Goal: Task Accomplishment & Management: Manage account settings

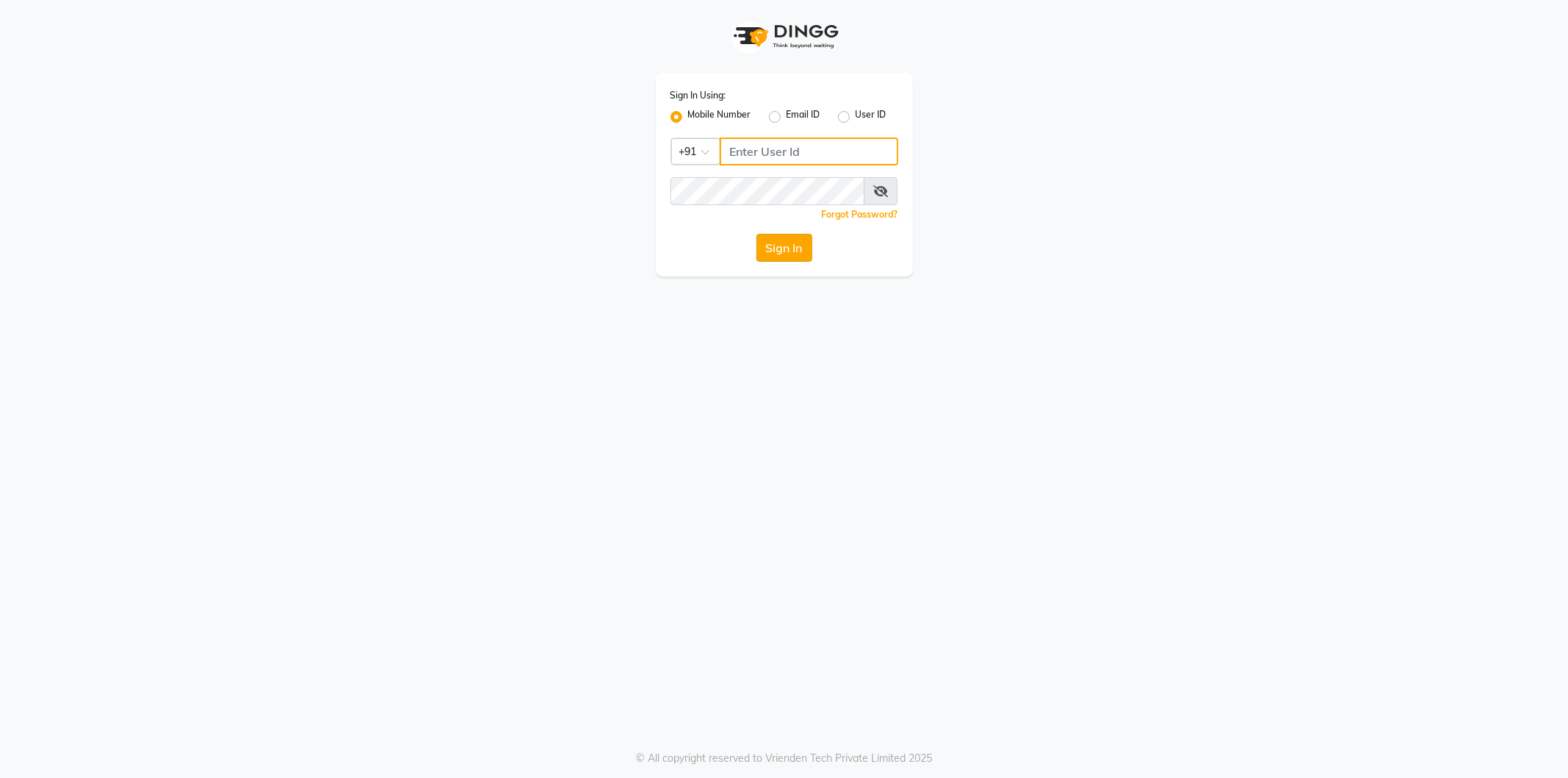
type input "9606078826"
click at [783, 244] on button "Sign In" at bounding box center [784, 248] width 56 height 28
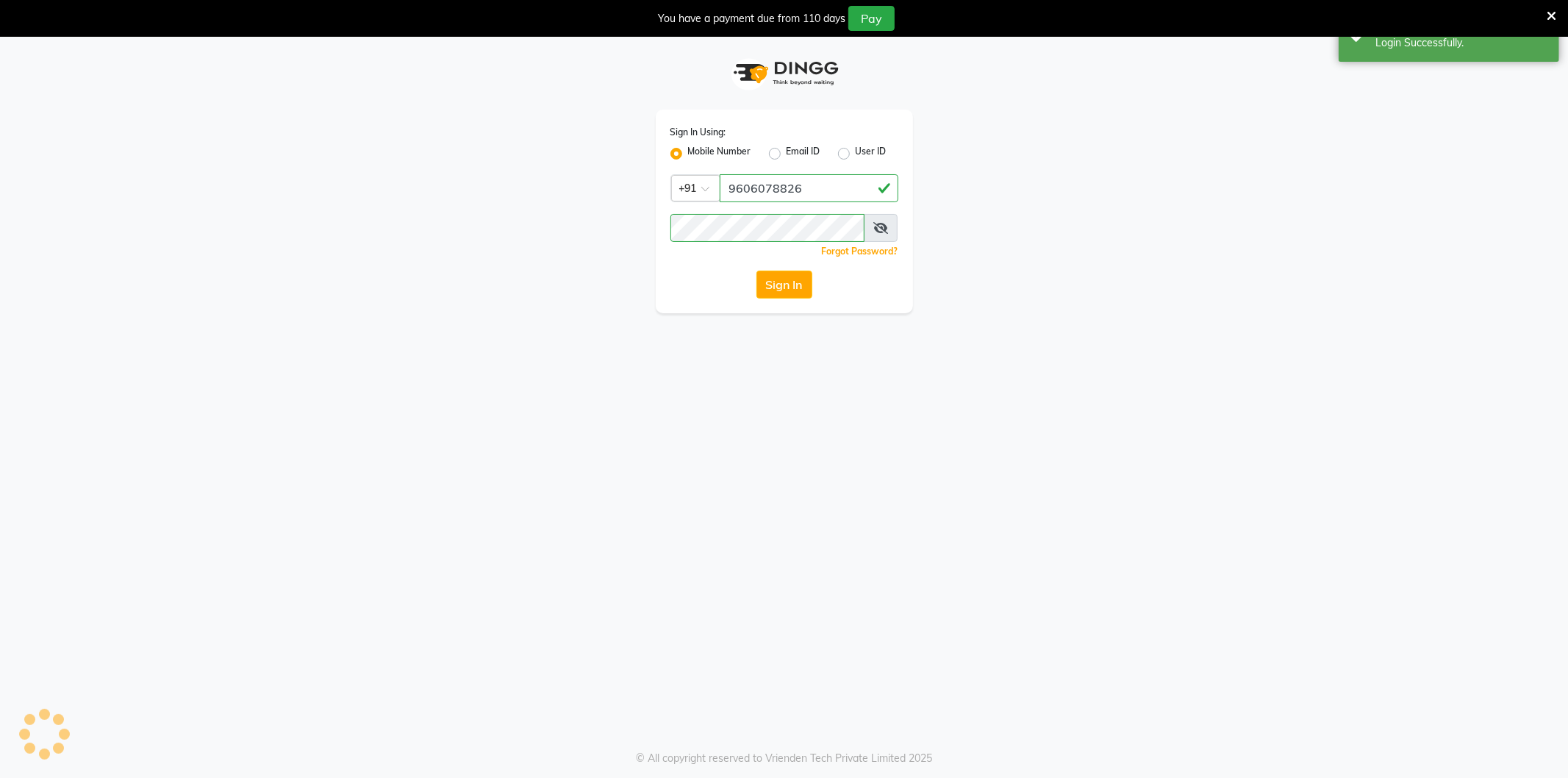
select select "106"
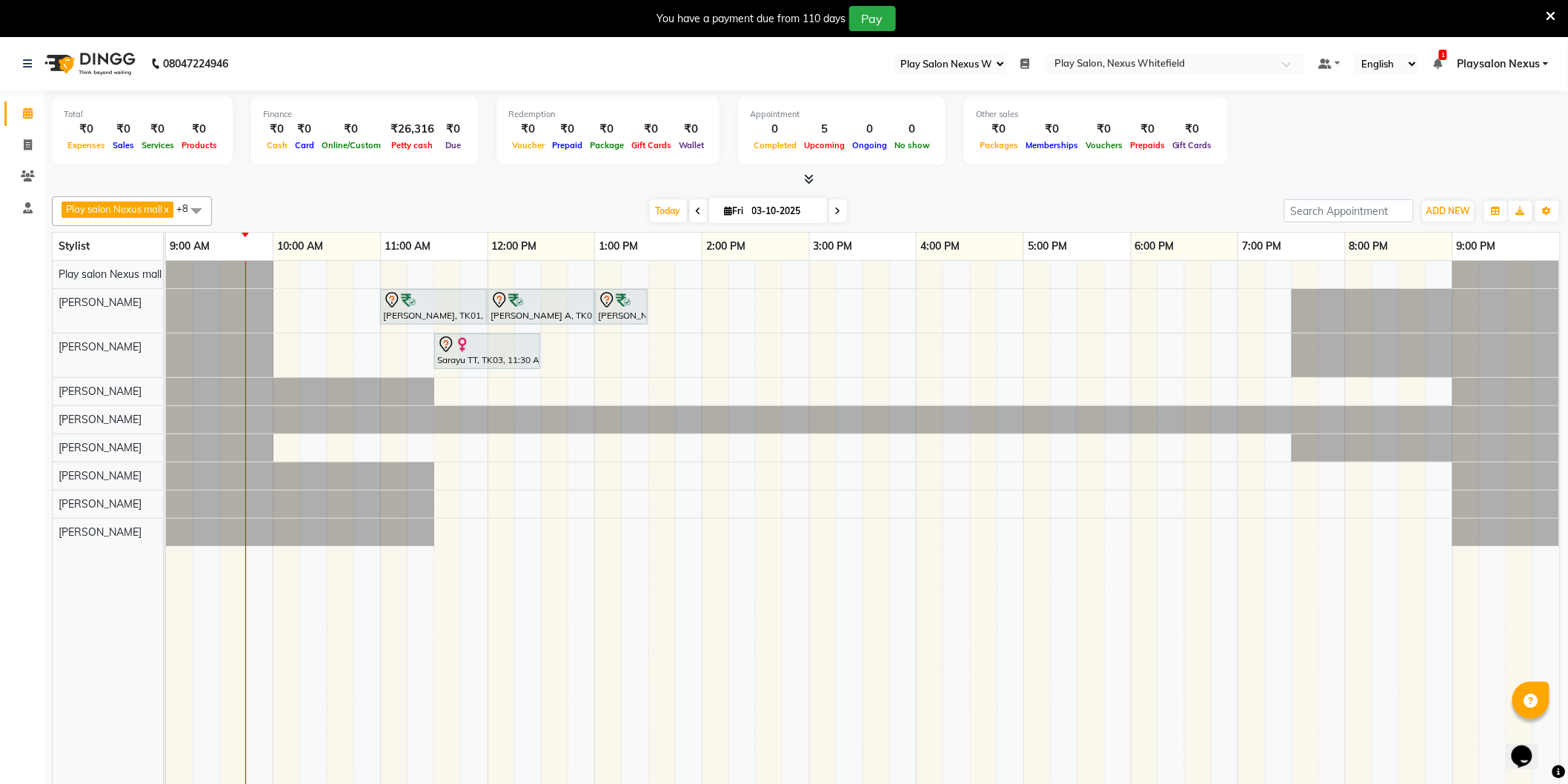
click at [1029, 60] on icon at bounding box center [1026, 64] width 8 height 10
click at [1006, 113] on button "Open" at bounding box center [1003, 115] width 39 height 23
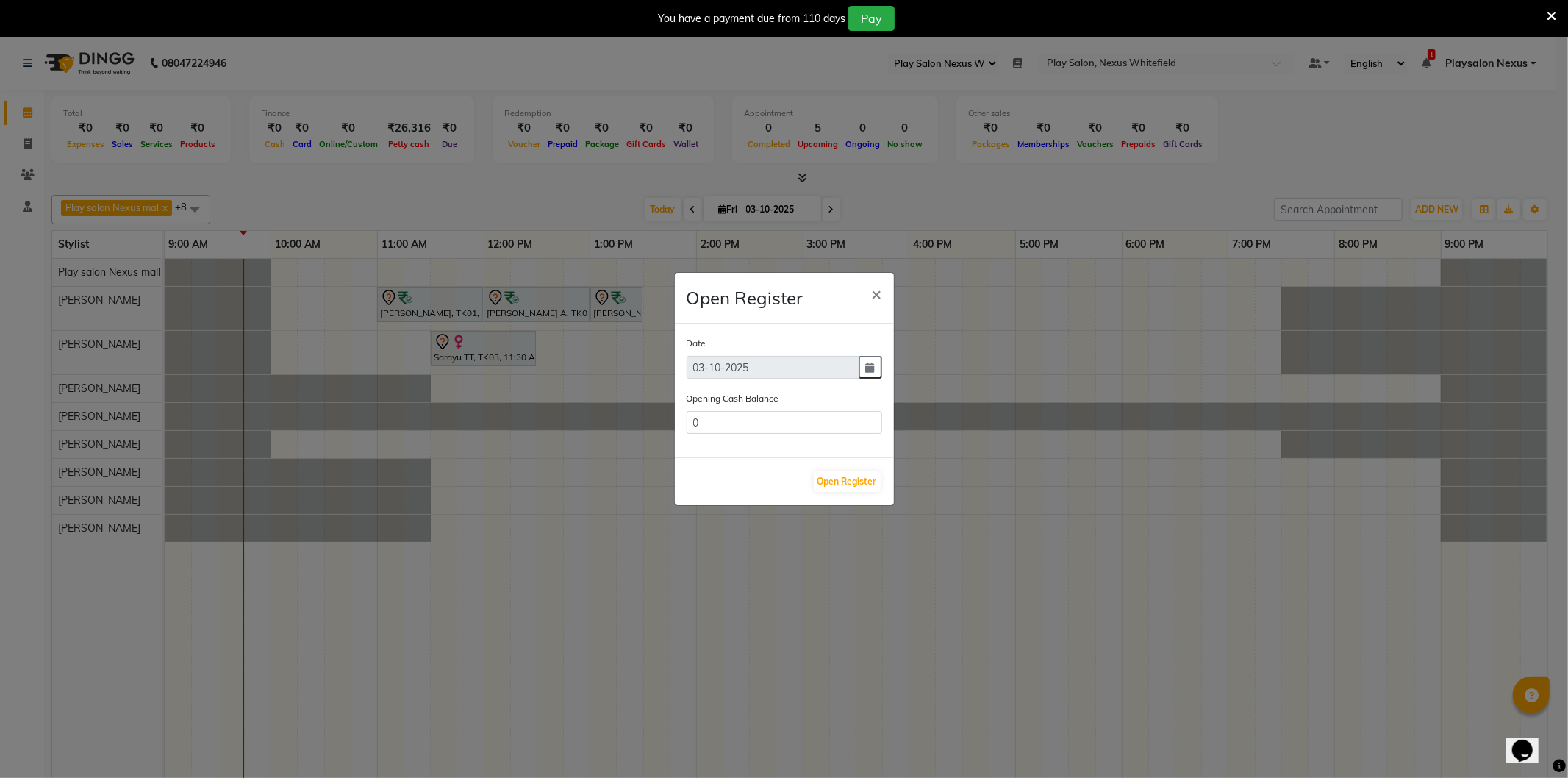
type input "38074.01"
click at [838, 476] on button "Open Register" at bounding box center [846, 482] width 67 height 20
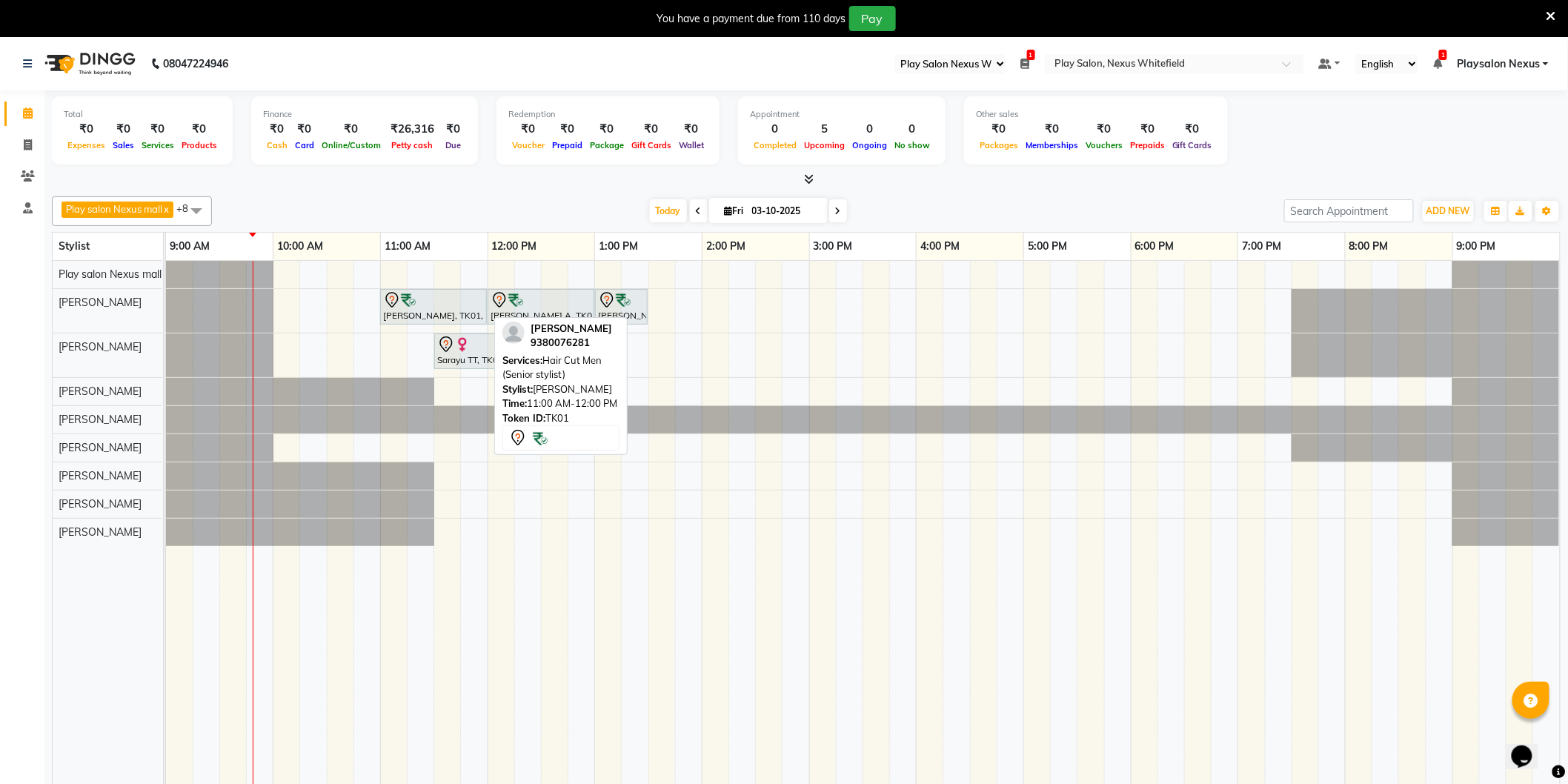
click at [425, 300] on div at bounding box center [433, 300] width 101 height 18
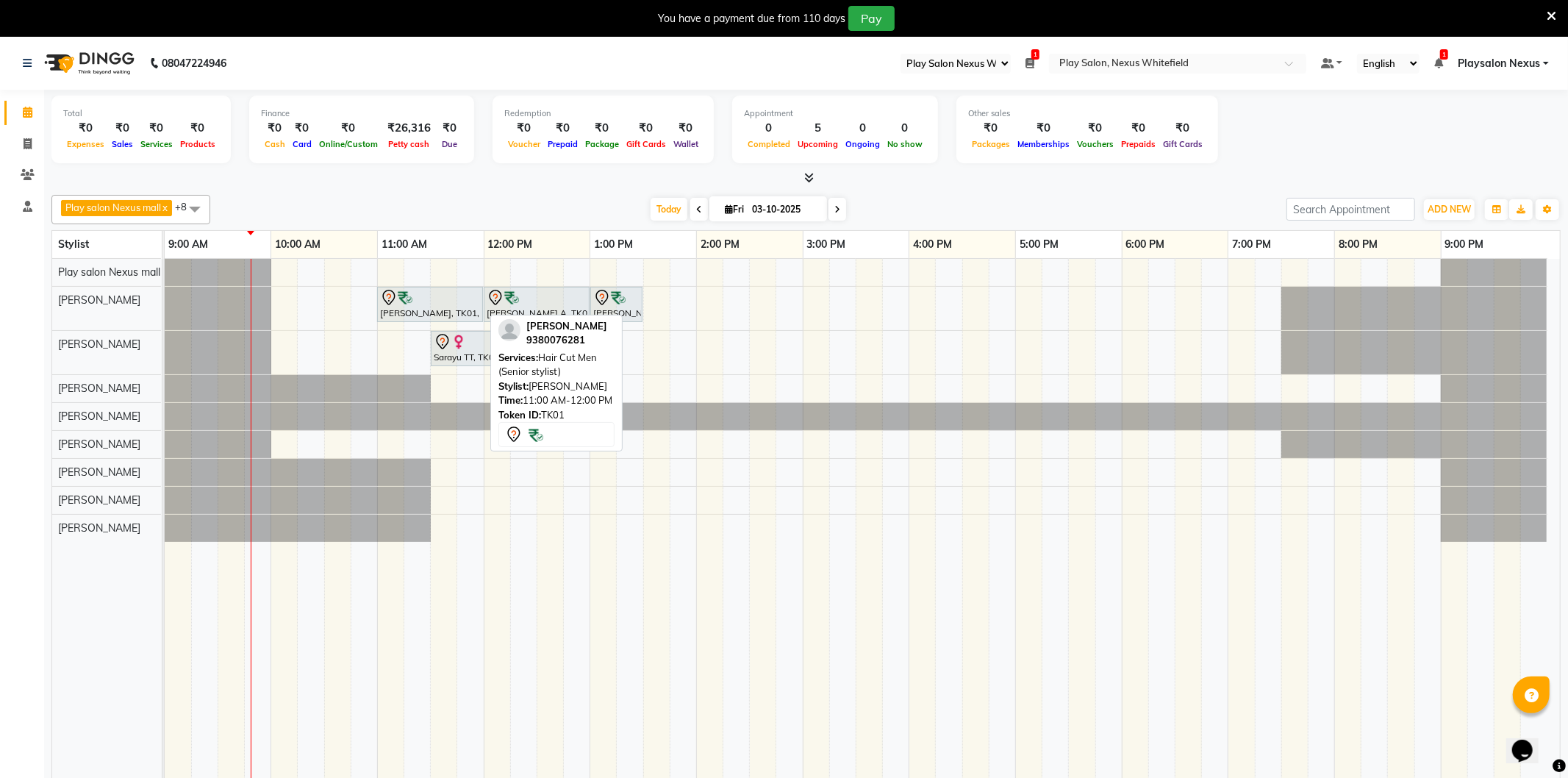
select select "7"
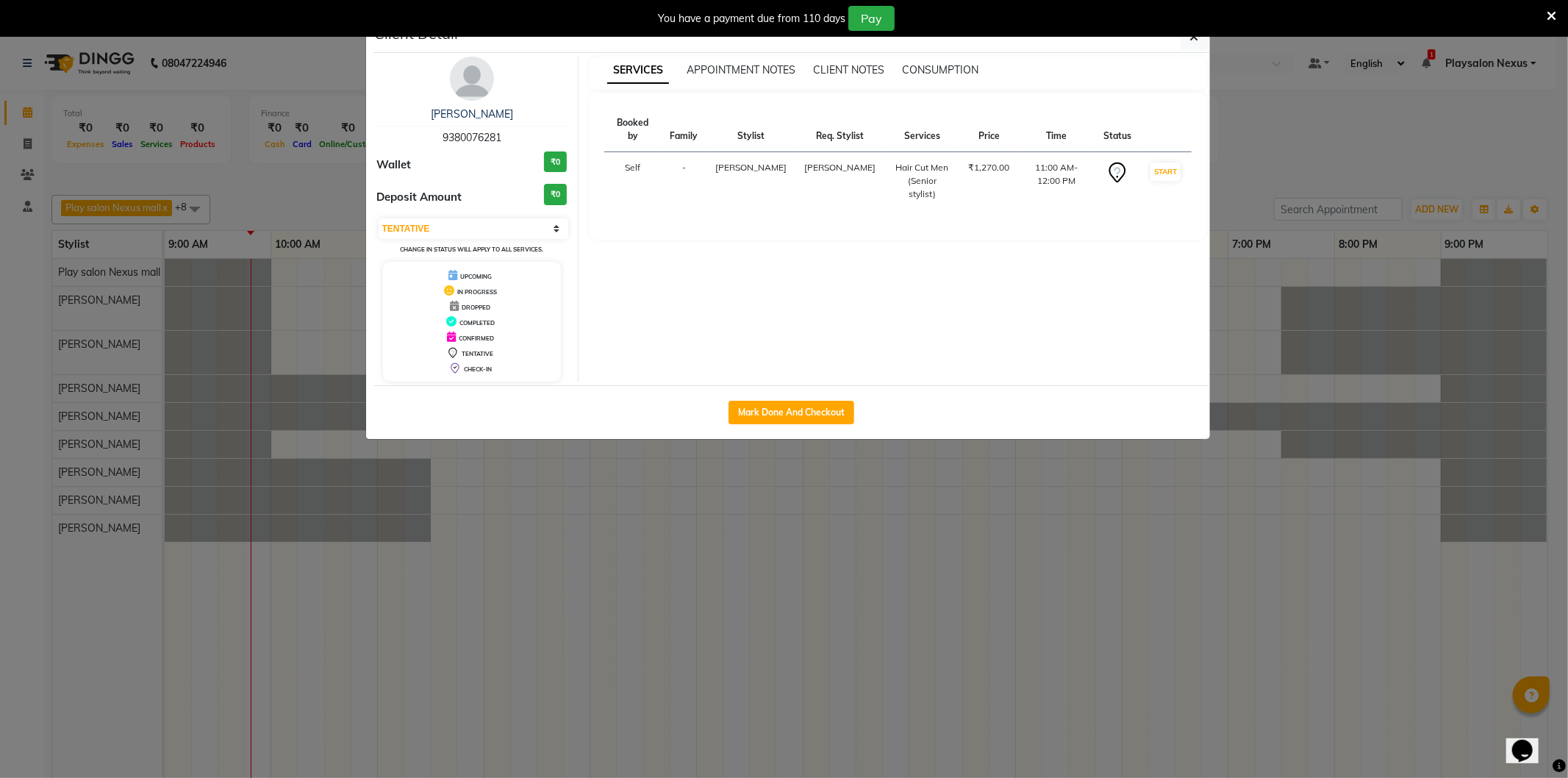
click at [467, 86] on img at bounding box center [472, 78] width 44 height 44
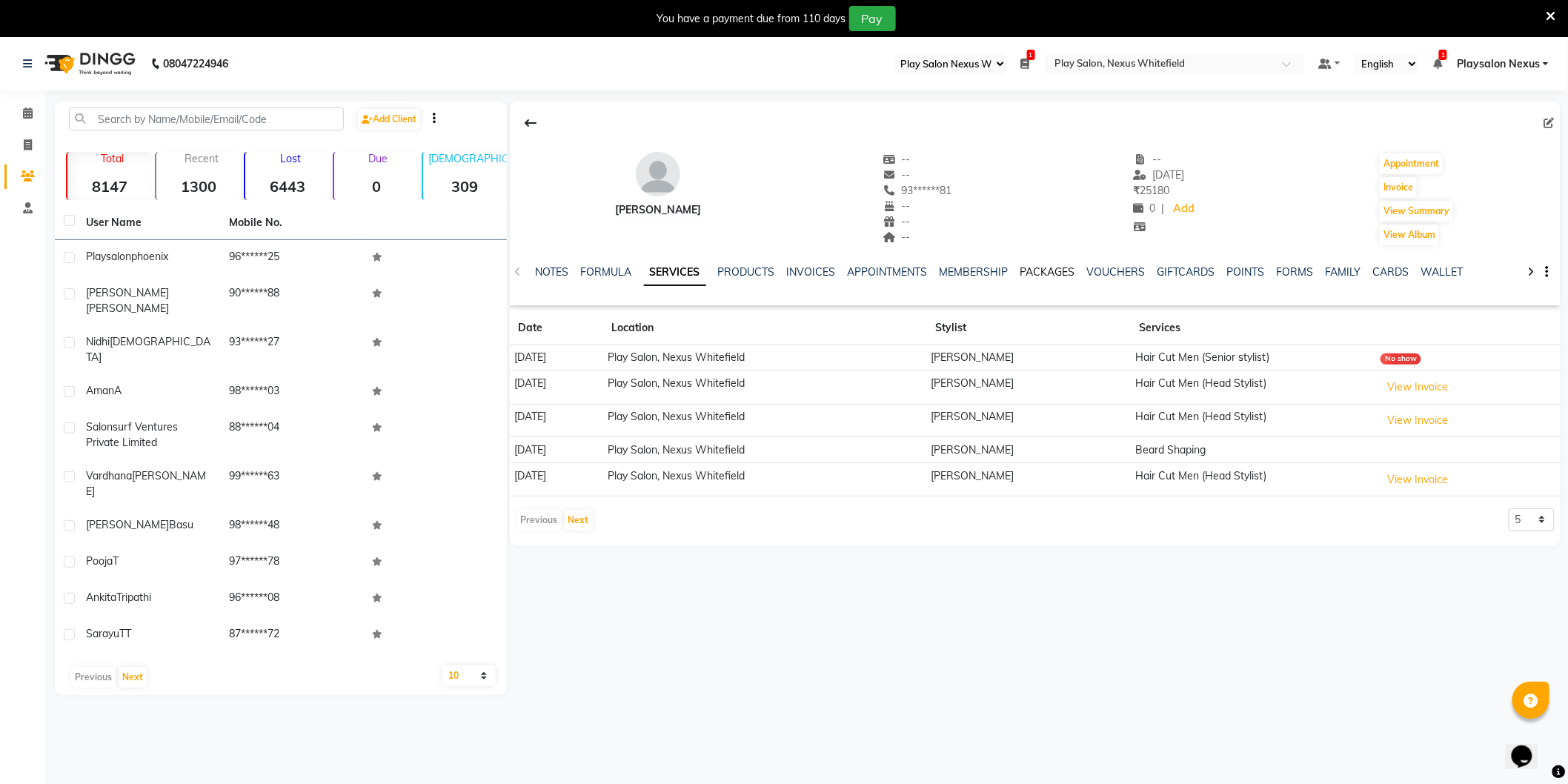
click at [1037, 272] on link "PACKAGES" at bounding box center [1048, 272] width 55 height 14
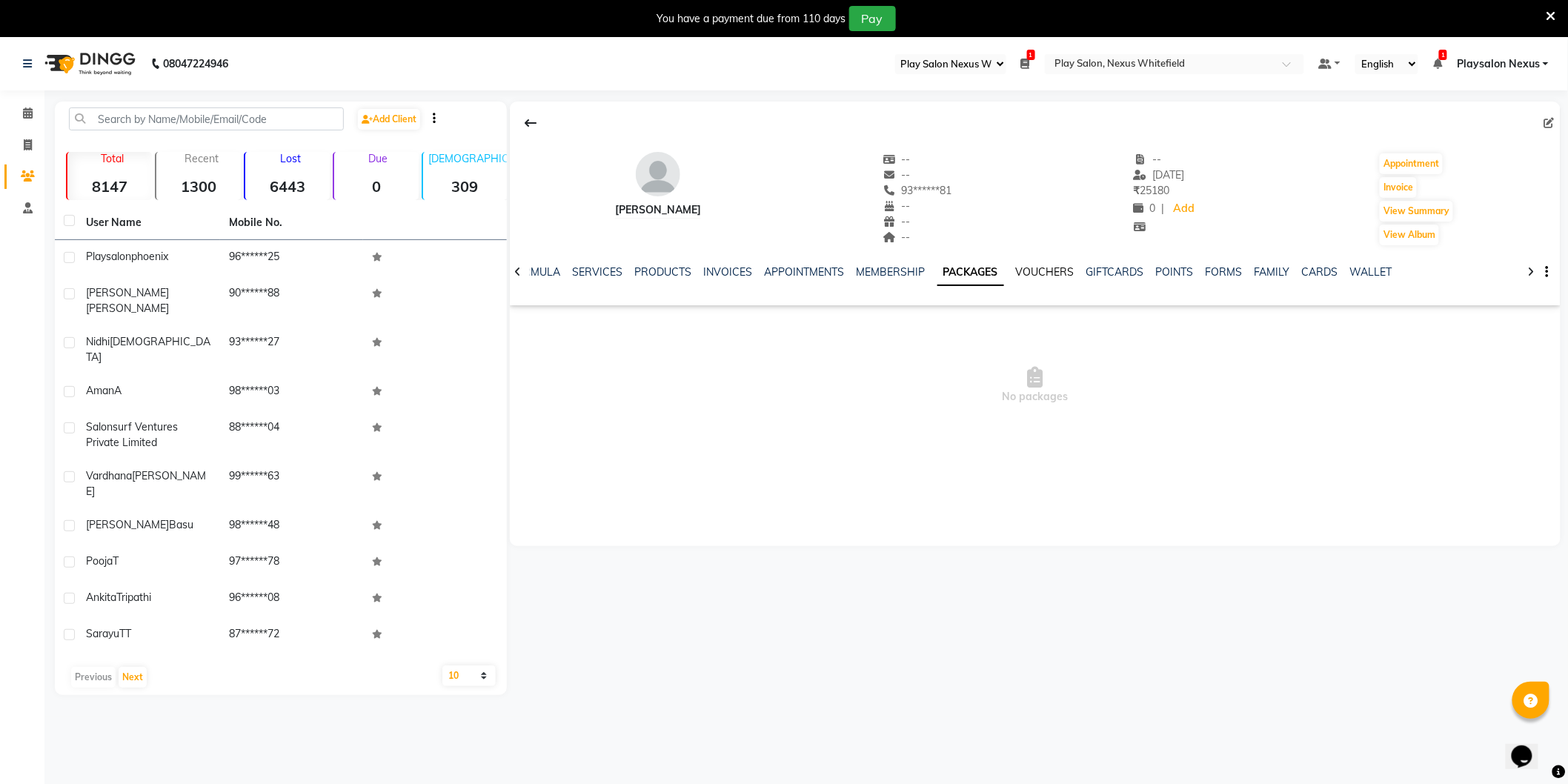
click at [1037, 272] on link "VOUCHERS" at bounding box center [1045, 272] width 59 height 14
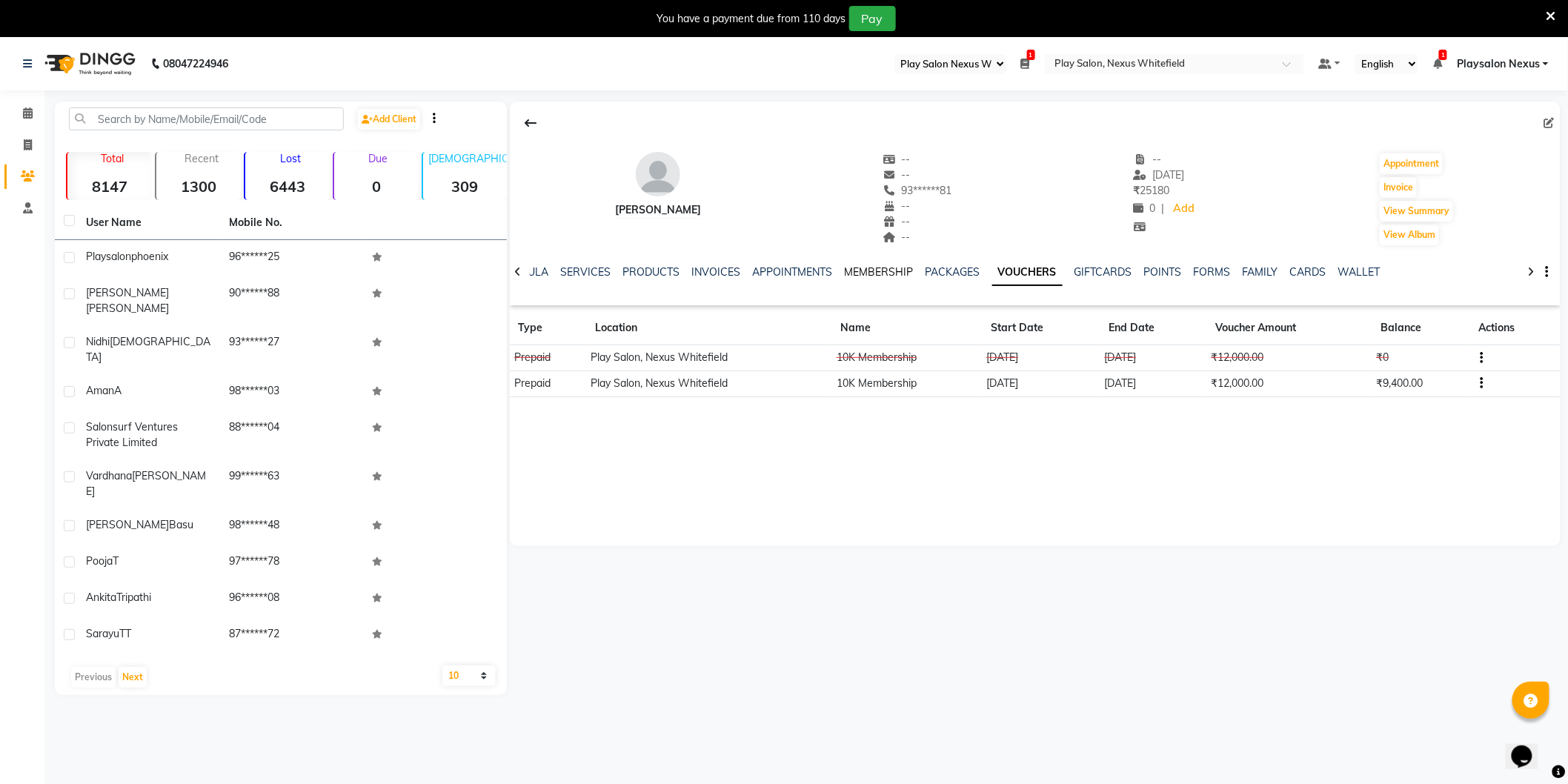
click at [888, 275] on link "MEMBERSHIP" at bounding box center [879, 272] width 69 height 14
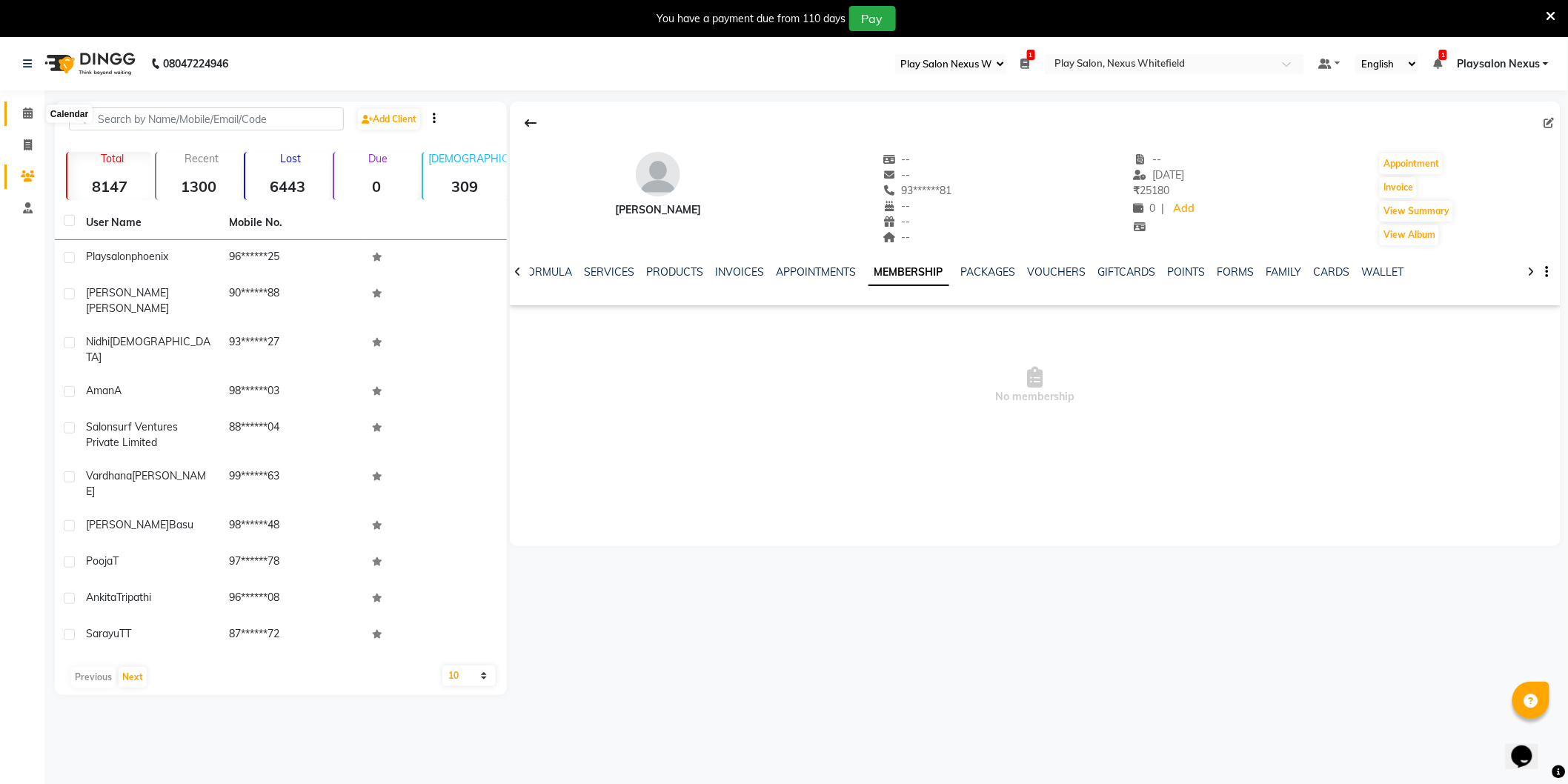
click at [25, 111] on icon at bounding box center [27, 113] width 9 height 11
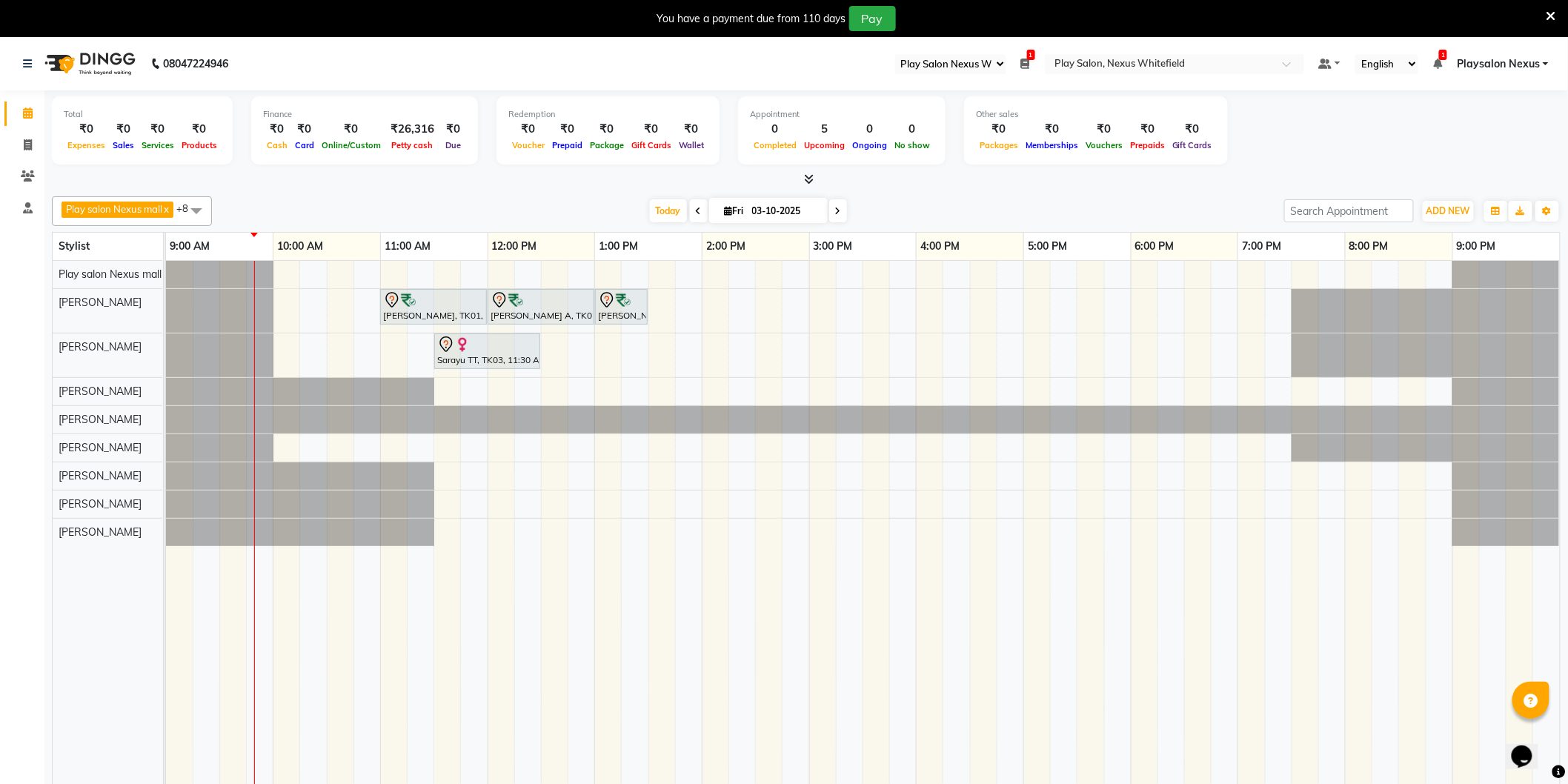
click at [835, 212] on icon at bounding box center [838, 211] width 6 height 8
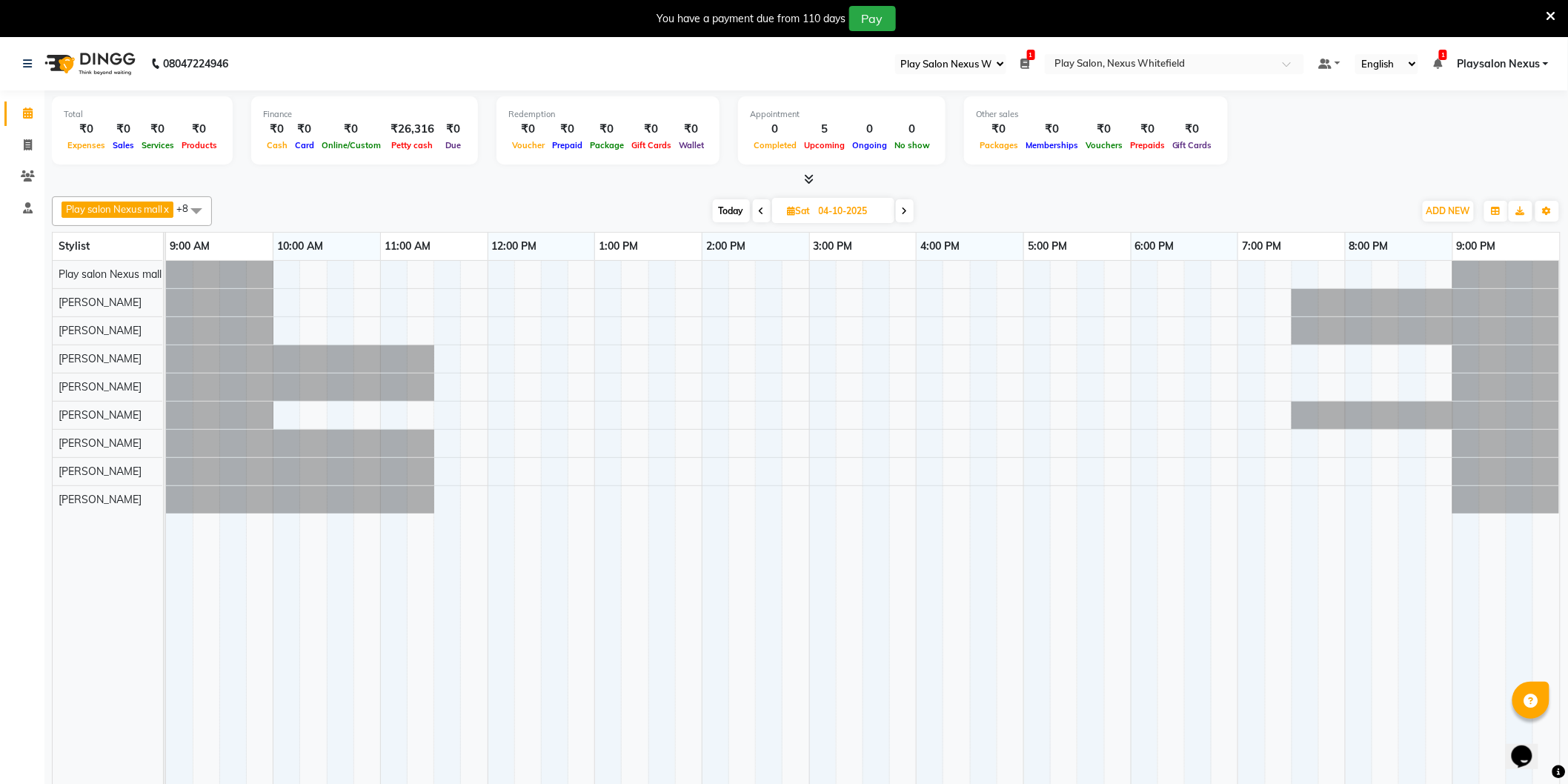
click at [758, 210] on span at bounding box center [762, 210] width 18 height 23
type input "03-10-2025"
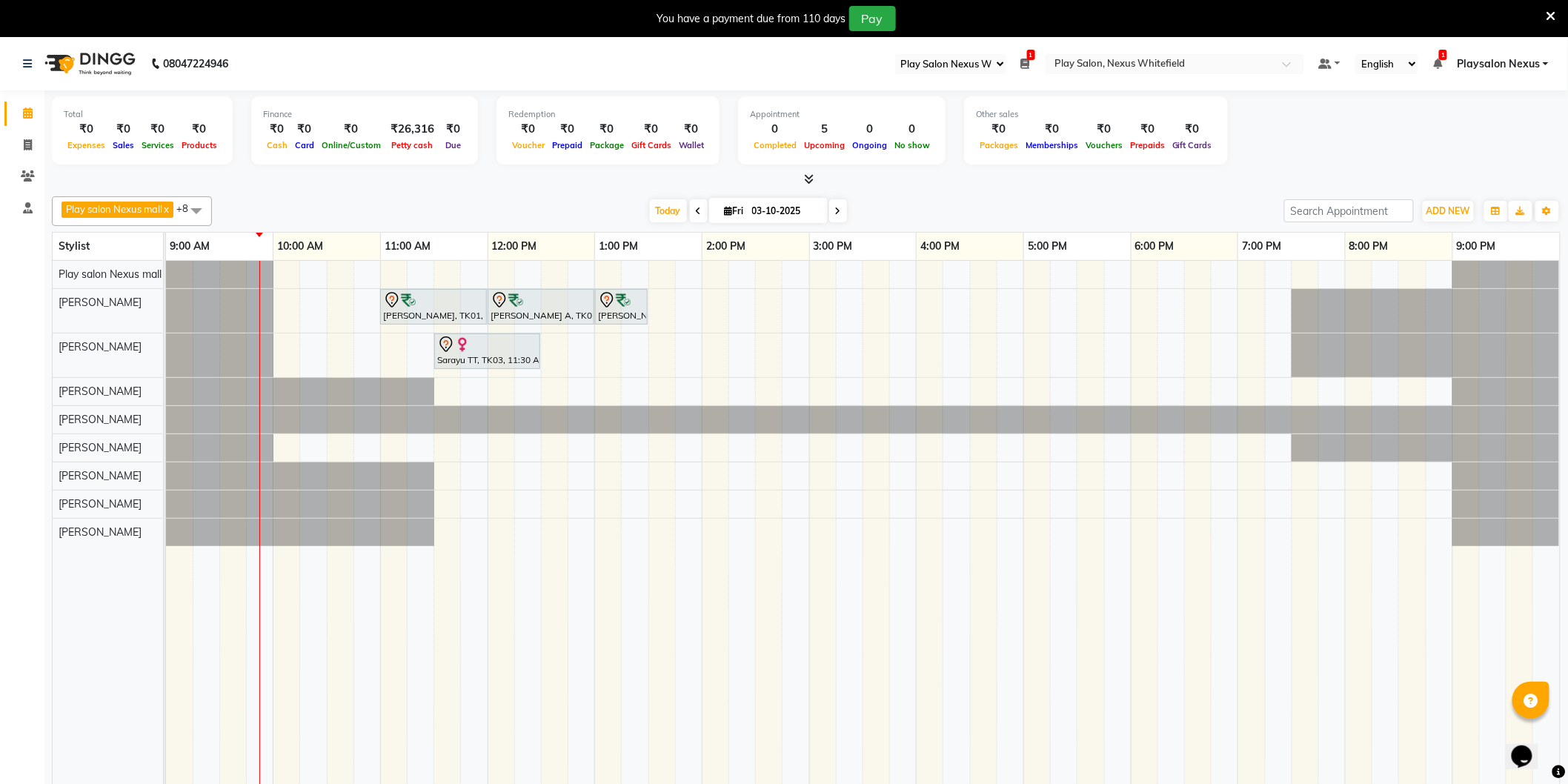
click at [201, 204] on span at bounding box center [196, 210] width 30 height 28
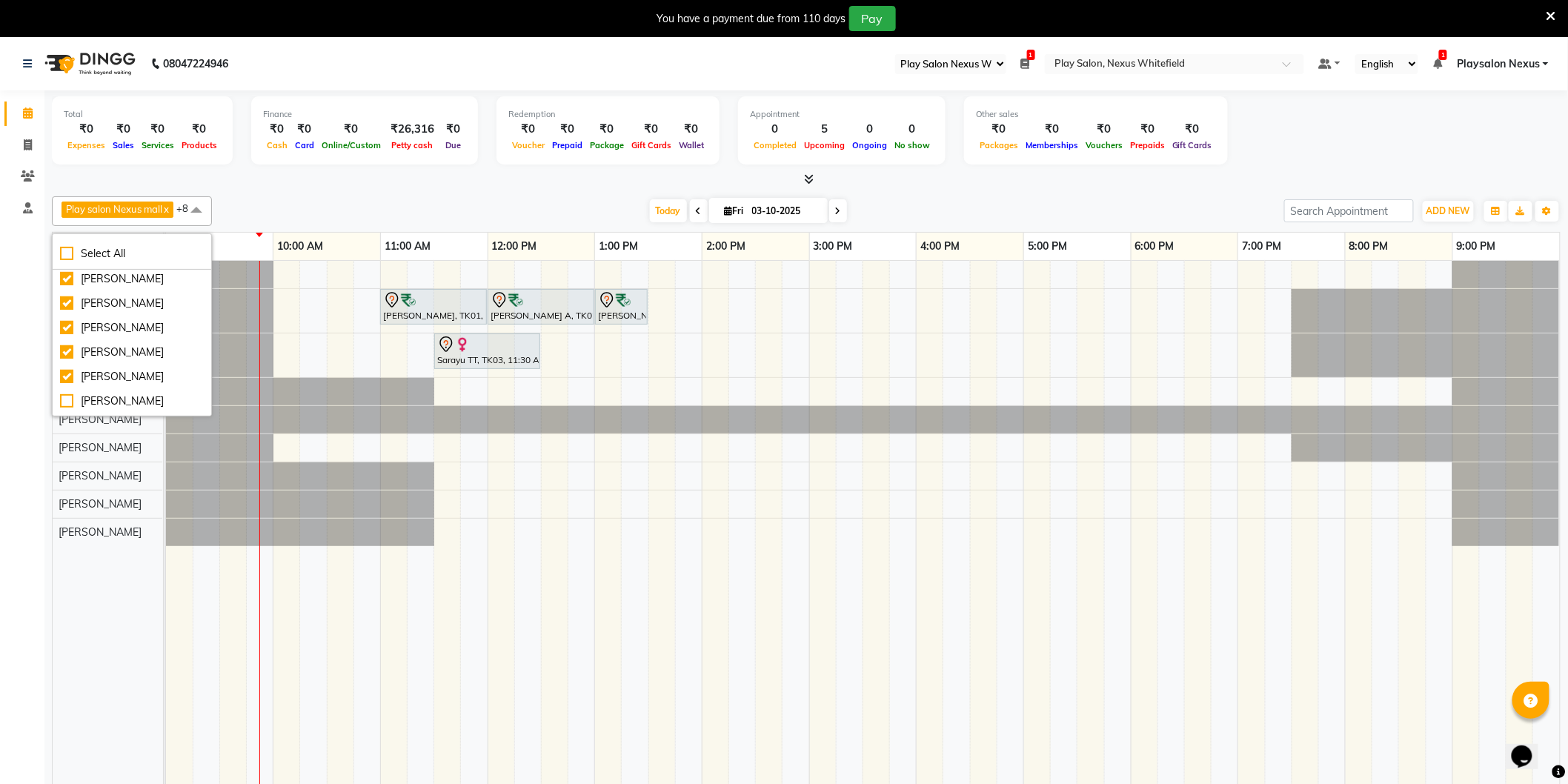
scroll to position [122, 0]
click at [130, 400] on div "[PERSON_NAME]" at bounding box center [132, 404] width 143 height 15
checkbox input "true"
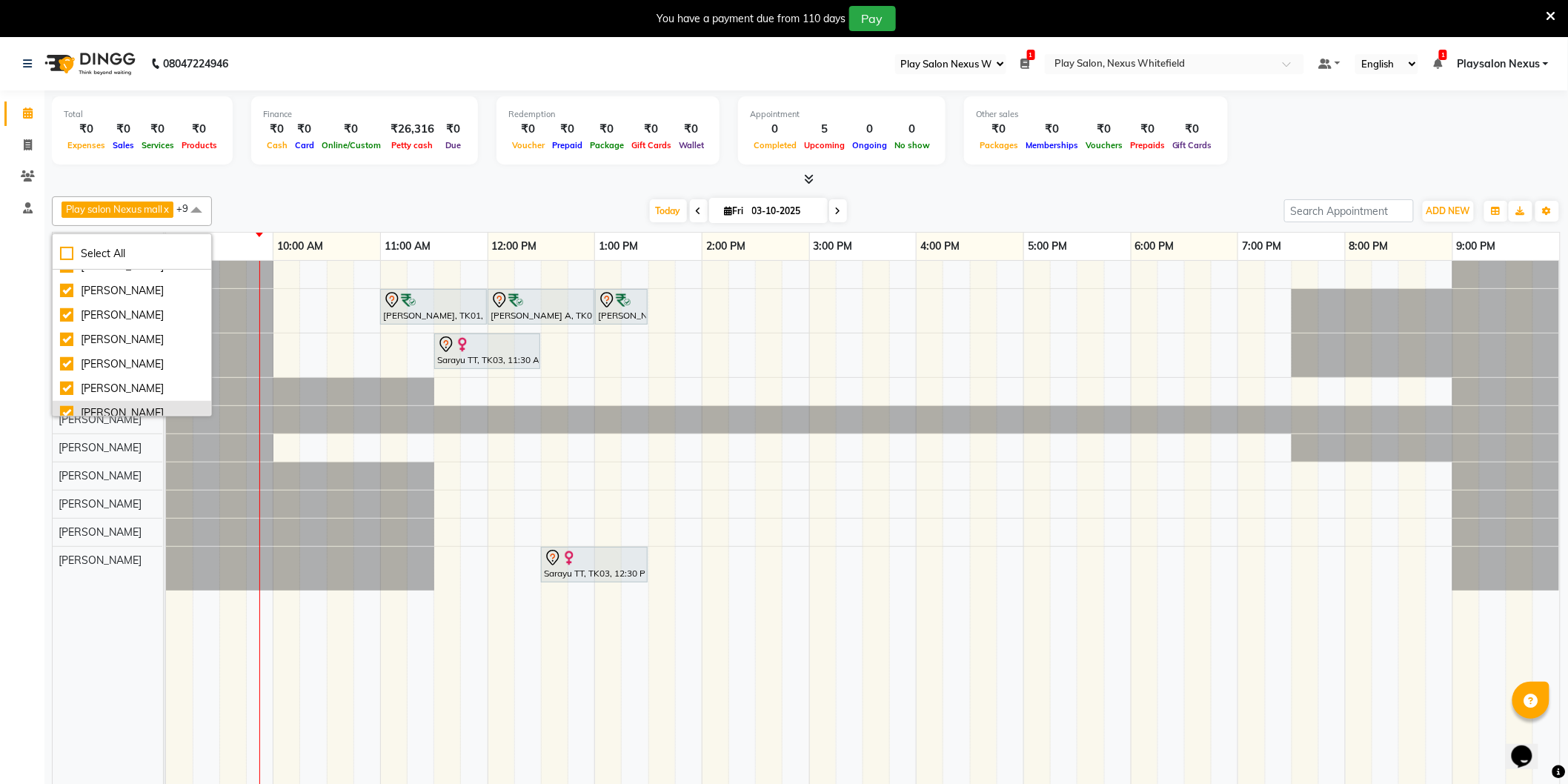
scroll to position [0, 0]
click at [201, 207] on span at bounding box center [196, 210] width 30 height 28
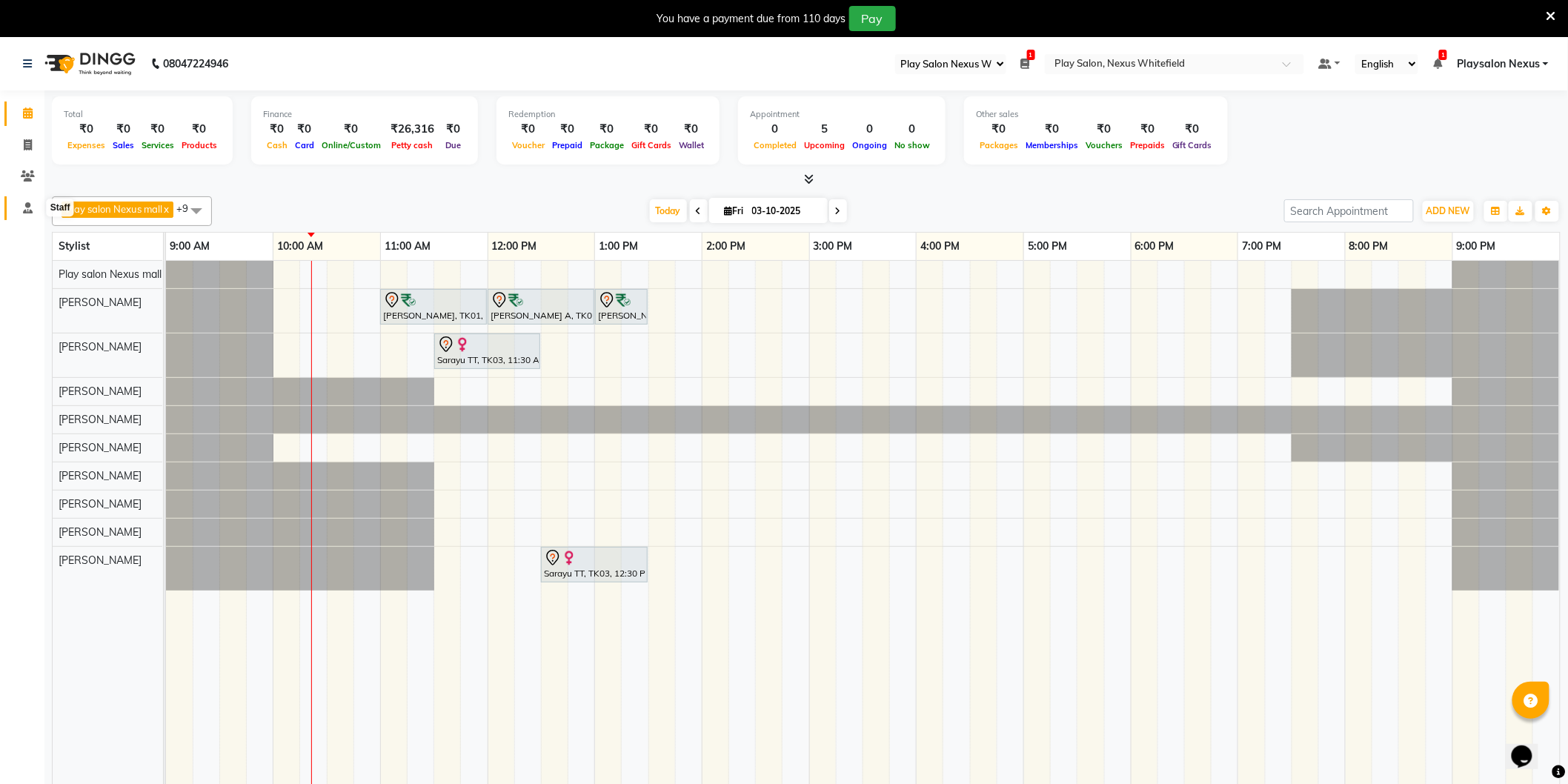
click at [25, 201] on span at bounding box center [27, 209] width 26 height 17
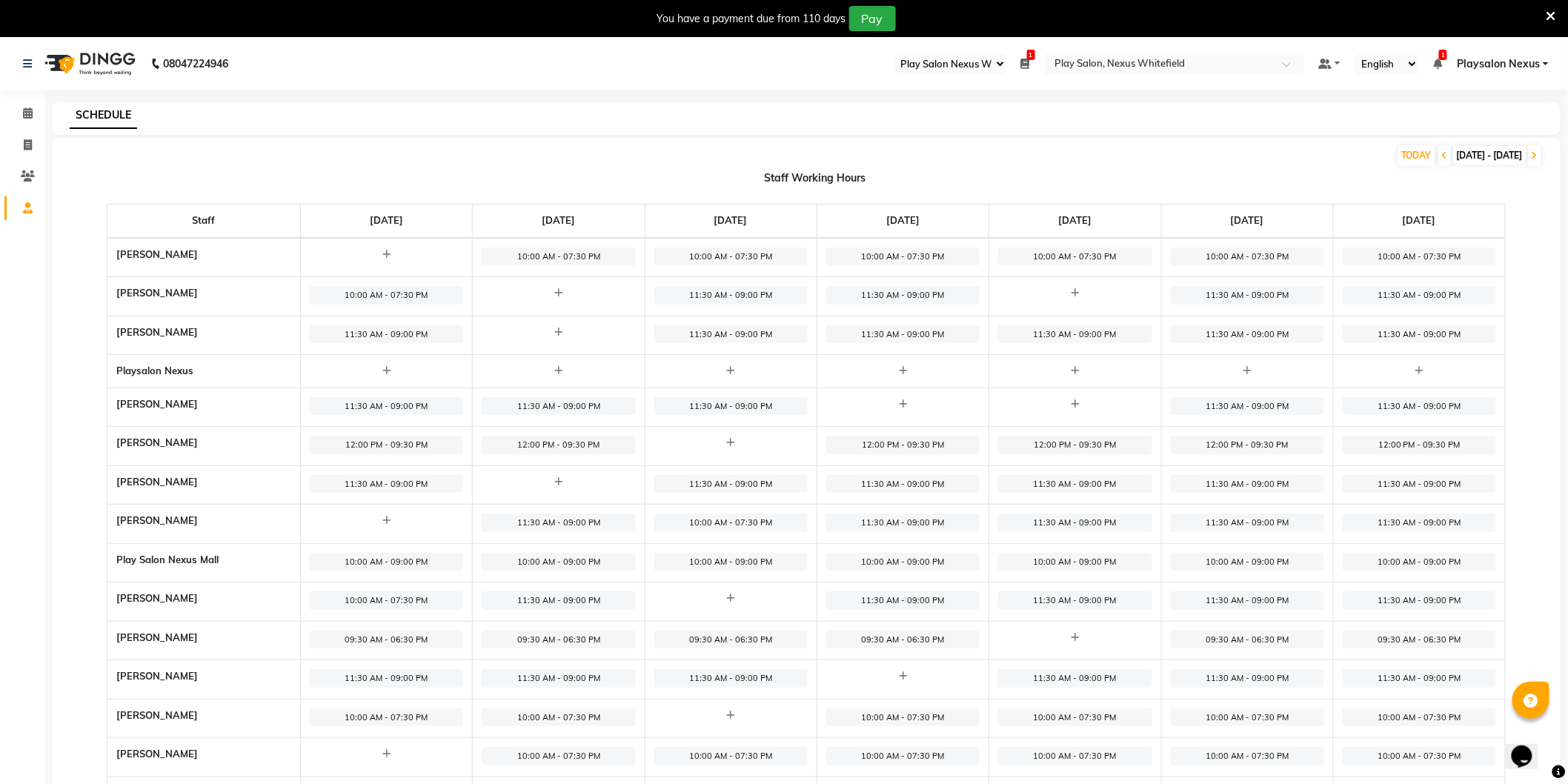
click at [1076, 292] on icon at bounding box center [1075, 293] width 8 height 9
select select "09:00 AM"
select select "10:00 PM"
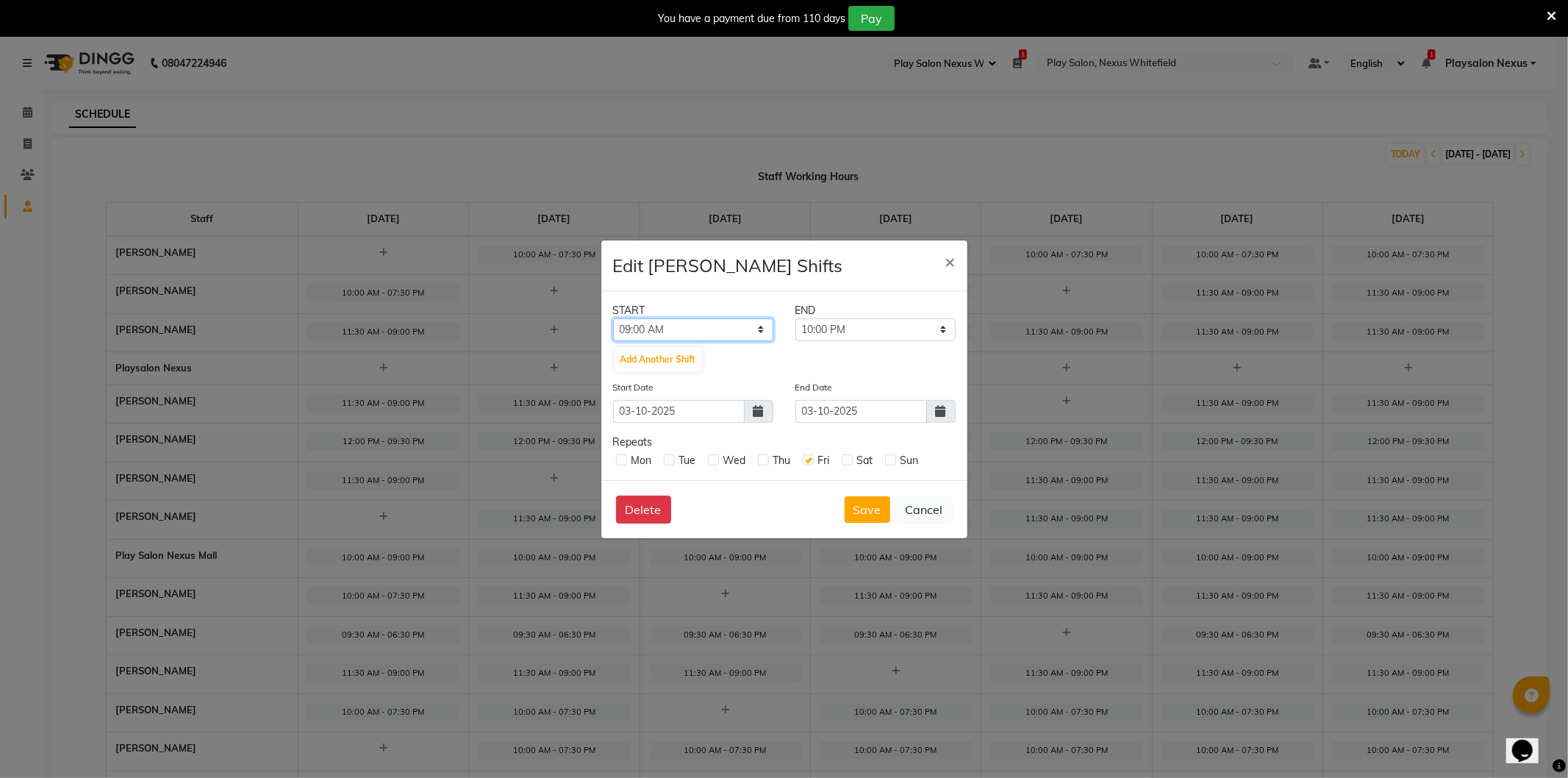
click at [760, 333] on select "12:00 AM 12:15 AM 12:30 AM 12:45 AM 01:00 AM 01:15 AM 01:30 AM 01:45 AM 02:00 A…" at bounding box center [693, 329] width 160 height 23
select select "11:00 AM"
click at [613, 318] on select "12:00 AM 12:15 AM 12:30 AM 12:45 AM 01:00 AM 01:15 AM 01:30 AM 01:45 AM 02:00 A…" at bounding box center [693, 329] width 160 height 23
click at [881, 333] on select "11:15 AM 11:30 AM 11:45 AM 12:00 PM 12:15 PM 12:30 PM 12:45 PM 01:00 PM 01:15 P…" at bounding box center [876, 329] width 160 height 23
select select "09:30 PM"
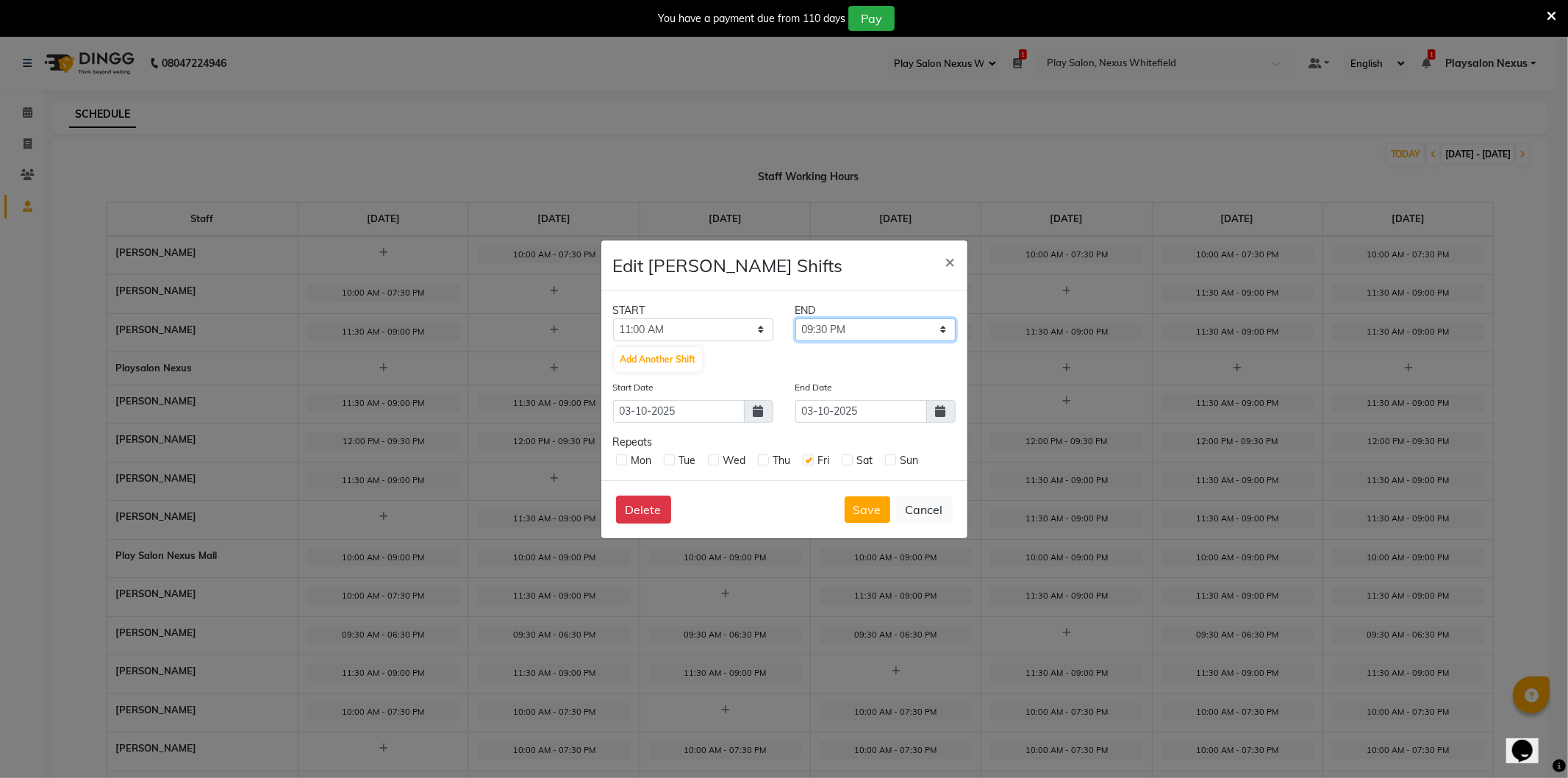
click at [796, 318] on select "11:15 AM 11:30 AM 11:45 AM 12:00 PM 12:15 PM 12:30 PM 12:45 PM 01:00 PM 01:15 P…" at bounding box center [876, 329] width 160 height 23
click at [848, 460] on label at bounding box center [847, 459] width 11 height 11
click at [848, 460] on input "checkbox" at bounding box center [846, 458] width 9 height 9
checkbox input "true"
click at [887, 461] on label at bounding box center [890, 459] width 11 height 11
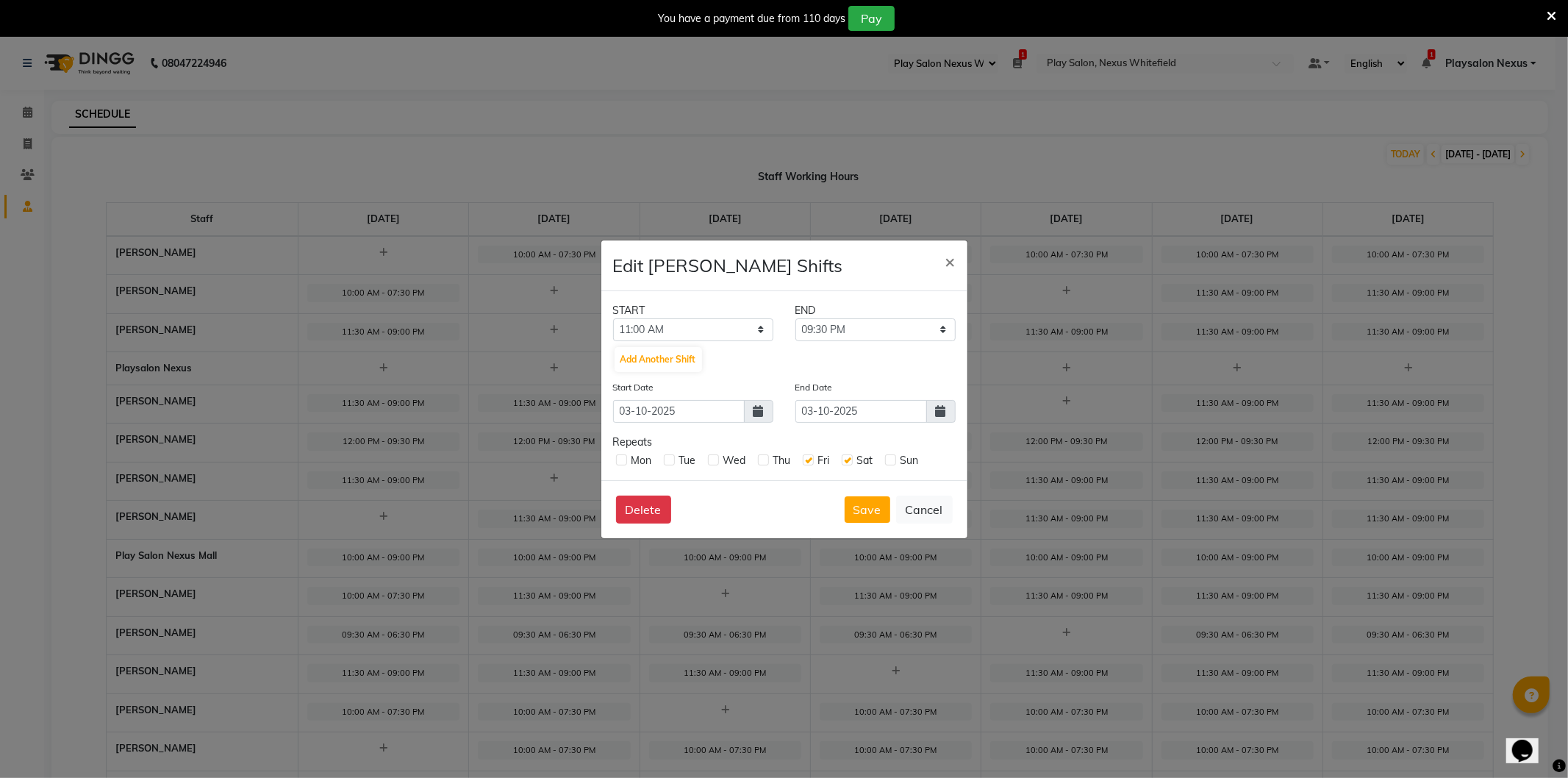
click at [887, 461] on input "checkbox" at bounding box center [889, 458] width 9 height 9
checkbox input "true"
click at [870, 510] on button "Save" at bounding box center [867, 509] width 45 height 26
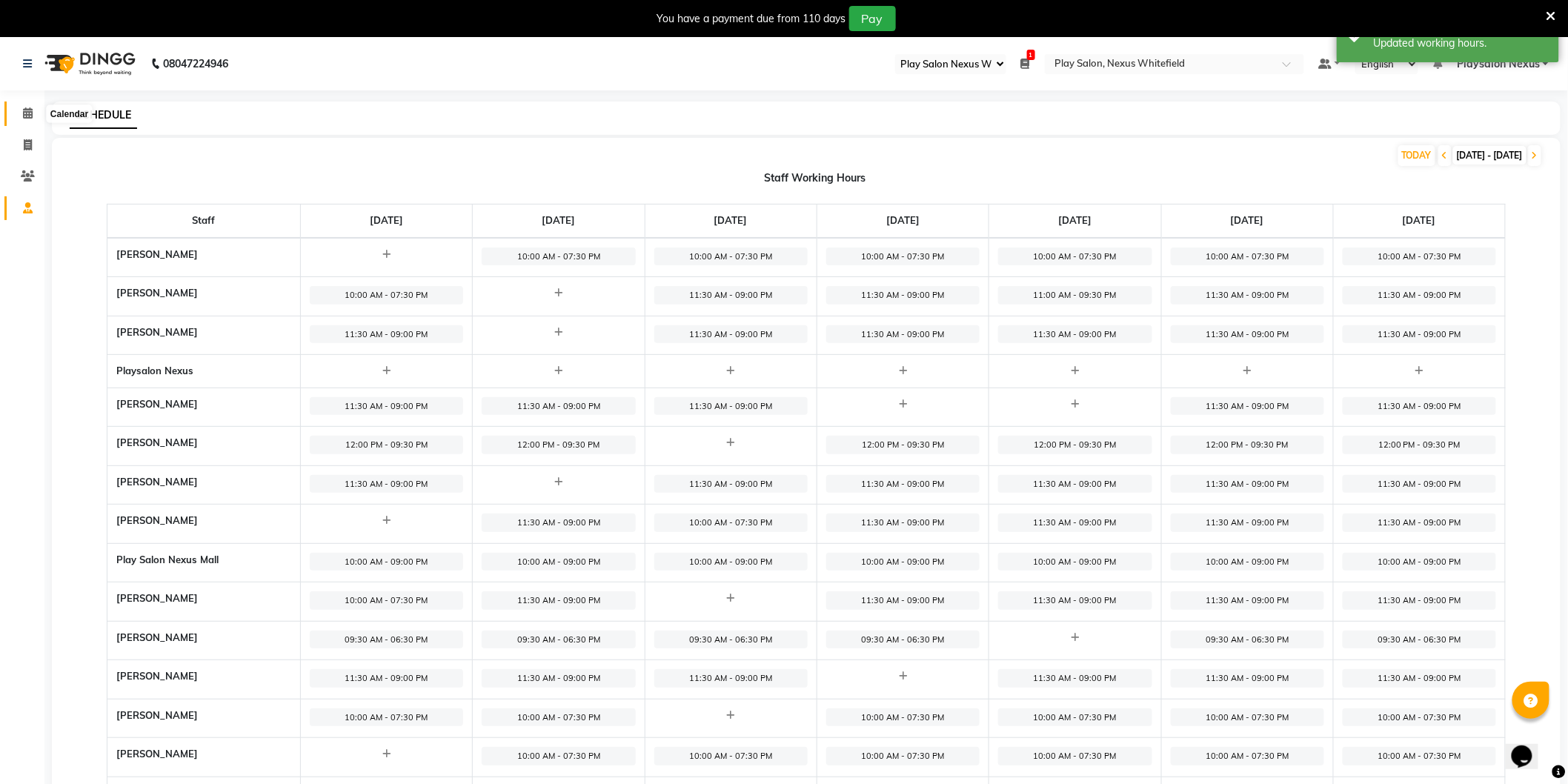
click at [27, 115] on icon at bounding box center [27, 113] width 9 height 11
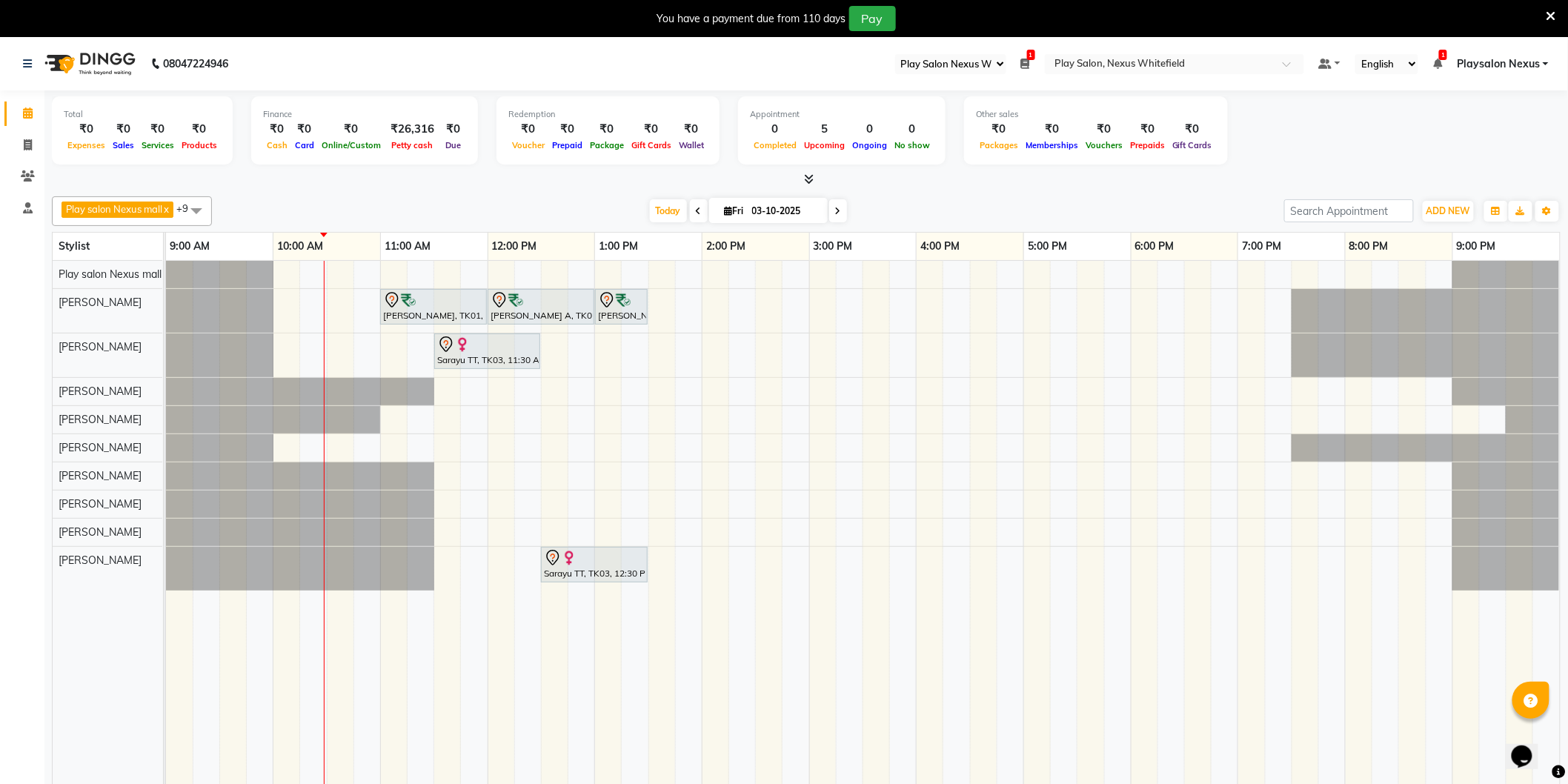
click at [835, 212] on icon at bounding box center [838, 211] width 6 height 8
type input "04-10-2025"
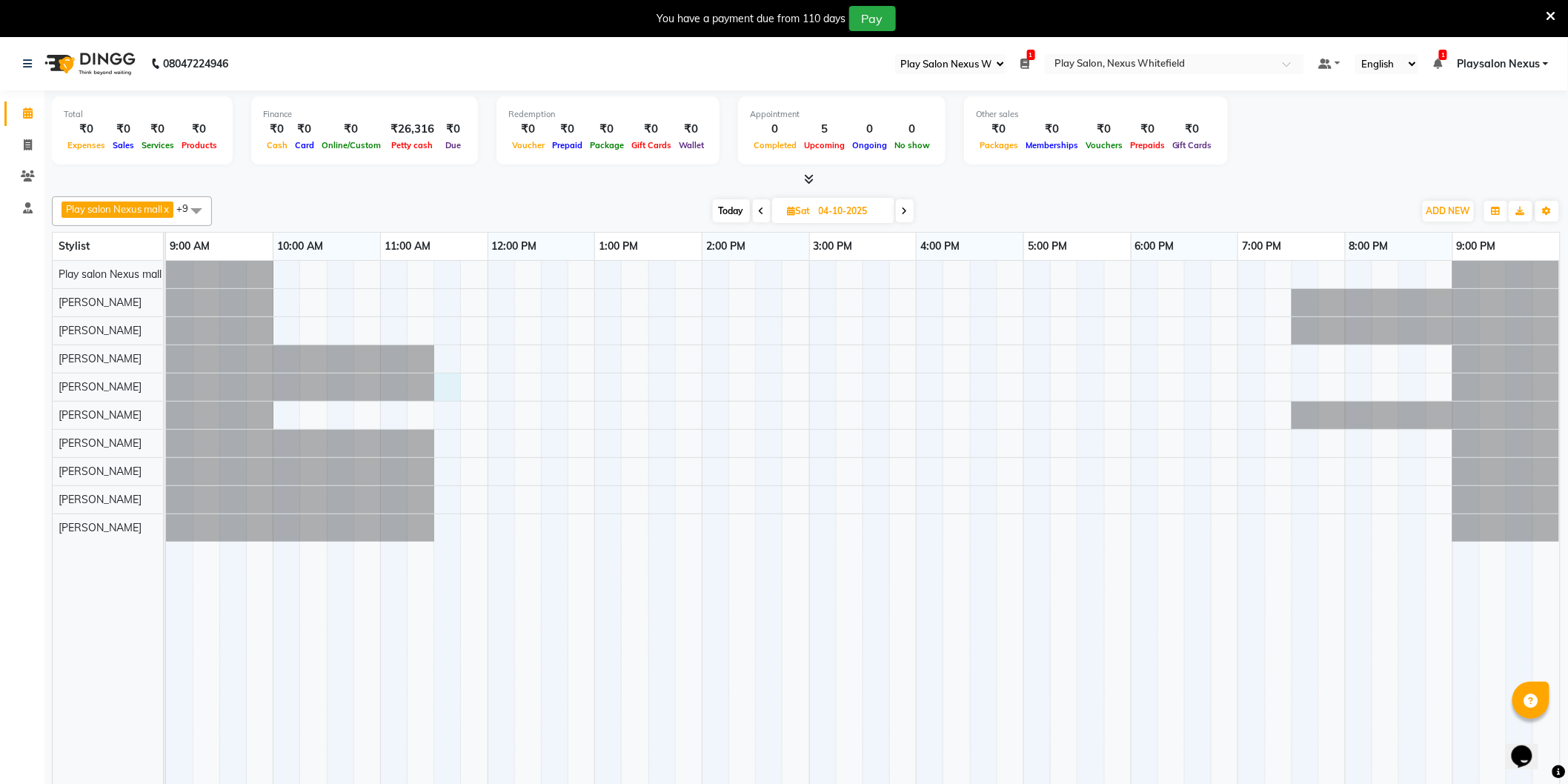
click at [447, 388] on div at bounding box center [863, 533] width 1394 height 545
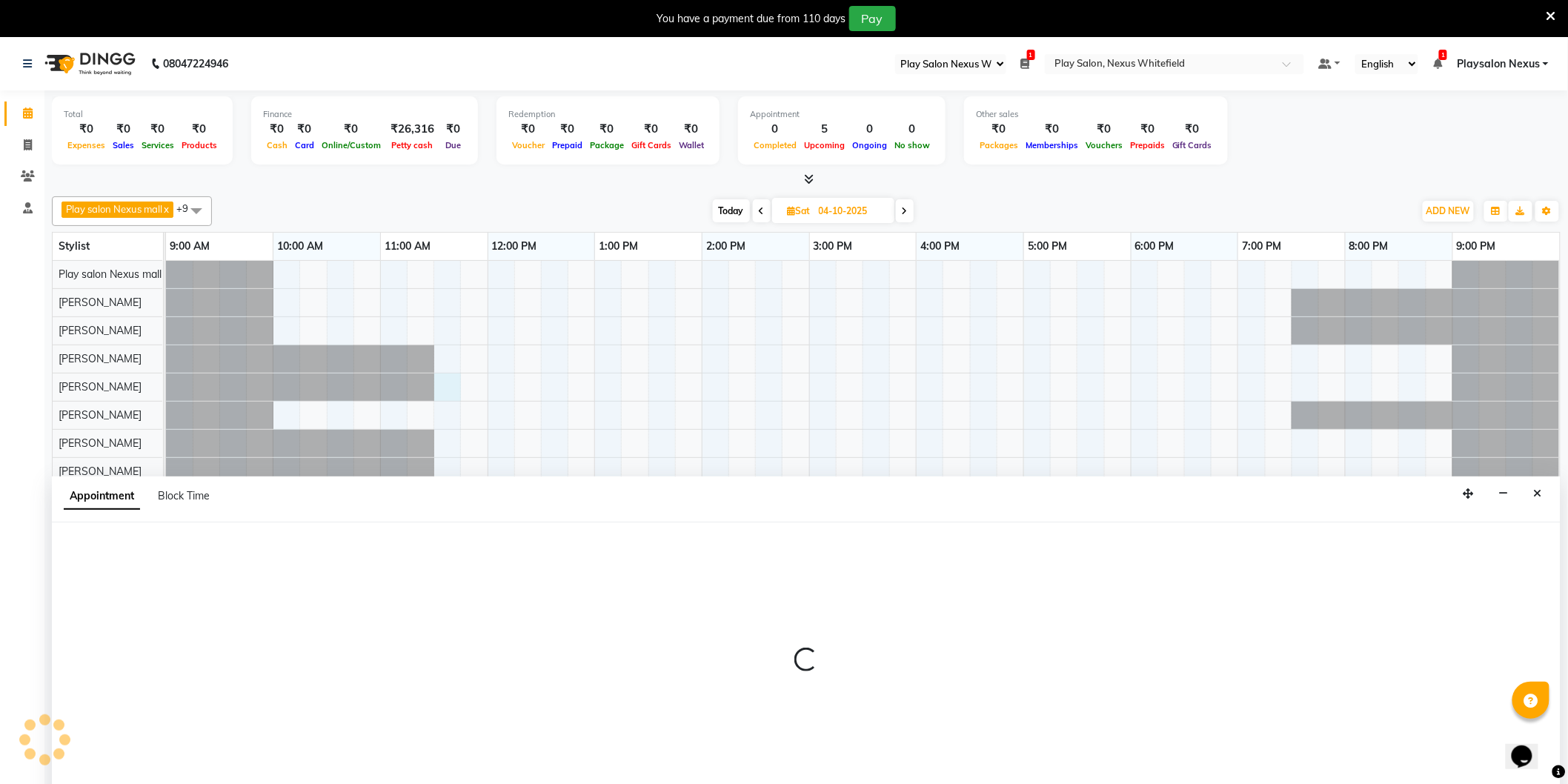
scroll to position [37, 0]
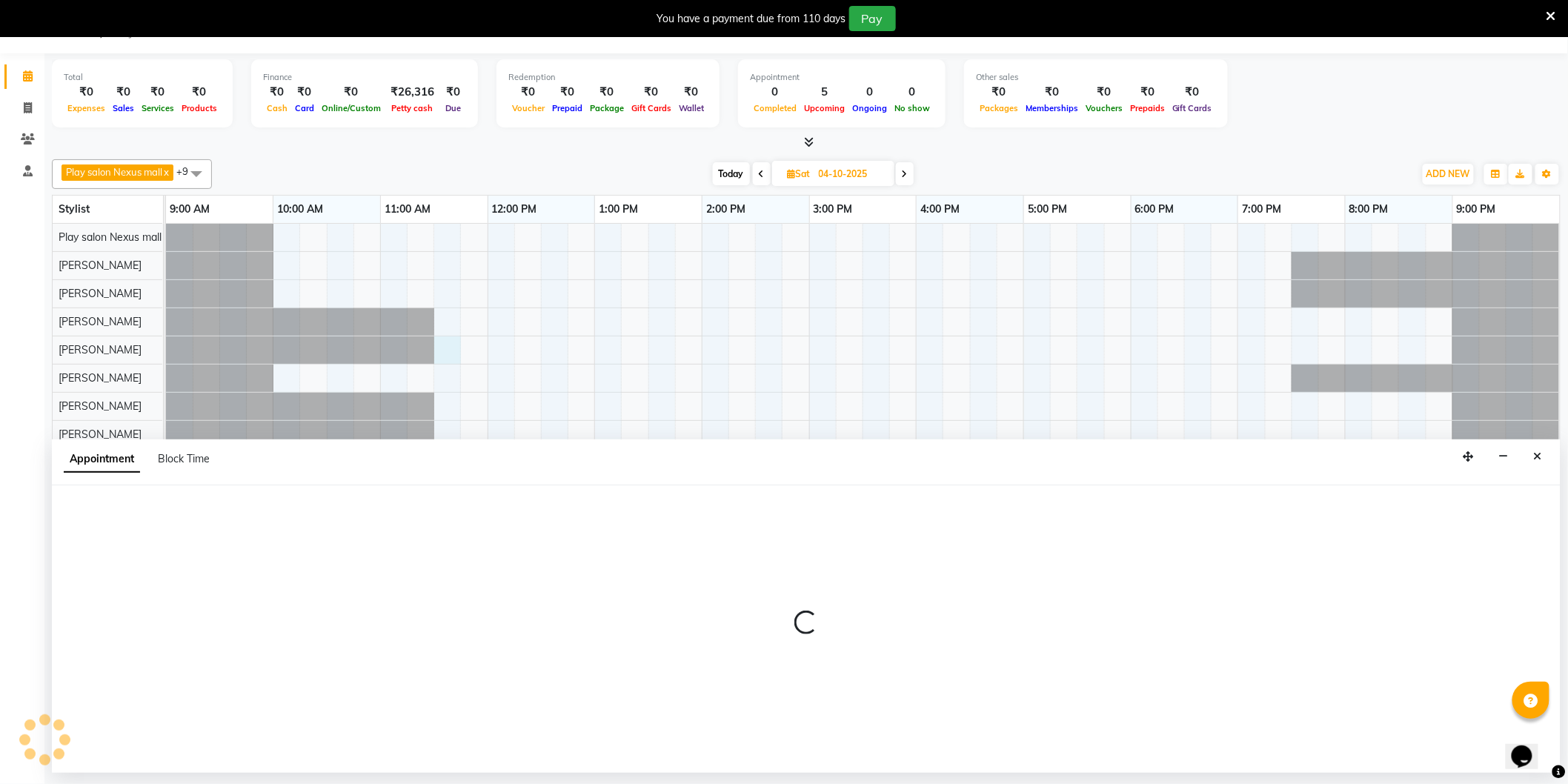
select select "81392"
select select "690"
select select "tentative"
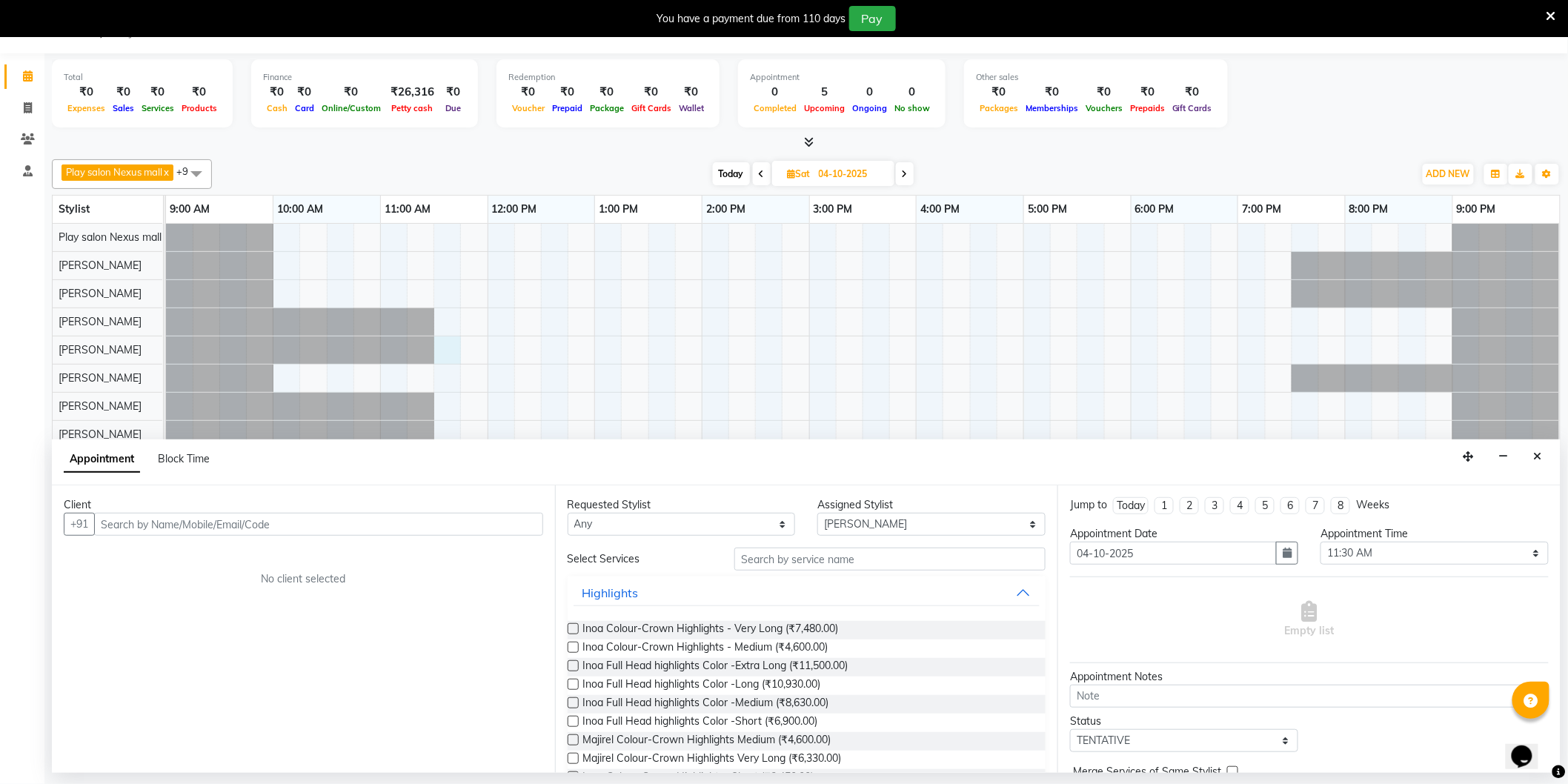
click at [335, 524] on input "text" at bounding box center [318, 524] width 449 height 23
click at [224, 552] on ngb-highlight "96******36" at bounding box center [244, 555] width 61 height 14
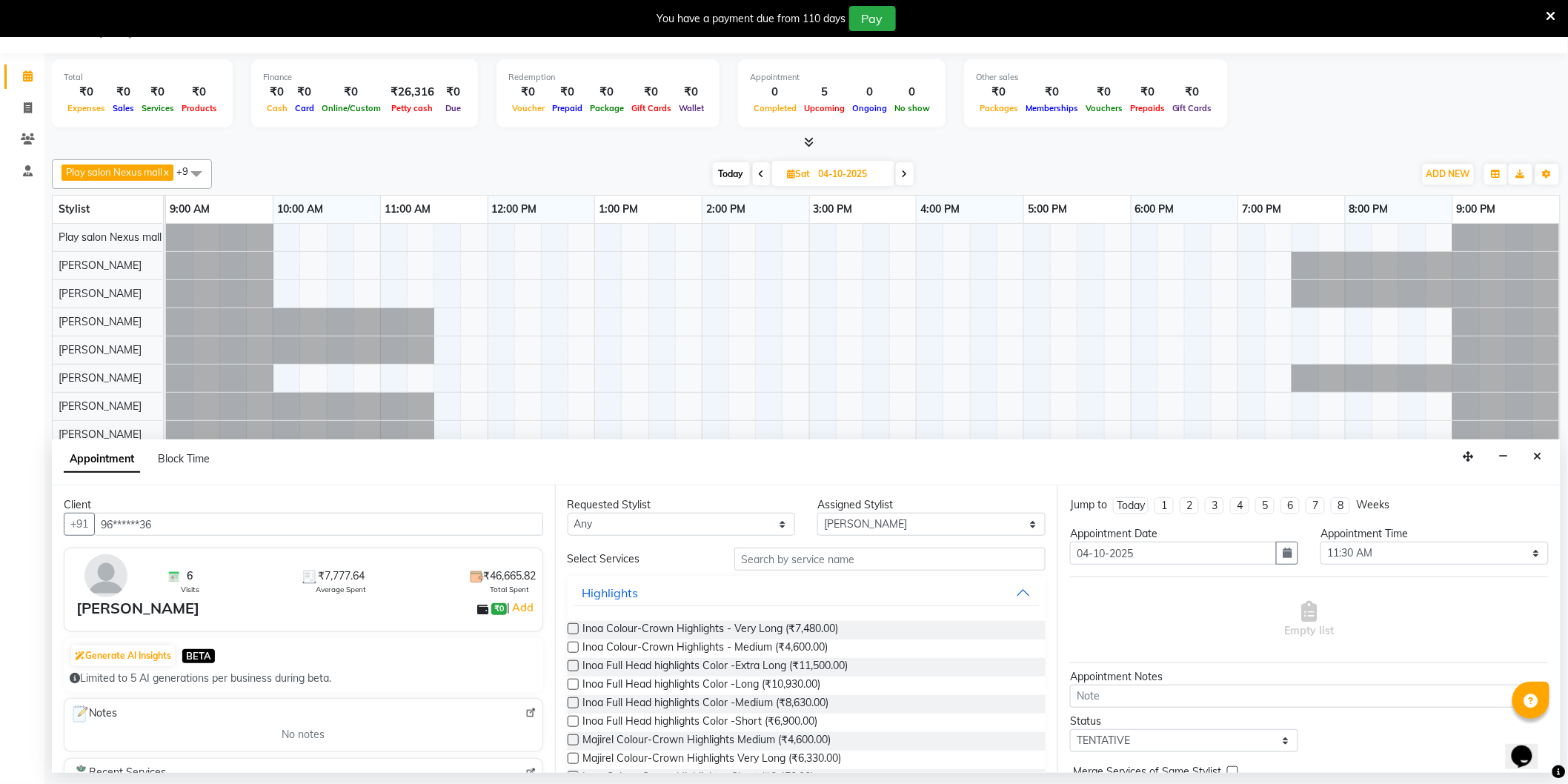
type input "96******36"
click at [801, 563] on input "text" at bounding box center [890, 558] width 312 height 23
type input "T"
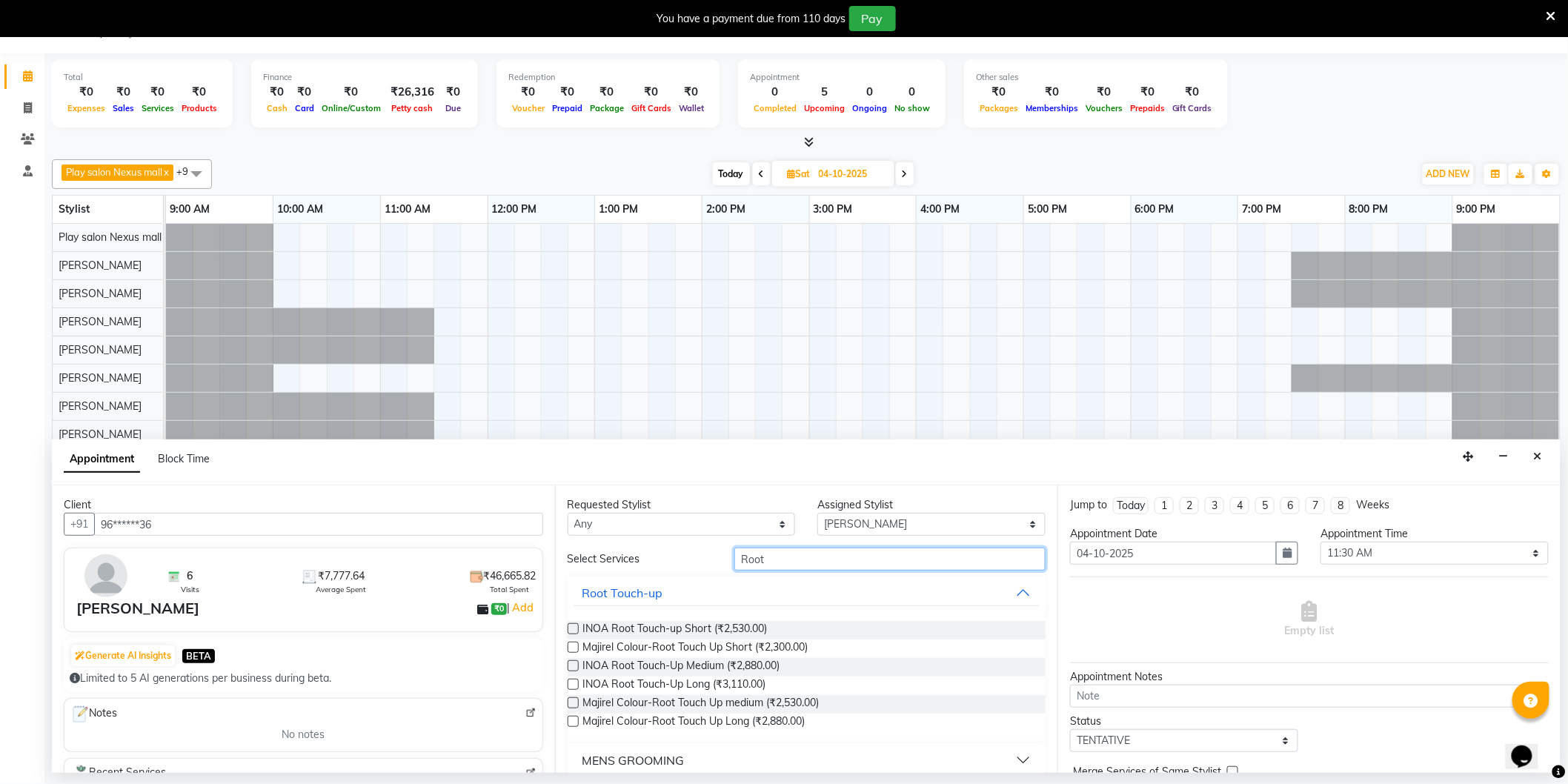
type input "Root"
click at [675, 522] on select "Any Abdulla Md Adil Ali Ambika Rai Asha Thapa Ashim Sapkota Dawa Tamang Mohd Aa…" at bounding box center [682, 524] width 228 height 23
select select "81392"
click at [568, 512] on select "Any Abdulla Md Adil Ali Ambika Rai Asha Thapa Ashim Sapkota Dawa Tamang Mohd Aa…" at bounding box center [682, 524] width 228 height 23
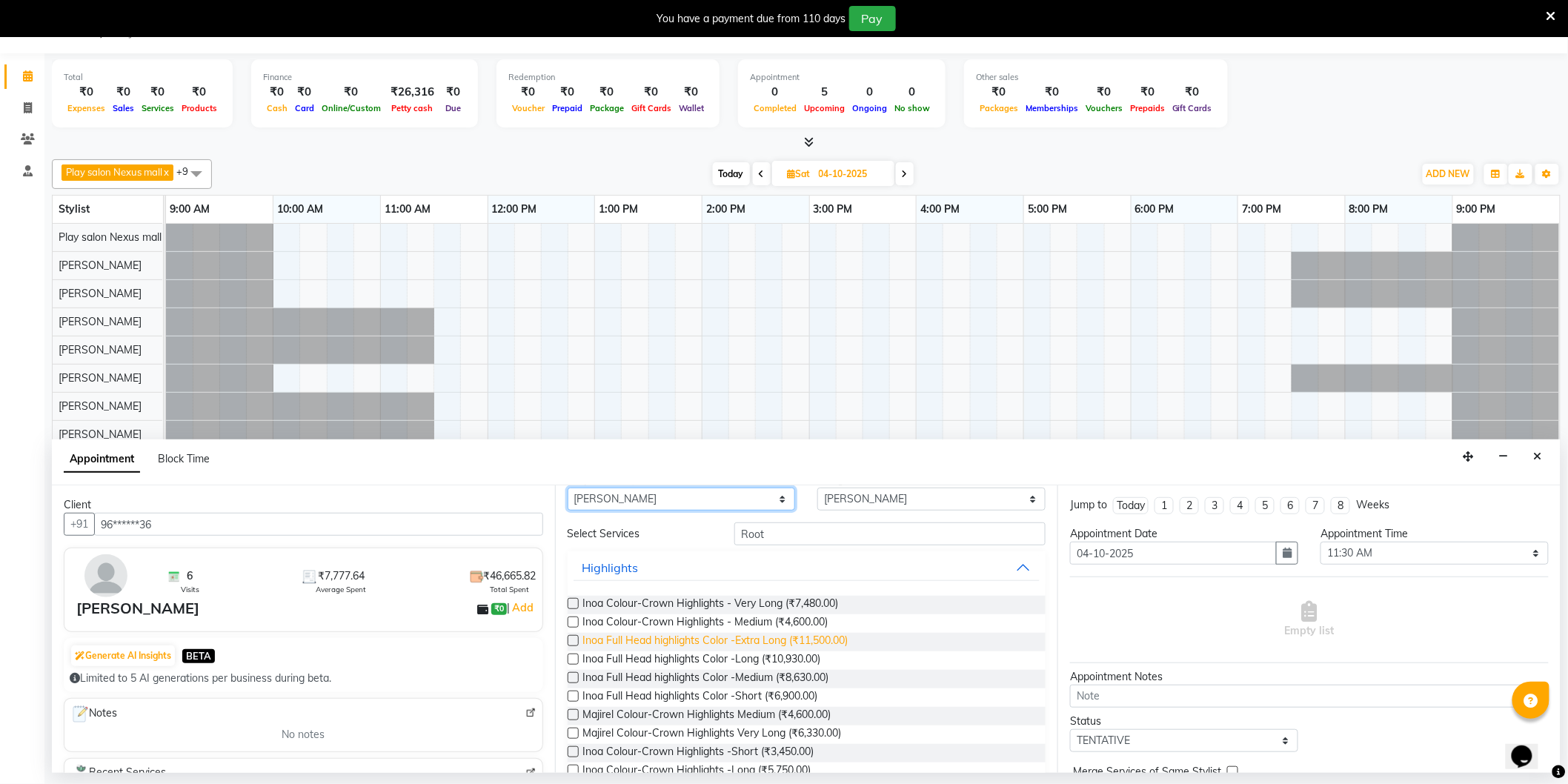
scroll to position [0, 0]
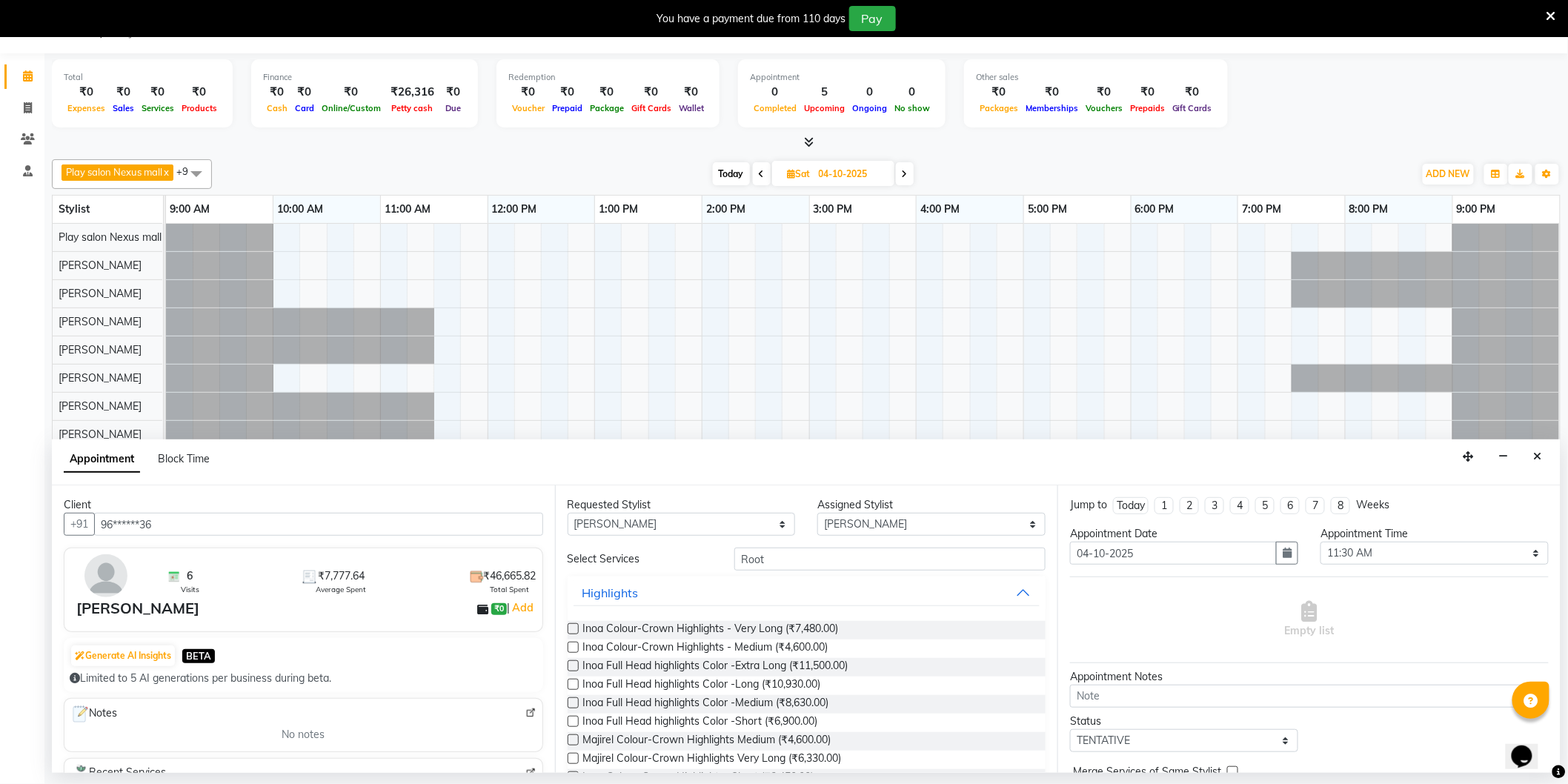
click at [779, 563] on input "Root" at bounding box center [890, 558] width 312 height 23
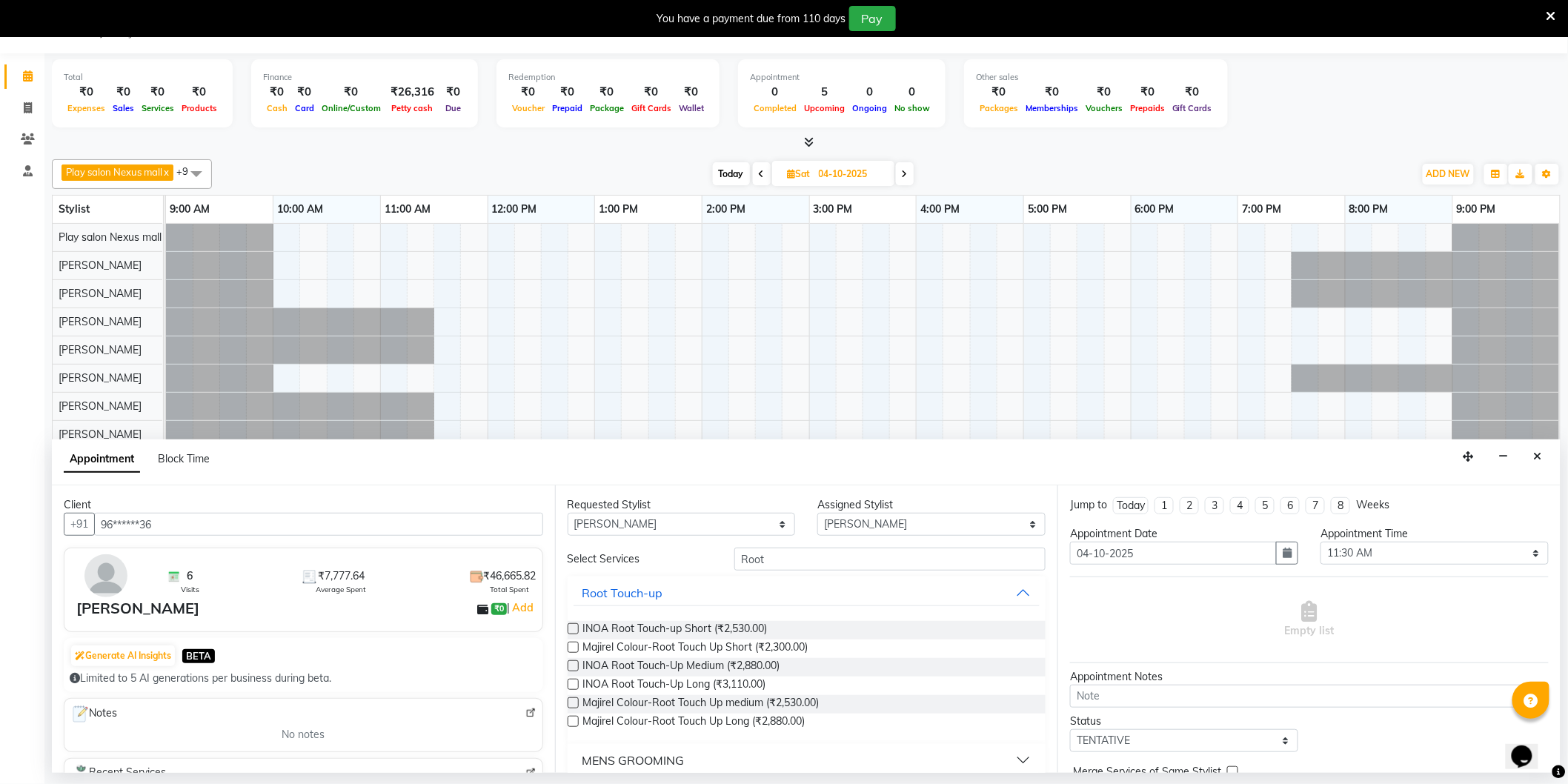
click at [575, 681] on label at bounding box center [573, 684] width 11 height 11
click at [575, 681] on input "checkbox" at bounding box center [572, 685] width 9 height 9
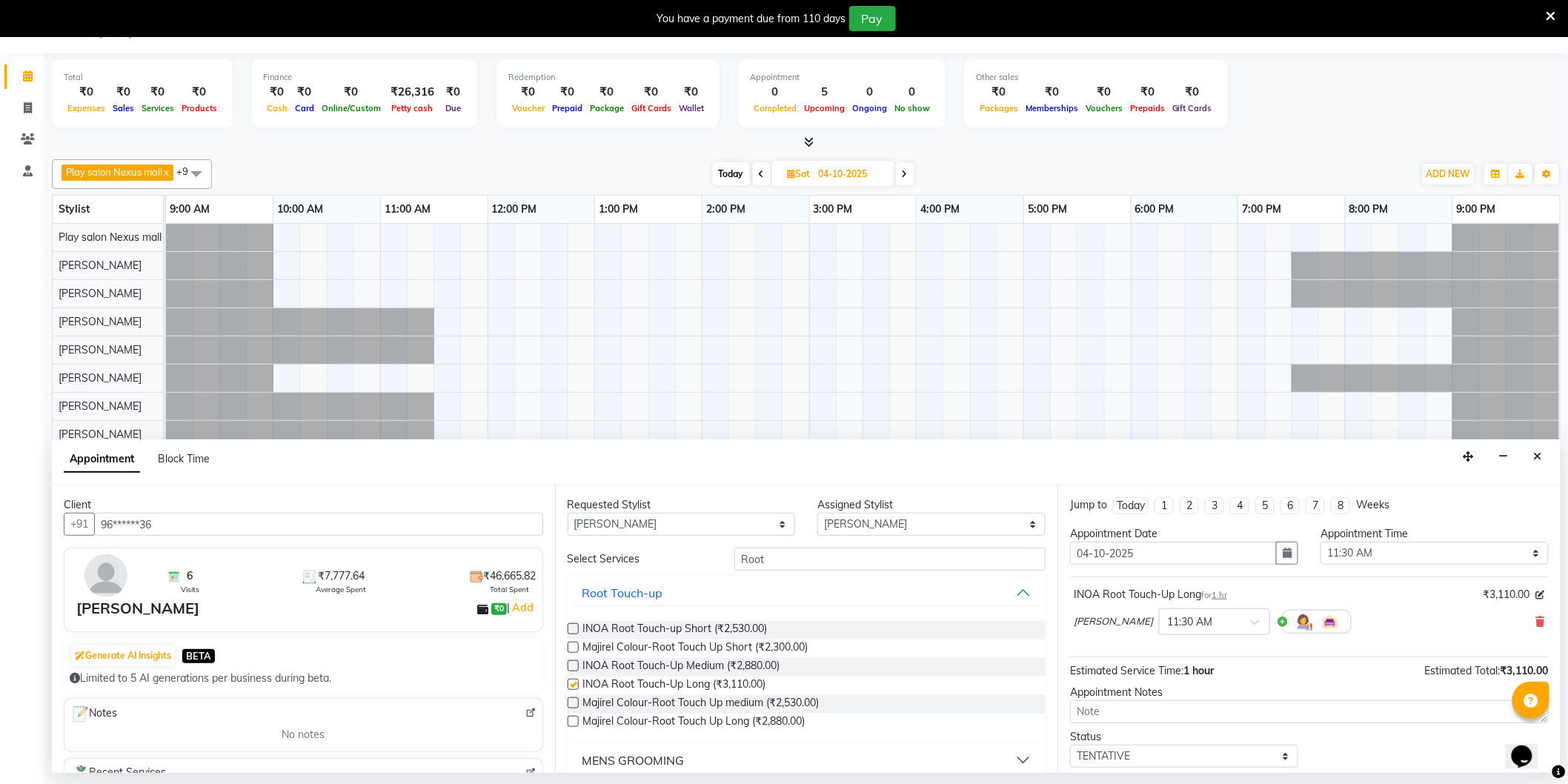
checkbox input "false"
click at [843, 527] on select "Select Abdulla Md Adil Ali Ambika Rai Asha Thapa Ashim Sapkota Dawa Tamang Mohd…" at bounding box center [931, 524] width 228 height 23
select select "81404"
click at [818, 512] on select "Select Abdulla Md Adil Ali Ambika Rai Asha Thapa Ashim Sapkota Dawa Tamang Mohd…" at bounding box center [931, 524] width 228 height 23
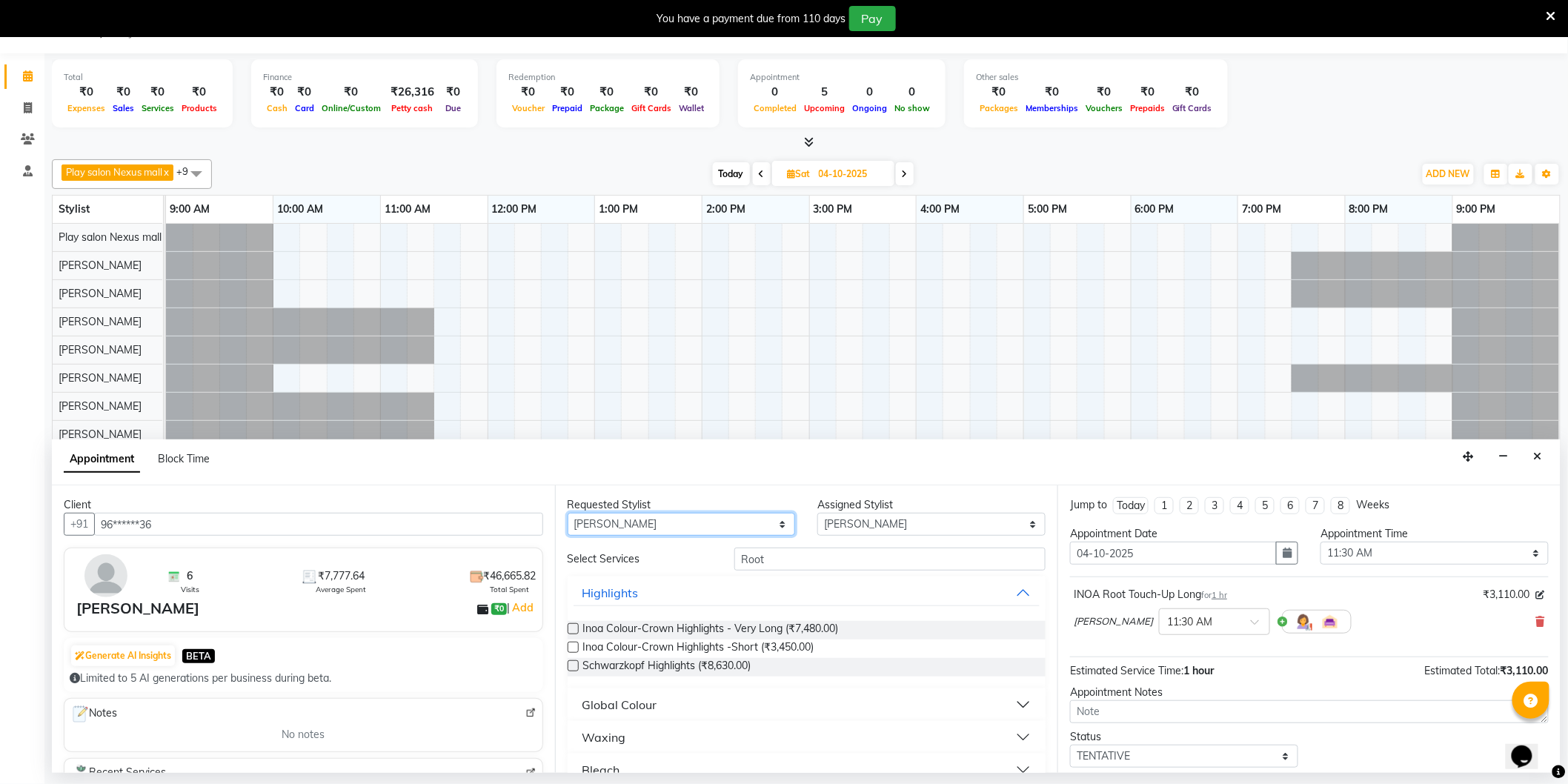
click at [704, 516] on select "Any Abdulla Md Adil Ali Ambika Rai Asha Thapa Ashim Sapkota Dawa Tamang Mohd Aa…" at bounding box center [682, 524] width 228 height 23
select select "81404"
click at [568, 512] on select "Any Abdulla Md Adil Ali Ambika Rai Asha Thapa Ashim Sapkota Dawa Tamang Mohd Aa…" at bounding box center [682, 524] width 228 height 23
drag, startPoint x: 767, startPoint y: 563, endPoint x: 719, endPoint y: 563, distance: 48.0
click at [723, 563] on div "Root" at bounding box center [890, 558] width 334 height 23
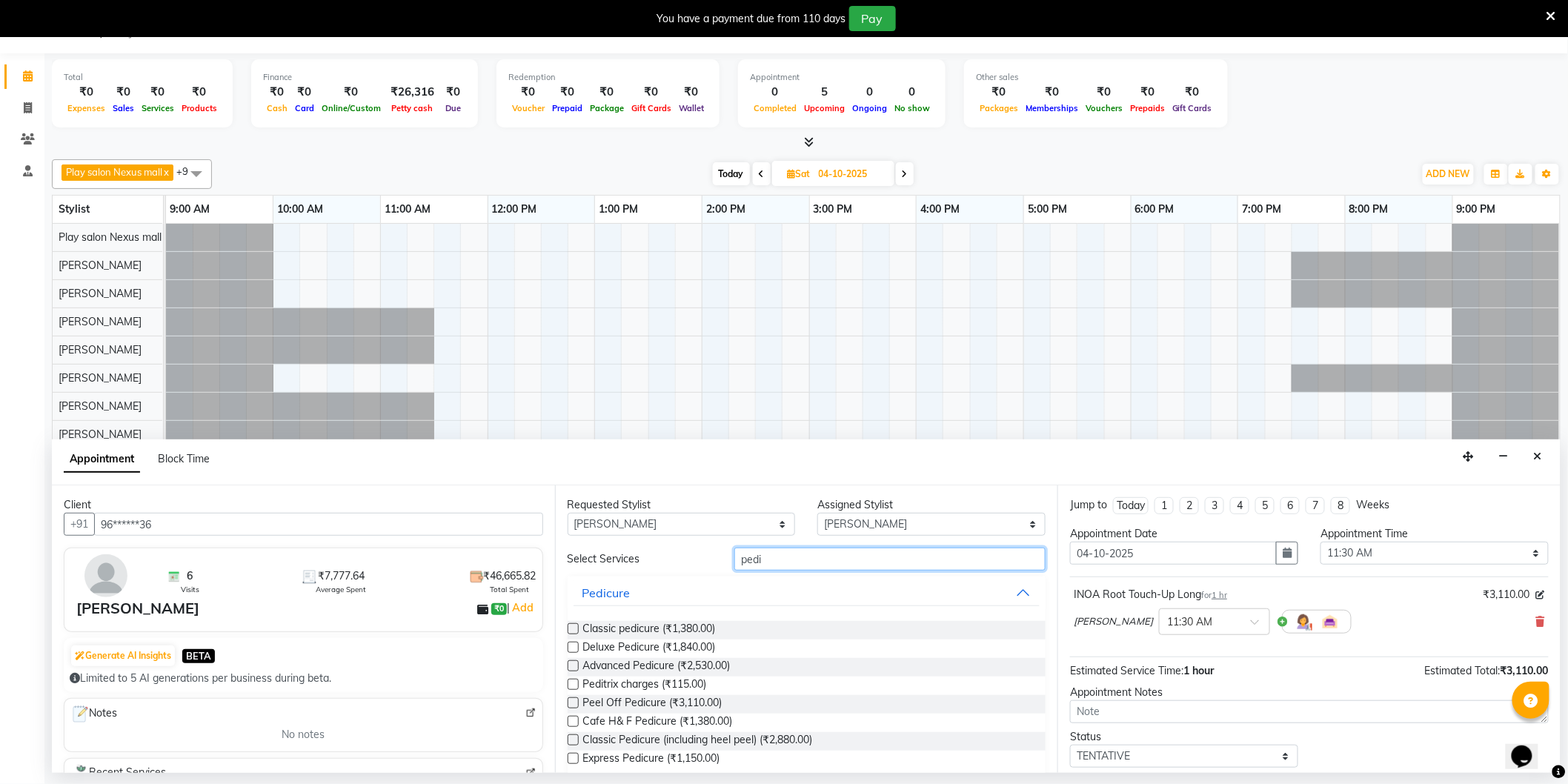
type input "pedi"
click at [569, 647] on label at bounding box center [573, 647] width 11 height 11
click at [569, 647] on input "checkbox" at bounding box center [572, 648] width 9 height 9
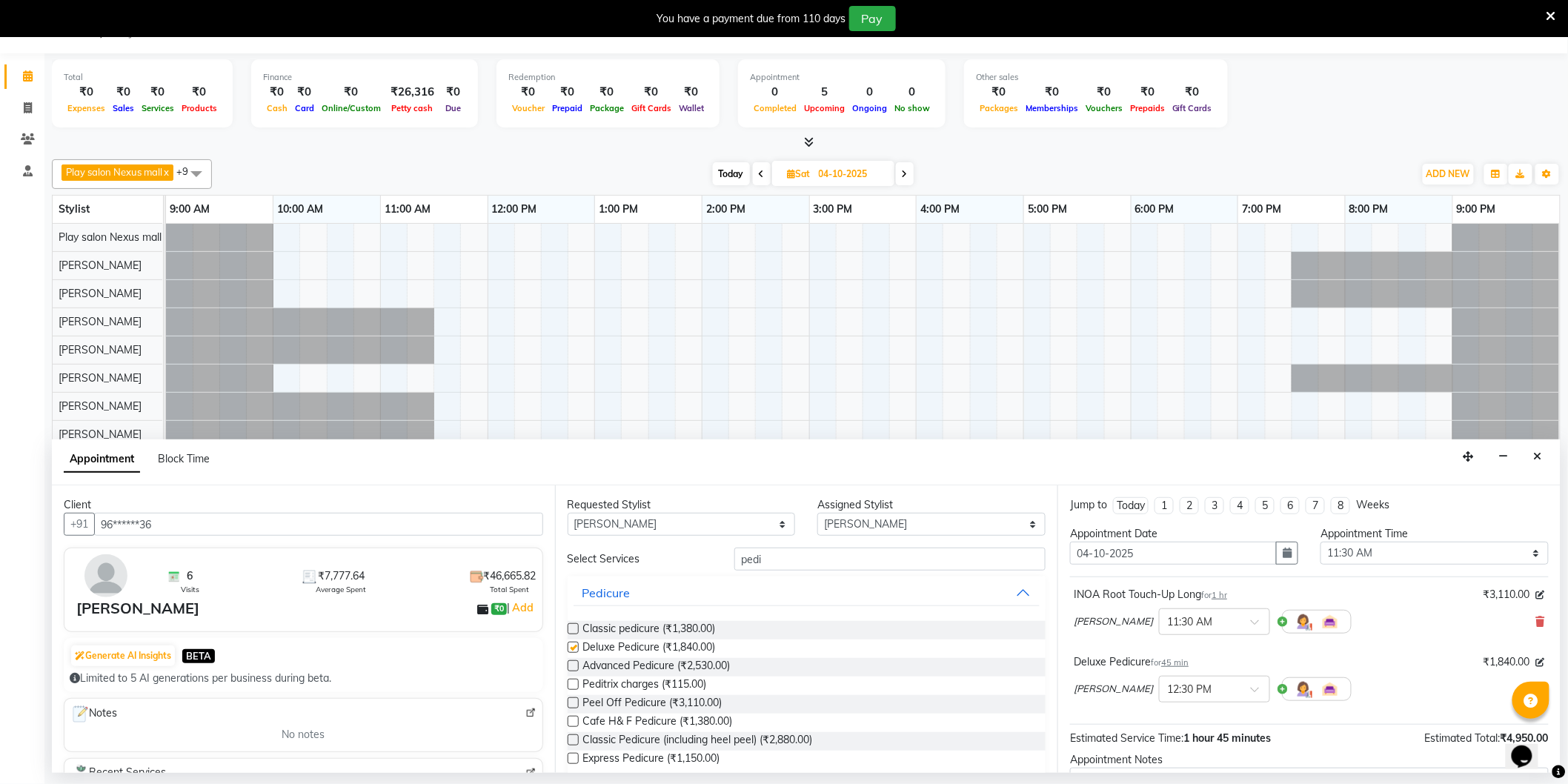
checkbox input "false"
drag, startPoint x: 788, startPoint y: 564, endPoint x: 717, endPoint y: 559, distance: 71.2
click at [717, 559] on div "Select Services pedi" at bounding box center [807, 558] width 501 height 23
type input "thr"
drag, startPoint x: 573, startPoint y: 627, endPoint x: 690, endPoint y: 633, distance: 117.2
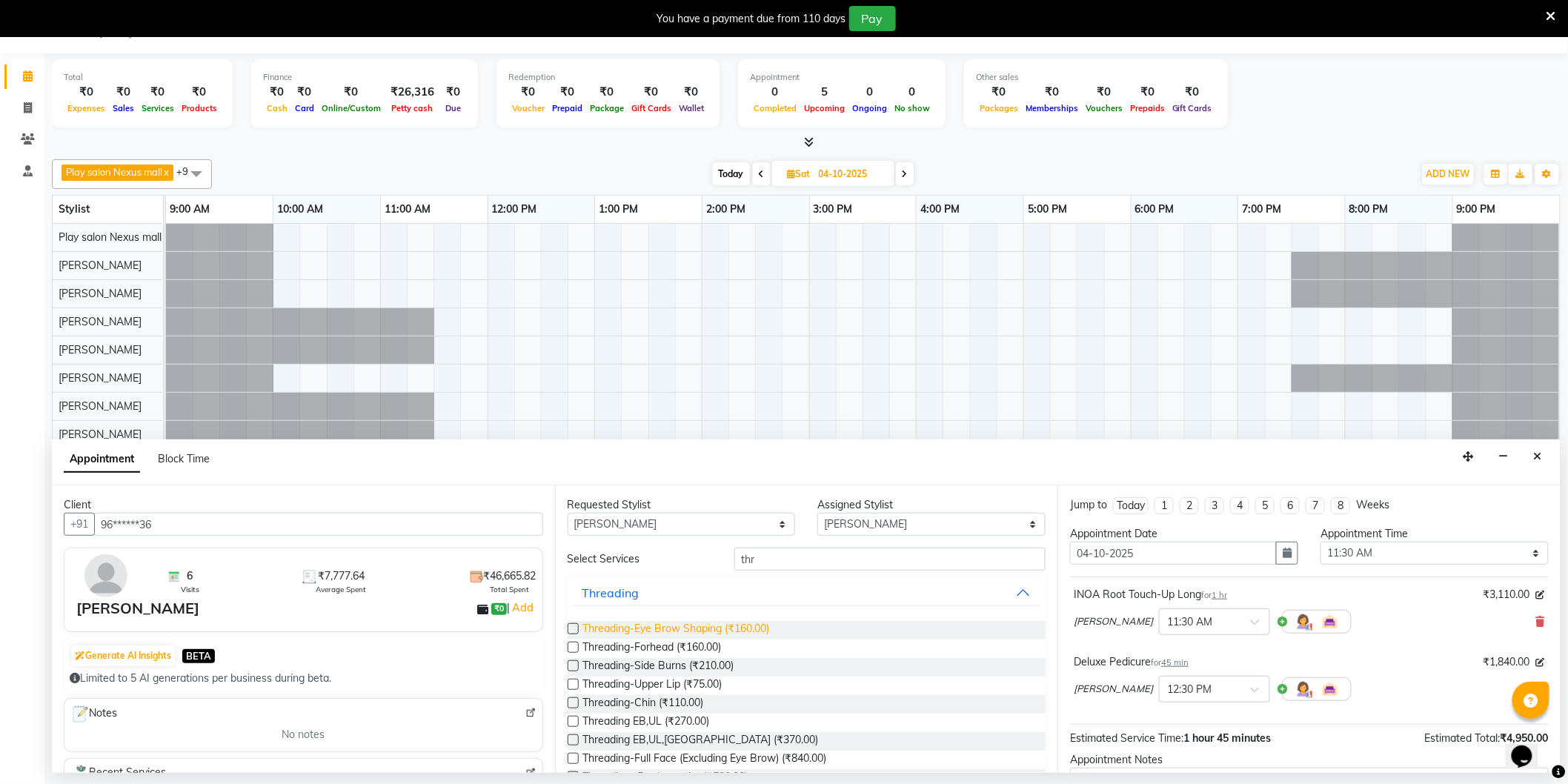
click at [573, 627] on label at bounding box center [573, 628] width 11 height 11
click at [573, 627] on input "checkbox" at bounding box center [572, 630] width 9 height 9
checkbox input "false"
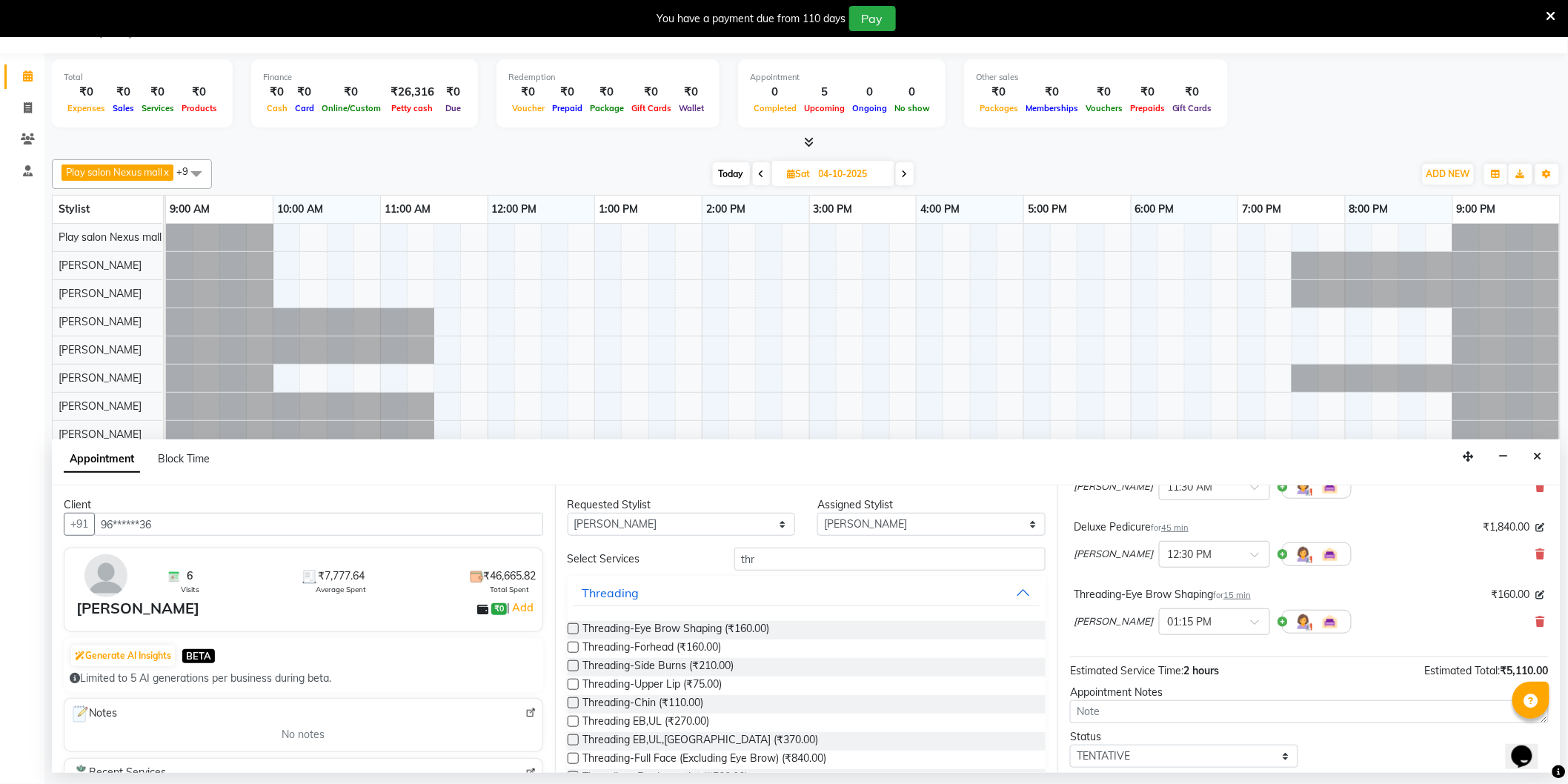
scroll to position [223, 0]
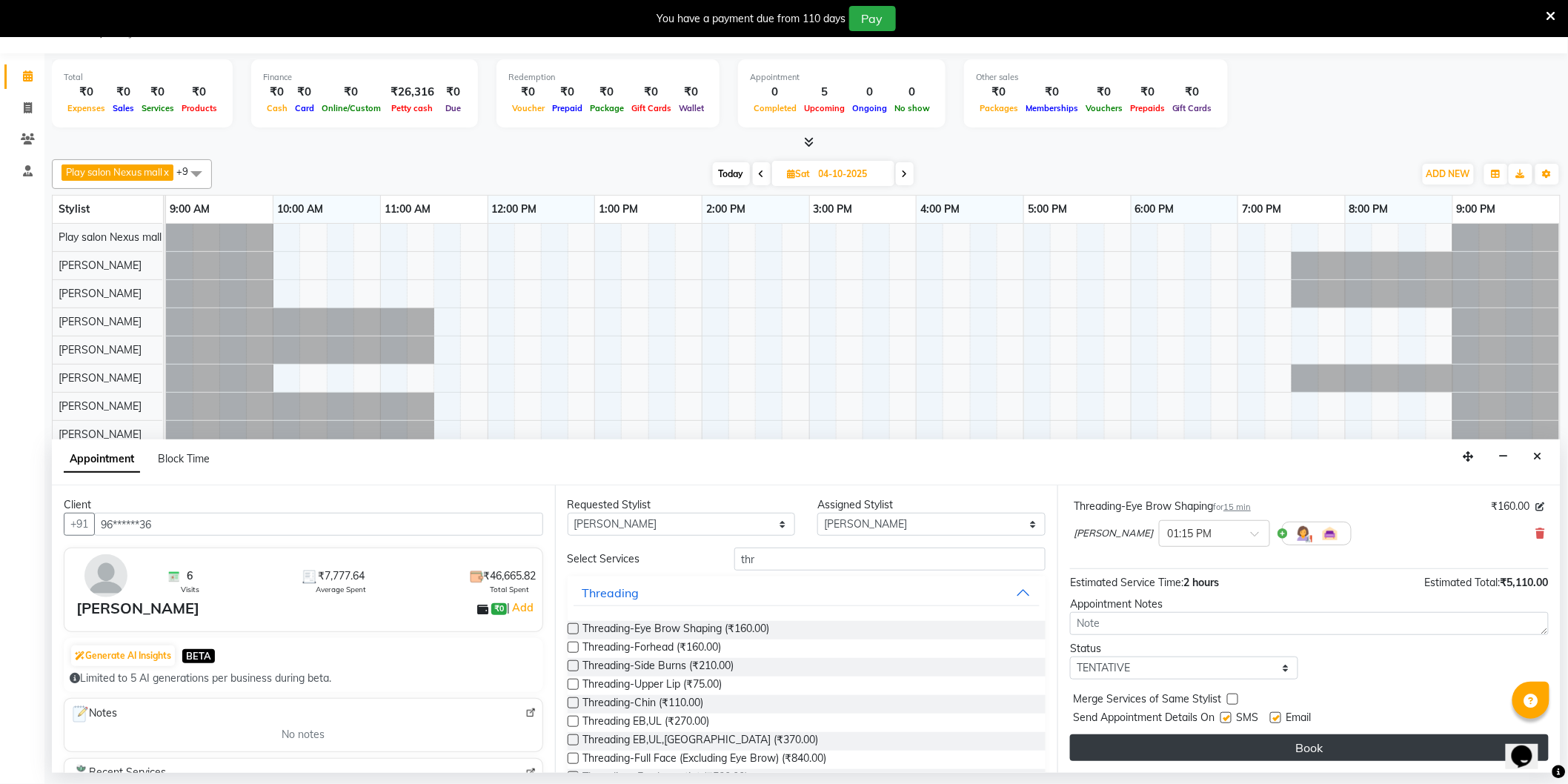
click at [1355, 748] on button "Book" at bounding box center [1310, 747] width 479 height 26
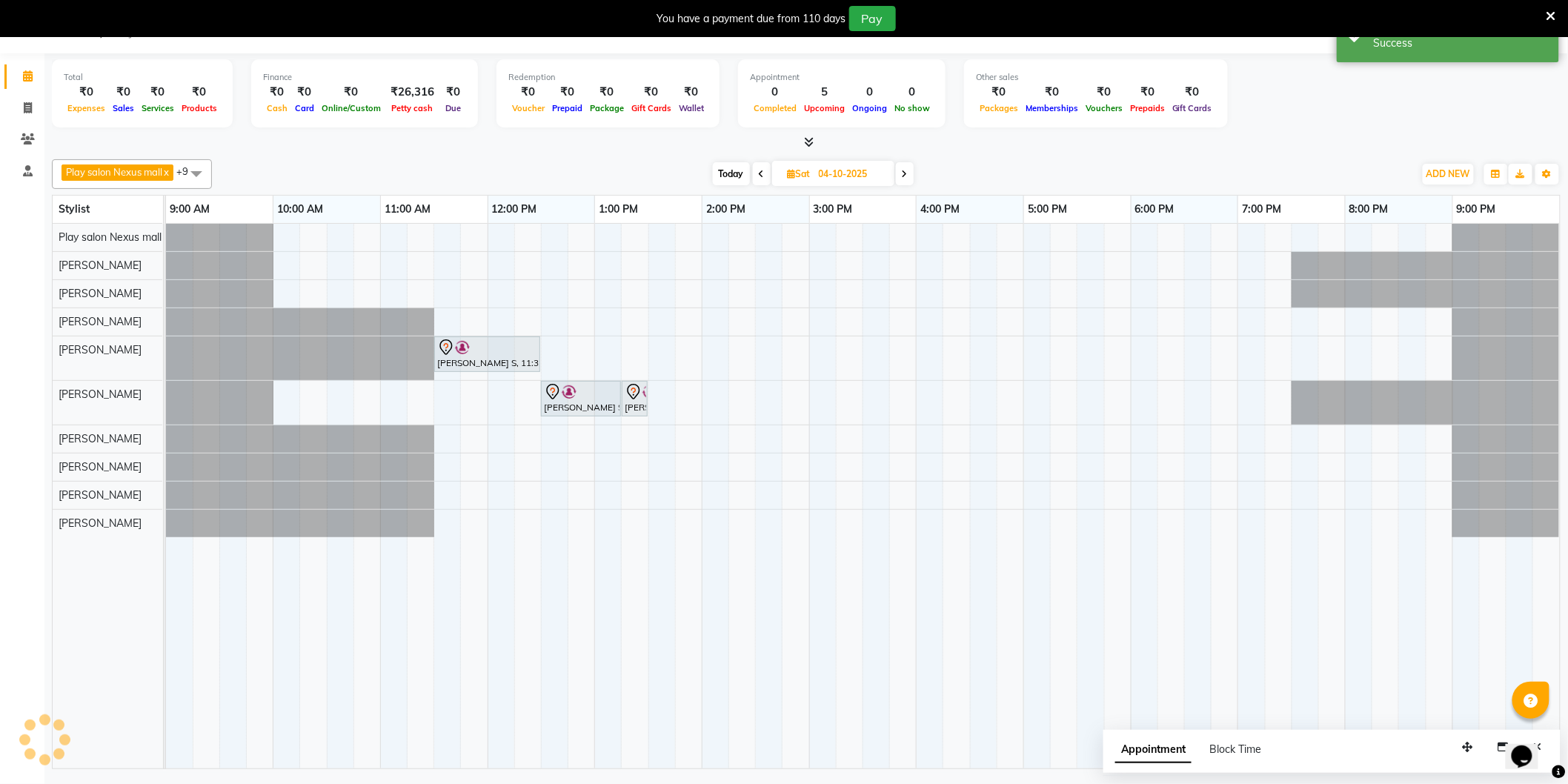
scroll to position [0, 0]
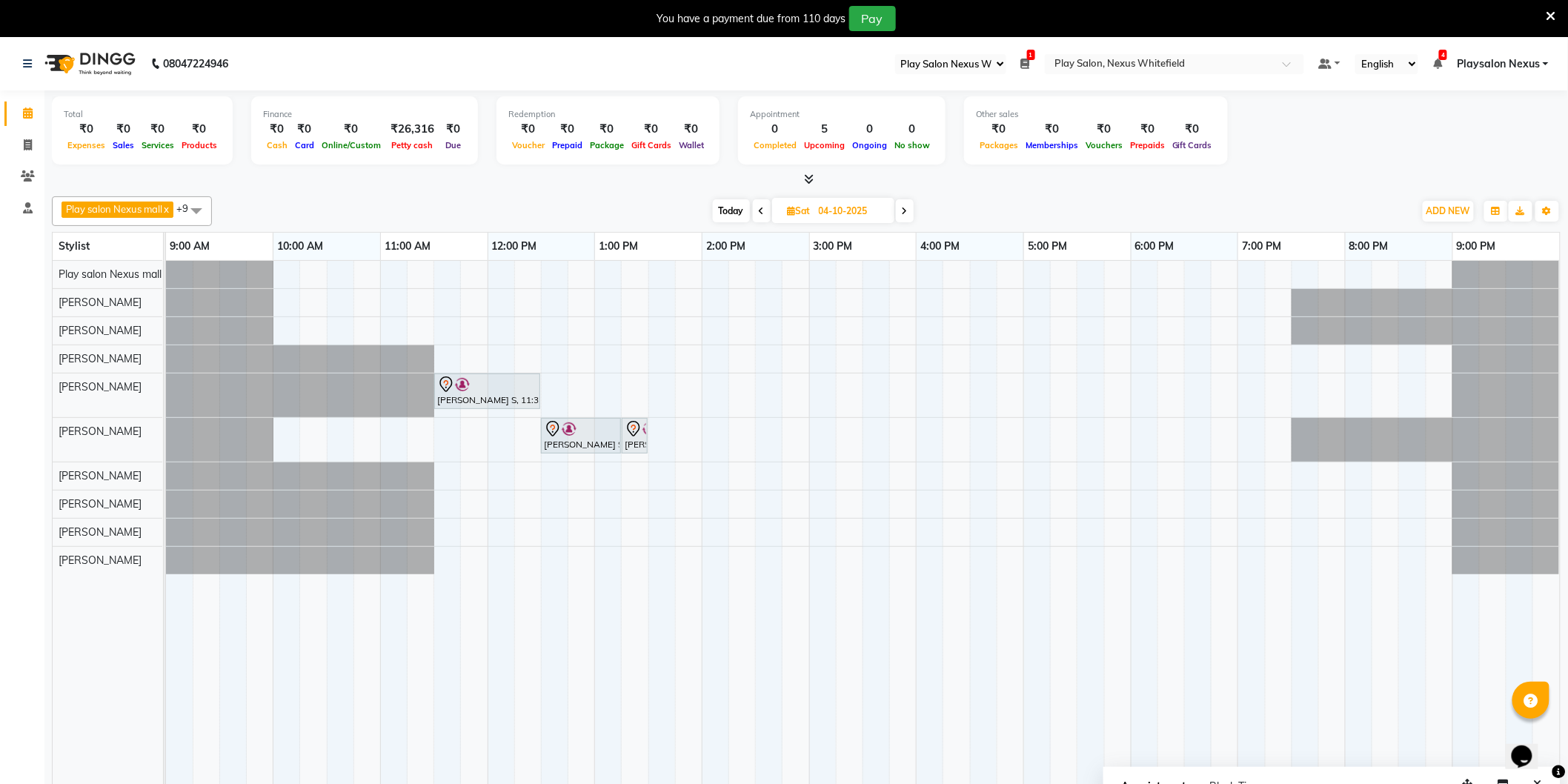
click at [762, 220] on span at bounding box center [762, 210] width 18 height 23
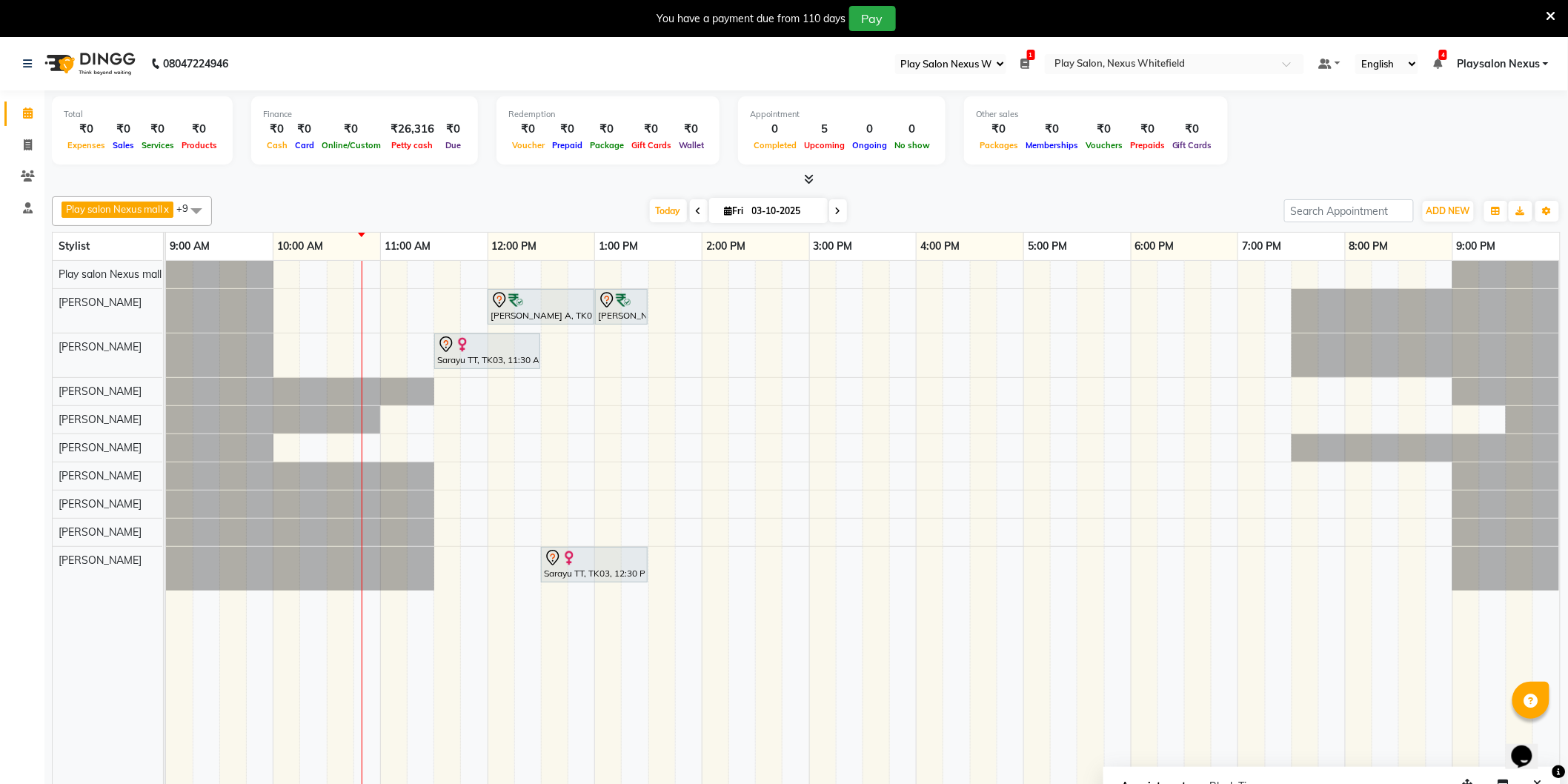
click at [703, 218] on span at bounding box center [699, 210] width 18 height 23
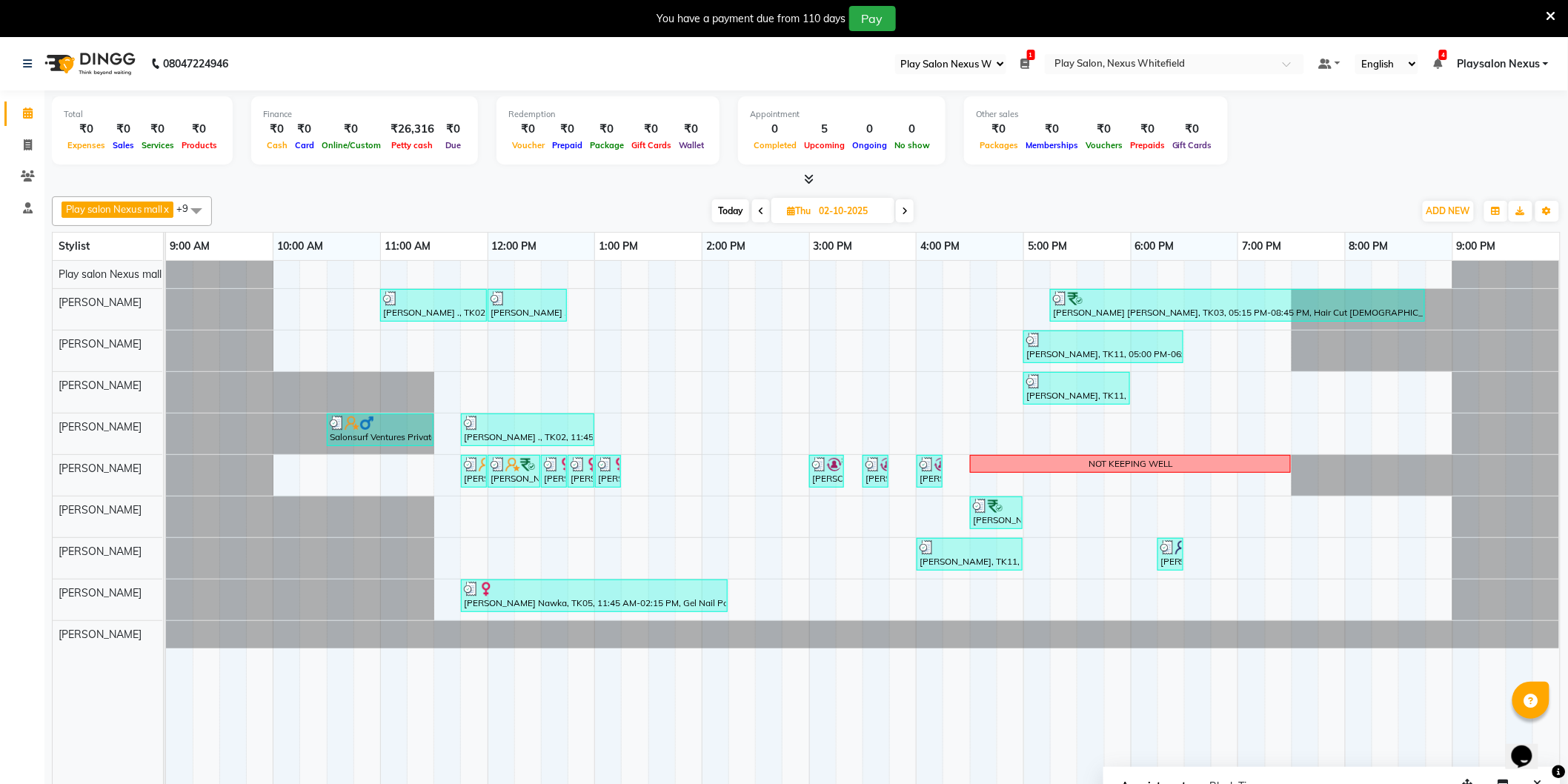
click at [907, 207] on icon at bounding box center [904, 211] width 6 height 8
type input "03-10-2025"
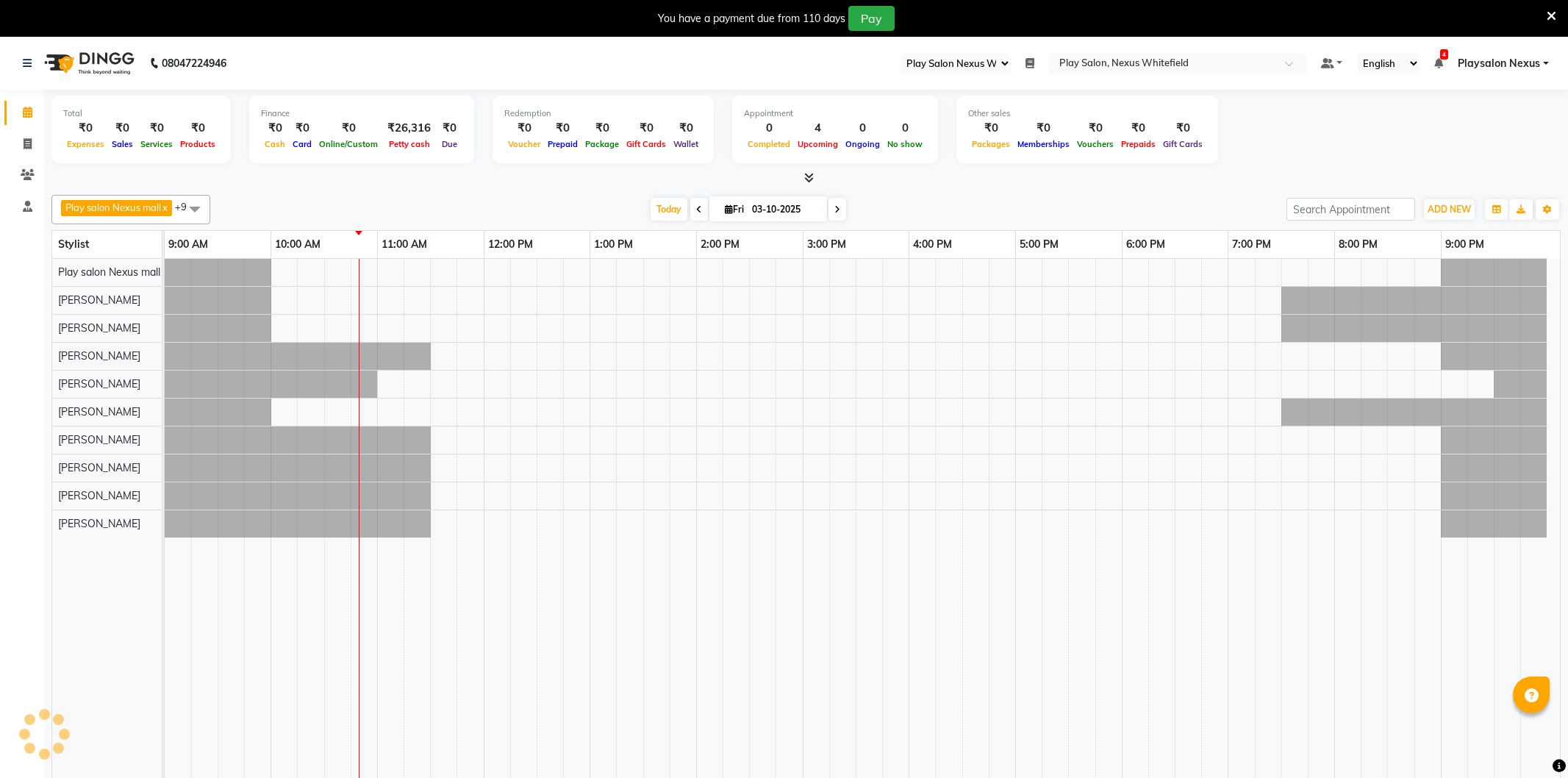
select select "106"
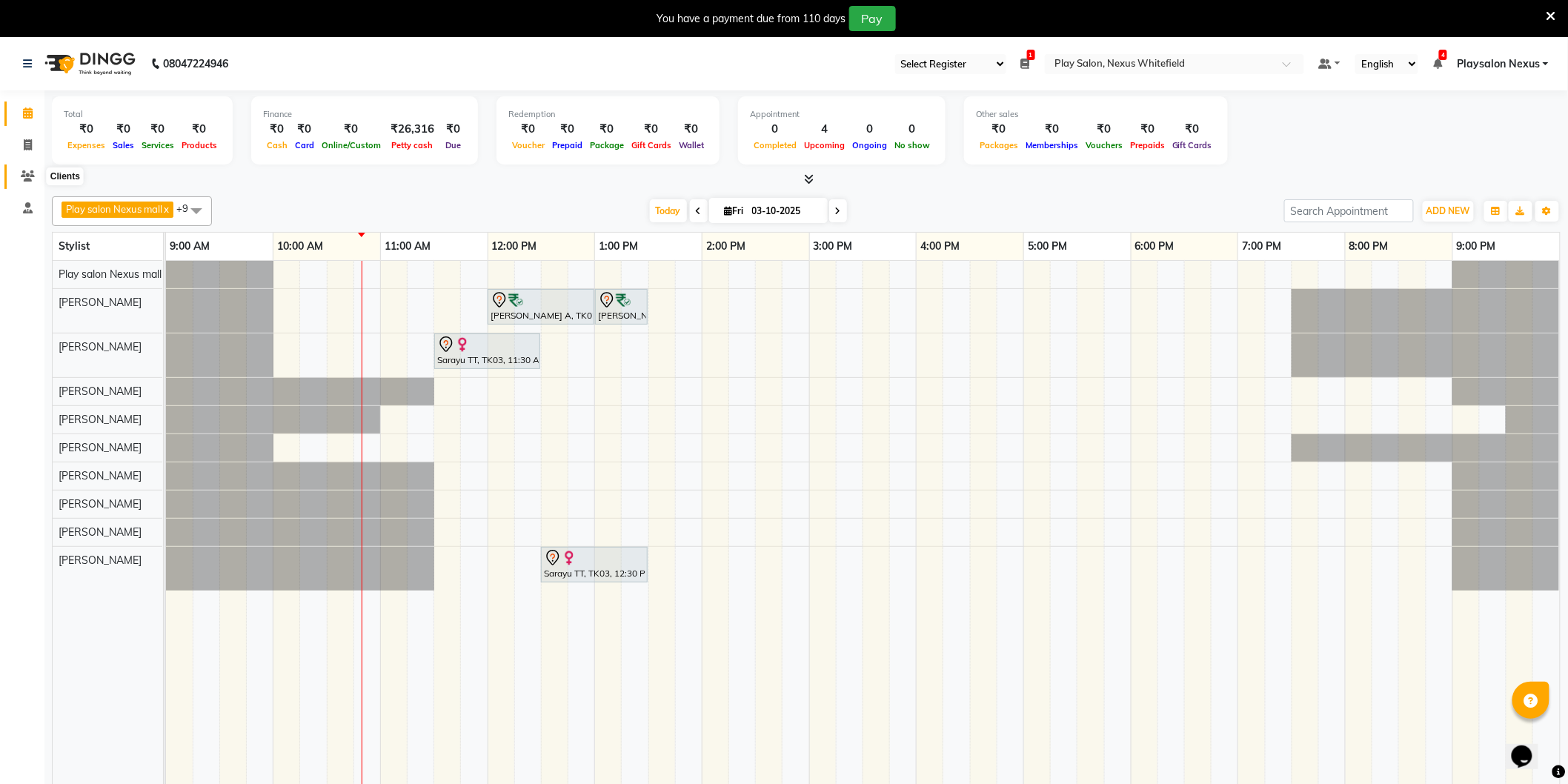
click at [31, 181] on icon at bounding box center [27, 176] width 14 height 11
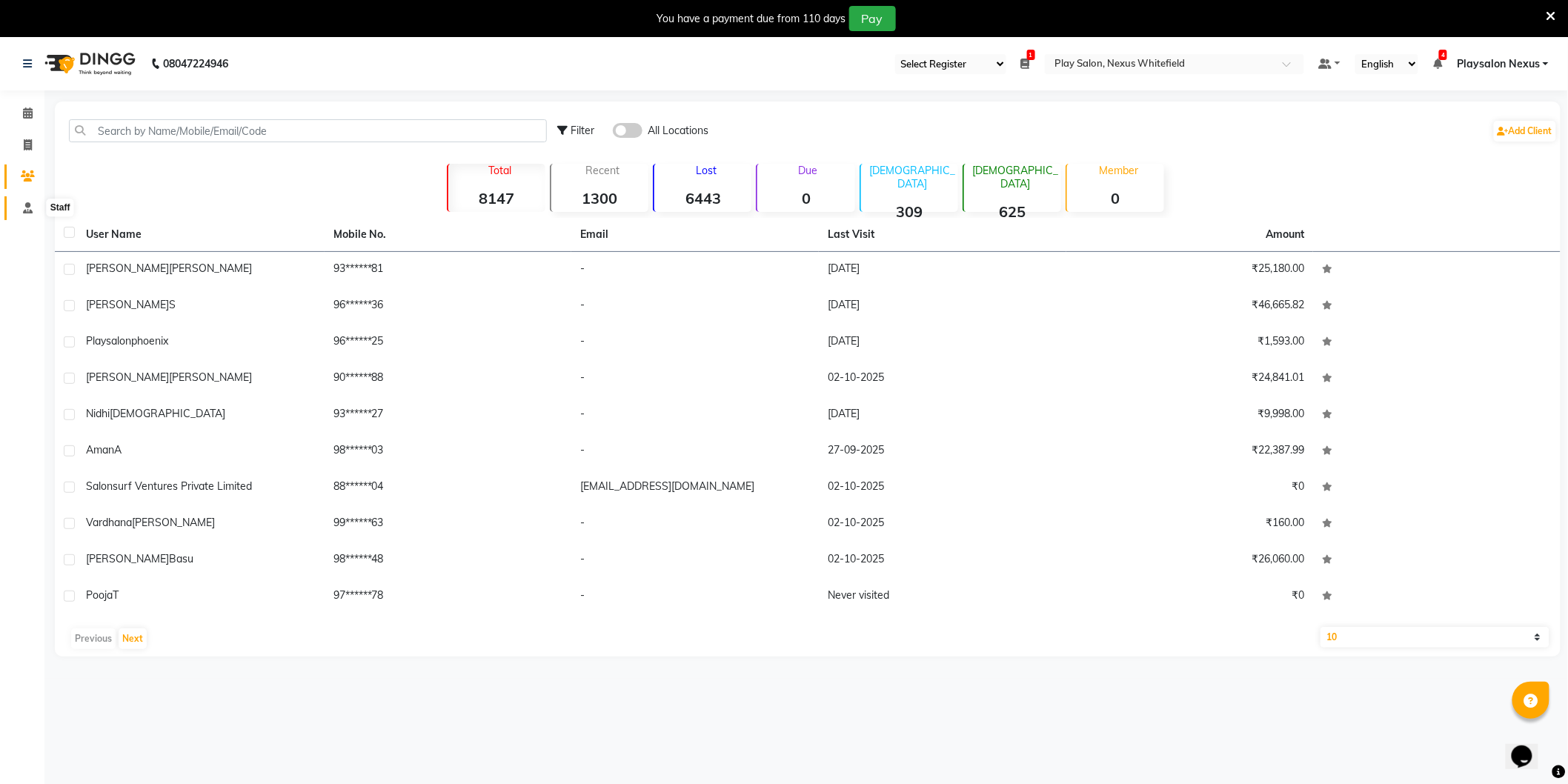
click at [26, 208] on icon at bounding box center [27, 207] width 9 height 11
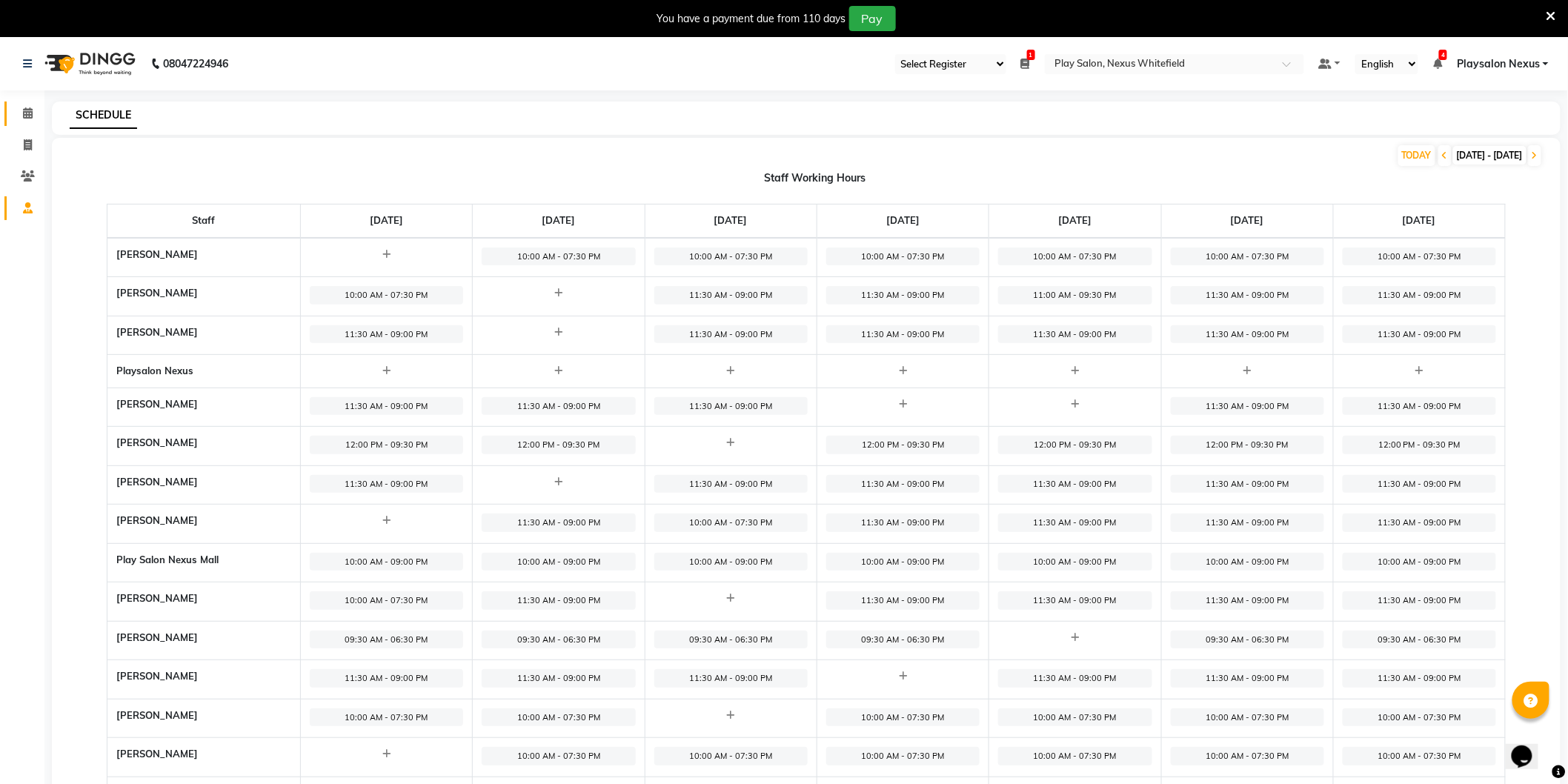
drag, startPoint x: 25, startPoint y: 197, endPoint x: 28, endPoint y: 113, distance: 84.1
click at [20, 112] on span at bounding box center [27, 114] width 26 height 17
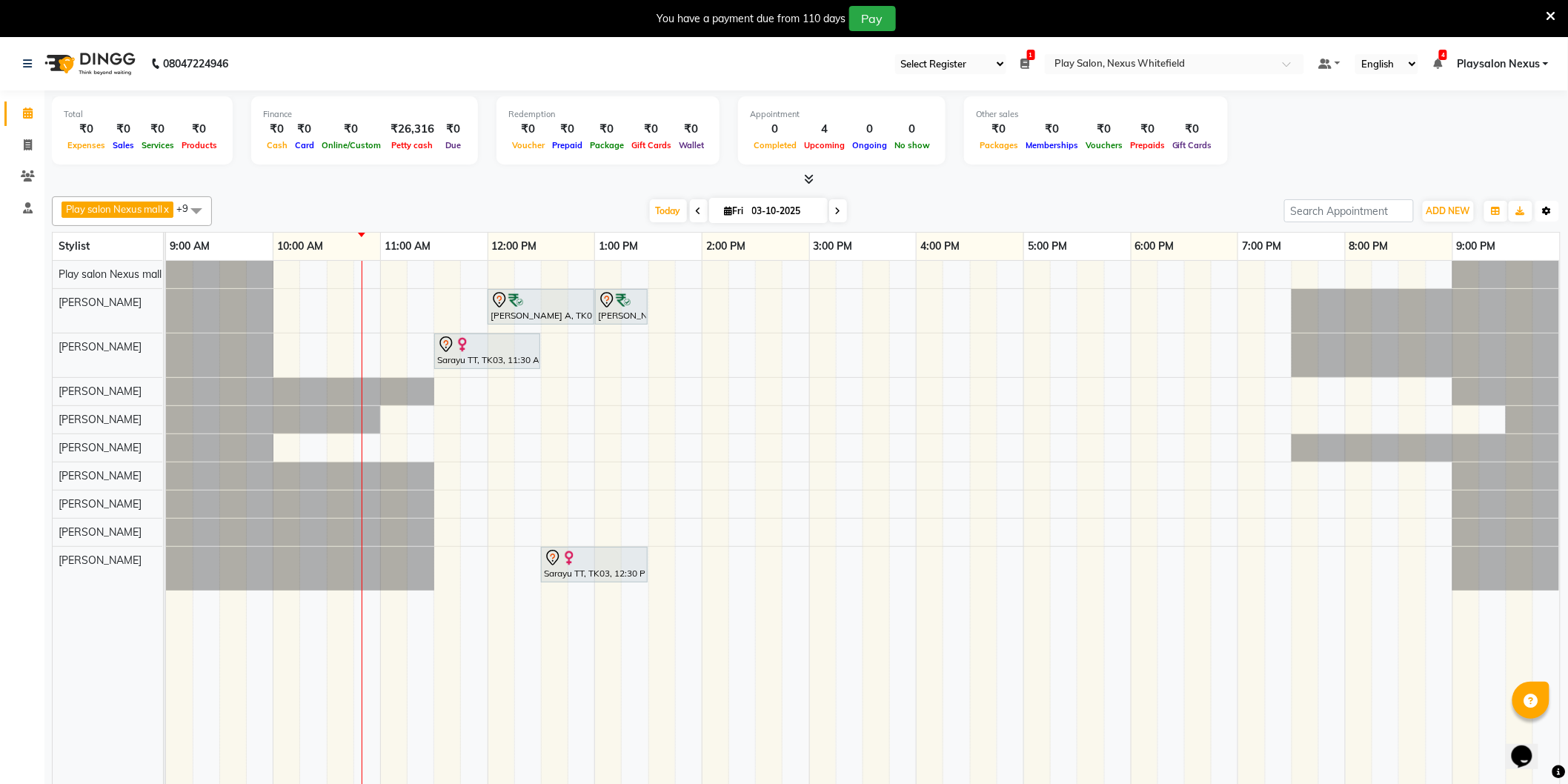
click at [1544, 210] on icon "button" at bounding box center [1547, 211] width 8 height 8
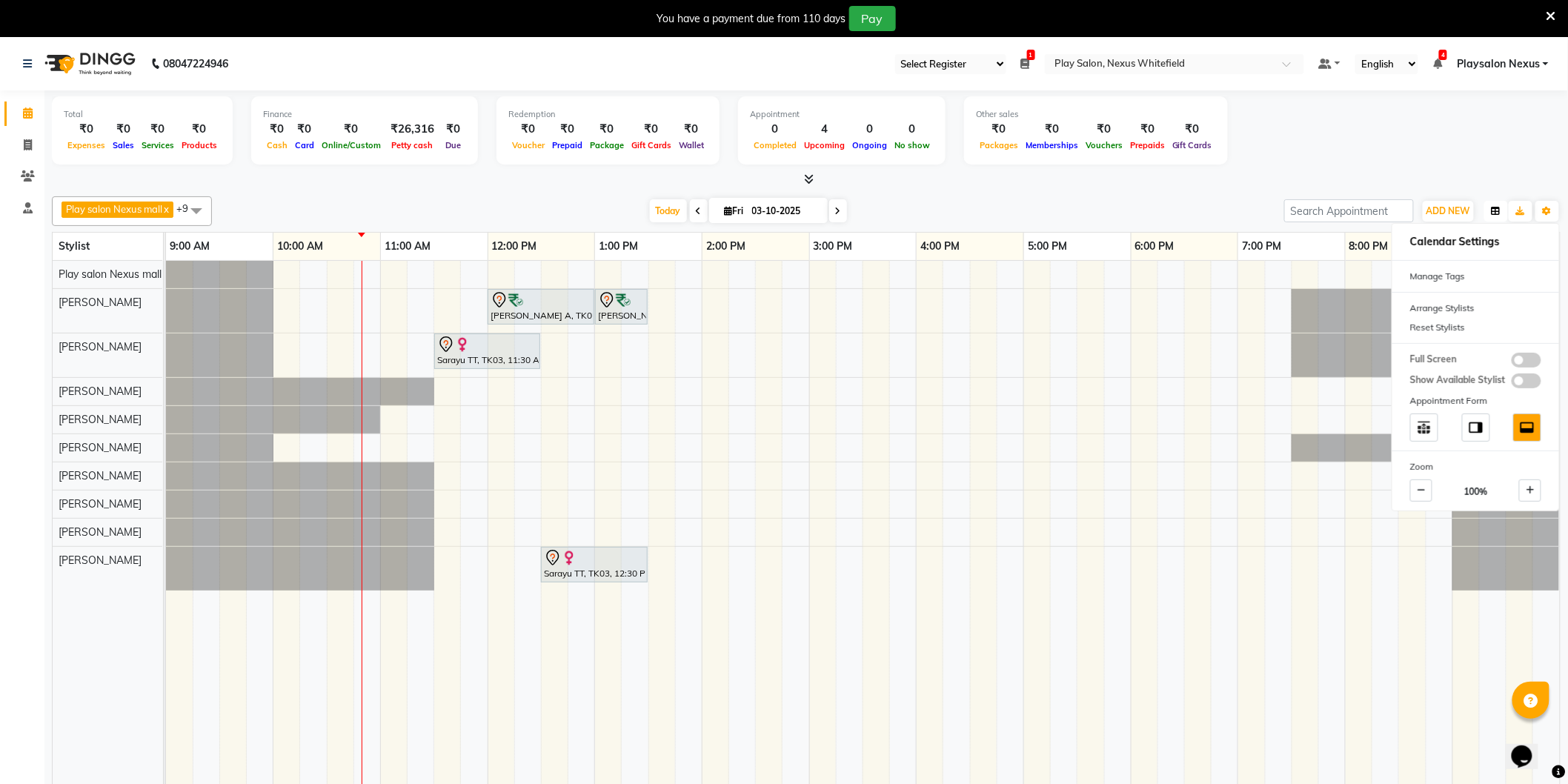
click at [1493, 210] on icon "button" at bounding box center [1496, 211] width 8 height 8
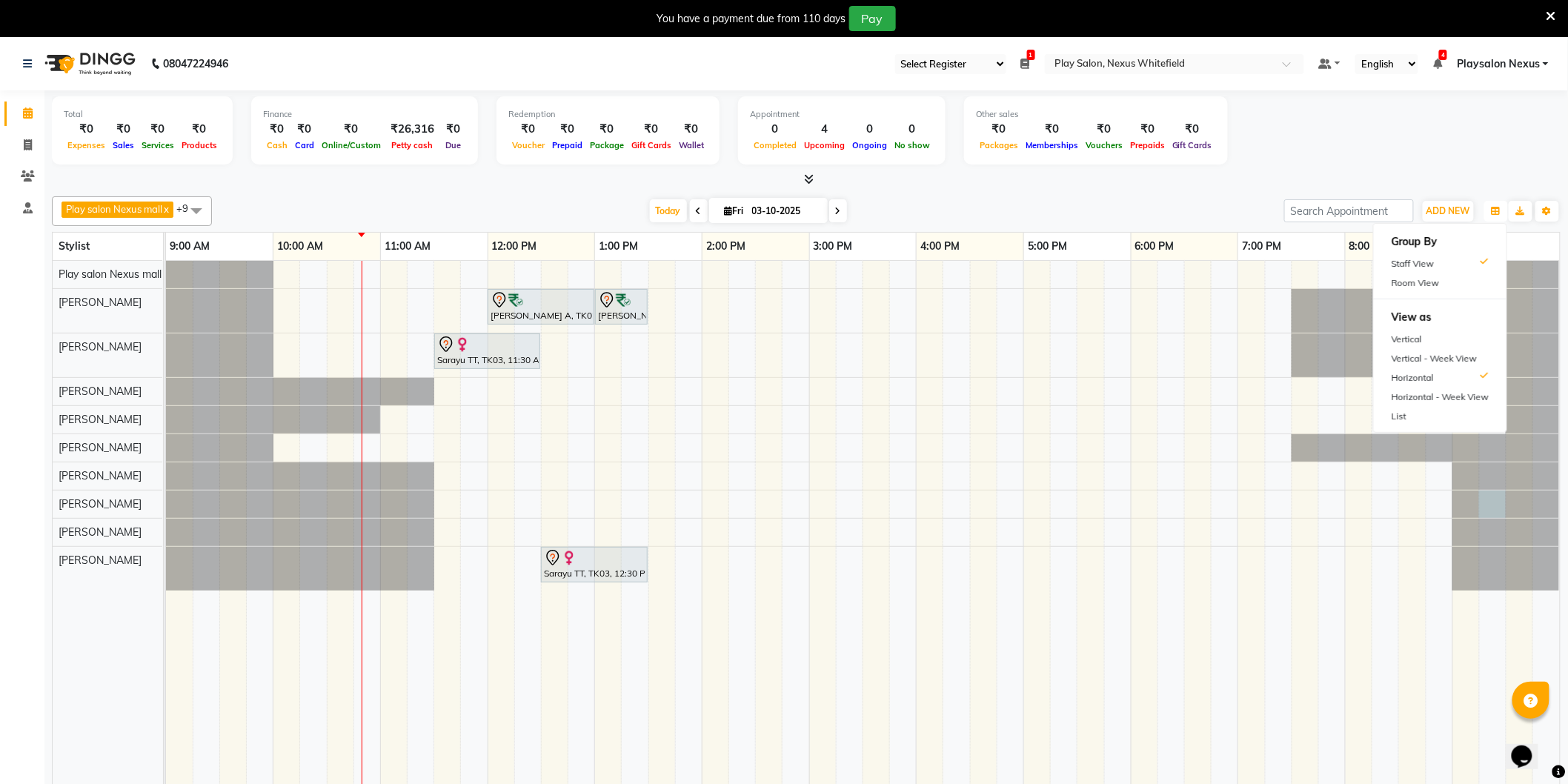
click at [166, 501] on div at bounding box center [166, 504] width 0 height 27
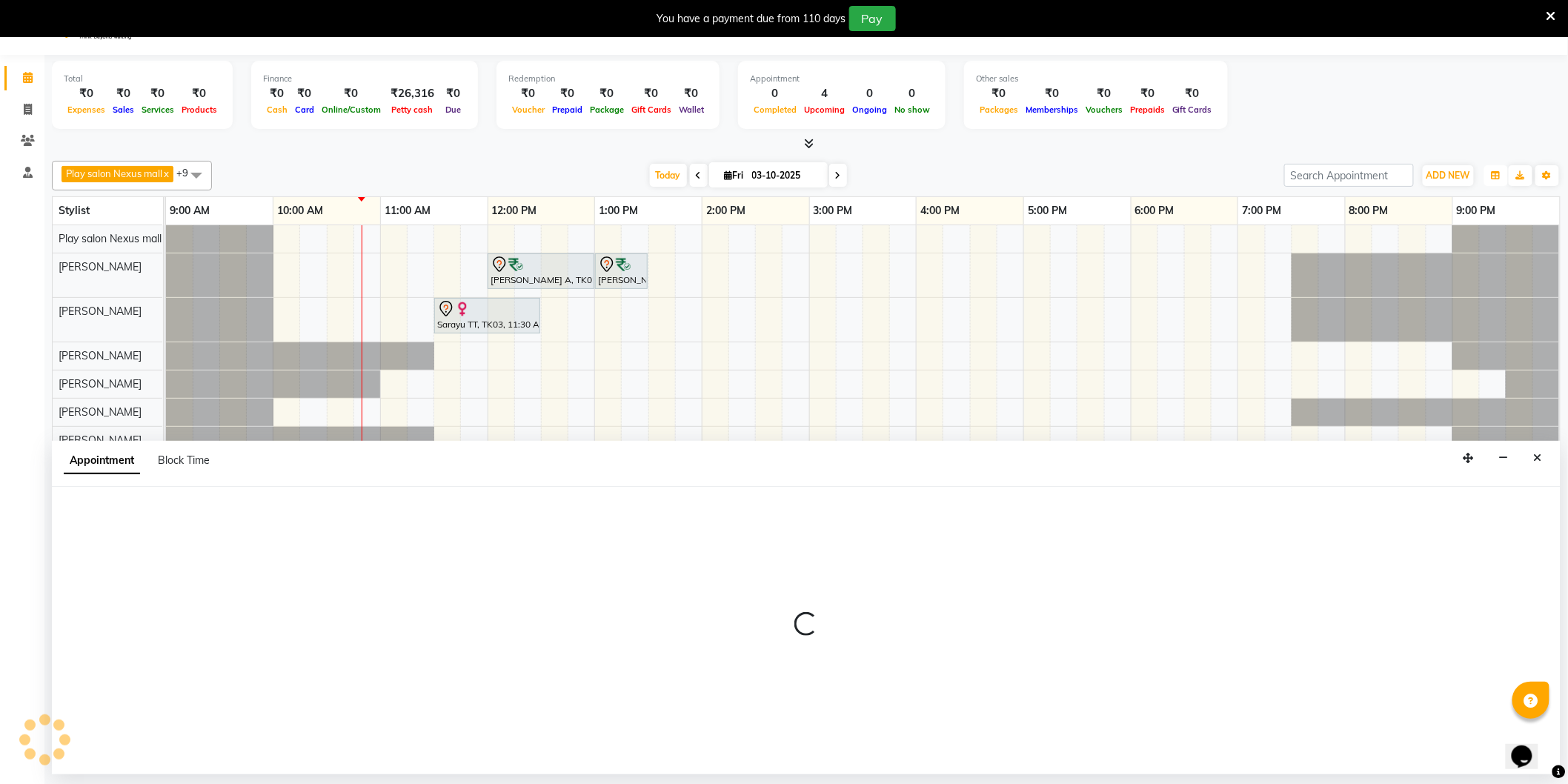
scroll to position [37, 0]
select select "81398"
select select "1275"
select select "tentative"
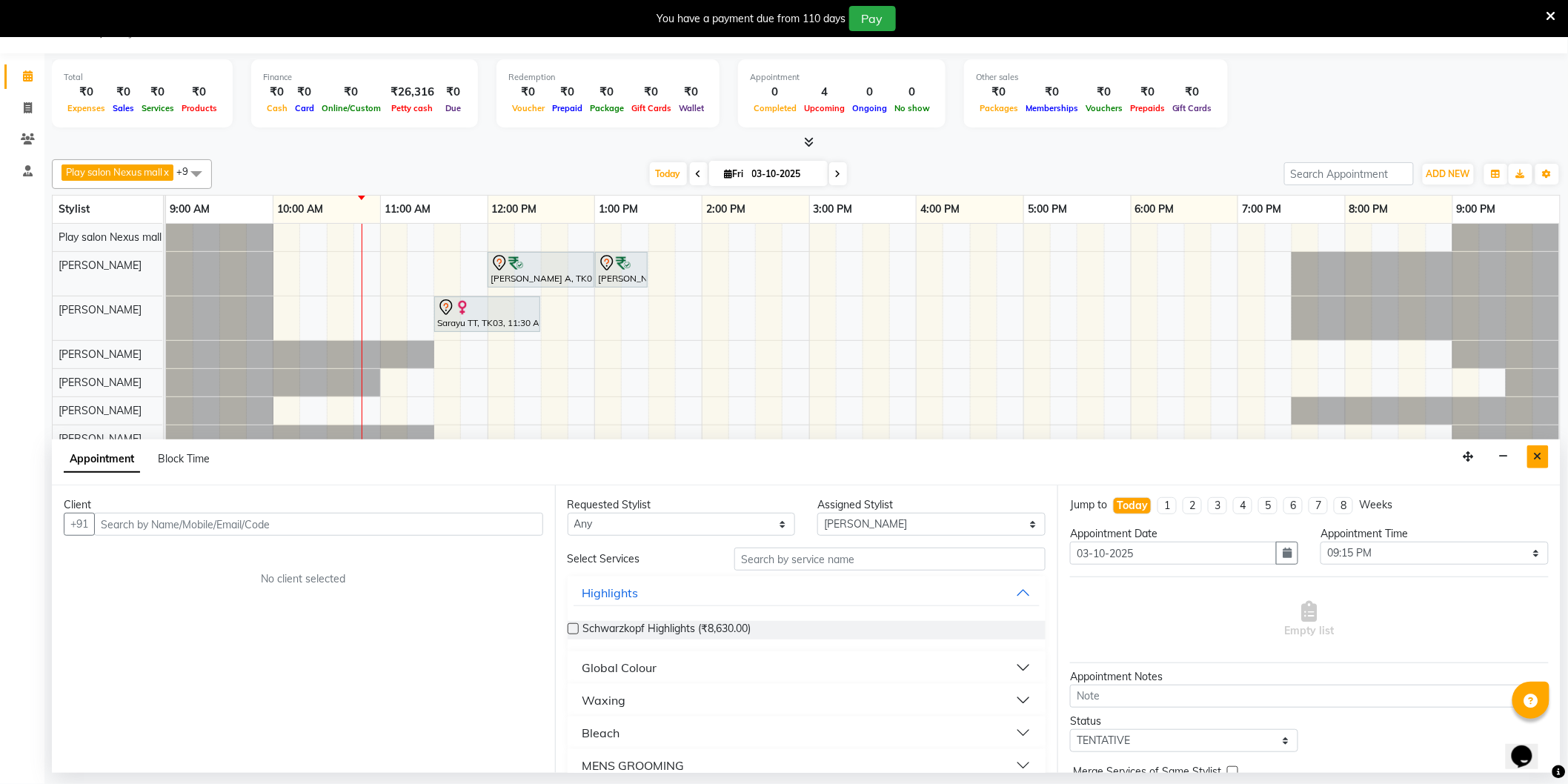
click at [1536, 459] on icon "Close" at bounding box center [1538, 456] width 8 height 10
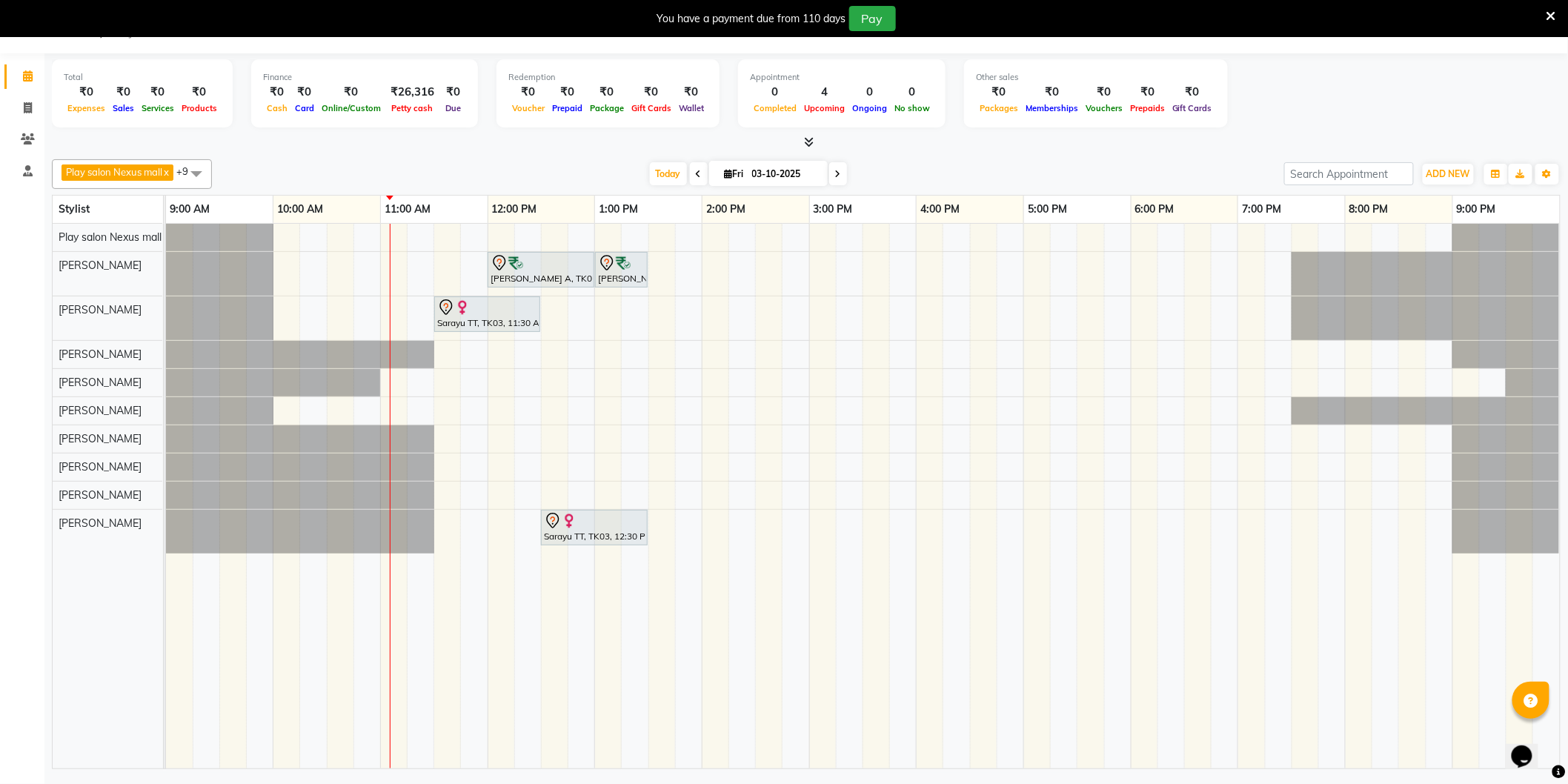
click at [166, 489] on div at bounding box center [166, 495] width 0 height 27
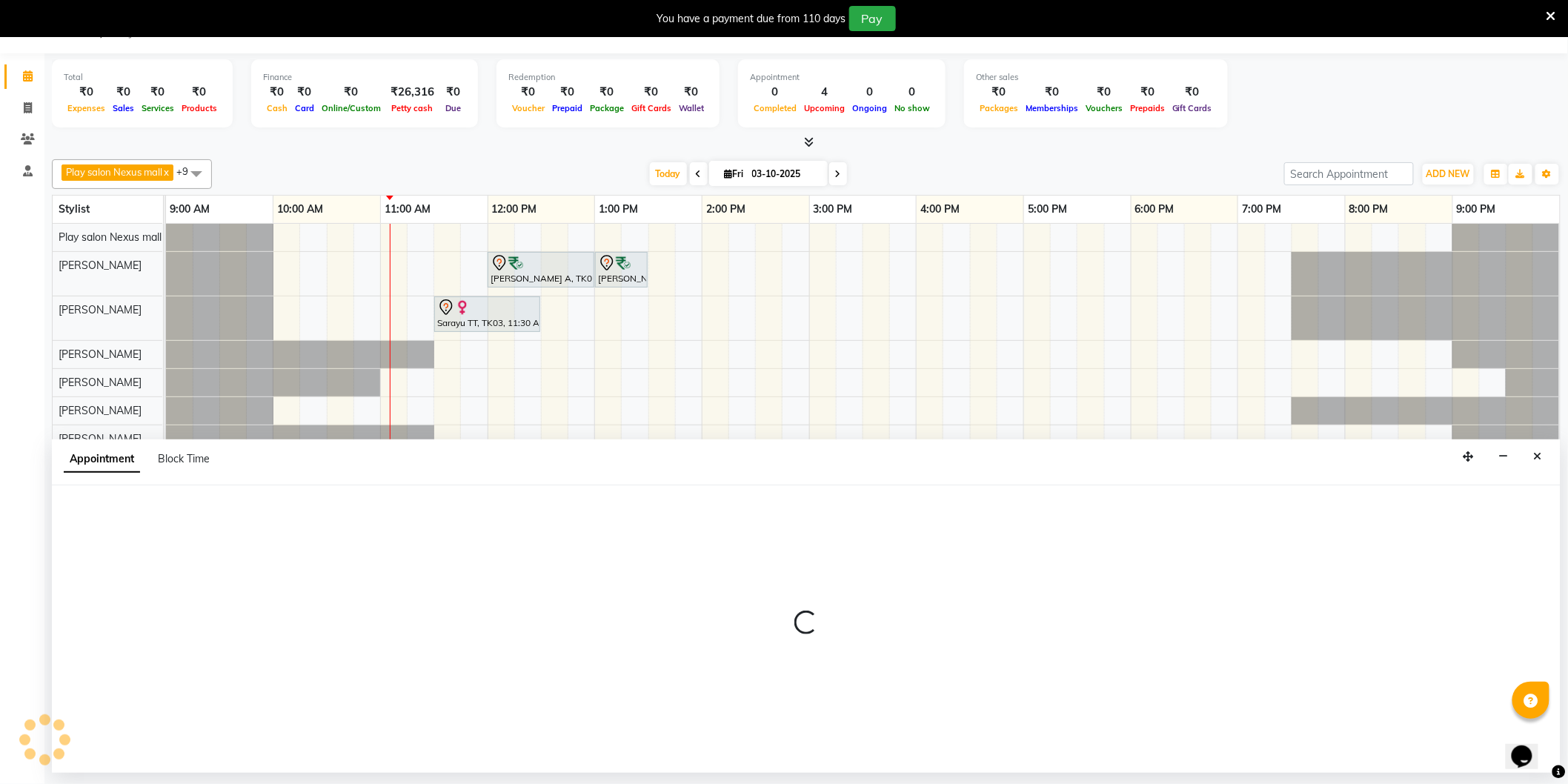
select select "81397"
select select "tentative"
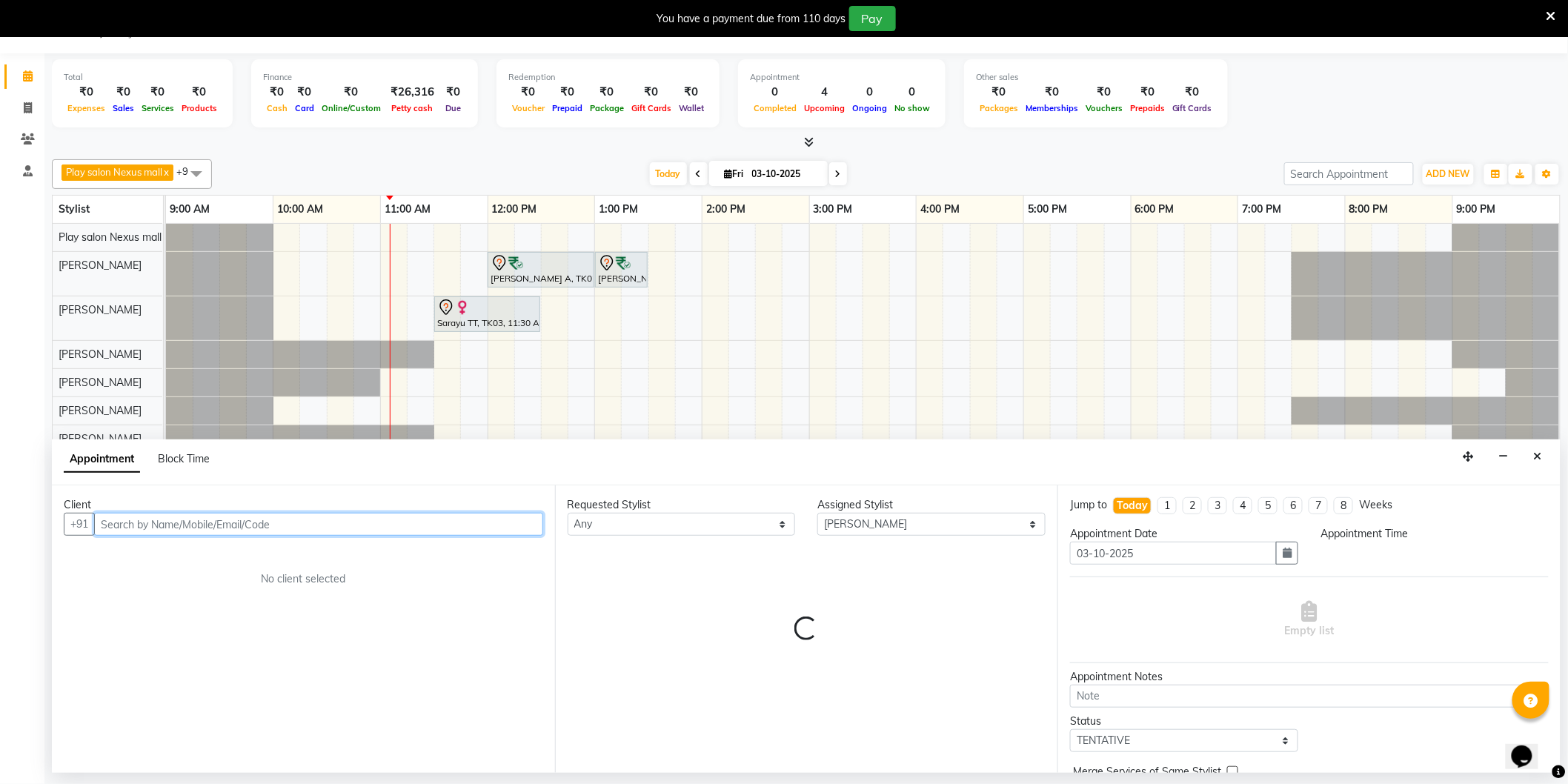
select select "1275"
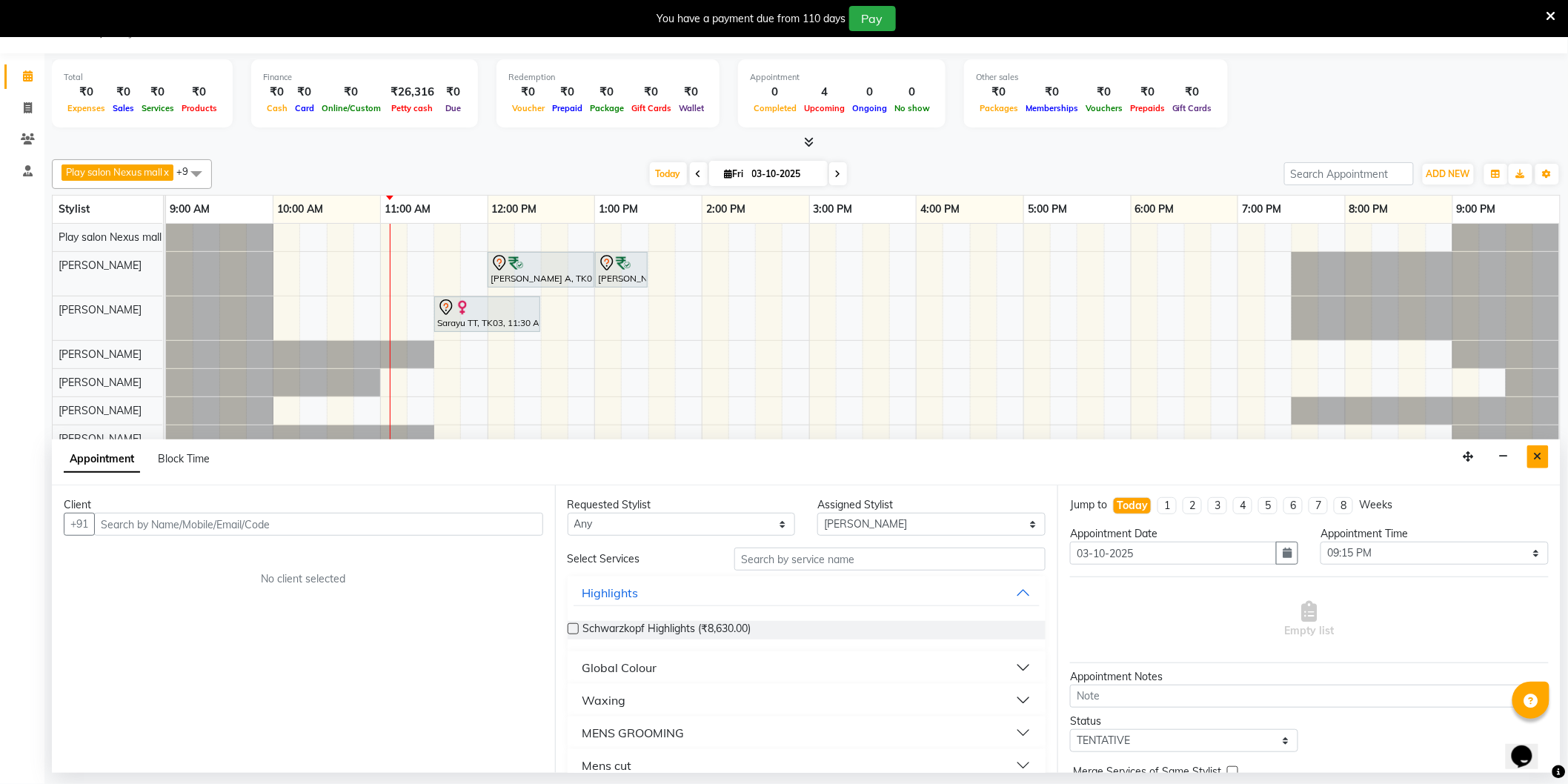
click at [1535, 457] on icon "Close" at bounding box center [1538, 456] width 8 height 10
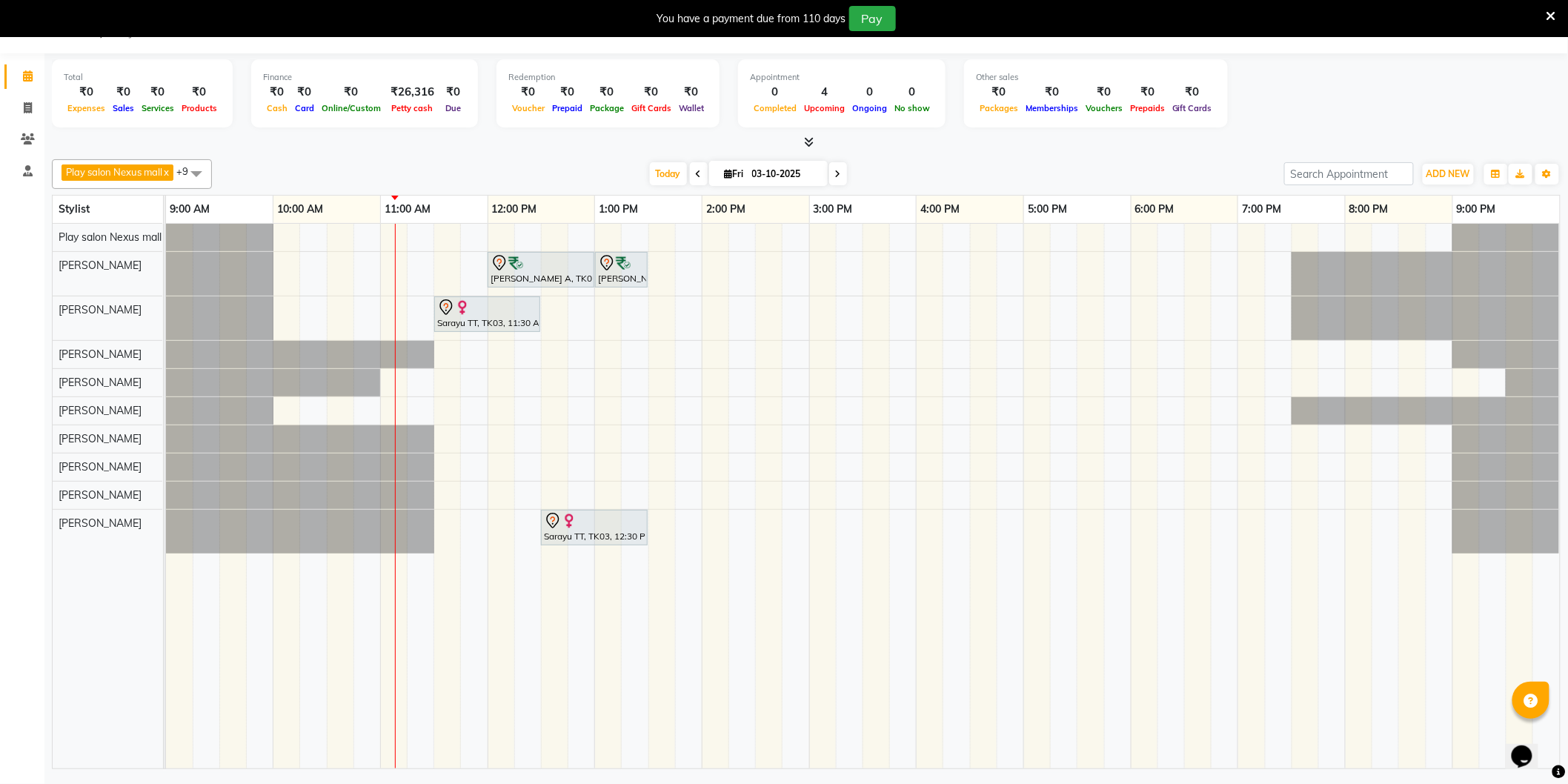
click at [391, 380] on div "Aman A, TK02, 12:00 PM-01:00 PM, Hair Cut Men (Senior stylist) Aman A, TK02, 01…" at bounding box center [863, 496] width 1394 height 545
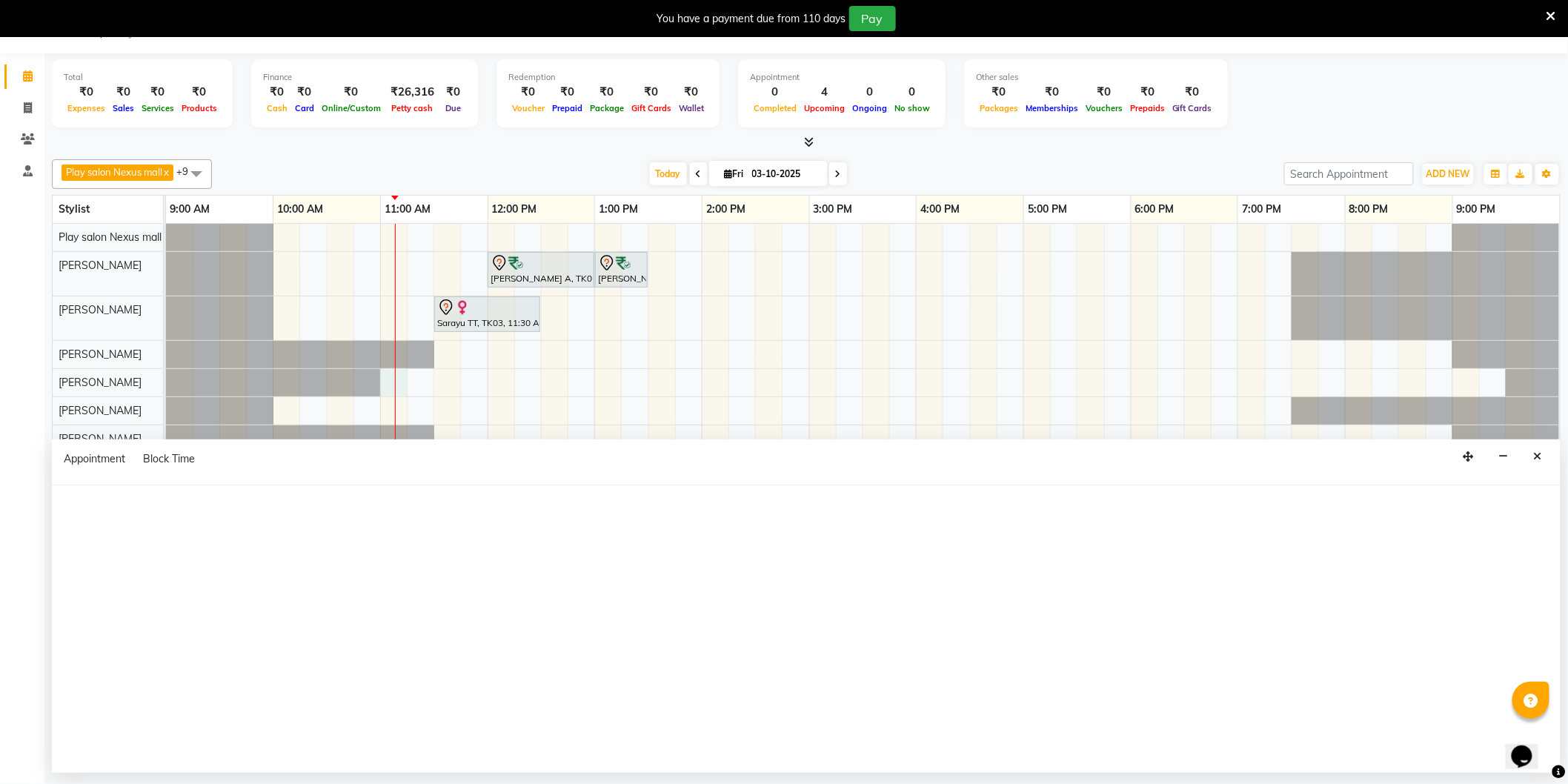
select select "81392"
select select "660"
select select "tentative"
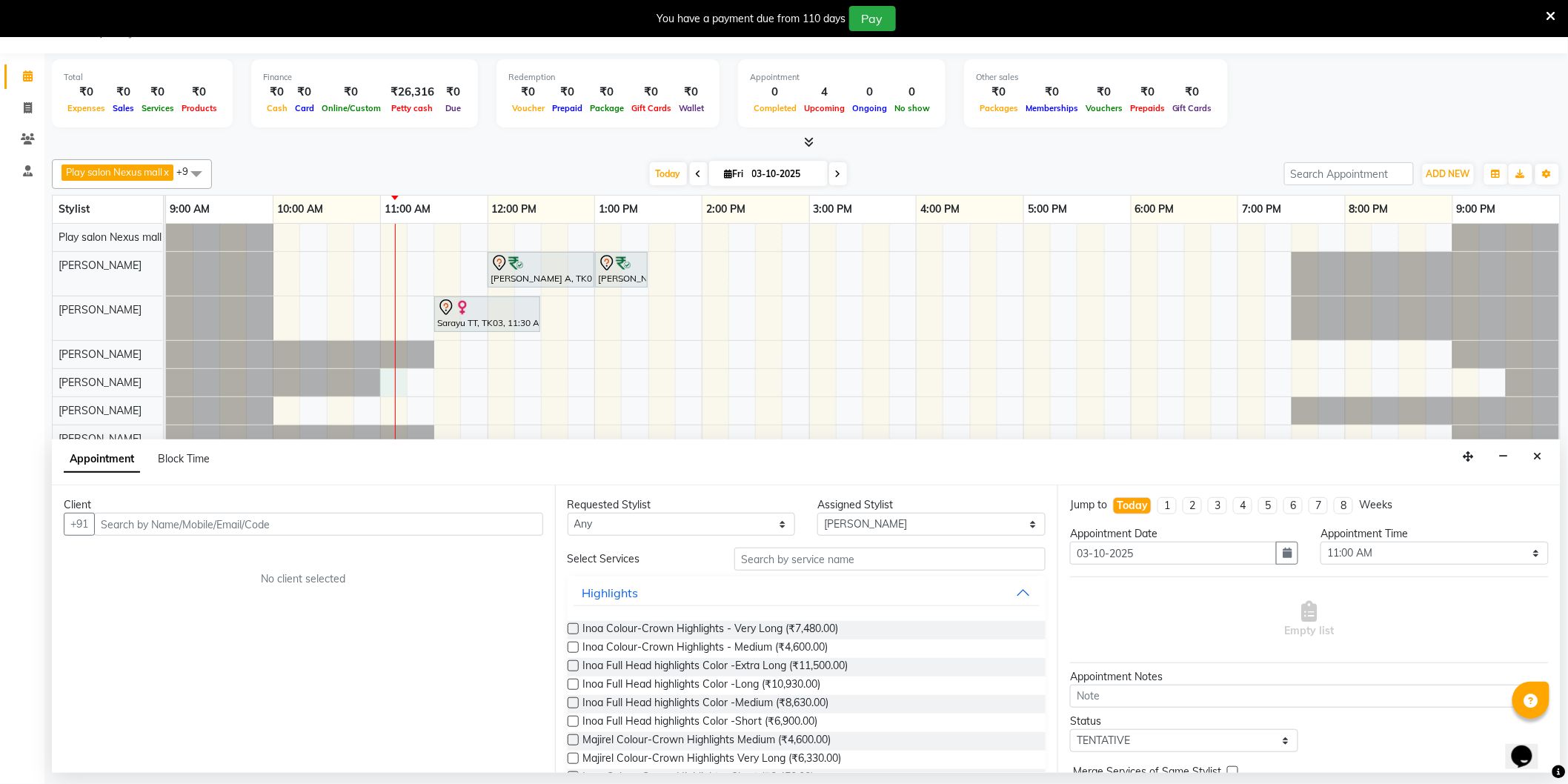
click at [393, 535] on div "Client +91 No client selected" at bounding box center [303, 629] width 503 height 288
click at [393, 528] on input "text" at bounding box center [318, 524] width 449 height 23
type input "9629293052"
click at [534, 522] on span "Add Client" at bounding box center [512, 524] width 49 height 14
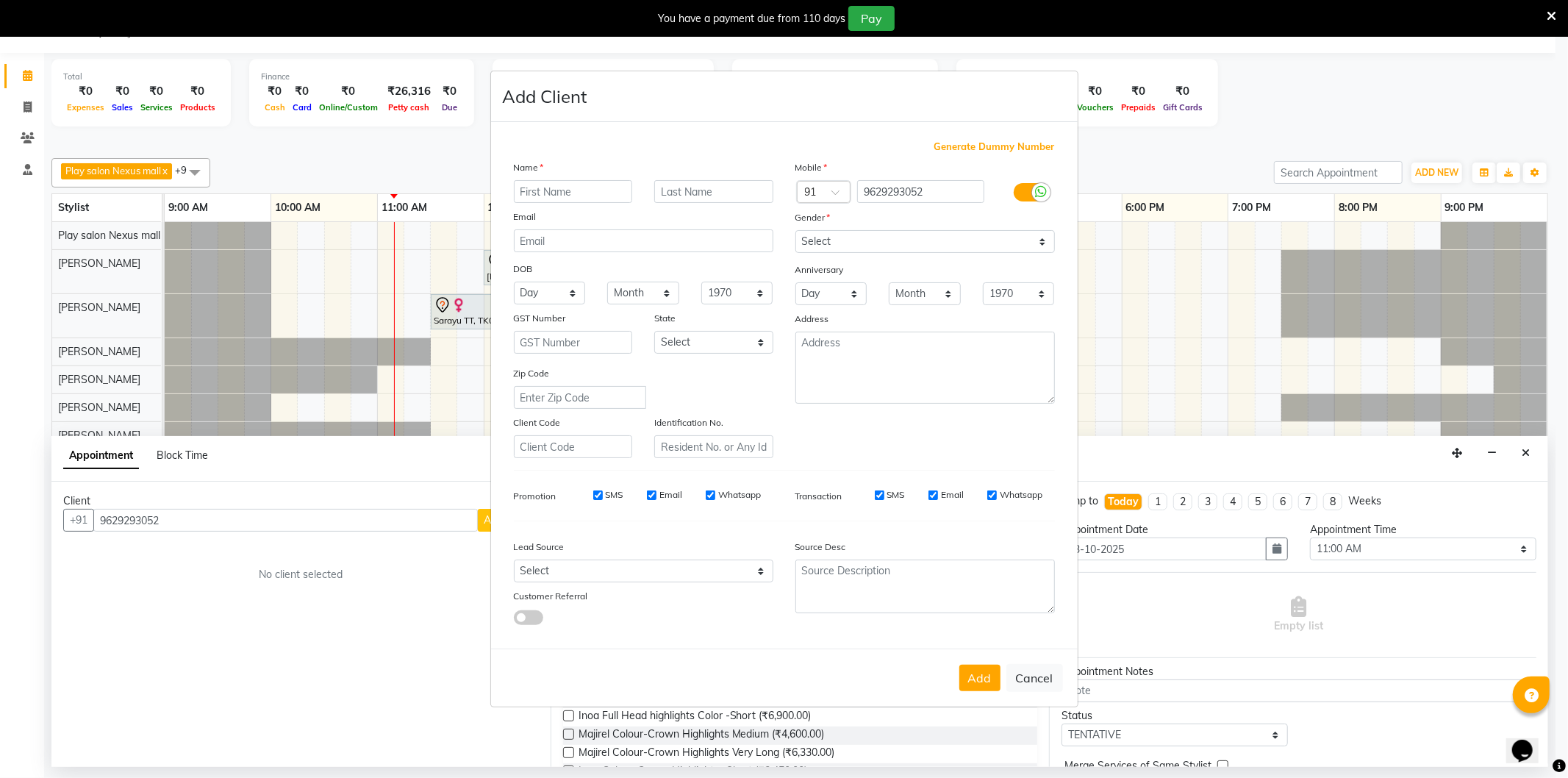
click at [617, 195] on input "text" at bounding box center [573, 191] width 119 height 23
type input "Amruth"
click at [870, 237] on select "Select Male Female Other Prefer Not To Say" at bounding box center [925, 241] width 259 height 23
select select "female"
click at [796, 230] on select "Select Male Female Other Prefer Not To Say" at bounding box center [925, 241] width 259 height 23
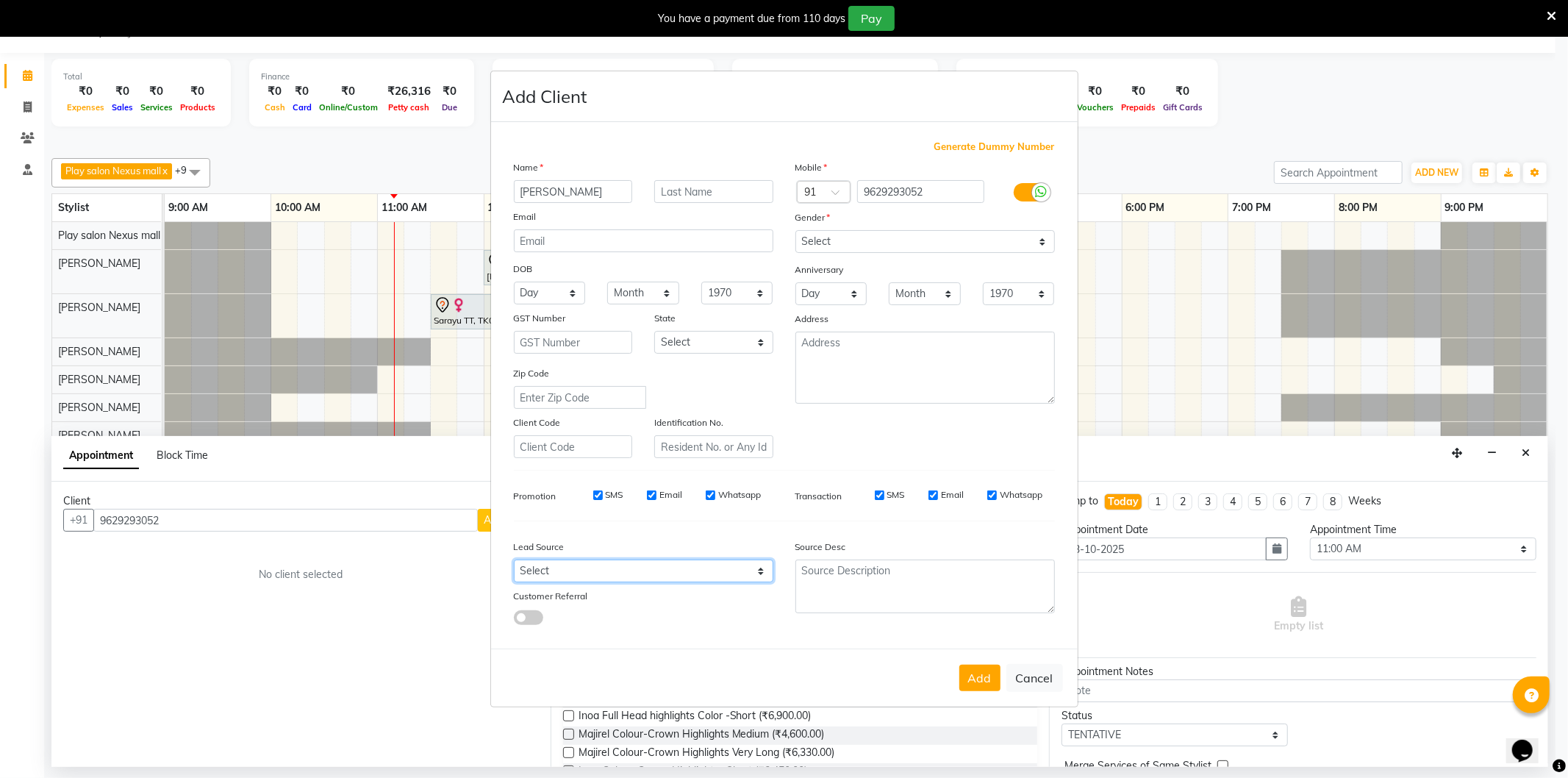
click at [644, 576] on select "Select Walk-in Internet Friend Word of Mouth Advertisement Facebook JustDial Go…" at bounding box center [643, 570] width 259 height 23
select select "54912"
click at [514, 560] on select "Select Walk-in Internet Friend Word of Mouth Advertisement Facebook JustDial Go…" at bounding box center [643, 570] width 259 height 23
click at [978, 679] on button "Add" at bounding box center [979, 677] width 41 height 26
type input "96******52"
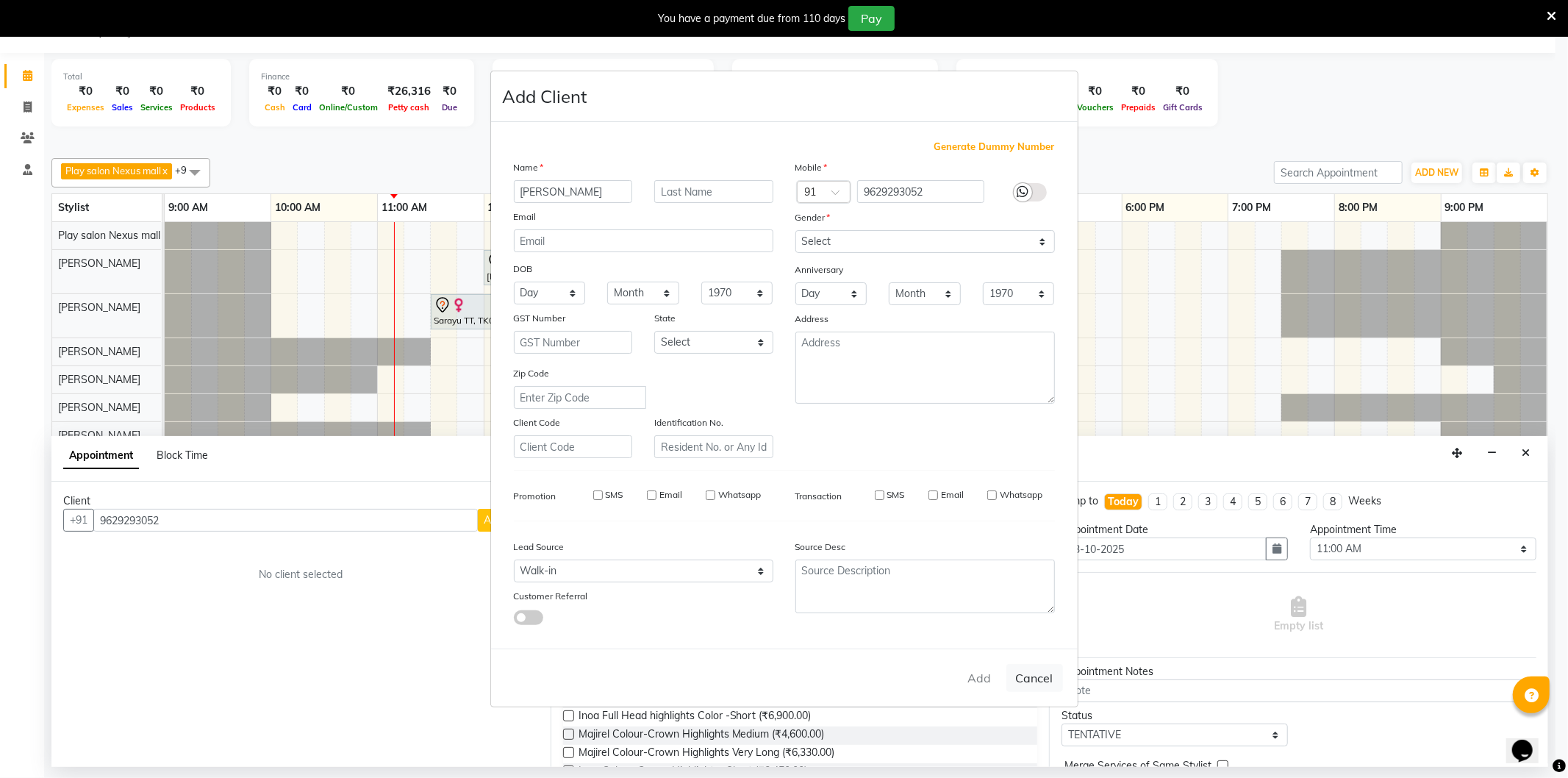
select select
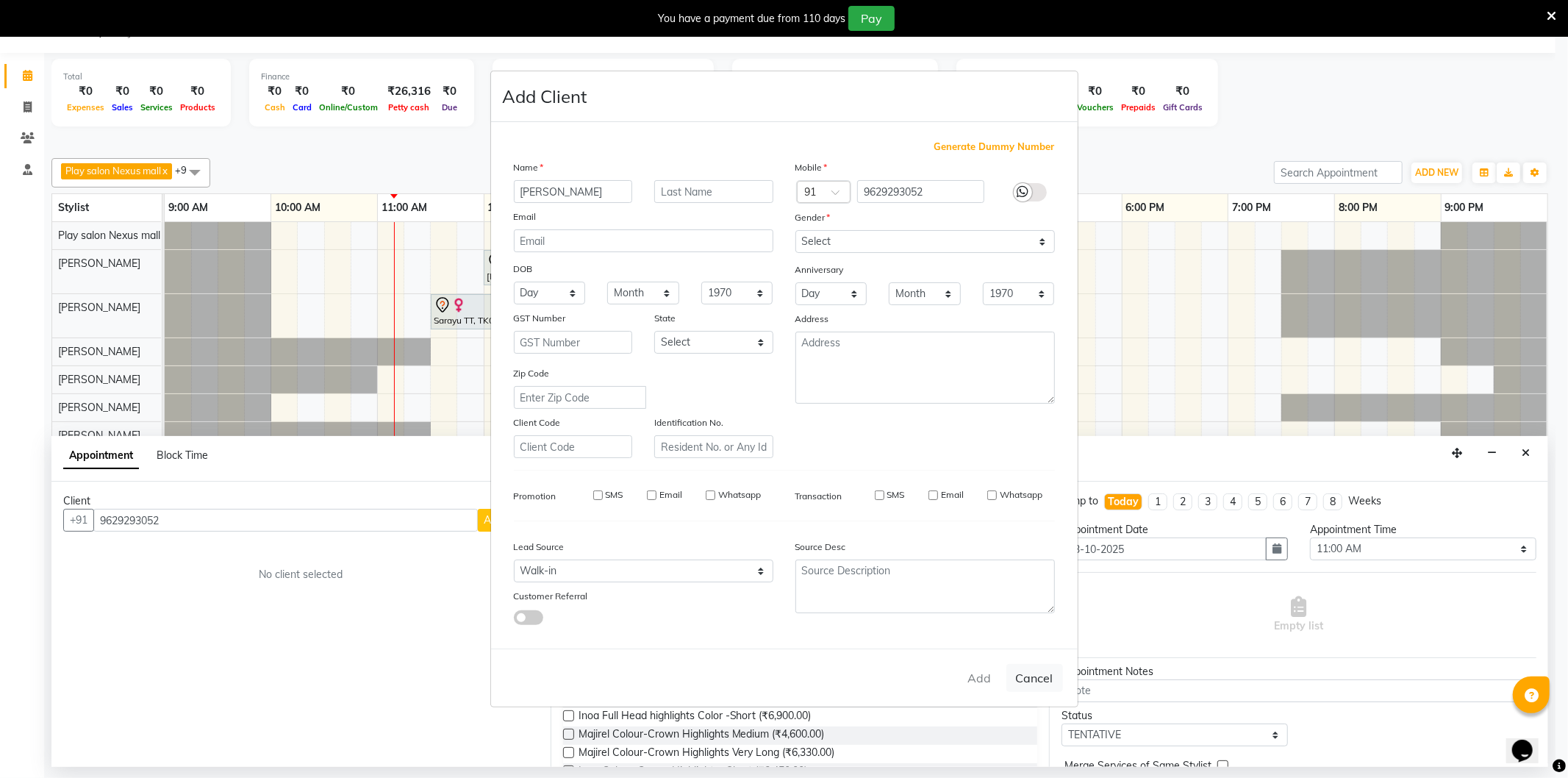
select select
checkbox input "false"
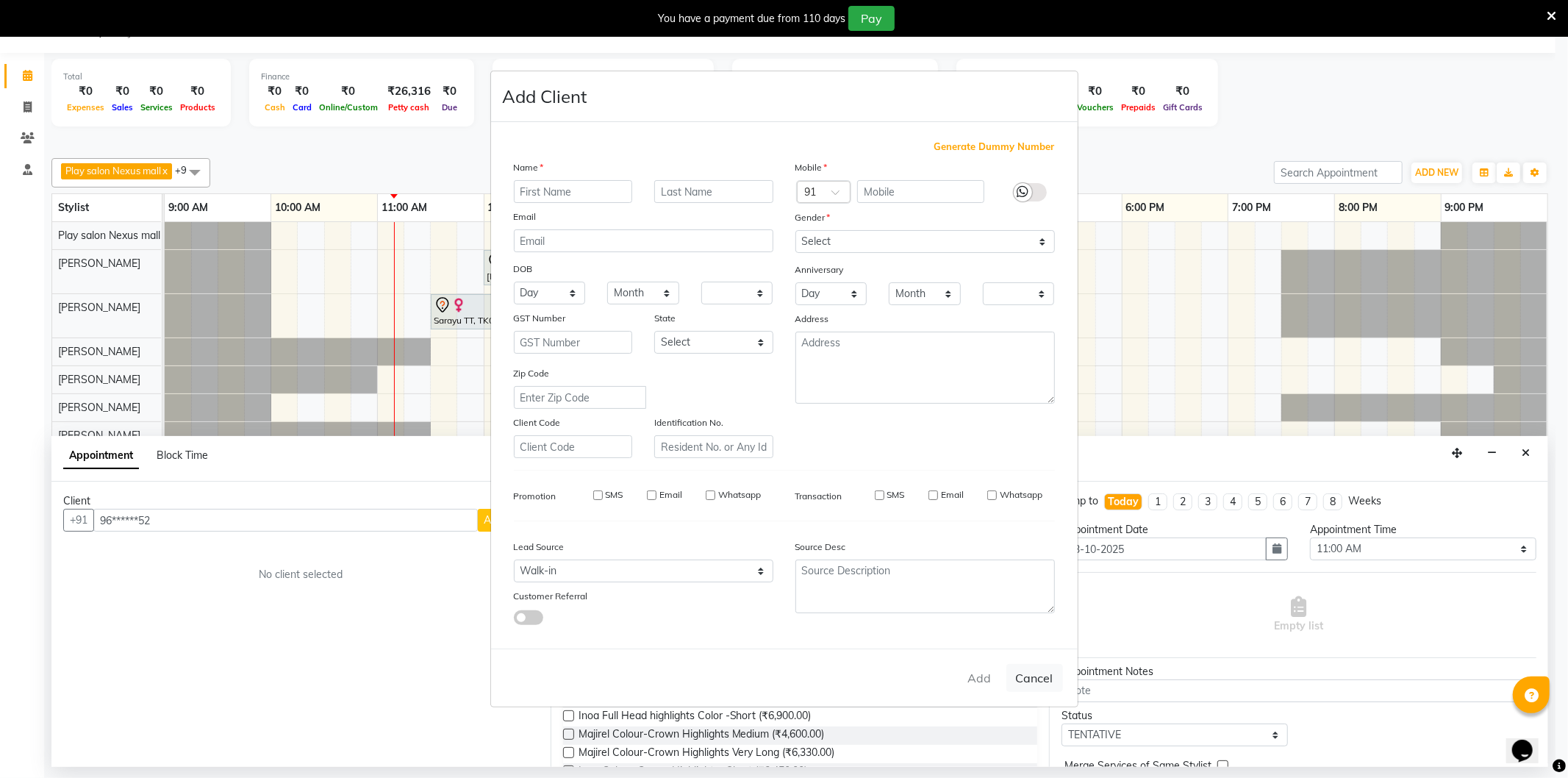
checkbox input "false"
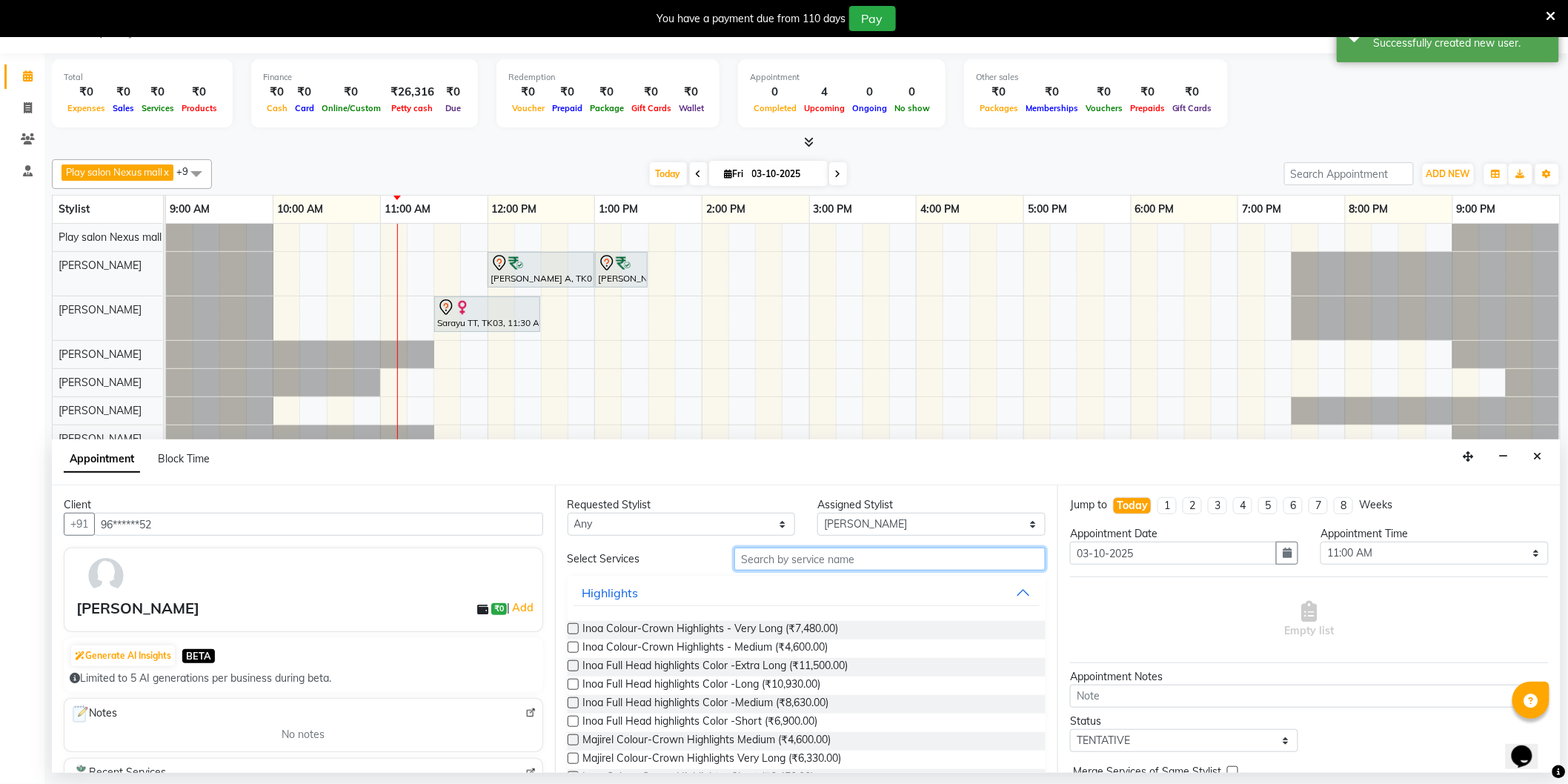
click at [791, 558] on input "text" at bounding box center [890, 558] width 312 height 23
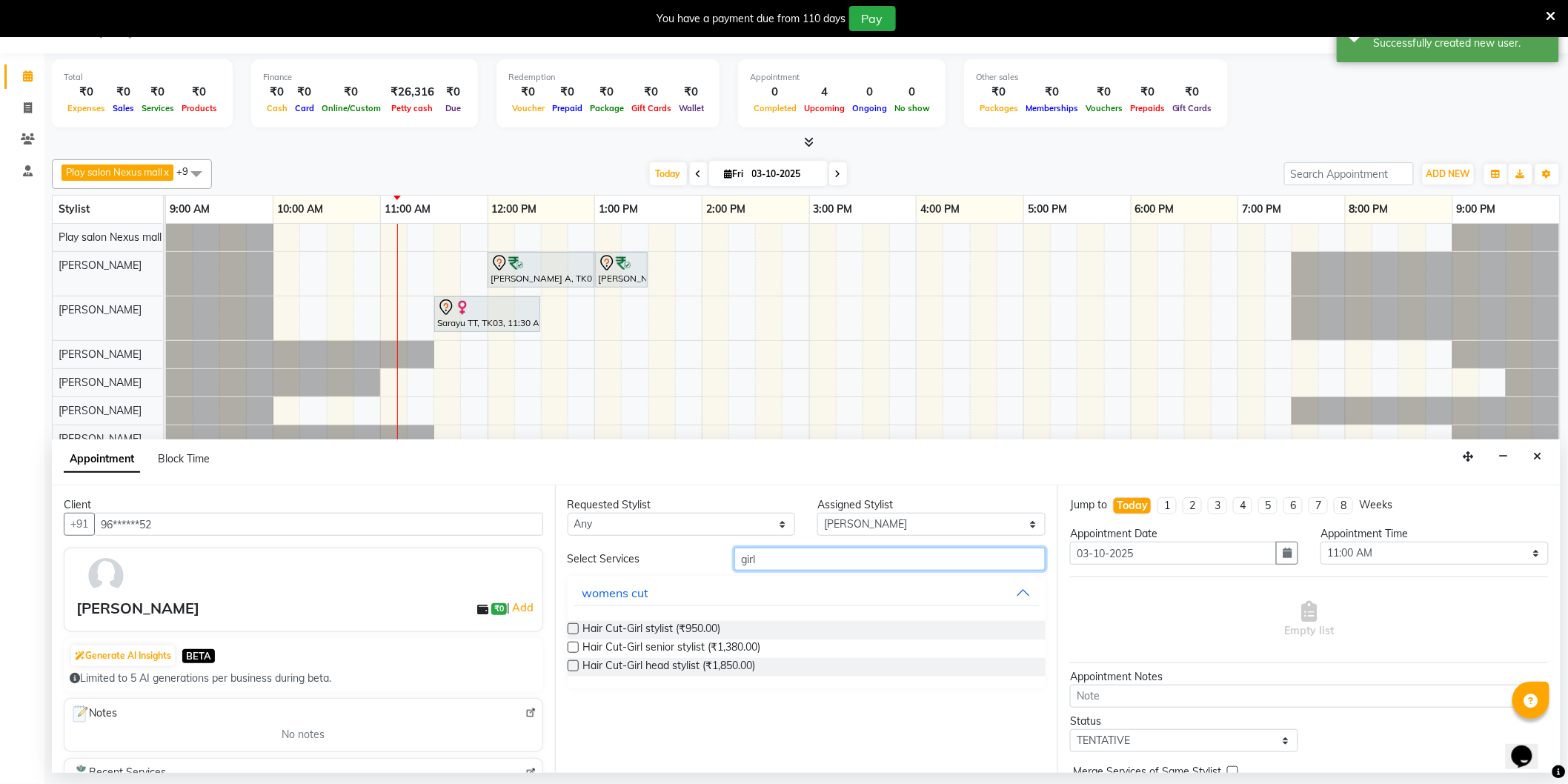
type input "girl"
drag, startPoint x: 575, startPoint y: 648, endPoint x: 615, endPoint y: 647, distance: 40.0
click at [575, 647] on label at bounding box center [573, 647] width 11 height 11
click at [575, 647] on input "checkbox" at bounding box center [572, 648] width 9 height 9
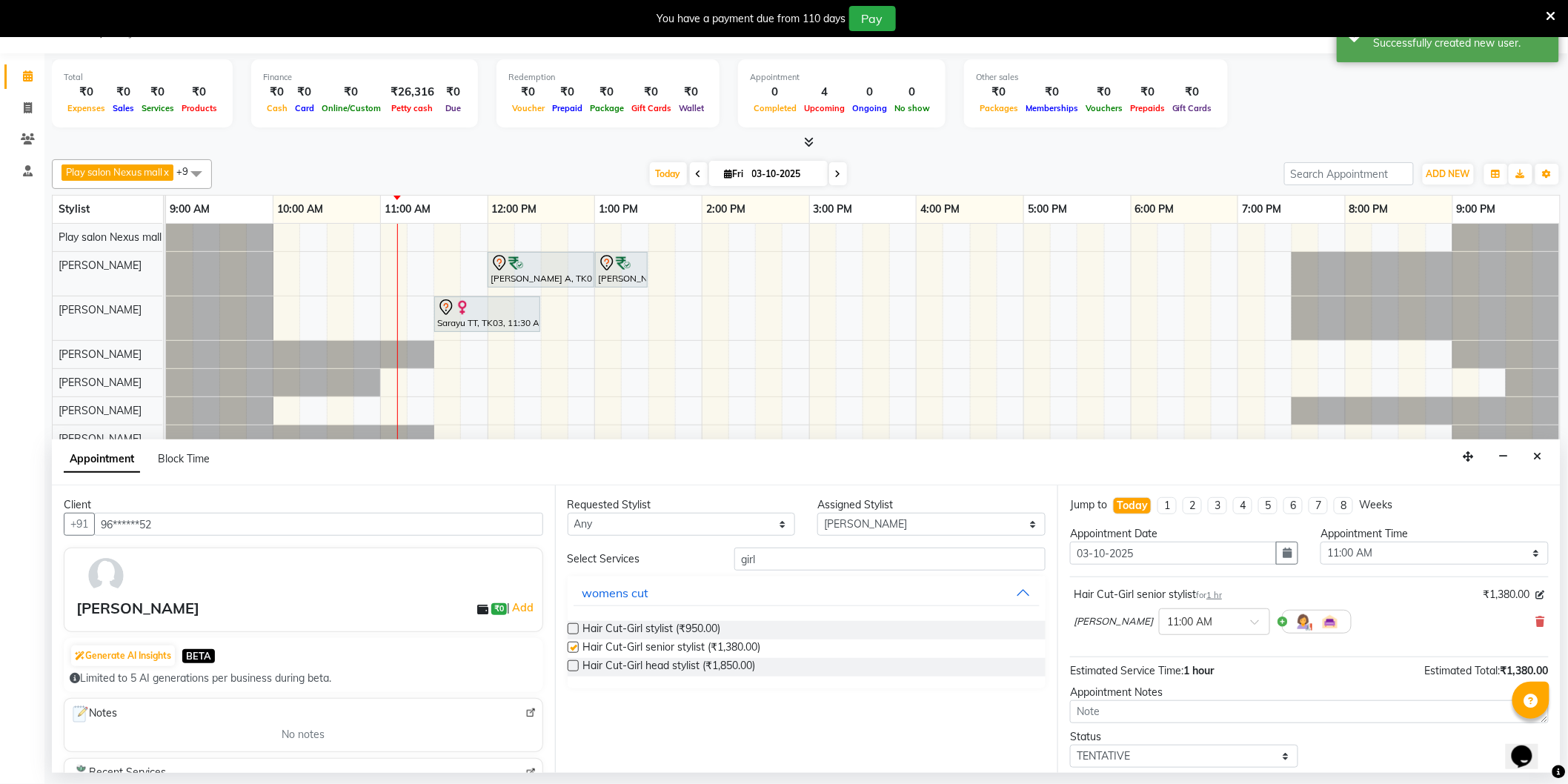
checkbox input "false"
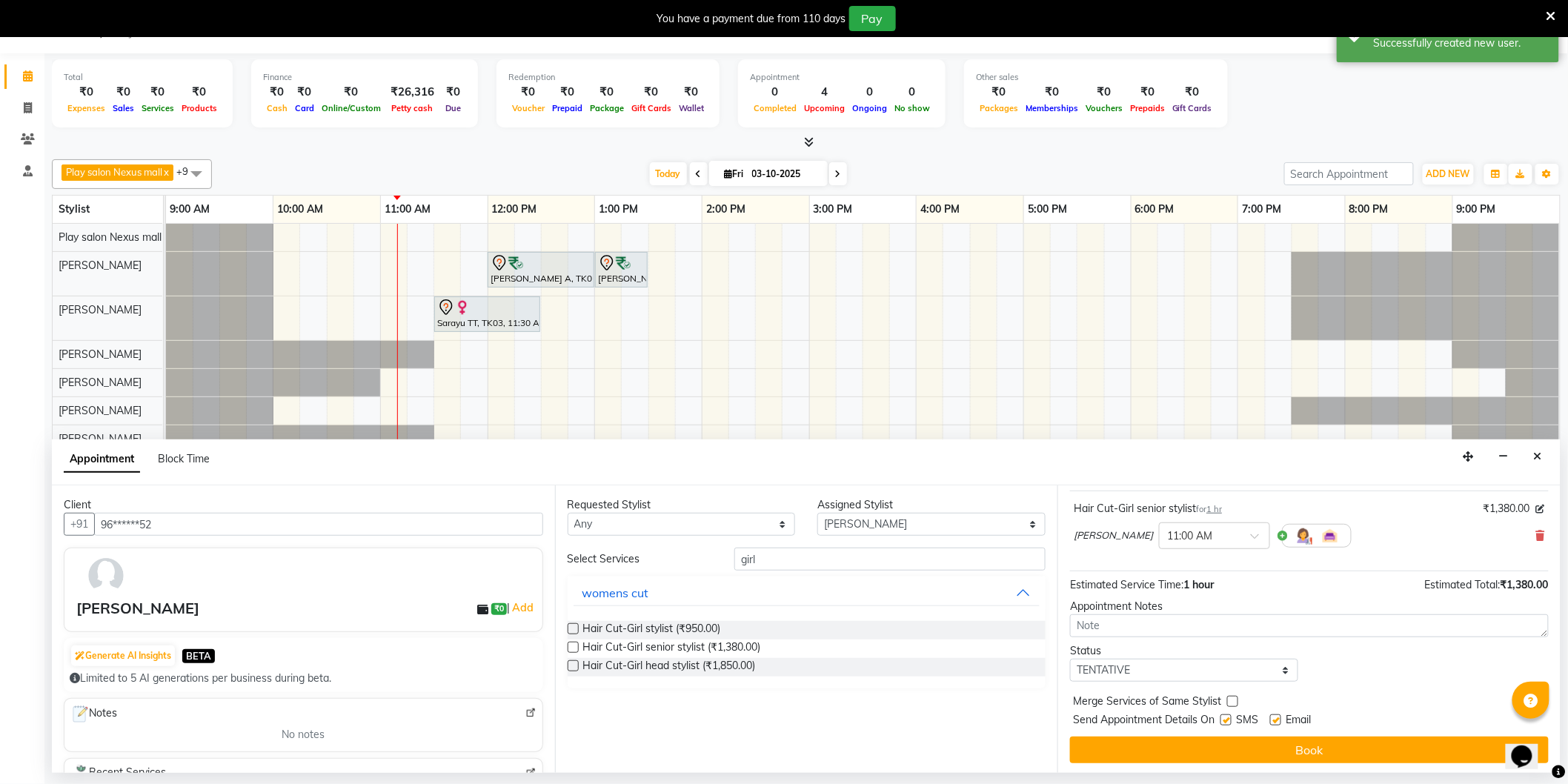
scroll to position [87, 0]
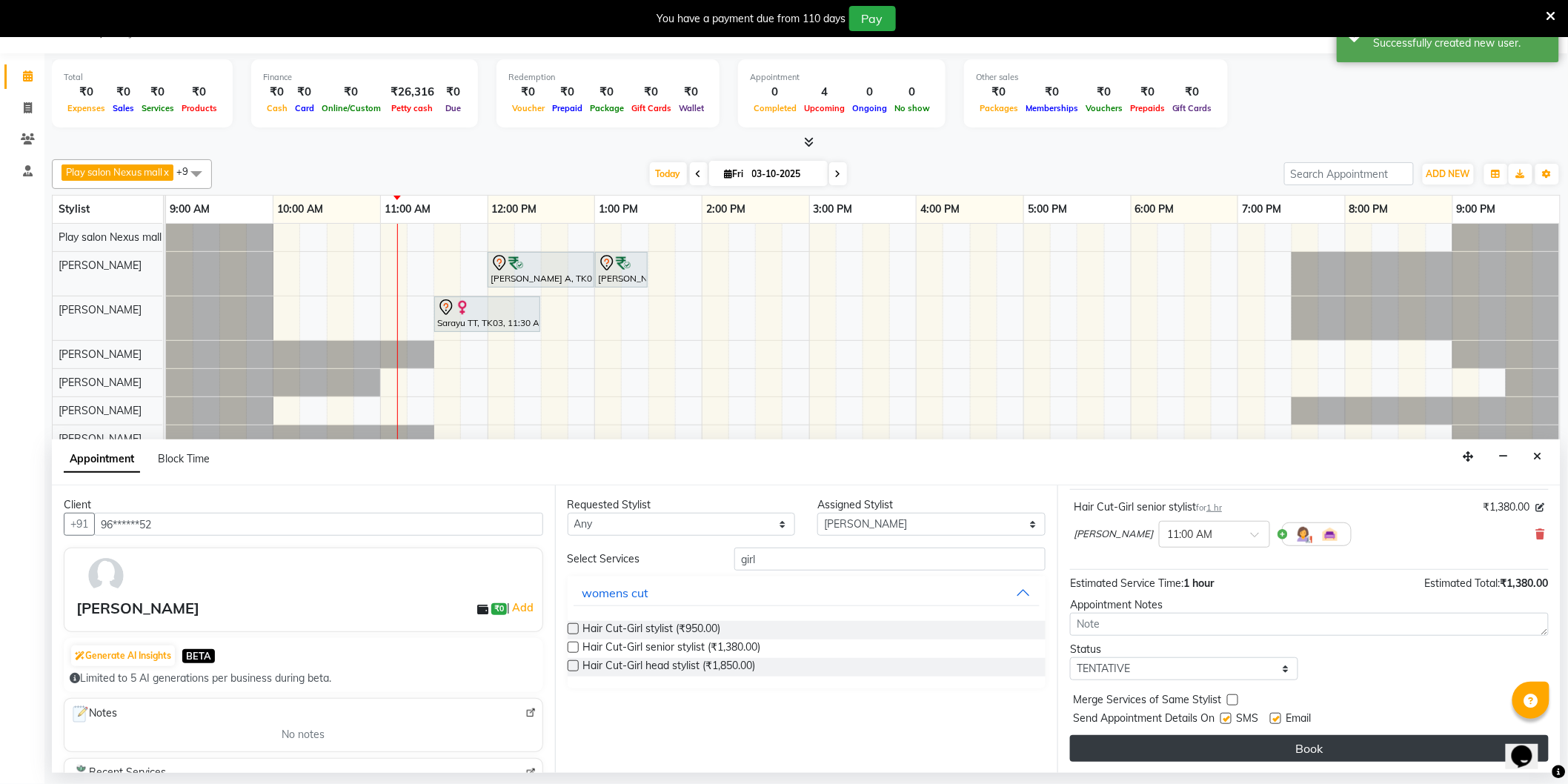
click at [1305, 742] on button "Book" at bounding box center [1310, 748] width 479 height 26
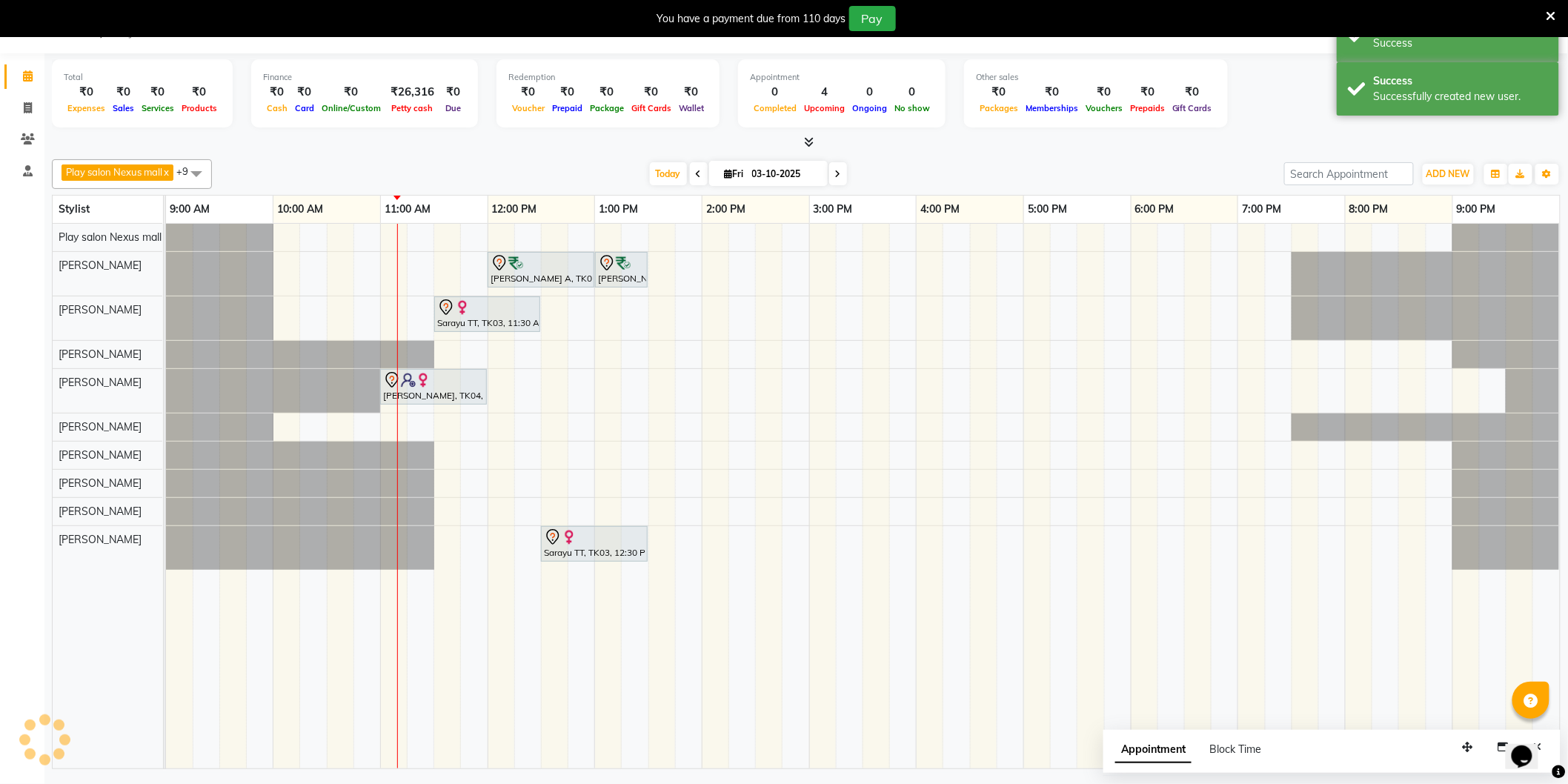
scroll to position [0, 0]
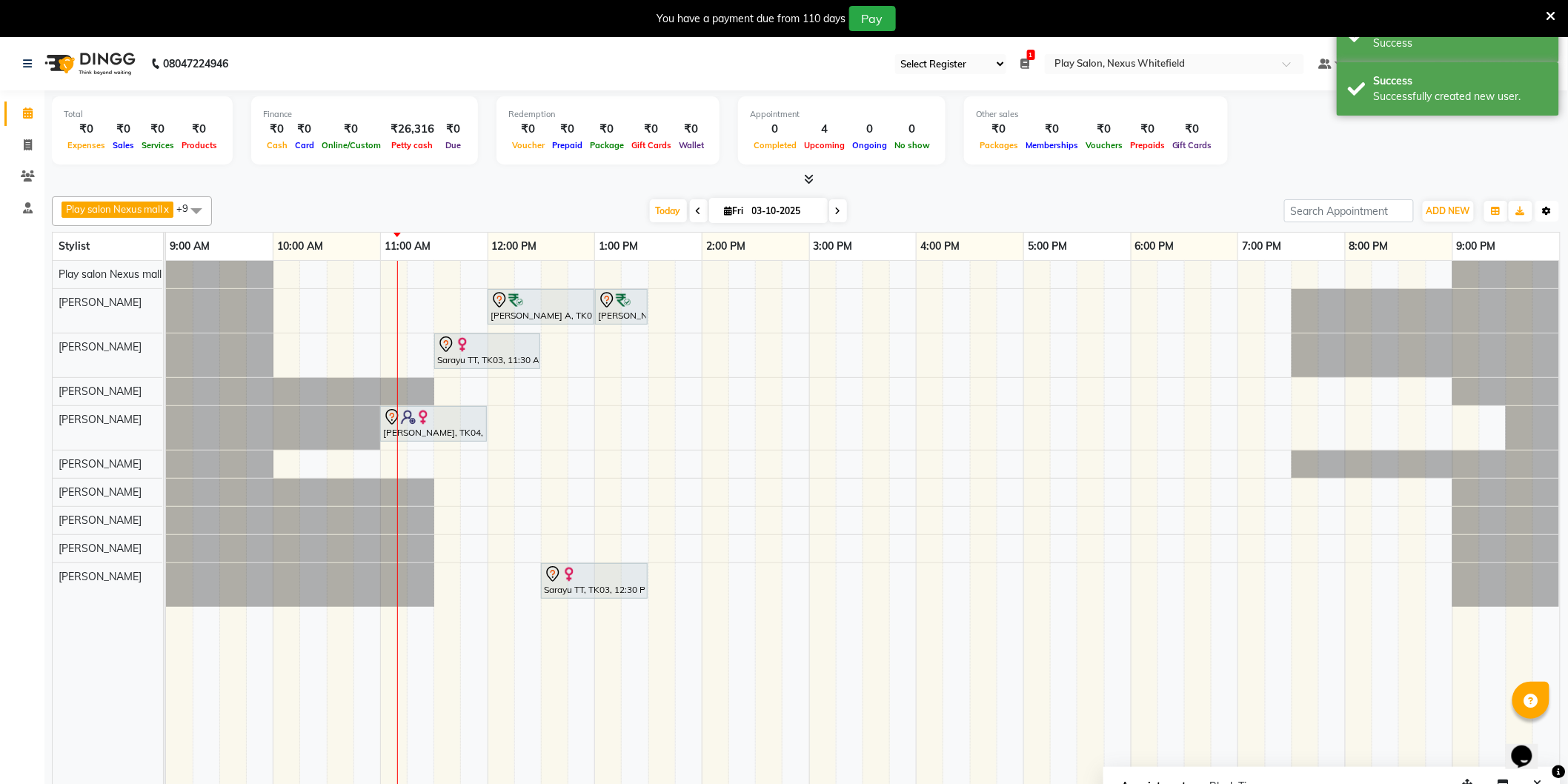
click at [1545, 211] on icon "button" at bounding box center [1547, 211] width 8 height 8
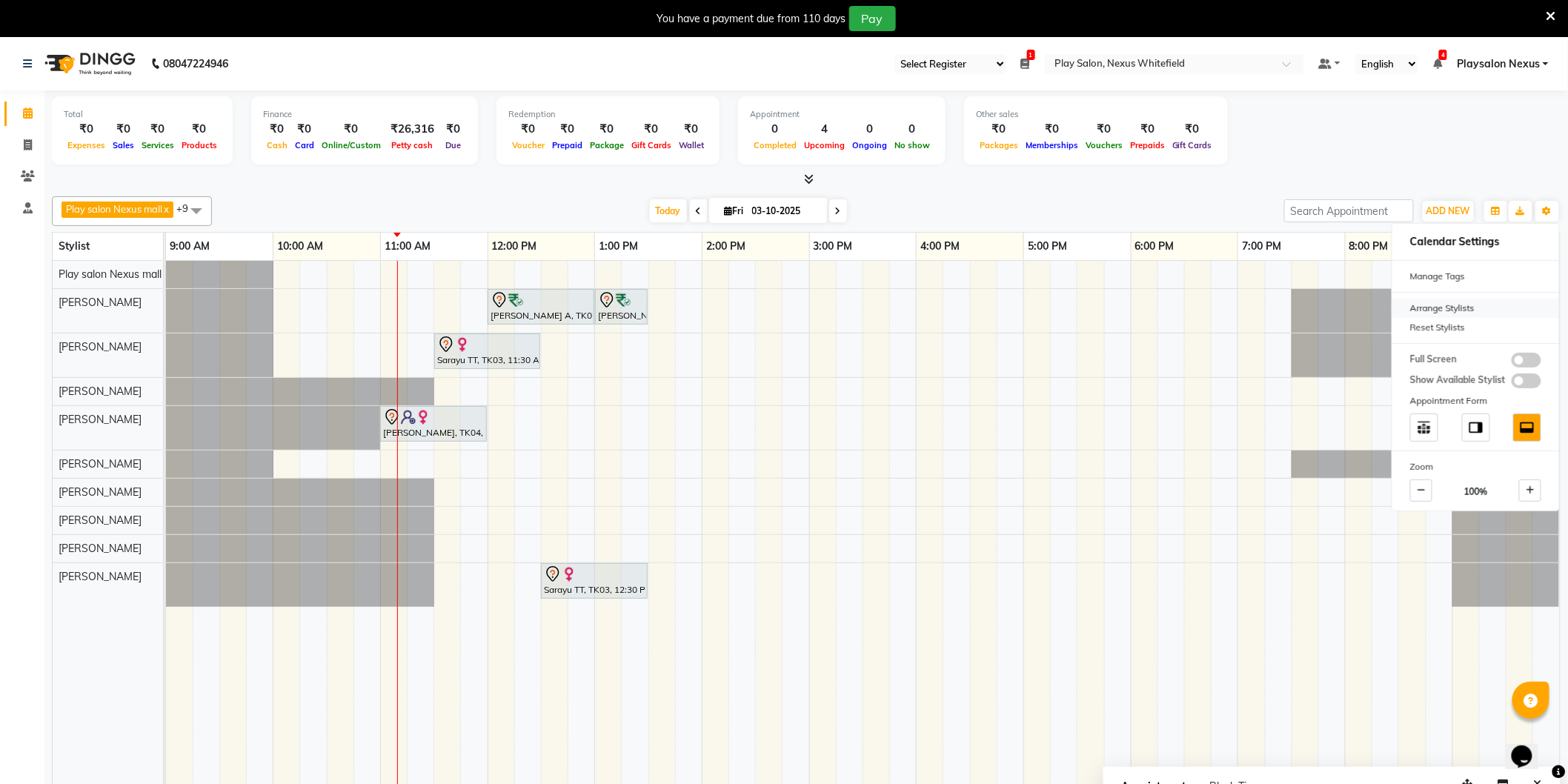
click at [1439, 305] on div "Arrange Stylists" at bounding box center [1475, 308] width 166 height 20
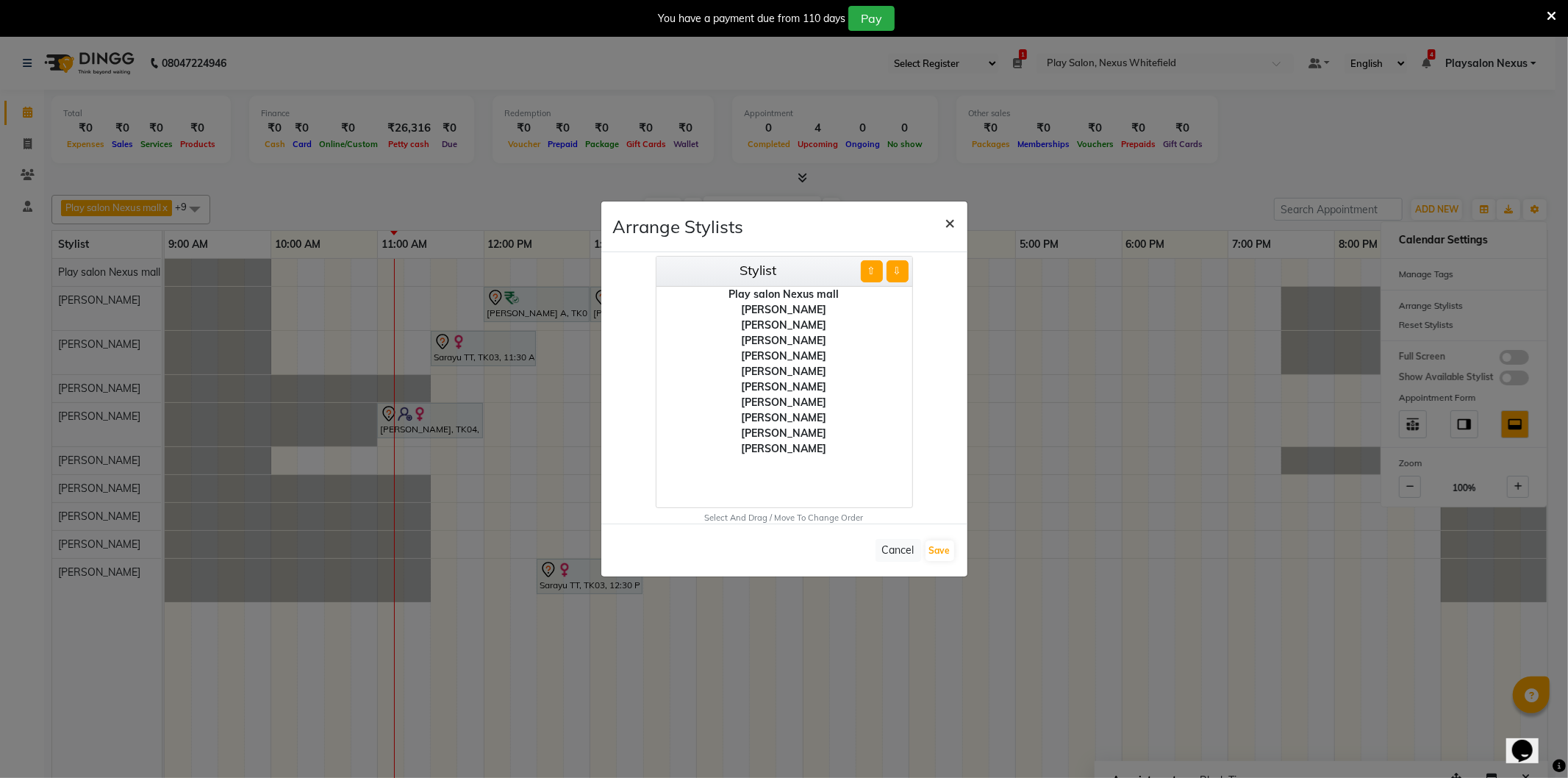
click at [952, 223] on span "×" at bounding box center [951, 222] width 10 height 22
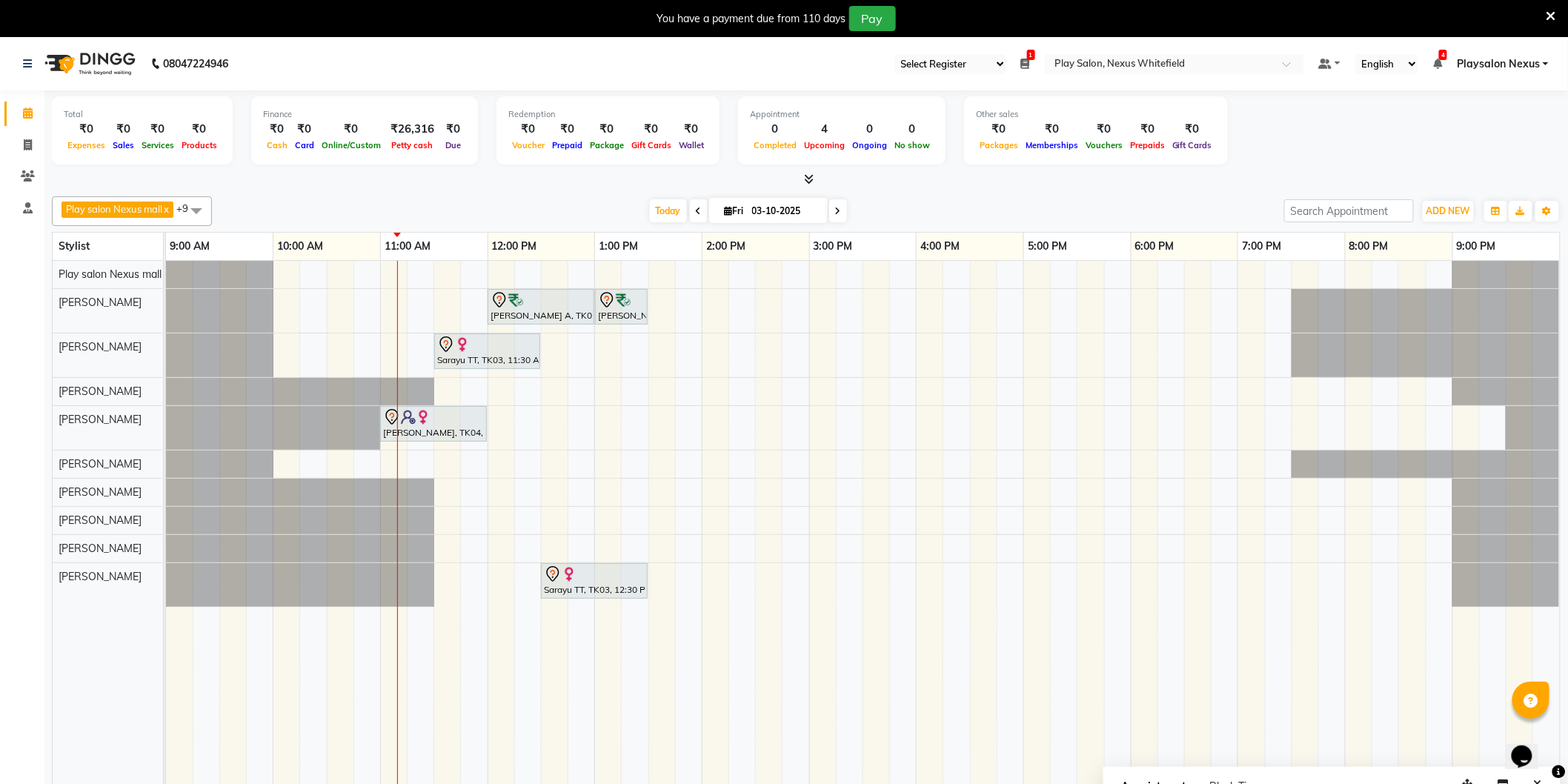
click at [198, 205] on span at bounding box center [196, 210] width 30 height 28
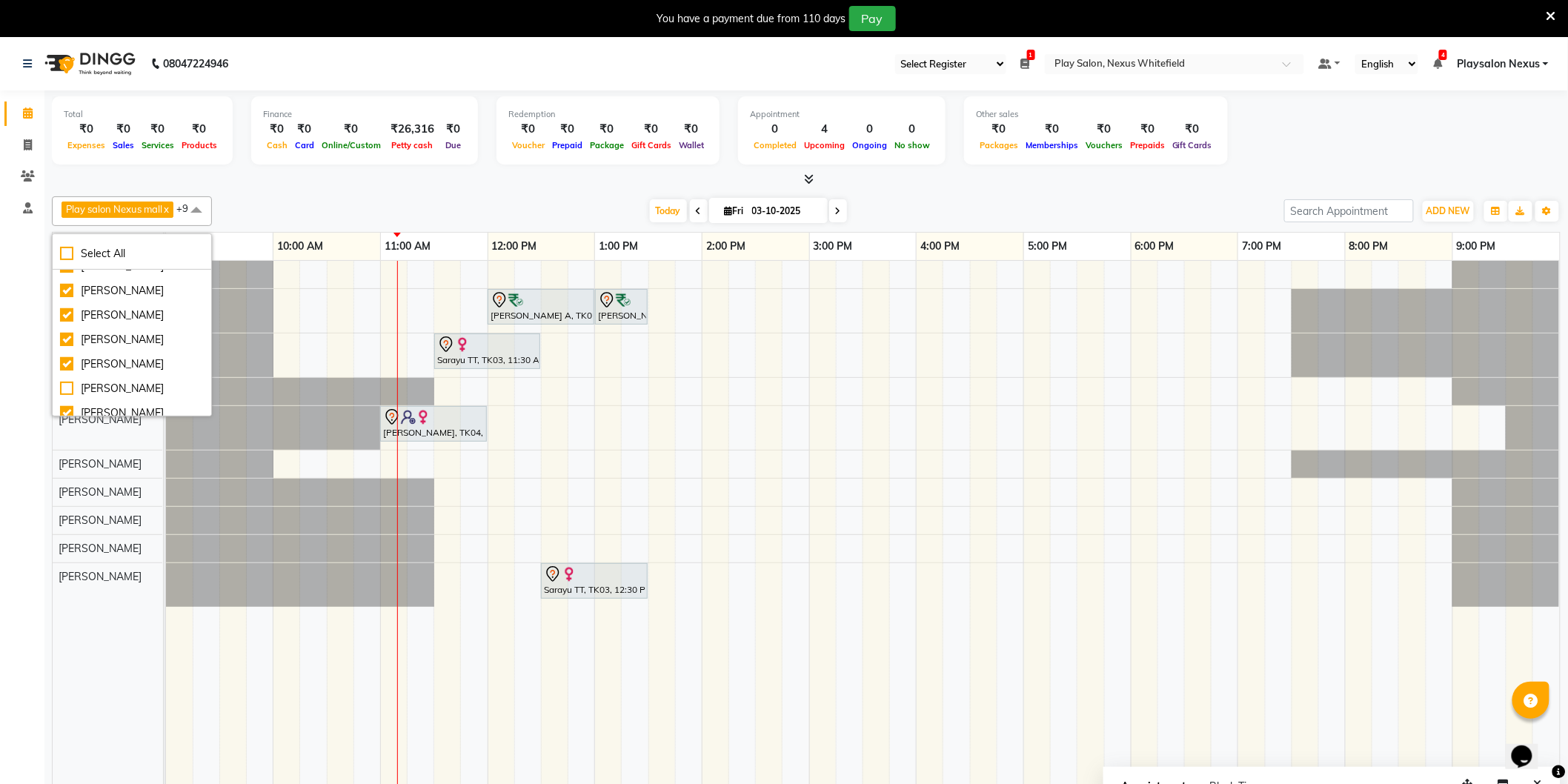
scroll to position [122, 0]
click at [65, 378] on div "[PERSON_NAME]" at bounding box center [132, 379] width 143 height 15
checkbox input "true"
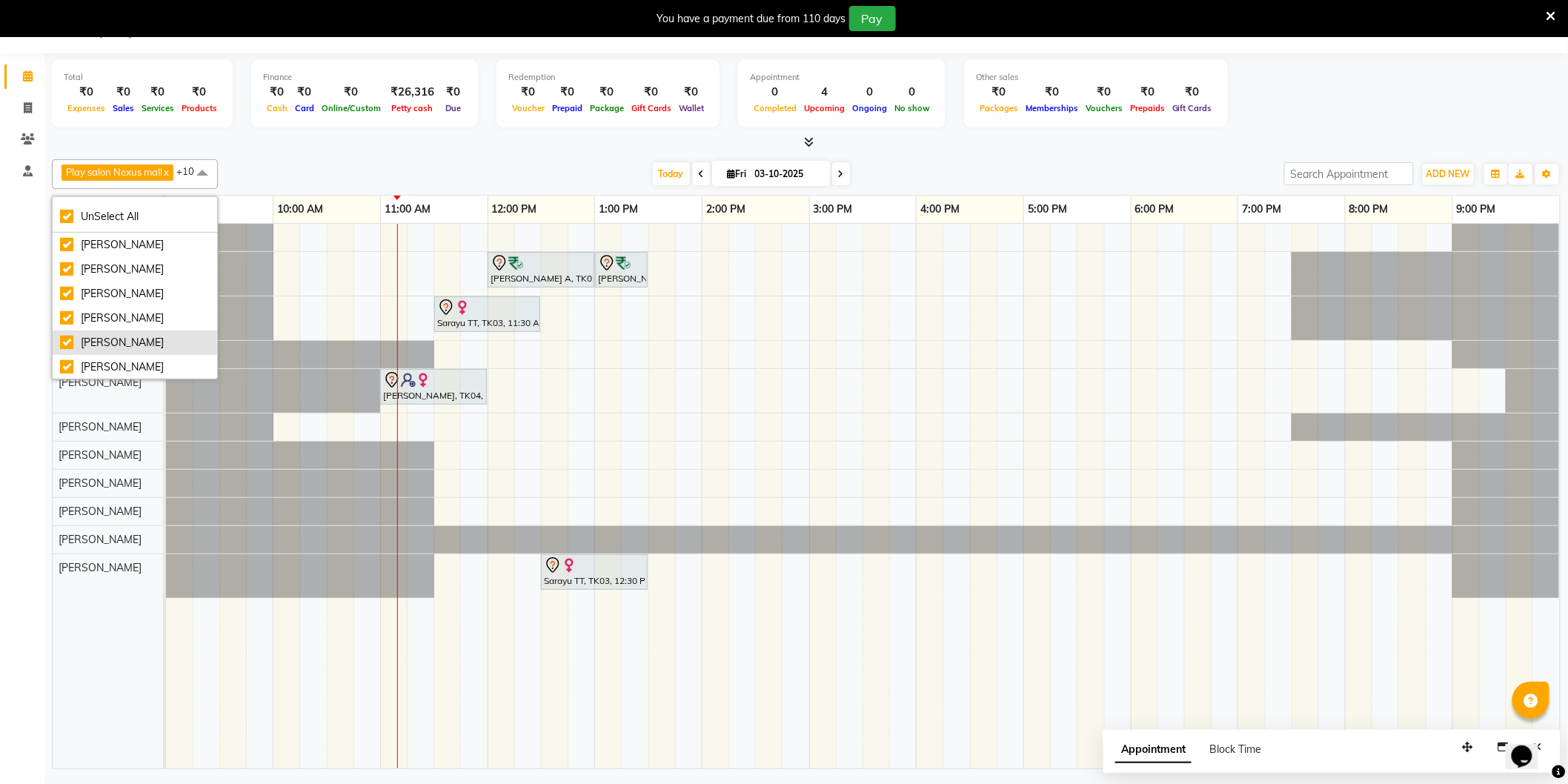
click at [68, 342] on div "[PERSON_NAME]" at bounding box center [135, 343] width 149 height 15
checkbox input "false"
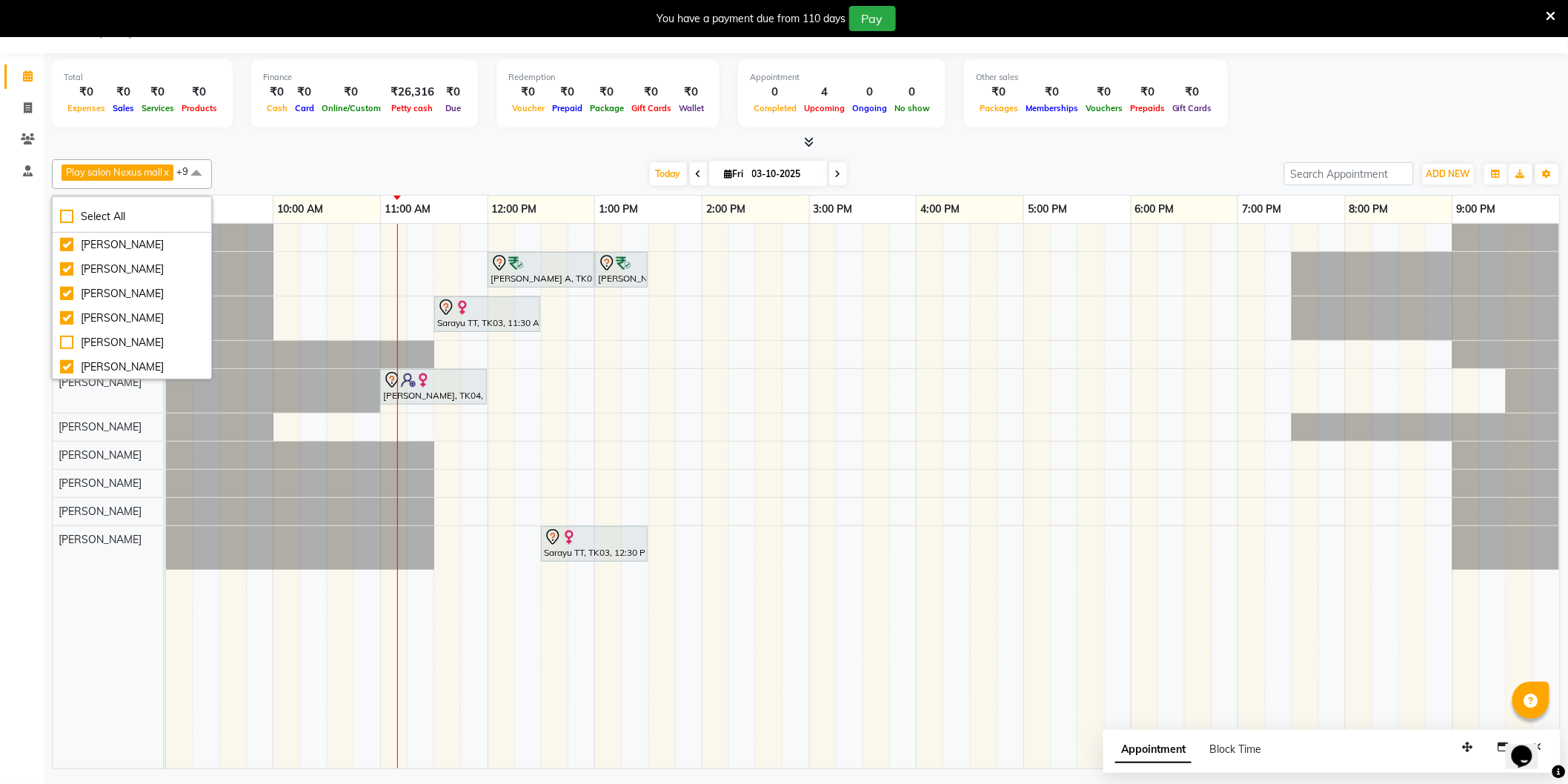
click at [166, 484] on div at bounding box center [166, 483] width 0 height 27
select select "81398"
select select "tentative"
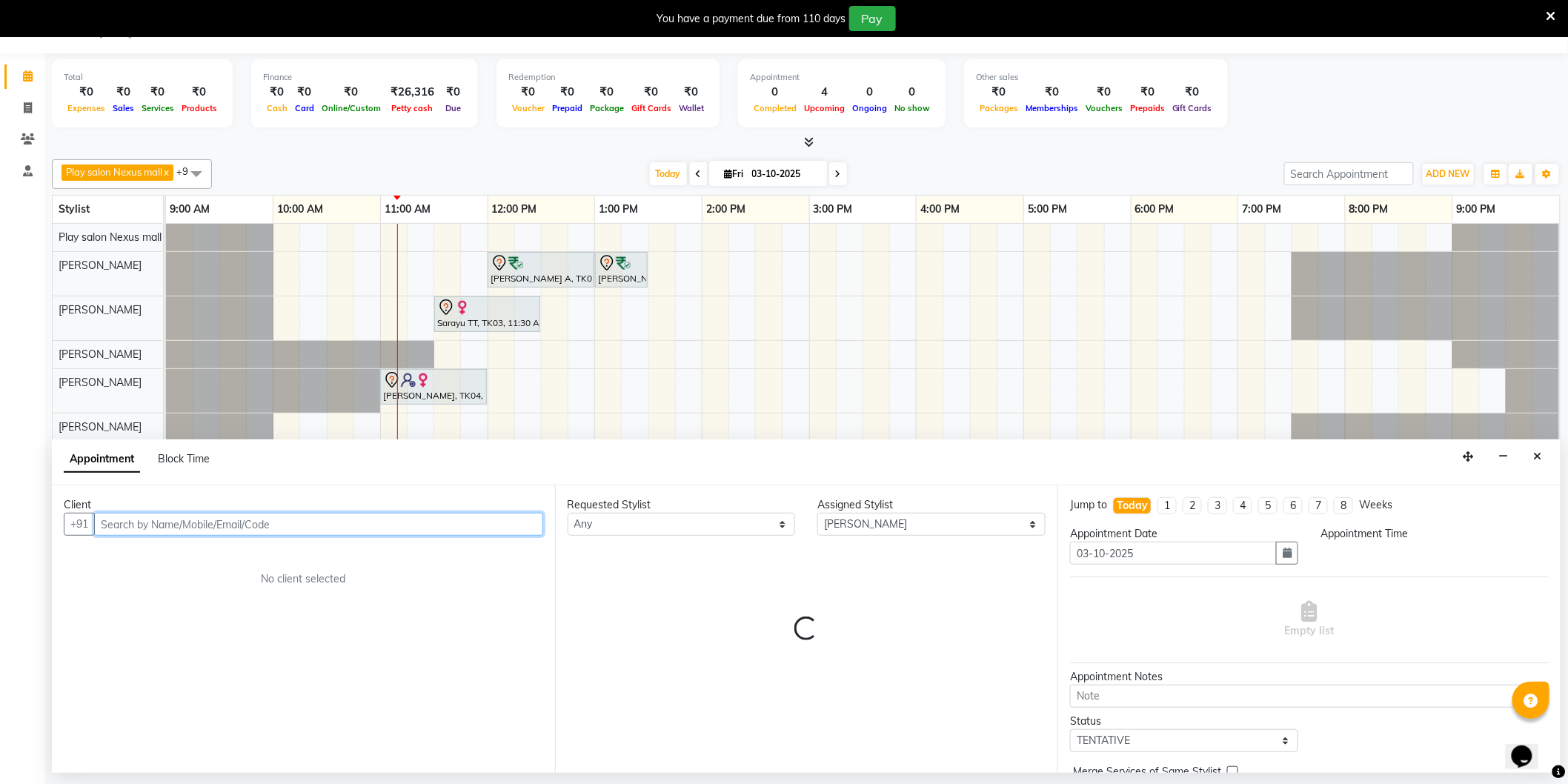
select select "600"
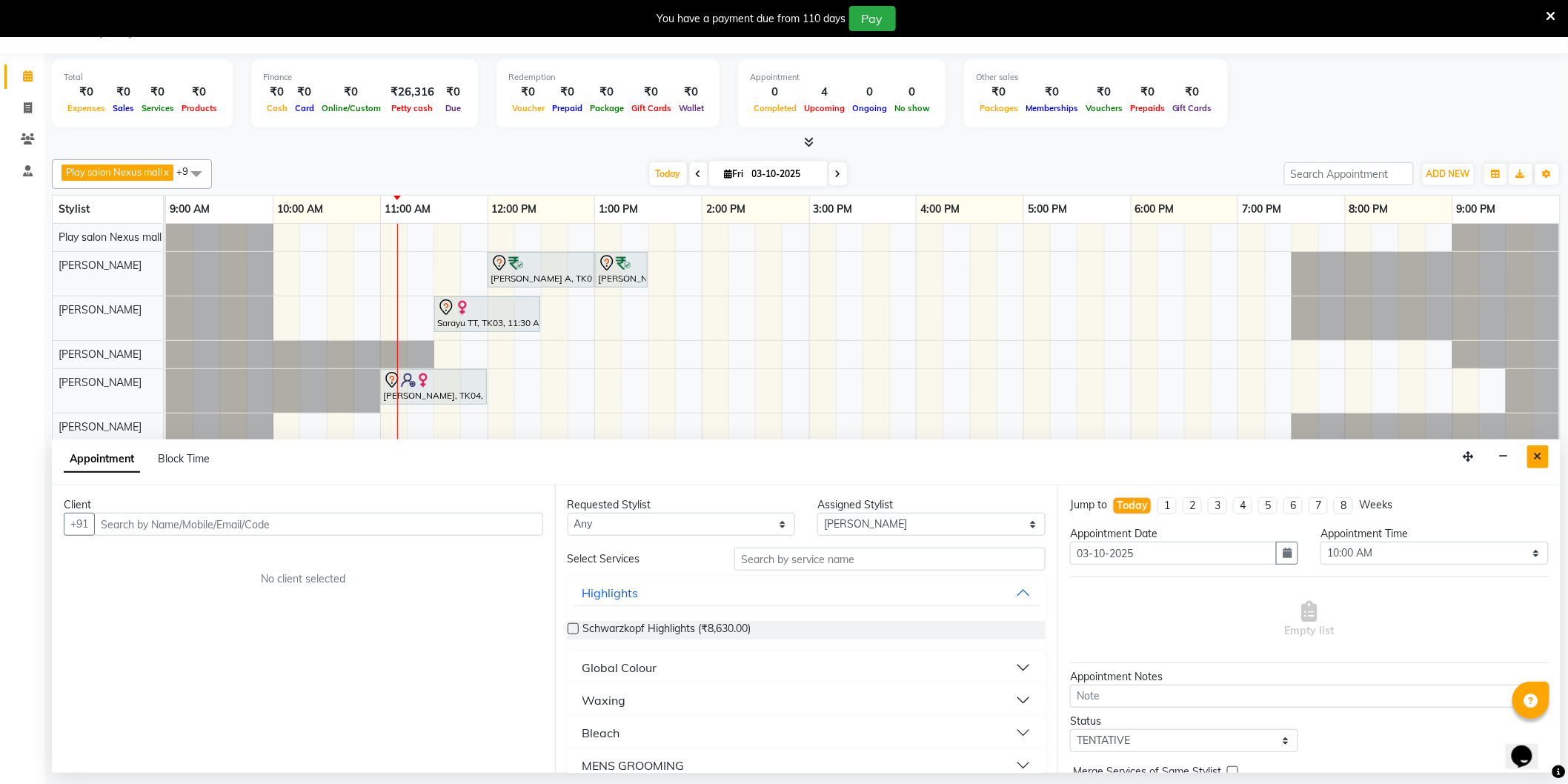
click at [1534, 456] on icon "Close" at bounding box center [1538, 456] width 8 height 10
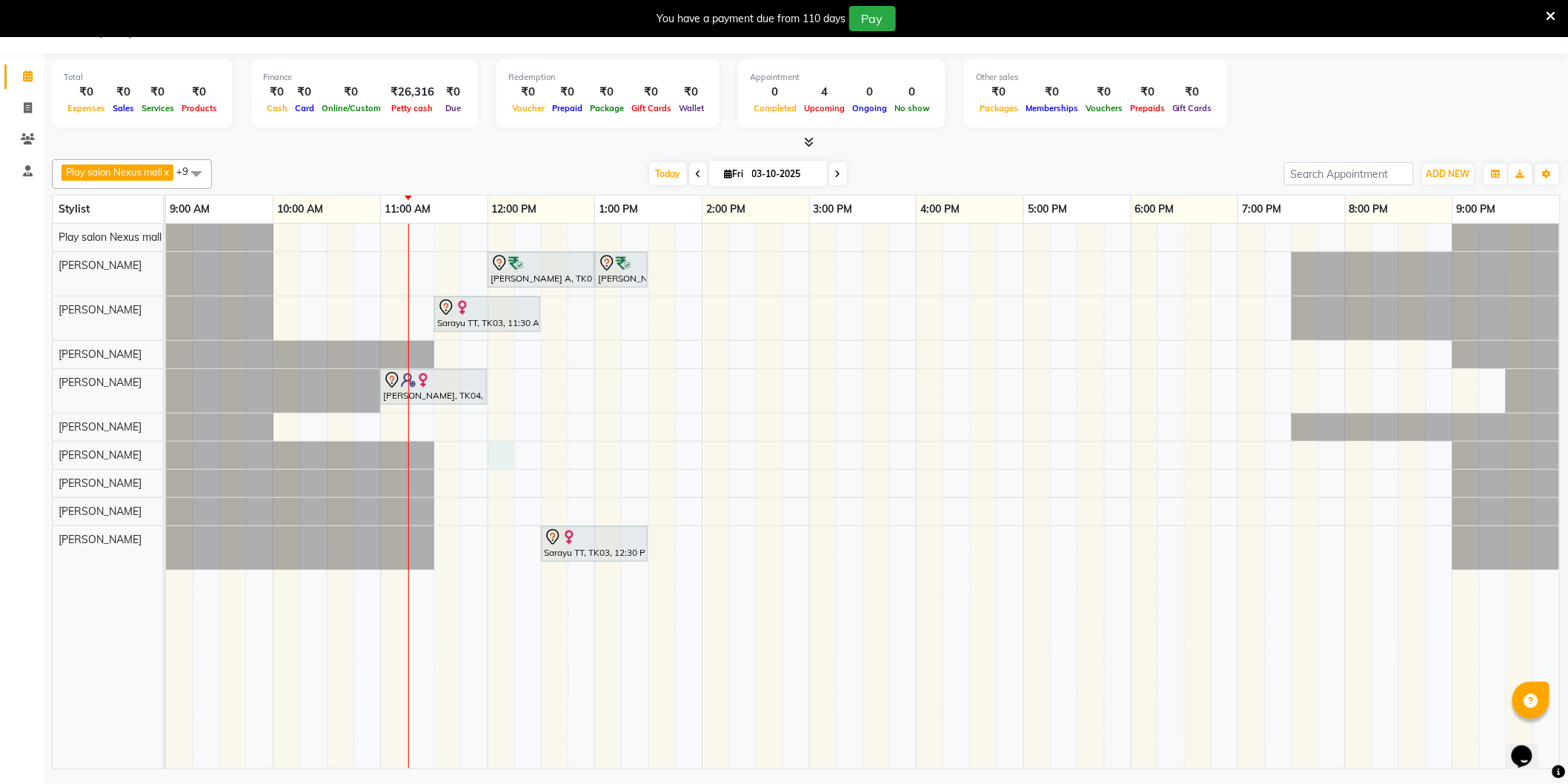
click at [514, 446] on div "Aman A, TK02, 12:00 PM-01:00 PM, Hair Cut Men (Senior stylist) Aman A, TK02, 01…" at bounding box center [863, 496] width 1394 height 545
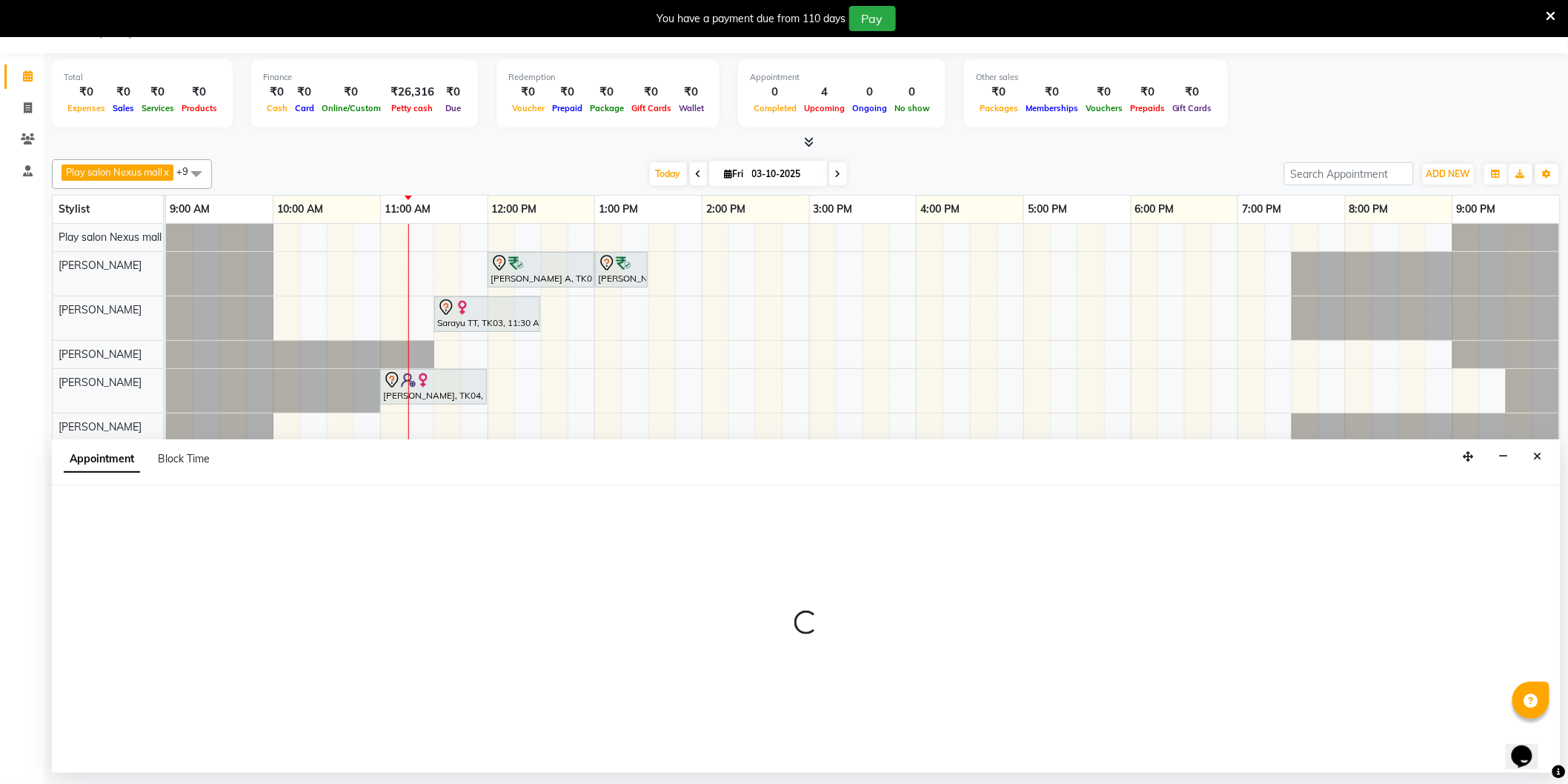
select select "81393"
select select "720"
select select "tentative"
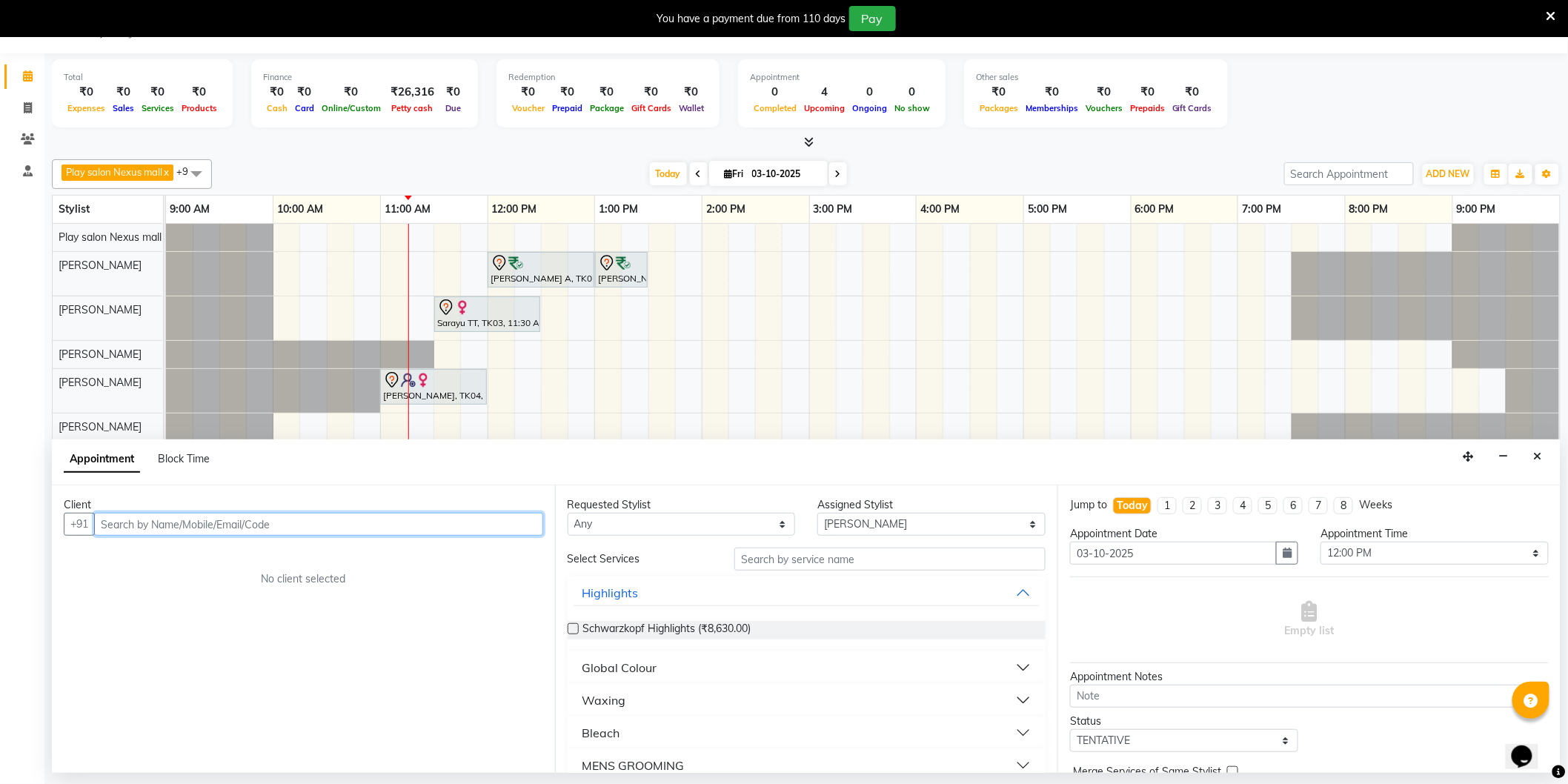
click at [294, 516] on input "text" at bounding box center [318, 524] width 449 height 23
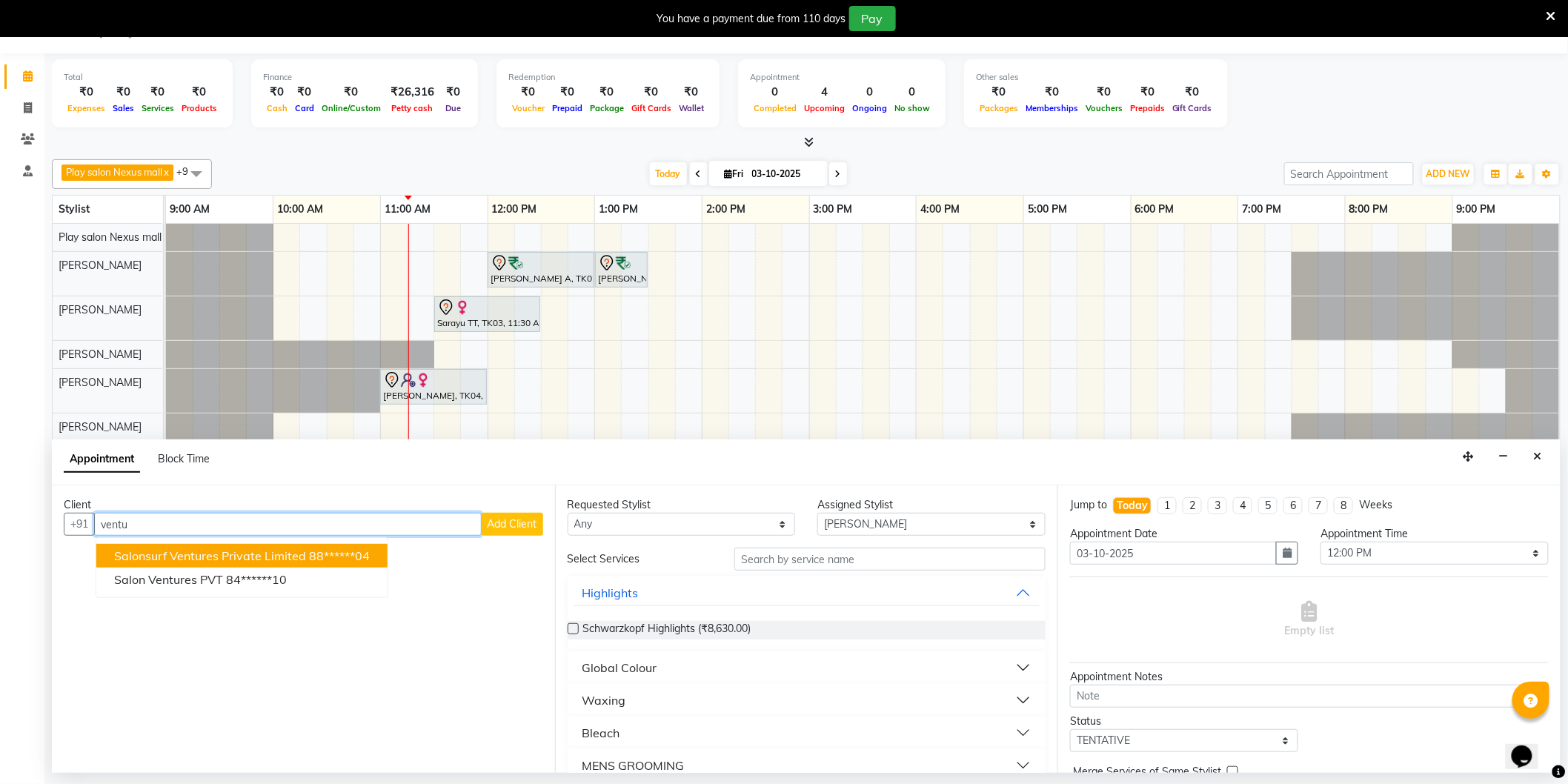
click at [331, 552] on ngb-highlight "88******04" at bounding box center [340, 555] width 61 height 14
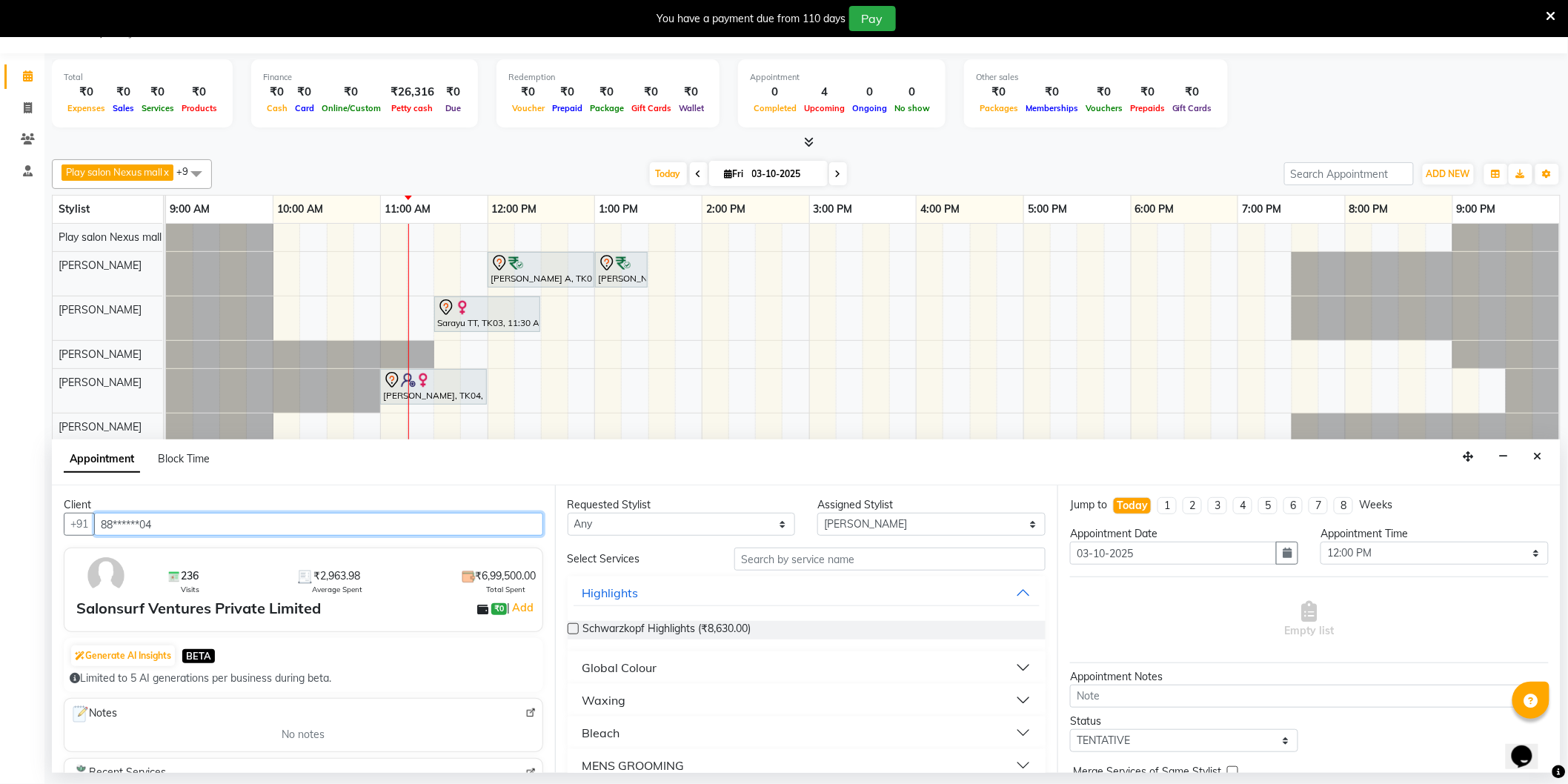
type input "88******04"
click at [525, 714] on img at bounding box center [531, 713] width 11 height 11
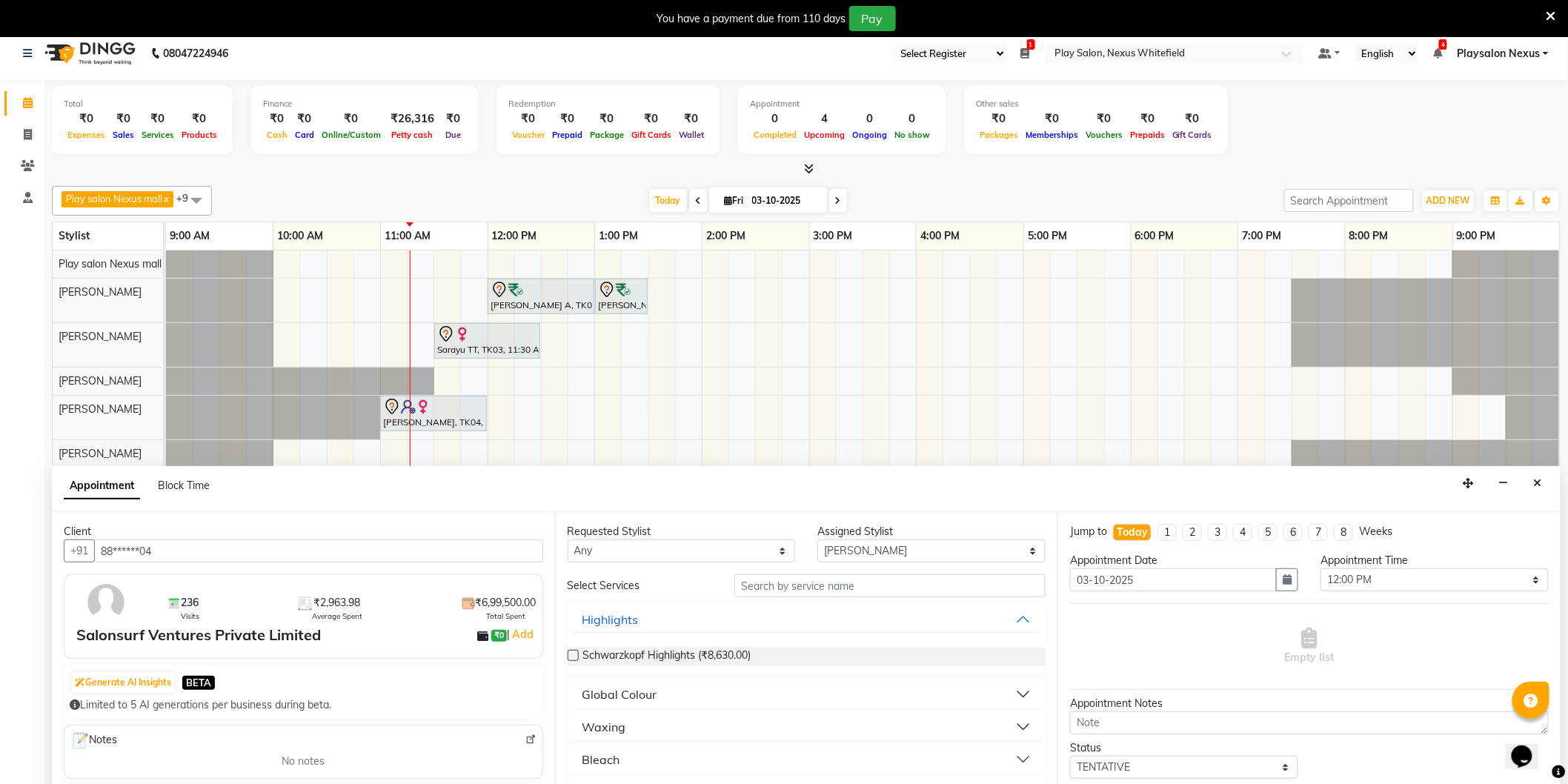
scroll to position [0, 0]
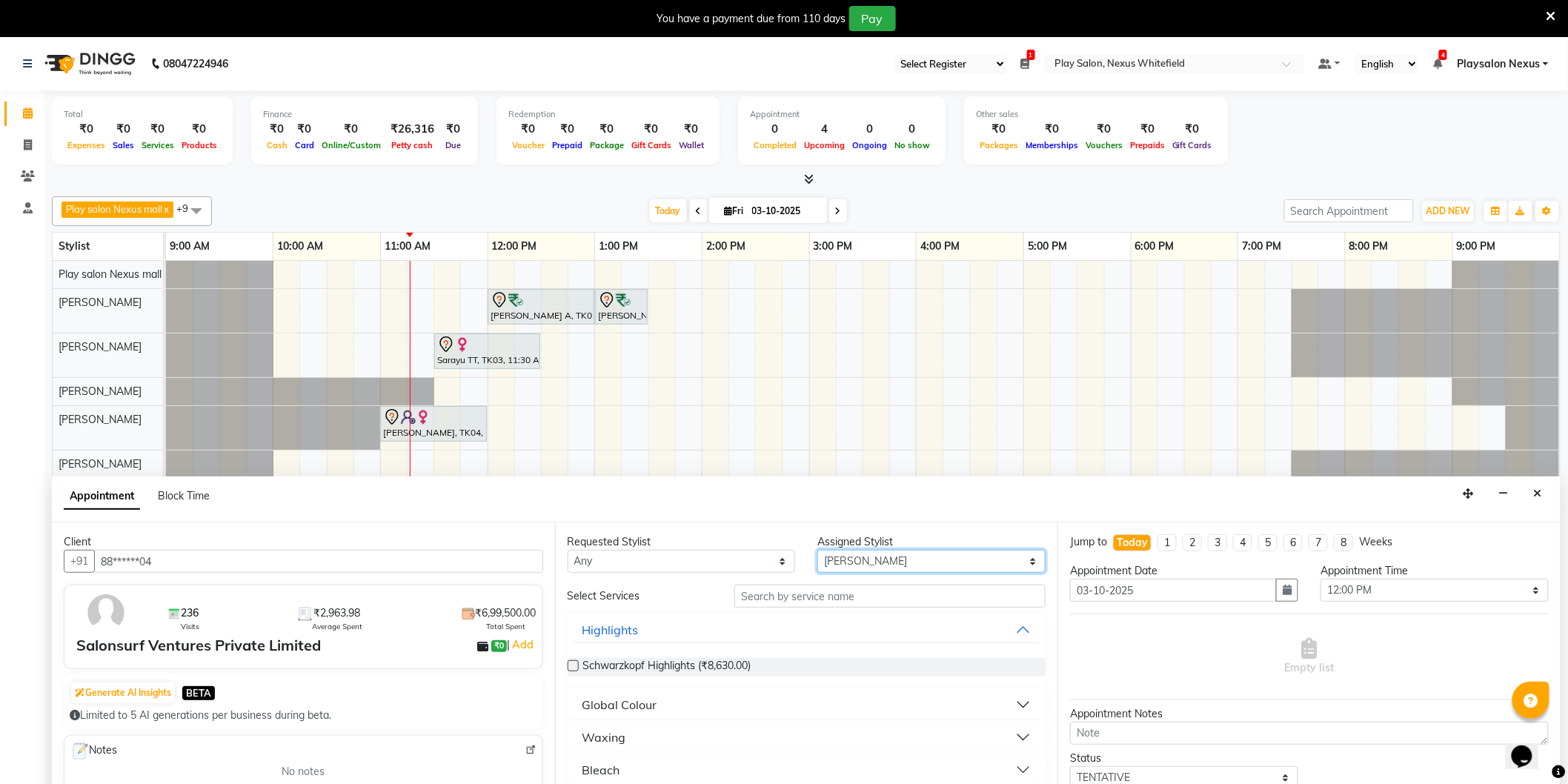
click at [842, 563] on select "Select Abdulla Md Adil Ali Ambika Rai Asha Thapa Ashim Sapkota Dawa Tamang Mohd…" at bounding box center [931, 561] width 228 height 23
select select "81403"
click at [818, 550] on select "Select Abdulla Md Adil Ali Ambika Rai Asha Thapa Ashim Sapkota Dawa Tamang Mohd…" at bounding box center [931, 561] width 228 height 23
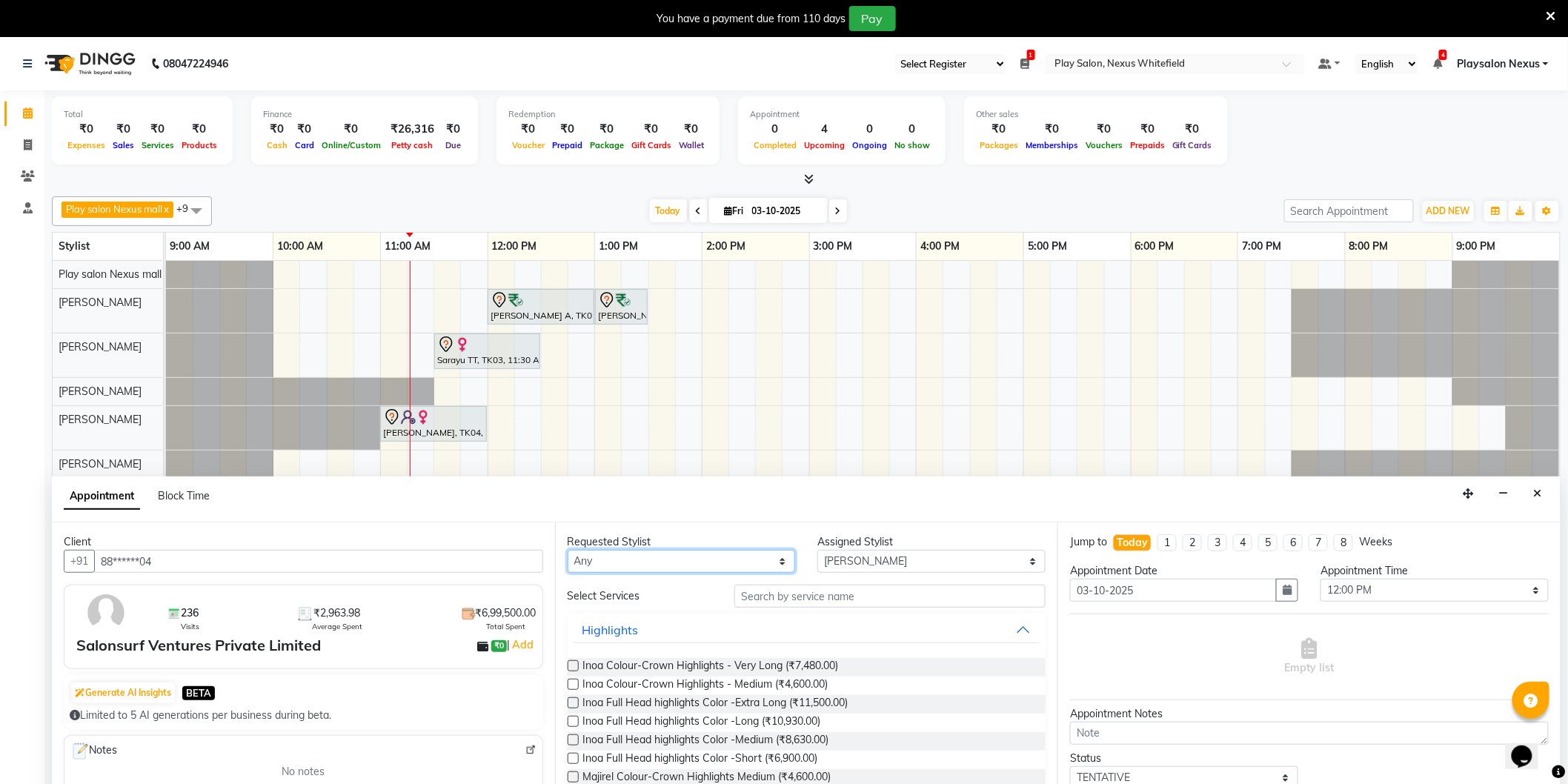
click at [778, 564] on select "Any Abdulla Md Adil Ali Ambika Rai Asha Thapa Ashim Sapkota Dawa Tamang Mohd Aa…" at bounding box center [682, 561] width 228 height 23
click at [806, 601] on input "text" at bounding box center [890, 596] width 312 height 23
paste input "Client Name : Bhargavi Pandey Contact Number : 9005655026"
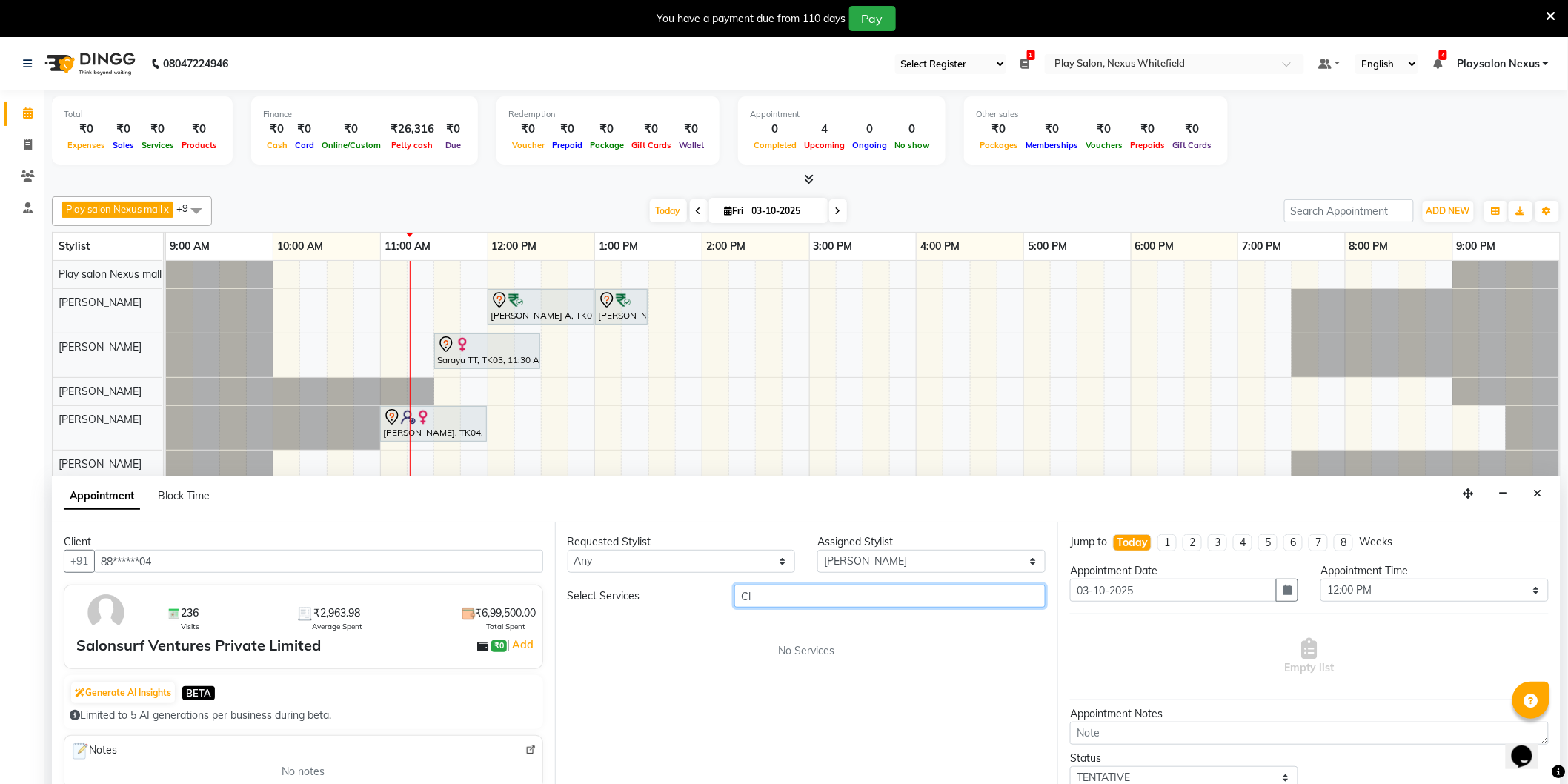
type input "C"
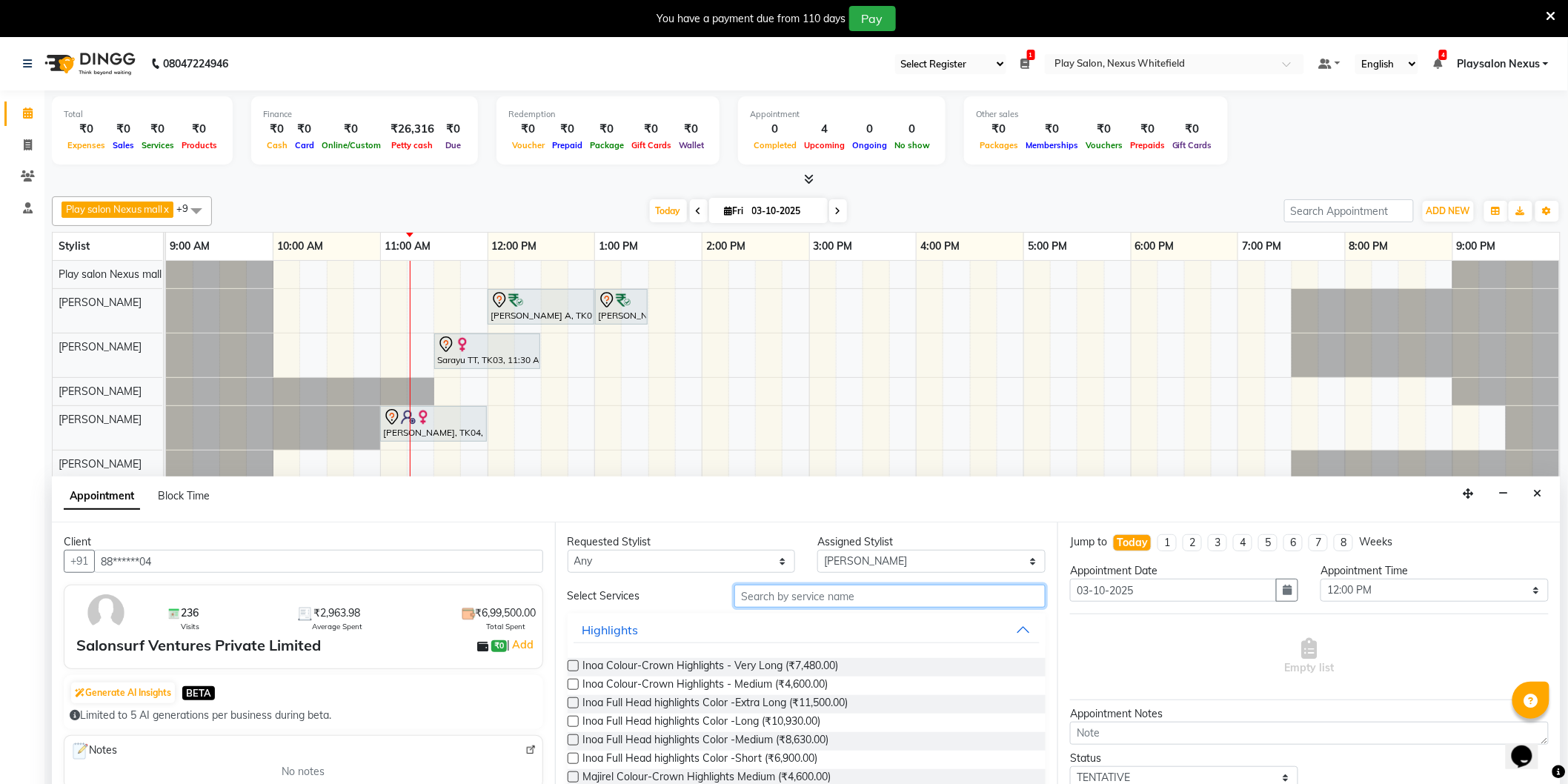
click at [815, 597] on input "text" at bounding box center [890, 596] width 312 height 23
type input "root"
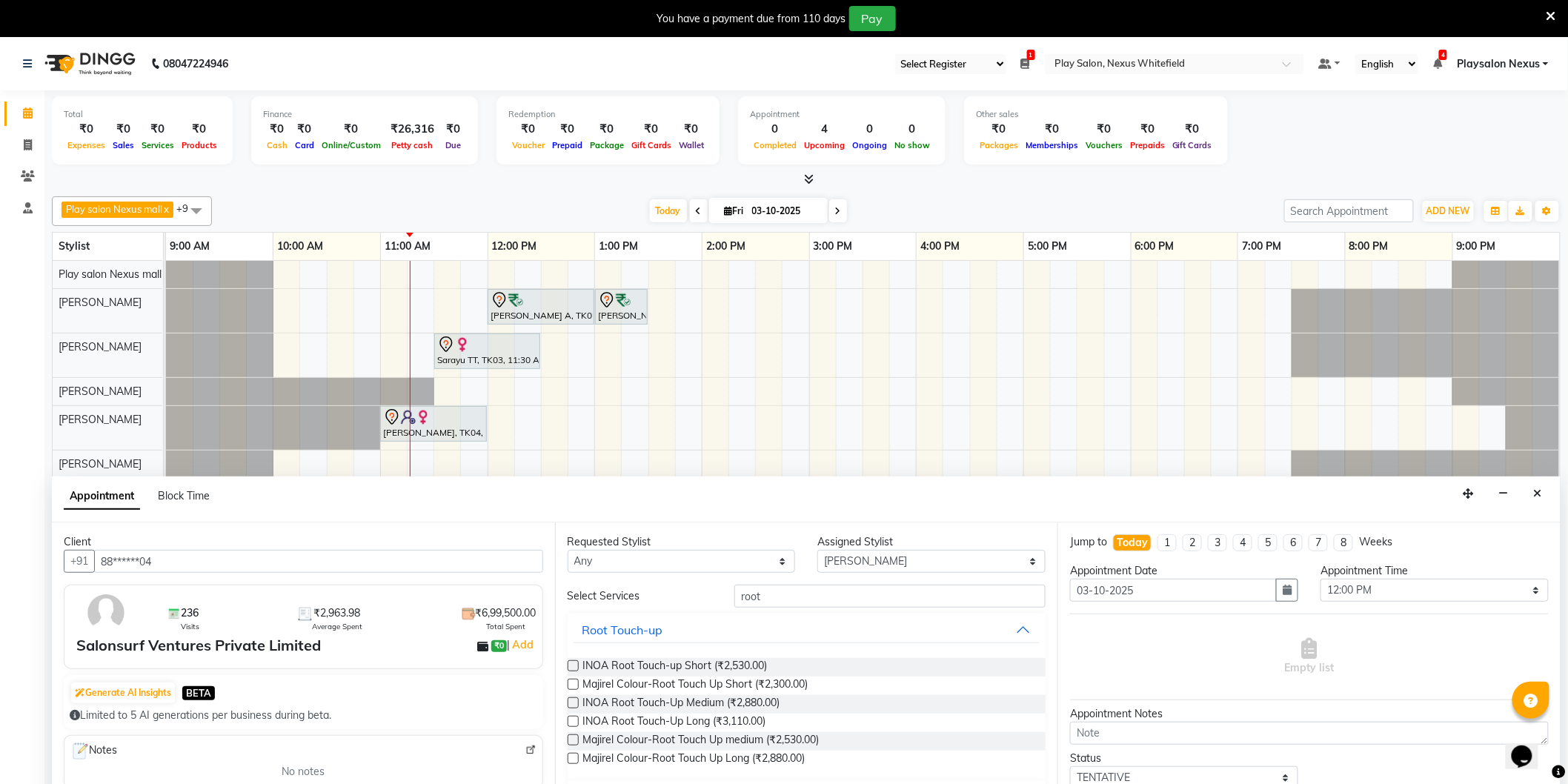
click at [573, 661] on label at bounding box center [573, 665] width 11 height 11
click at [573, 662] on input "checkbox" at bounding box center [572, 666] width 9 height 9
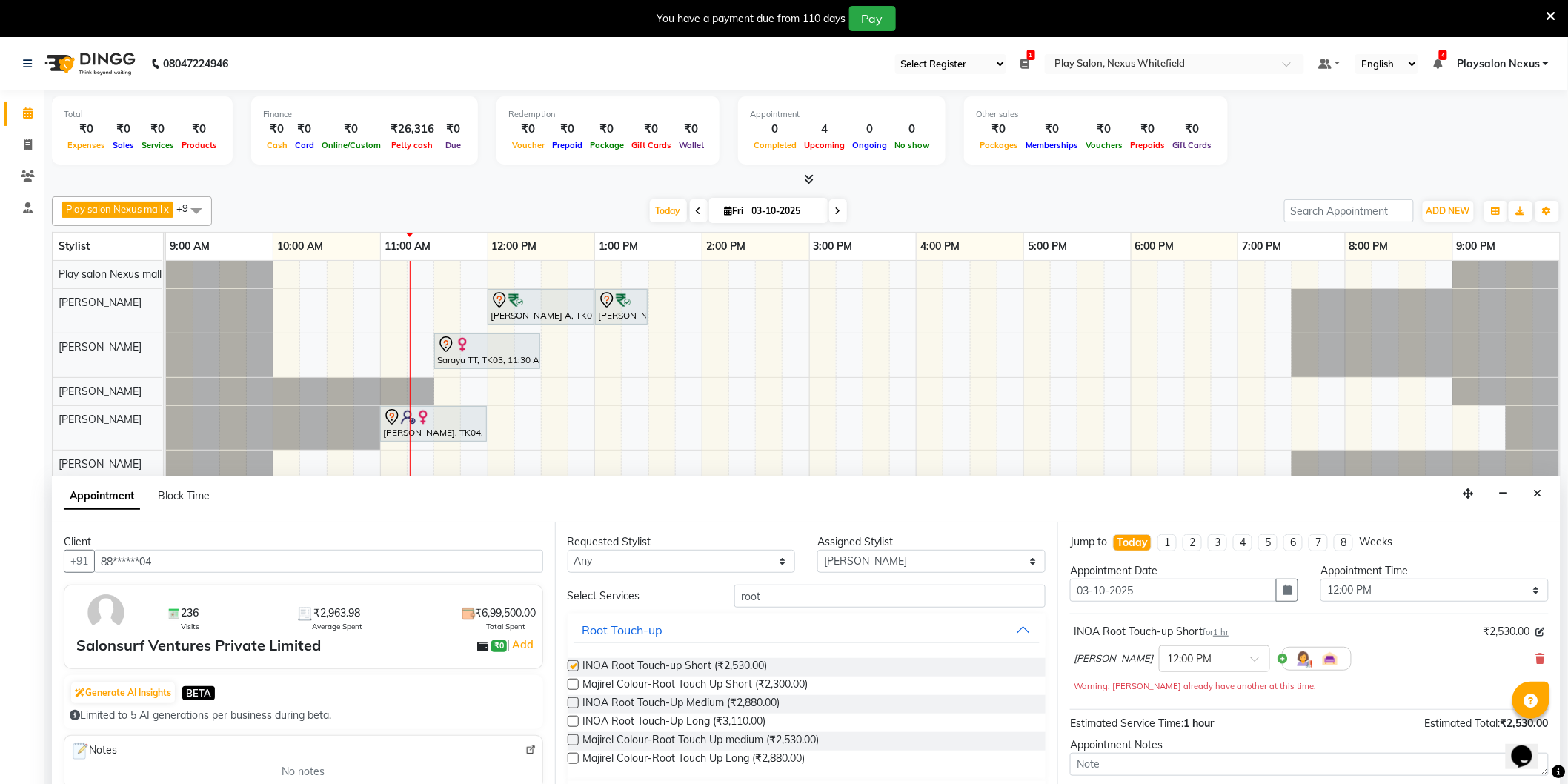
checkbox input "false"
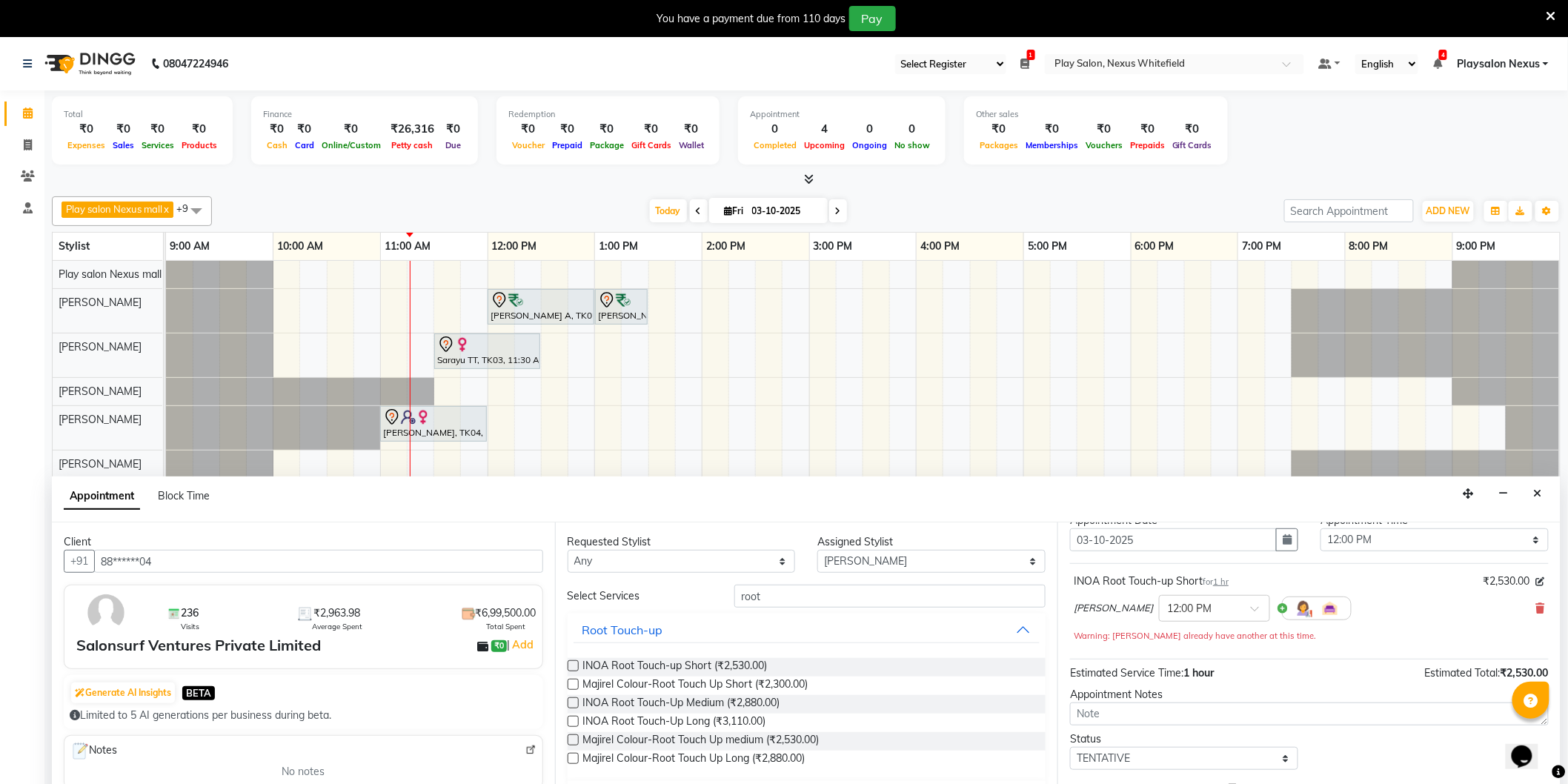
scroll to position [104, 0]
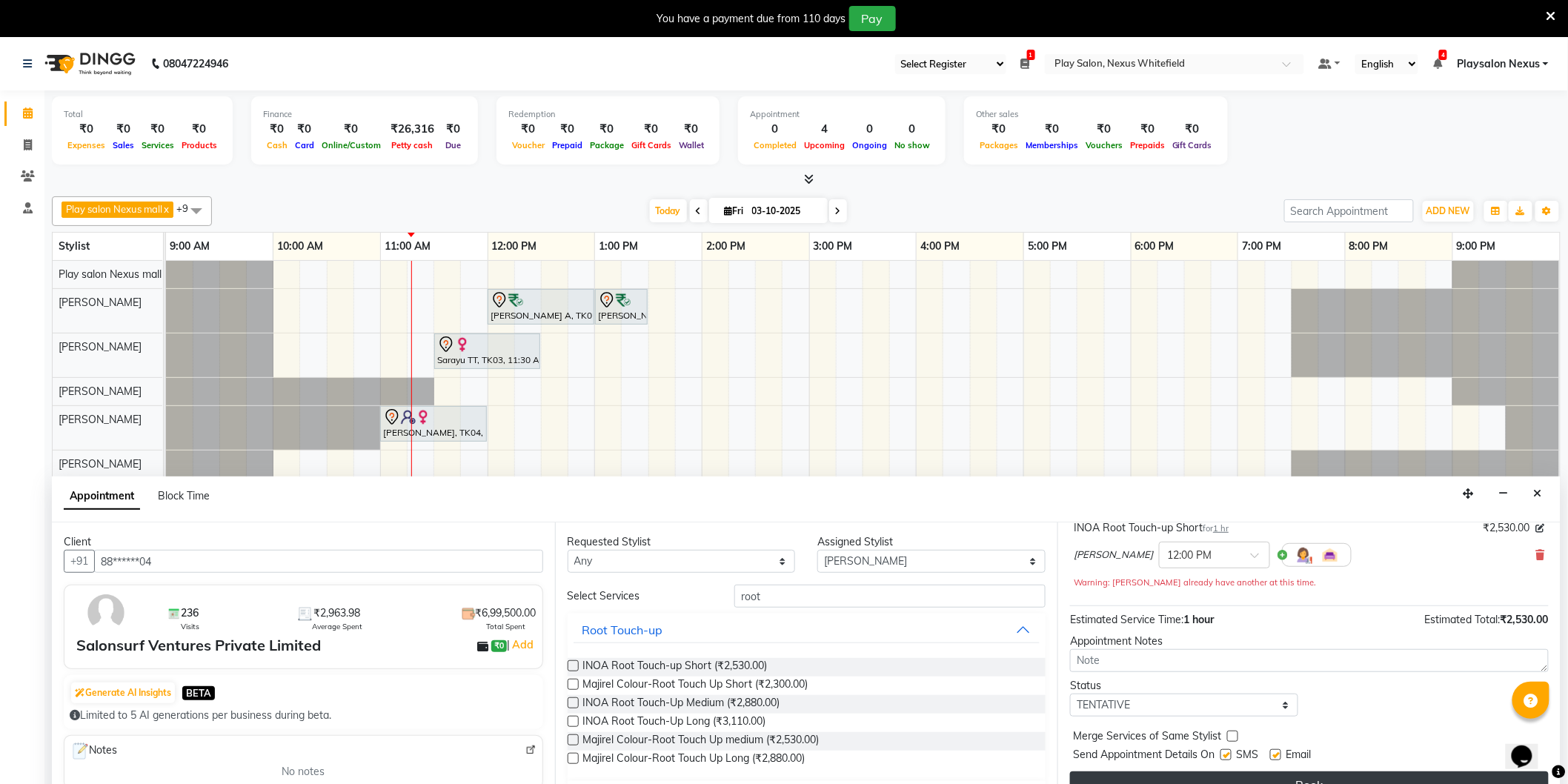
click at [1352, 776] on button "Book" at bounding box center [1310, 784] width 479 height 26
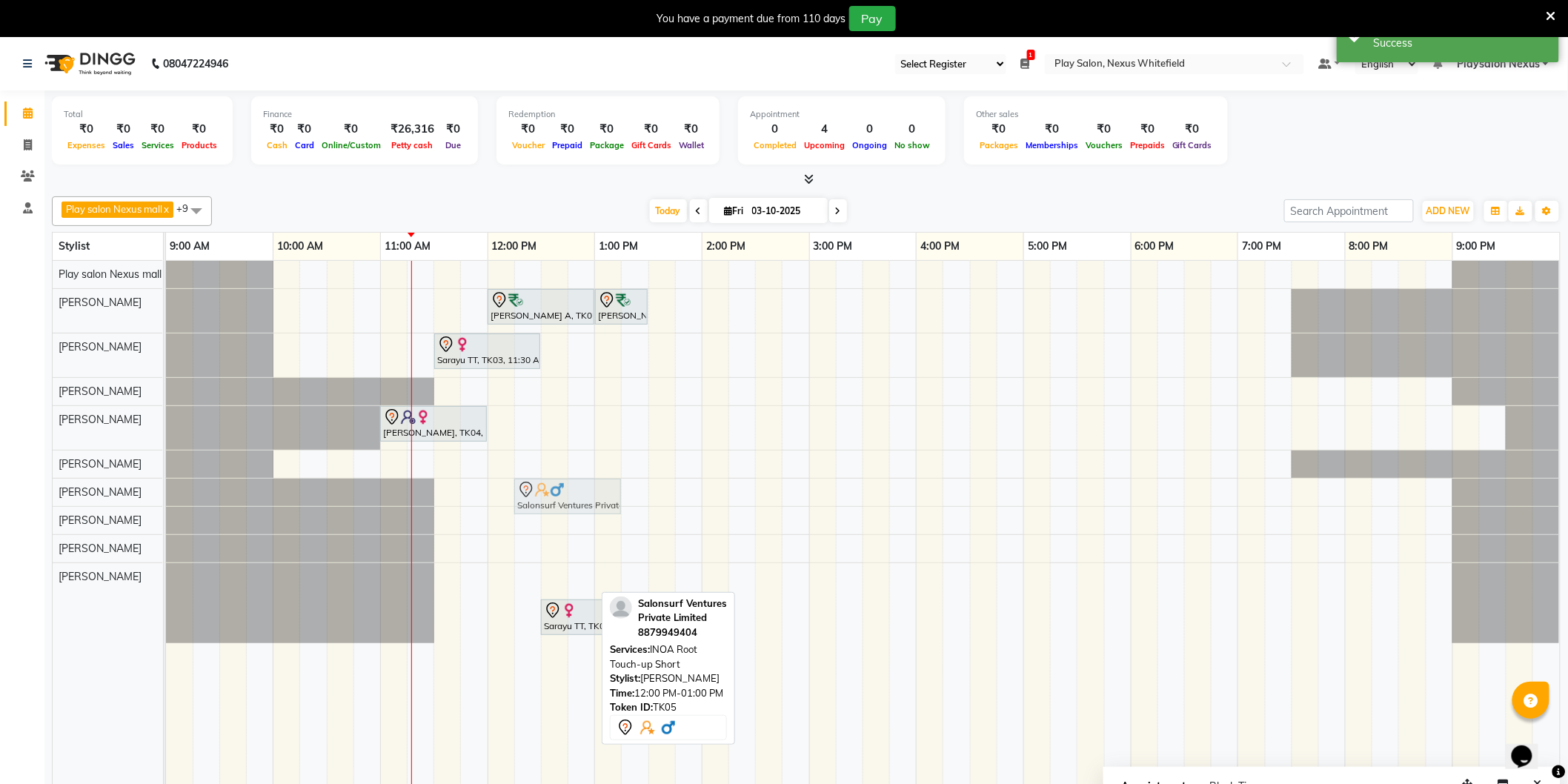
drag, startPoint x: 539, startPoint y: 582, endPoint x: 560, endPoint y: 491, distance: 93.4
click at [560, 491] on tbody "Aman A, TK02, 12:00 PM-01:00 PM, Hair Cut Men (Senior stylist) Aman A, TK02, 01…" at bounding box center [863, 451] width 1394 height 382
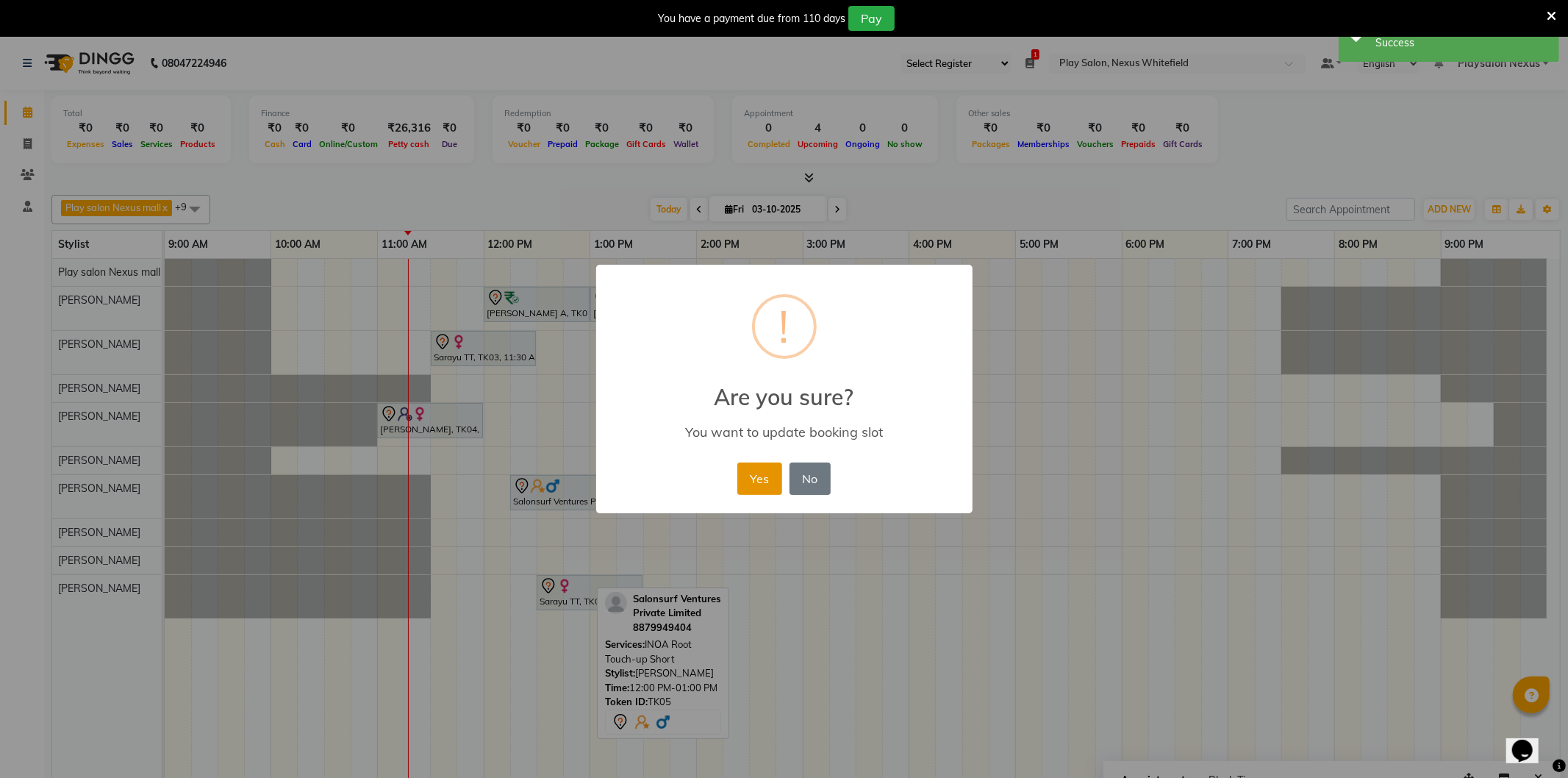
click at [755, 483] on button "Yes" at bounding box center [760, 478] width 45 height 32
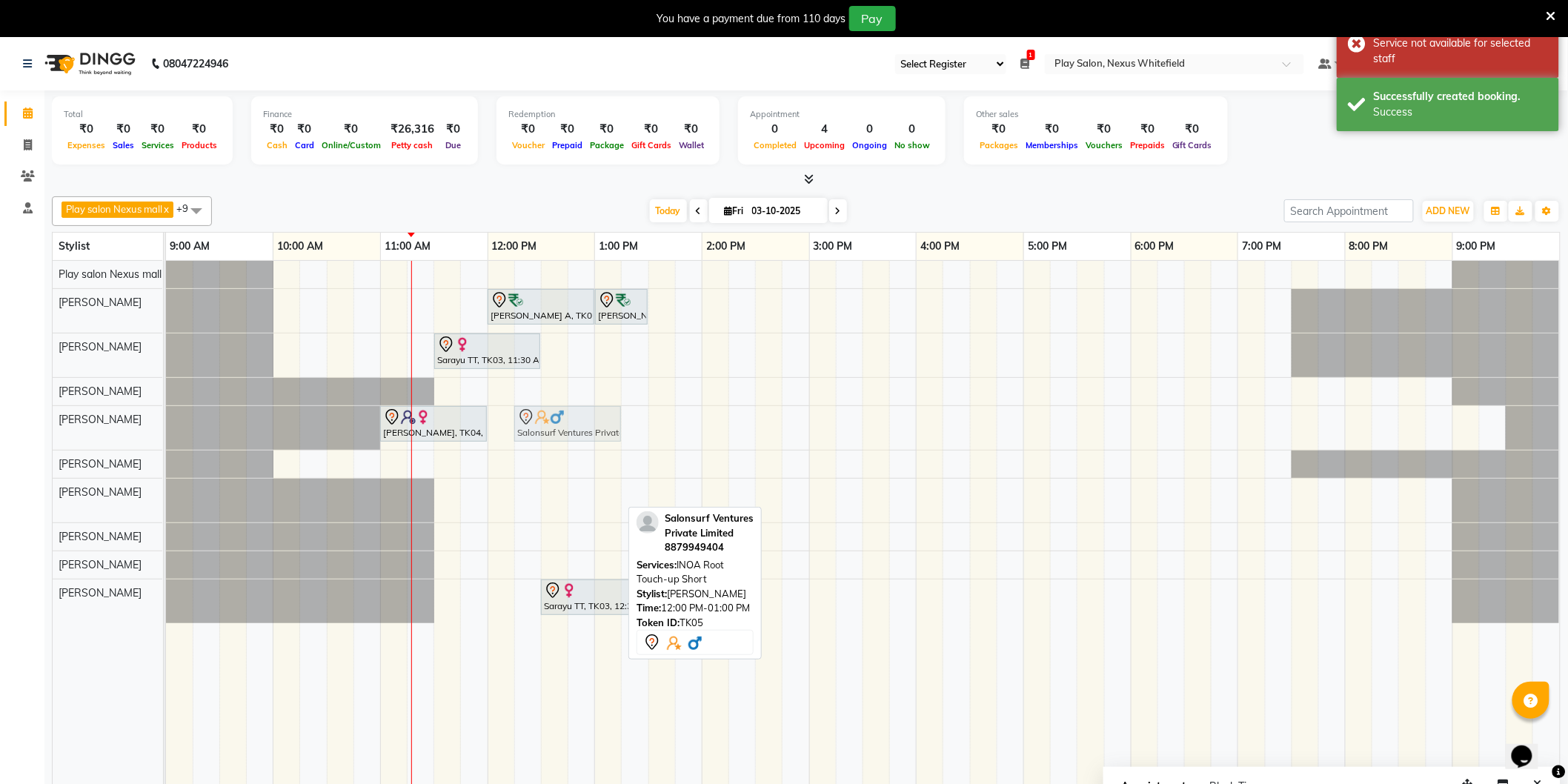
drag, startPoint x: 545, startPoint y: 491, endPoint x: 545, endPoint y: 434, distance: 57.0
click at [545, 434] on tbody "Aman A, TK02, 12:00 PM-01:00 PM, Hair Cut Men (Senior stylist) Aman A, TK02, 01…" at bounding box center [863, 441] width 1394 height 362
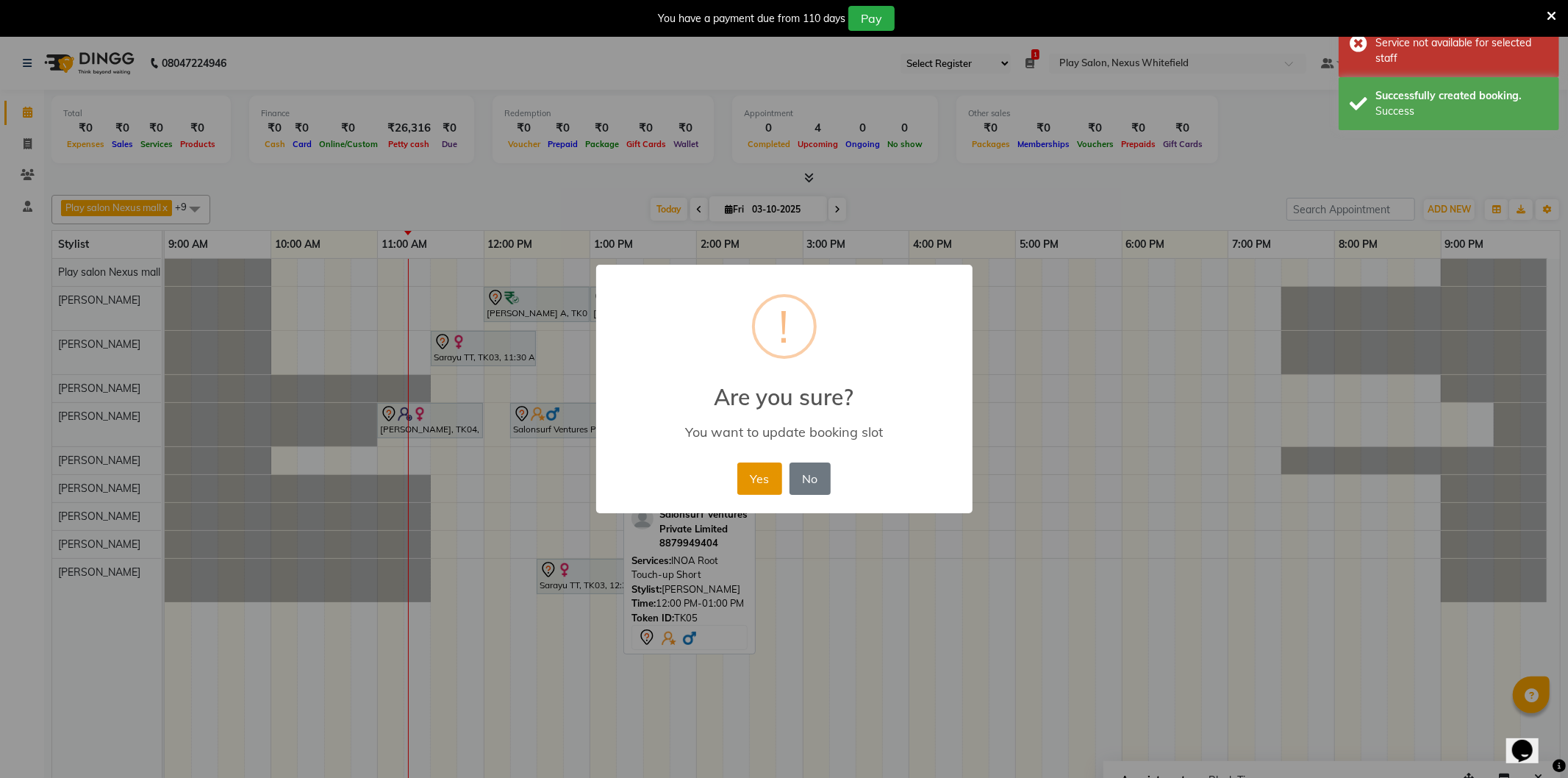
click at [760, 478] on button "Yes" at bounding box center [760, 478] width 45 height 32
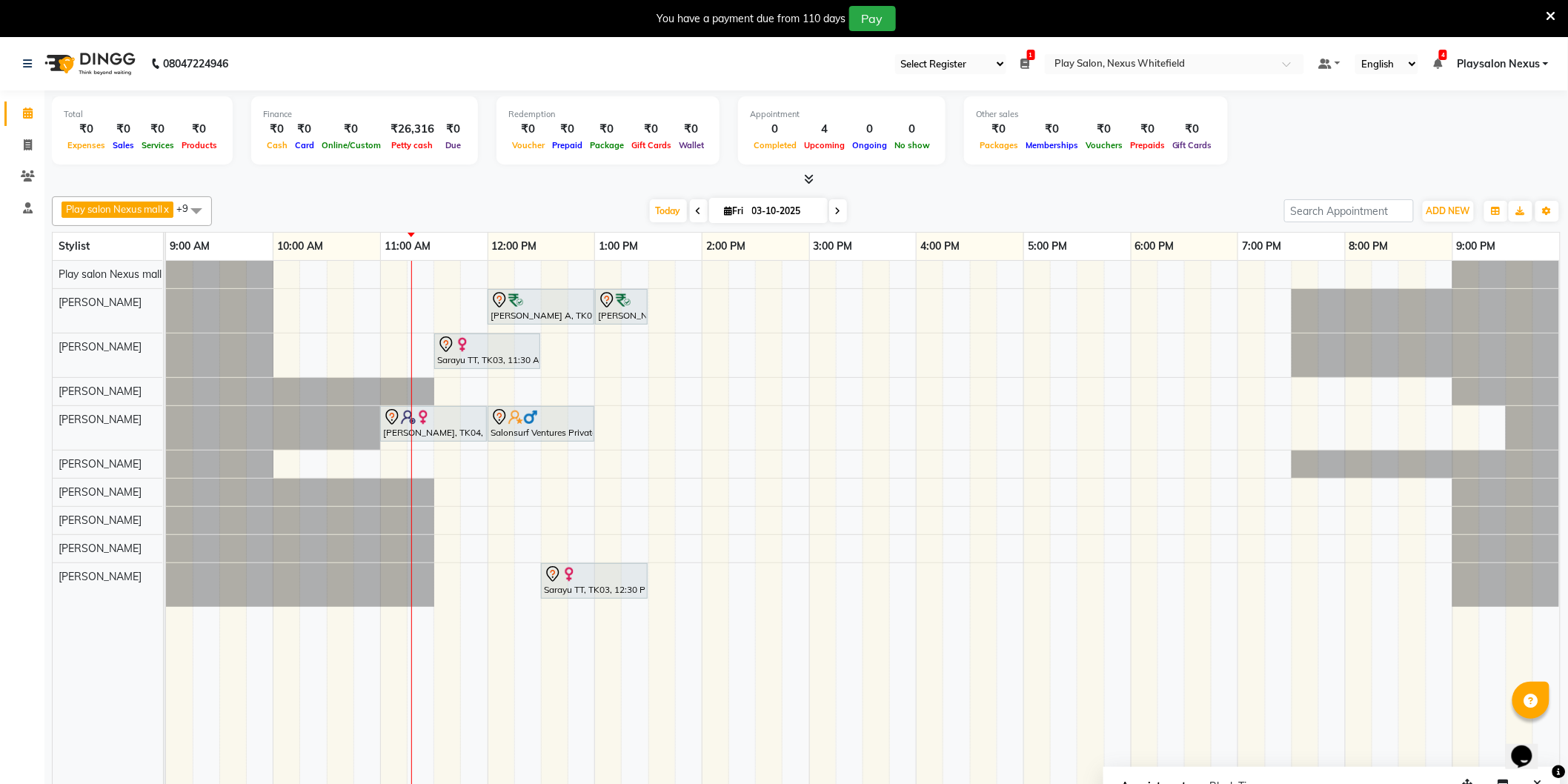
click at [441, 579] on div "Aman A, TK02, 12:00 PM-01:00 PM, Hair Cut Men (Senior stylist) Aman A, TK02, 01…" at bounding box center [863, 533] width 1394 height 545
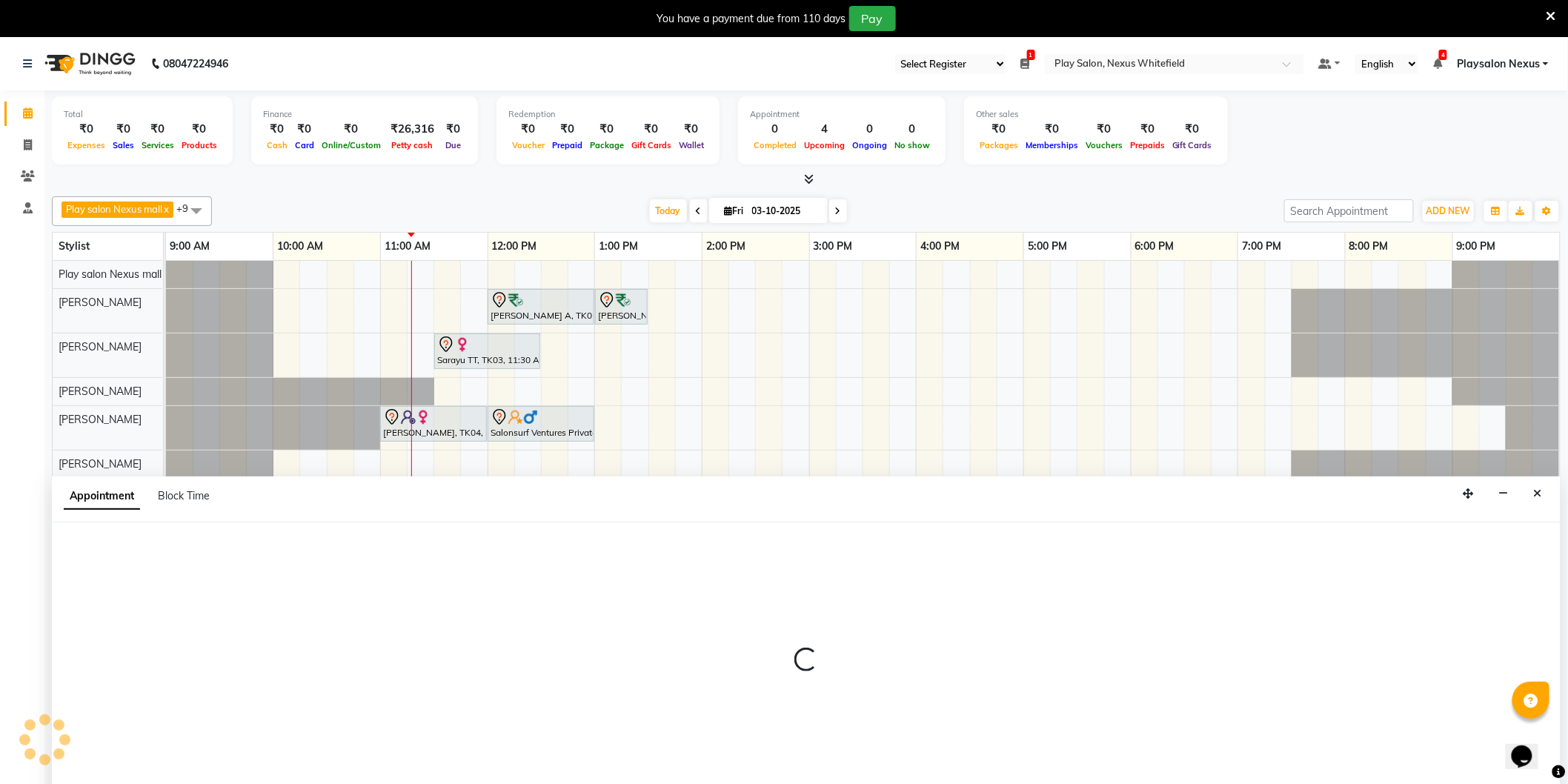
scroll to position [37, 0]
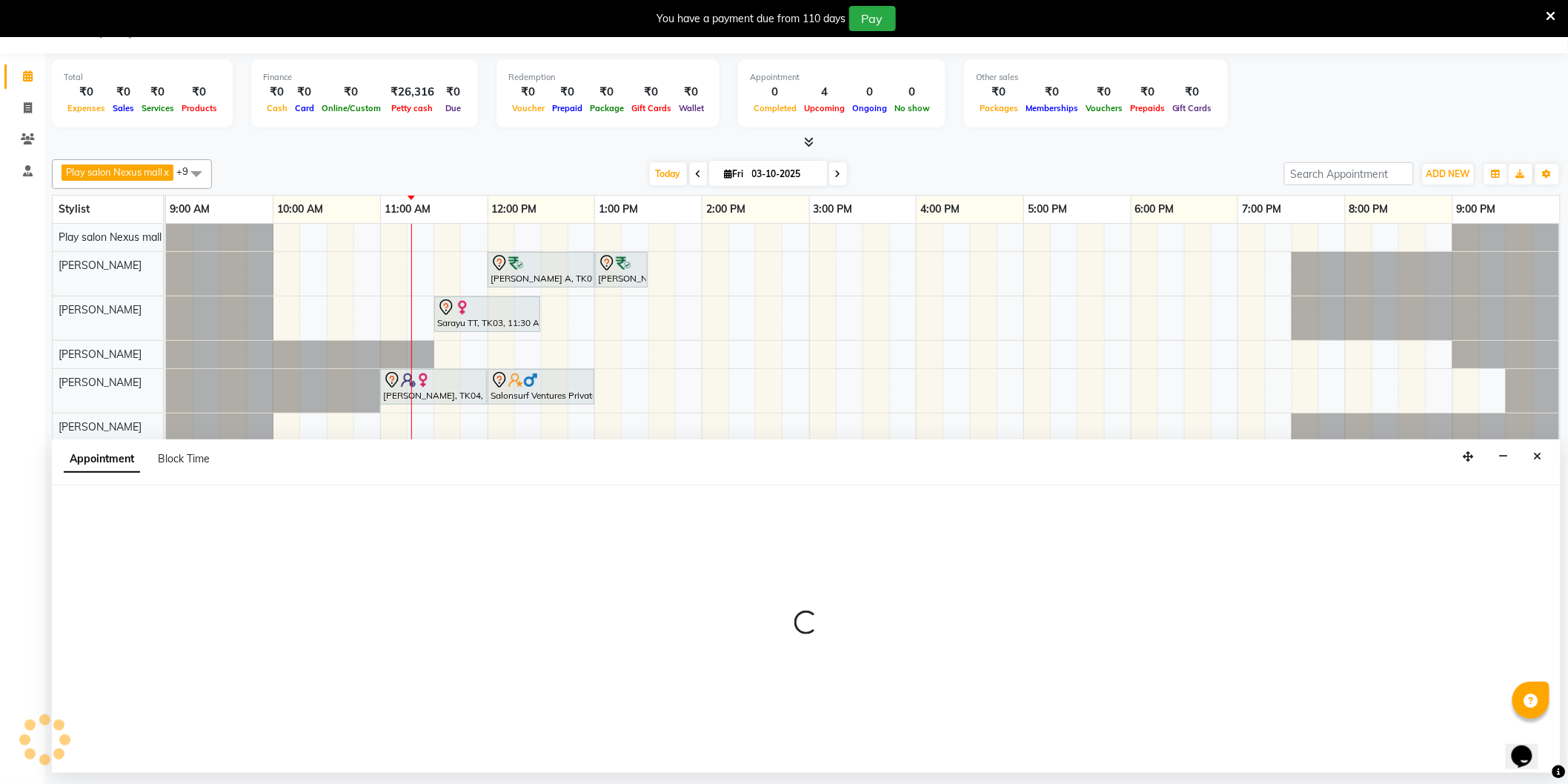
select select "81403"
select select "690"
select select "tentative"
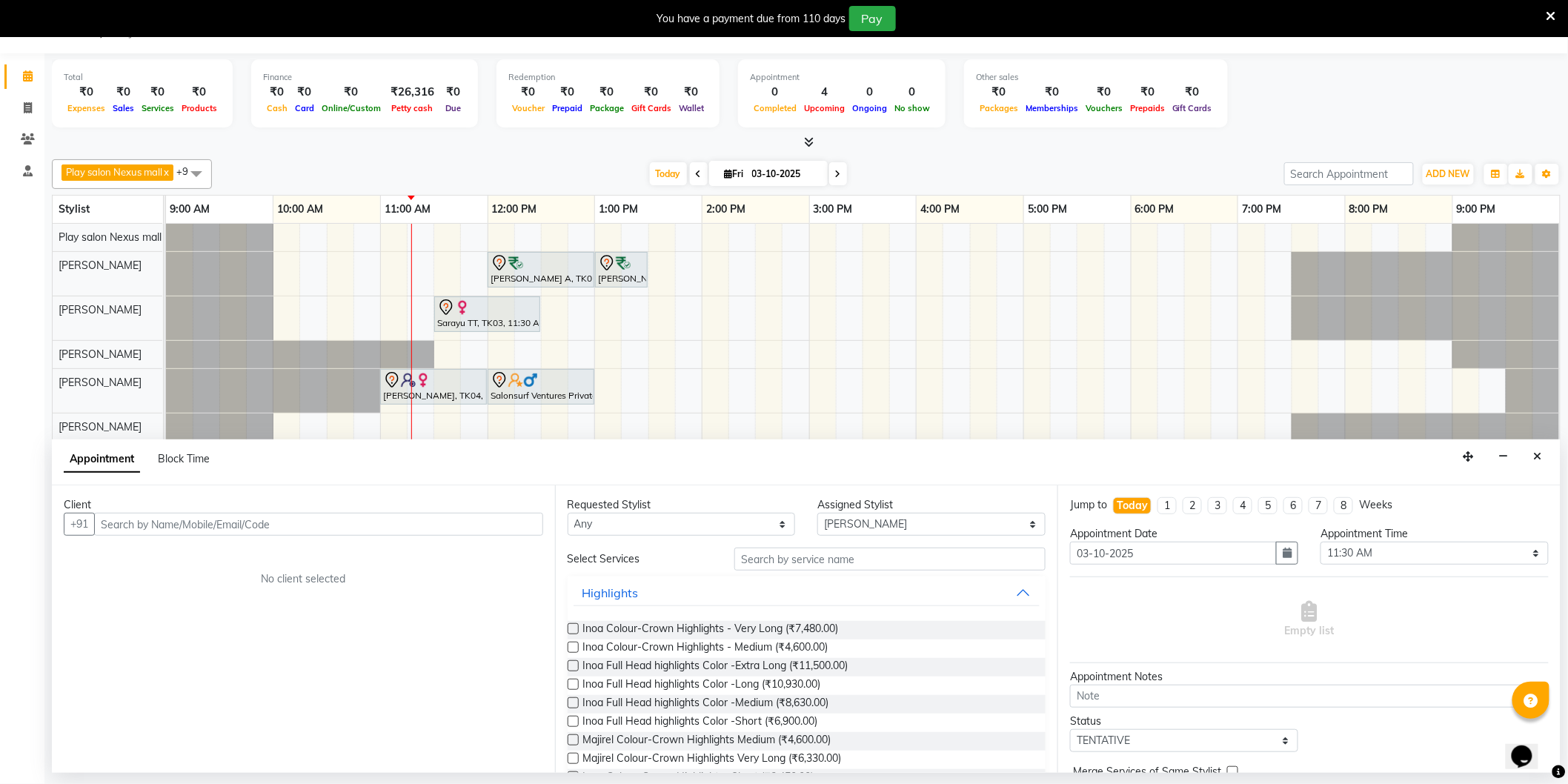
click at [318, 528] on input "text" at bounding box center [318, 524] width 449 height 23
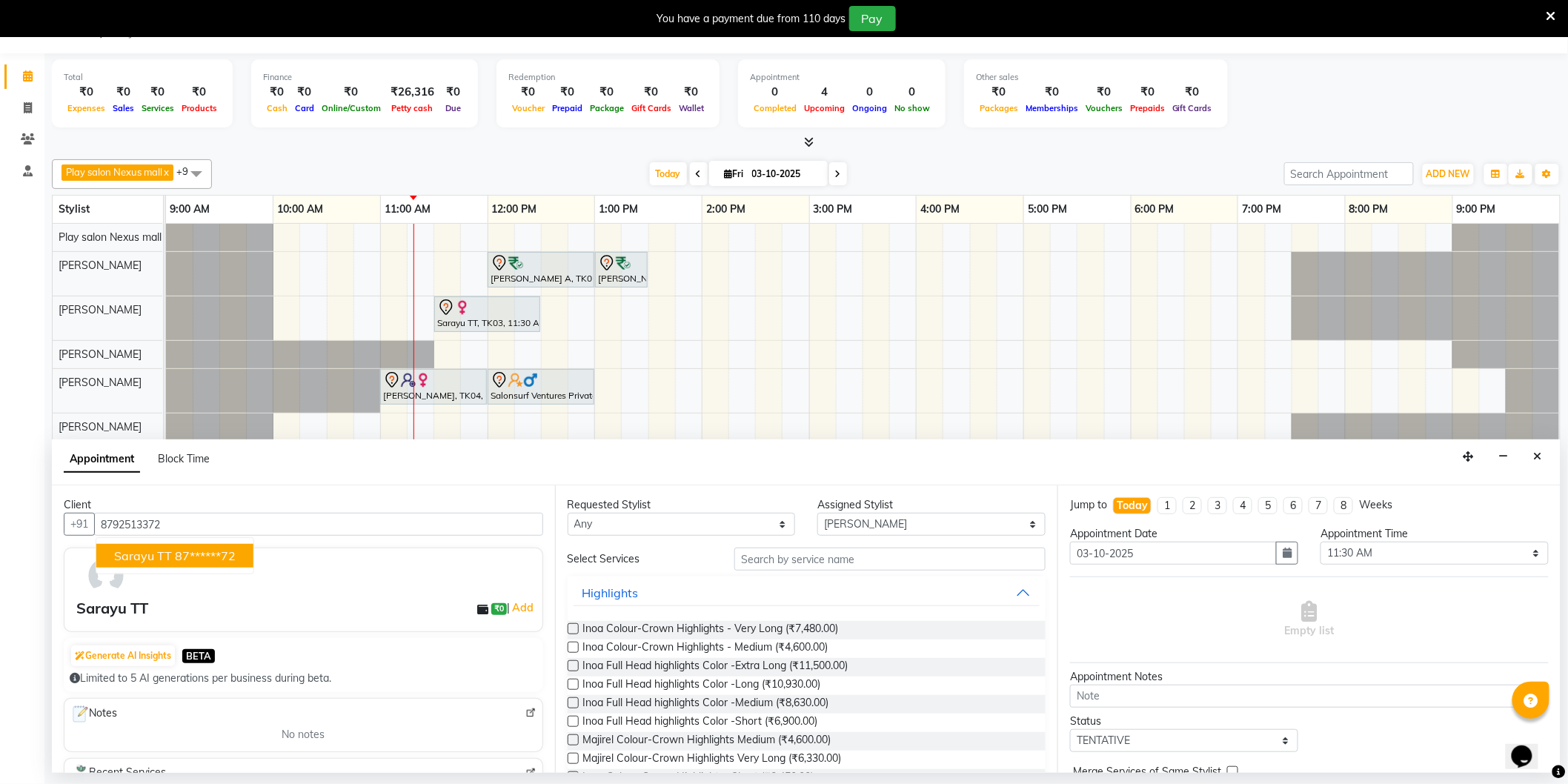
click at [215, 557] on ngb-highlight "87******72" at bounding box center [205, 555] width 61 height 14
type input "87******72"
click at [796, 560] on input "text" at bounding box center [890, 558] width 312 height 23
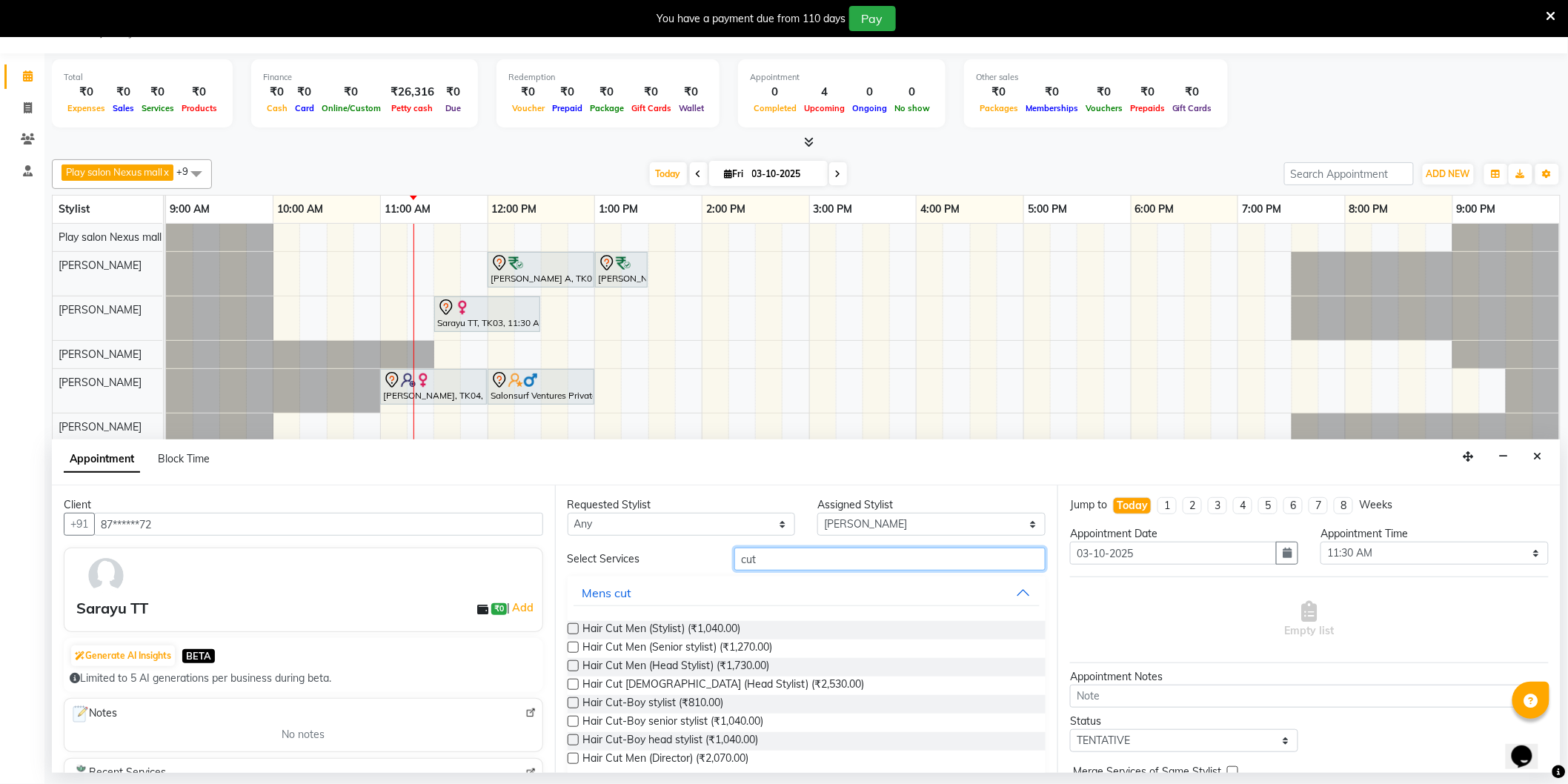
click at [790, 565] on input "cut" at bounding box center [890, 558] width 312 height 23
click at [773, 558] on input "cut" at bounding box center [890, 558] width 312 height 23
type input "cut"
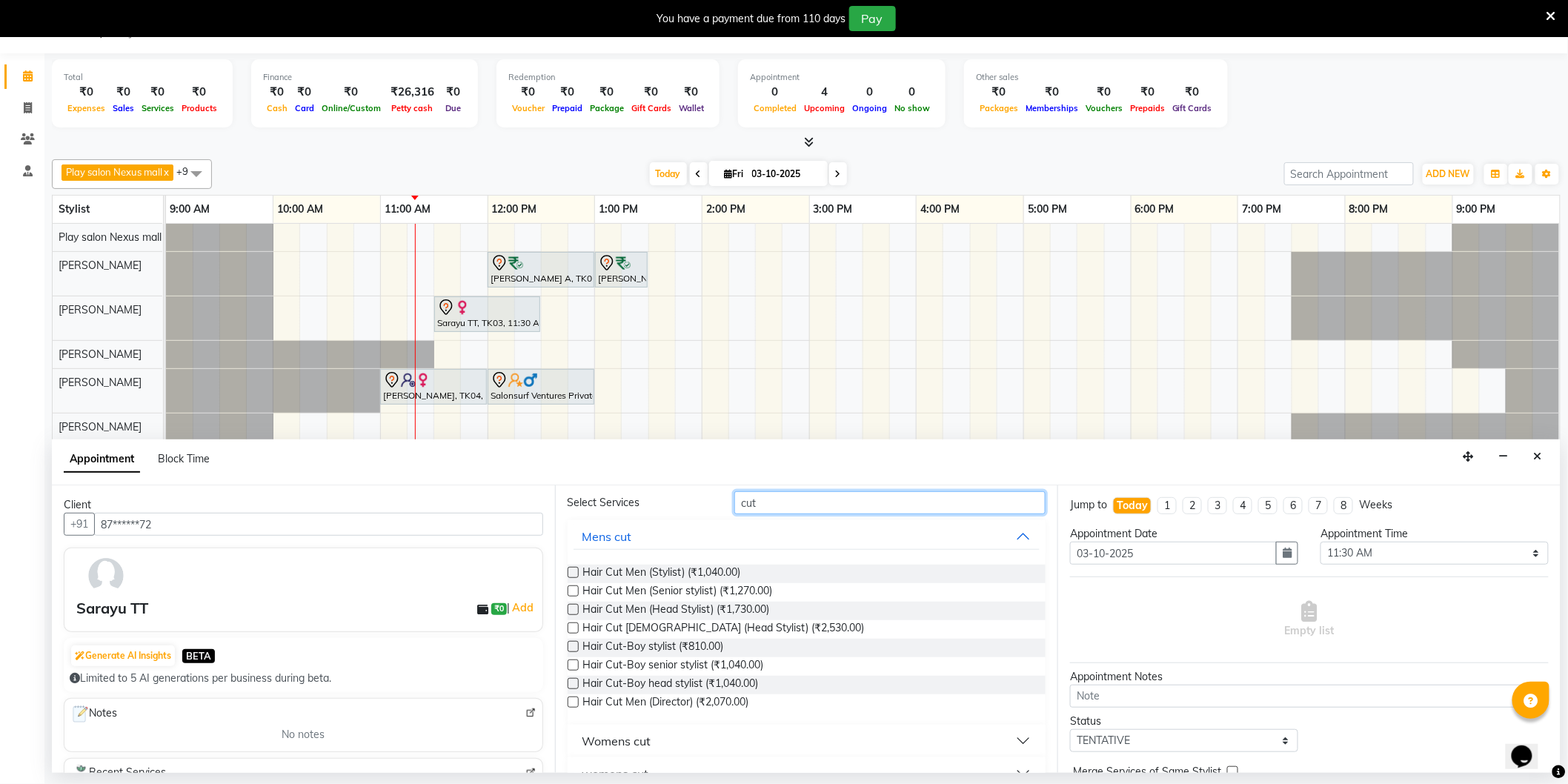
scroll to position [117, 0]
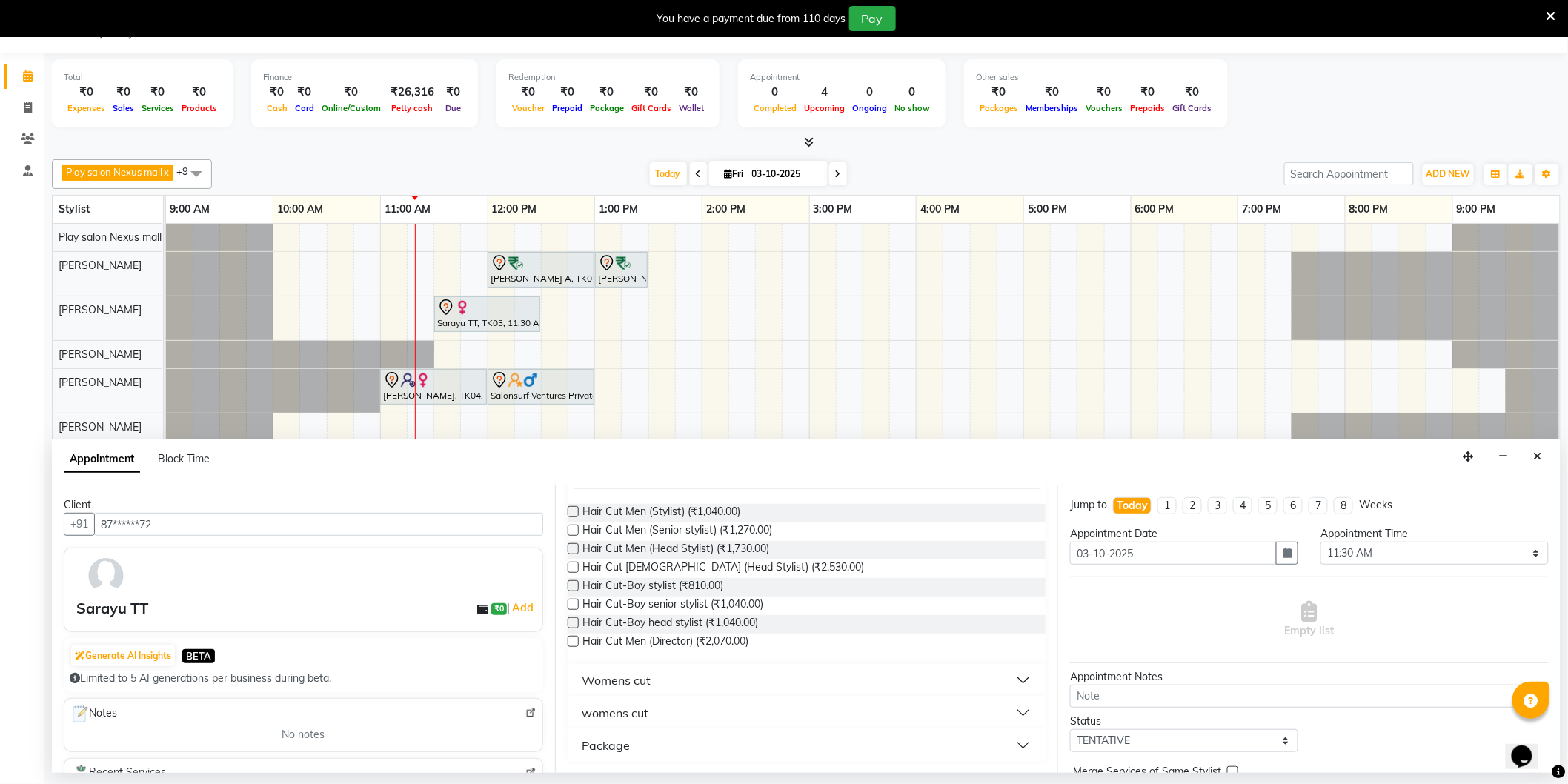
click at [707, 676] on button "Womens cut" at bounding box center [807, 680] width 467 height 26
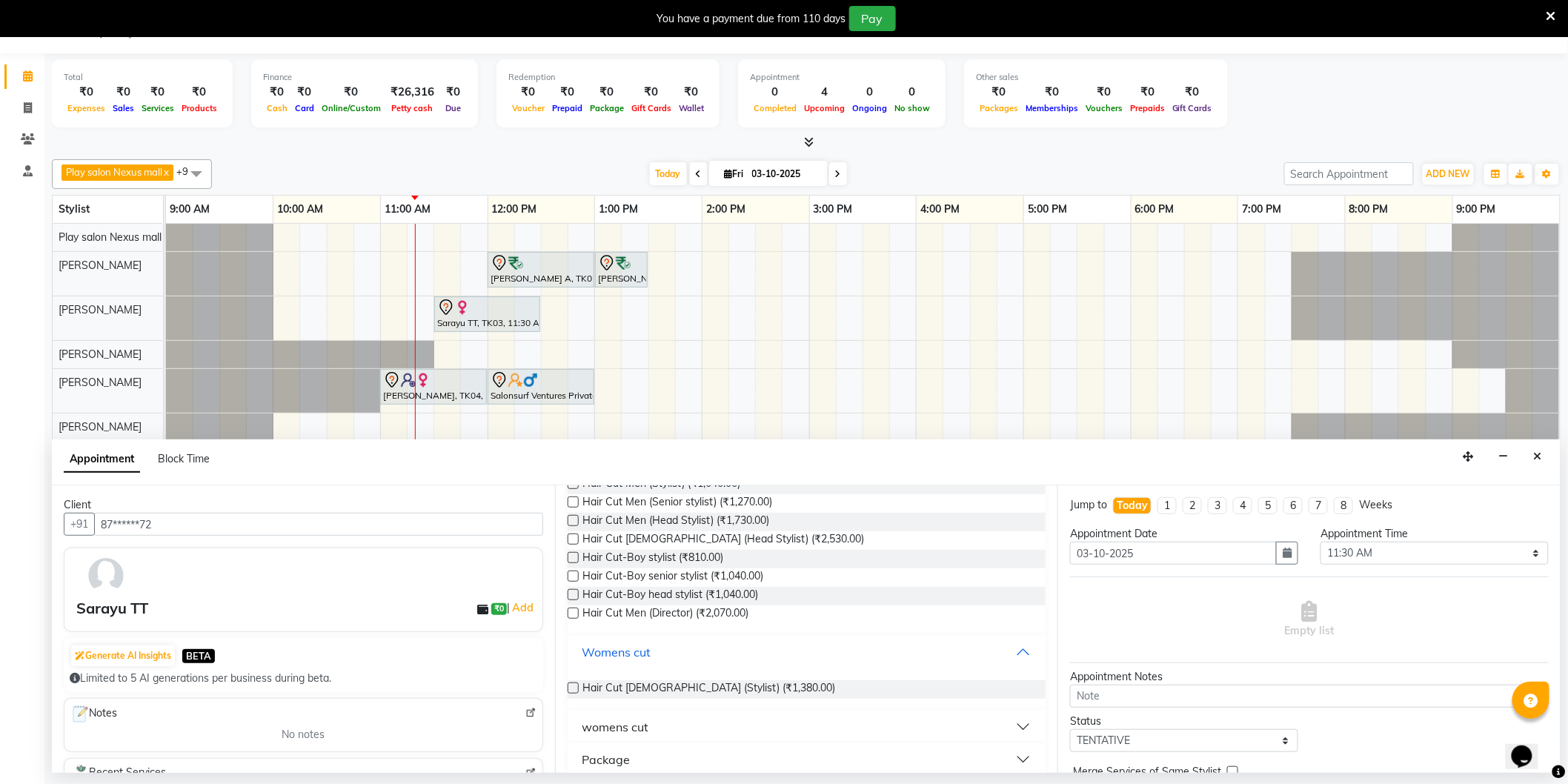
scroll to position [160, 0]
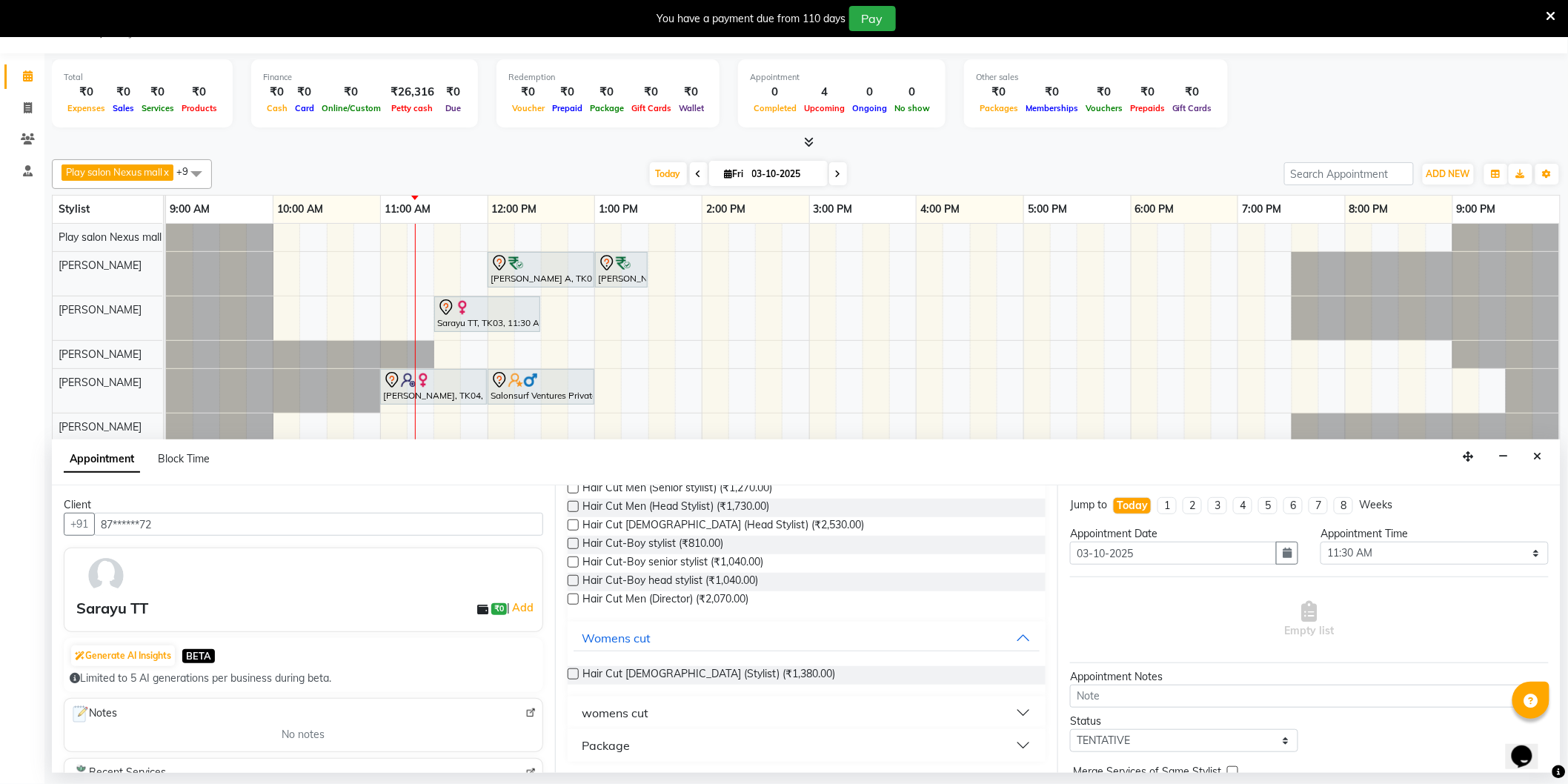
click at [618, 708] on div "womens cut" at bounding box center [615, 712] width 67 height 18
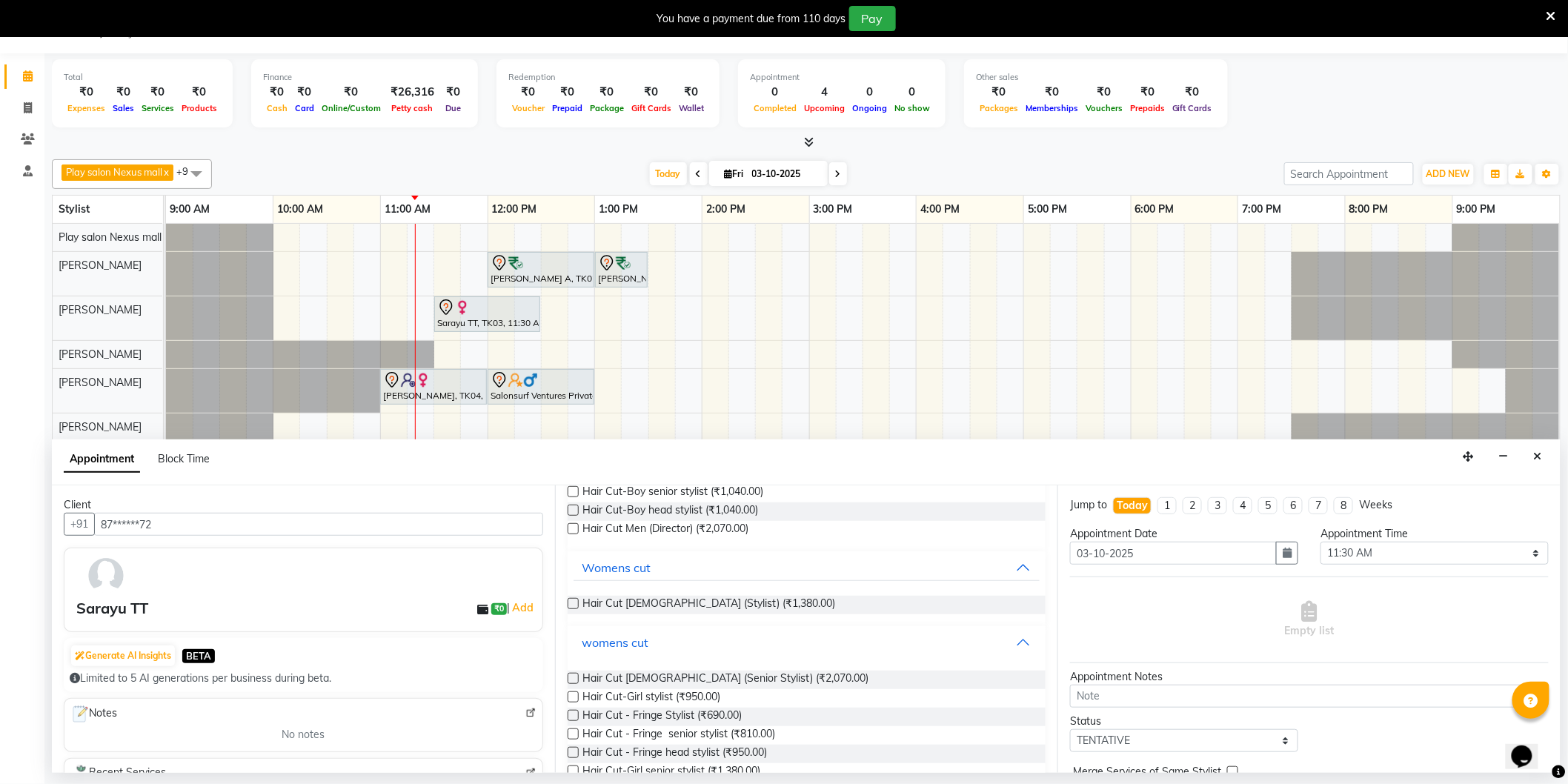
scroll to position [323, 0]
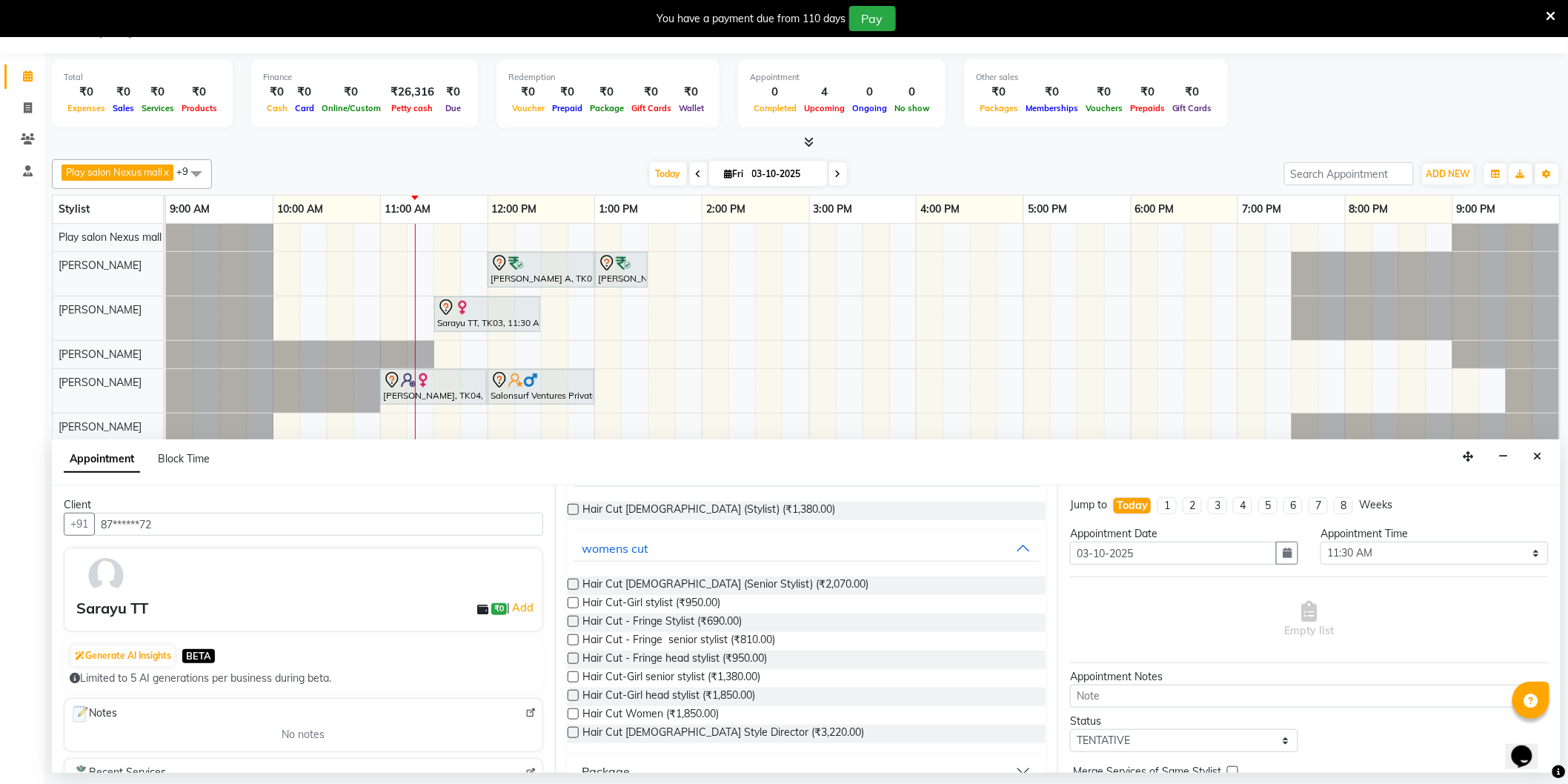
click at [575, 584] on label at bounding box center [573, 584] width 11 height 11
click at [575, 584] on input "checkbox" at bounding box center [572, 585] width 9 height 9
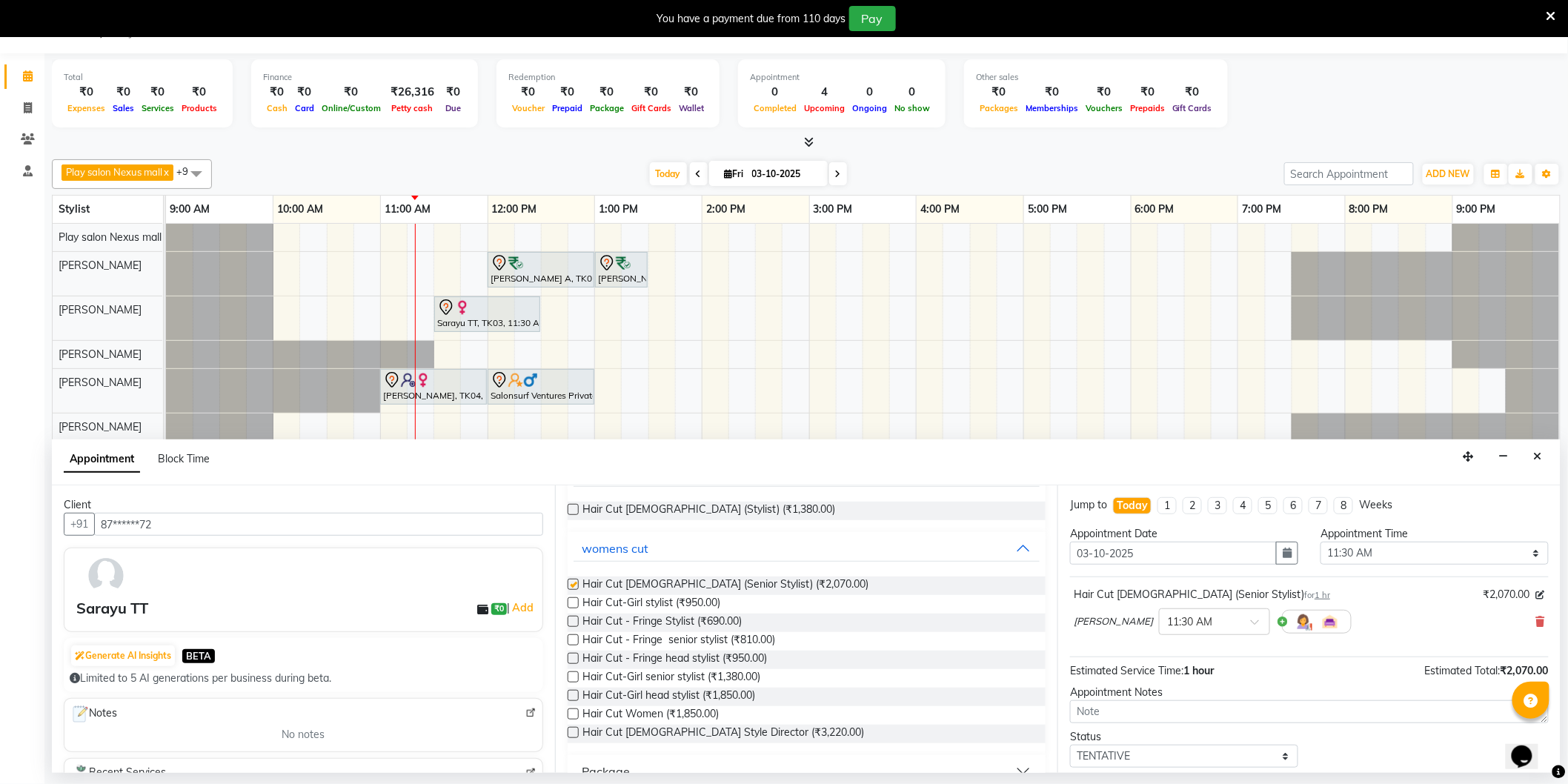
checkbox input "false"
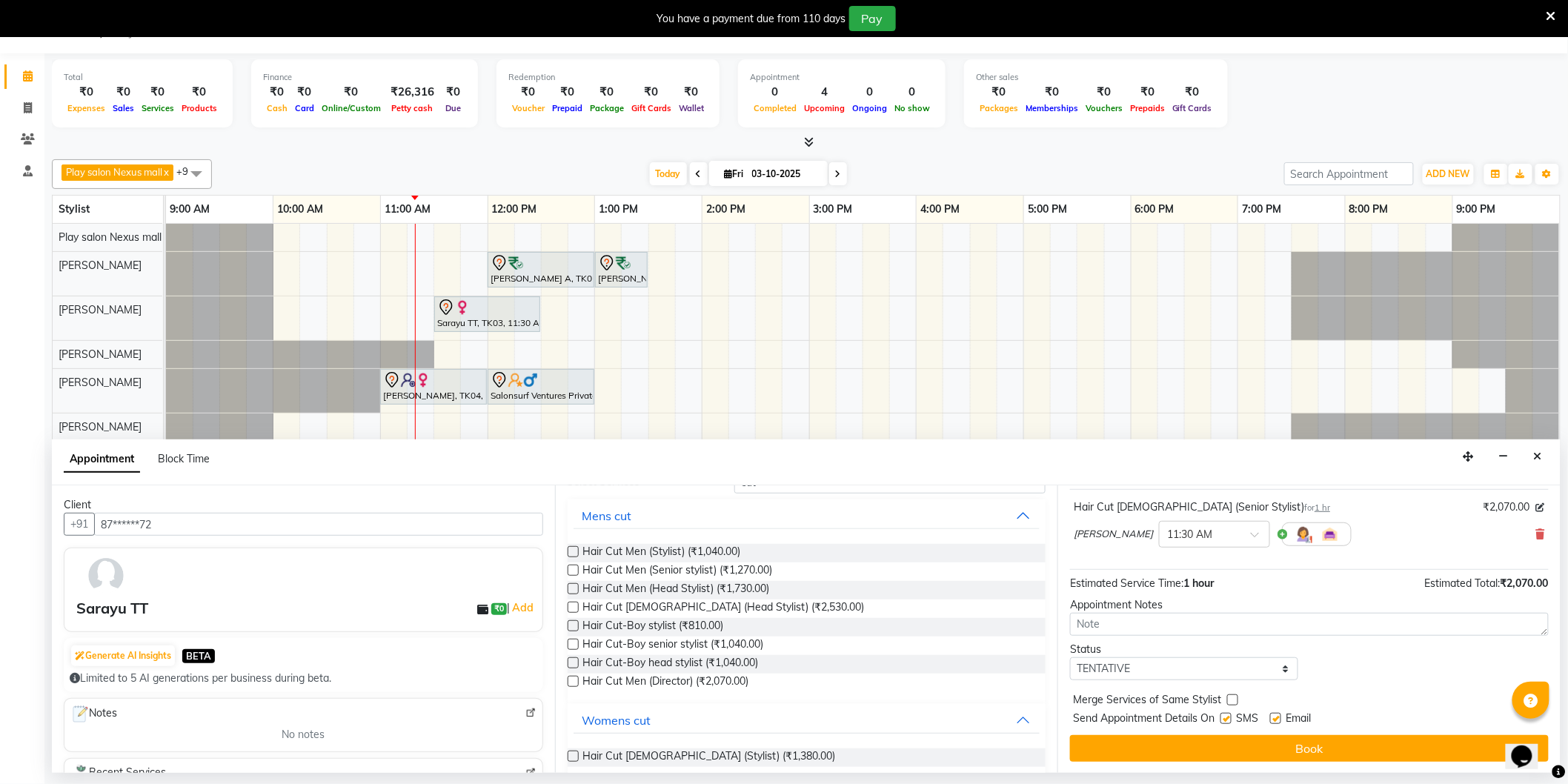
scroll to position [0, 0]
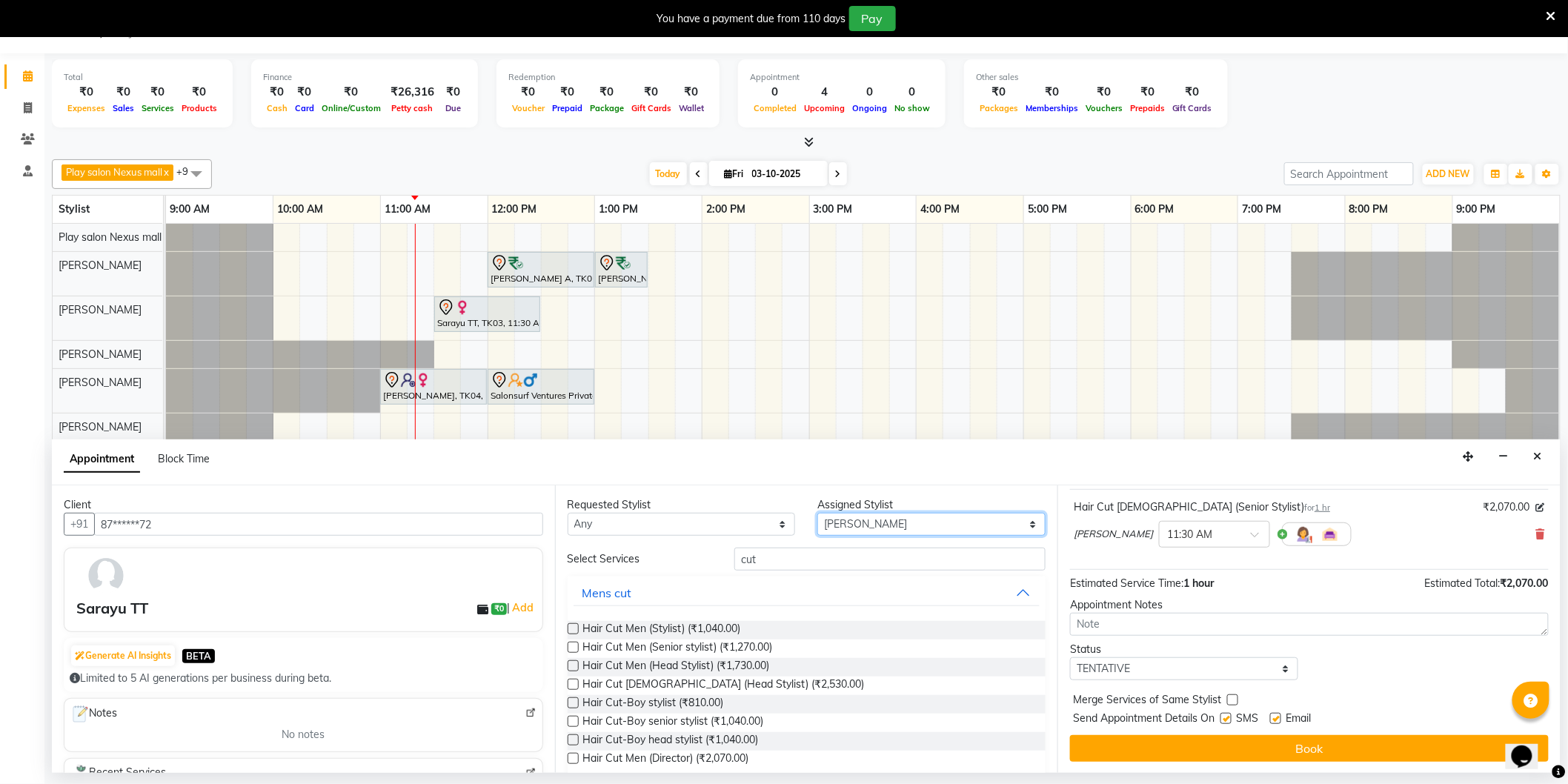
click at [850, 527] on select "Select [PERSON_NAME] Md [PERSON_NAME] [PERSON_NAME] [PERSON_NAME] [PERSON_NAME]…" at bounding box center [931, 524] width 228 height 23
select select "81391"
click at [818, 512] on select "Select [PERSON_NAME] Md [PERSON_NAME] [PERSON_NAME] [PERSON_NAME] [PERSON_NAME]…" at bounding box center [931, 524] width 228 height 23
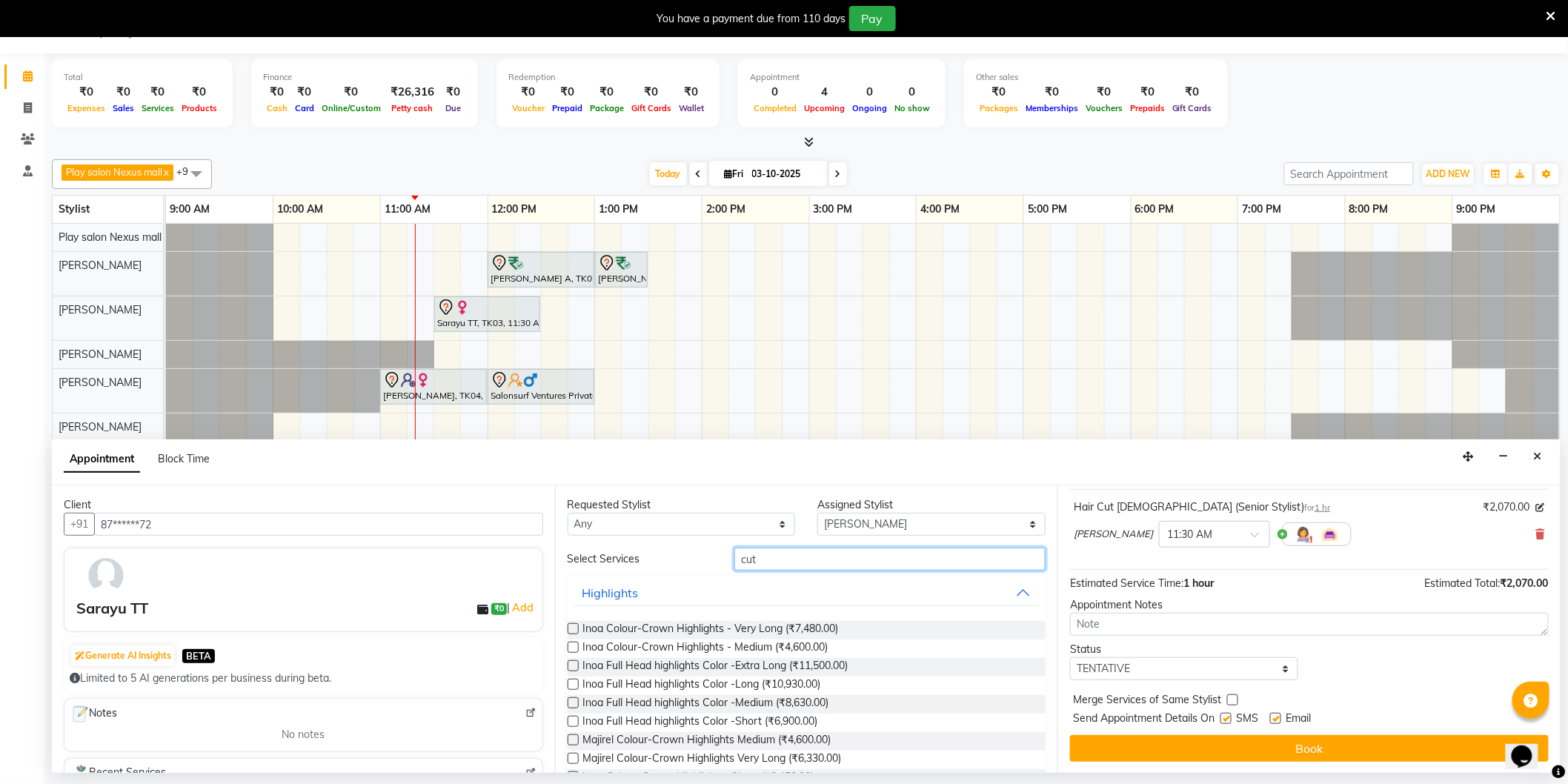
click at [812, 564] on input "cut" at bounding box center [890, 558] width 312 height 23
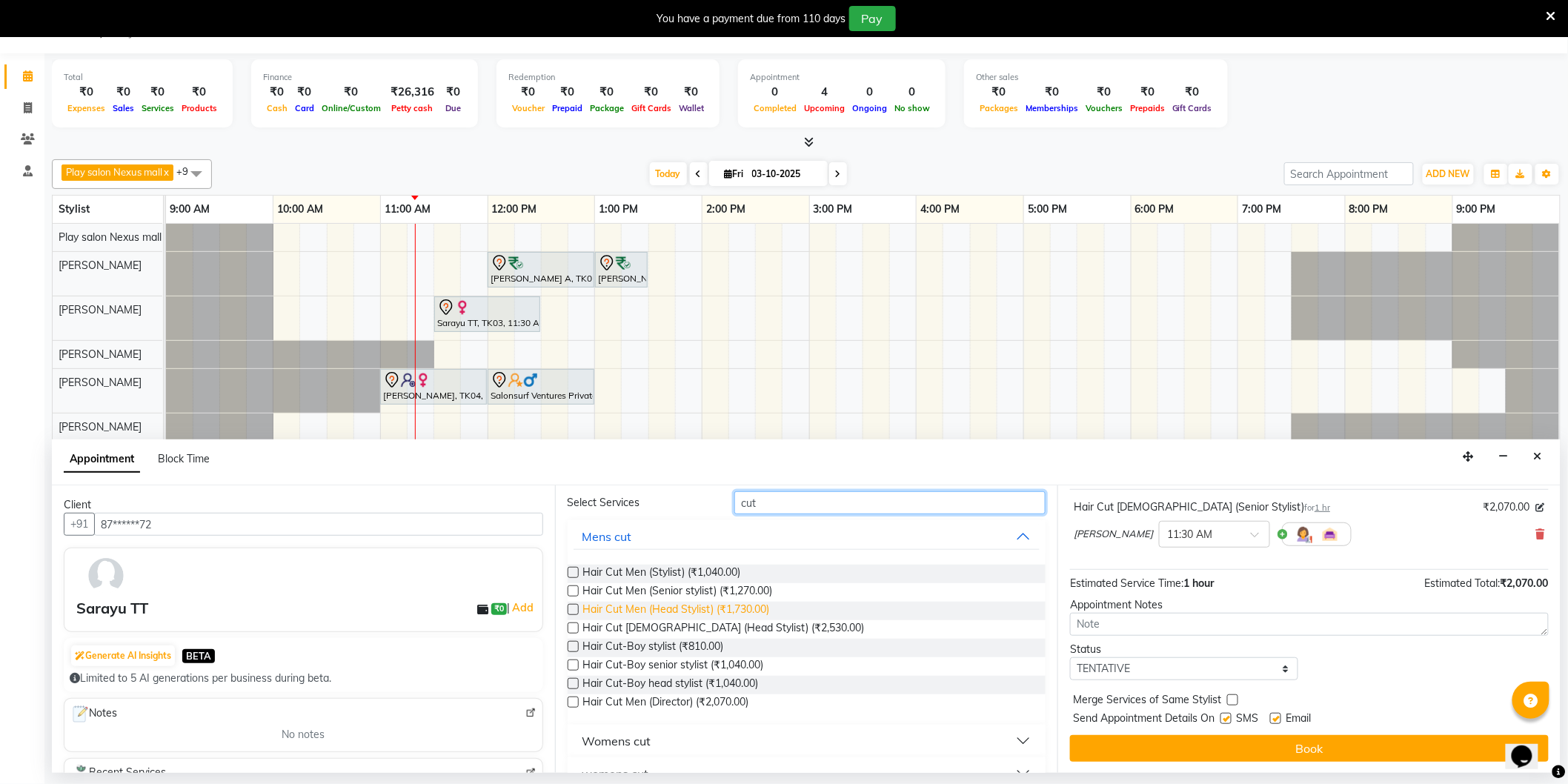
scroll to position [117, 0]
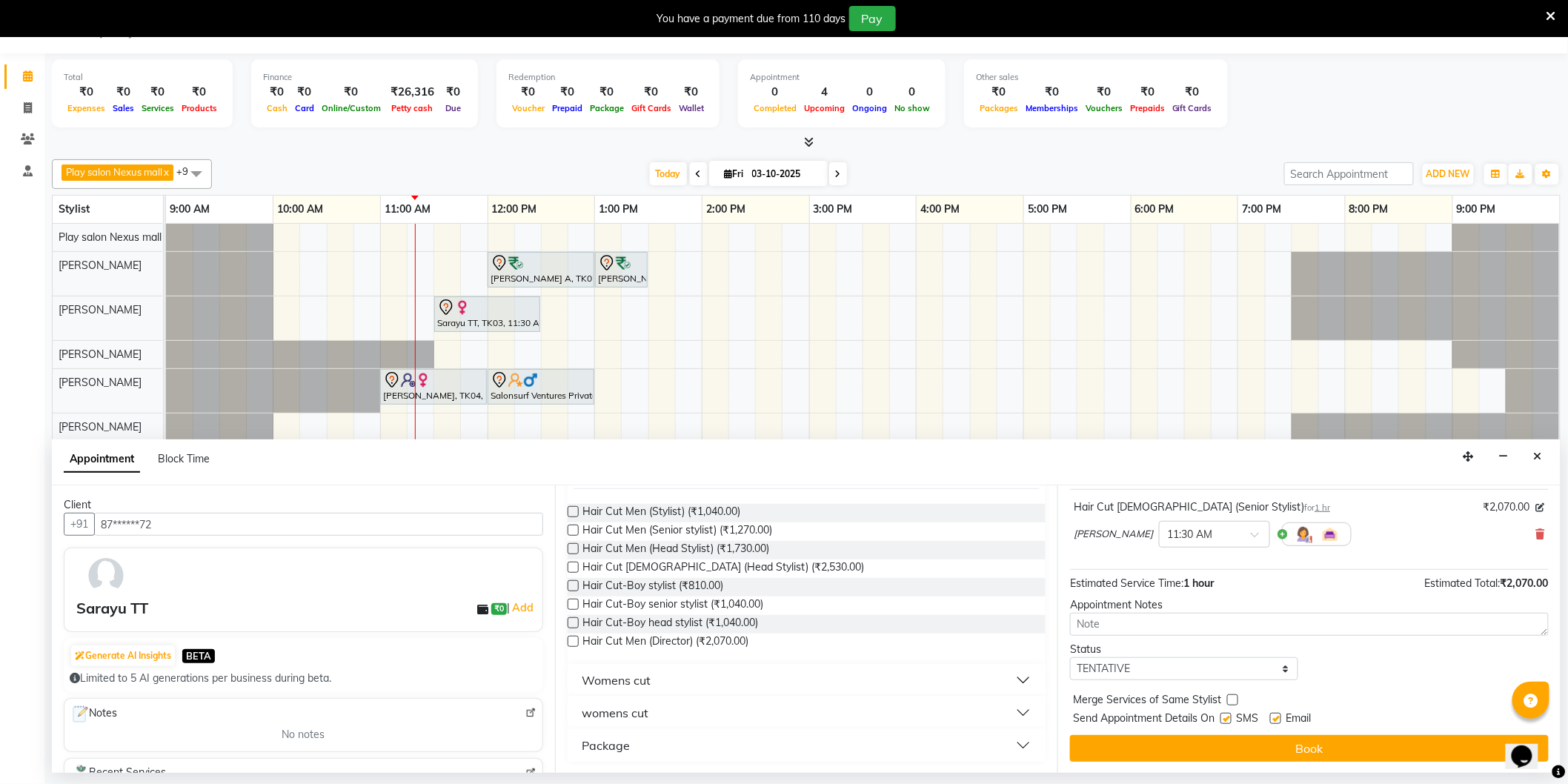
click at [679, 681] on button "Womens cut" at bounding box center [807, 680] width 467 height 26
click at [649, 755] on div "womens cut" at bounding box center [615, 754] width 67 height 18
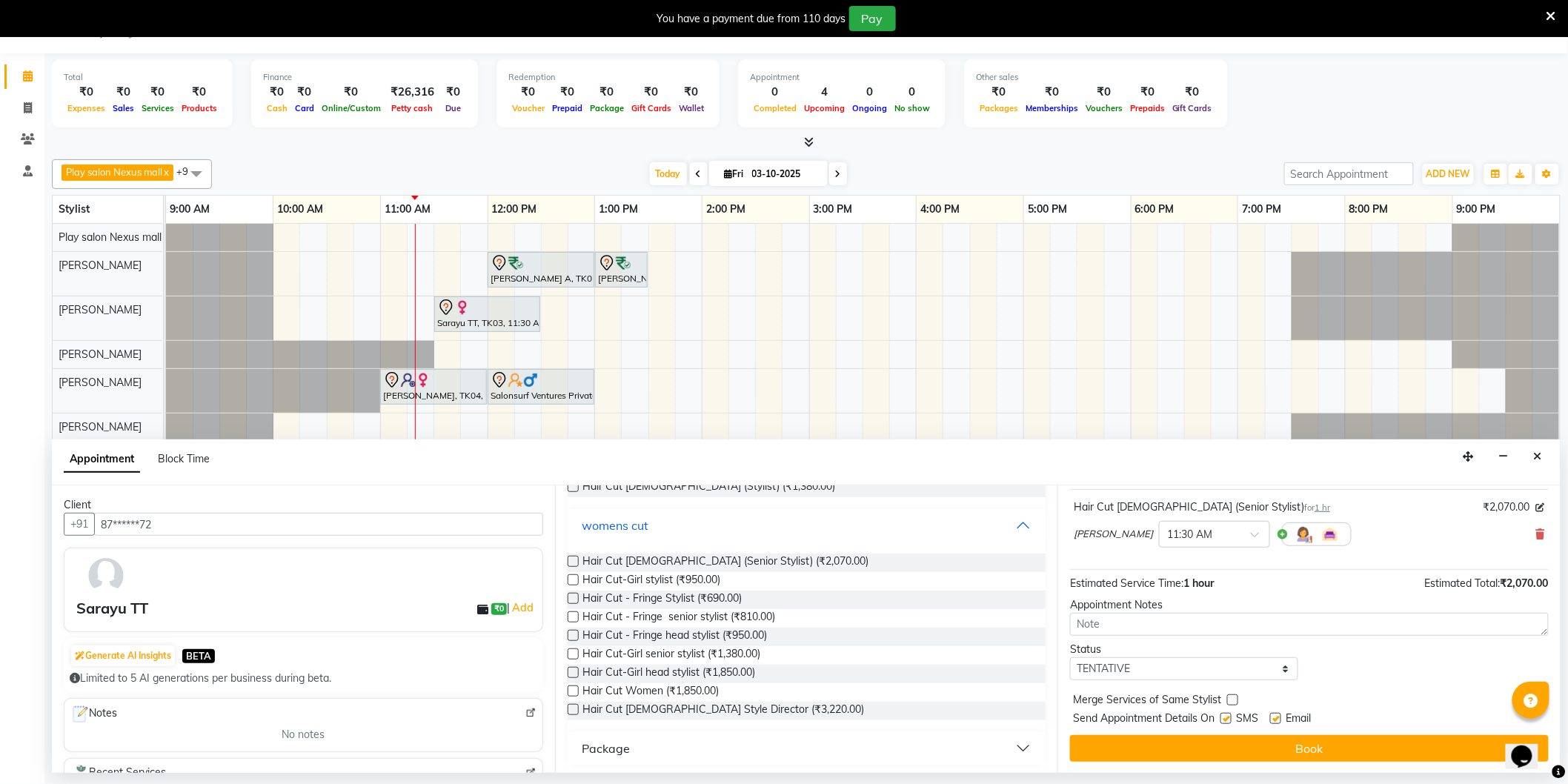
scroll to position [350, 0]
click at [573, 557] on label at bounding box center [573, 557] width 11 height 11
click at [573, 557] on input "checkbox" at bounding box center [572, 559] width 9 height 9
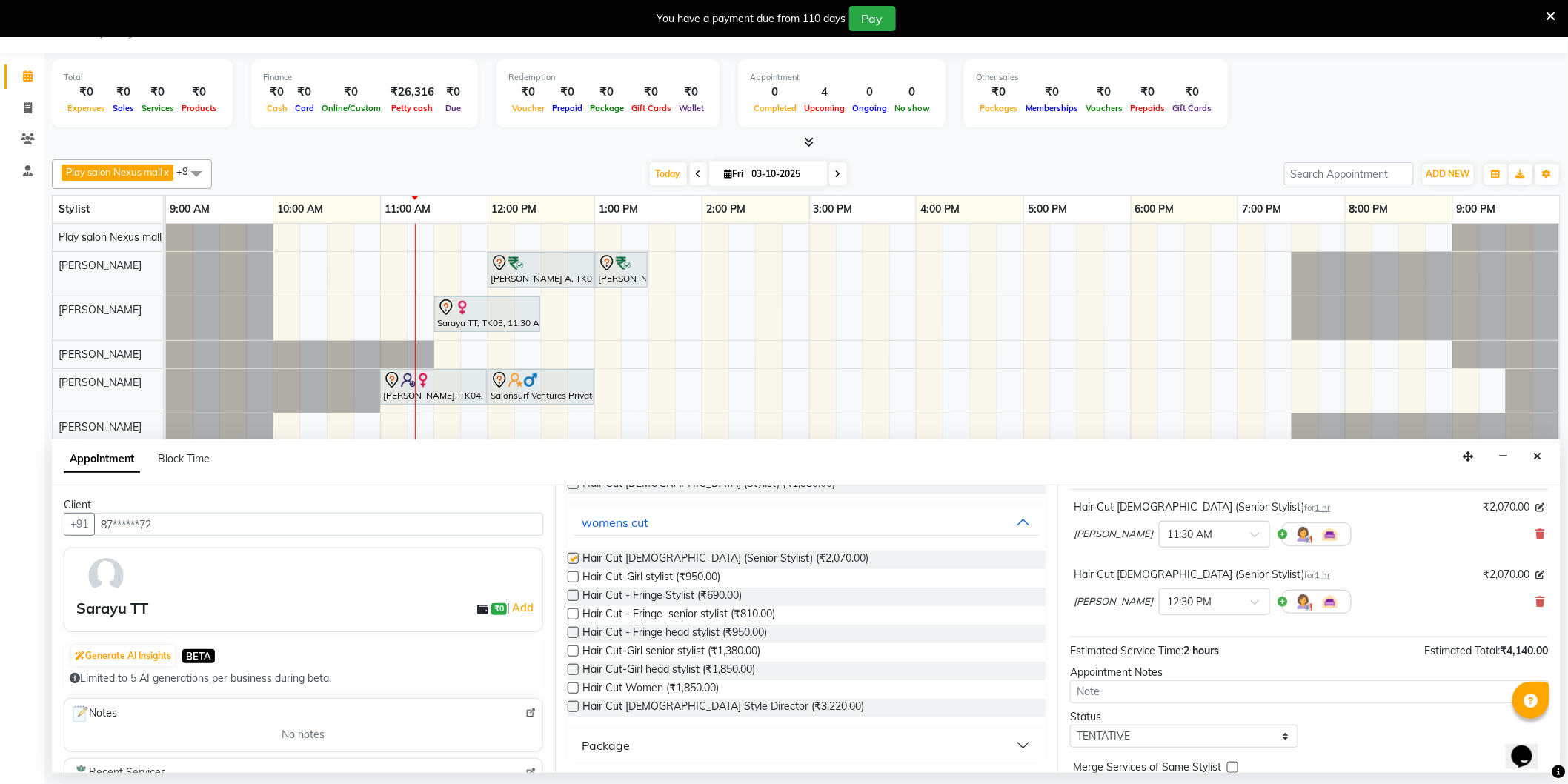
checkbox input "false"
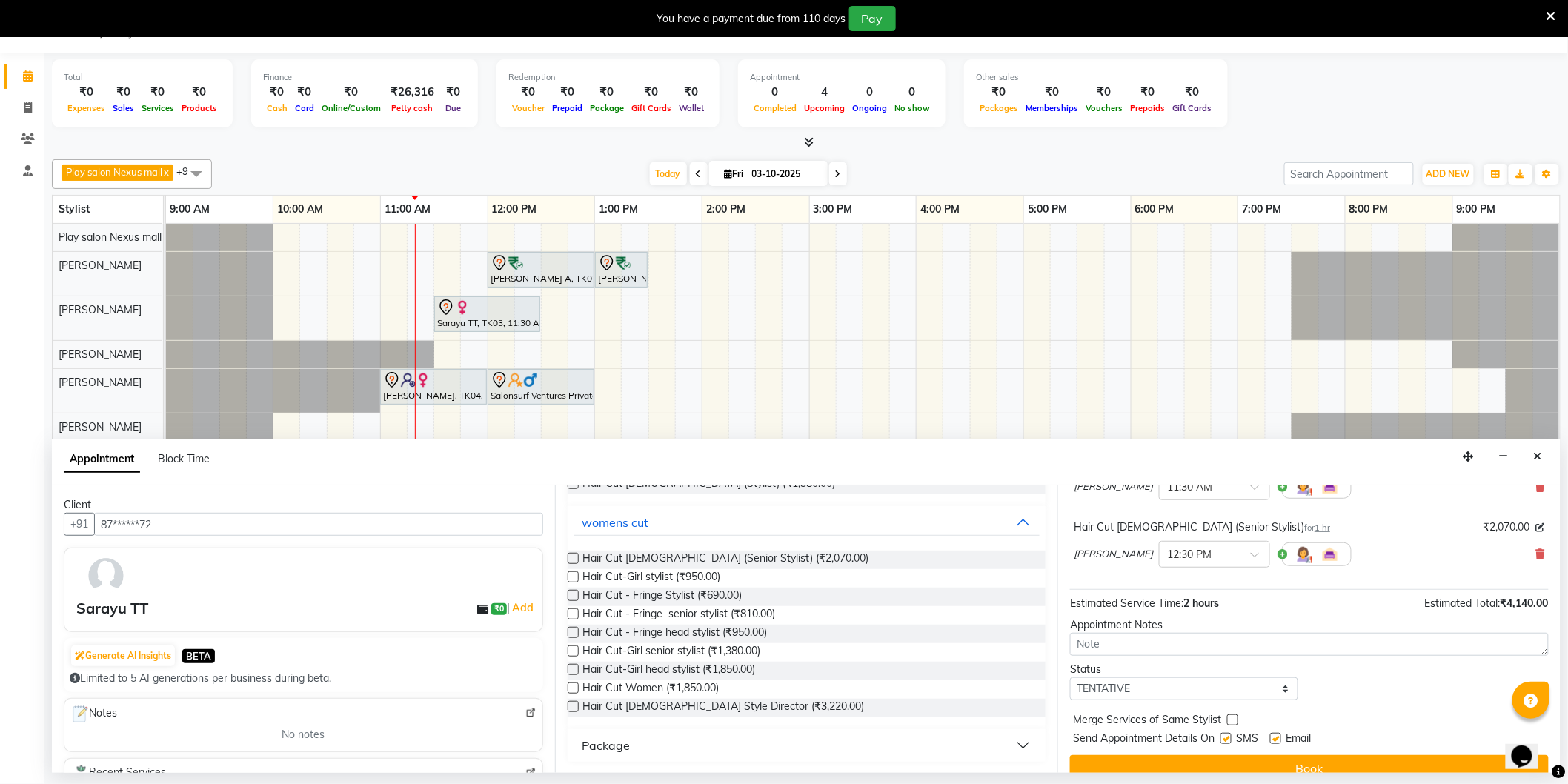
scroll to position [155, 0]
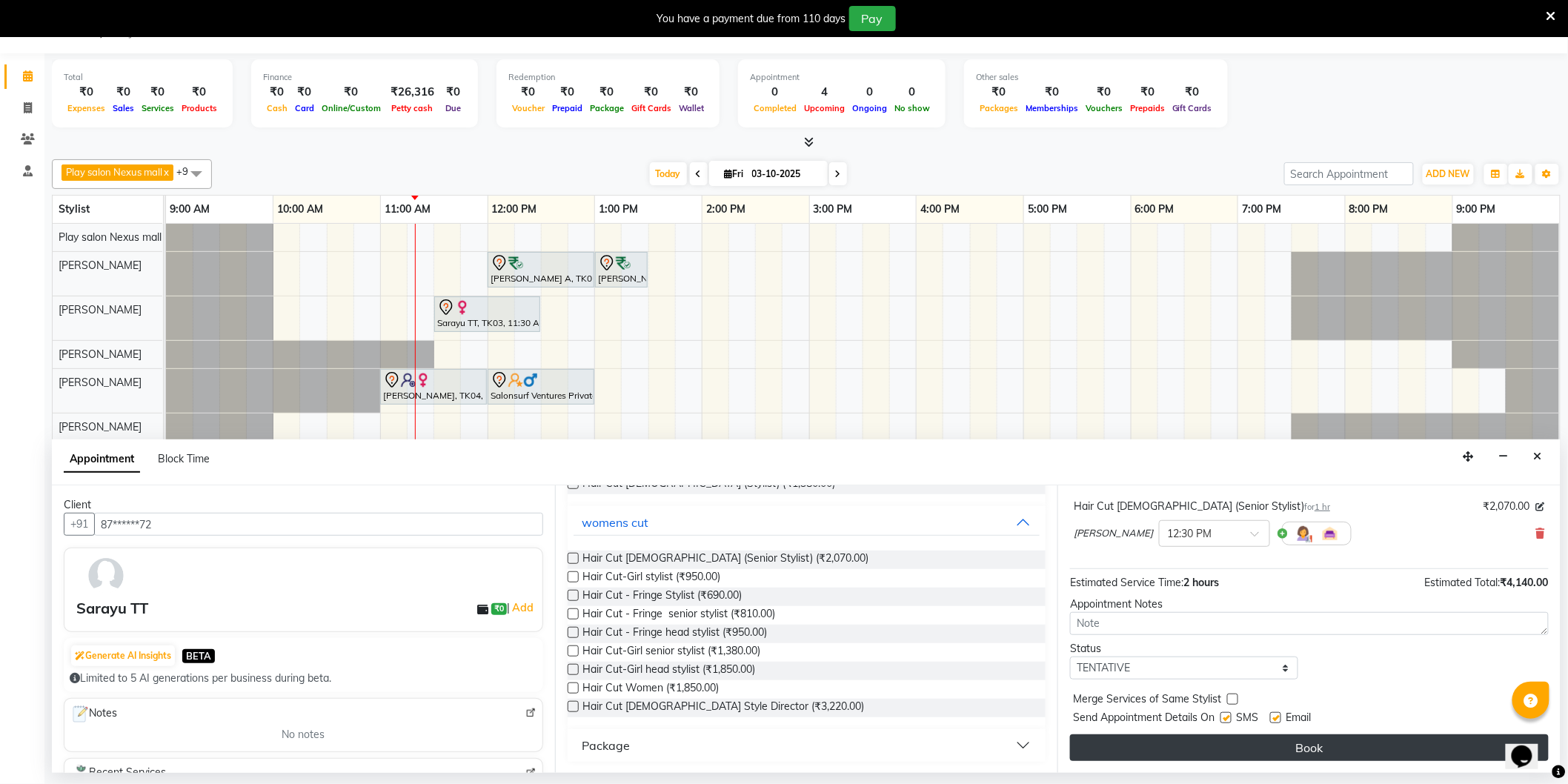
click at [1324, 743] on button "Book" at bounding box center [1310, 747] width 479 height 26
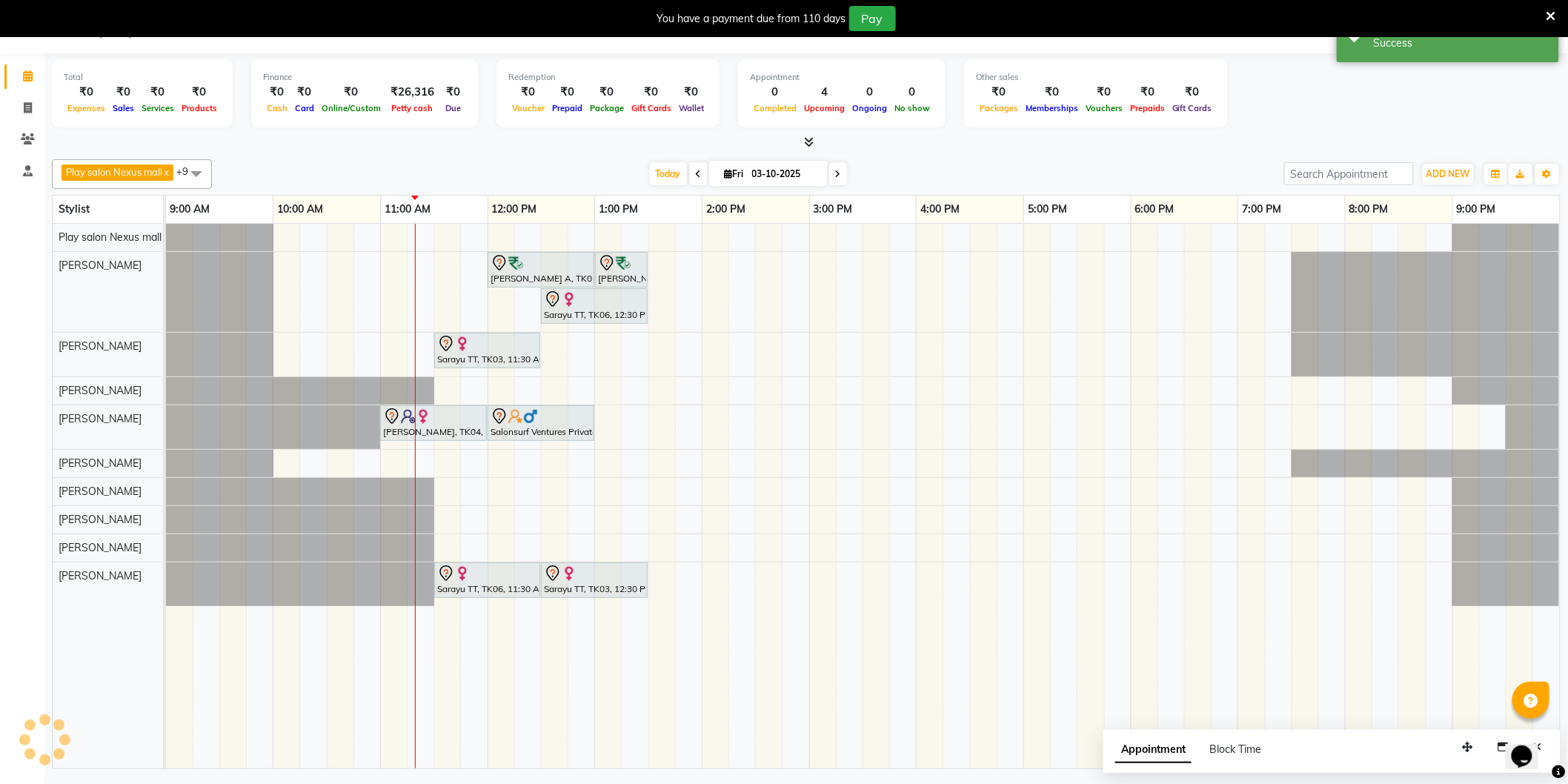
scroll to position [0, 0]
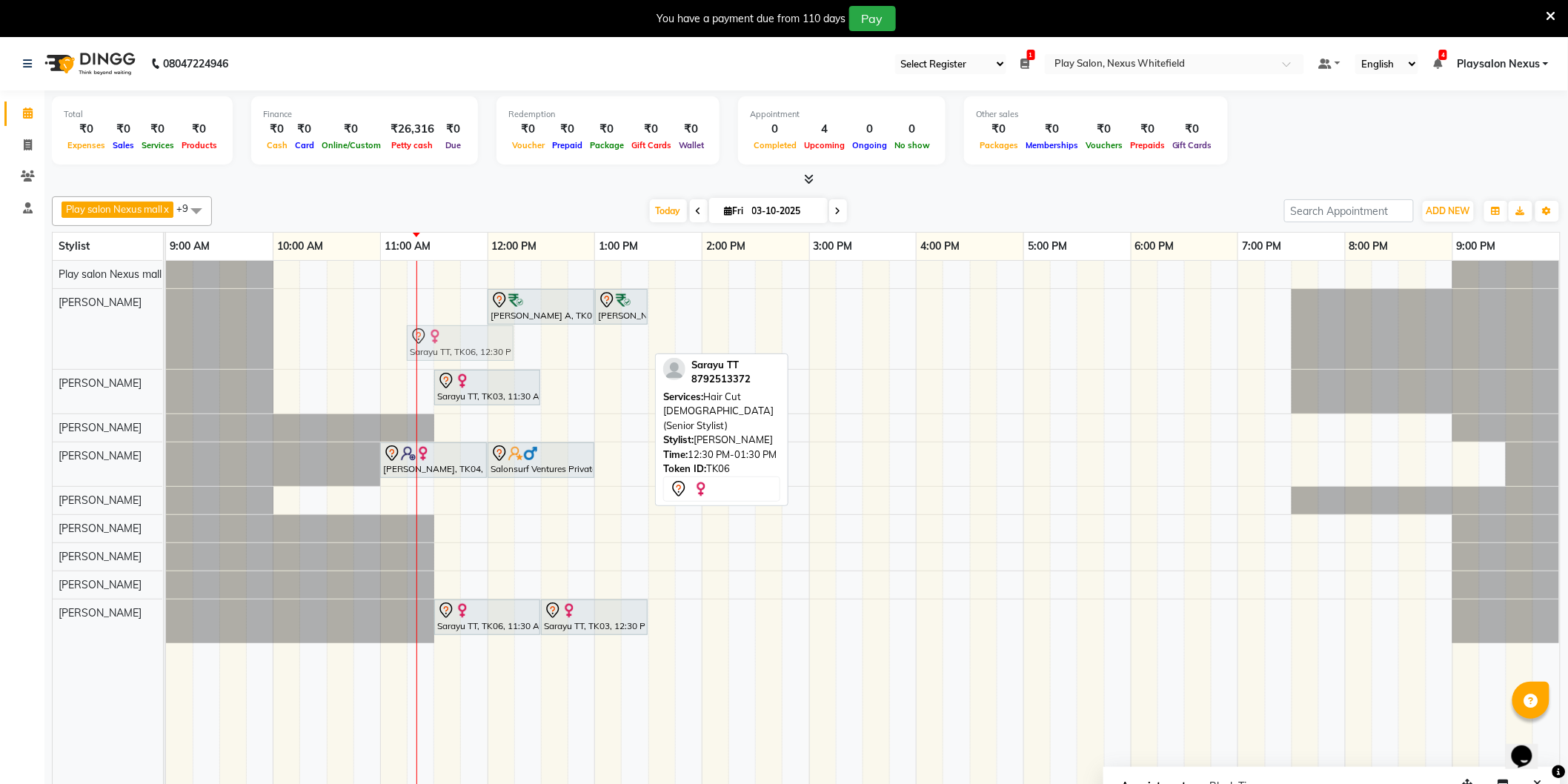
drag, startPoint x: 602, startPoint y: 339, endPoint x: 473, endPoint y: 333, distance: 129.1
click at [166, 333] on div "Aman A, TK02, 12:00 PM-01:00 PM, Hair Cut Men (Senior stylist) Aman A, TK02, 01…" at bounding box center [166, 328] width 0 height 80
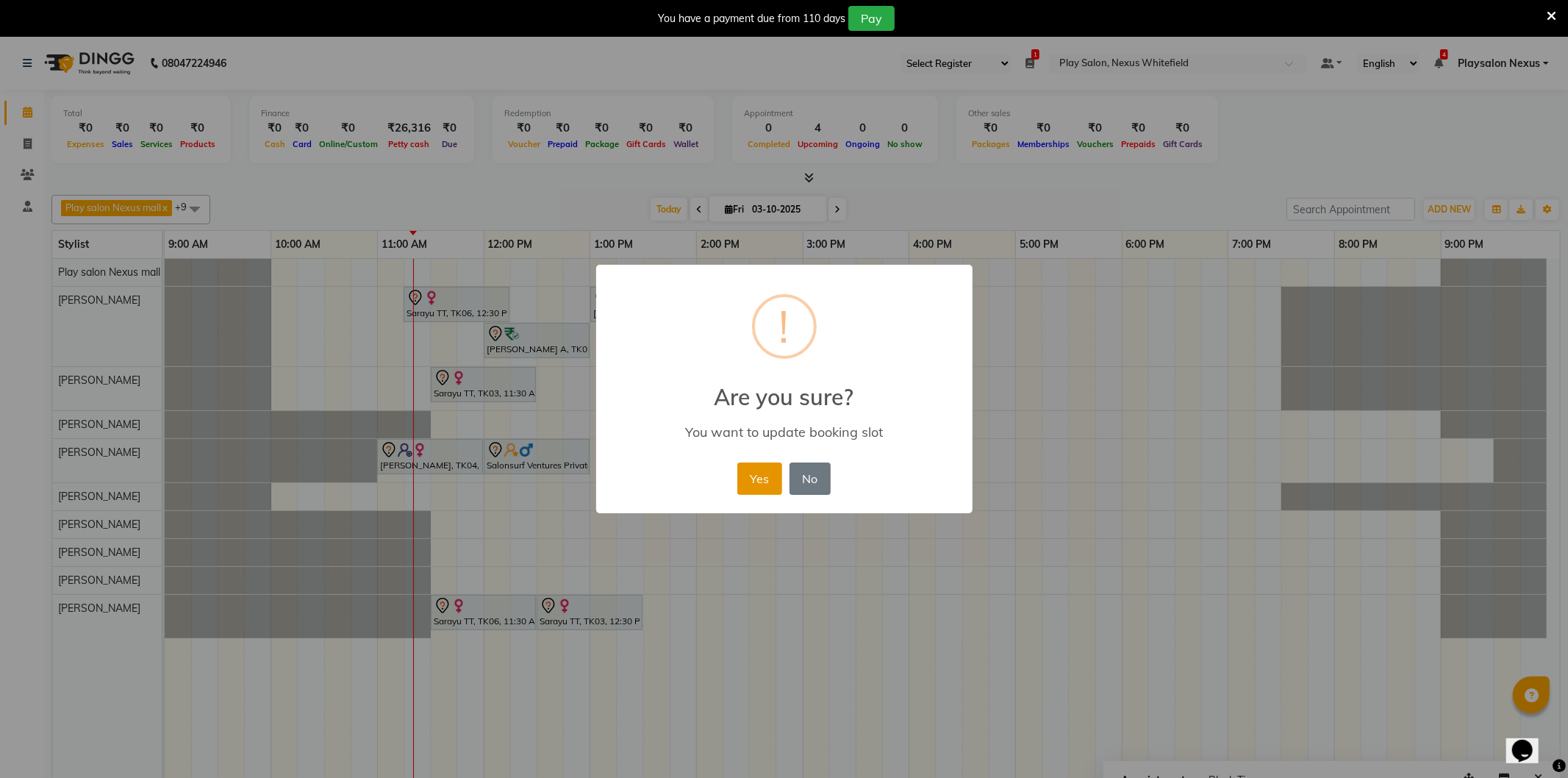
click at [747, 477] on button "Yes" at bounding box center [760, 478] width 45 height 32
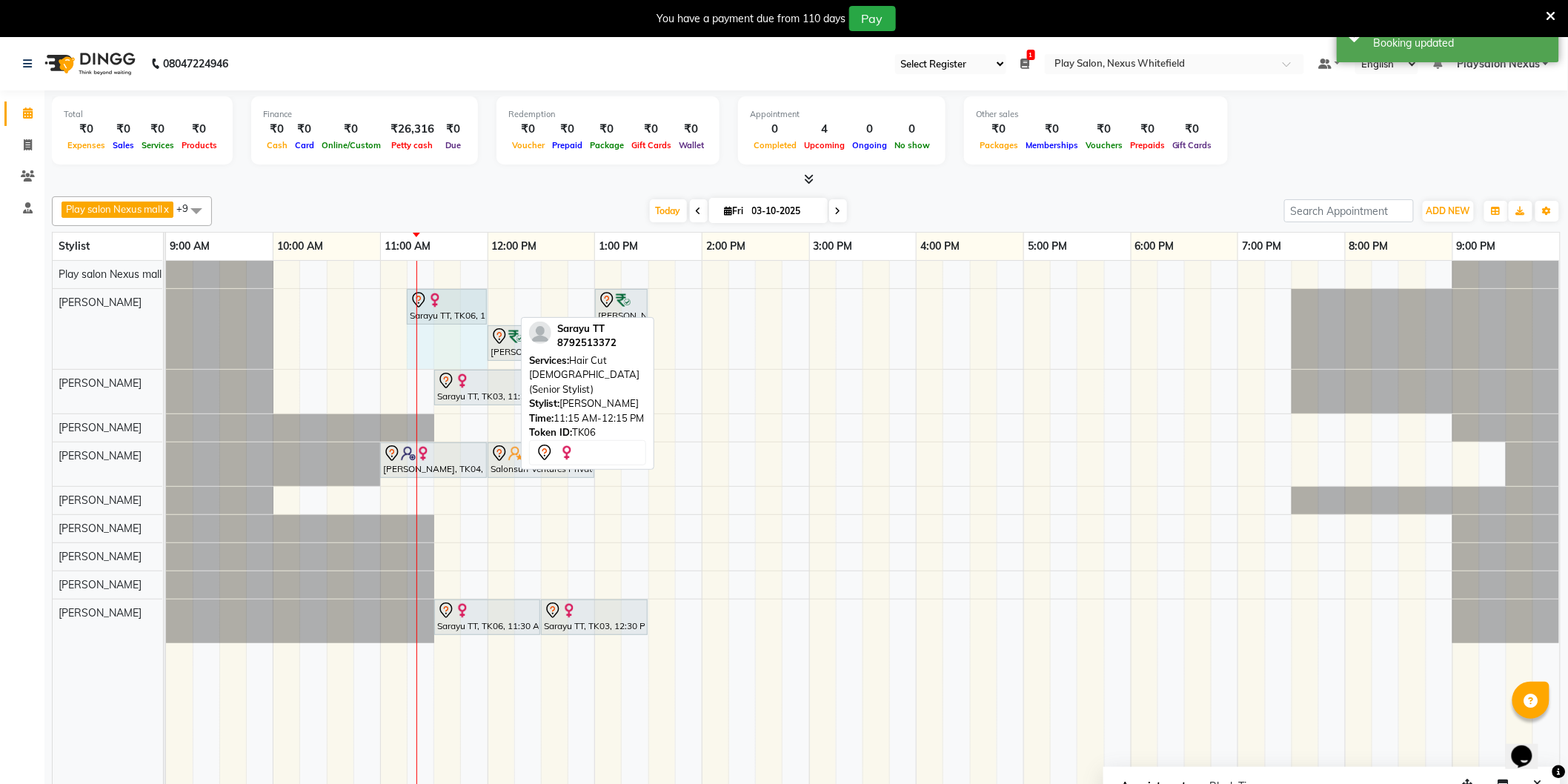
drag, startPoint x: 512, startPoint y: 302, endPoint x: 479, endPoint y: 302, distance: 33.0
click at [166, 302] on div "Sarayu TT, TK06, 11:15 AM-12:15 PM, Hair Cut Lady (Senior Stylist) Aman A, TK02…" at bounding box center [166, 328] width 0 height 80
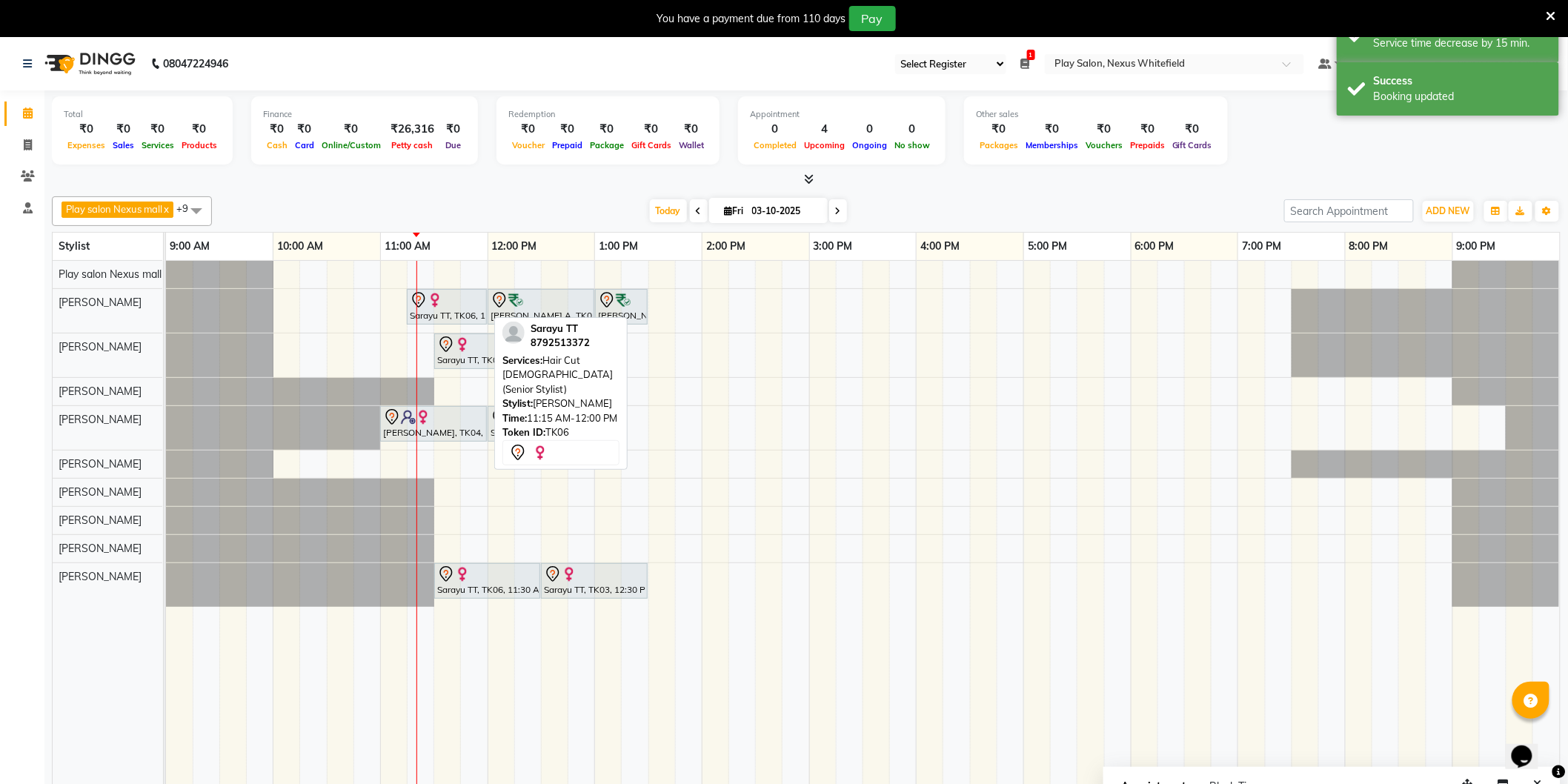
click at [464, 310] on div "Sarayu TT, TK06, 11:15 AM-12:00 PM, Hair Cut [DEMOGRAPHIC_DATA] (Senior Stylist)" at bounding box center [447, 306] width 77 height 31
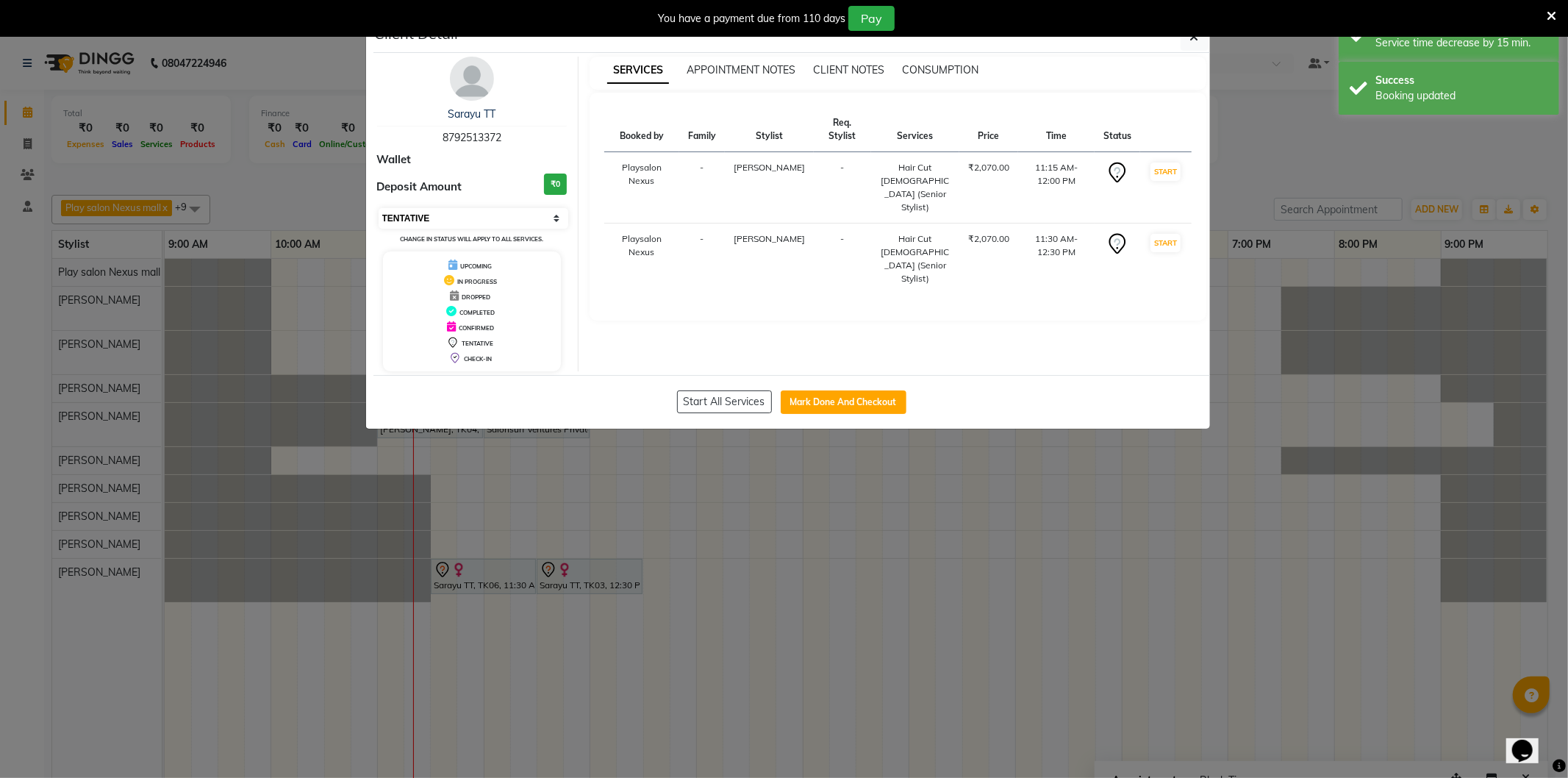
click at [553, 221] on select "Select IN SERVICE CONFIRMED TENTATIVE CHECK IN MARK DONE DROPPED UPCOMING" at bounding box center [474, 218] width 190 height 20
select select "8"
click at [379, 208] on select "Select IN SERVICE CONFIRMED TENTATIVE CHECK IN MARK DONE DROPPED UPCOMING" at bounding box center [474, 218] width 190 height 20
click at [1196, 44] on button "button" at bounding box center [1194, 36] width 28 height 28
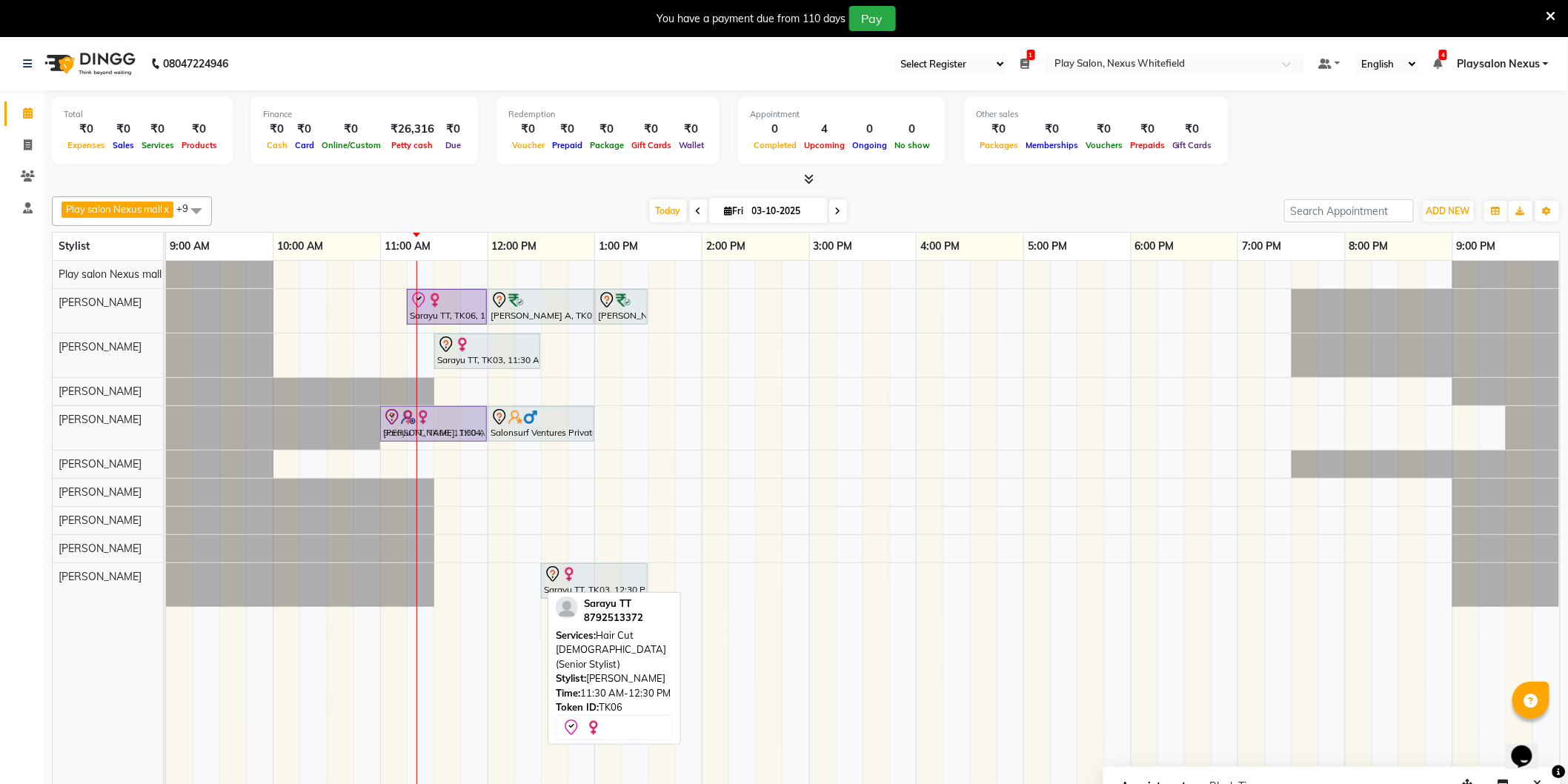
drag, startPoint x: 489, startPoint y: 586, endPoint x: 446, endPoint y: 434, distance: 158.0
click at [442, 434] on tbody "Sarayu TT, TK06, 11:15 AM-12:00 PM, Hair Cut Lady (Senior Stylist) Aman A, TK02…" at bounding box center [863, 434] width 1394 height 346
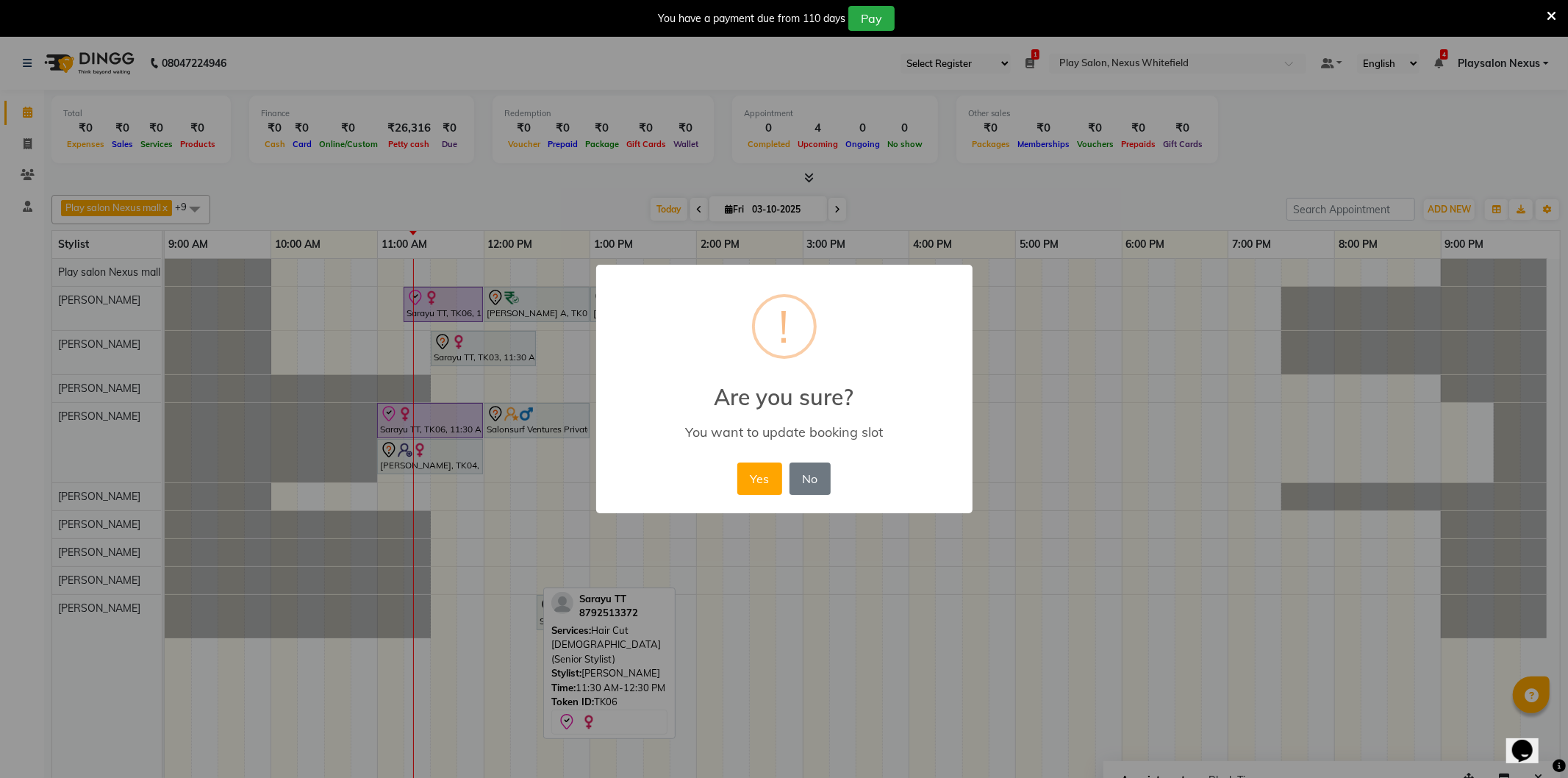
drag, startPoint x: 760, startPoint y: 477, endPoint x: 613, endPoint y: 450, distance: 149.5
click at [760, 477] on button "Yes" at bounding box center [760, 478] width 45 height 32
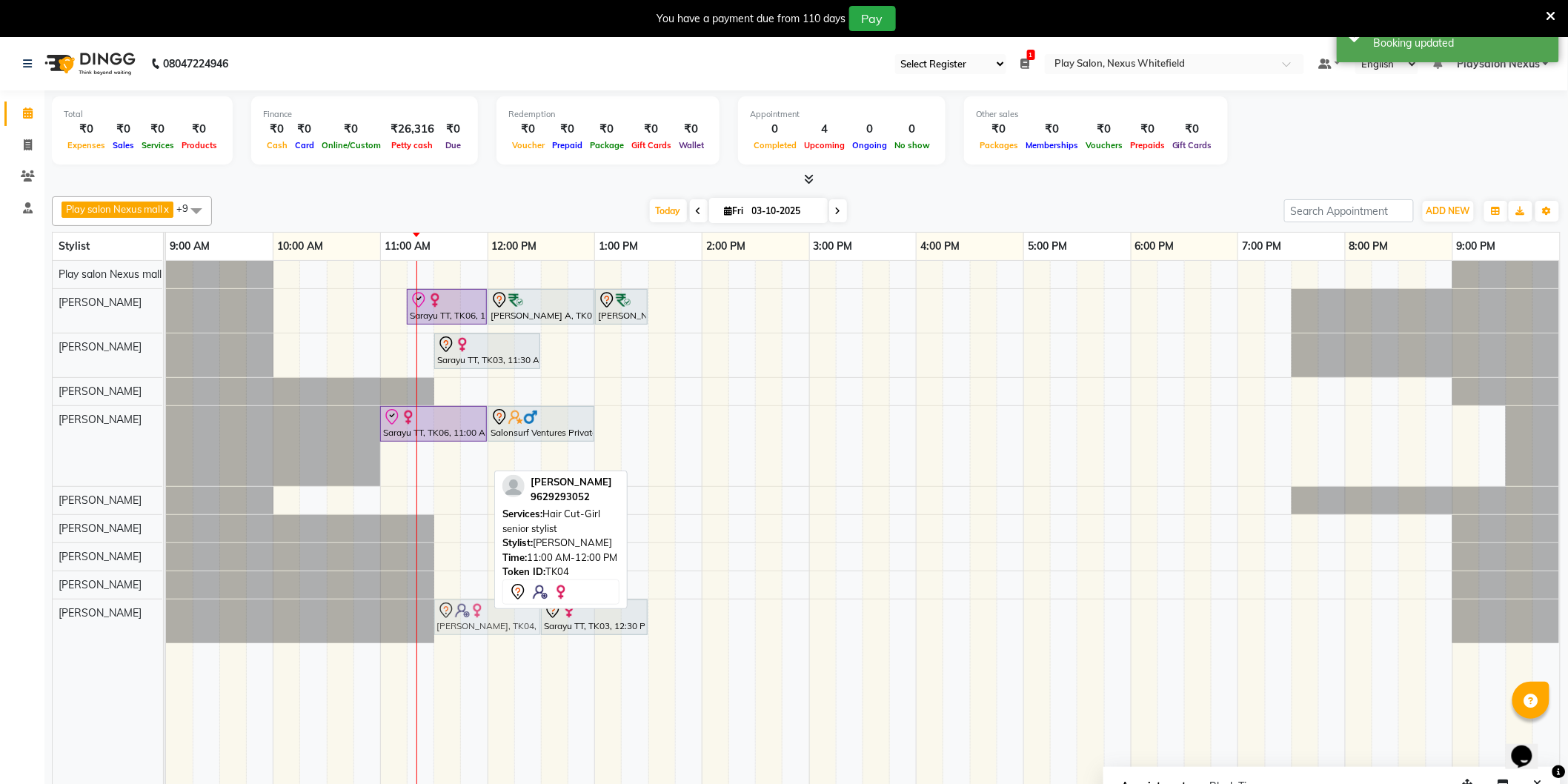
drag, startPoint x: 453, startPoint y: 451, endPoint x: 494, endPoint y: 609, distance: 163.2
click at [494, 609] on tbody "Sarayu TT, TK06, 11:15 AM-12:00 PM, Hair Cut Lady (Senior Stylist) Aman A, TK02…" at bounding box center [863, 451] width 1394 height 382
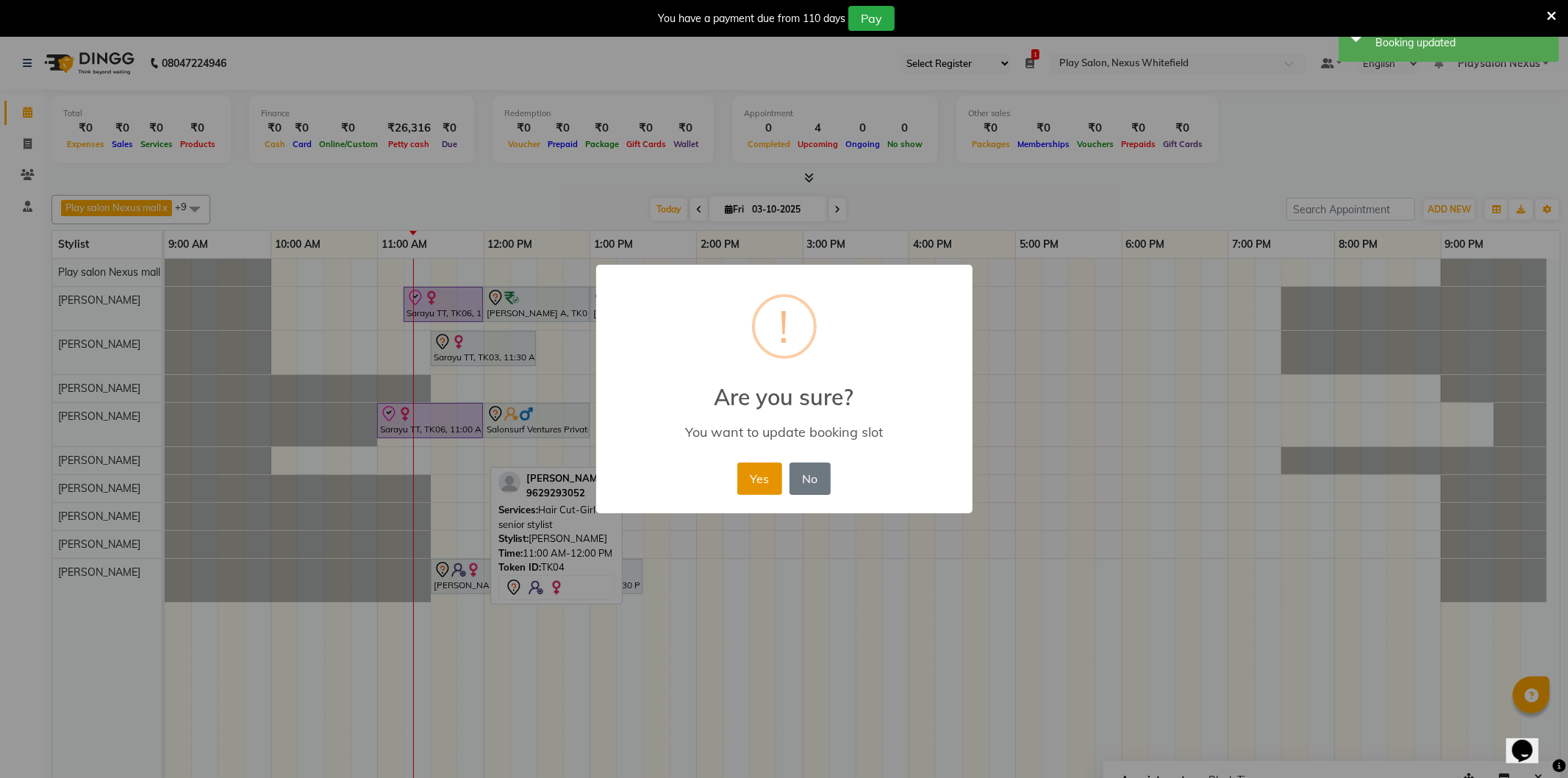
click at [766, 474] on button "Yes" at bounding box center [760, 478] width 45 height 32
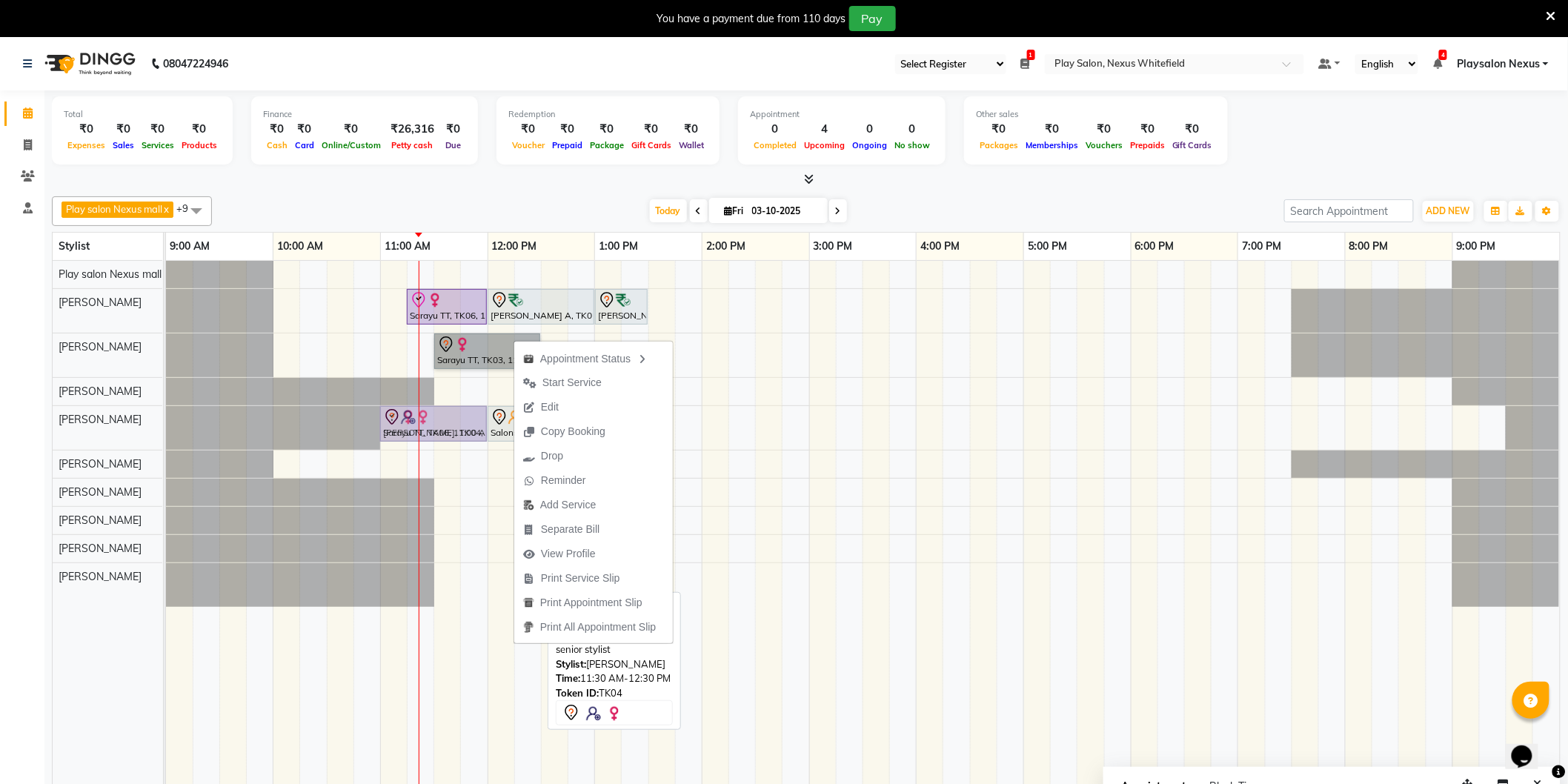
drag, startPoint x: 493, startPoint y: 583, endPoint x: 445, endPoint y: 432, distance: 158.4
click at [441, 433] on tbody "Sarayu TT, TK06, 11:15 AM-12:00 PM, Hair Cut Lady (Senior Stylist) Aman A, TK02…" at bounding box center [863, 434] width 1394 height 346
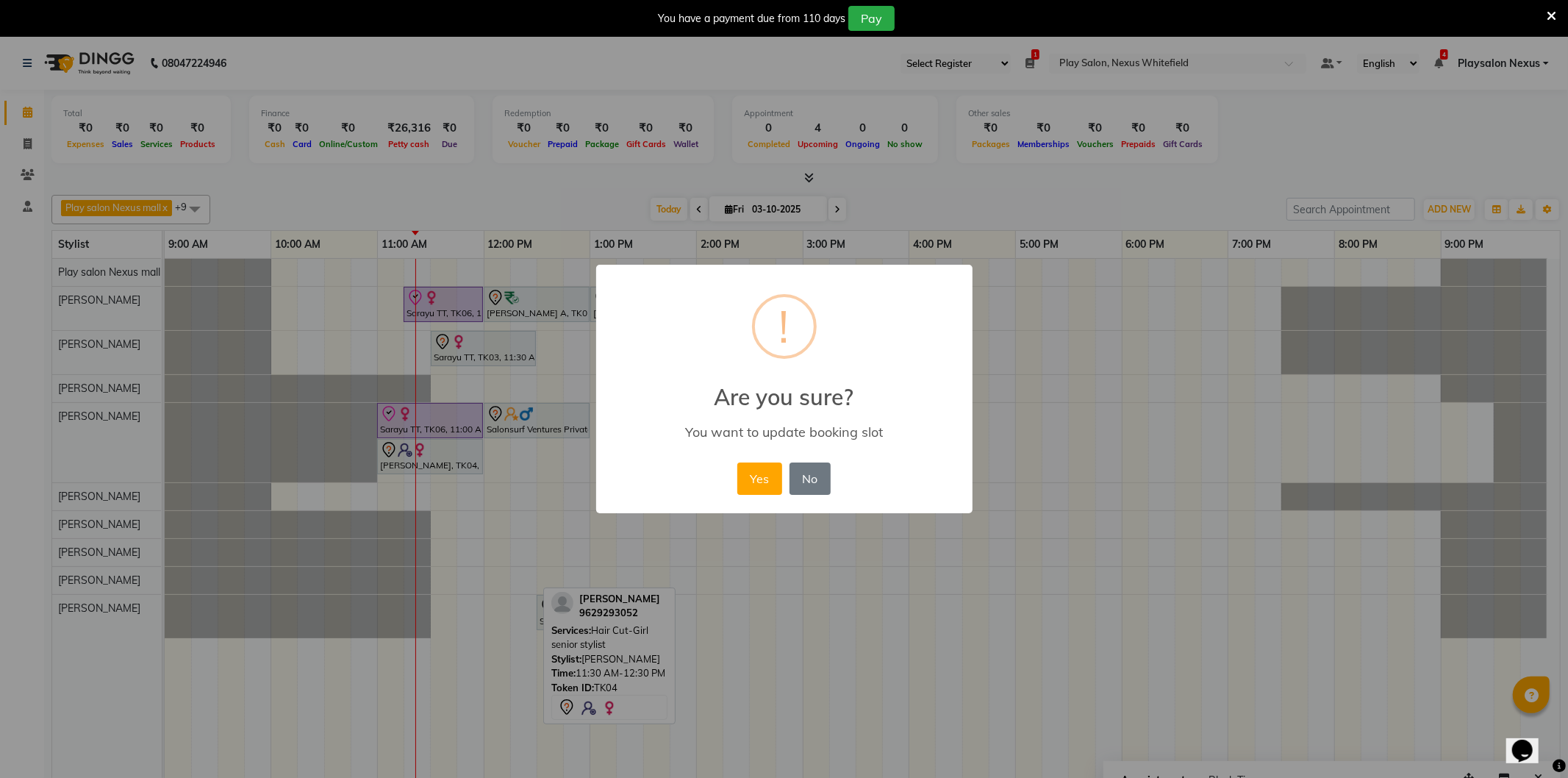
drag, startPoint x: 765, startPoint y: 486, endPoint x: 693, endPoint y: 477, distance: 72.6
click at [765, 485] on button "Yes" at bounding box center [760, 478] width 45 height 32
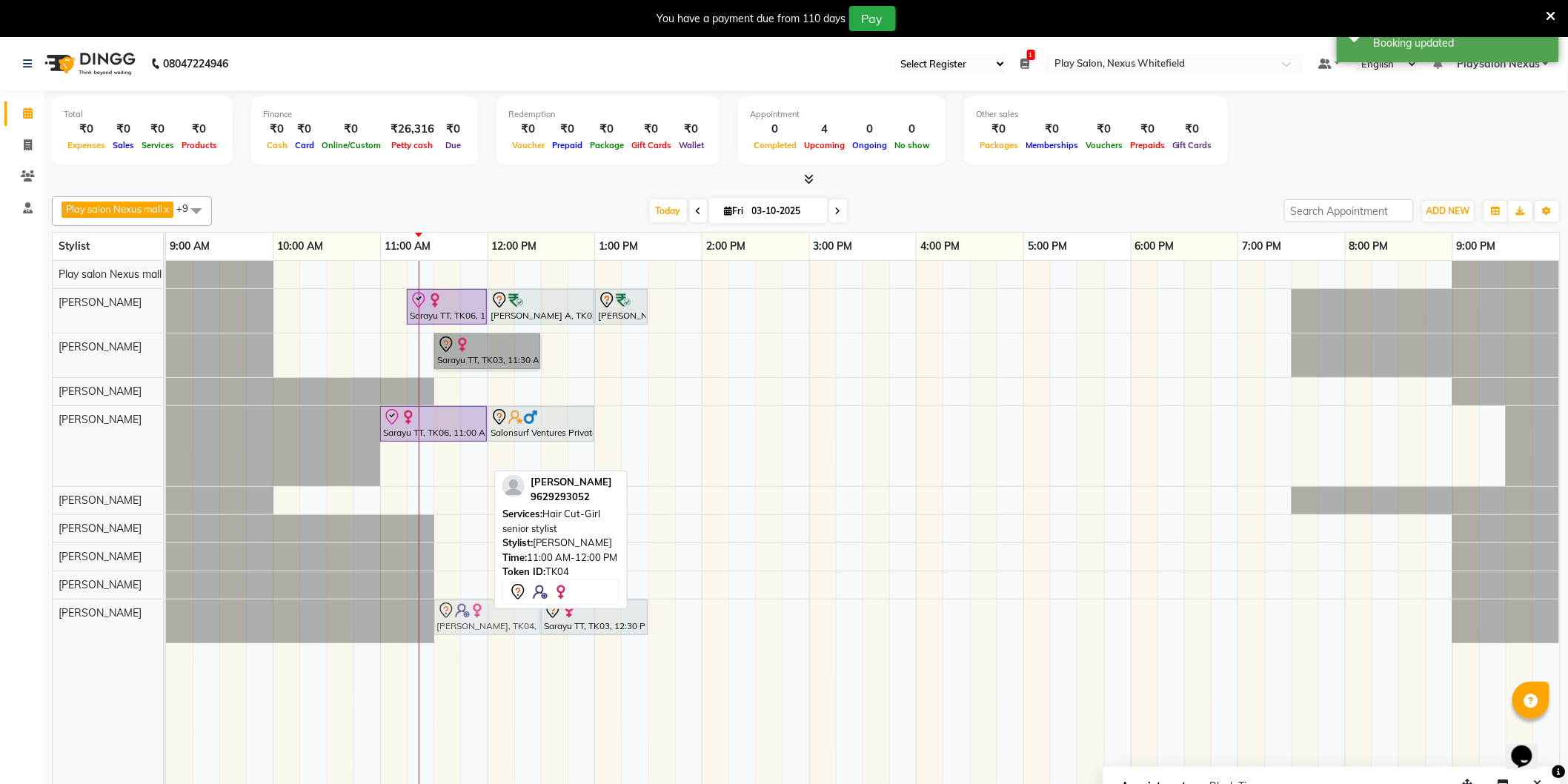
drag, startPoint x: 436, startPoint y: 457, endPoint x: 493, endPoint y: 608, distance: 161.4
click at [492, 622] on tbody "Sarayu TT, TK06, 11:15 AM-12:00 PM, Hair Cut Lady (Senior Stylist) Aman A, TK02…" at bounding box center [863, 451] width 1394 height 382
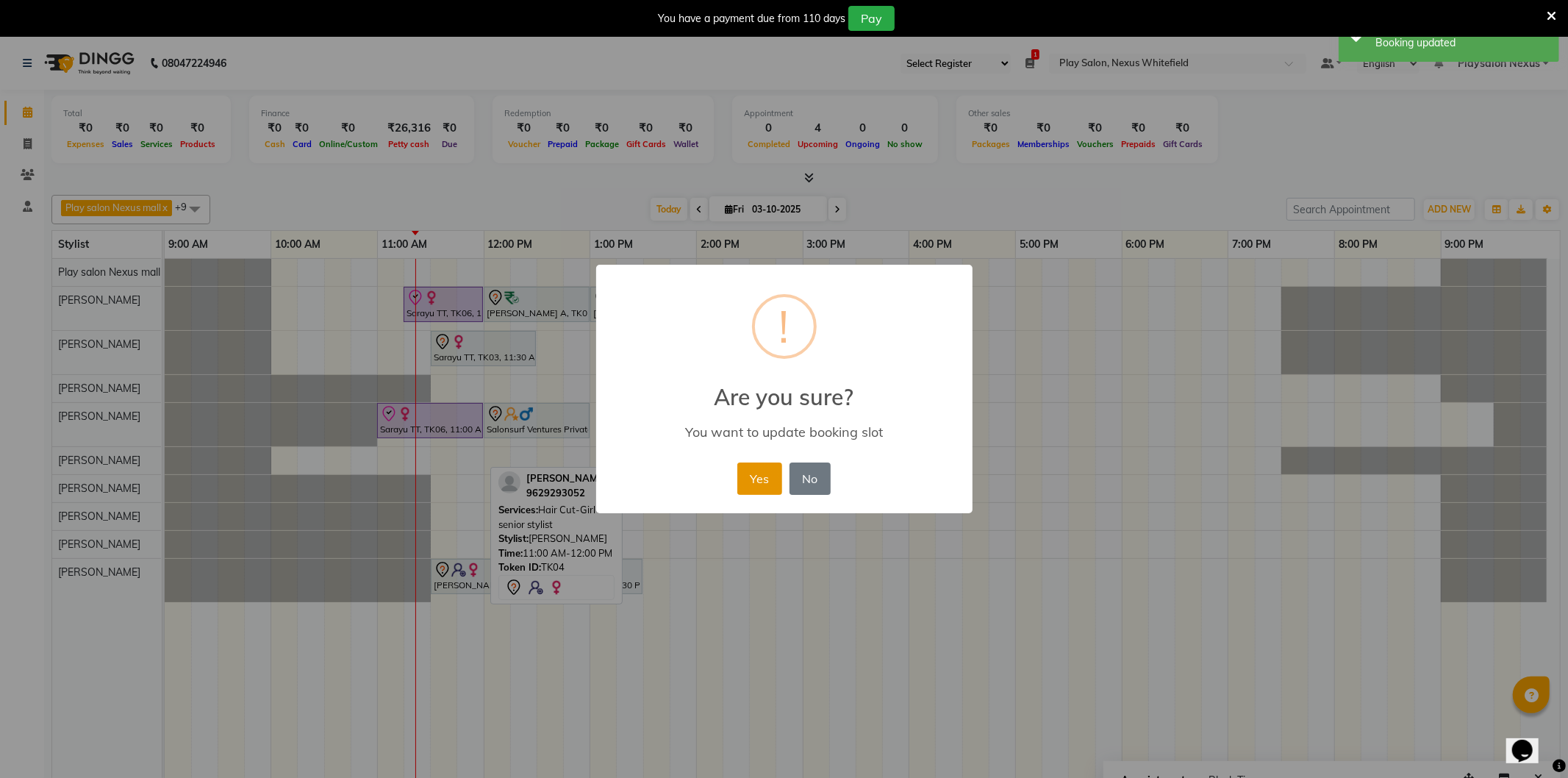
click at [766, 477] on button "Yes" at bounding box center [760, 478] width 45 height 32
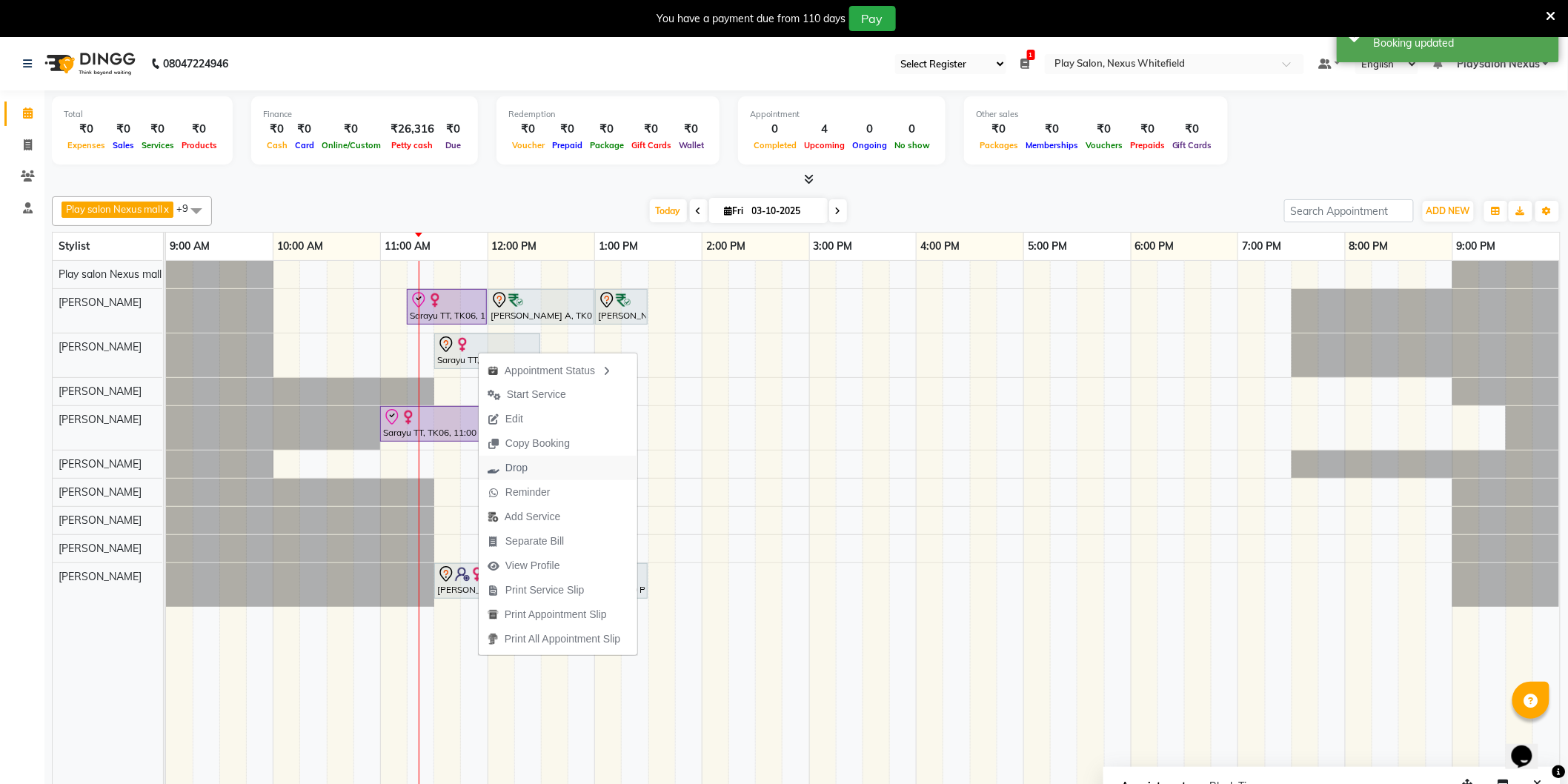
click at [517, 468] on span "Drop" at bounding box center [516, 468] width 22 height 15
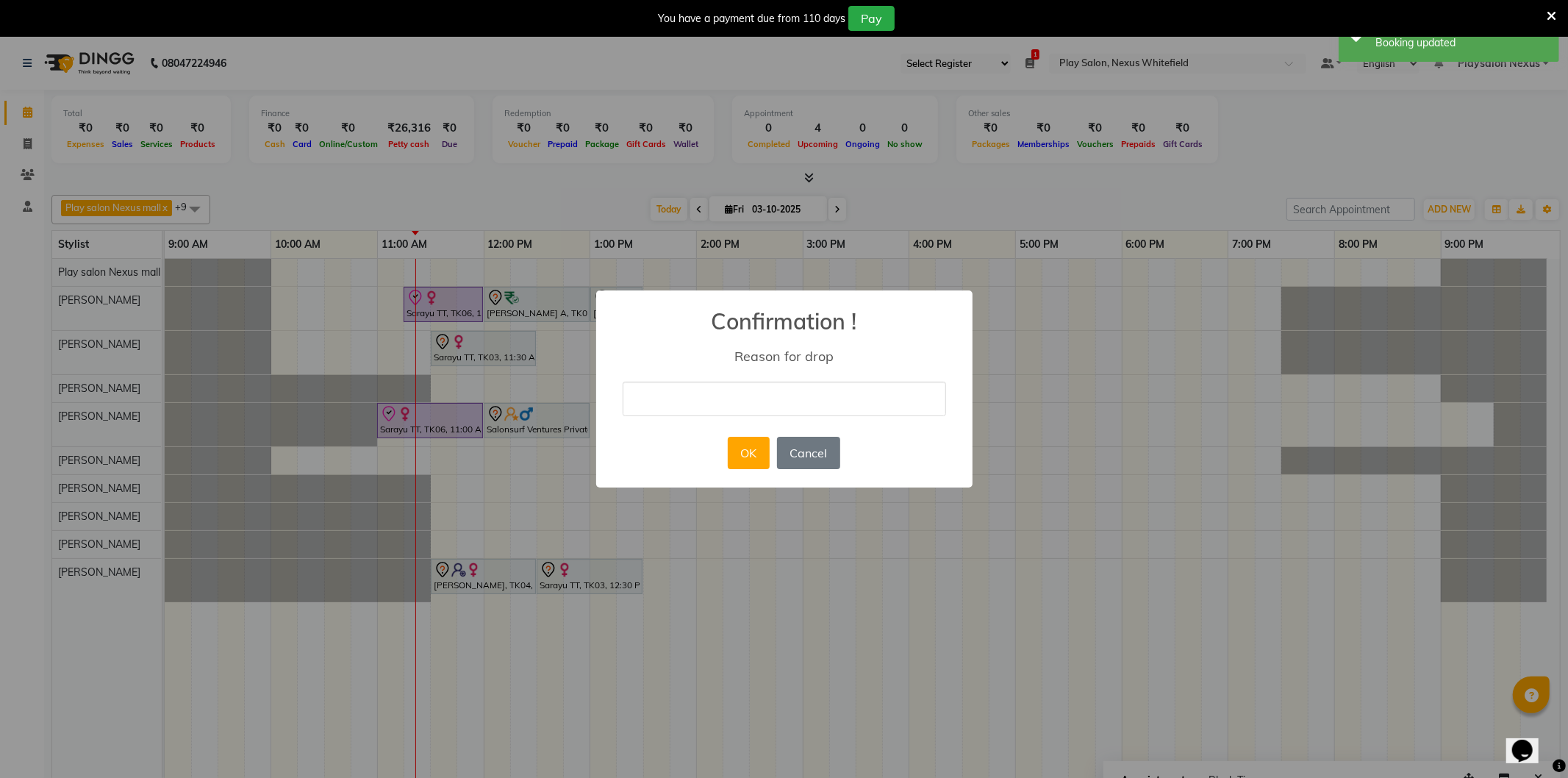
drag, startPoint x: 782, startPoint y: 388, endPoint x: 745, endPoint y: 400, distance: 38.9
click at [782, 388] on input "text" at bounding box center [784, 398] width 323 height 35
click at [733, 405] on input "text" at bounding box center [784, 398] width 323 height 35
type input "client will book the appointment some other day"
click at [752, 456] on button "OK" at bounding box center [749, 453] width 42 height 32
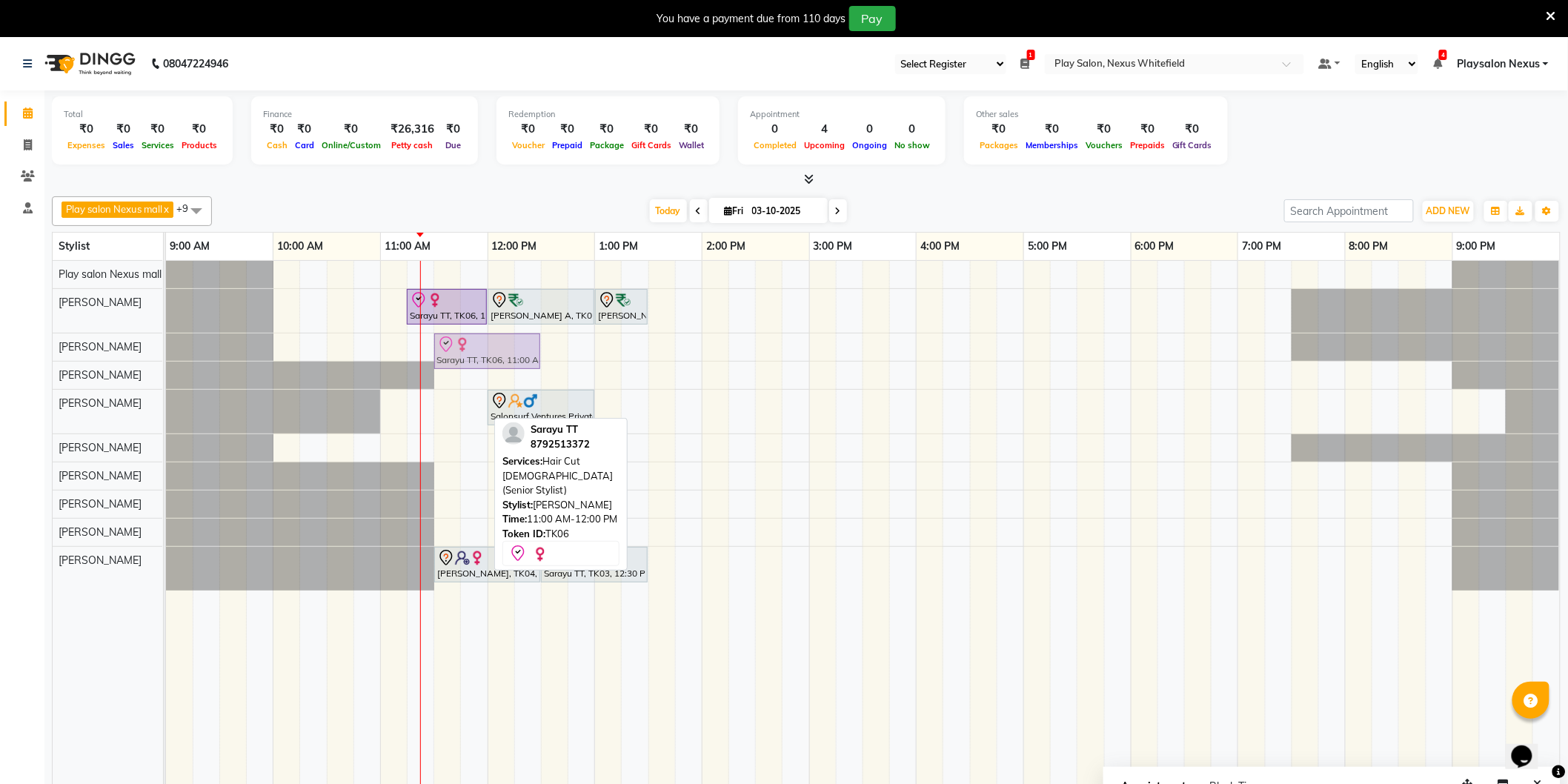
drag, startPoint x: 437, startPoint y: 403, endPoint x: 481, endPoint y: 349, distance: 69.7
click at [481, 349] on tbody "Sarayu TT, TK06, 11:15 AM-12:00 PM, Hair Cut Lady (Senior Stylist) Aman A, TK02…" at bounding box center [863, 425] width 1394 height 329
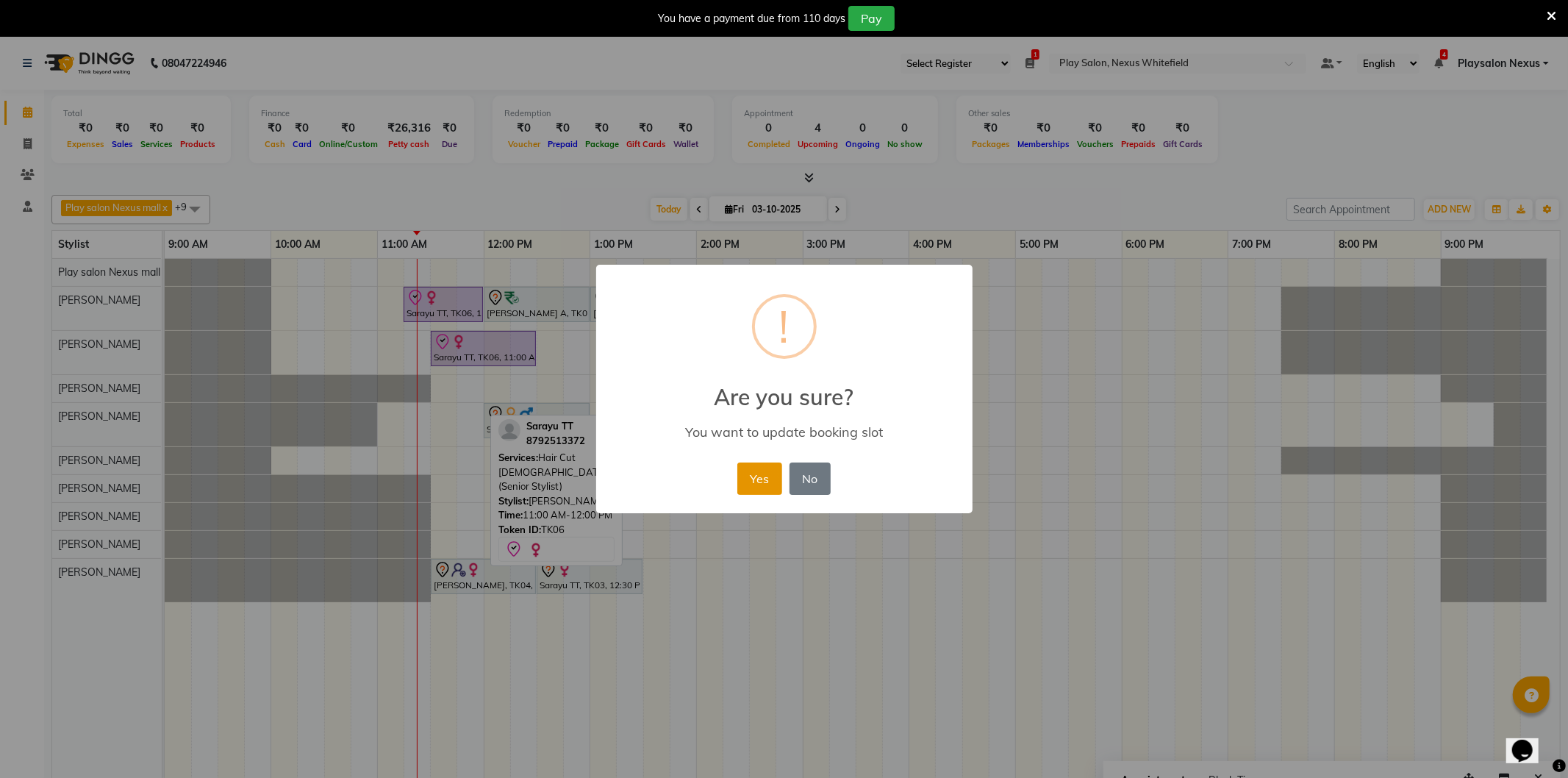
click at [755, 472] on button "Yes" at bounding box center [760, 478] width 45 height 32
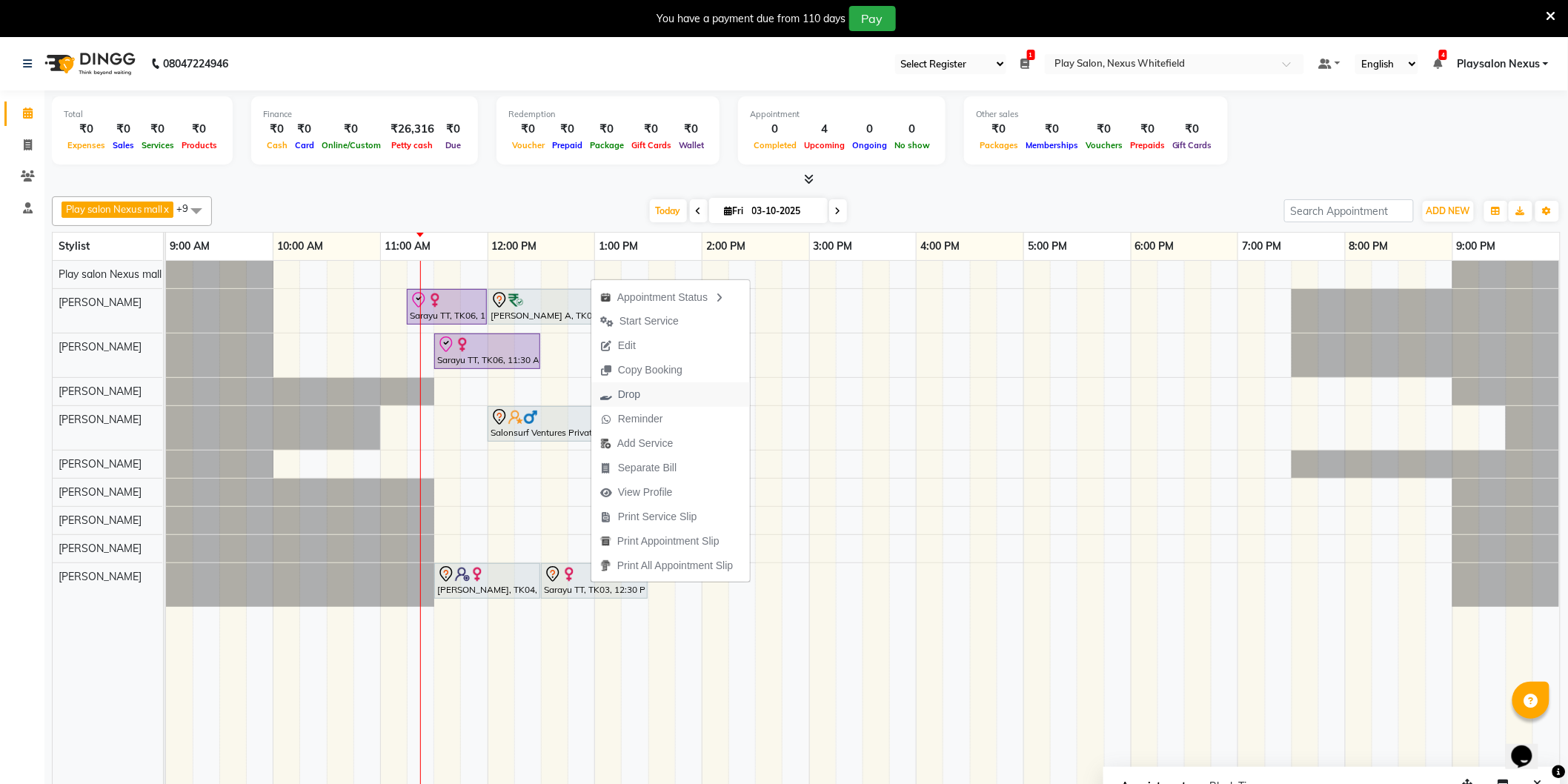
click at [641, 397] on span "Drop" at bounding box center [621, 394] width 58 height 25
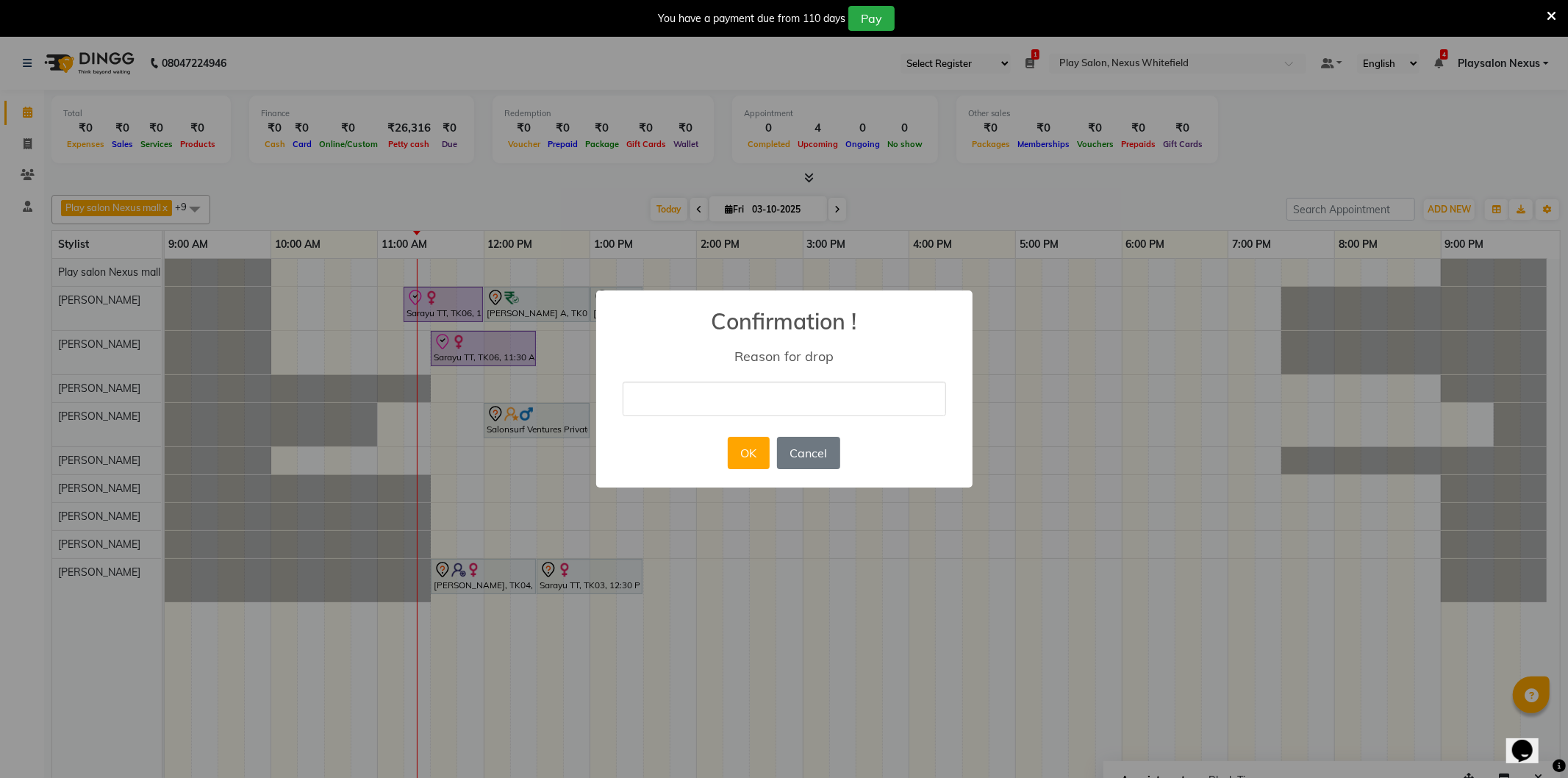
click at [865, 397] on input "text" at bounding box center [784, 398] width 323 height 35
type input "Added Twice"
click at [749, 444] on button "OK" at bounding box center [749, 453] width 42 height 32
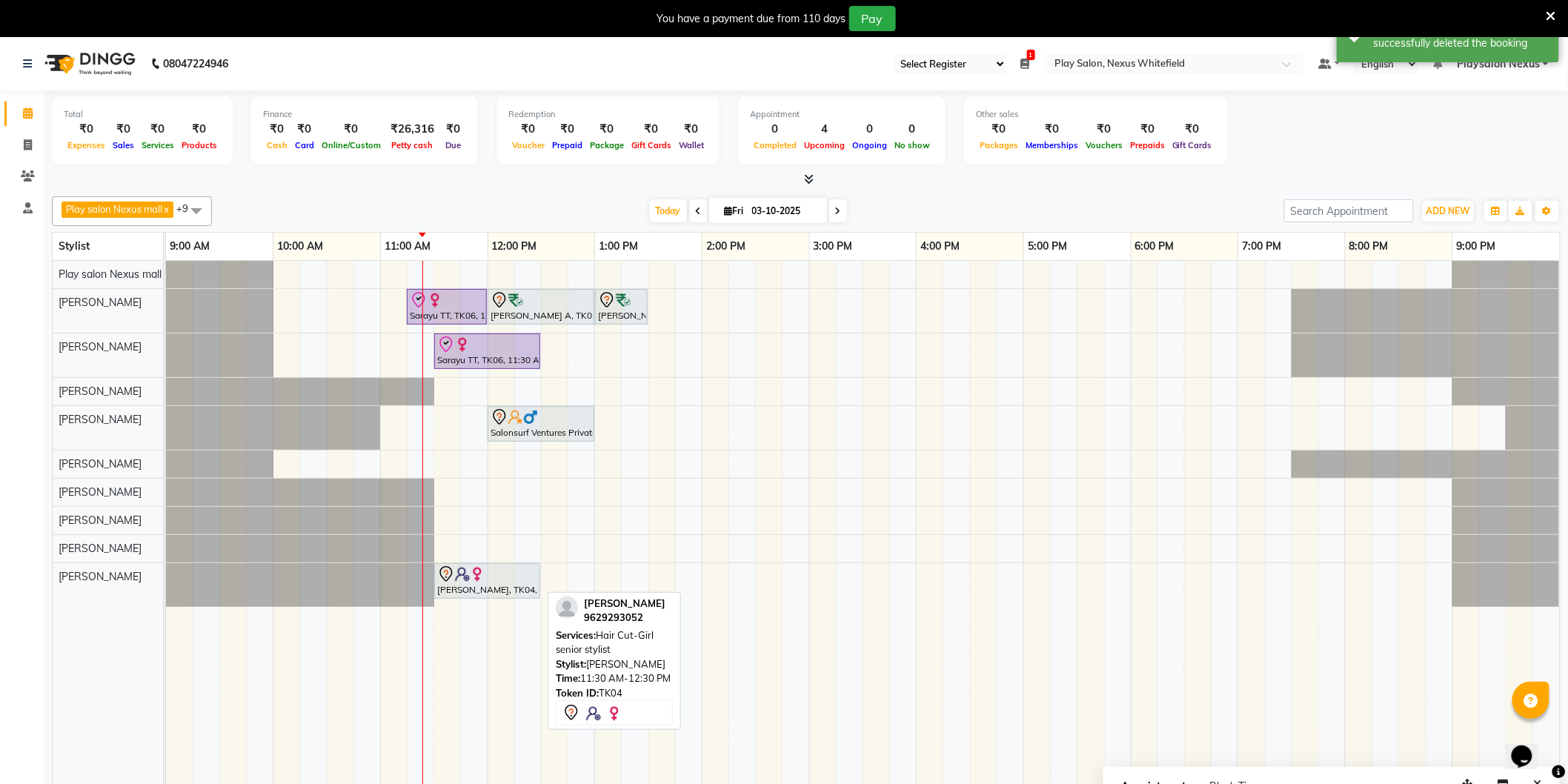
click at [497, 581] on div at bounding box center [487, 574] width 100 height 18
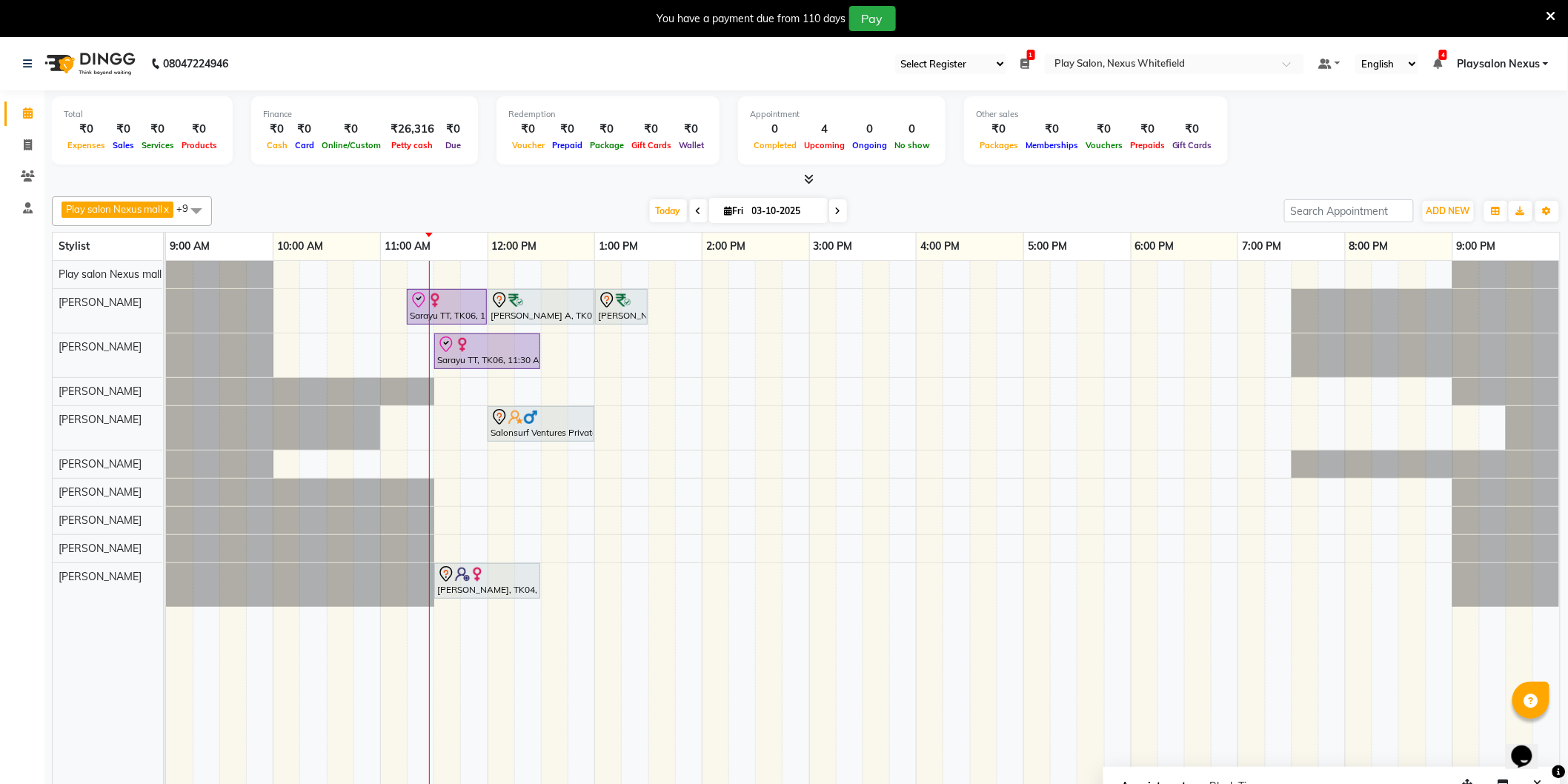
click at [835, 209] on icon at bounding box center [838, 211] width 6 height 8
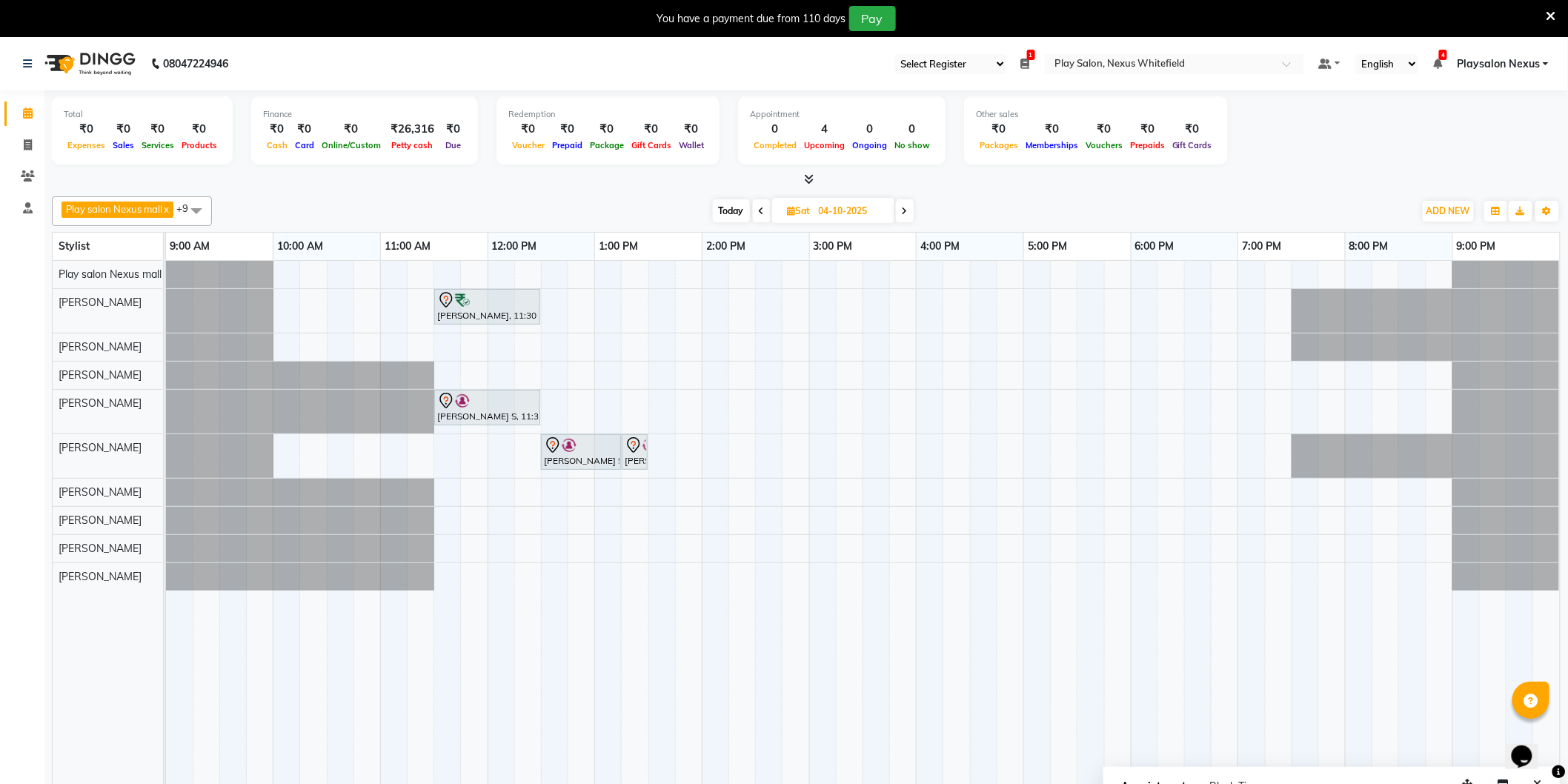
click at [759, 210] on span at bounding box center [762, 210] width 18 height 23
type input "03-10-2025"
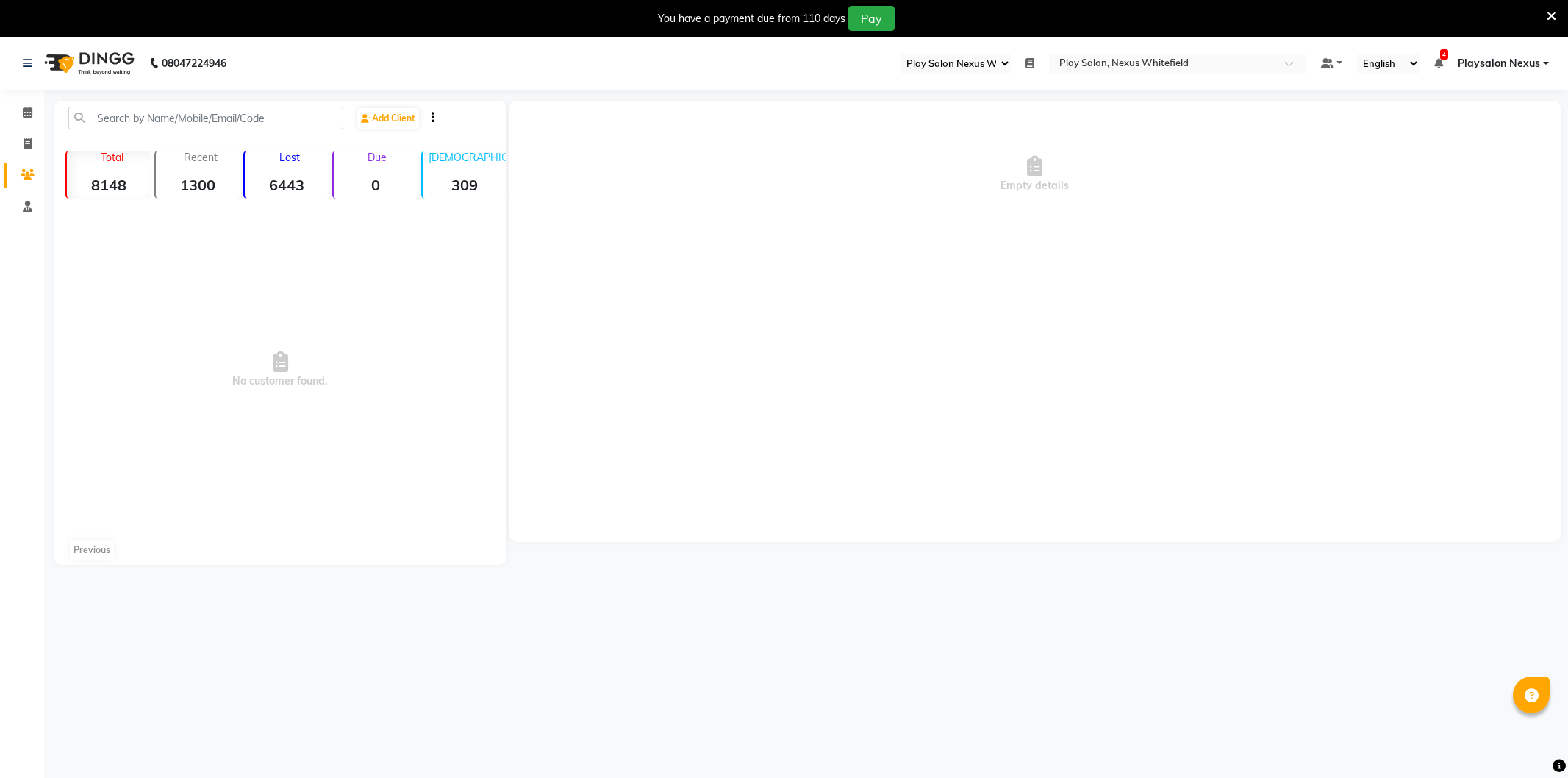
select select "106"
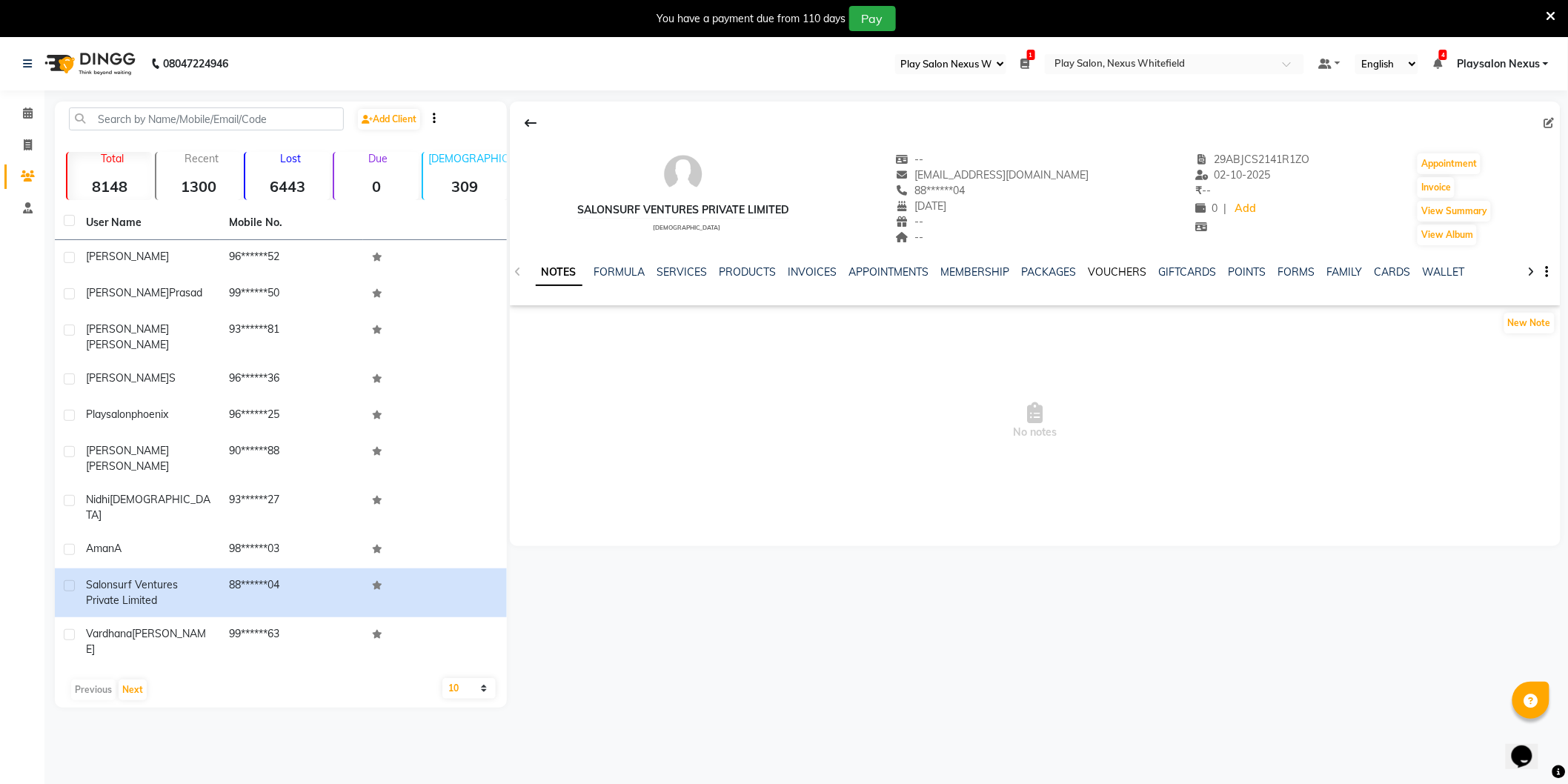
click at [1105, 271] on link "VOUCHERS" at bounding box center [1117, 272] width 59 height 14
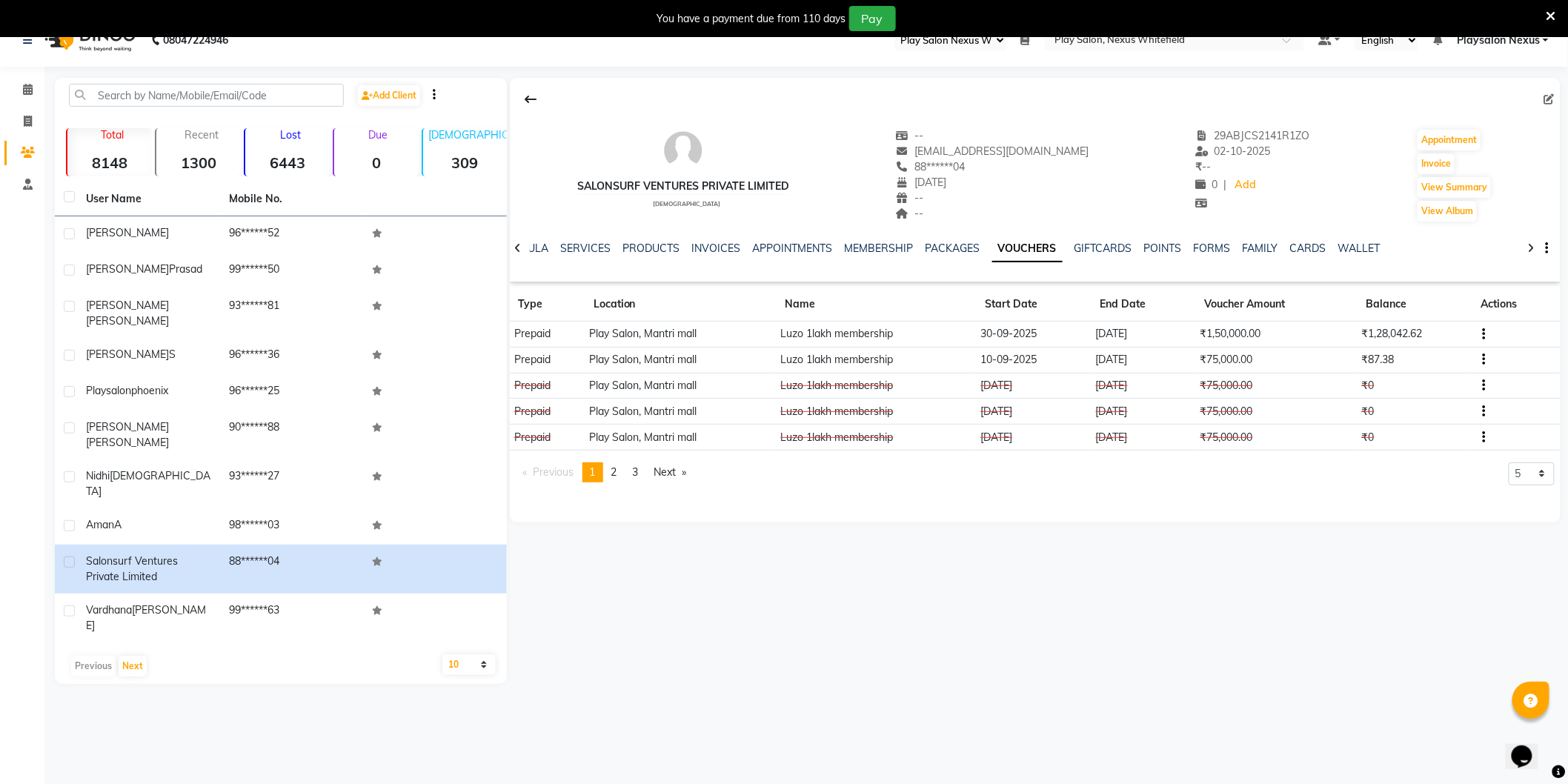
scroll to position [37, 0]
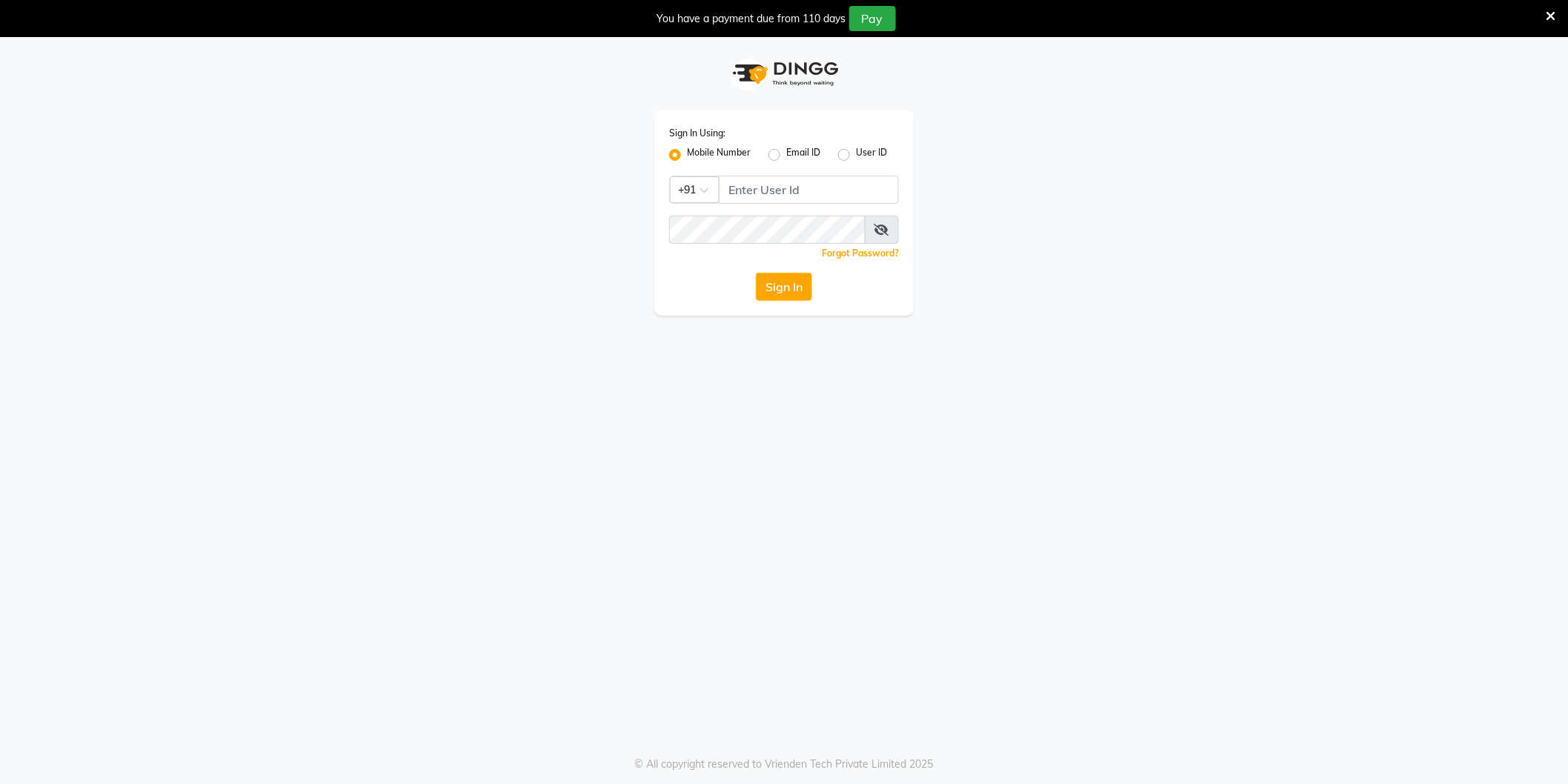
select select "106"
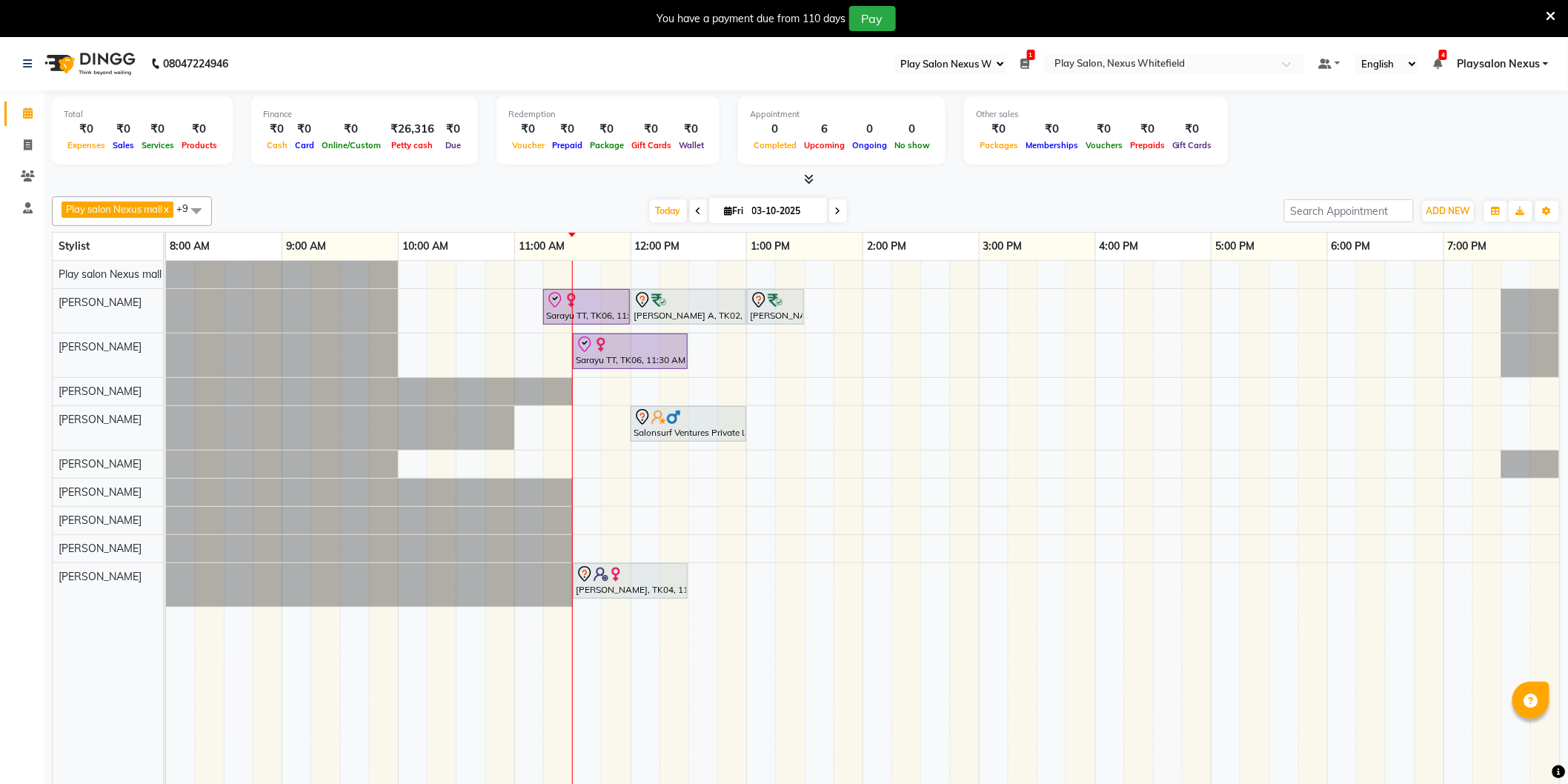
select select "en"
click at [836, 211] on icon at bounding box center [838, 211] width 6 height 8
type input "04-10-2025"
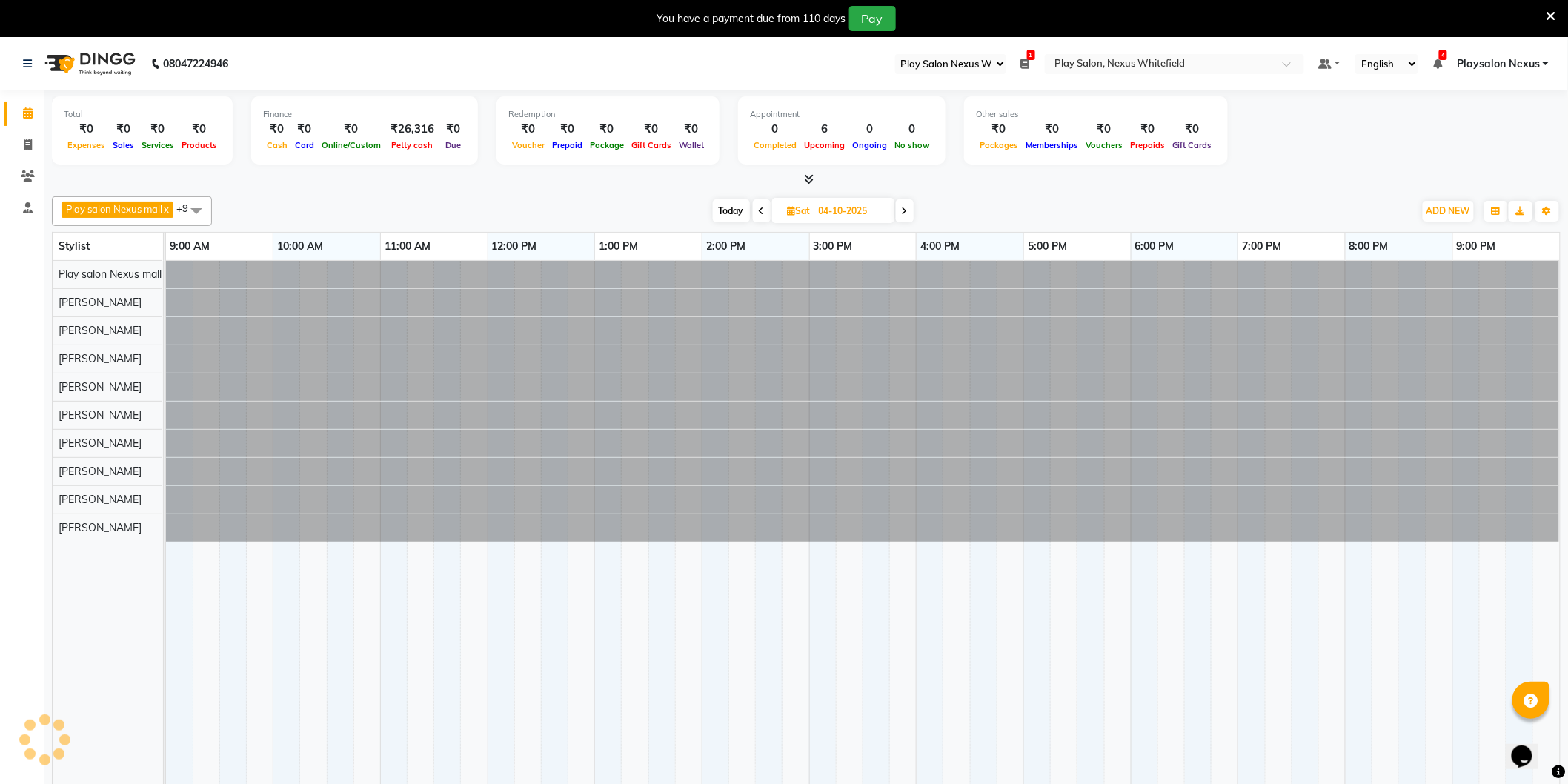
click at [475, 603] on td at bounding box center [474, 533] width 26 height 545
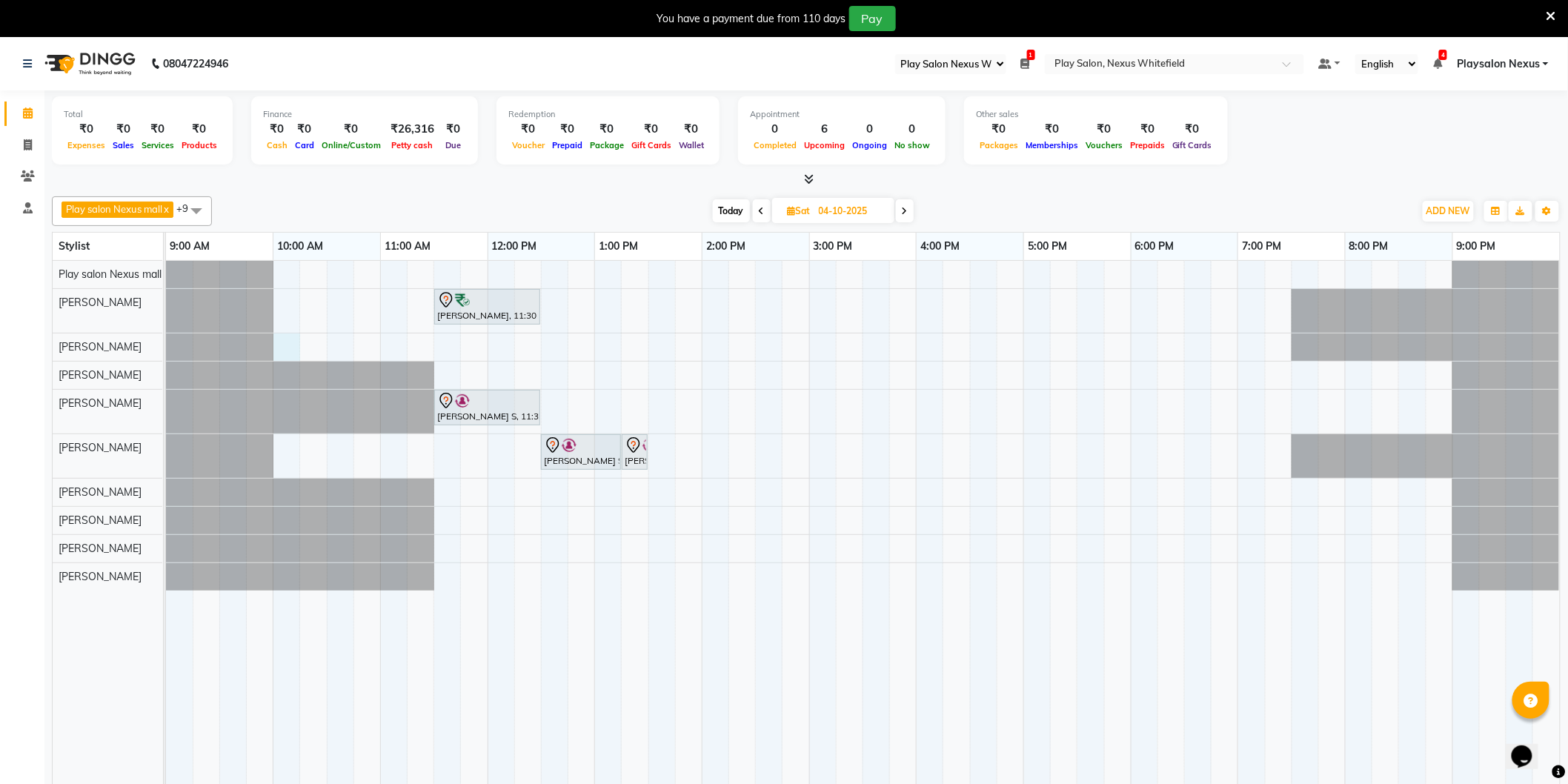
click at [286, 342] on div "[PERSON_NAME], 11:30 AM-12:30 PM, Hair Cut Men (Senior stylist) [PERSON_NAME] S…" at bounding box center [863, 533] width 1394 height 545
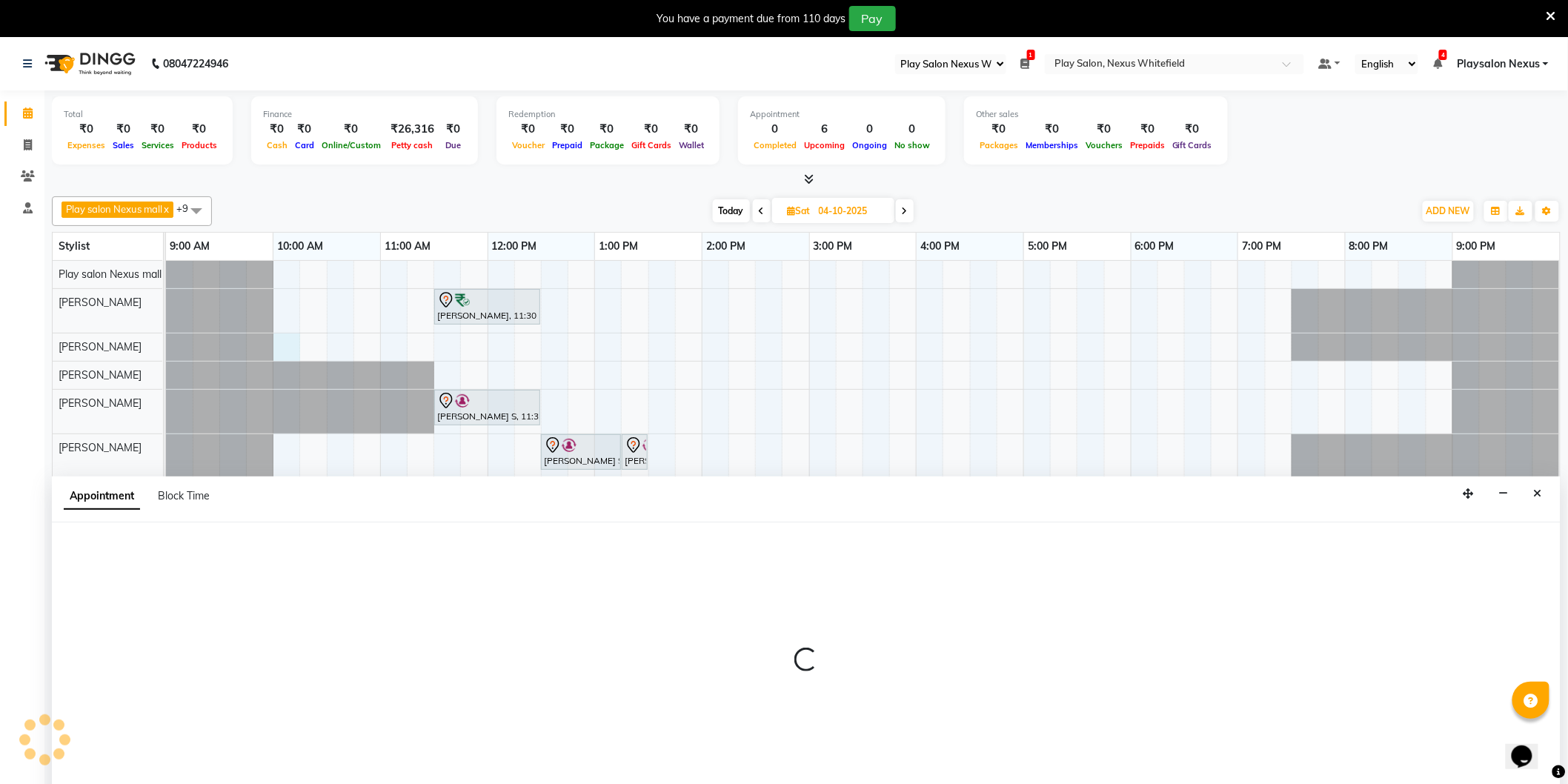
scroll to position [37, 0]
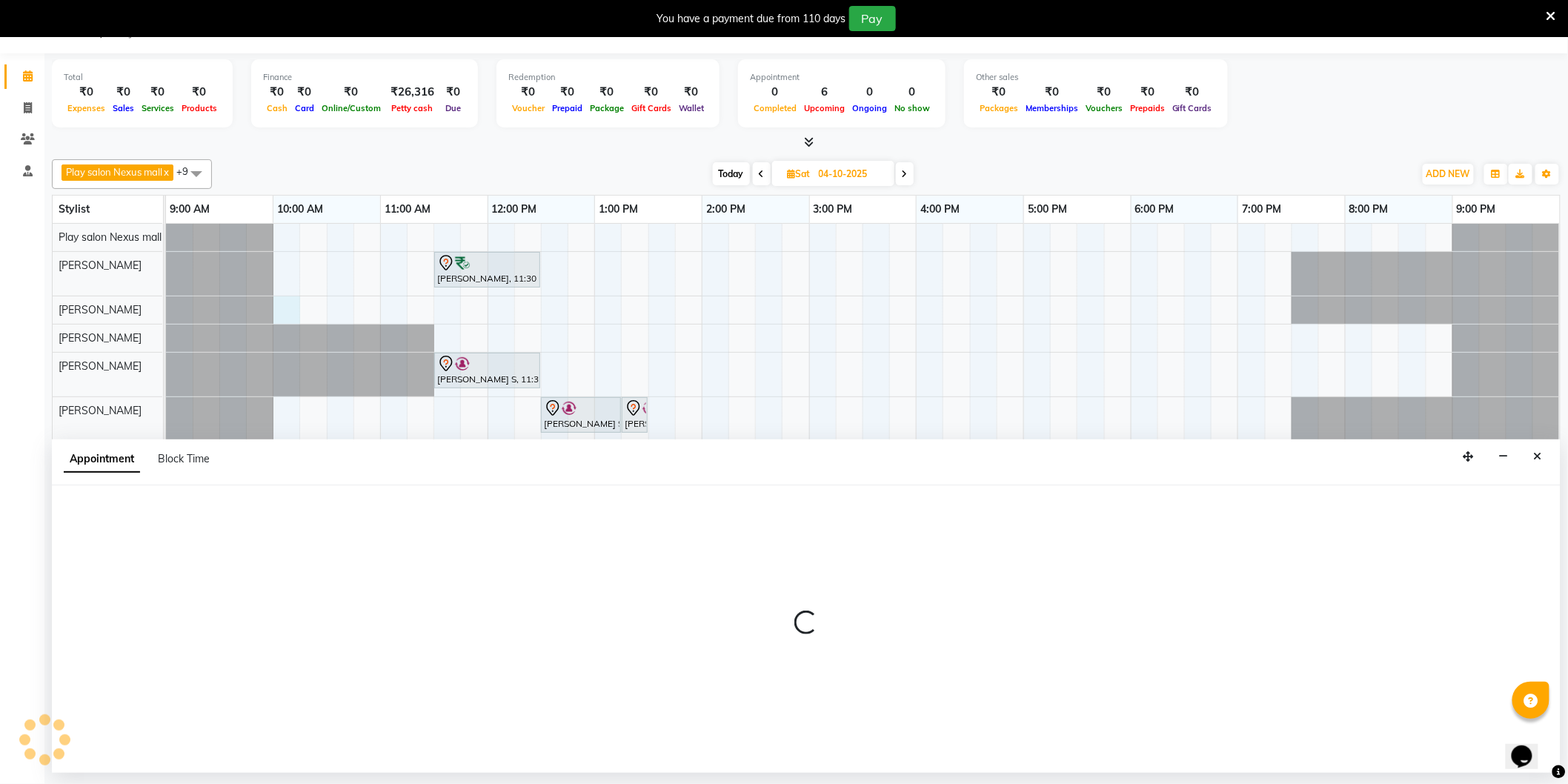
select select "81405"
select select "tentative"
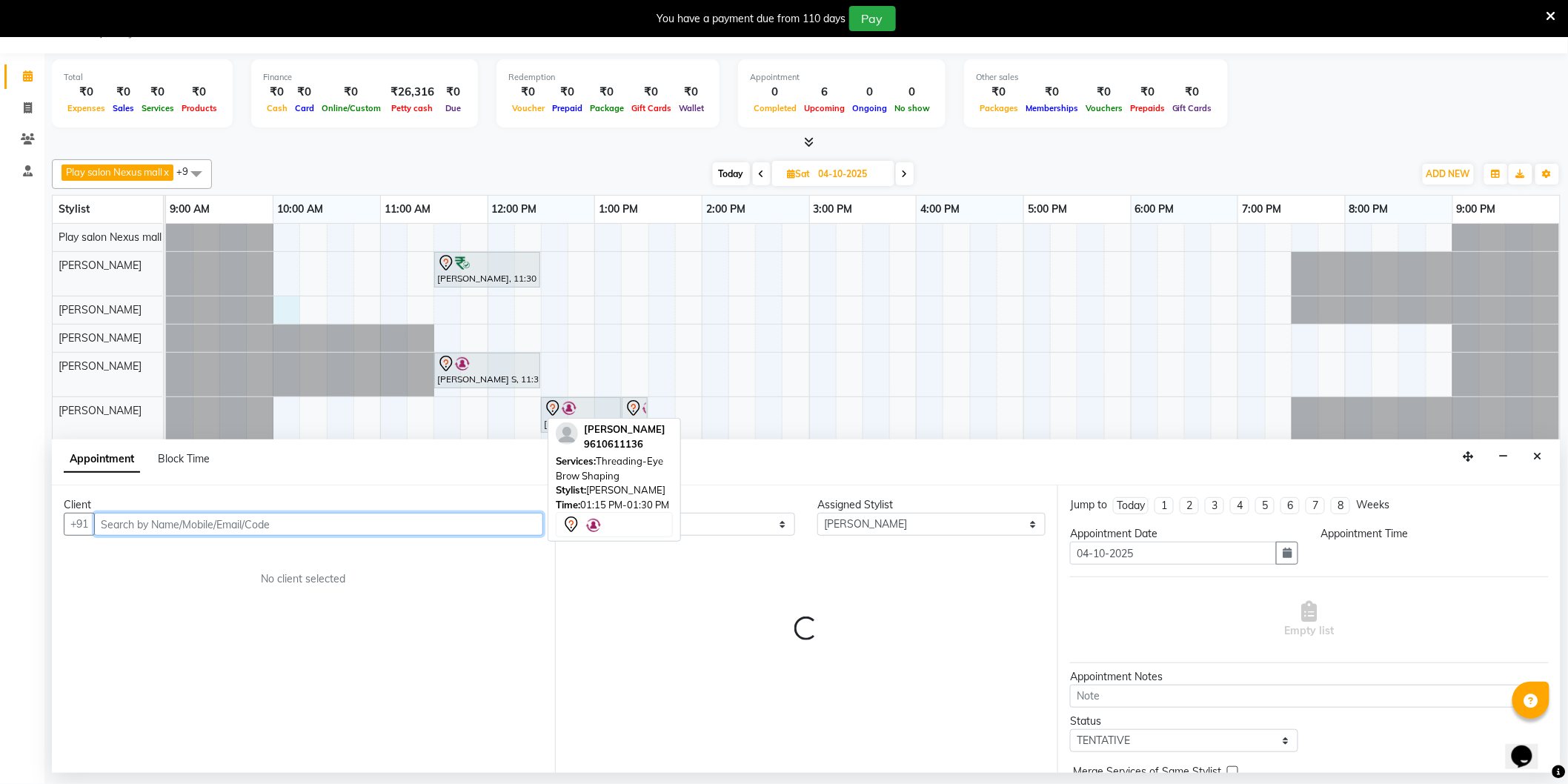
select select "600"
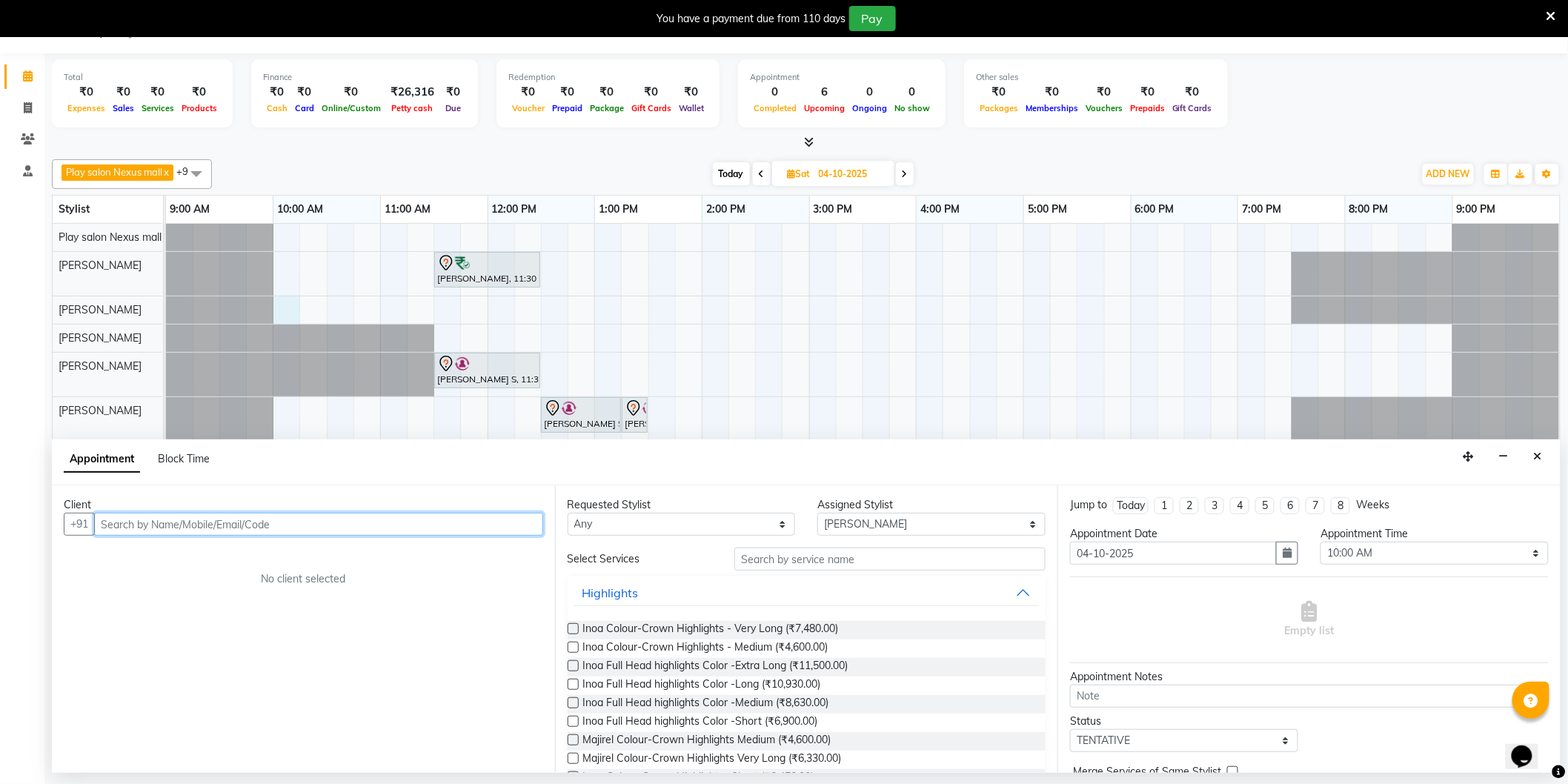
click at [286, 528] on input "text" at bounding box center [318, 524] width 449 height 23
type input "s"
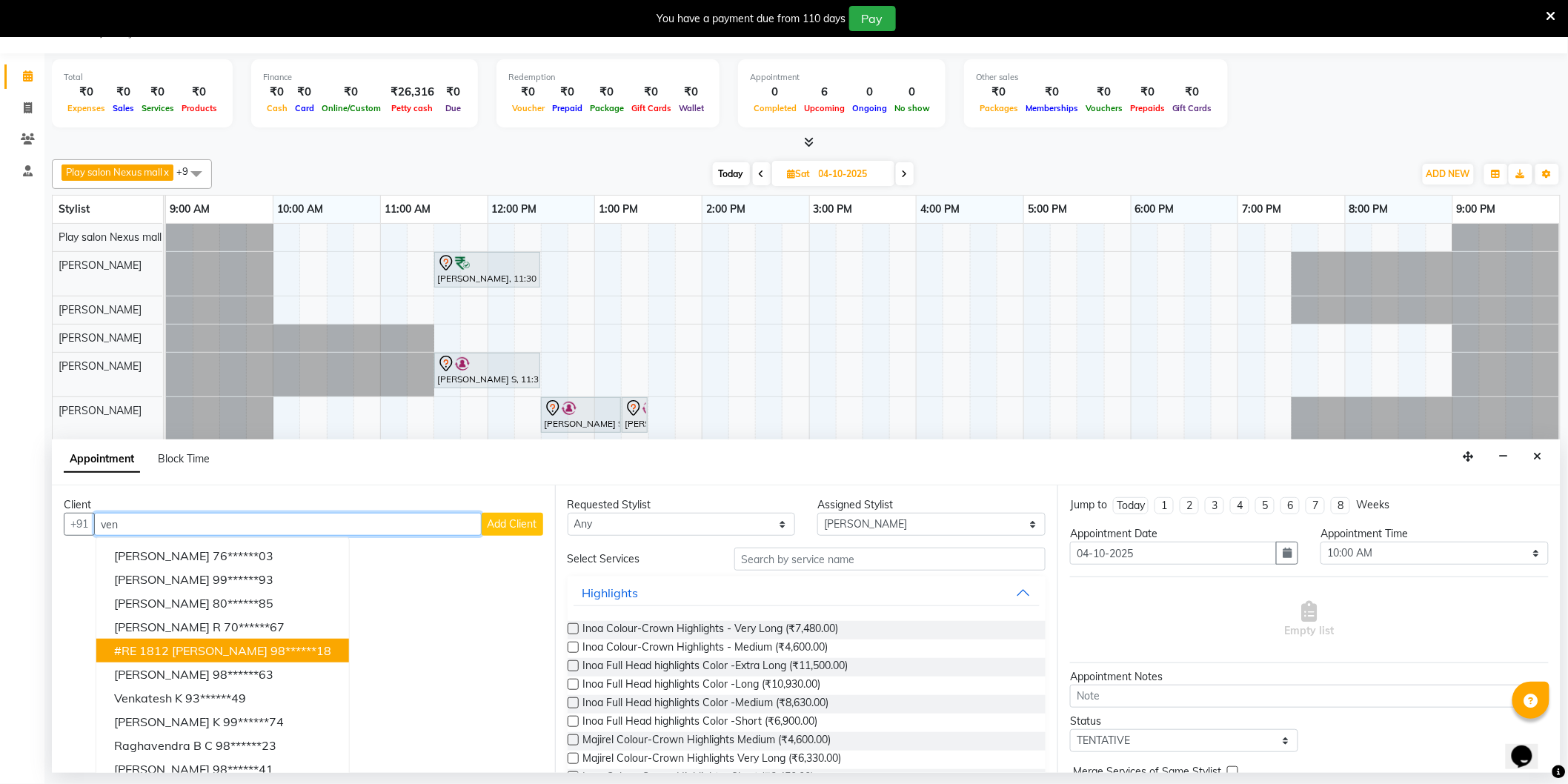
scroll to position [0, 0]
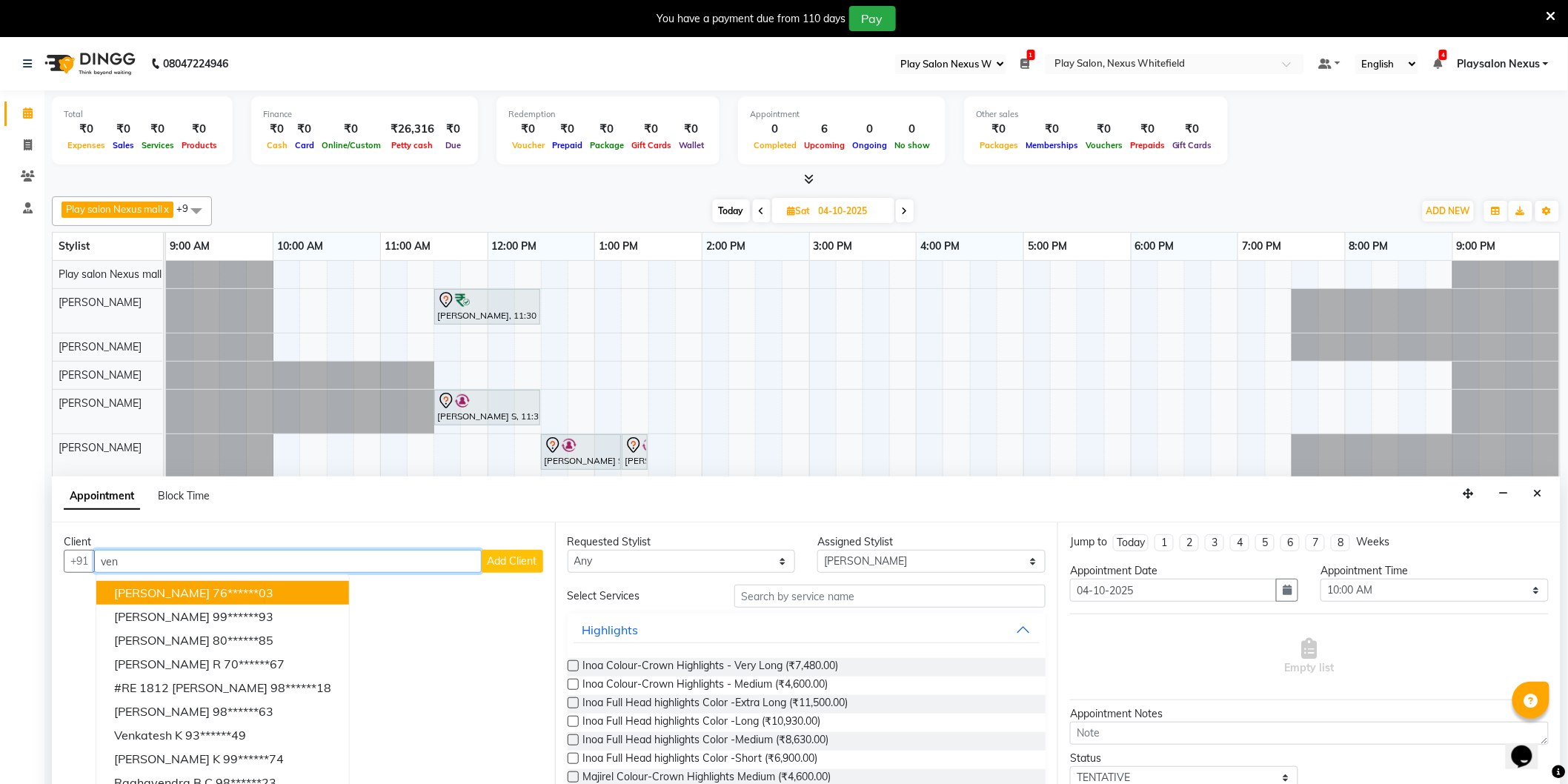
click at [133, 558] on input "ven" at bounding box center [288, 561] width 388 height 23
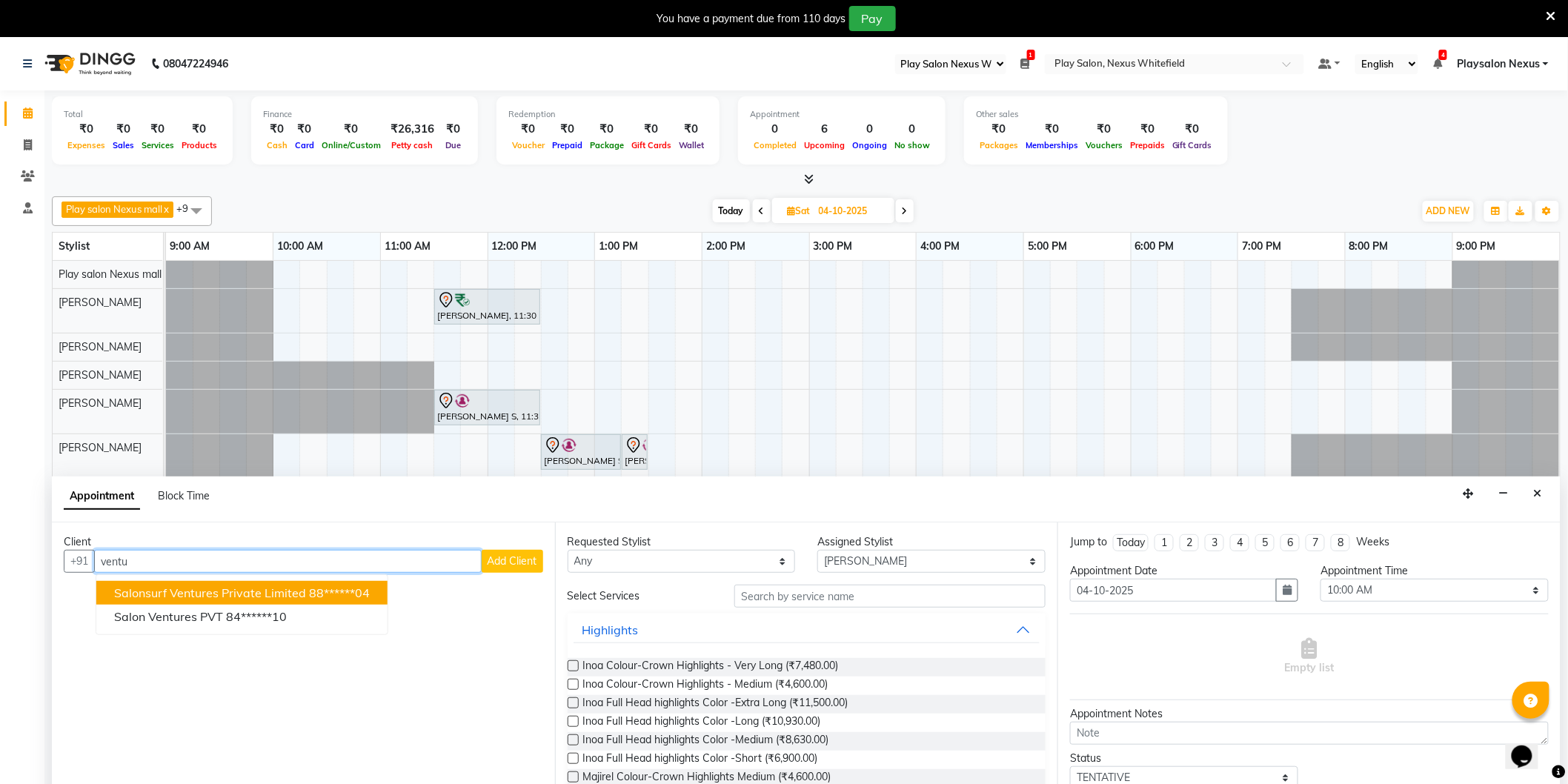
click at [316, 590] on ngb-highlight "88******04" at bounding box center [340, 592] width 61 height 14
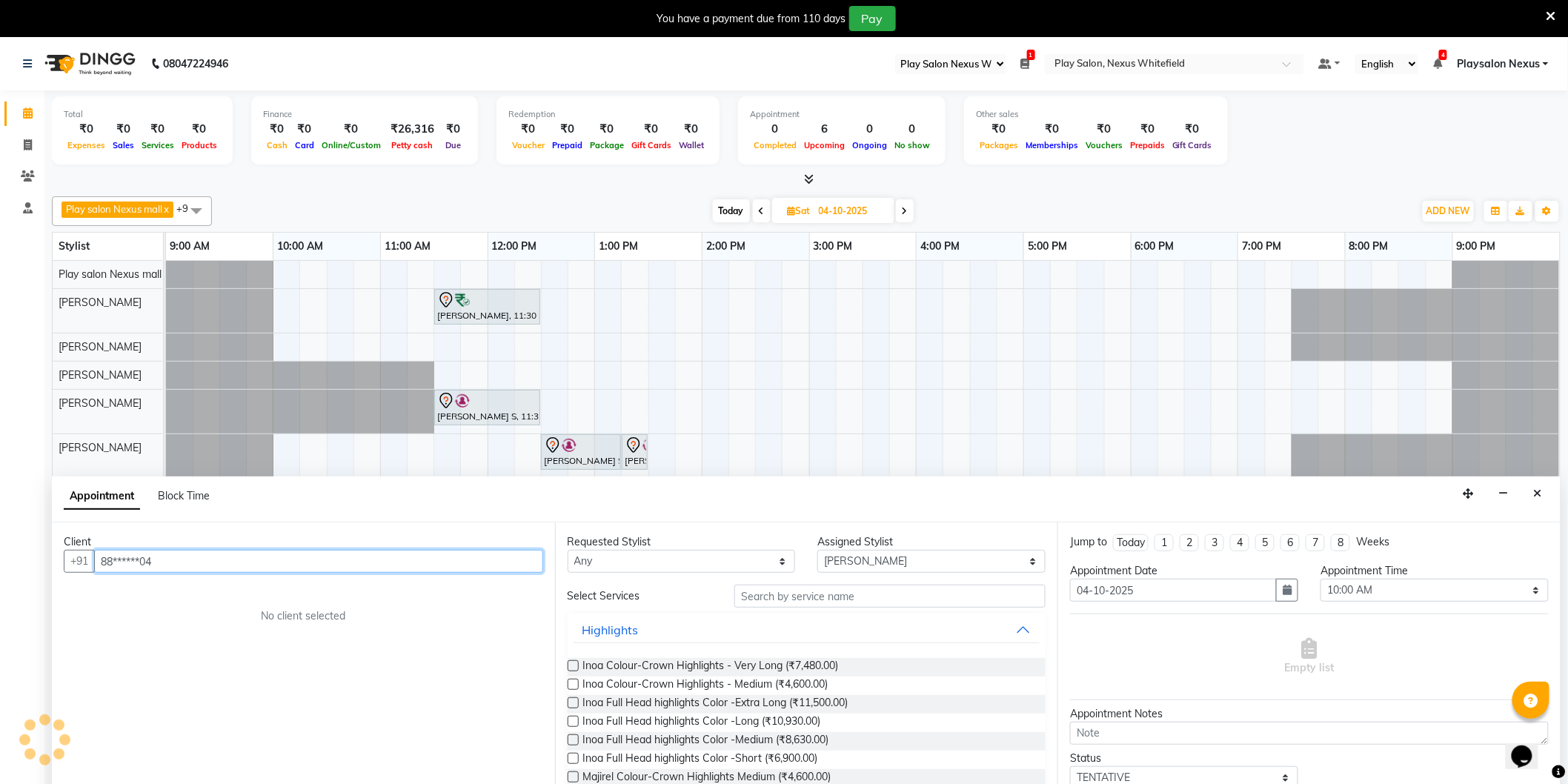
type input "88******04"
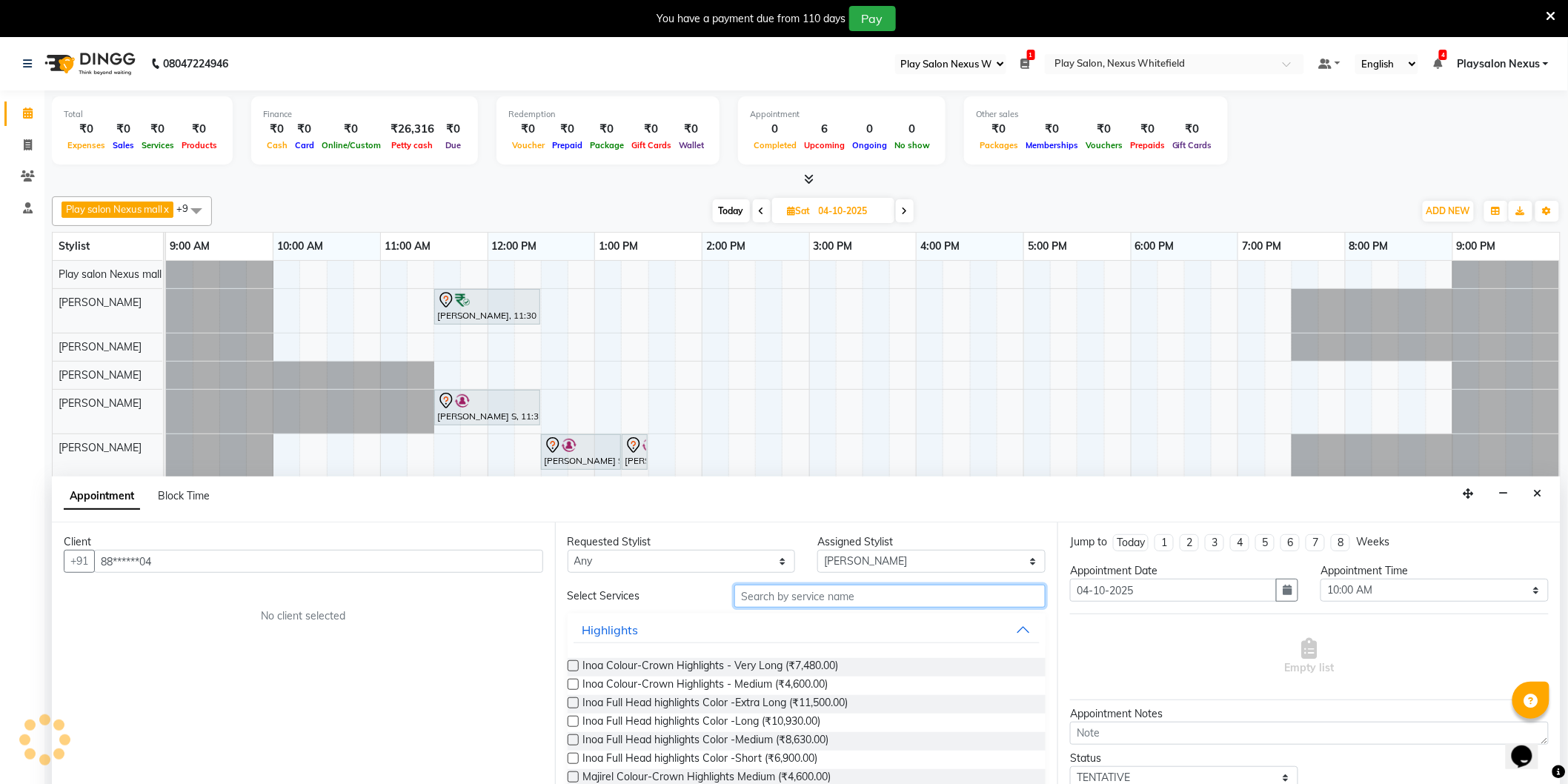
click at [855, 591] on input "text" at bounding box center [890, 596] width 312 height 23
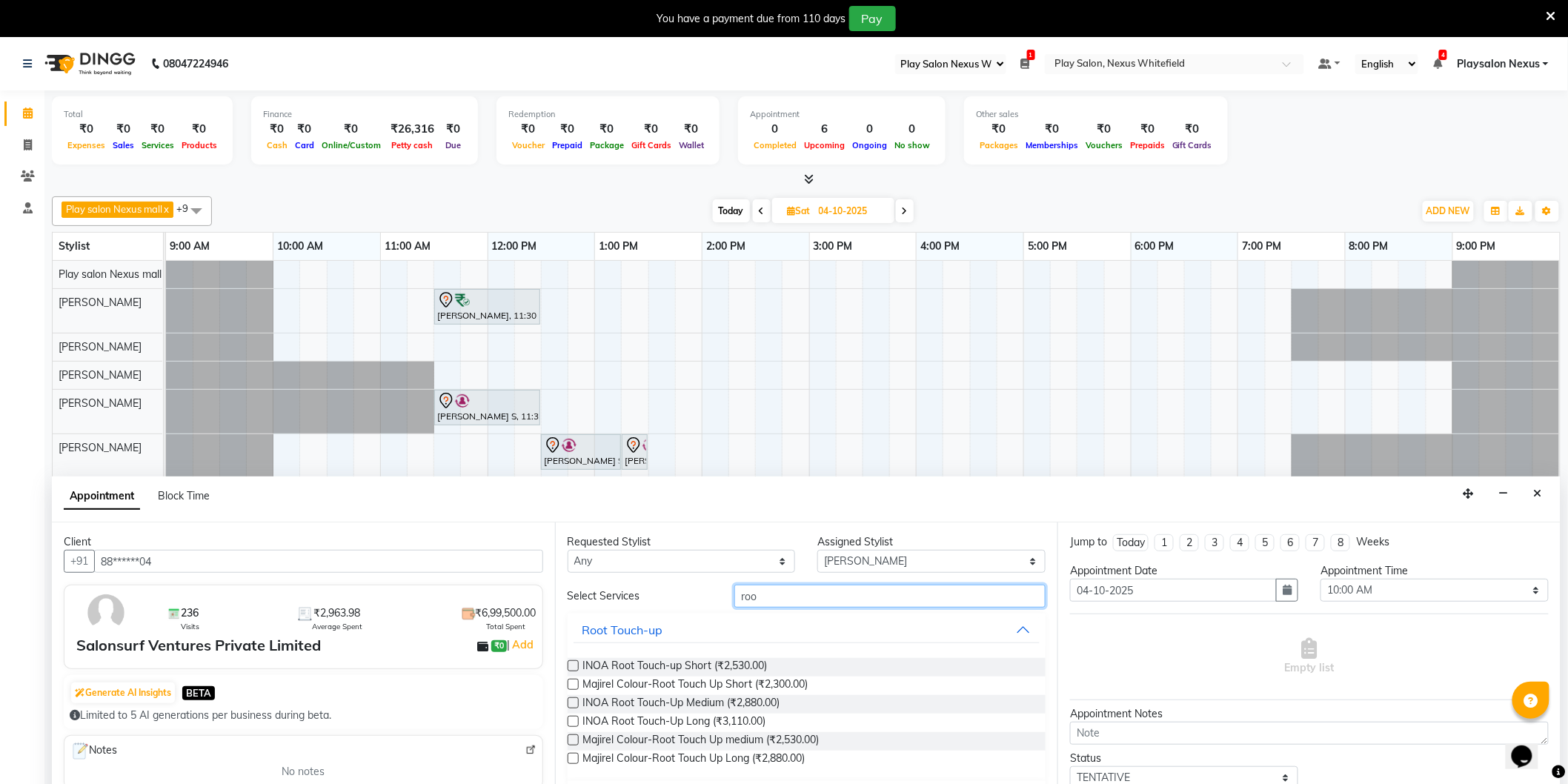
type input "roo"
click at [570, 720] on label at bounding box center [573, 720] width 11 height 11
click at [570, 720] on input "checkbox" at bounding box center [572, 722] width 9 height 9
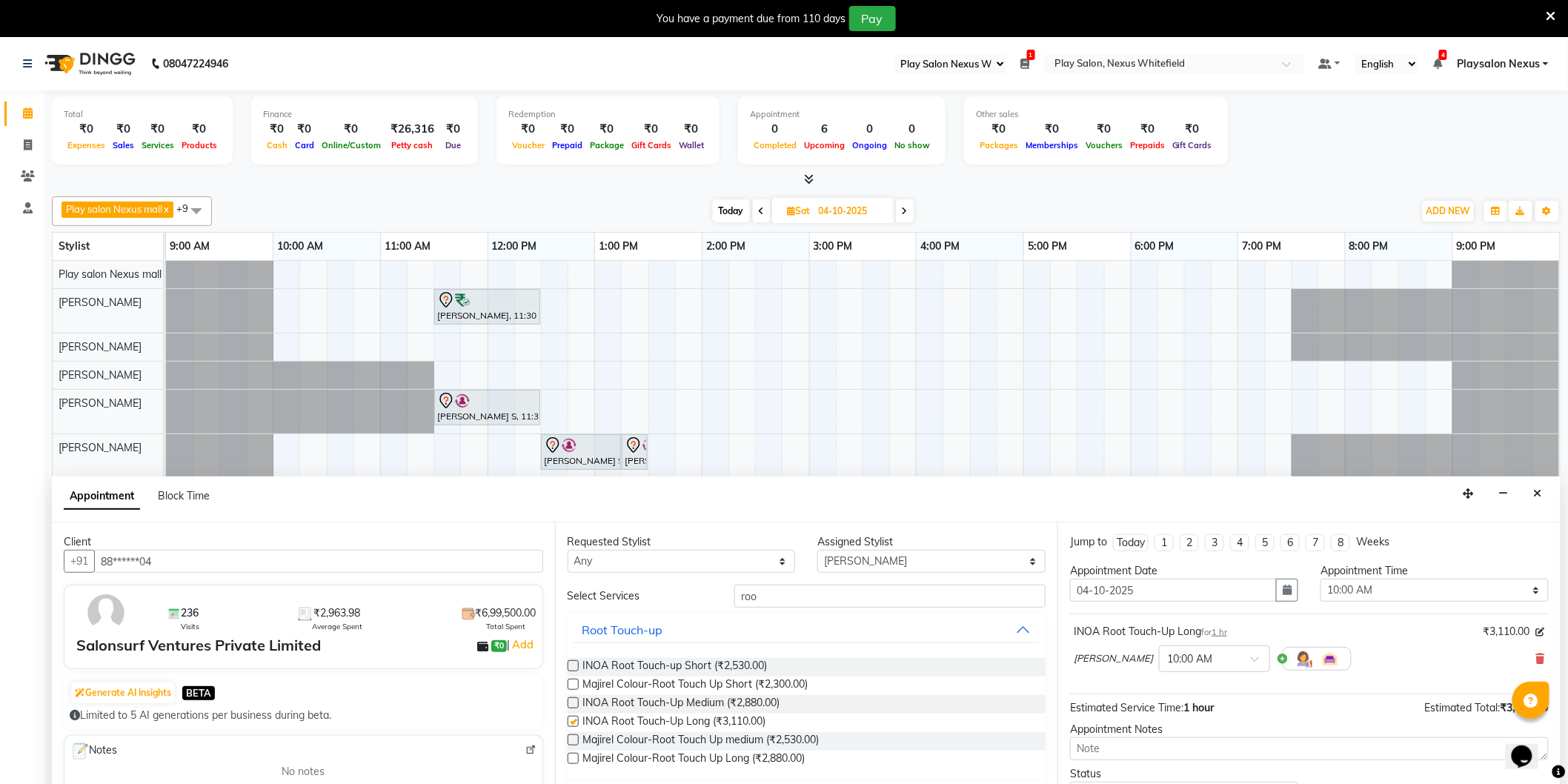
checkbox input "false"
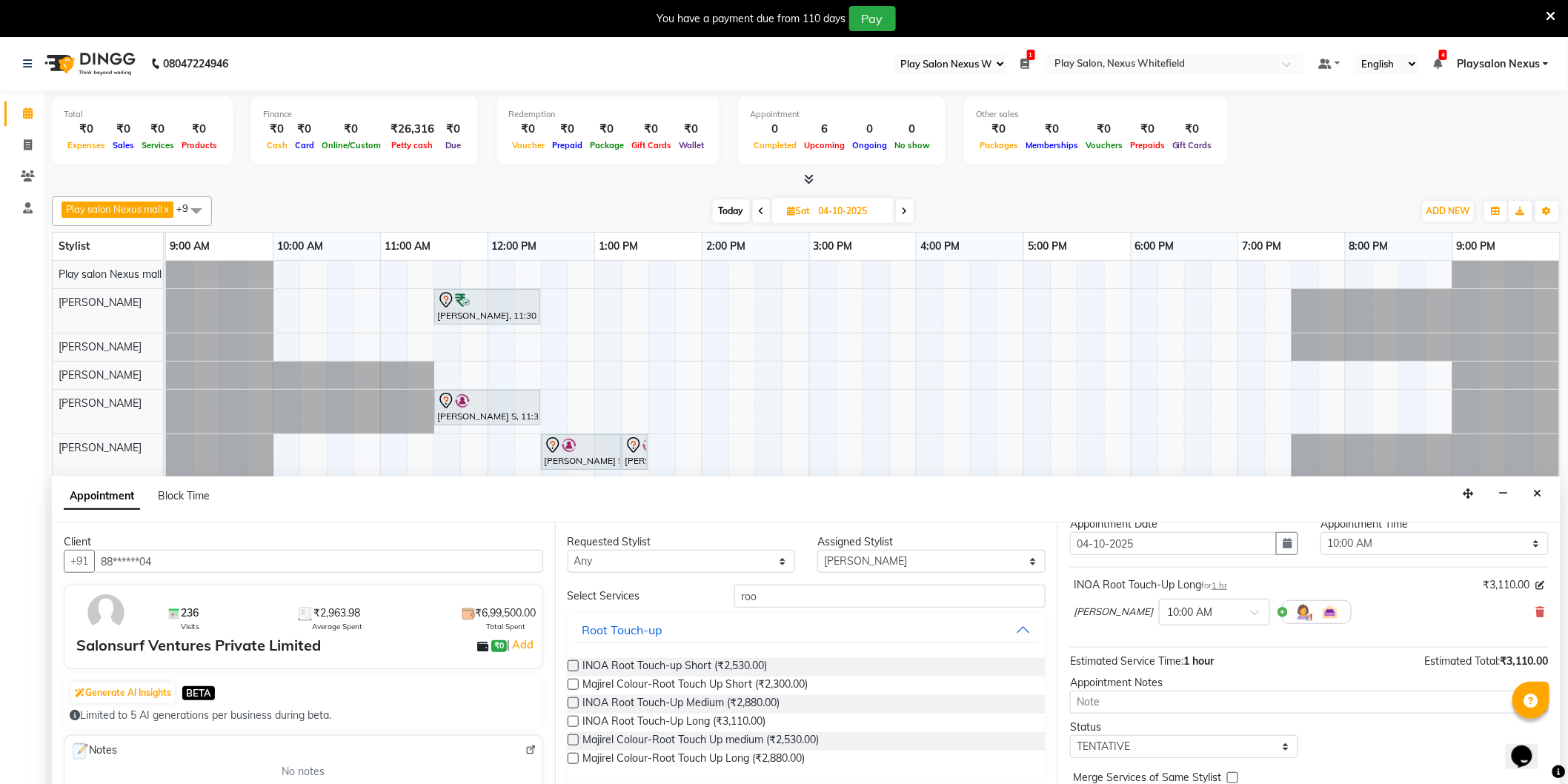
scroll to position [87, 0]
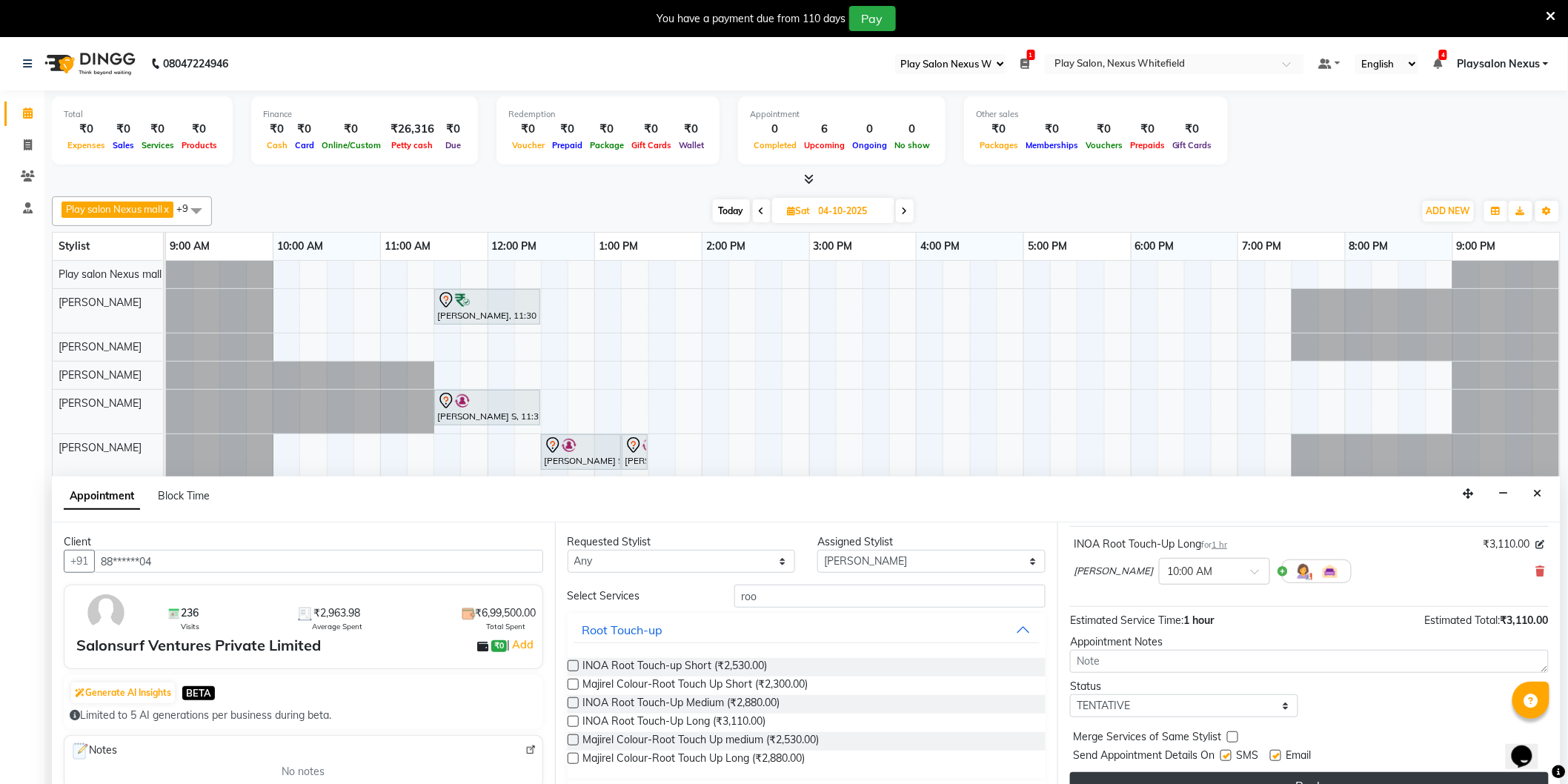
click at [1360, 778] on button "Book" at bounding box center [1310, 785] width 479 height 26
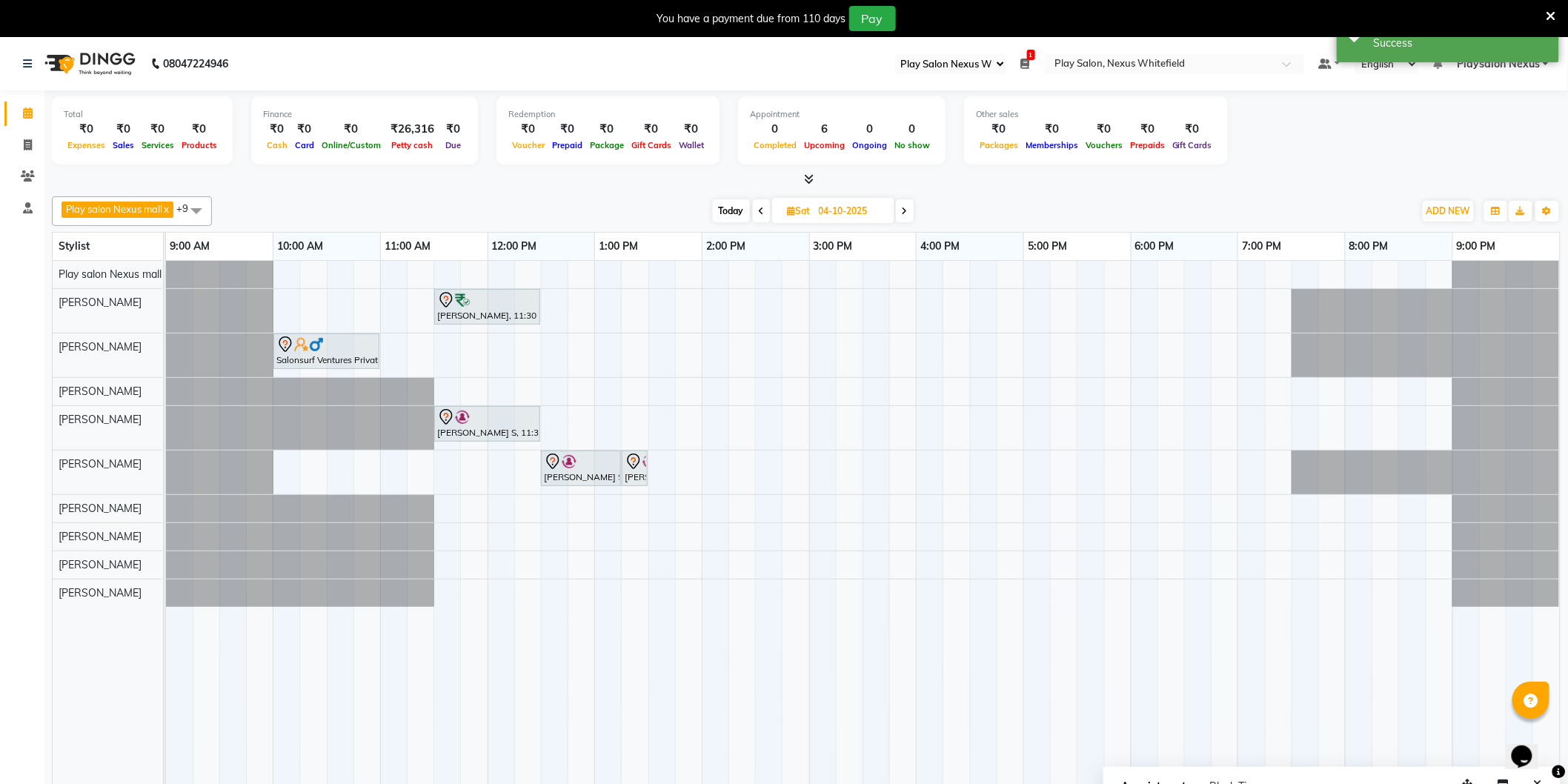
click at [765, 210] on icon at bounding box center [762, 211] width 6 height 8
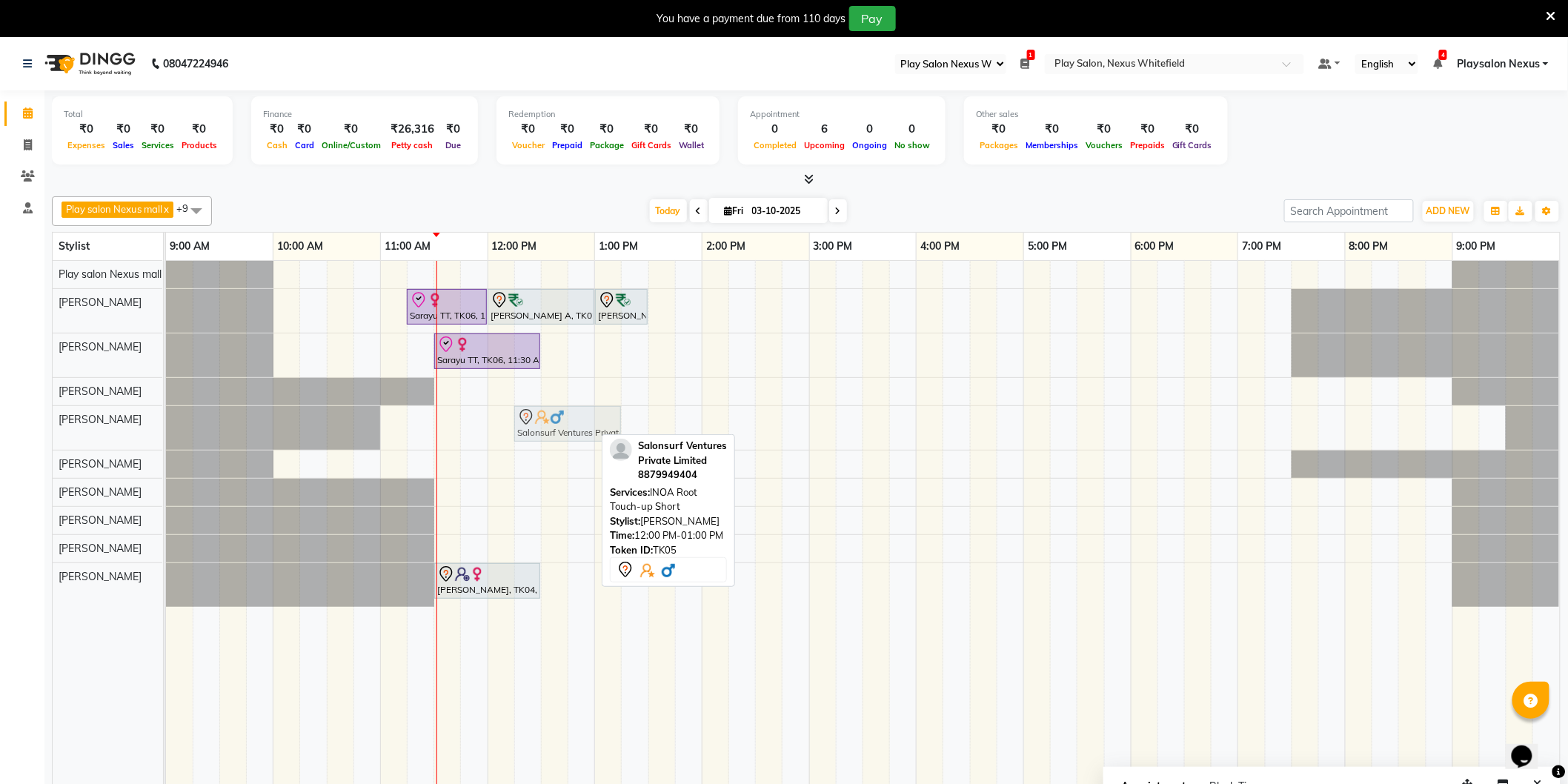
drag, startPoint x: 527, startPoint y: 421, endPoint x: 565, endPoint y: 423, distance: 38.1
click at [166, 423] on div "Salonsurf Ventures Private Limited, TK05, 12:00 PM-01:00 PM, INOA Root Touch-up…" at bounding box center [166, 428] width 0 height 44
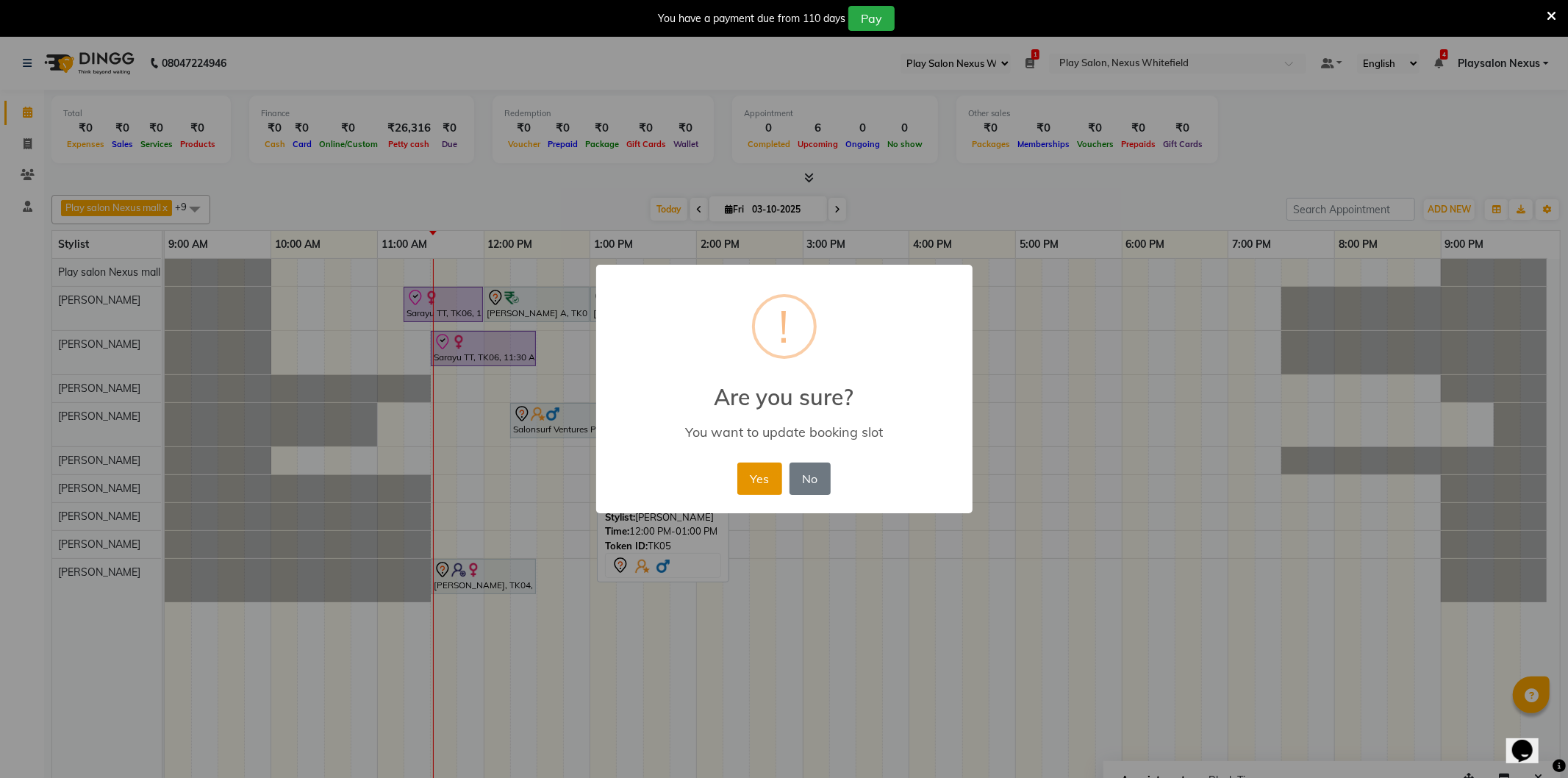
click at [770, 477] on button "Yes" at bounding box center [760, 478] width 45 height 32
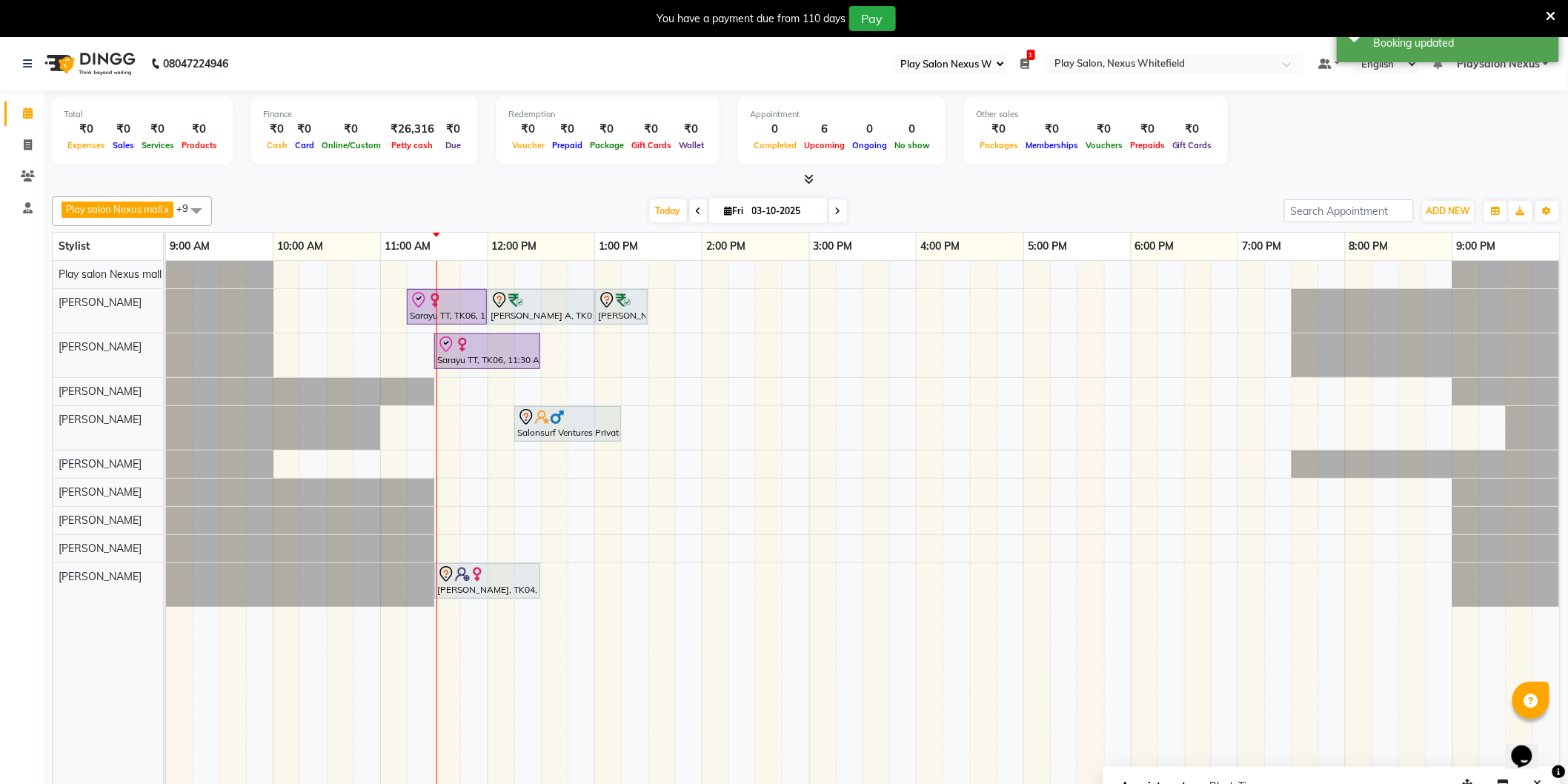
click at [835, 209] on icon at bounding box center [838, 211] width 6 height 8
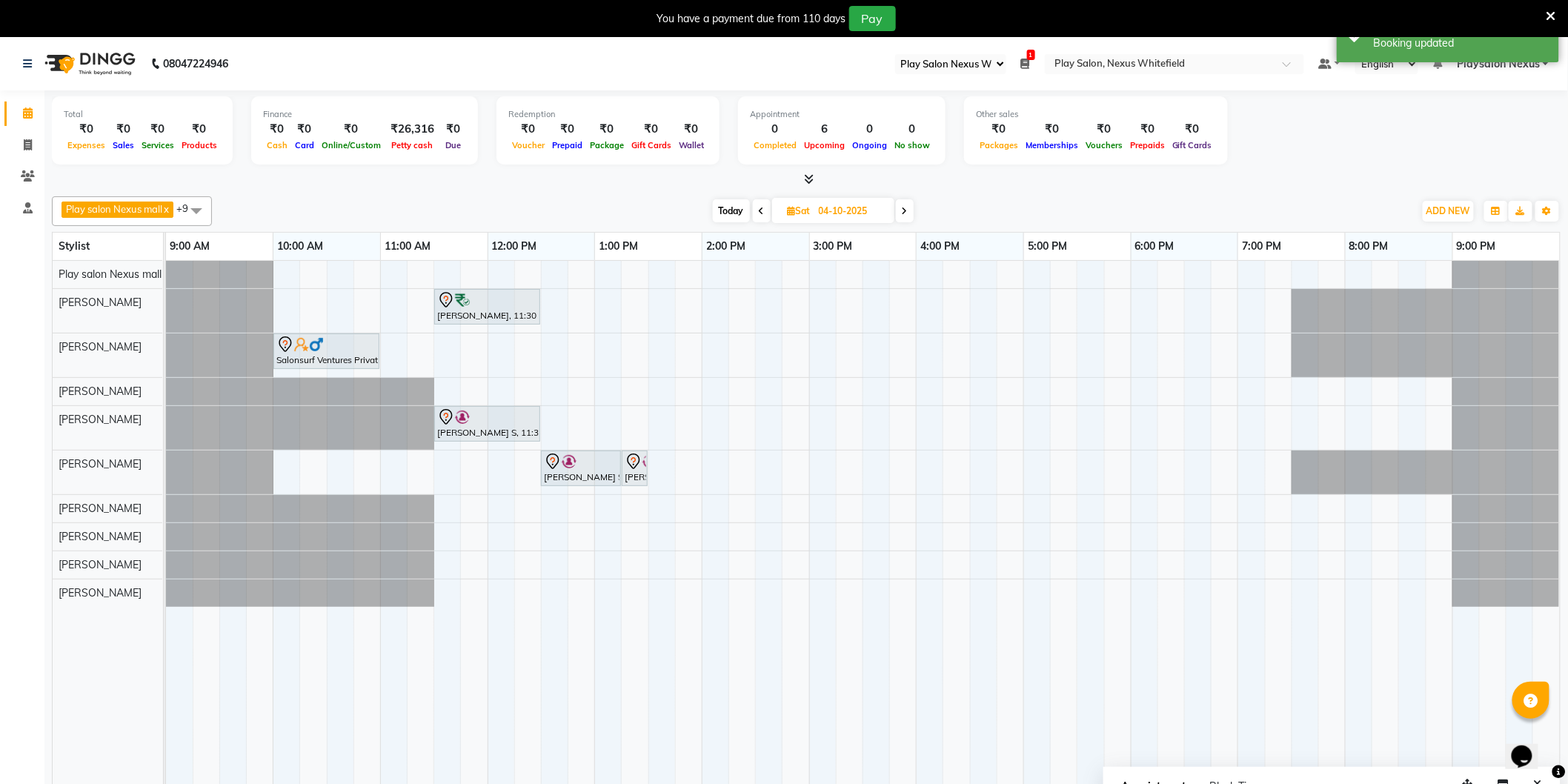
click at [758, 208] on span at bounding box center [762, 210] width 18 height 23
type input "03-10-2025"
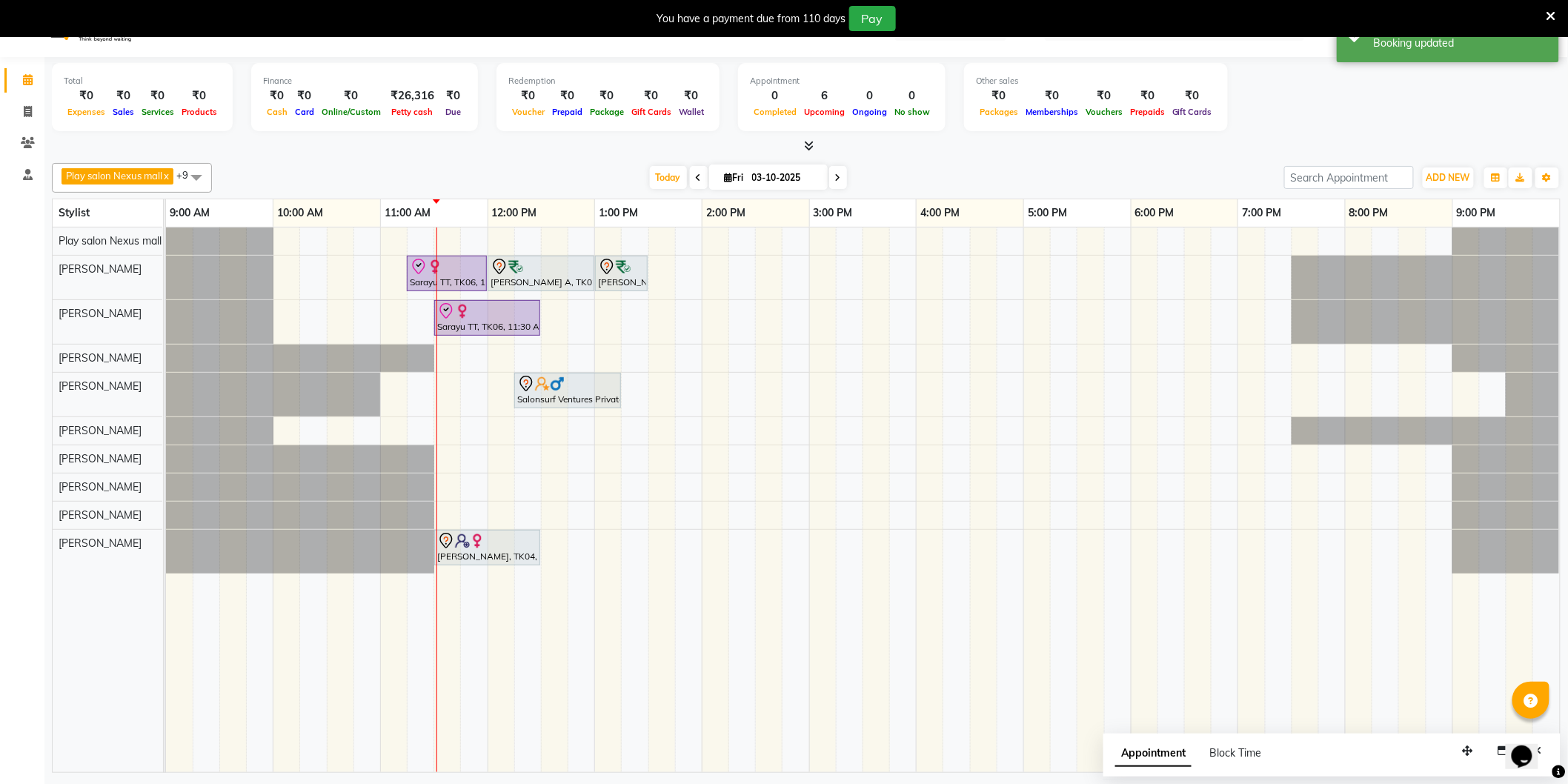
scroll to position [37, 0]
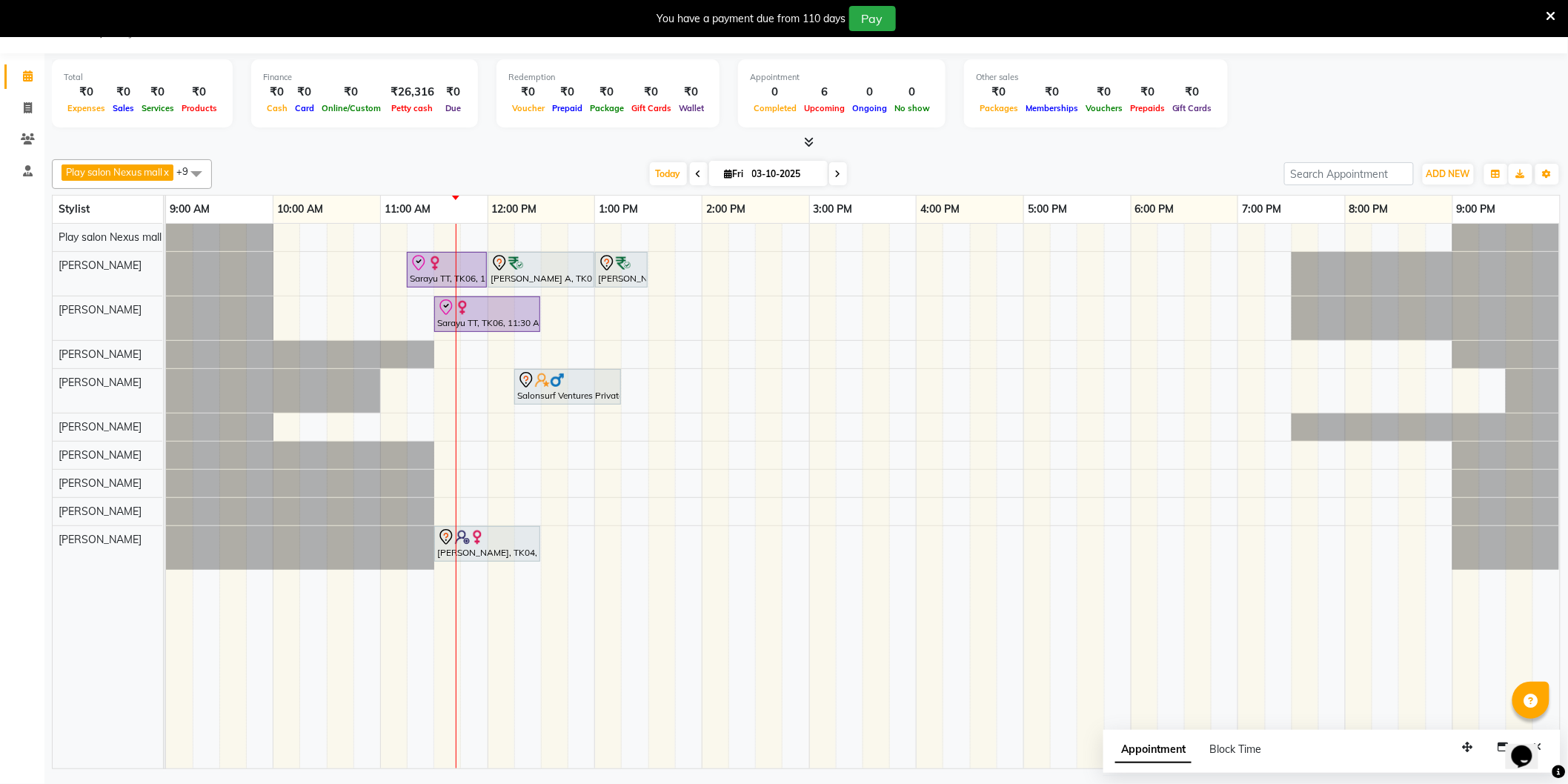
click at [879, 388] on div "Sarayu TT, TK06, 11:15 AM-12:00 PM, Hair Cut Lady (Senior Stylist) Aman A, TK02…" at bounding box center [863, 496] width 1394 height 545
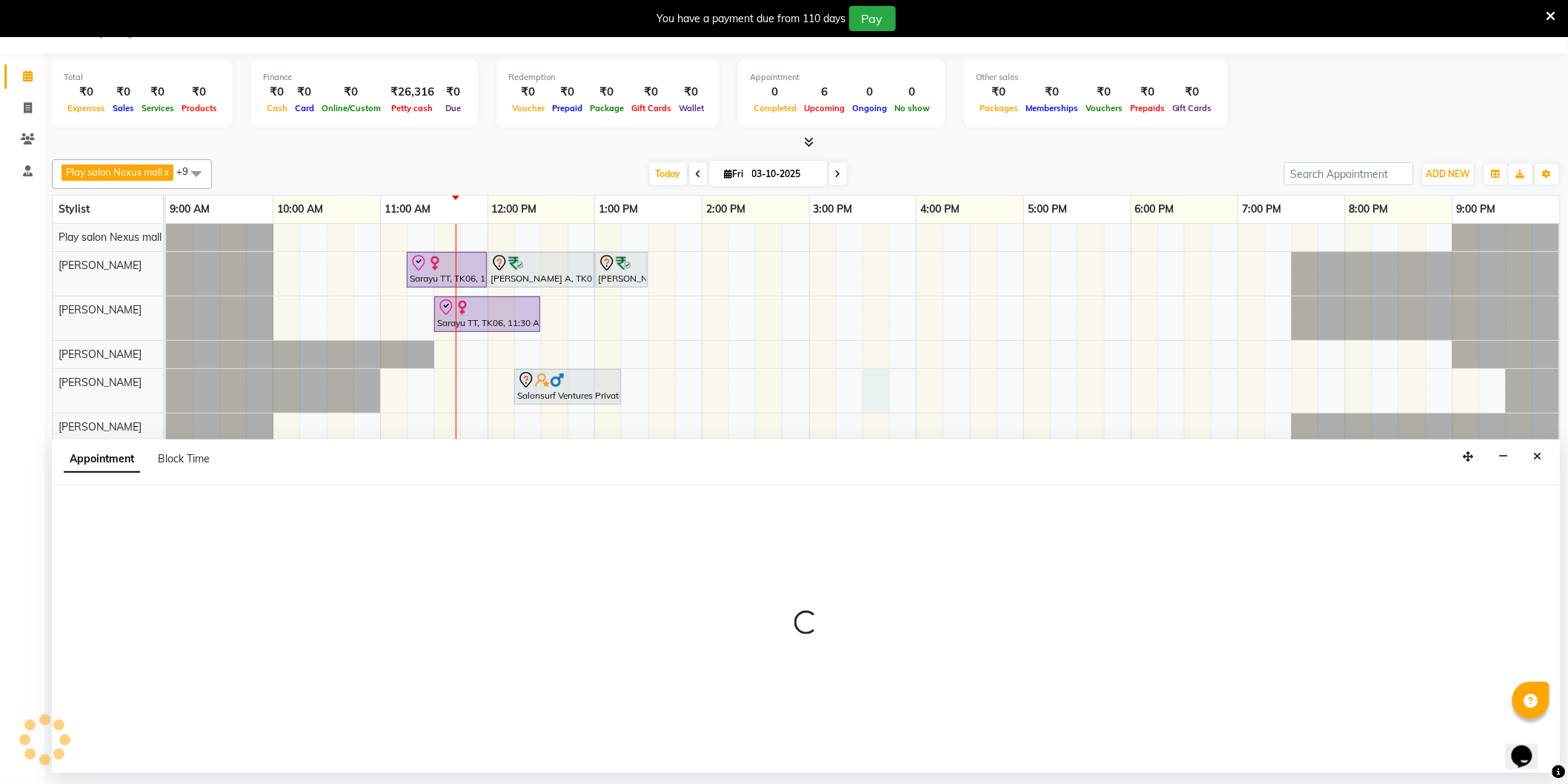
select select "81392"
select select "930"
select select "tentative"
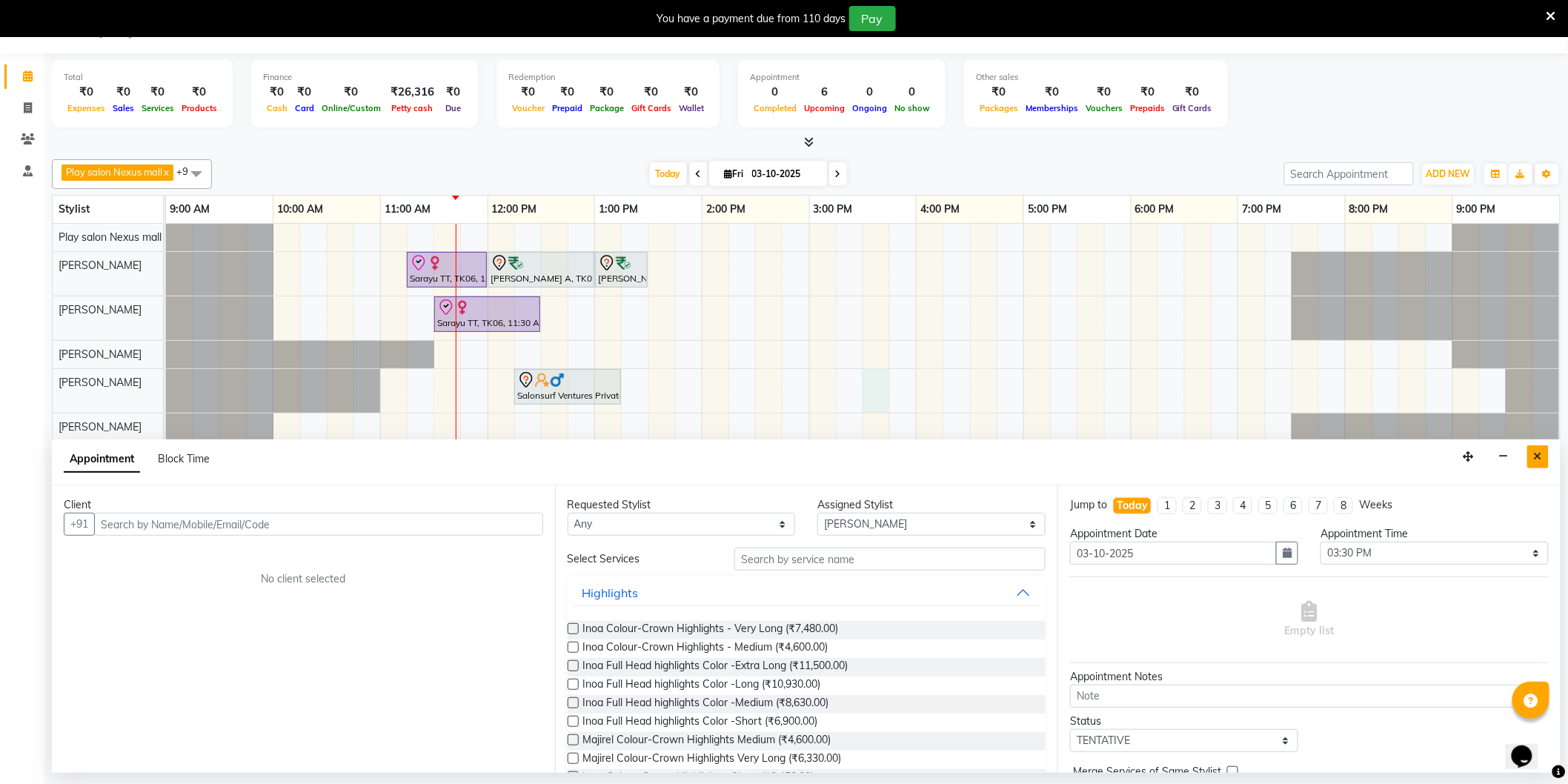
click at [1544, 454] on button "Close" at bounding box center [1537, 456] width 21 height 23
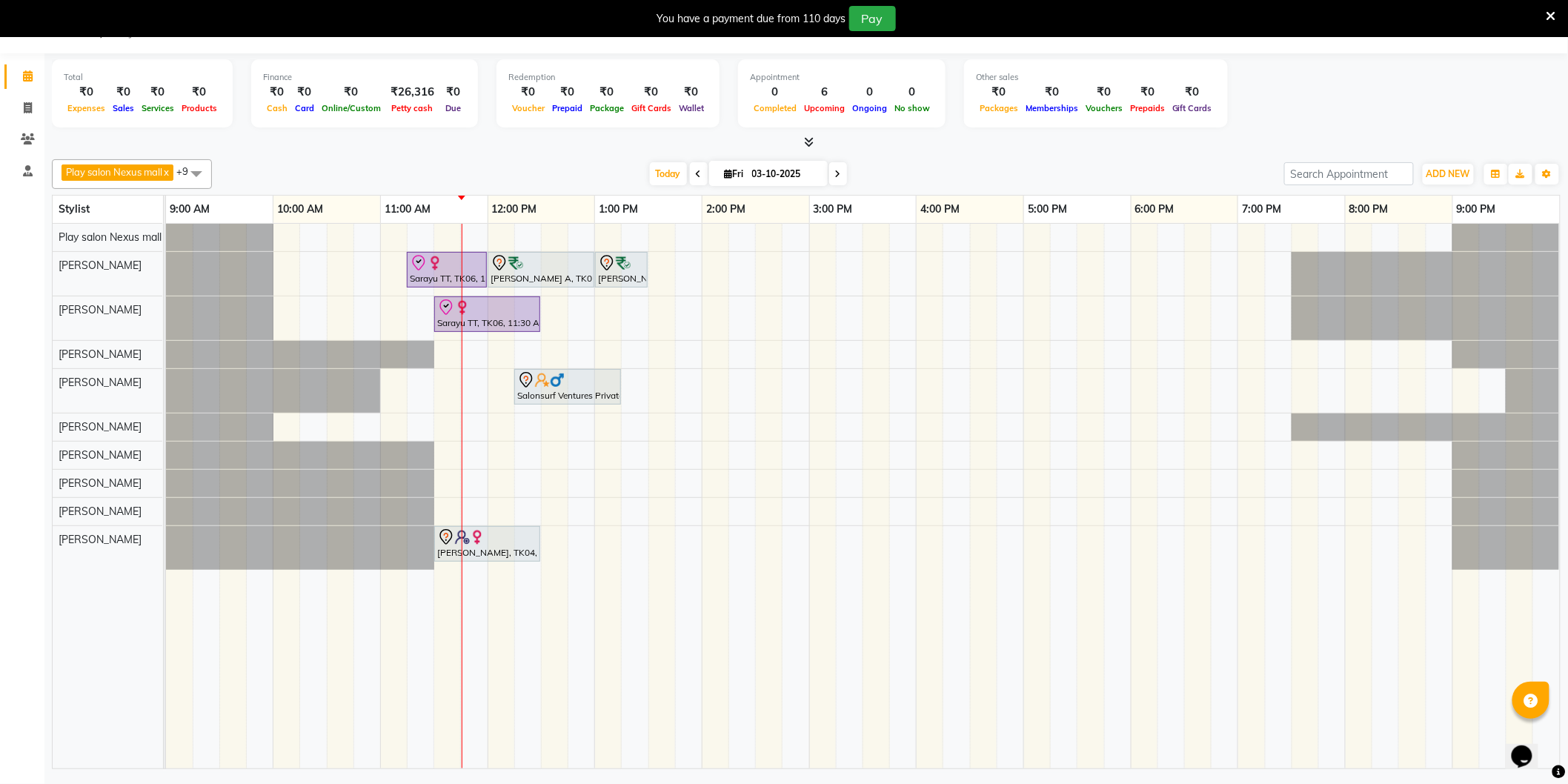
click at [627, 349] on div "Sarayu TT, TK06, 11:15 AM-12:00 PM, Hair Cut Lady (Senior Stylist) Aman A, TK02…" at bounding box center [863, 496] width 1394 height 545
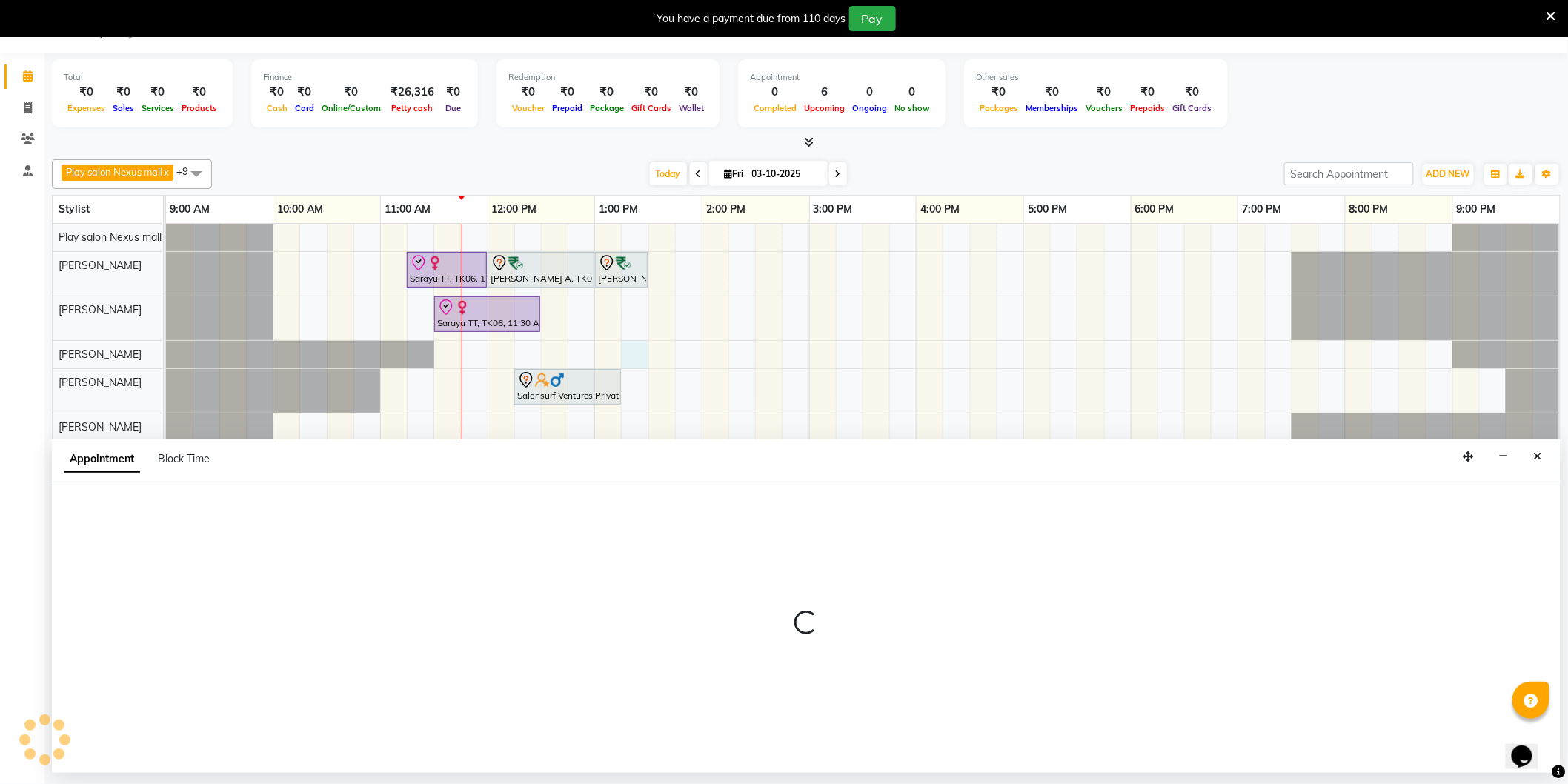
select select "81400"
select select "795"
select select "tentative"
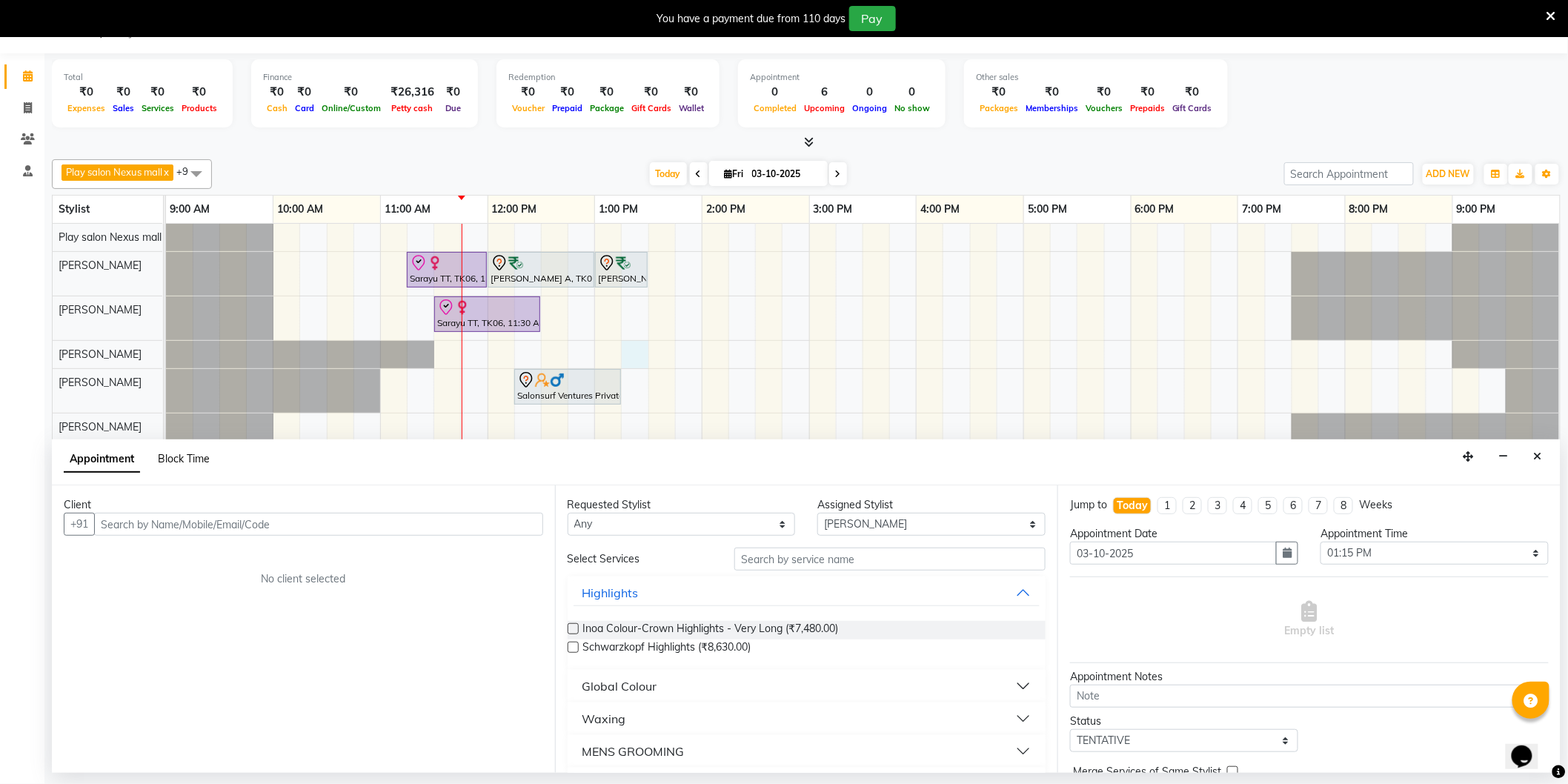
click at [201, 461] on span "Block Time" at bounding box center [183, 459] width 52 height 14
select select "81400"
select select "795"
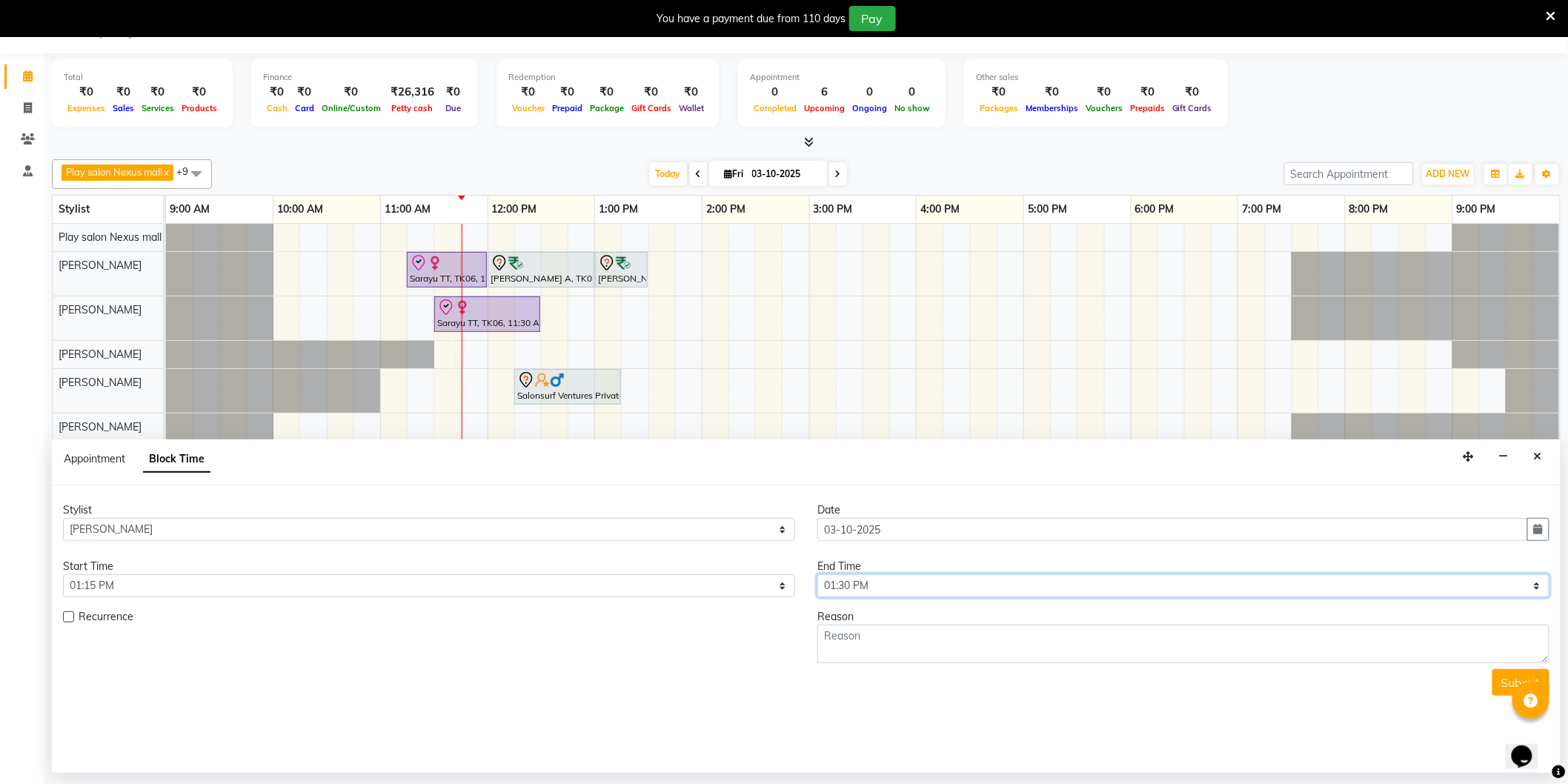
drag, startPoint x: 900, startPoint y: 581, endPoint x: 787, endPoint y: 627, distance: 122.0
click at [900, 581] on select "Select 10:00 AM 10:15 AM 10:30 AM 10:45 AM 11:00 AM 11:15 AM 11:30 AM 11:45 AM …" at bounding box center [1183, 585] width 732 height 23
select select "840"
click at [818, 574] on select "Select 10:00 AM 10:15 AM 10:30 AM 10:45 AM 11:00 AM 11:15 AM 11:30 AM 11:45 AM …" at bounding box center [1183, 585] width 732 height 23
click at [1018, 643] on textarea at bounding box center [1183, 643] width 732 height 38
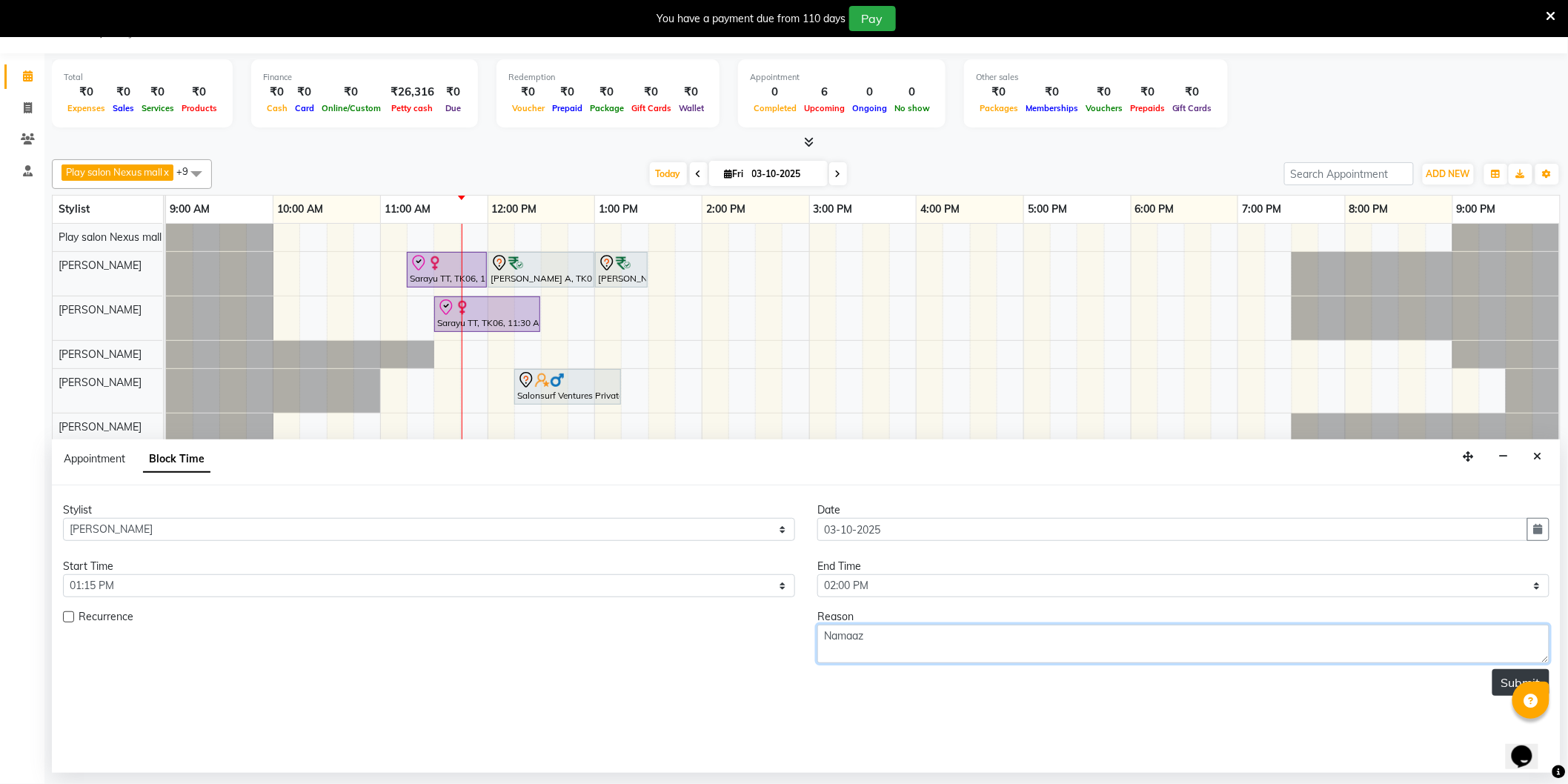
type textarea "Namaaz"
click at [1508, 675] on button "Submit" at bounding box center [1520, 681] width 57 height 26
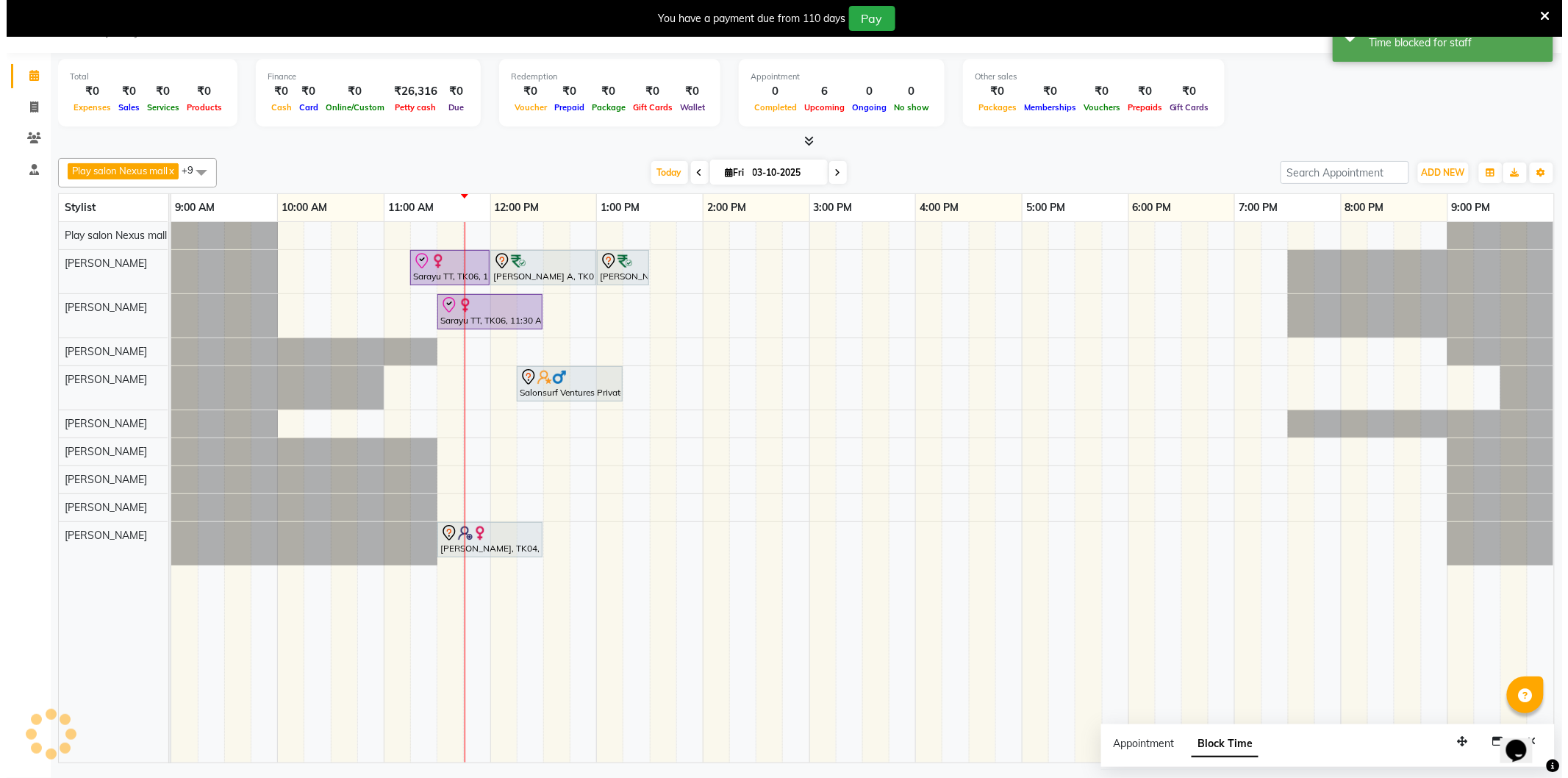
scroll to position [0, 0]
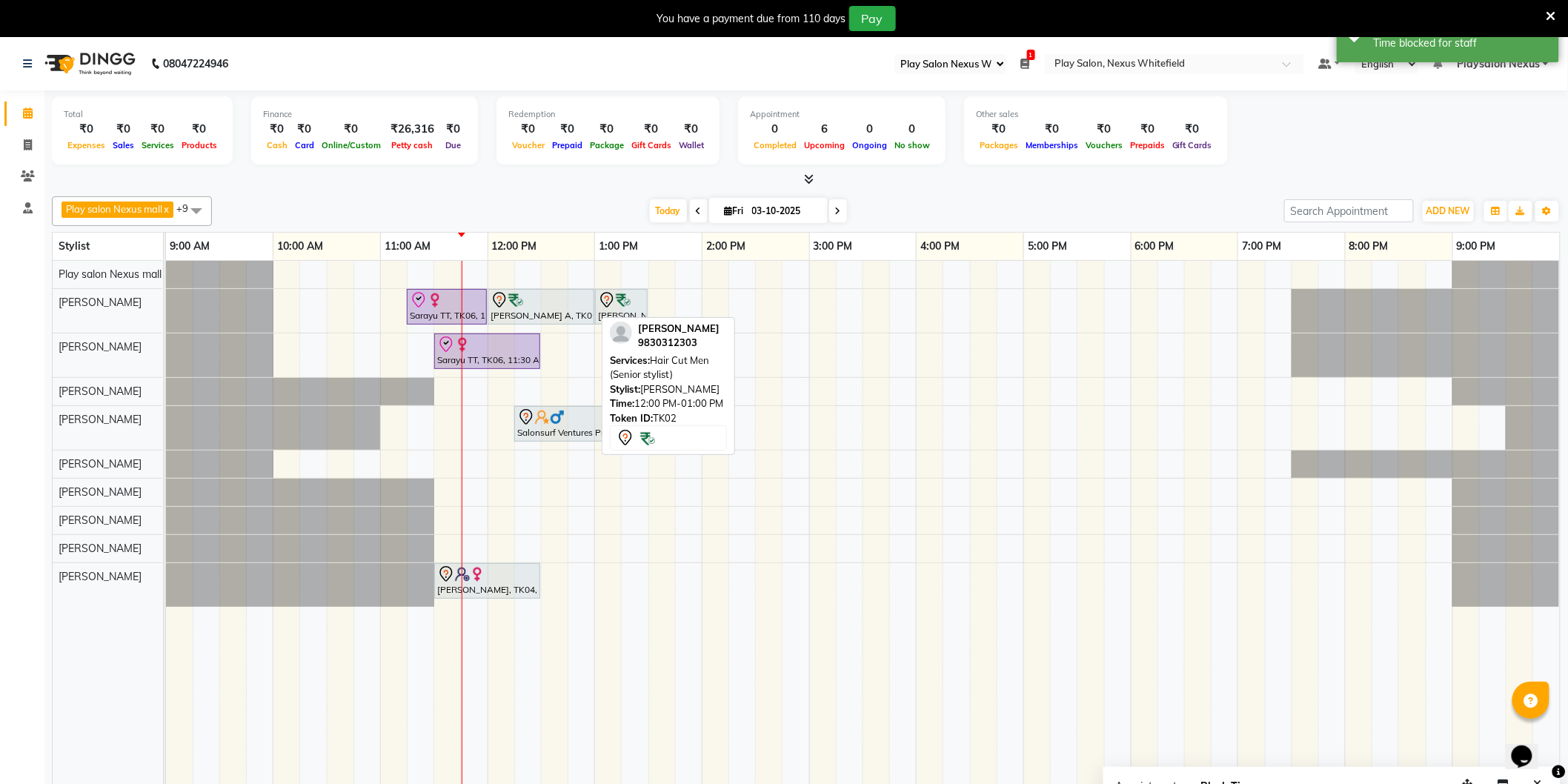
click at [523, 300] on div at bounding box center [541, 300] width 101 height 18
select select "7"
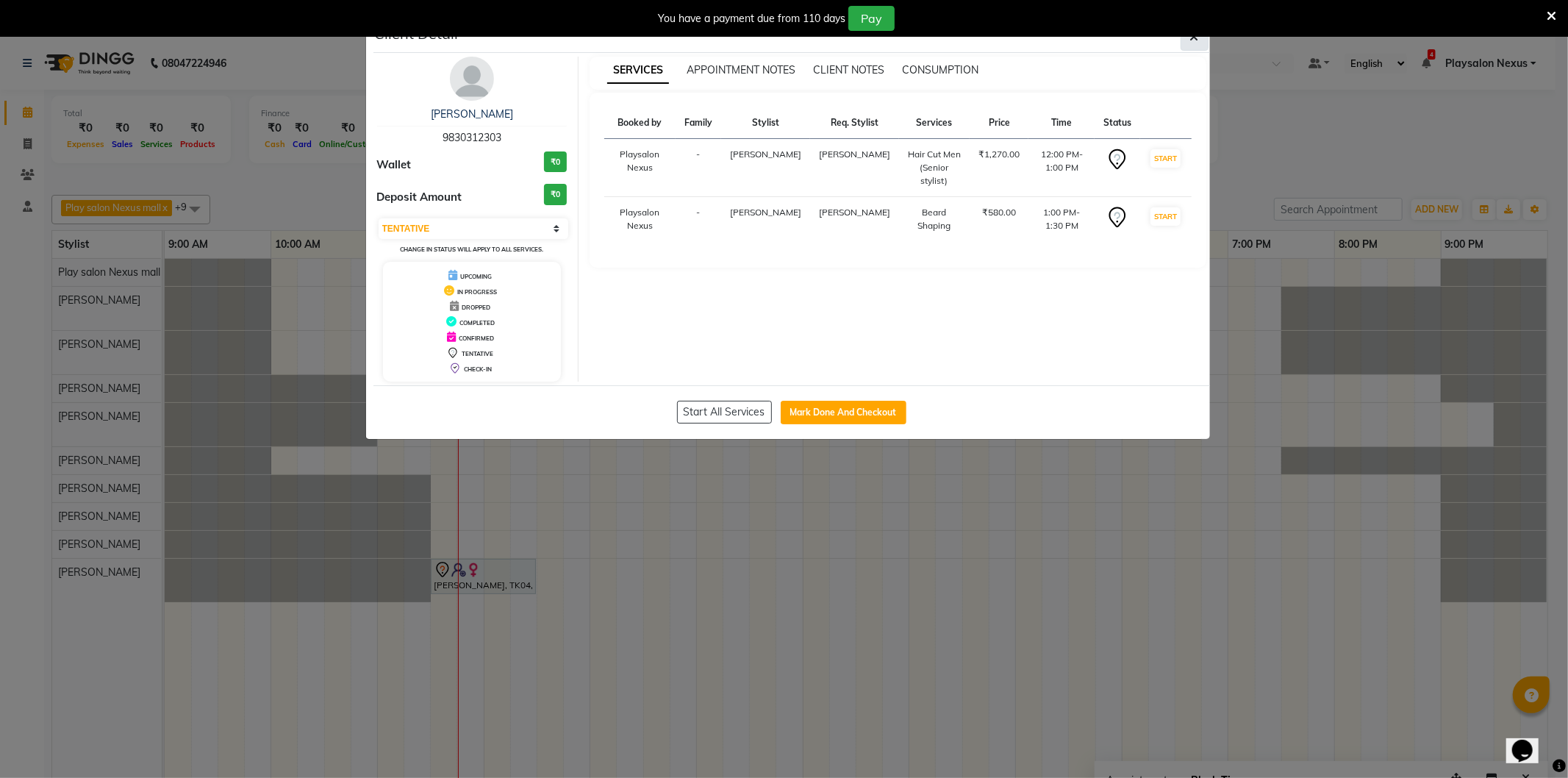
click at [1201, 42] on button "button" at bounding box center [1194, 36] width 28 height 28
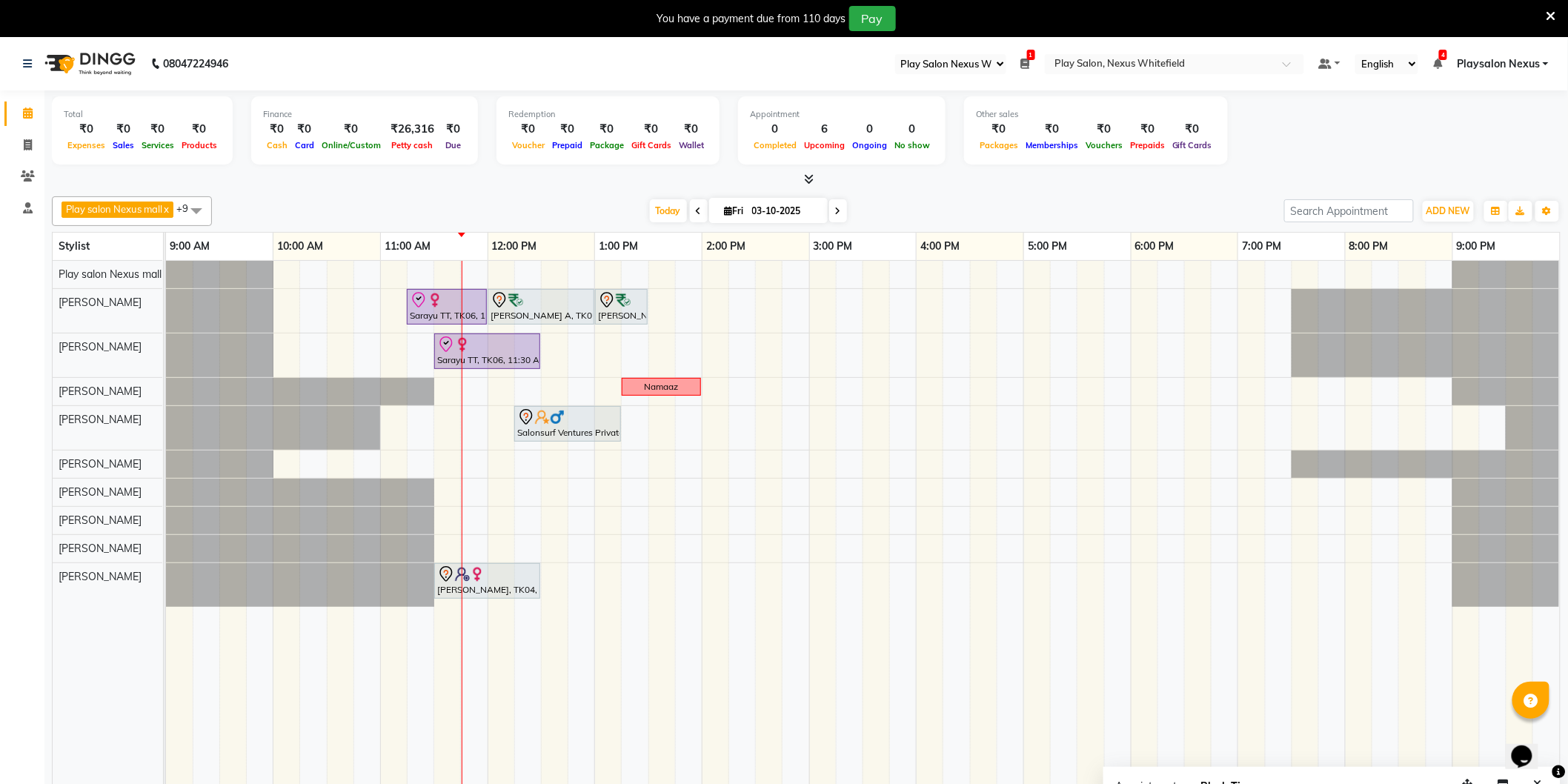
click at [1551, 12] on icon at bounding box center [1551, 16] width 9 height 14
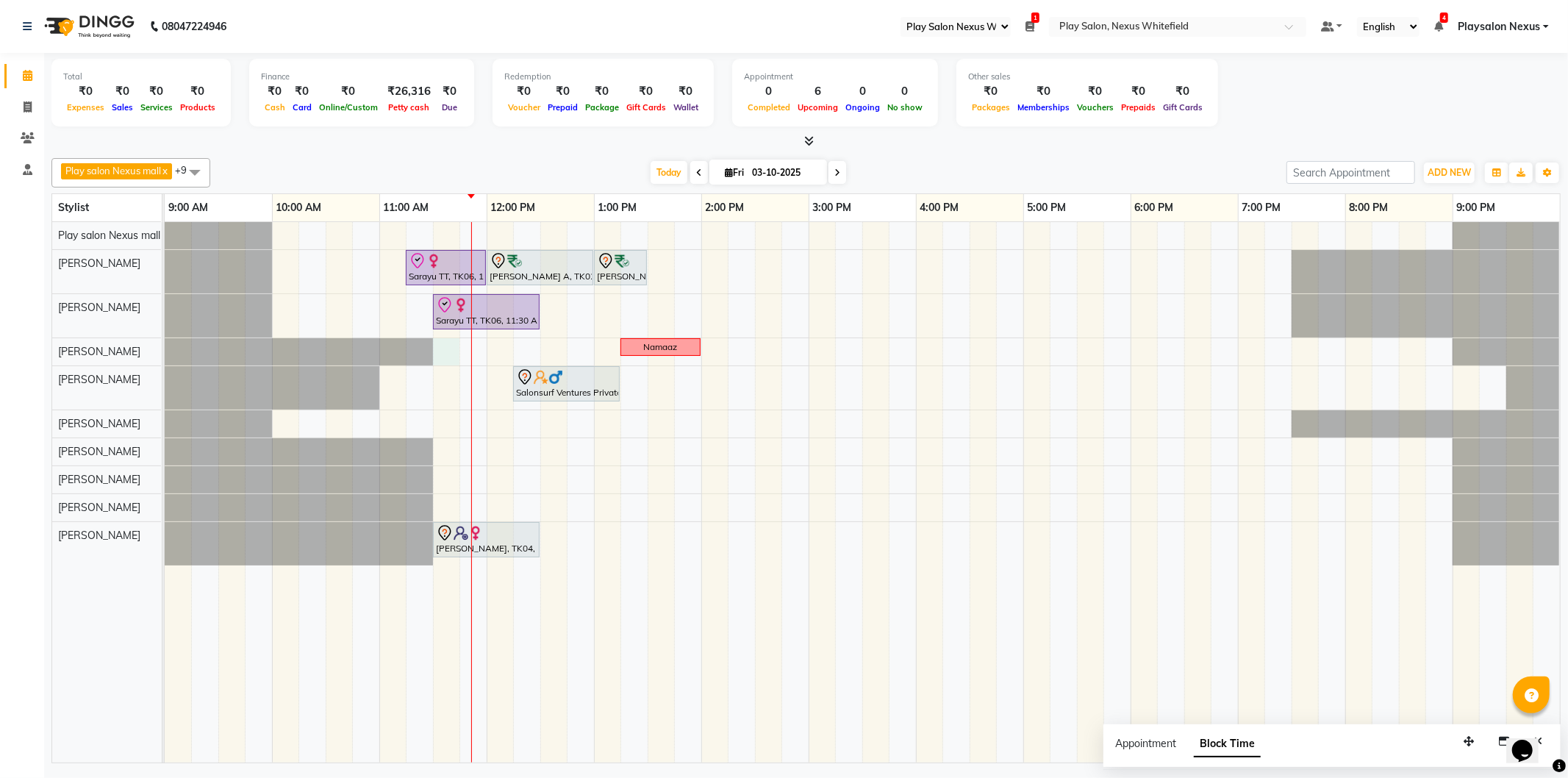
click at [443, 353] on div "Sarayu TT, TK06, 11:15 AM-12:00 PM, Hair Cut Lady (Senior Stylist) Aman A, TK02…" at bounding box center [862, 493] width 1395 height 541
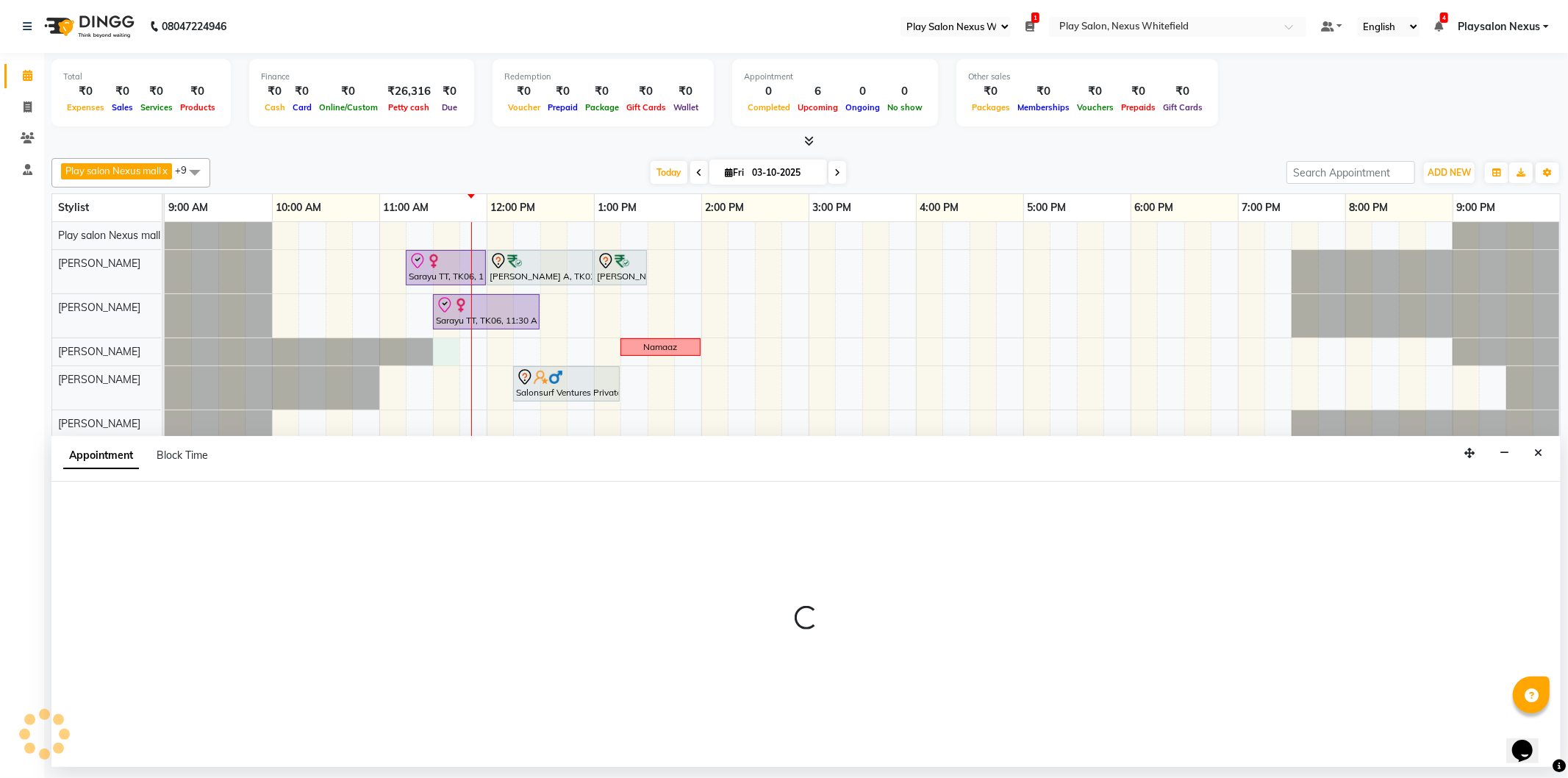
select select "81400"
select select "690"
select select "tentative"
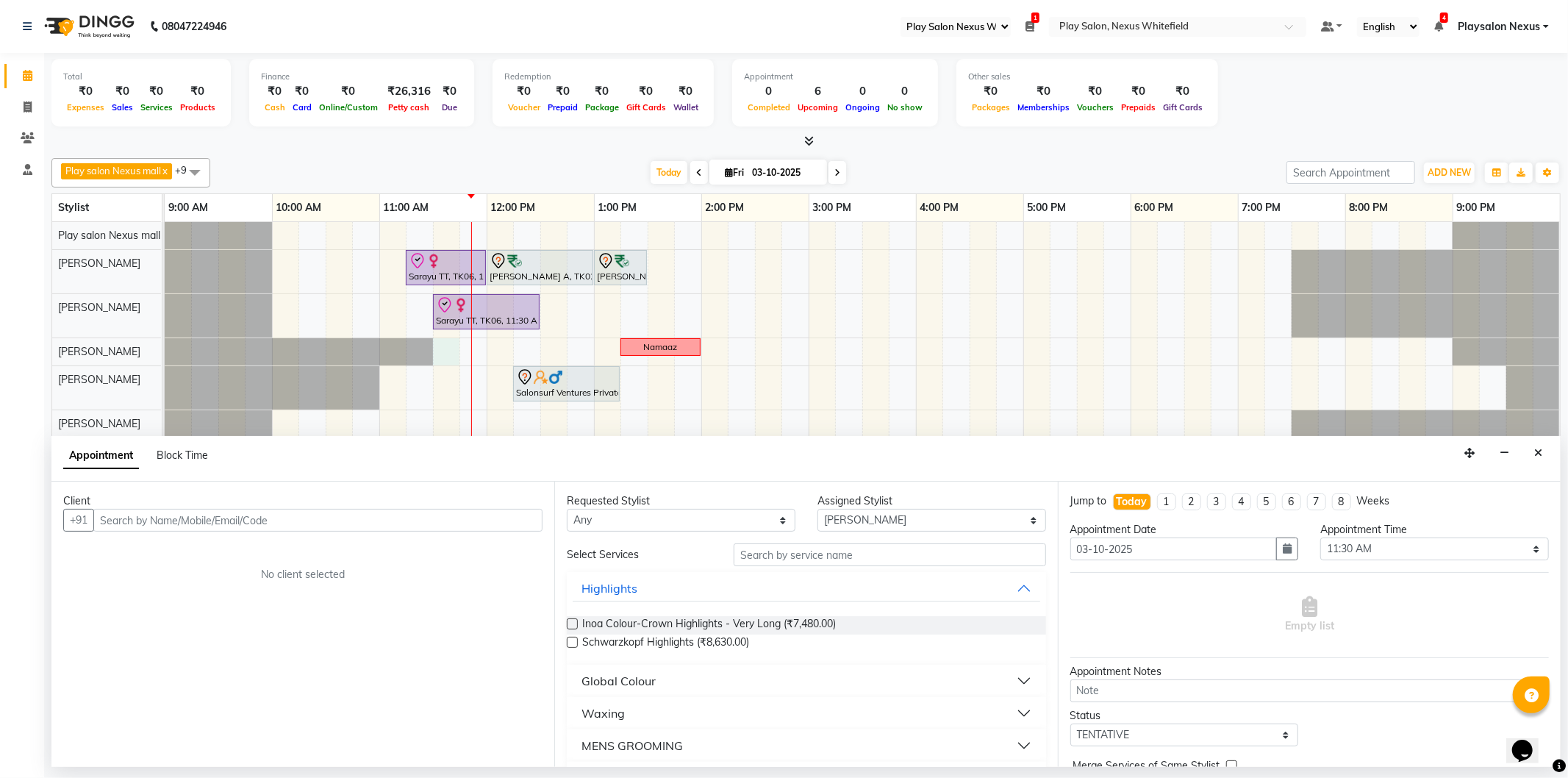
click at [237, 518] on input "text" at bounding box center [317, 520] width 449 height 23
type input "7208579580"
click at [500, 520] on span "Add Client" at bounding box center [512, 520] width 49 height 13
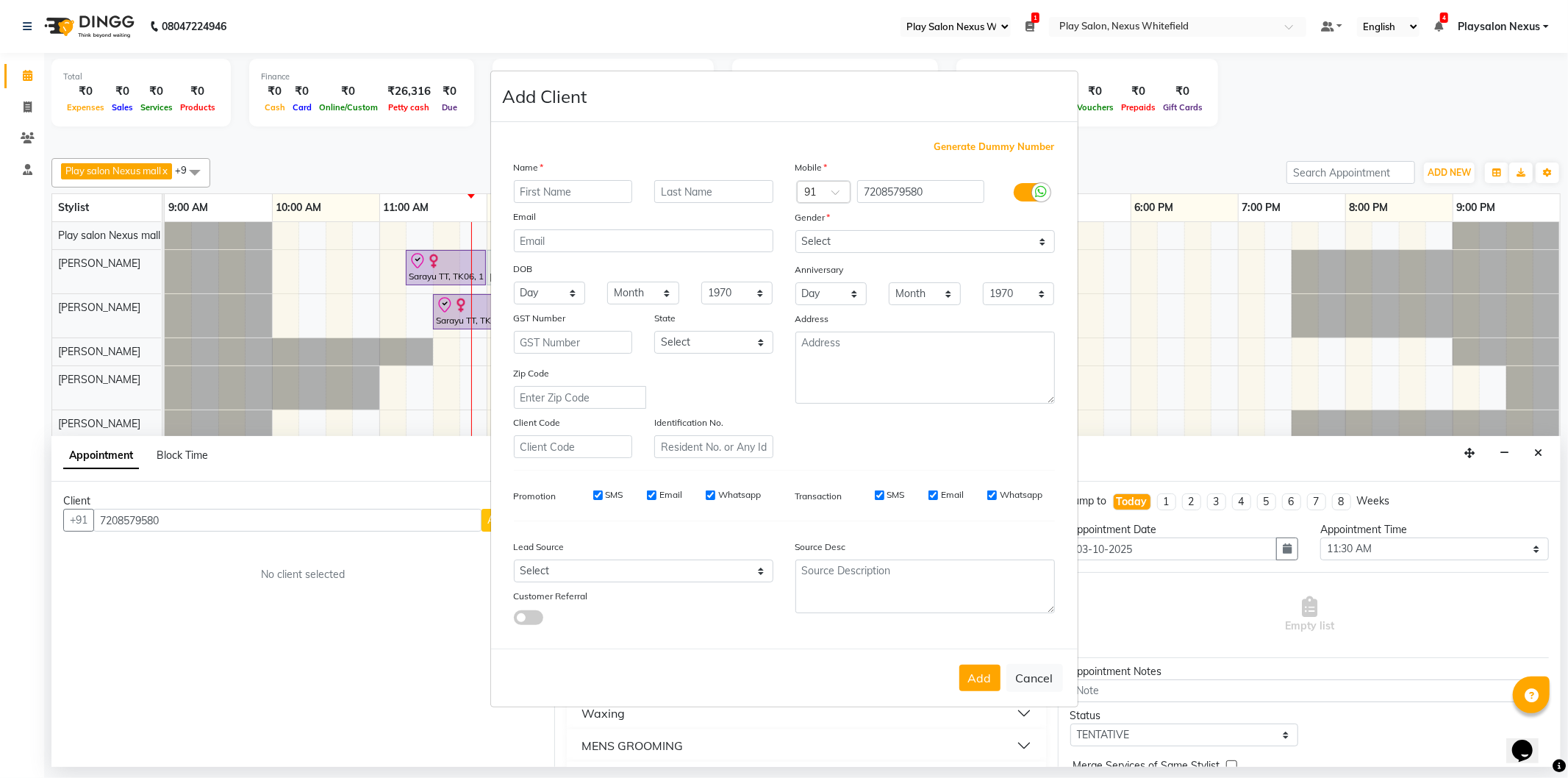
click at [573, 200] on input "text" at bounding box center [573, 191] width 119 height 23
type input "Rani"
click at [831, 240] on select "Select Male Female Other Prefer Not To Say" at bounding box center [925, 241] width 259 height 23
select select "female"
click at [796, 230] on select "Select Male Female Other Prefer Not To Say" at bounding box center [925, 241] width 259 height 23
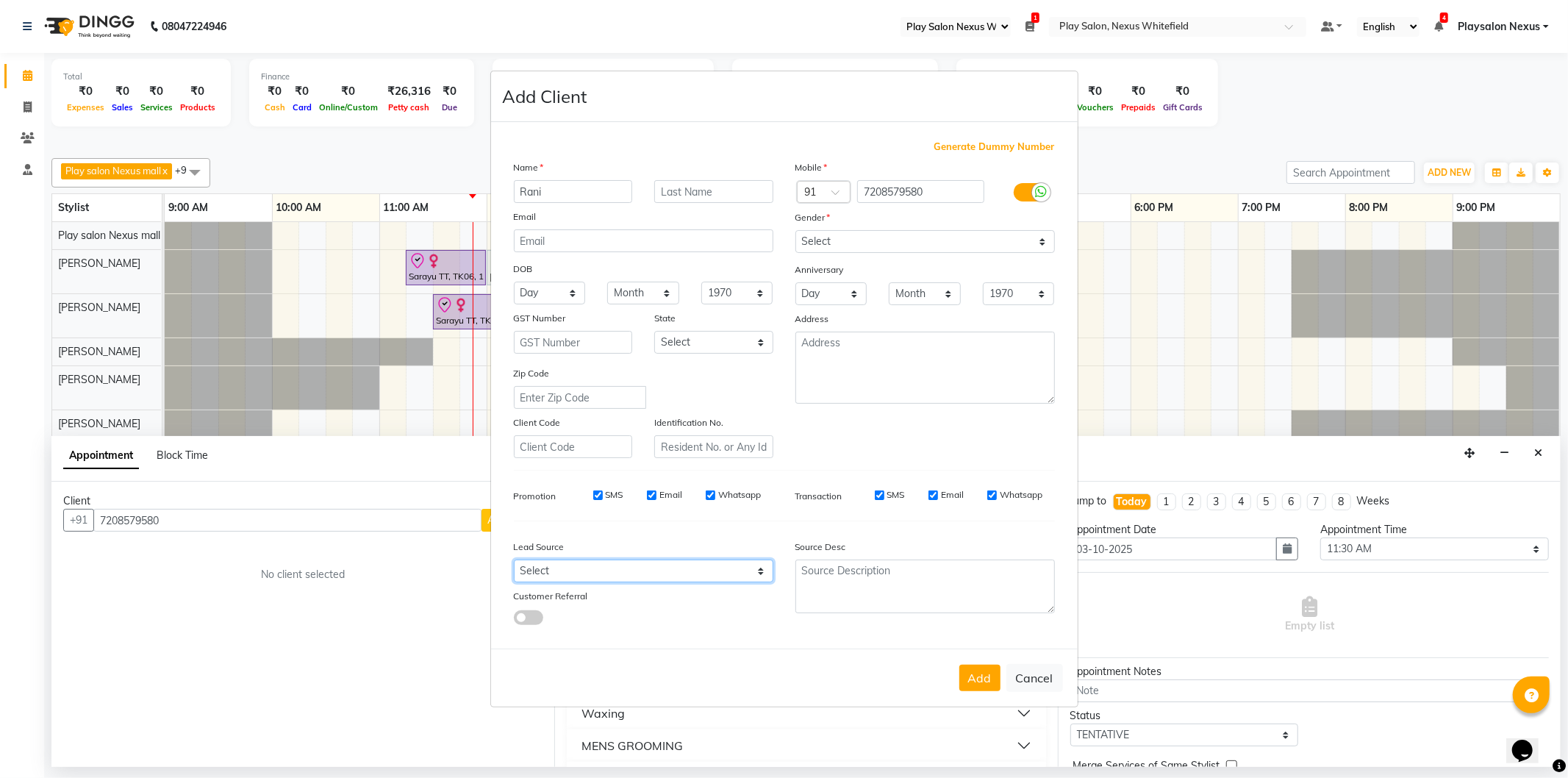
click at [605, 570] on select "Select Walk-in Internet Friend Word of Mouth Advertisement Facebook JustDial Go…" at bounding box center [643, 570] width 259 height 23
select select "54912"
click at [514, 560] on select "Select Walk-in Internet Friend Word of Mouth Advertisement Facebook JustDial Go…" at bounding box center [643, 570] width 259 height 23
click at [975, 673] on button "Add" at bounding box center [979, 677] width 41 height 26
type input "72******80"
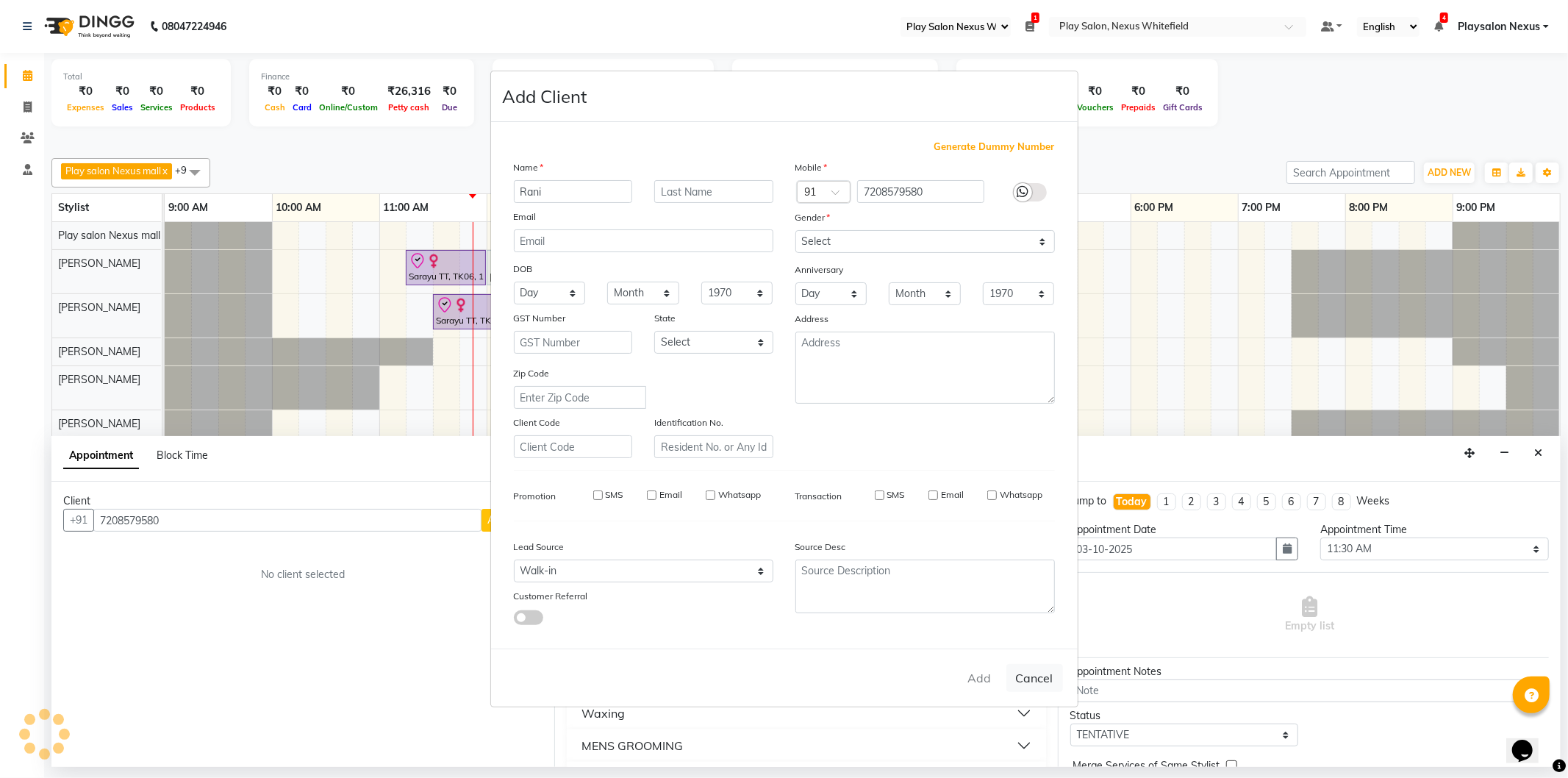
select select
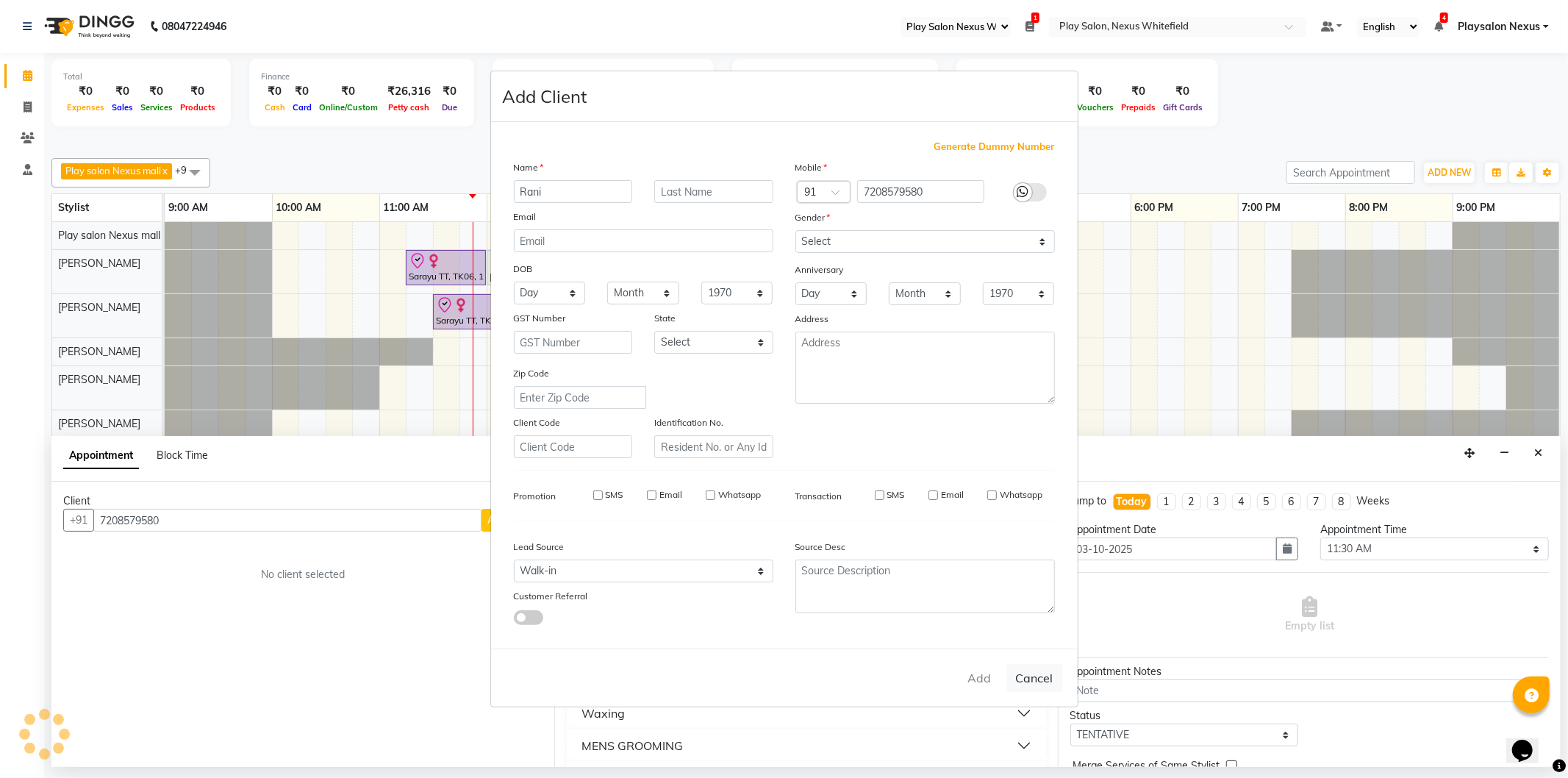
select select
checkbox input "false"
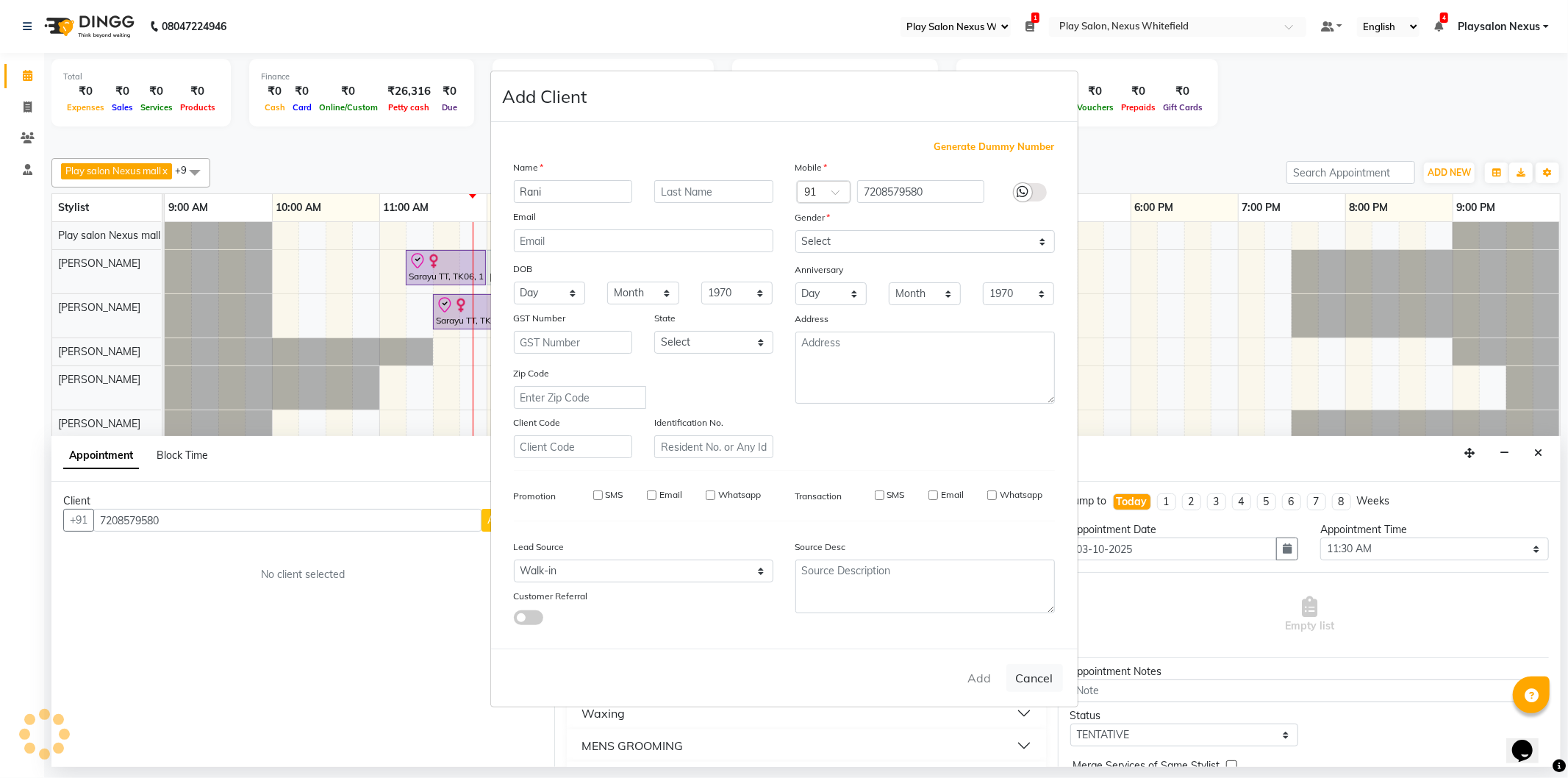
checkbox input "false"
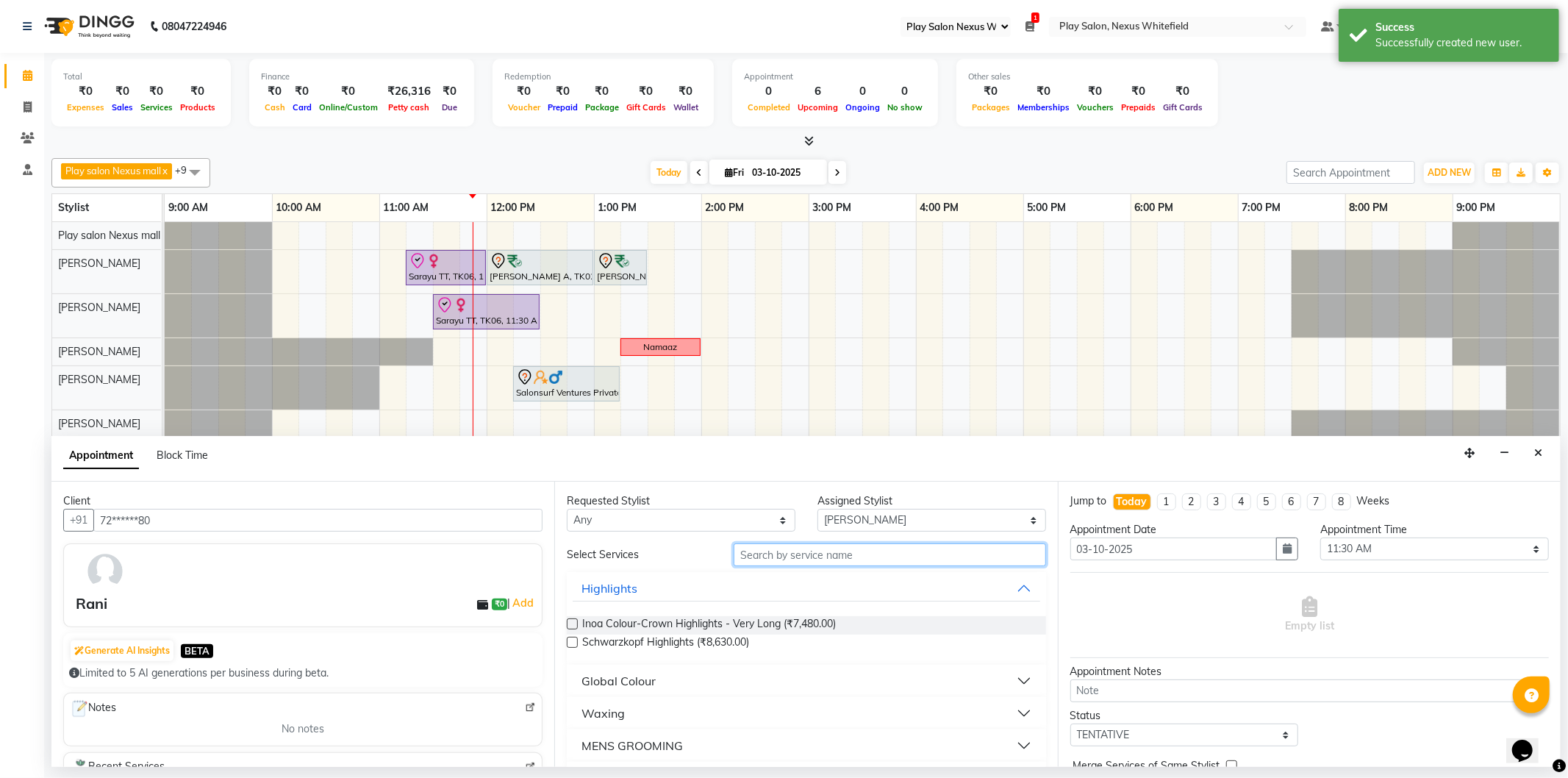
click at [792, 552] on input "text" at bounding box center [889, 554] width 312 height 23
click at [787, 549] on input "text" at bounding box center [889, 554] width 312 height 23
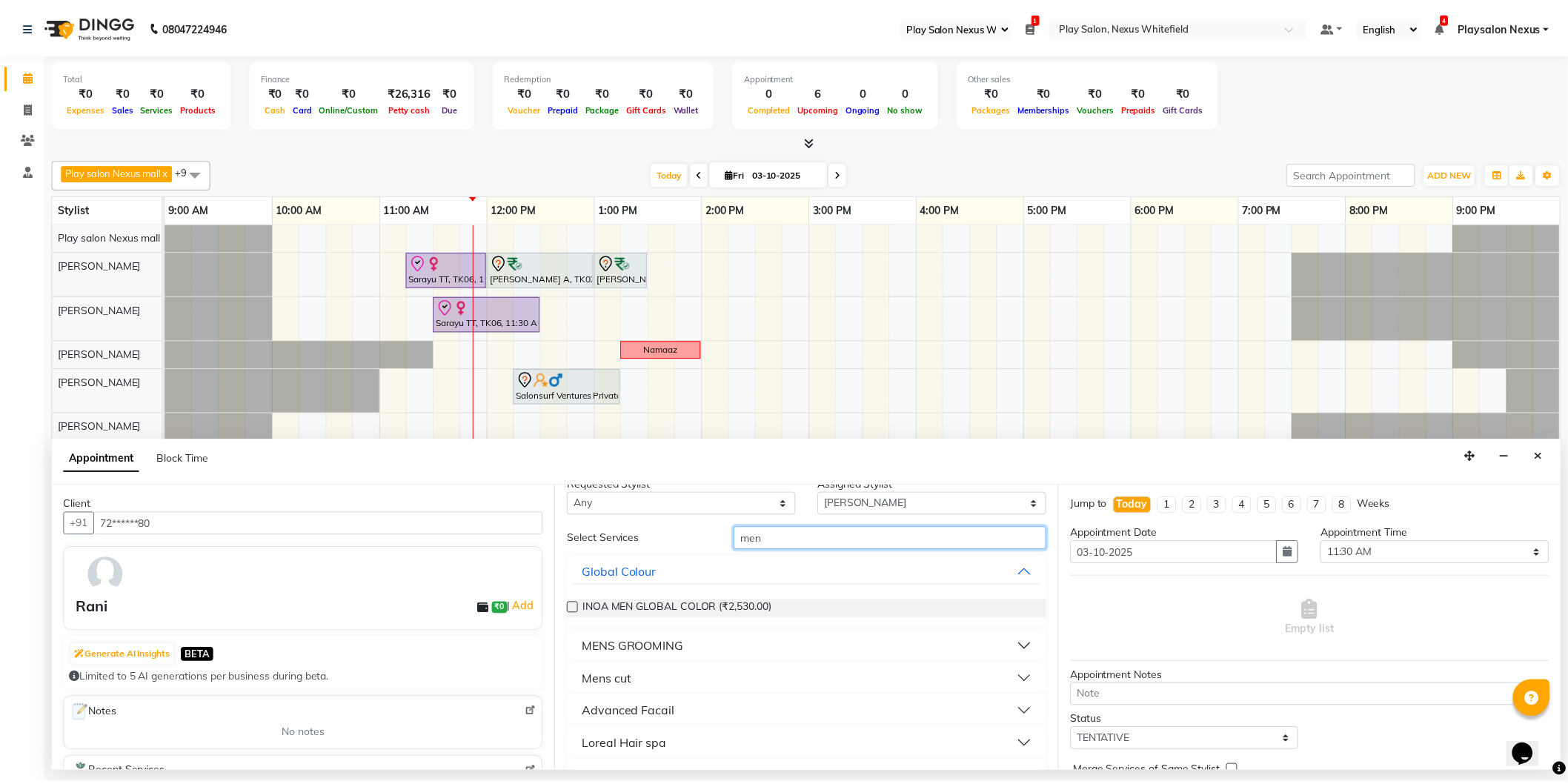
scroll to position [19, 0]
drag, startPoint x: 790, startPoint y: 540, endPoint x: 741, endPoint y: 545, distance: 49.3
click at [741, 545] on input "men" at bounding box center [896, 540] width 314 height 23
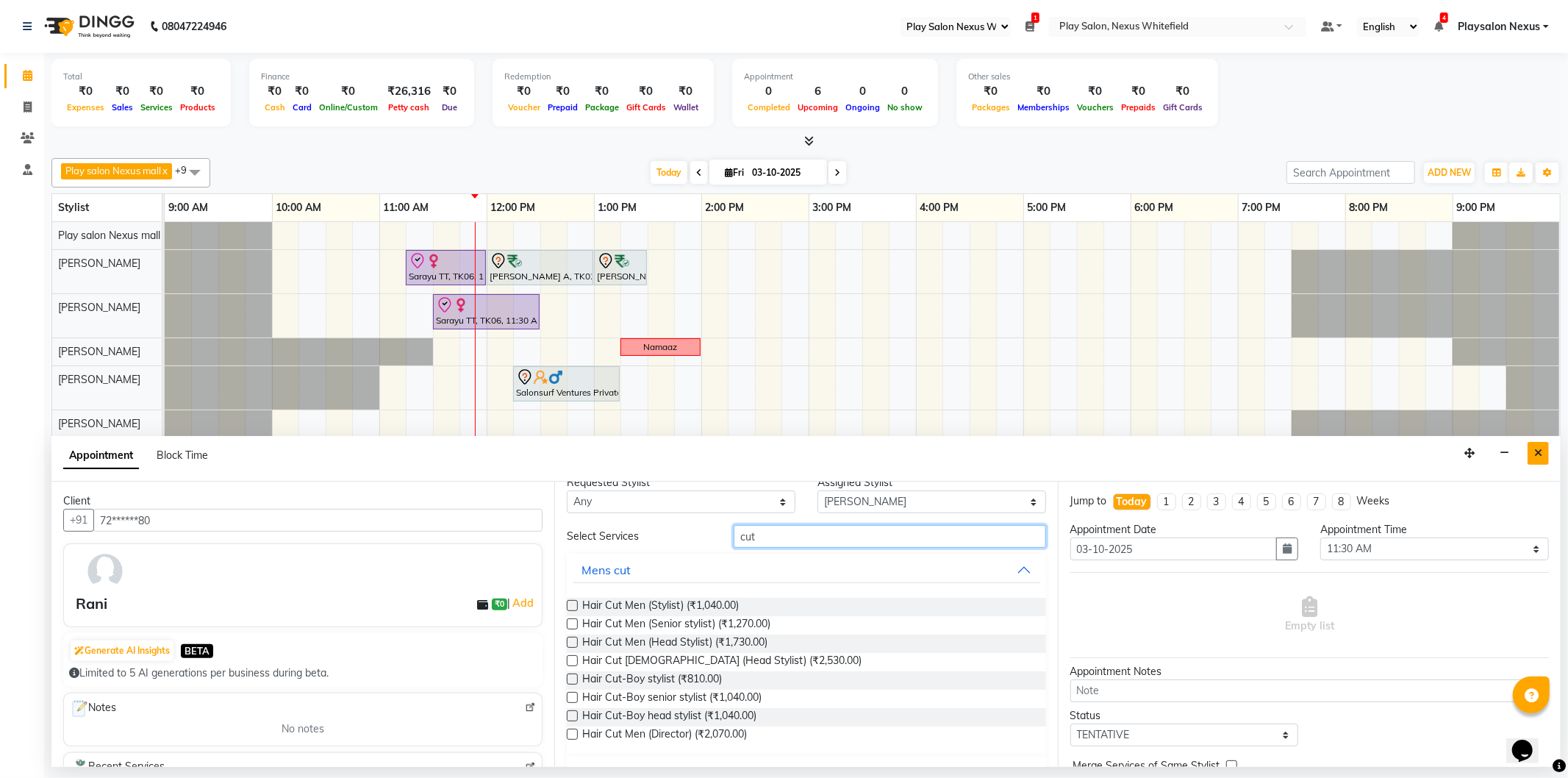
type input "cut"
click at [1539, 456] on icon "Close" at bounding box center [1539, 453] width 8 height 10
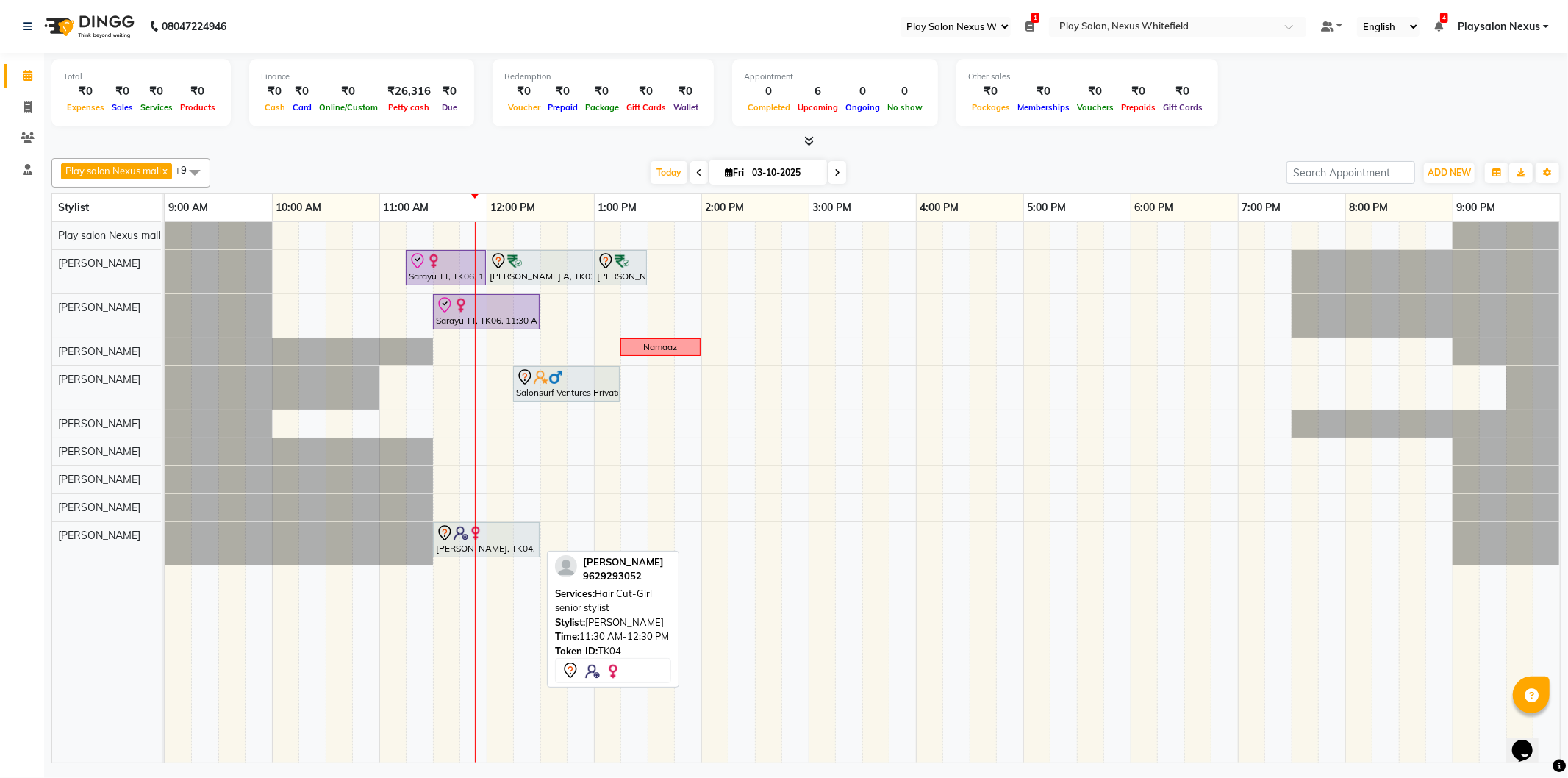
click at [469, 548] on div "Amruth, TK04, 11:30 AM-12:30 PM, Hair Cut-Girl senior stylist" at bounding box center [486, 539] width 104 height 31
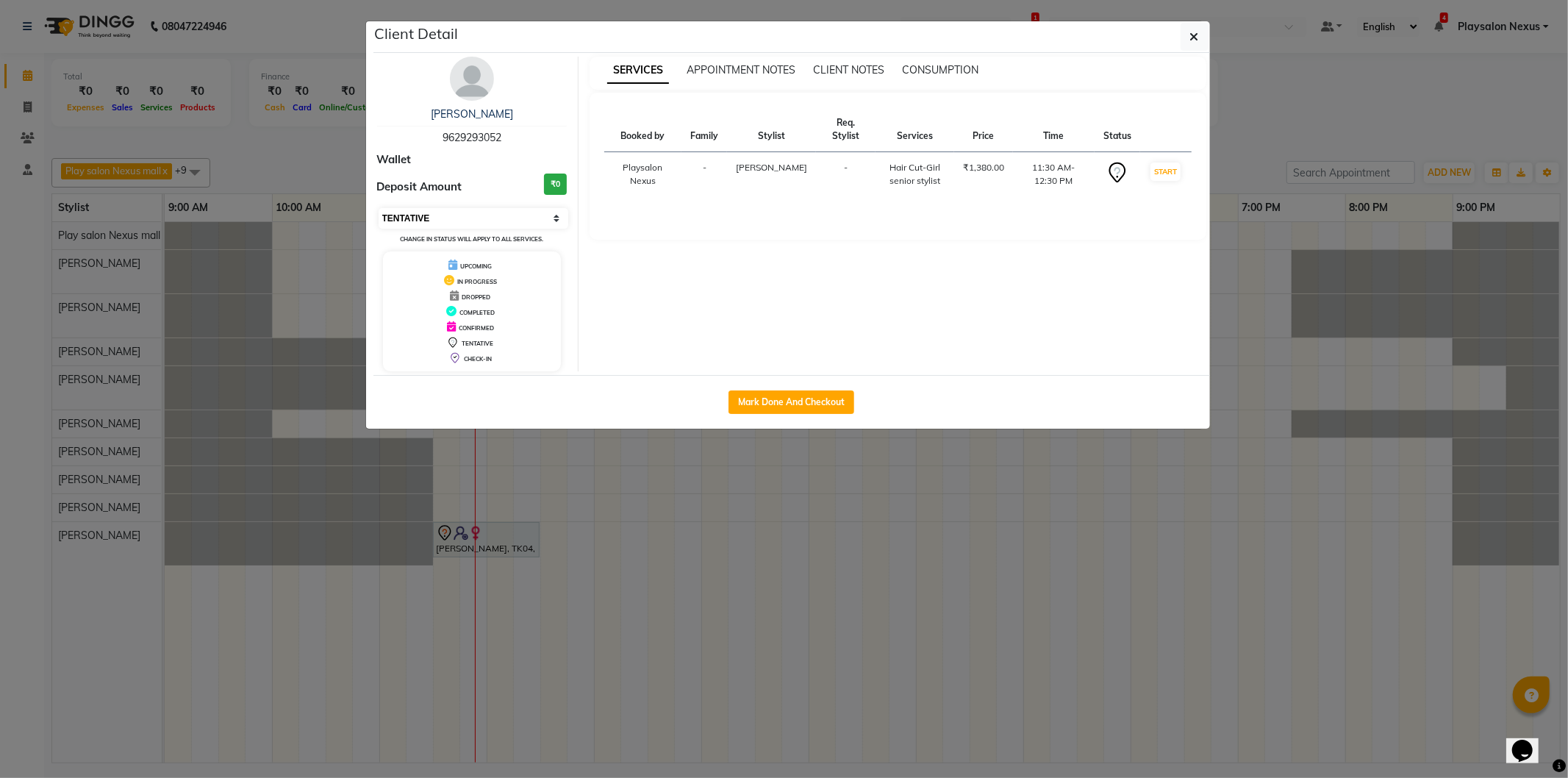
click at [552, 221] on select "Select IN SERVICE CONFIRMED TENTATIVE CHECK IN MARK DONE DROPPED UPCOMING" at bounding box center [474, 218] width 190 height 20
select select "8"
click at [379, 208] on select "Select IN SERVICE CONFIRMED TENTATIVE CHECK IN MARK DONE DROPPED UPCOMING" at bounding box center [474, 218] width 190 height 20
click at [1197, 40] on icon "button" at bounding box center [1194, 37] width 8 height 12
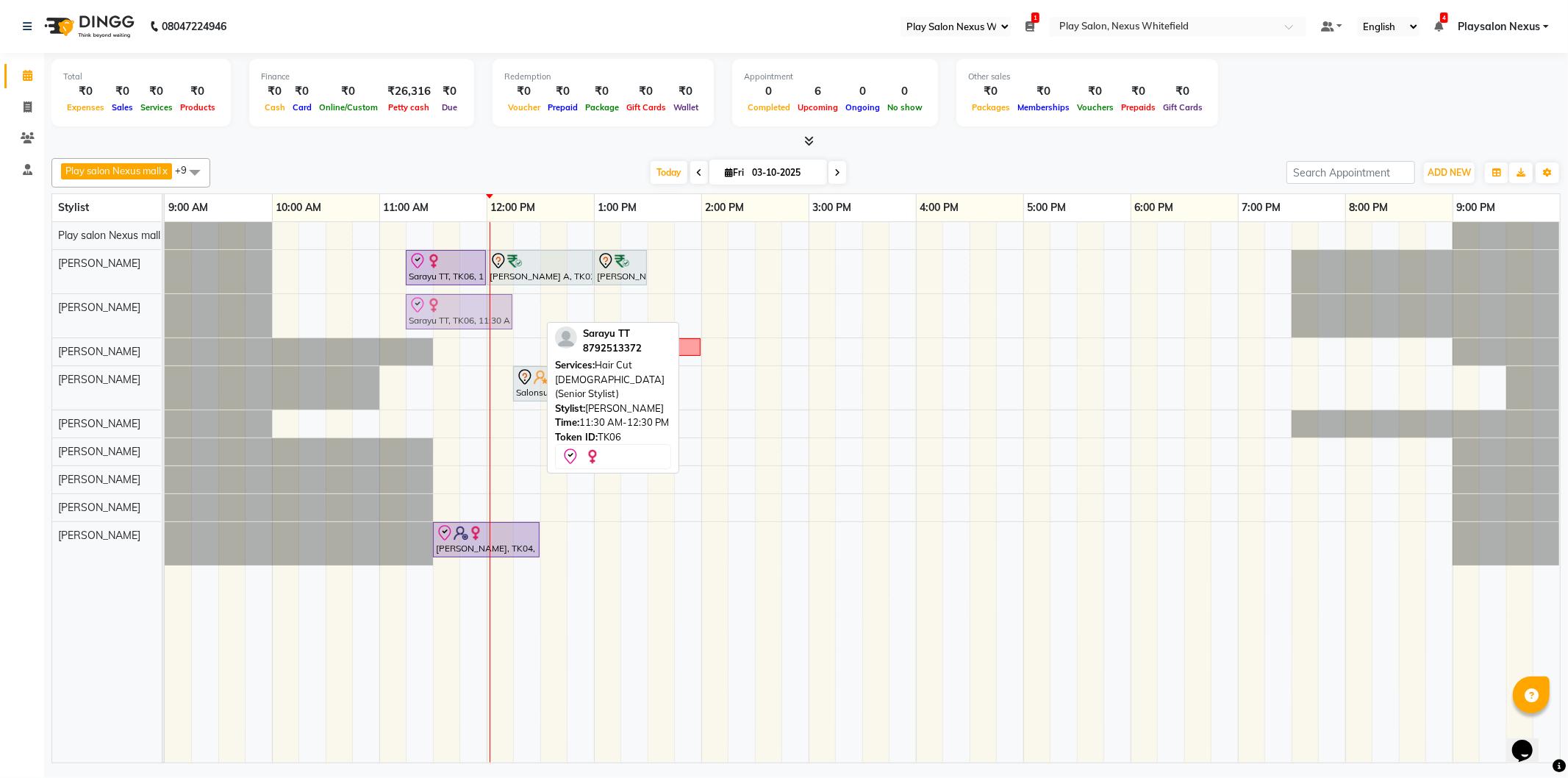
drag, startPoint x: 454, startPoint y: 310, endPoint x: 416, endPoint y: 310, distance: 38.0
click at [165, 310] on div "Sarayu TT, TK06, 11:30 AM-12:30 PM, Hair Cut Lady (Senior Stylist) Sarayu TT, T…" at bounding box center [165, 316] width 0 height 44
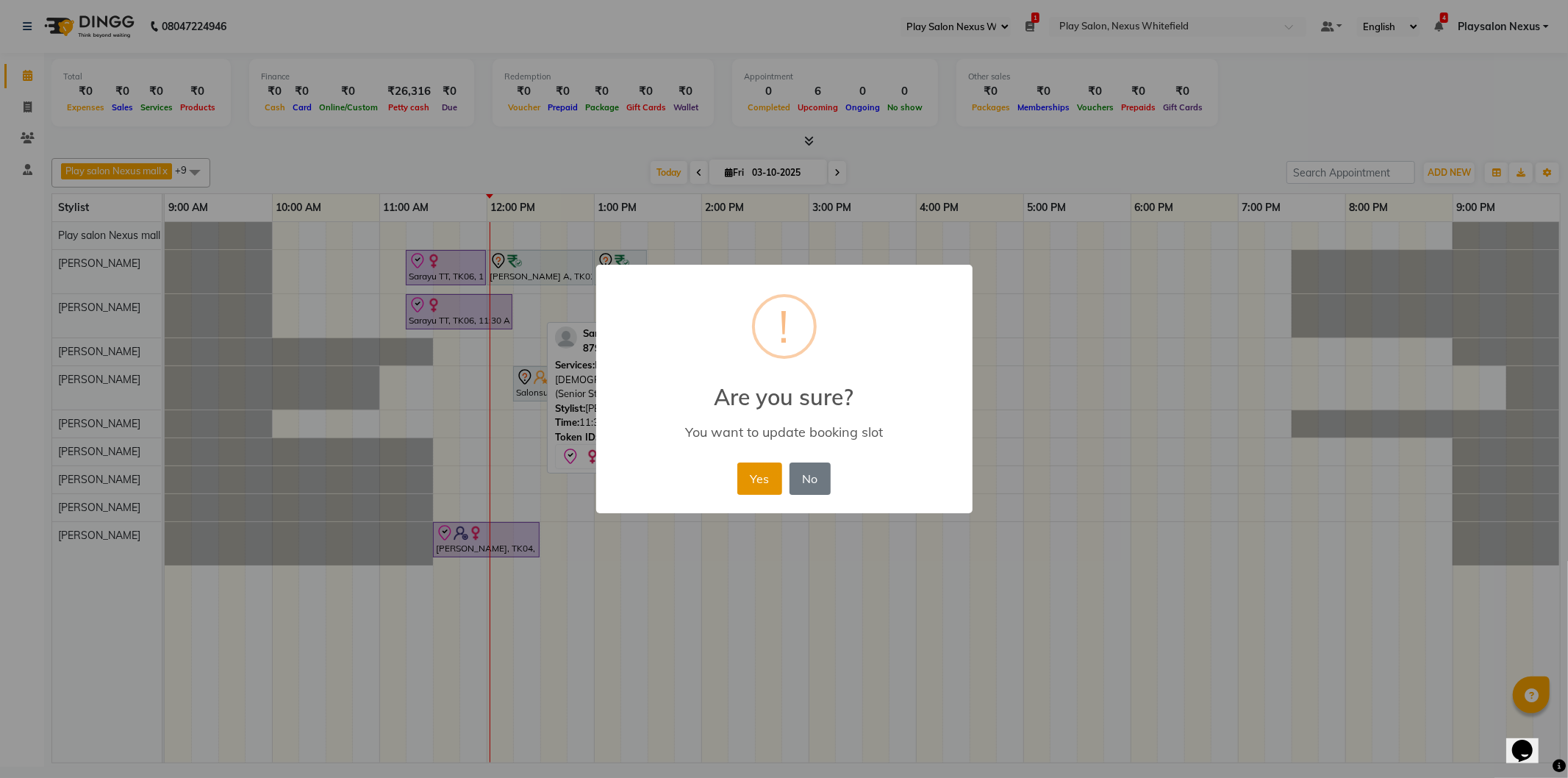
drag, startPoint x: 755, startPoint y: 473, endPoint x: 703, endPoint y: 369, distance: 116.3
click at [755, 472] on button "Yes" at bounding box center [760, 478] width 45 height 32
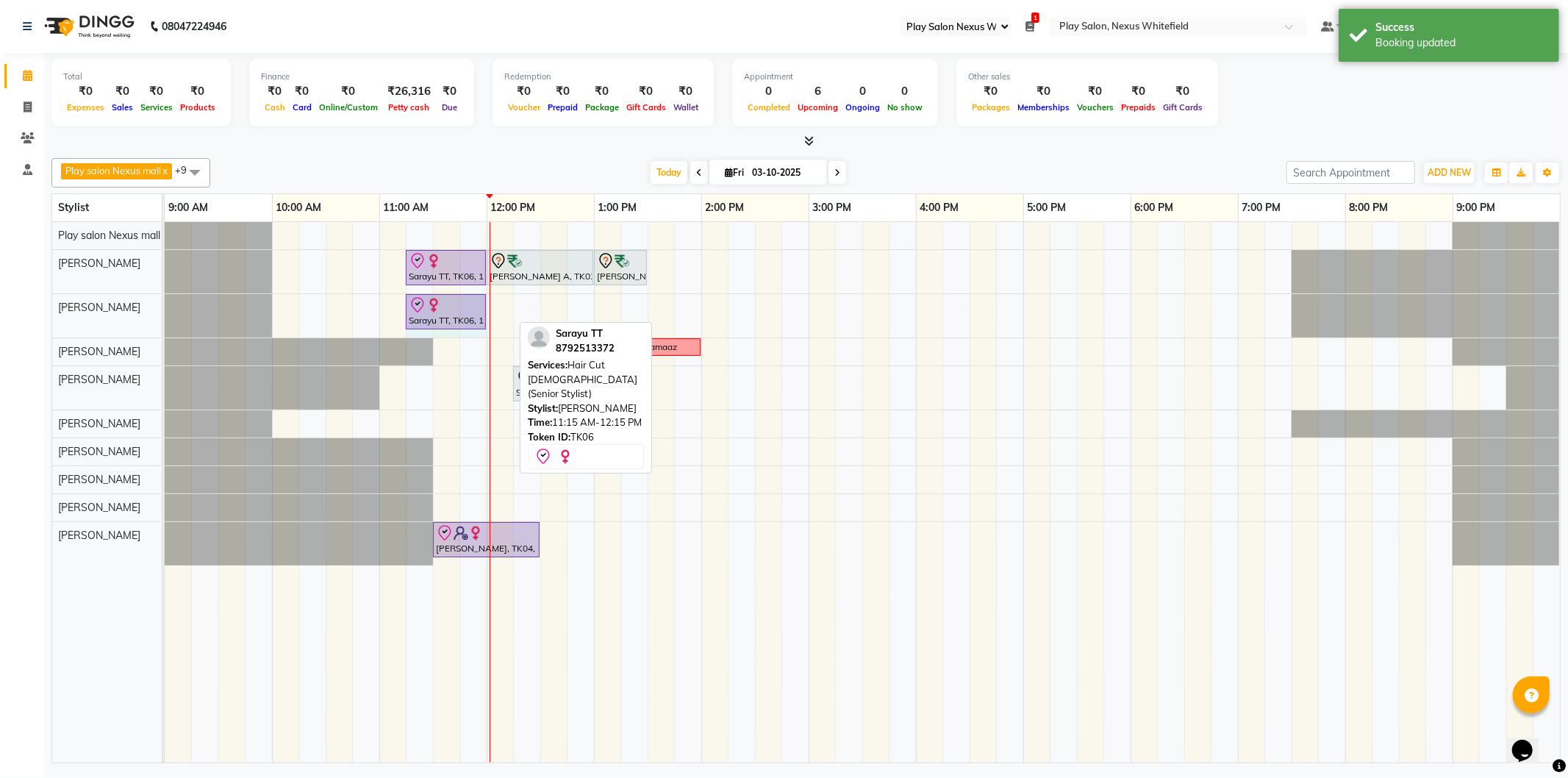
drag, startPoint x: 508, startPoint y: 301, endPoint x: 483, endPoint y: 302, distance: 25.0
click at [165, 302] on div "Sarayu TT, TK06, 11:15 AM-12:15 PM, Hair Cut Lady (Senior Stylist) Sarayu TT, T…" at bounding box center [165, 316] width 0 height 44
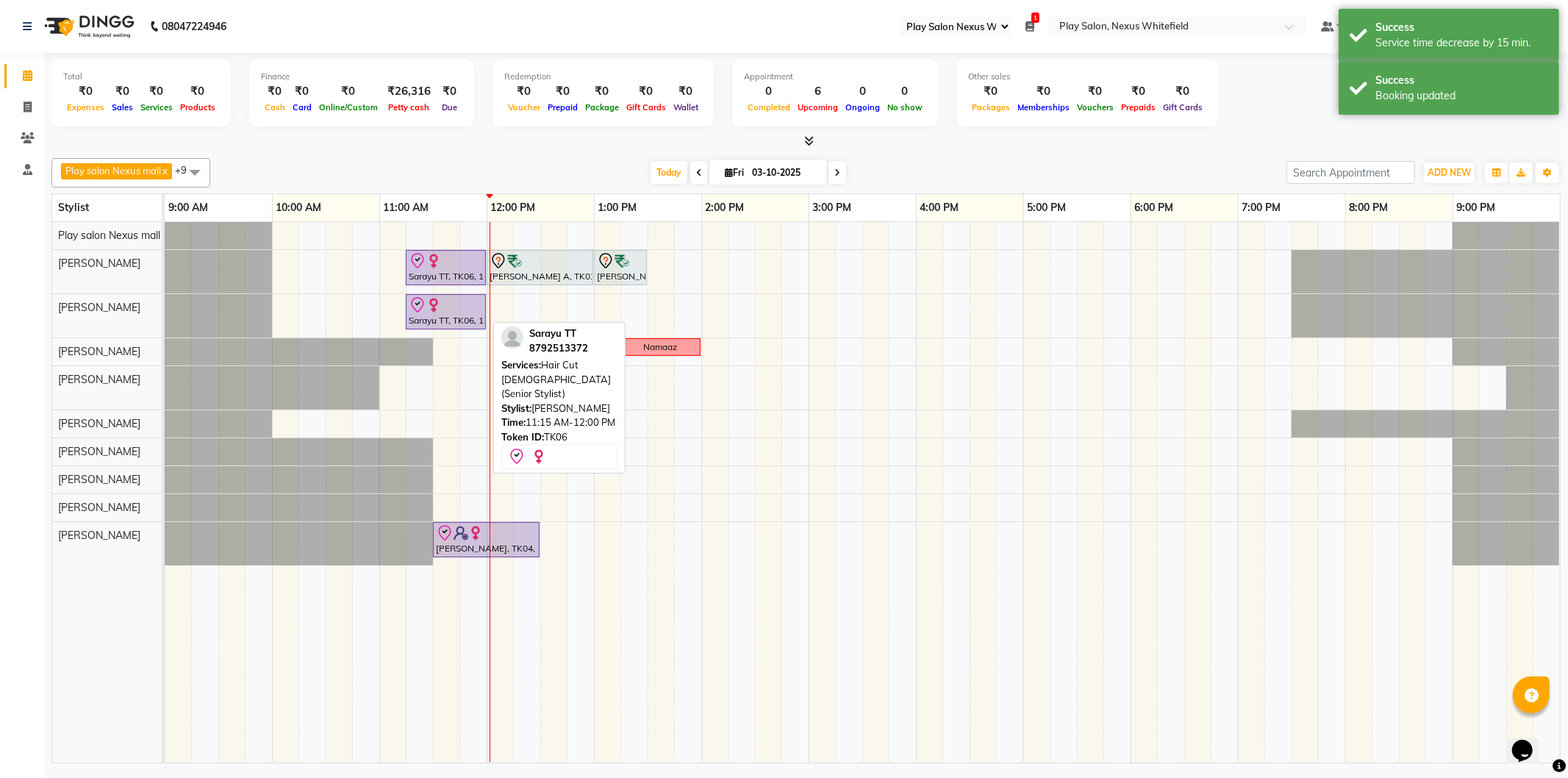
click at [429, 318] on div "Sarayu TT, TK06, 11:15 AM-12:00 PM, Hair Cut [DEMOGRAPHIC_DATA] (Senior Stylist)" at bounding box center [446, 312] width 77 height 31
click at [463, 315] on div "Sarayu TT, TK06, 11:15 AM-12:00 PM, Hair Cut [DEMOGRAPHIC_DATA] (Senior Stylist)" at bounding box center [446, 312] width 77 height 31
select select "8"
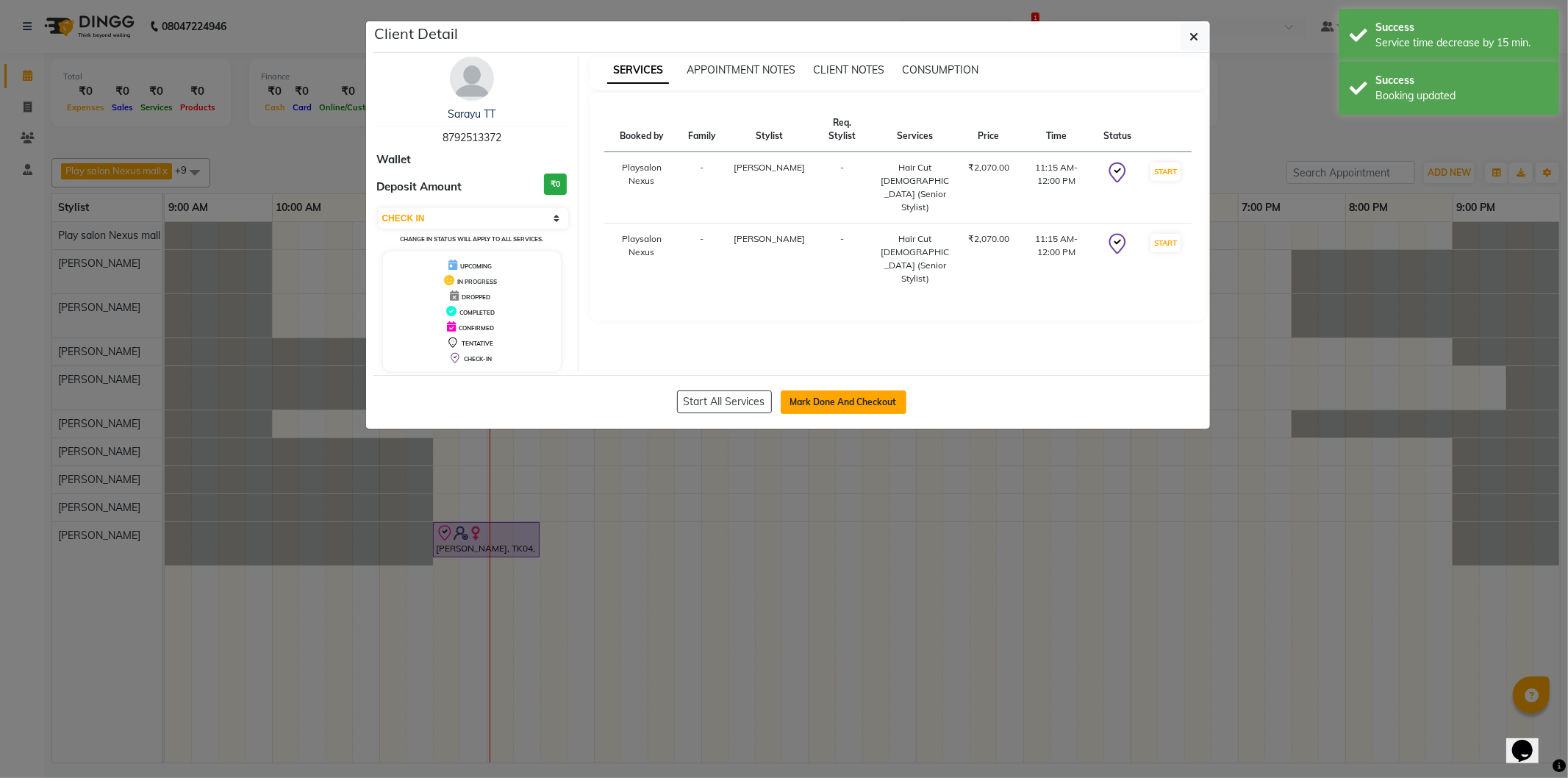
click at [828, 399] on button "Mark Done And Checkout" at bounding box center [843, 402] width 125 height 24
select select "8356"
select select "service"
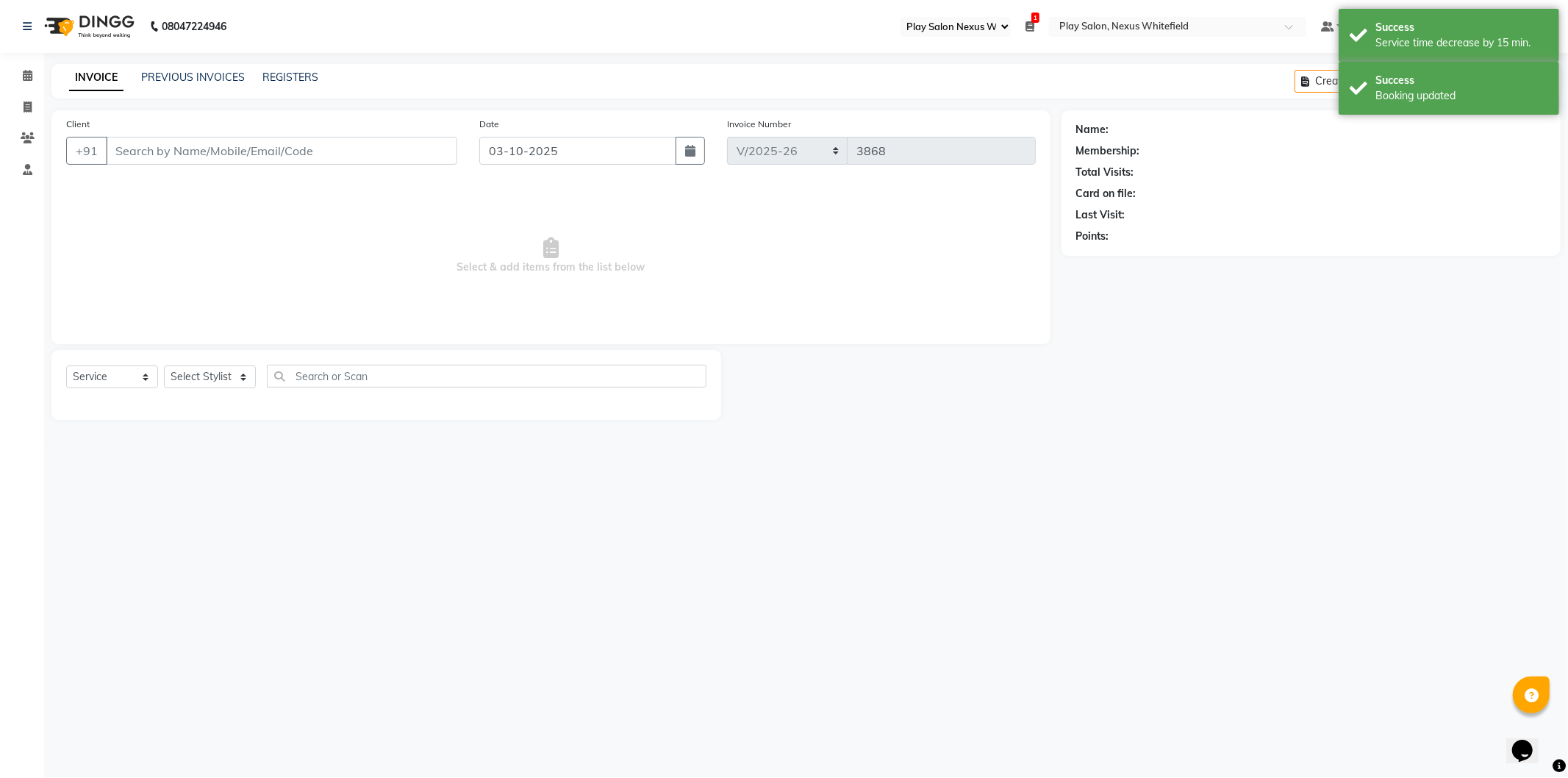
type input "87******72"
select select "81405"
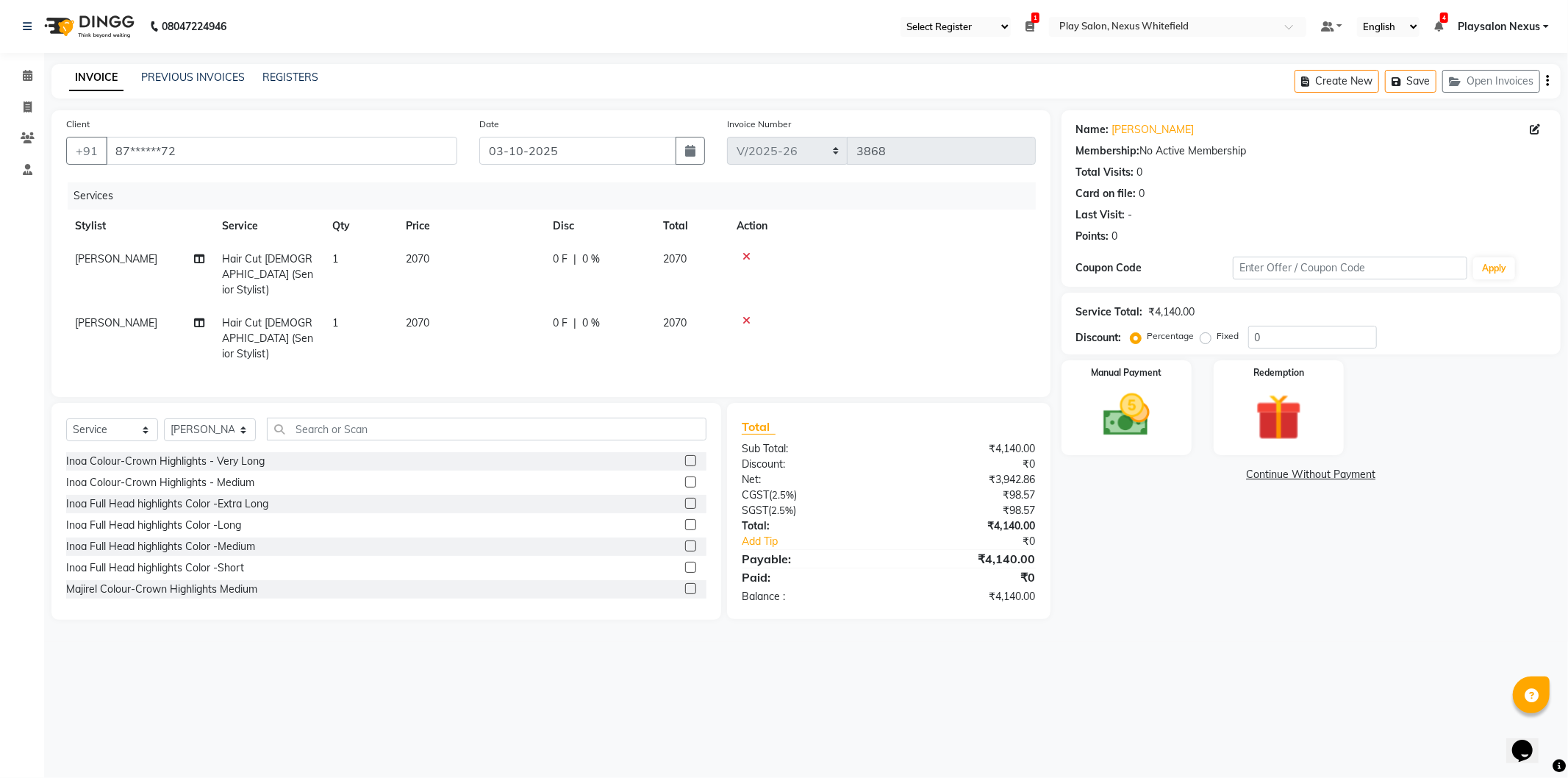
click at [248, 316] on span "Hair Cut Lady (Senior Stylist)" at bounding box center [268, 338] width 91 height 44
select select "81405"
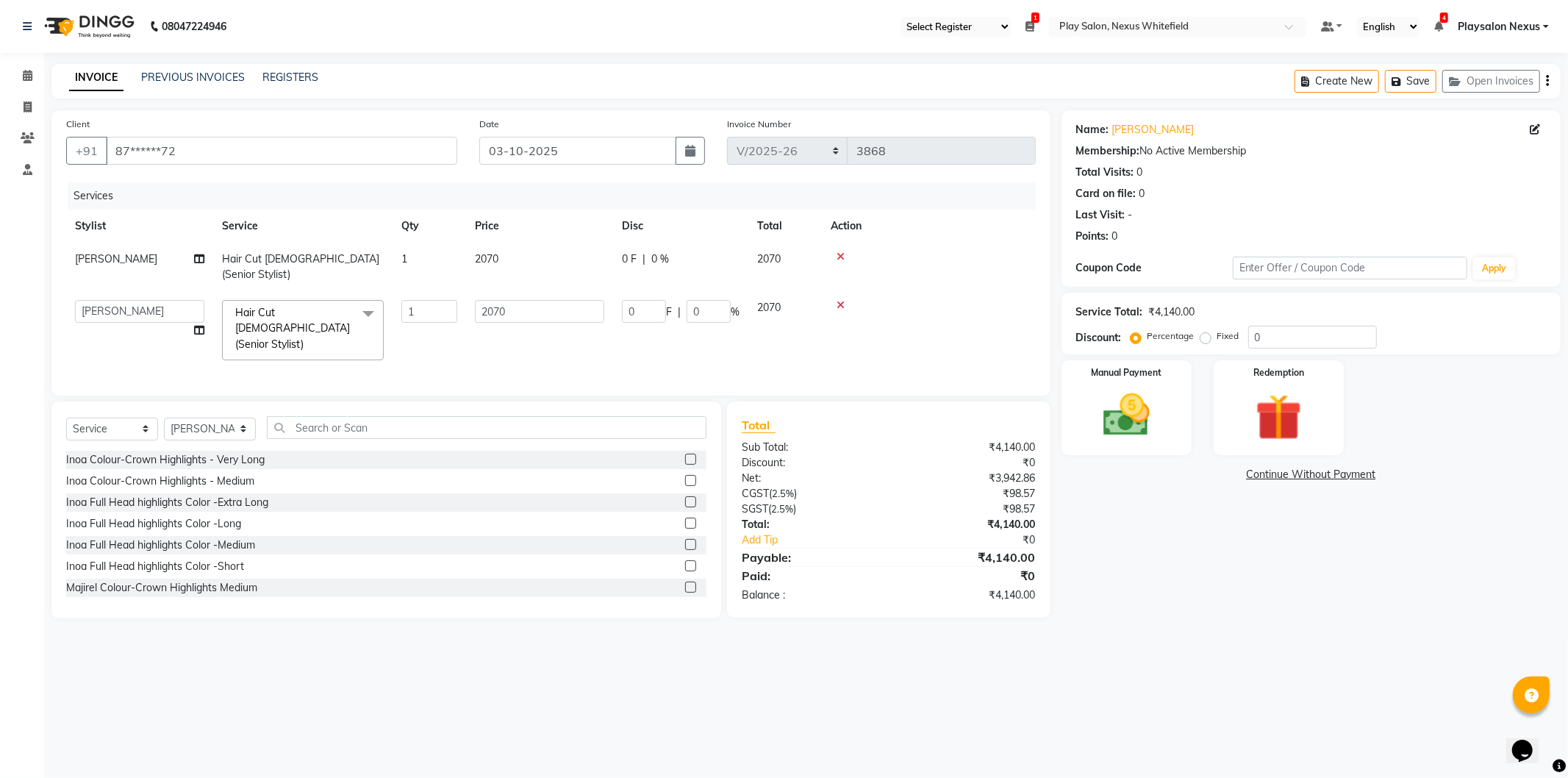
click at [274, 306] on span "Hair Cut Lady (Senior Stylist)" at bounding box center [292, 328] width 115 height 45
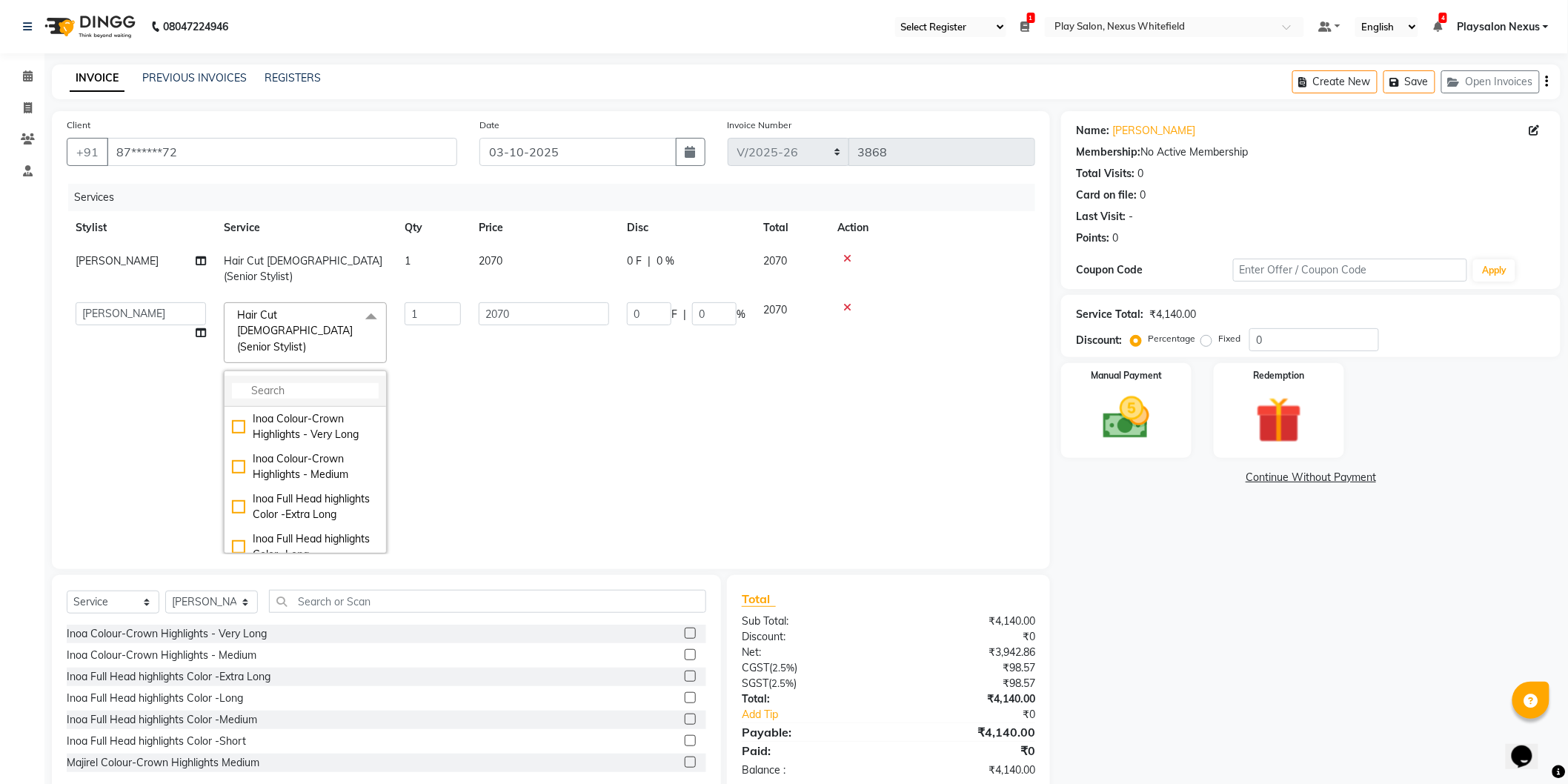
click at [288, 383] on input "multiselect-search" at bounding box center [305, 390] width 147 height 15
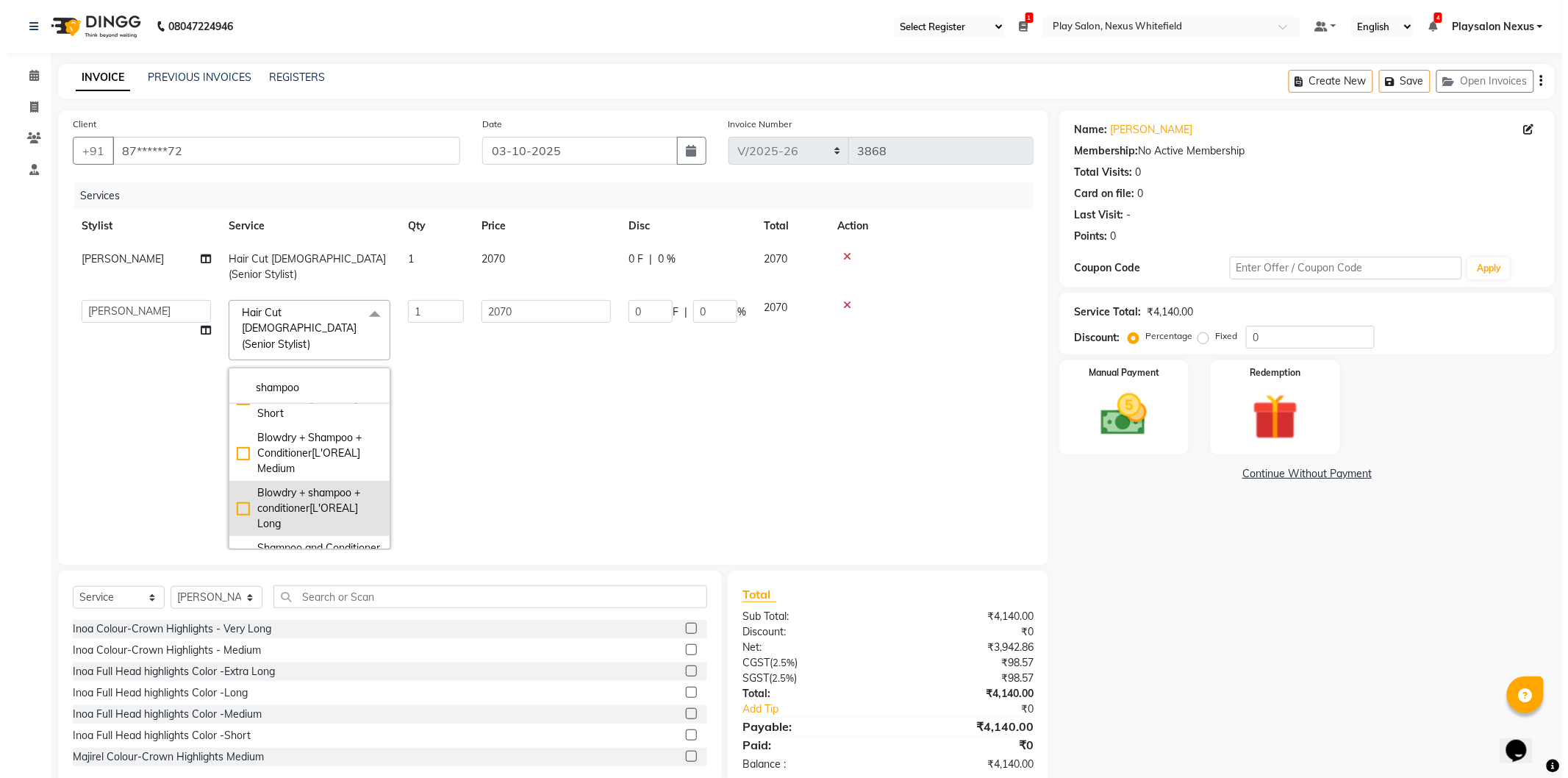
scroll to position [163, 0]
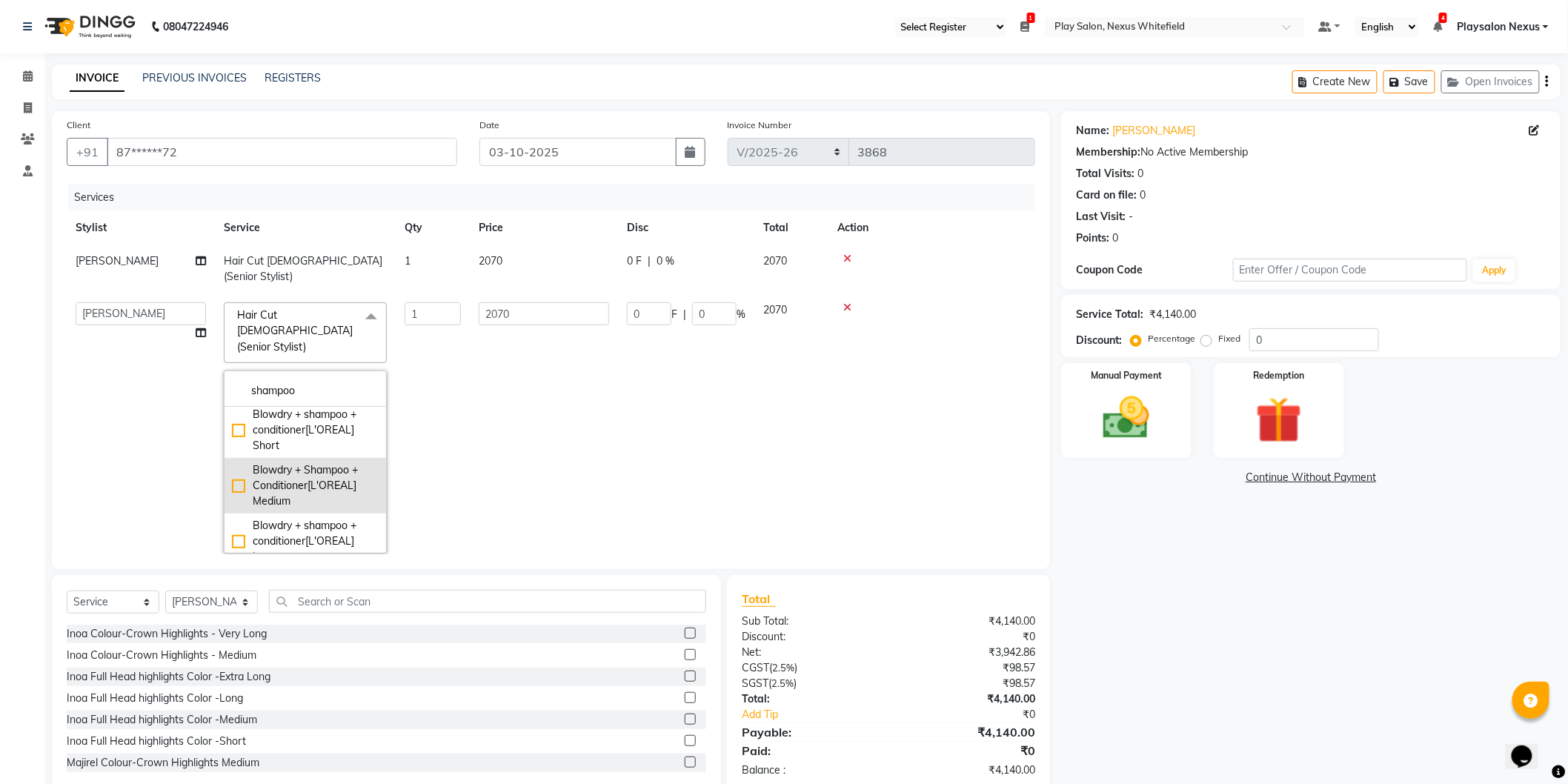
type input "shampoo"
click at [239, 462] on div "Blowdry + Shampoo + Conditioner[L'OREAL] Medium" at bounding box center [305, 485] width 147 height 47
checkbox Medium"] "true"
type input "1040"
drag, startPoint x: 594, startPoint y: 433, endPoint x: 534, endPoint y: 441, distance: 60.5
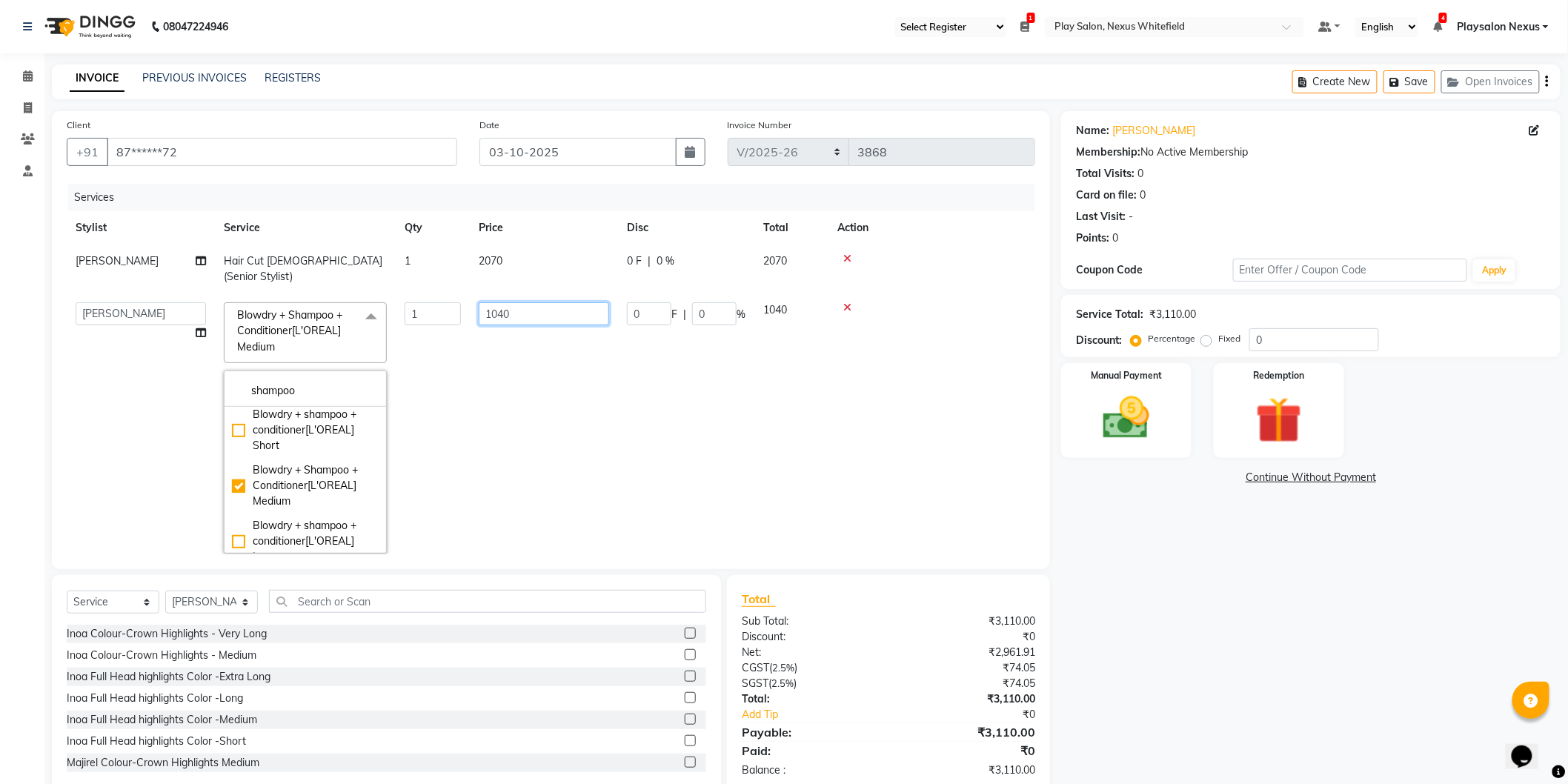
click at [593, 433] on td "1040" at bounding box center [543, 428] width 149 height 269
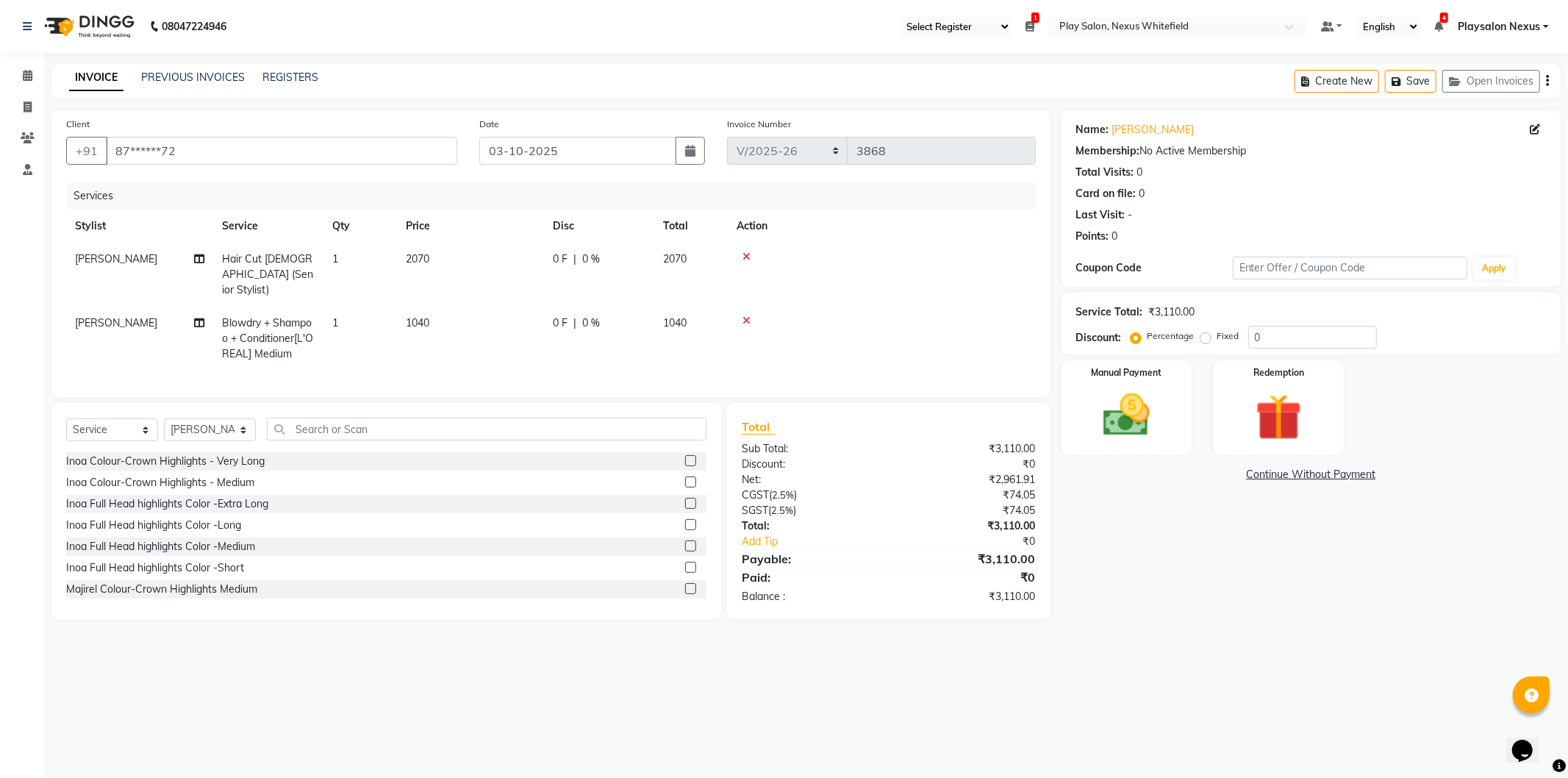
click at [412, 316] on span "1040" at bounding box center [418, 322] width 24 height 13
select select "81405"
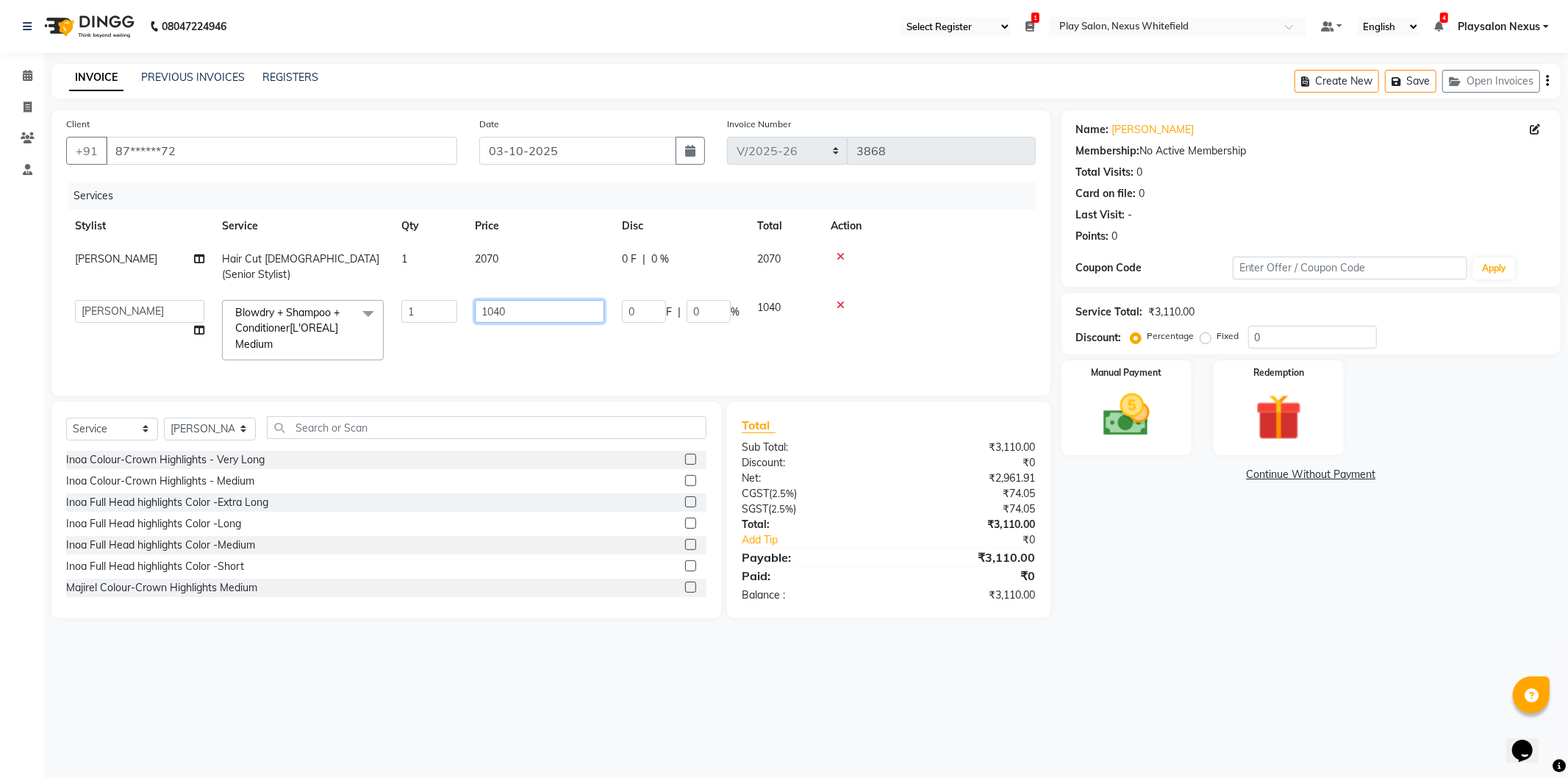
drag, startPoint x: 494, startPoint y: 295, endPoint x: 444, endPoint y: 290, distance: 50.2
click at [444, 291] on tr "Abdulla Md Adil Ali Ambika Rai Asha Thapa Ashim Sapkota Bhargavi H Dawa Tamang …" at bounding box center [551, 330] width 969 height 78
type input "1150"
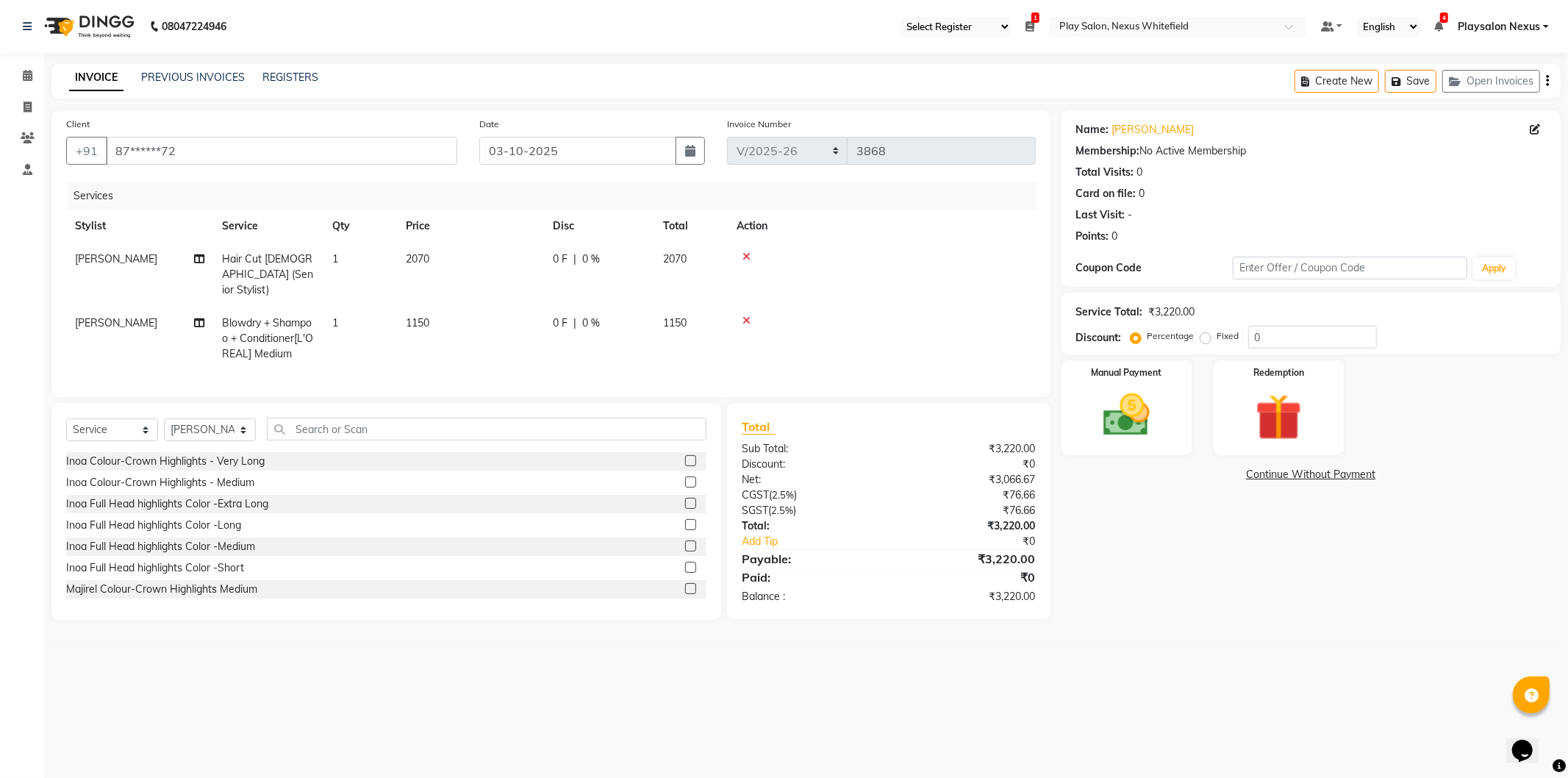
click at [936, 287] on tbody "Mohd Aalam Hair Cut Lady (Senior Stylist) 1 2070 0 F | 0 % 2070 Dawa Tamang Blo…" at bounding box center [551, 306] width 969 height 128
click at [1163, 409] on img at bounding box center [1126, 415] width 78 height 56
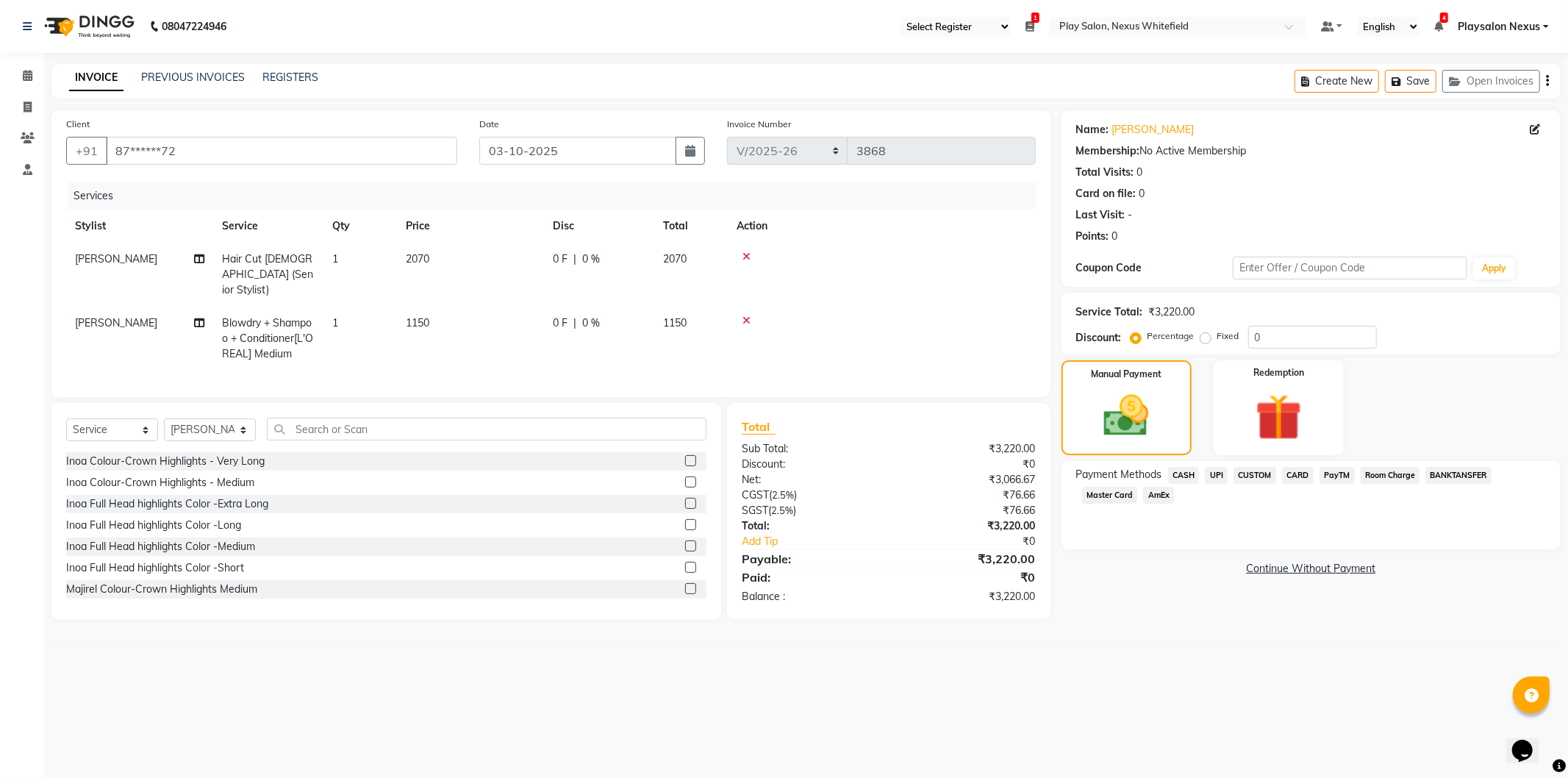
click at [1263, 474] on span "CUSTOM" at bounding box center [1255, 475] width 43 height 17
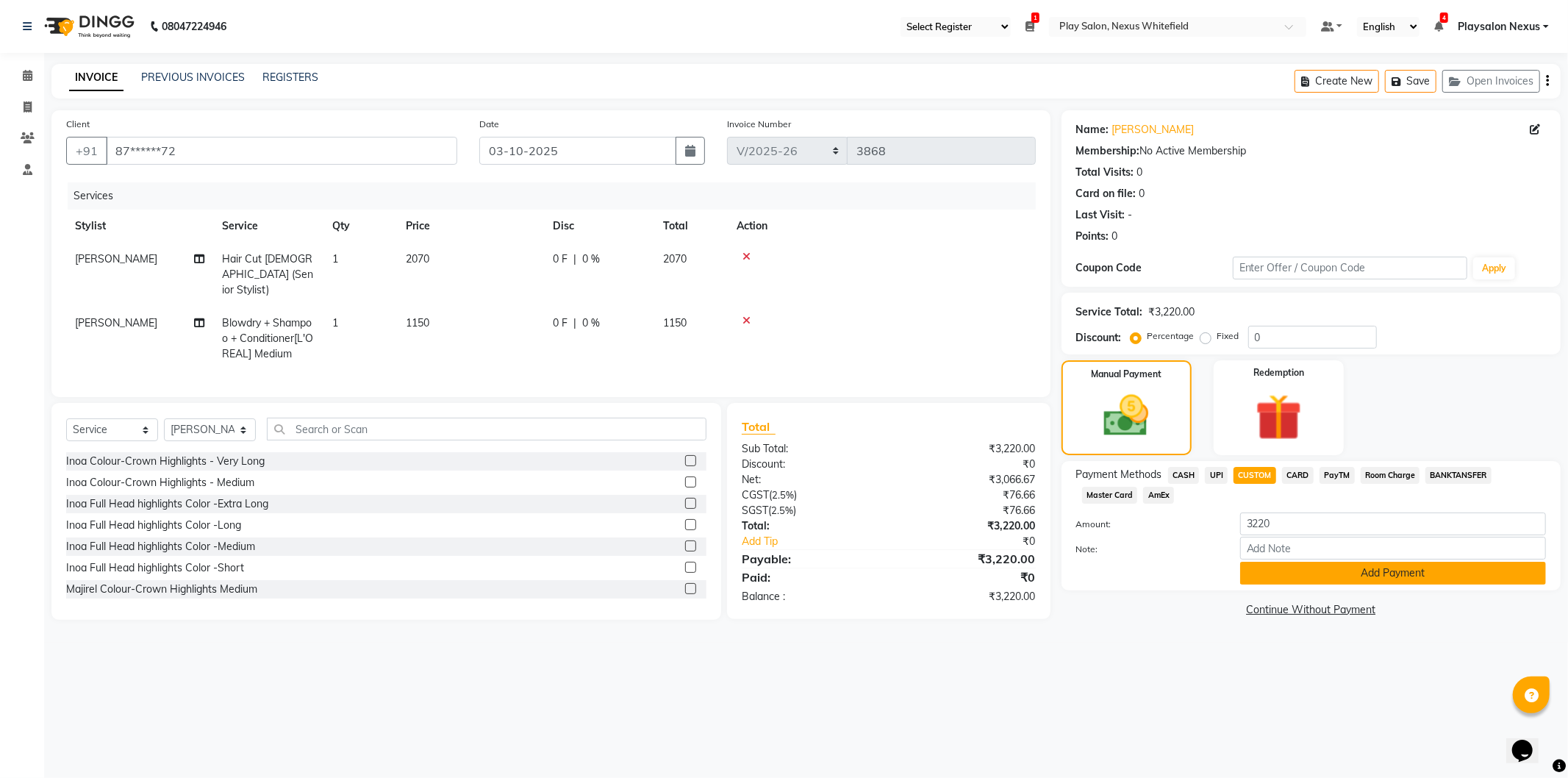
click at [1378, 573] on button "Add Payment" at bounding box center [1393, 573] width 306 height 23
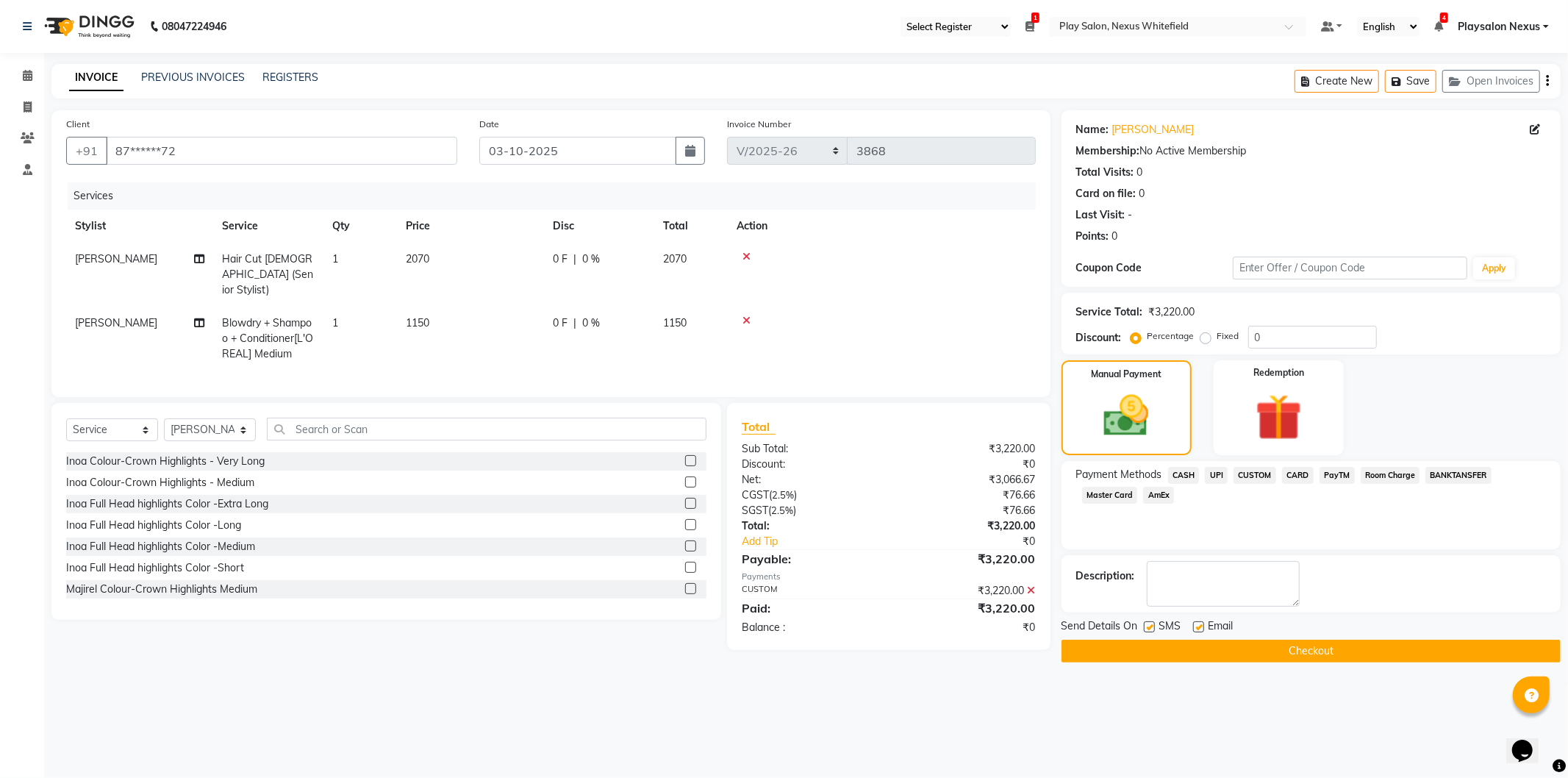
click at [1309, 647] on button "Checkout" at bounding box center [1311, 650] width 499 height 23
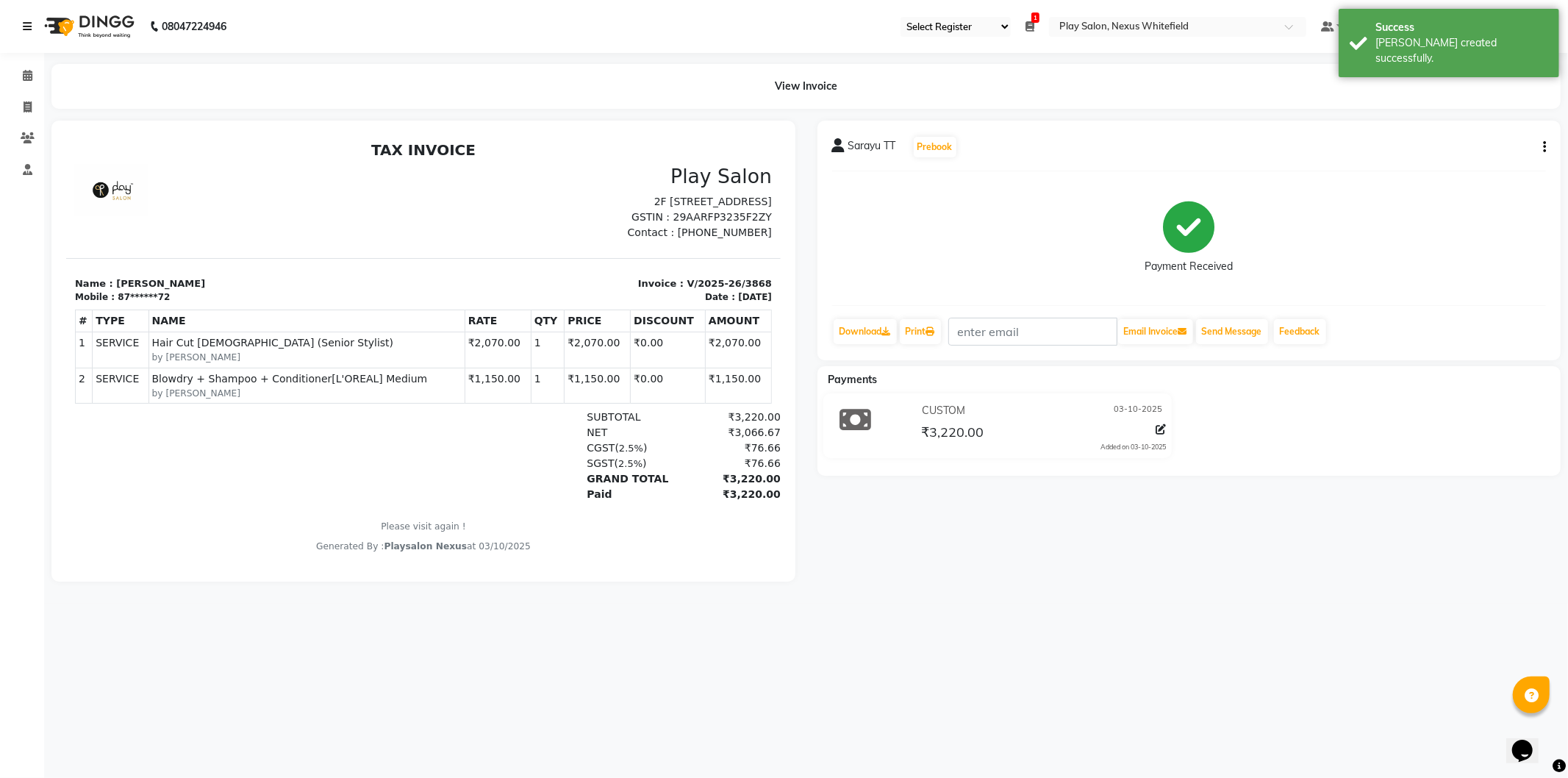
click at [30, 20] on link at bounding box center [29, 26] width 14 height 41
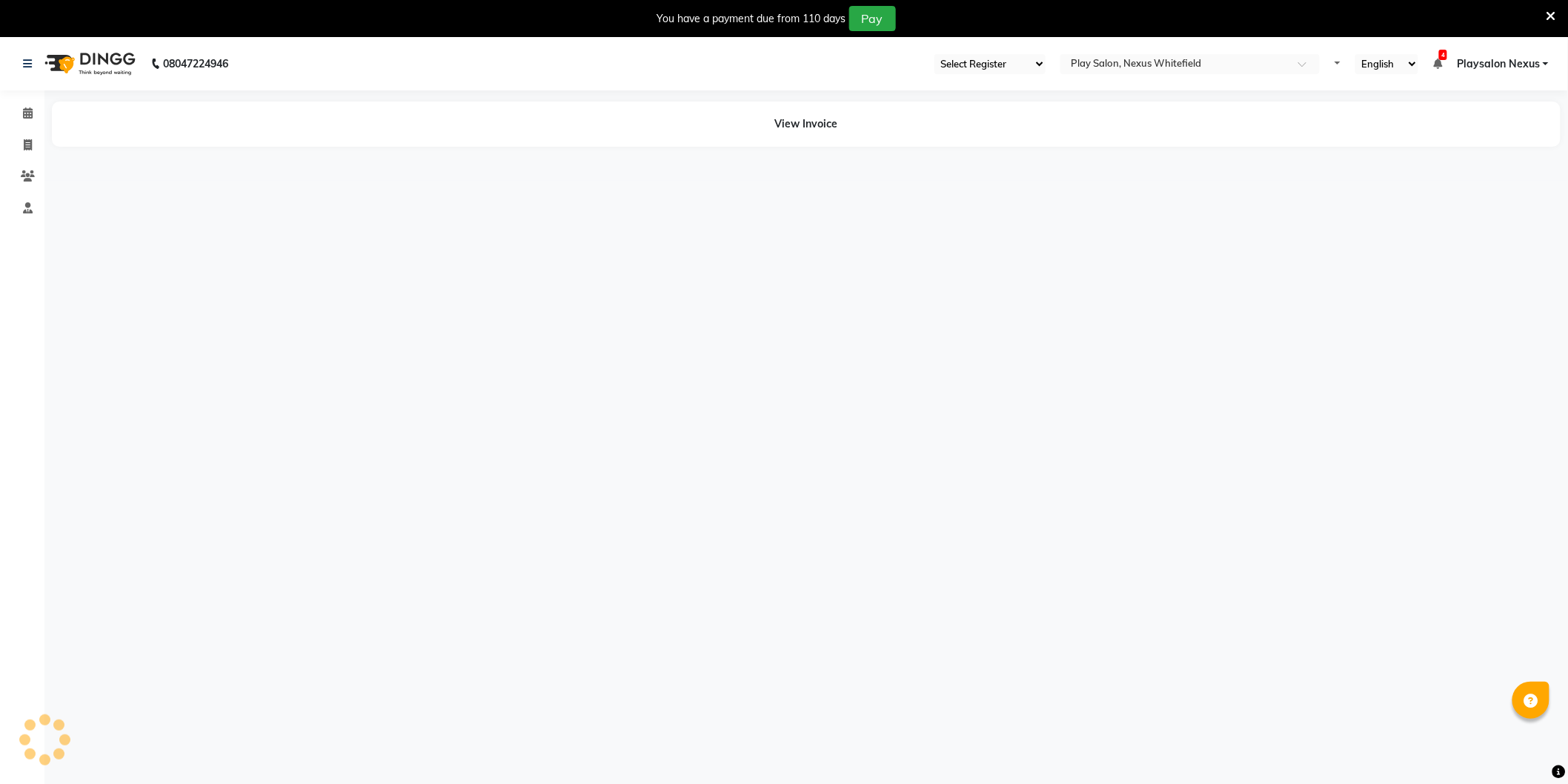
select select "106"
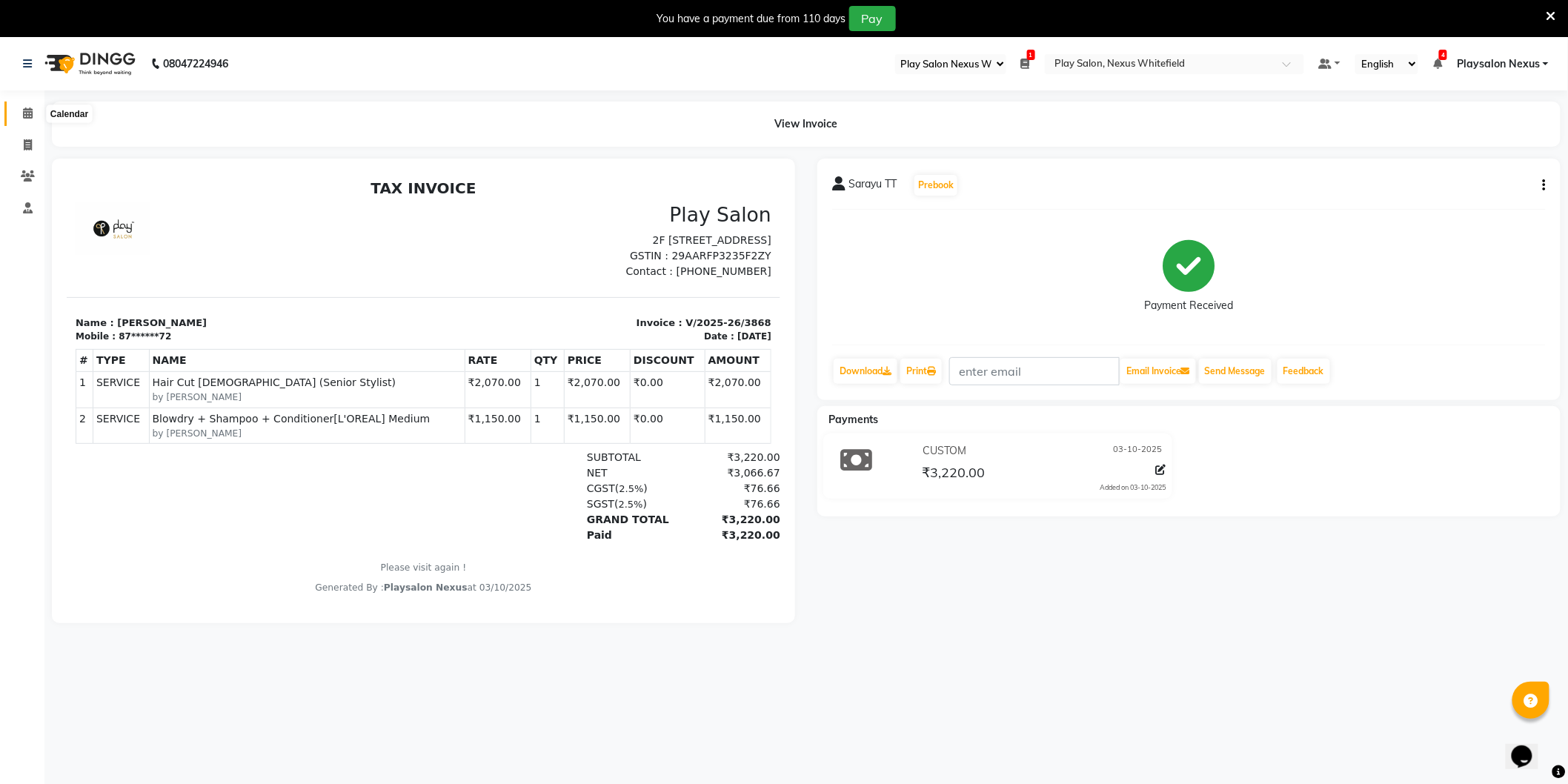
click at [31, 111] on icon at bounding box center [27, 113] width 9 height 11
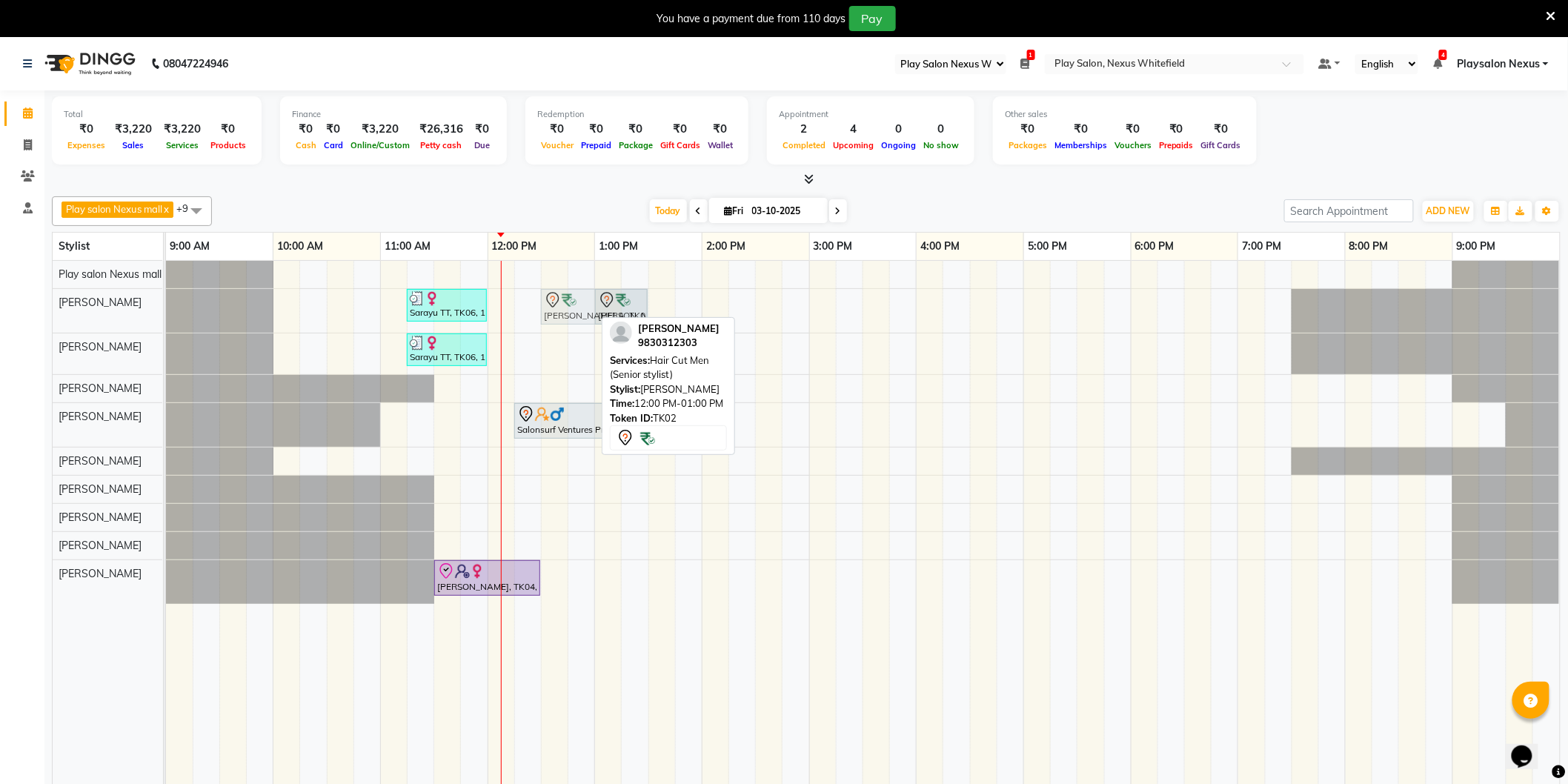
drag, startPoint x: 522, startPoint y: 306, endPoint x: 574, endPoint y: 315, distance: 52.8
click at [166, 315] on div "Sarayu TT, TK06, 11:15 AM-12:00 PM, Hair Cut [DEMOGRAPHIC_DATA] (Senior Stylist…" at bounding box center [166, 311] width 0 height 44
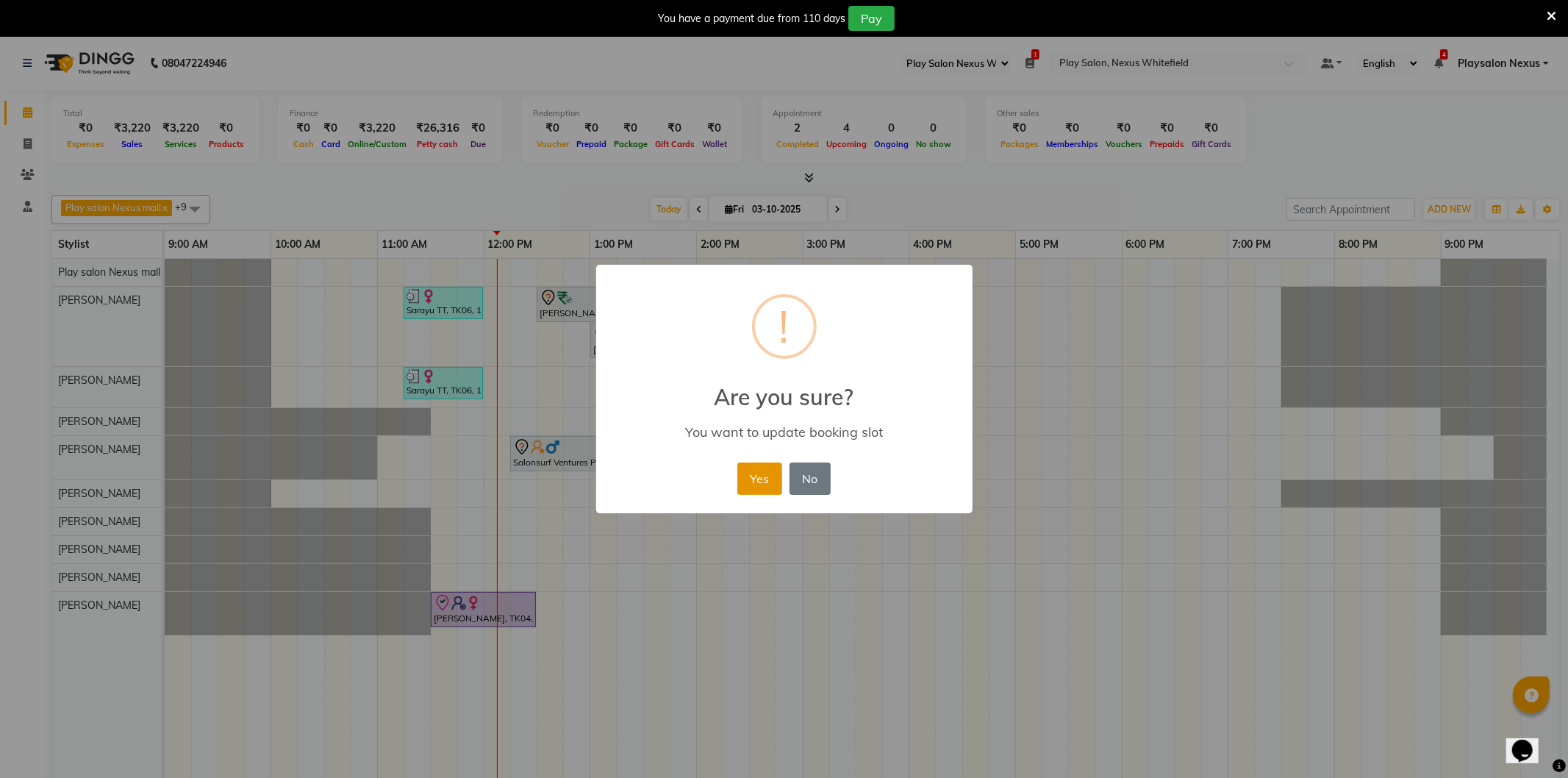
click at [753, 488] on button "Yes" at bounding box center [760, 478] width 45 height 32
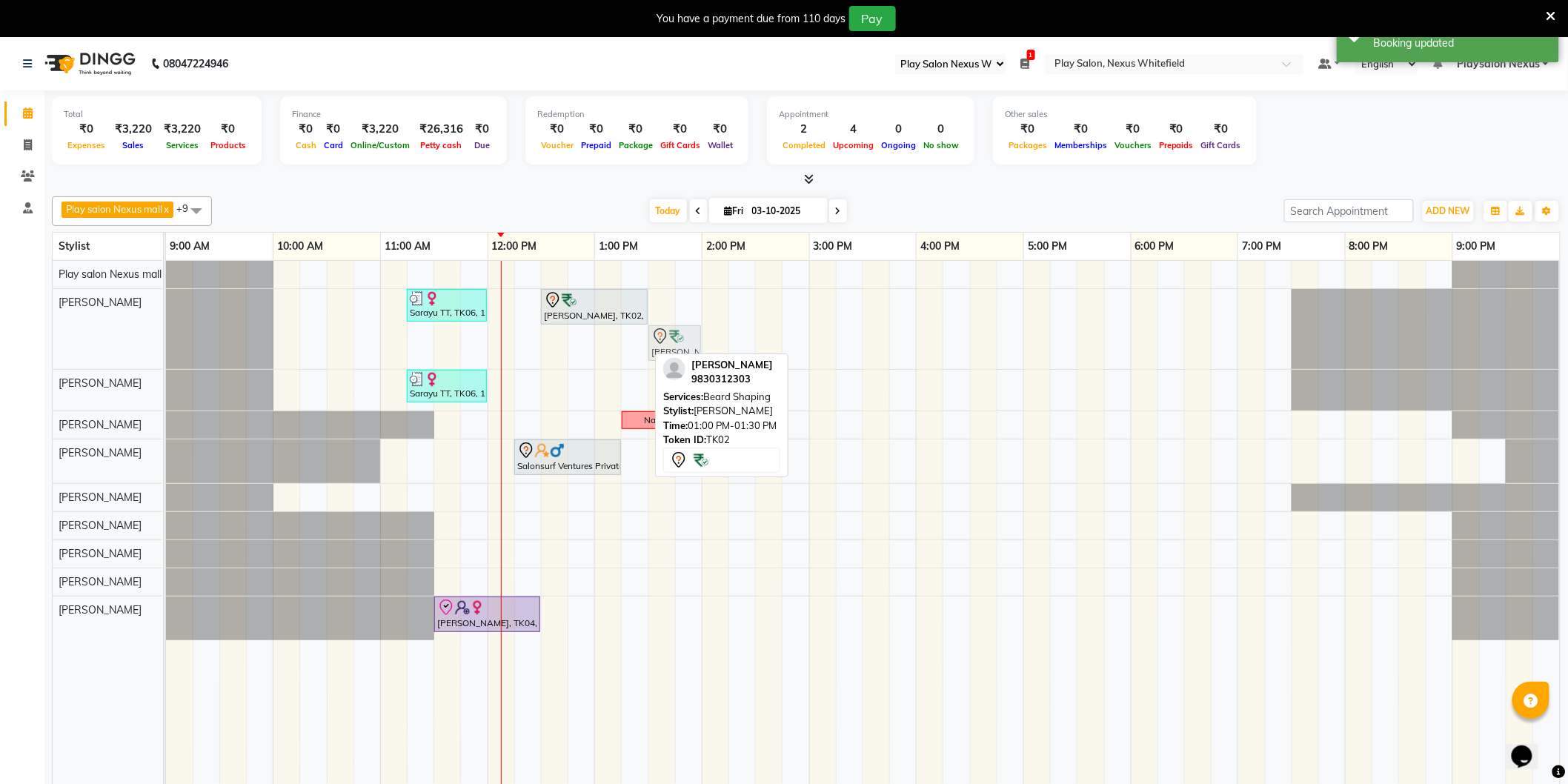
drag, startPoint x: 611, startPoint y: 351, endPoint x: 660, endPoint y: 329, distance: 53.7
click at [166, 329] on div "Sarayu TT, TK06, 11:15 AM-12:00 PM, Hair Cut [DEMOGRAPHIC_DATA] (Senior Stylist…" at bounding box center [166, 328] width 0 height 80
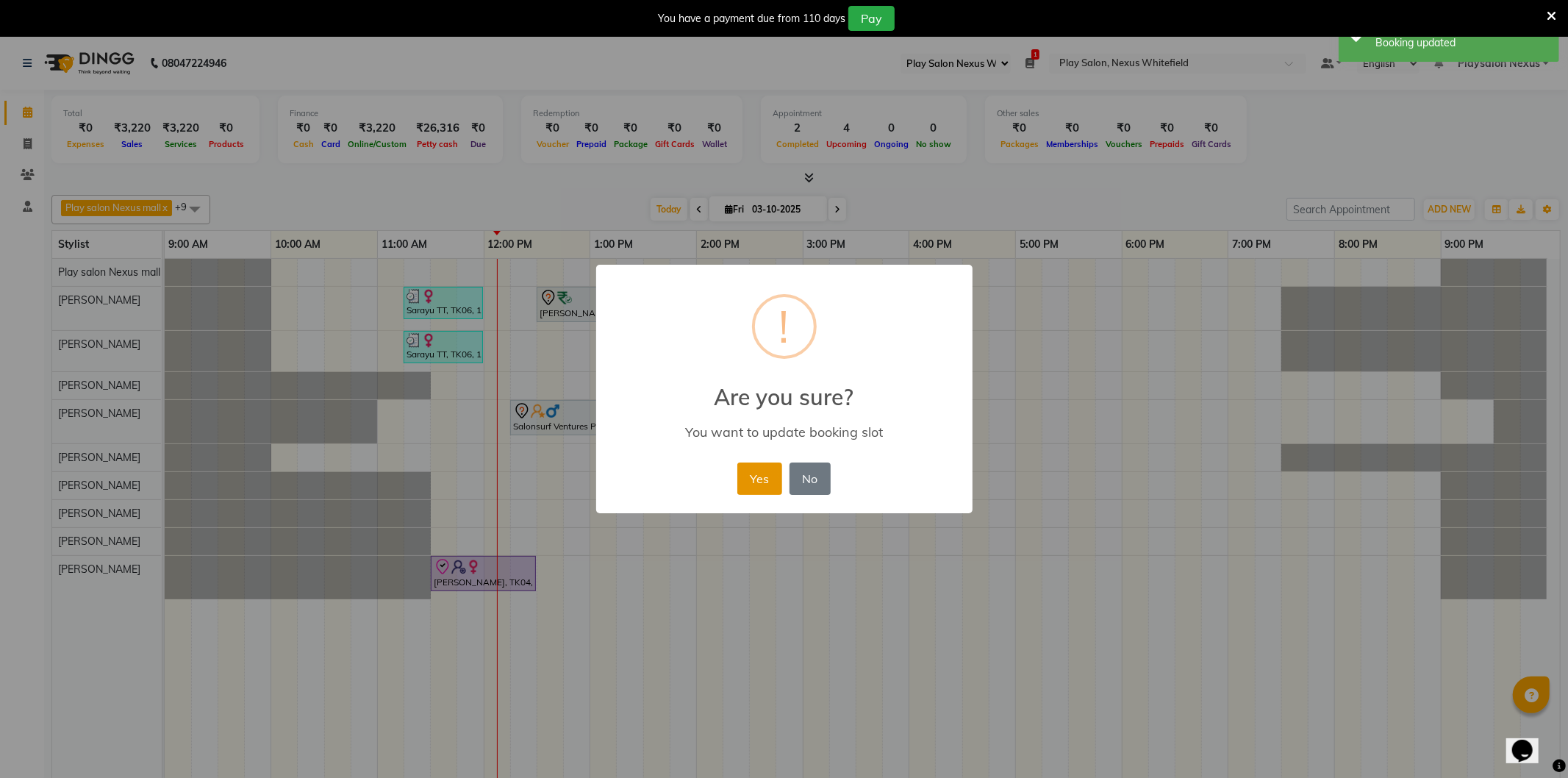
click at [757, 471] on button "Yes" at bounding box center [760, 478] width 45 height 32
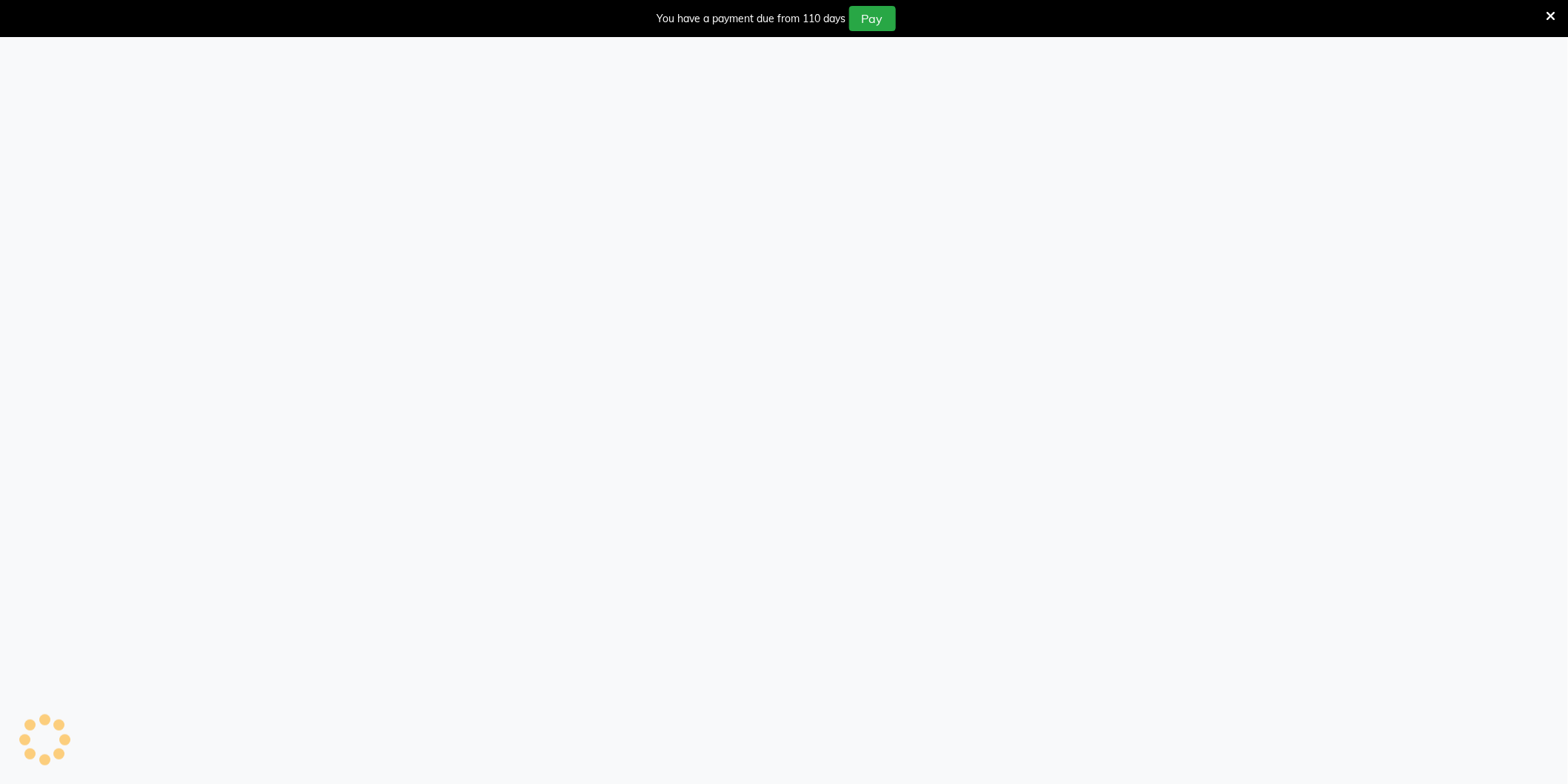
select select "106"
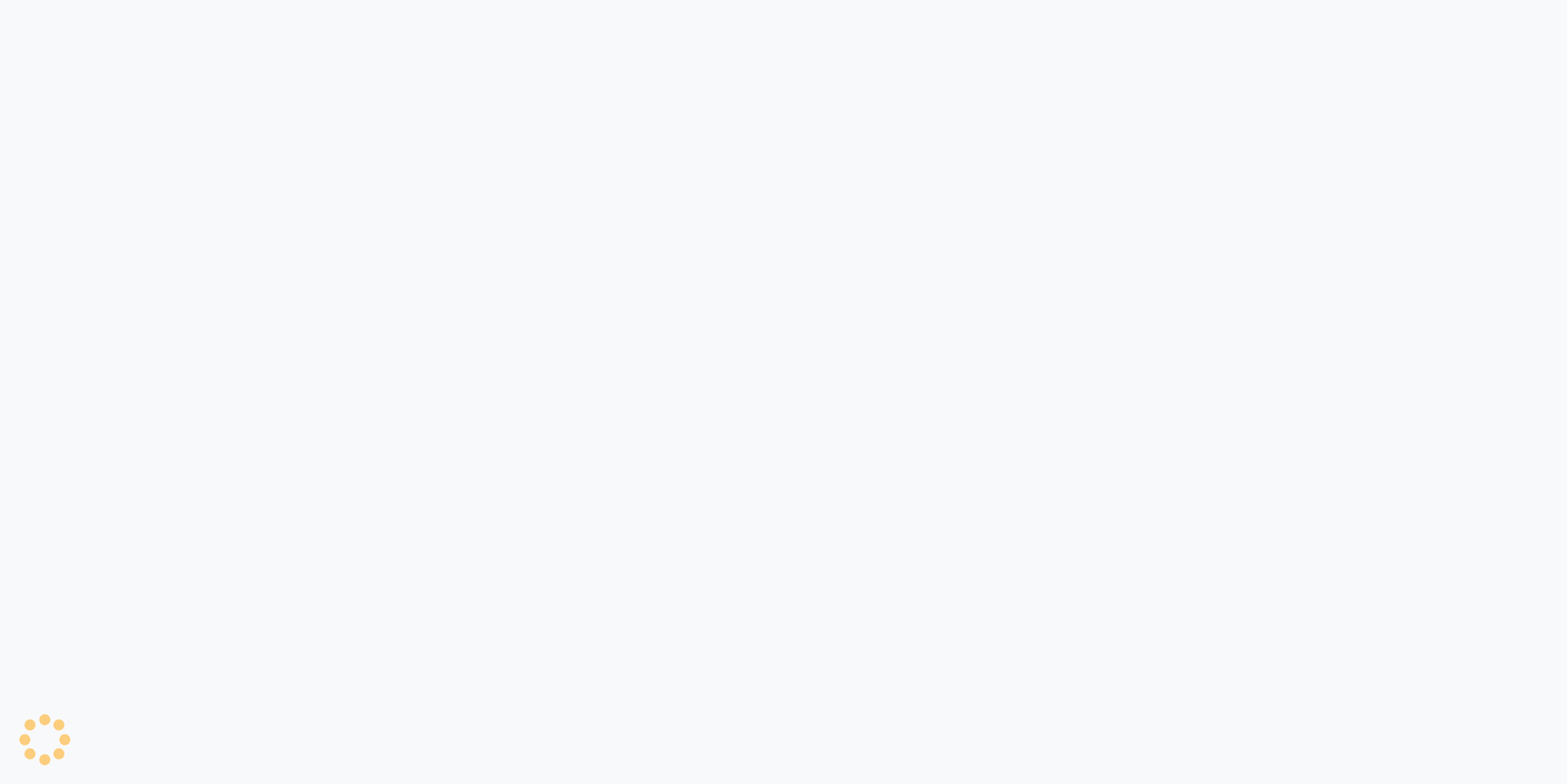
select select "106"
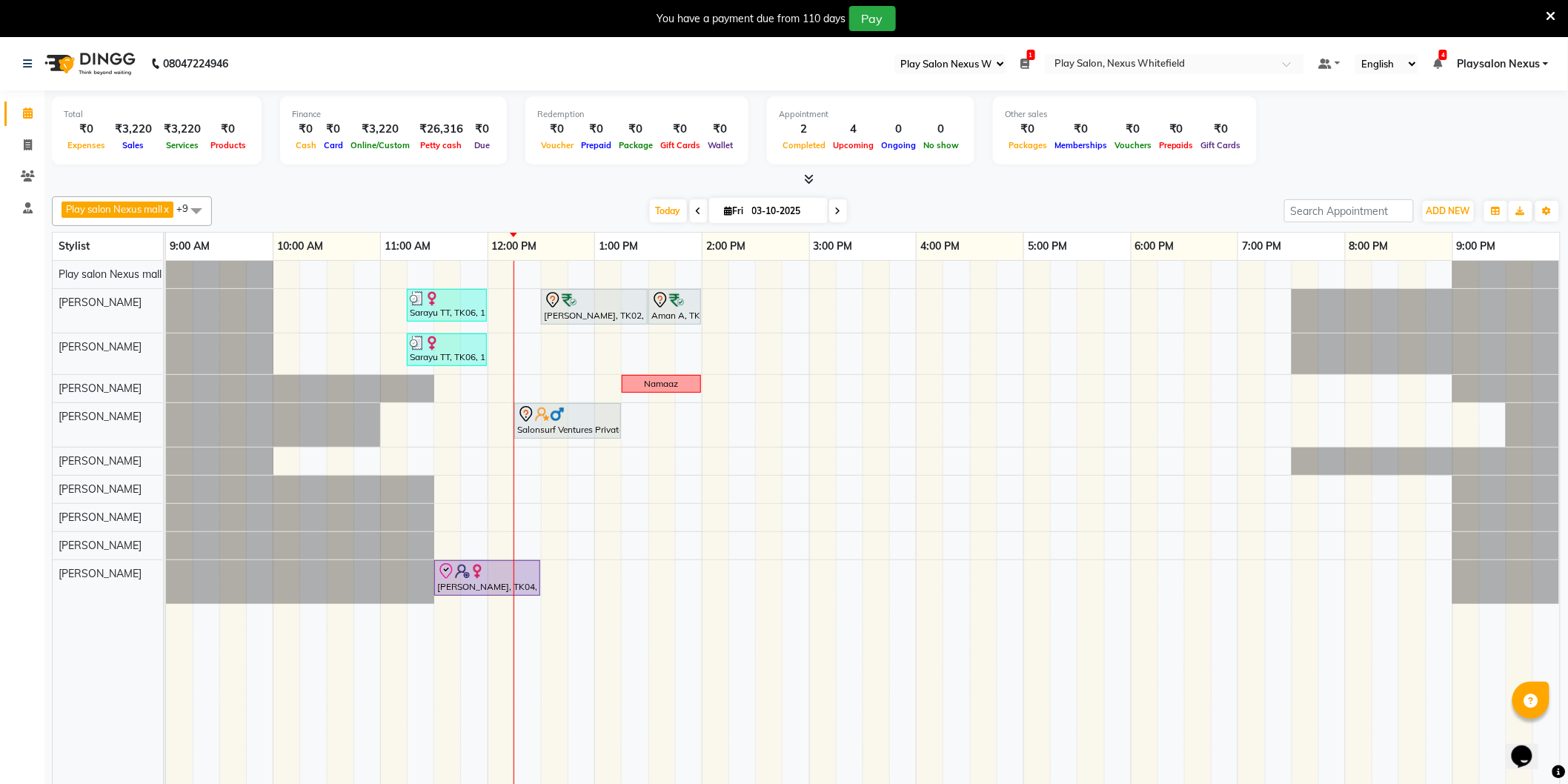
click at [0, 369] on div "Calendar Invoice Clients Staff Completed InProgress Upcoming Dropped Tentative …" at bounding box center [100, 439] width 200 height 720
drag, startPoint x: 537, startPoint y: 568, endPoint x: 497, endPoint y: 568, distance: 40.0
click at [166, 568] on div "[PERSON_NAME], TK04, 11:30 AM-12:30 PM, Hair Cut-Girl senior stylist [PERSON_NA…" at bounding box center [166, 582] width 0 height 44
click at [475, 580] on div "[PERSON_NAME], TK04, 11:30 AM-12:30 PM, Hair Cut-Girl senior stylist" at bounding box center [474, 578] width 76 height 31
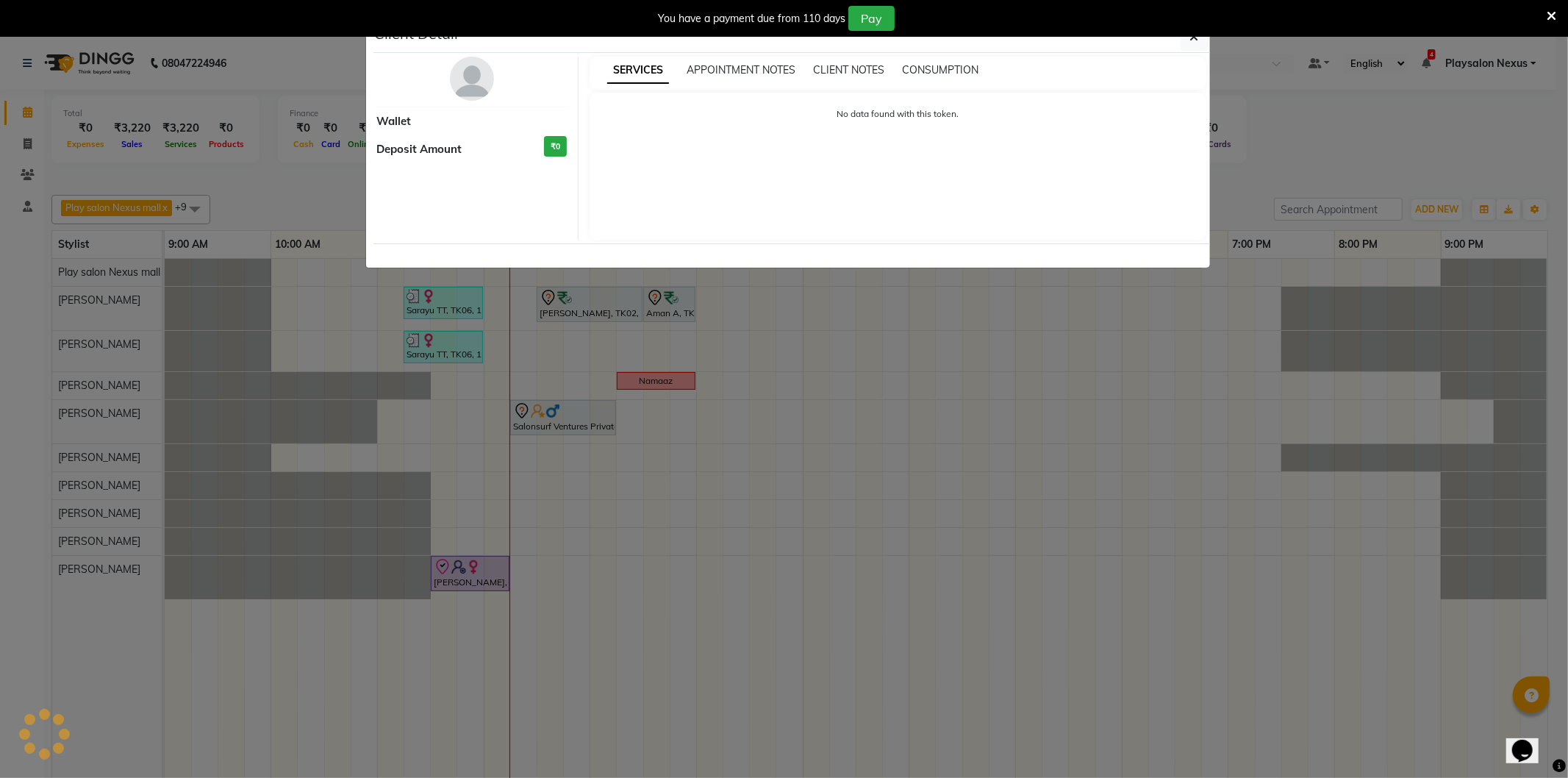
select select "8"
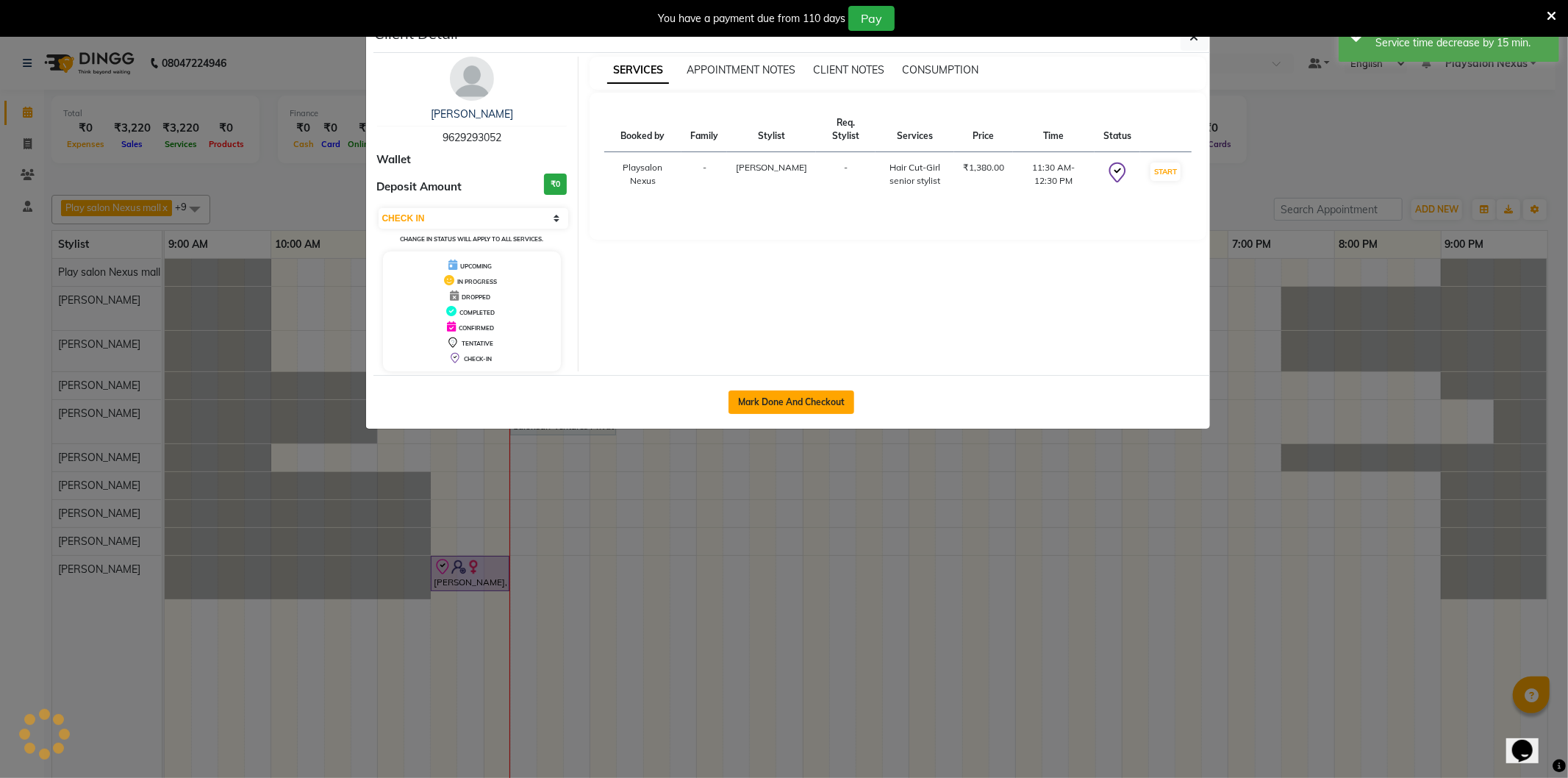
click at [776, 413] on button "Mark Done And Checkout" at bounding box center [791, 402] width 125 height 24
select select "service"
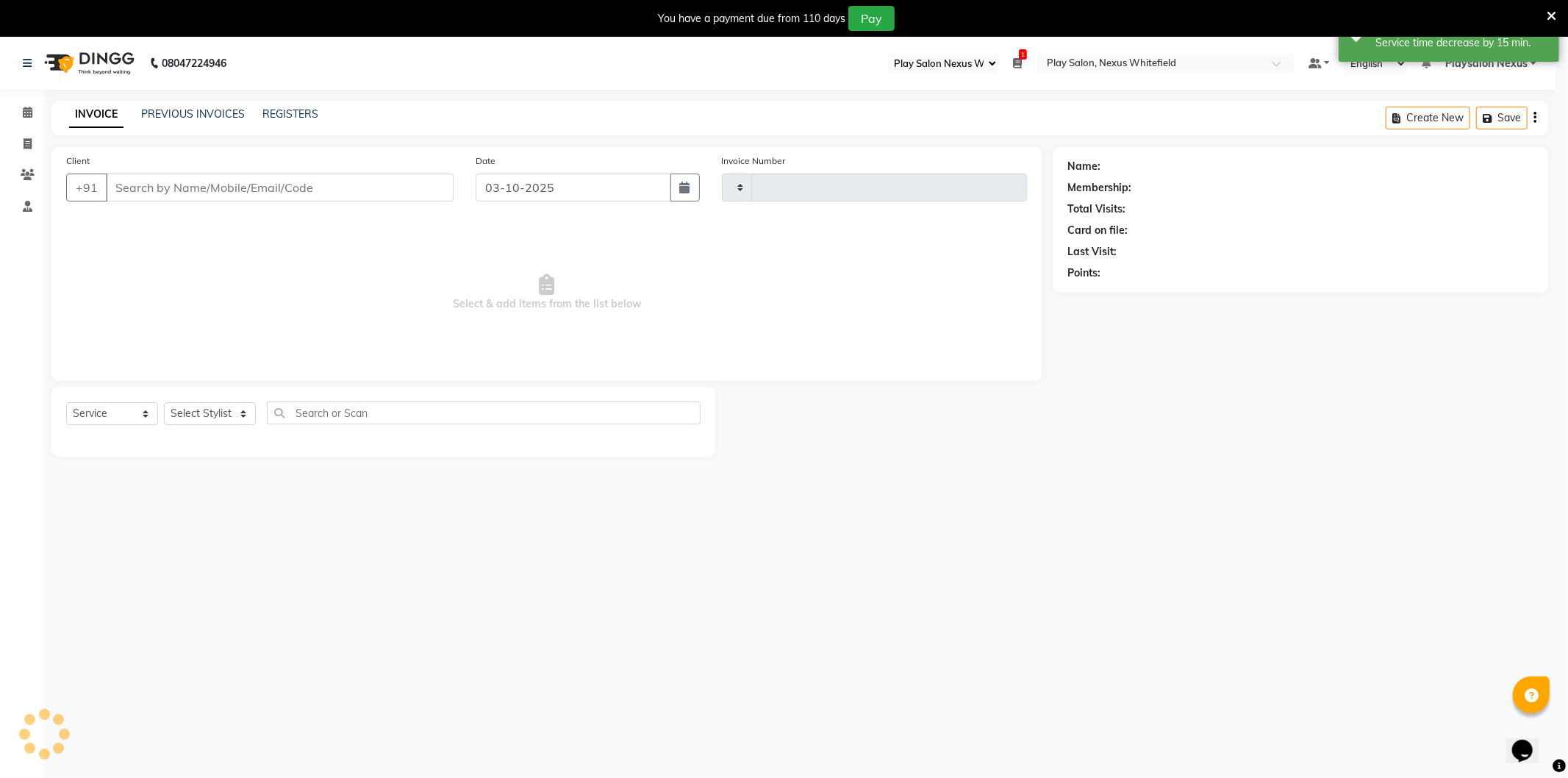
type input "3869"
select select "8356"
type input "96******52"
select select "81403"
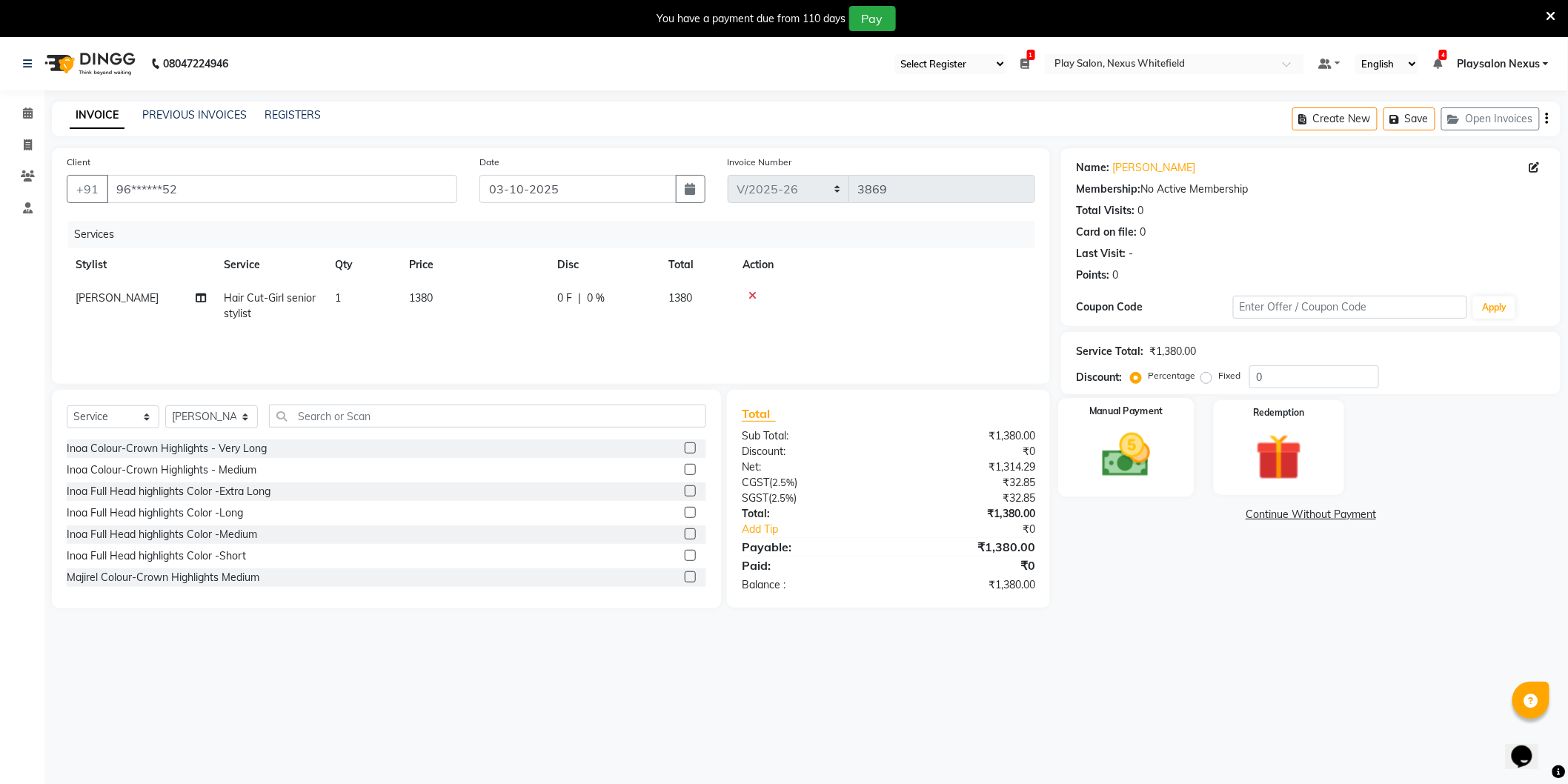
click at [1129, 457] on img at bounding box center [1127, 455] width 79 height 55
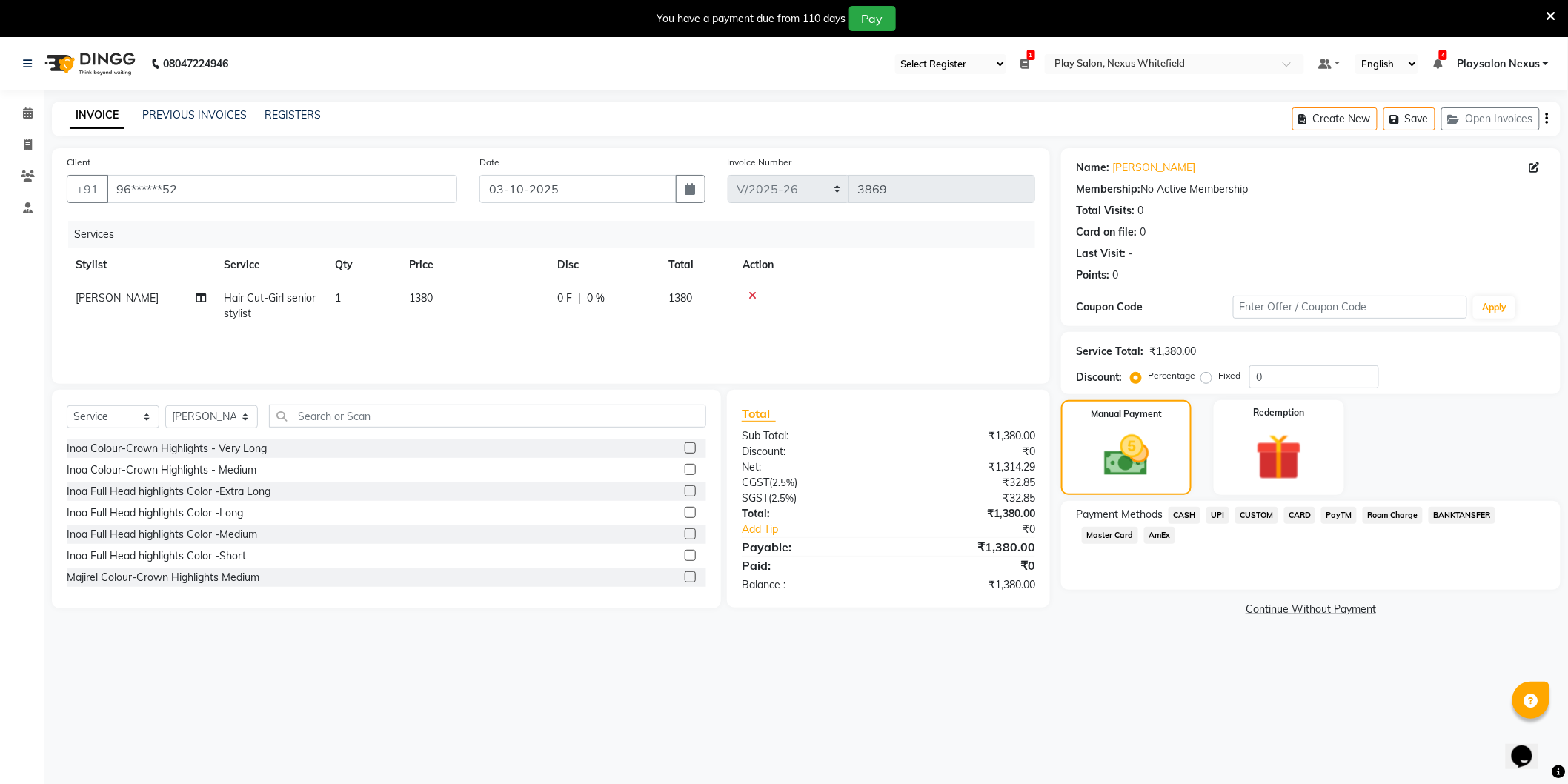
click at [1265, 516] on span "CUSTOM" at bounding box center [1256, 515] width 43 height 17
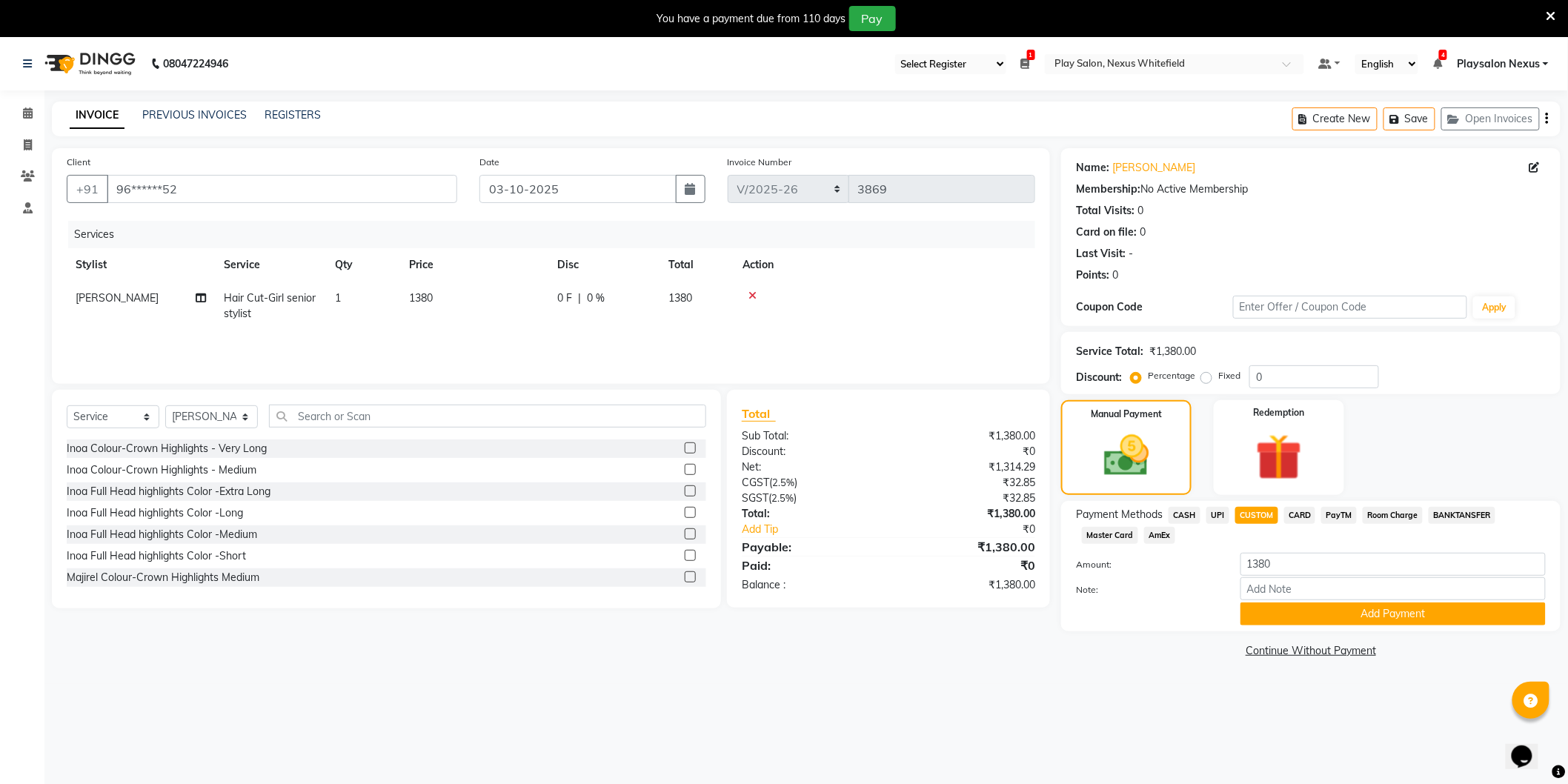
scroll to position [37, 0]
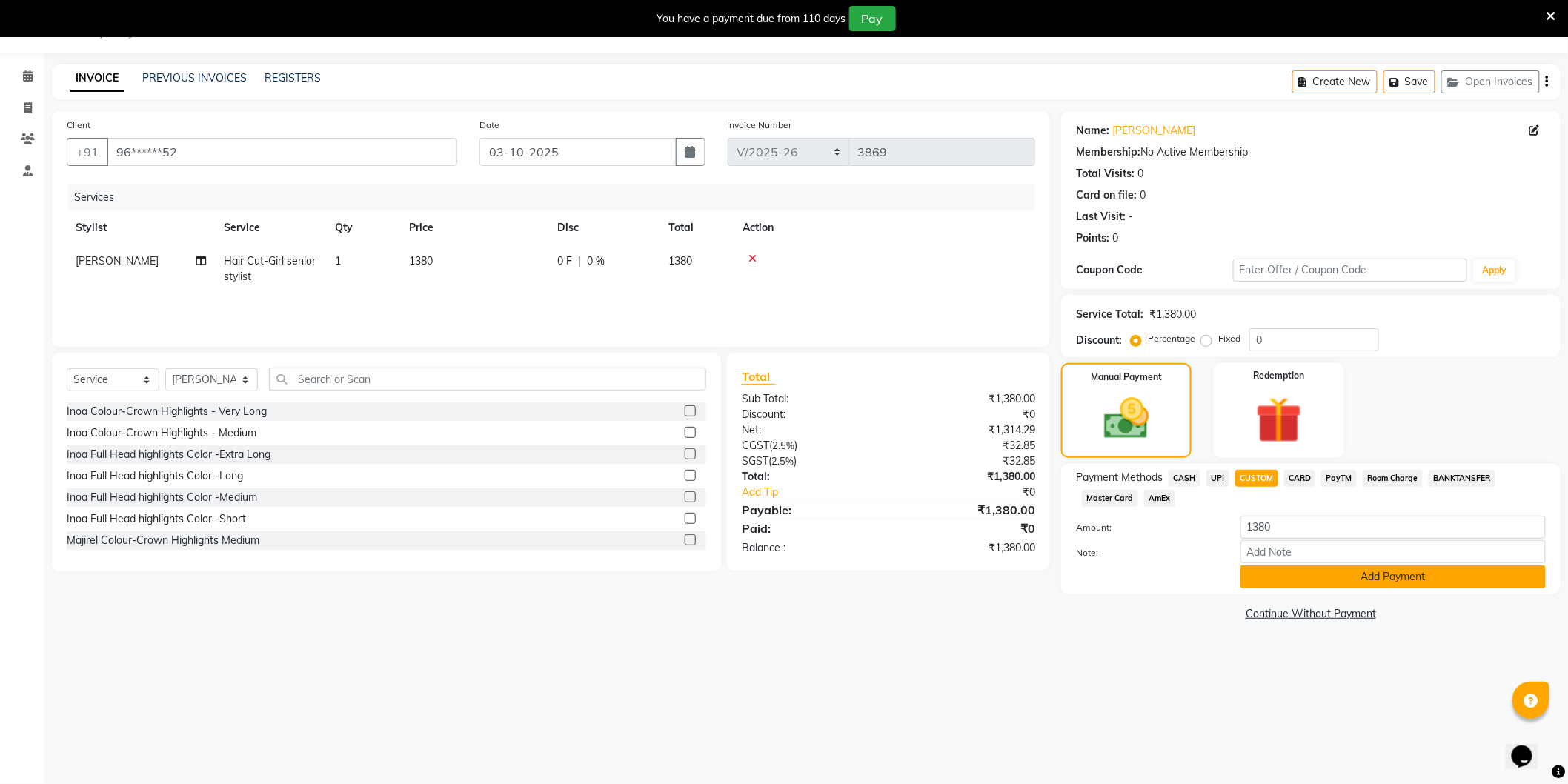
click at [1372, 583] on button "Add Payment" at bounding box center [1393, 576] width 306 height 23
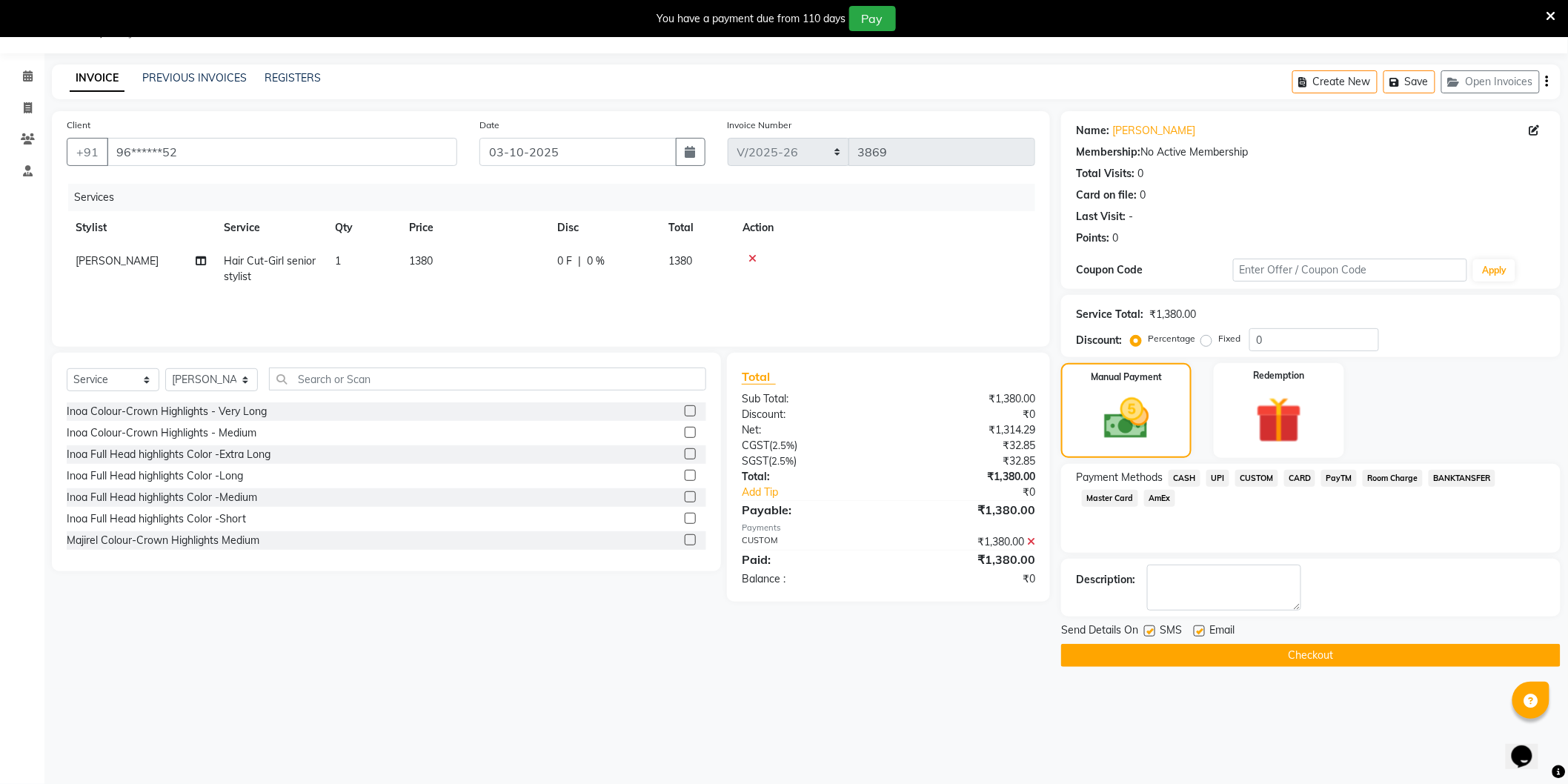
click at [1324, 653] on button "Checkout" at bounding box center [1311, 655] width 499 height 23
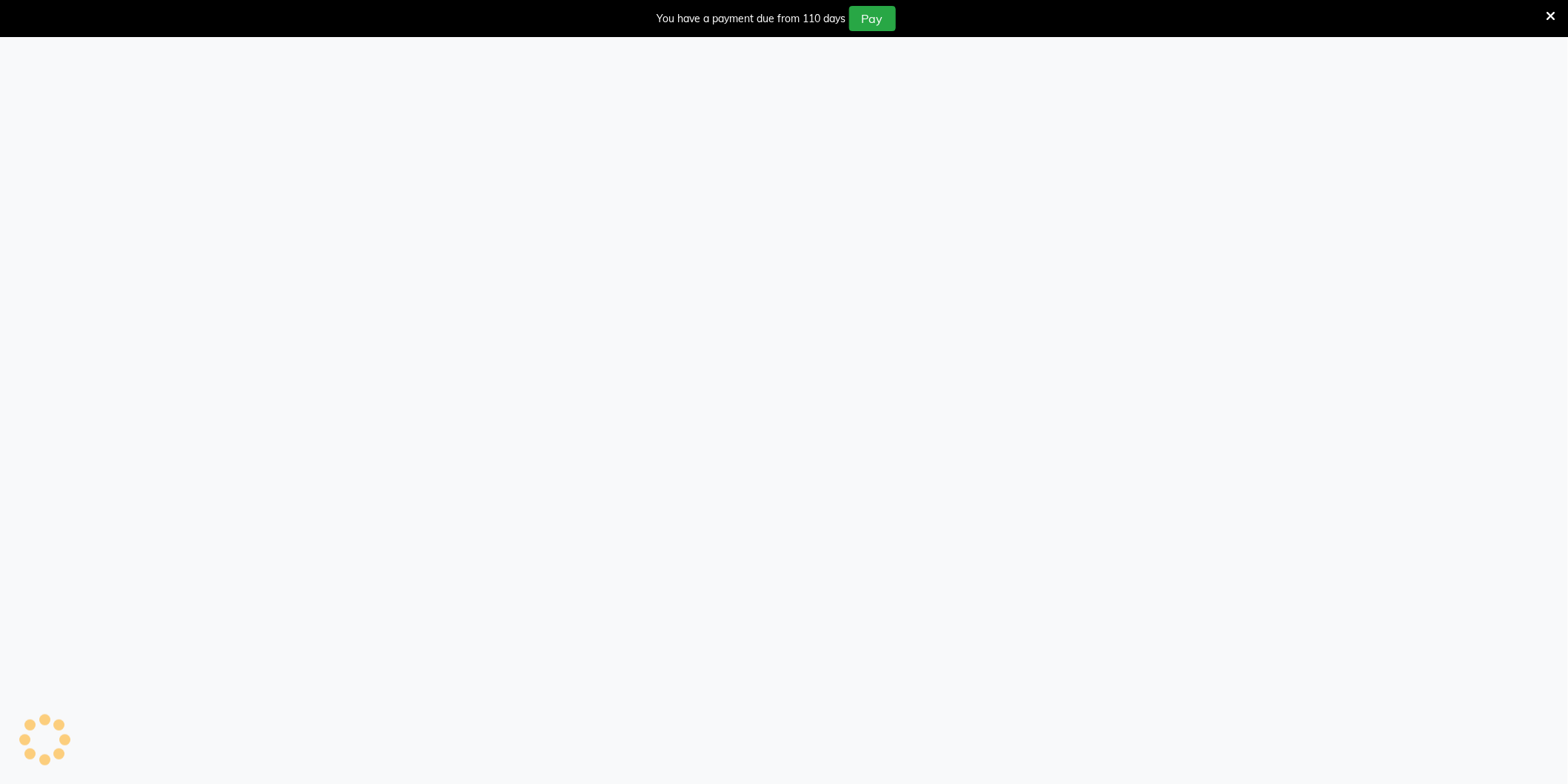
select select "106"
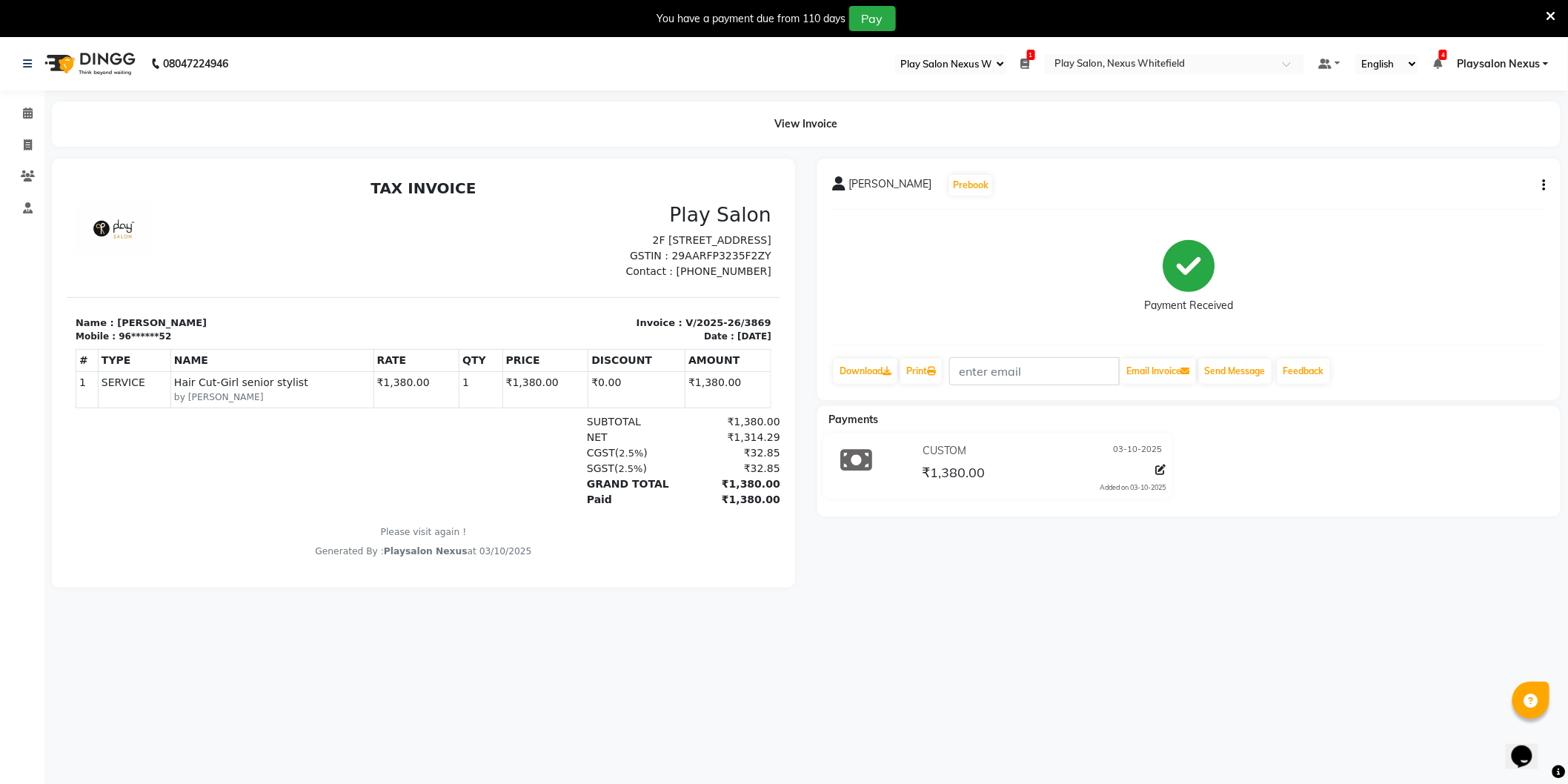
click at [44, 114] on div "View Invoice" at bounding box center [806, 124] width 1531 height 45
click at [32, 109] on span at bounding box center [27, 114] width 26 height 17
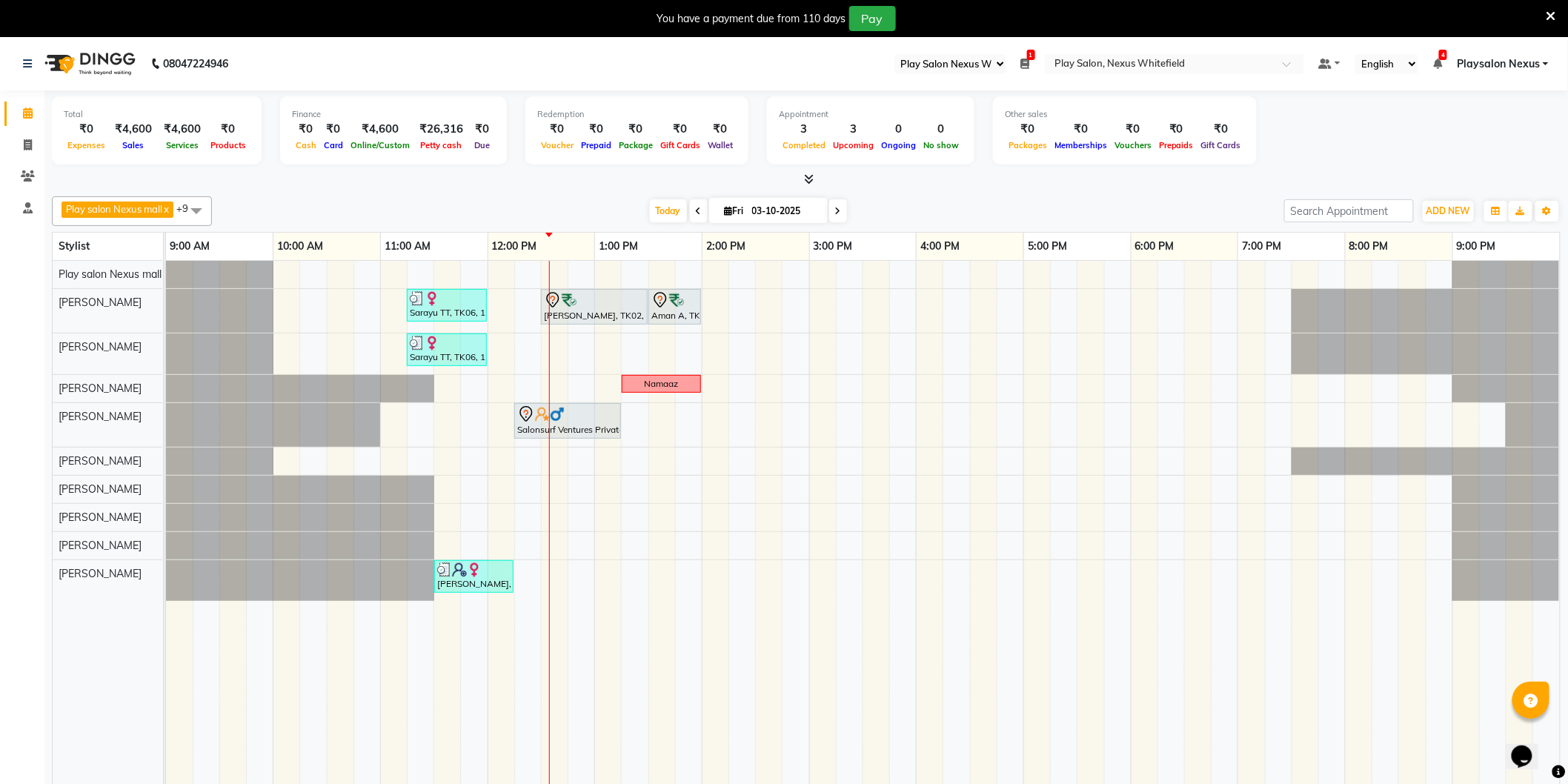
click at [696, 209] on icon at bounding box center [699, 211] width 6 height 8
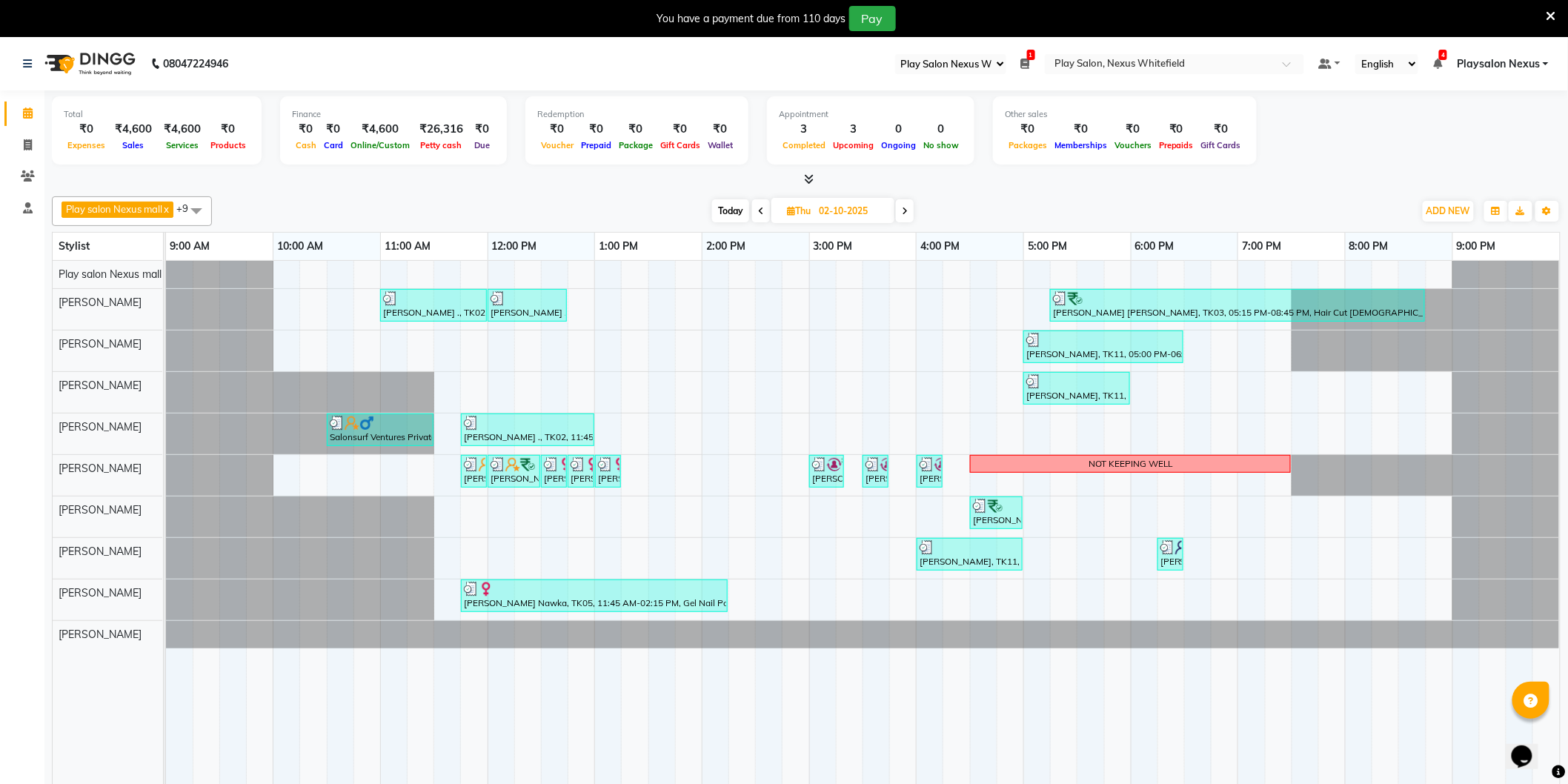
click at [757, 208] on span at bounding box center [761, 210] width 18 height 23
type input "01-10-2025"
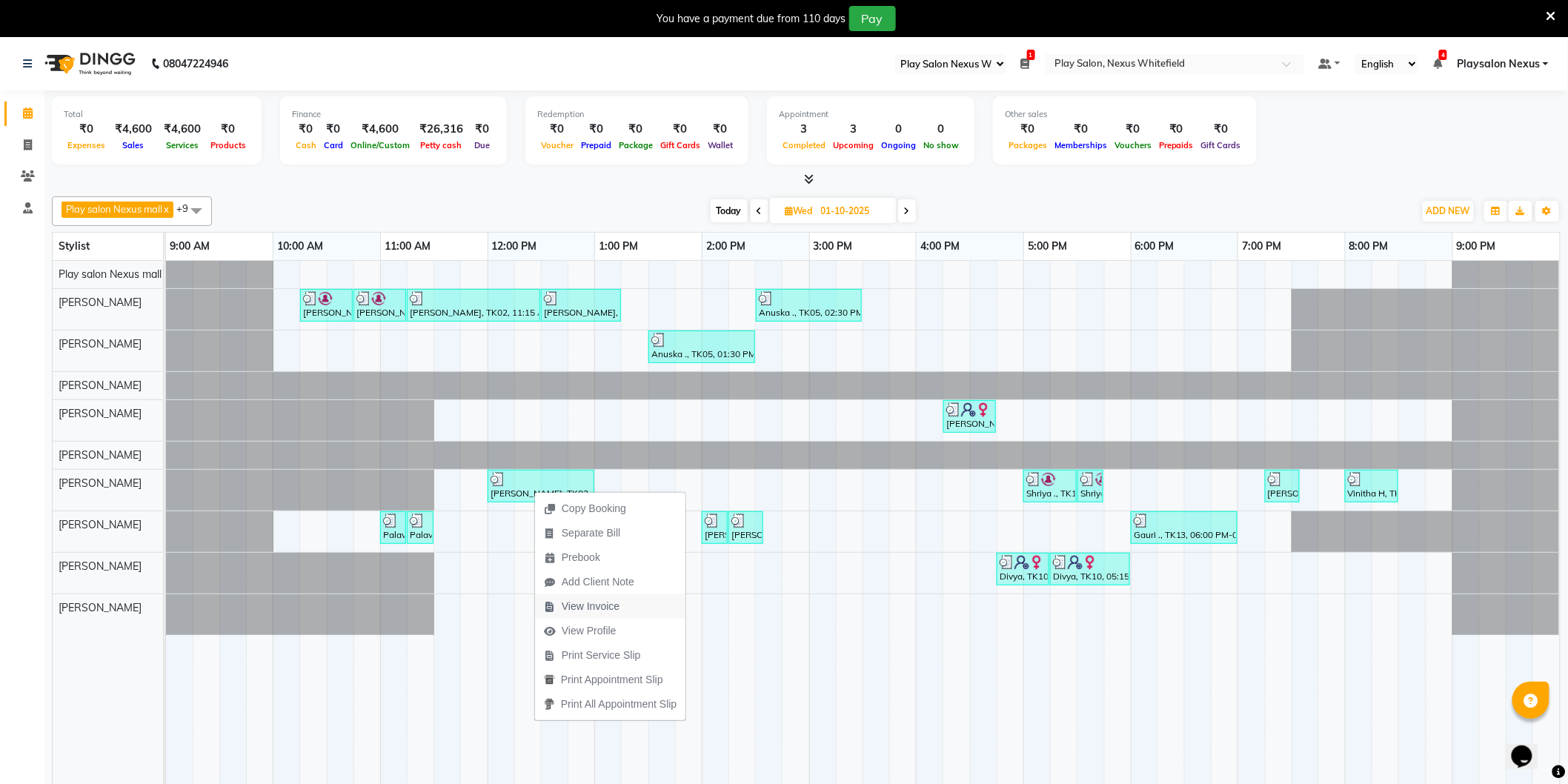
click at [604, 603] on span "View Invoice" at bounding box center [591, 606] width 58 height 15
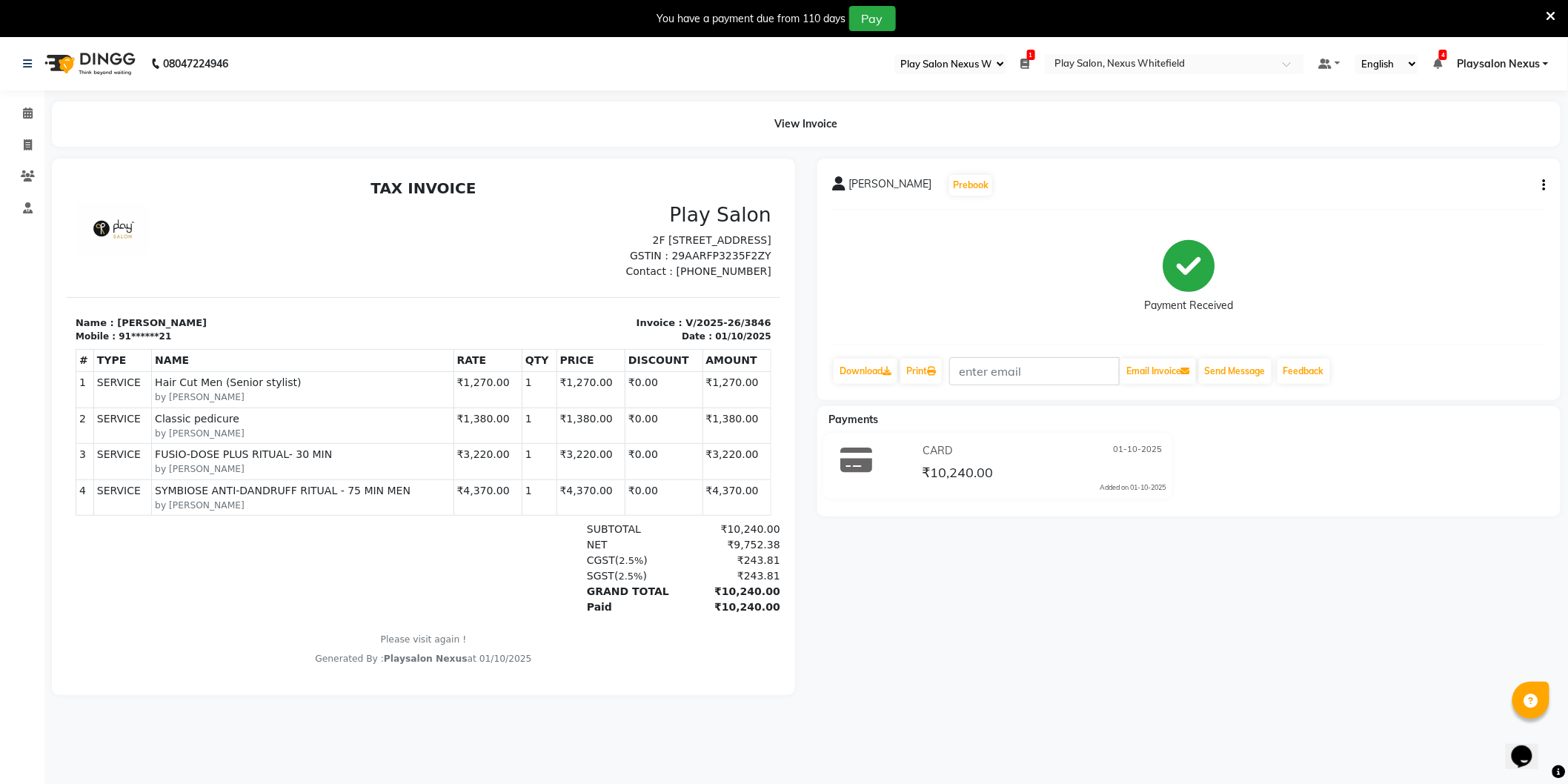
click at [890, 183] on span "[PERSON_NAME]" at bounding box center [891, 187] width 83 height 20
click at [27, 143] on icon at bounding box center [28, 144] width 8 height 11
select select "8356"
select select "service"
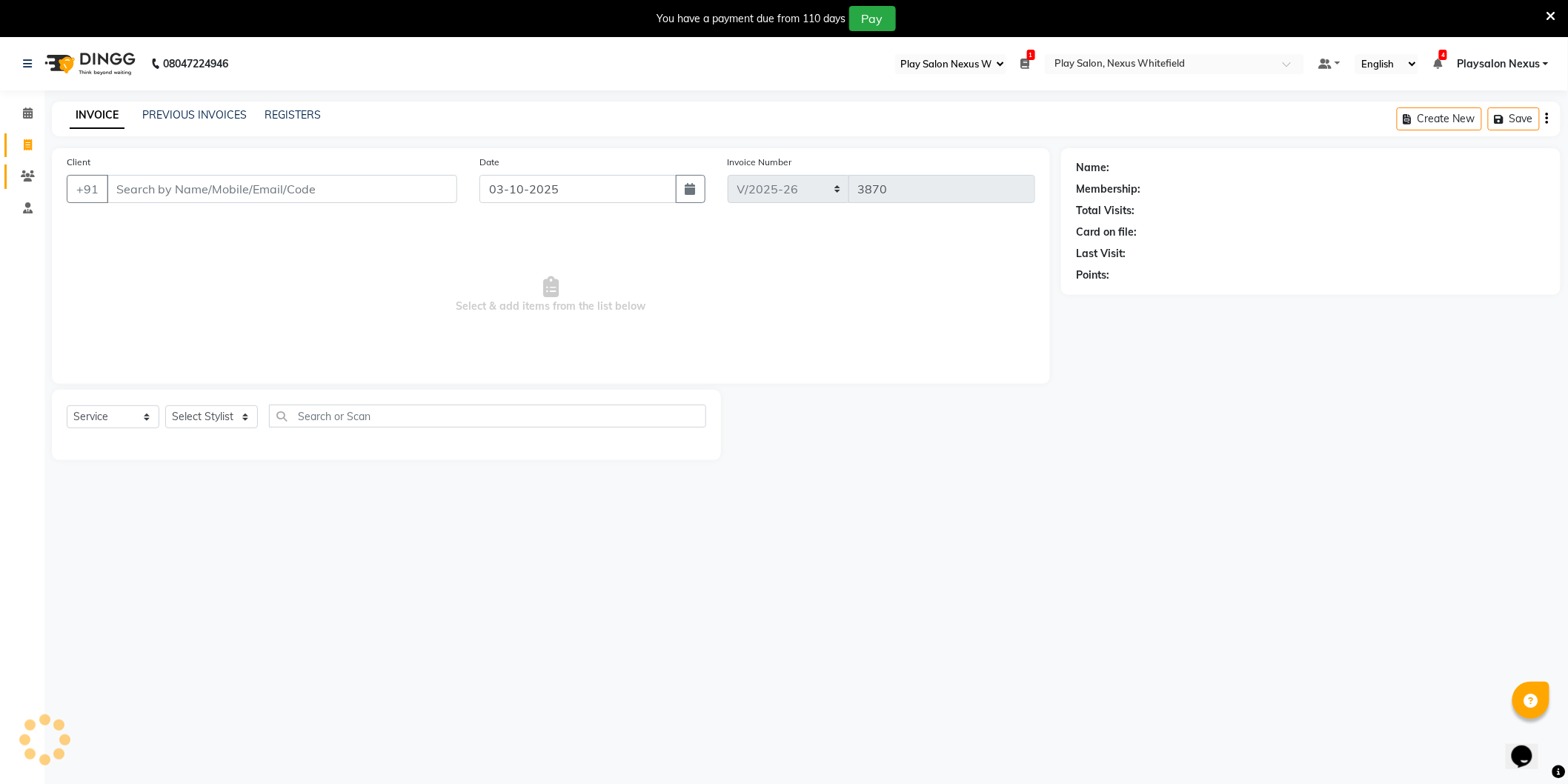
scroll to position [37, 0]
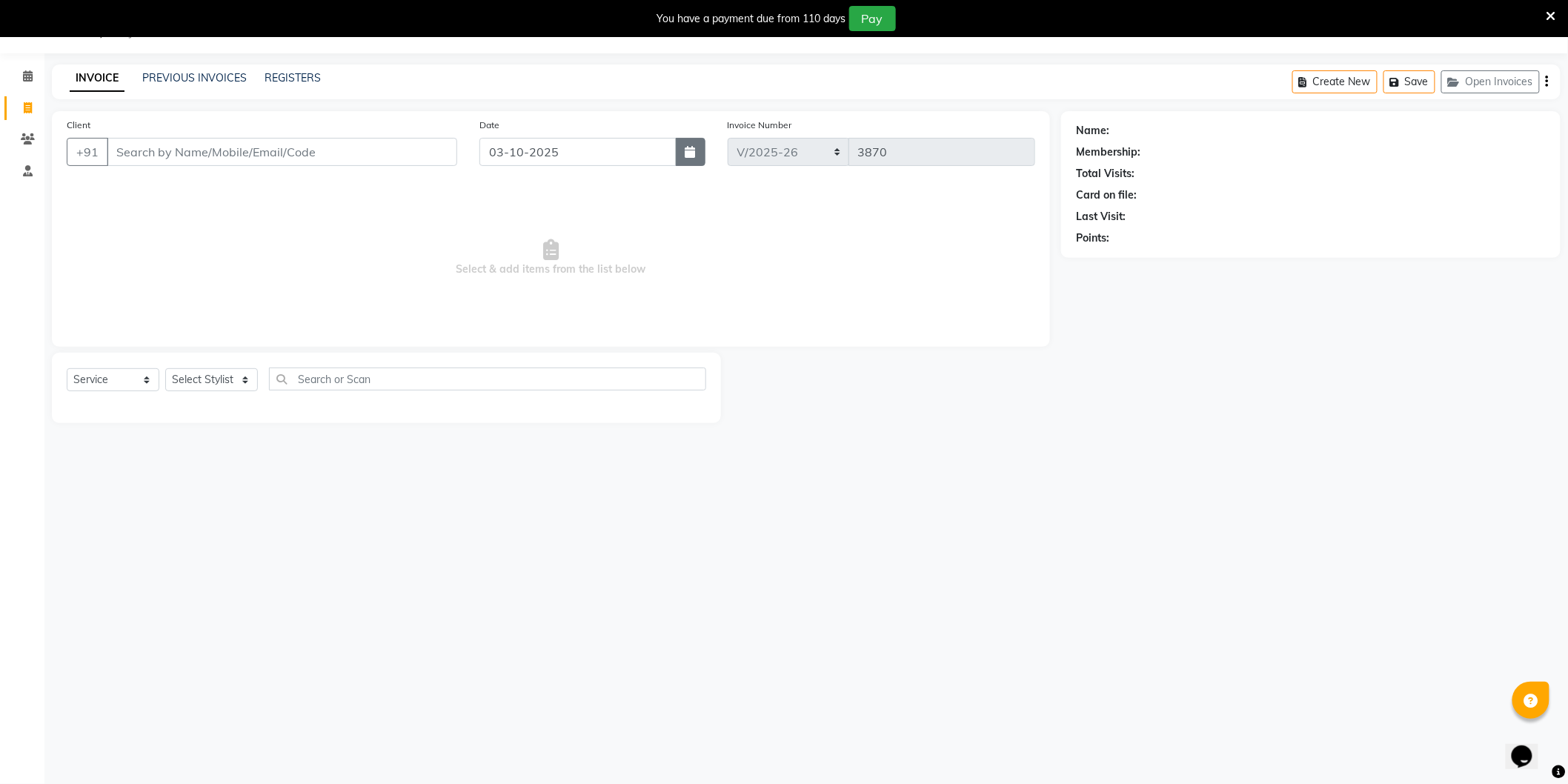
click at [690, 152] on icon "button" at bounding box center [690, 152] width 10 height 12
select select "10"
select select "2025"
click at [542, 232] on div "1" at bounding box center [542, 231] width 24 height 24
type input "01-10-2025"
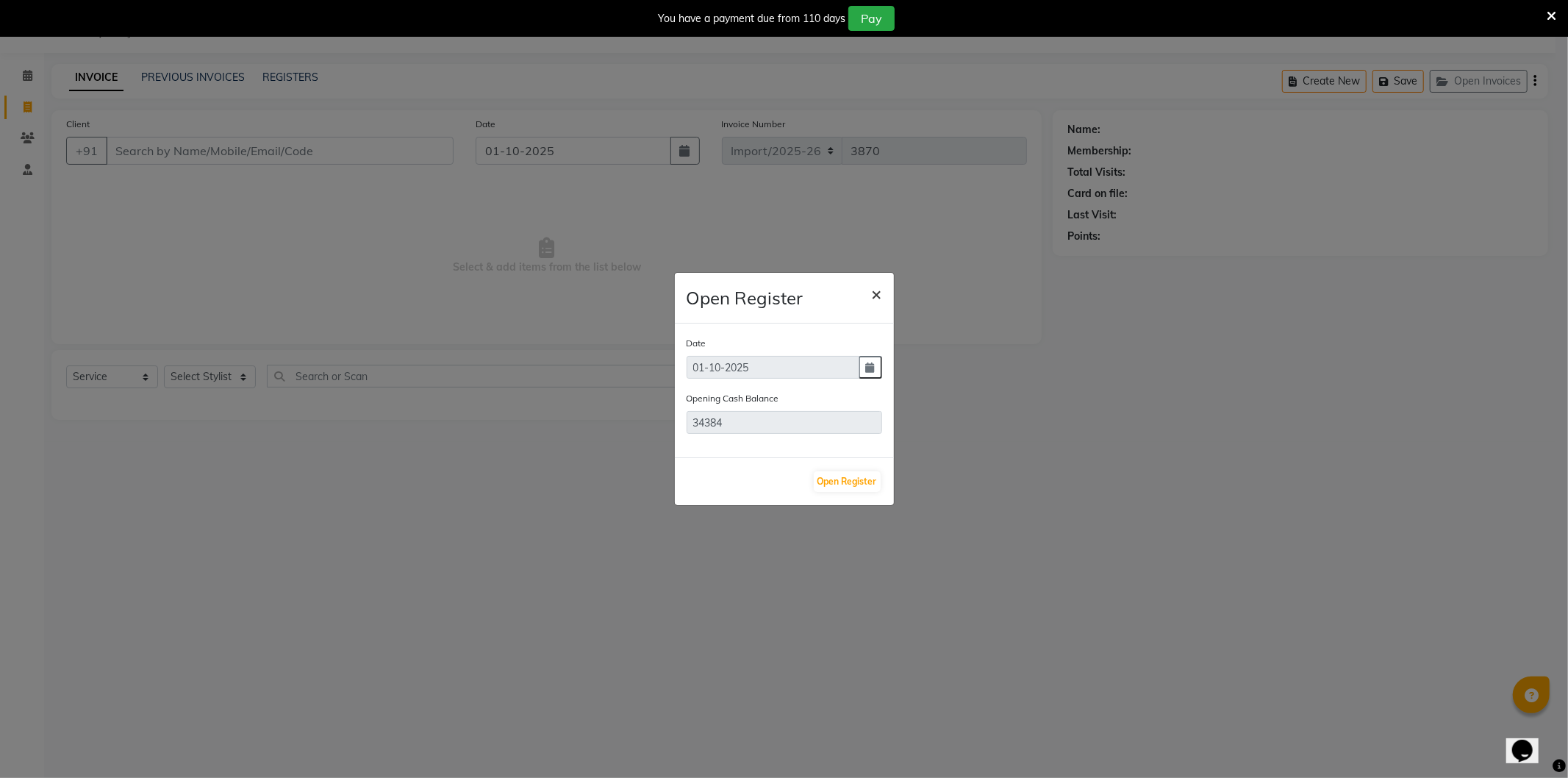
click at [881, 296] on span "×" at bounding box center [877, 293] width 10 height 22
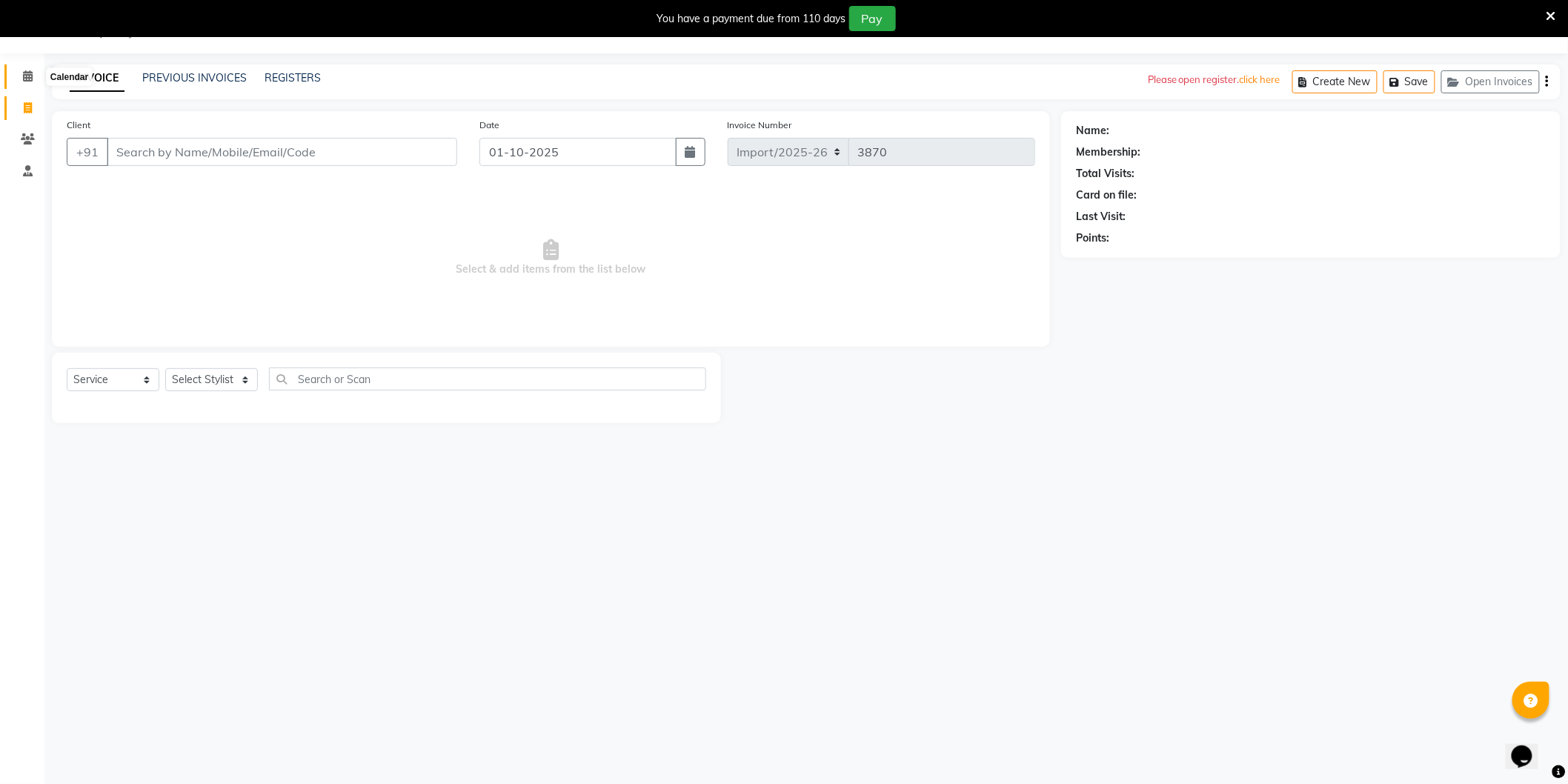
click at [32, 77] on span at bounding box center [27, 76] width 26 height 17
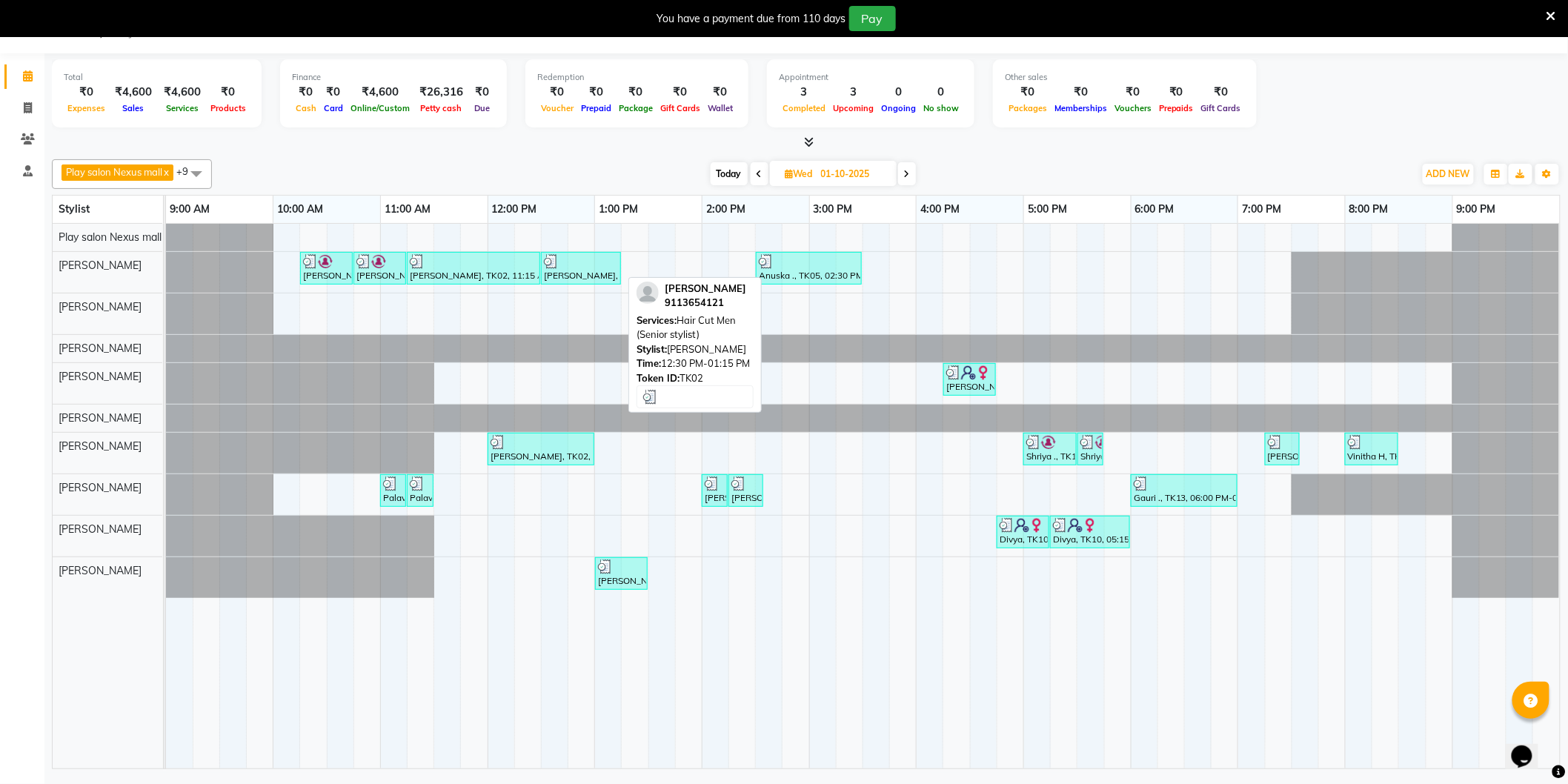
click at [575, 283] on link "[PERSON_NAME], TK02, 12:30 PM-01:15 PM, Hair Cut Men (Senior stylist)" at bounding box center [581, 268] width 80 height 32
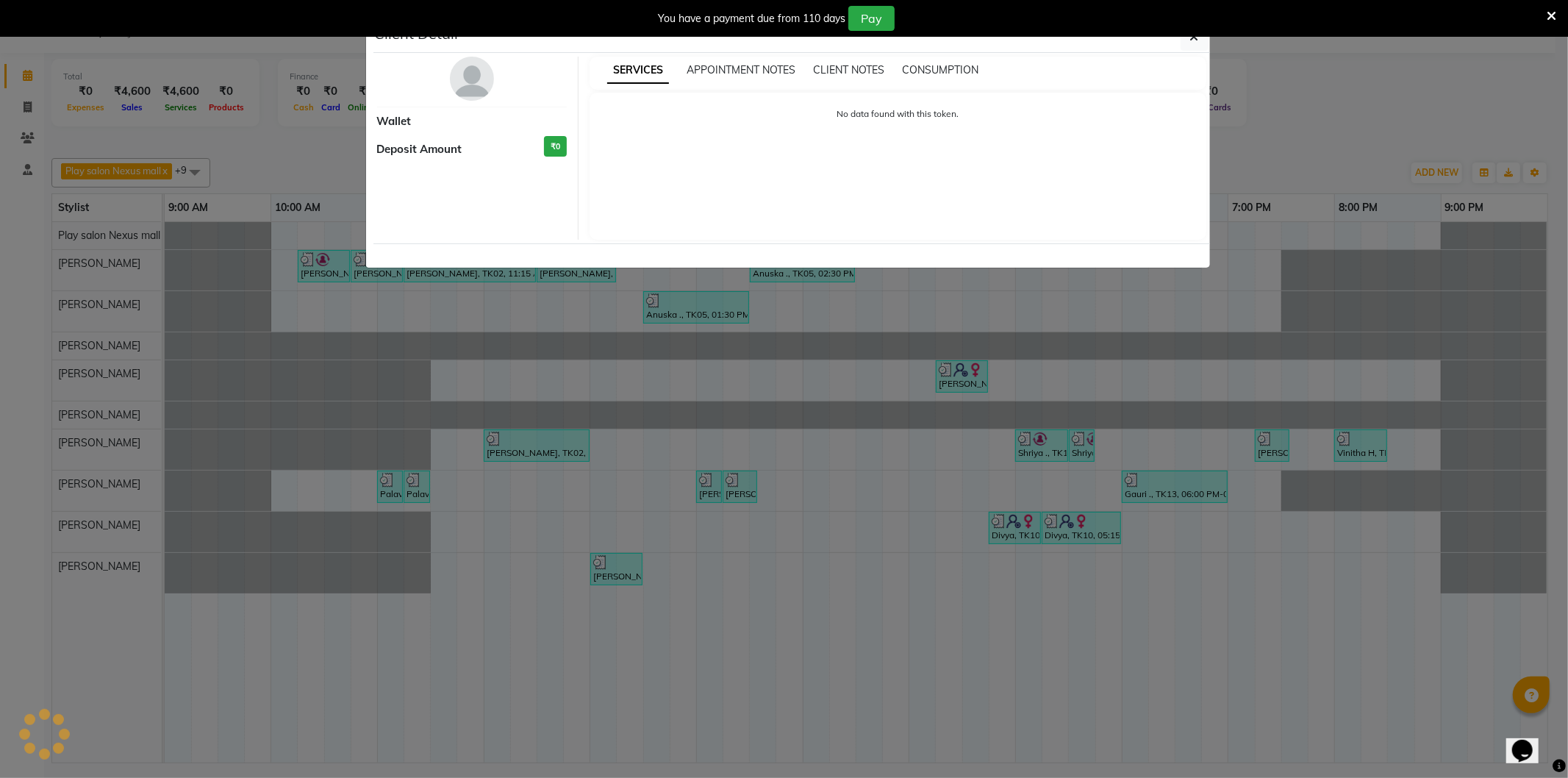
select select "3"
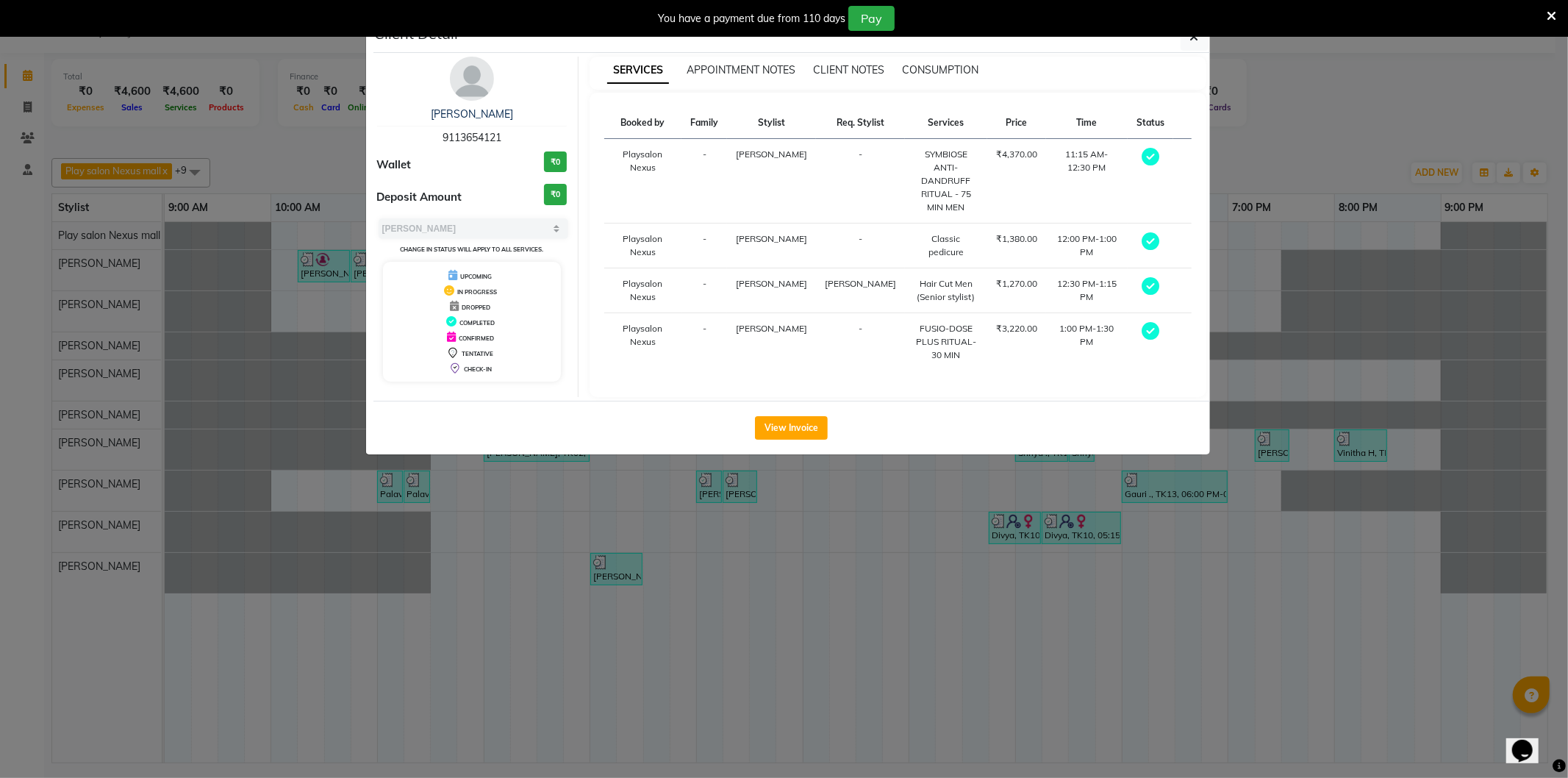
drag, startPoint x: 437, startPoint y: 138, endPoint x: 518, endPoint y: 138, distance: 81.0
click at [518, 138] on div "Momita Basu 9113654121" at bounding box center [472, 126] width 190 height 39
copy span "9113654121"
click at [1199, 40] on button "button" at bounding box center [1194, 36] width 28 height 28
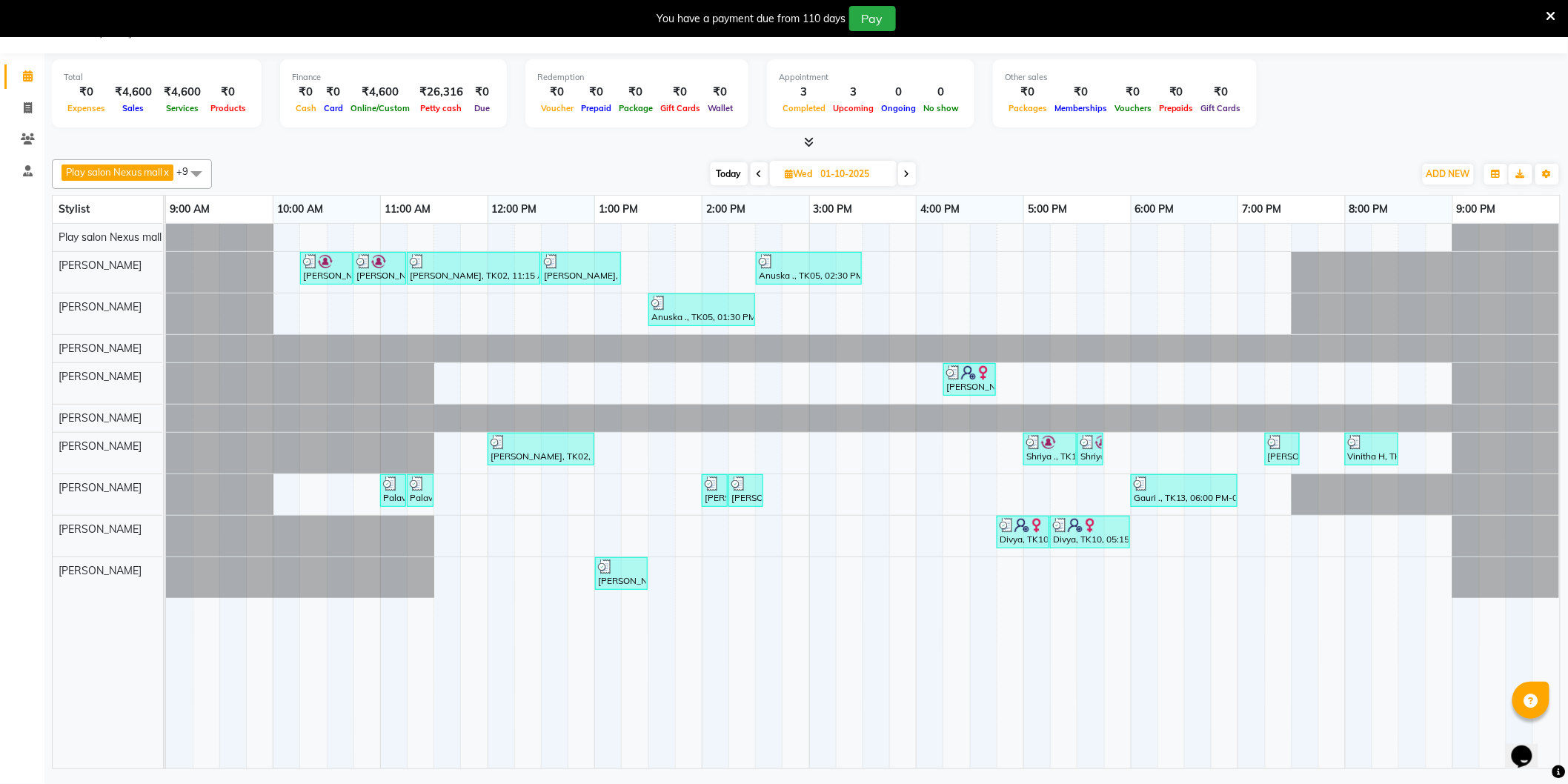
click at [738, 175] on span "Today" at bounding box center [729, 173] width 37 height 23
type input "03-10-2025"
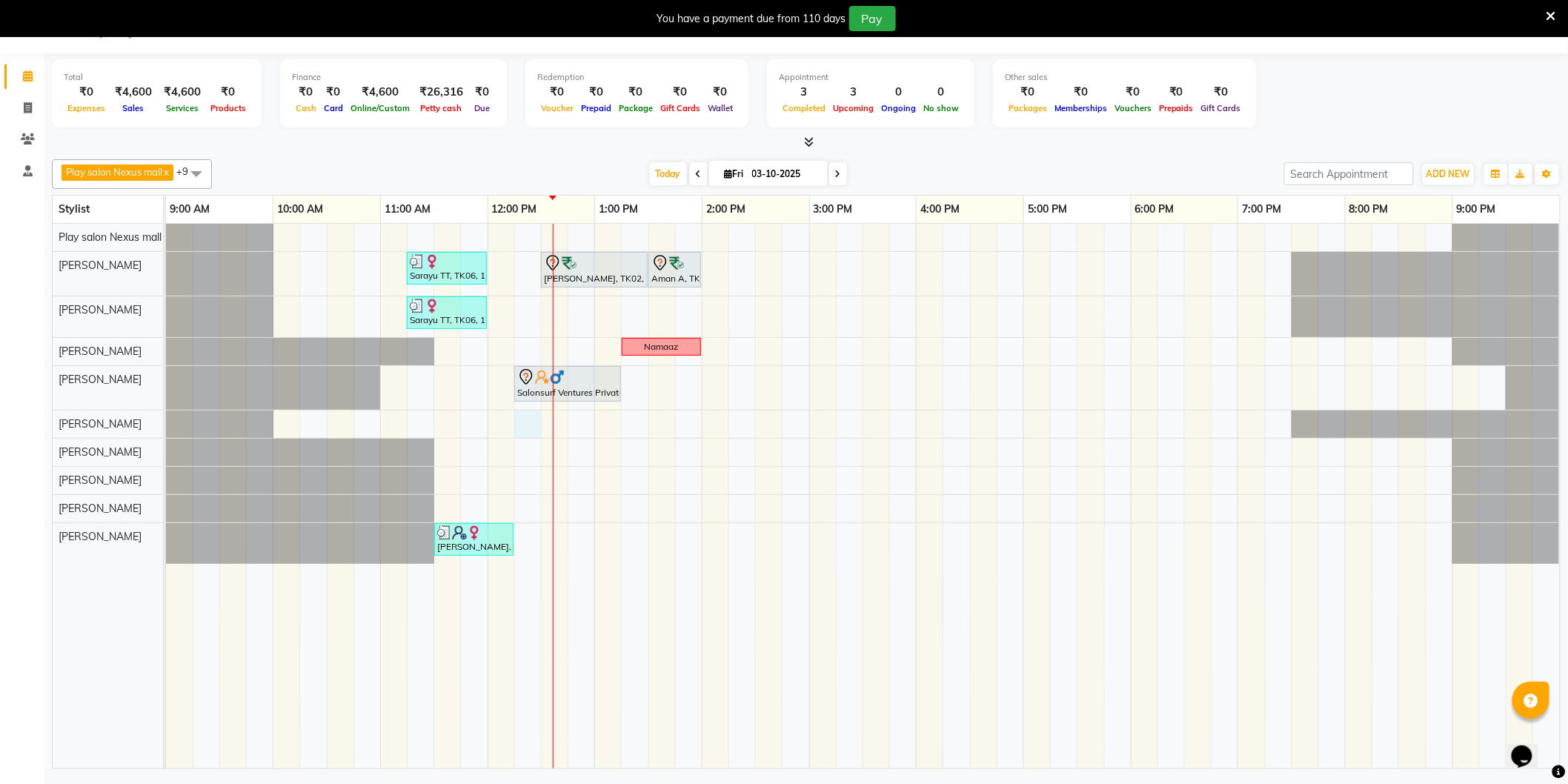
click at [525, 423] on div "Sarayu TT, TK06, 11:15 AM-12:00 PM, Hair Cut Lady (Senior Stylist) Aman A, TK02…" at bounding box center [863, 496] width 1394 height 545
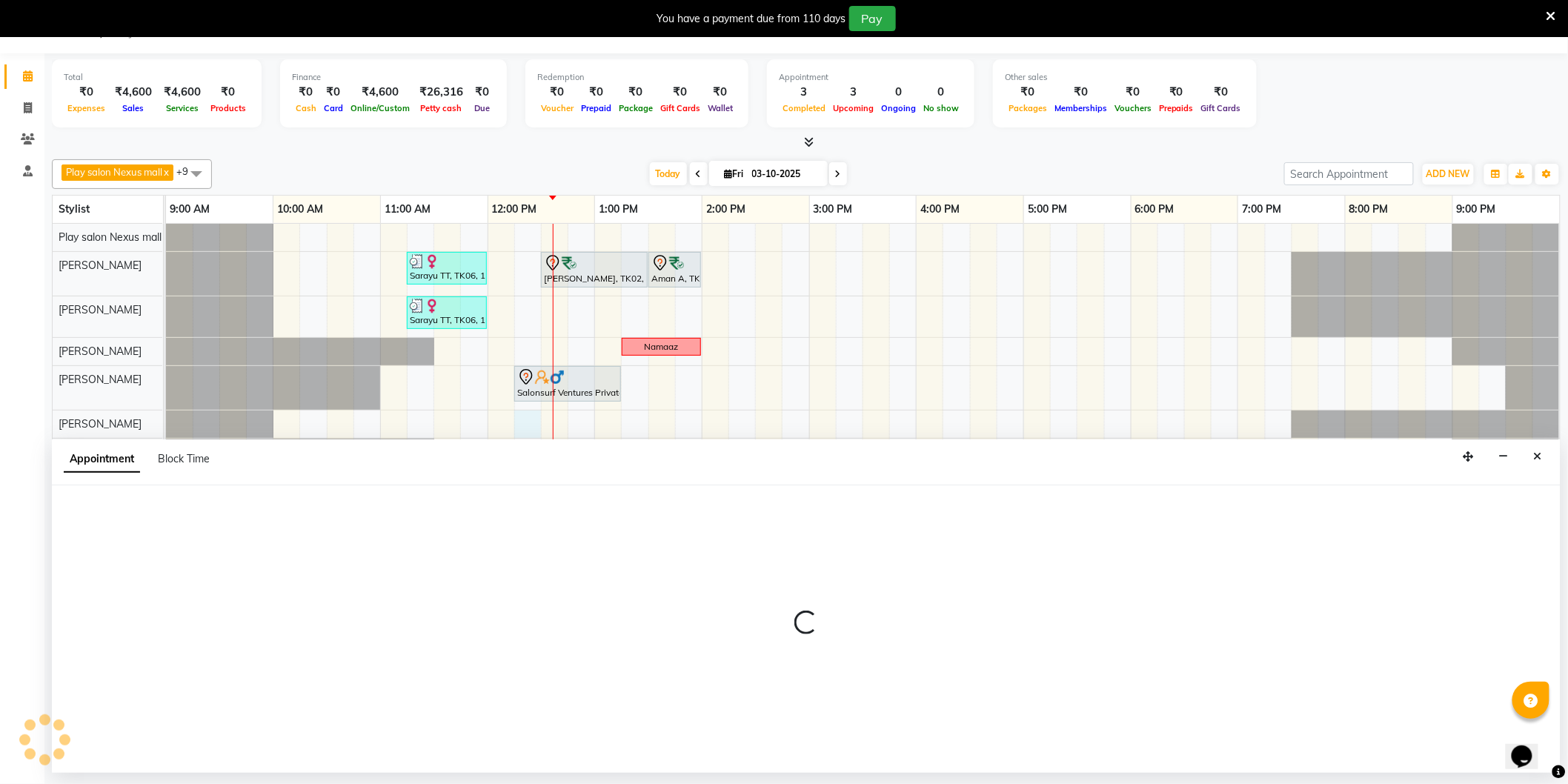
select select "81404"
select select "735"
select select "tentative"
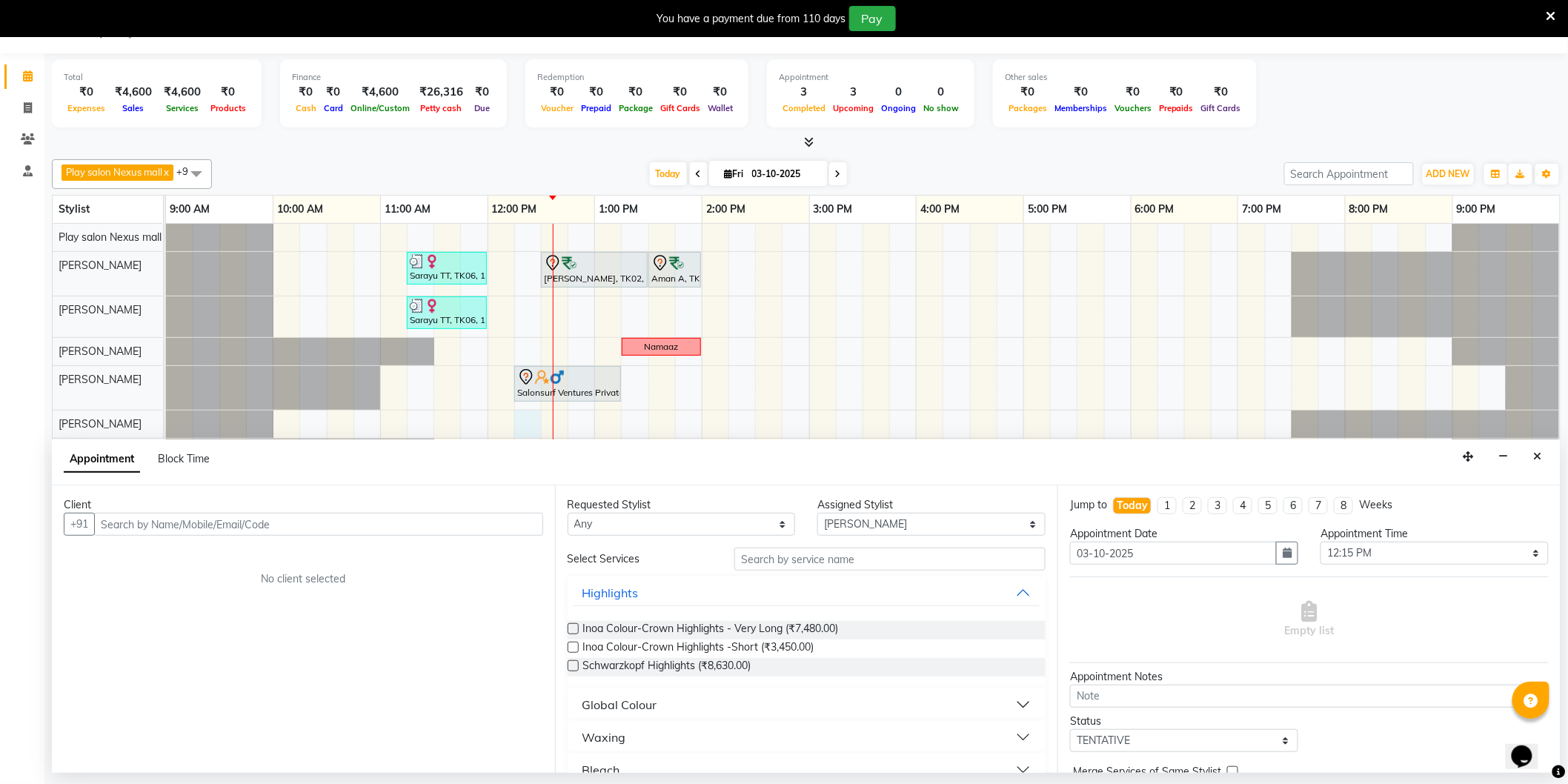
drag, startPoint x: 252, startPoint y: 522, endPoint x: 250, endPoint y: 505, distance: 17.1
click at [252, 520] on input "text" at bounding box center [318, 524] width 449 height 23
type input "7725954034"
click at [514, 524] on span "Add Client" at bounding box center [512, 524] width 49 height 14
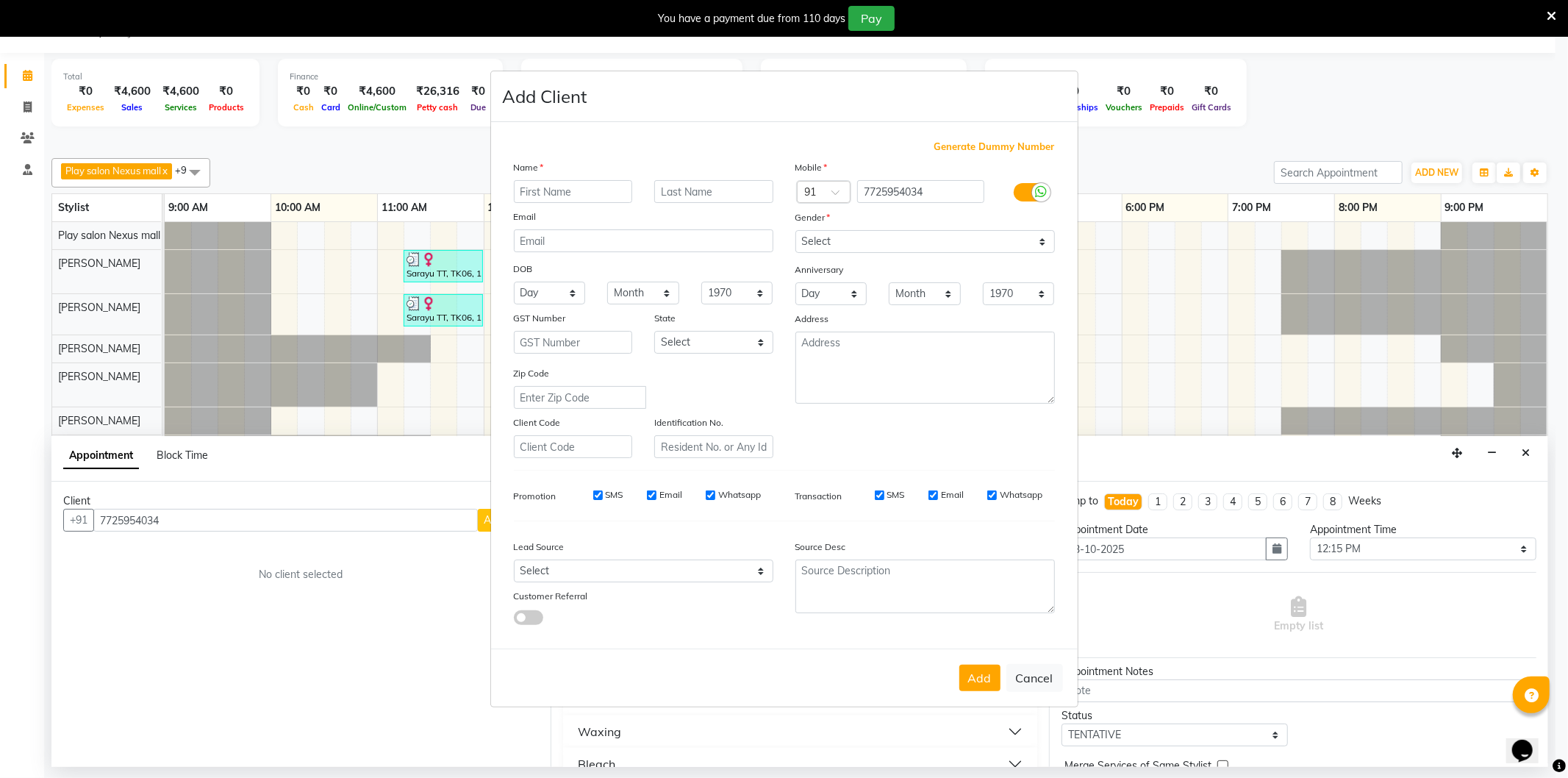
click at [547, 191] on input "text" at bounding box center [573, 191] width 119 height 23
type input "Iksha"
type input "Sina"
click at [872, 235] on select "Select Male Female Other Prefer Not To Say" at bounding box center [925, 241] width 259 height 23
select select "female"
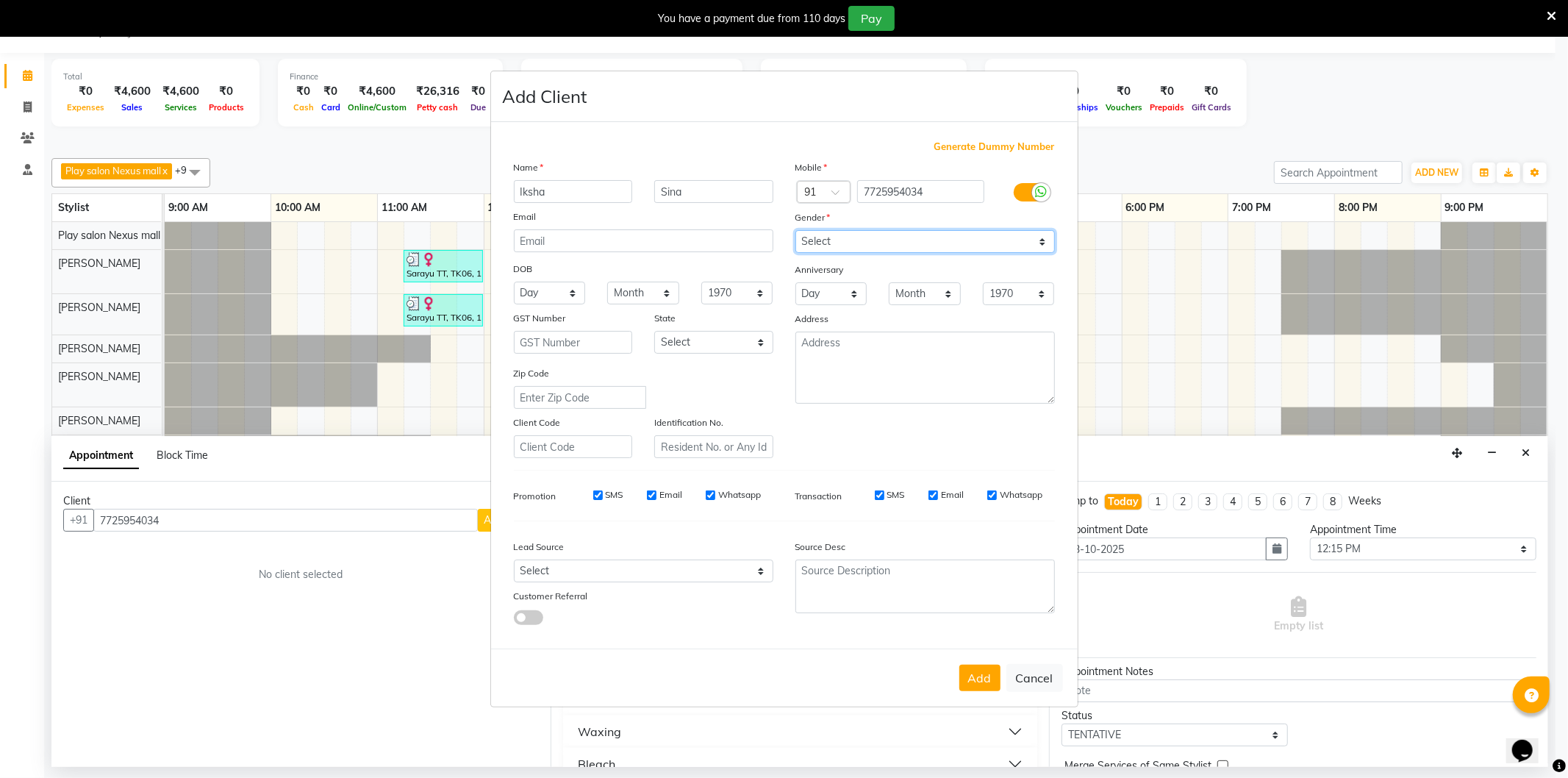
click at [796, 230] on select "Select Male Female Other Prefer Not To Say" at bounding box center [925, 241] width 259 height 23
click at [542, 576] on select "Select Walk-in Internet Friend Word of Mouth Advertisement Facebook JustDial Go…" at bounding box center [643, 570] width 259 height 23
select select "54912"
click at [514, 560] on select "Select Walk-in Internet Friend Word of Mouth Advertisement Facebook JustDial Go…" at bounding box center [643, 570] width 259 height 23
click at [986, 674] on button "Add" at bounding box center [979, 677] width 41 height 26
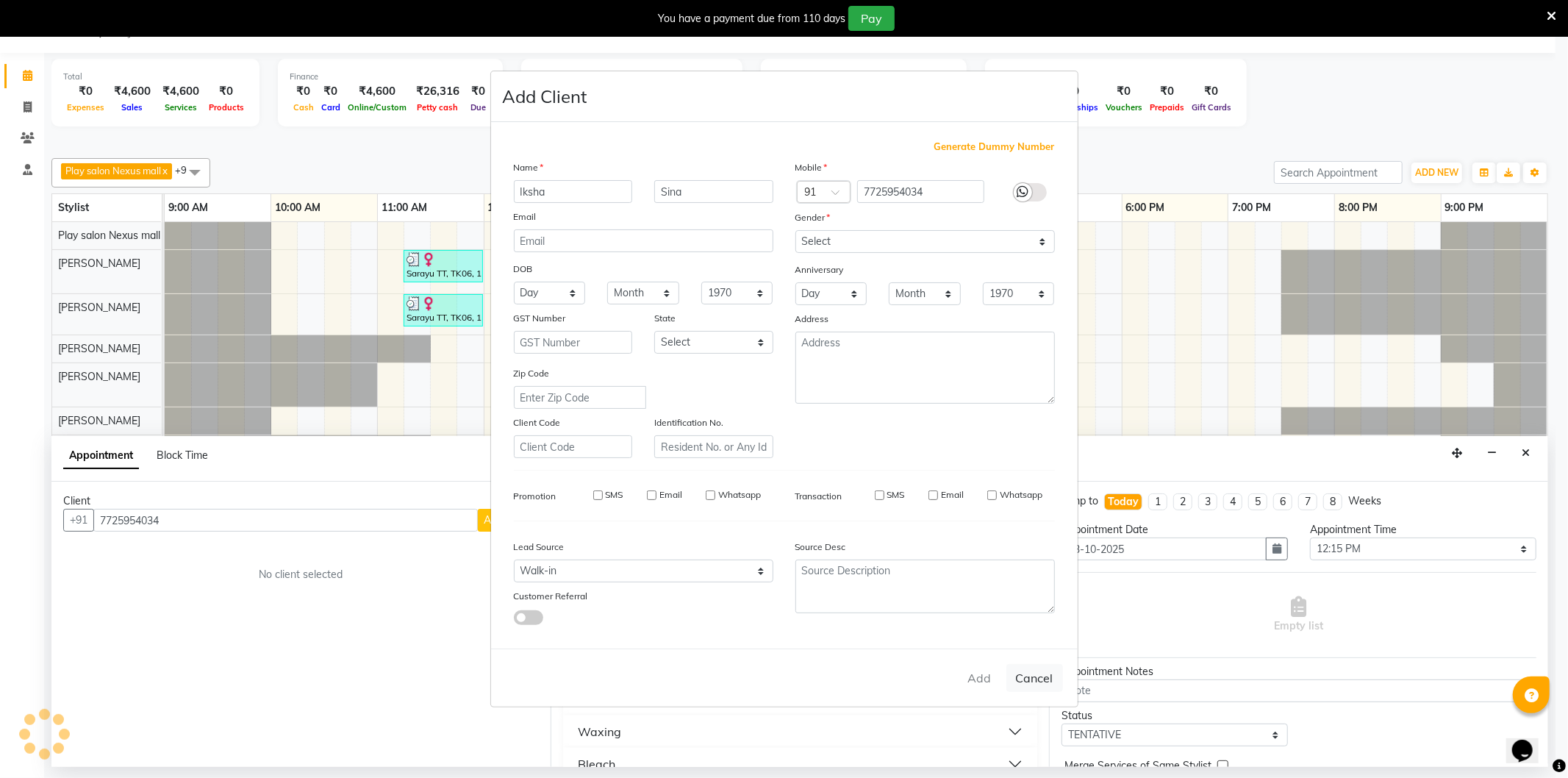
type input "77******34"
select select
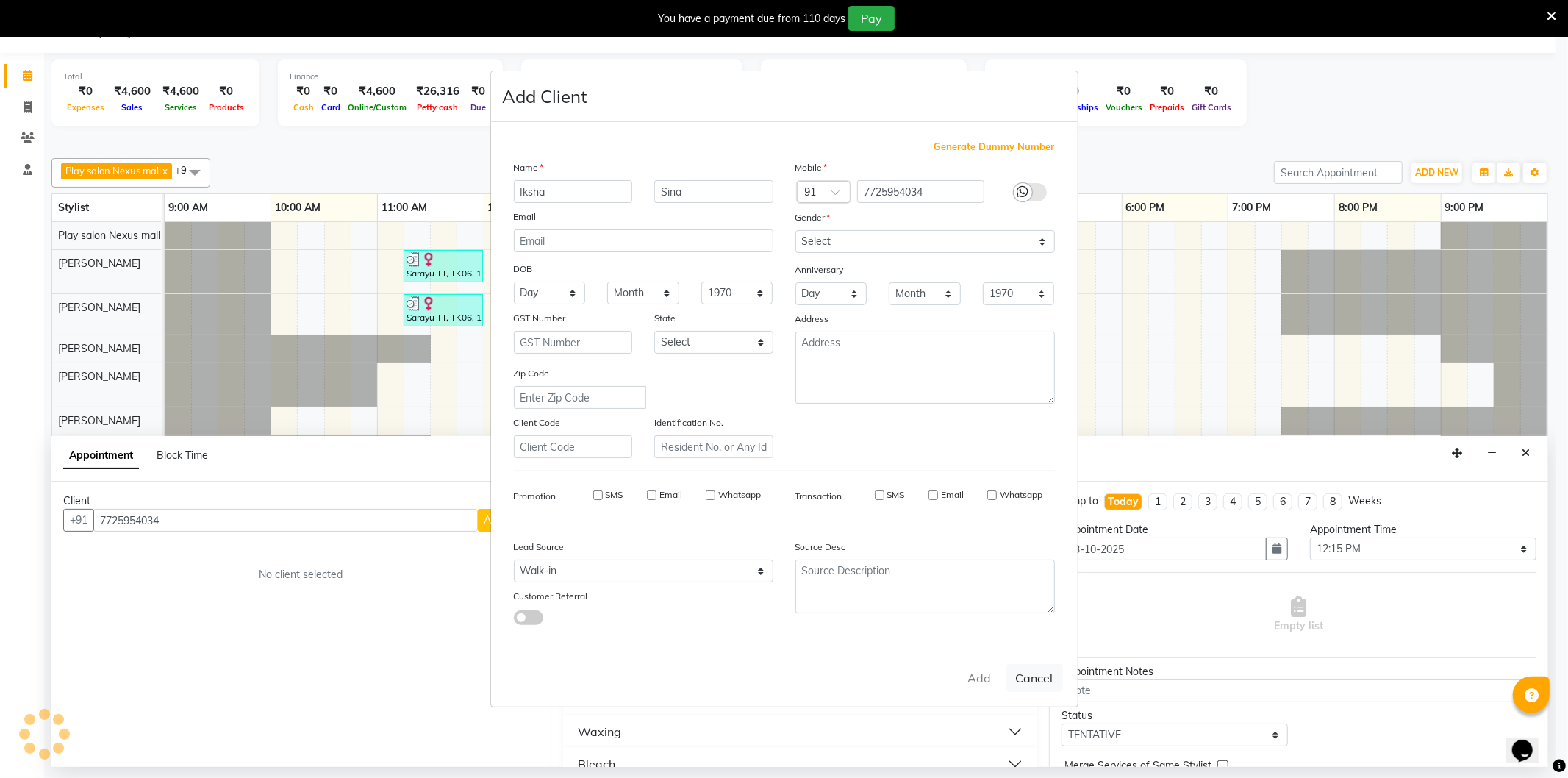
select select
checkbox input "false"
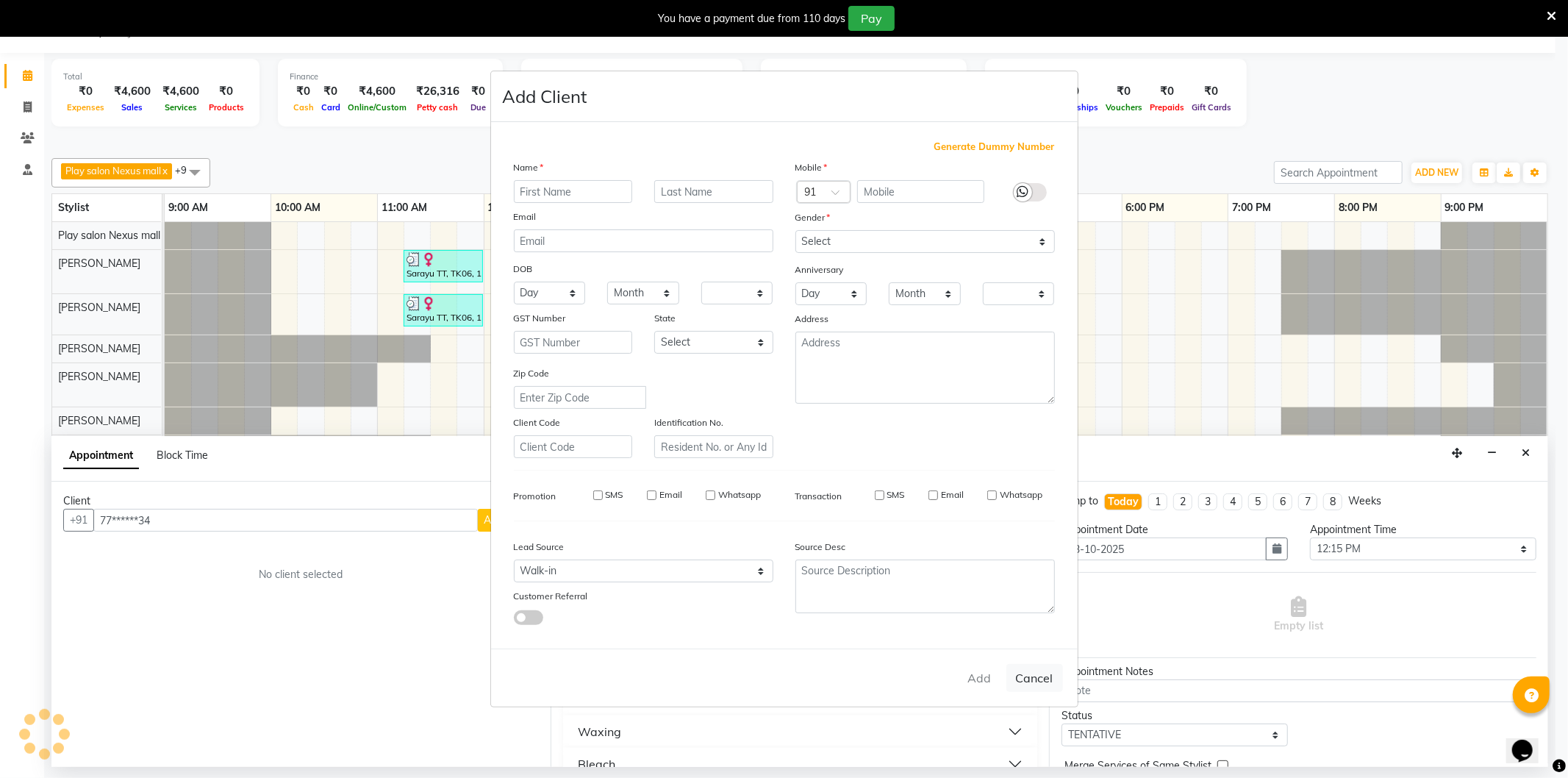
checkbox input "false"
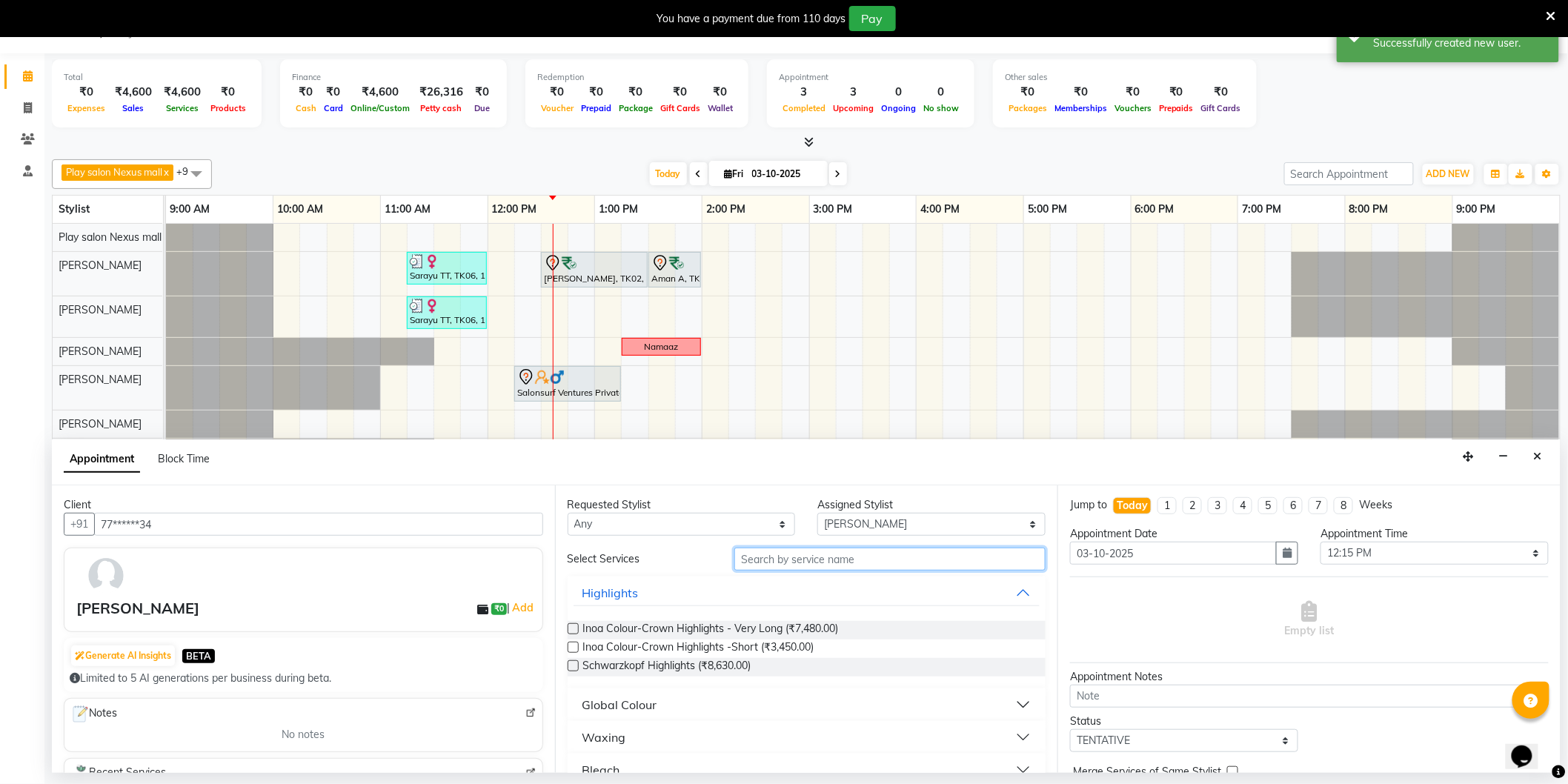
click at [789, 560] on input "text" at bounding box center [890, 558] width 312 height 23
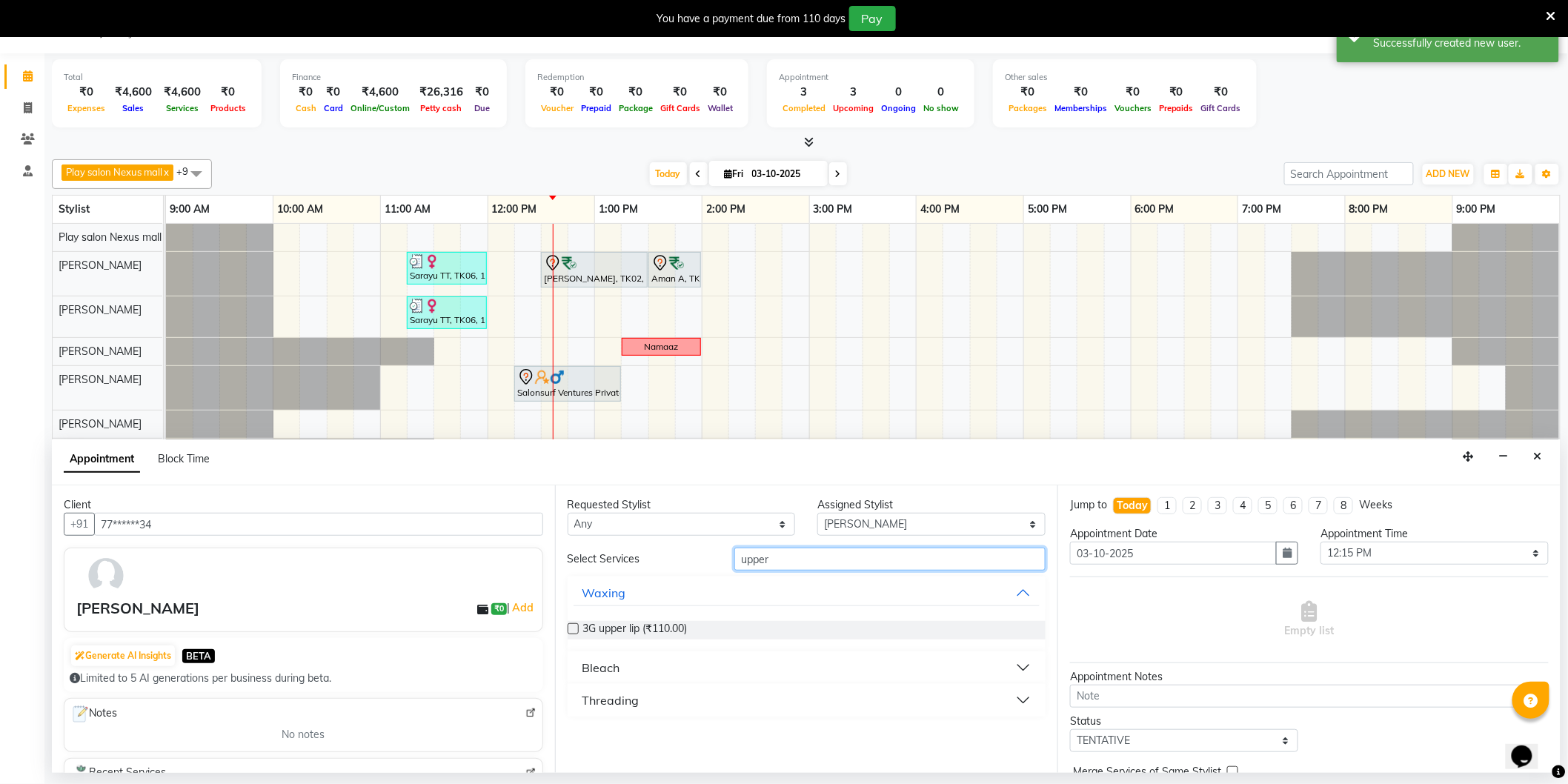
type input "upper"
click at [625, 707] on div "Threading" at bounding box center [610, 699] width 57 height 18
click at [698, 738] on span "Threading-Upper Lip (₹75.00)" at bounding box center [653, 737] width 139 height 19
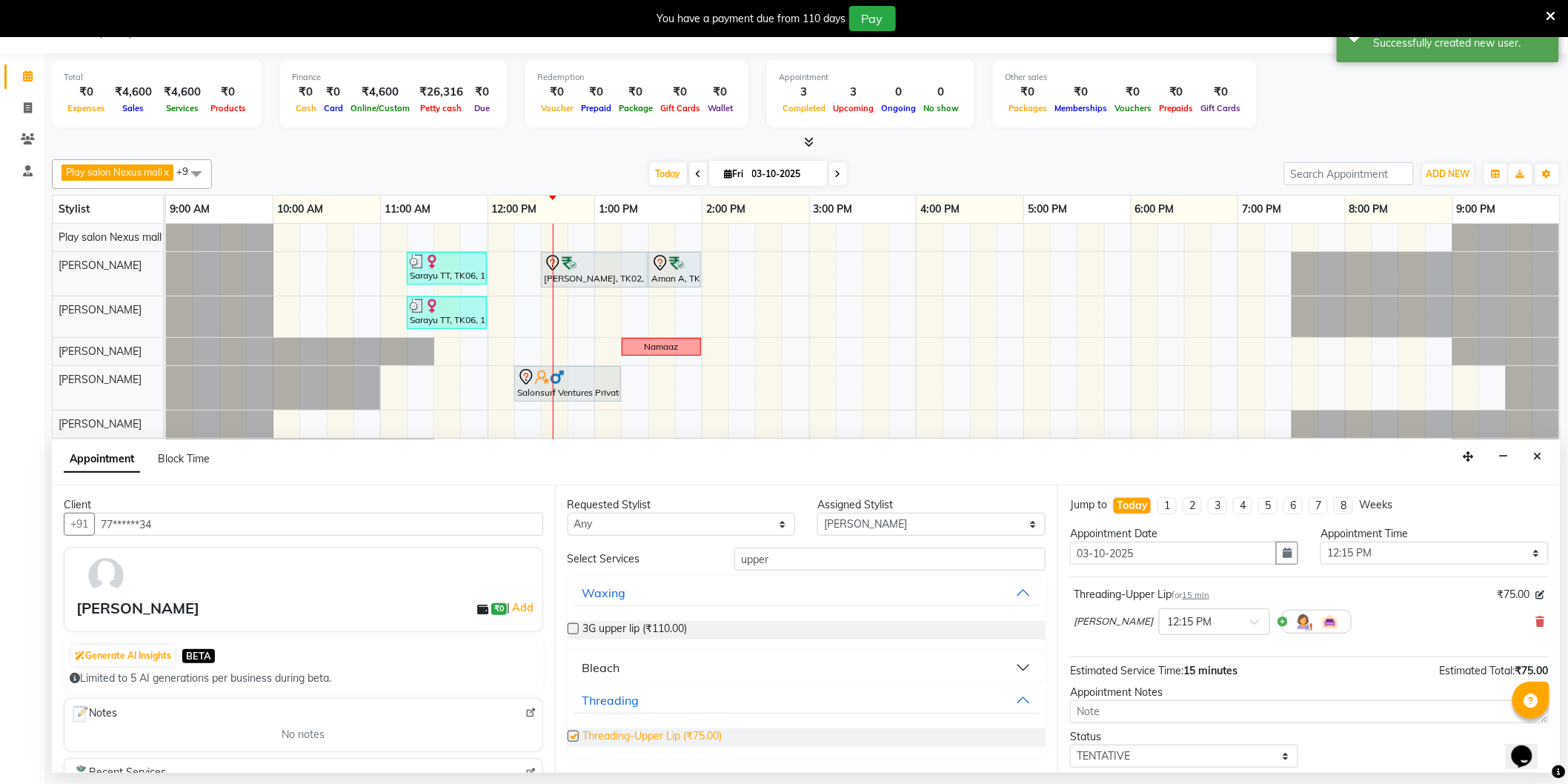
checkbox input "false"
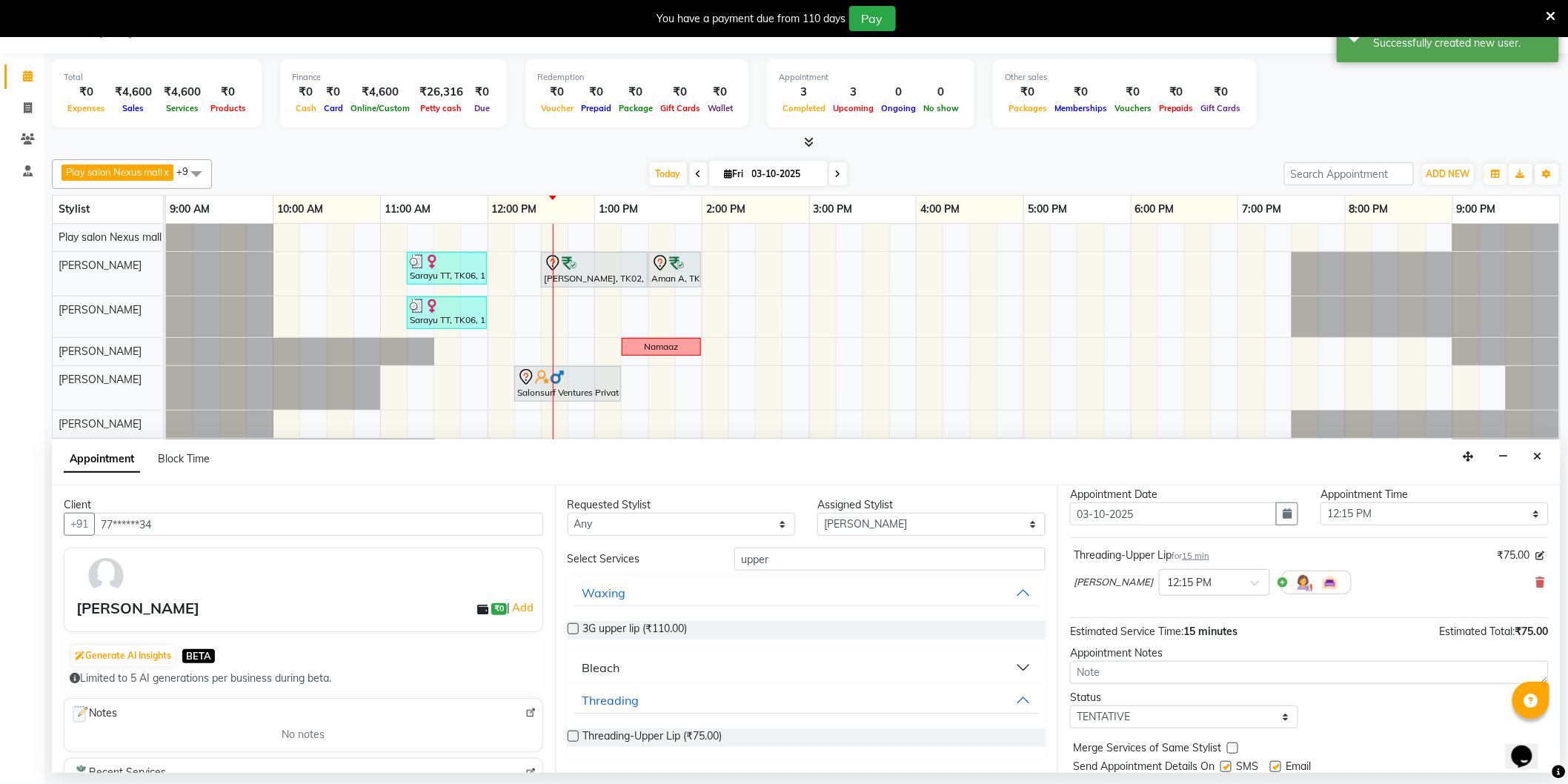
scroll to position [87, 0]
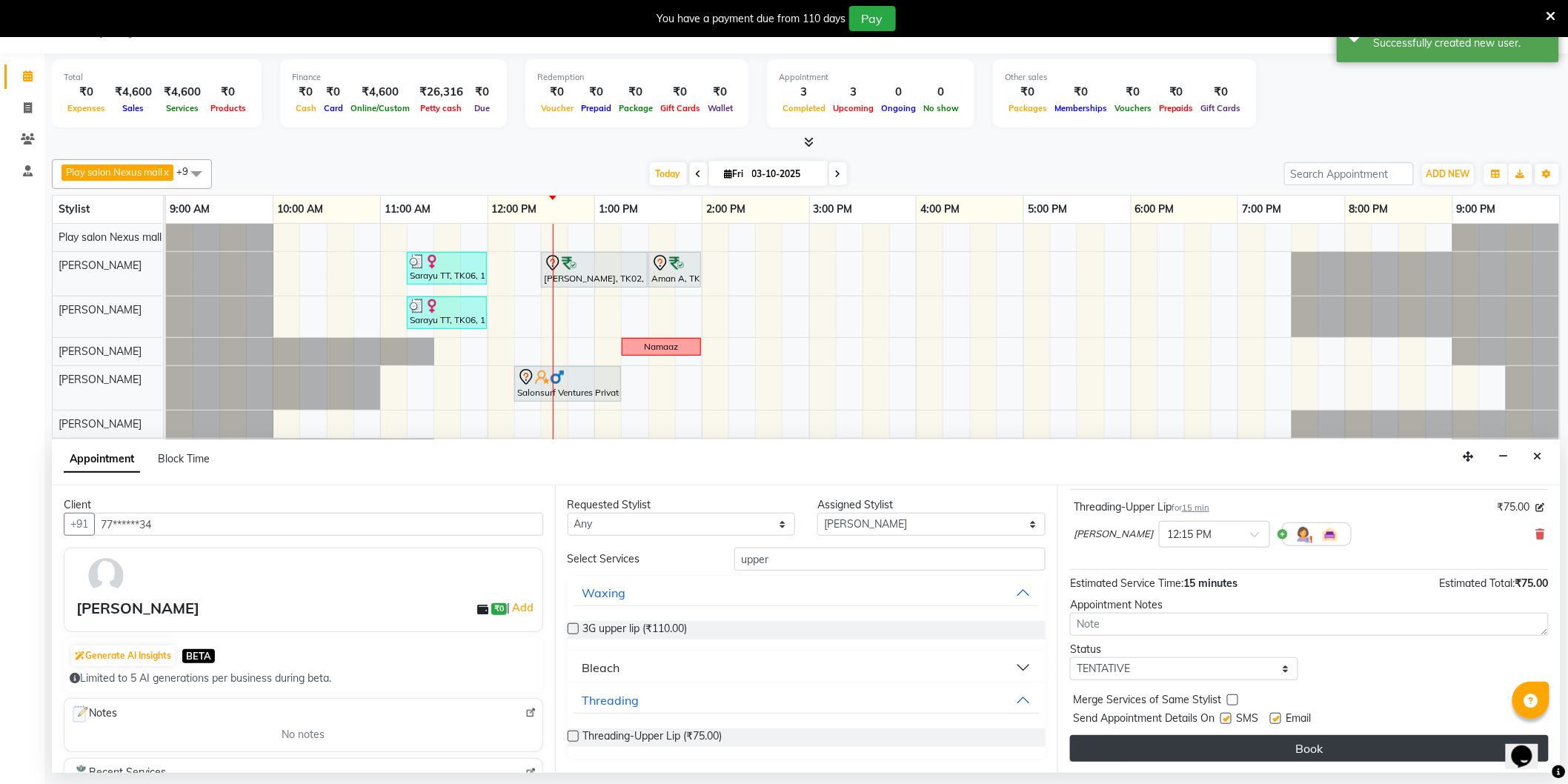
drag, startPoint x: 1337, startPoint y: 741, endPoint x: 1325, endPoint y: 736, distance: 13.0
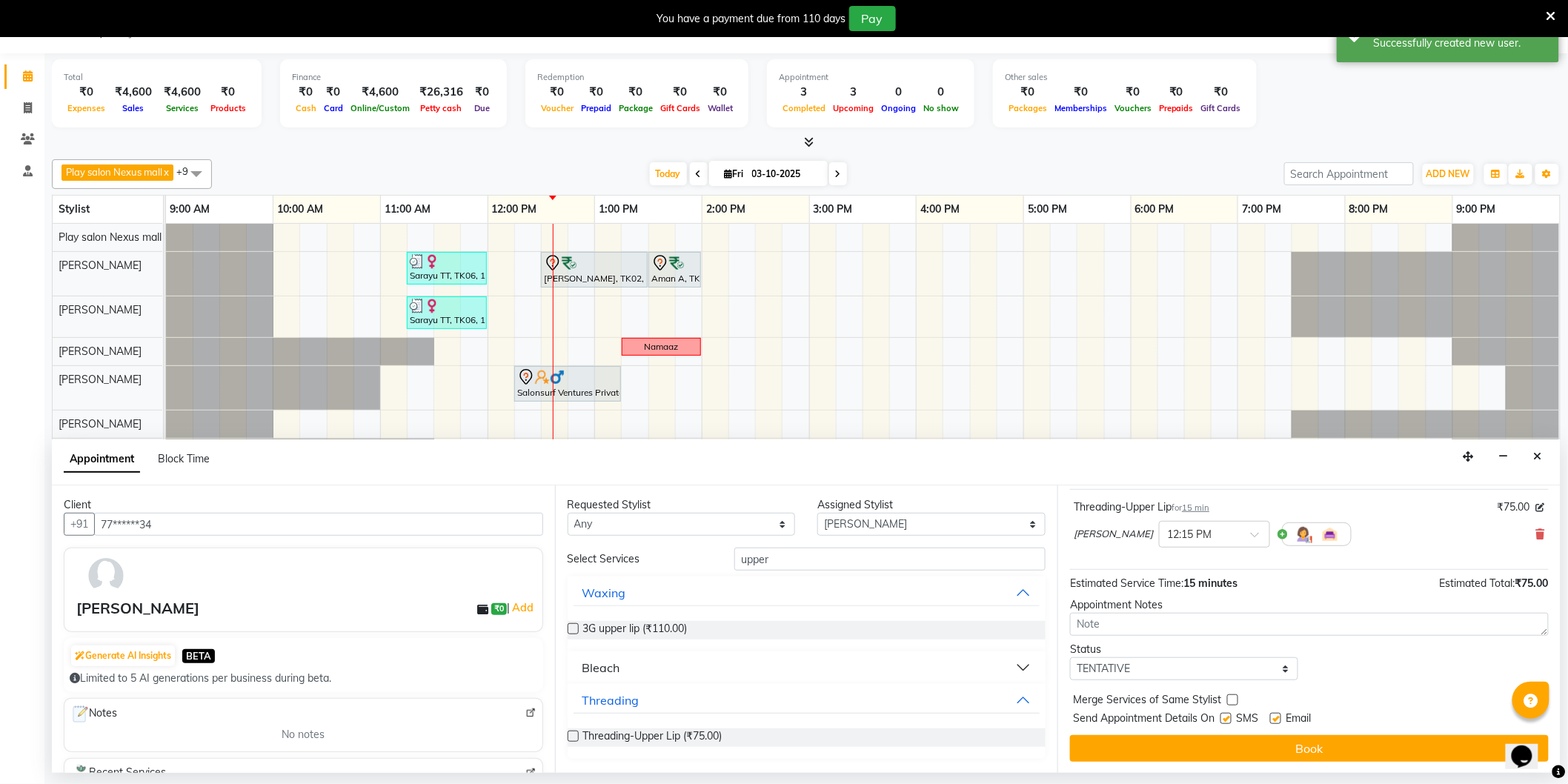
click at [1335, 741] on button "Book" at bounding box center [1310, 748] width 479 height 26
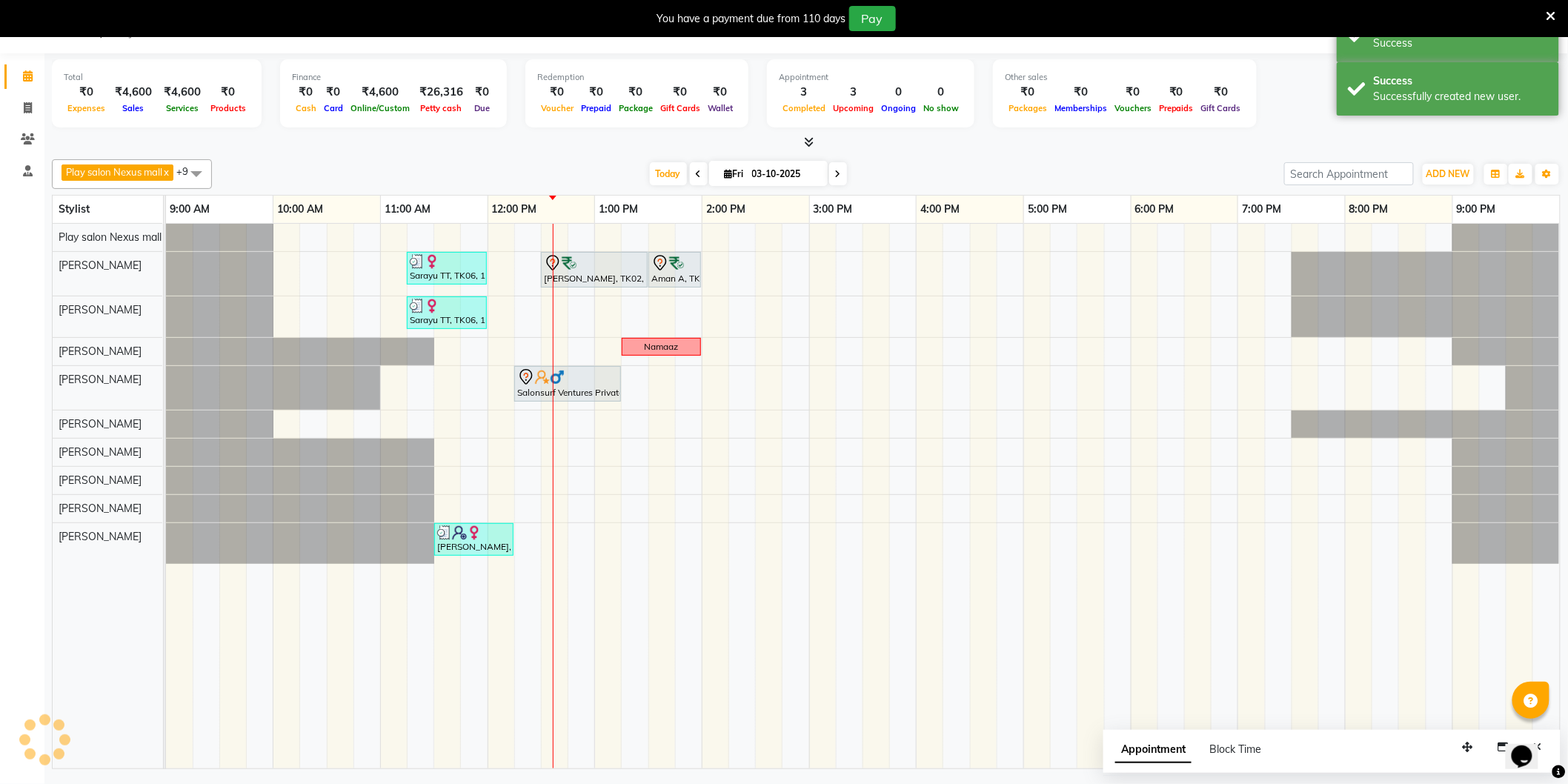
scroll to position [0, 0]
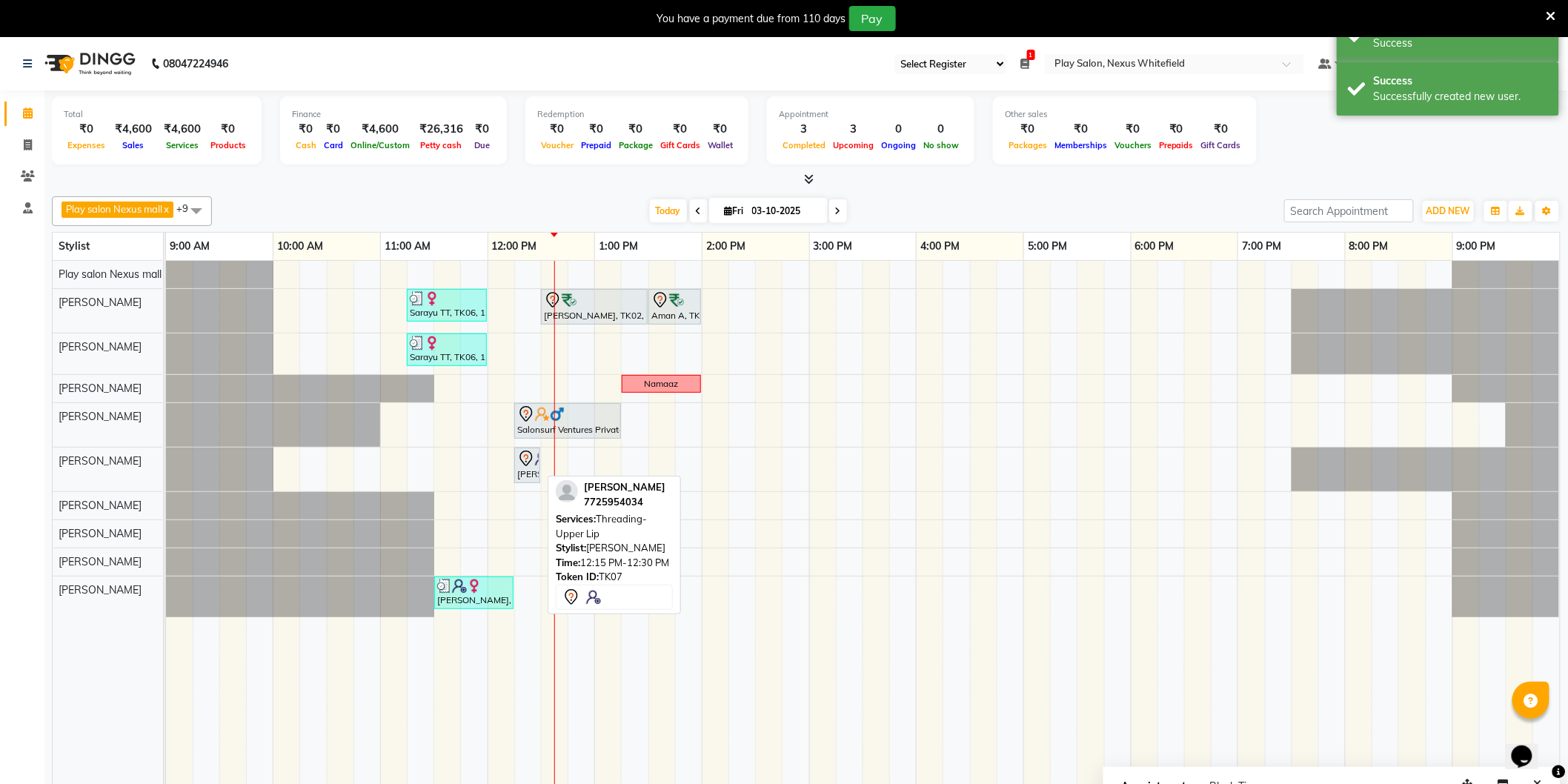
click at [522, 468] on div "[PERSON_NAME], TK07, 12:15 PM-12:30 PM, Threading-Upper Lip" at bounding box center [527, 465] width 23 height 31
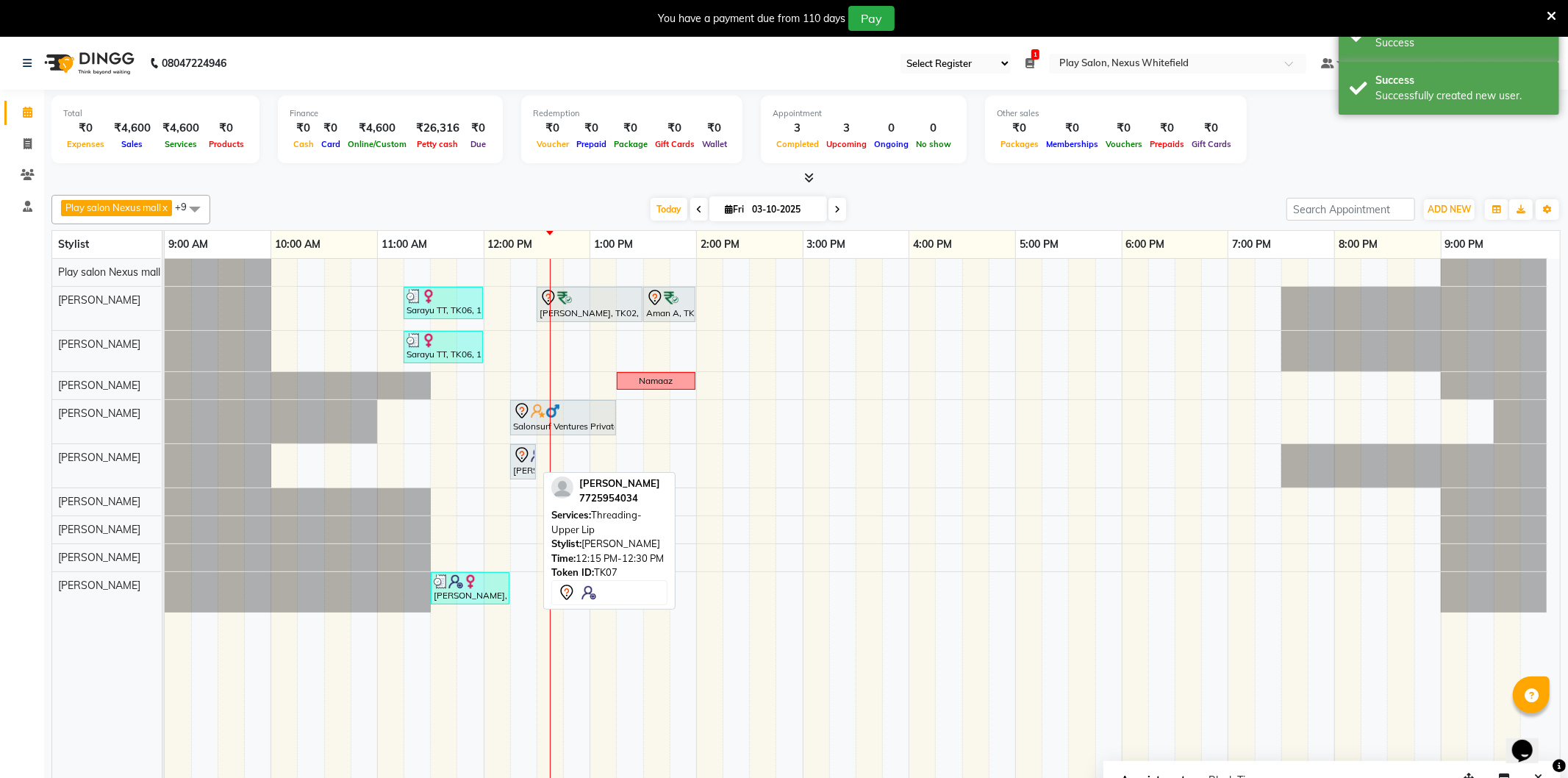
select select "7"
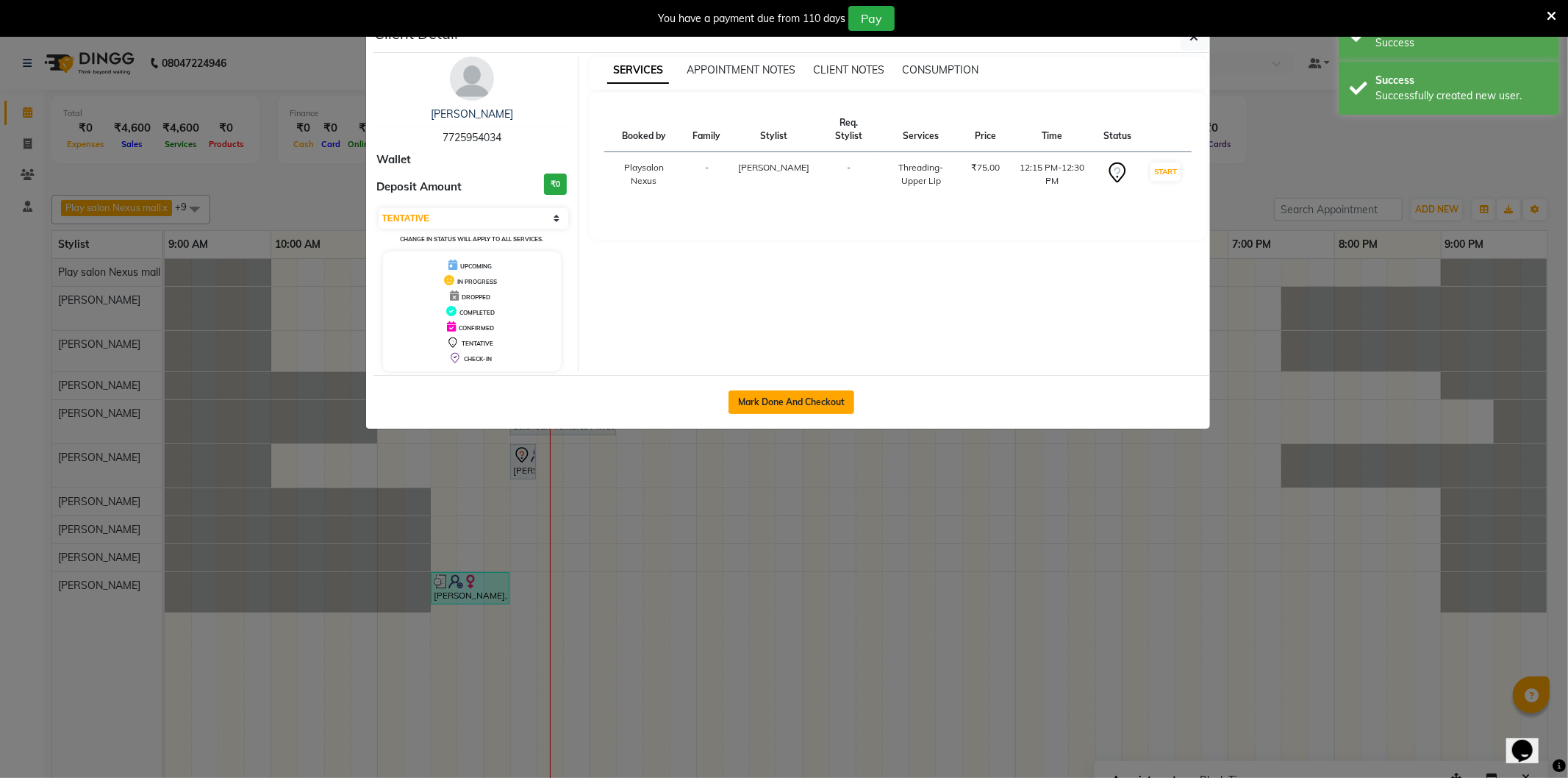
click at [792, 397] on button "Mark Done And Checkout" at bounding box center [791, 402] width 125 height 24
select select "service"
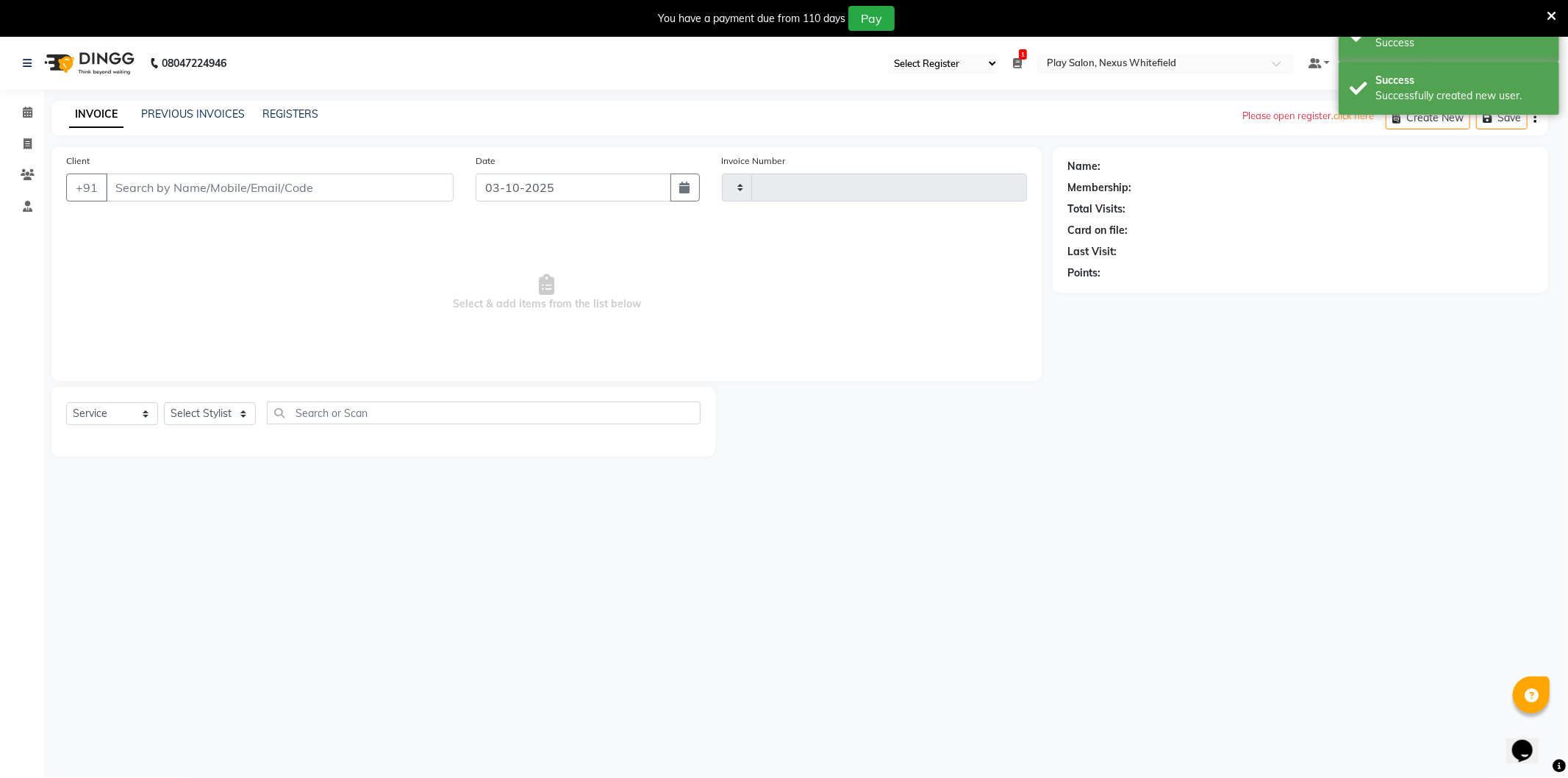
type input "3870"
select select "8356"
type input "77******34"
select select "81404"
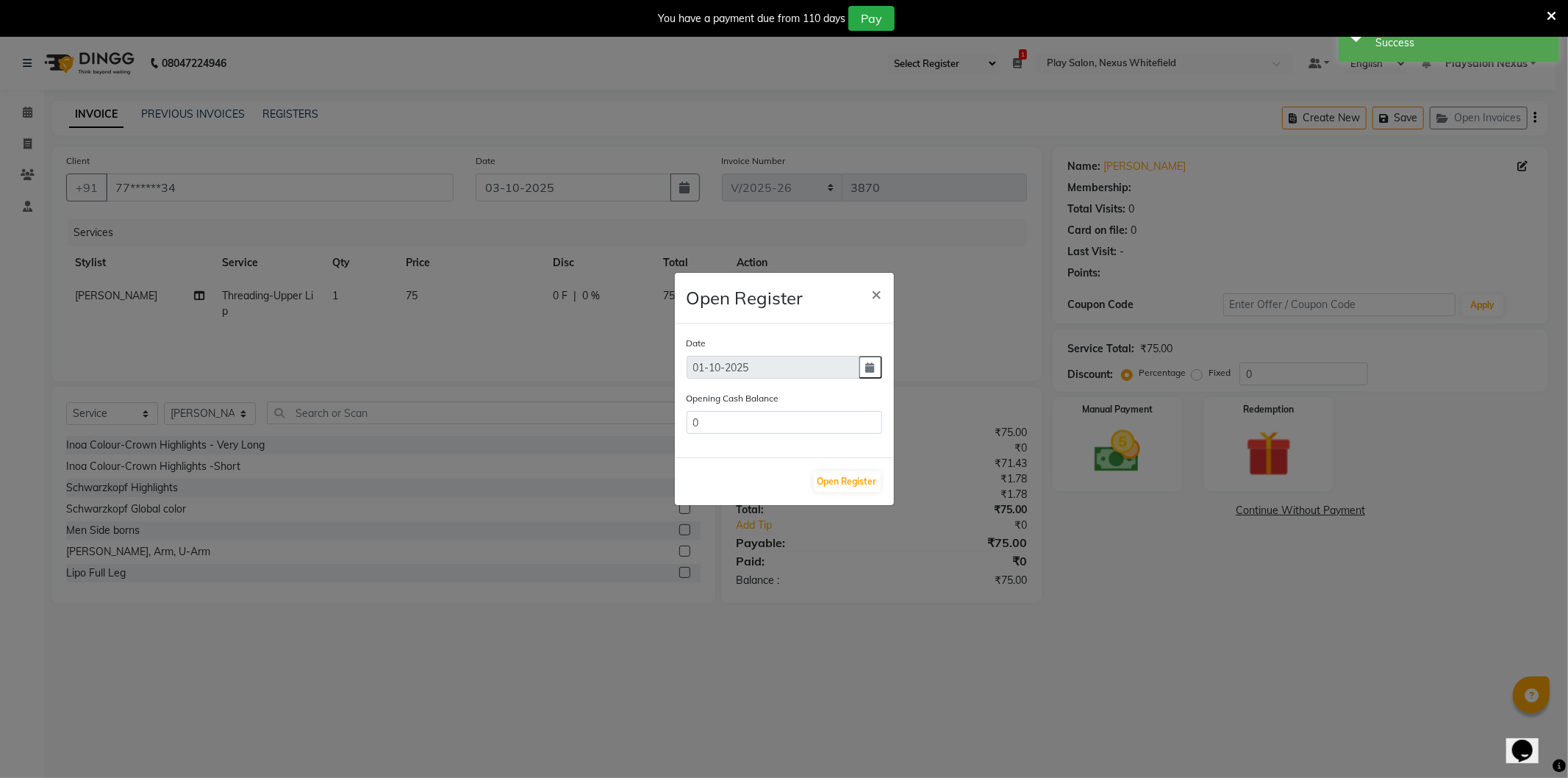
type input "34384"
click at [875, 298] on span "×" at bounding box center [877, 293] width 10 height 22
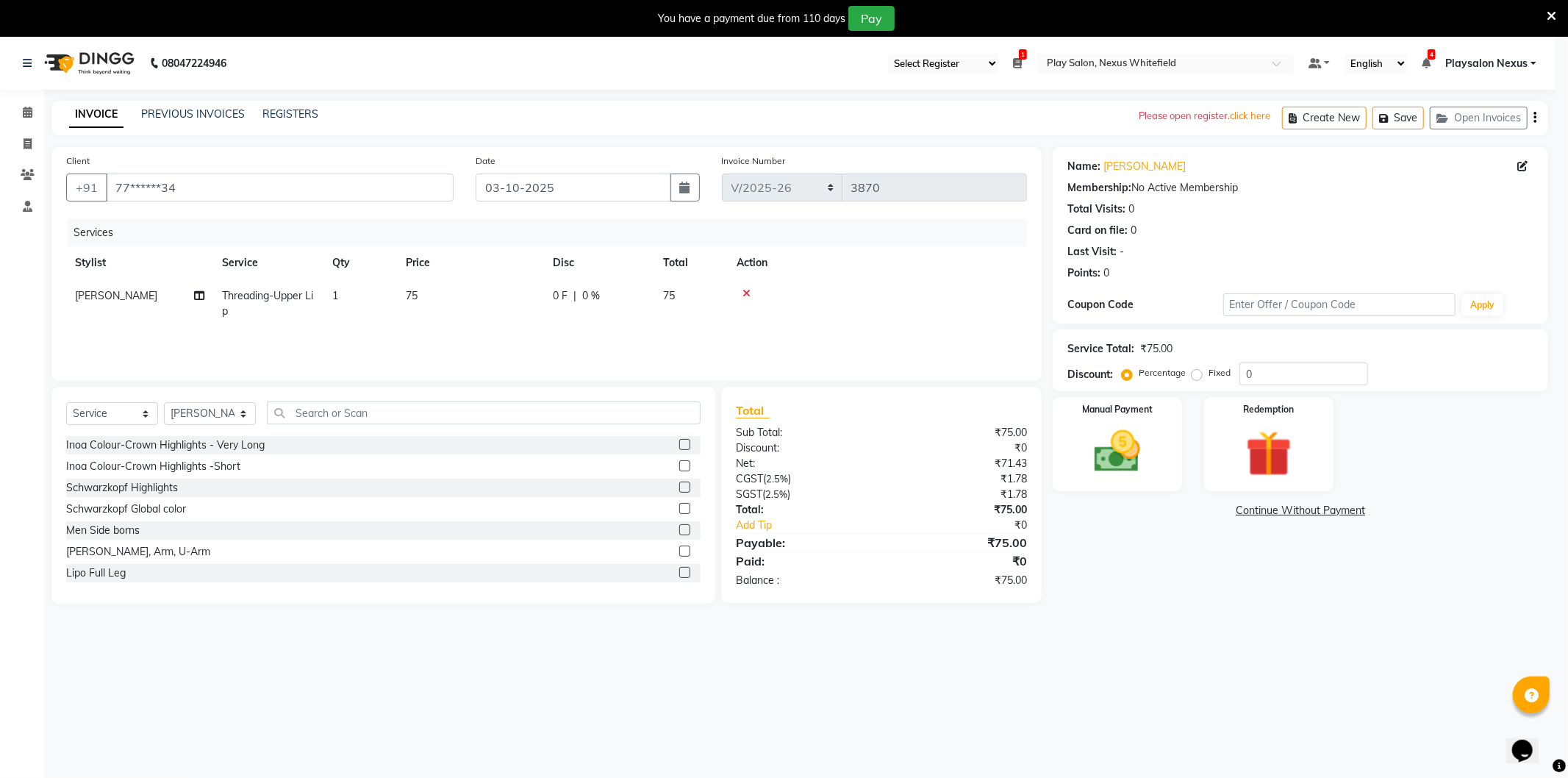
click at [875, 297] on app-open-close-register "Open Register × Date 01-10-2025 Opening Cash Balance 34384 Open Register" at bounding box center [784, 352] width 219 height 232
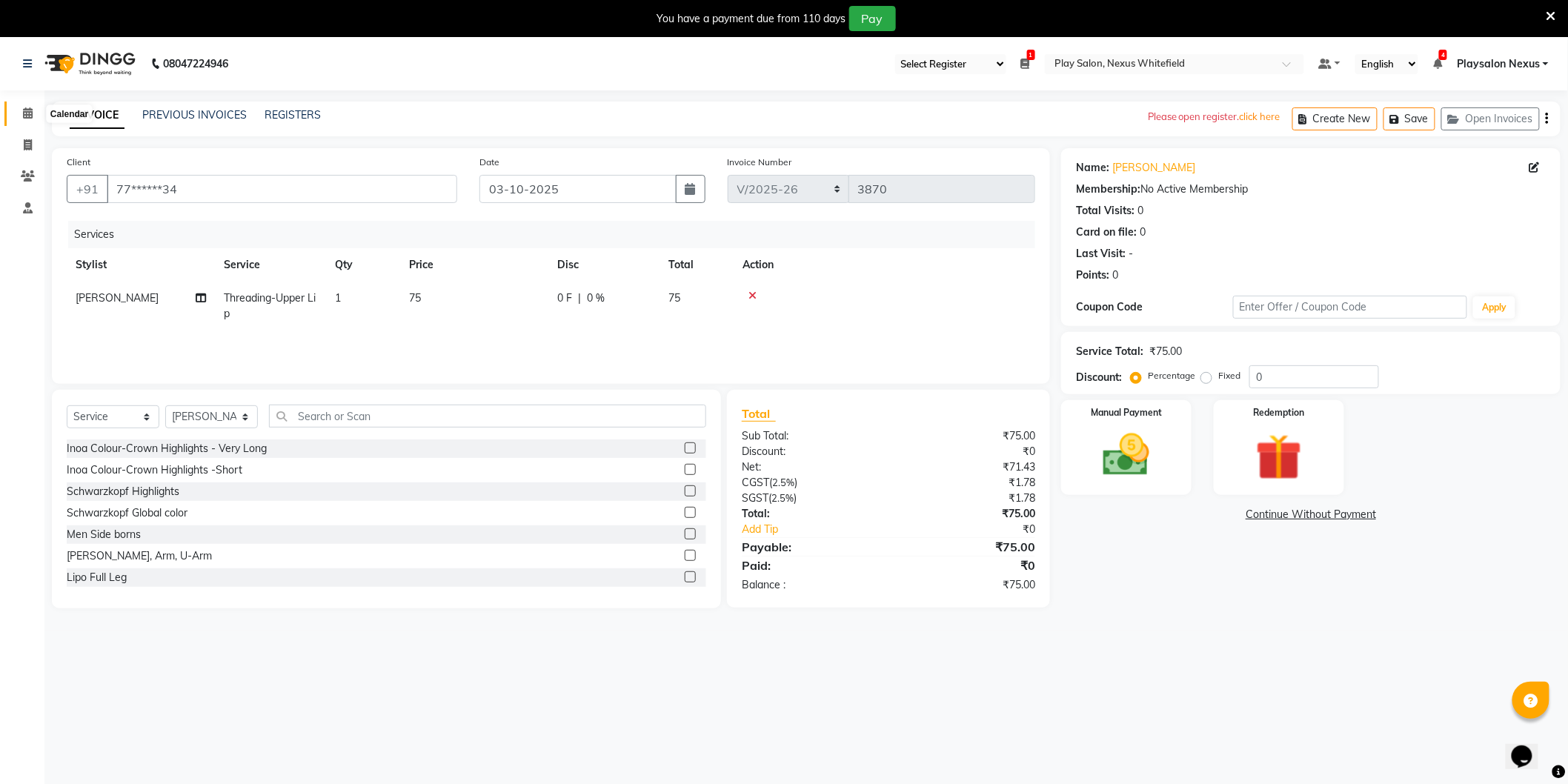
drag, startPoint x: 30, startPoint y: 115, endPoint x: 81, endPoint y: 47, distance: 85.0
click at [30, 114] on icon at bounding box center [27, 113] width 9 height 11
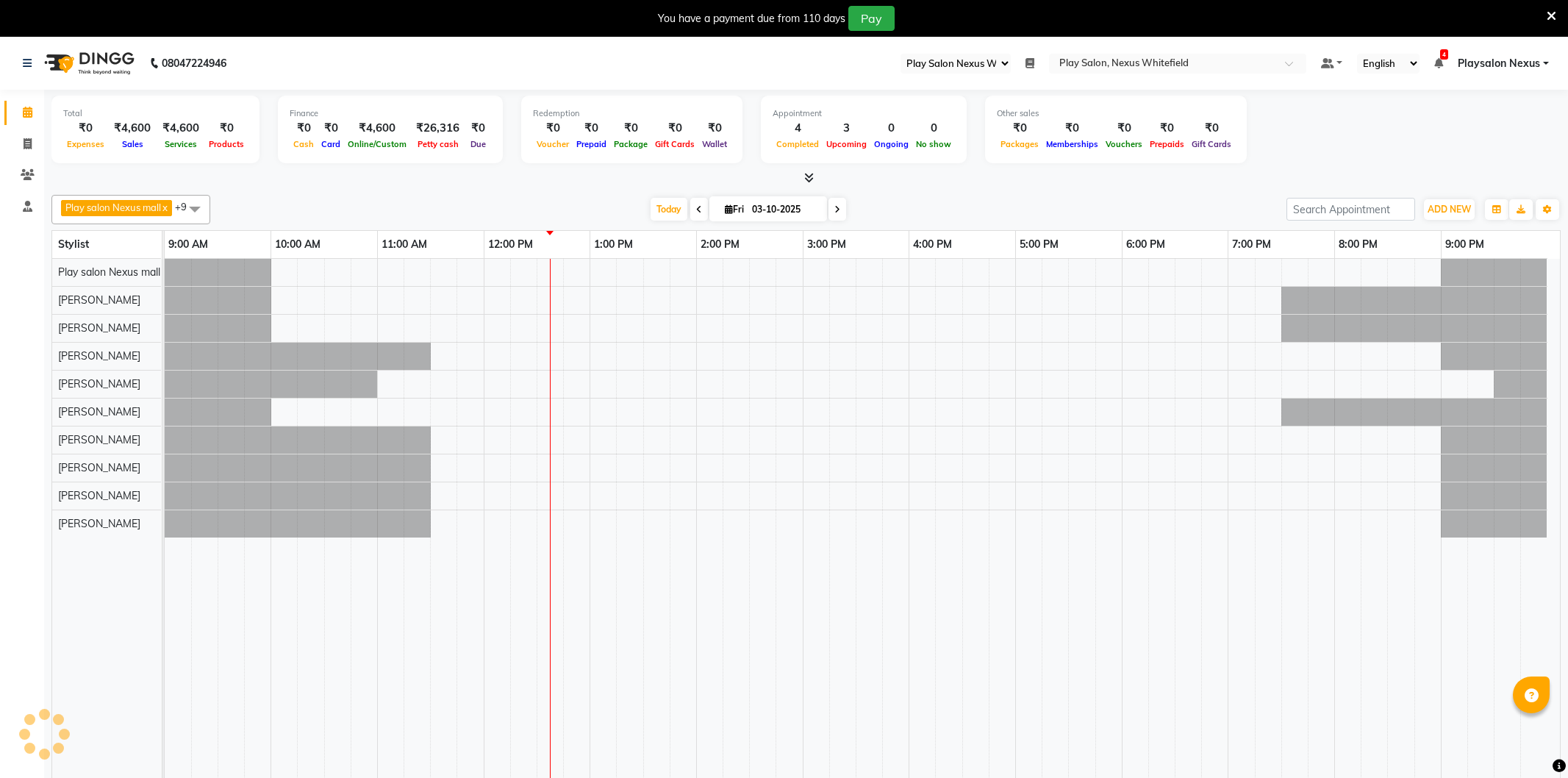
select select "106"
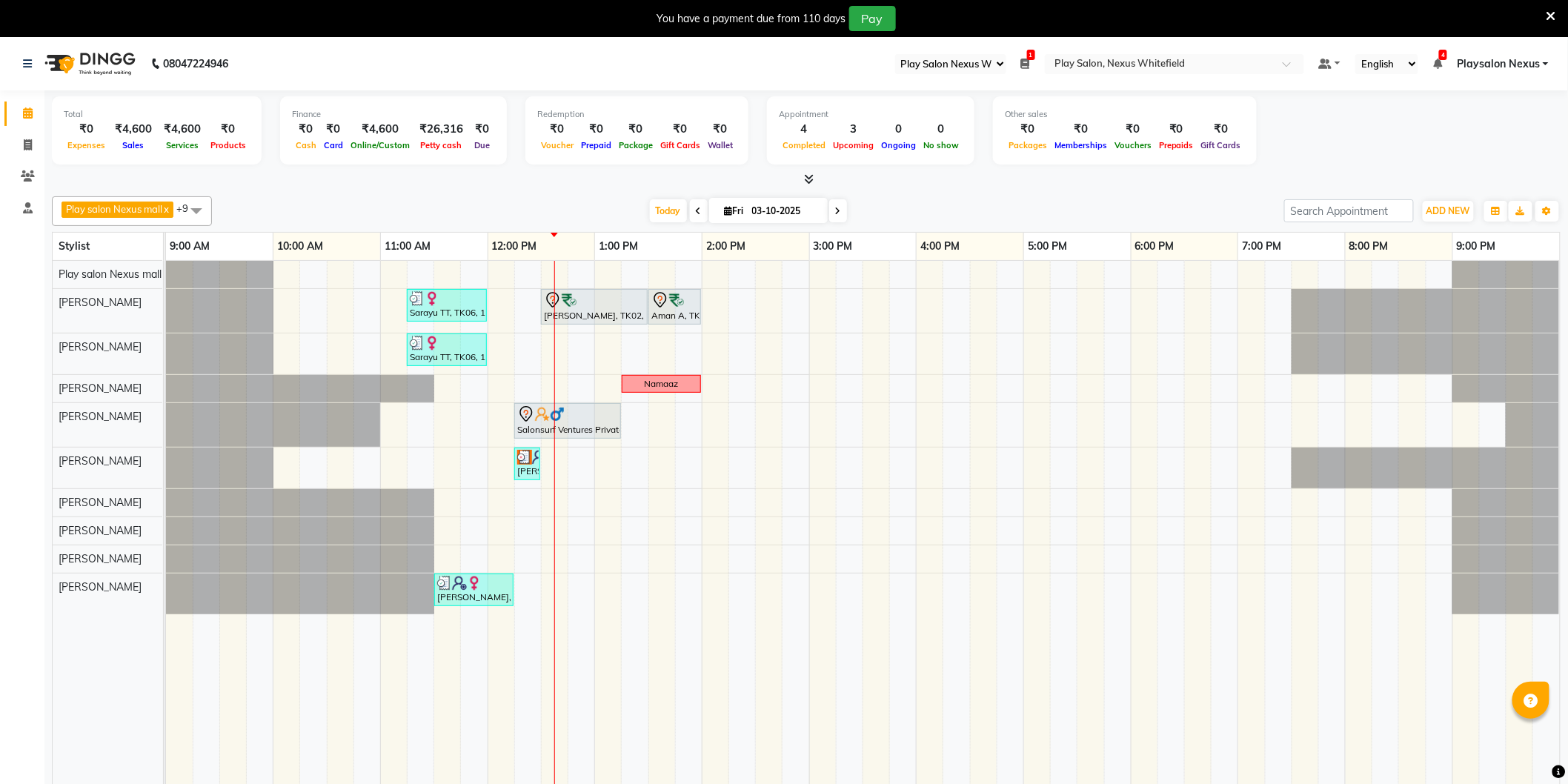
click at [1030, 62] on icon at bounding box center [1026, 64] width 8 height 10
click at [553, 72] on nav "08047224946 Select Register Play Salon Nexus Whitefield 1 Daily Open Registers …" at bounding box center [784, 64] width 1568 height 53
click at [523, 468] on div "[PERSON_NAME], TK07, 12:15 PM-12:30 PM, Threading-Upper Lip" at bounding box center [527, 463] width 23 height 28
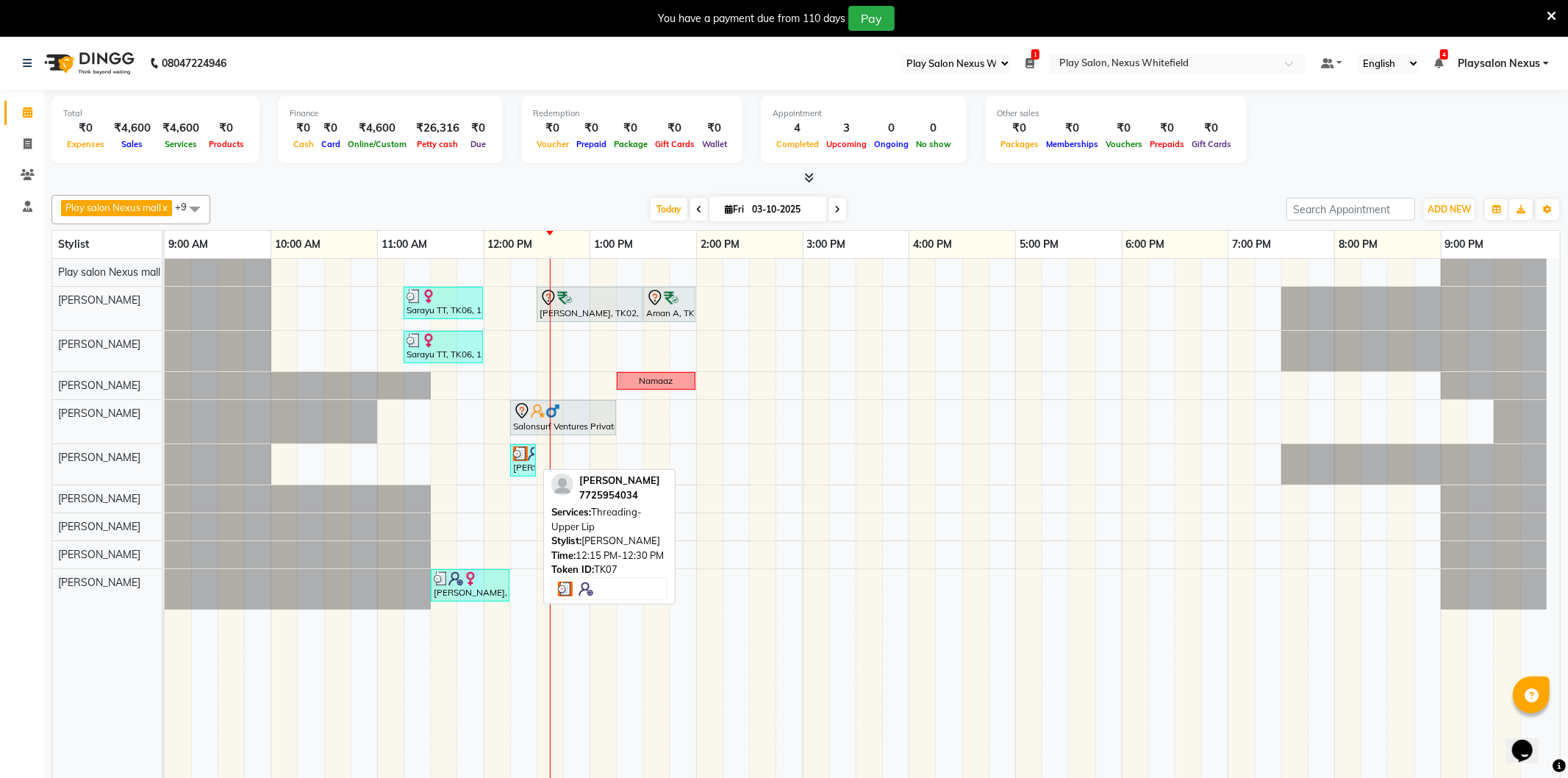
select select "3"
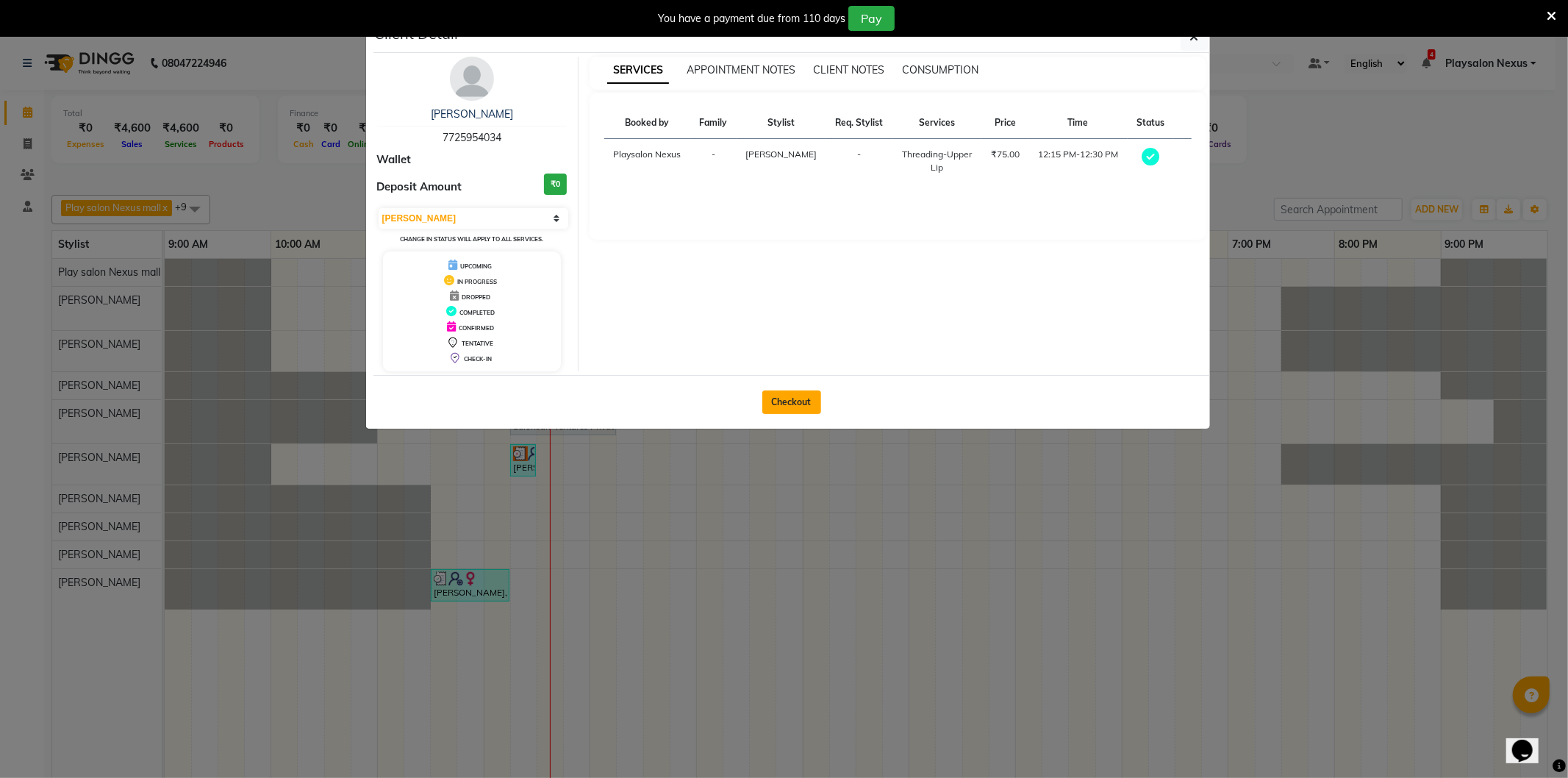
click at [777, 408] on button "Checkout" at bounding box center [792, 402] width 59 height 24
select select "8356"
select select "service"
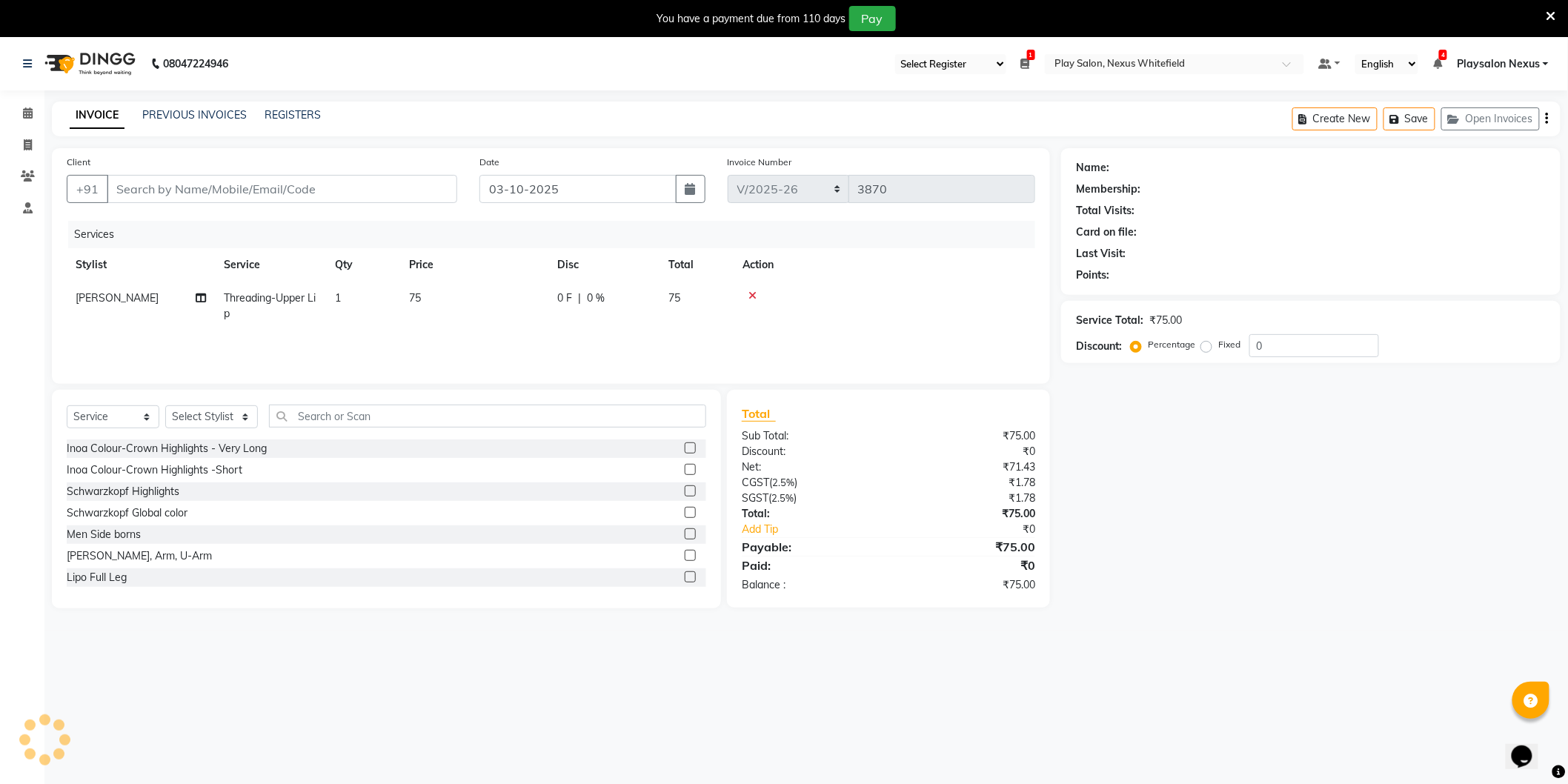
type input "77******34"
select select "81404"
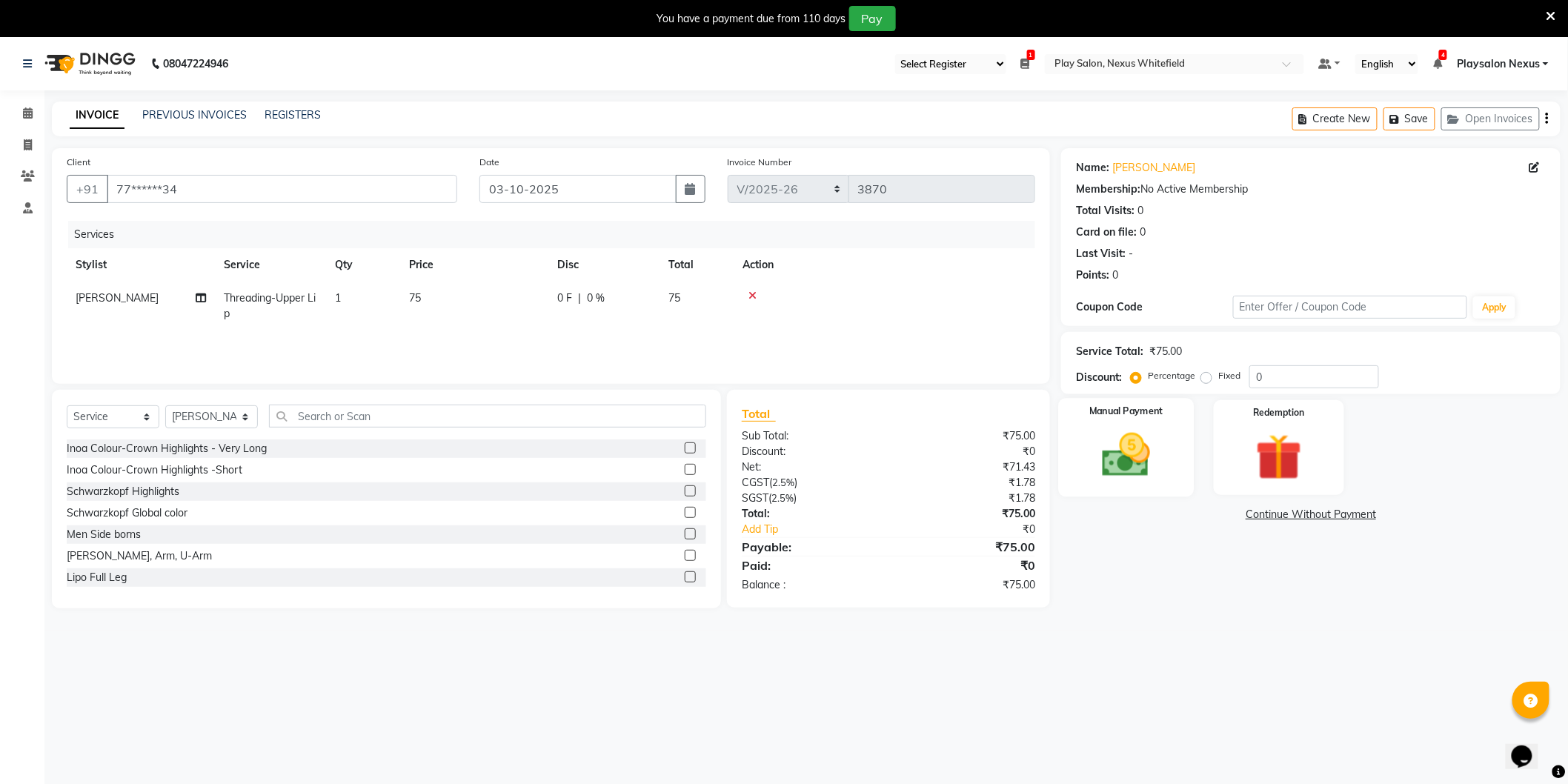
click at [1116, 445] on img at bounding box center [1127, 455] width 79 height 55
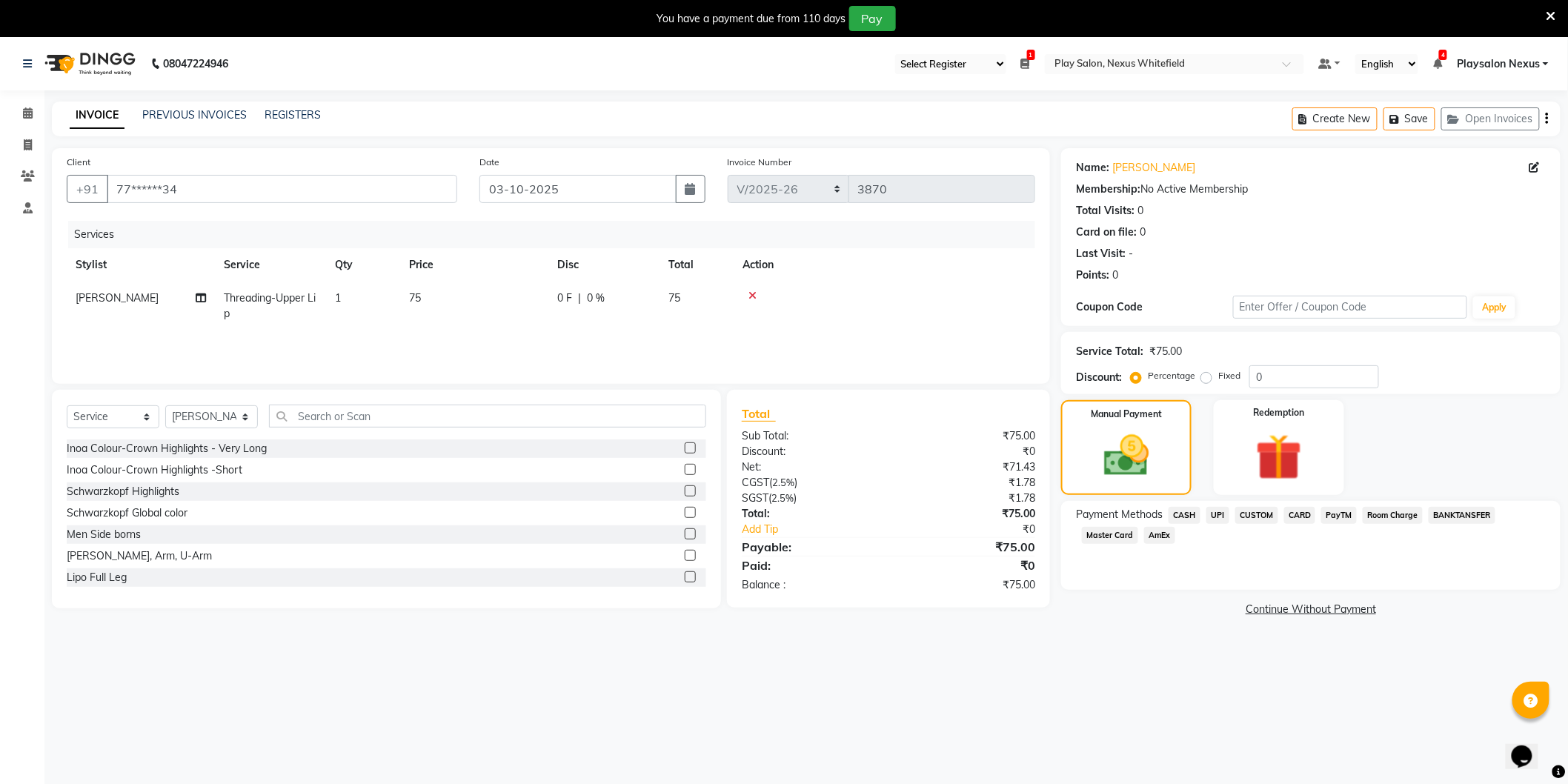
click at [1261, 509] on span "CUSTOM" at bounding box center [1256, 515] width 43 height 17
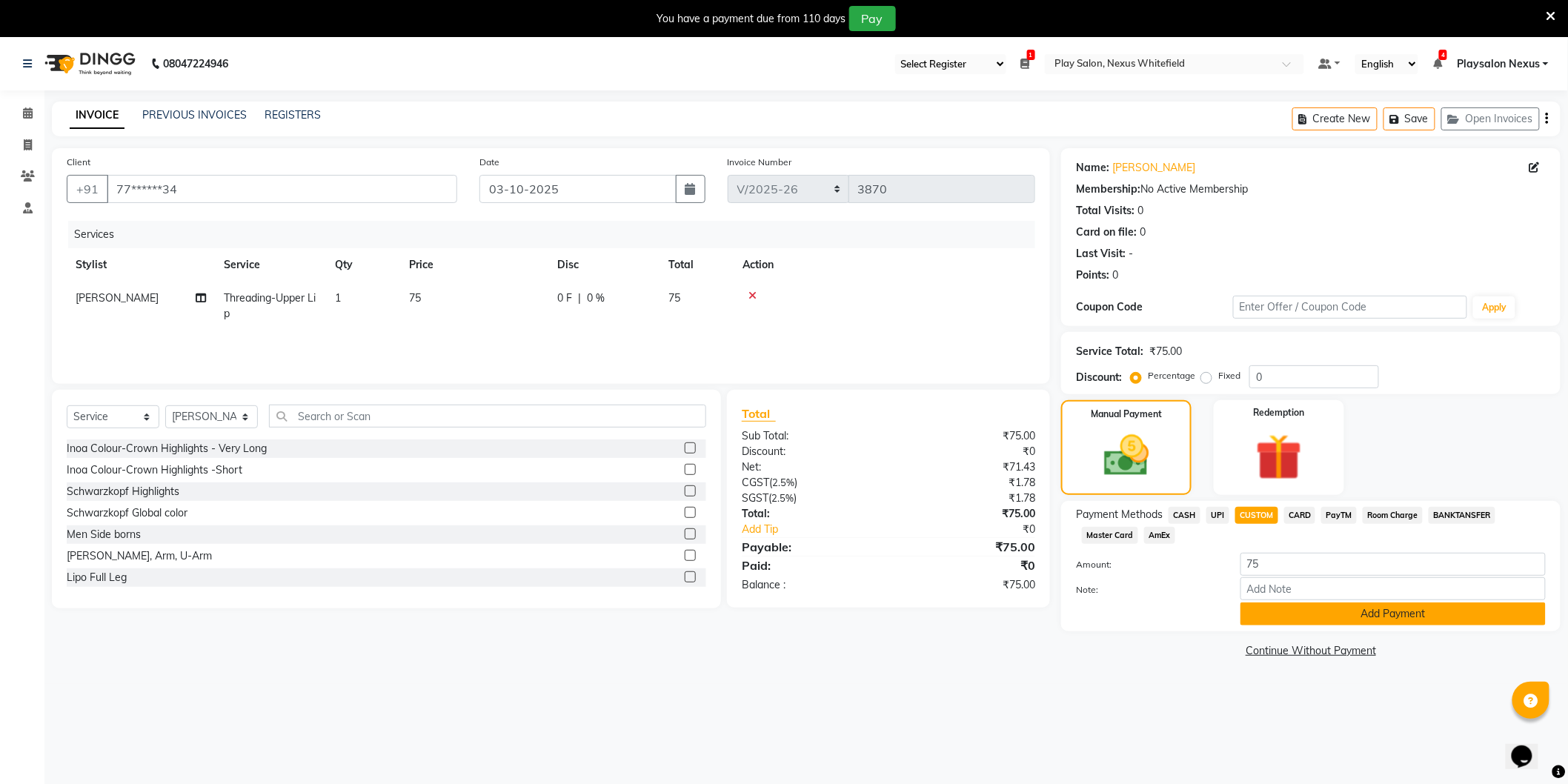
click at [1338, 615] on button "Add Payment" at bounding box center [1393, 613] width 306 height 23
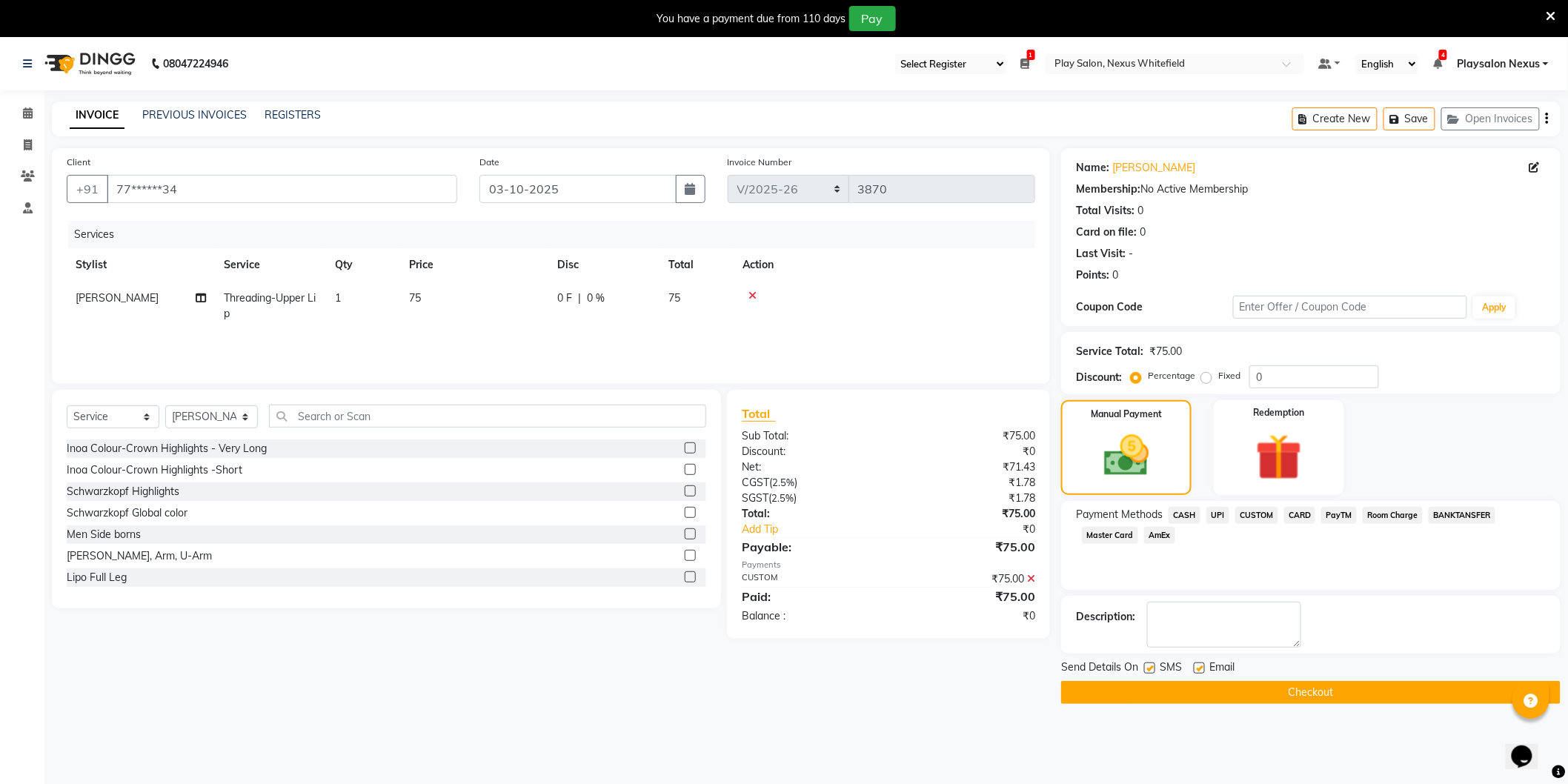
click at [1331, 685] on button "Checkout" at bounding box center [1311, 692] width 499 height 23
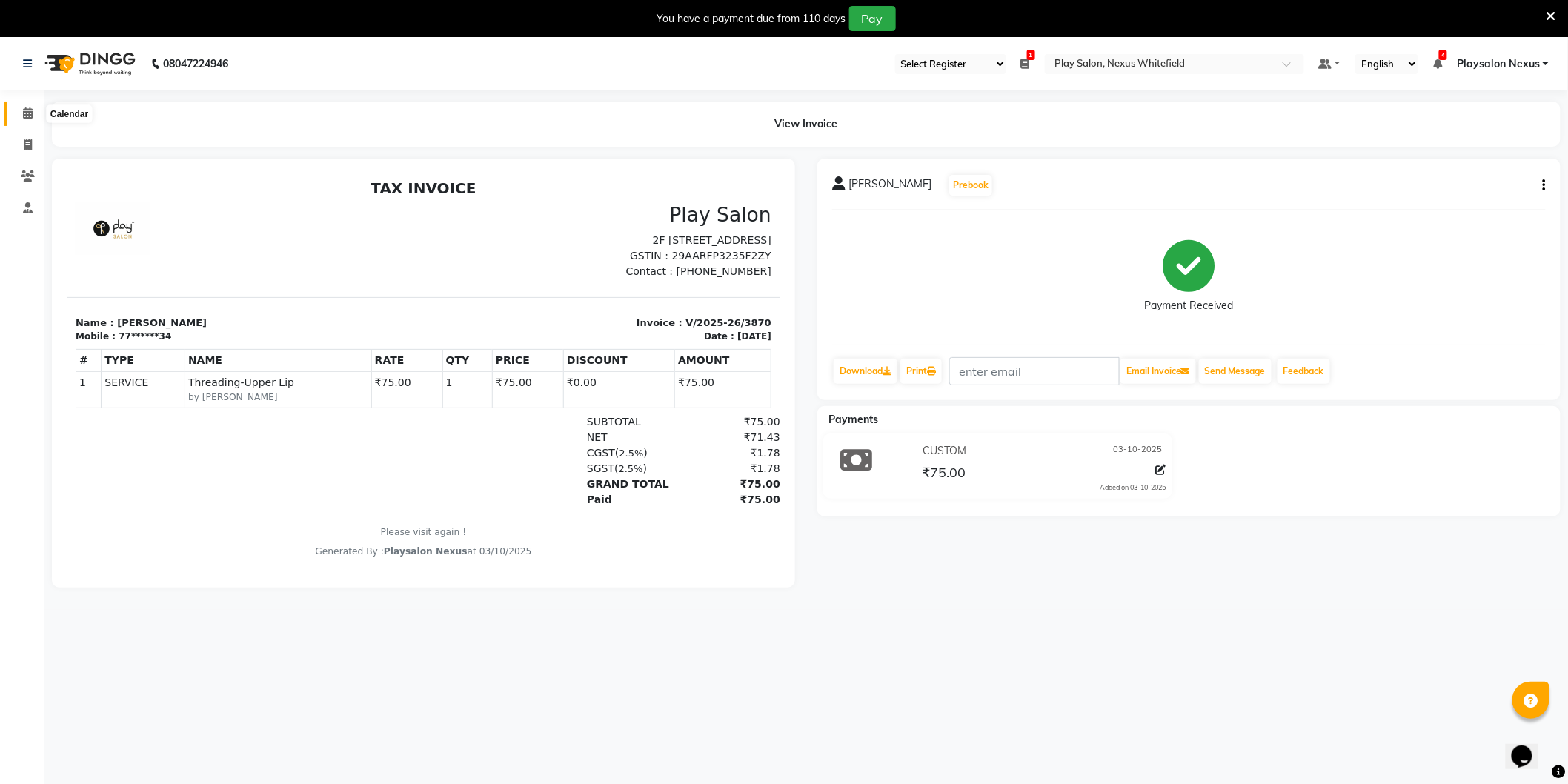
click at [27, 114] on icon at bounding box center [27, 113] width 9 height 11
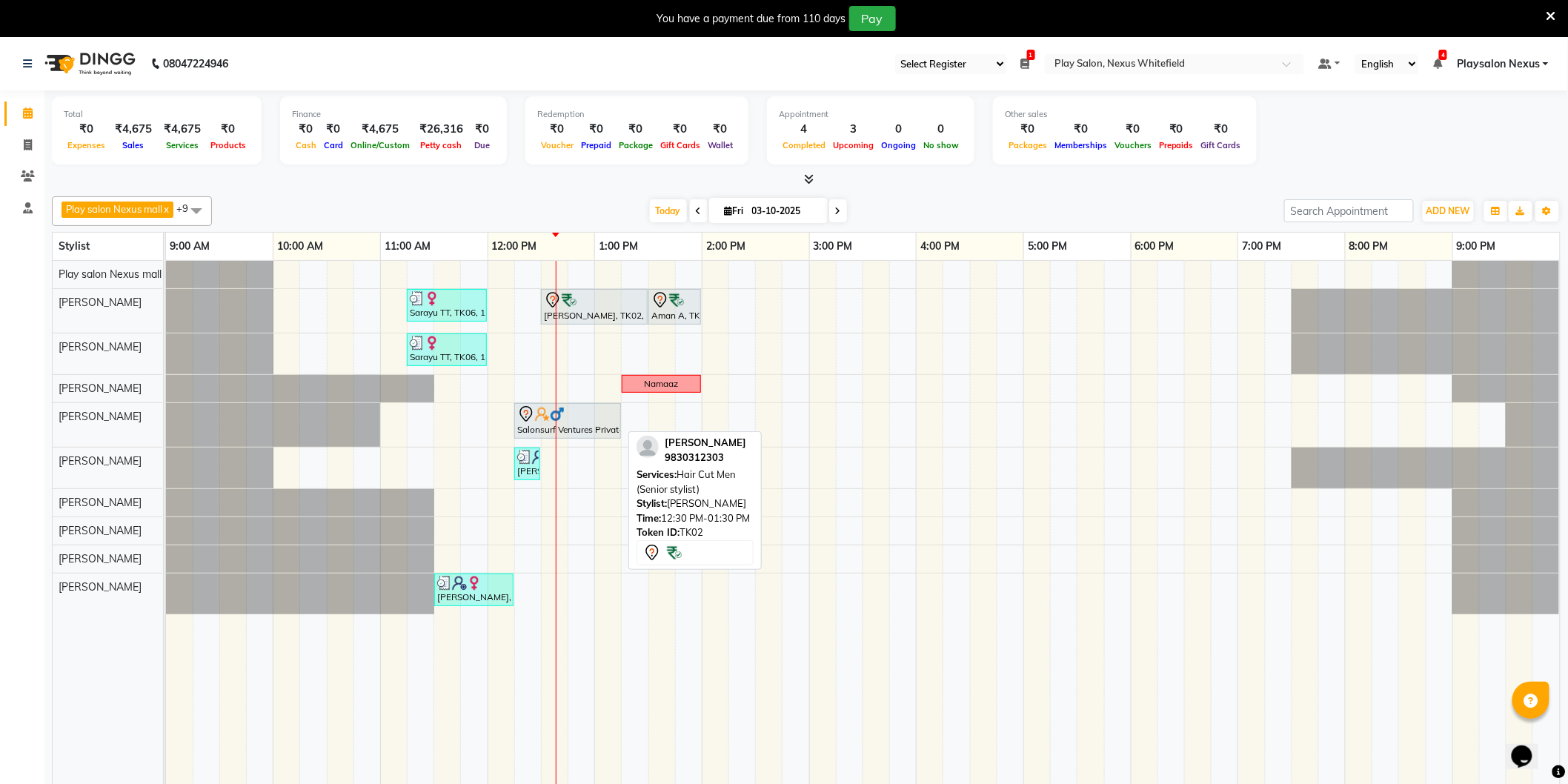
click at [569, 311] on div "[PERSON_NAME], TK02, 12:30 PM-01:30 PM, Hair Cut Men (Senior stylist)" at bounding box center [594, 306] width 104 height 31
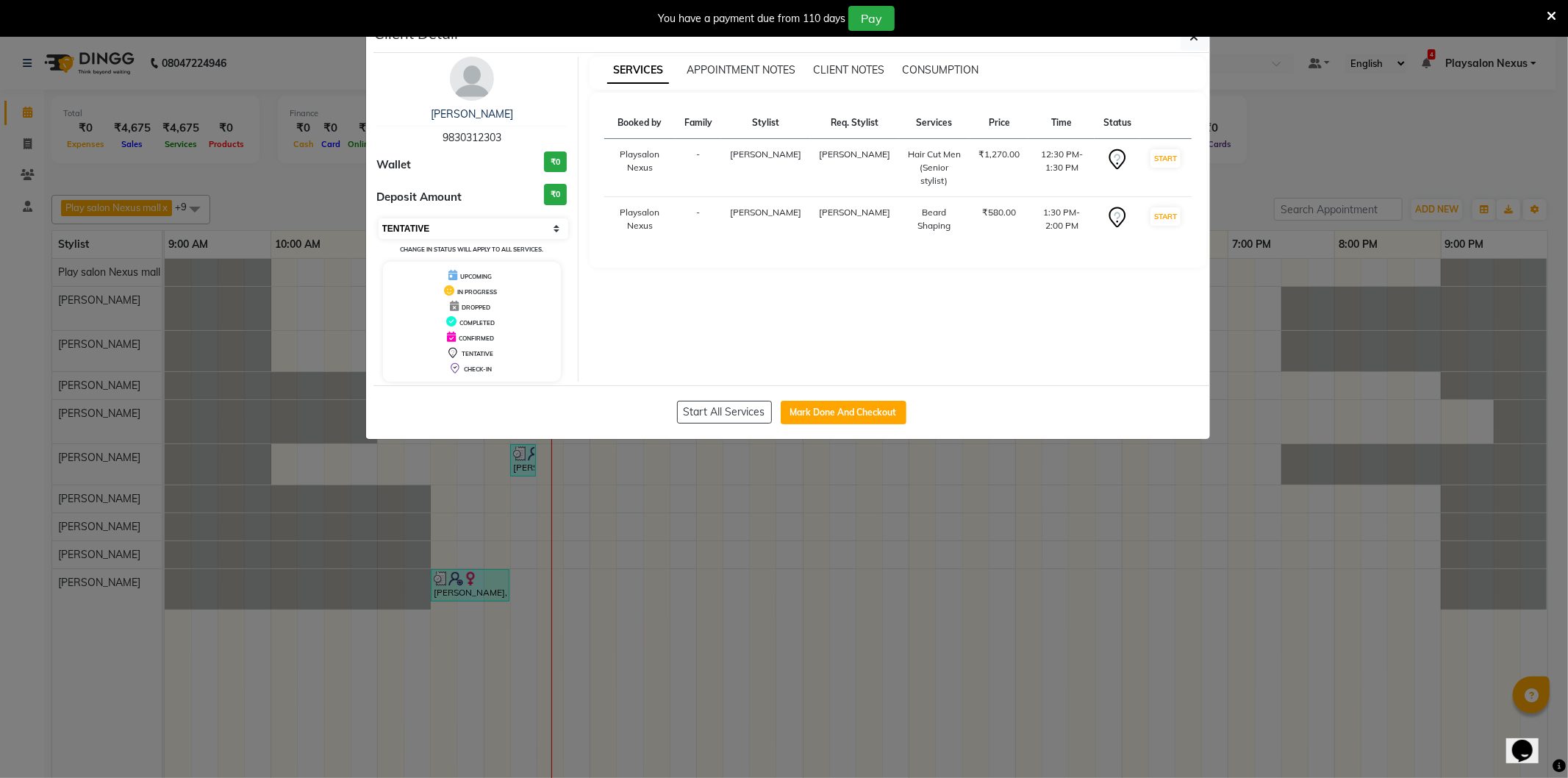
drag, startPoint x: 443, startPoint y: 228, endPoint x: 443, endPoint y: 237, distance: 9.0
click at [443, 228] on select "Select IN SERVICE CONFIRMED TENTATIVE CHECK IN MARK DONE DROPPED UPCOMING" at bounding box center [474, 228] width 190 height 20
select select "8"
click at [379, 218] on select "Select IN SERVICE CONFIRMED TENTATIVE CHECK IN MARK DONE DROPPED UPCOMING" at bounding box center [474, 228] width 190 height 20
click at [1194, 37] on div "You have a payment due from 110 days Pay" at bounding box center [784, 19] width 1568 height 37
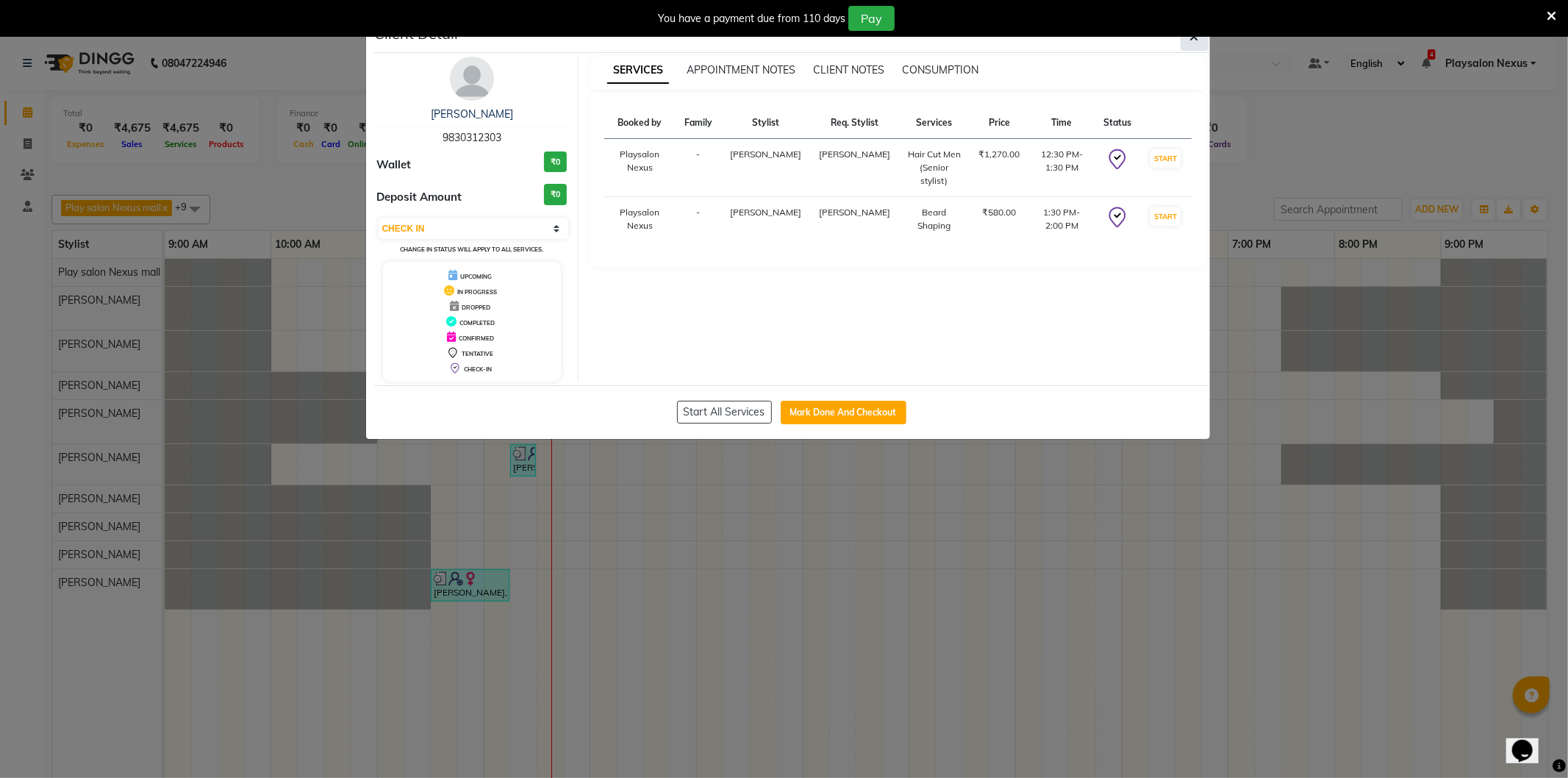
click at [1197, 43] on button "button" at bounding box center [1194, 36] width 28 height 28
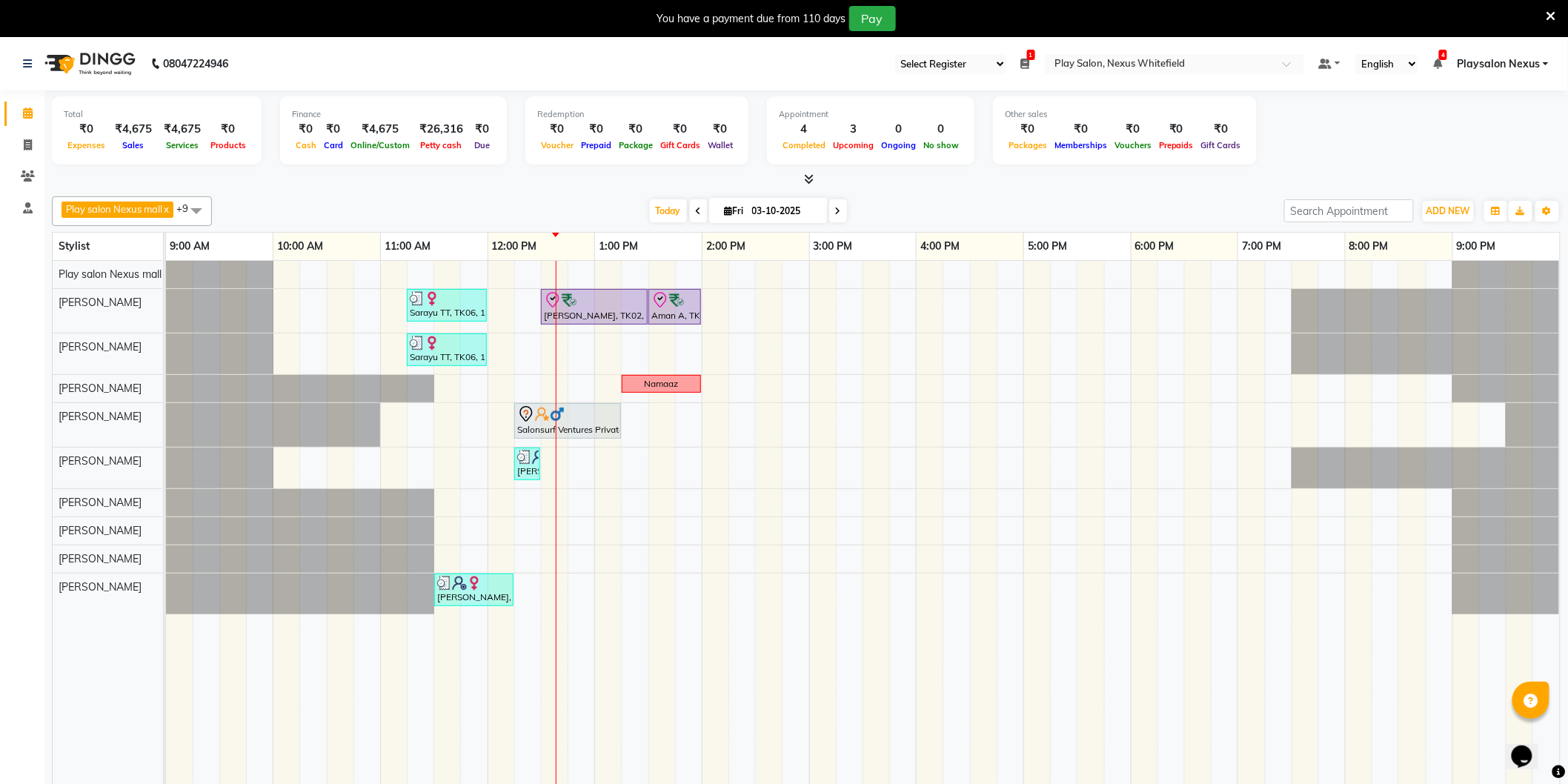
click at [1550, 17] on icon at bounding box center [1551, 16] width 9 height 14
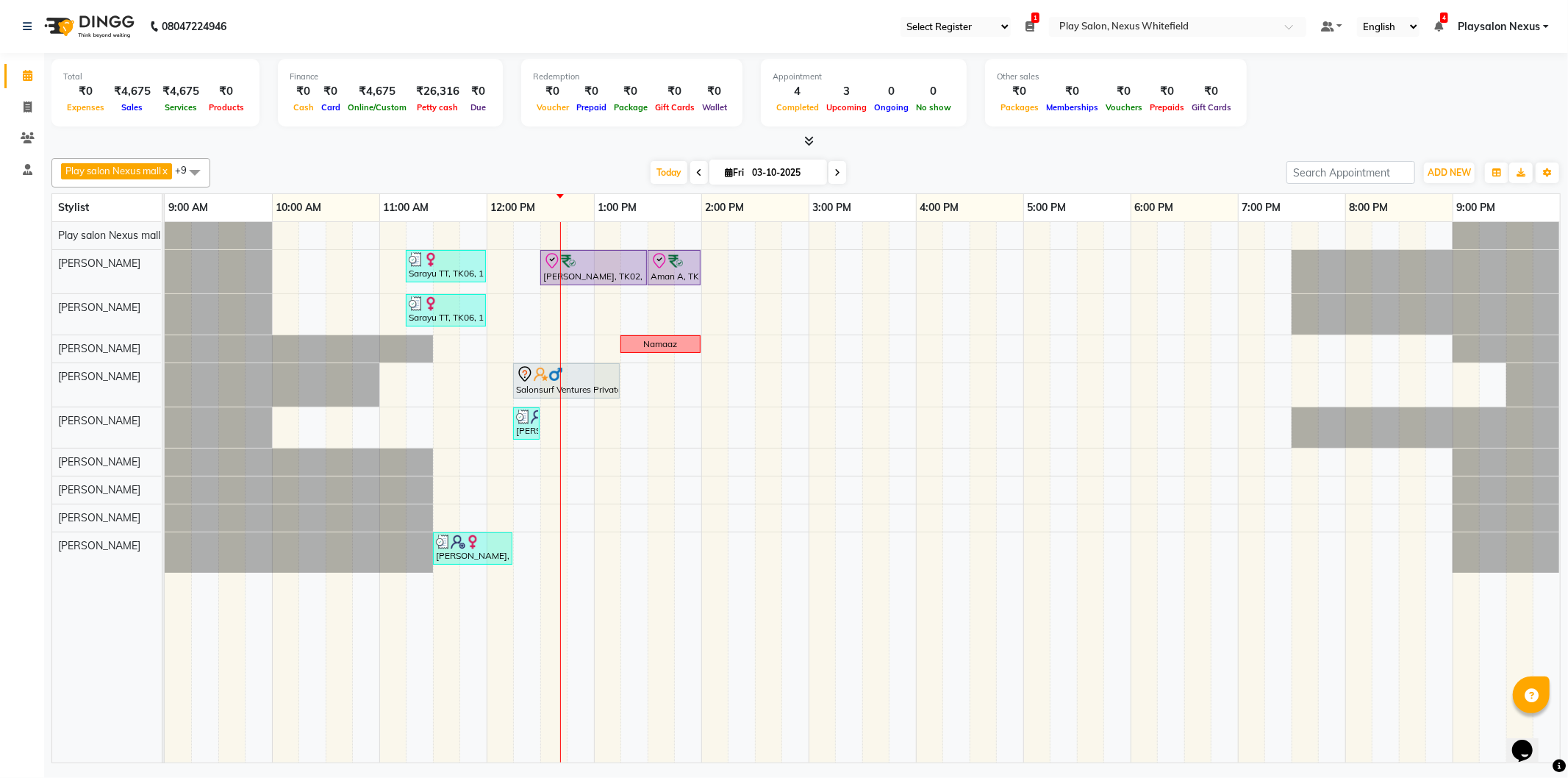
click at [696, 173] on icon at bounding box center [699, 173] width 6 height 8
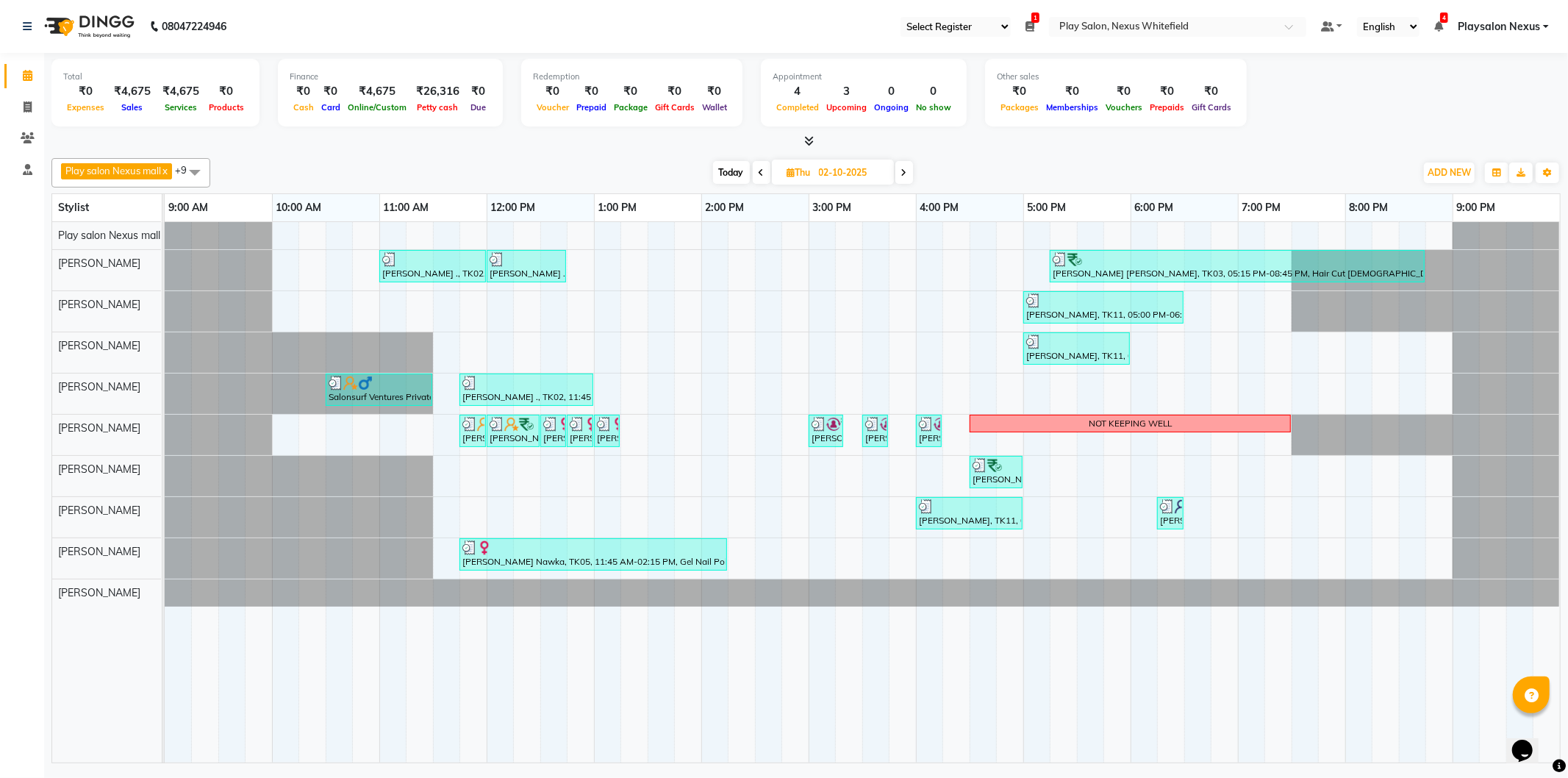
click at [755, 167] on span at bounding box center [761, 172] width 18 height 23
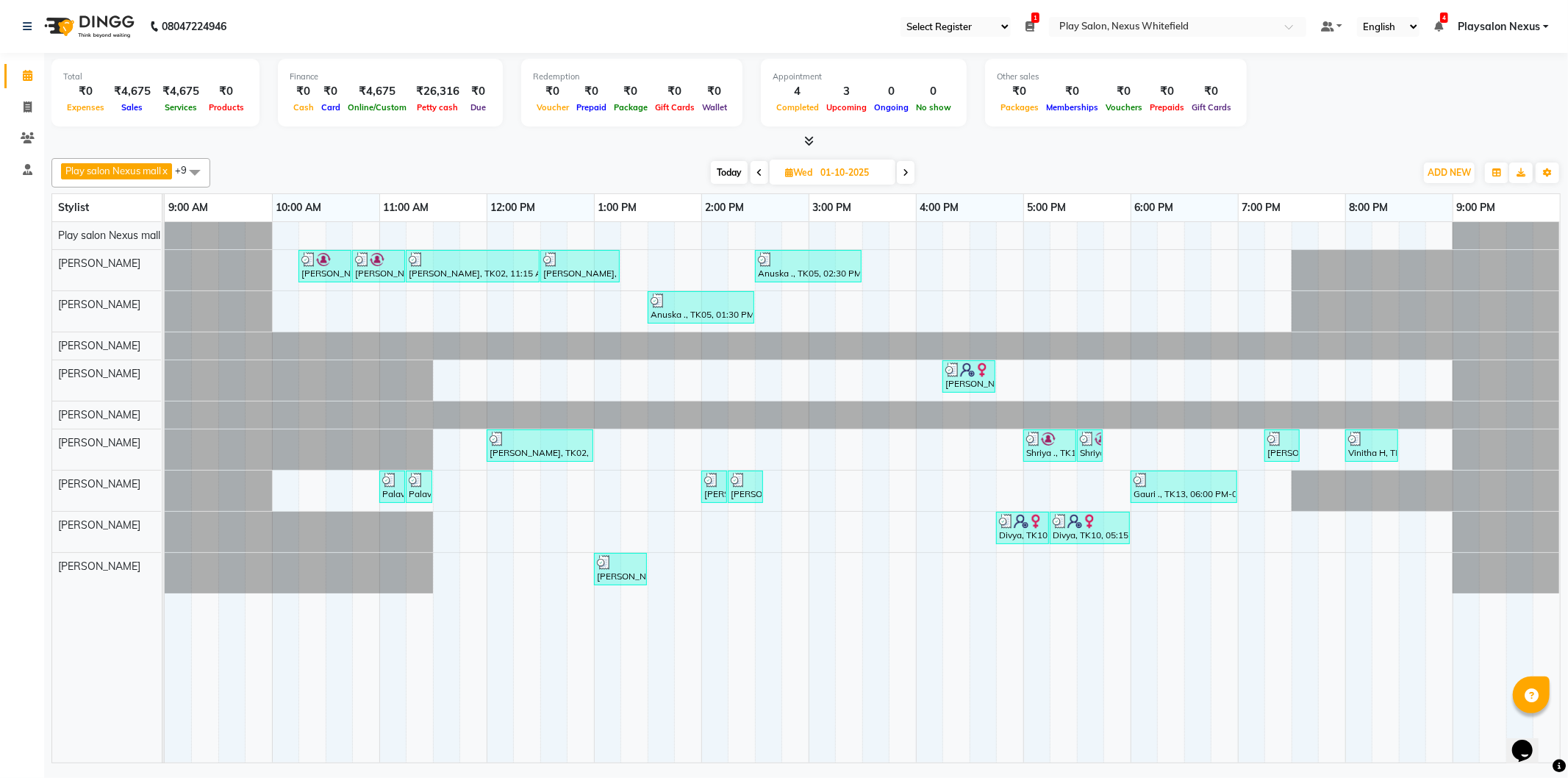
click at [755, 174] on span at bounding box center [759, 172] width 18 height 23
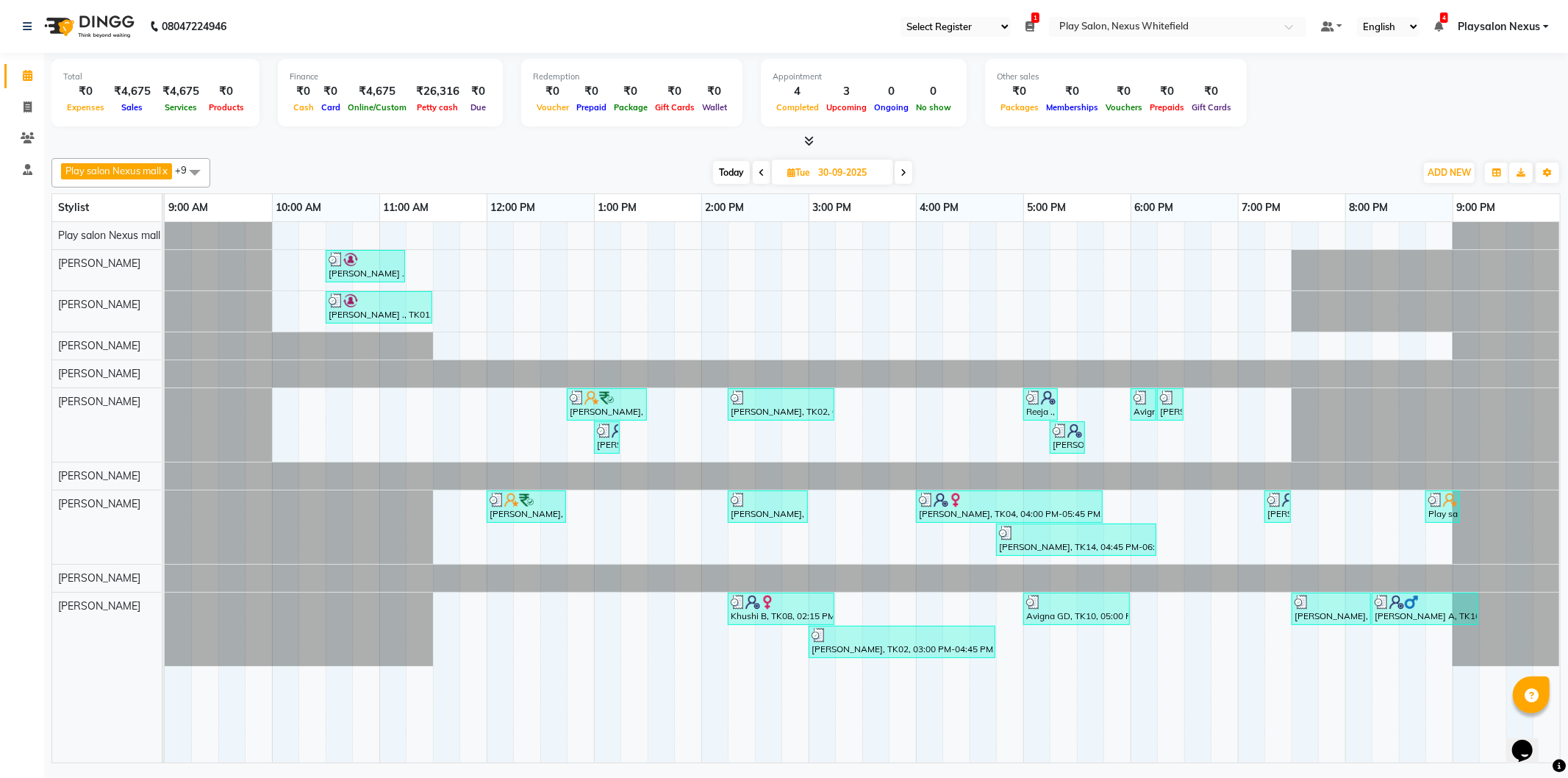
click at [757, 172] on span at bounding box center [761, 172] width 18 height 23
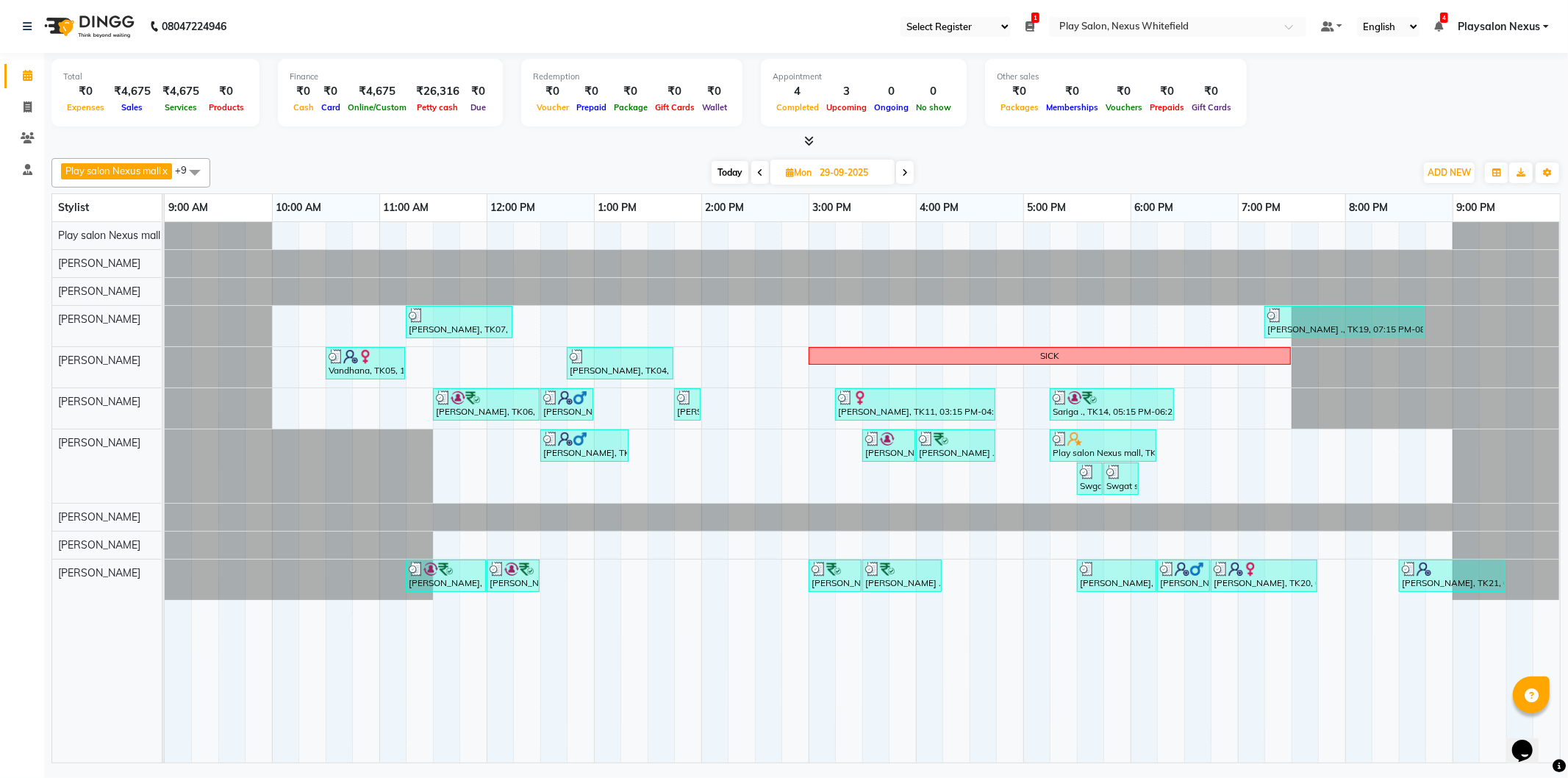
click at [757, 172] on span at bounding box center [760, 172] width 18 height 23
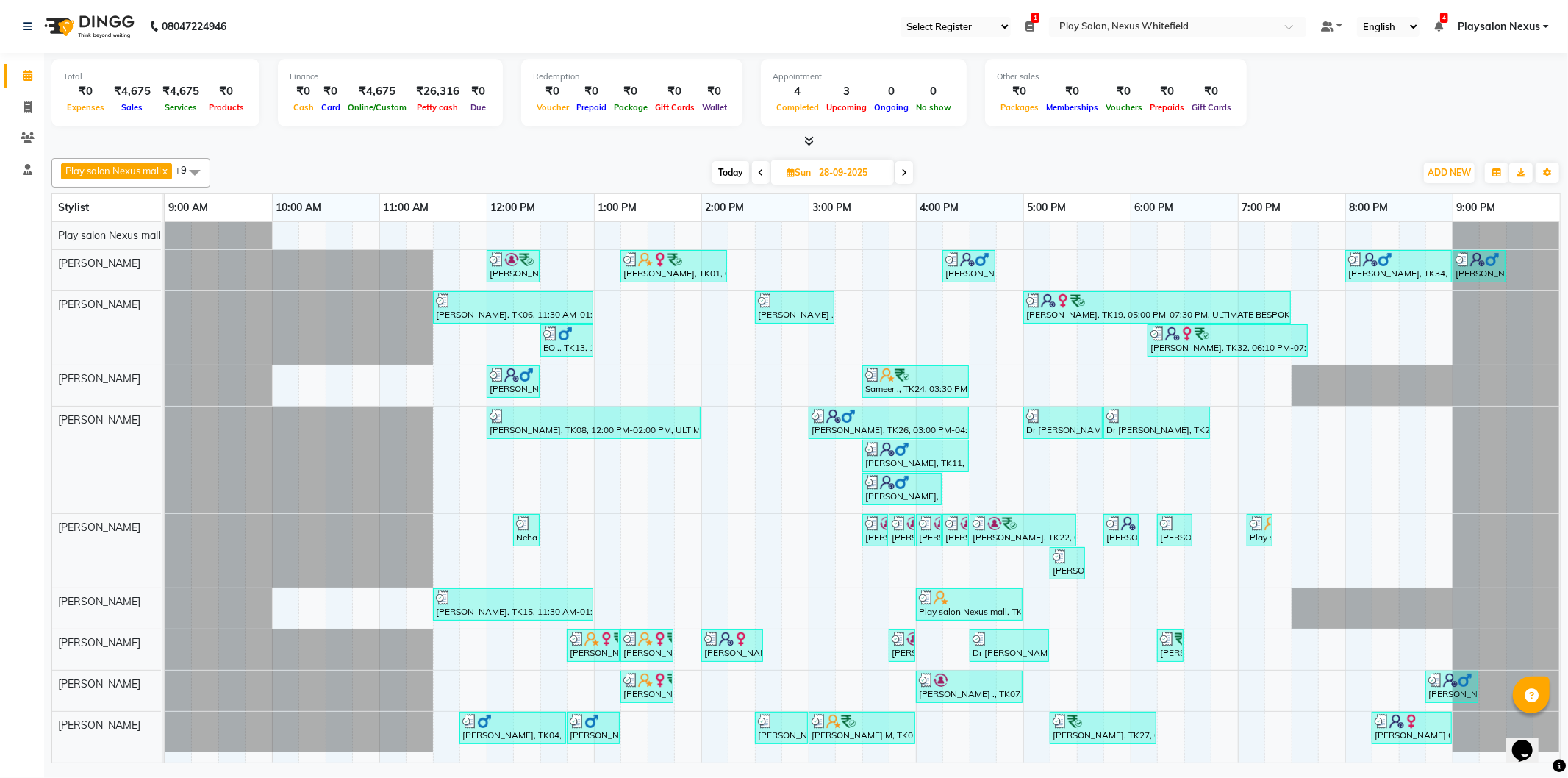
click at [759, 169] on icon at bounding box center [760, 173] width 6 height 8
type input "27-09-2025"
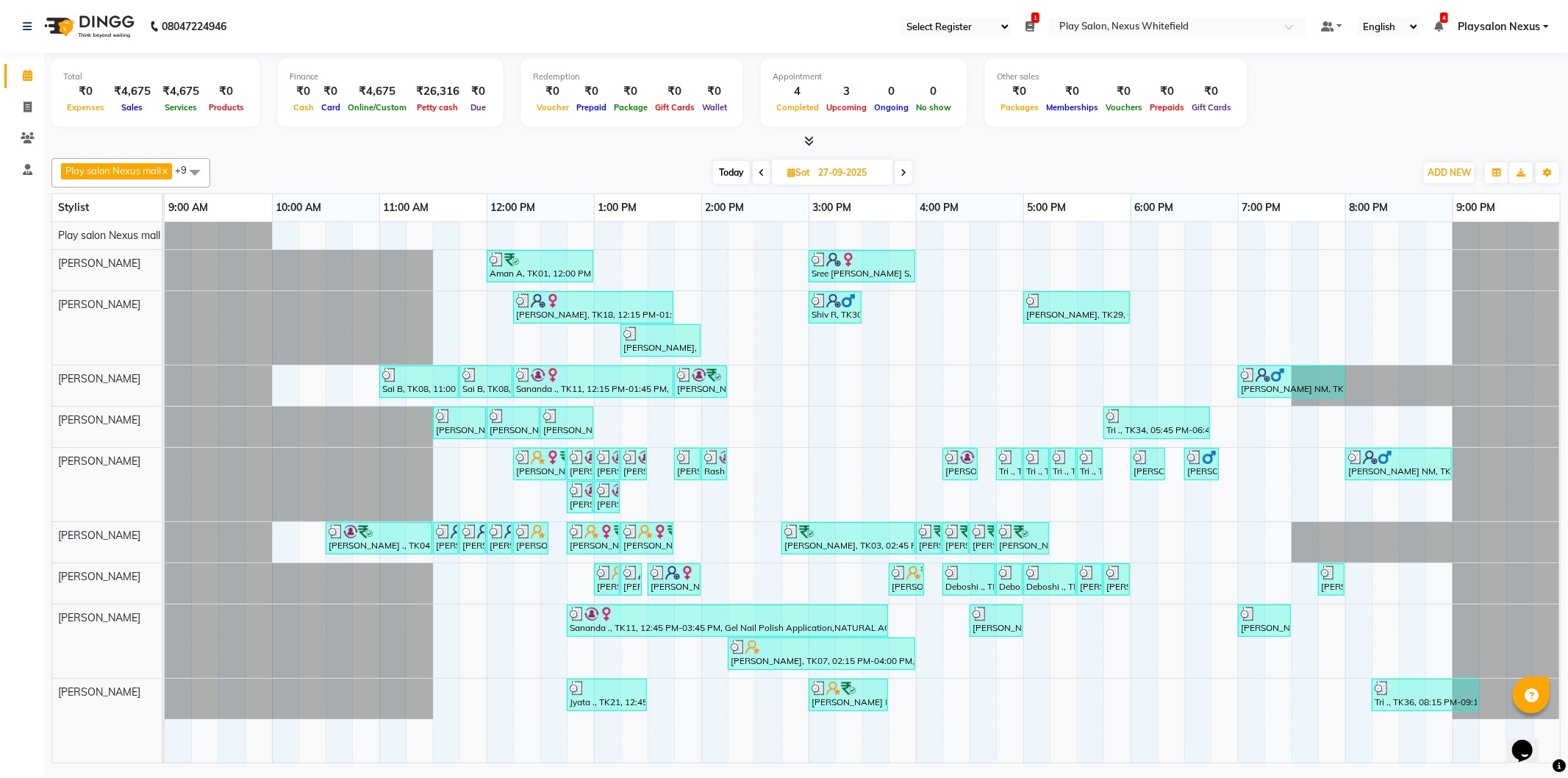
click at [777, 365] on td at bounding box center [769, 493] width 27 height 541
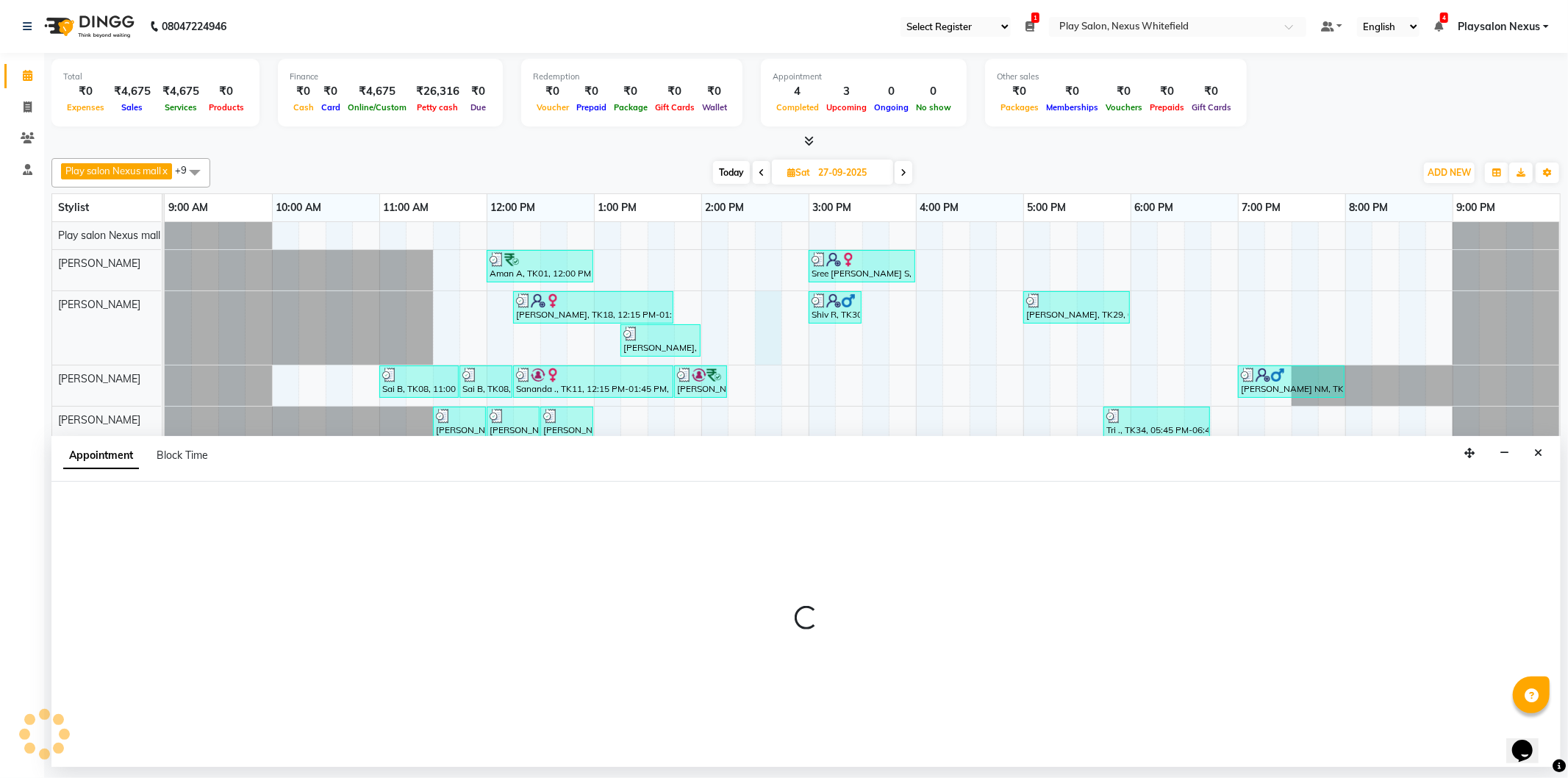
select select "81405"
select select "870"
select select "tentative"
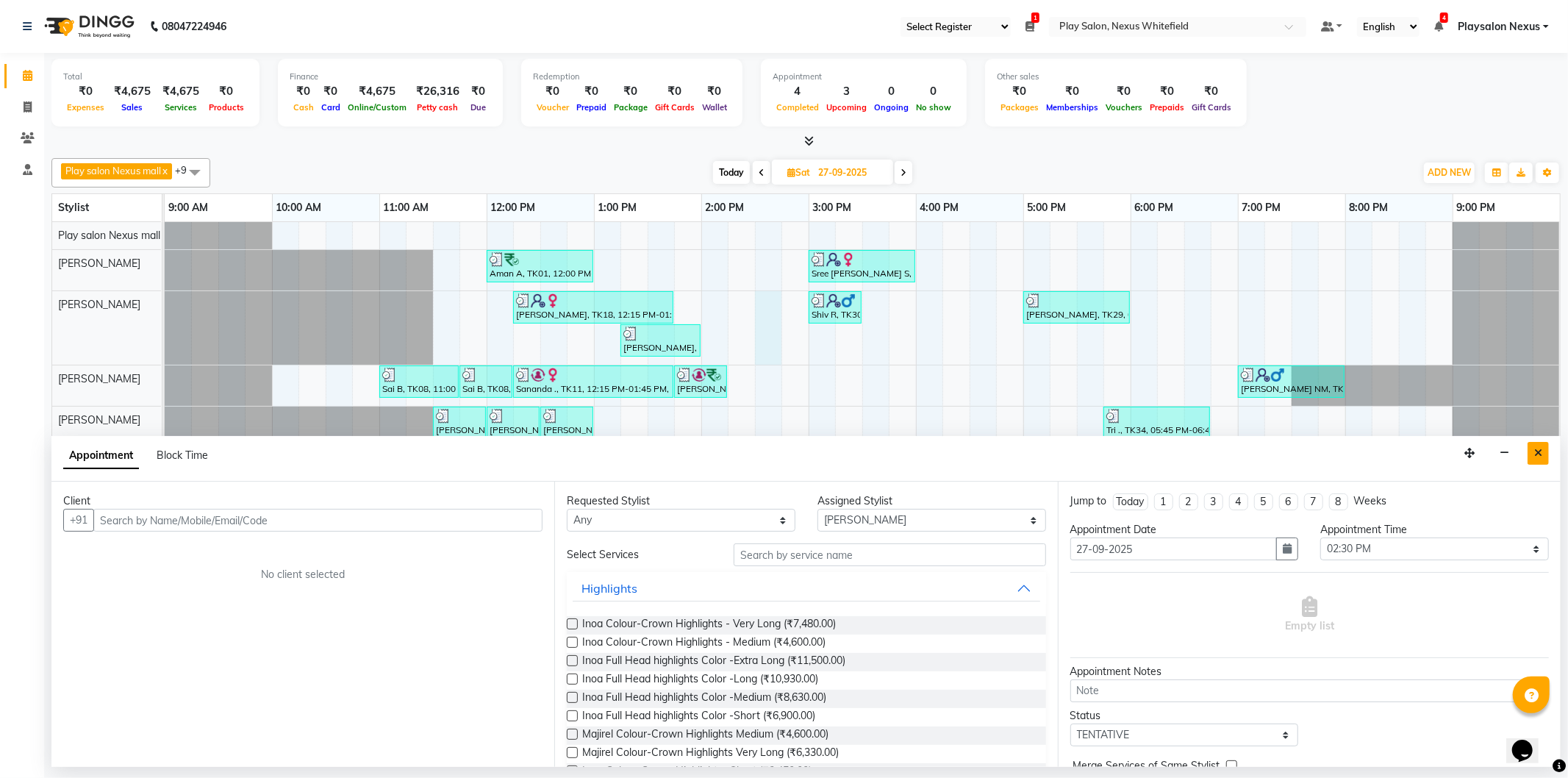
click at [1541, 460] on button "Close" at bounding box center [1538, 453] width 21 height 23
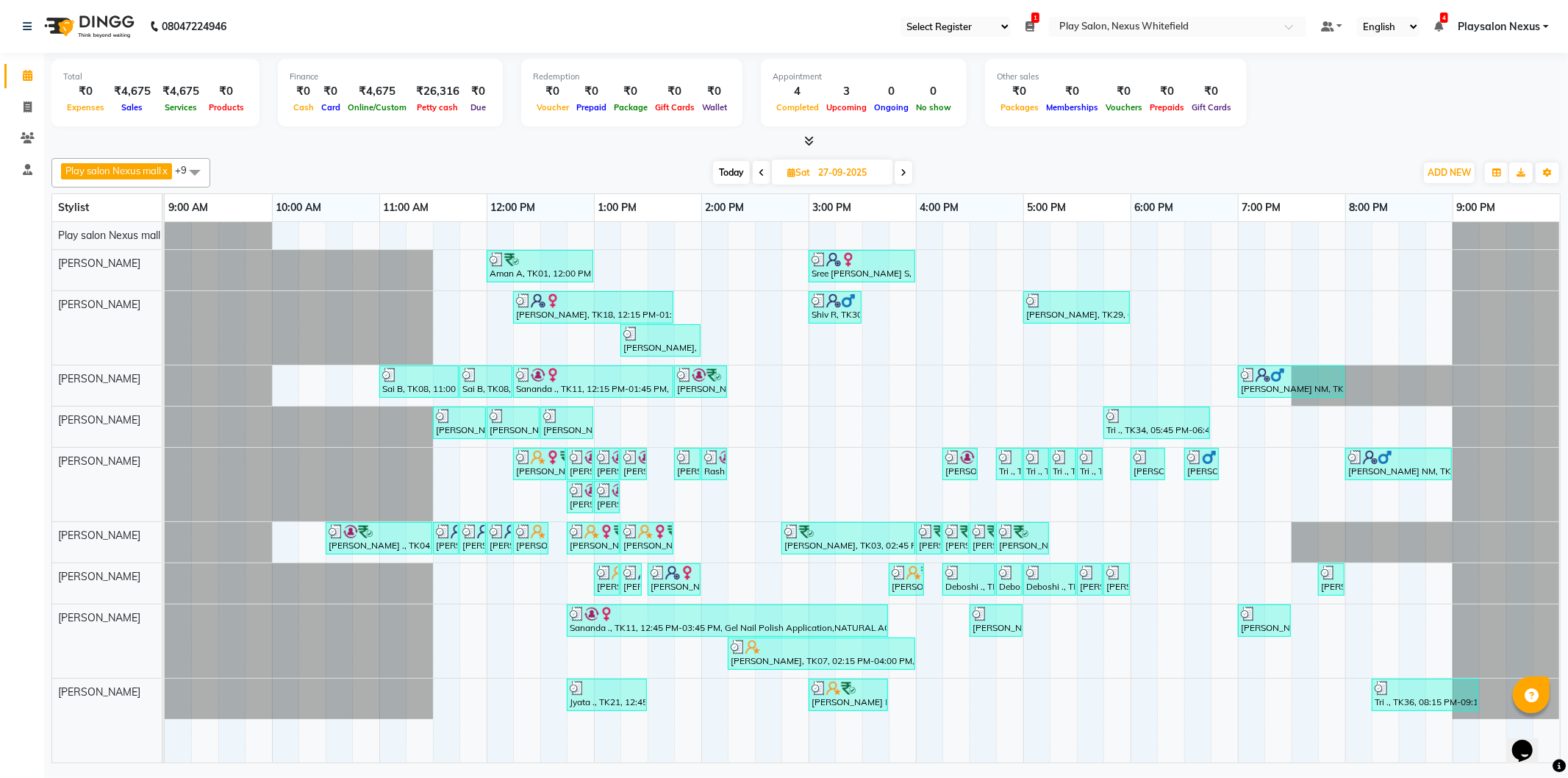
click at [761, 171] on icon at bounding box center [761, 173] width 6 height 8
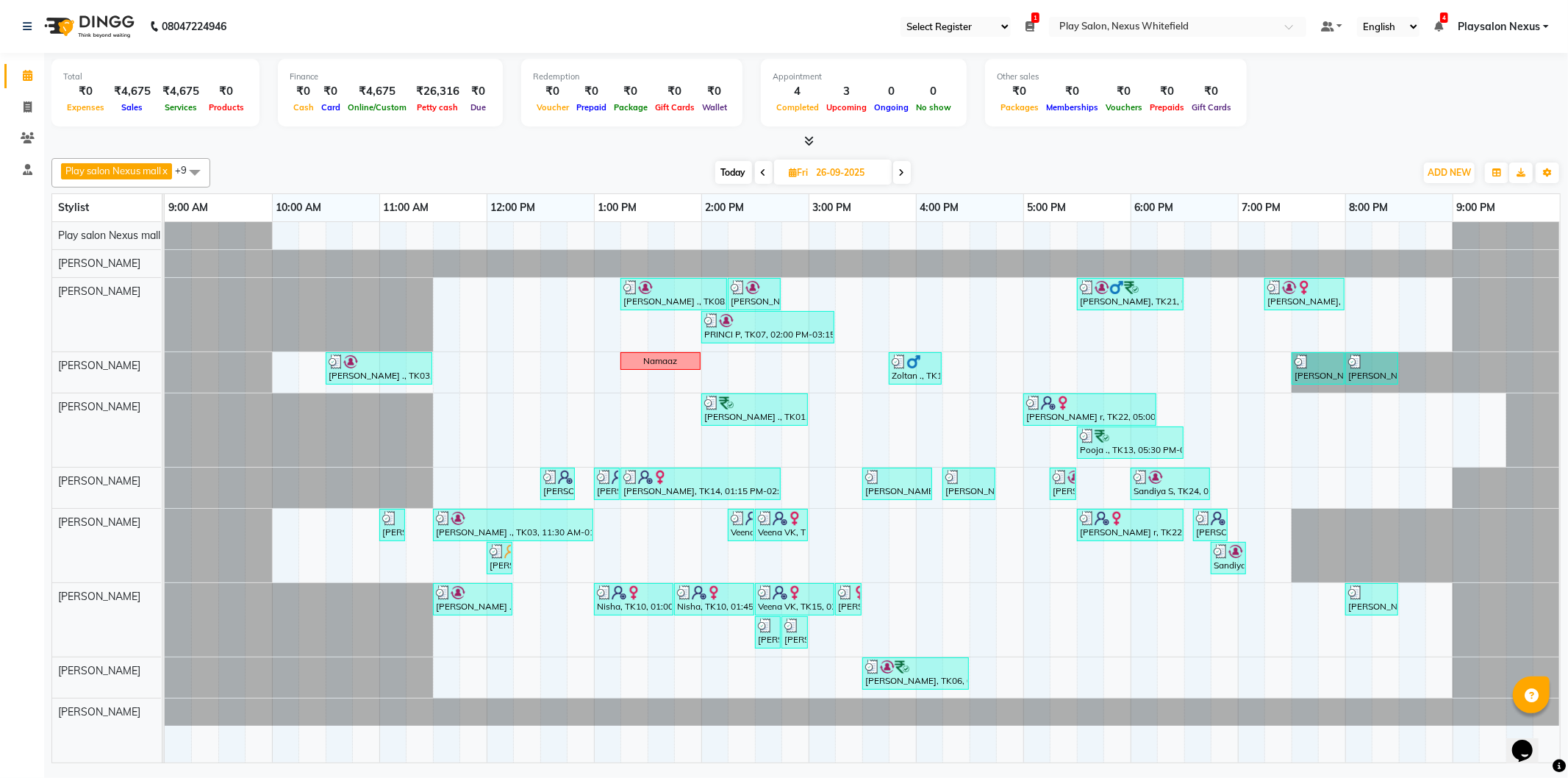
click at [898, 174] on span at bounding box center [902, 172] width 18 height 23
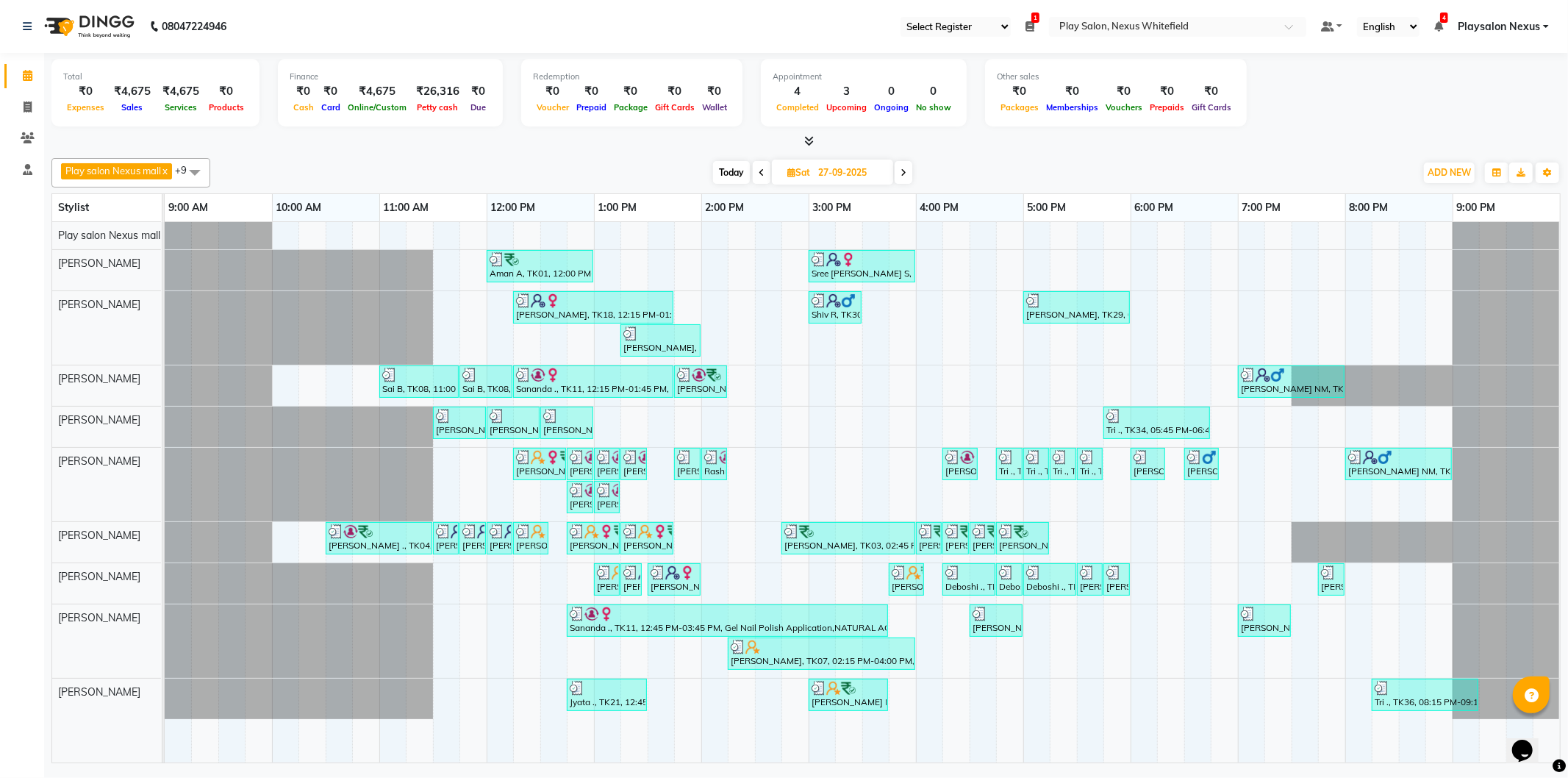
click at [765, 171] on icon at bounding box center [761, 173] width 6 height 8
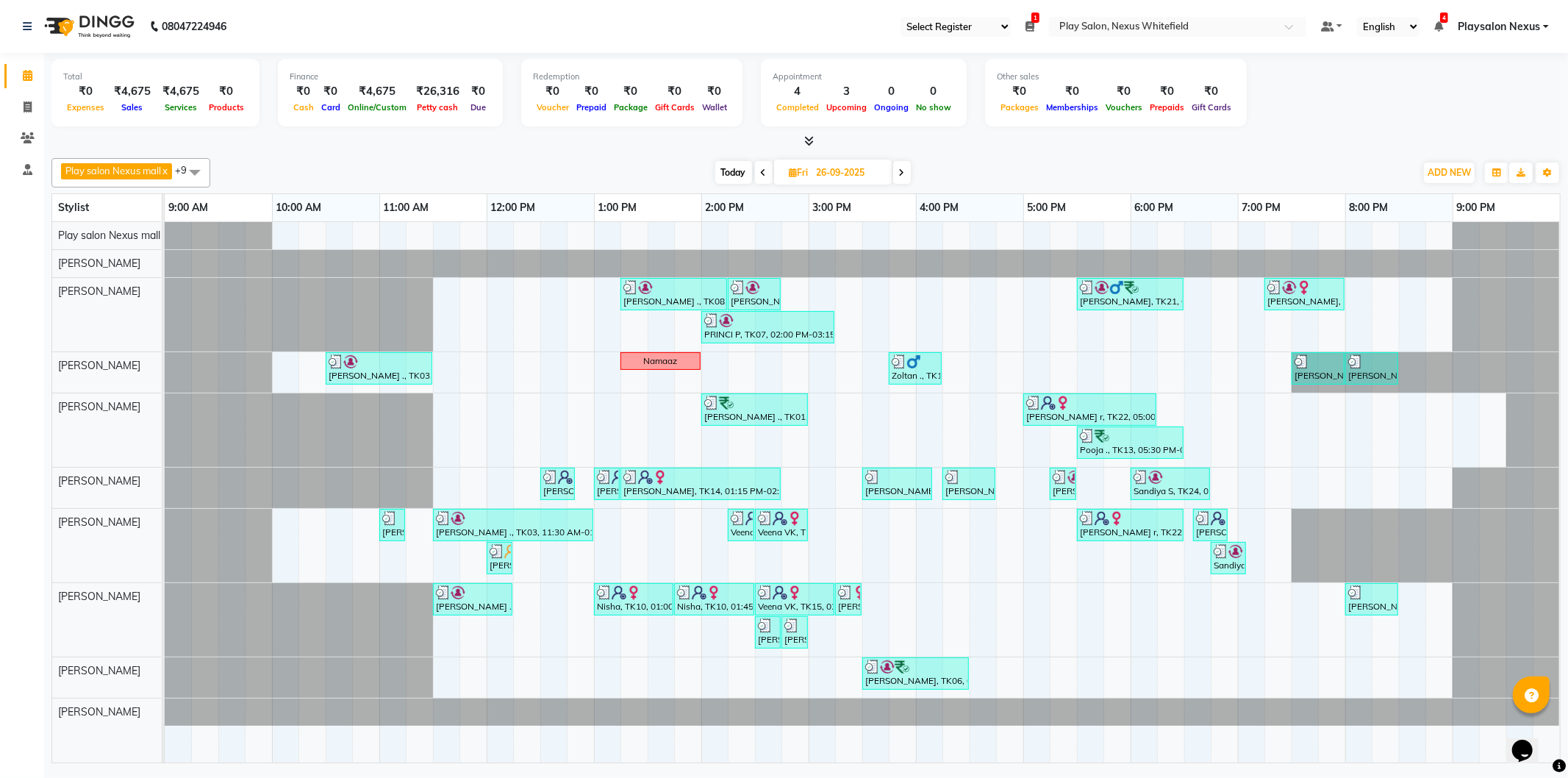
click at [763, 173] on icon at bounding box center [764, 173] width 6 height 8
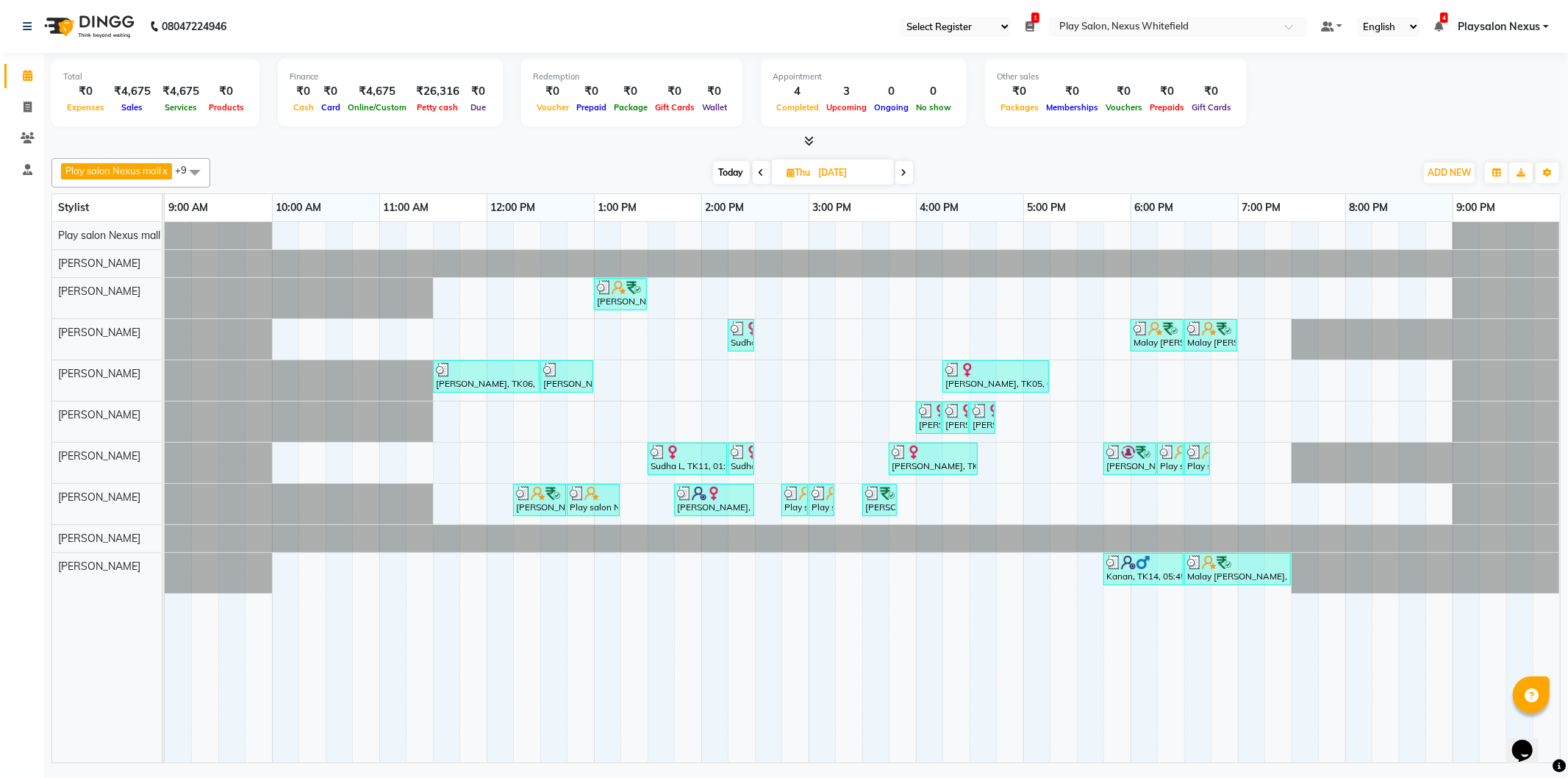
click at [905, 174] on icon at bounding box center [904, 173] width 6 height 8
type input "26-09-2025"
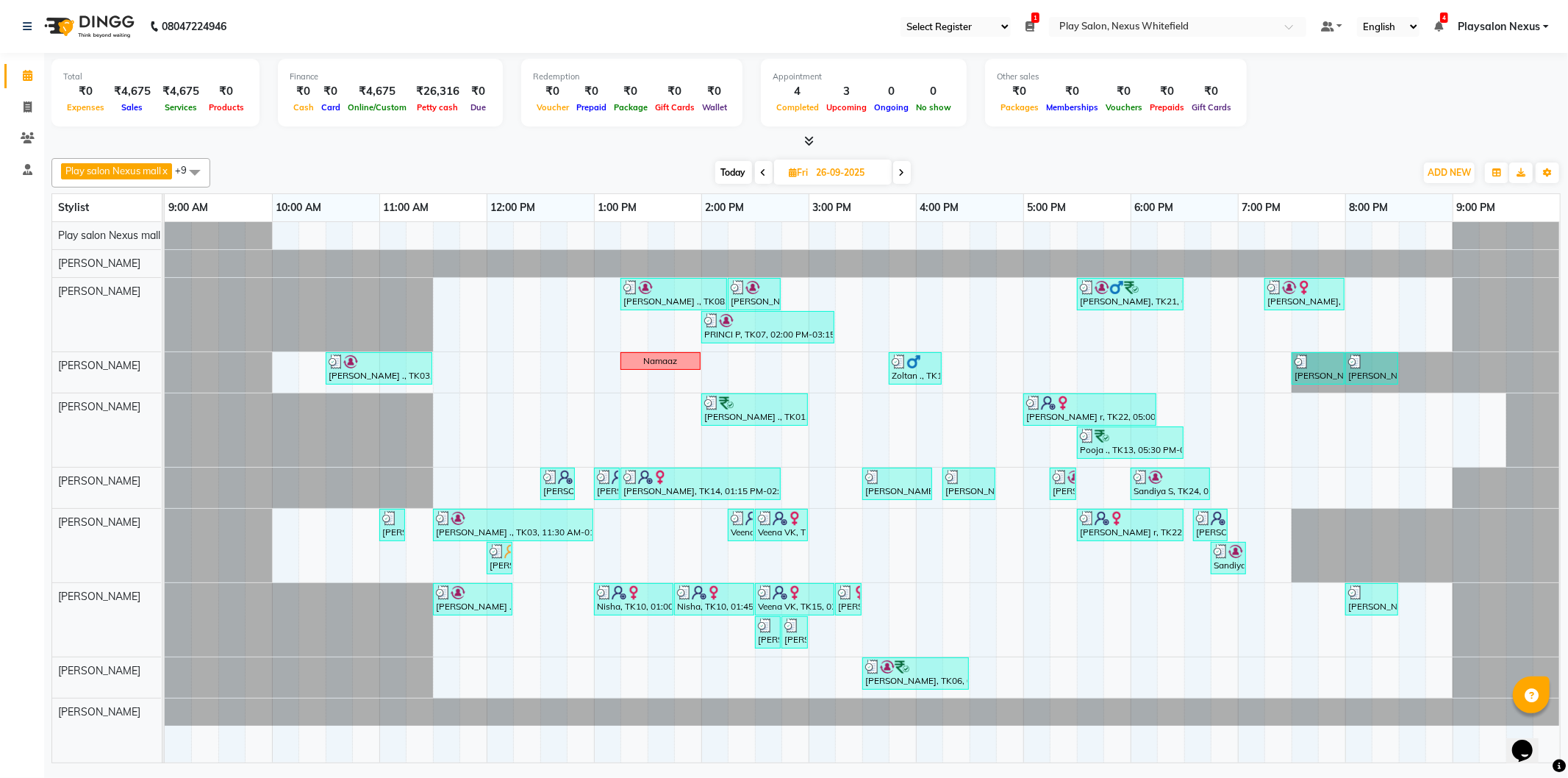
click at [698, 682] on div "[PERSON_NAME] ., TK08, 01:15 PM-02:15 PM, Hair Cut Men (Senior stylist) [PERSON…" at bounding box center [862, 493] width 1395 height 541
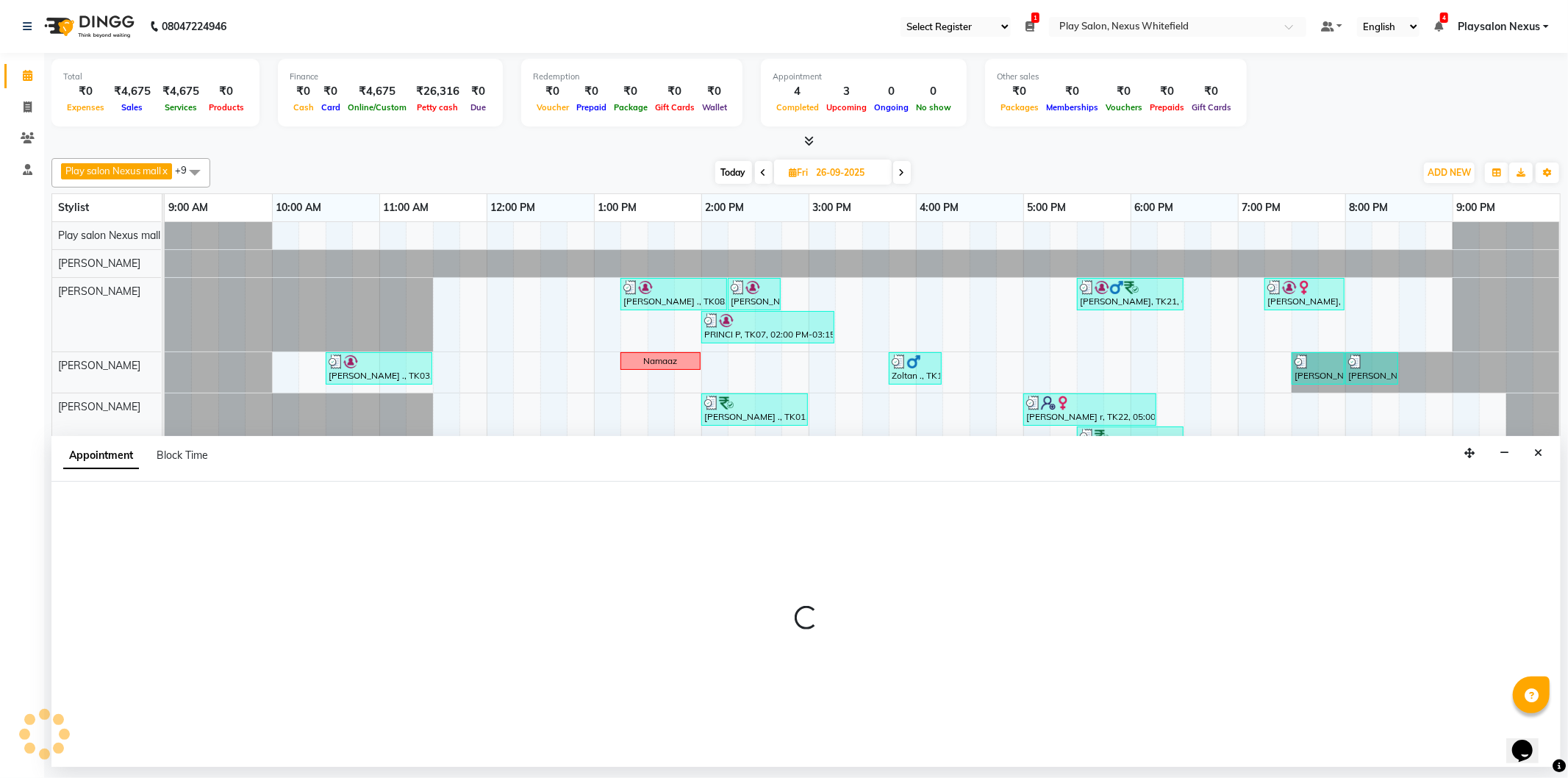
select select "81397"
select select "825"
select select "tentative"
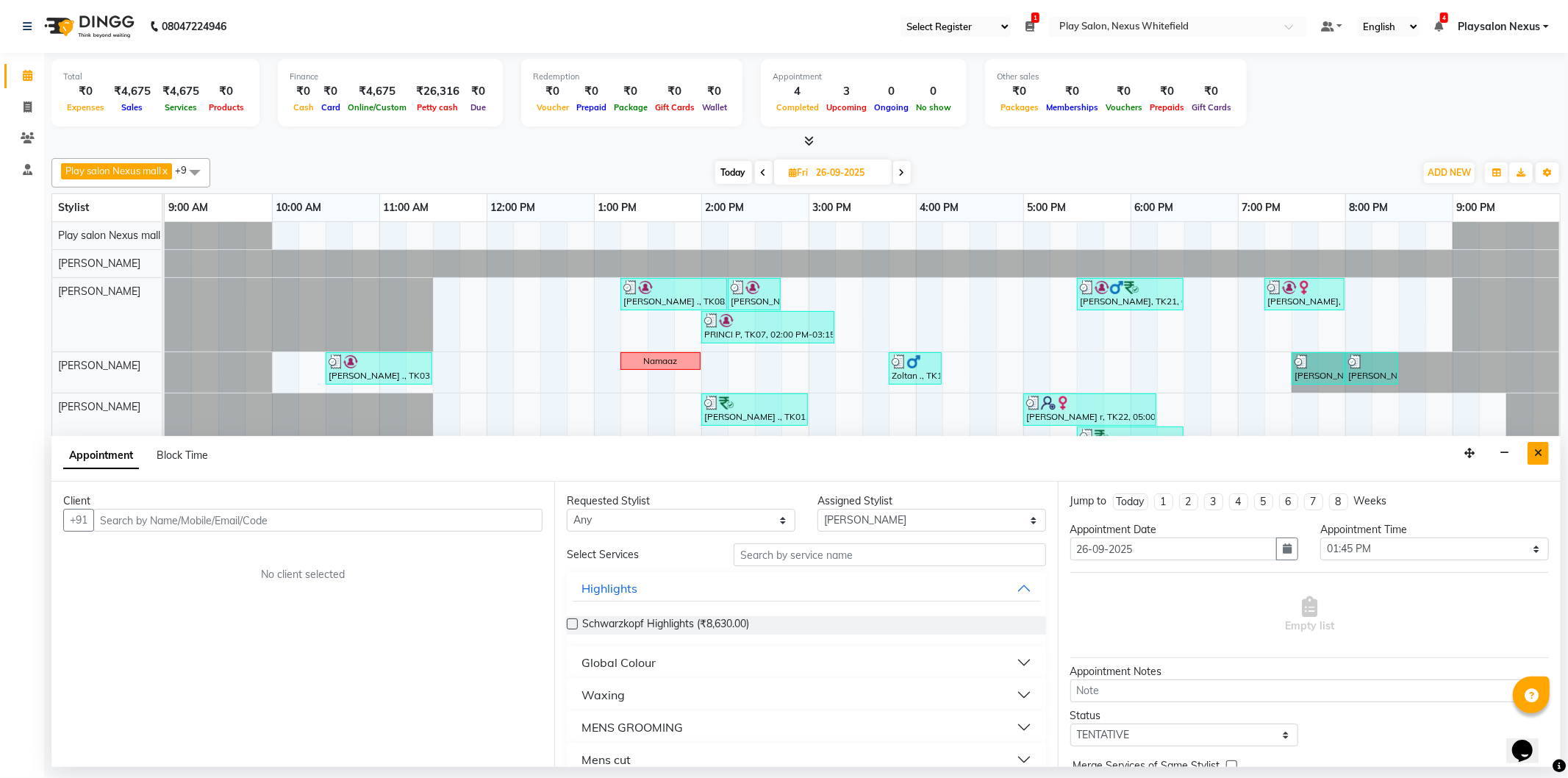
click at [1539, 451] on icon "Close" at bounding box center [1539, 453] width 8 height 10
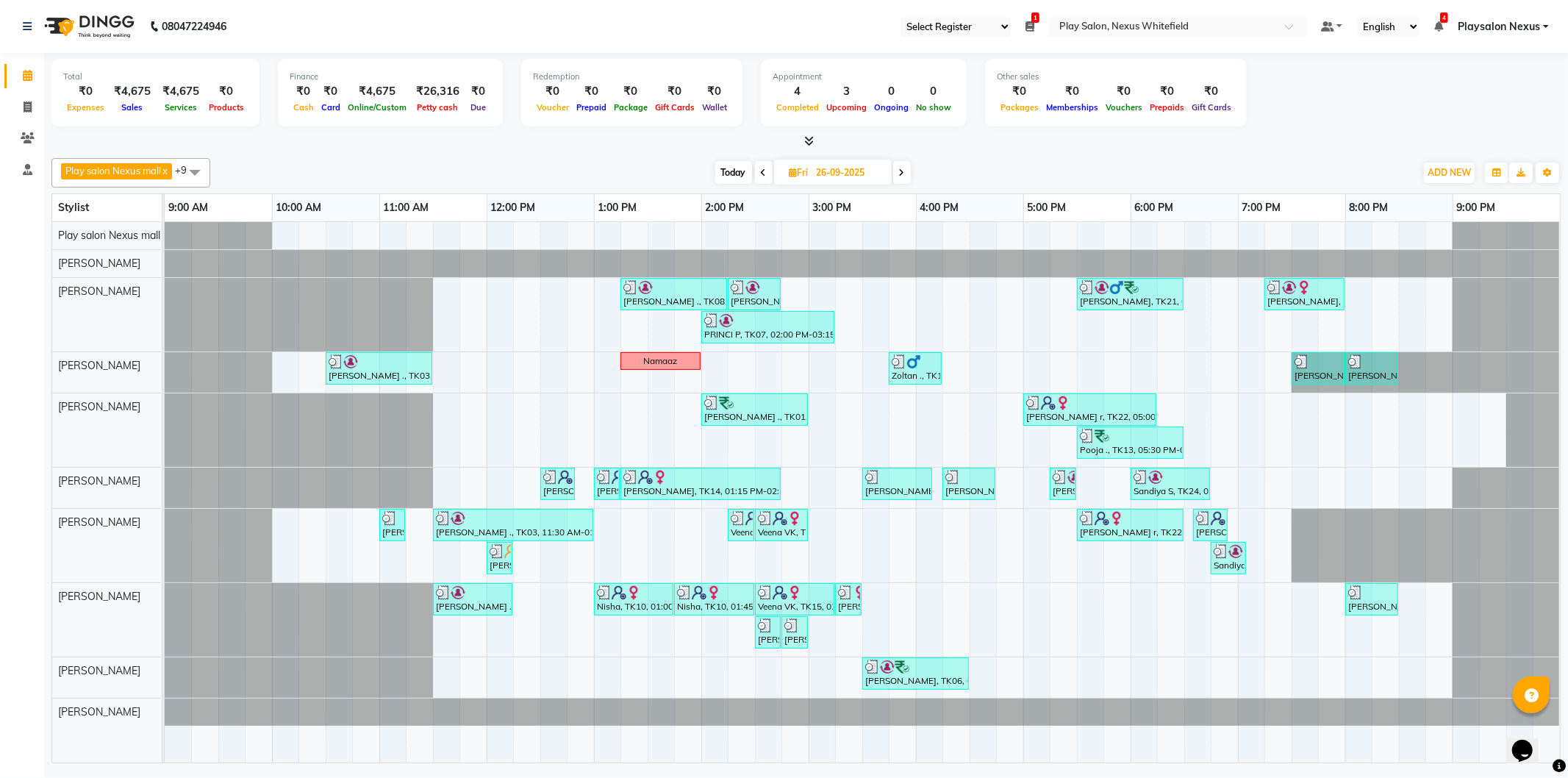
click at [765, 171] on icon at bounding box center [764, 173] width 6 height 8
type input "[DATE]"
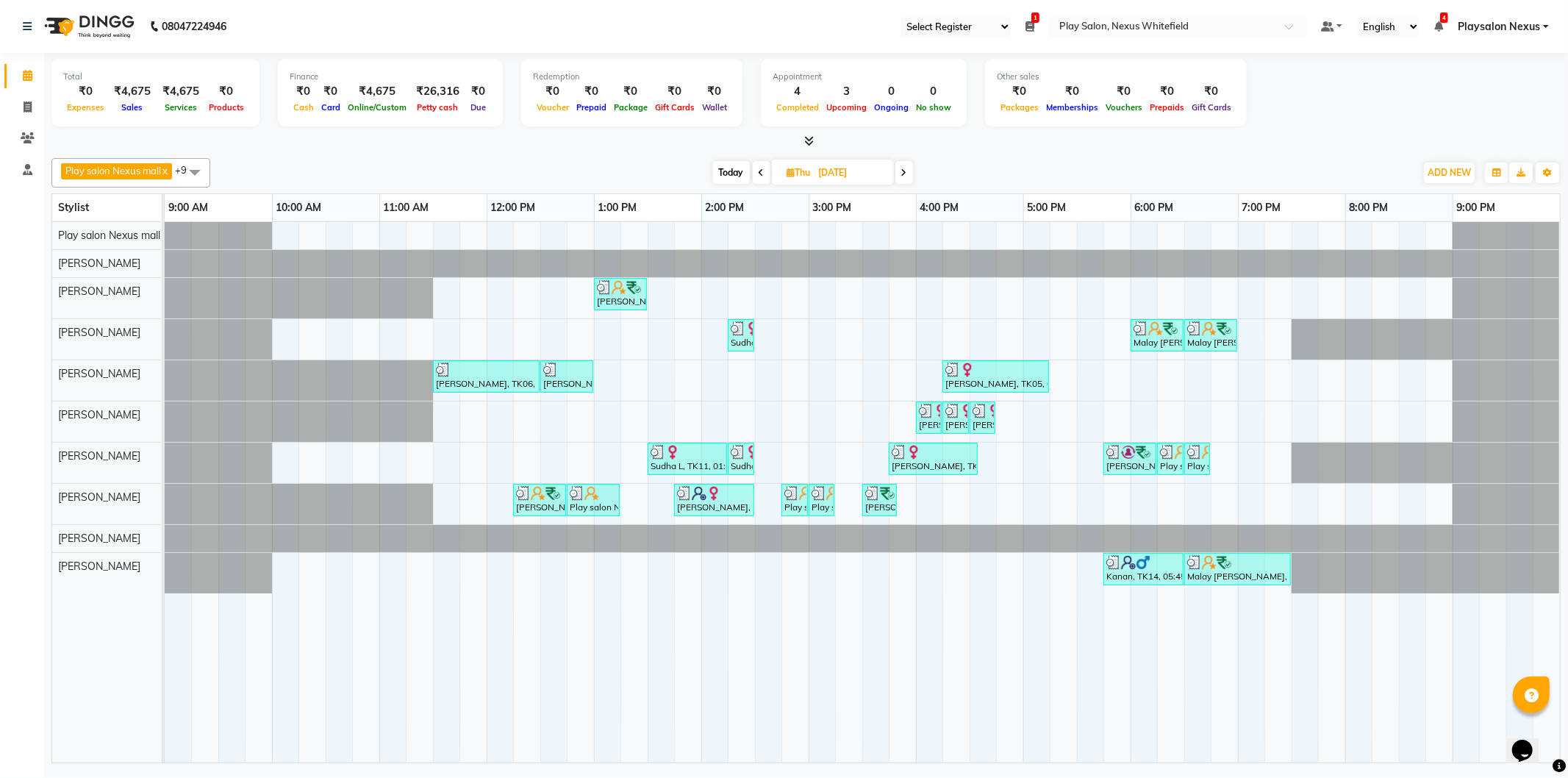
click at [868, 353] on div "[PERSON_NAME], TK02, 01:00 PM-01:30 PM, Olapleax treatment Medium [GEOGRAPHIC_D…" at bounding box center [862, 493] width 1395 height 541
select select "81400"
select select "tentative"
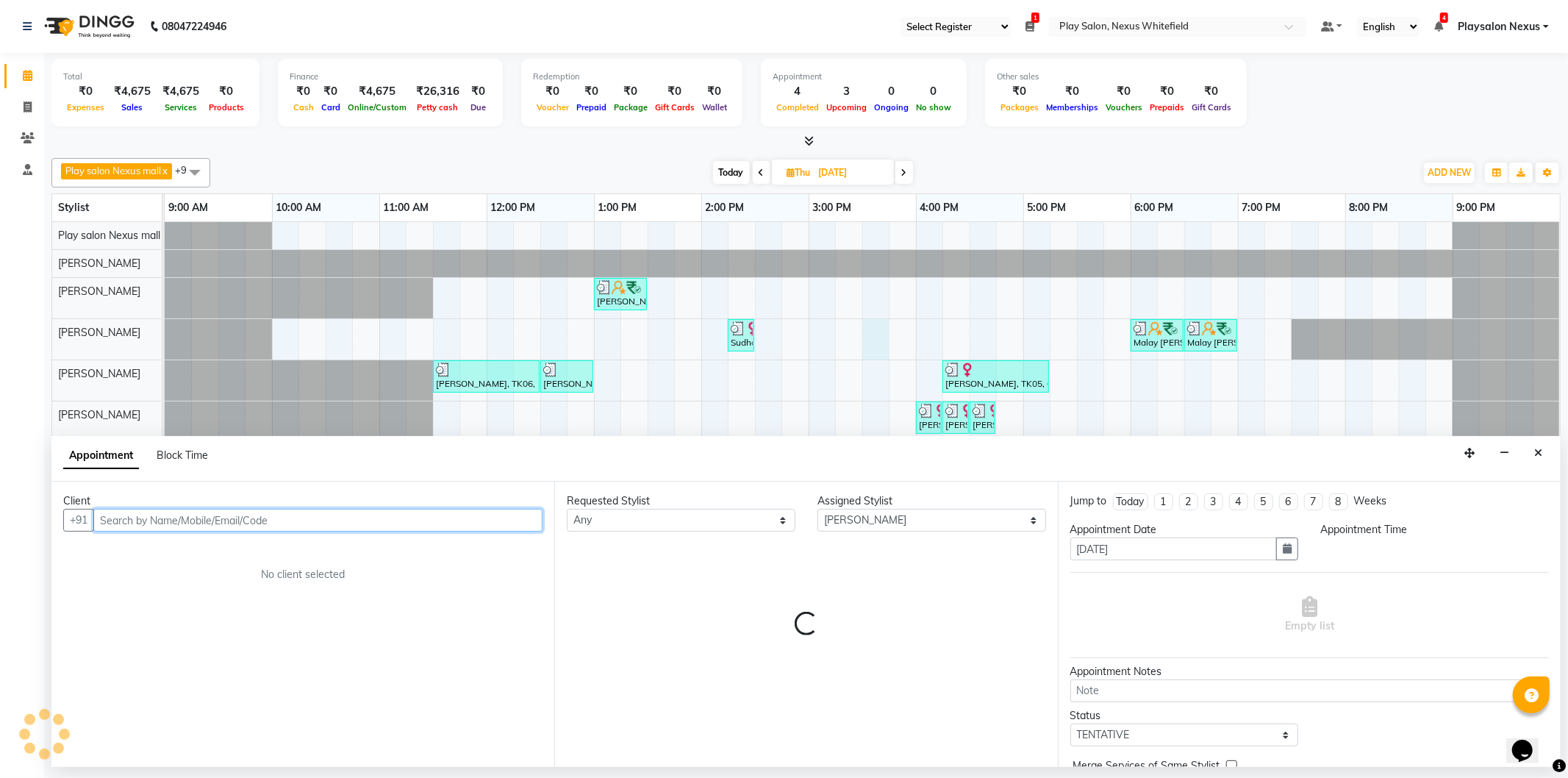
select select "930"
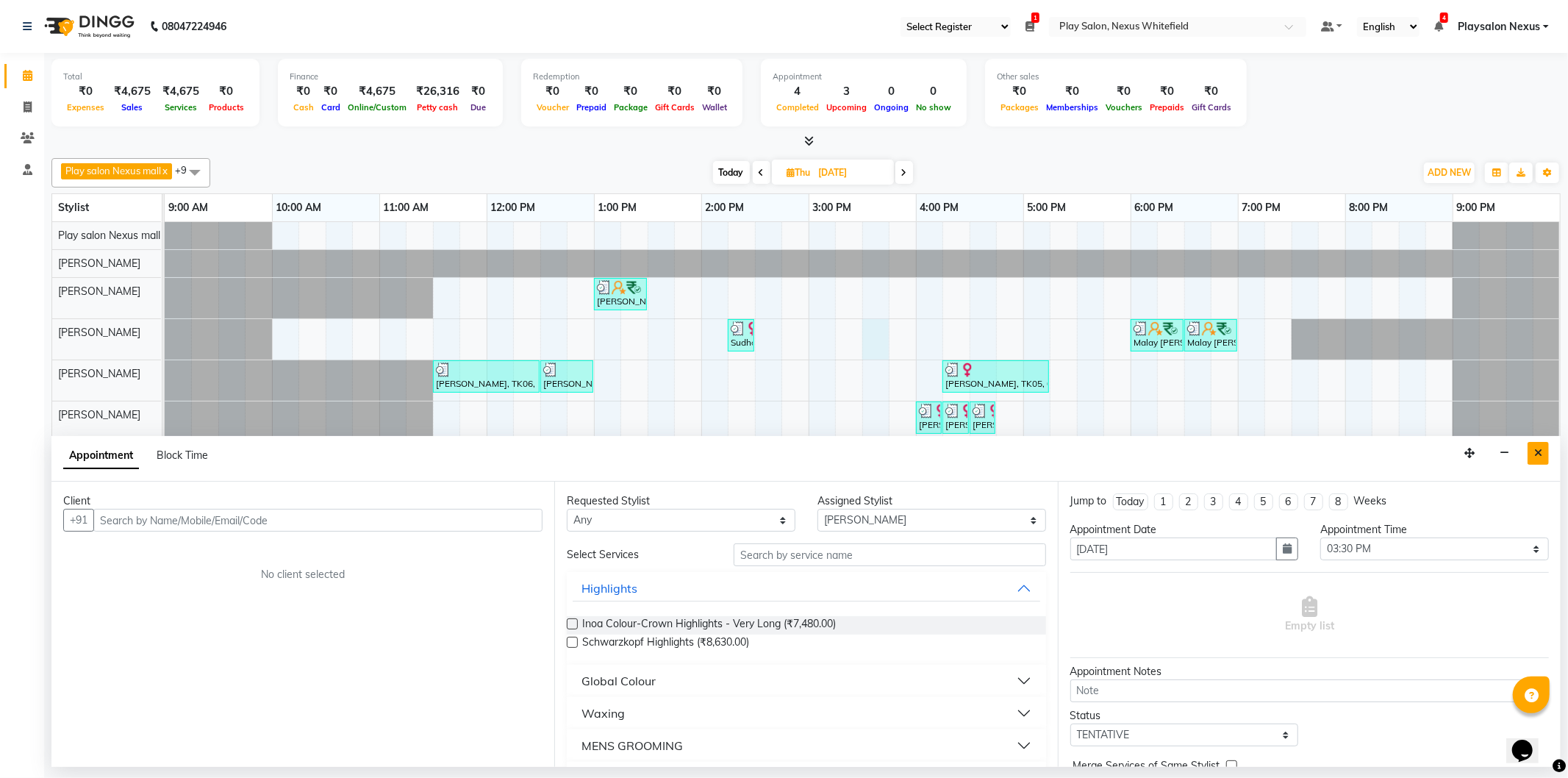
drag, startPoint x: 1542, startPoint y: 452, endPoint x: 1527, endPoint y: 439, distance: 19.8
click at [1540, 452] on icon "Close" at bounding box center [1539, 453] width 8 height 10
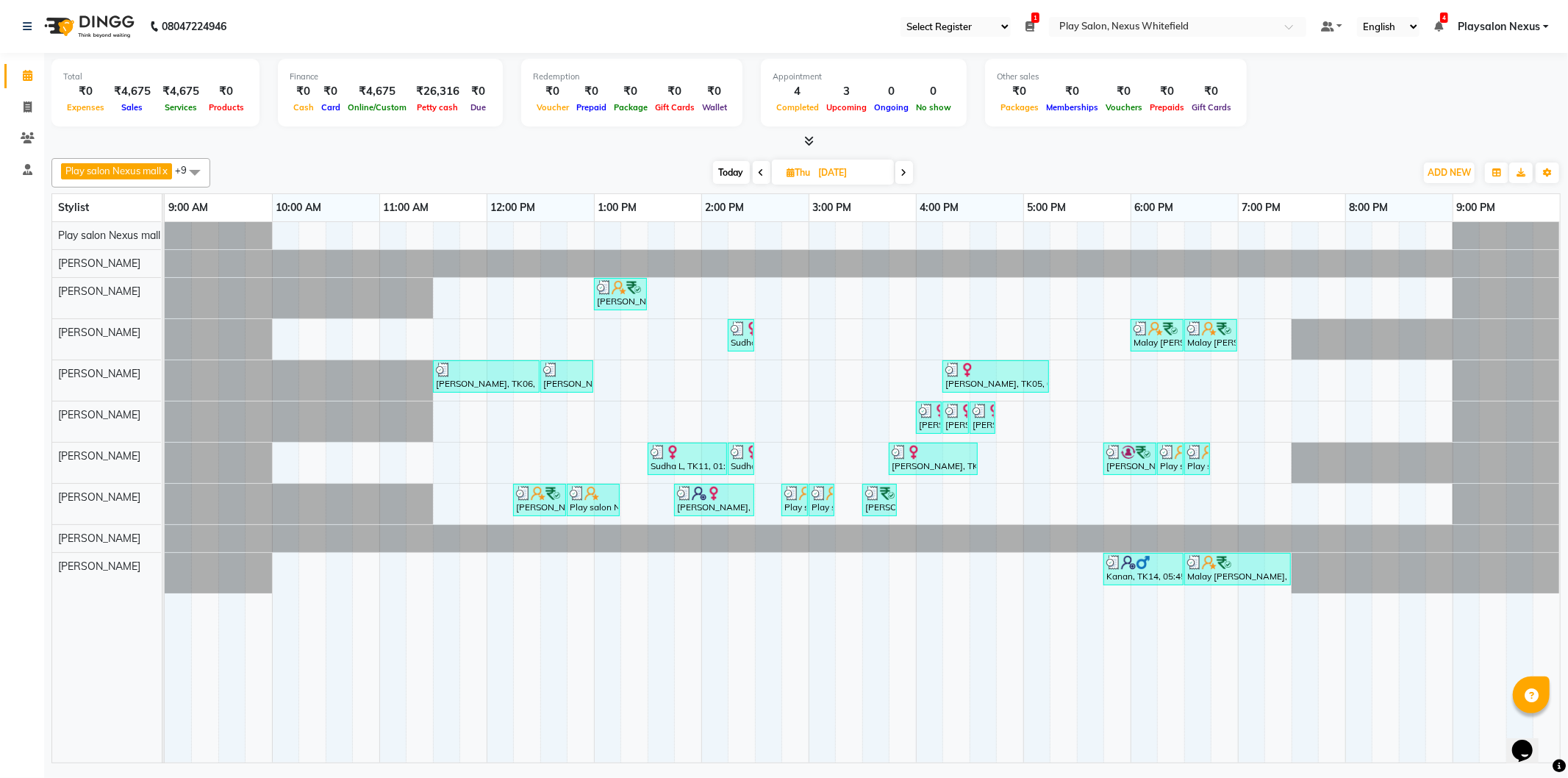
click at [733, 177] on span "Today" at bounding box center [732, 172] width 37 height 23
type input "03-10-2025"
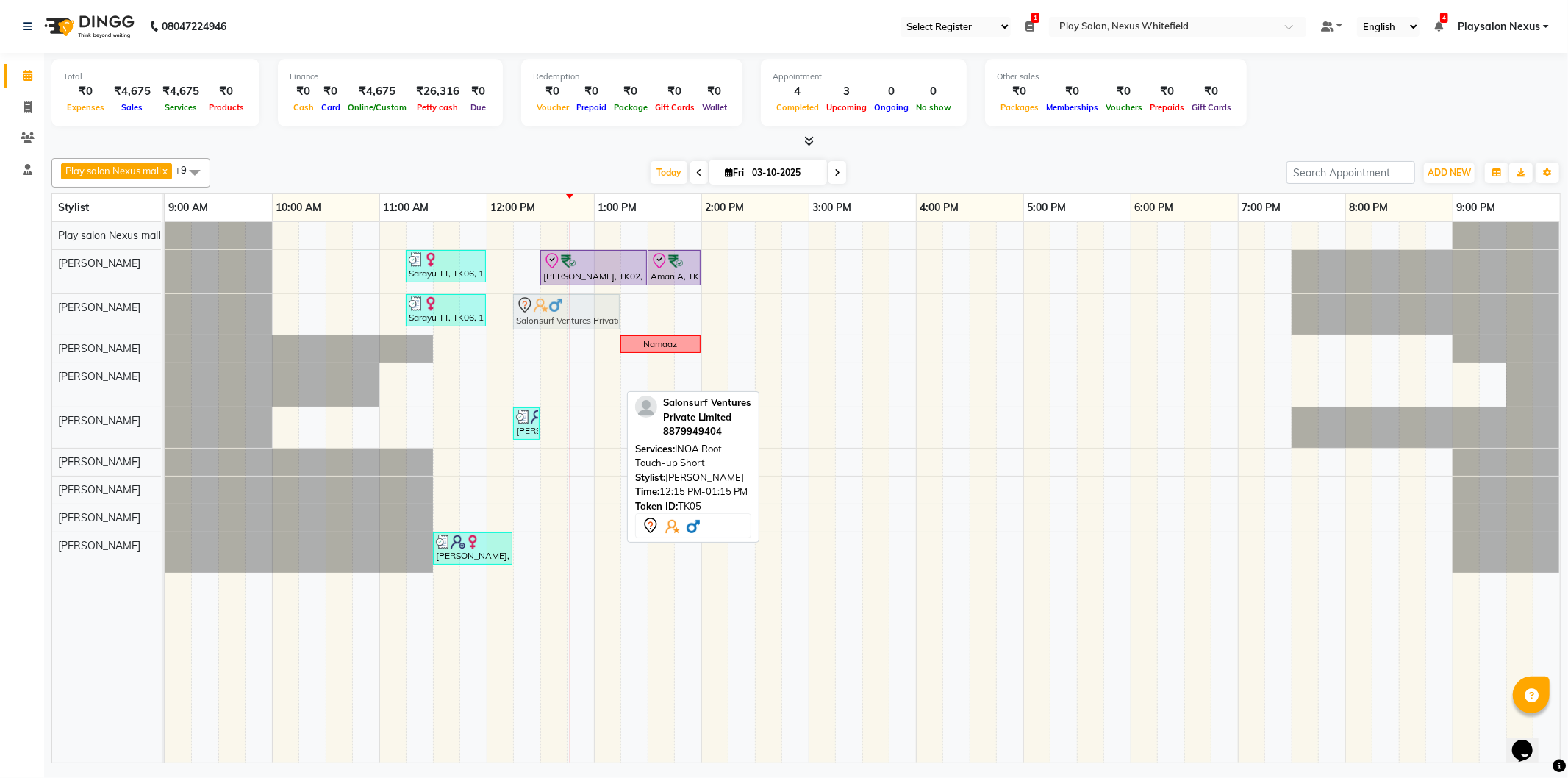
drag, startPoint x: 581, startPoint y: 384, endPoint x: 589, endPoint y: 322, distance: 62.5
click at [589, 322] on tbody "Sarayu TT, TK06, 11:15 AM-12:00 PM, Hair Cut [DEMOGRAPHIC_DATA] (Senior Stylist…" at bounding box center [862, 397] width 1395 height 350
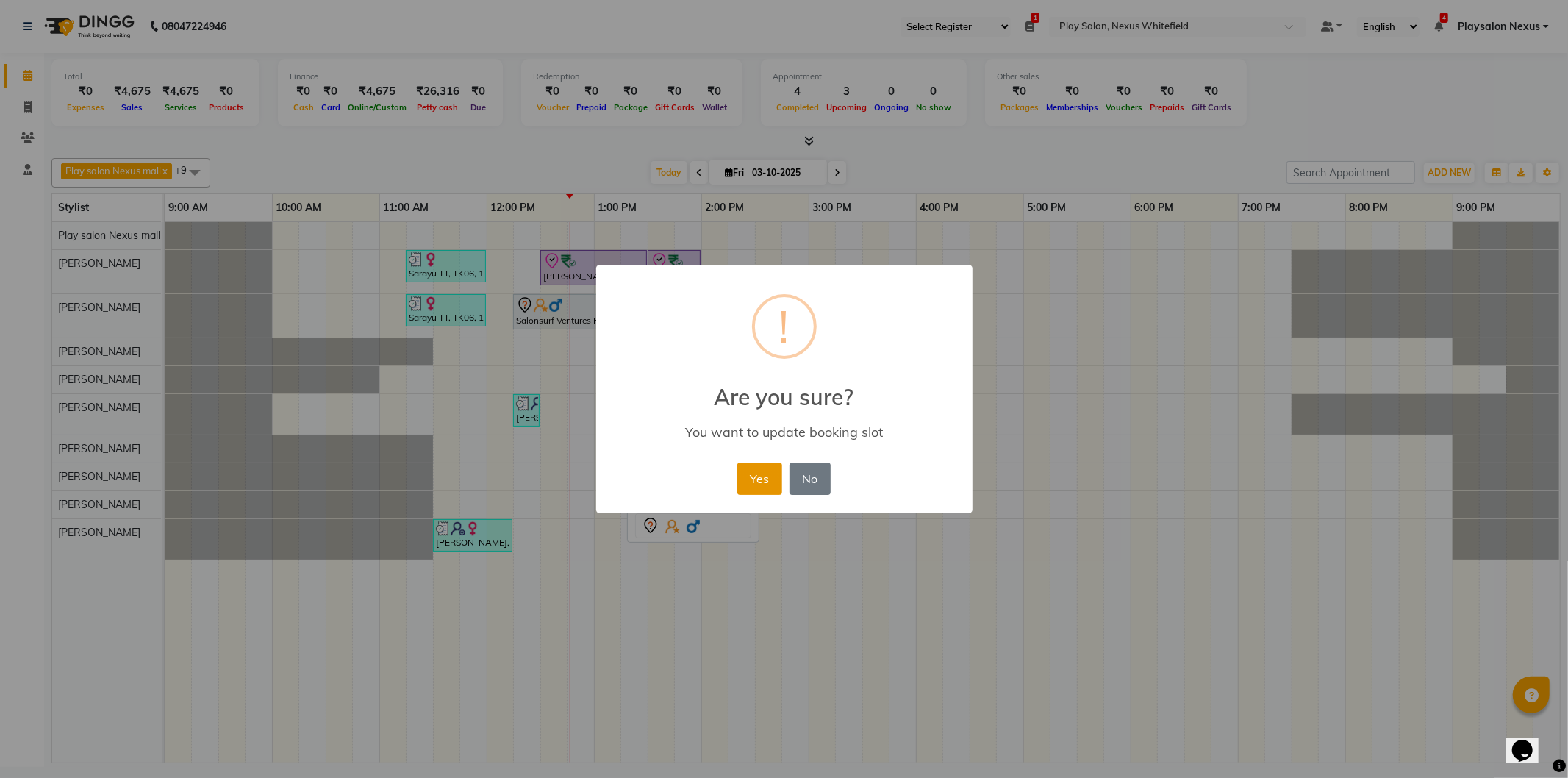
click at [762, 471] on button "Yes" at bounding box center [760, 478] width 45 height 32
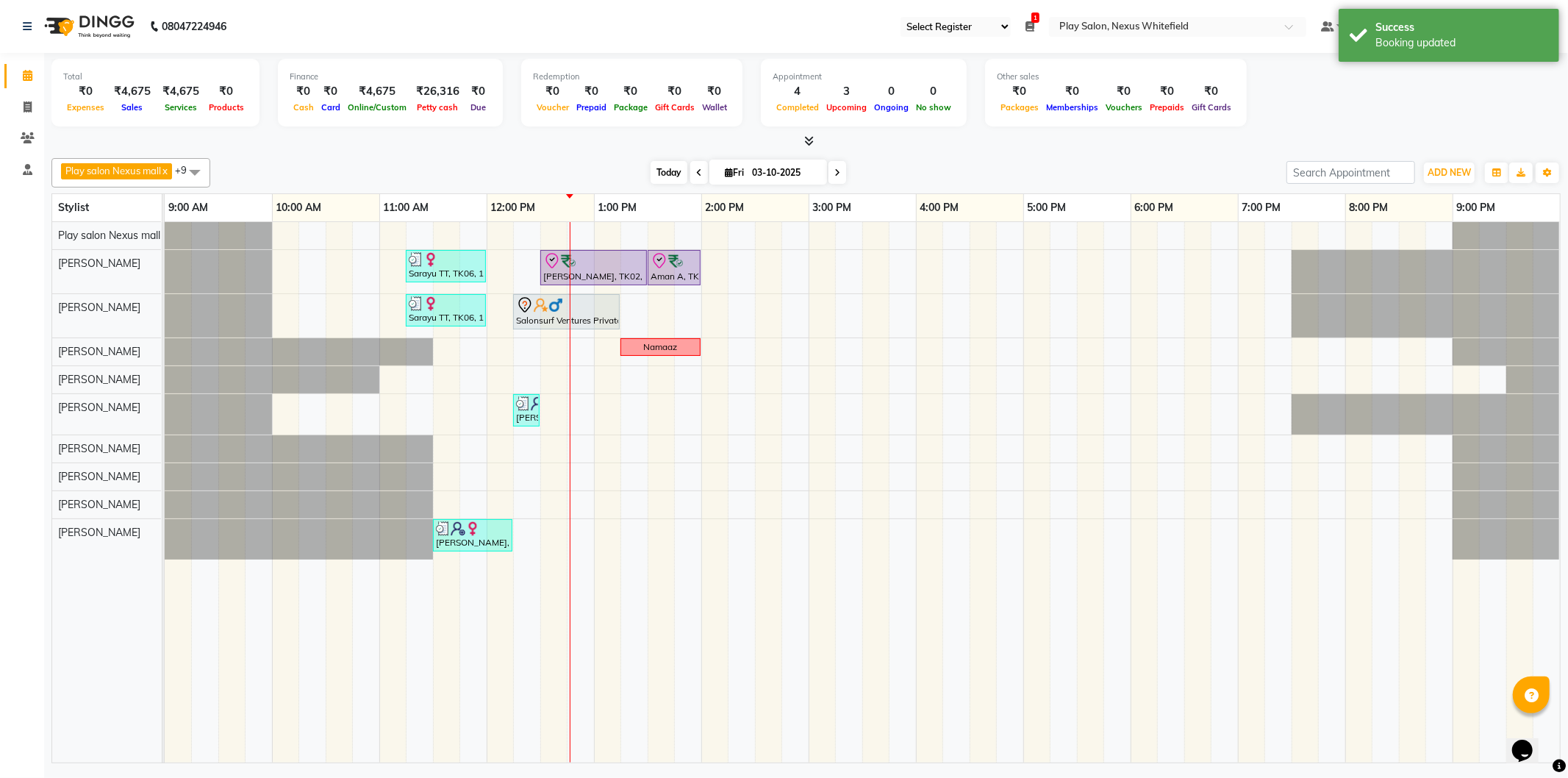
click at [671, 171] on span "Today" at bounding box center [669, 172] width 37 height 23
click at [725, 173] on icon at bounding box center [729, 172] width 8 height 9
select select "10"
select select "2025"
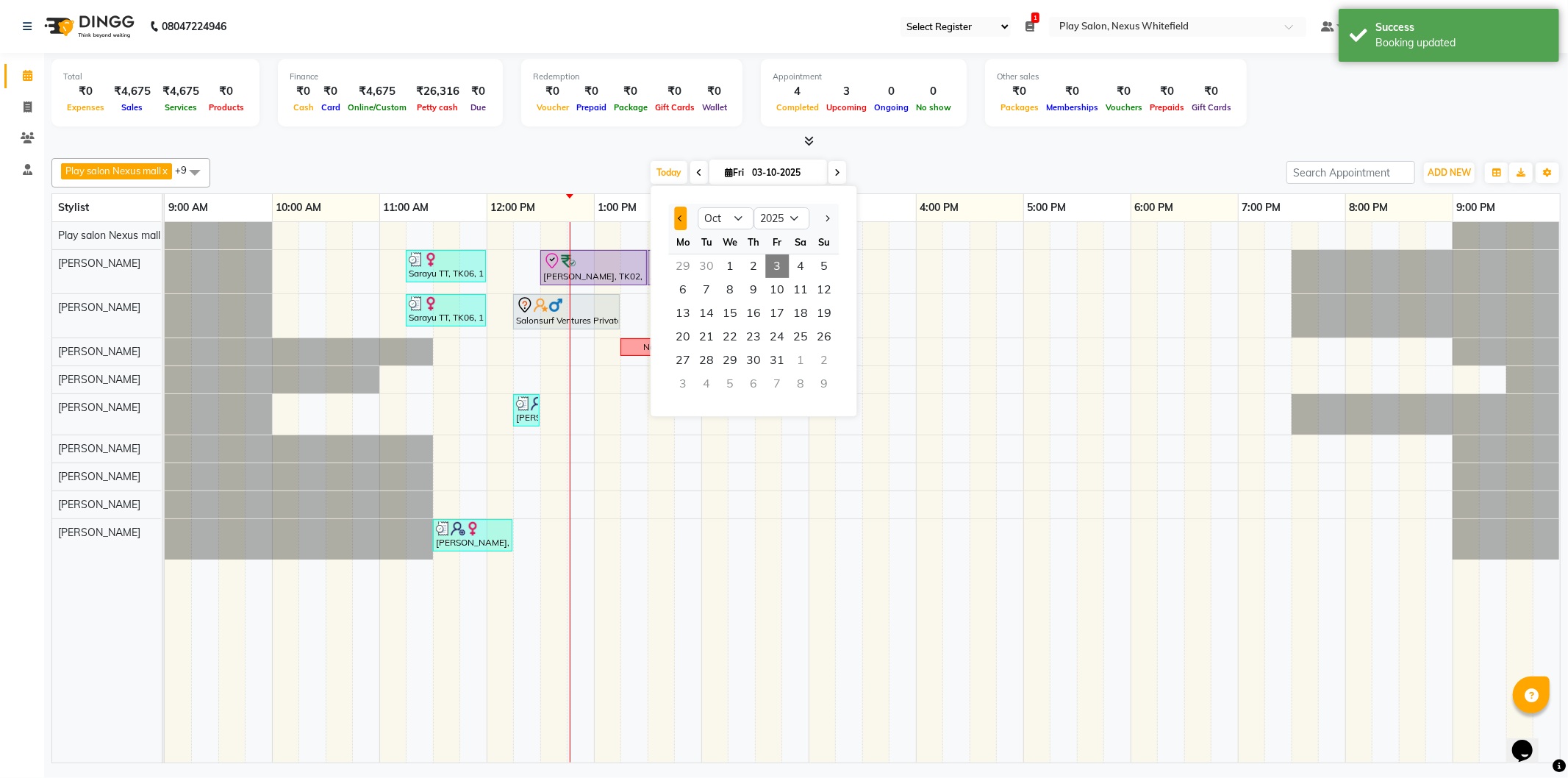
click at [677, 219] on button "Previous month" at bounding box center [680, 218] width 13 height 24
select select "9"
click at [758, 334] on span "25" at bounding box center [754, 337] width 24 height 24
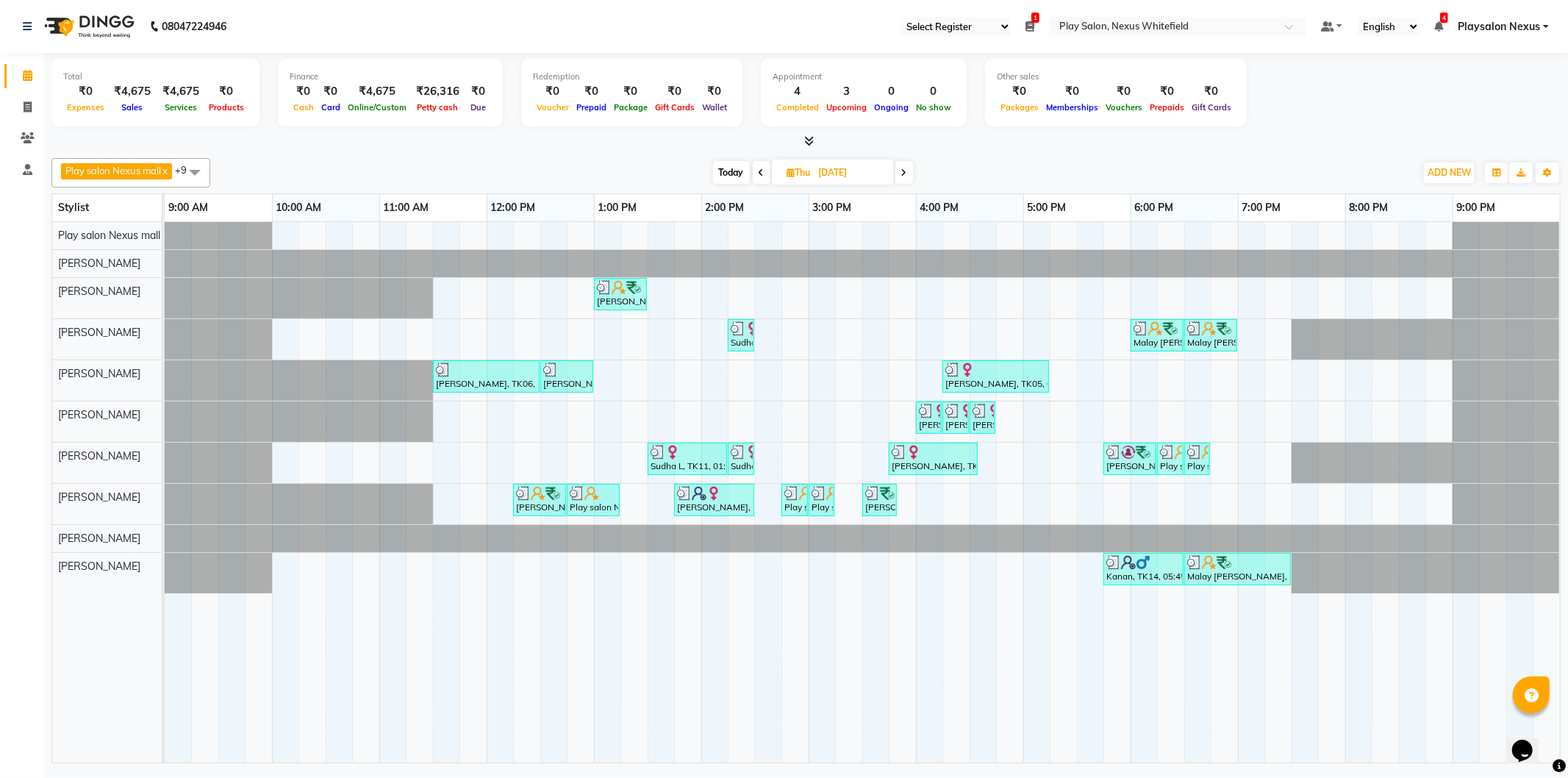
click at [763, 172] on icon at bounding box center [761, 173] width 6 height 8
type input "[DATE]"
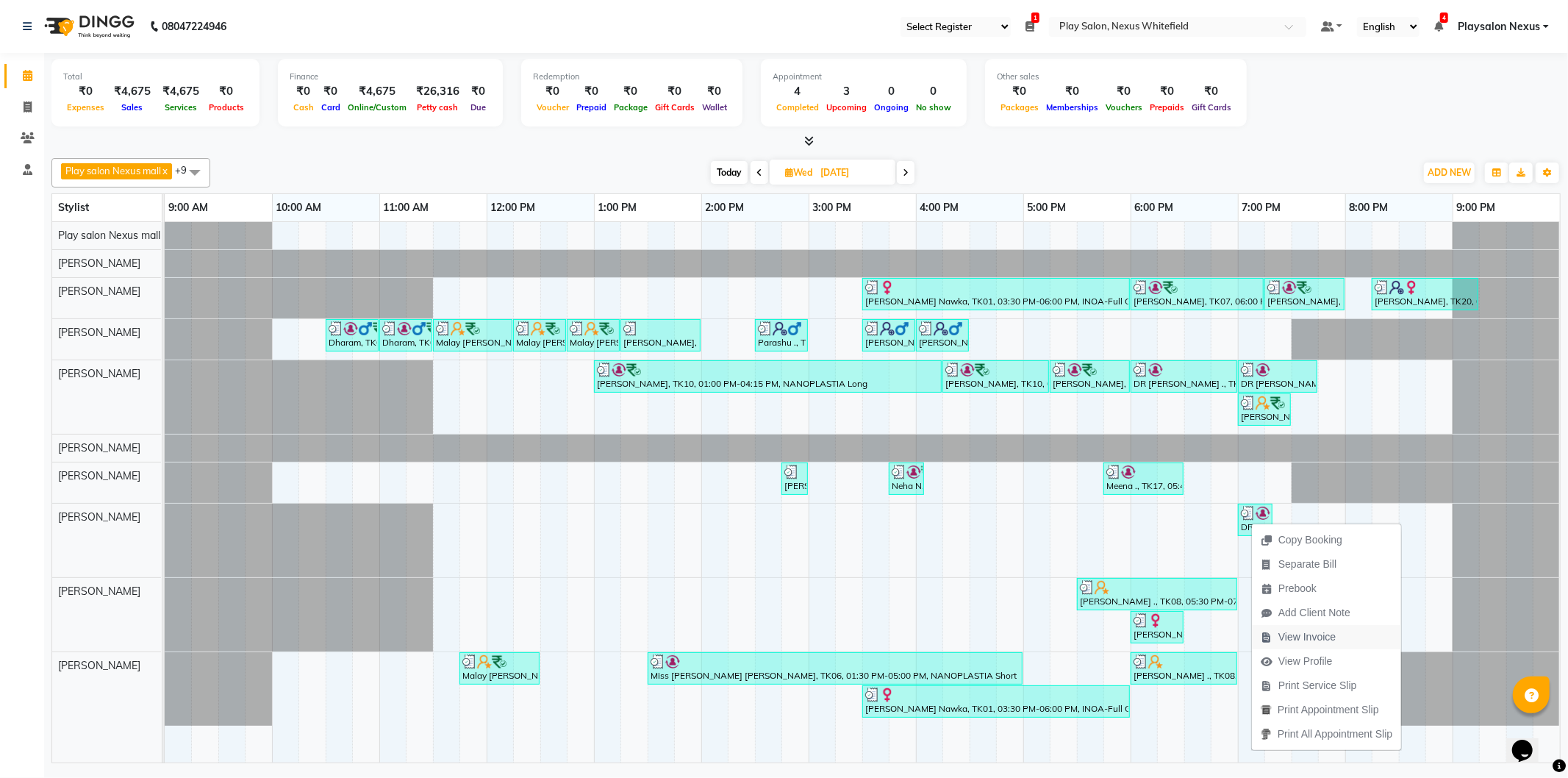
click at [1297, 633] on span "View Invoice" at bounding box center [1307, 637] width 57 height 15
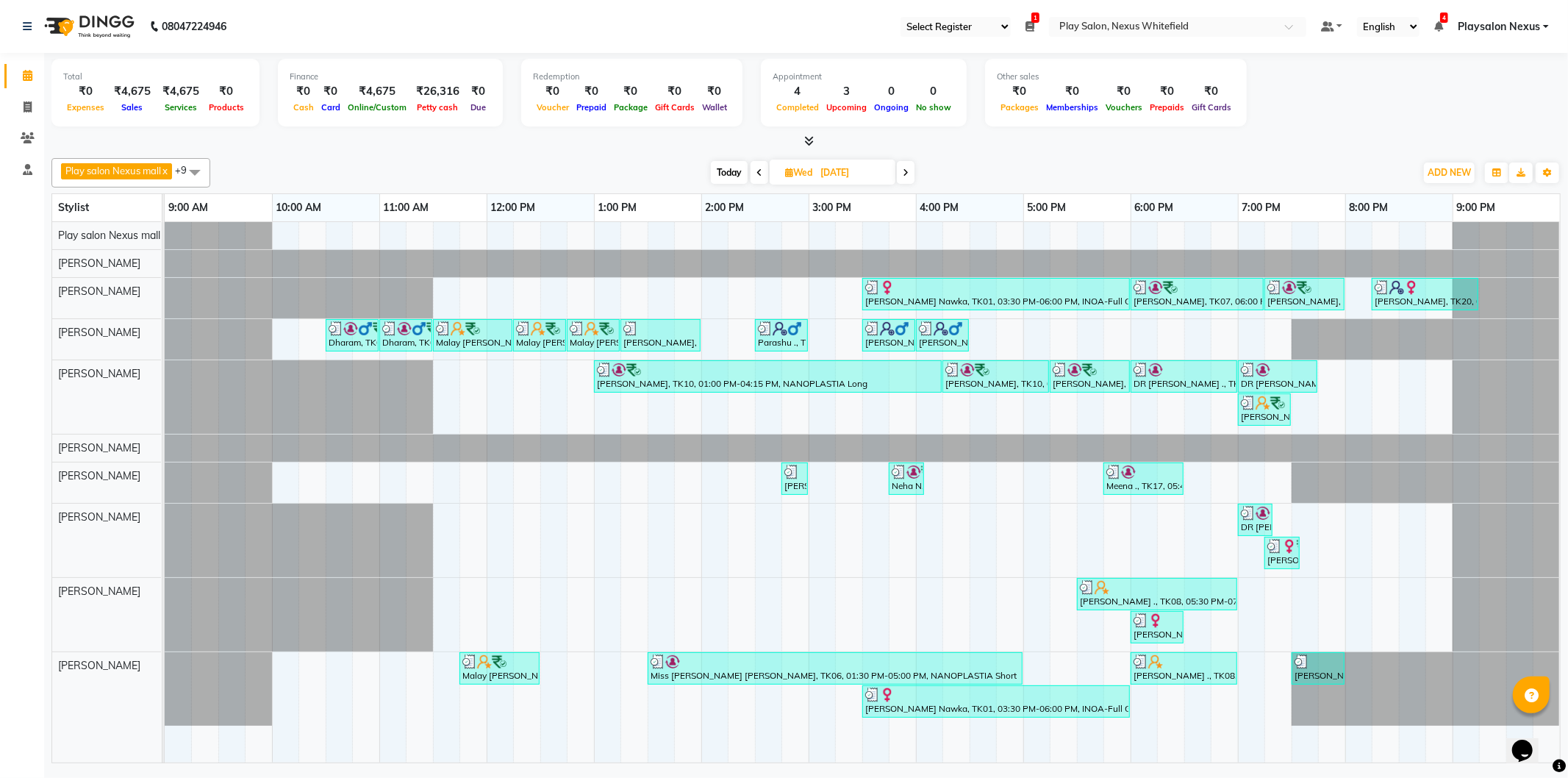
click at [1091, 237] on div "Pushpa Nawka, TK01, 03:30 PM-06:00 PM, INOA-Full Global Colour - Short Soma Sen…" at bounding box center [862, 493] width 1395 height 541
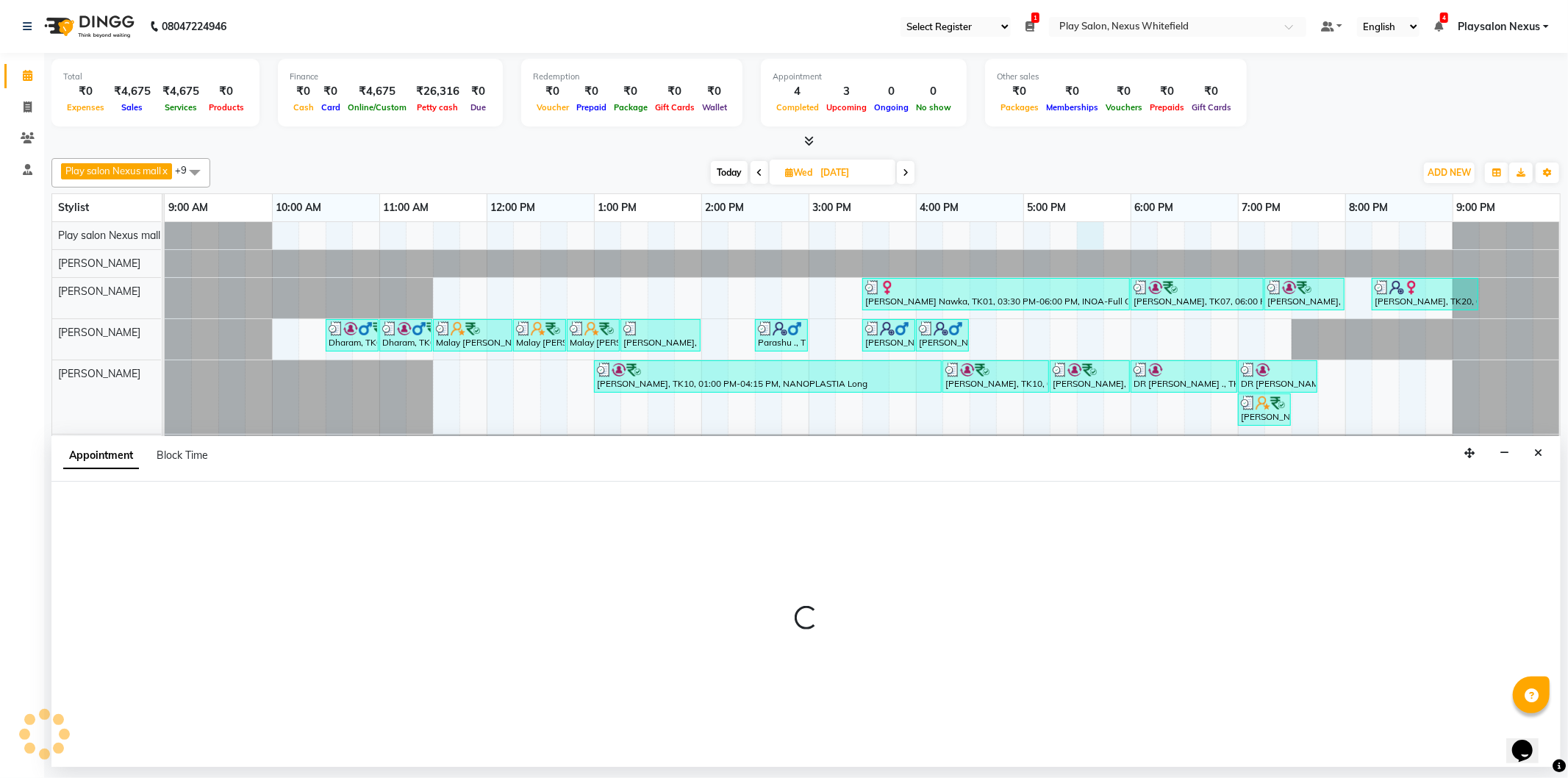
select select "81399"
select select "tentative"
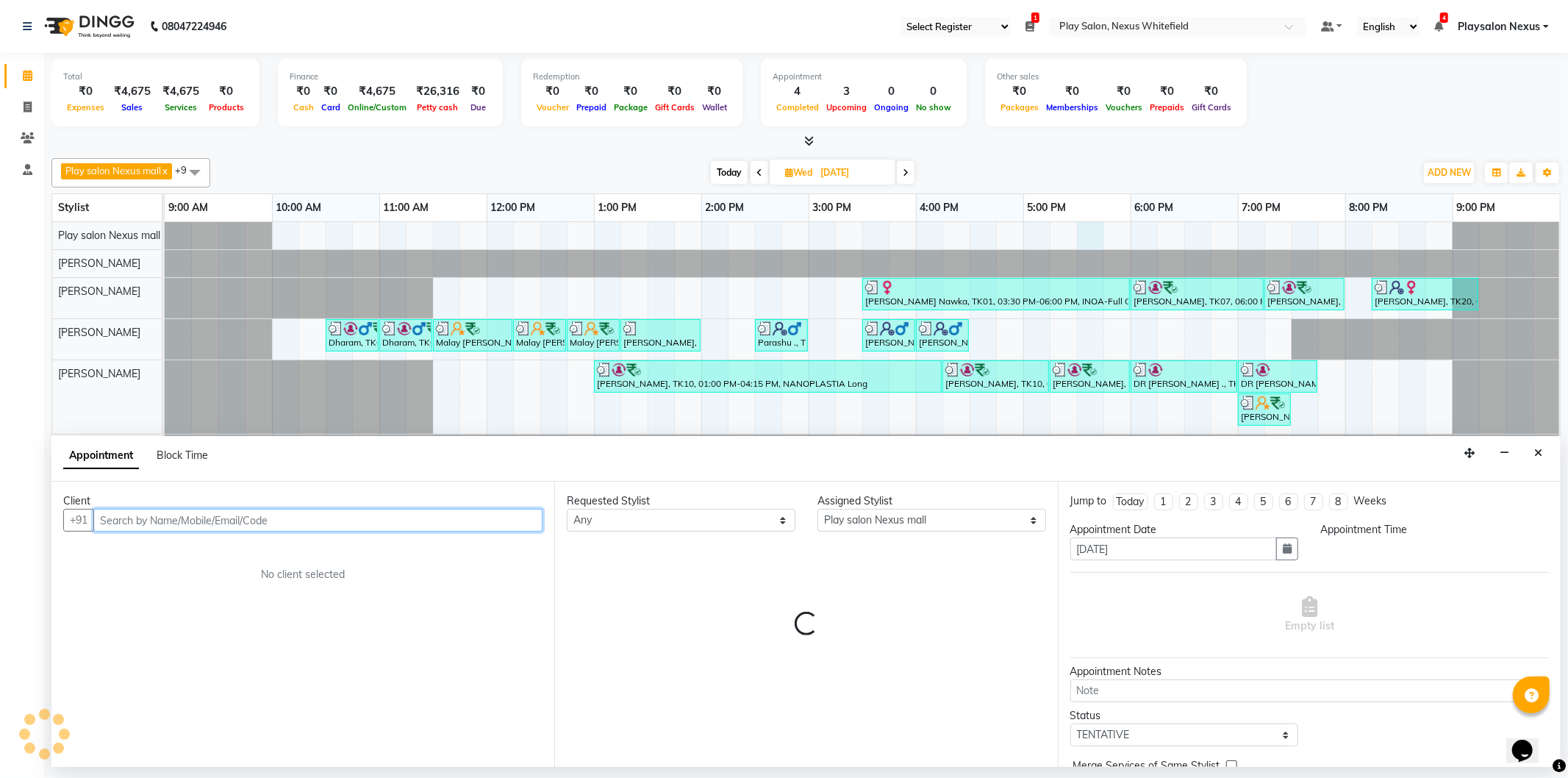
select select "1050"
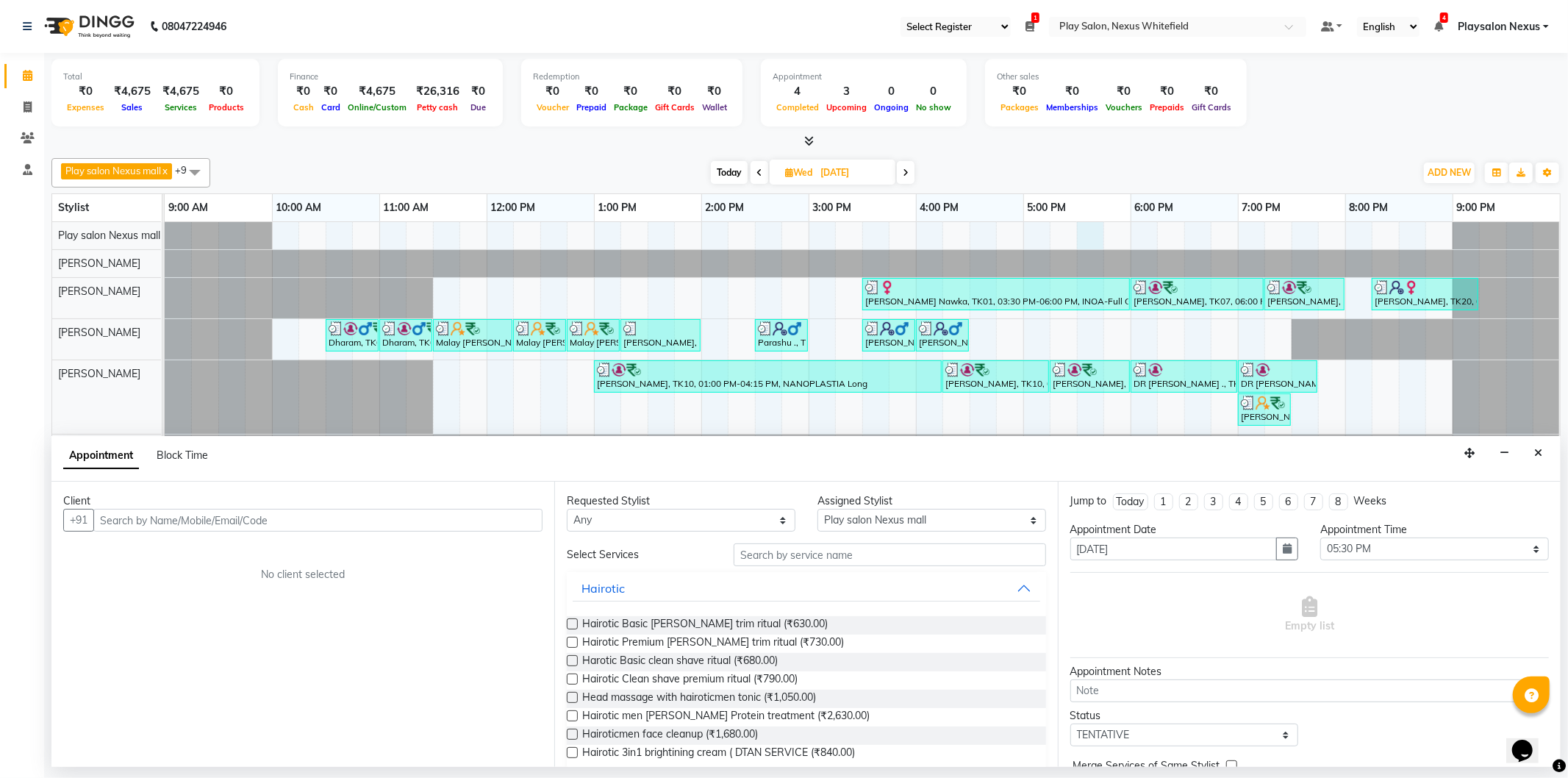
drag, startPoint x: 1542, startPoint y: 454, endPoint x: 1519, endPoint y: 443, distance: 25.5
click at [1540, 453] on icon "Close" at bounding box center [1539, 453] width 8 height 10
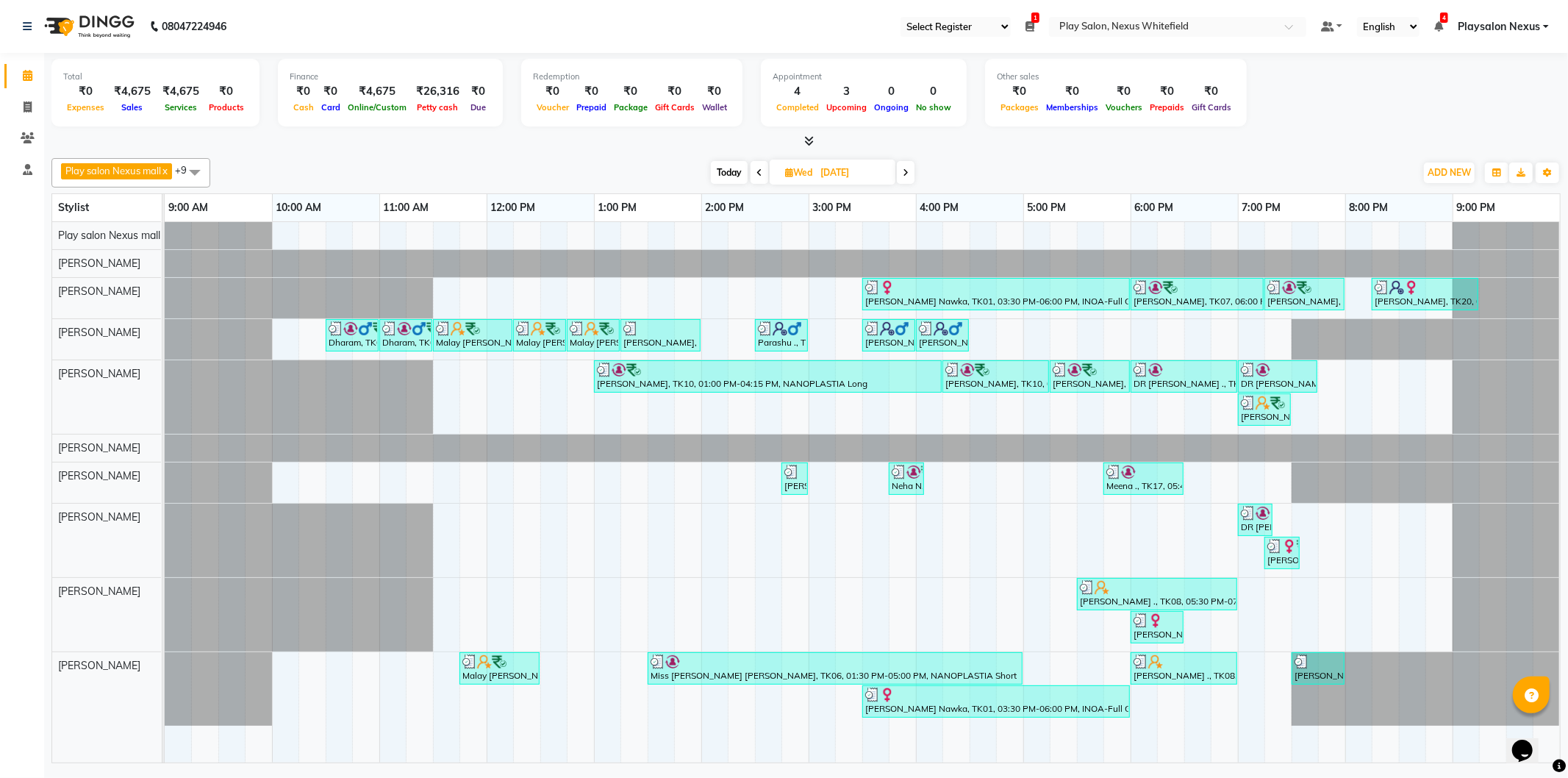
click at [758, 173] on icon at bounding box center [759, 173] width 6 height 8
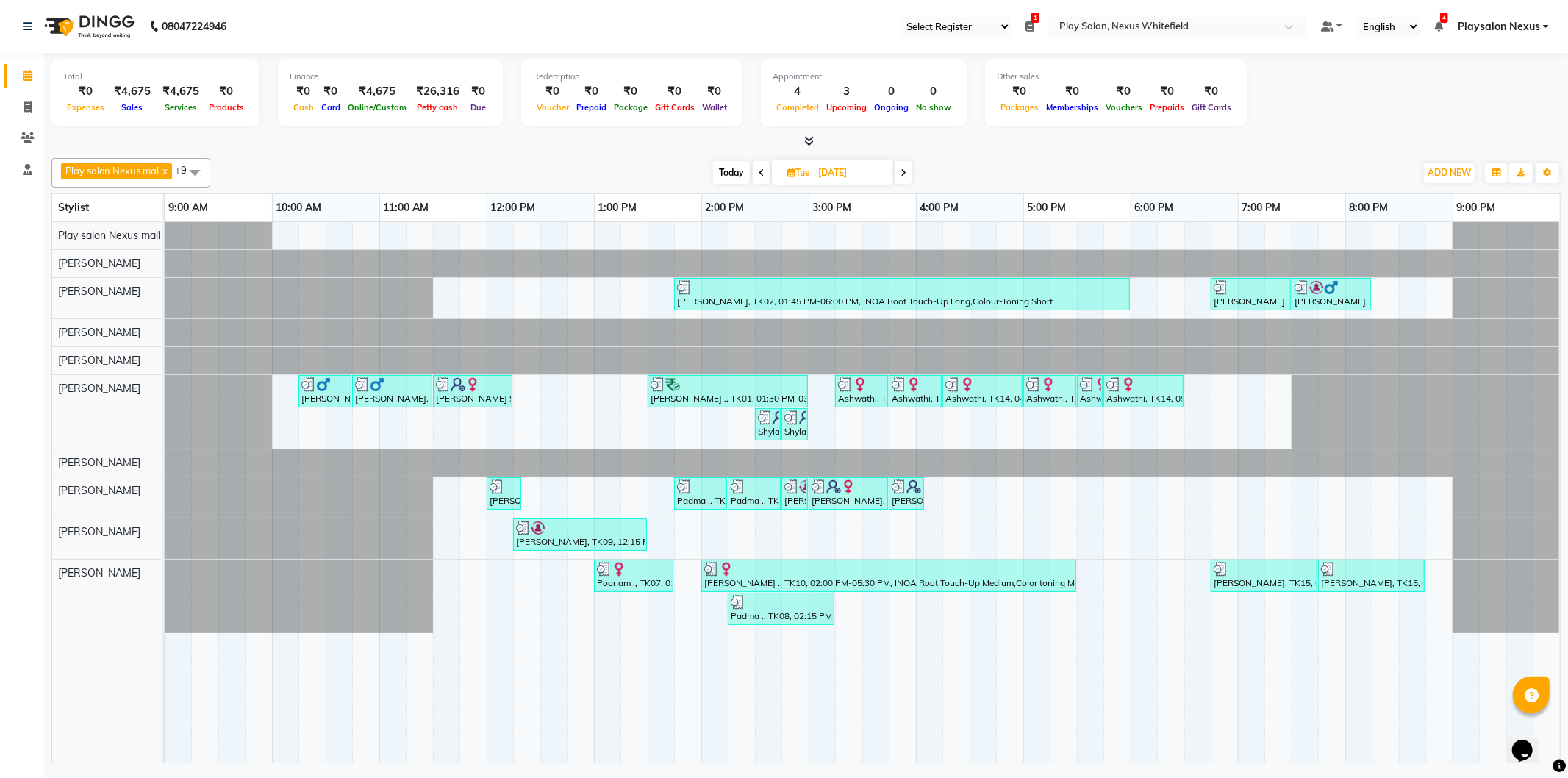
click at [579, 695] on td at bounding box center [581, 493] width 27 height 541
click at [766, 173] on span at bounding box center [761, 172] width 18 height 23
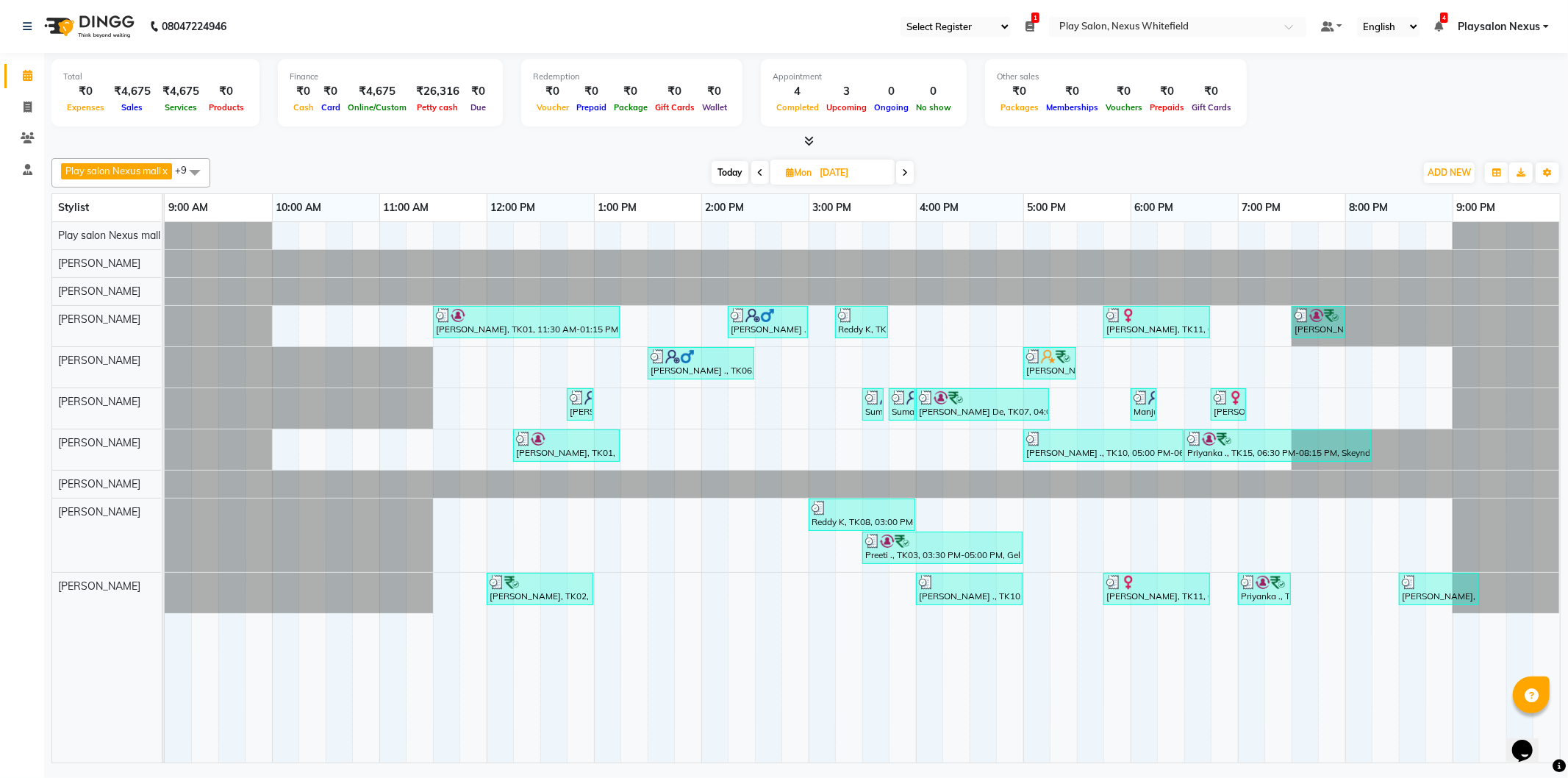
click at [903, 172] on span at bounding box center [904, 172] width 18 height 23
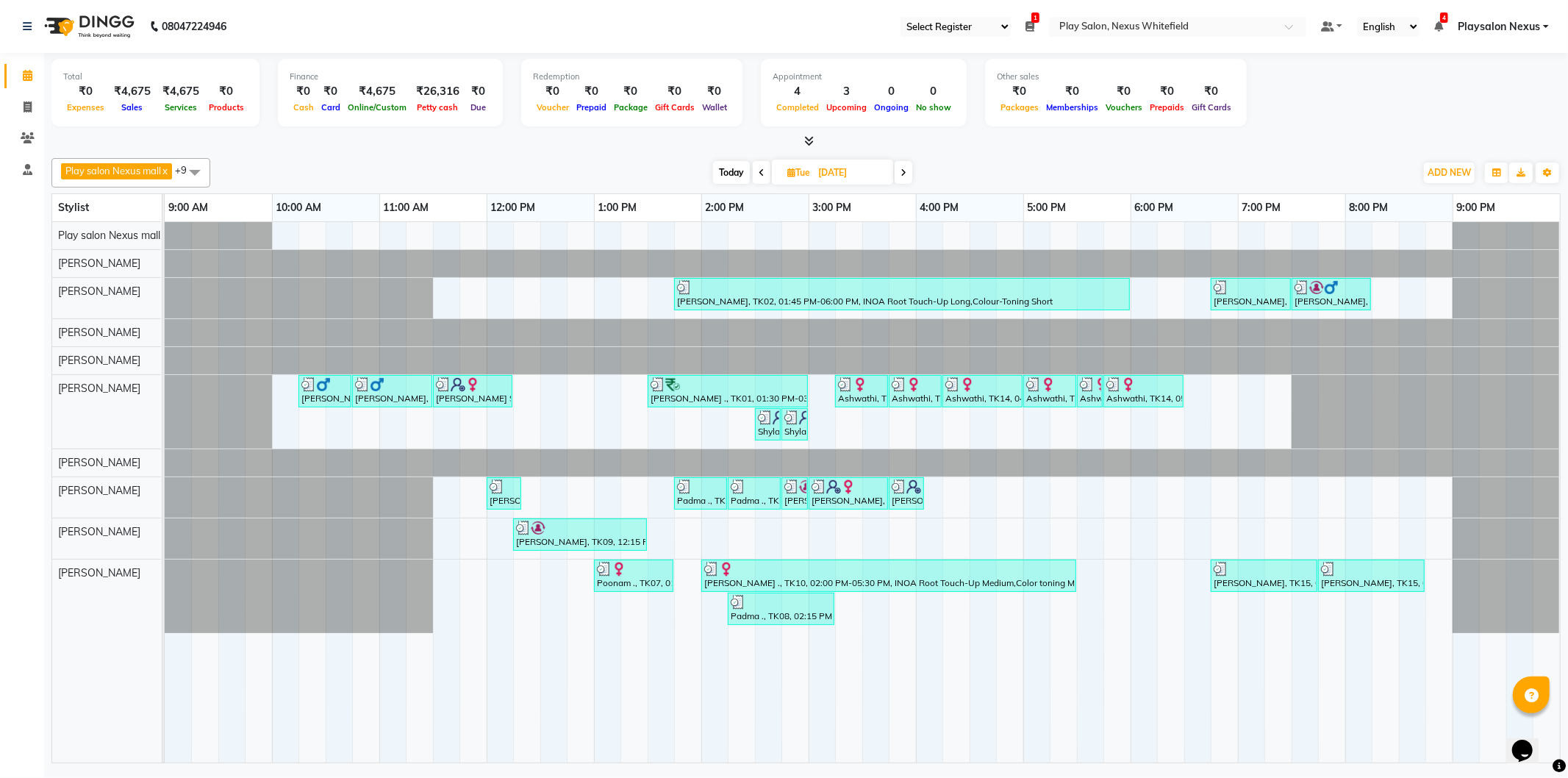
drag, startPoint x: 774, startPoint y: 203, endPoint x: 792, endPoint y: 196, distance: 19.3
click at [775, 202] on div "2:00 PM" at bounding box center [755, 207] width 107 height 27
click at [911, 173] on span at bounding box center [903, 172] width 18 height 23
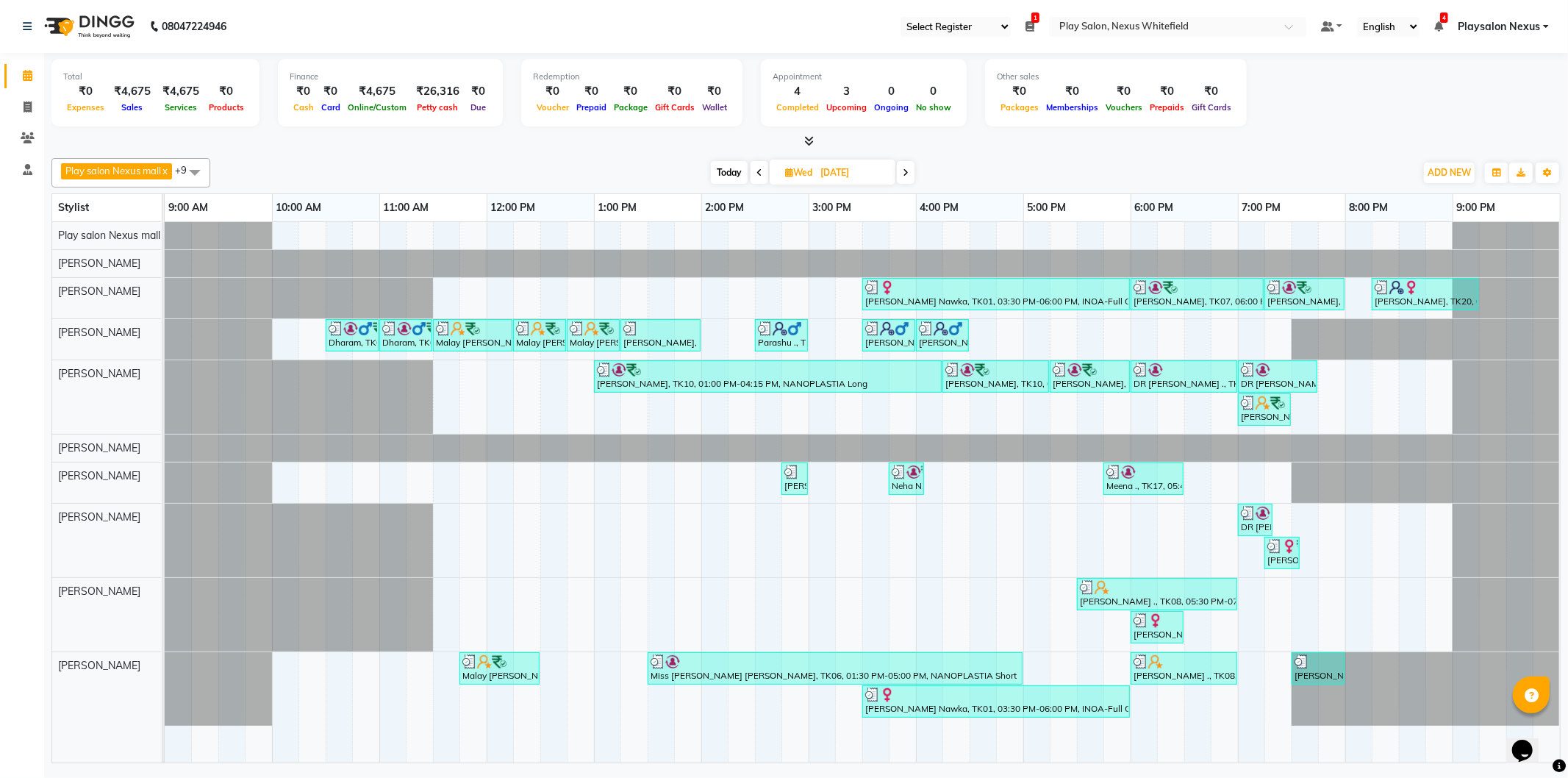
click at [755, 173] on span at bounding box center [759, 172] width 18 height 23
type input "[DATE]"
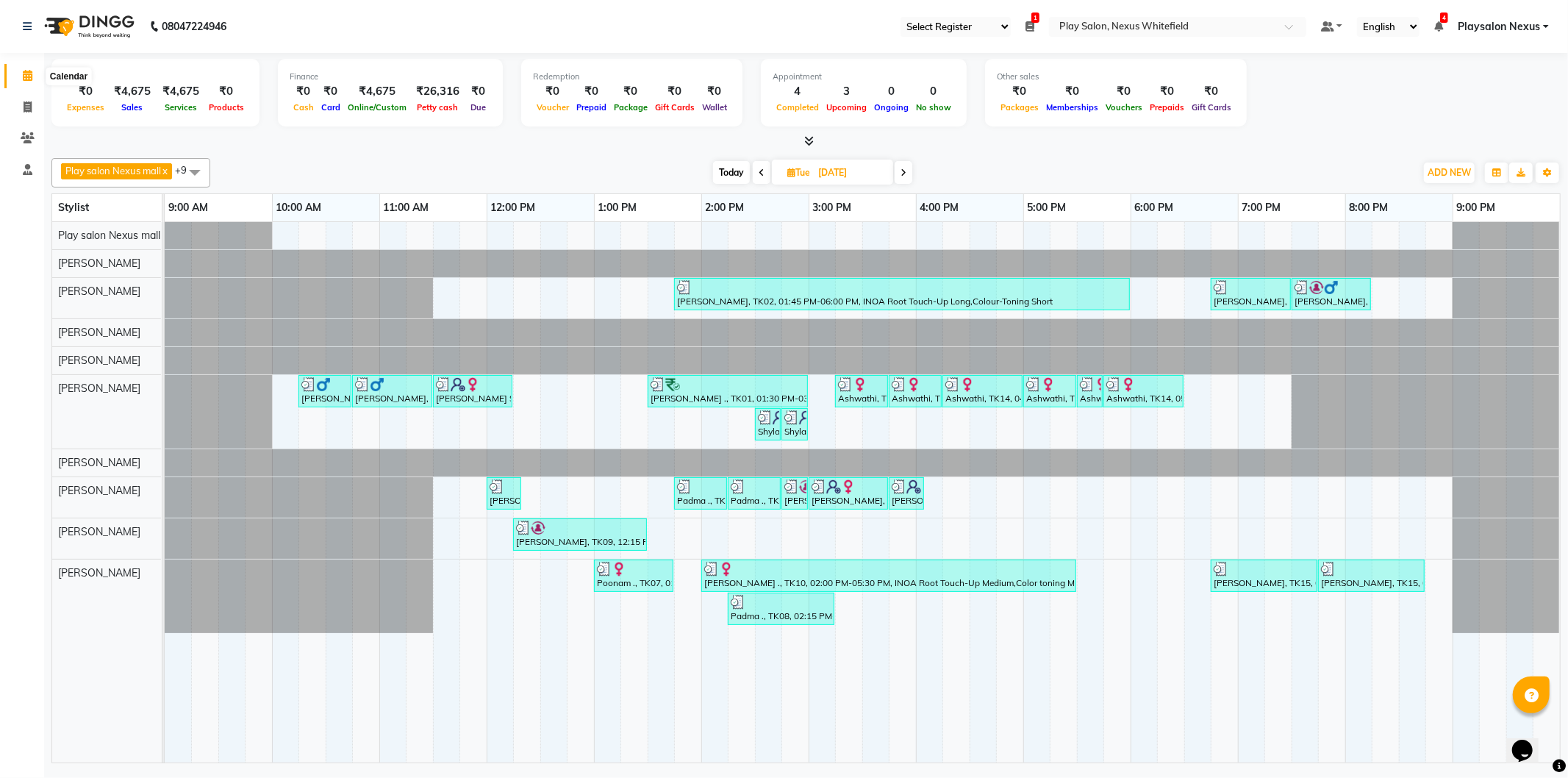
click at [26, 76] on icon at bounding box center [27, 75] width 9 height 11
click at [35, 104] on span at bounding box center [27, 108] width 26 height 17
select select "8356"
select select "service"
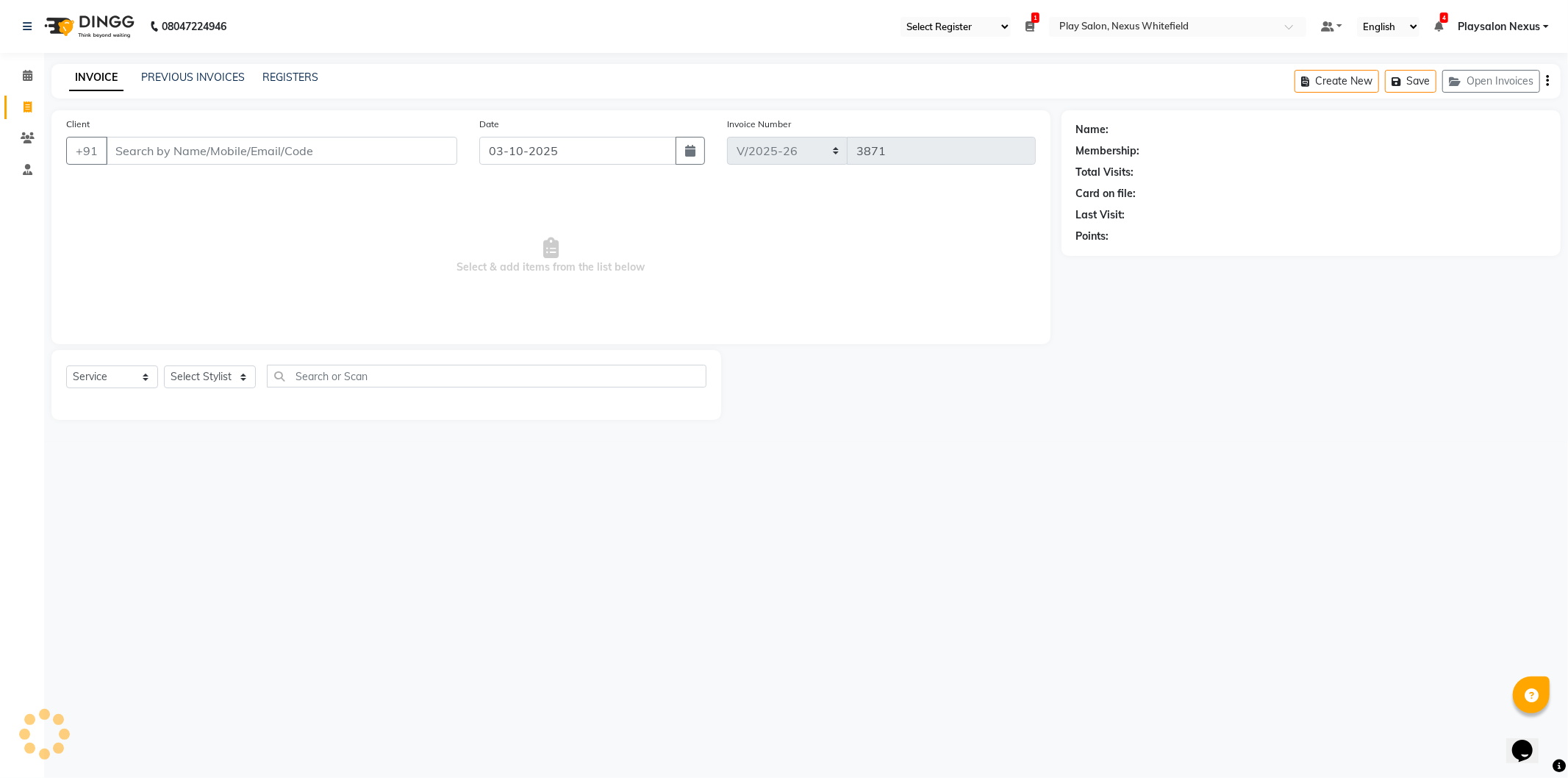
click at [177, 149] on input "Client" at bounding box center [281, 150] width 351 height 28
click at [188, 83] on link "PREVIOUS INVOICES" at bounding box center [193, 77] width 104 height 13
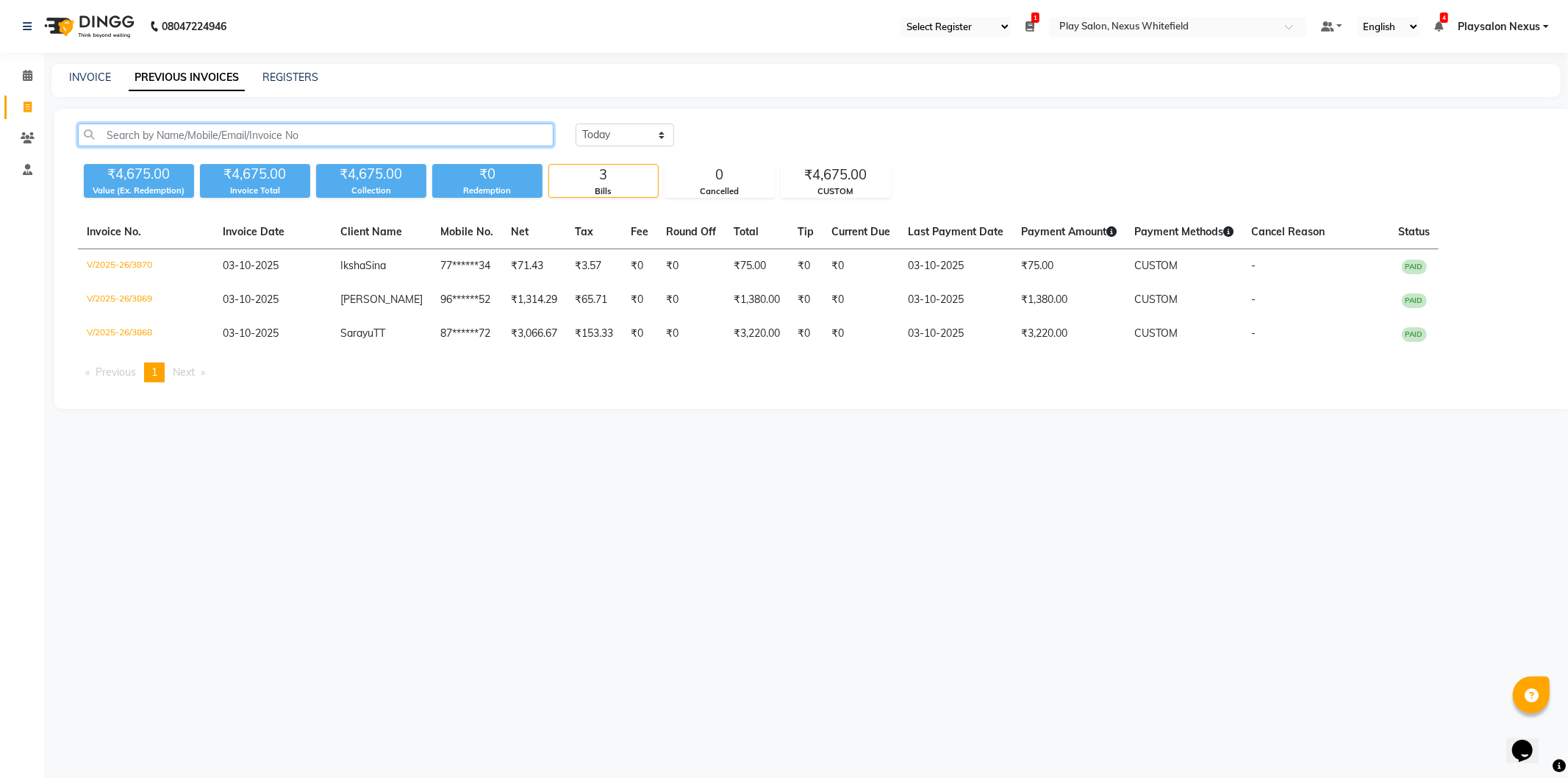
click at [191, 134] on input "text" at bounding box center [316, 135] width 476 height 23
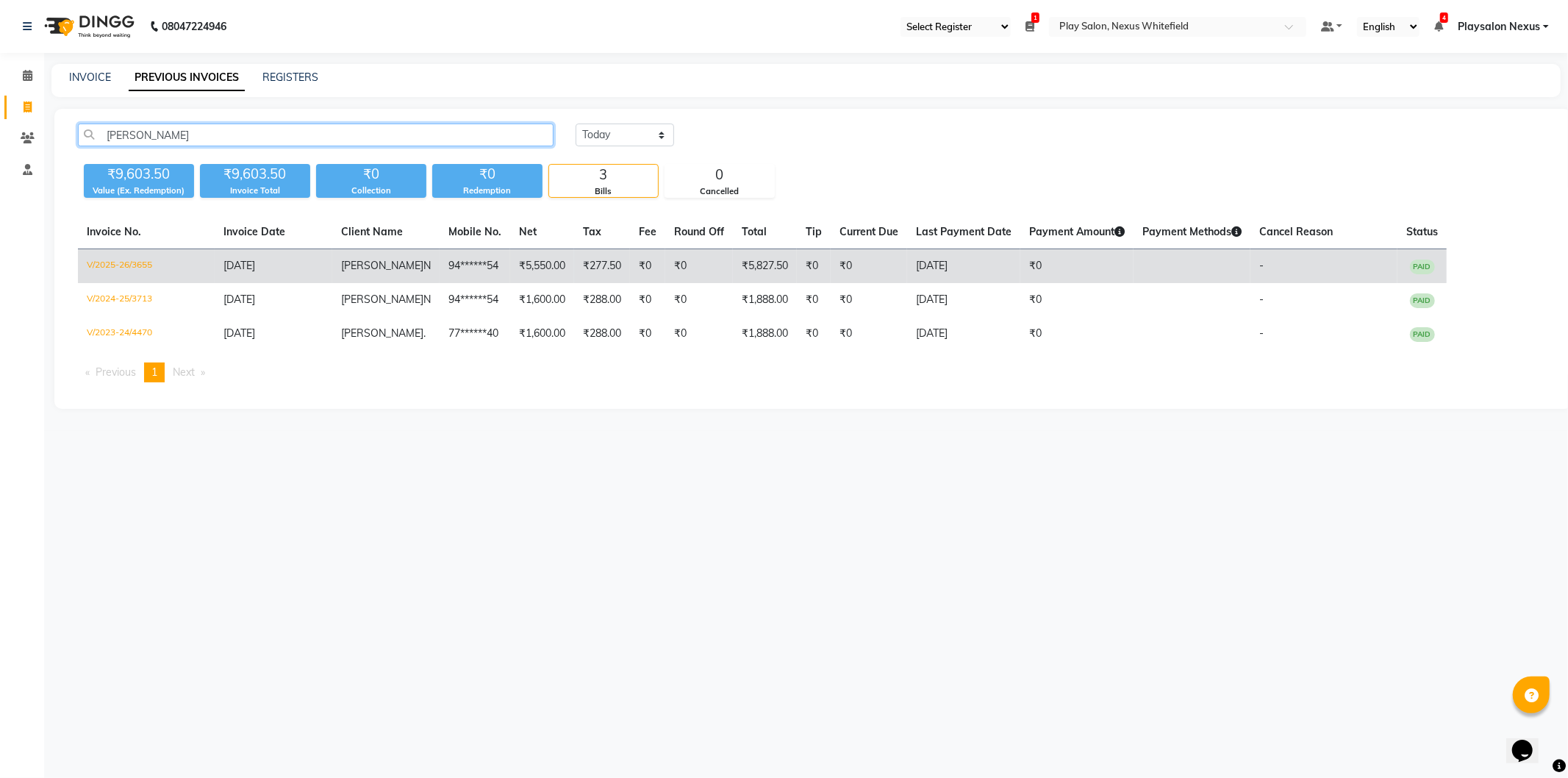
type input "sabitha"
click at [255, 266] on span "[DATE]" at bounding box center [239, 265] width 32 height 13
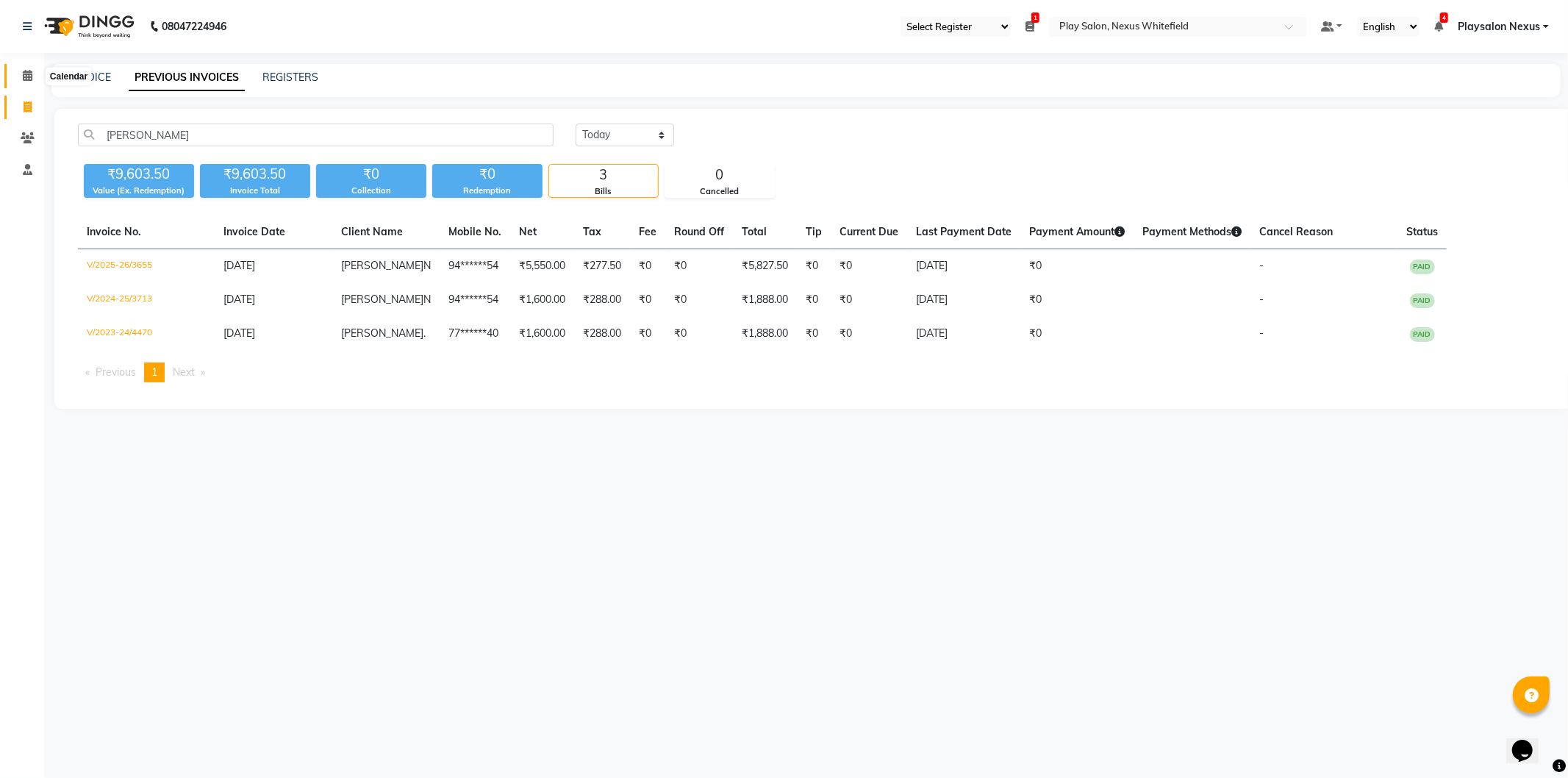
click at [26, 73] on icon at bounding box center [27, 75] width 9 height 11
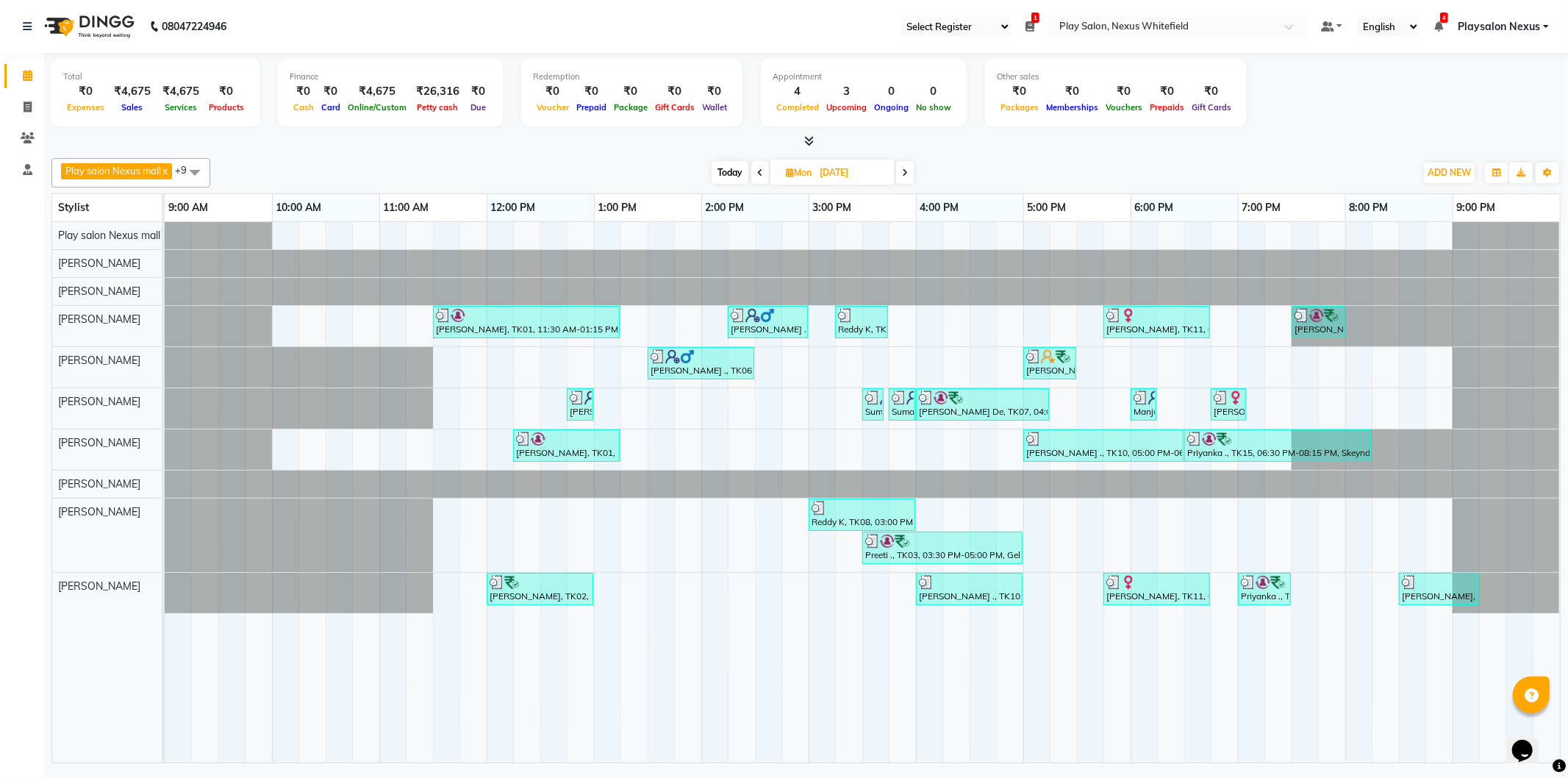
click at [799, 172] on span "Mon" at bounding box center [798, 172] width 33 height 11
select select "9"
select select "2025"
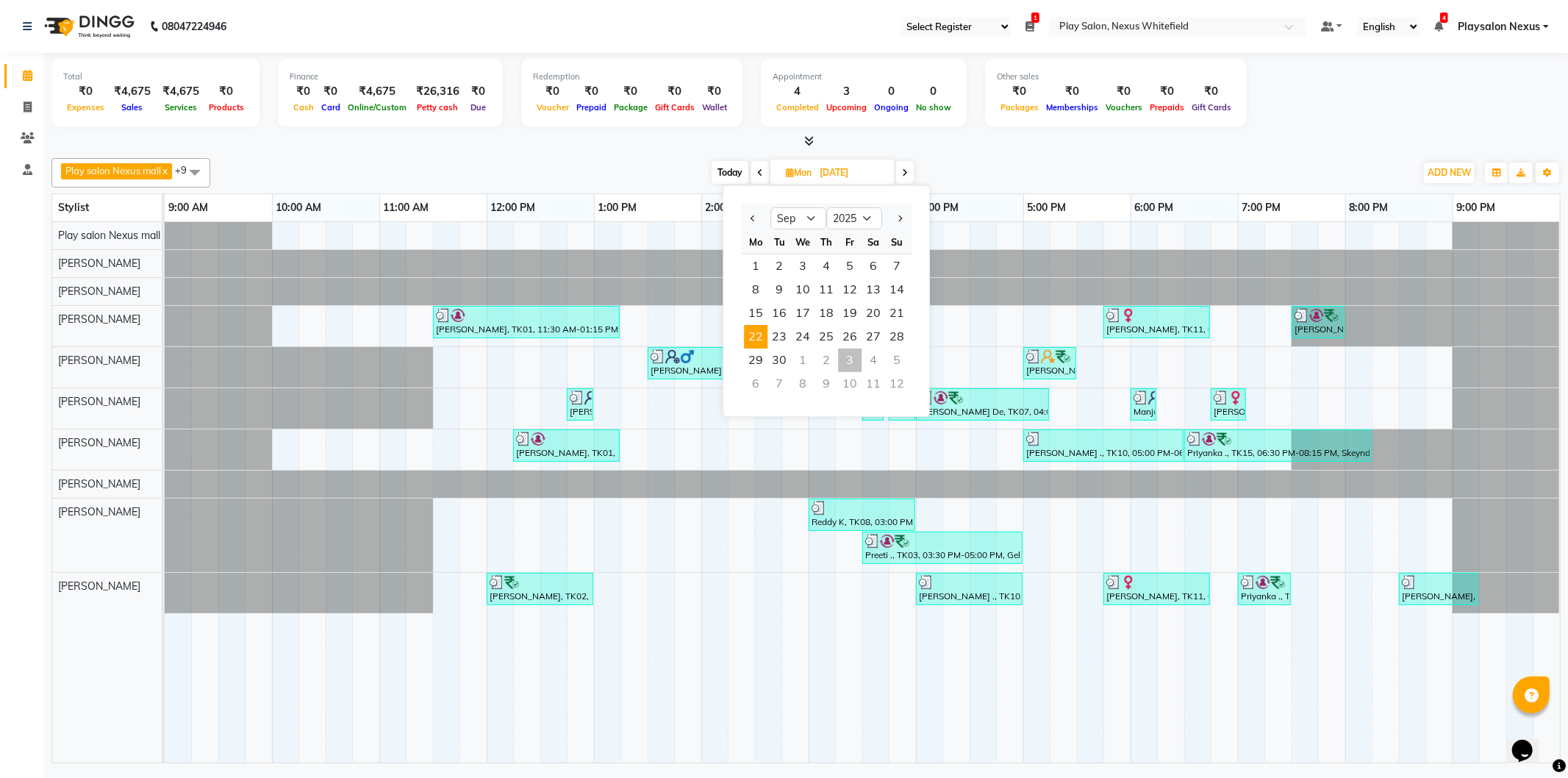
click at [802, 356] on div "1" at bounding box center [803, 360] width 24 height 24
type input "01-10-2025"
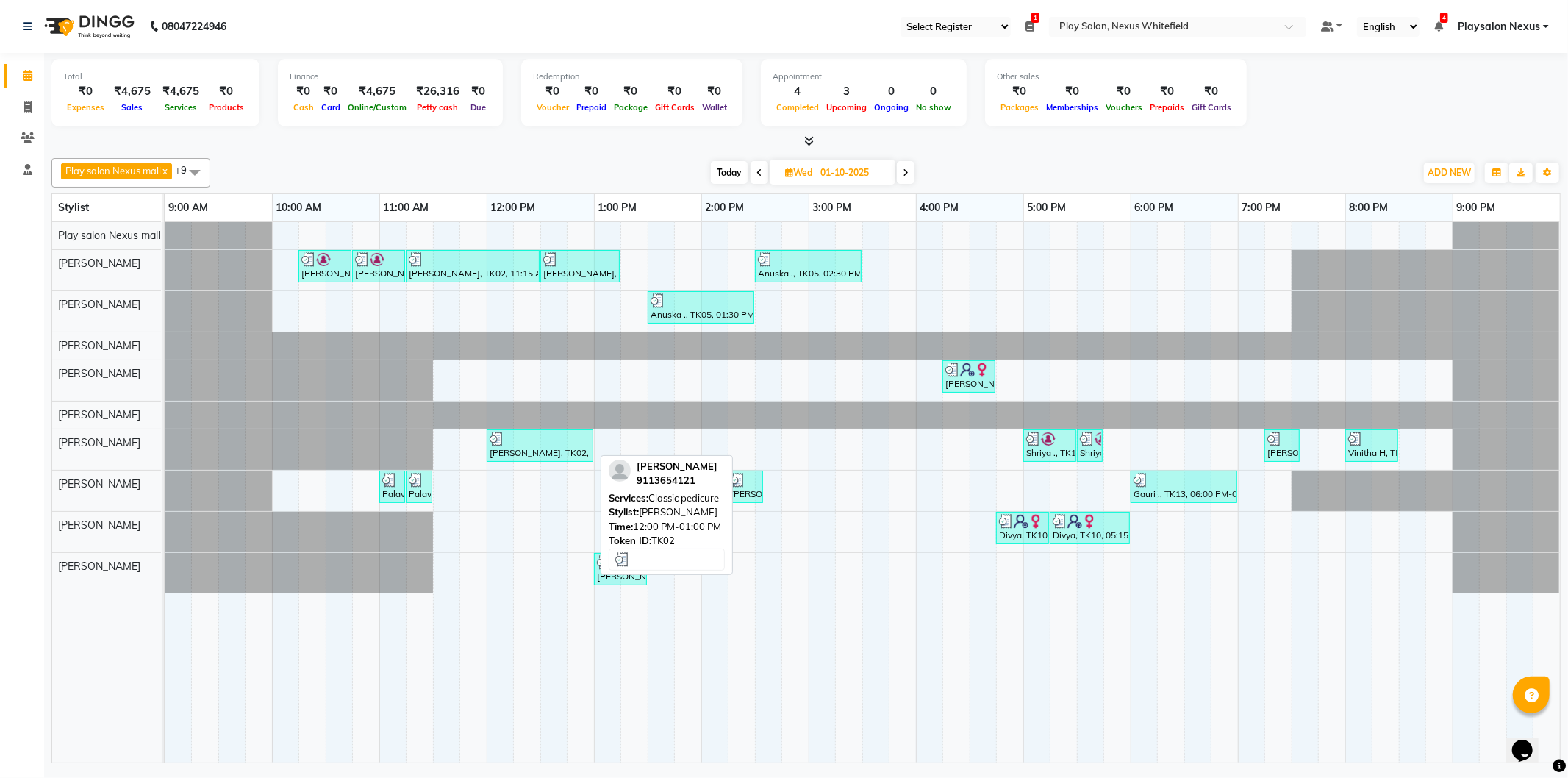
click at [547, 450] on div "[PERSON_NAME], TK02, 12:00 PM-01:00 PM, Classic pedicure" at bounding box center [540, 445] width 104 height 28
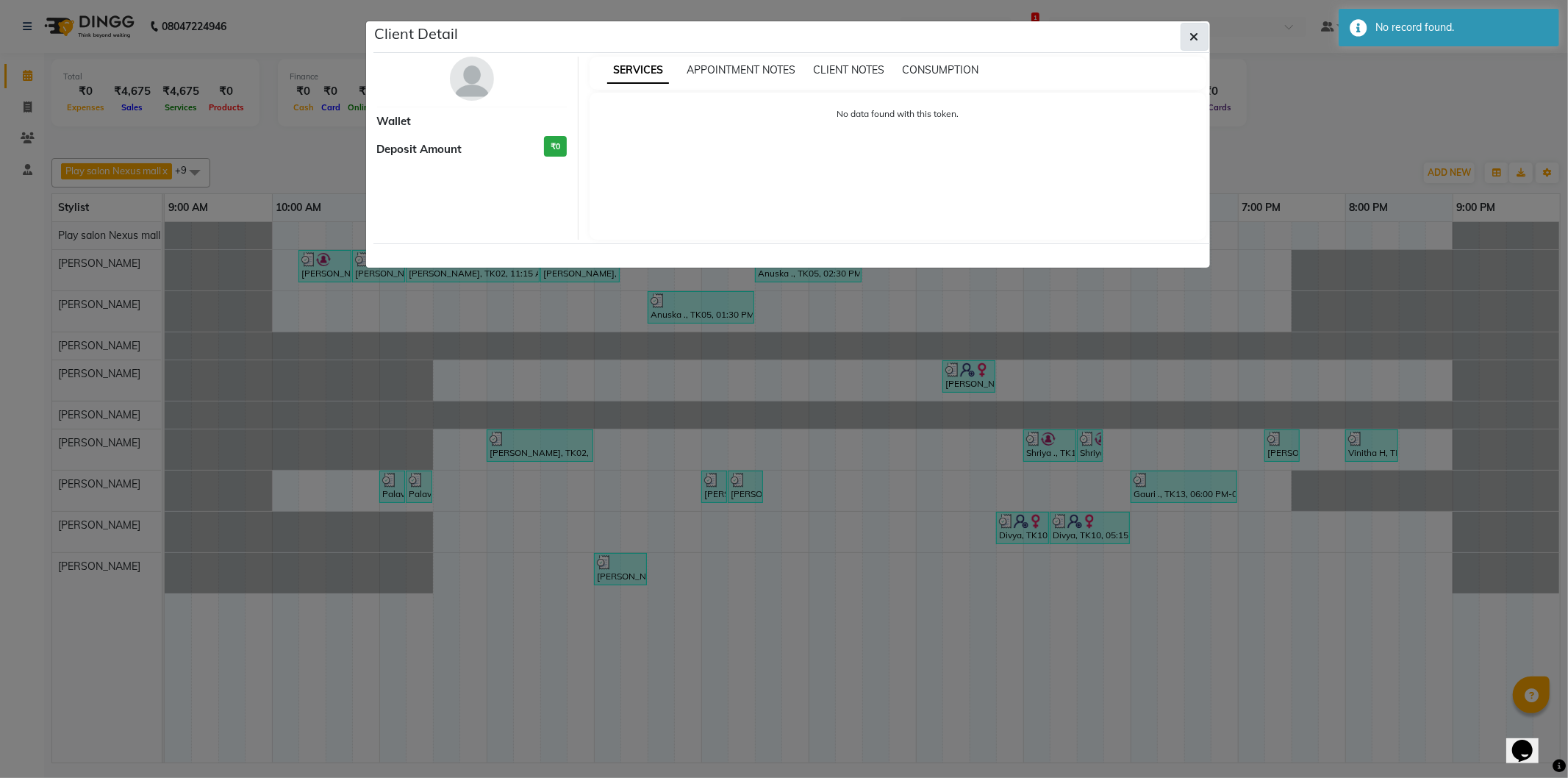
drag, startPoint x: 1193, startPoint y: 31, endPoint x: 827, endPoint y: 155, distance: 386.4
click at [1192, 32] on icon "button" at bounding box center [1194, 37] width 8 height 12
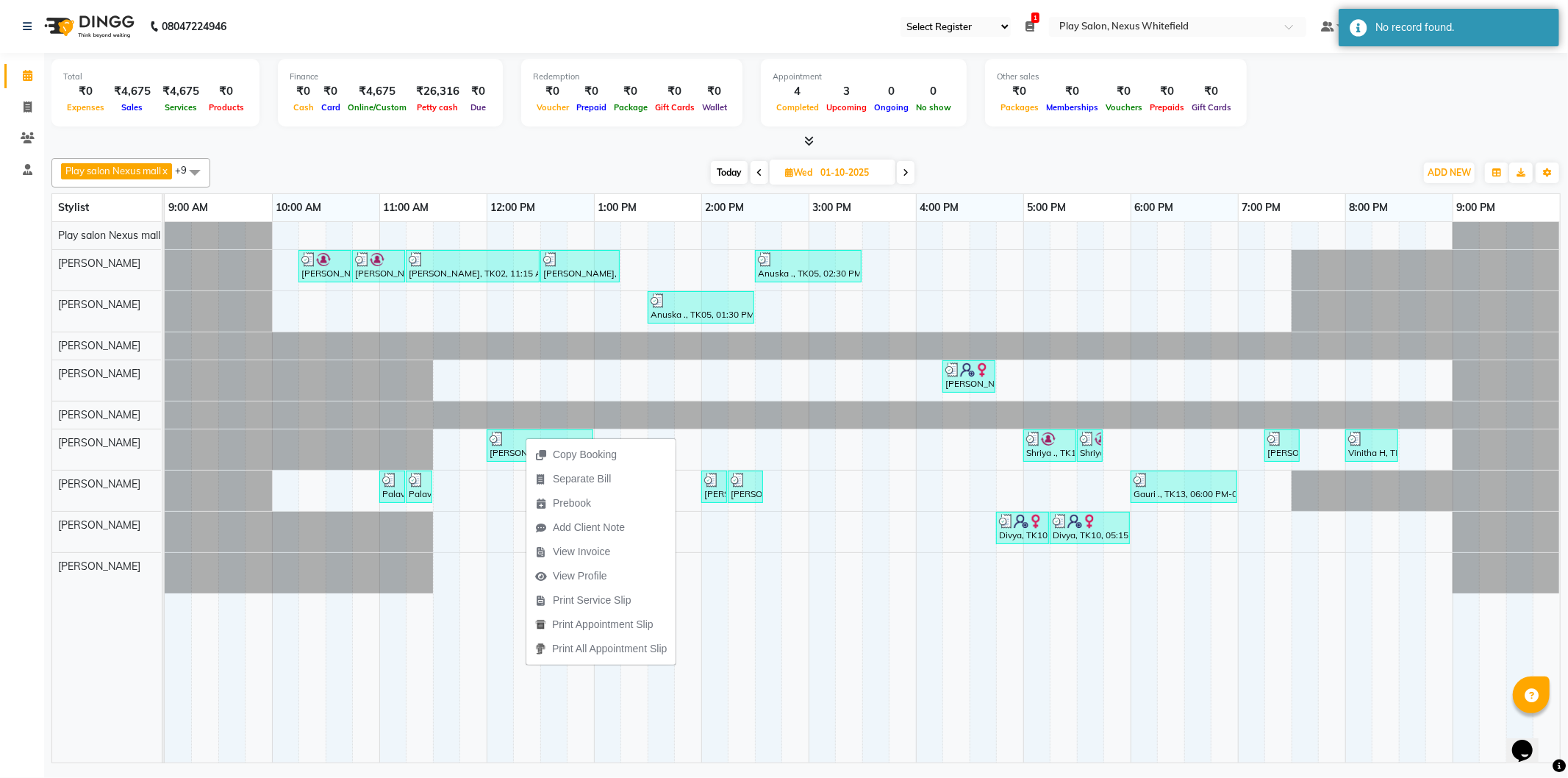
click at [581, 552] on span "View Invoice" at bounding box center [581, 552] width 57 height 15
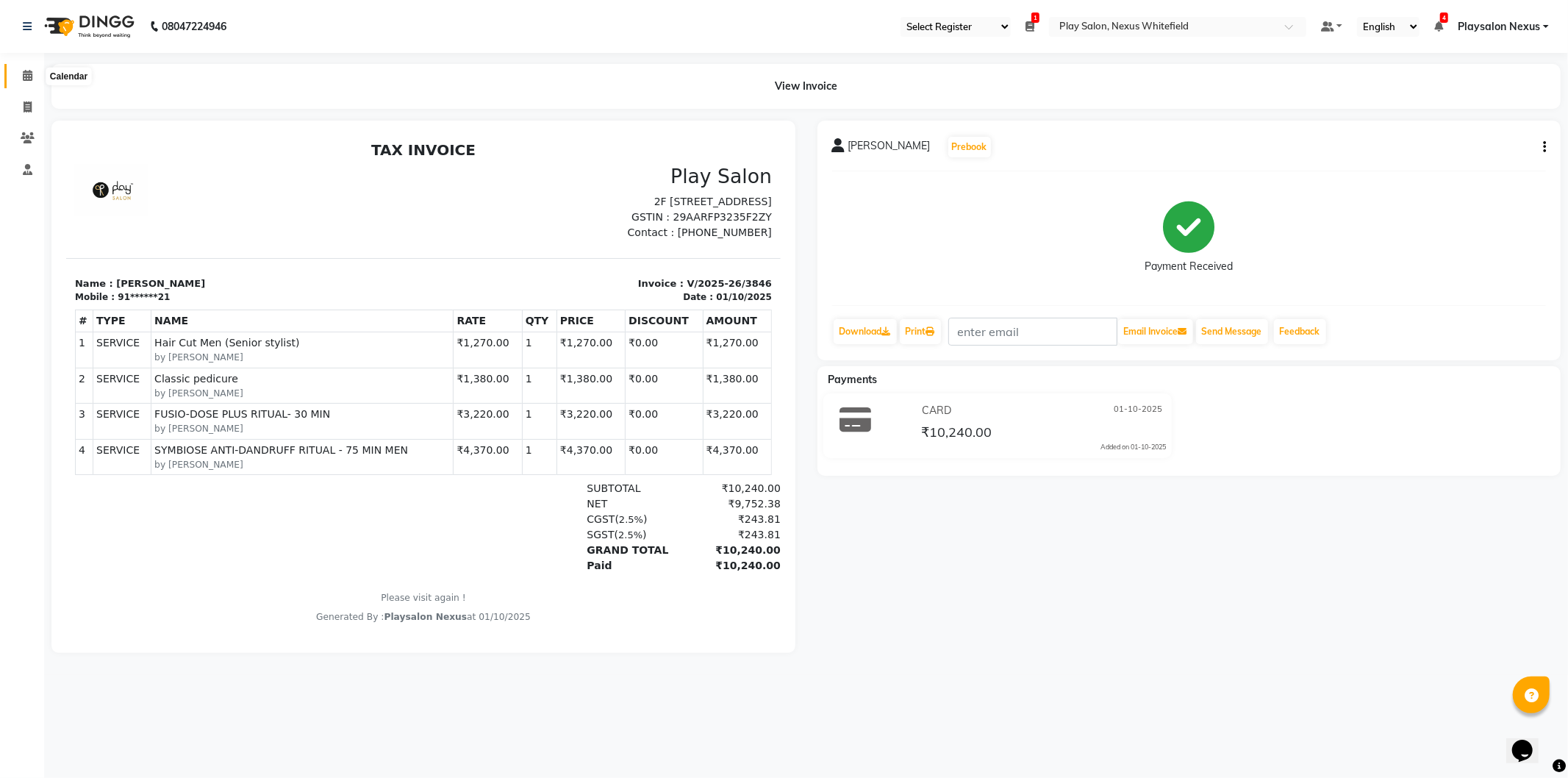
click at [26, 78] on icon at bounding box center [27, 75] width 9 height 11
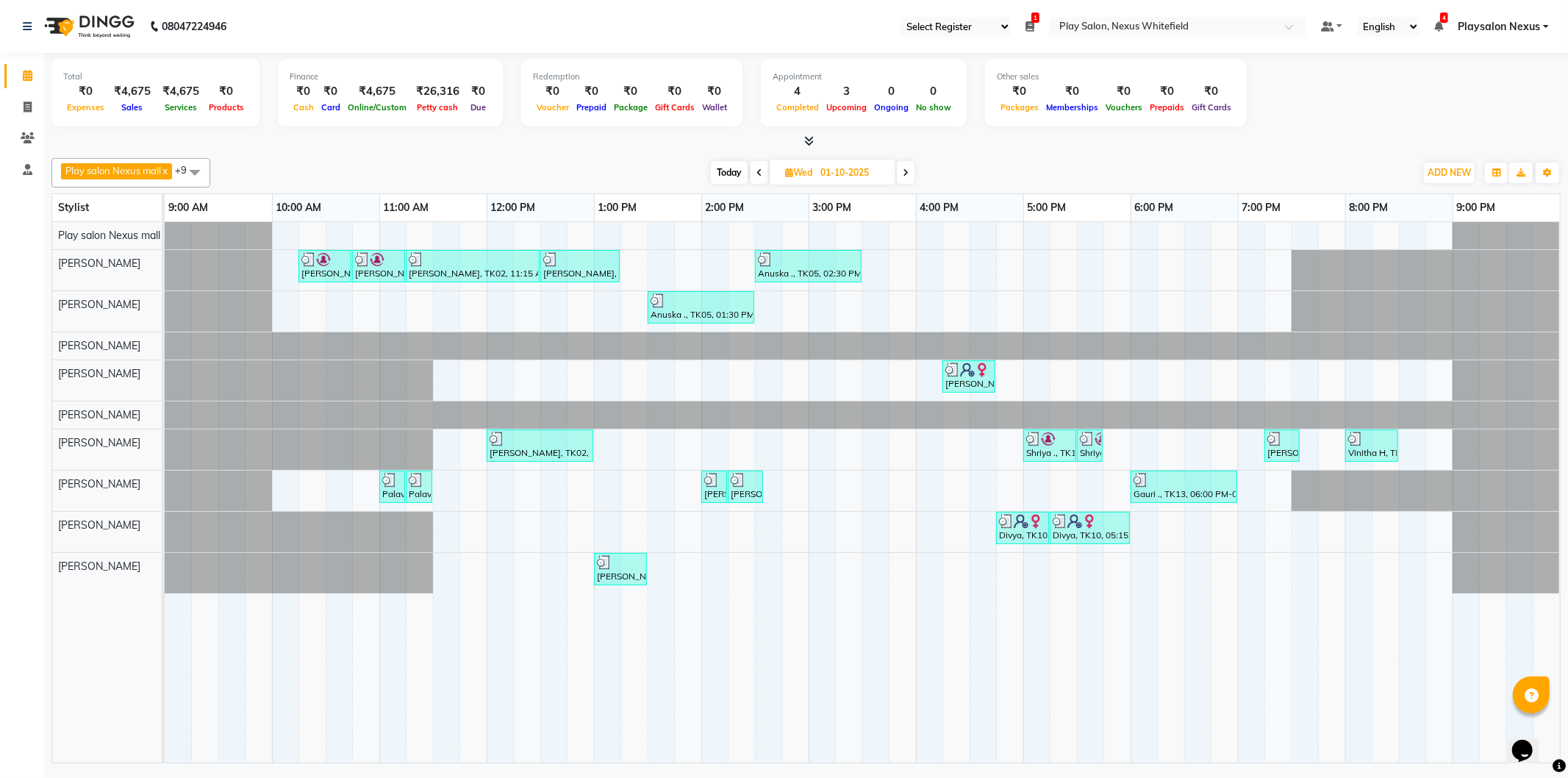
click at [731, 169] on span "Today" at bounding box center [729, 172] width 37 height 23
type input "03-10-2025"
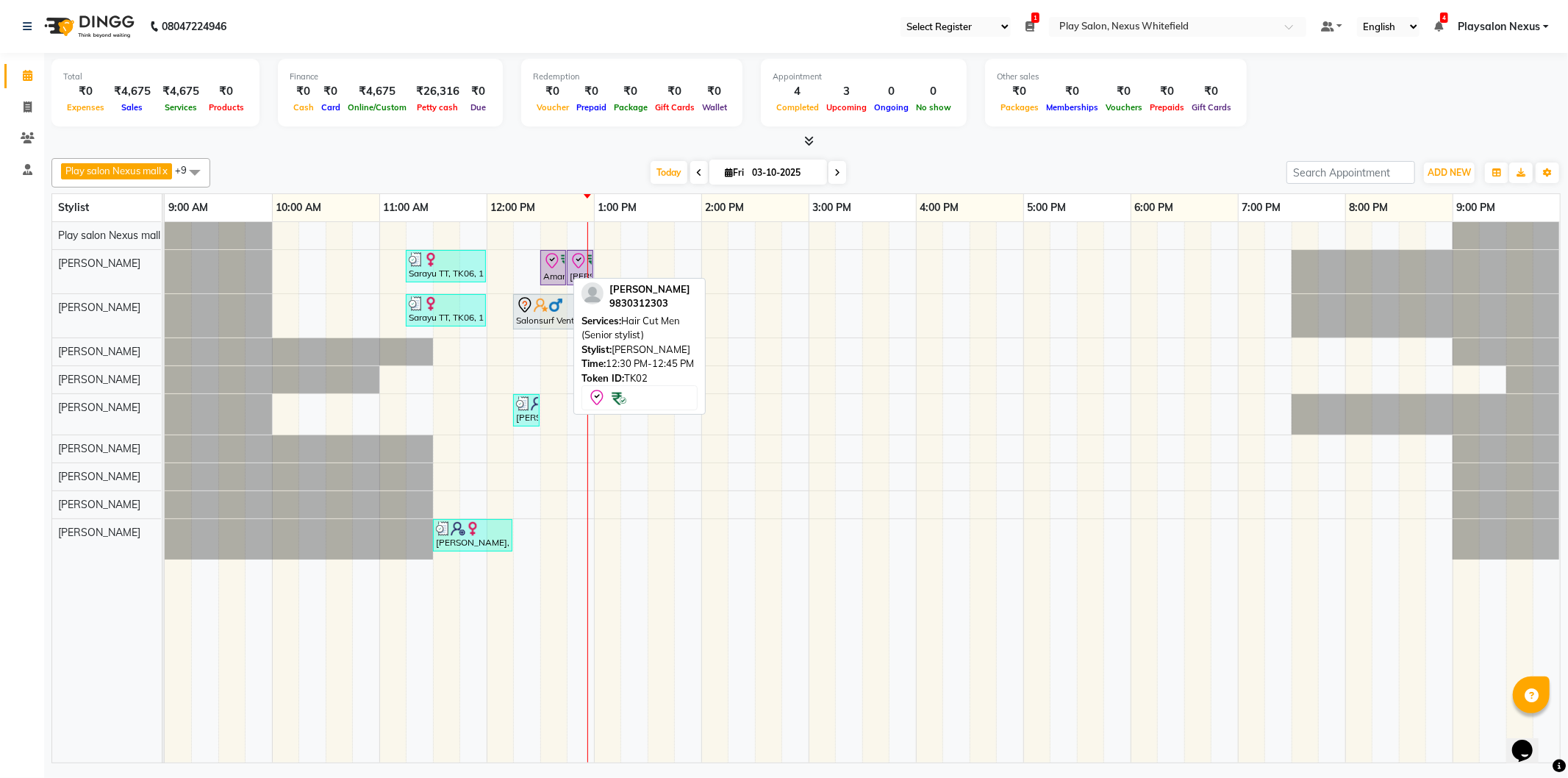
click at [557, 265] on icon at bounding box center [552, 260] width 18 height 18
select select "8"
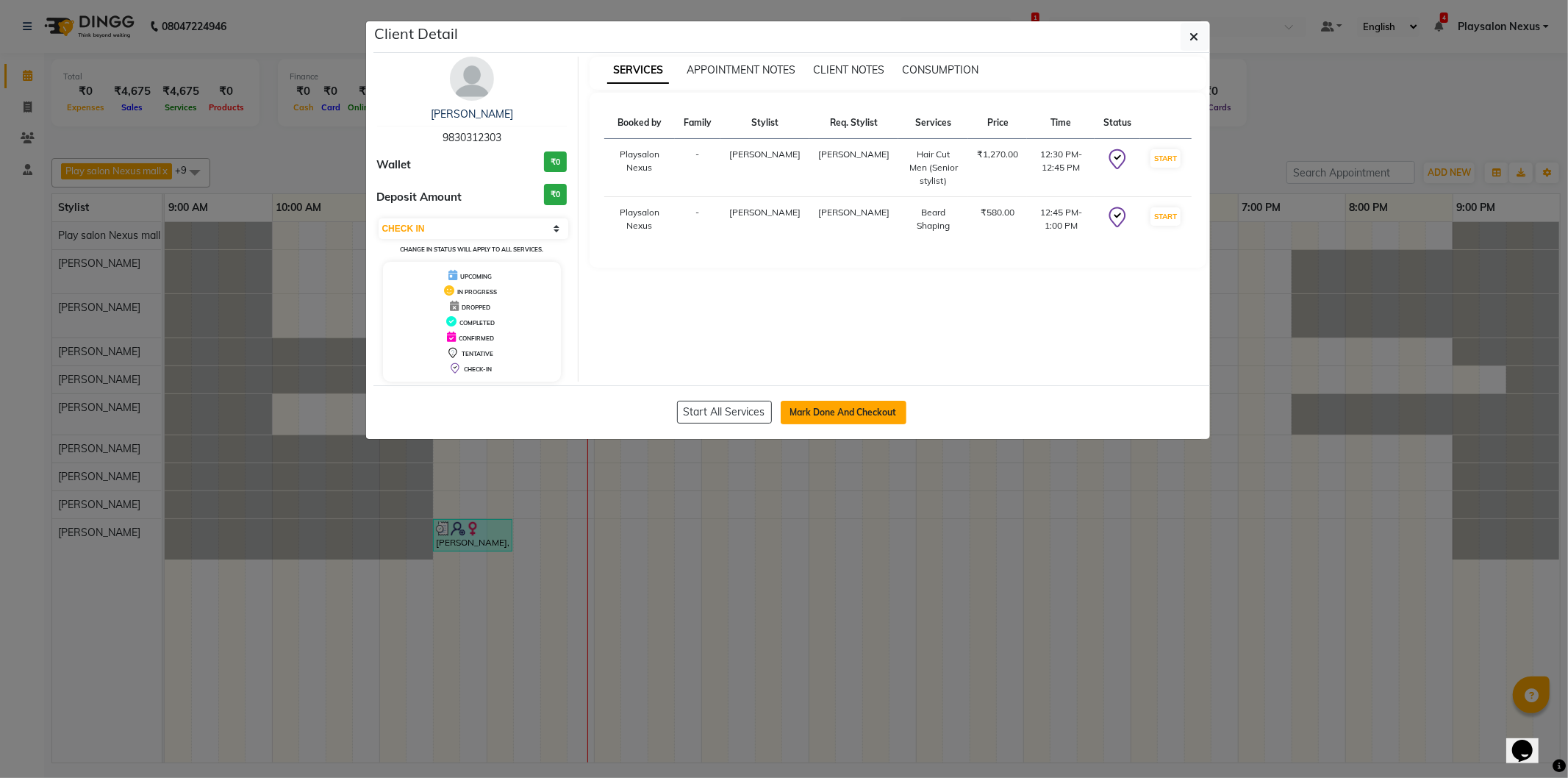
click at [813, 414] on button "Mark Done And Checkout" at bounding box center [843, 413] width 125 height 24
select select "service"
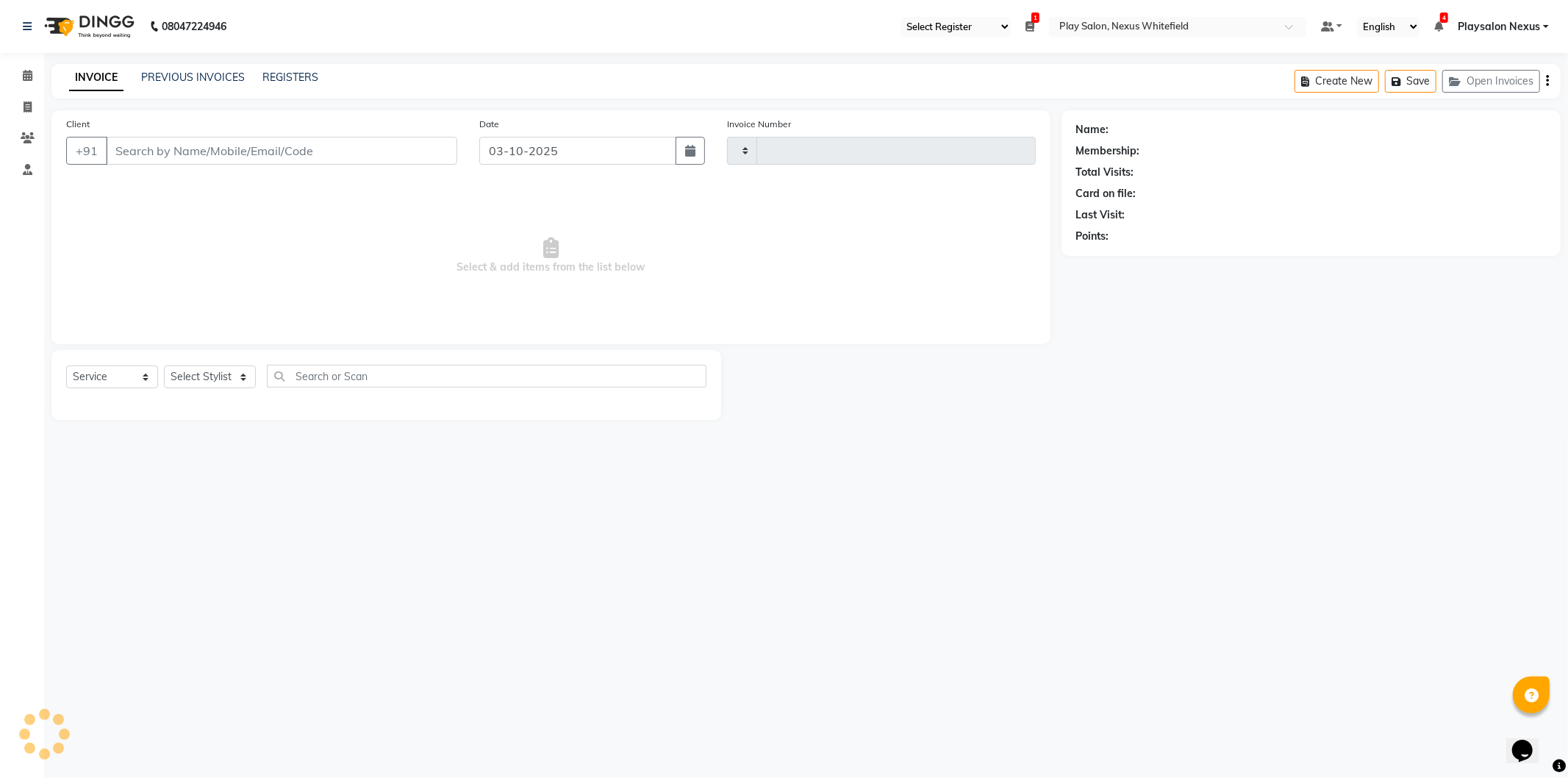
type input "3871"
select select "8356"
type input "98******03"
select select "81391"
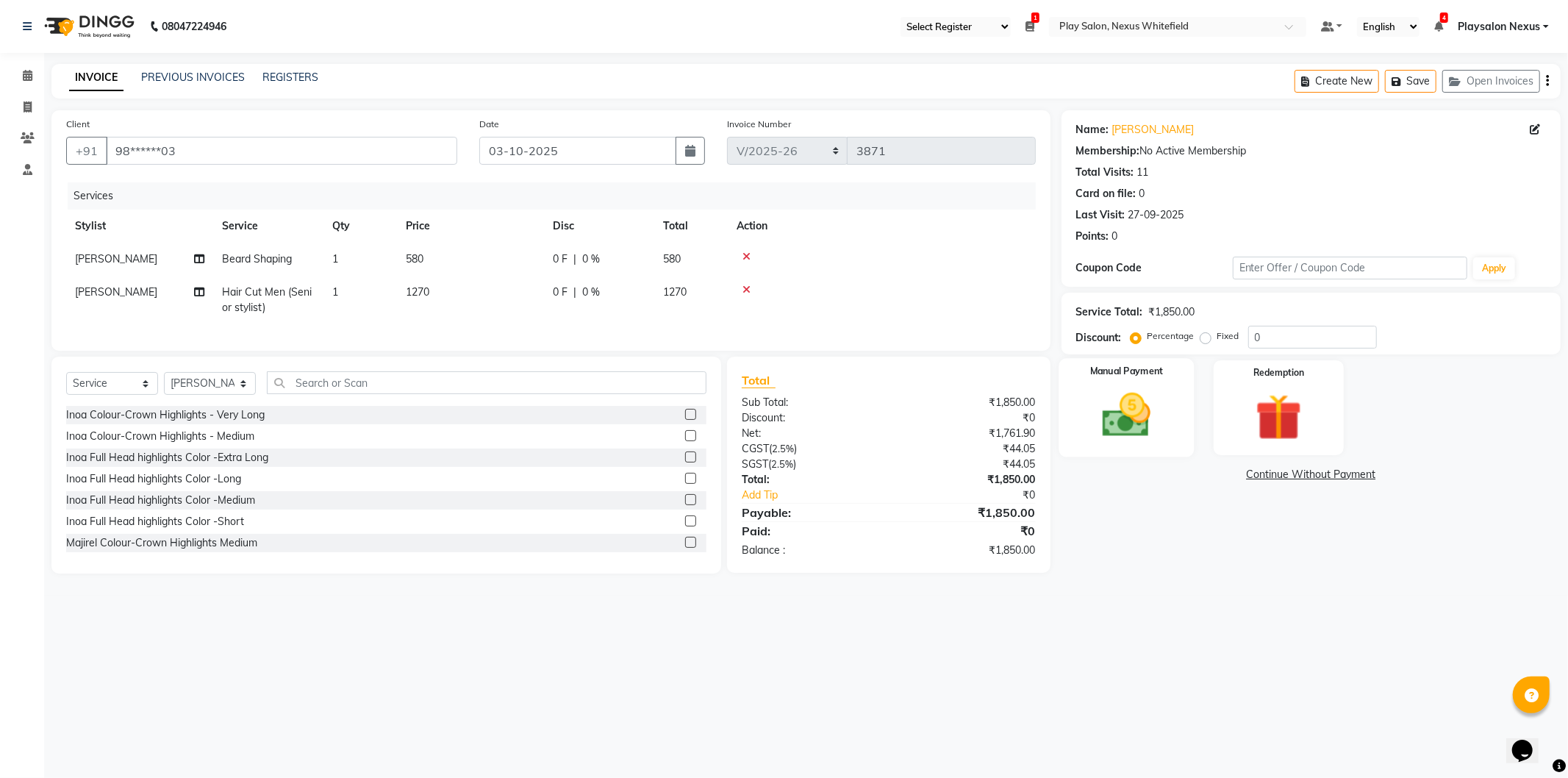
click at [1053, 385] on div "Manual Payment Redemption" at bounding box center [1310, 408] width 521 height 95
drag, startPoint x: 1119, startPoint y: 407, endPoint x: 1119, endPoint y: 423, distance: 16.0
click at [1119, 406] on img at bounding box center [1126, 415] width 78 height 56
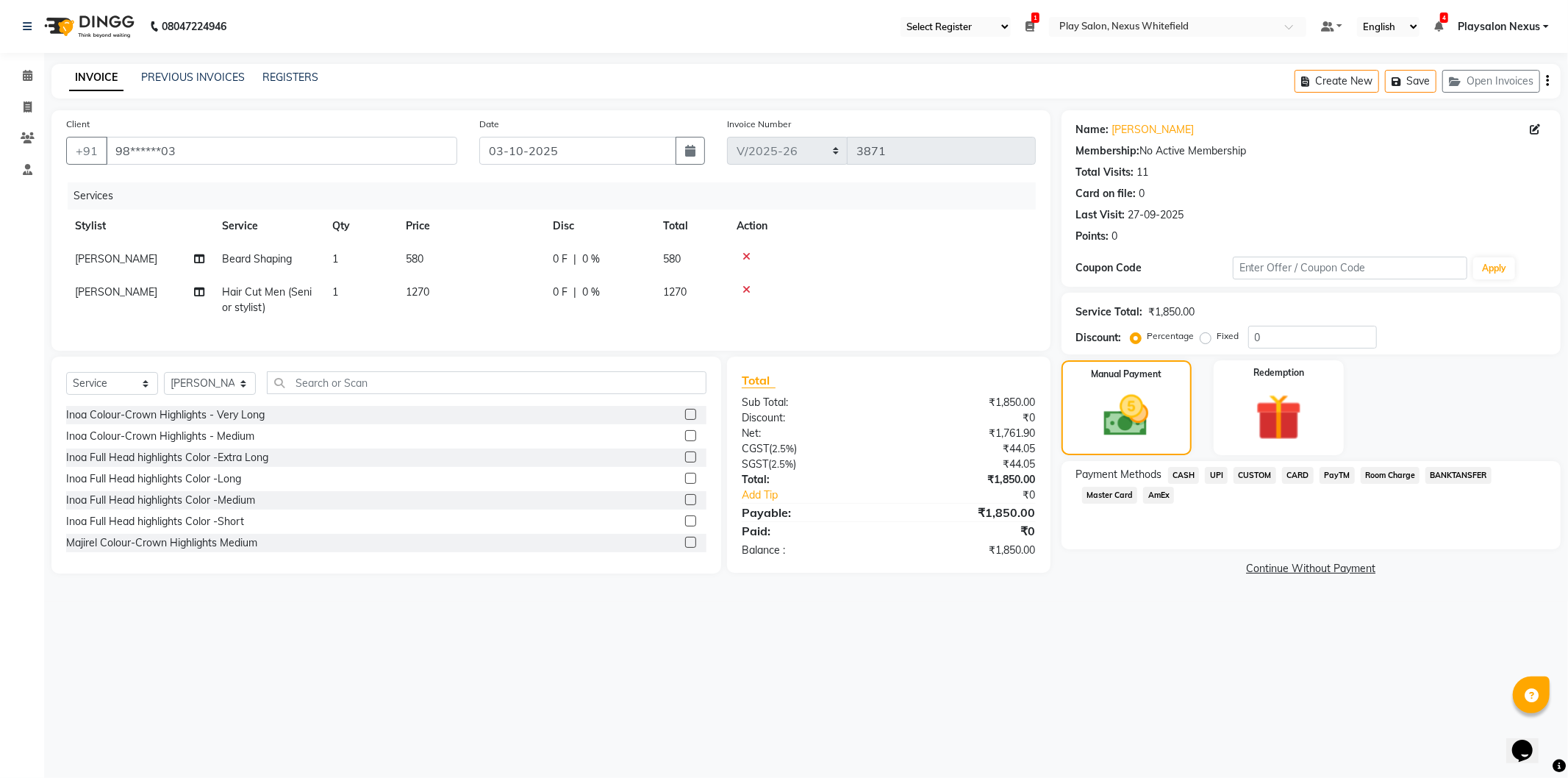
click at [1299, 476] on span "CARD" at bounding box center [1298, 475] width 32 height 17
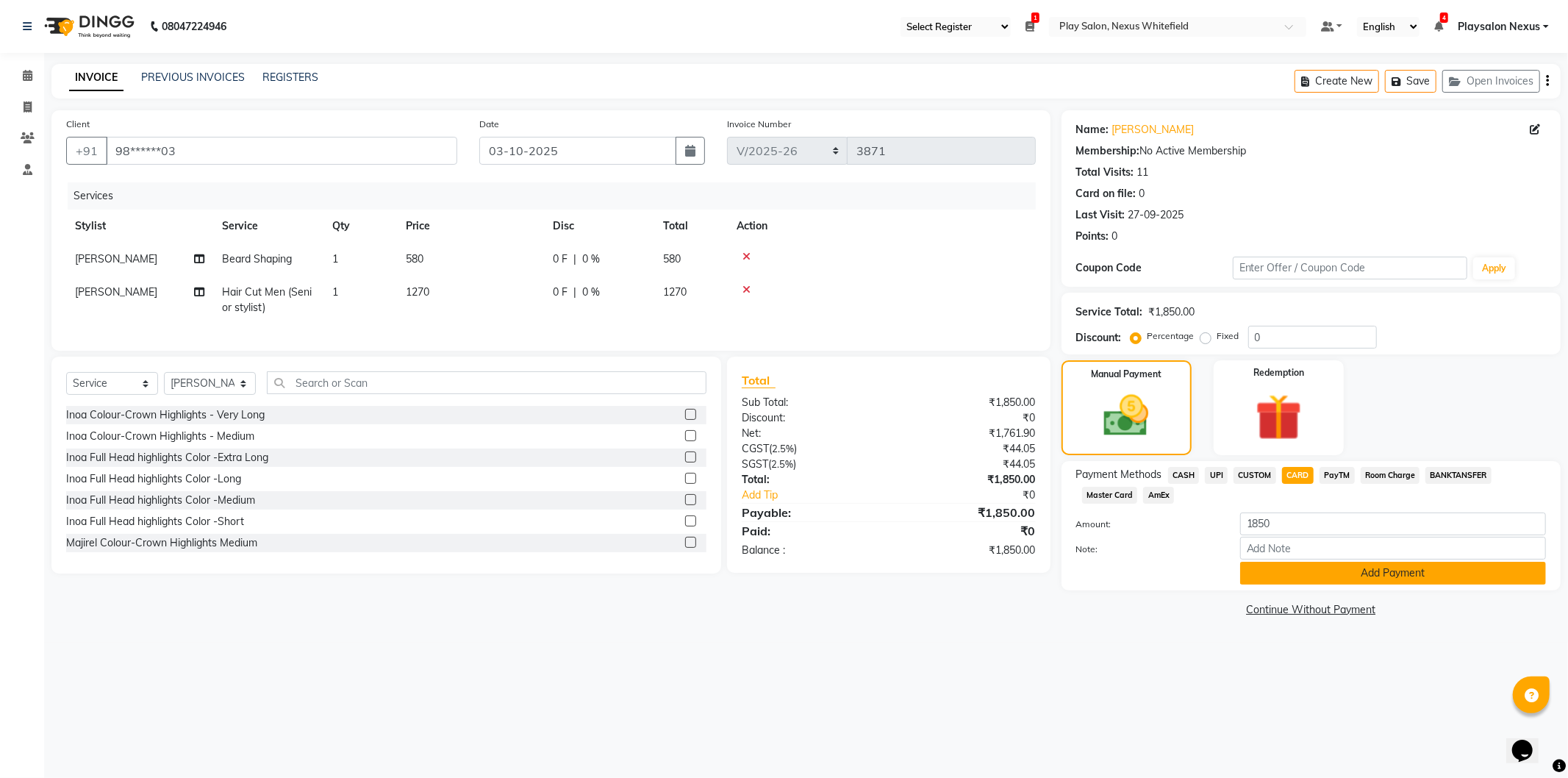
click at [1357, 568] on button "Add Payment" at bounding box center [1393, 573] width 306 height 23
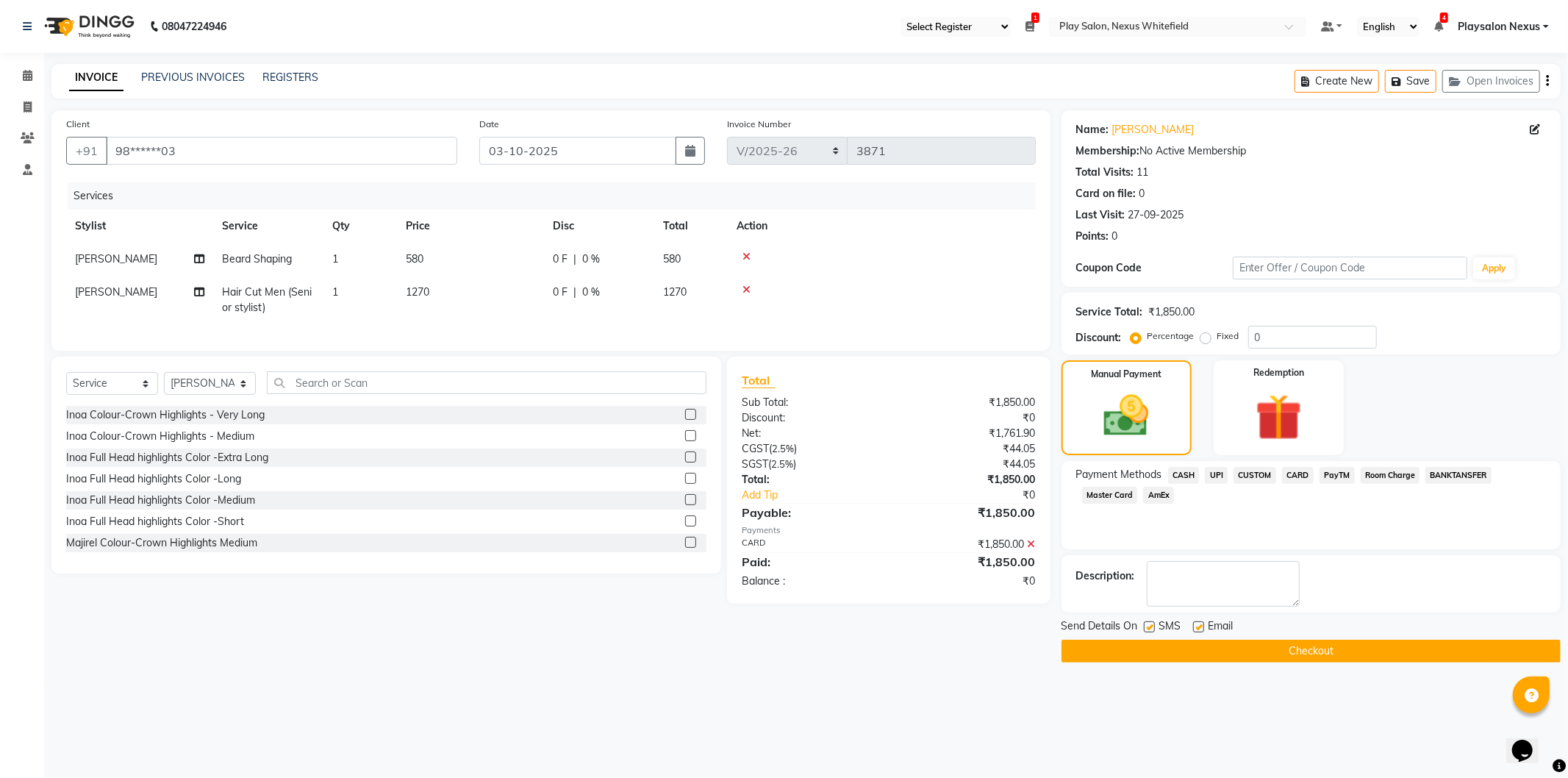
click at [1272, 648] on button "Checkout" at bounding box center [1311, 650] width 499 height 23
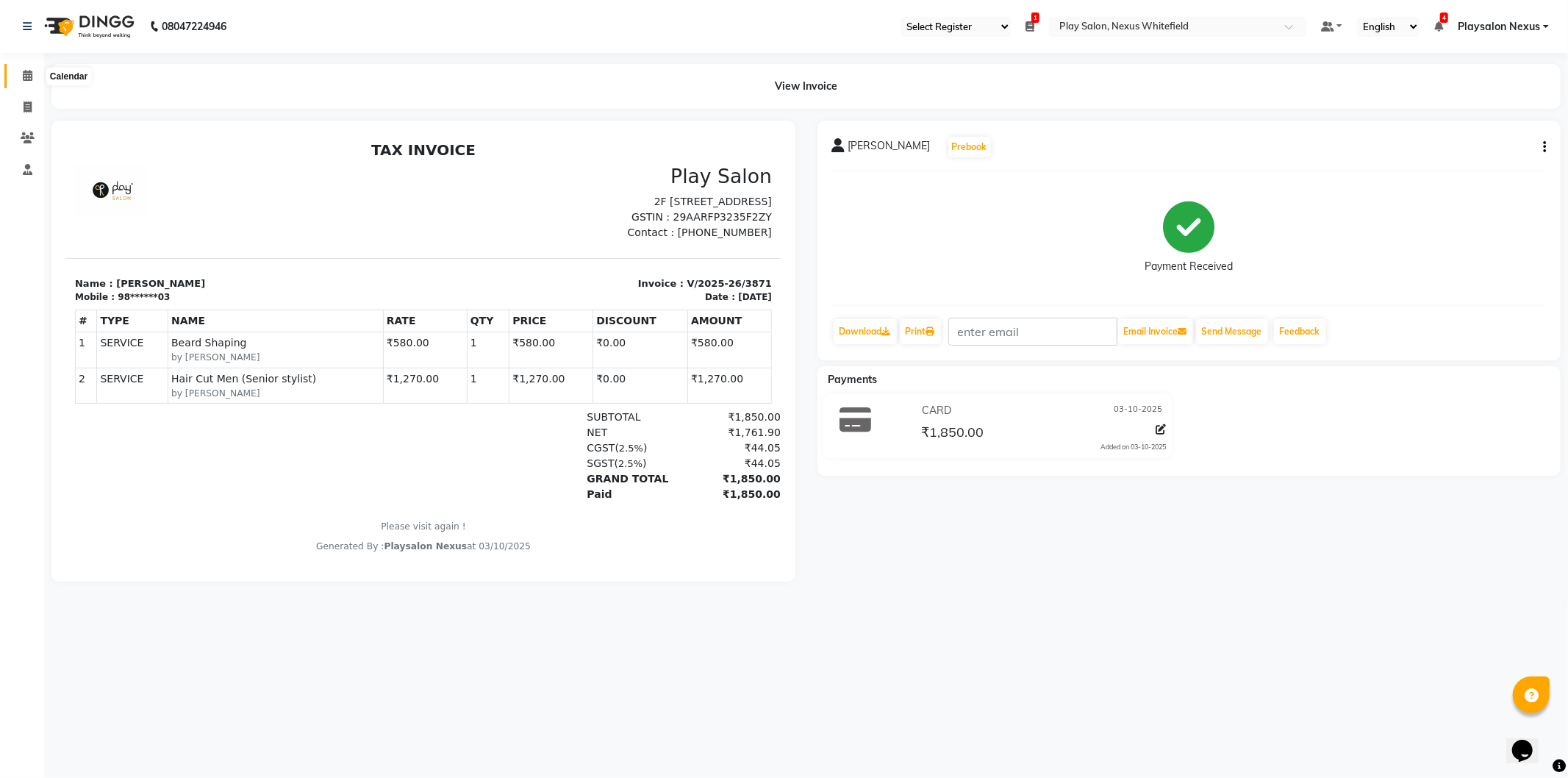
drag, startPoint x: 29, startPoint y: 78, endPoint x: 22, endPoint y: 76, distance: 7.3
click at [26, 77] on icon at bounding box center [27, 75] width 9 height 11
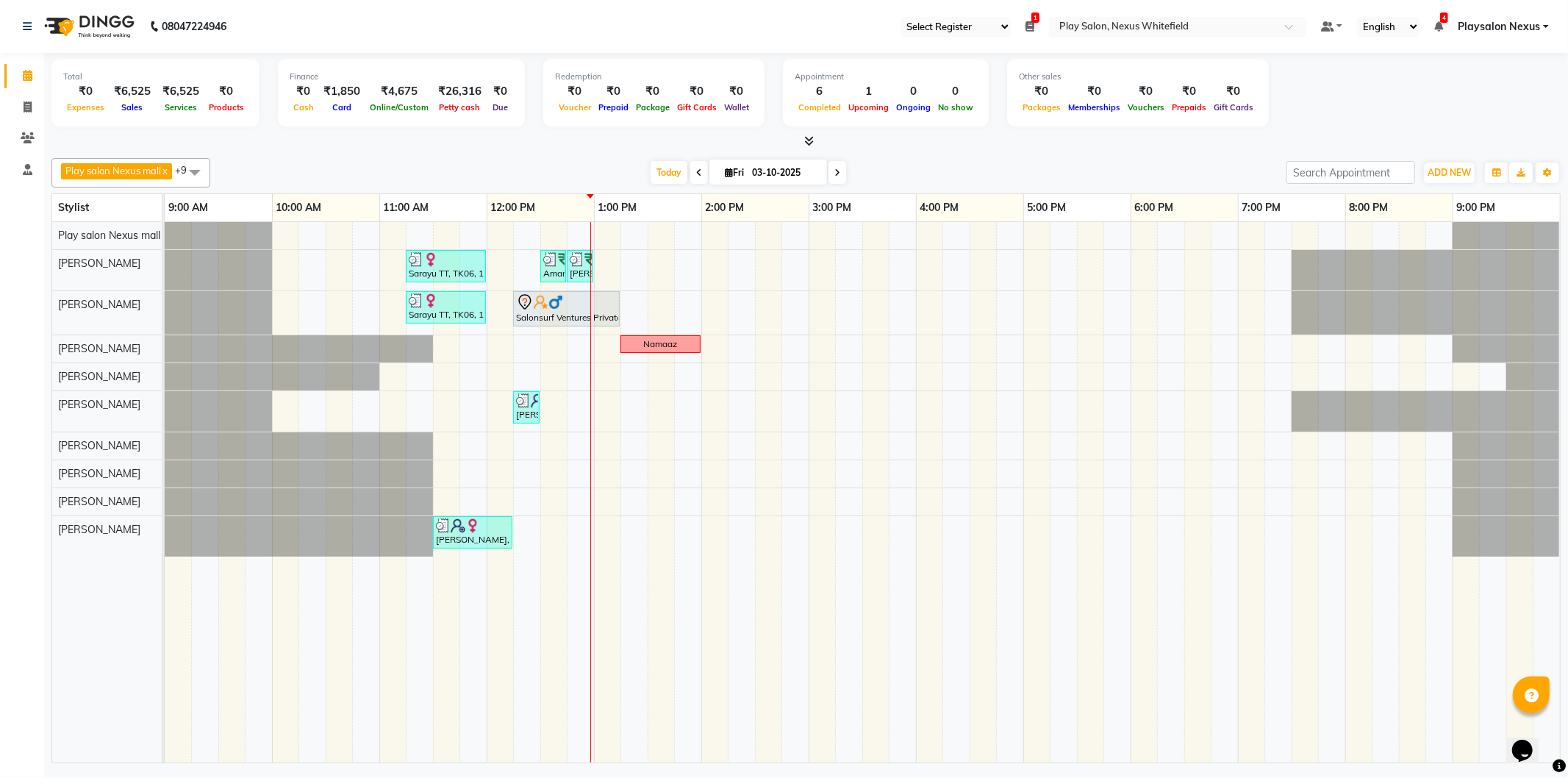
click at [835, 171] on icon at bounding box center [837, 173] width 6 height 8
type input "04-10-2025"
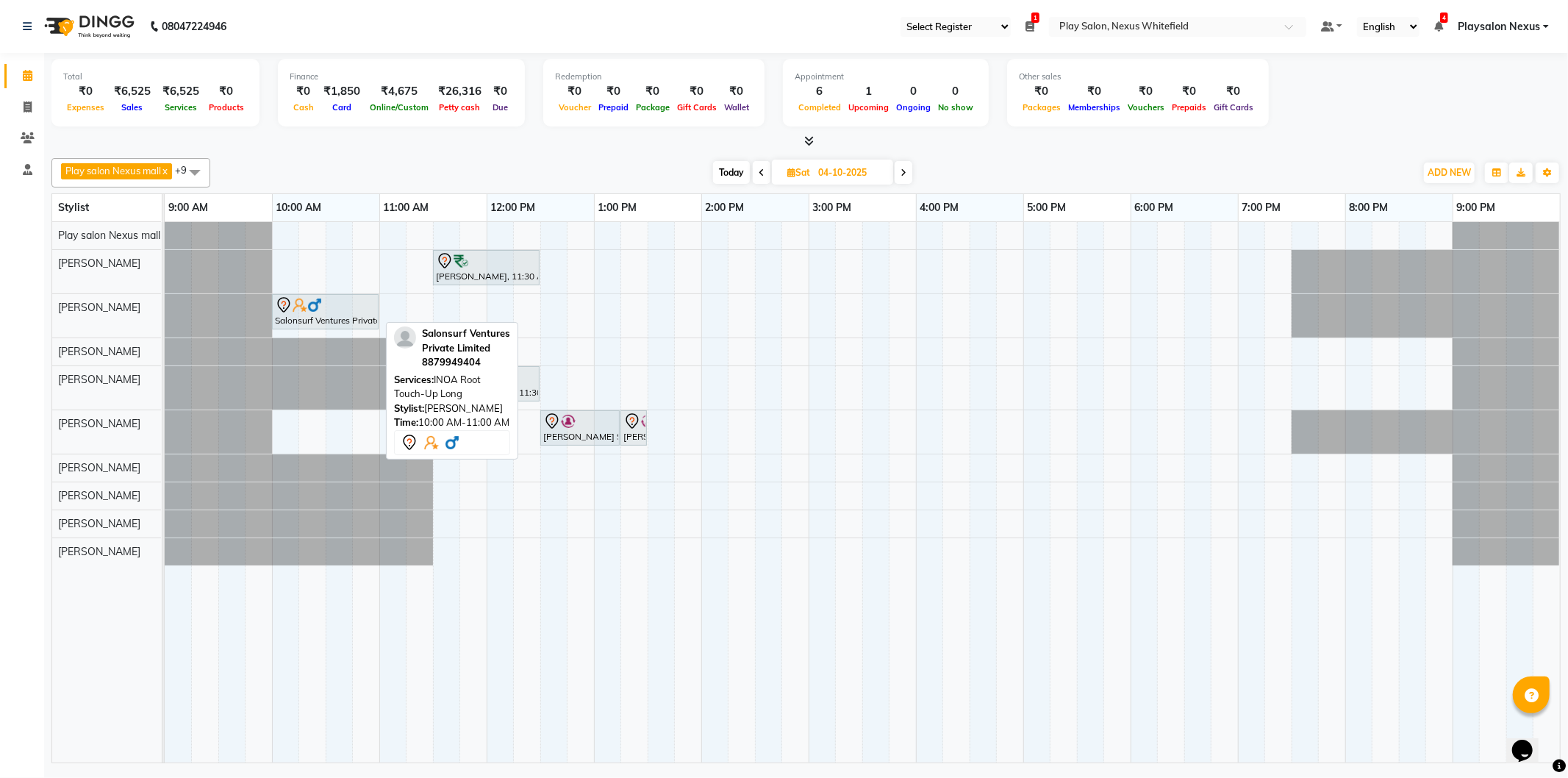
click at [314, 311] on img at bounding box center [314, 305] width 14 height 14
select select "7"
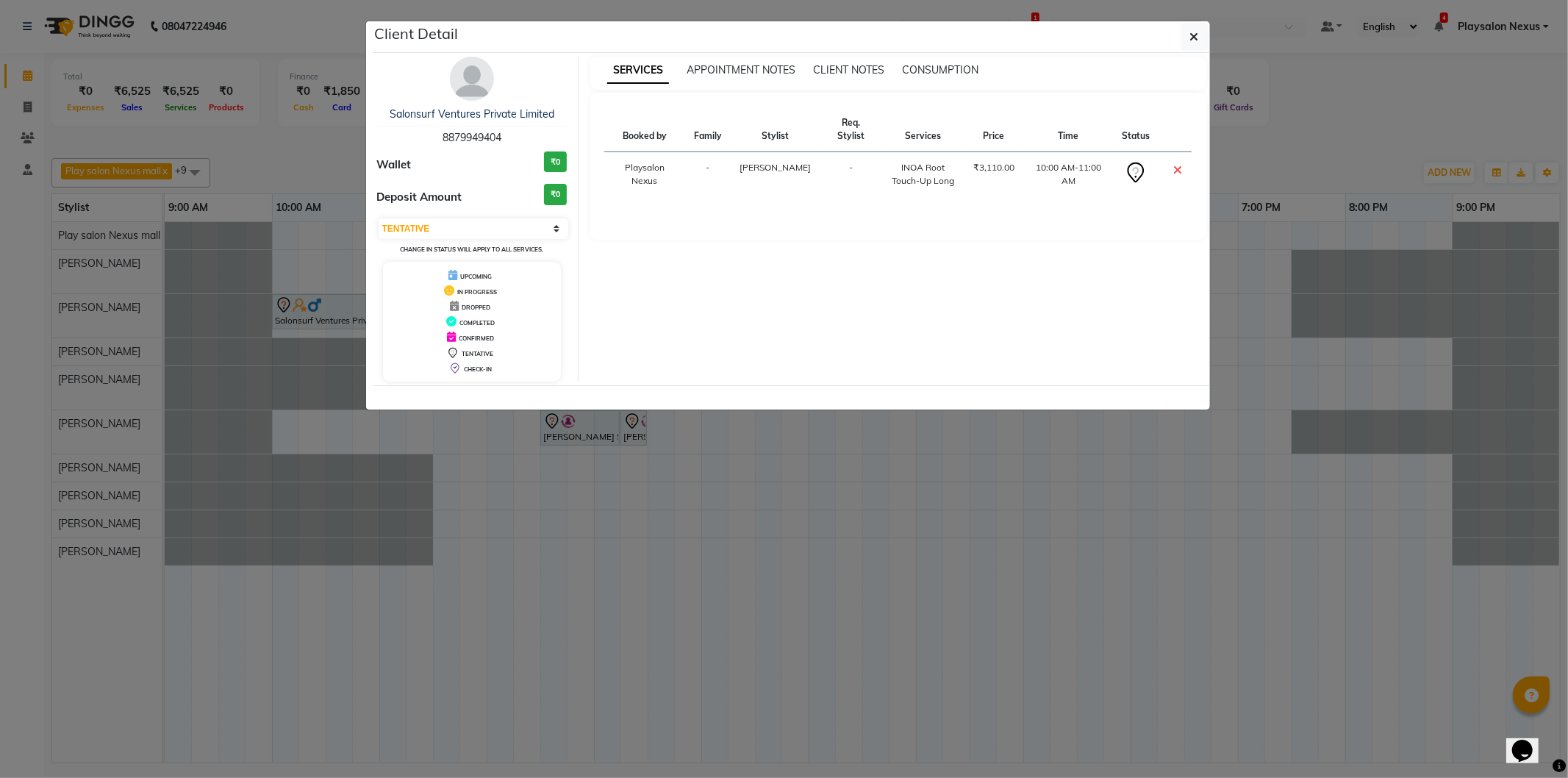
click at [477, 120] on div "Salonsurf Ventures Private Limited" at bounding box center [472, 115] width 190 height 15
click at [479, 116] on link "Salonsurf Ventures Private Limited" at bounding box center [472, 114] width 165 height 13
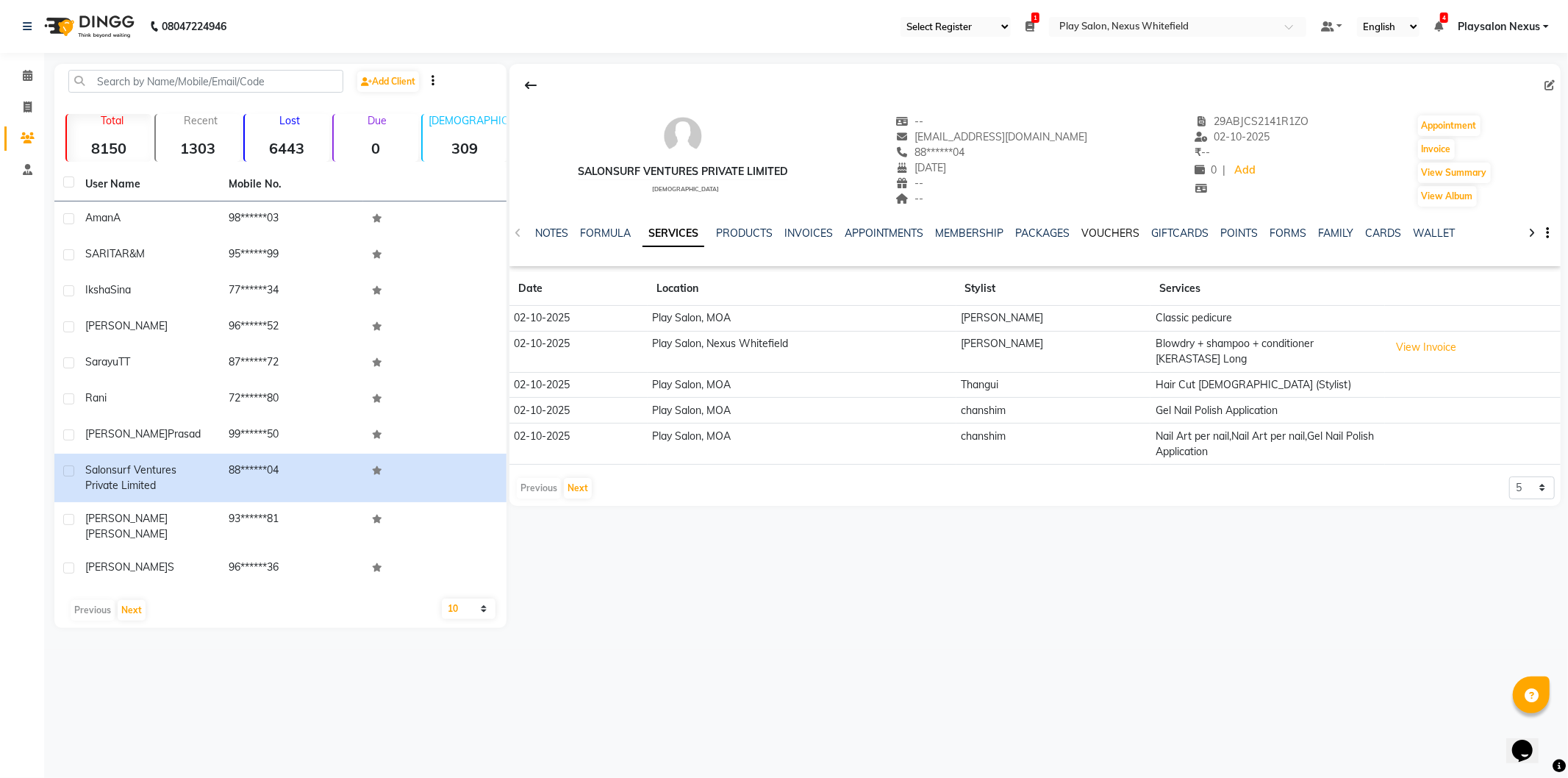
click at [1118, 229] on link "VOUCHERS" at bounding box center [1111, 233] width 58 height 13
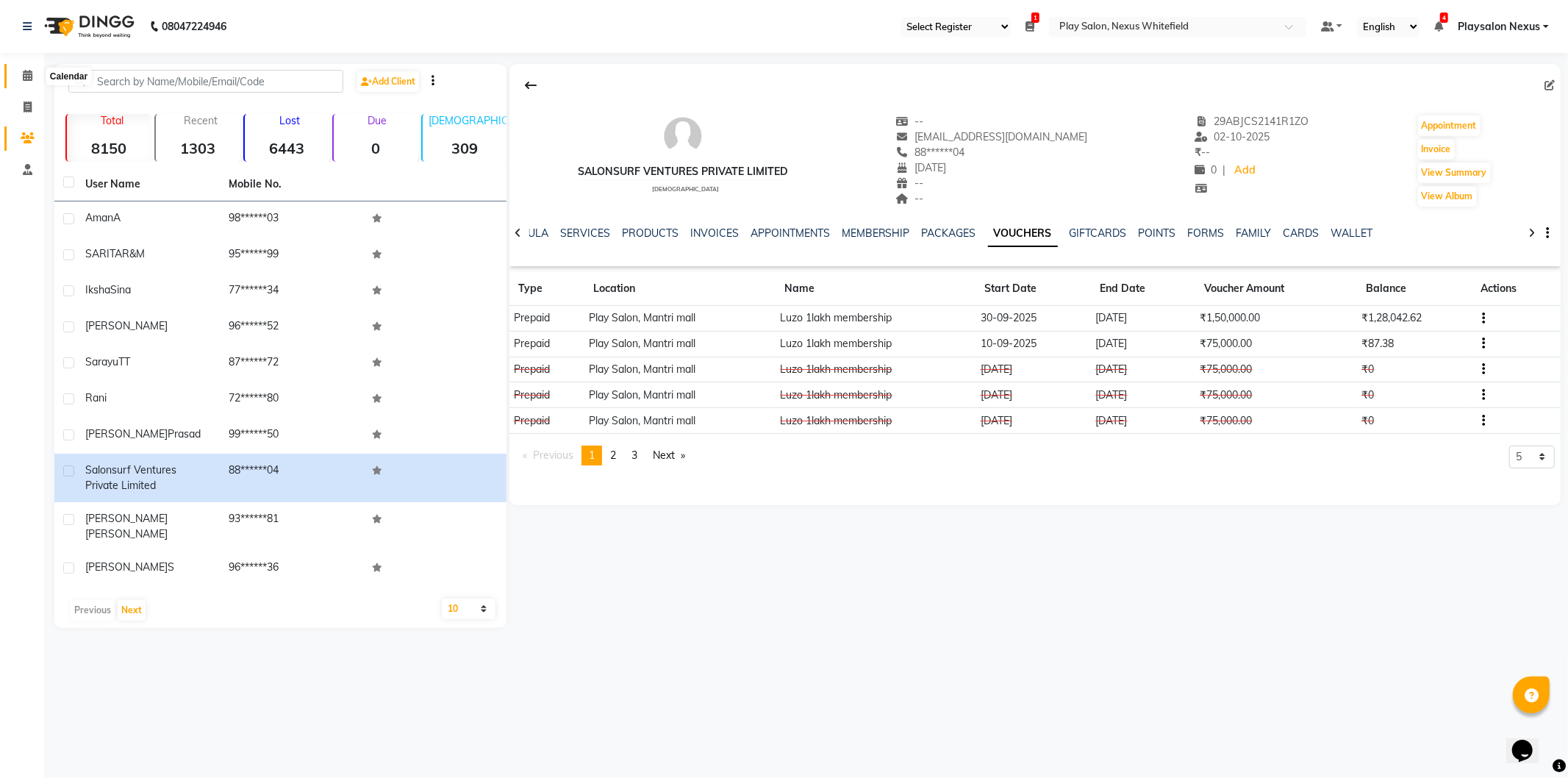
click at [26, 83] on span at bounding box center [27, 76] width 26 height 17
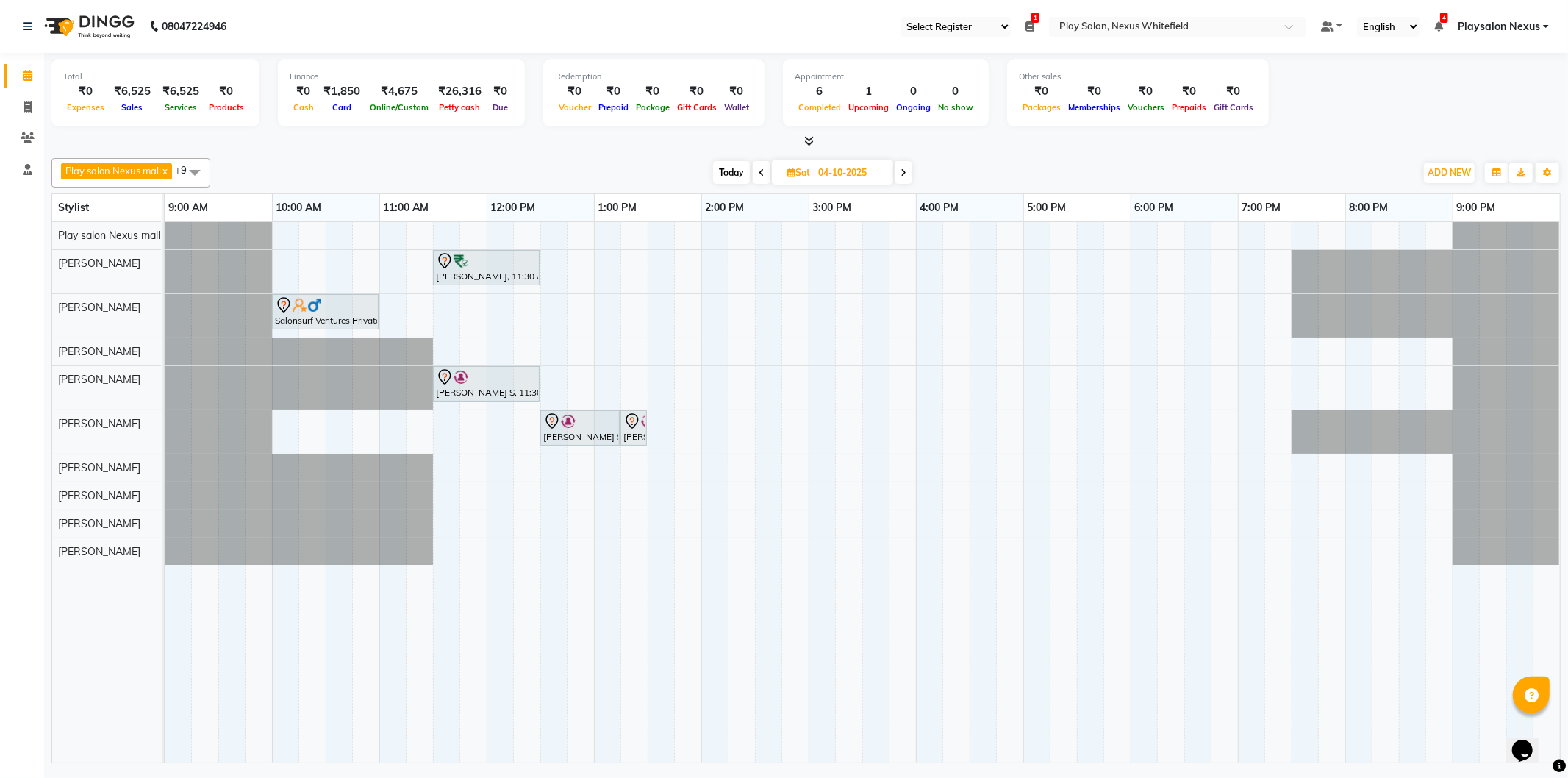
click at [733, 168] on span "Today" at bounding box center [732, 172] width 37 height 23
type input "03-10-2025"
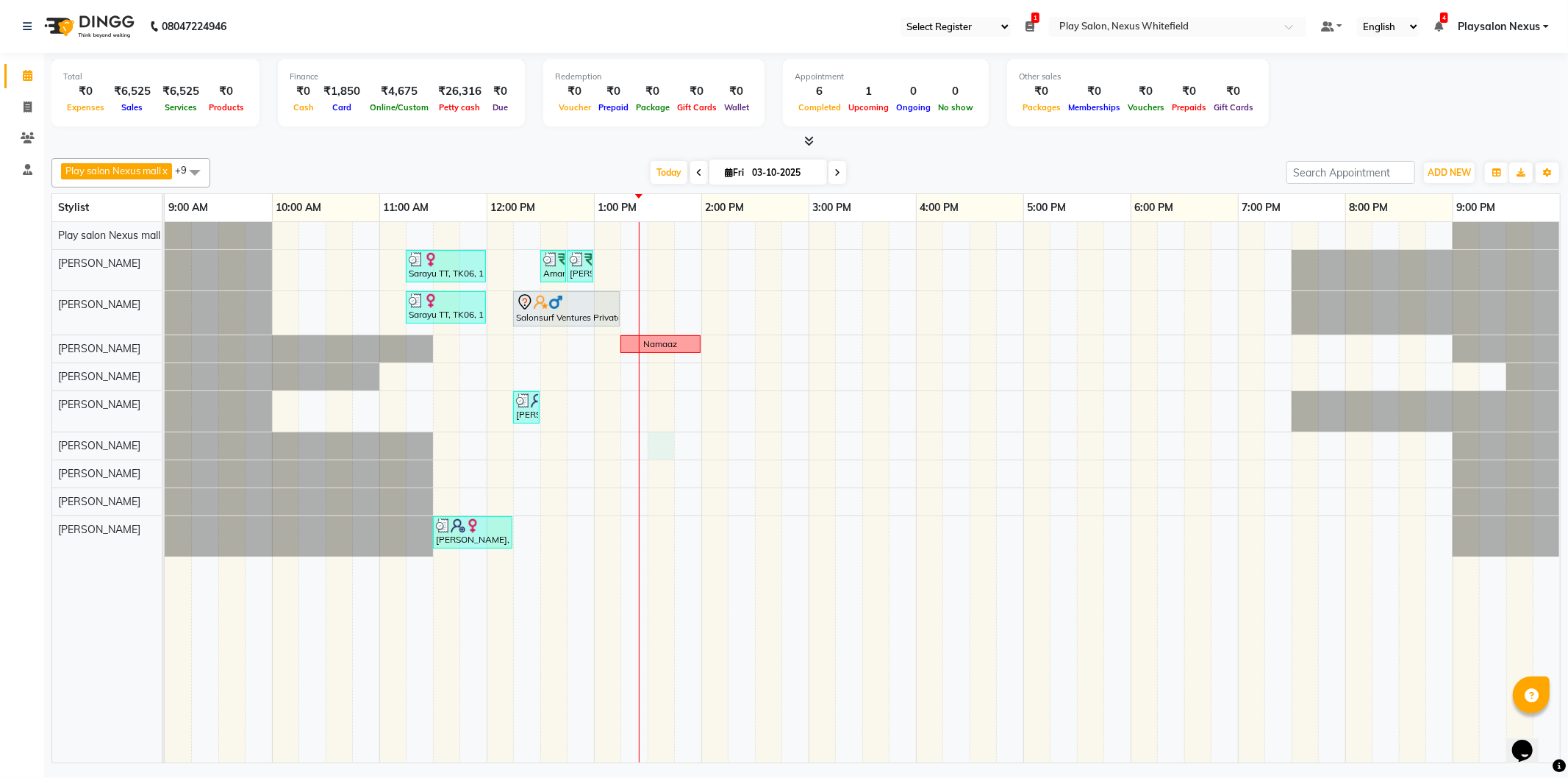
click at [648, 443] on div "Sarayu TT, TK06, 11:15 AM-12:00 PM, Hair Cut Lady (Senior Stylist) Aman A, TK02…" at bounding box center [862, 493] width 1395 height 541
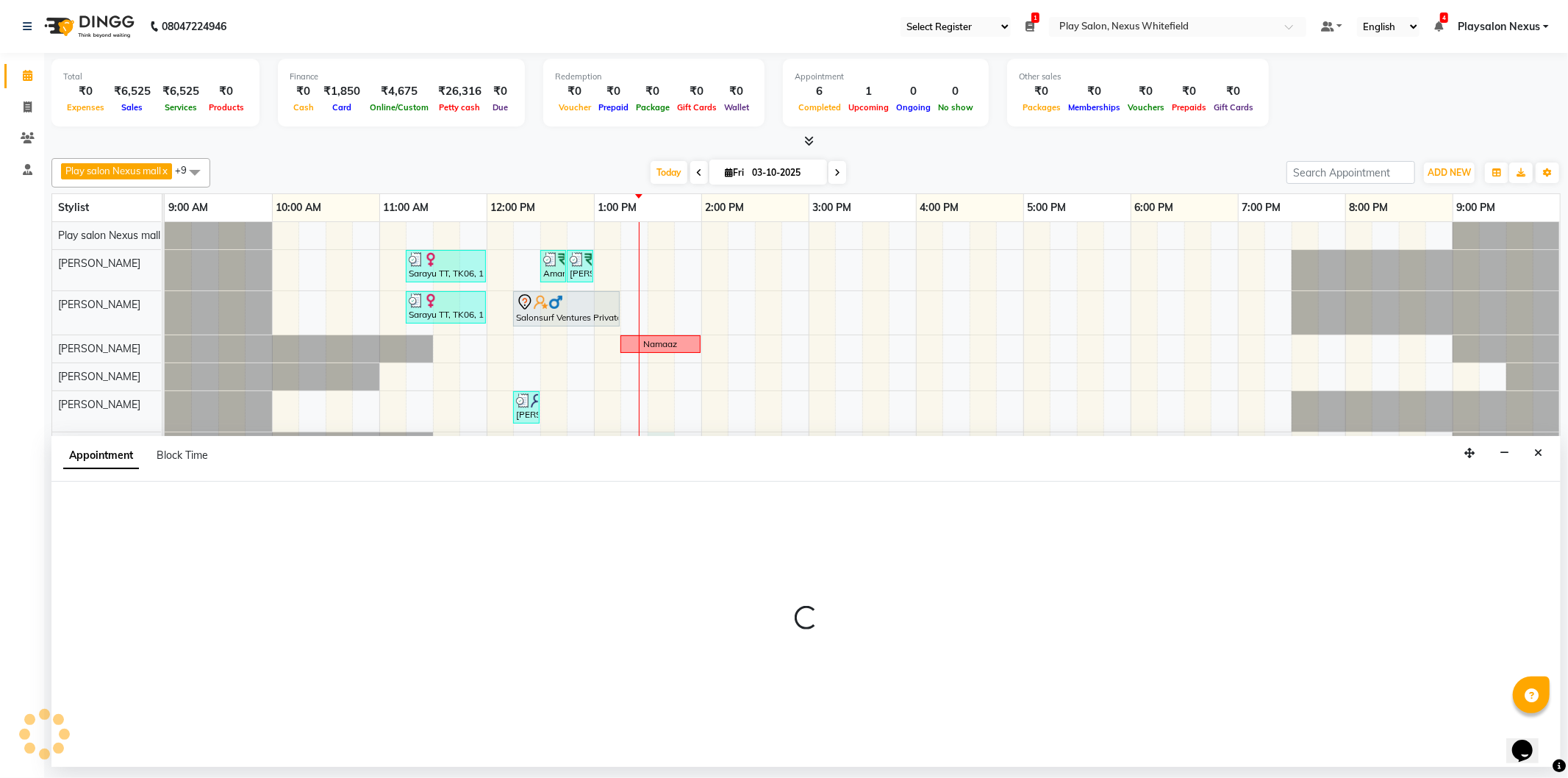
select select "81393"
select select "tentative"
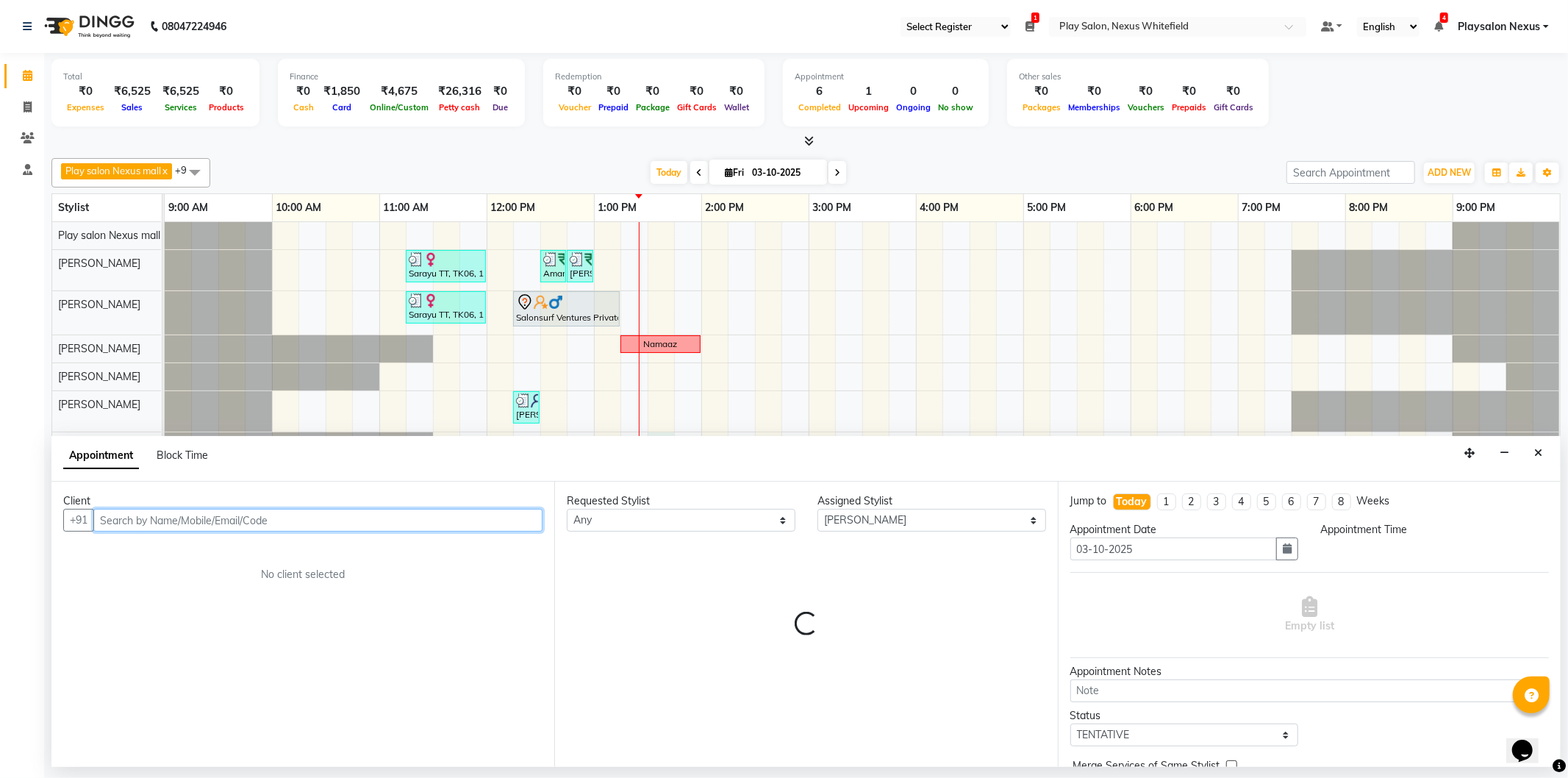
select select "810"
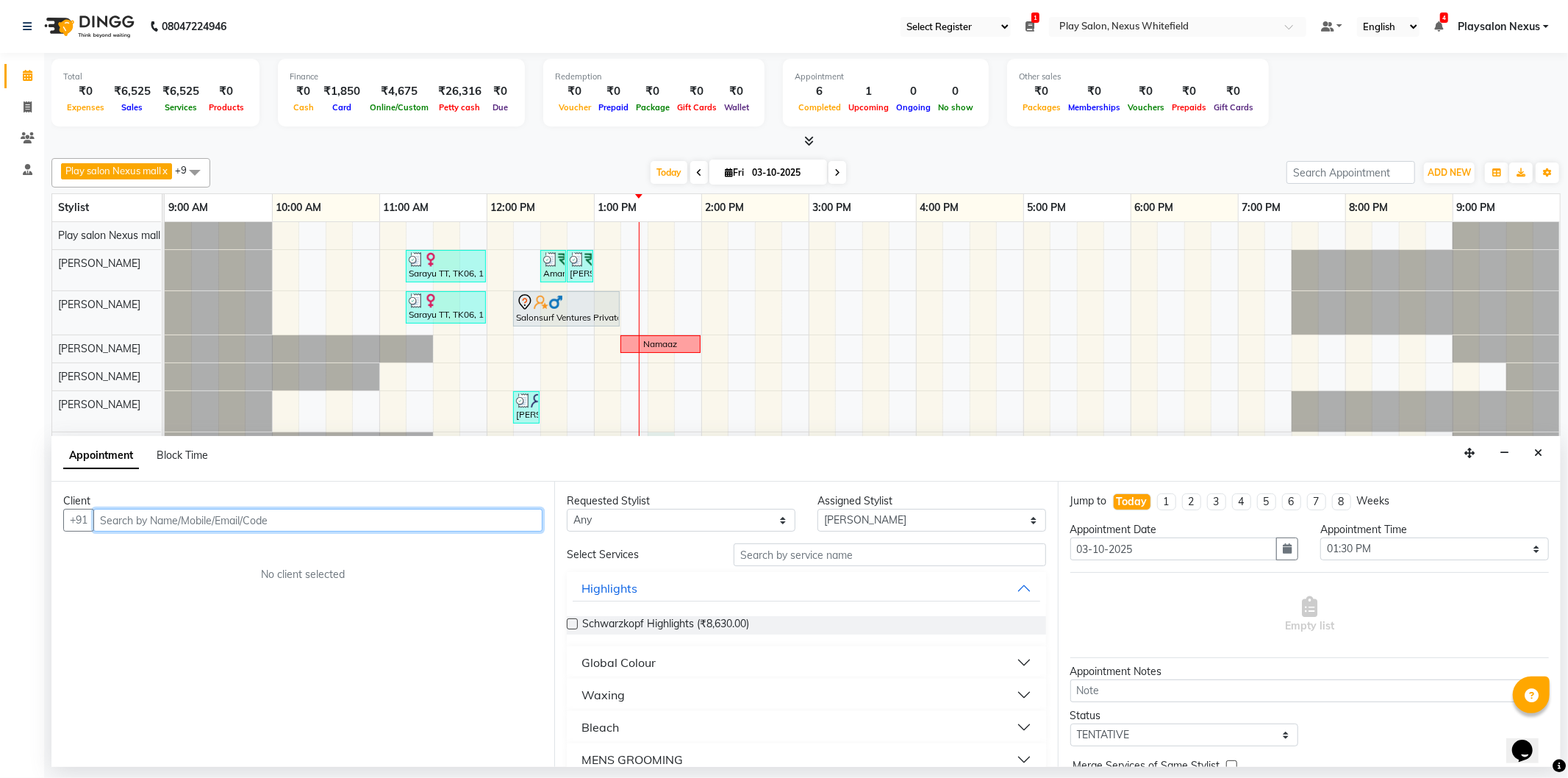
click at [193, 518] on input "text" at bounding box center [317, 520] width 449 height 23
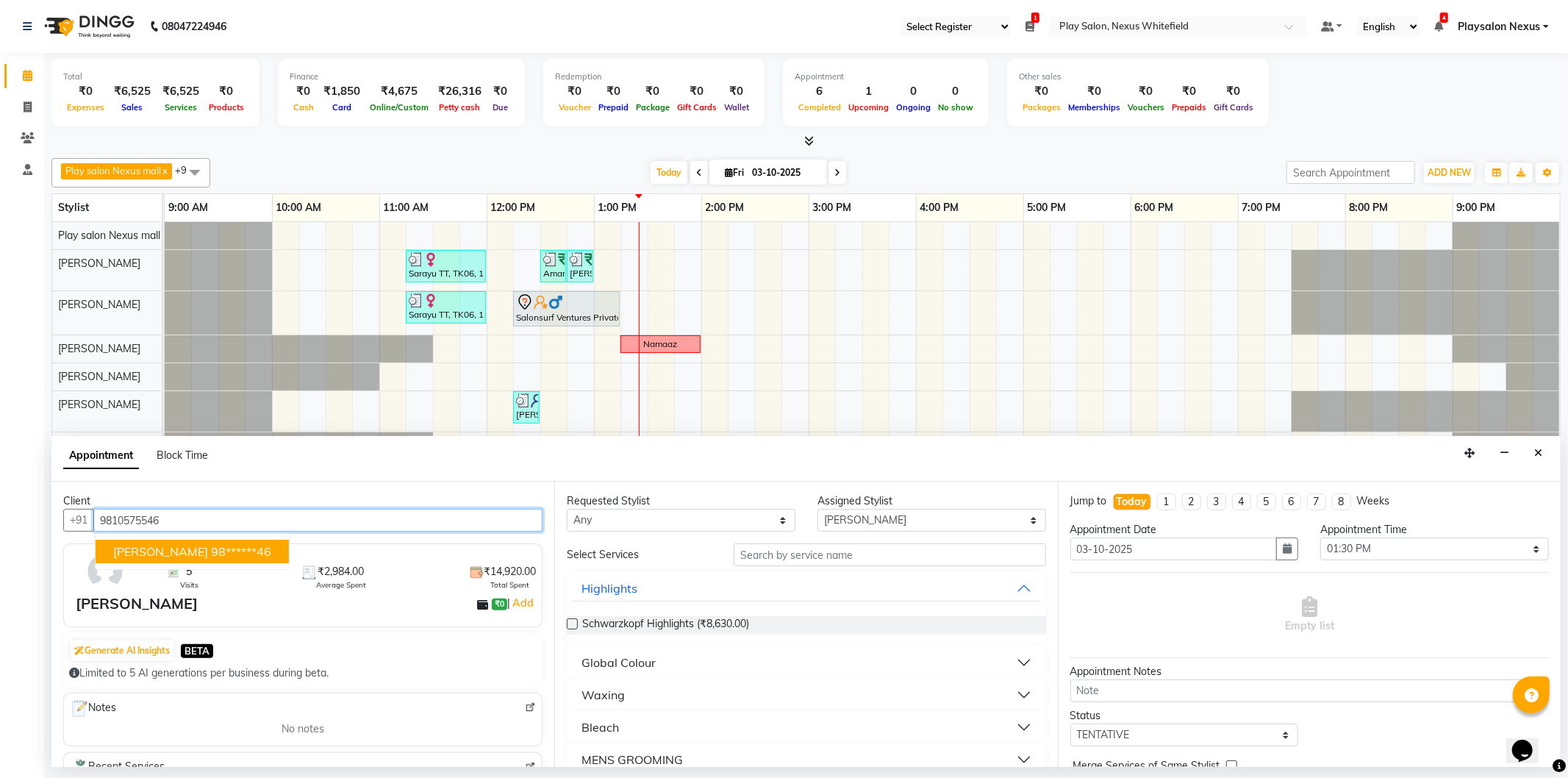
click at [214, 552] on ngb-highlight "98******46" at bounding box center [242, 551] width 61 height 14
type input "98******46"
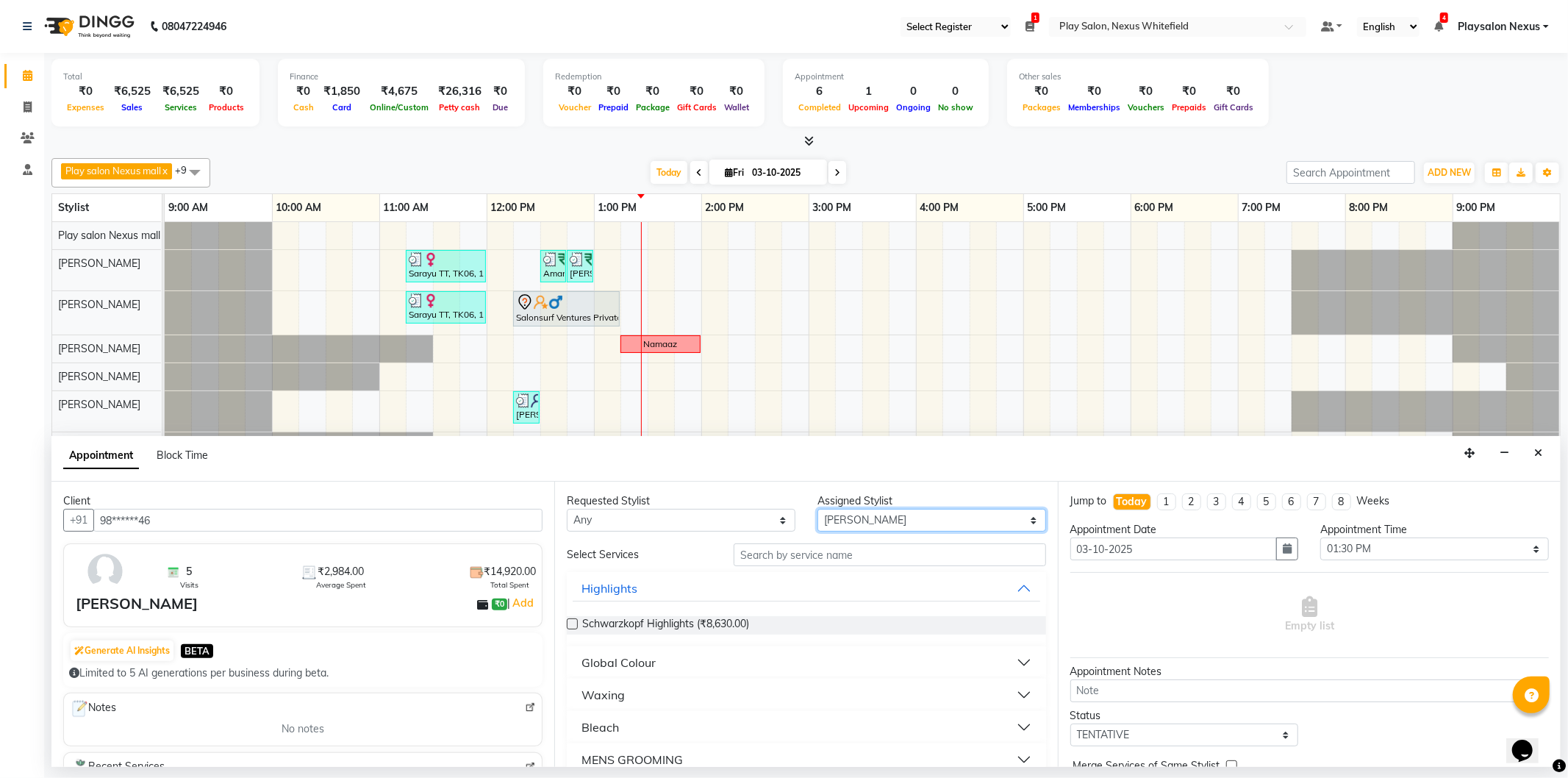
click at [836, 520] on select "Select Abdulla Md Adil Ali Ambika Rai Asha Thapa Ashim Sapkota Dawa Tamang Mohd…" at bounding box center [931, 520] width 228 height 23
select select "81403"
click at [818, 509] on select "Select Abdulla Md Adil Ali Ambika Rai Asha Thapa Ashim Sapkota Dawa Tamang Mohd…" at bounding box center [931, 520] width 228 height 23
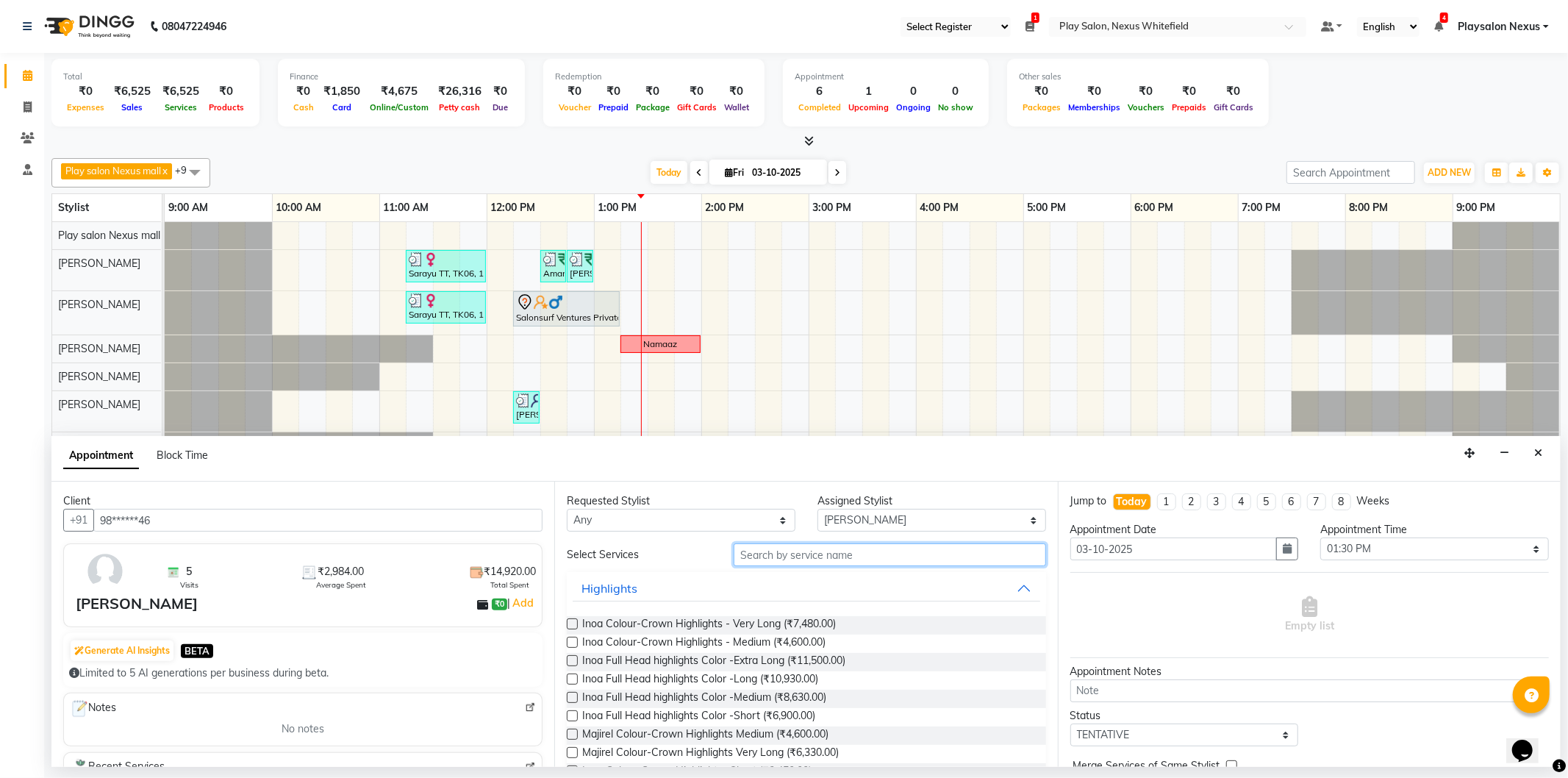
click at [791, 546] on input "text" at bounding box center [889, 554] width 312 height 23
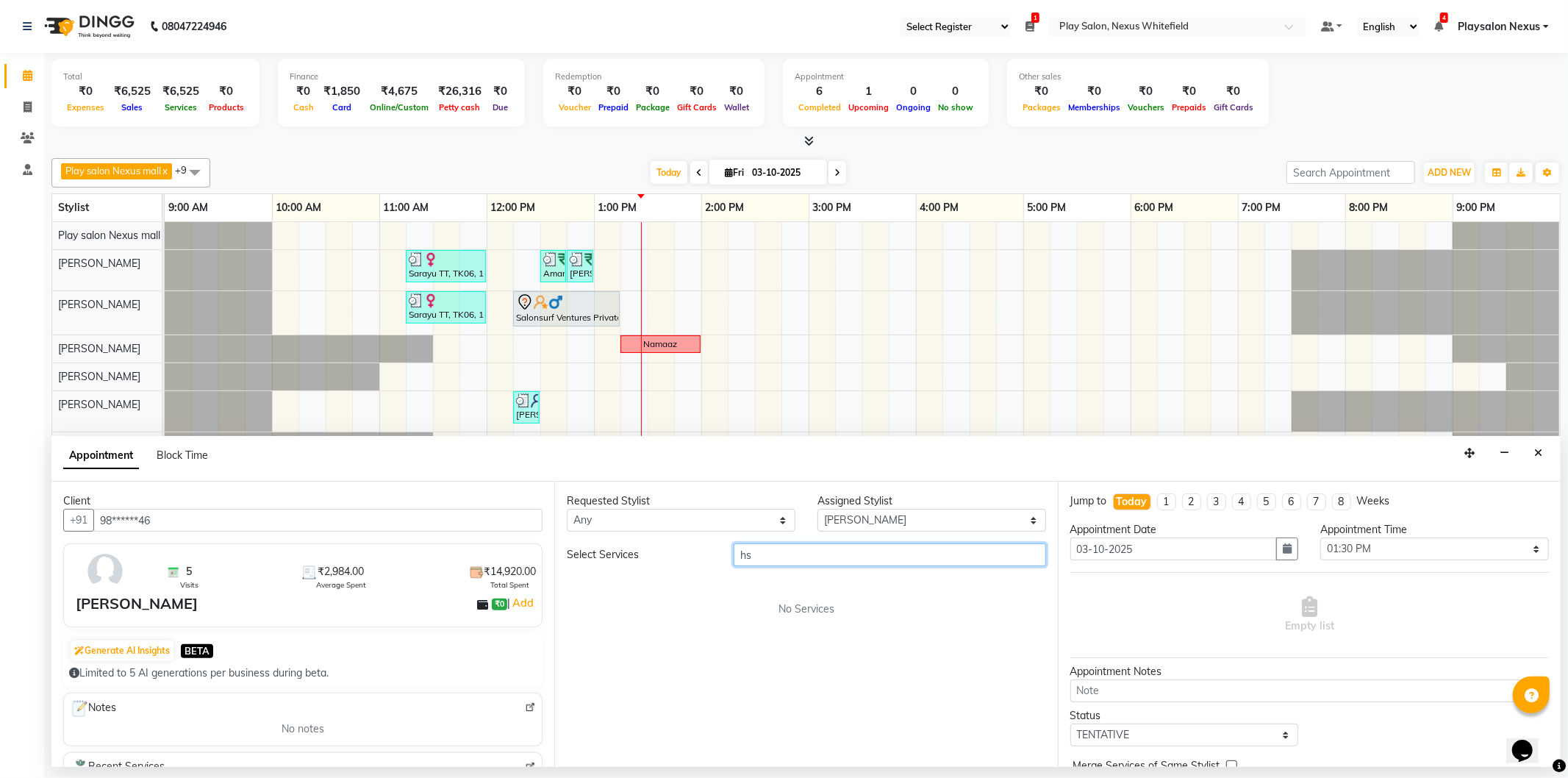
type input "h"
type input "shampoo"
click at [621, 654] on button "Styling" at bounding box center [806, 662] width 467 height 26
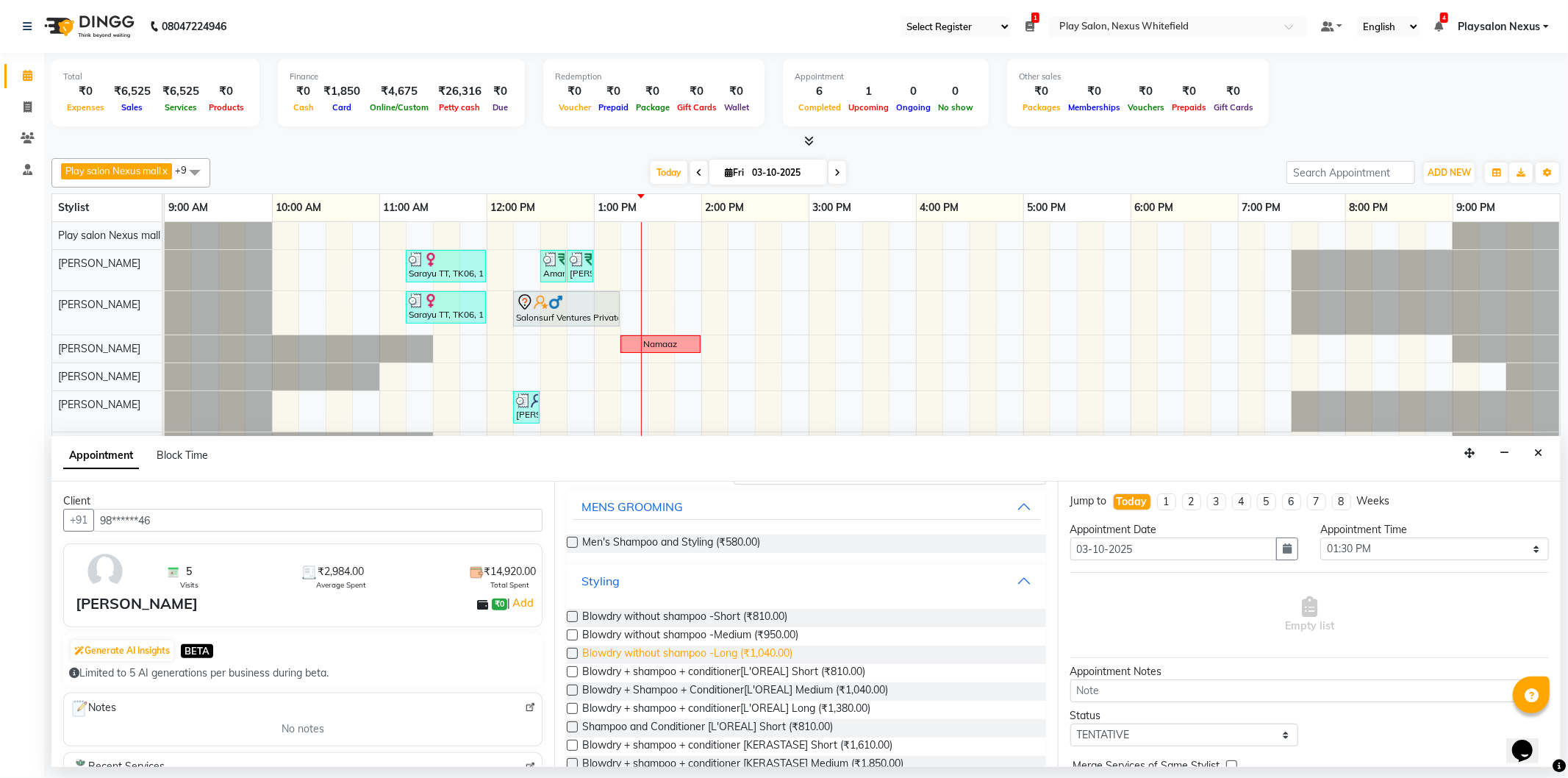
scroll to position [163, 0]
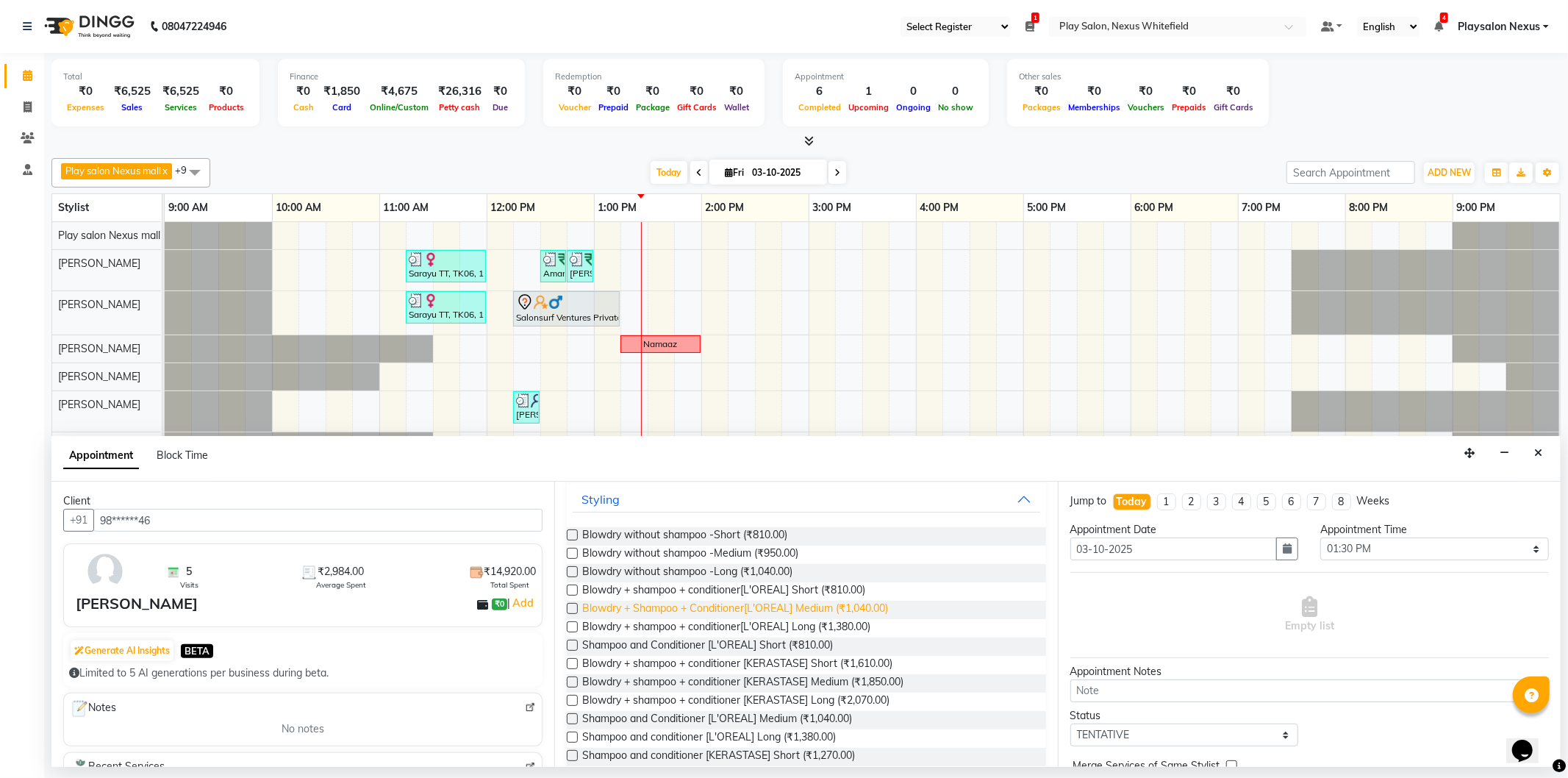
click at [776, 609] on span "Blowdry + Shampoo + Conditioner[L'OREAL] Medium (₹1,040.00)" at bounding box center [734, 610] width 306 height 19
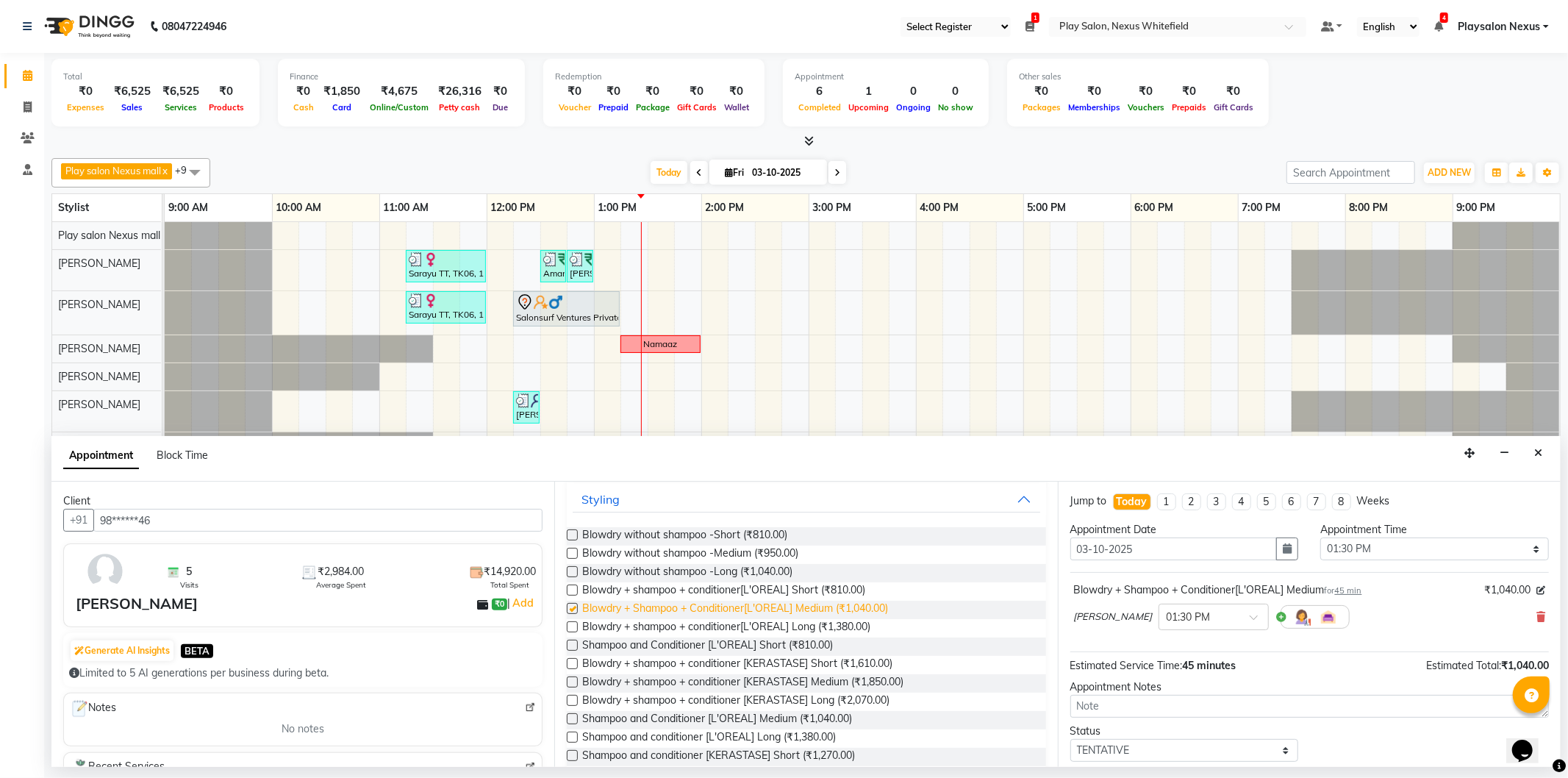
checkbox input "false"
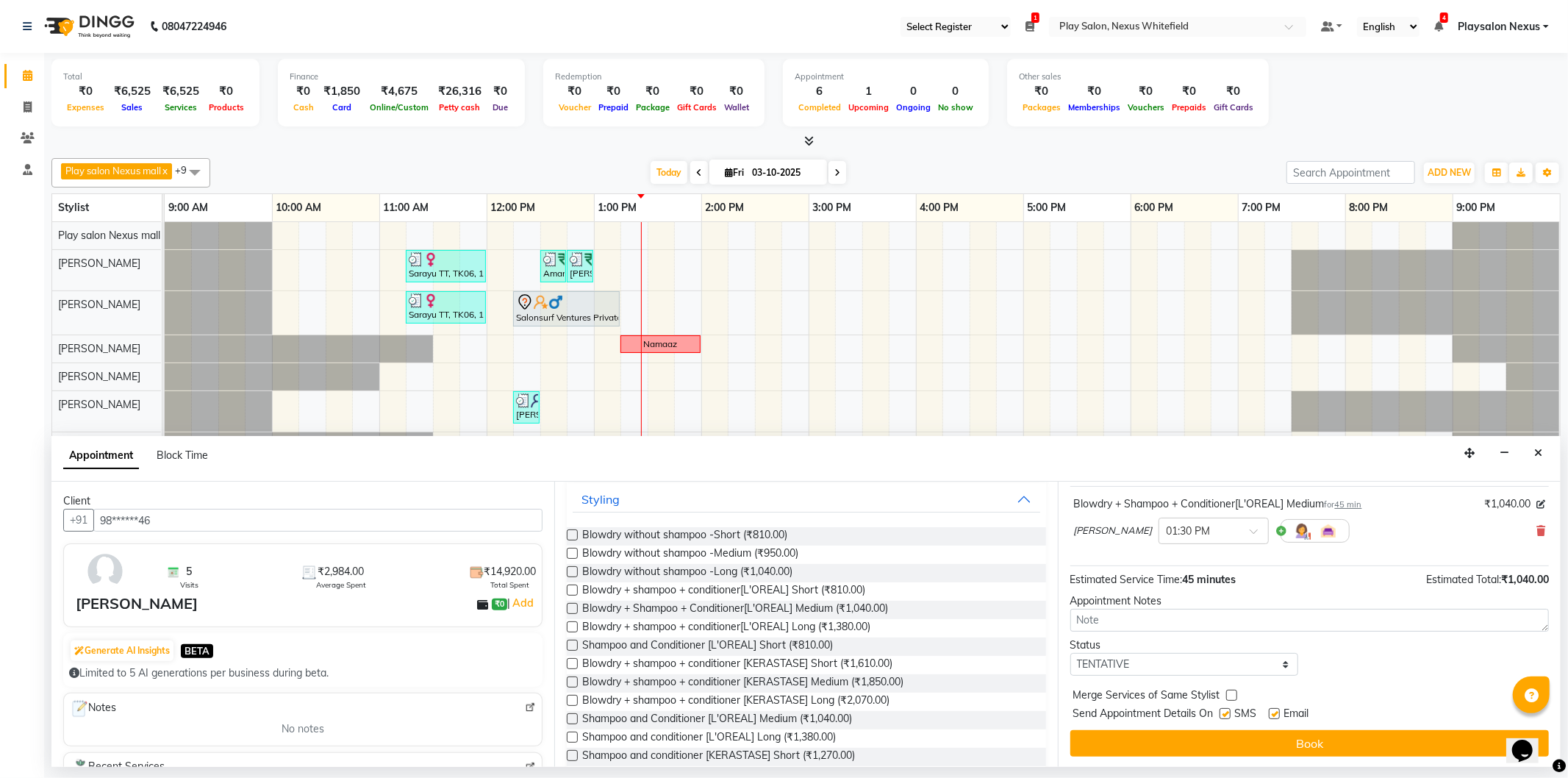
scroll to position [87, 0]
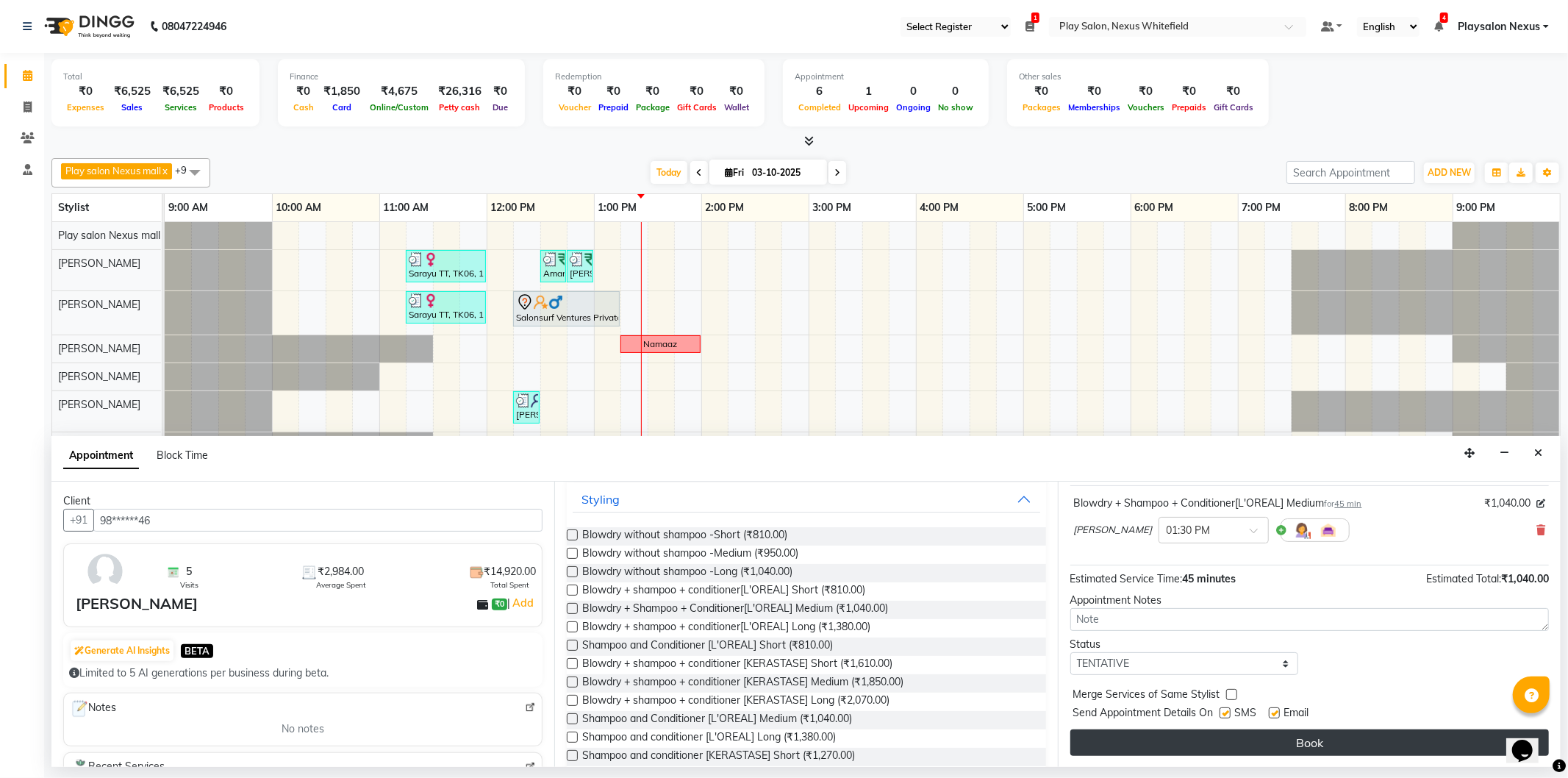
click at [1279, 738] on button "Book" at bounding box center [1309, 742] width 478 height 26
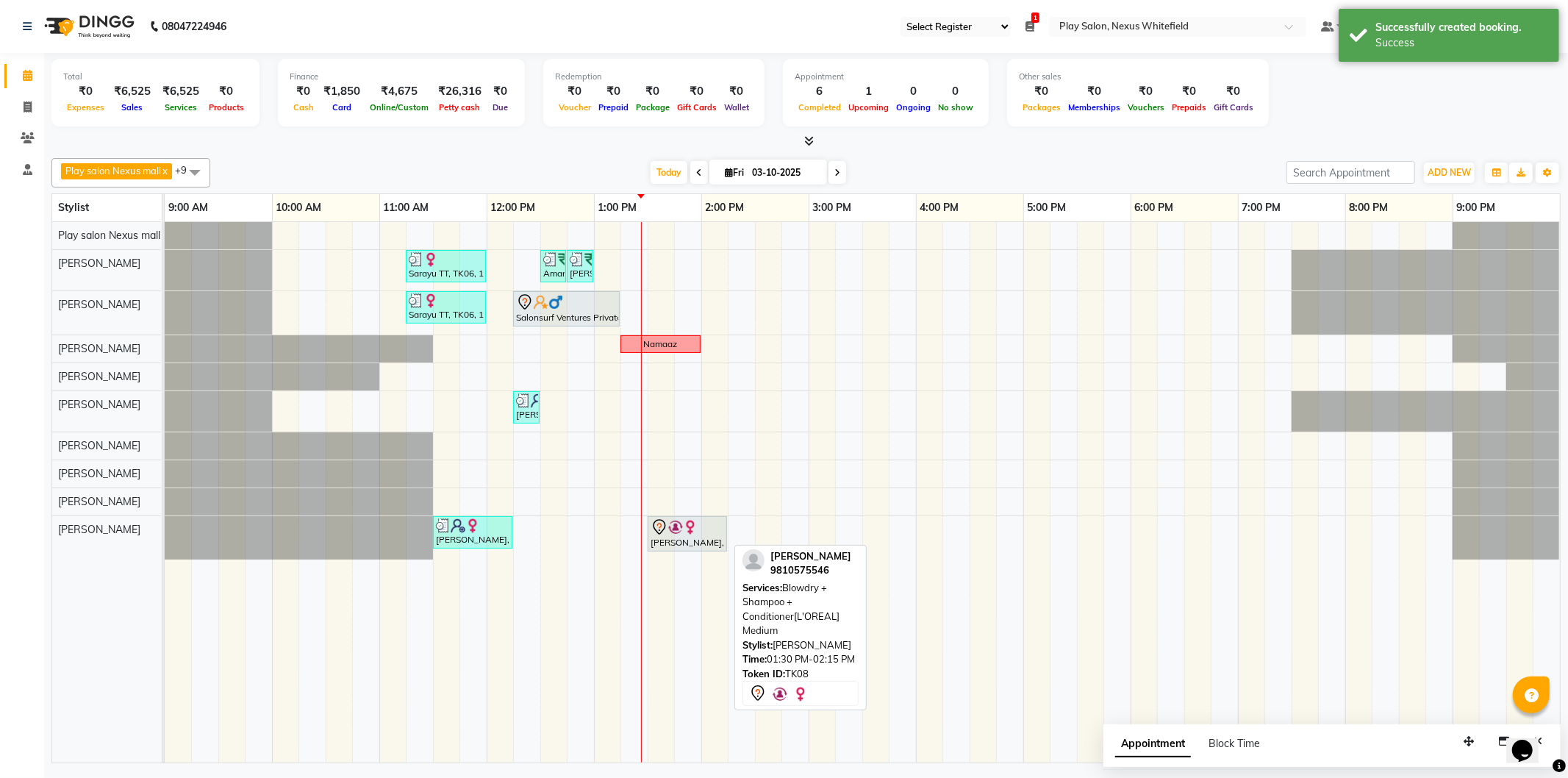
click at [673, 537] on div "[PERSON_NAME], TK08, 01:30 PM-02:15 PM, Blowdry + Shampoo + Conditioner[L'OREAL…" at bounding box center [687, 533] width 77 height 31
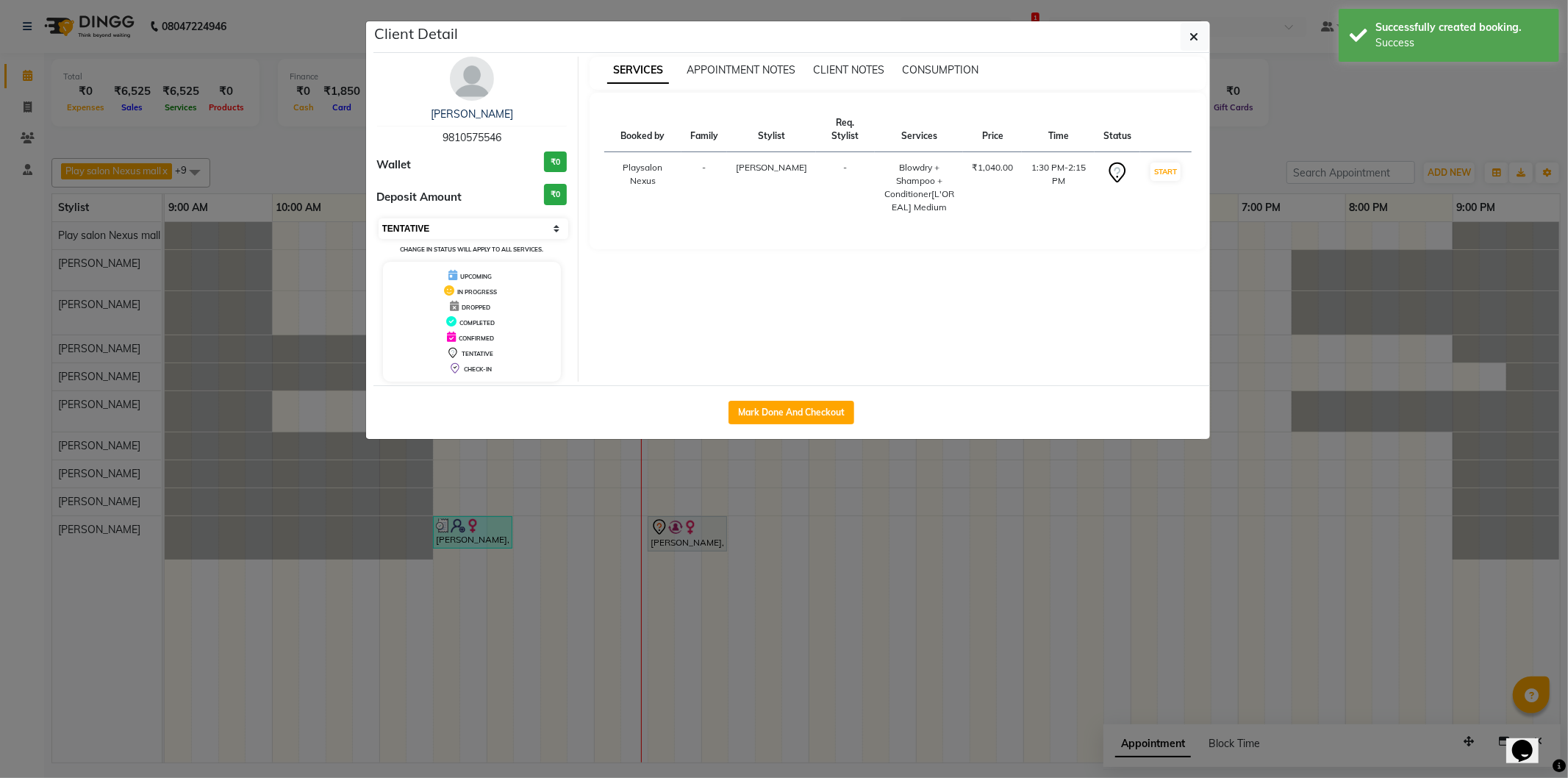
drag, startPoint x: 419, startPoint y: 232, endPoint x: 419, endPoint y: 224, distance: 8.0
click at [419, 225] on select "Select IN SERVICE CONFIRMED TENTATIVE CHECK IN MARK DONE DROPPED UPCOMING" at bounding box center [474, 228] width 190 height 20
select select "8"
click at [379, 218] on select "Select IN SERVICE CONFIRMED TENTATIVE CHECK IN MARK DONE DROPPED UPCOMING" at bounding box center [474, 228] width 190 height 20
click at [1193, 35] on icon "button" at bounding box center [1194, 37] width 8 height 12
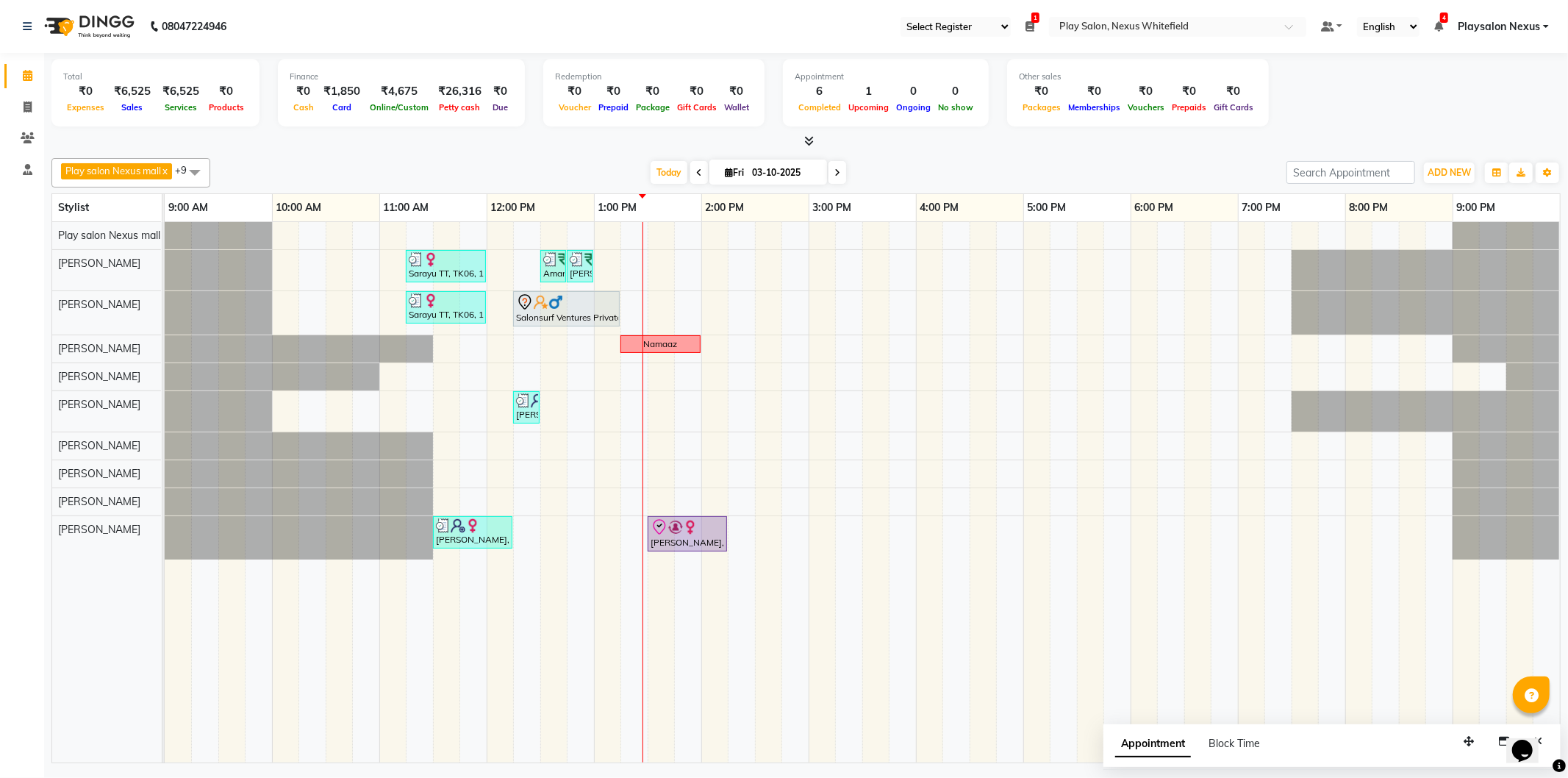
click at [665, 445] on div "Sarayu TT, TK06, 11:15 AM-12:00 PM, Hair Cut Lady (Senior Stylist) Aman A, TK02…" at bounding box center [862, 493] width 1395 height 541
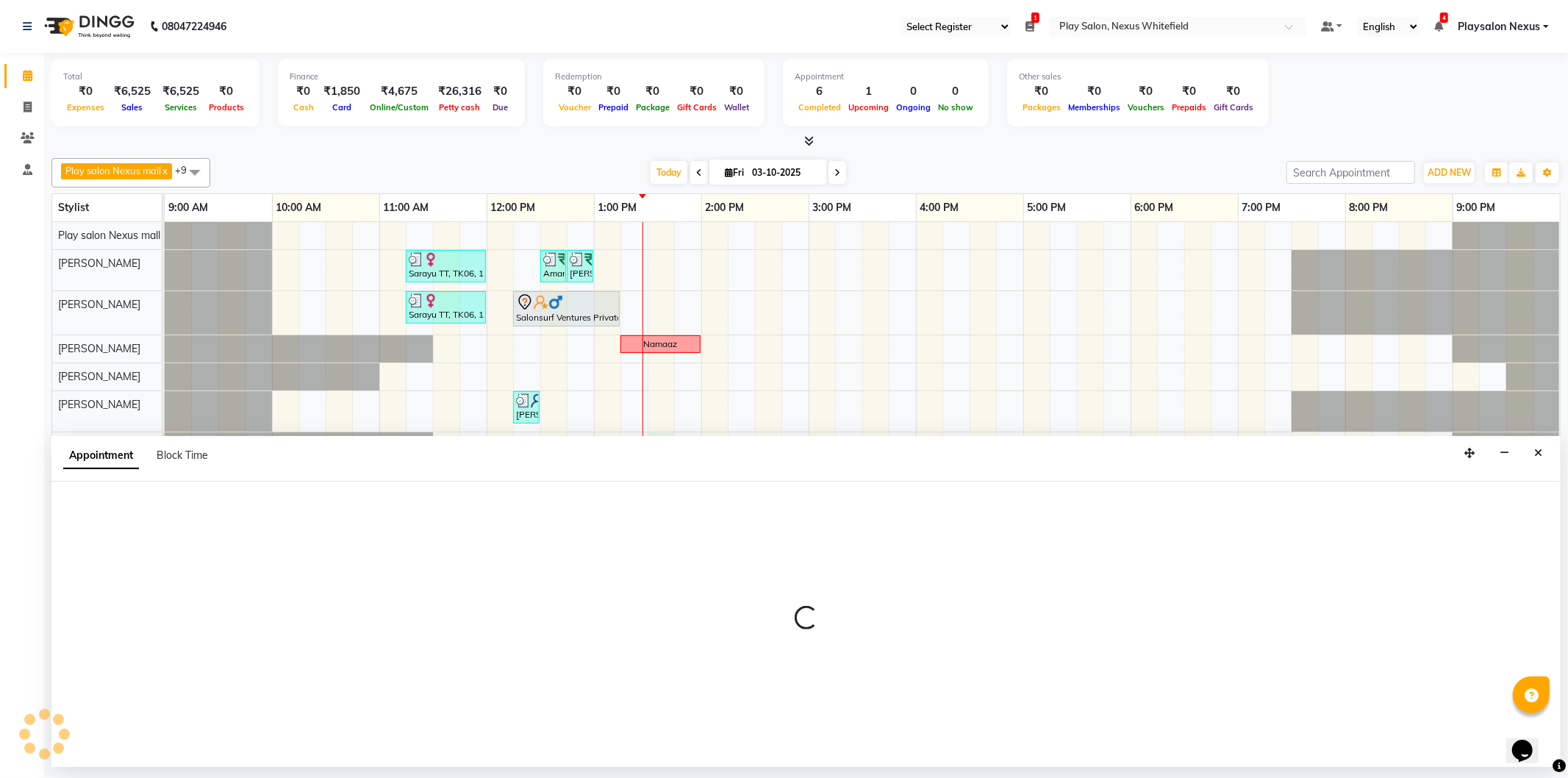
select select "81393"
select select "810"
select select "tentative"
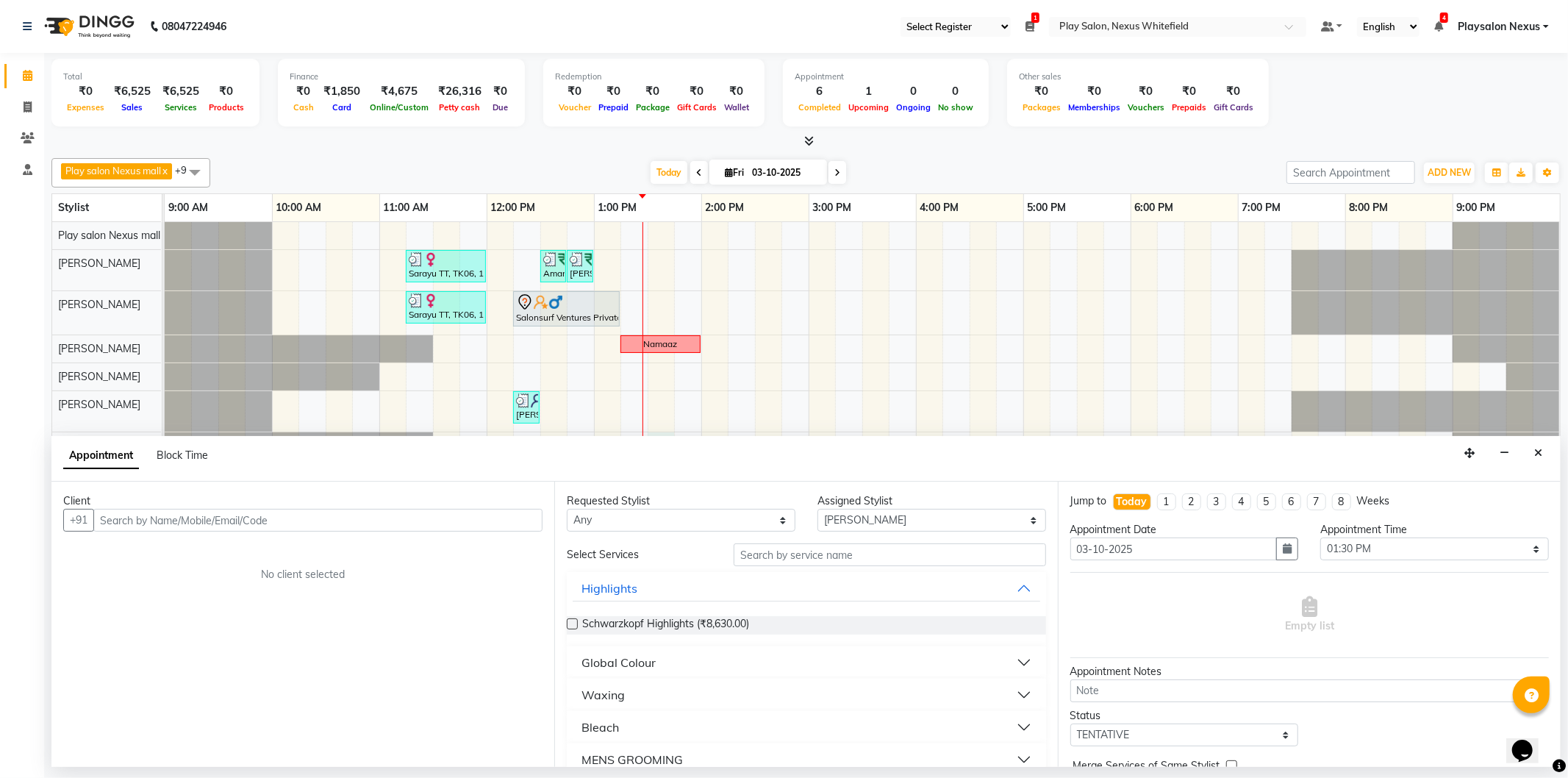
click at [231, 516] on input "text" at bounding box center [317, 520] width 449 height 23
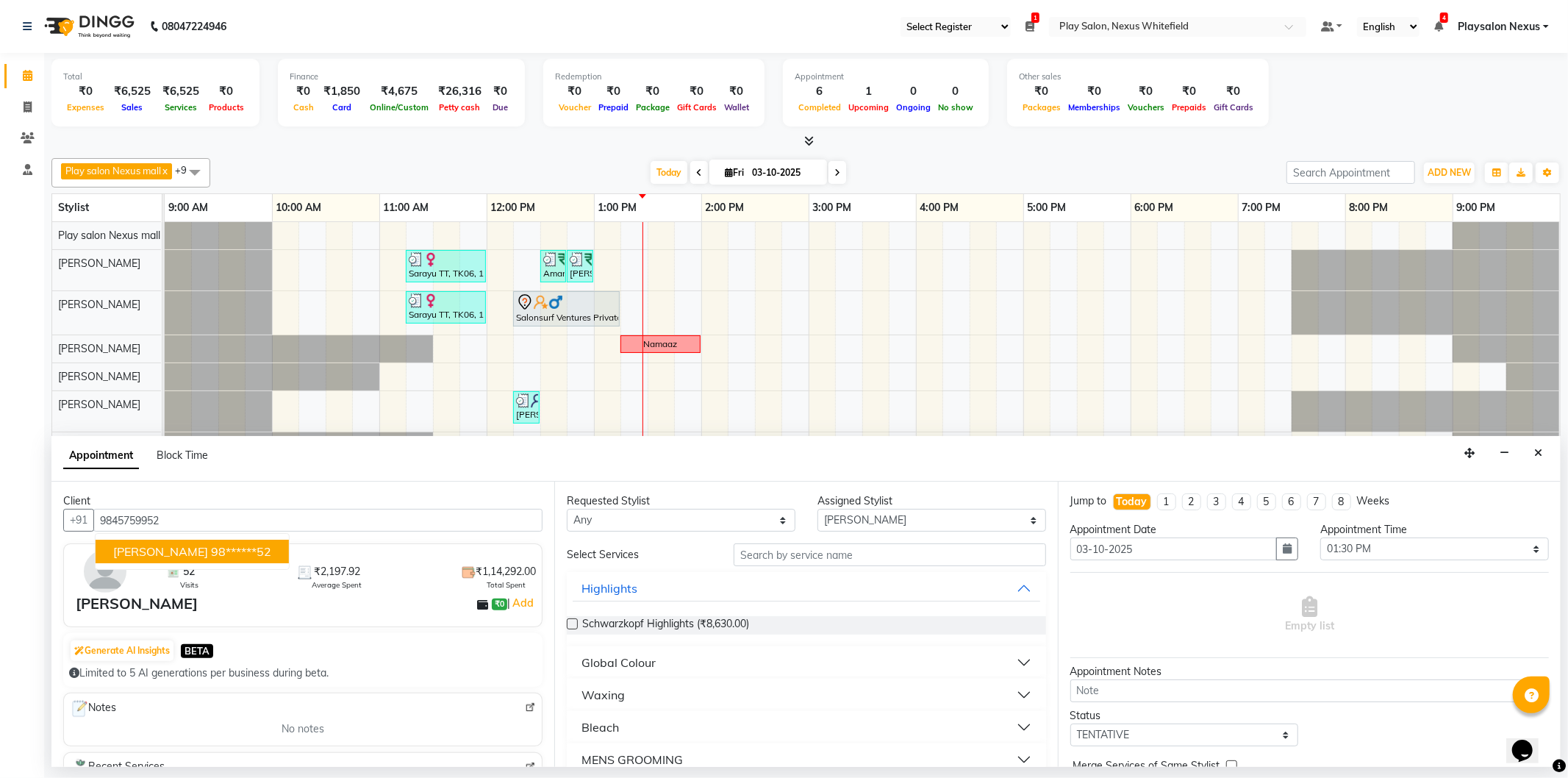
click at [200, 555] on span "[PERSON_NAME]" at bounding box center [160, 551] width 95 height 14
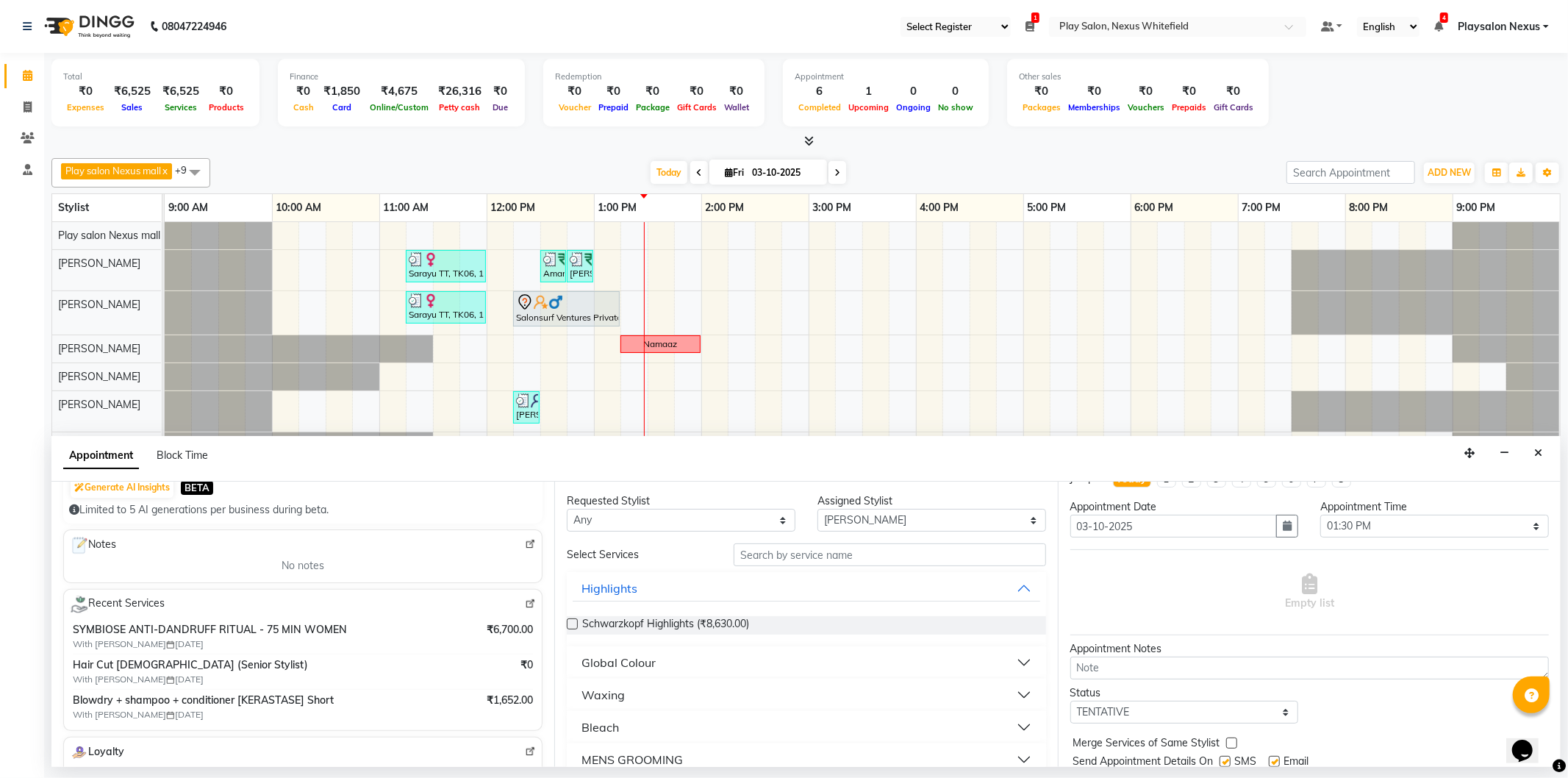
scroll to position [0, 0]
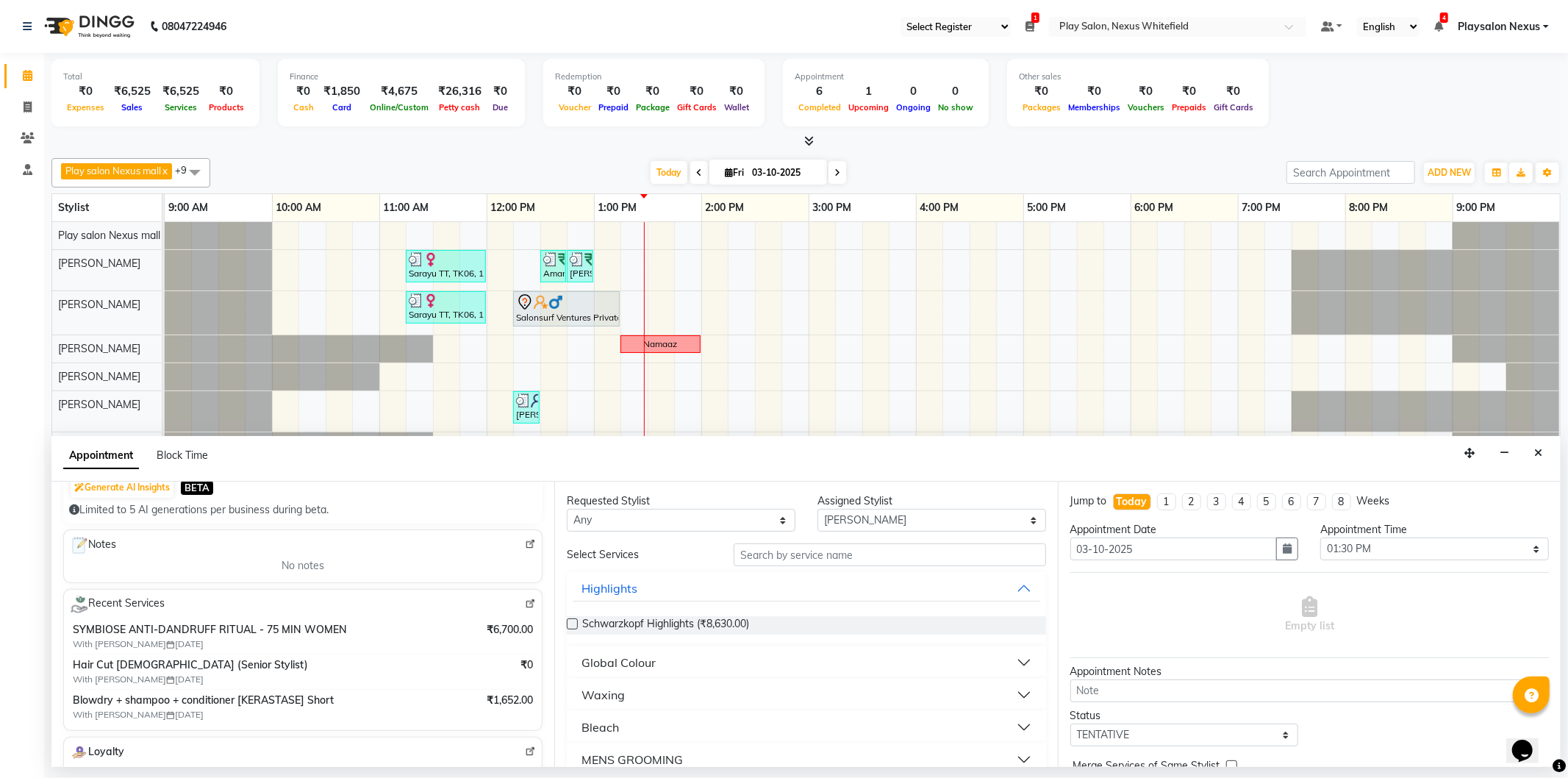
type input "98******52"
click at [1346, 546] on select "Select 10:00 AM 10:15 AM 10:30 AM 10:45 AM 11:00 AM 11:15 AM 11:30 AM 11:45 AM …" at bounding box center [1434, 548] width 228 height 23
select select "900"
click at [1320, 537] on select "Select 10:00 AM 10:15 AM 10:30 AM 10:45 AM 11:00 AM 11:15 AM 11:30 AM 11:45 AM …" at bounding box center [1434, 548] width 228 height 23
click at [676, 523] on select "Any [PERSON_NAME] Md [PERSON_NAME] [PERSON_NAME] [PERSON_NAME] [PERSON_NAME] [P…" at bounding box center [680, 520] width 228 height 23
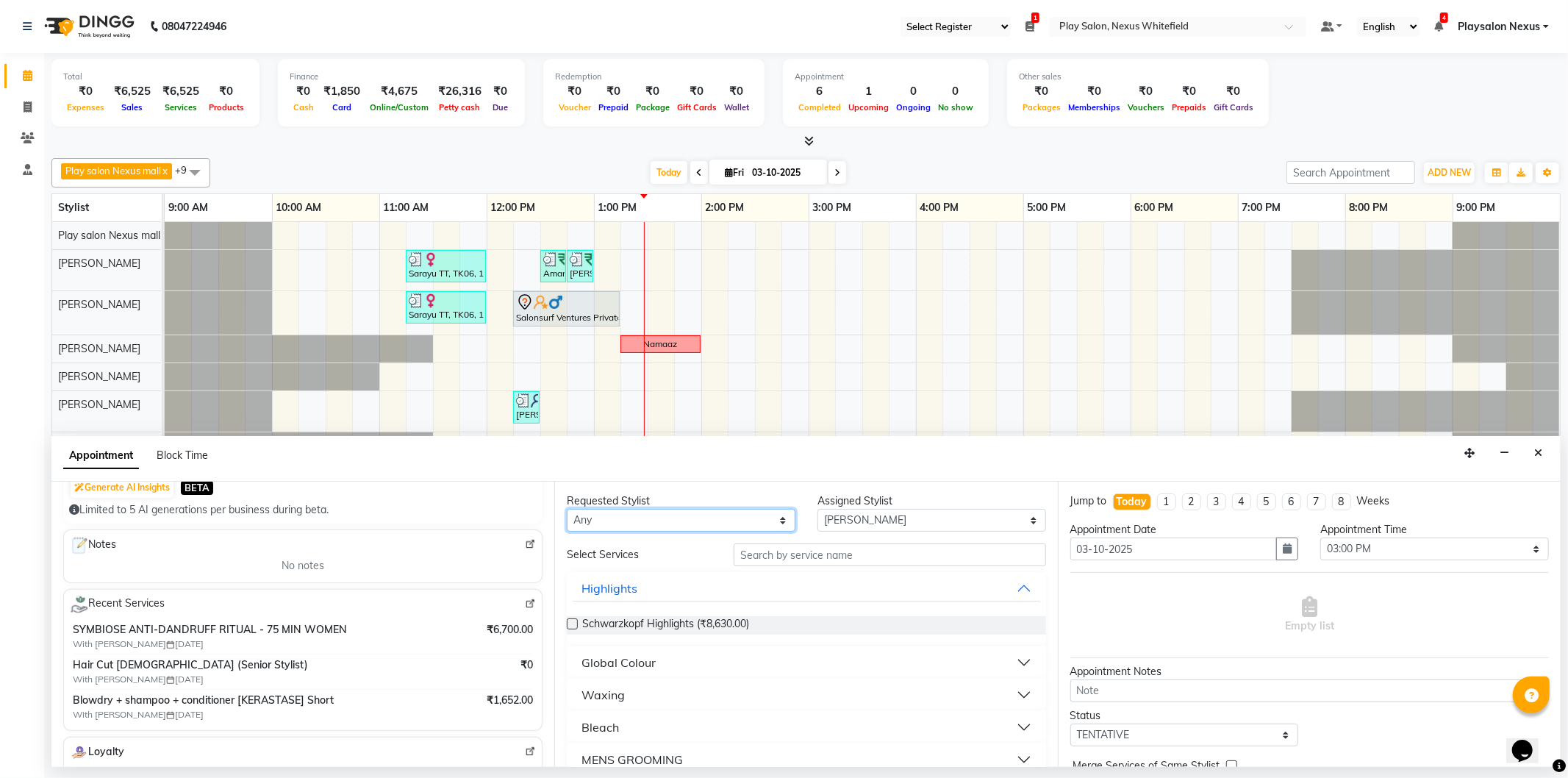
select select "81392"
click at [567, 509] on select "Any [PERSON_NAME] Md [PERSON_NAME] [PERSON_NAME] [PERSON_NAME] [PERSON_NAME] [P…" at bounding box center [680, 520] width 228 height 23
select select "81392"
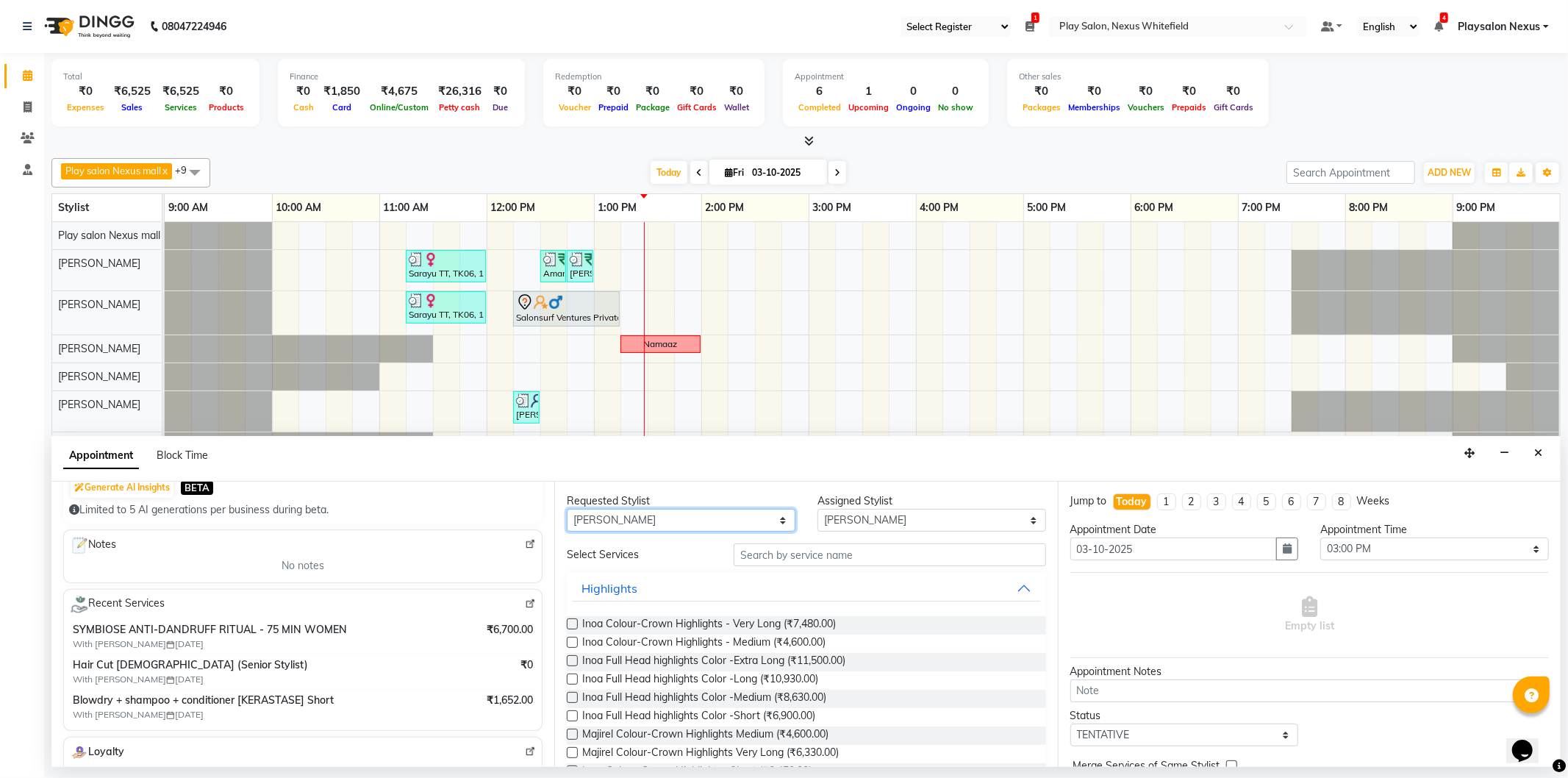
scroll to position [245, 0]
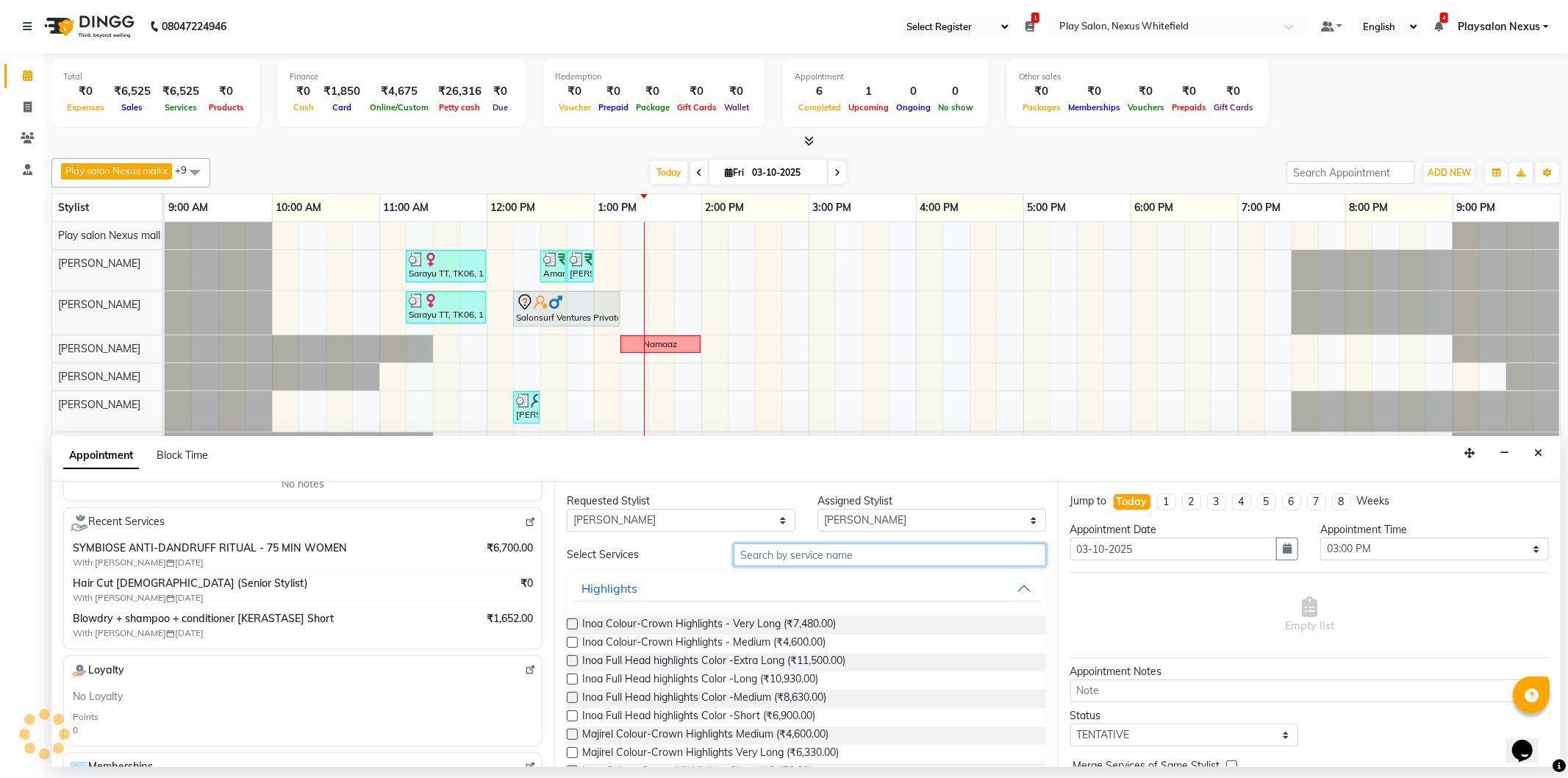
click at [788, 552] on input "text" at bounding box center [889, 554] width 312 height 23
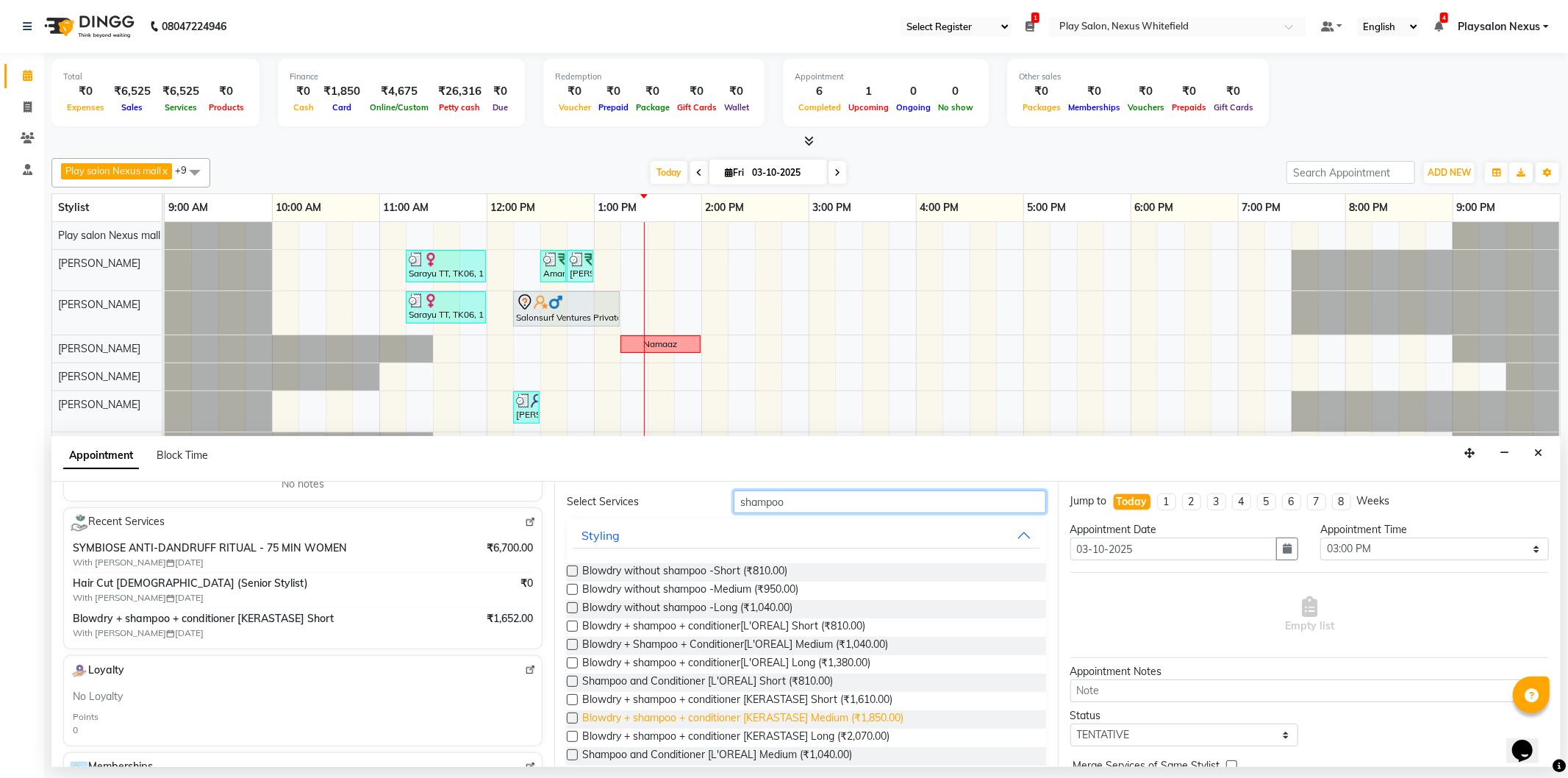
scroll to position [82, 0]
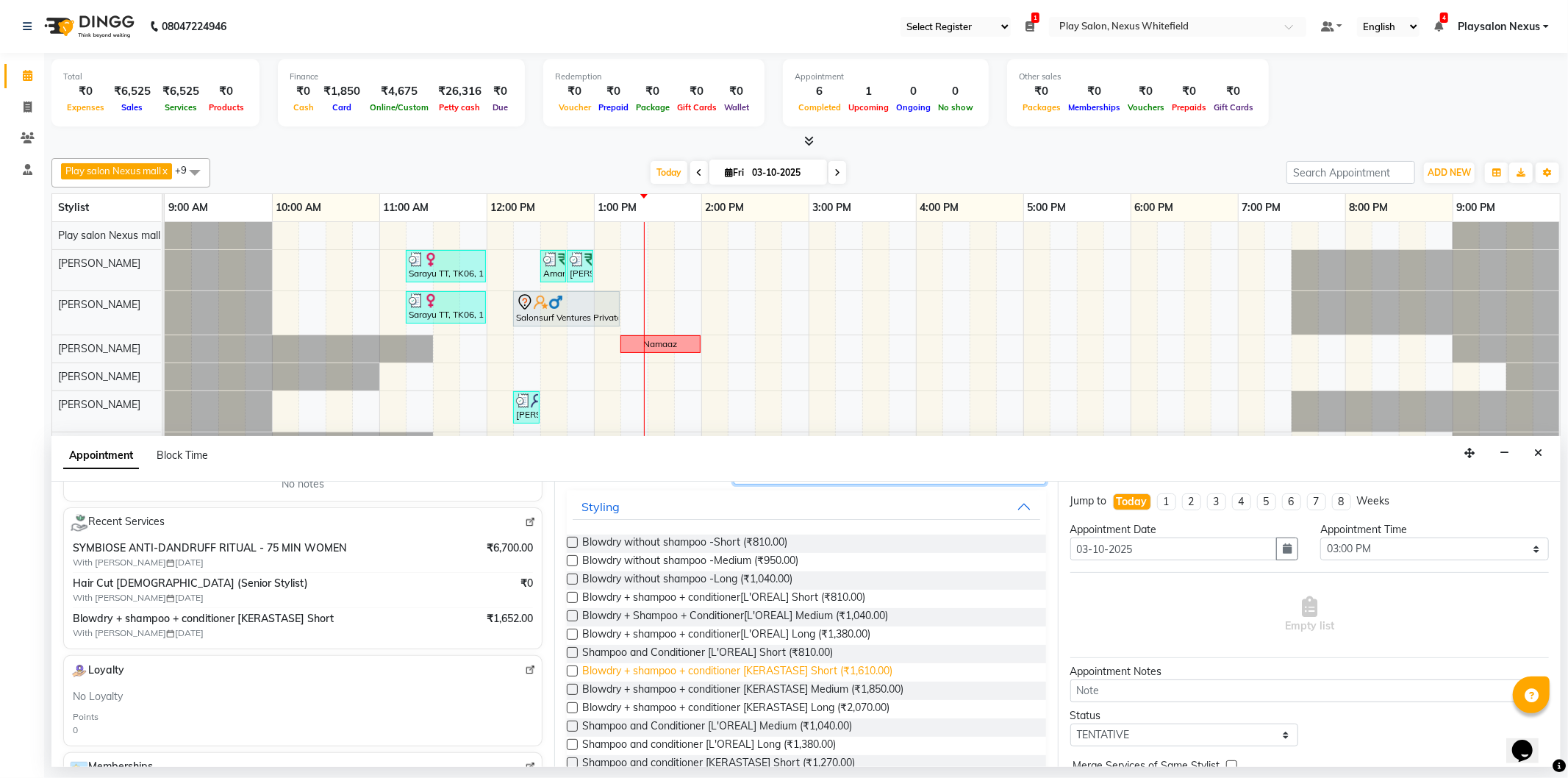
type input "shampoo"
click at [755, 673] on span "Blowdry + shampoo + conditioner [KERASTASE] Short (₹1,610.00)" at bounding box center [737, 672] width 310 height 19
checkbox input "false"
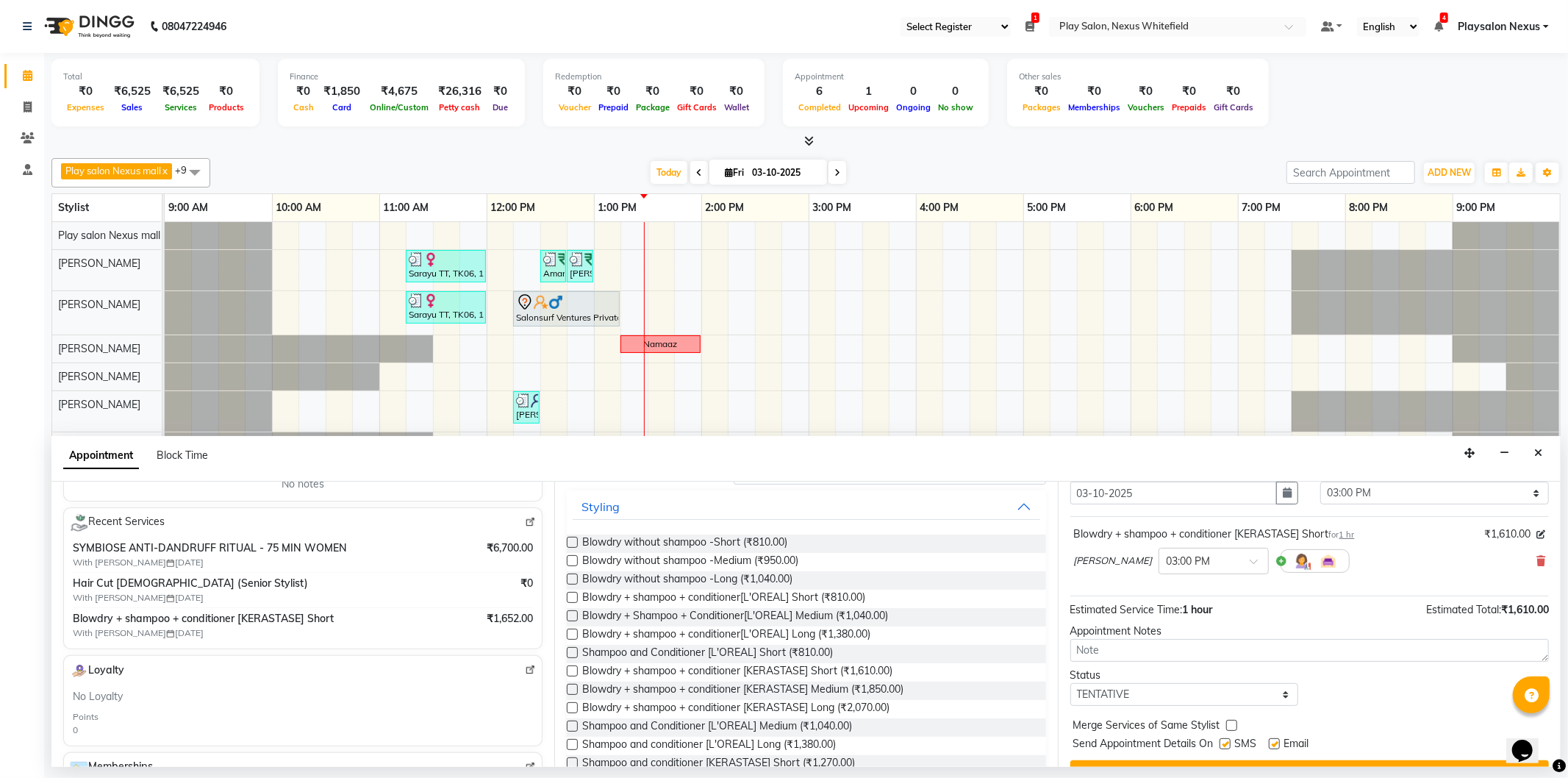
scroll to position [87, 0]
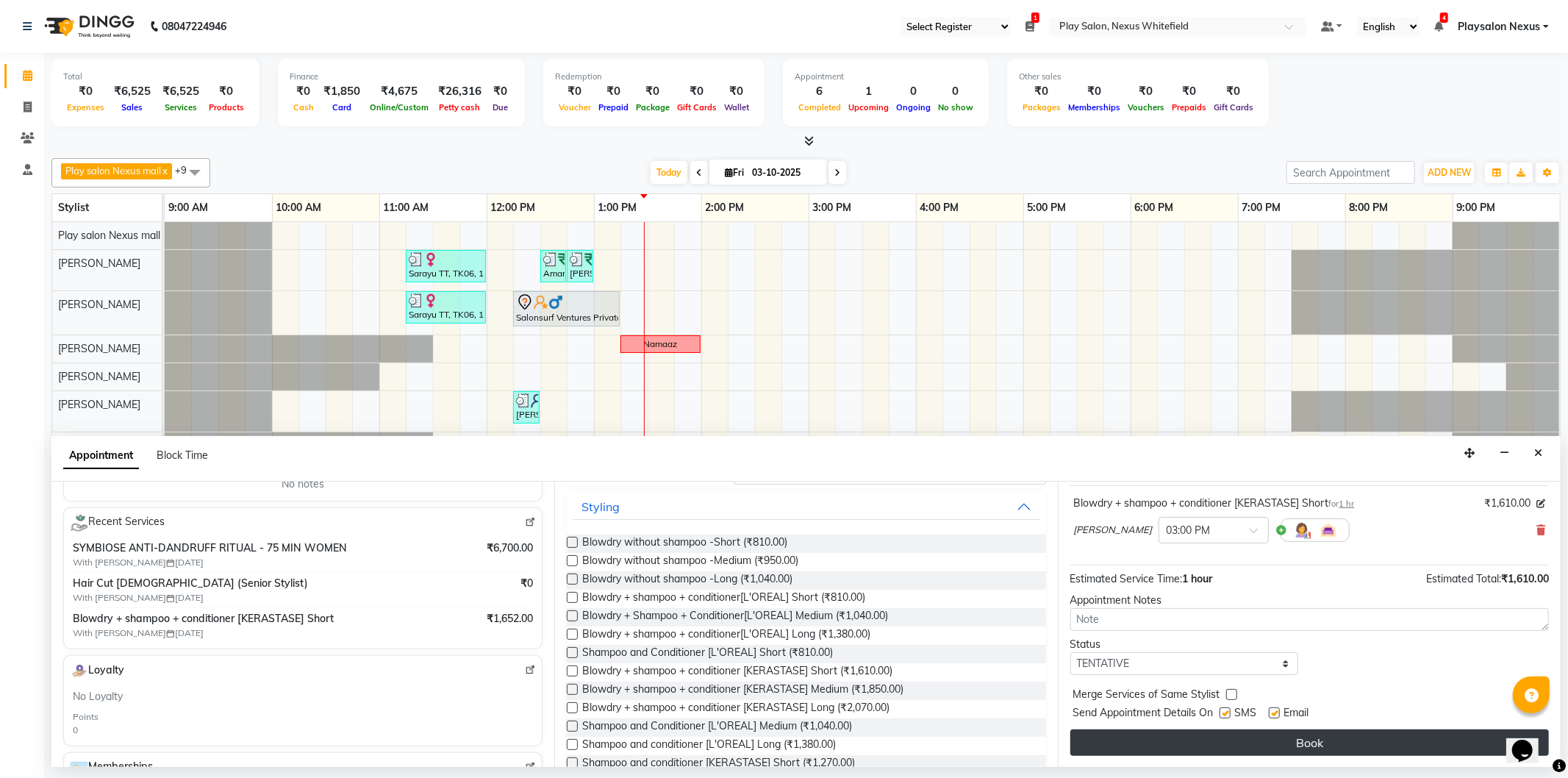
drag, startPoint x: 1284, startPoint y: 736, endPoint x: 1294, endPoint y: 733, distance: 10.4
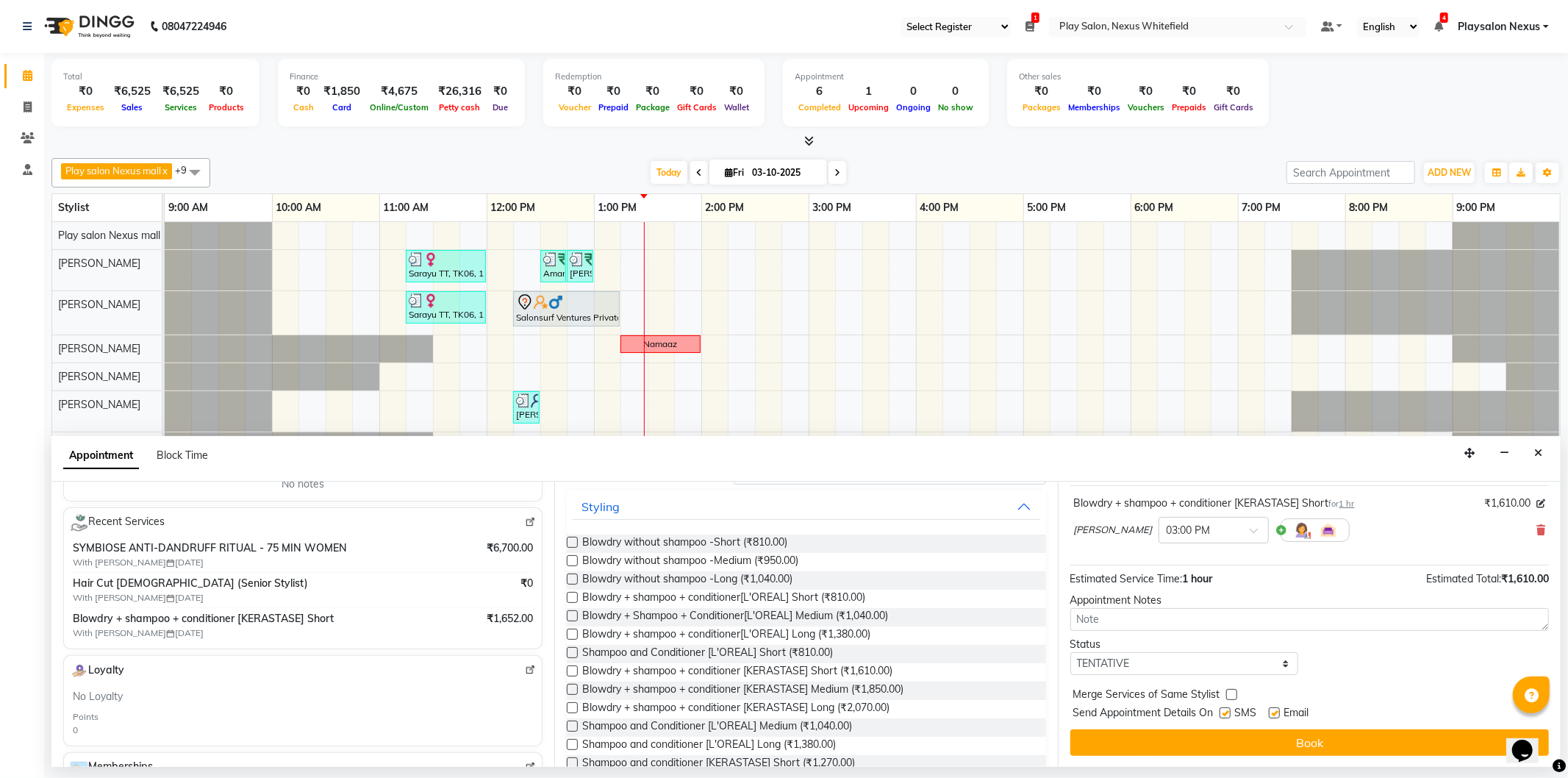
click at [1285, 735] on button "Book" at bounding box center [1309, 742] width 478 height 26
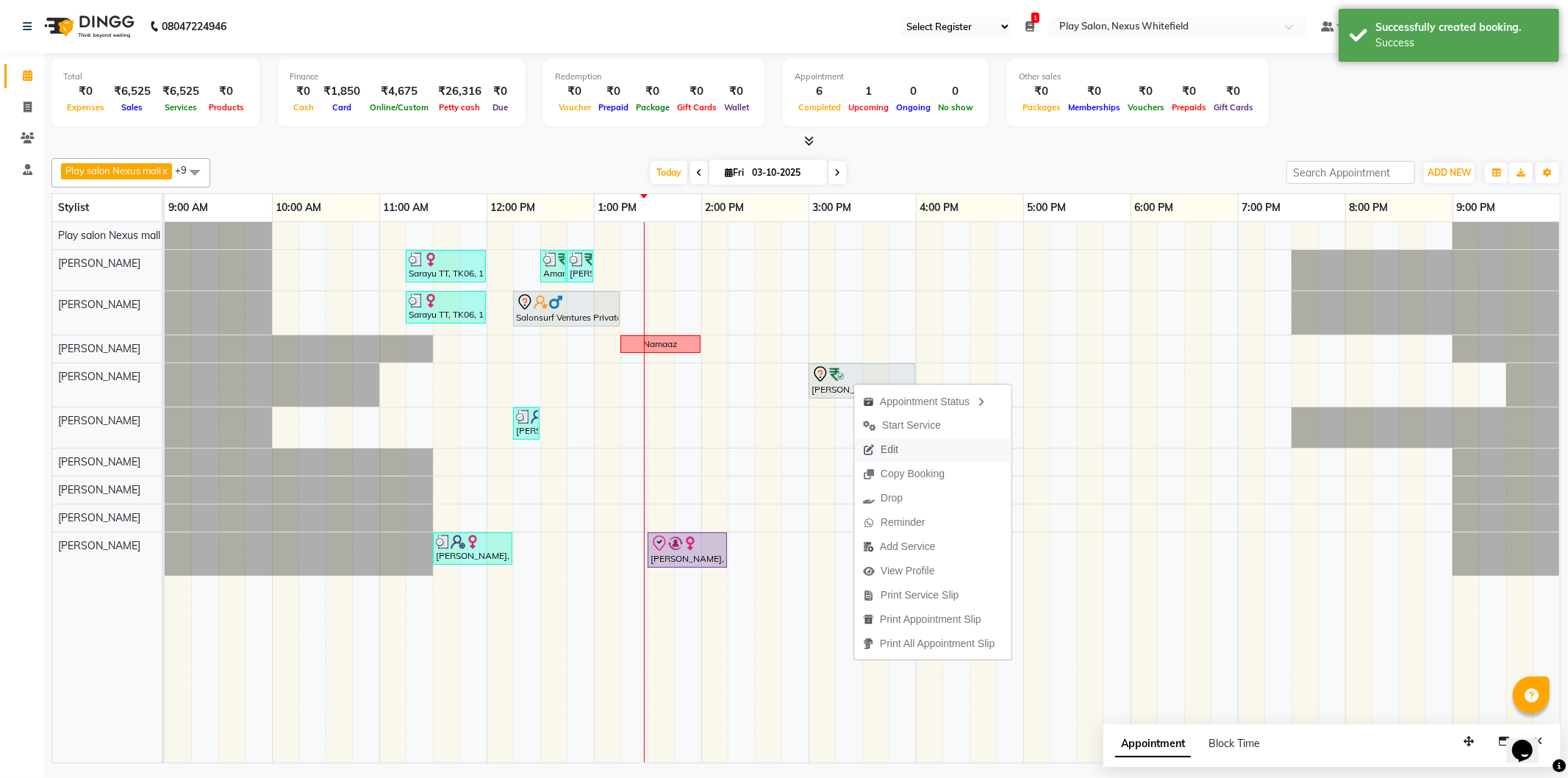
click at [899, 449] on span "Edit" at bounding box center [880, 449] width 53 height 24
select select "900"
select select "tentative"
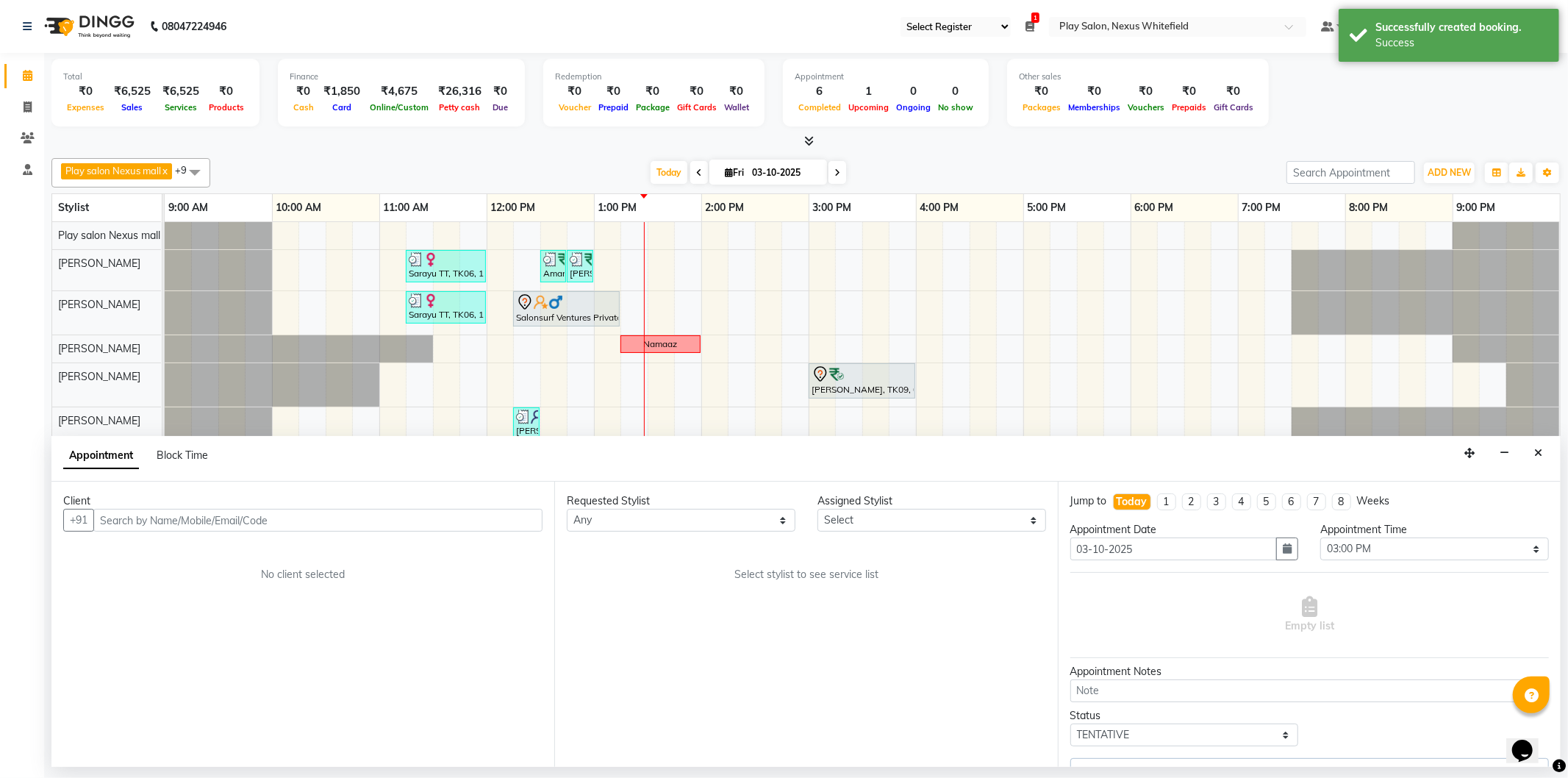
select select "81392"
select select "4200"
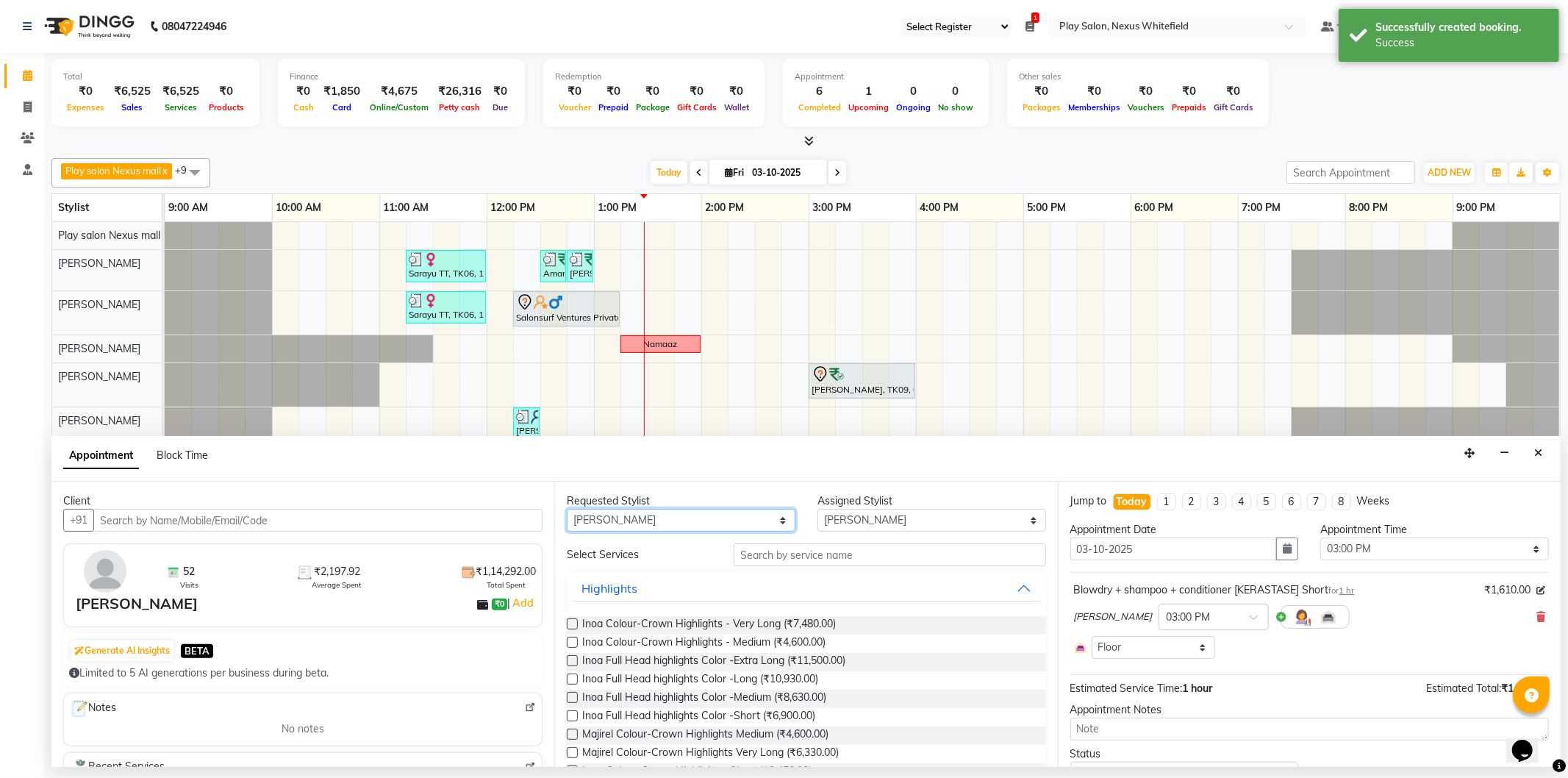
click at [655, 520] on select "Any [PERSON_NAME] Md [PERSON_NAME] [PERSON_NAME] [PERSON_NAME] [PERSON_NAME] [P…" at bounding box center [680, 520] width 228 height 23
select select "null"
click at [567, 509] on select "Any [PERSON_NAME] Md [PERSON_NAME] [PERSON_NAME] [PERSON_NAME] [PERSON_NAME] [P…" at bounding box center [680, 520] width 228 height 23
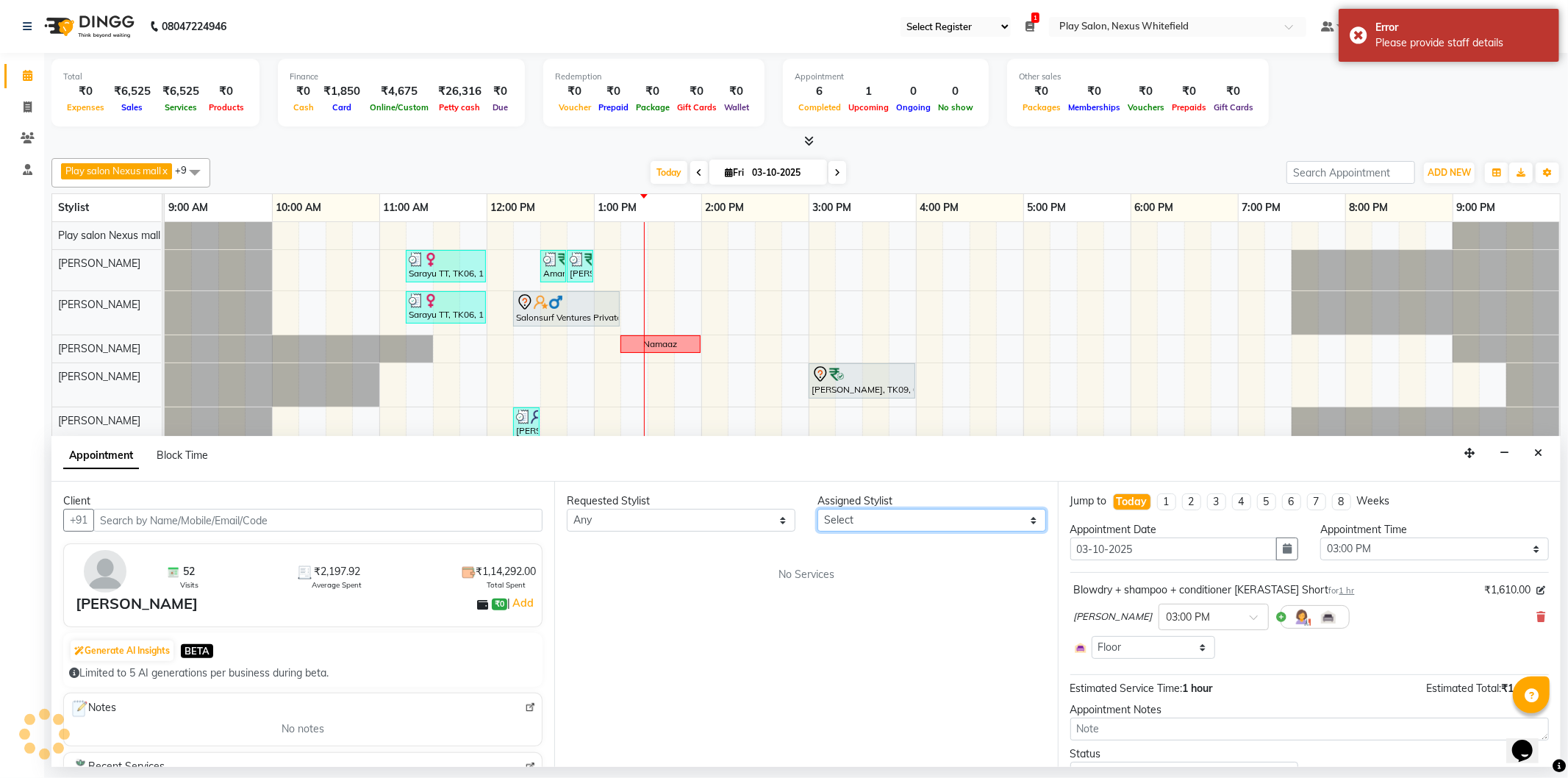
click at [845, 525] on select "Select [PERSON_NAME] Md [PERSON_NAME] [PERSON_NAME] [PERSON_NAME] [PERSON_NAME]…" at bounding box center [931, 520] width 228 height 23
select select "81398"
click at [818, 509] on select "Select [PERSON_NAME] Md [PERSON_NAME] [PERSON_NAME] [PERSON_NAME] [PERSON_NAME]…" at bounding box center [931, 520] width 228 height 23
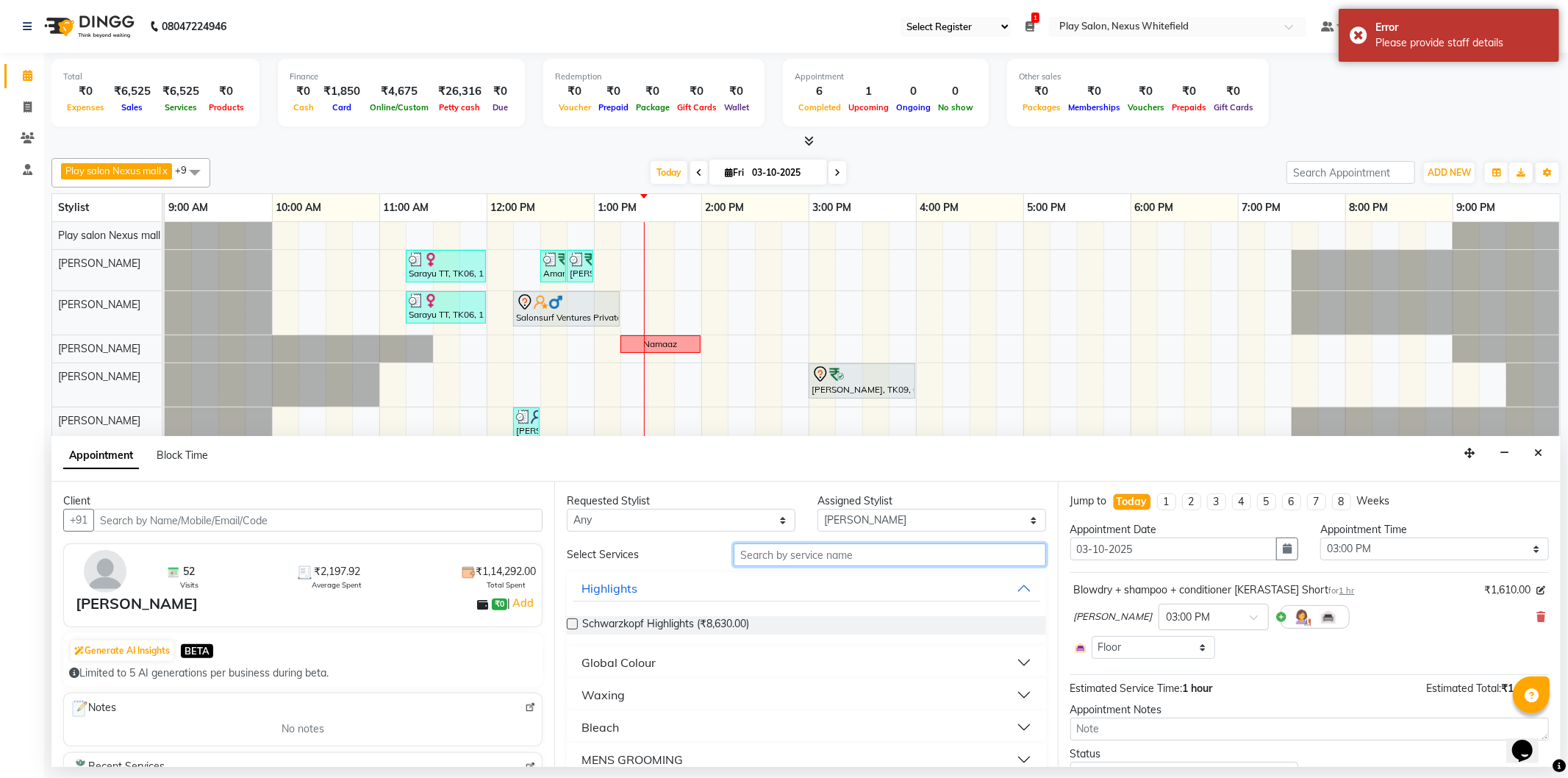
click at [800, 559] on input "text" at bounding box center [889, 554] width 312 height 23
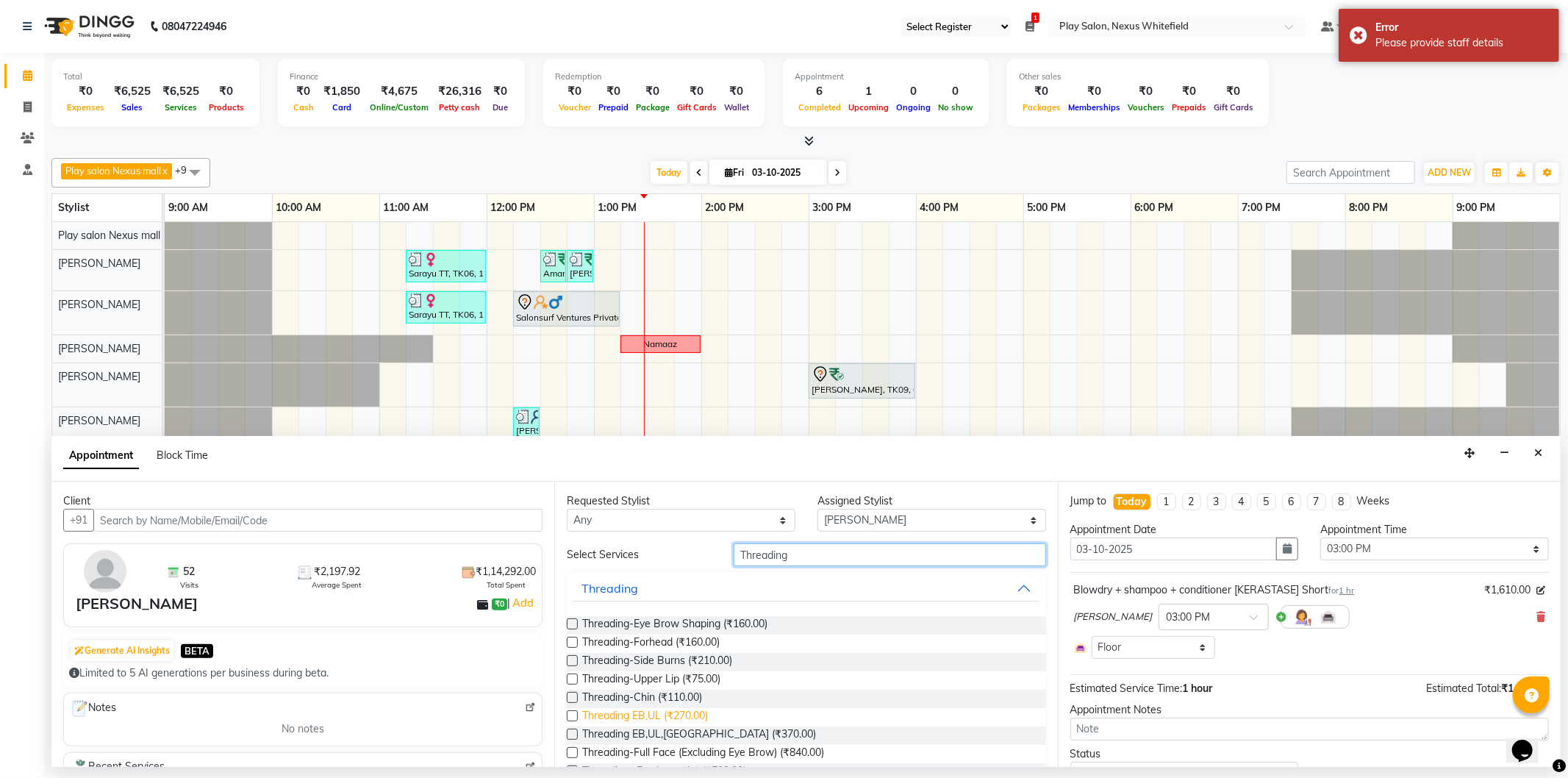
type input "Threading"
click at [654, 714] on span "Threading EB,UL (₹270.00)" at bounding box center [644, 717] width 125 height 19
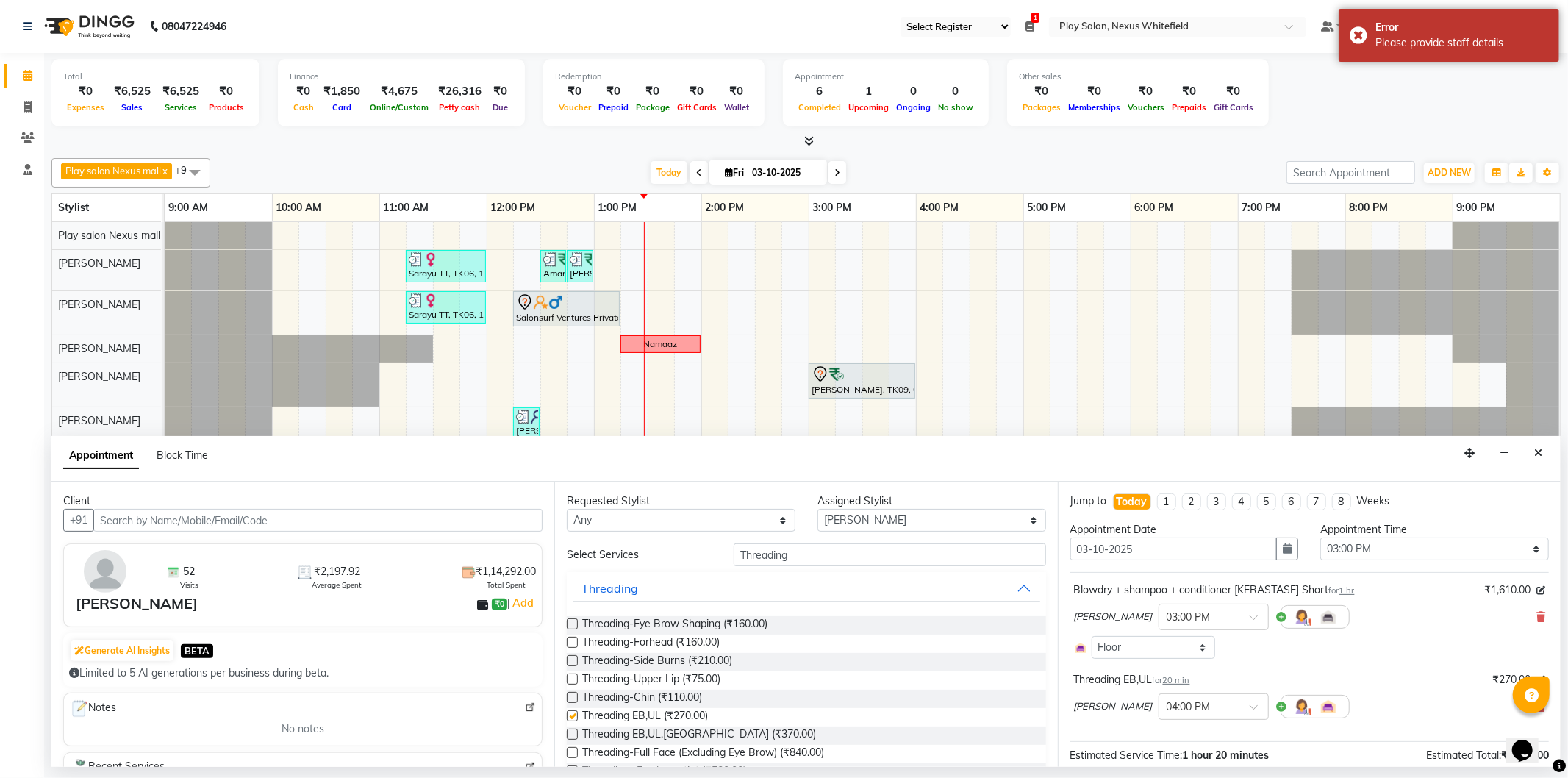
checkbox input "false"
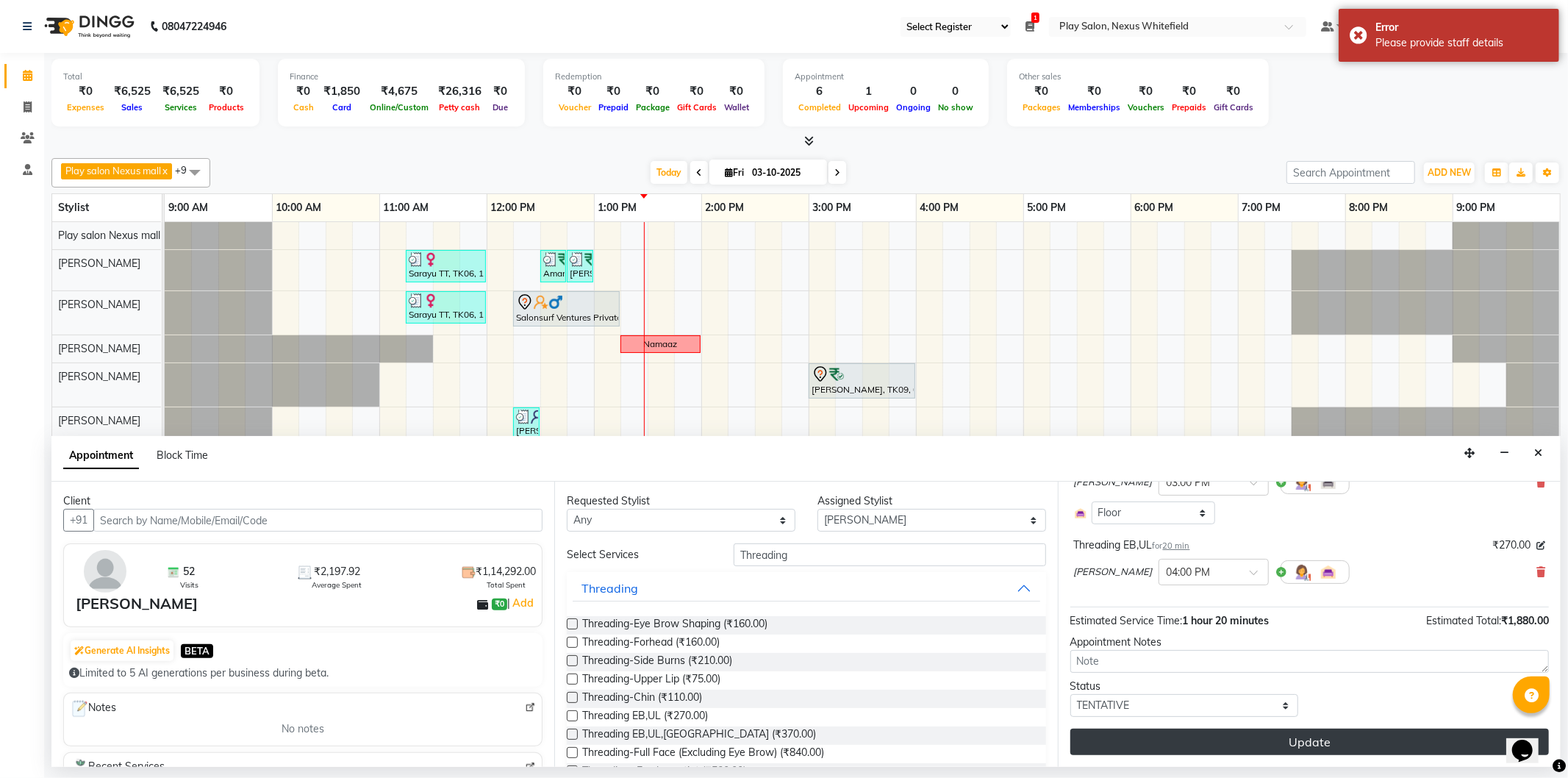
click at [1237, 738] on button "Update" at bounding box center [1309, 741] width 478 height 26
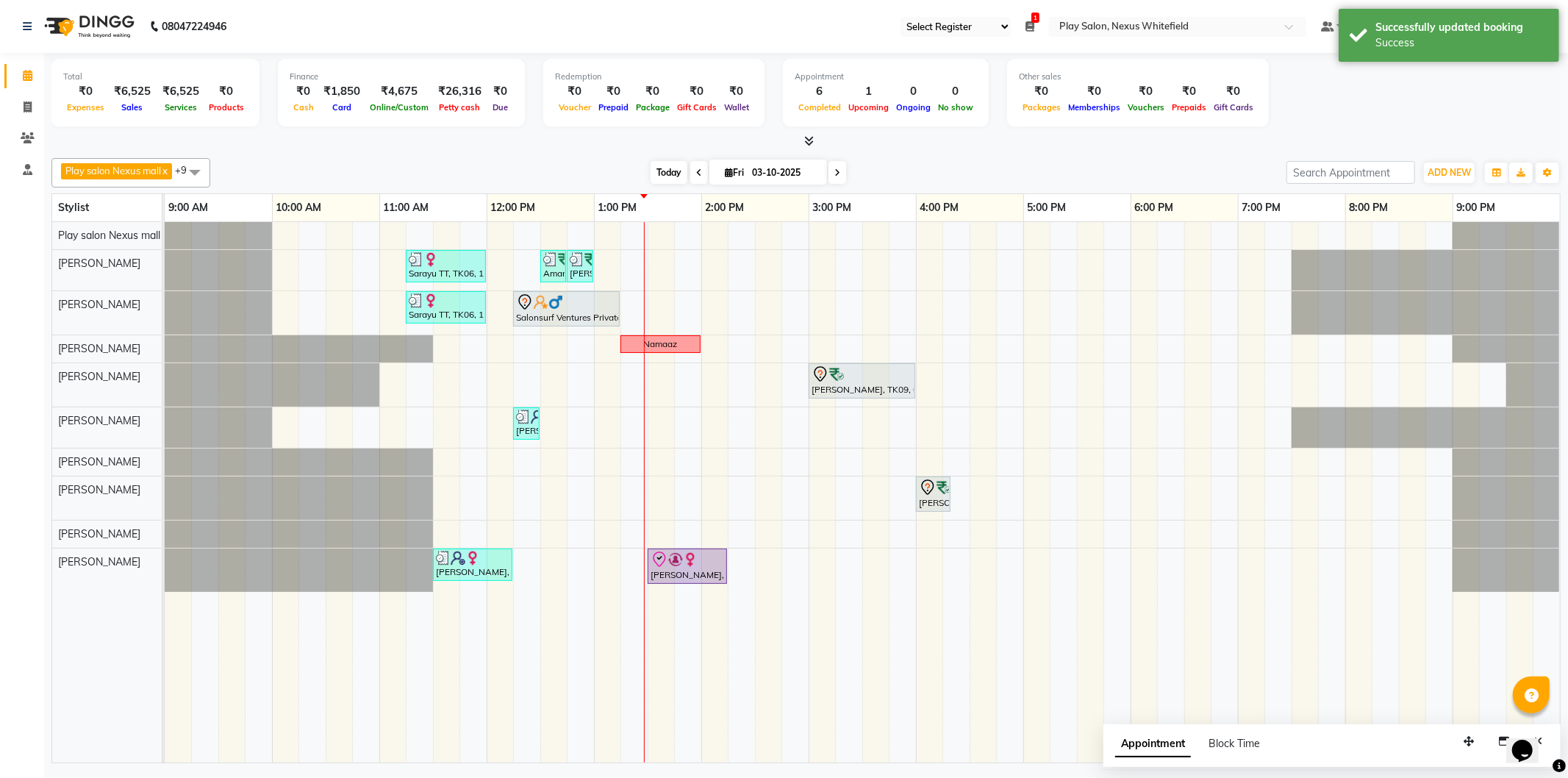
click at [664, 173] on span "Today" at bounding box center [669, 172] width 37 height 23
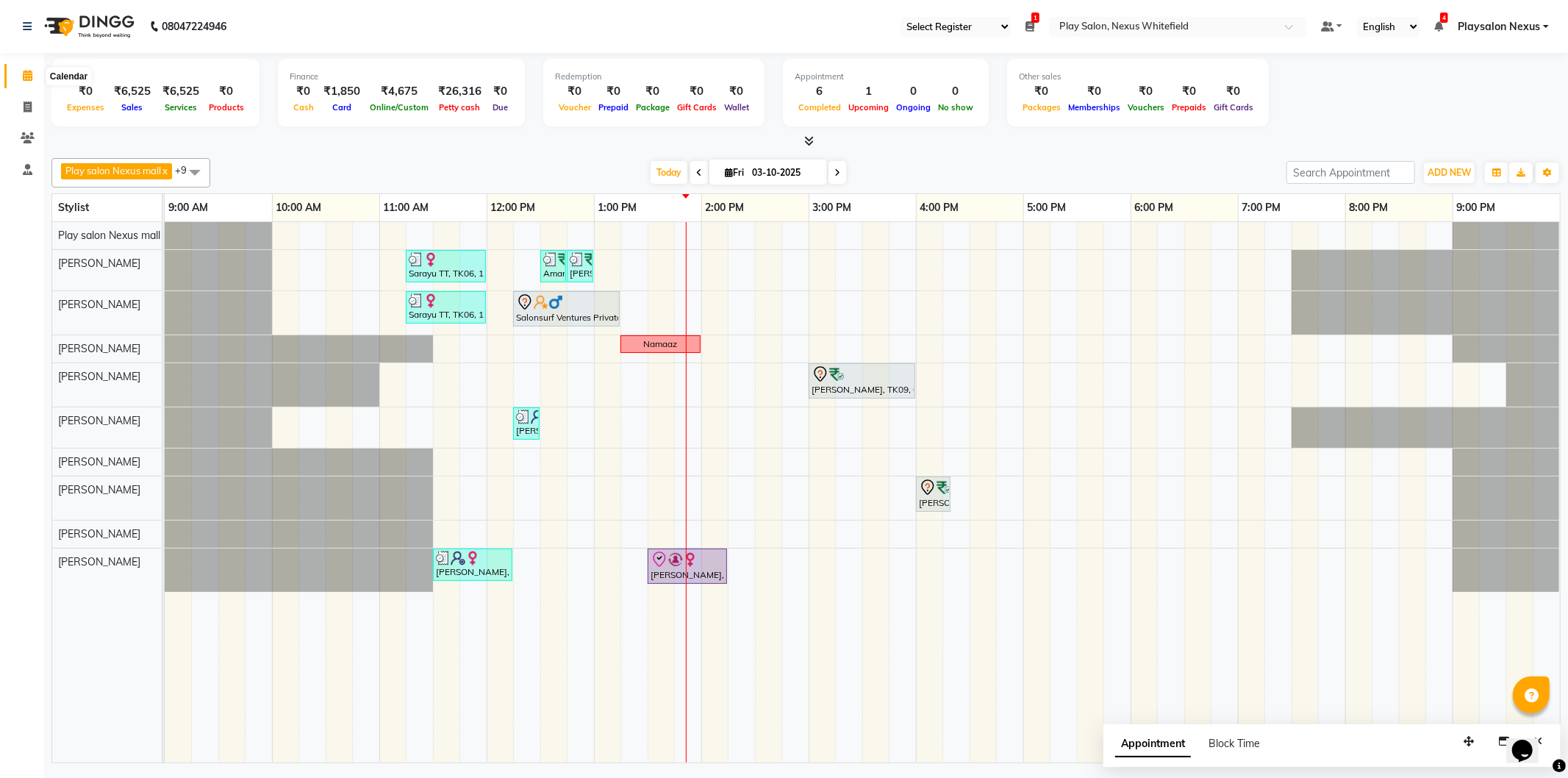
click at [20, 76] on span at bounding box center [27, 76] width 26 height 17
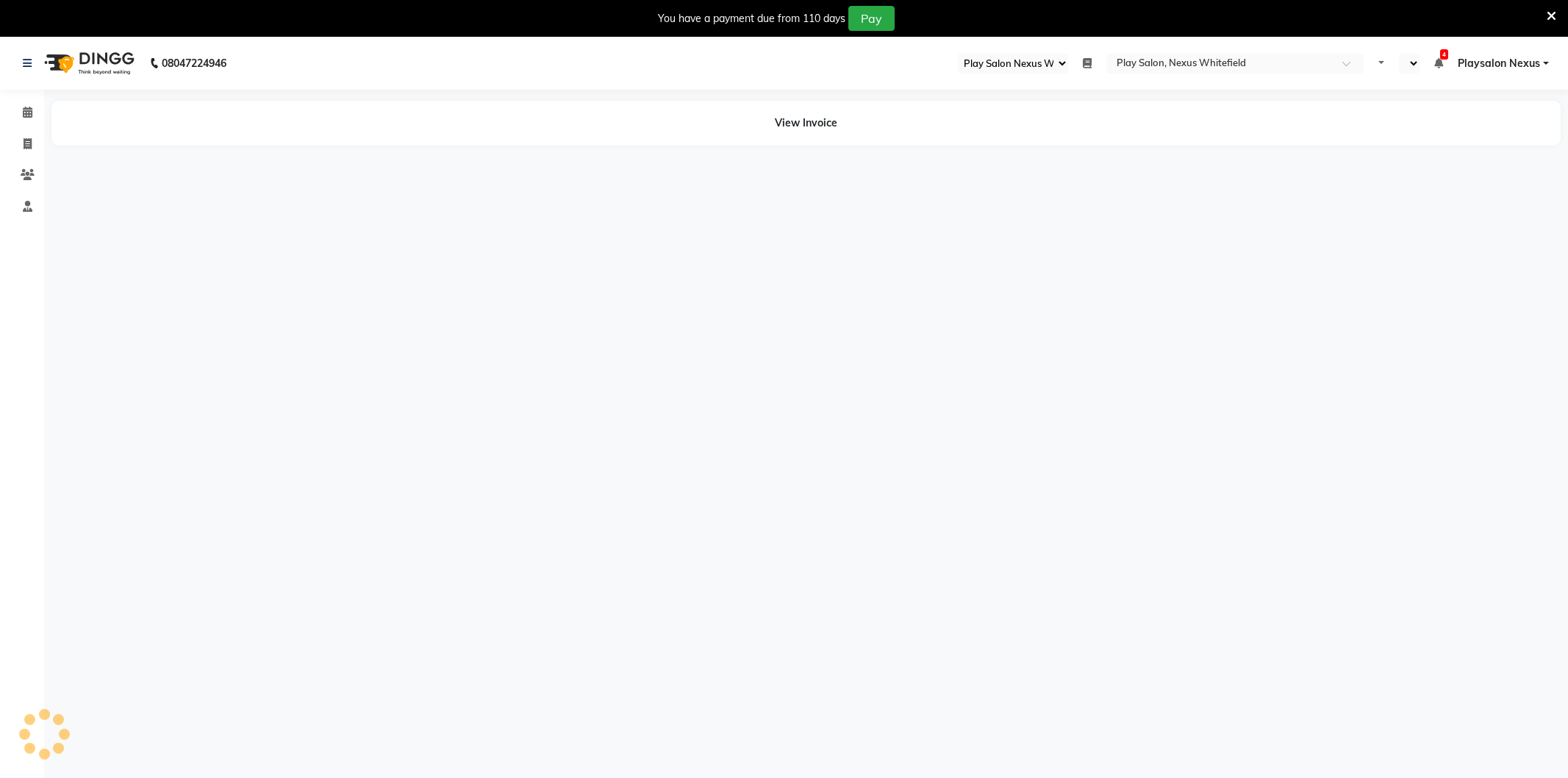
select select "106"
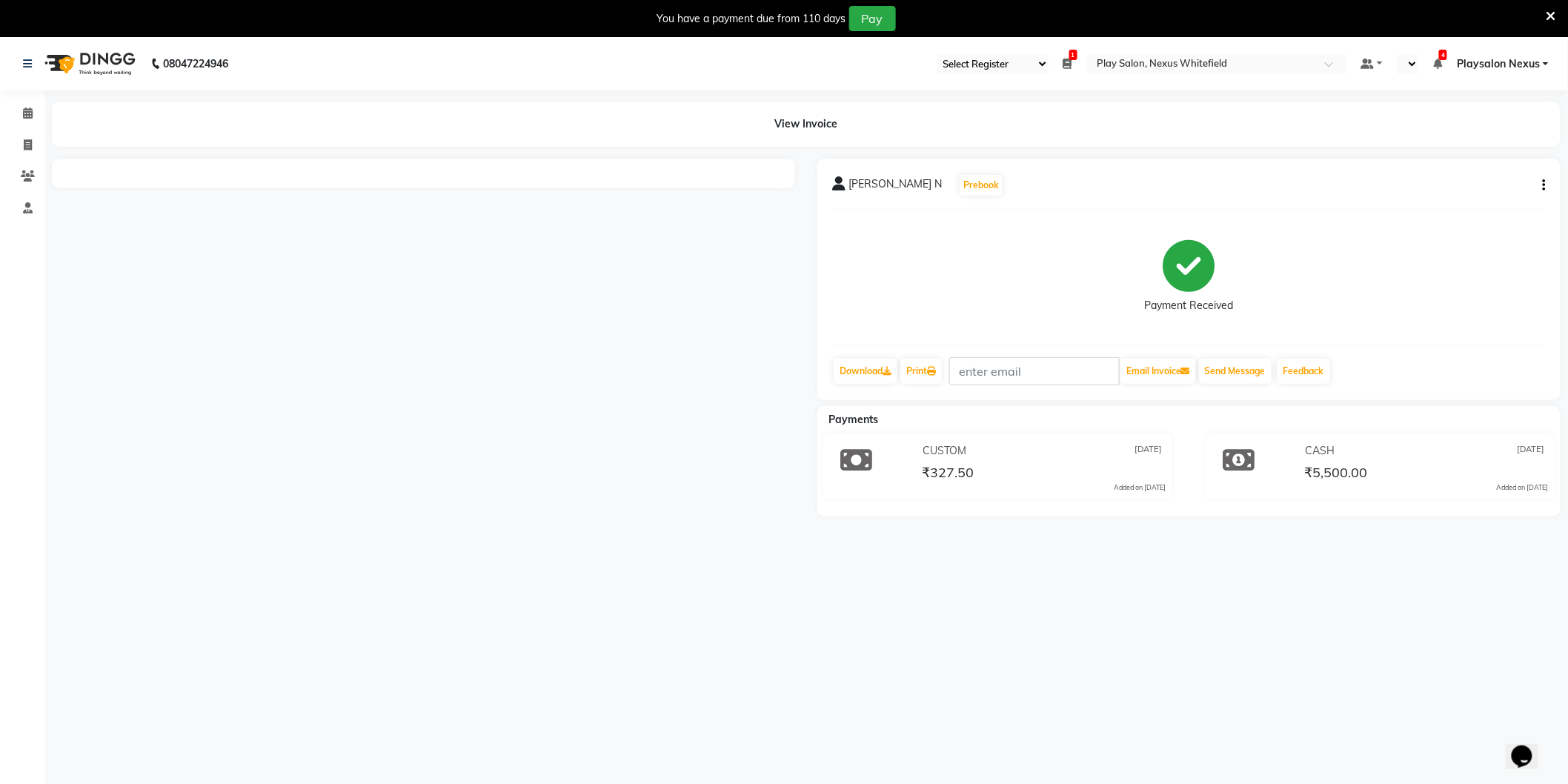
select select "en"
click at [28, 114] on icon at bounding box center [27, 113] width 9 height 11
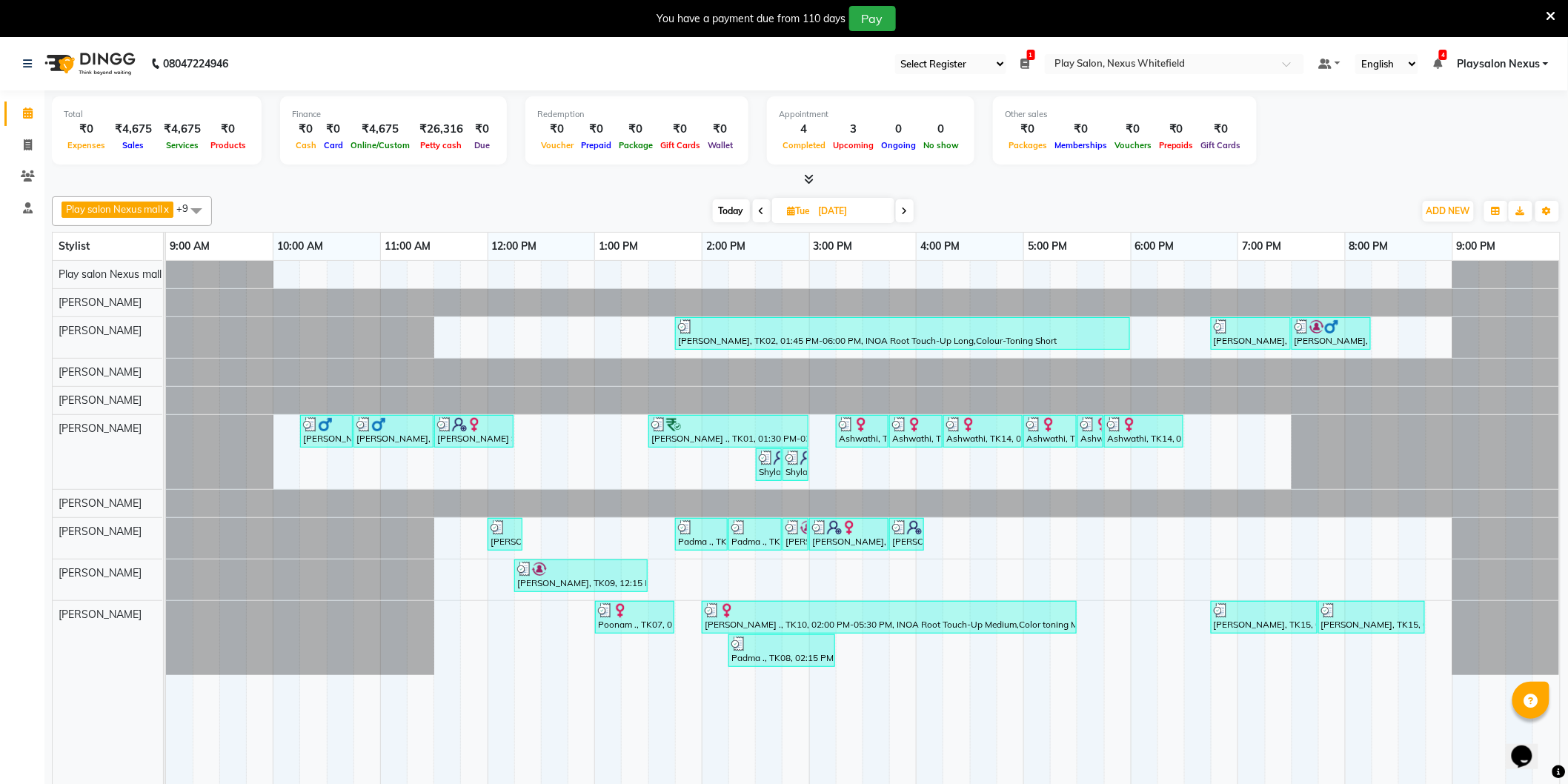
click at [733, 248] on link "2:00 PM" at bounding box center [726, 246] width 47 height 21
click at [763, 210] on icon at bounding box center [762, 211] width 6 height 8
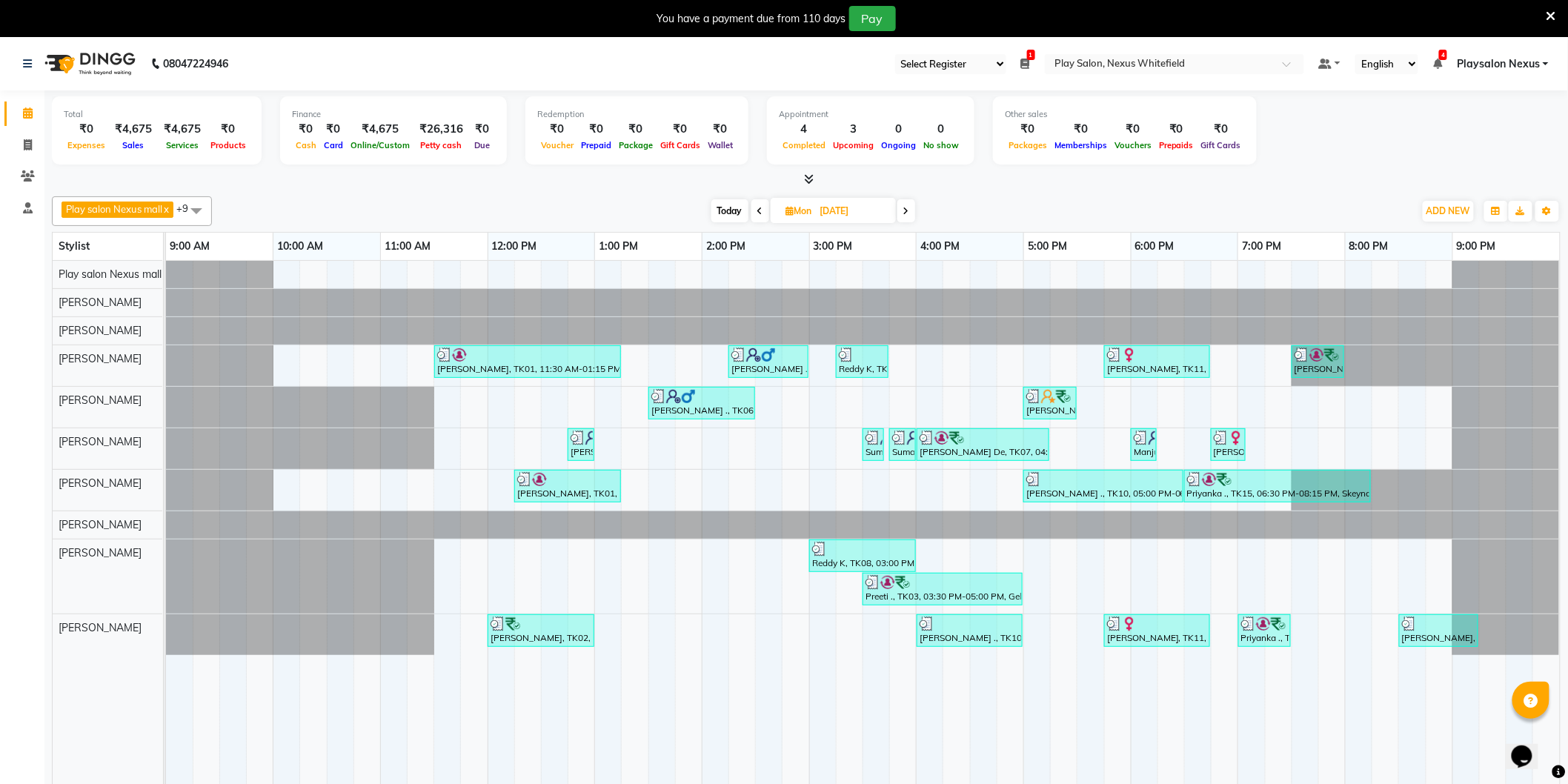
click at [733, 203] on span "Today" at bounding box center [730, 210] width 37 height 23
type input "03-10-2025"
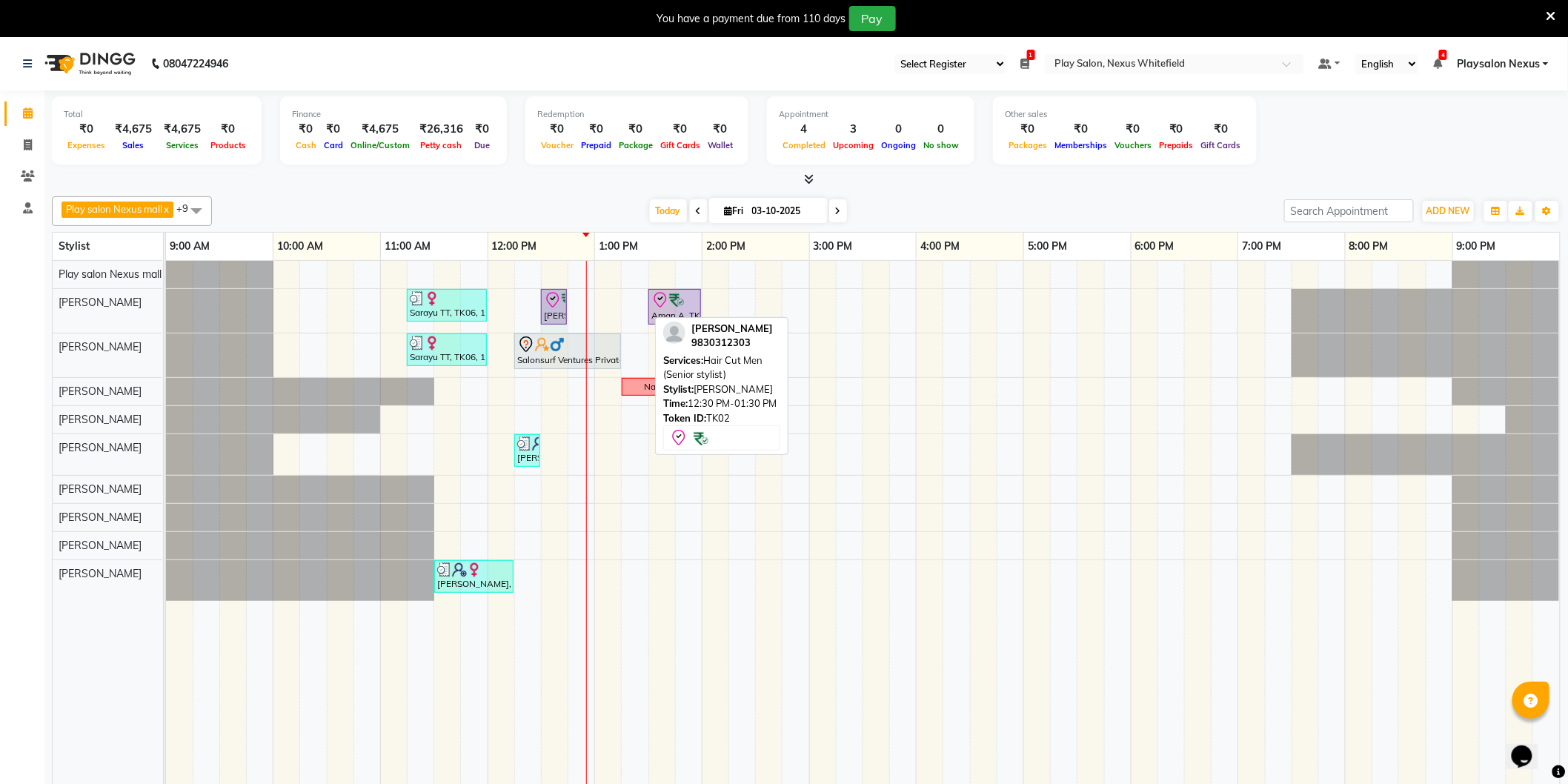
drag, startPoint x: 643, startPoint y: 294, endPoint x: 541, endPoint y: 297, distance: 102.0
click at [166, 297] on div "Sarayu TT, TK06, 11:15 AM-12:00 PM, Hair Cut [DEMOGRAPHIC_DATA] (Senior Stylist…" at bounding box center [166, 311] width 0 height 44
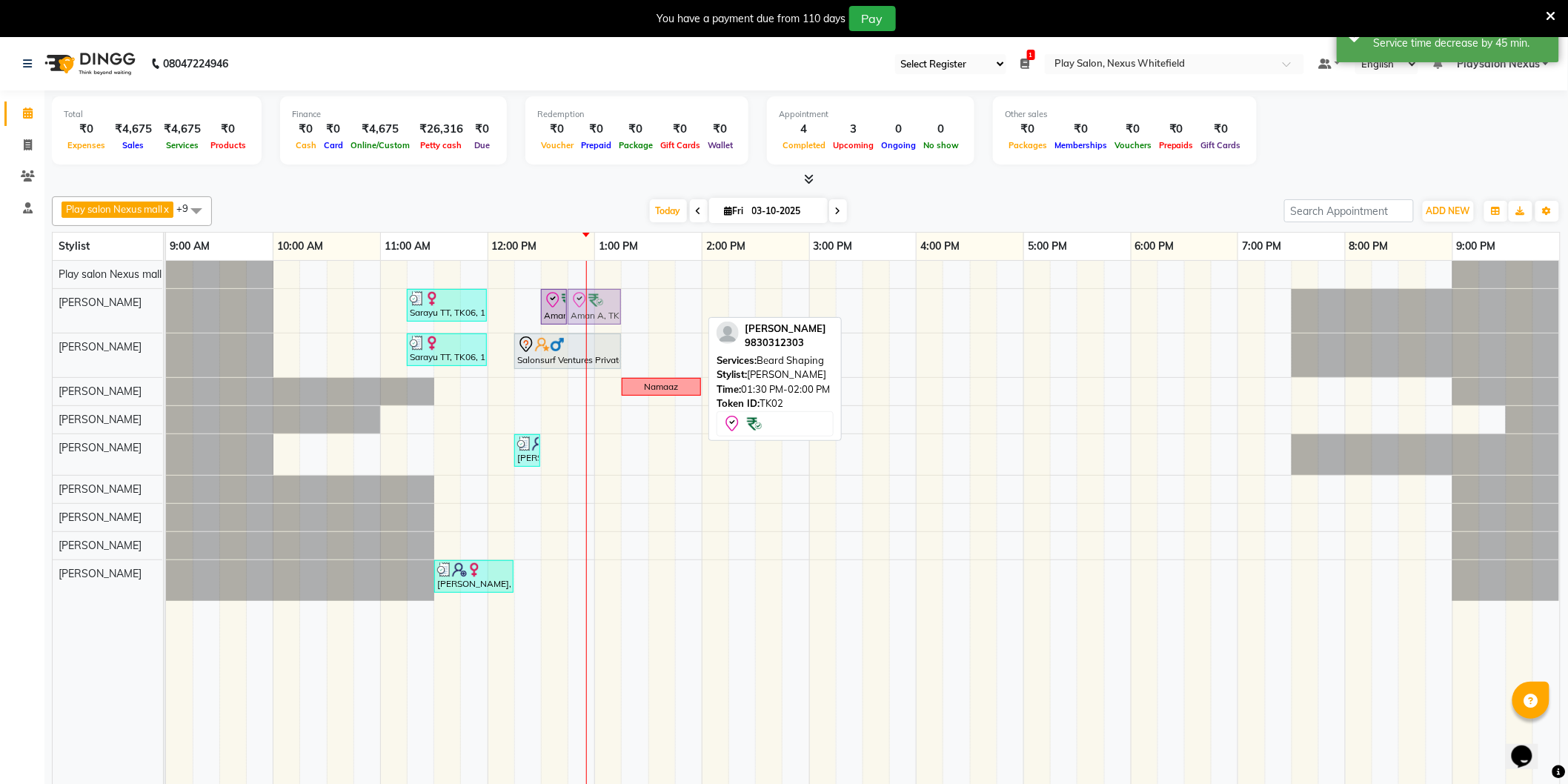
drag, startPoint x: 672, startPoint y: 312, endPoint x: 596, endPoint y: 314, distance: 76.0
click at [166, 314] on div "Sarayu TT, TK06, 11:15 AM-12:00 PM, Hair Cut [DEMOGRAPHIC_DATA] (Senior Stylist…" at bounding box center [166, 311] width 0 height 44
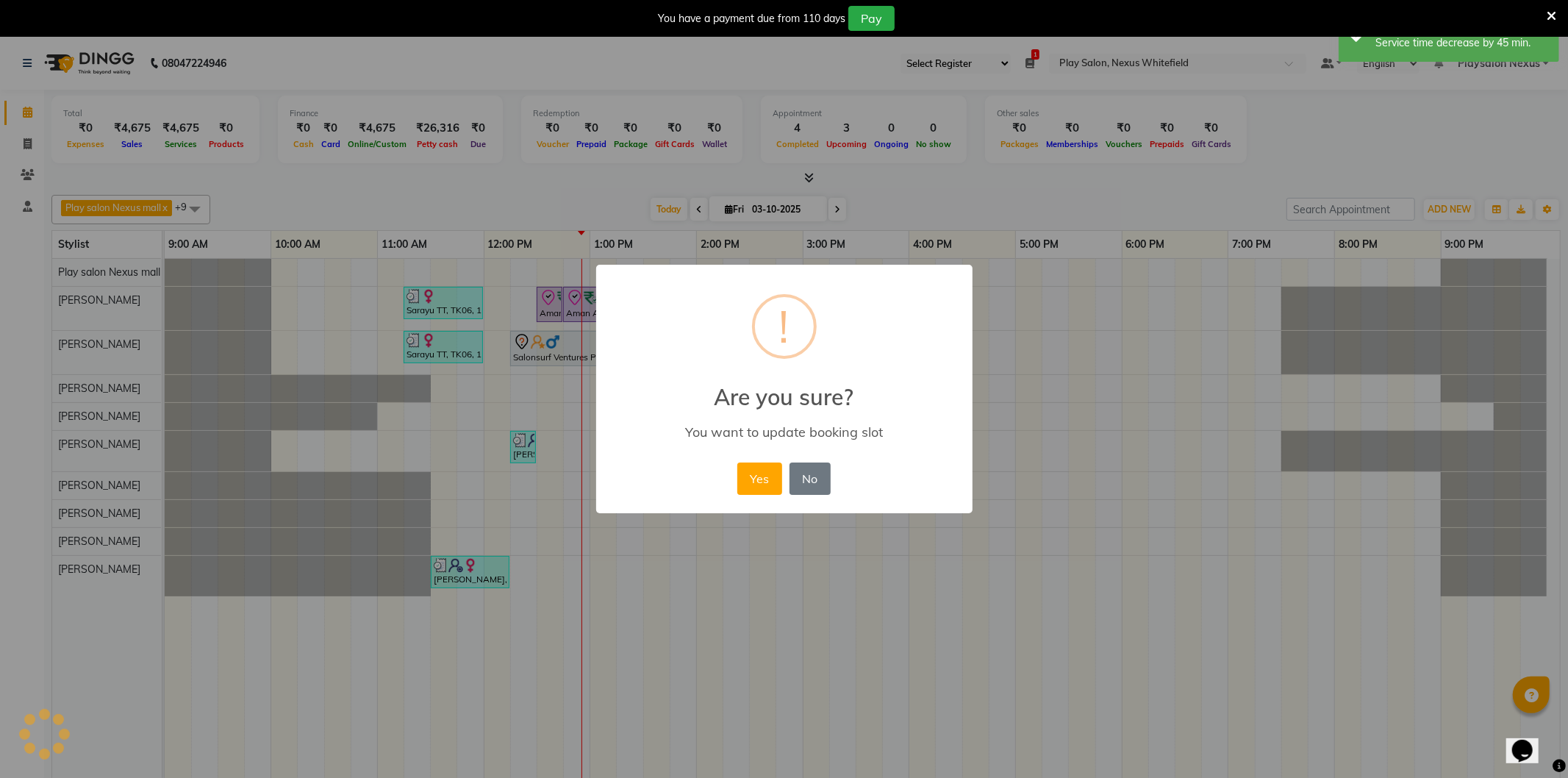
drag, startPoint x: 752, startPoint y: 469, endPoint x: 647, endPoint y: 362, distance: 149.9
click at [749, 454] on div "× ! Are you sure? You want to update booking slot Yes No No" at bounding box center [784, 388] width 376 height 248
drag, startPoint x: 761, startPoint y: 480, endPoint x: 715, endPoint y: 409, distance: 84.6
click at [754, 460] on div "Yes No No" at bounding box center [784, 478] width 101 height 40
drag, startPoint x: 755, startPoint y: 478, endPoint x: 719, endPoint y: 422, distance: 66.6
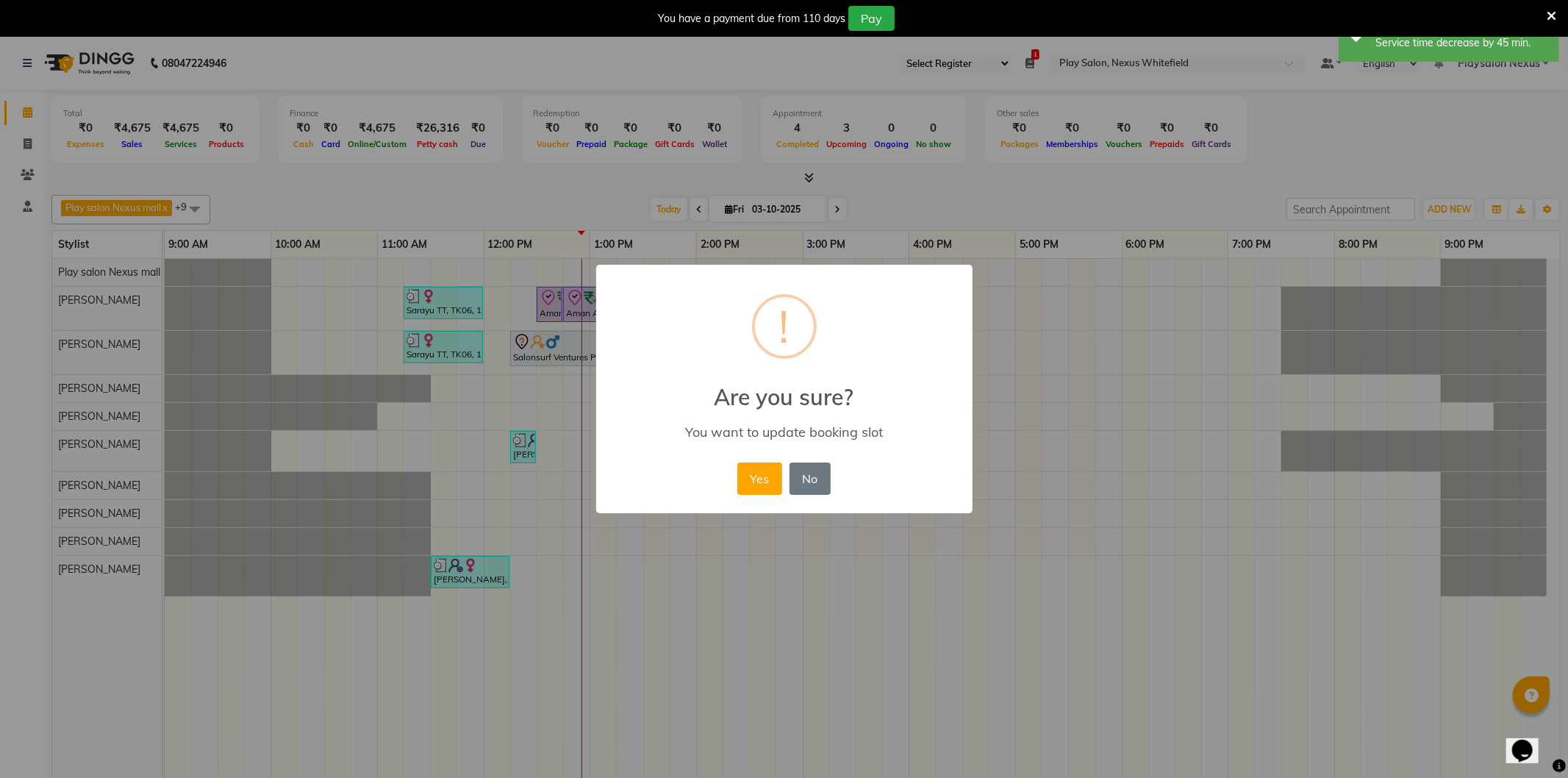
click at [755, 474] on button "Yes" at bounding box center [760, 478] width 45 height 32
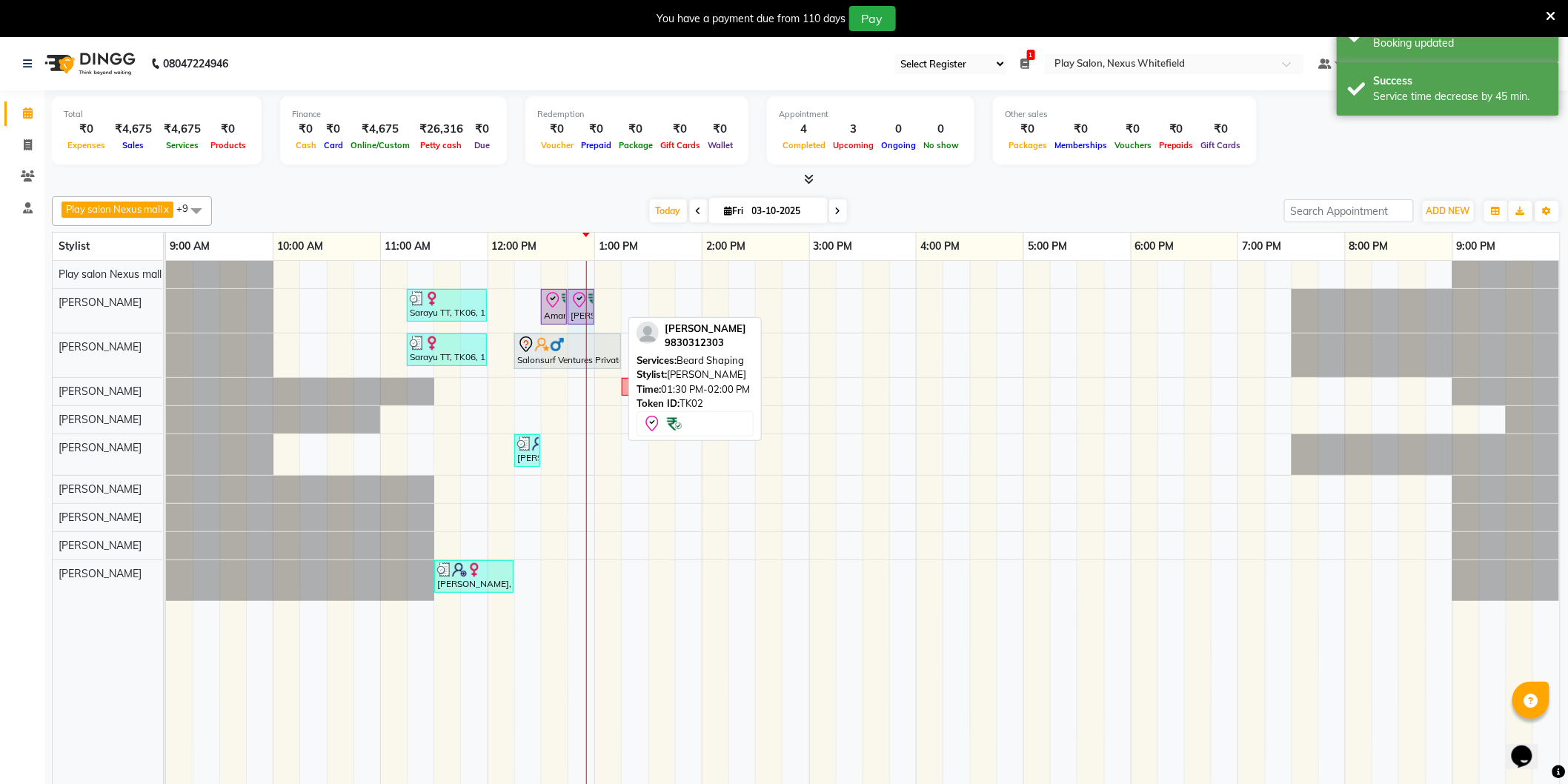
drag, startPoint x: 620, startPoint y: 302, endPoint x: 551, endPoint y: 311, distance: 69.6
click at [166, 304] on div "Sarayu TT, TK06, 11:15 AM-12:00 PM, Hair Cut [DEMOGRAPHIC_DATA] (Senior Stylist…" at bounding box center [166, 311] width 0 height 44
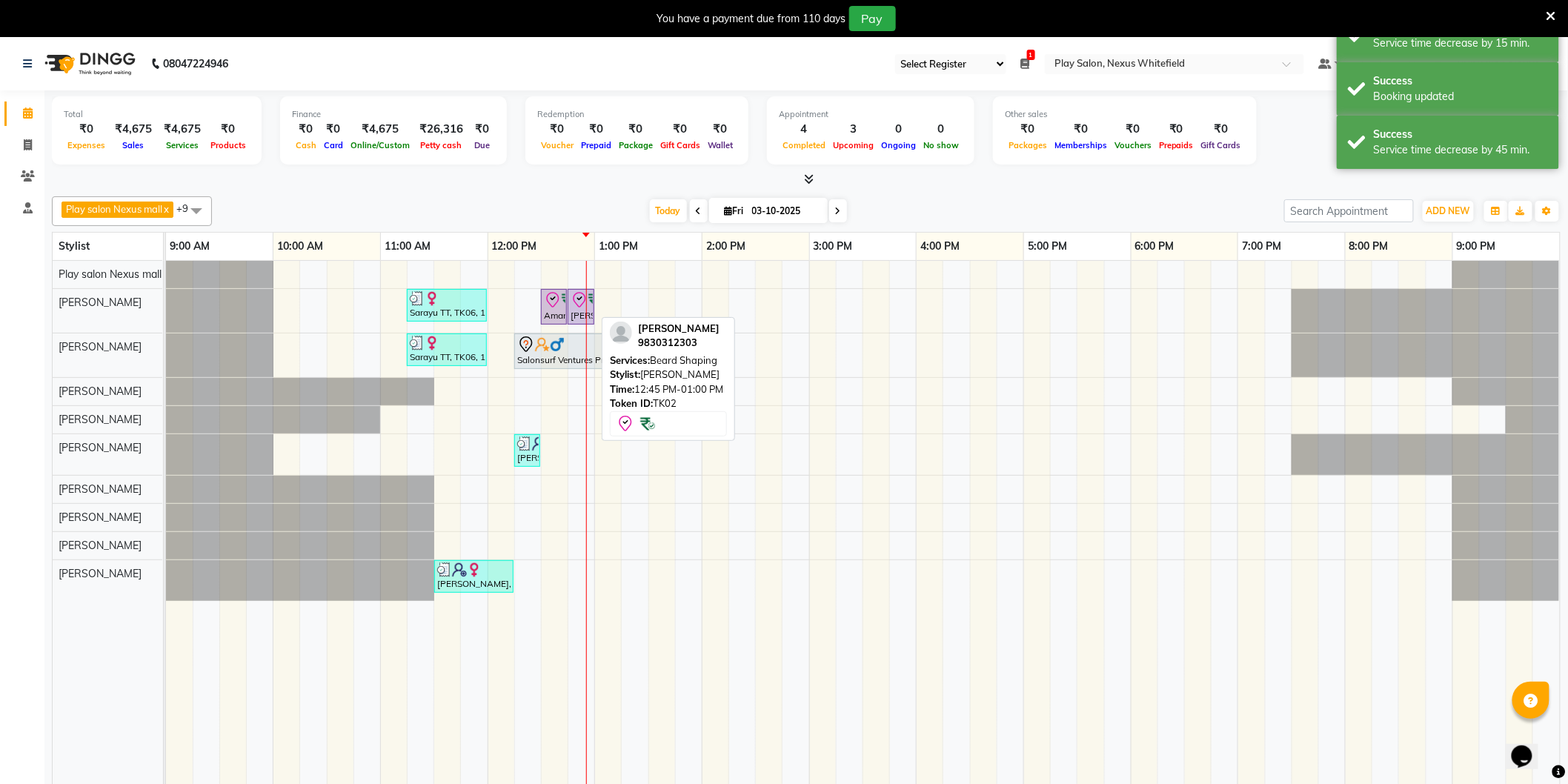
click at [576, 311] on div "[PERSON_NAME] A, TK02, 12:45 PM-01:00 PM, [PERSON_NAME] Shaping" at bounding box center [581, 306] width 24 height 31
click at [579, 308] on div "[PERSON_NAME] A, TK02, 12:45 PM-01:00 PM, [PERSON_NAME] Shaping" at bounding box center [581, 306] width 24 height 31
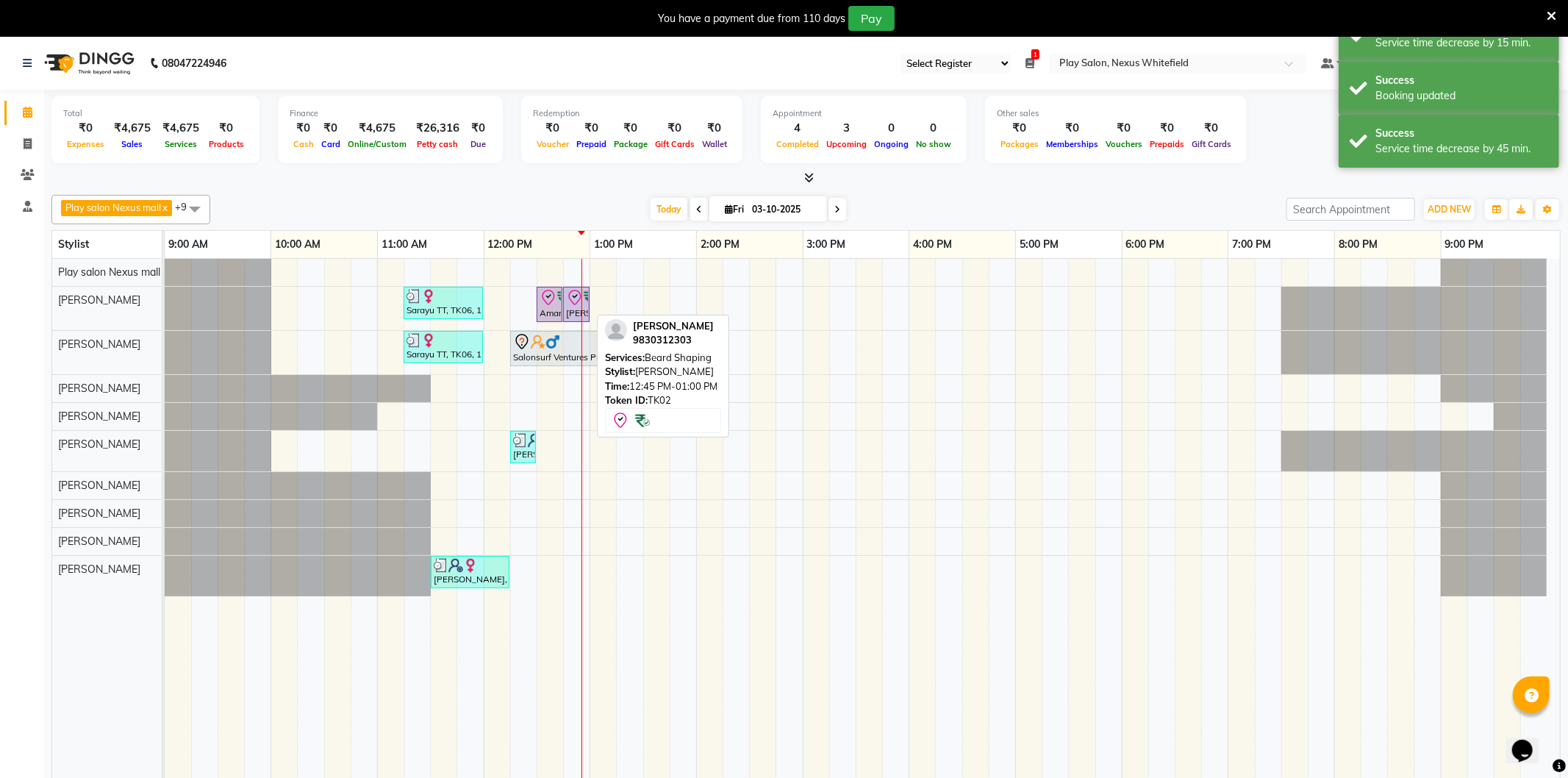
select select "8"
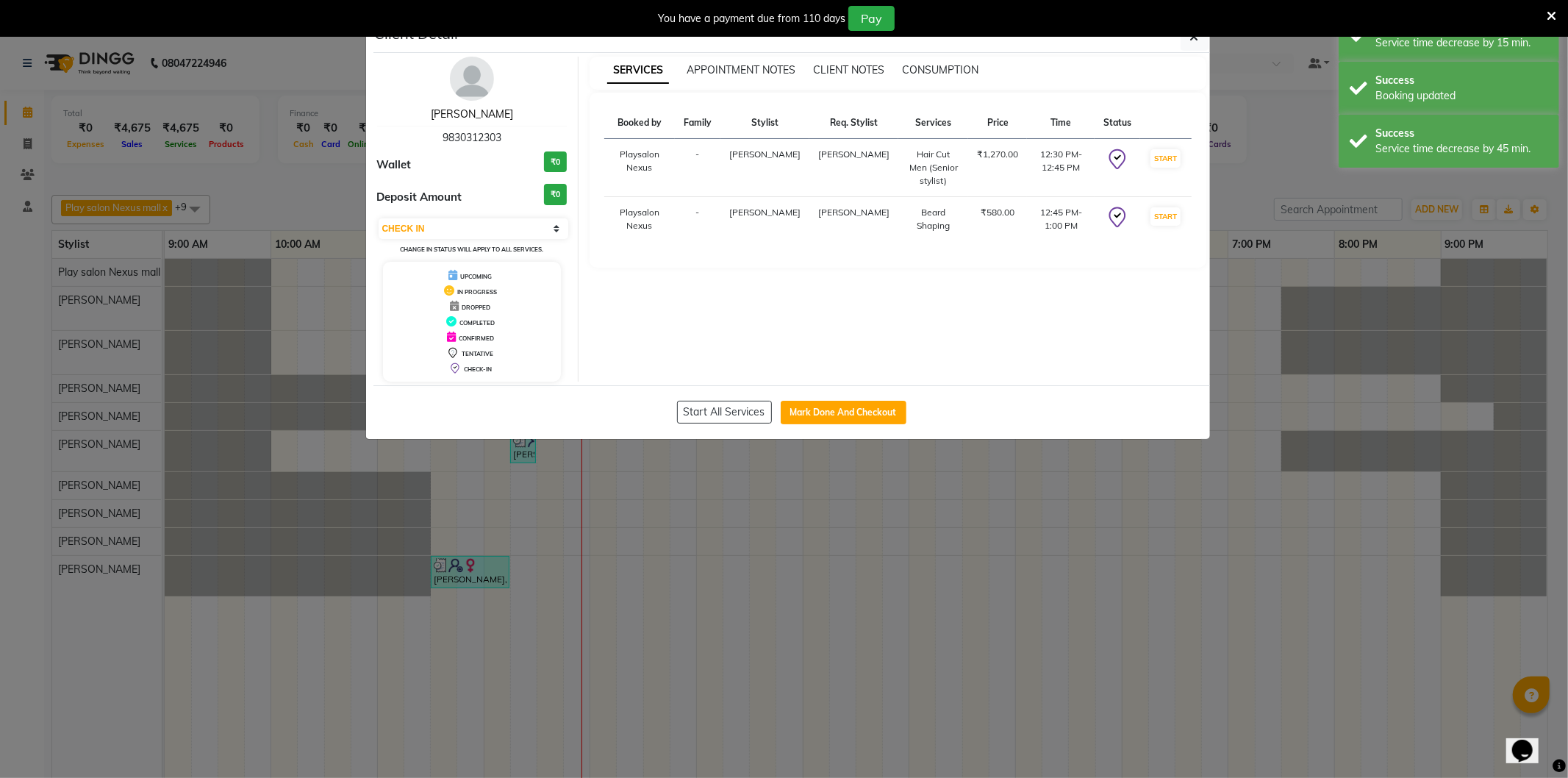
click at [482, 115] on link "[PERSON_NAME]" at bounding box center [472, 114] width 83 height 13
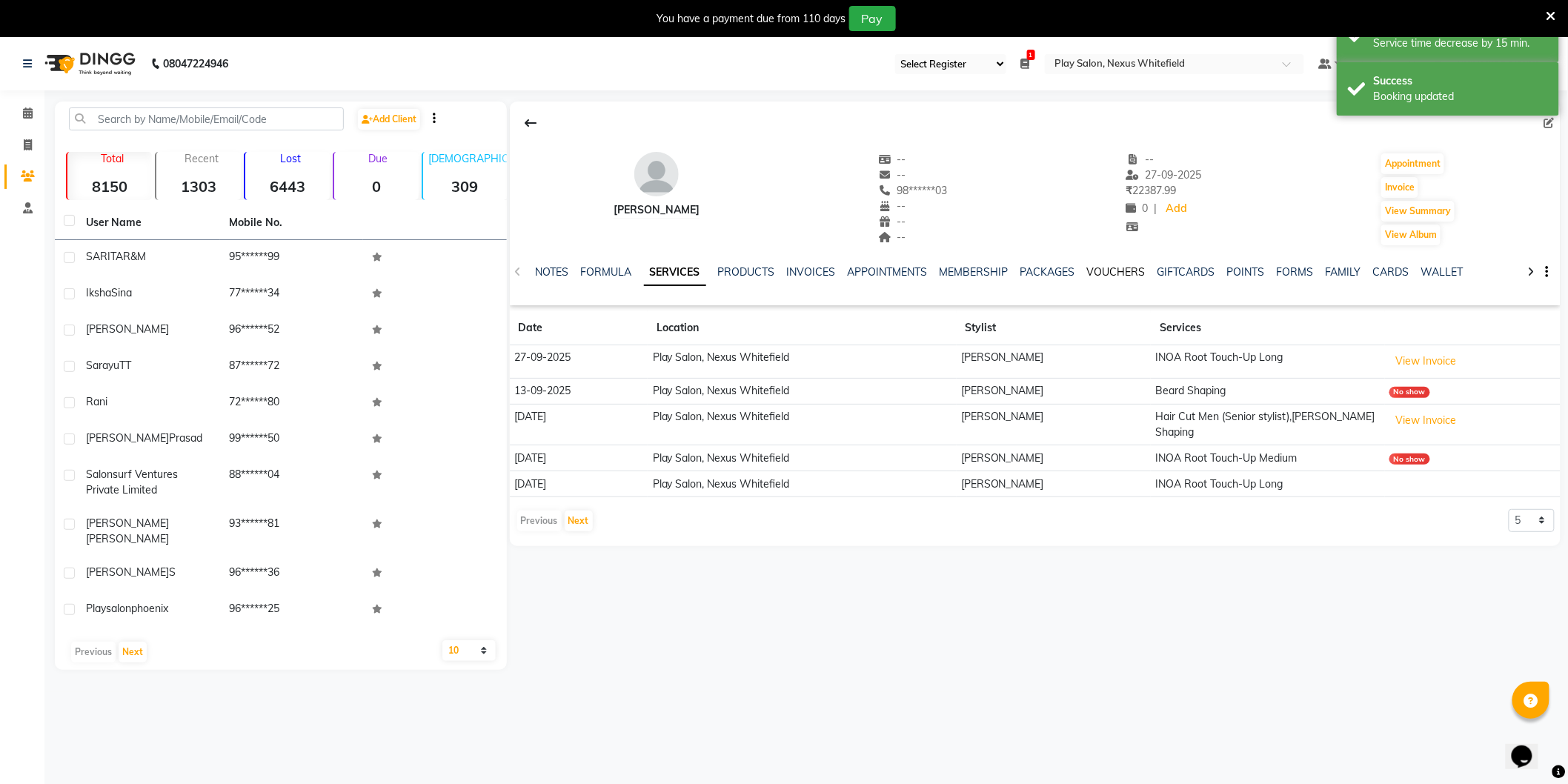
click at [1103, 271] on link "VOUCHERS" at bounding box center [1116, 272] width 59 height 14
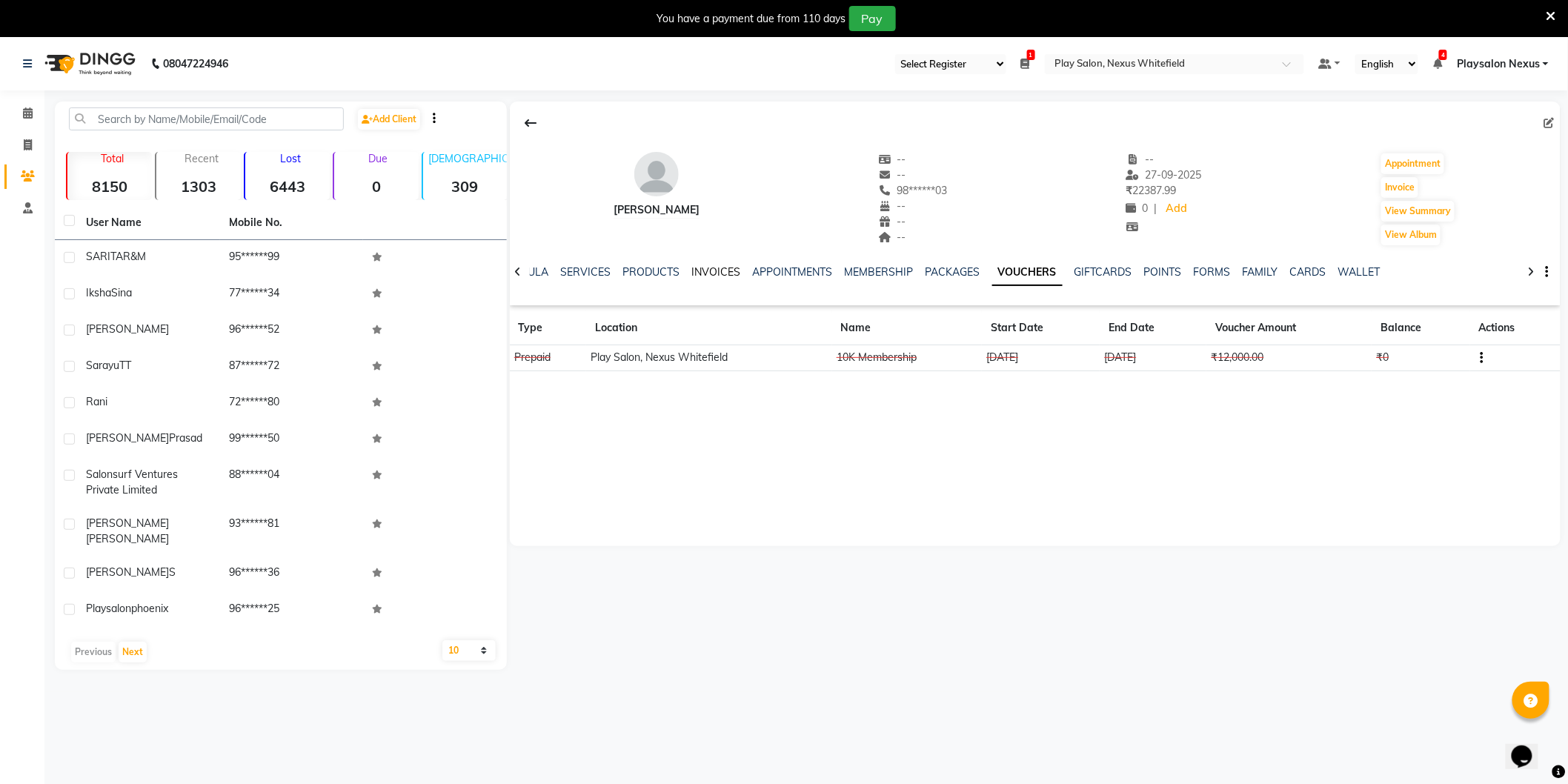
click at [709, 271] on link "INVOICES" at bounding box center [717, 272] width 49 height 14
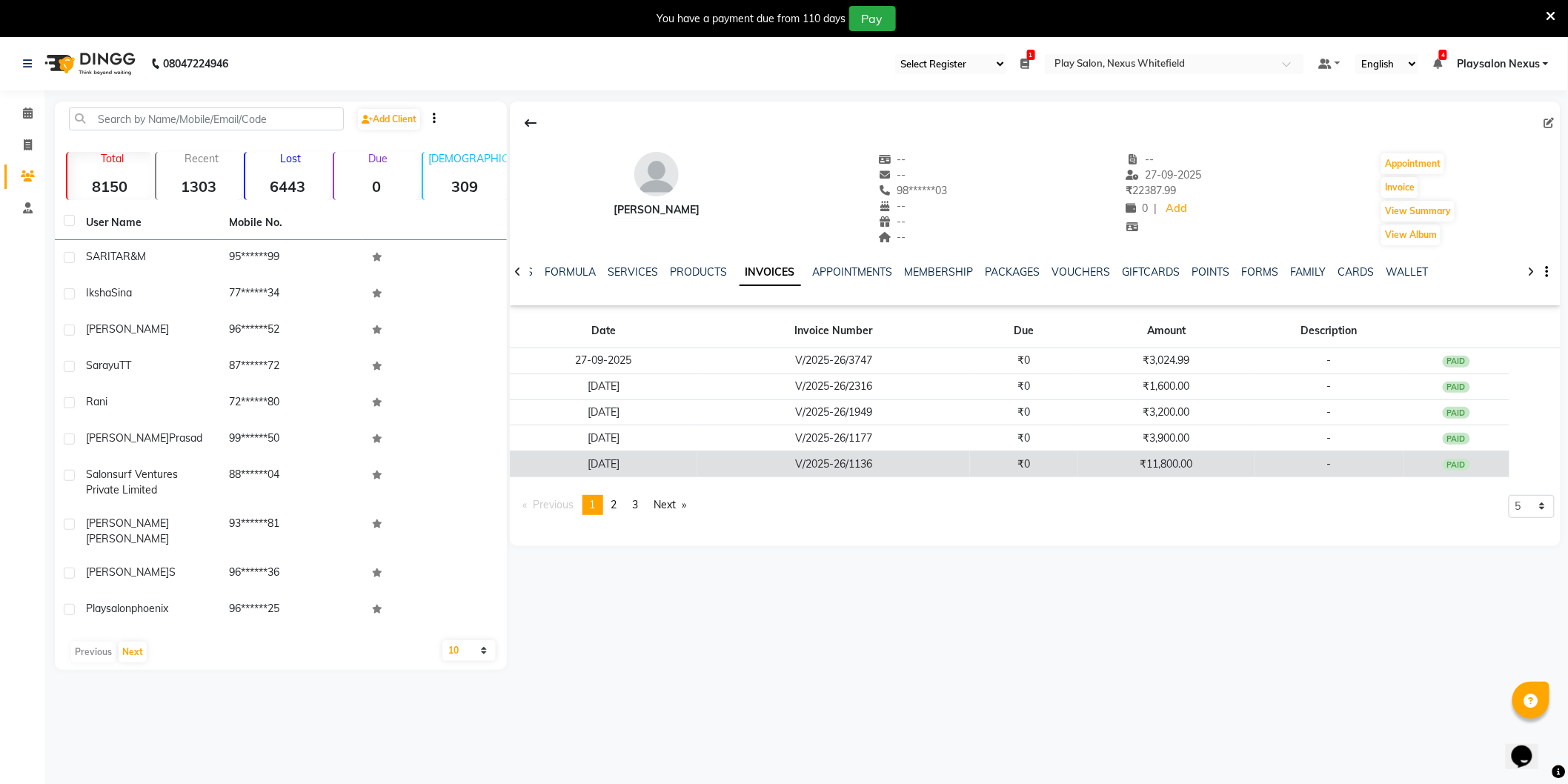
click at [1169, 465] on td "₹11,800.00" at bounding box center [1166, 464] width 177 height 26
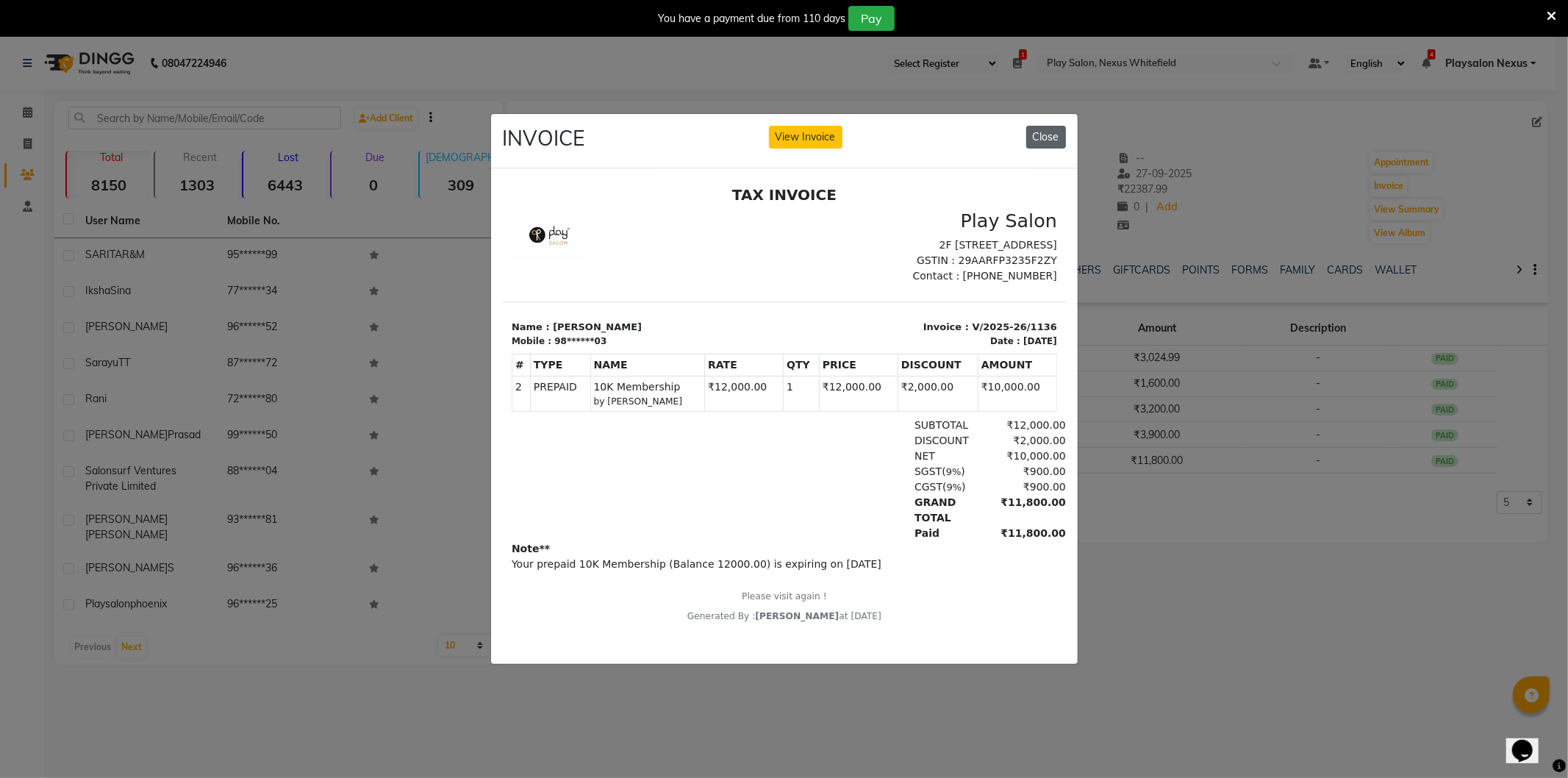
click at [1056, 133] on button "Close" at bounding box center [1046, 136] width 40 height 23
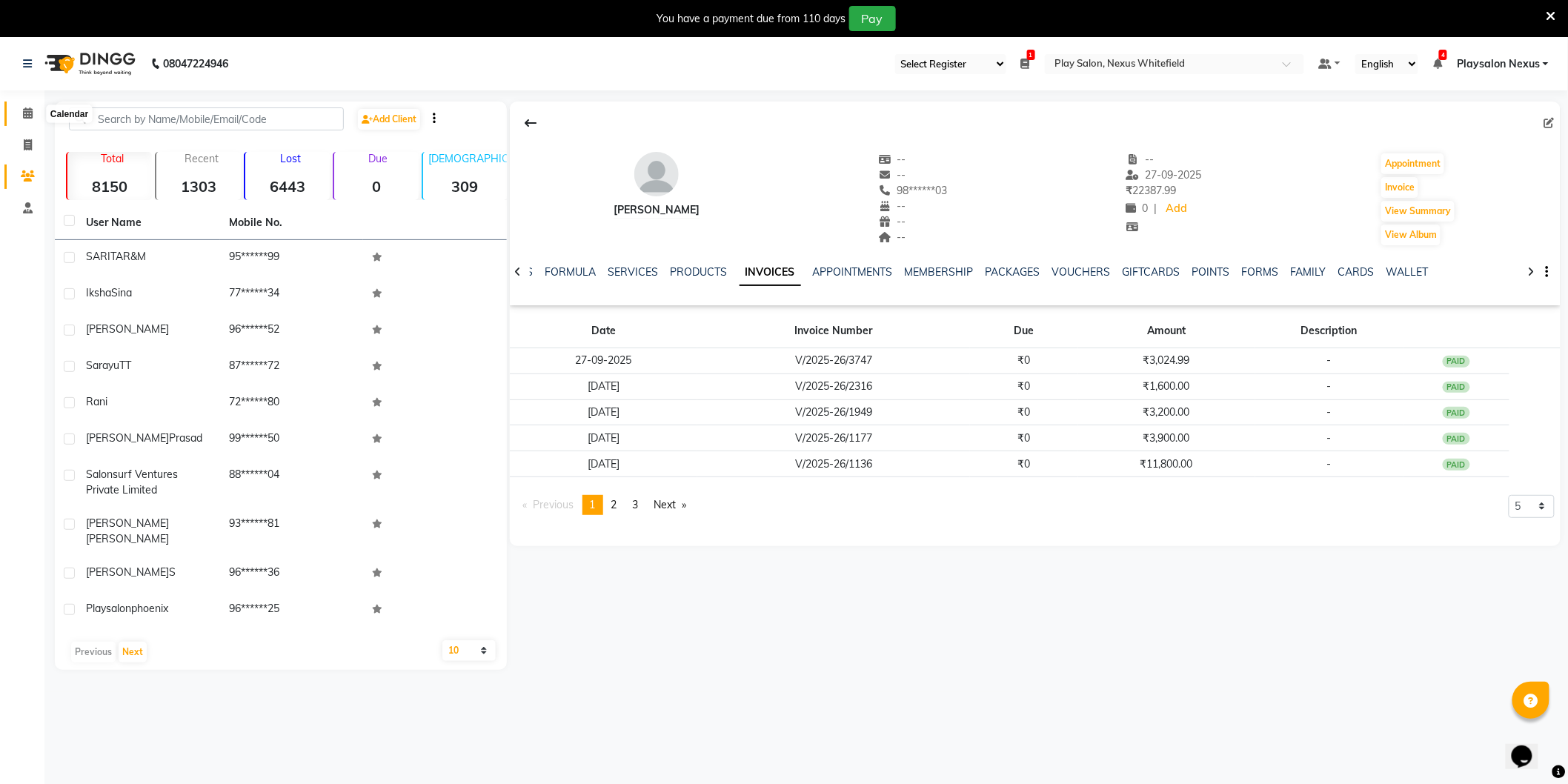
click at [36, 111] on span at bounding box center [27, 114] width 26 height 17
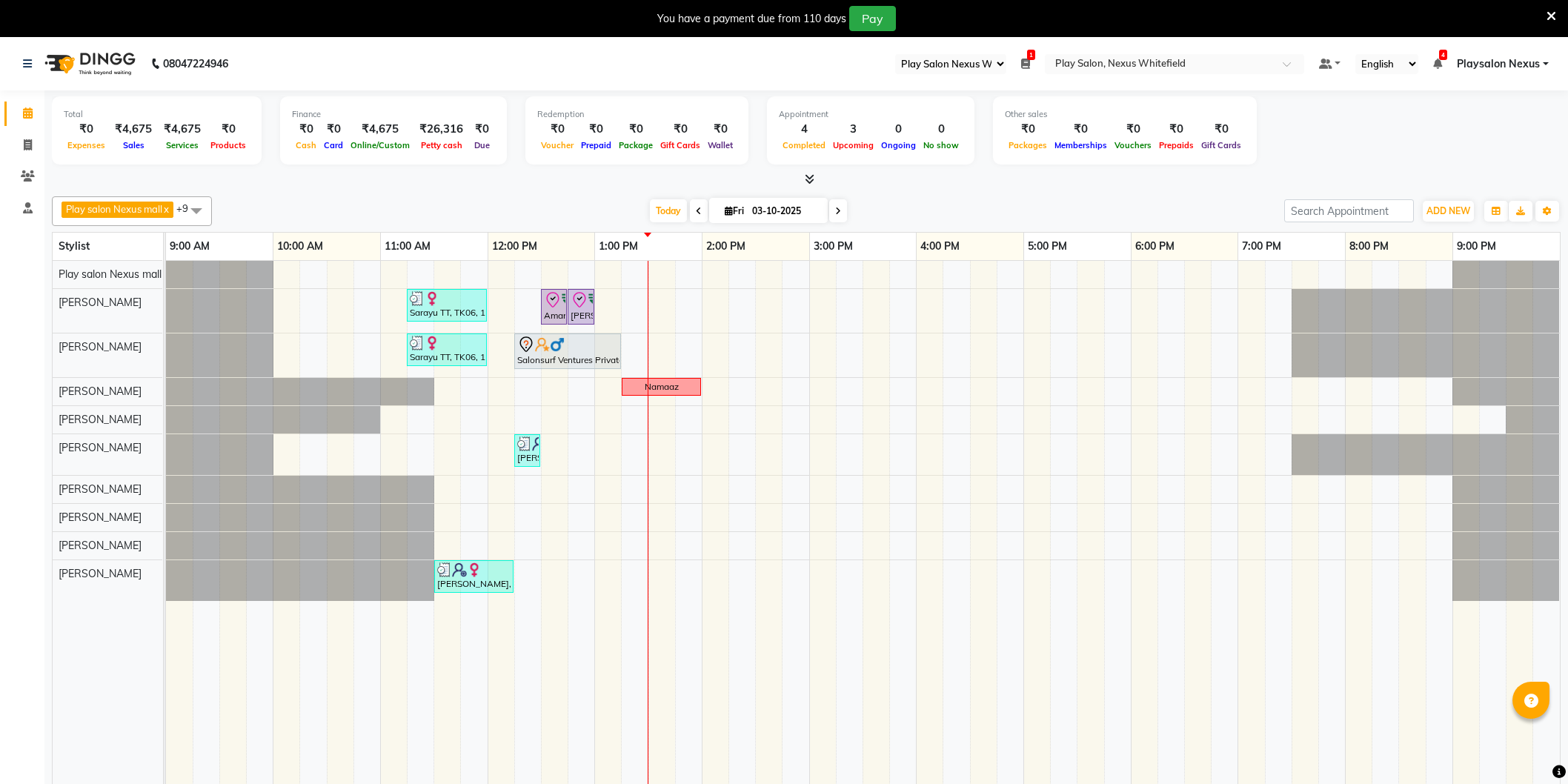
select select "106"
click at [4, 102] on link "Calendar" at bounding box center [22, 114] width 36 height 25
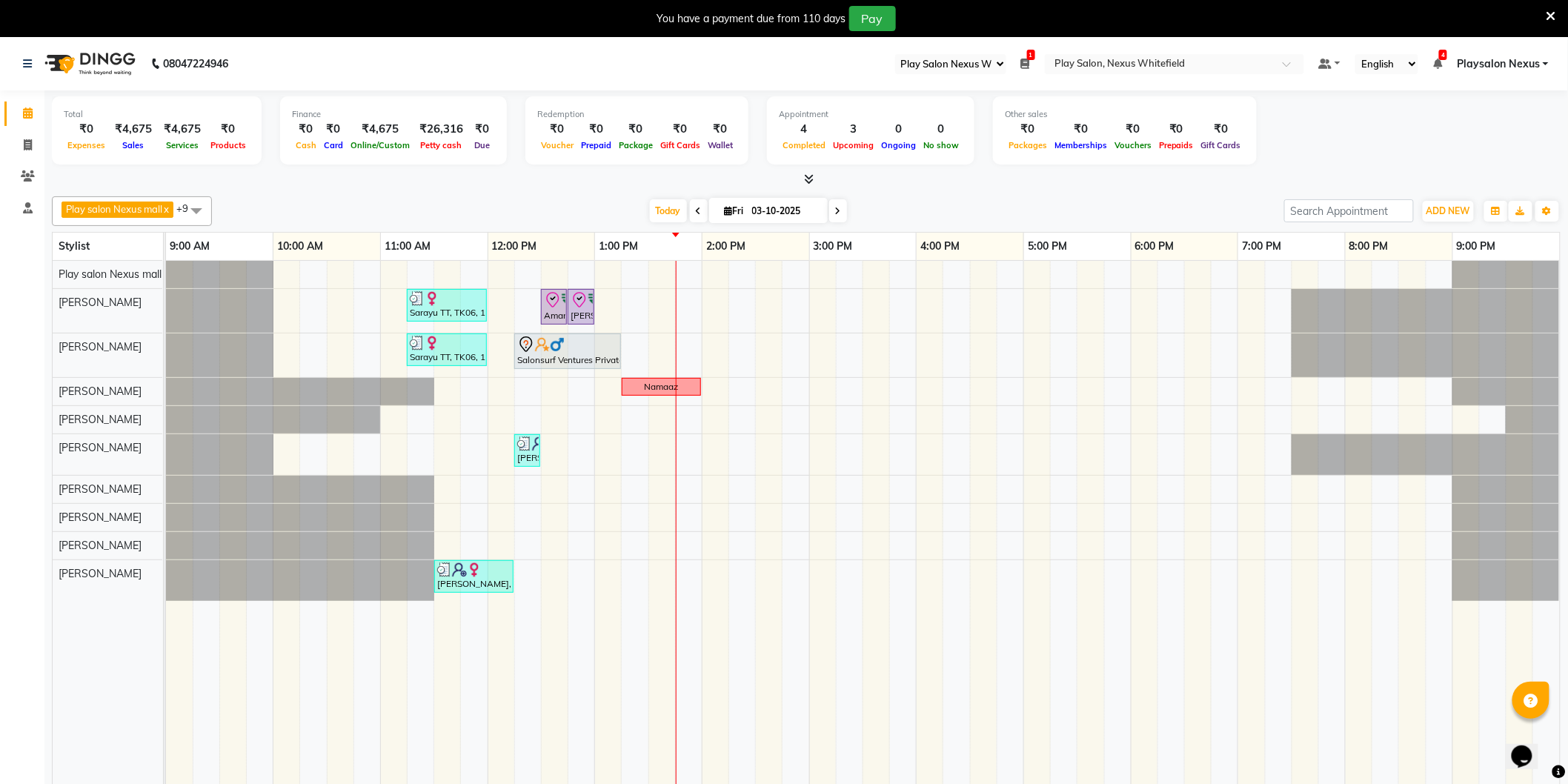
click at [493, 394] on div "Sarayu TT, TK06, 11:15 AM-12:00 PM, Hair Cut [DEMOGRAPHIC_DATA] (Senior Stylist…" at bounding box center [863, 533] width 1394 height 545
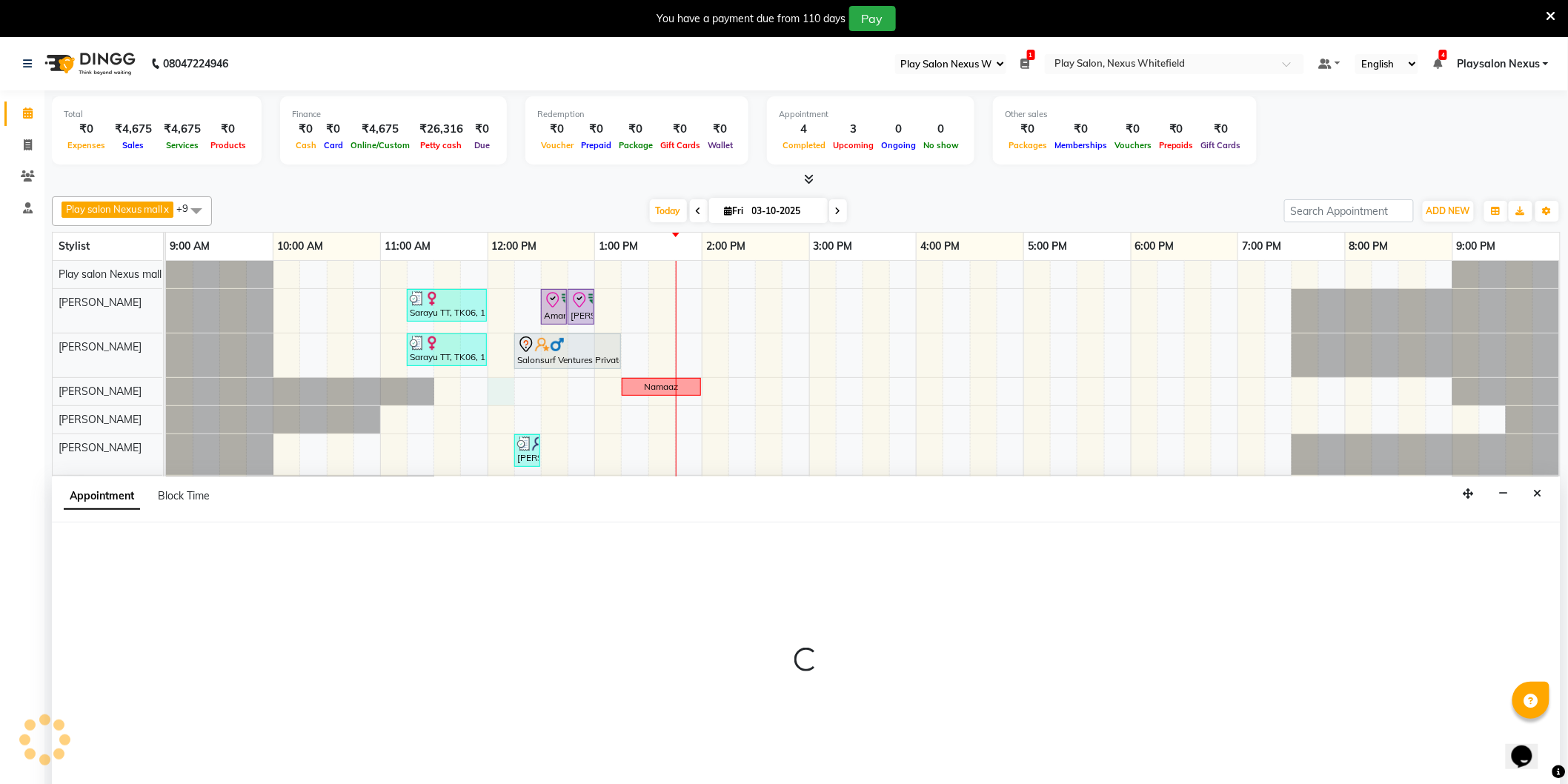
scroll to position [37, 0]
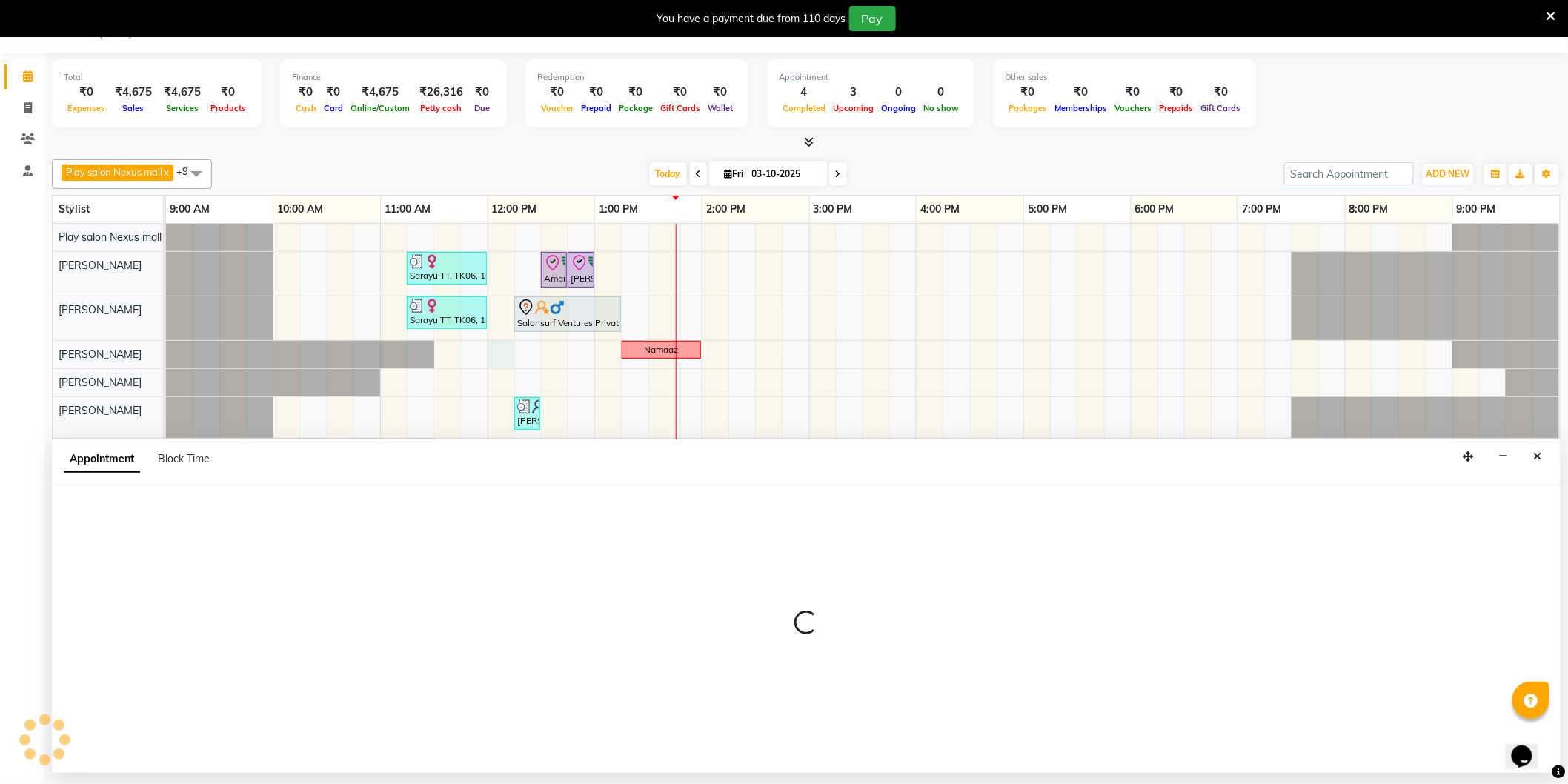
select select "81400"
select select "tentative"
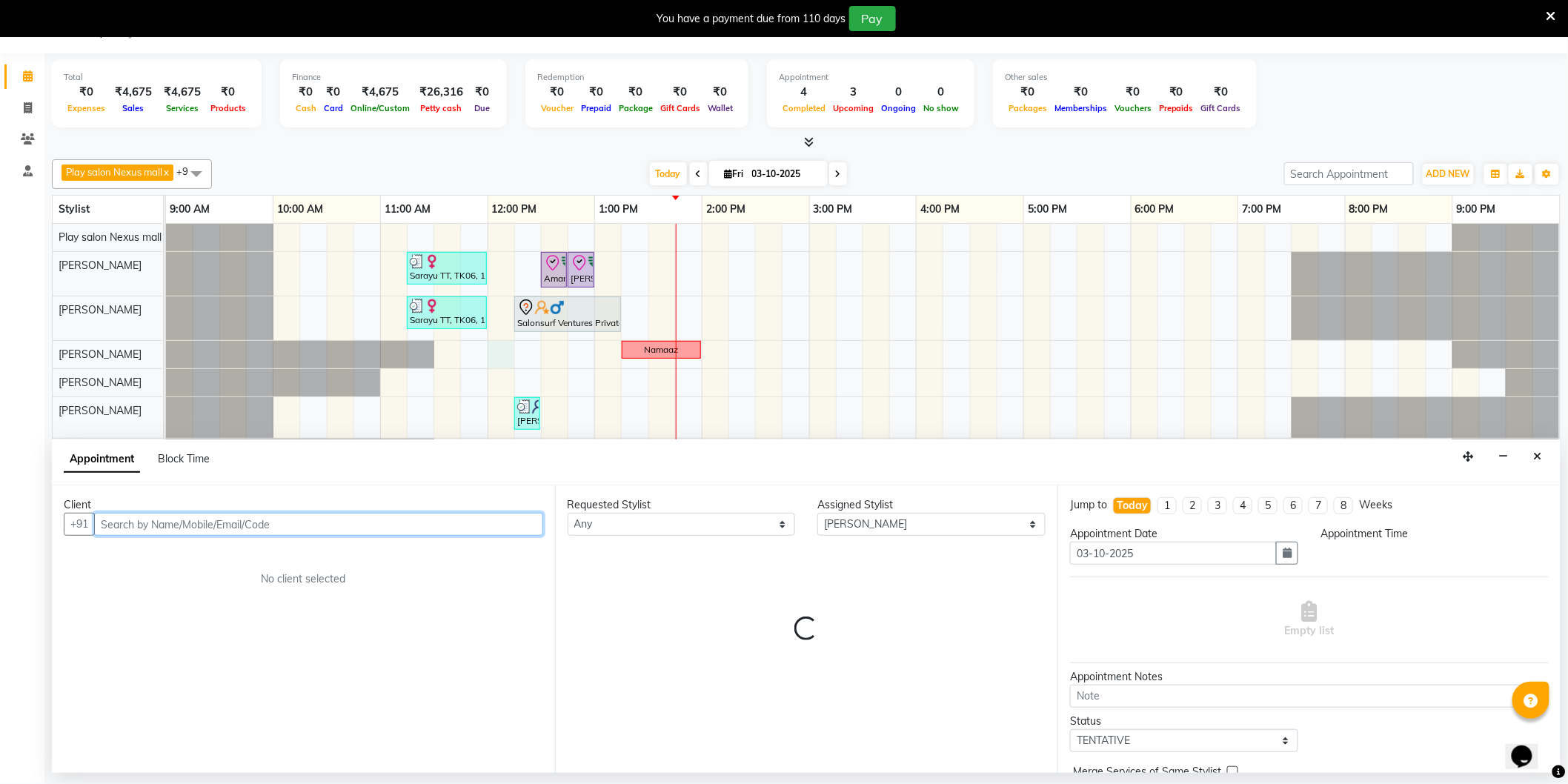
select select "720"
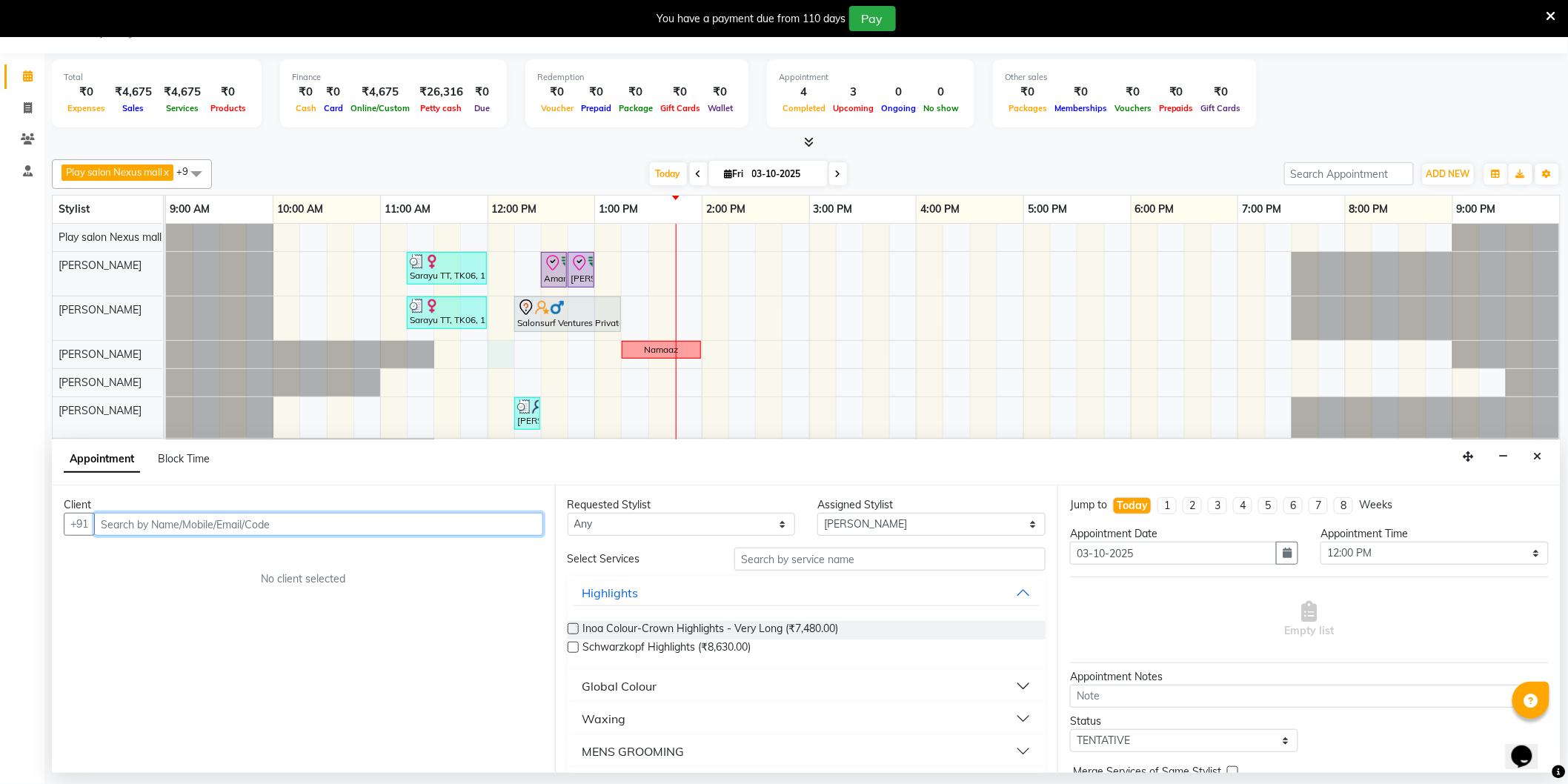
click at [242, 528] on input "text" at bounding box center [318, 524] width 449 height 23
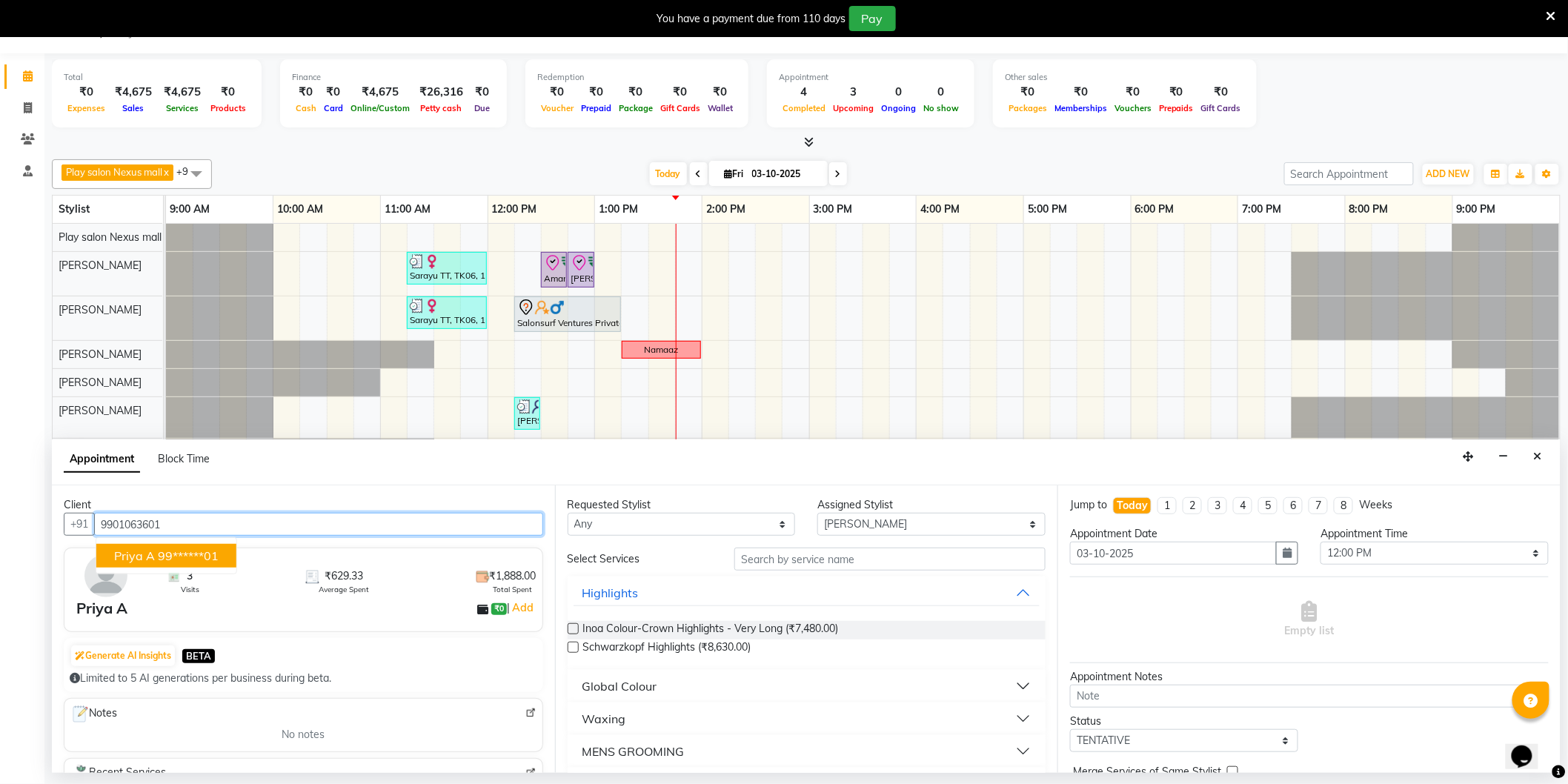
click at [219, 553] on ngb-highlight "99******01" at bounding box center [188, 555] width 61 height 14
type input "99******01"
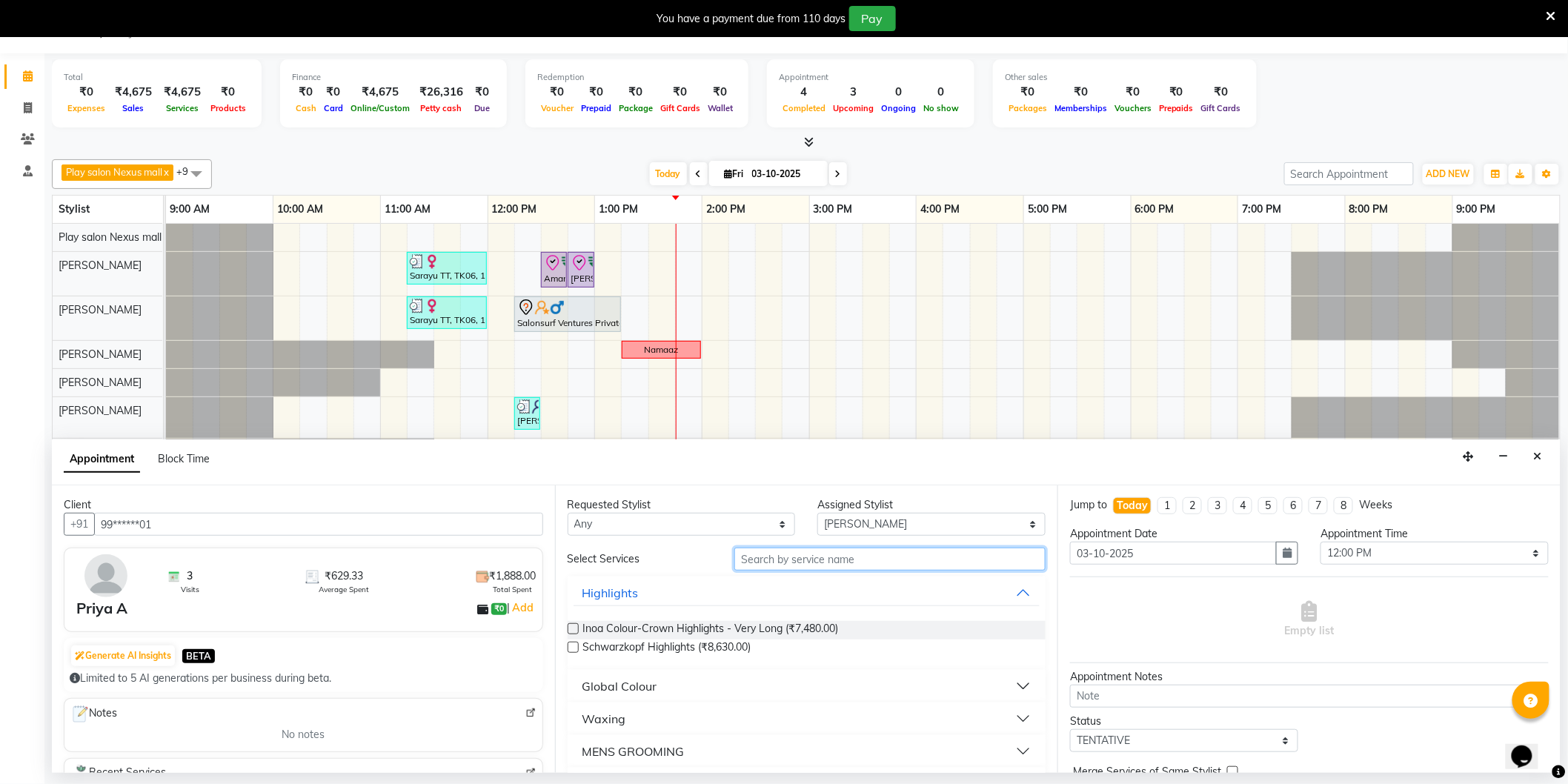
click at [796, 561] on input "text" at bounding box center [890, 558] width 312 height 23
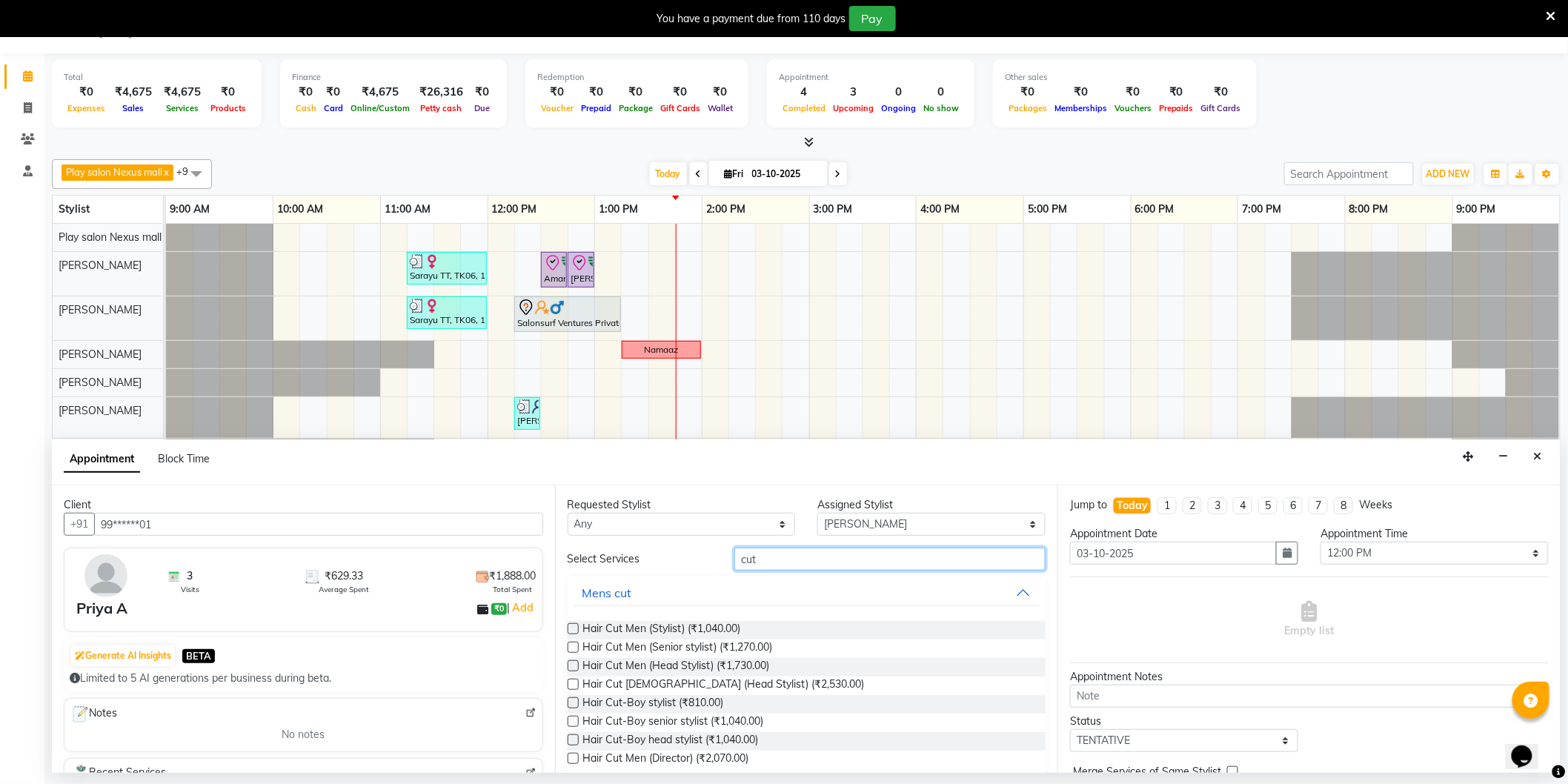
type input "cut"
click at [913, 512] on select "Select Abdulla Md Adil Ali Ambika Rai Asha Thapa Ashim Sapkota Dawa Tamang Mohd…" at bounding box center [931, 524] width 228 height 23
select select "81392"
click at [818, 512] on select "Select Abdulla Md Adil Ali Ambika Rai Asha Thapa Ashim Sapkota Dawa Tamang Mohd…" at bounding box center [931, 524] width 228 height 23
click at [816, 550] on input "cut" at bounding box center [890, 558] width 312 height 23
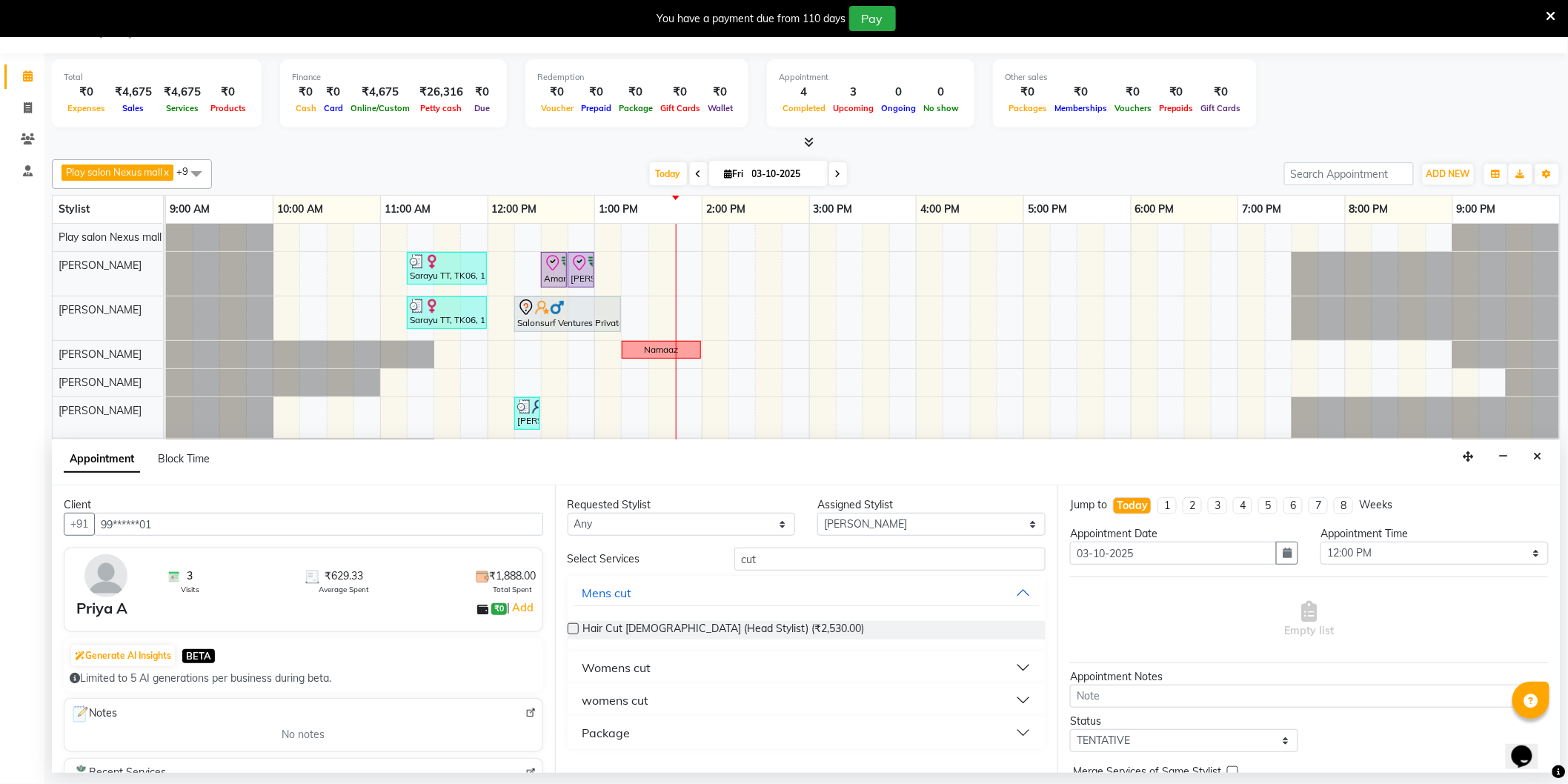
click at [627, 664] on div "Womens cut" at bounding box center [616, 667] width 69 height 18
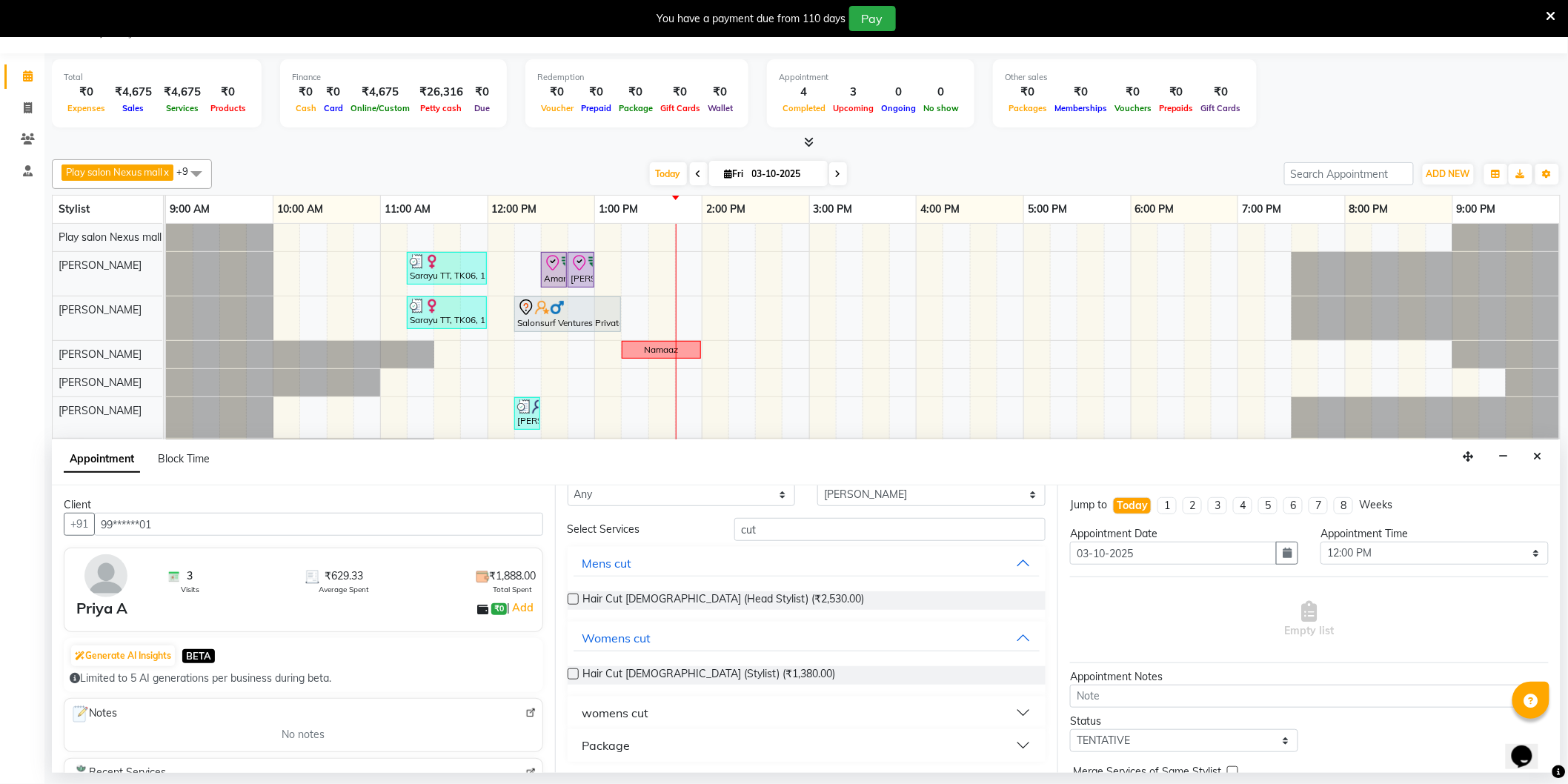
click at [639, 709] on div "womens cut" at bounding box center [615, 712] width 67 height 18
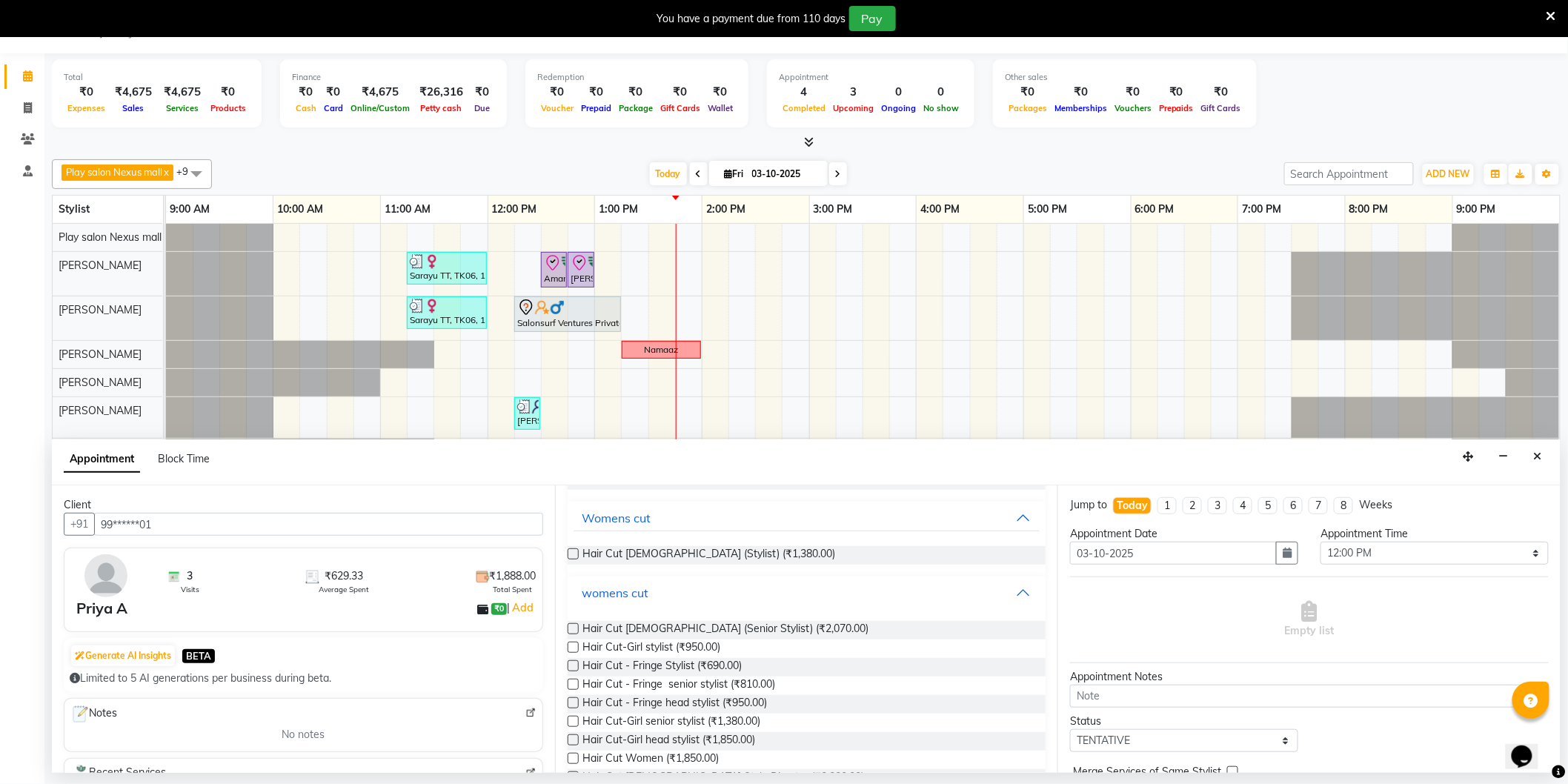
scroll to position [194, 0]
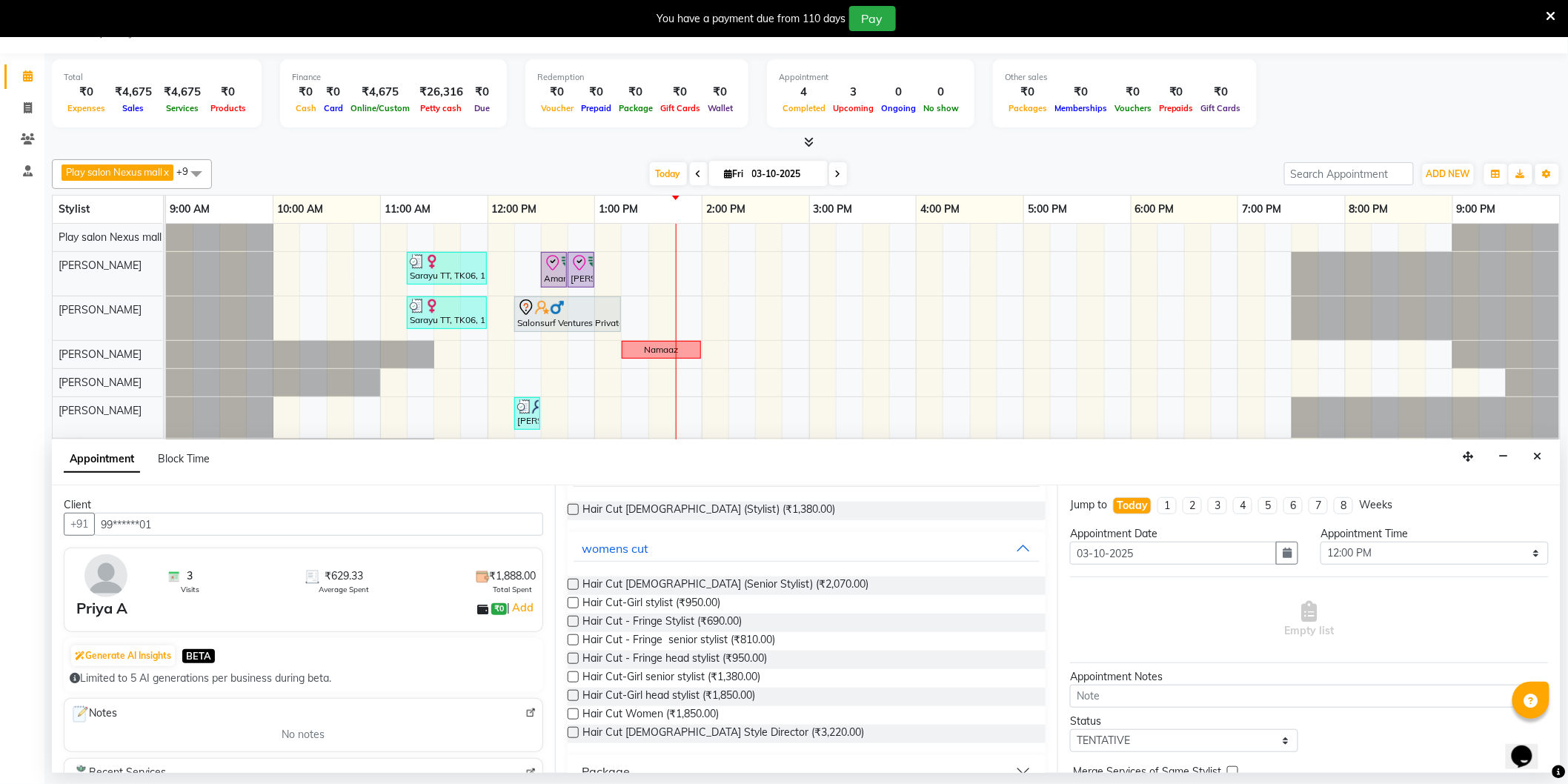
click at [574, 584] on label at bounding box center [573, 584] width 11 height 11
click at [574, 584] on input "checkbox" at bounding box center [572, 585] width 9 height 9
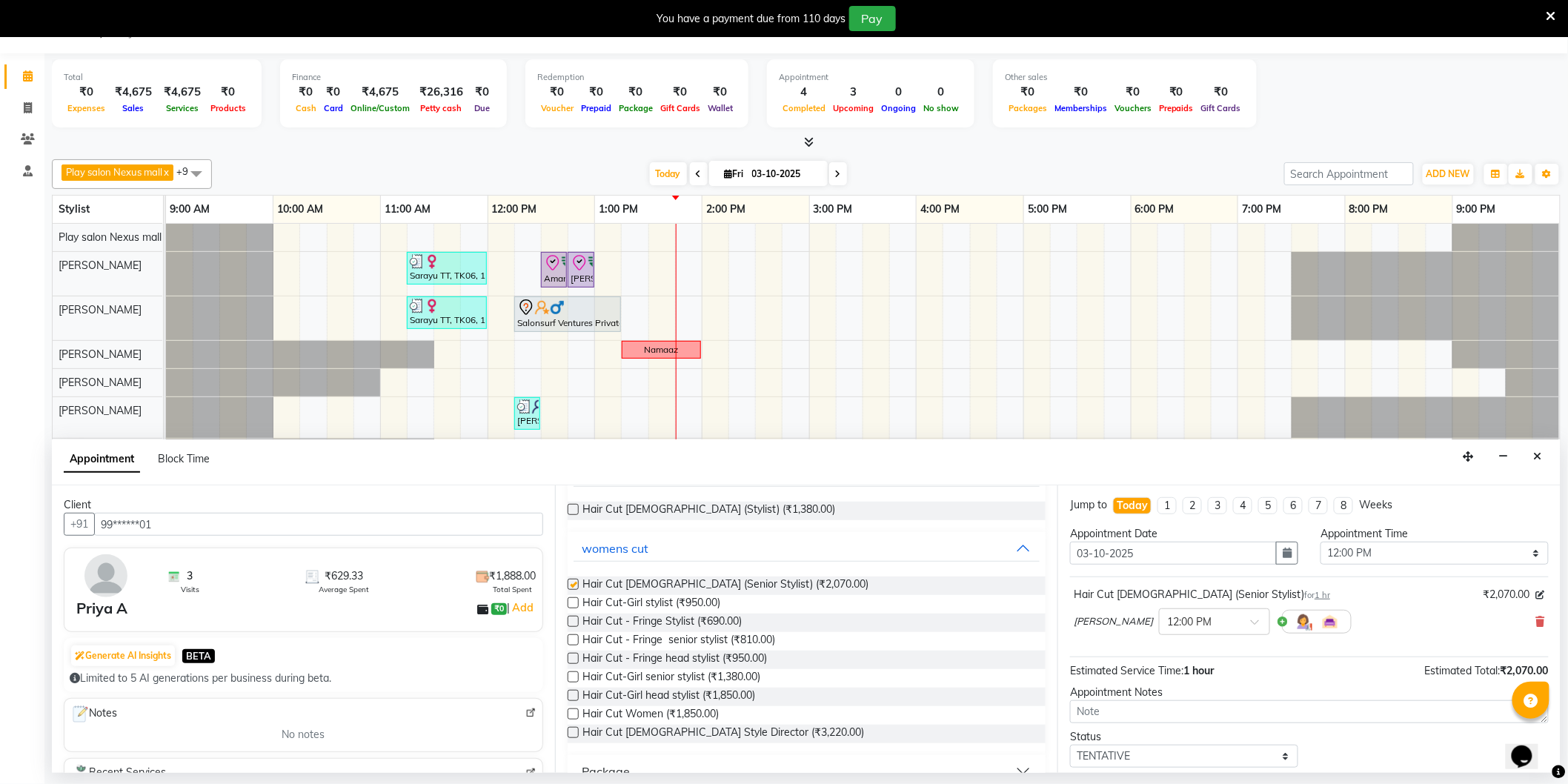
checkbox input "false"
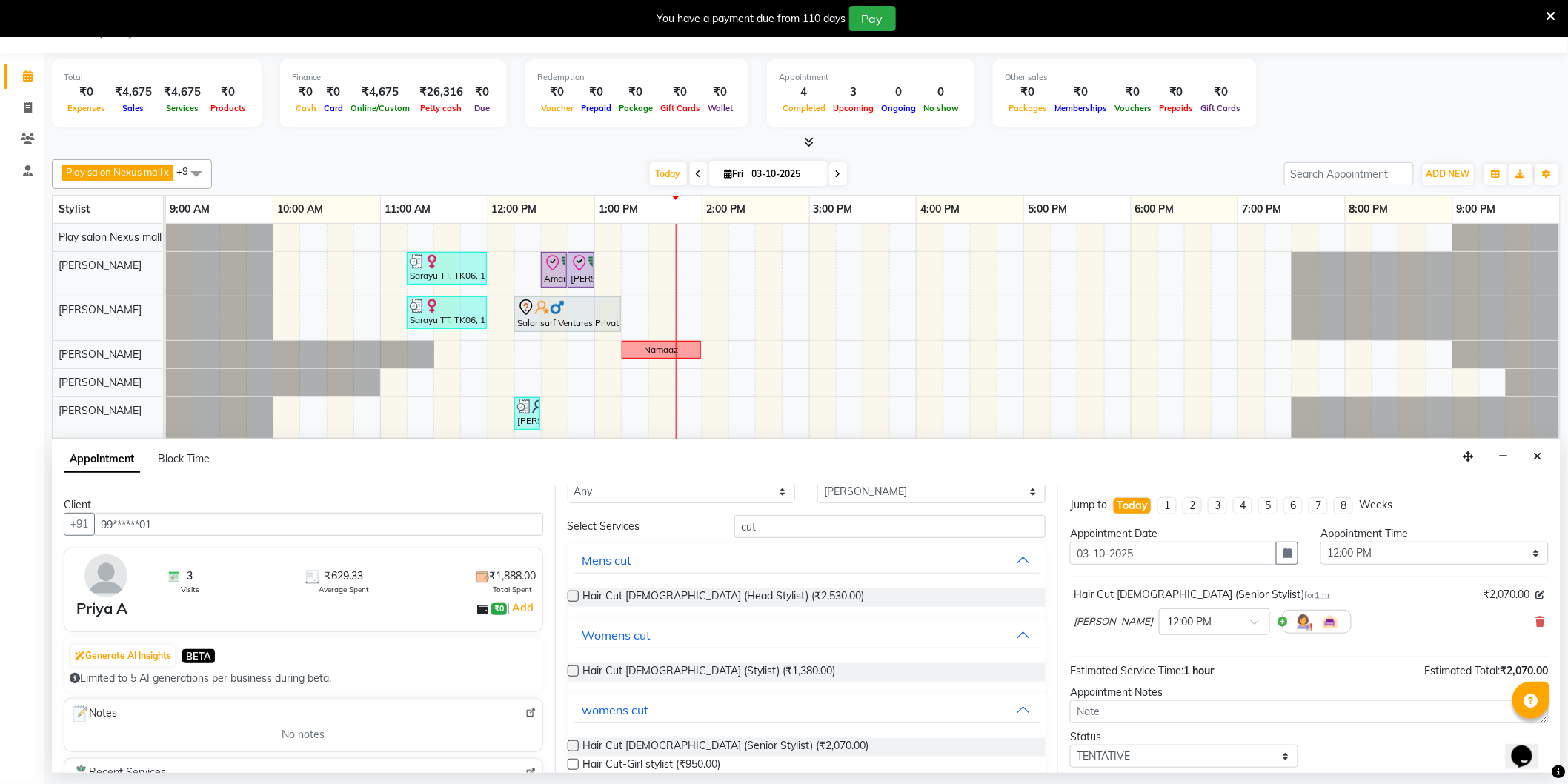
scroll to position [30, 0]
drag, startPoint x: 775, startPoint y: 532, endPoint x: 698, endPoint y: 535, distance: 77.1
click at [698, 535] on div "Select Services cut" at bounding box center [807, 529] width 501 height 23
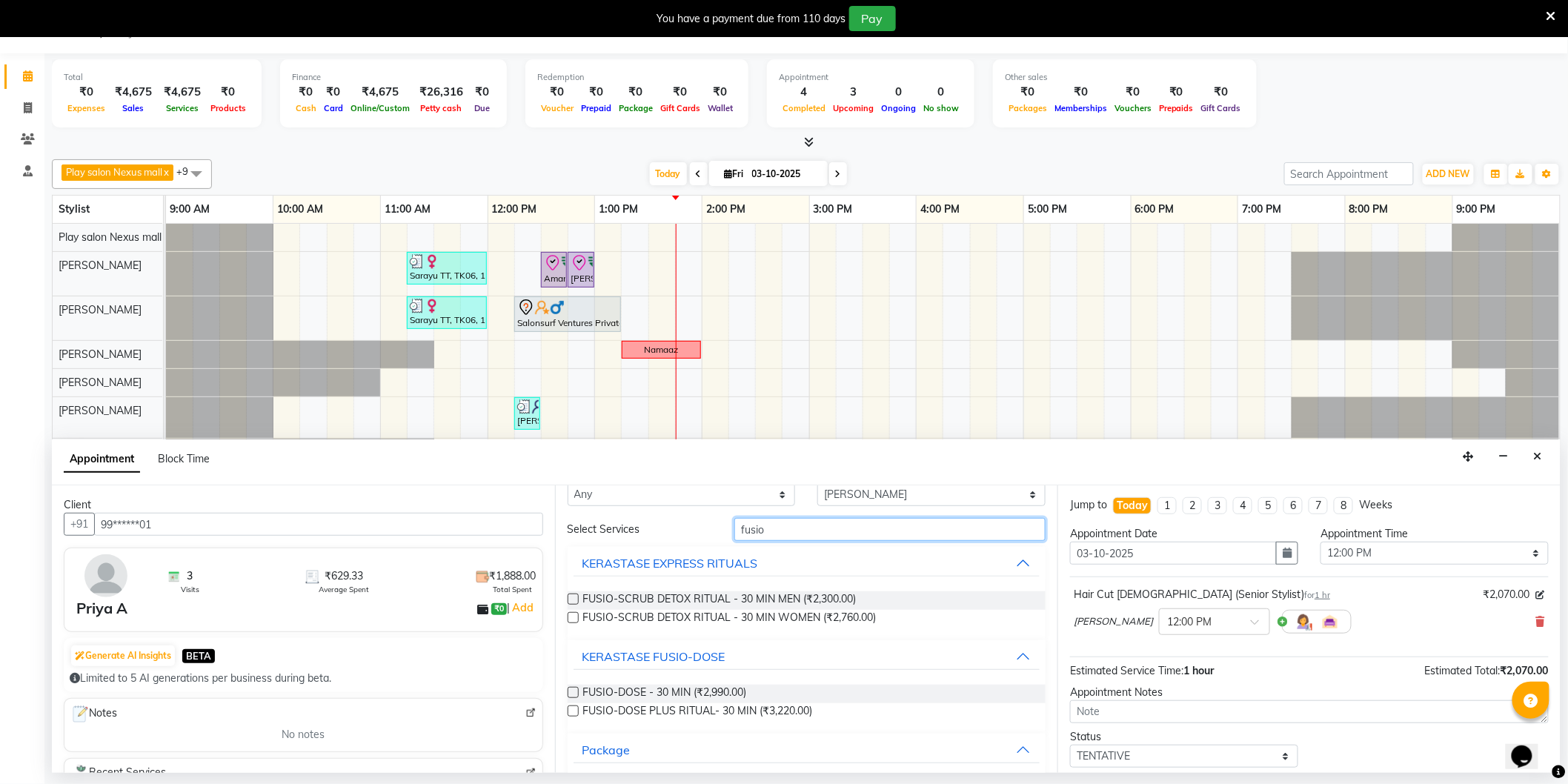
type input "fusio"
click at [574, 709] on label at bounding box center [573, 710] width 11 height 11
click at [574, 709] on input "checkbox" at bounding box center [572, 712] width 9 height 9
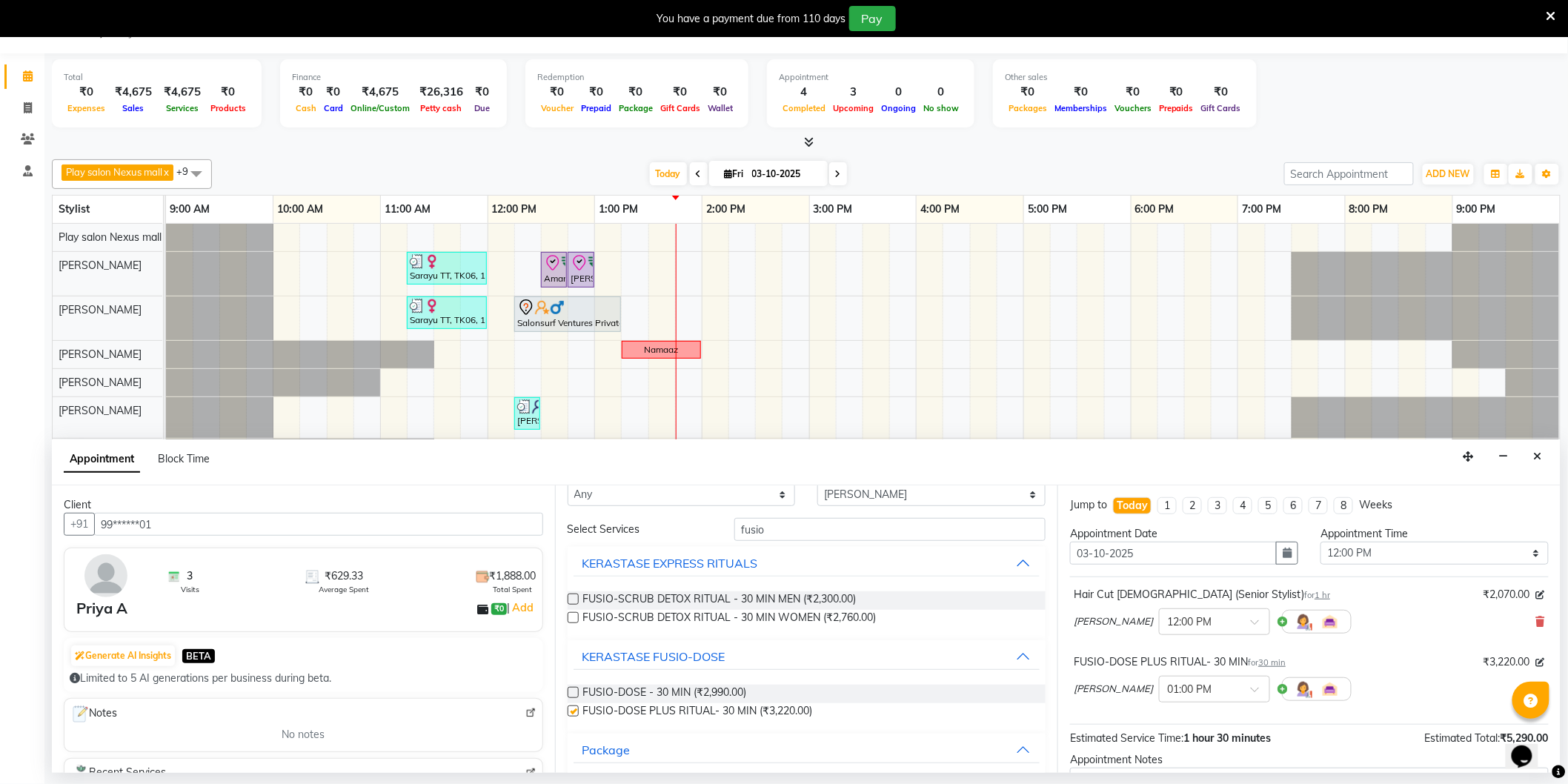
checkbox input "false"
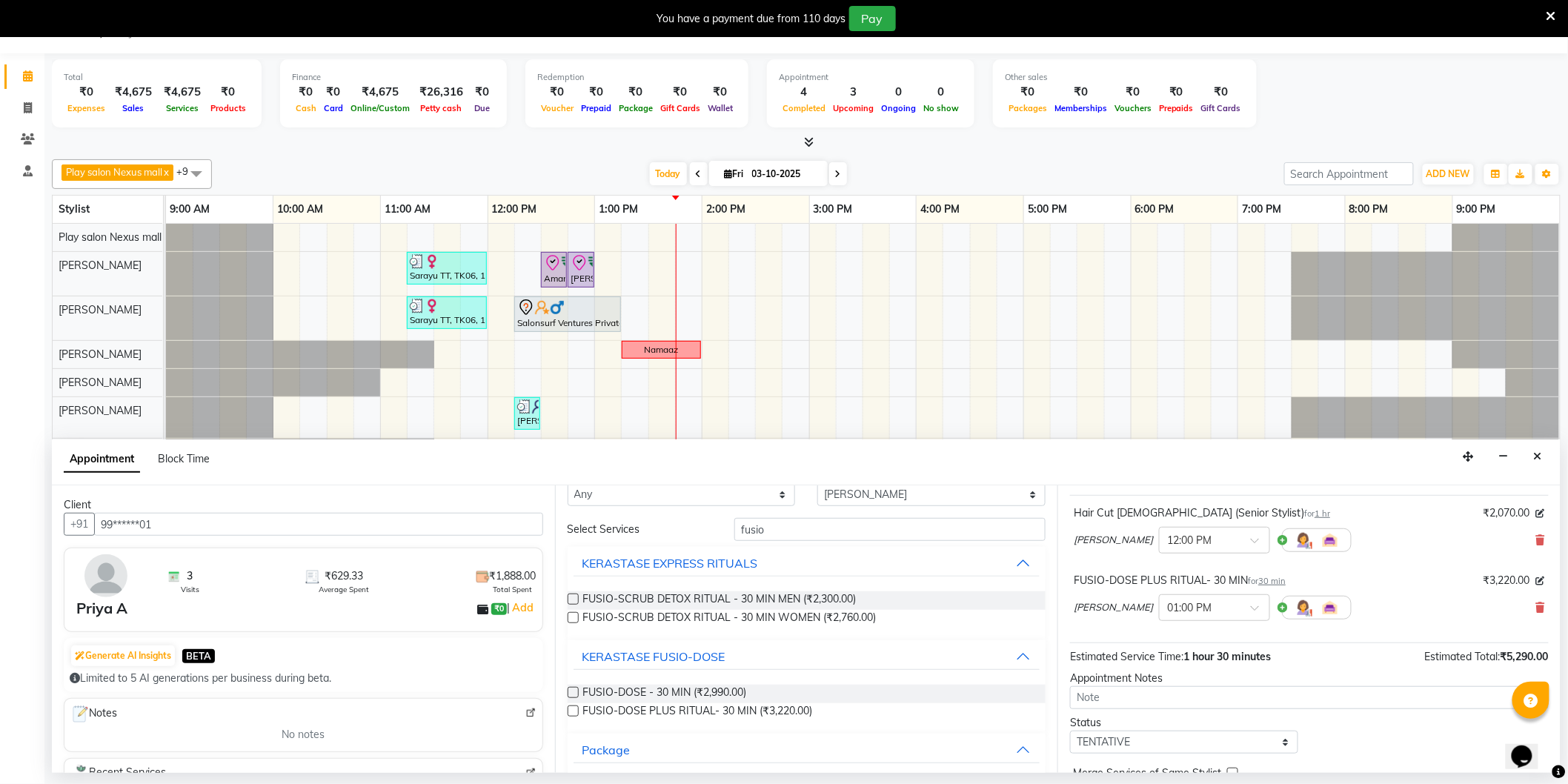
scroll to position [155, 0]
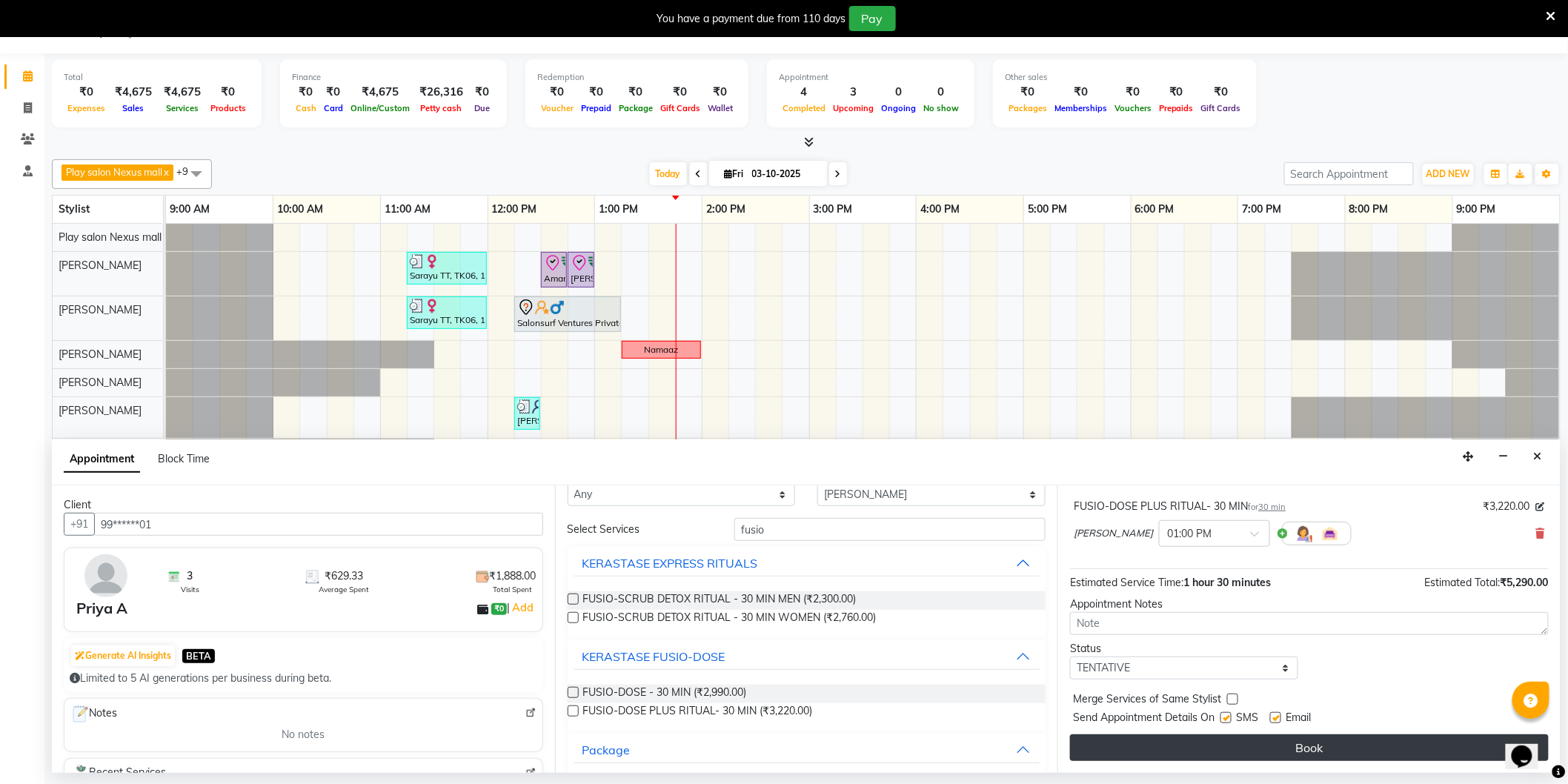
click at [1327, 745] on button "Book" at bounding box center [1310, 747] width 479 height 26
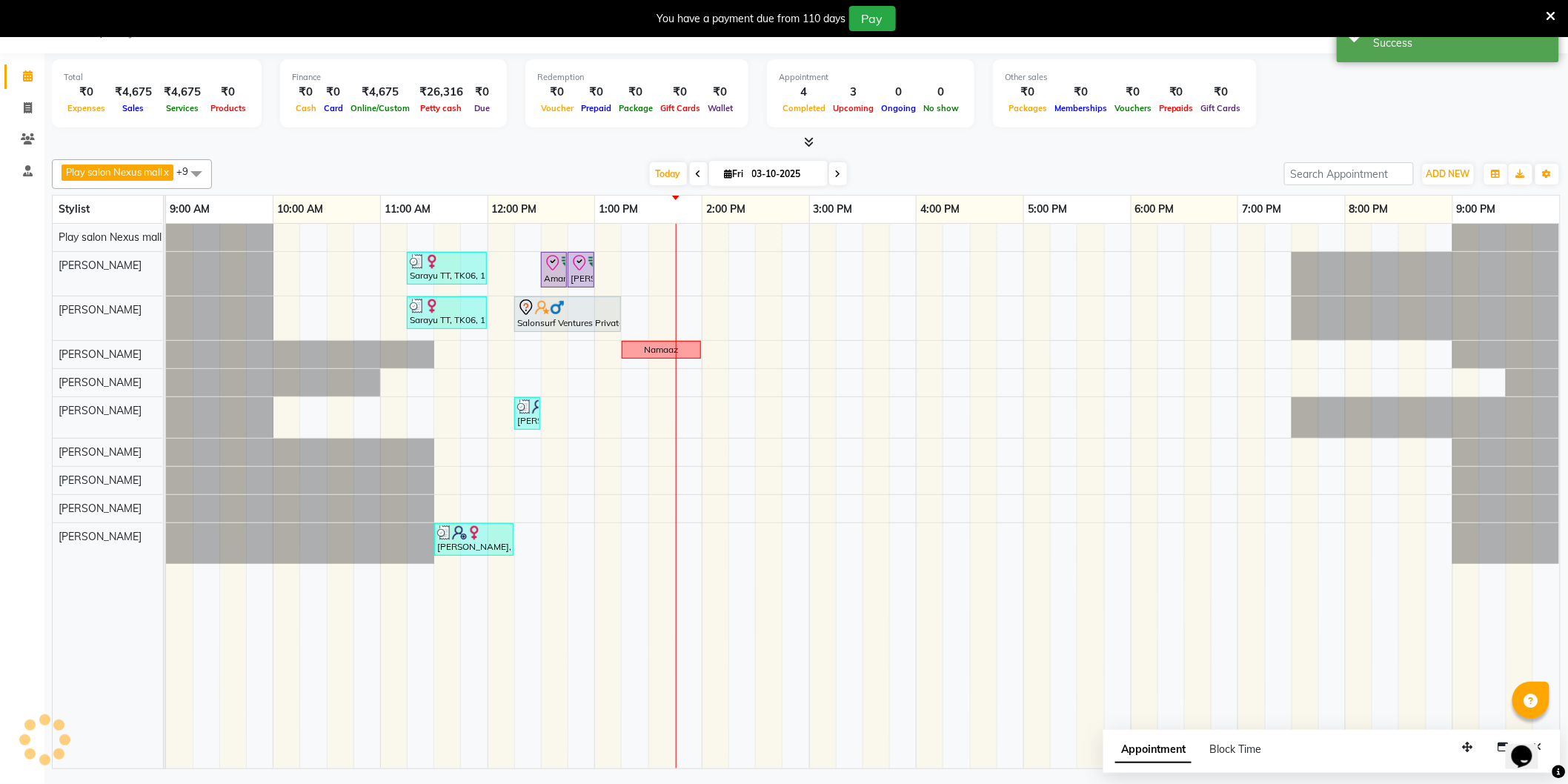
scroll to position [0, 0]
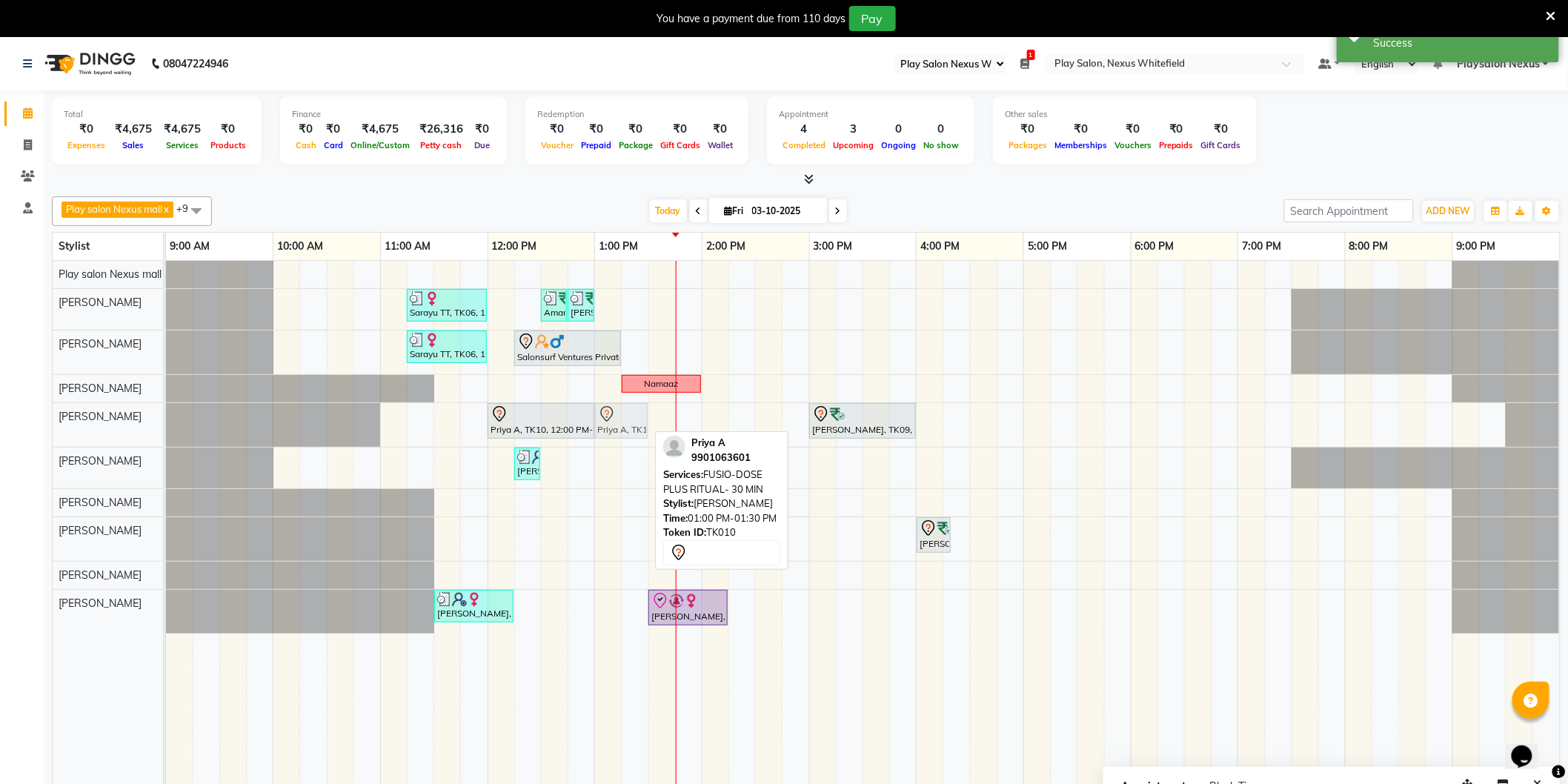
click at [166, 417] on div "Priya A, TK10, 12:00 PM-01:00 PM, Hair Cut Lady (Senior Stylist) Priya A, TK10,…" at bounding box center [166, 425] width 0 height 44
drag, startPoint x: 616, startPoint y: 418, endPoint x: 447, endPoint y: 425, distance: 169.1
click at [166, 425] on div "Priya A, TK10, 12:00 PM-01:00 PM, Hair Cut Lady (Senior Stylist) Priya A, TK10,…" at bounding box center [166, 425] width 0 height 44
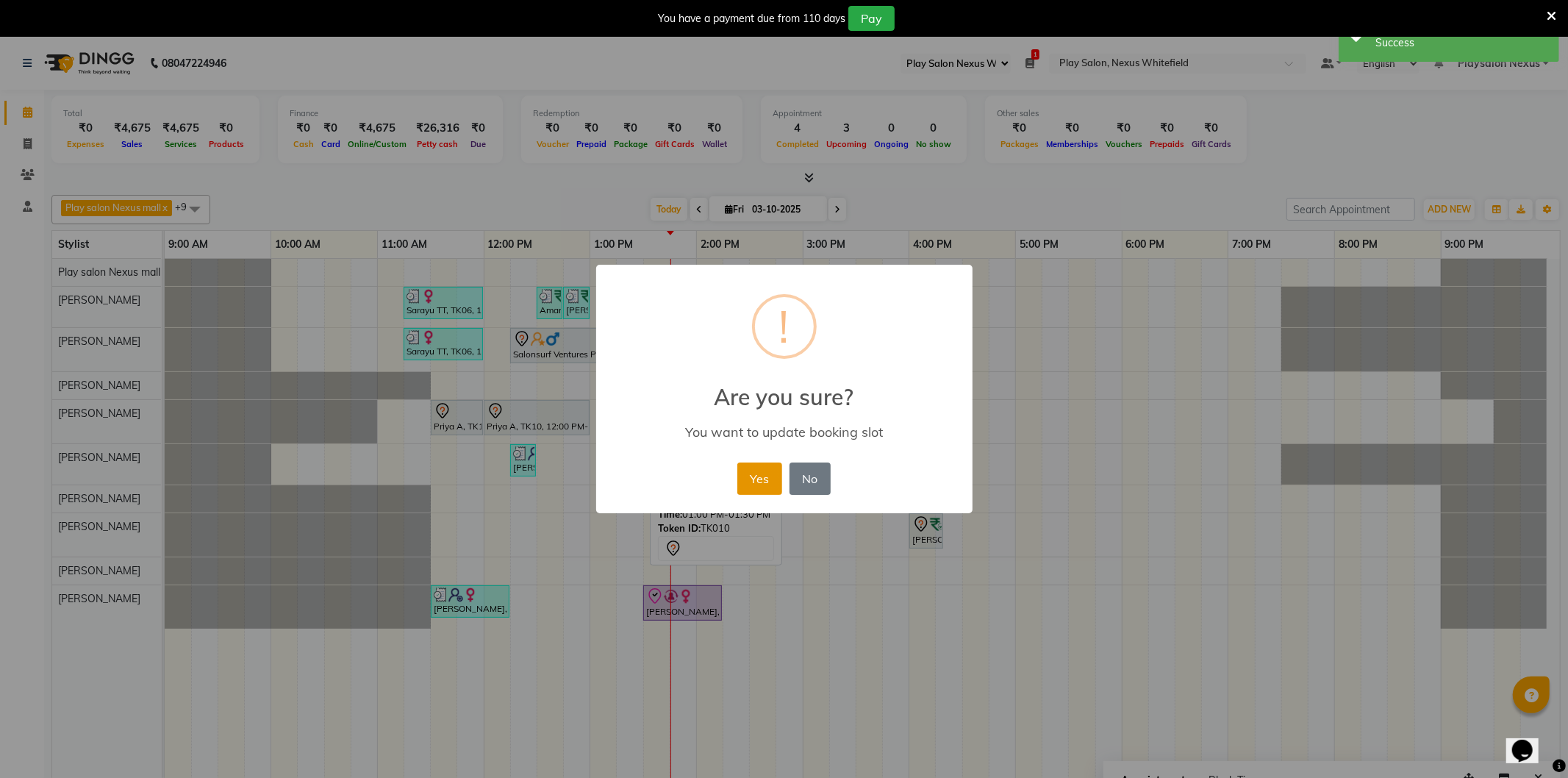
click at [763, 477] on button "Yes" at bounding box center [760, 478] width 45 height 32
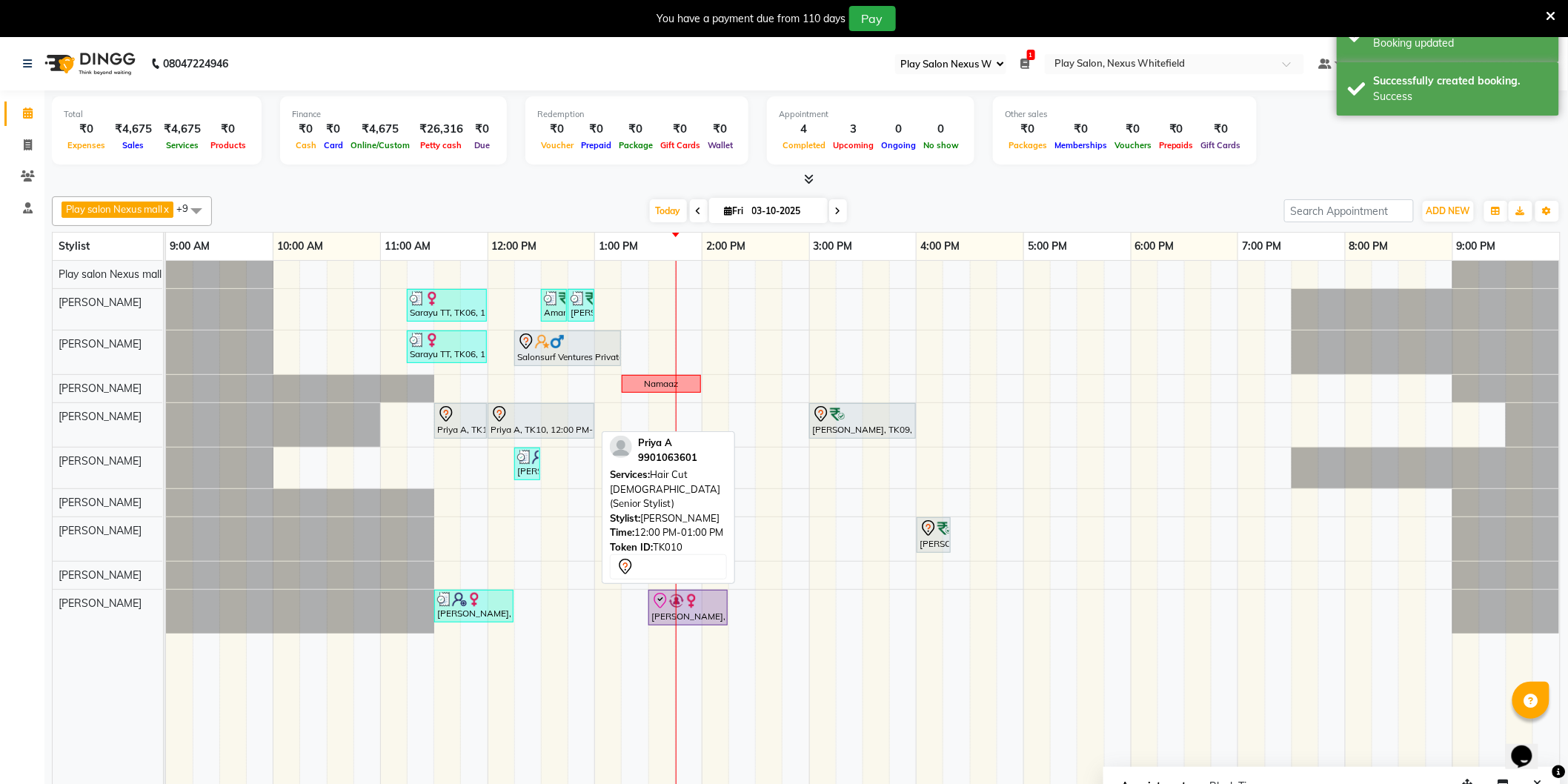
click at [534, 420] on div at bounding box center [541, 414] width 101 height 18
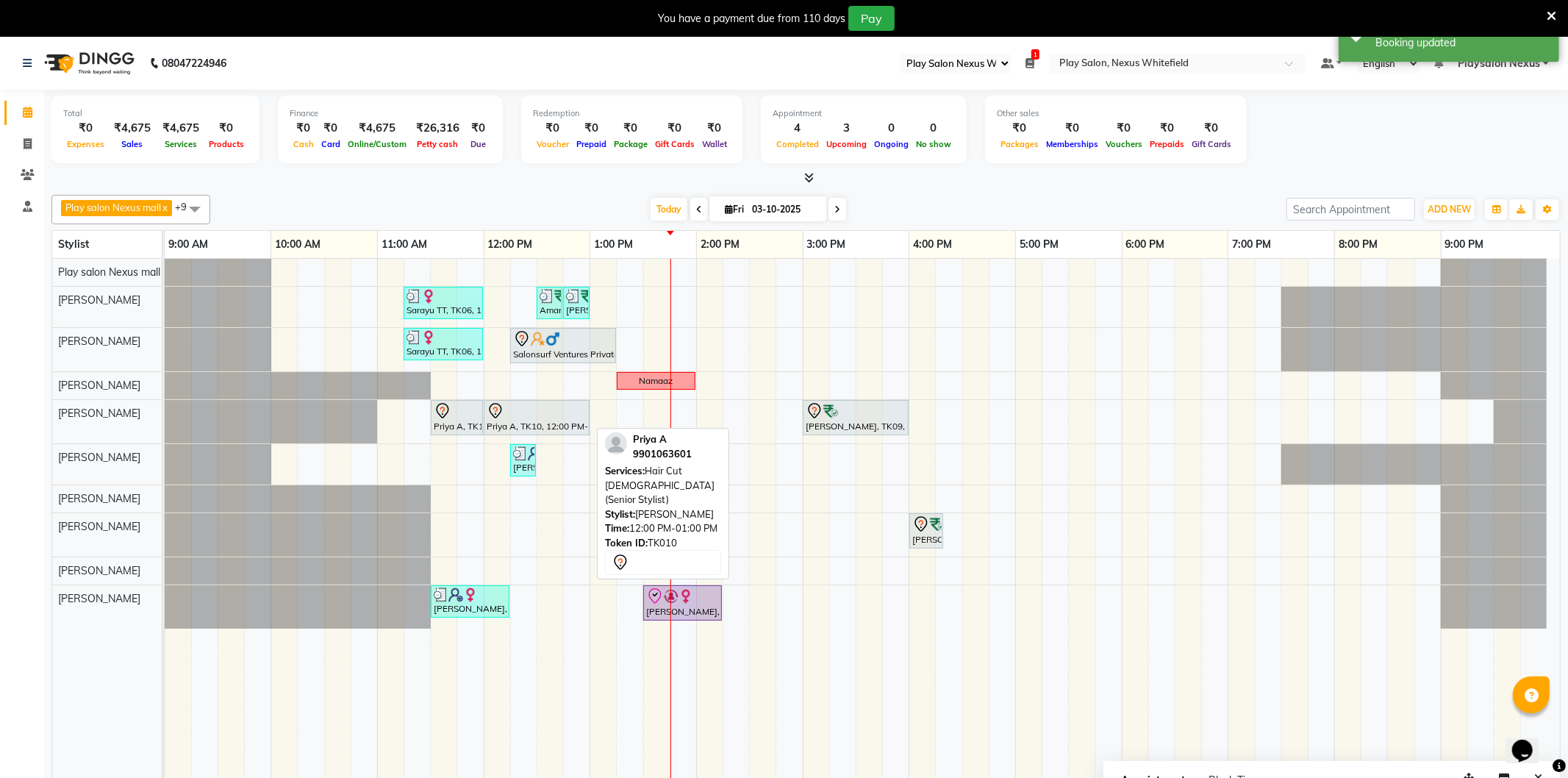
select select "7"
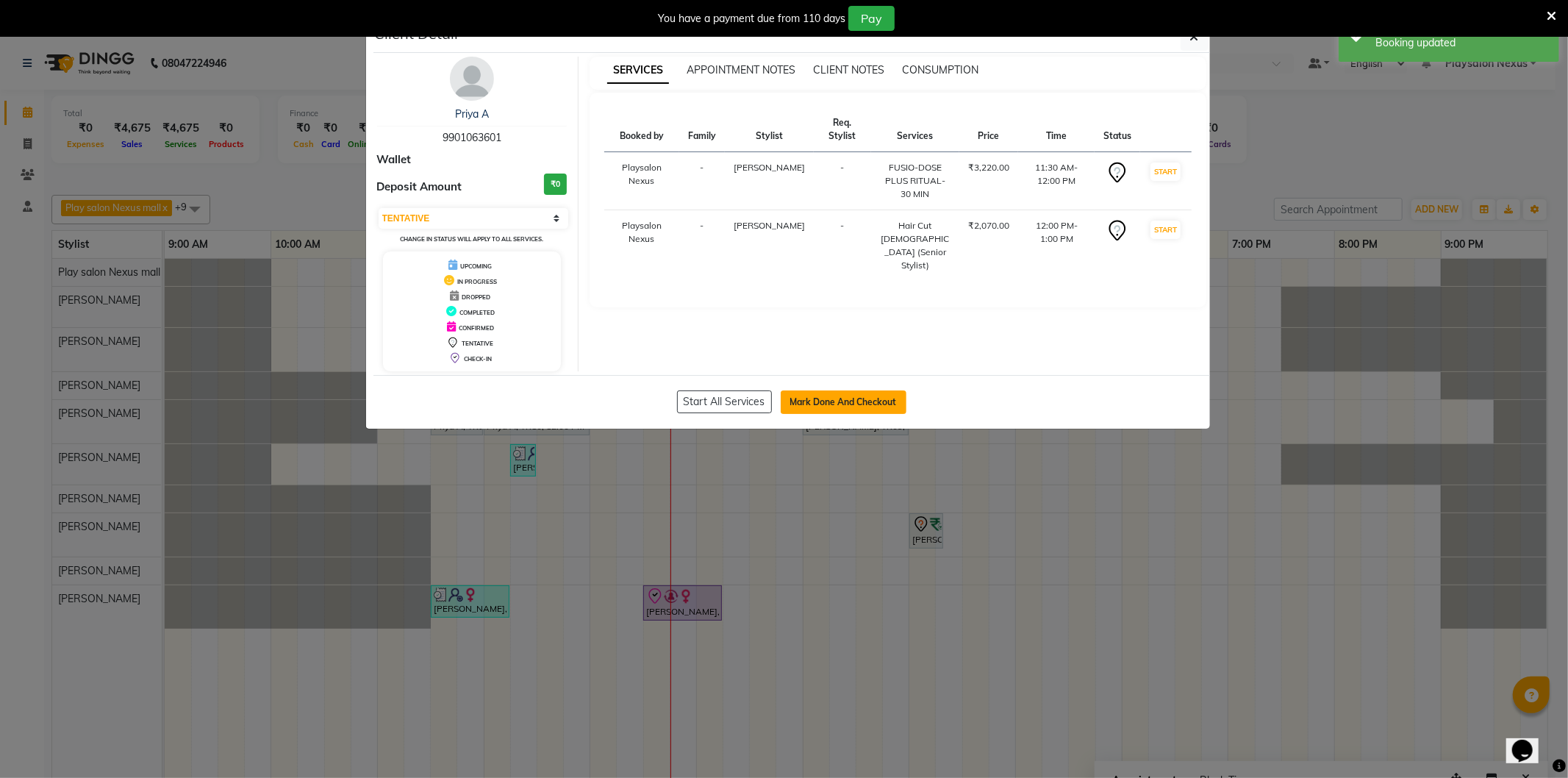
click at [814, 396] on button "Mark Done And Checkout" at bounding box center [843, 402] width 125 height 24
select select "service"
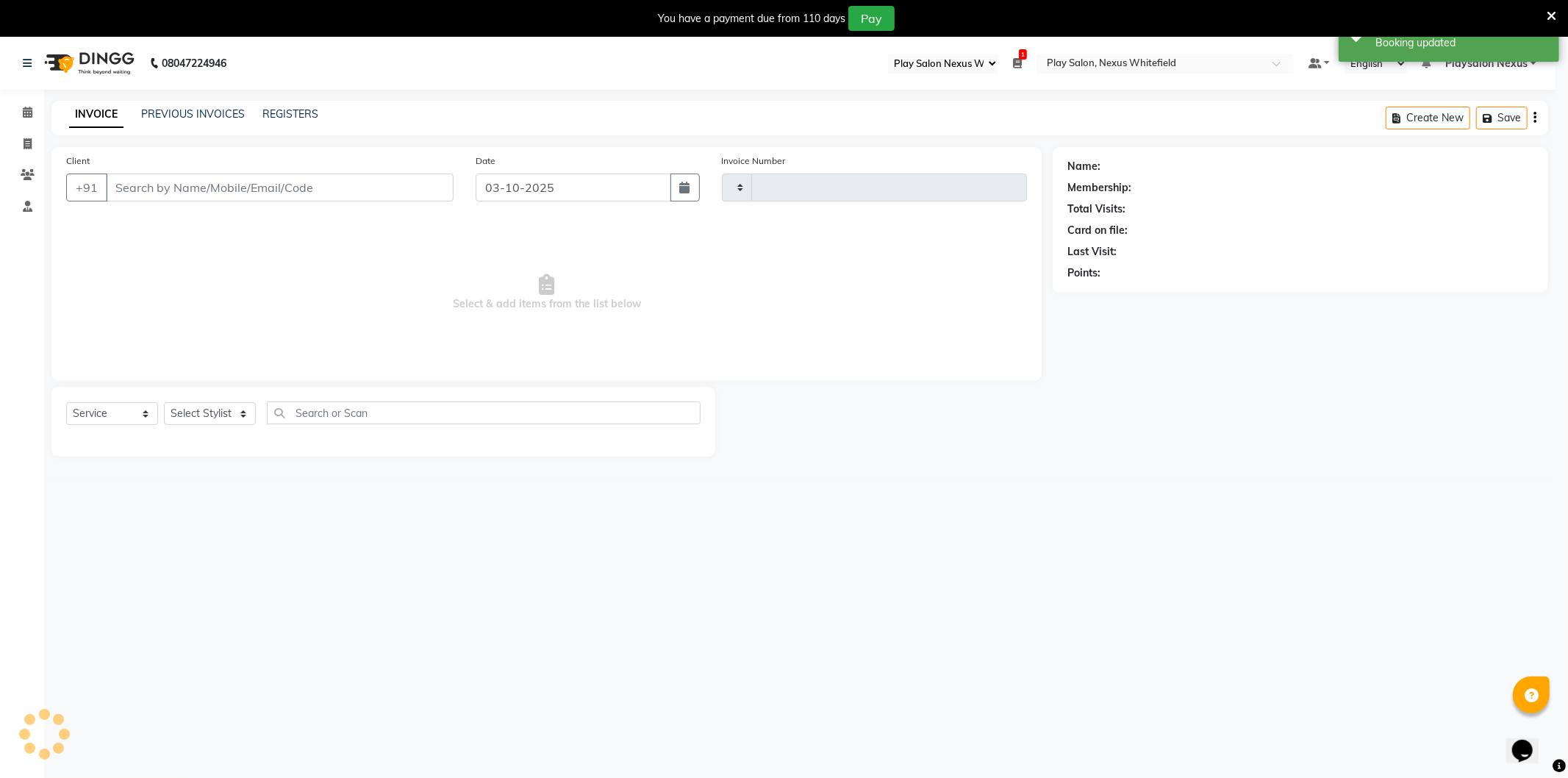
type input "3872"
select select "8356"
type input "99******01"
select select "81392"
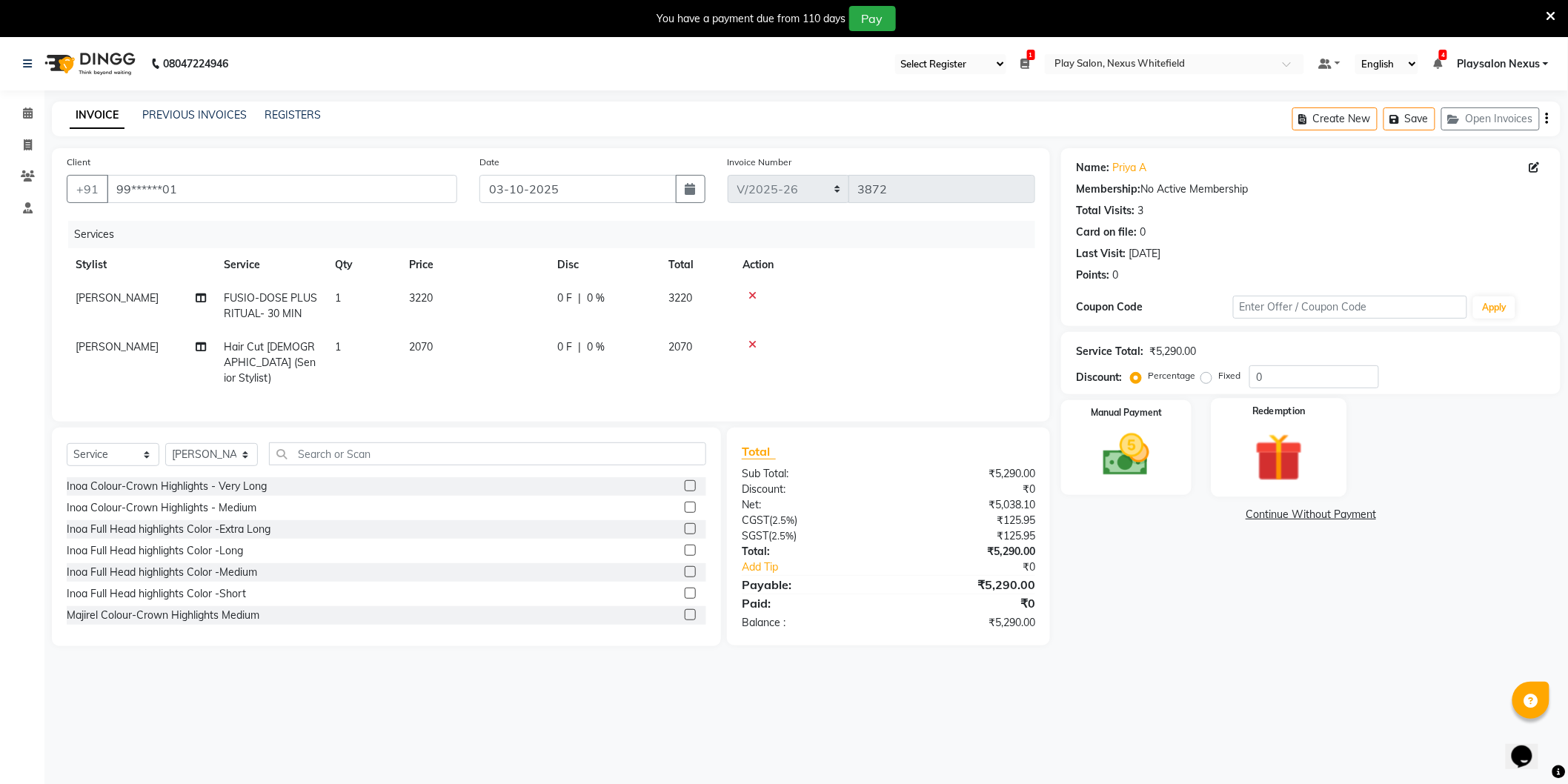
click at [1227, 440] on div "Redemption" at bounding box center [1279, 447] width 136 height 98
click at [1158, 450] on img at bounding box center [1127, 455] width 79 height 55
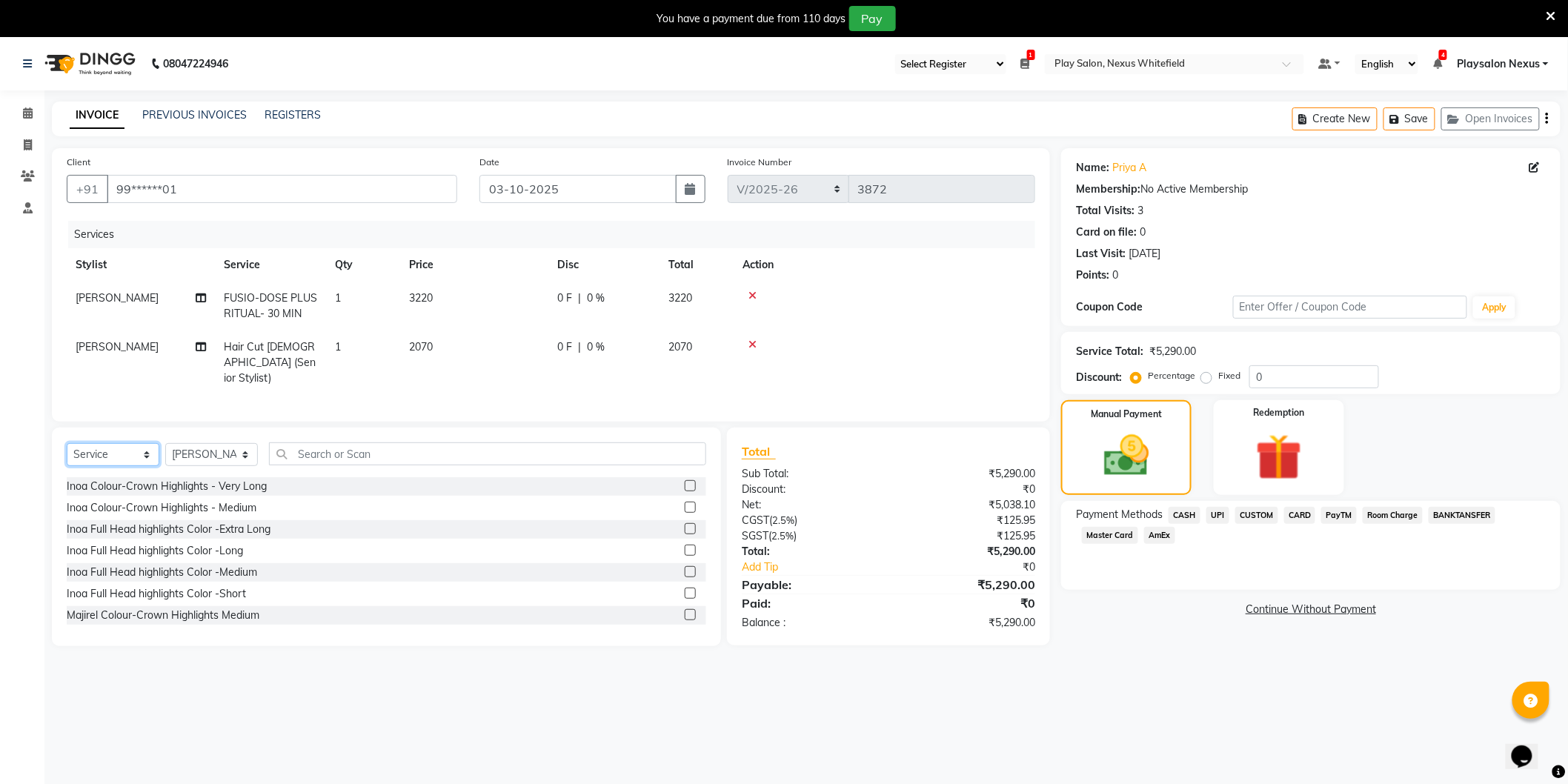
click at [115, 452] on select "Select Service Product Membership Package Voucher Prepaid Gift Card" at bounding box center [113, 454] width 93 height 23
select select "product"
click at [67, 443] on select "Select Service Product Membership Package Voucher Prepaid Gift Card" at bounding box center [113, 454] width 93 height 23
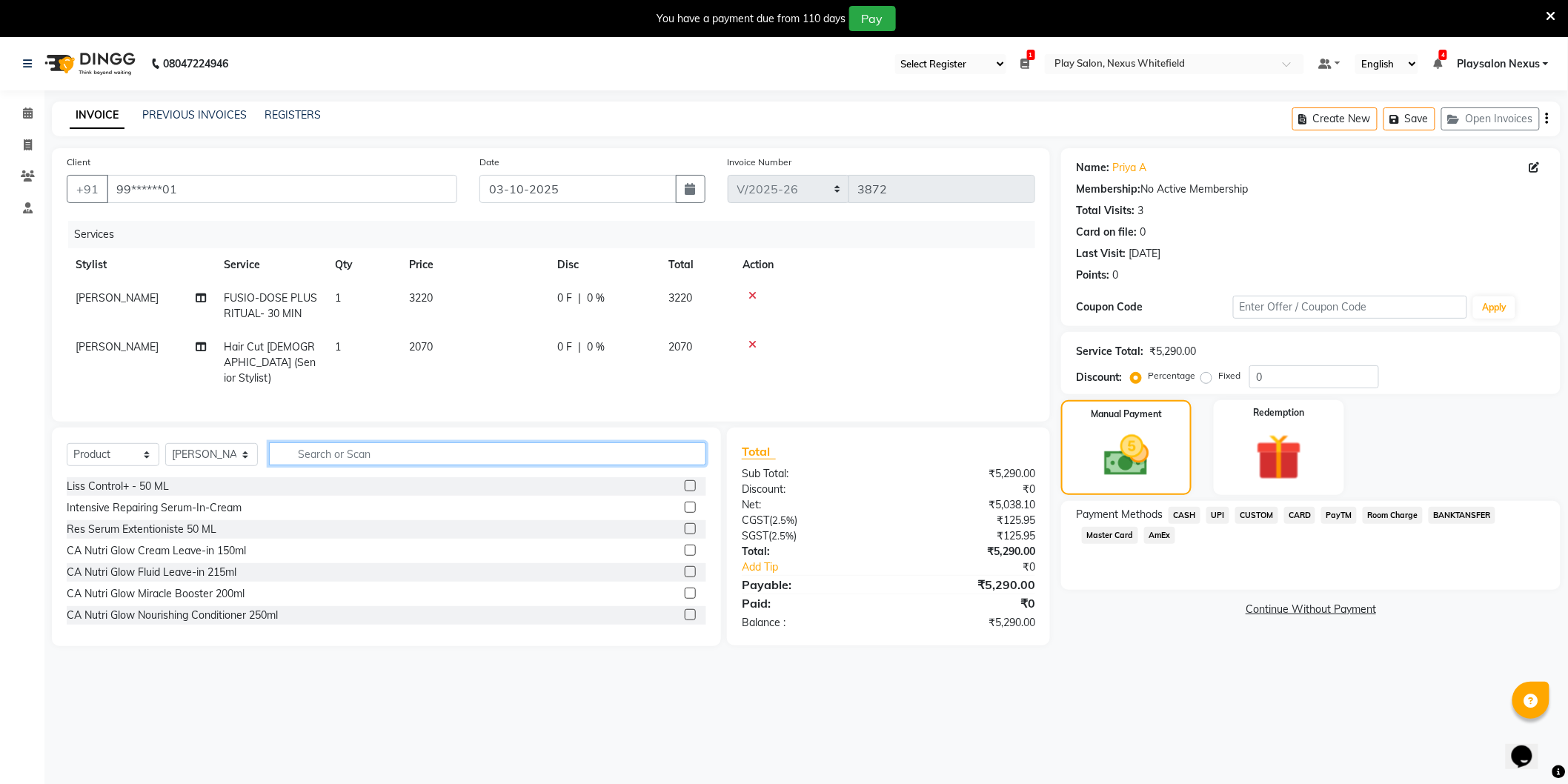
click at [289, 454] on input "text" at bounding box center [487, 453] width 437 height 23
type input "gloss"
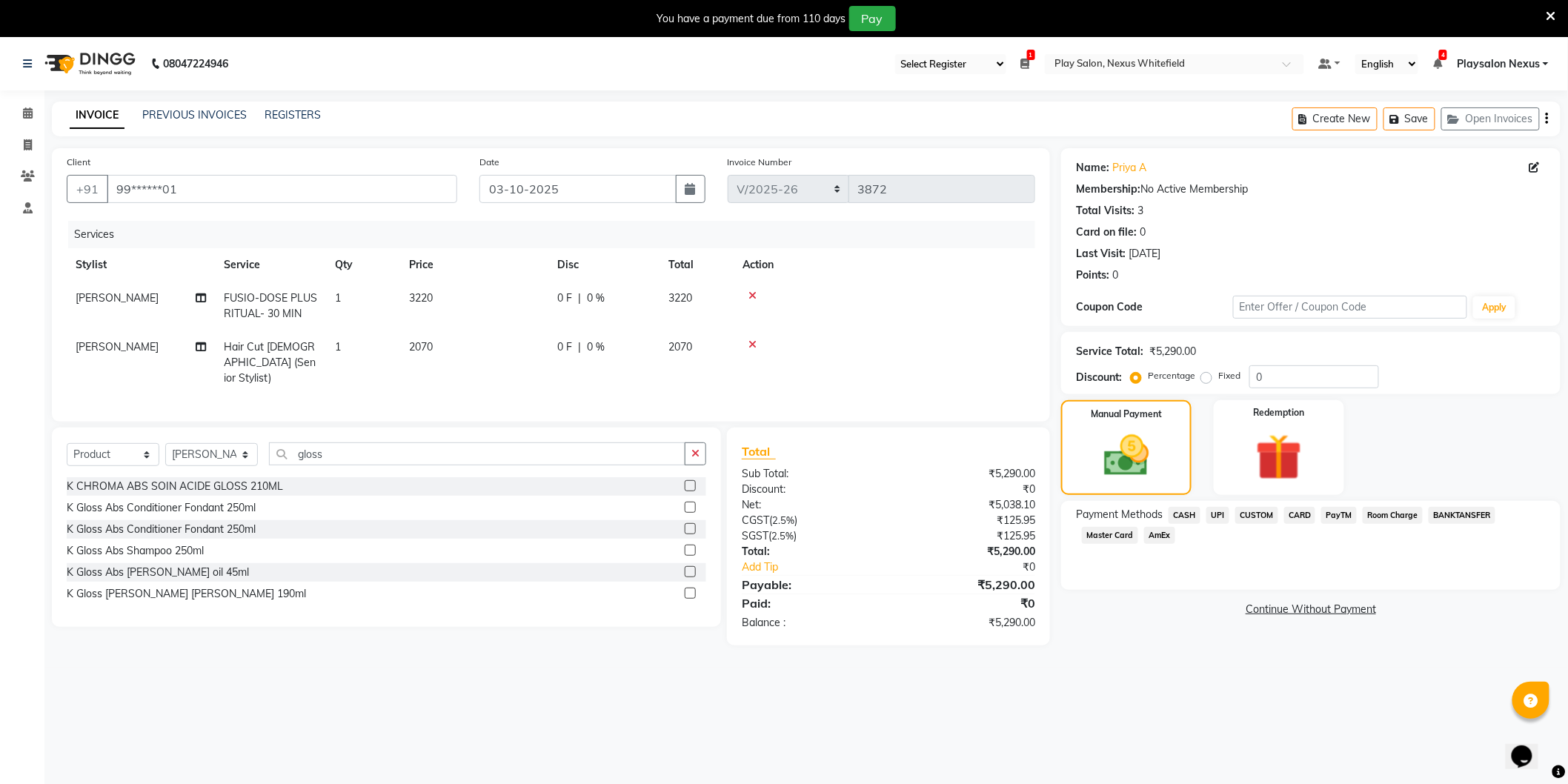
click at [691, 568] on label at bounding box center [690, 571] width 11 height 11
click at [691, 568] on input "checkbox" at bounding box center [689, 572] width 9 height 9
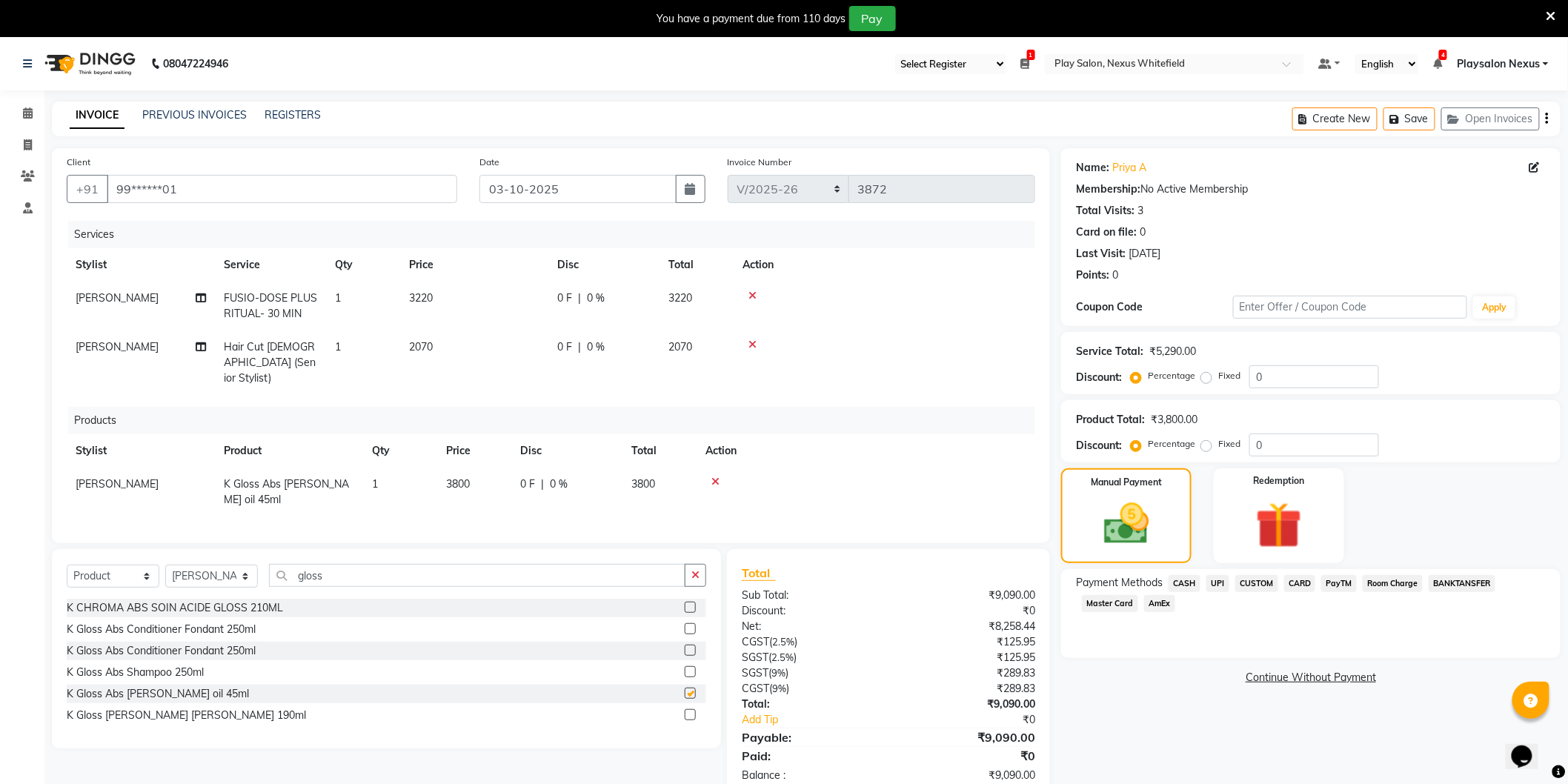
checkbox input "false"
click at [1301, 581] on span "CARD" at bounding box center [1301, 583] width 32 height 17
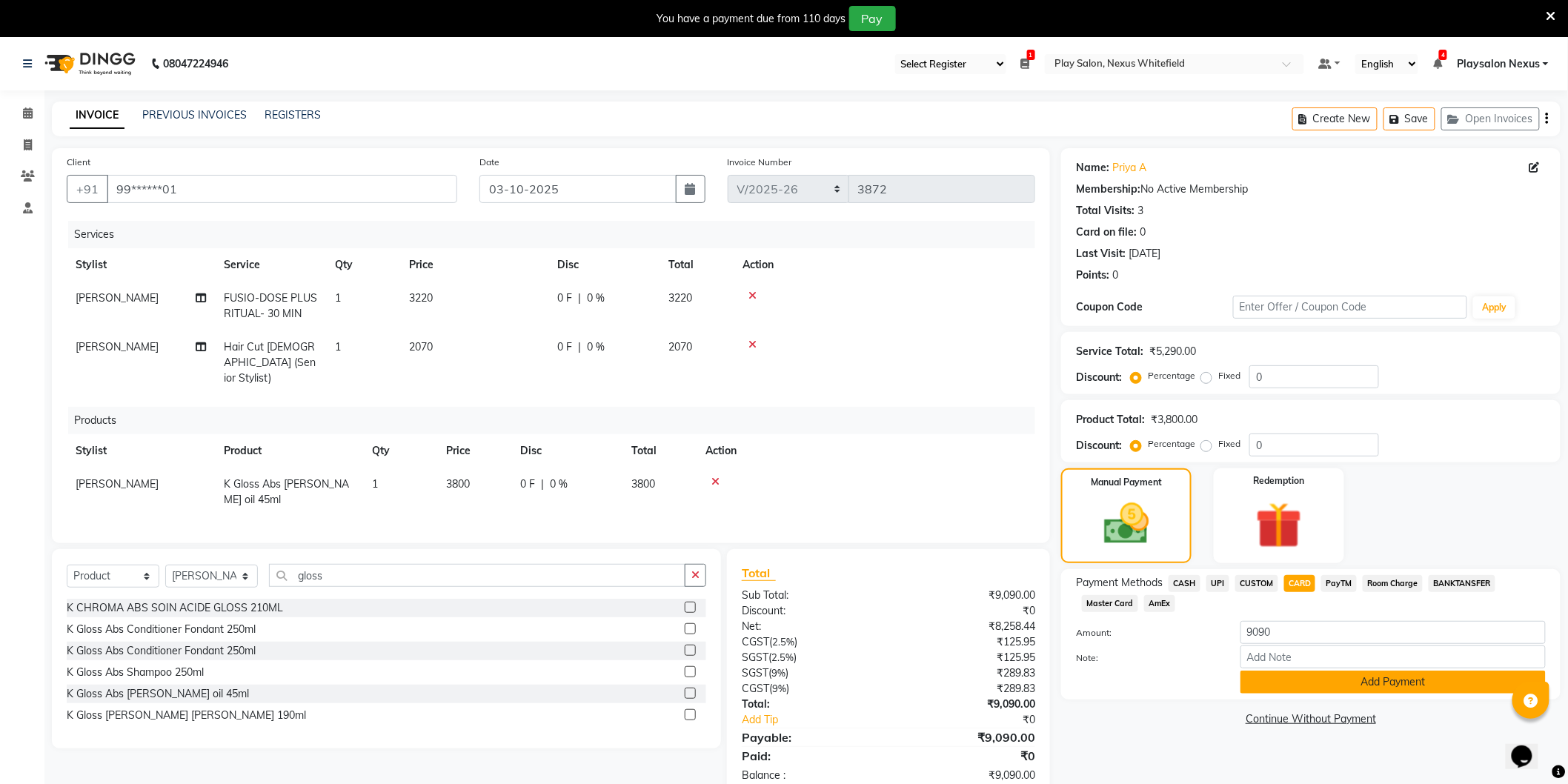
click at [1329, 680] on button "Add Payment" at bounding box center [1393, 681] width 306 height 23
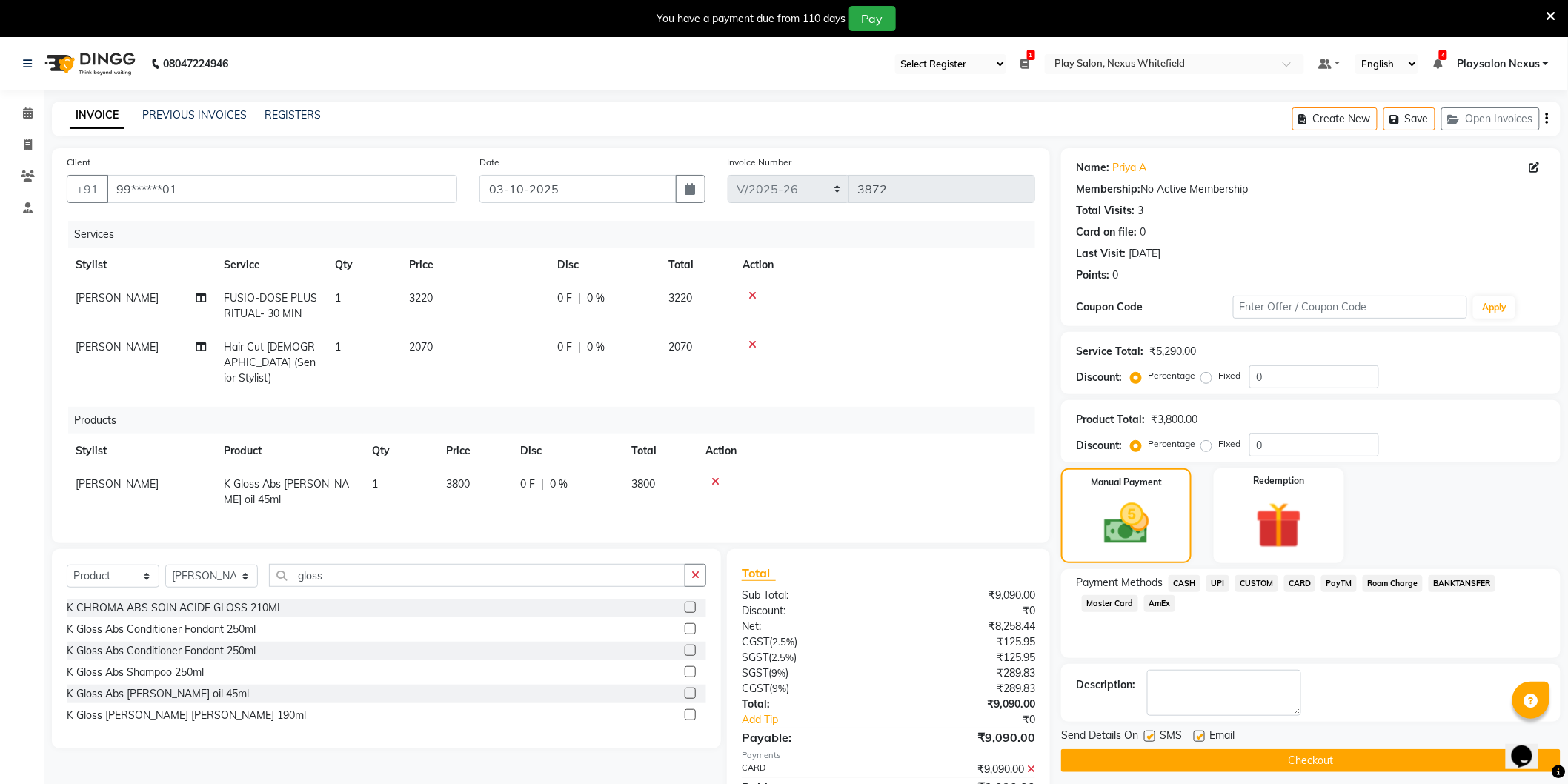
click at [1291, 760] on button "Checkout" at bounding box center [1311, 760] width 499 height 23
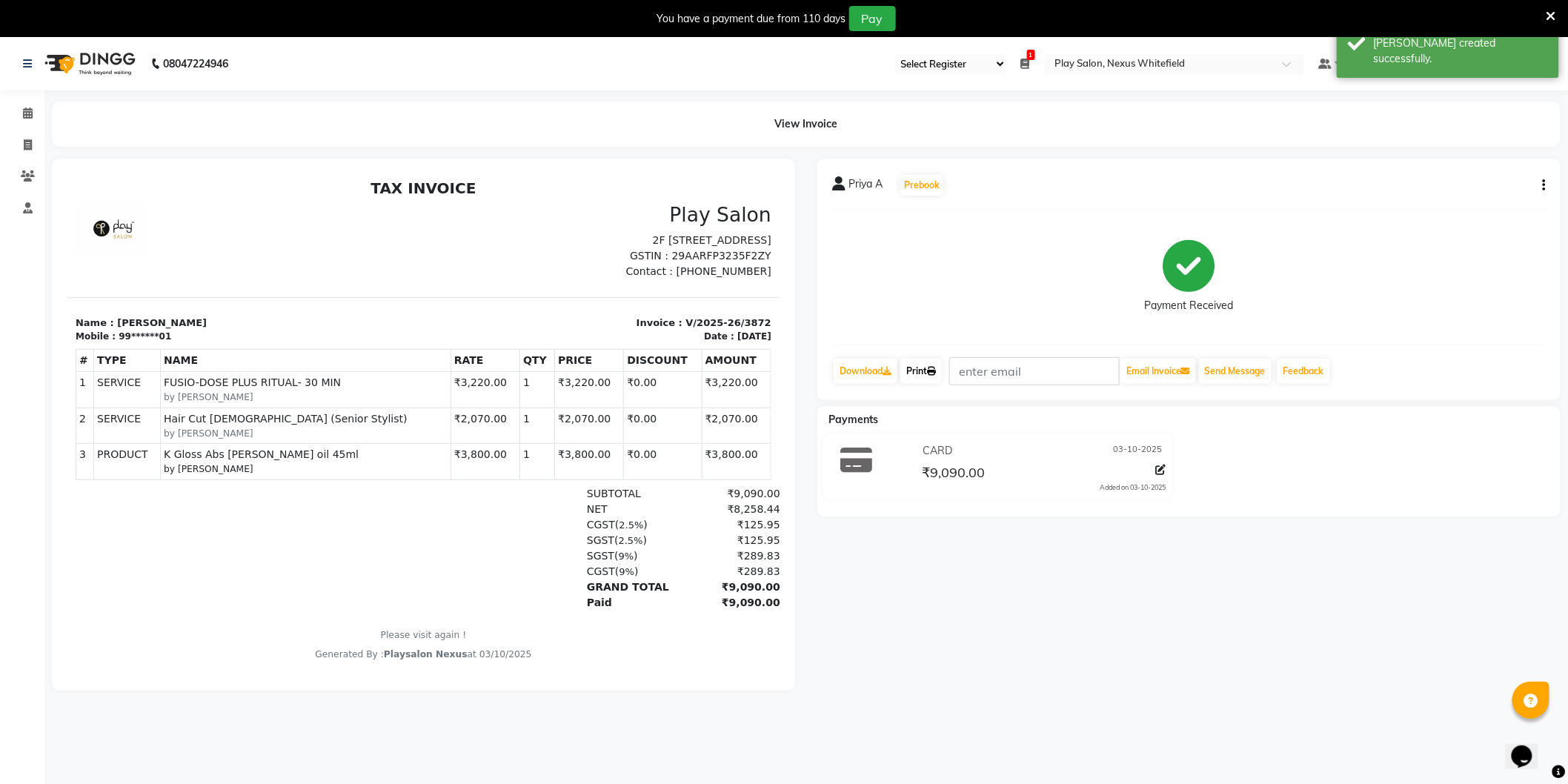
click at [919, 373] on link "Print" at bounding box center [921, 372] width 42 height 25
click at [31, 115] on icon at bounding box center [27, 113] width 9 height 11
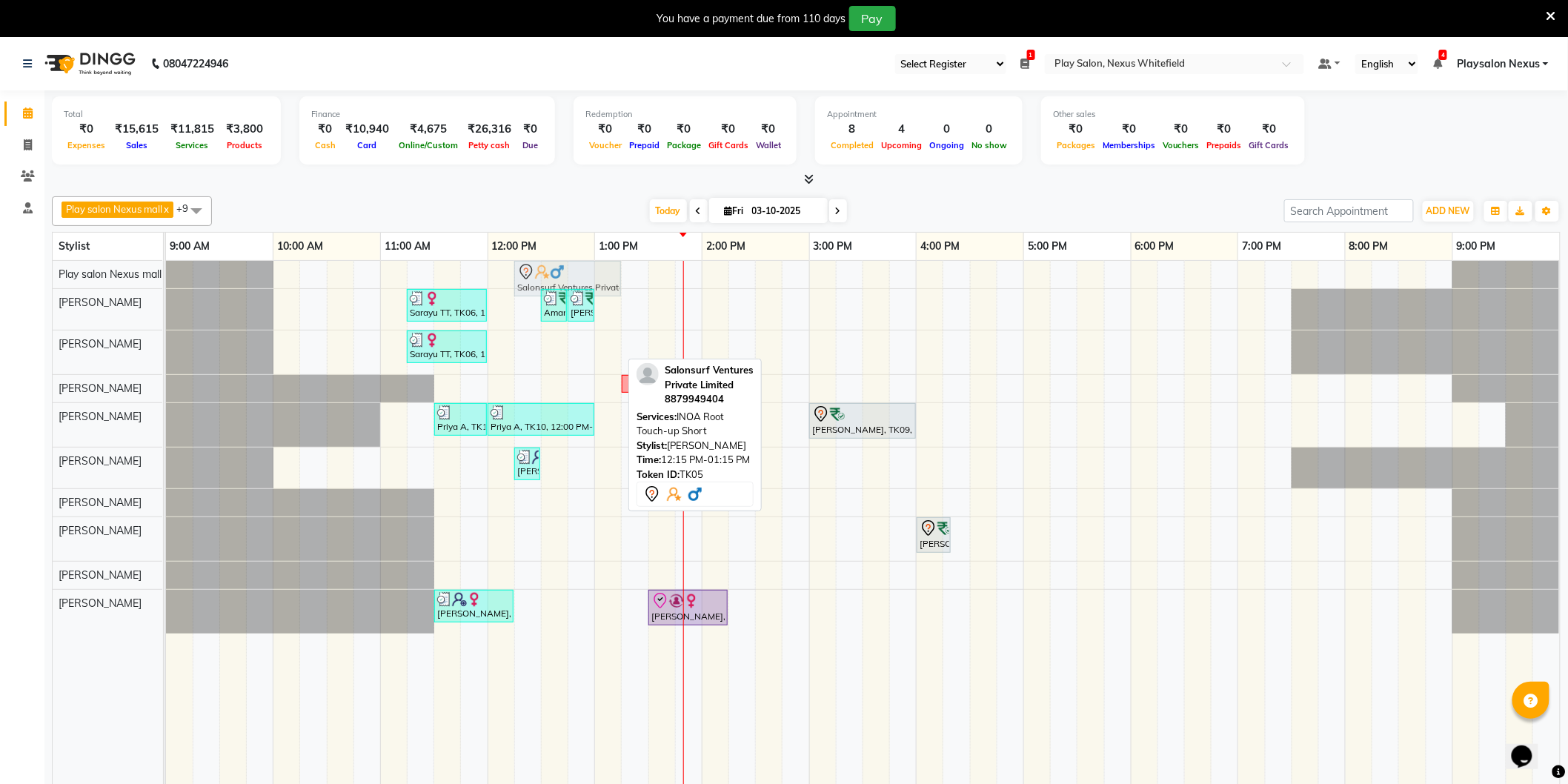
drag, startPoint x: 553, startPoint y: 350, endPoint x: 562, endPoint y: 272, distance: 78.5
click at [562, 272] on tbody "Salonsurf Ventures Private Limited, TK05, 12:15 PM-01:15 PM, INOA Root Touch-up…" at bounding box center [863, 446] width 1394 height 372
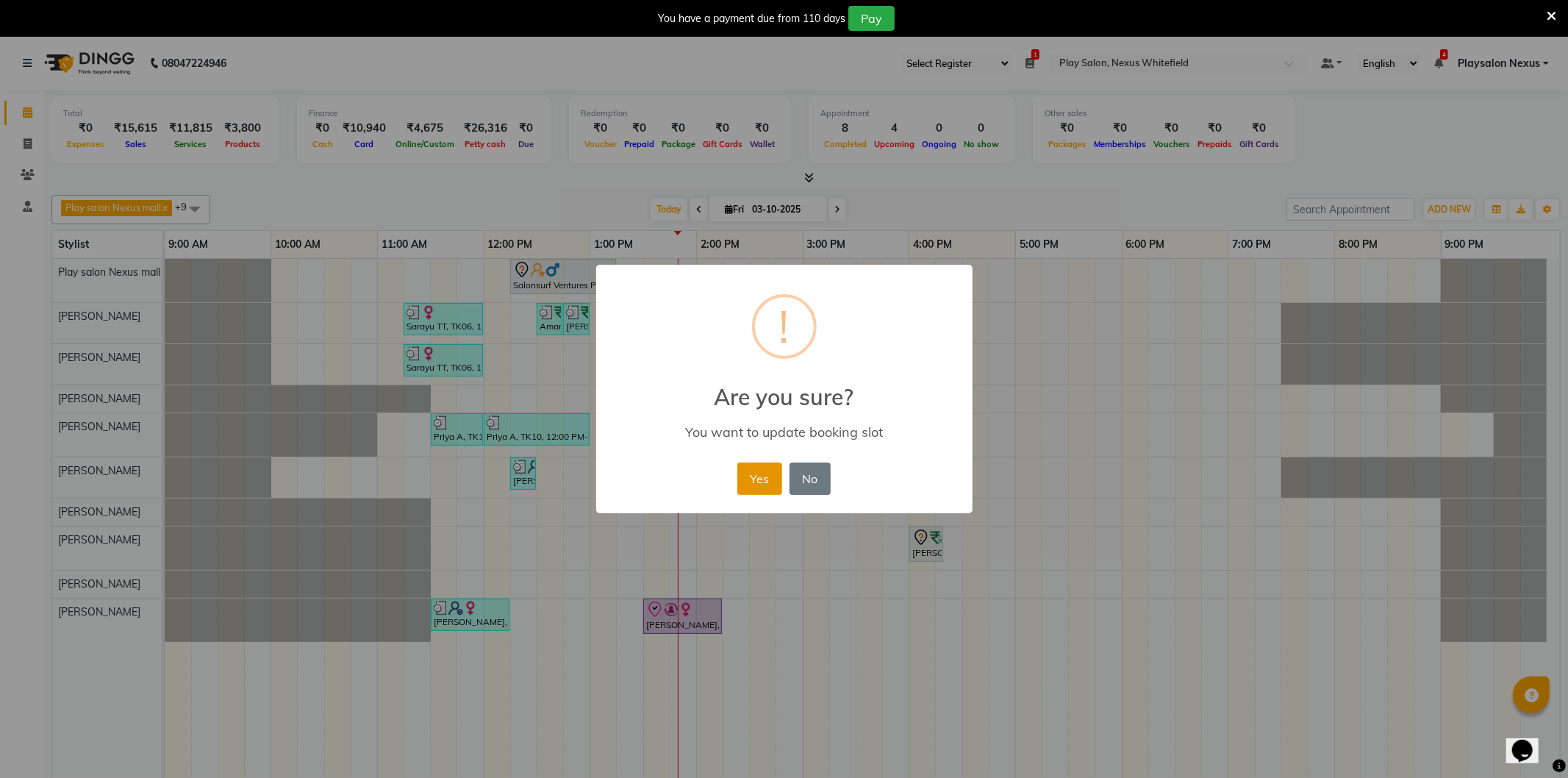
click at [776, 485] on button "Yes" at bounding box center [760, 478] width 45 height 32
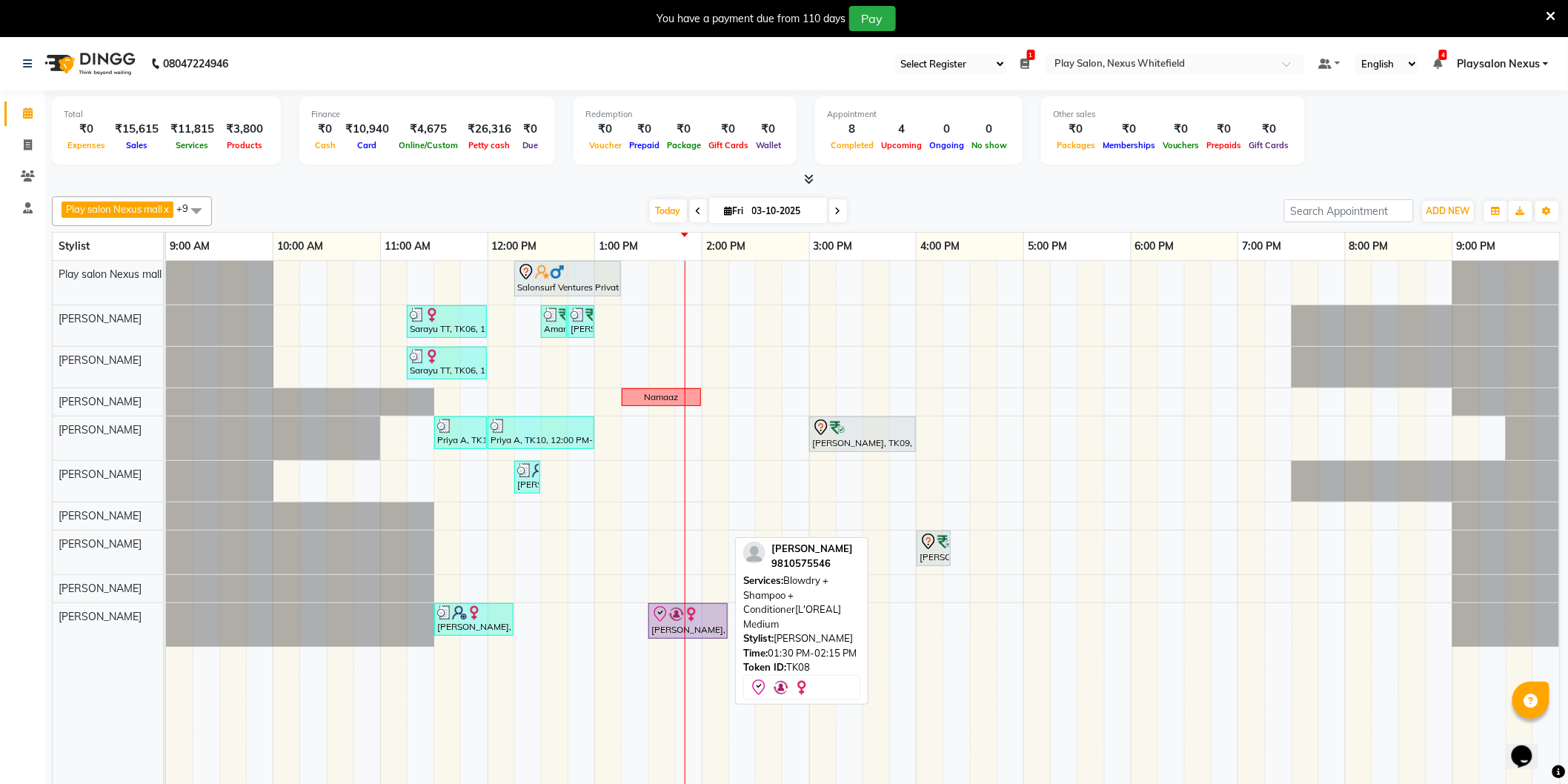
click at [717, 621] on div at bounding box center [688, 613] width 73 height 18
click at [698, 620] on img at bounding box center [691, 613] width 14 height 14
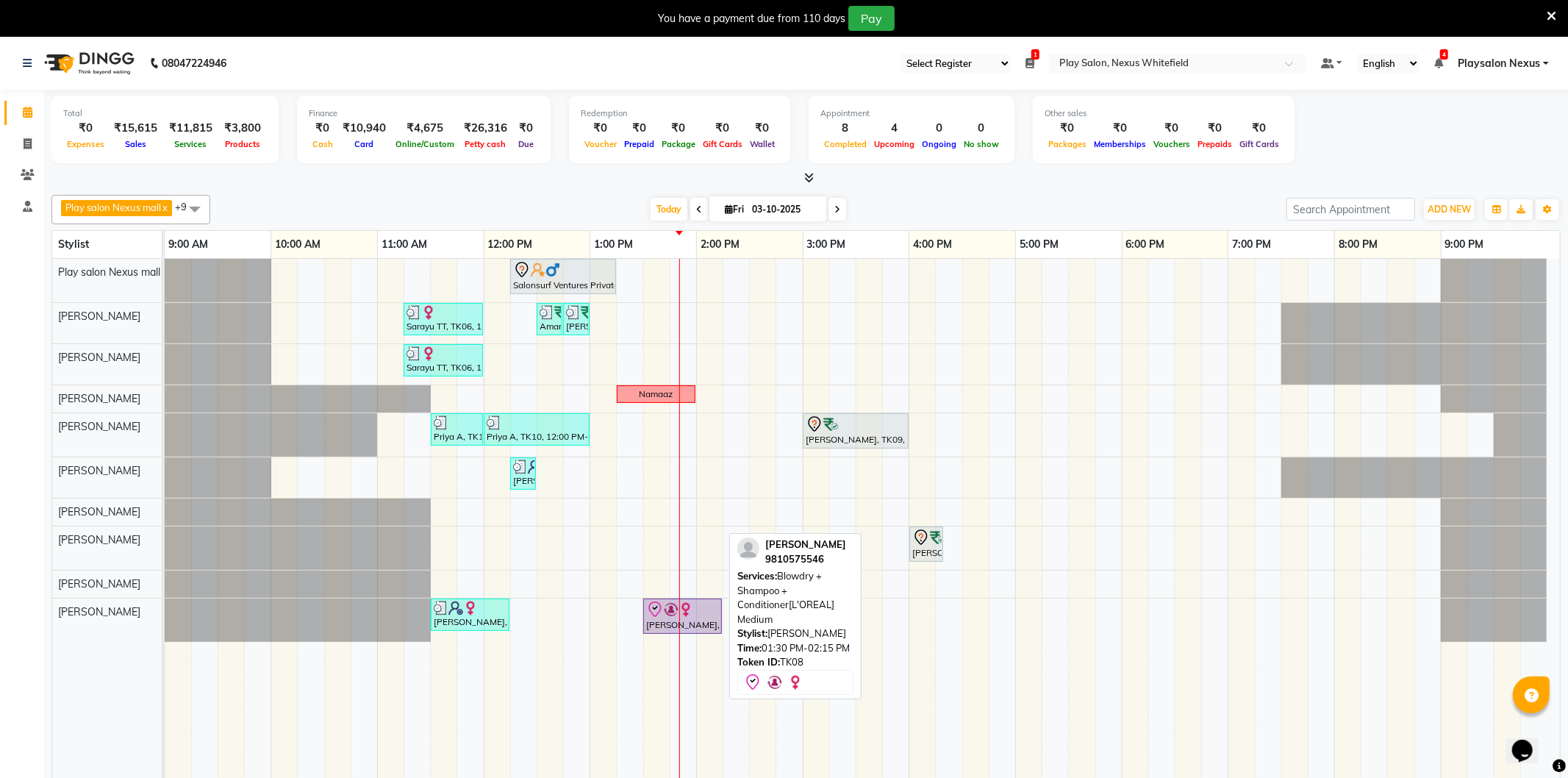
select select "8"
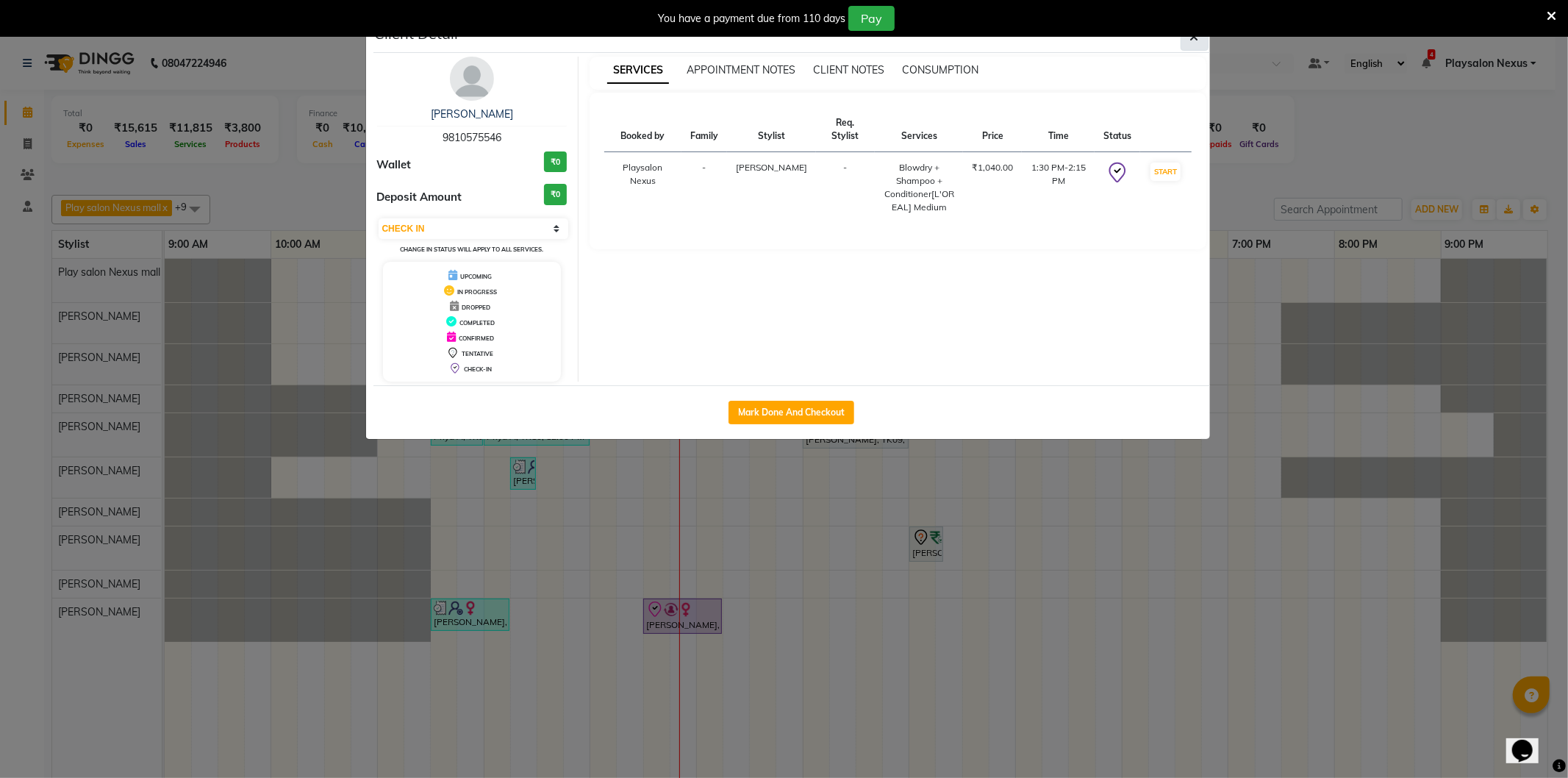
click at [1193, 42] on span "button" at bounding box center [1194, 36] width 8 height 14
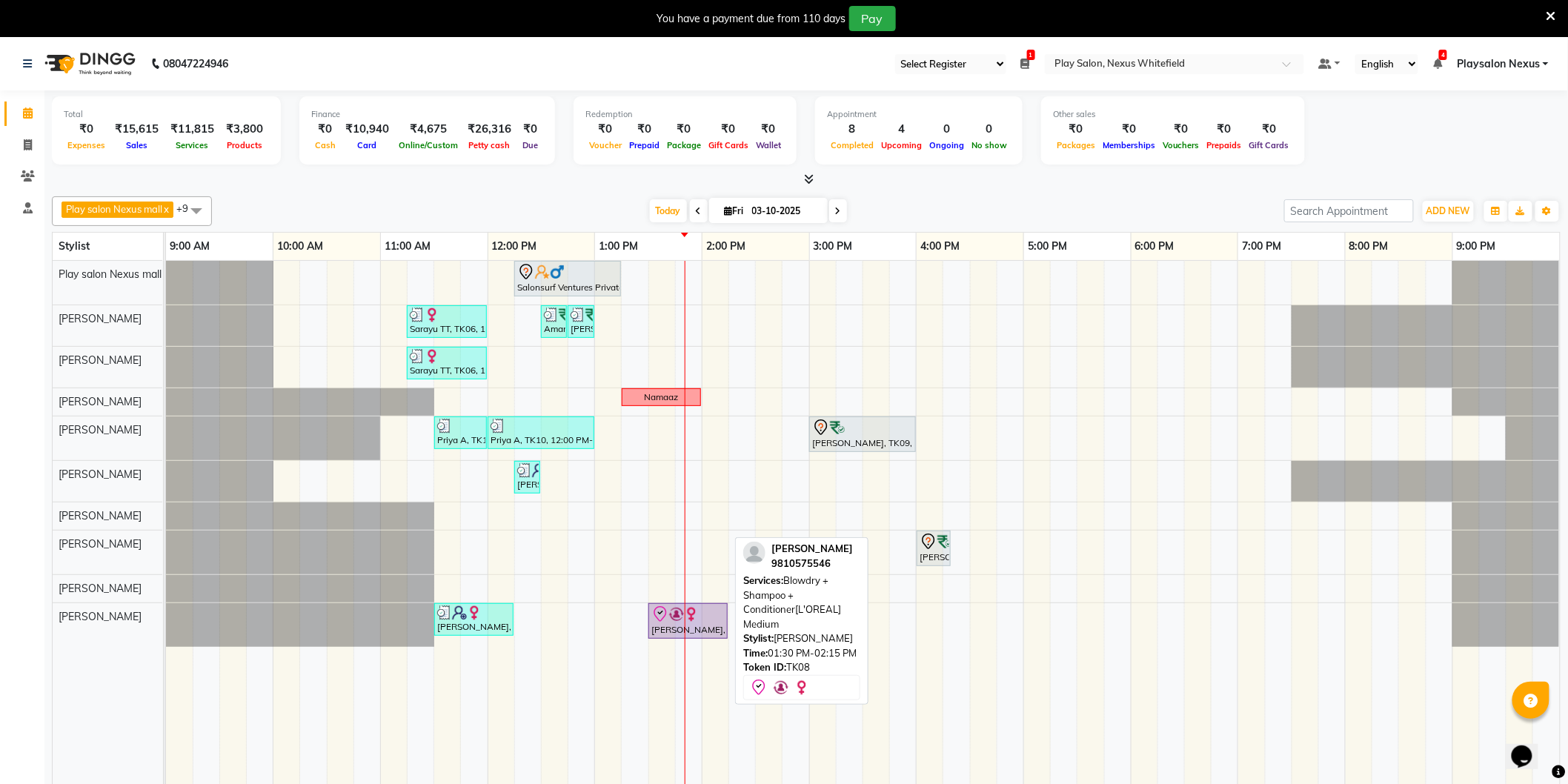
click at [668, 620] on div at bounding box center [688, 613] width 73 height 18
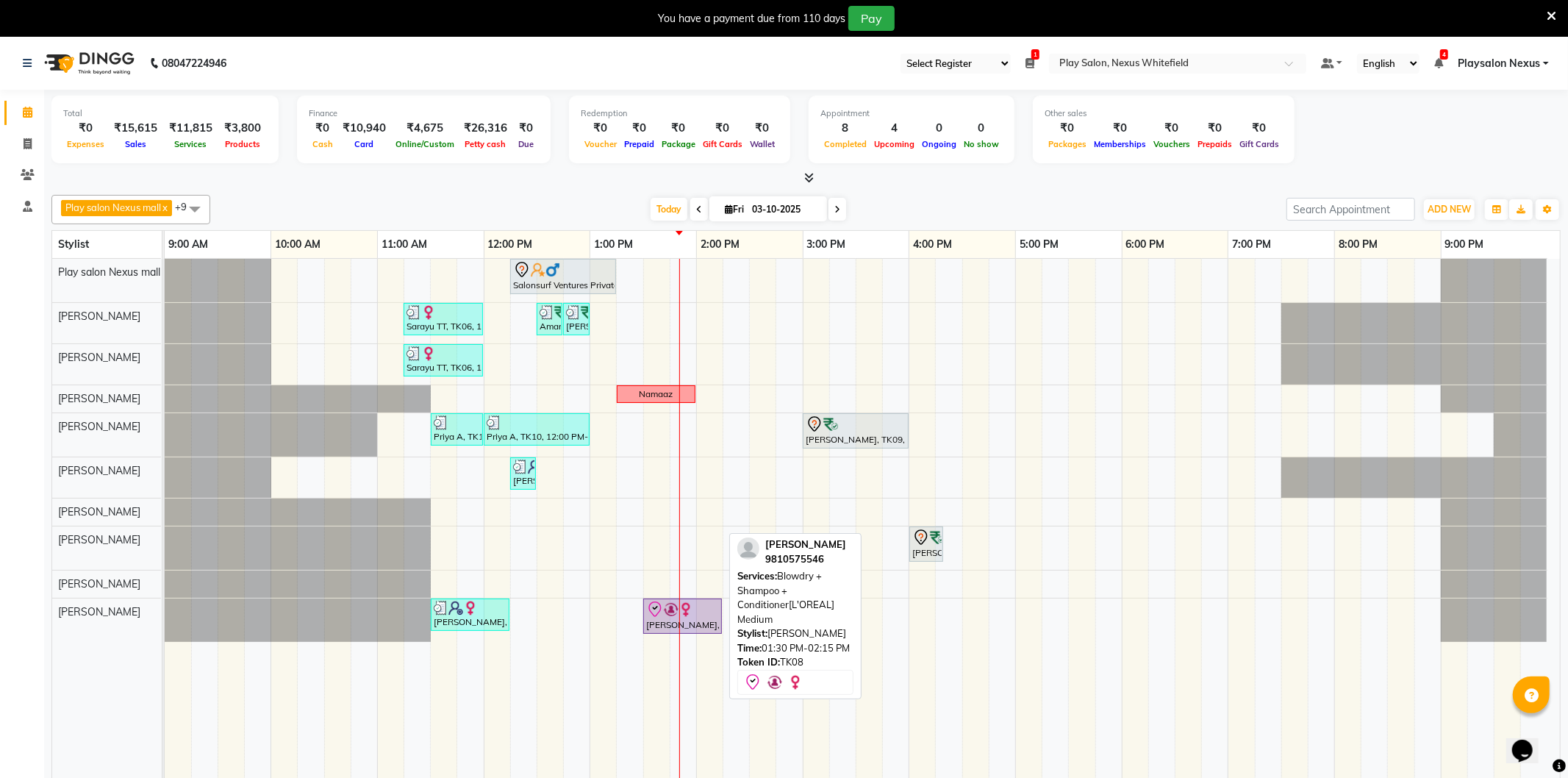
select select "8"
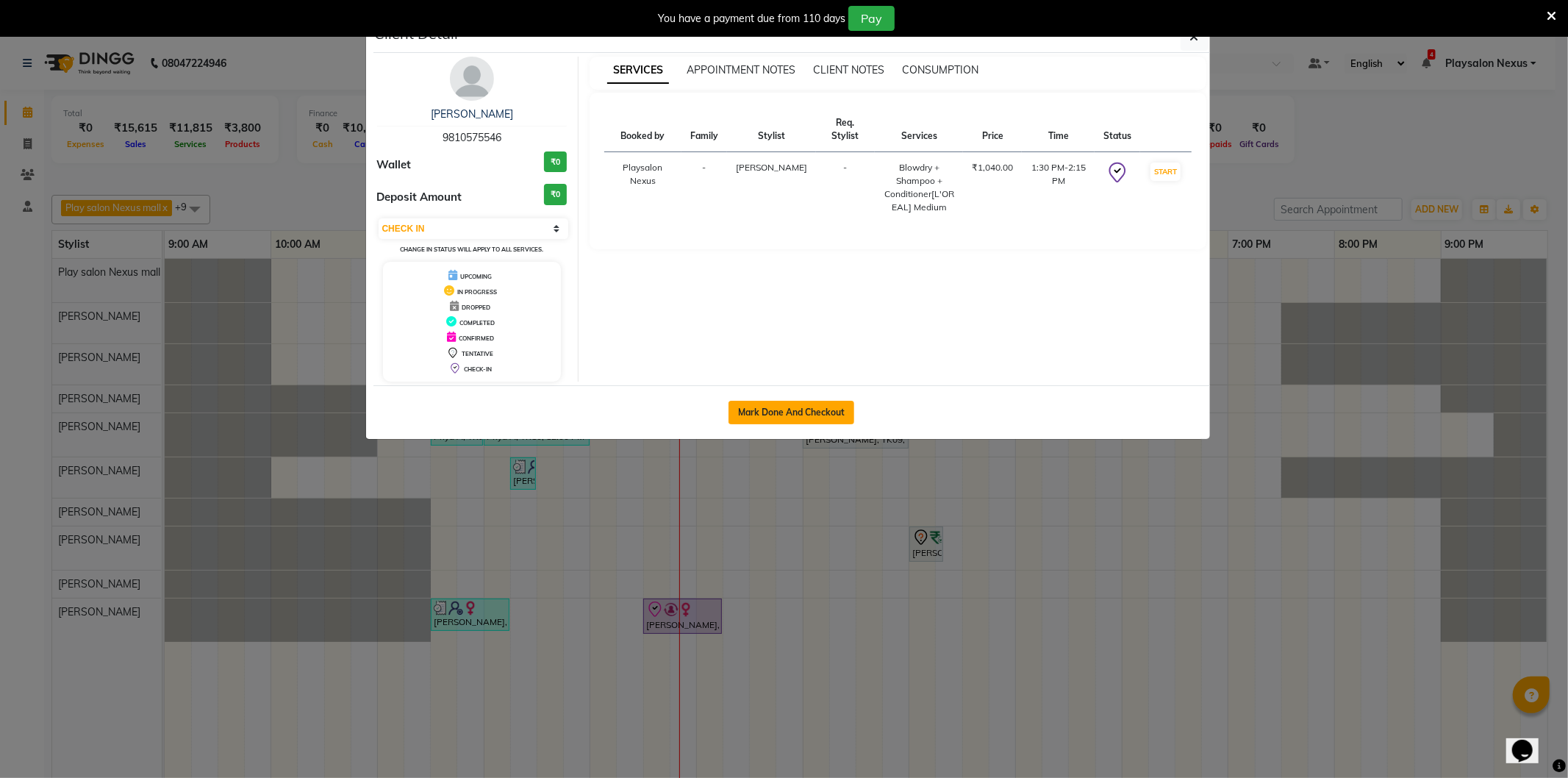
click at [787, 413] on button "Mark Done And Checkout" at bounding box center [791, 413] width 125 height 24
select select "service"
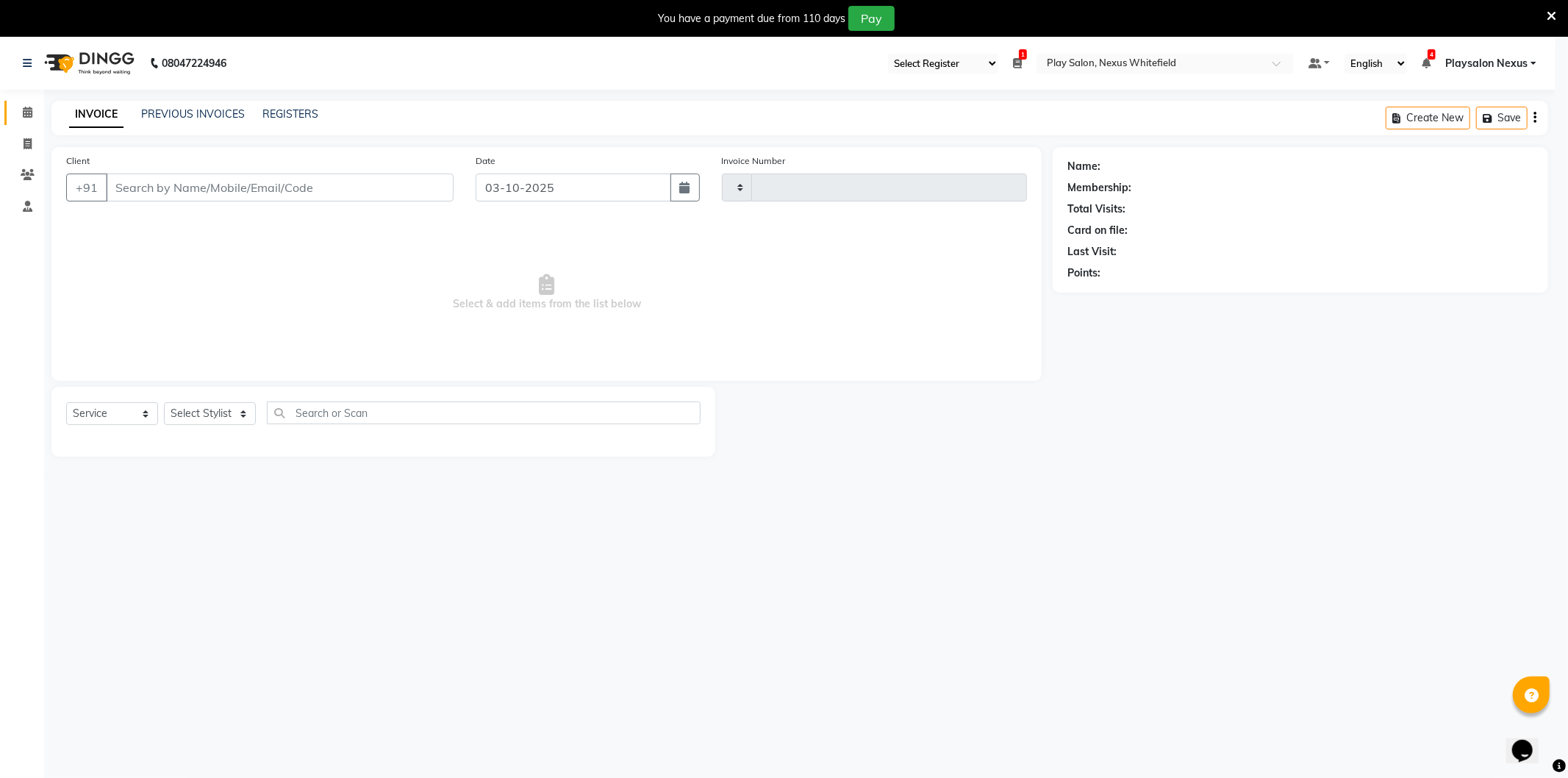
type input "3873"
select select "3"
select select "8356"
type input "98******46"
select select "81403"
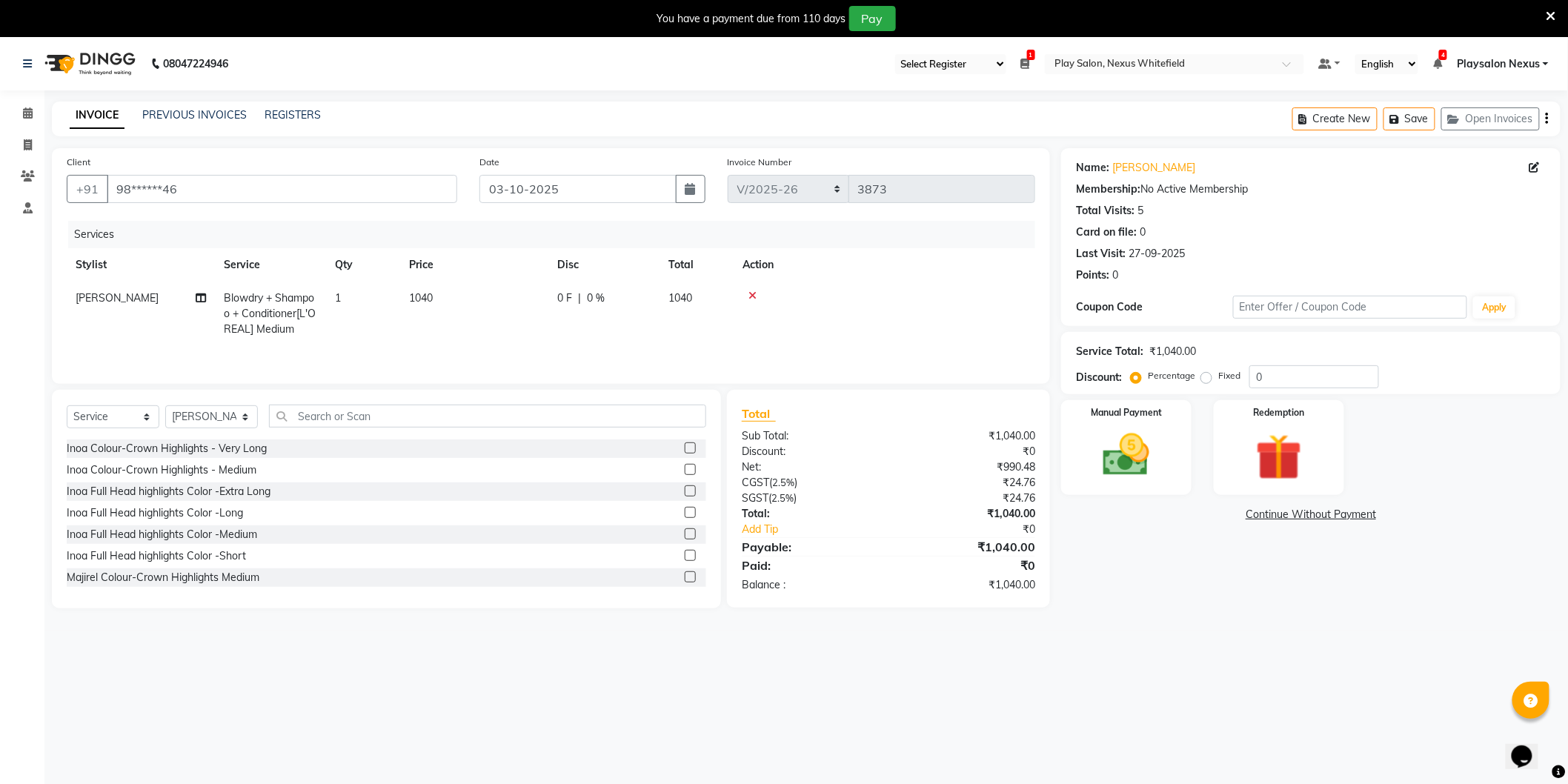
click at [418, 297] on span "1040" at bounding box center [421, 298] width 24 height 14
select select "81403"
drag, startPoint x: 524, startPoint y: 301, endPoint x: 469, endPoint y: 304, distance: 55.1
click at [471, 302] on td "1040" at bounding box center [543, 321] width 149 height 79
type input "1150"
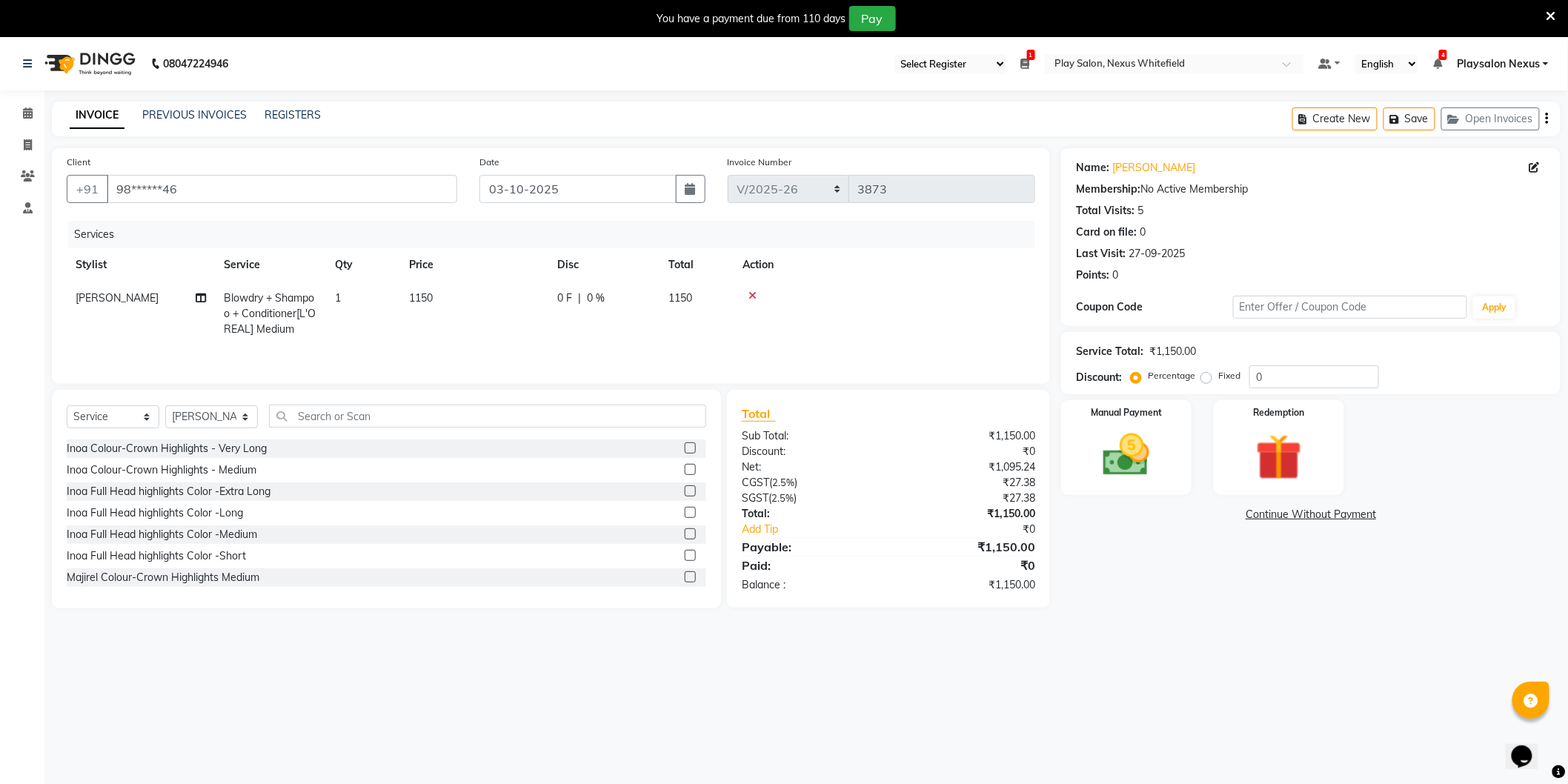
click at [974, 308] on td at bounding box center [884, 314] width 301 height 64
click at [1161, 452] on img at bounding box center [1127, 455] width 79 height 55
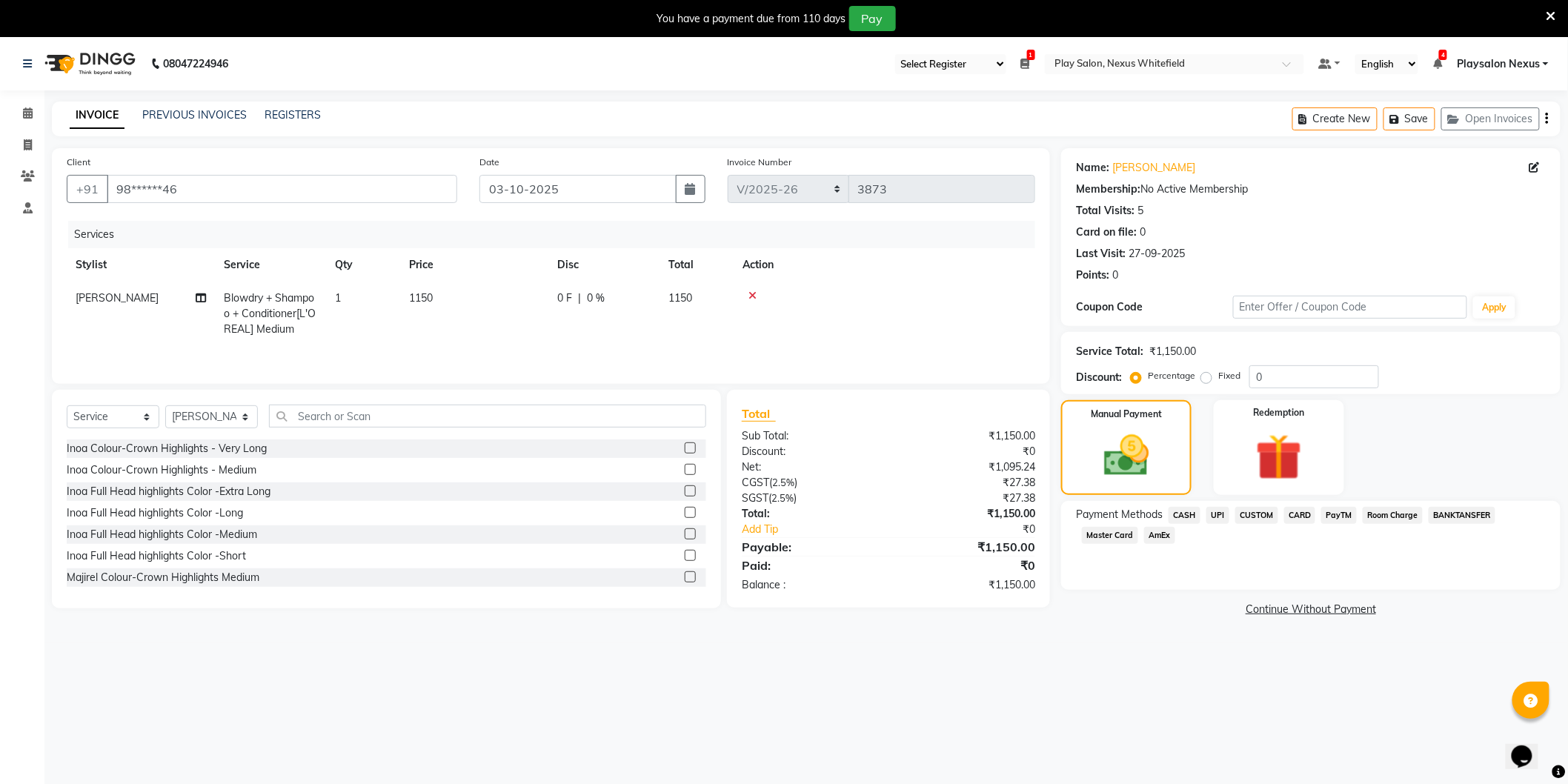
drag, startPoint x: 1304, startPoint y: 516, endPoint x: 1301, endPoint y: 529, distance: 13.3
click at [1305, 516] on span "CARD" at bounding box center [1301, 515] width 32 height 17
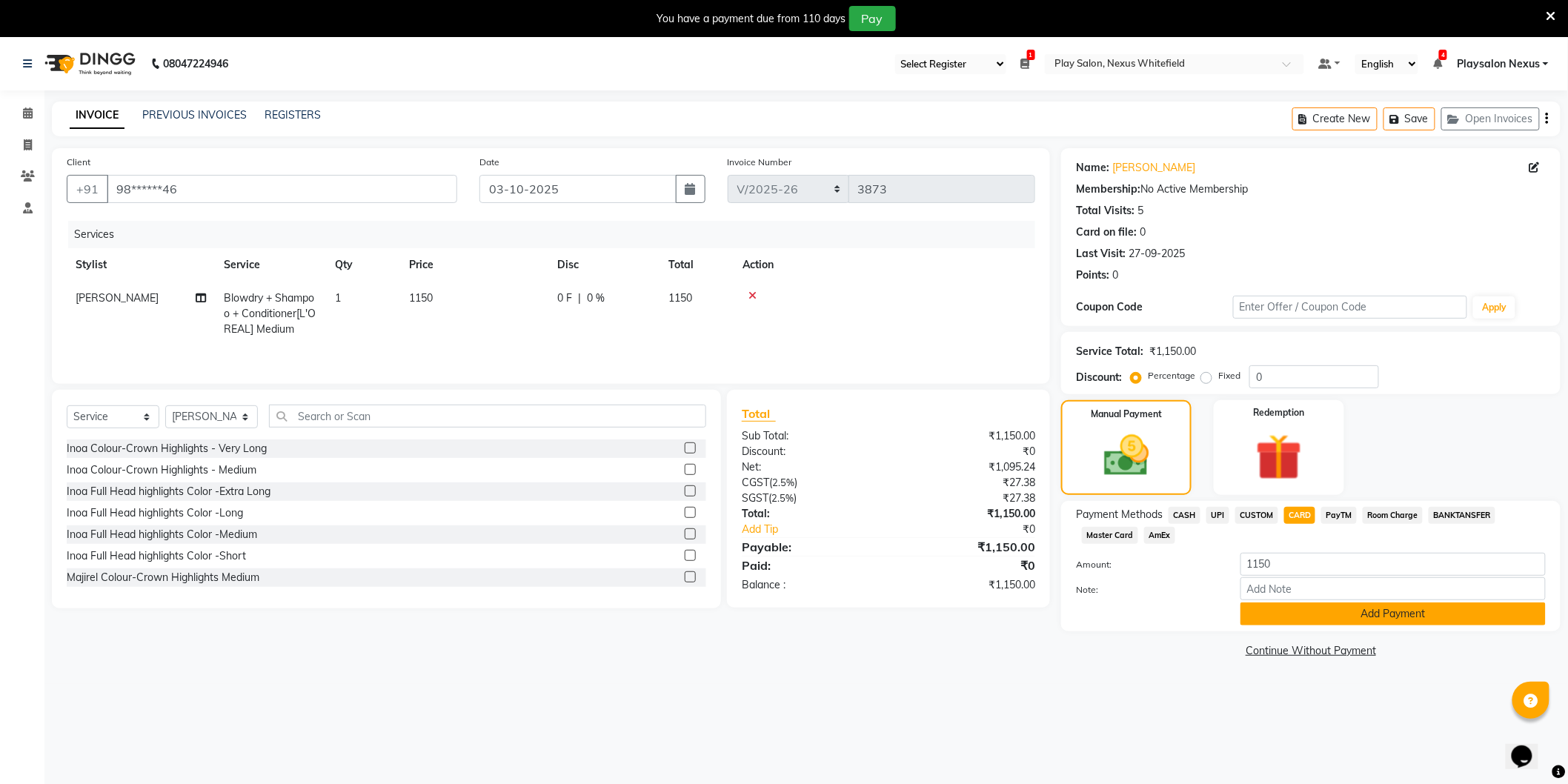
click at [1362, 608] on button "Add Payment" at bounding box center [1393, 613] width 306 height 23
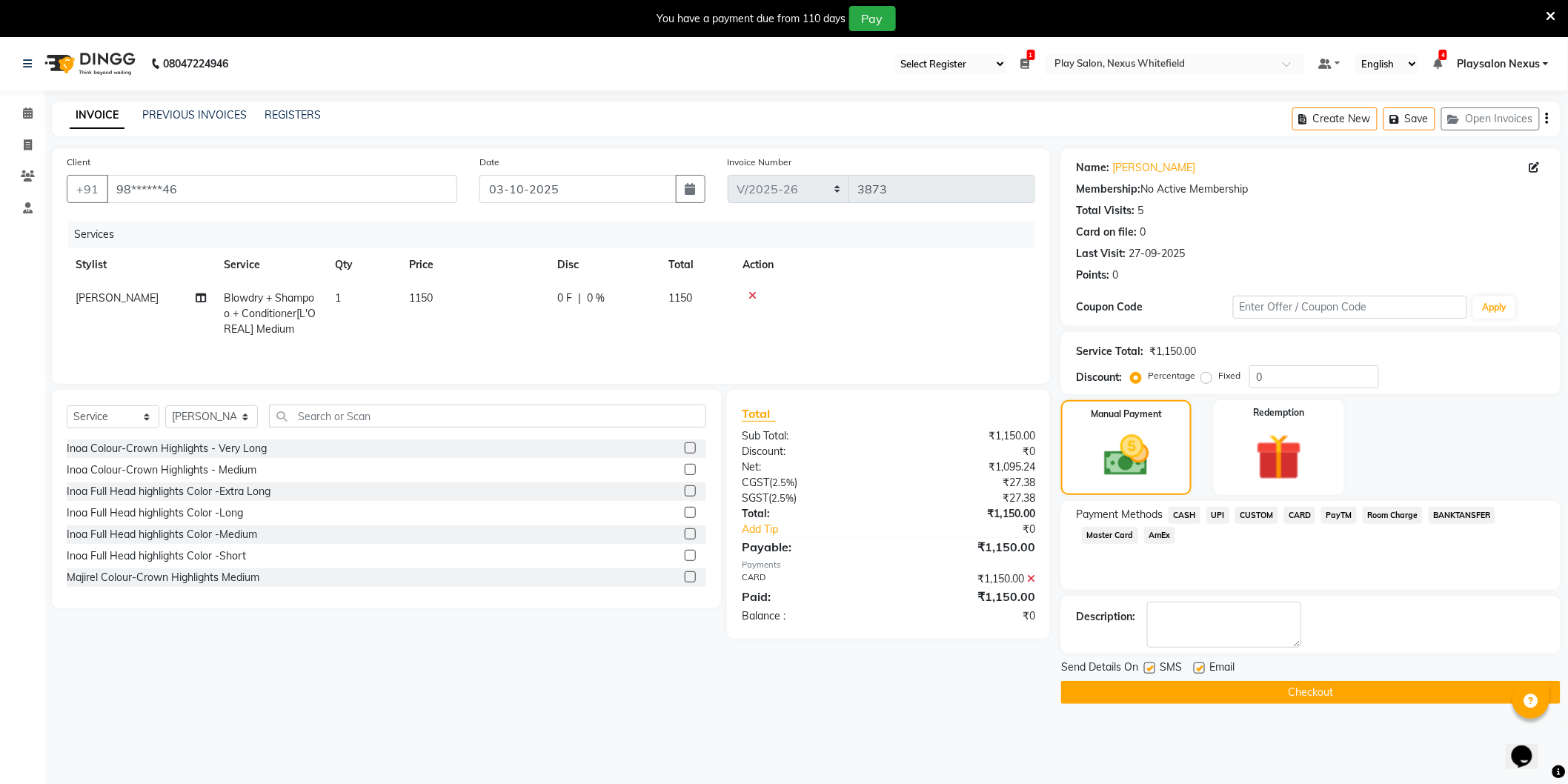
click at [1282, 691] on button "Checkout" at bounding box center [1311, 692] width 499 height 23
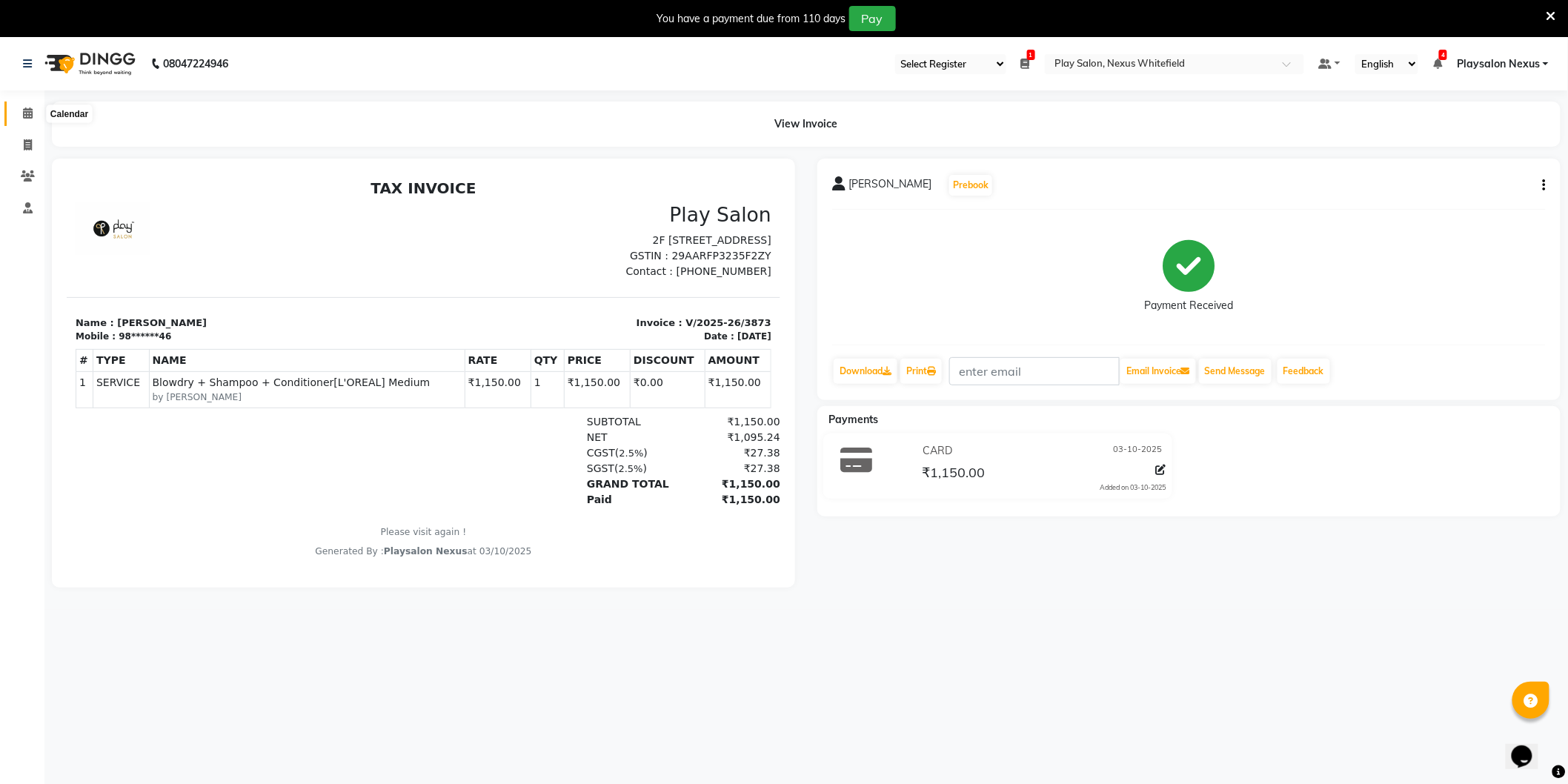
click at [26, 113] on icon at bounding box center [27, 113] width 9 height 11
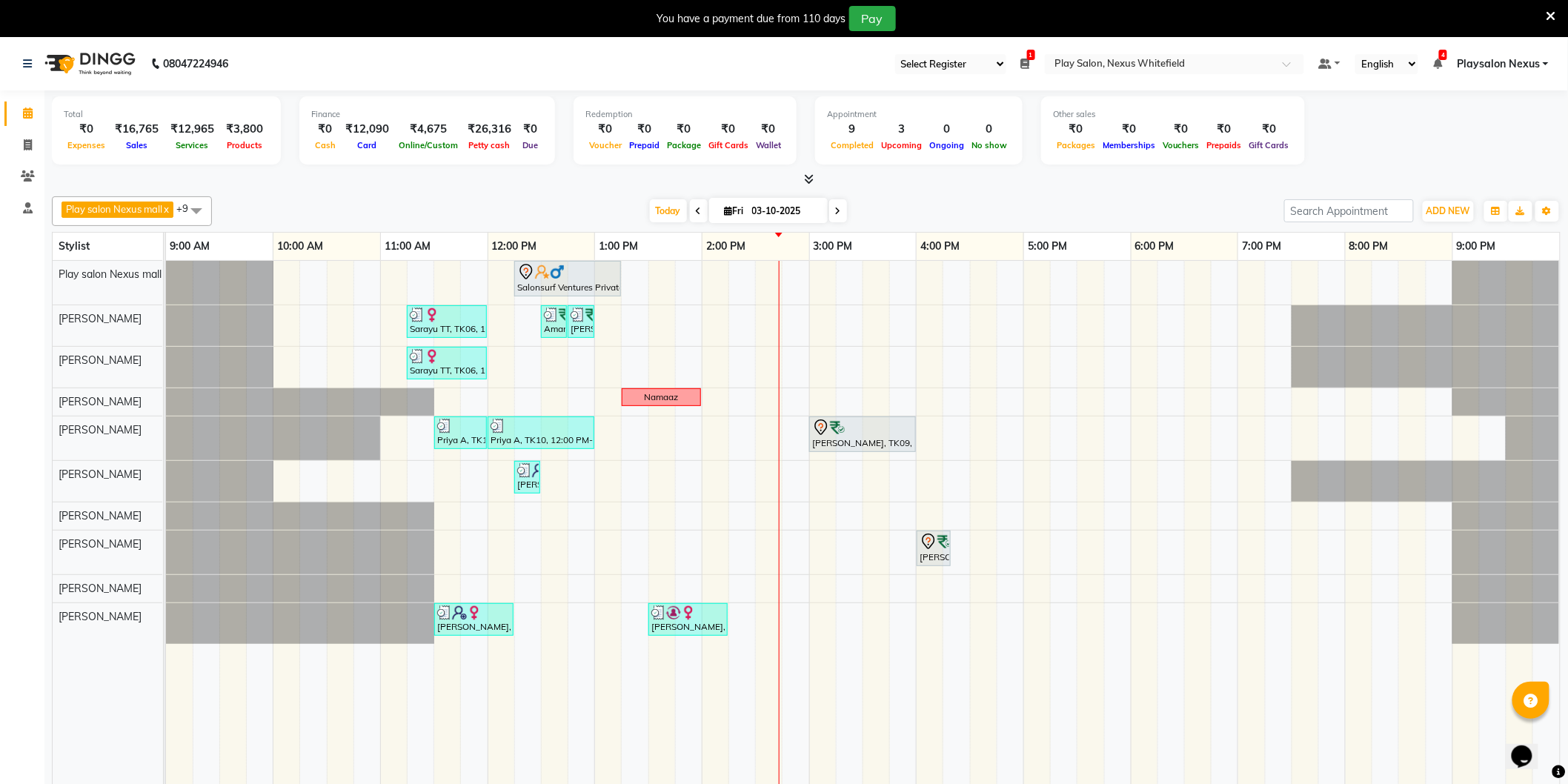
click at [725, 206] on icon at bounding box center [729, 210] width 8 height 9
select select "10"
select select "2025"
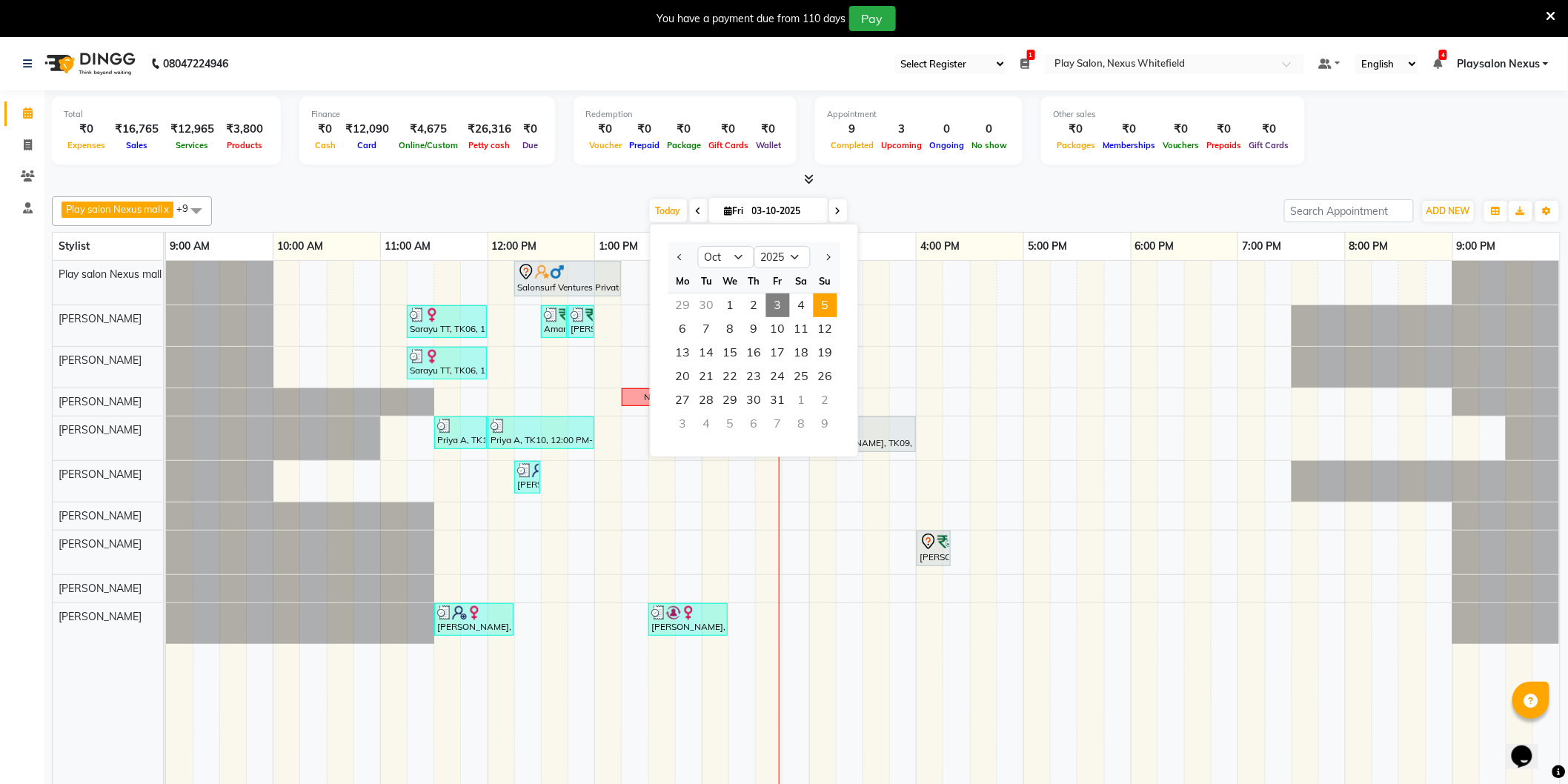
click at [828, 301] on span "5" at bounding box center [826, 305] width 24 height 24
type input "05-10-2025"
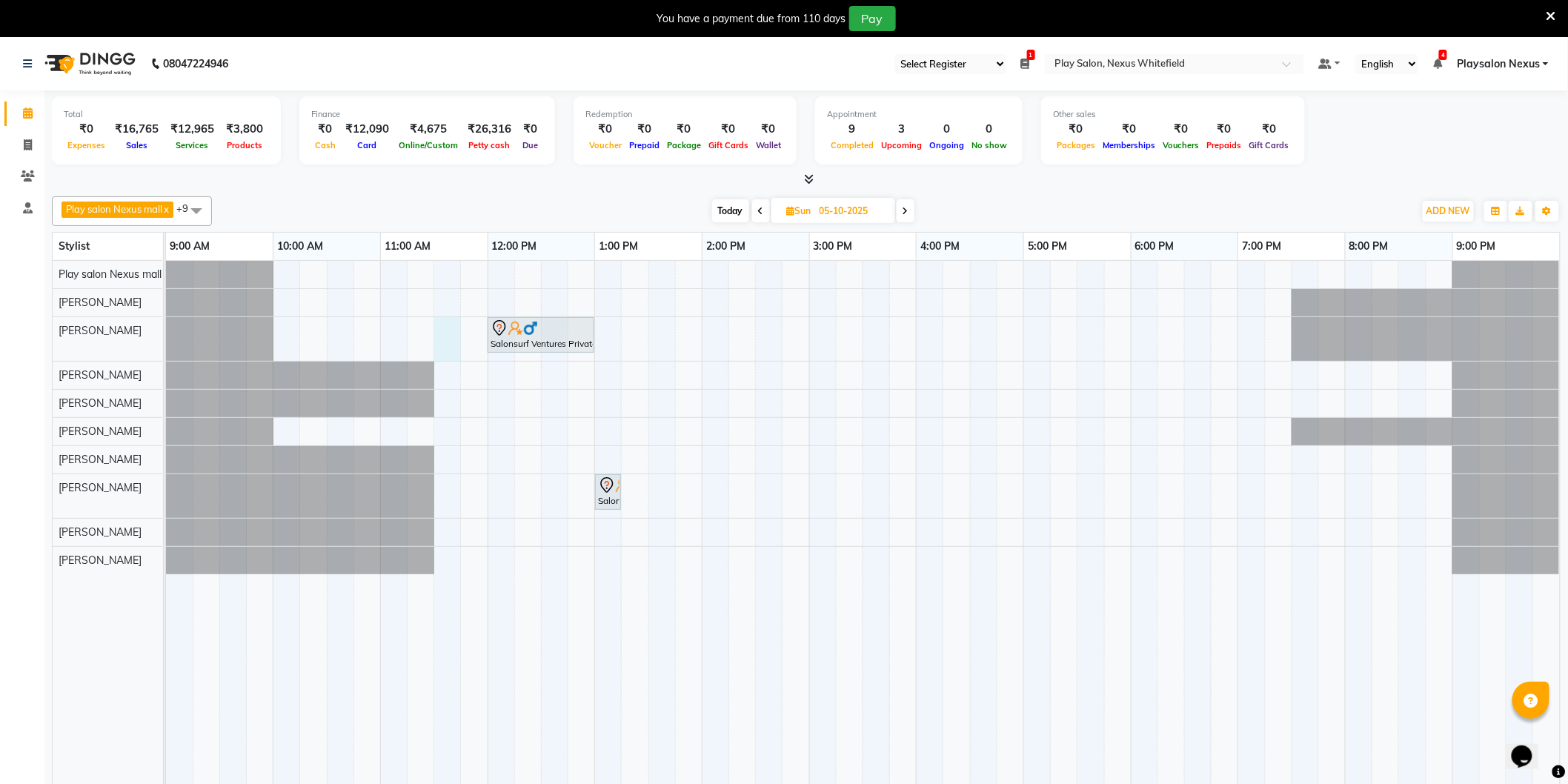
click at [447, 335] on div "Salonsurf Ventures Private Limited, 12:00 PM-01:00 PM, Hair Cut Lady (Senior St…" at bounding box center [863, 533] width 1394 height 545
select select "81405"
select select "tentative"
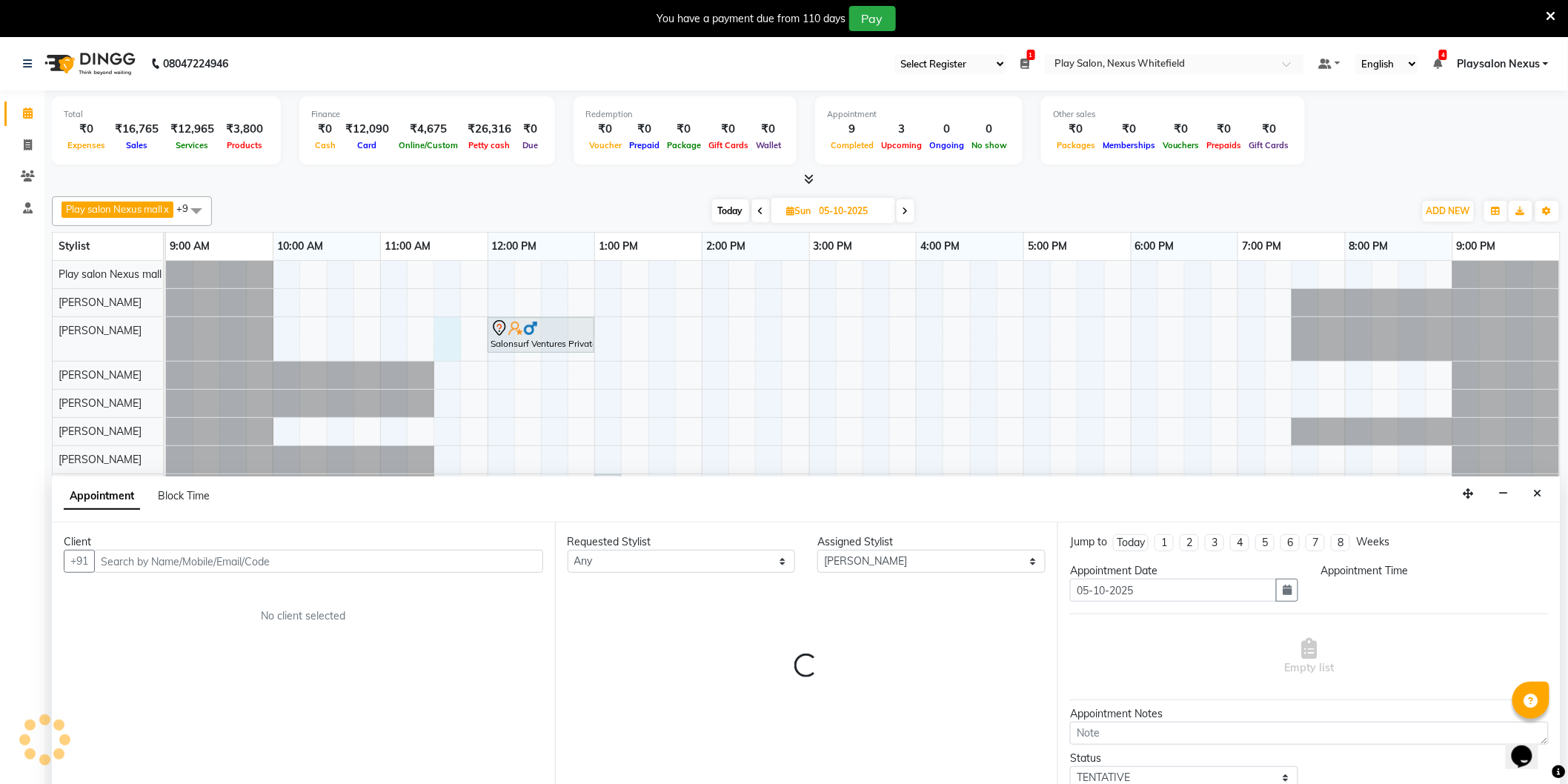
scroll to position [37, 0]
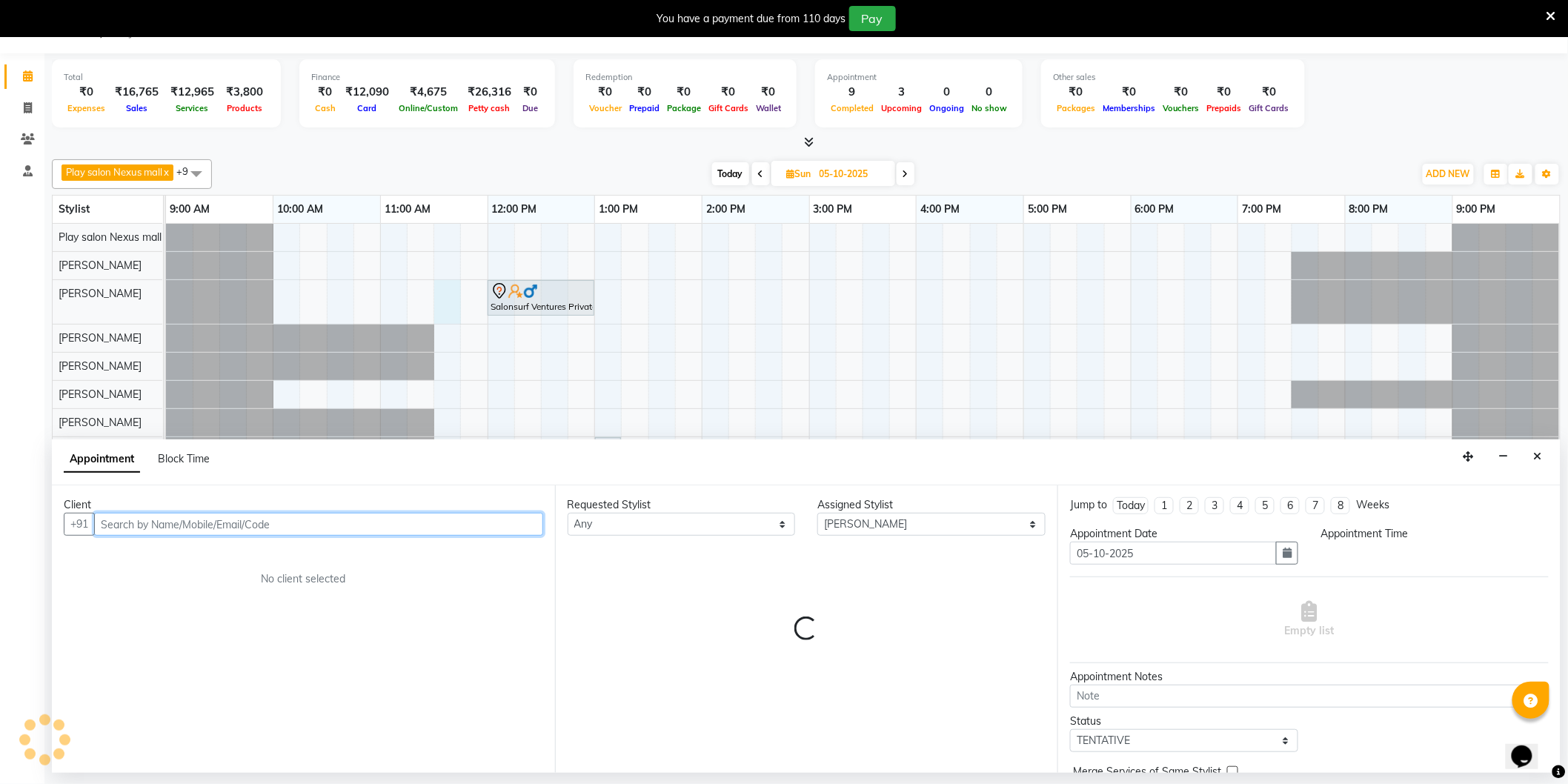
select select "690"
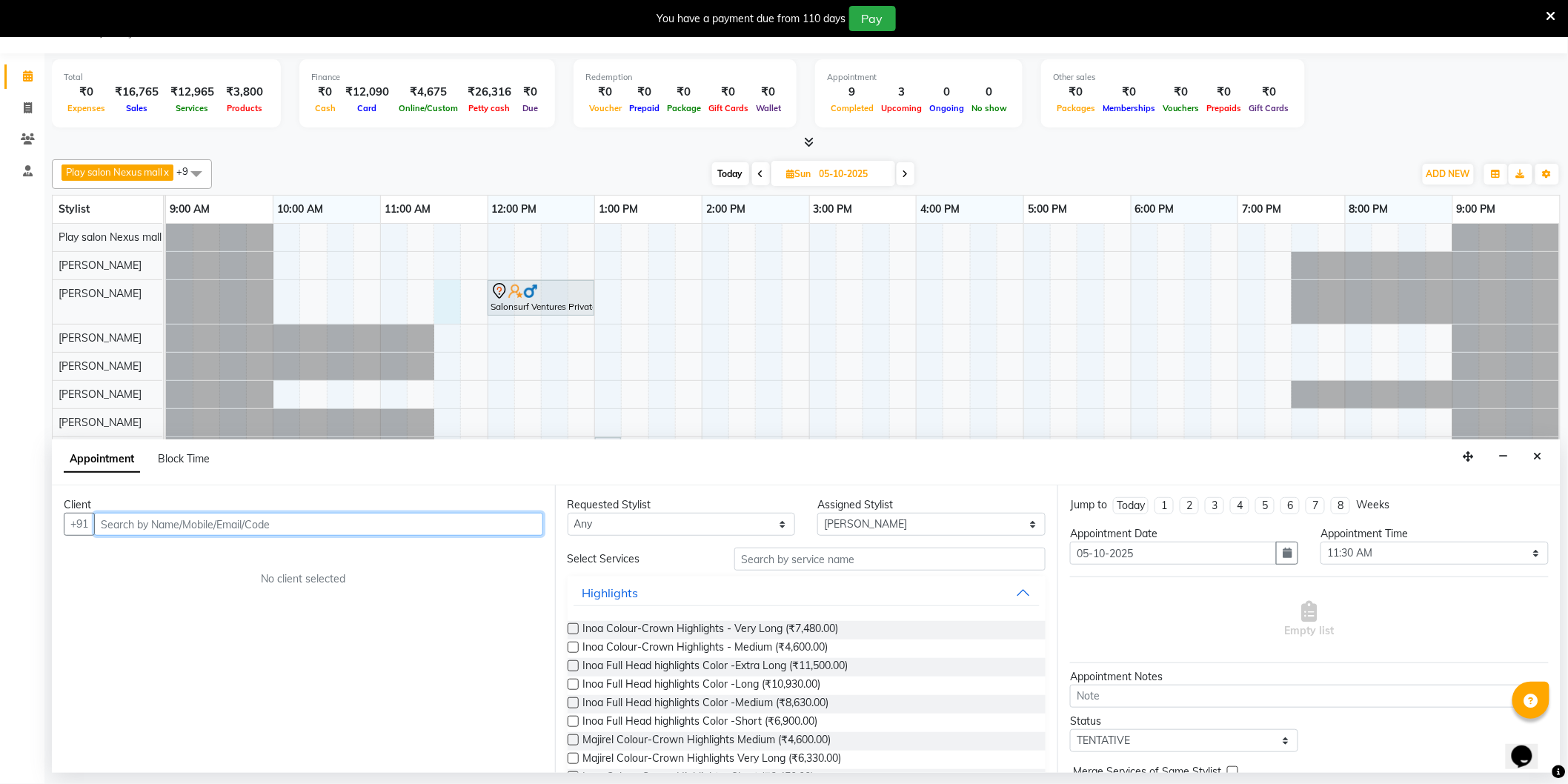
click at [456, 366] on div "Salonsurf Ventures Private Limited, 12:00 PM-01:00 PM, Hair Cut Lady (Senior St…" at bounding box center [863, 496] width 1394 height 545
click at [447, 268] on div "Salonsurf Ventures Private Limited, 12:00 PM-01:00 PM, Hair Cut Lady (Senior St…" at bounding box center [863, 496] width 1394 height 545
click at [448, 366] on div "Salonsurf Ventures Private Limited, 12:00 PM-01:00 PM, Hair Cut Lady (Senior St…" at bounding box center [863, 496] width 1394 height 545
click at [292, 521] on input "text" at bounding box center [318, 524] width 449 height 23
click at [288, 521] on input "text" at bounding box center [318, 524] width 449 height 23
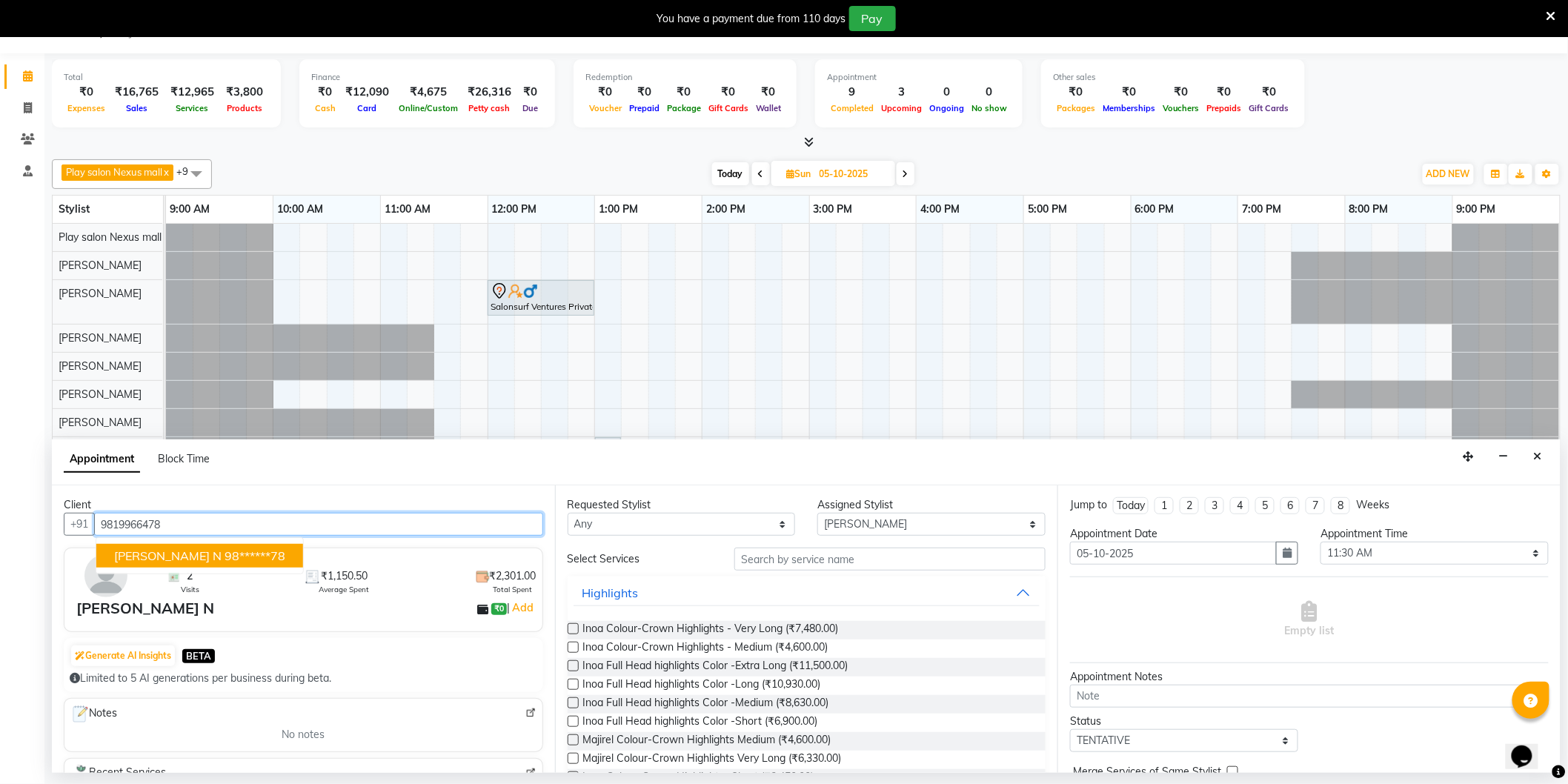
click at [225, 560] on ngb-highlight "98******78" at bounding box center [256, 555] width 61 height 14
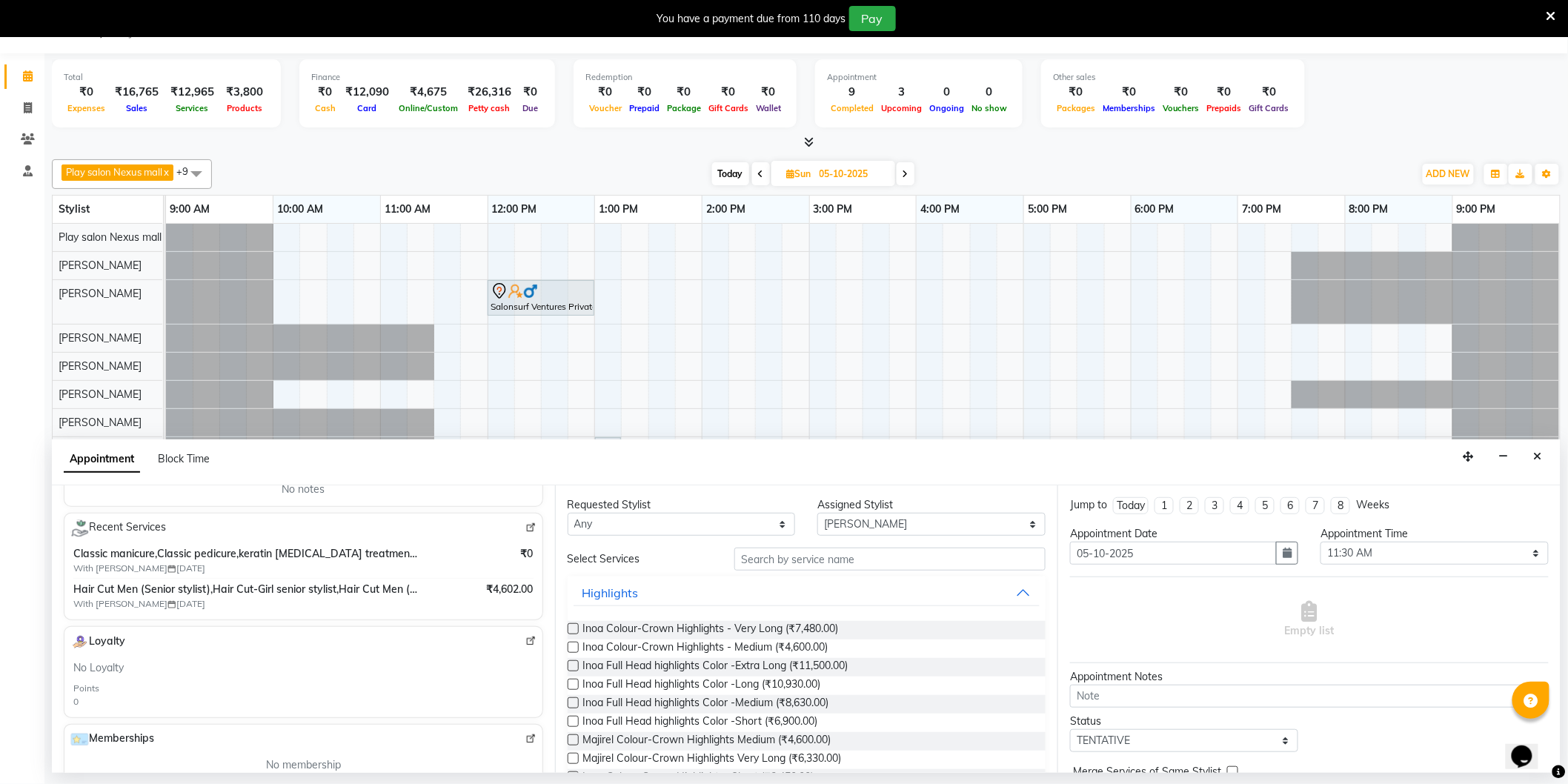
scroll to position [247, 0]
type input "98******78"
click at [877, 522] on select "Select [PERSON_NAME] Md [PERSON_NAME] [PERSON_NAME] [PERSON_NAME] [PERSON_NAME]…" at bounding box center [931, 524] width 228 height 23
select select "81392"
click at [818, 512] on select "Select [PERSON_NAME] Md [PERSON_NAME] [PERSON_NAME] [PERSON_NAME] [PERSON_NAME]…" at bounding box center [931, 524] width 228 height 23
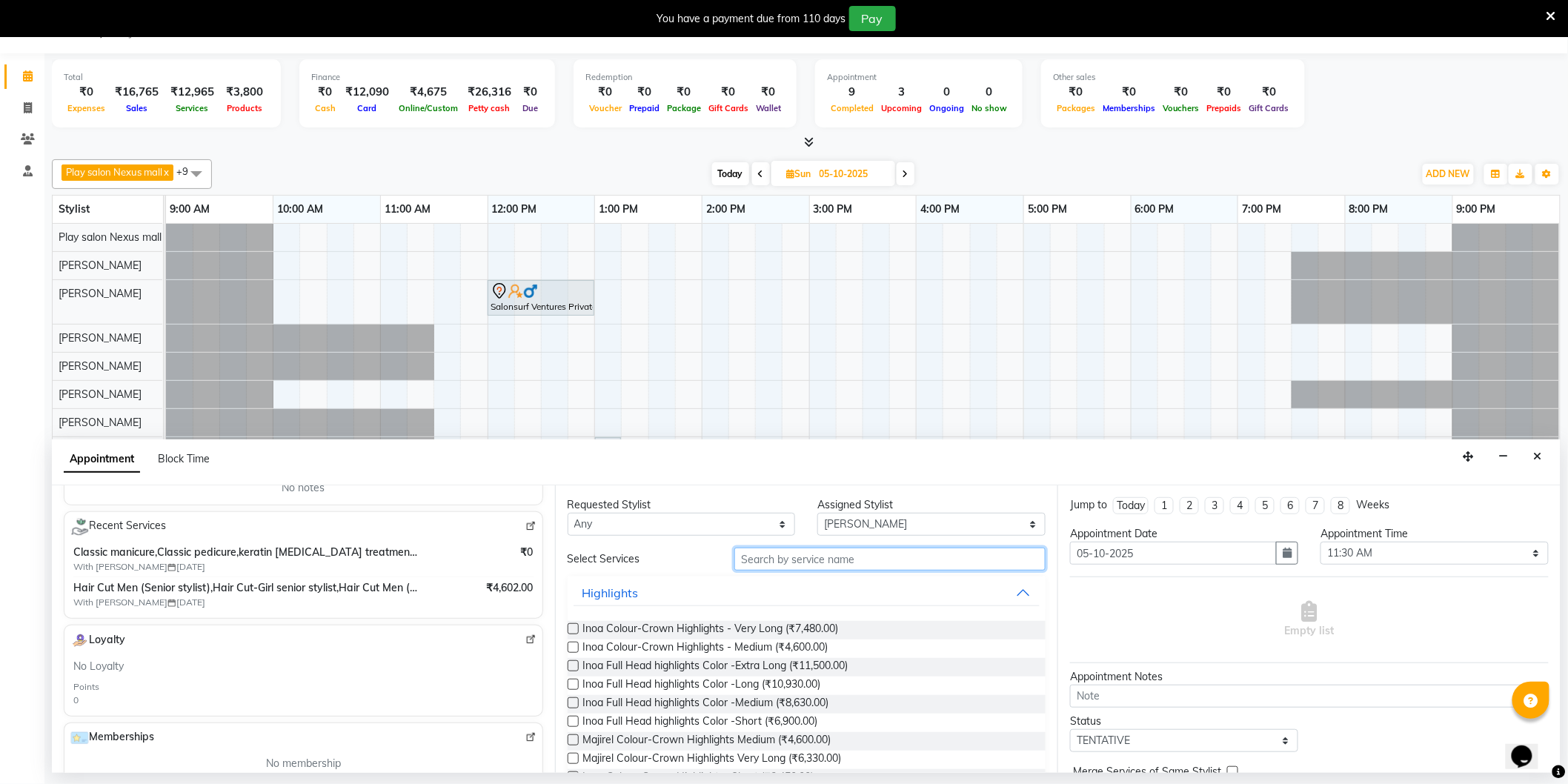
click at [768, 561] on input "text" at bounding box center [890, 558] width 312 height 23
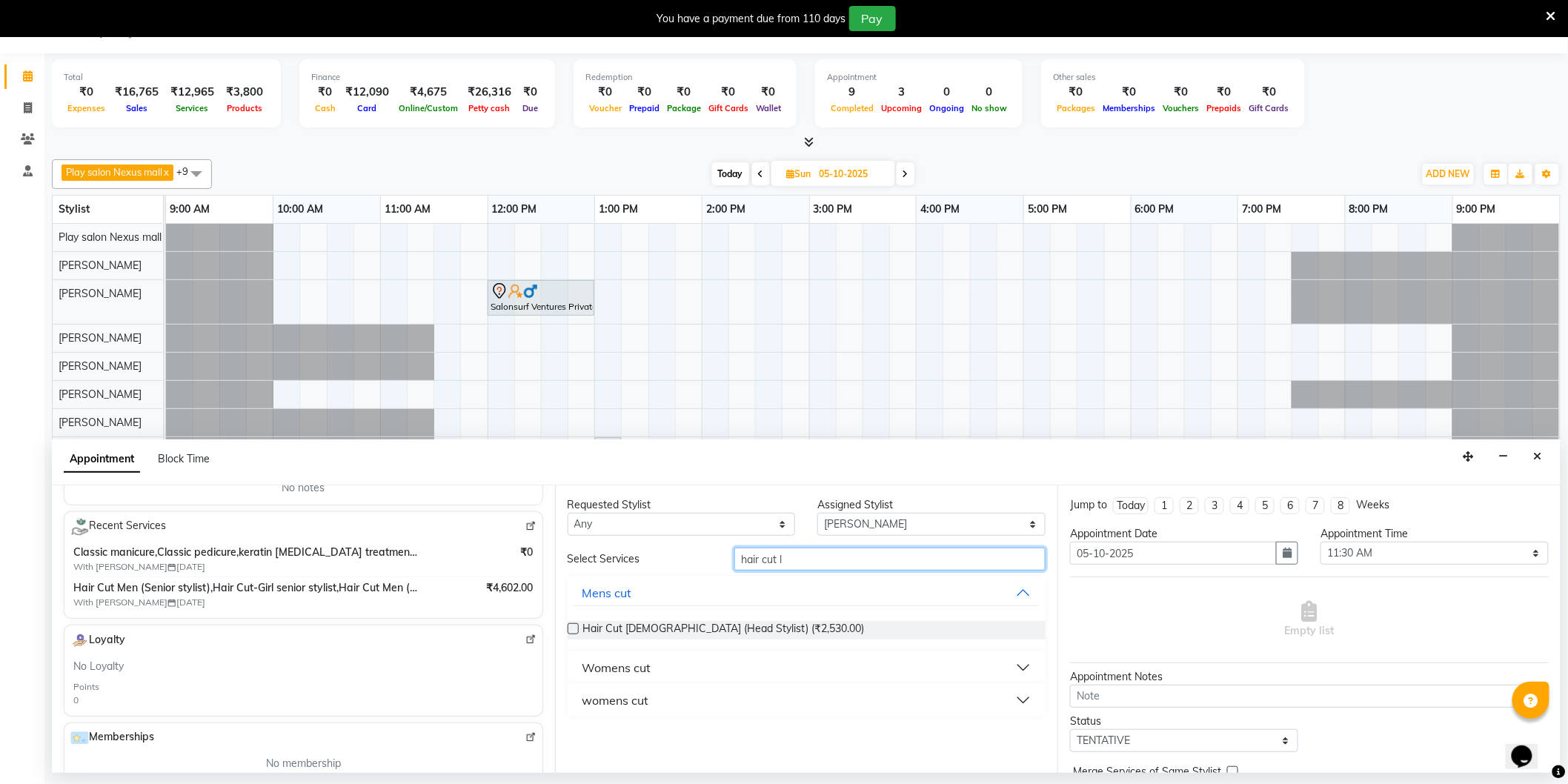
type input "hair cut l"
click at [672, 667] on button "Womens cut" at bounding box center [807, 667] width 467 height 26
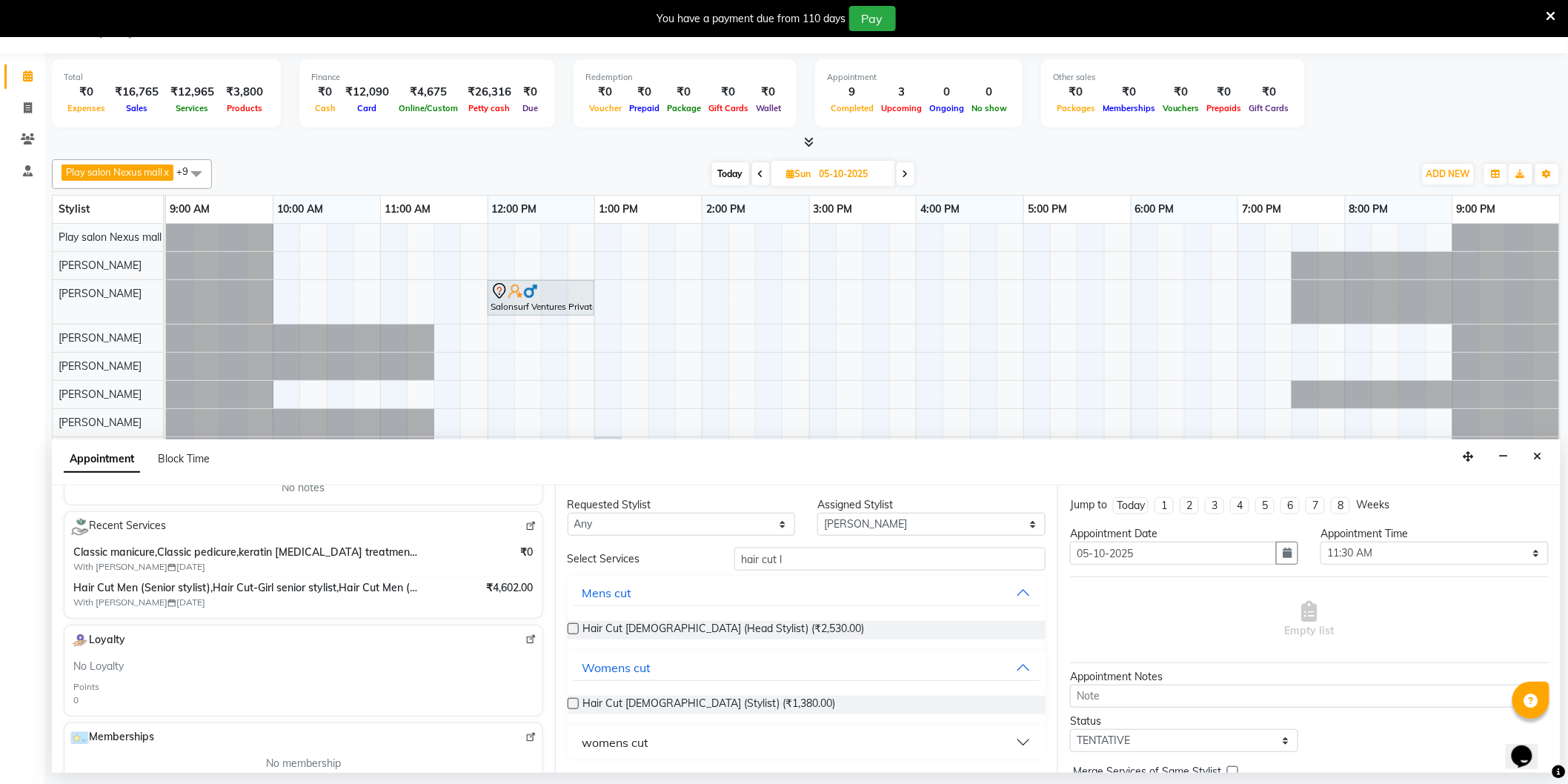
click at [641, 746] on div "womens cut" at bounding box center [615, 742] width 67 height 18
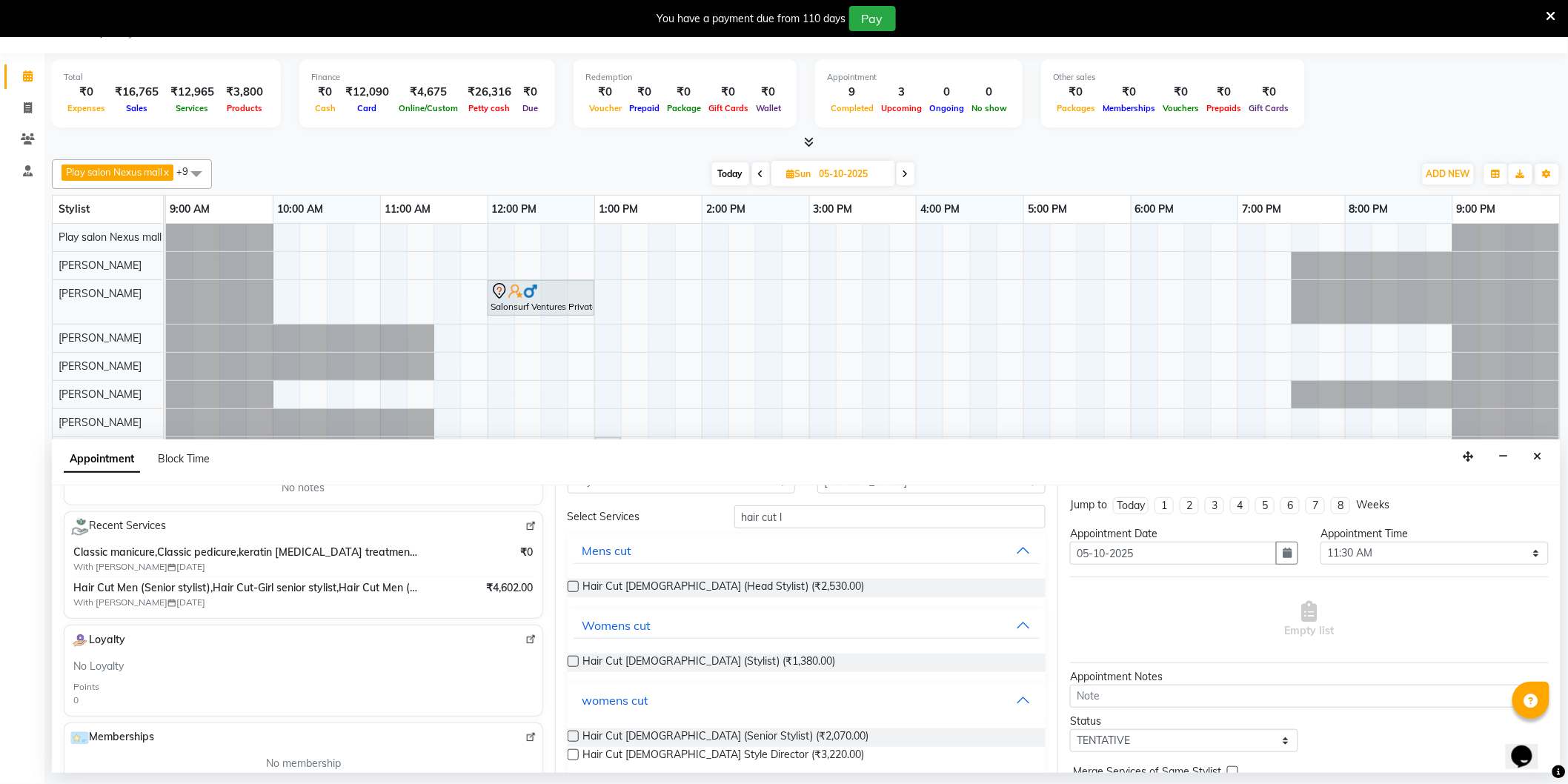
scroll to position [58, 0]
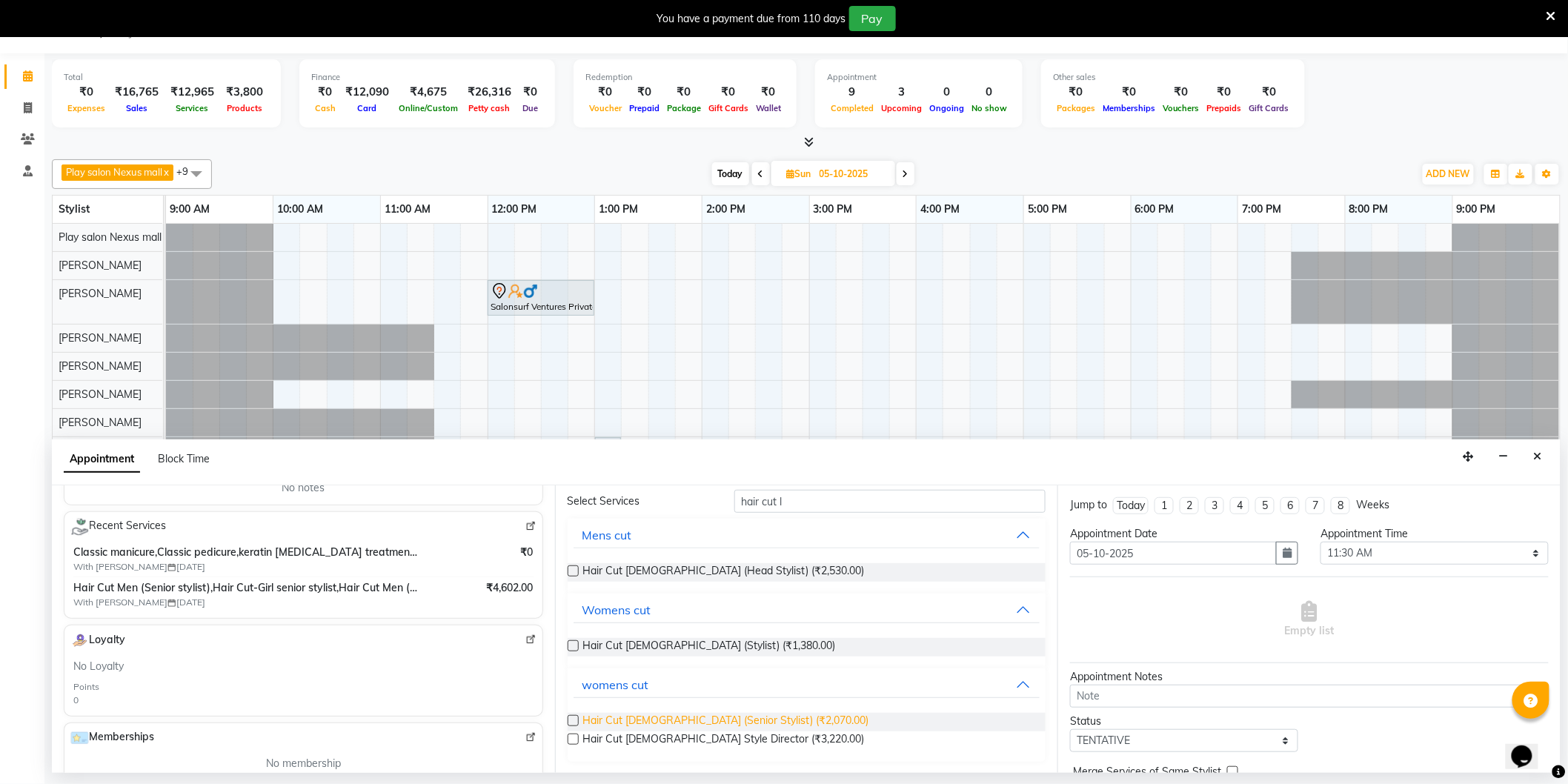
drag, startPoint x: 685, startPoint y: 720, endPoint x: 702, endPoint y: 714, distance: 18.0
click at [686, 720] on span "Hair Cut Lady (Senior Stylist) (₹2,070.00)" at bounding box center [726, 722] width 286 height 19
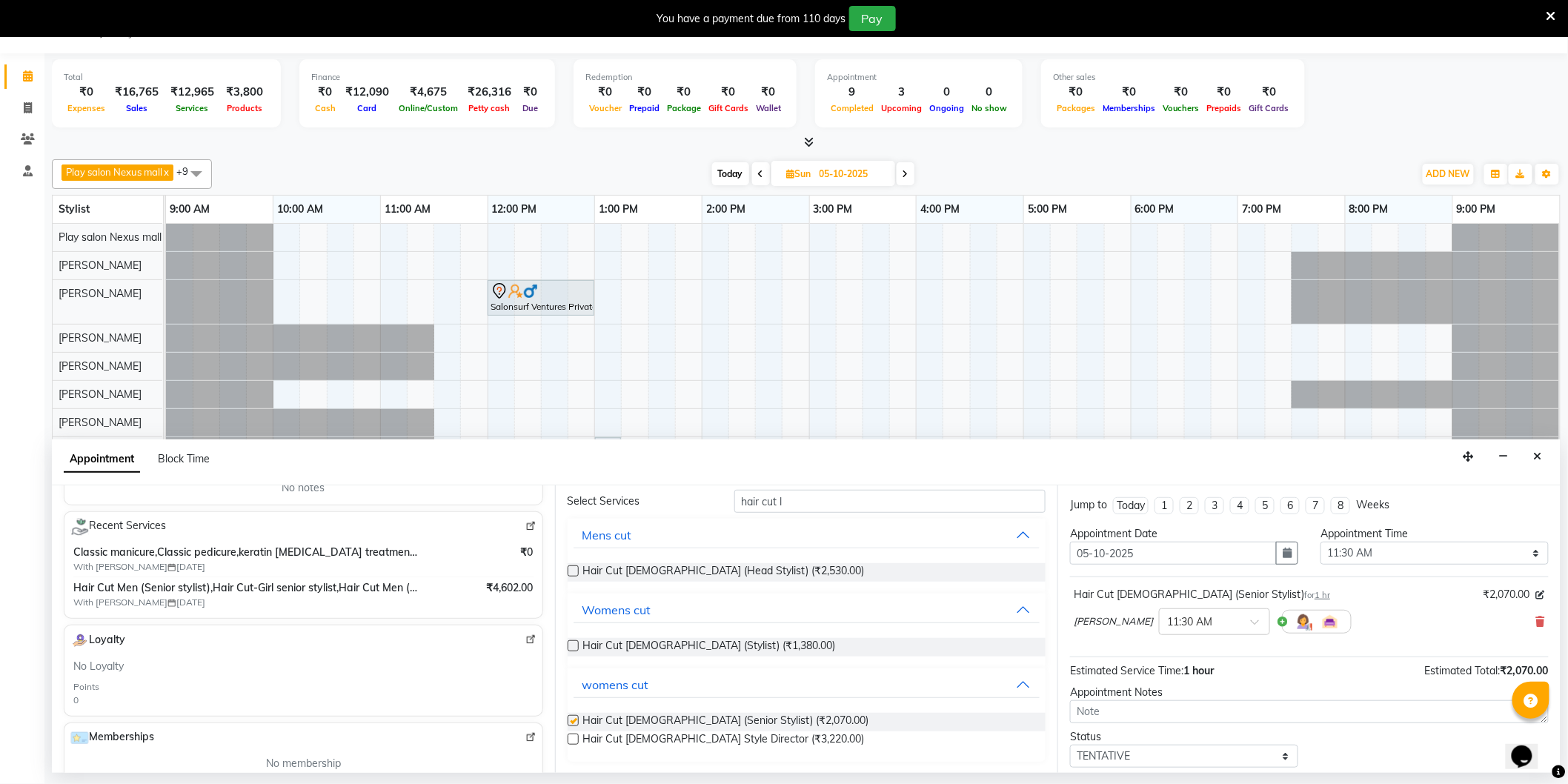
checkbox input "false"
drag, startPoint x: 734, startPoint y: 501, endPoint x: 622, endPoint y: 500, distance: 112.0
click at [622, 500] on div "Select Services hair cut l" at bounding box center [807, 501] width 501 height 23
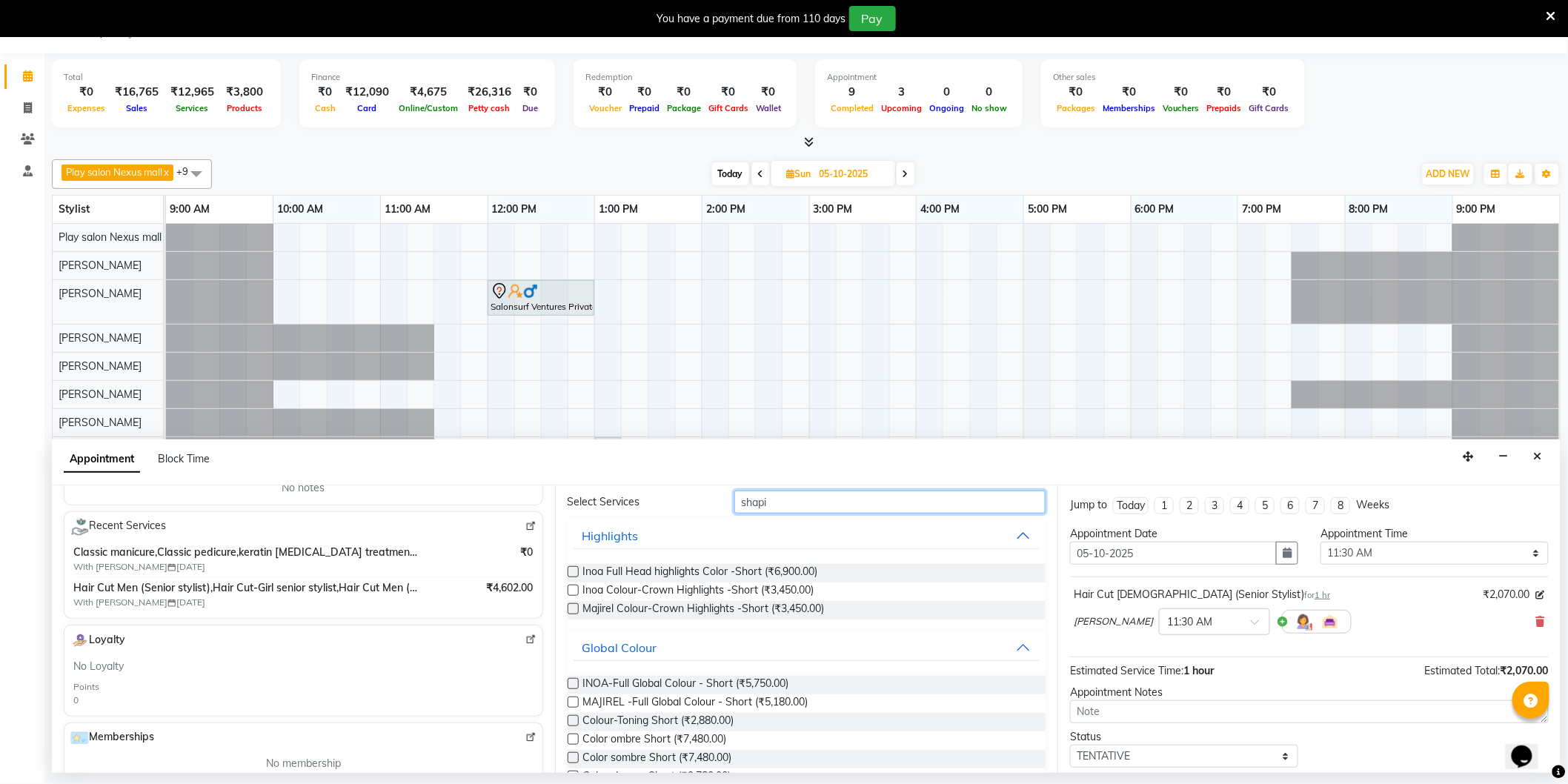
scroll to position [0, 0]
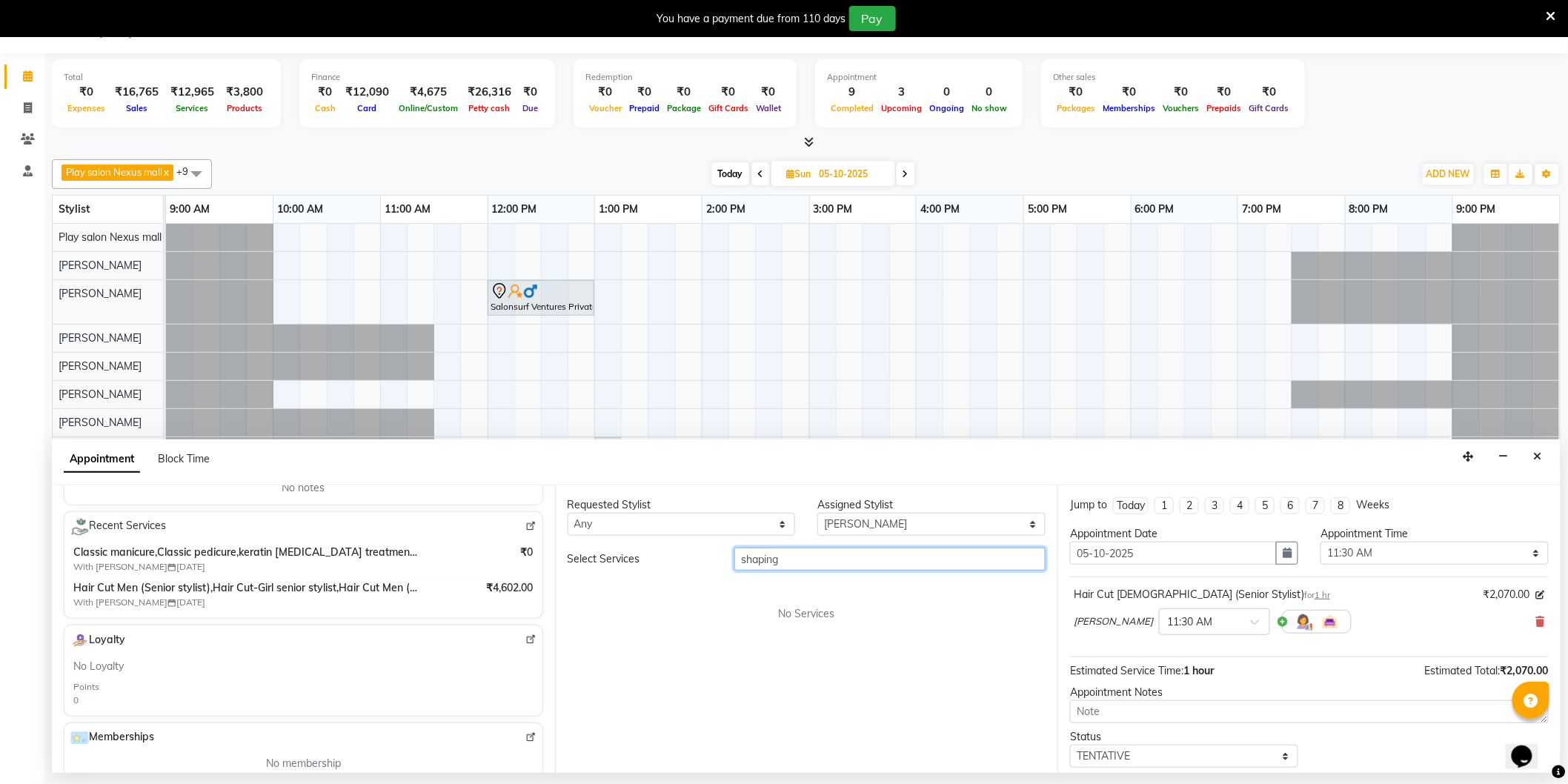
type input "shaping"
click at [858, 526] on select "Select [PERSON_NAME] Md [PERSON_NAME] [PERSON_NAME] [PERSON_NAME] [PERSON_NAME]…" at bounding box center [931, 524] width 228 height 23
select select "81404"
click at [818, 512] on select "Select [PERSON_NAME] Md [PERSON_NAME] [PERSON_NAME] [PERSON_NAME] [PERSON_NAME]…" at bounding box center [931, 524] width 228 height 23
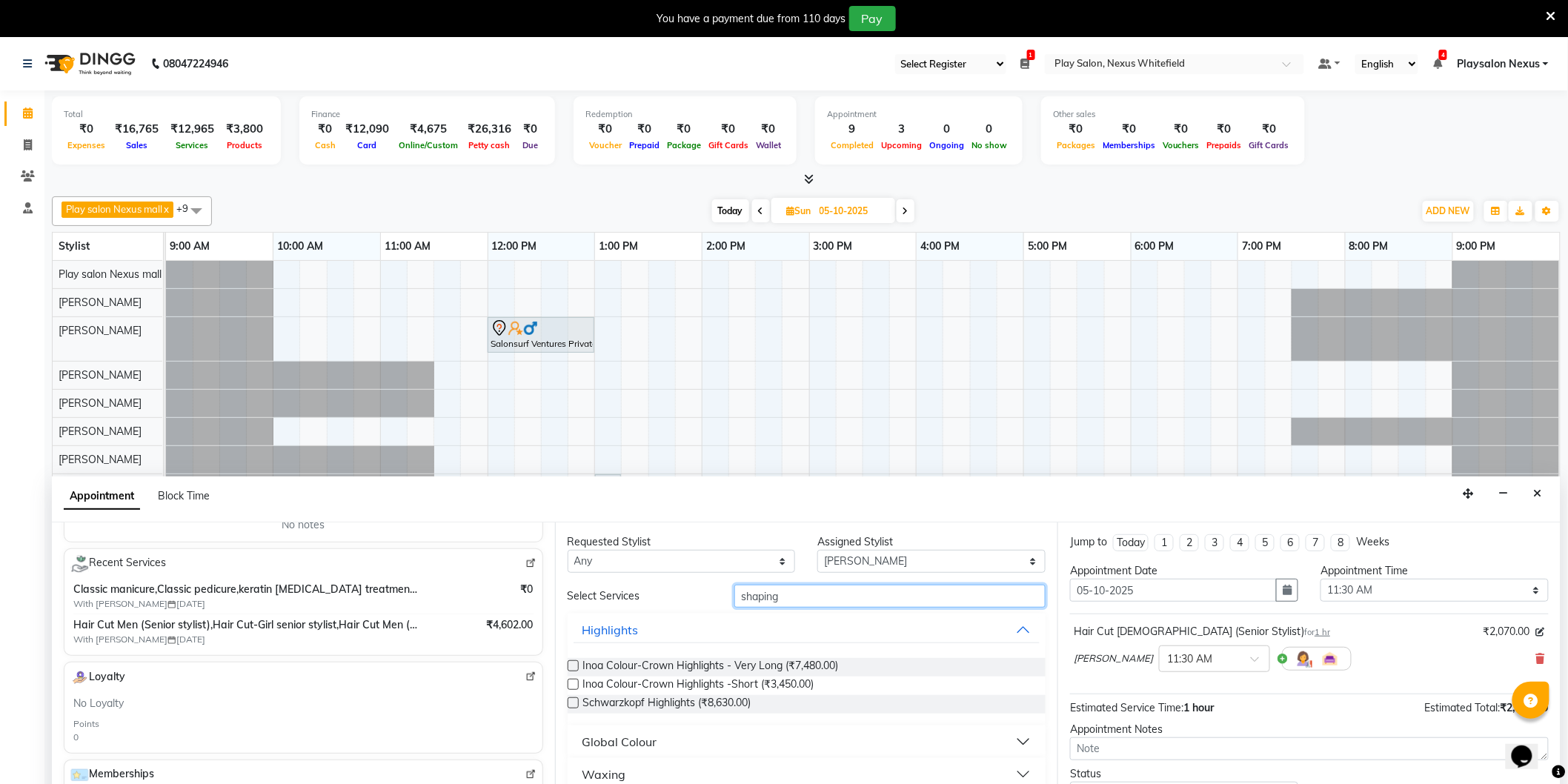
click at [784, 600] on input "shaping" at bounding box center [890, 596] width 312 height 23
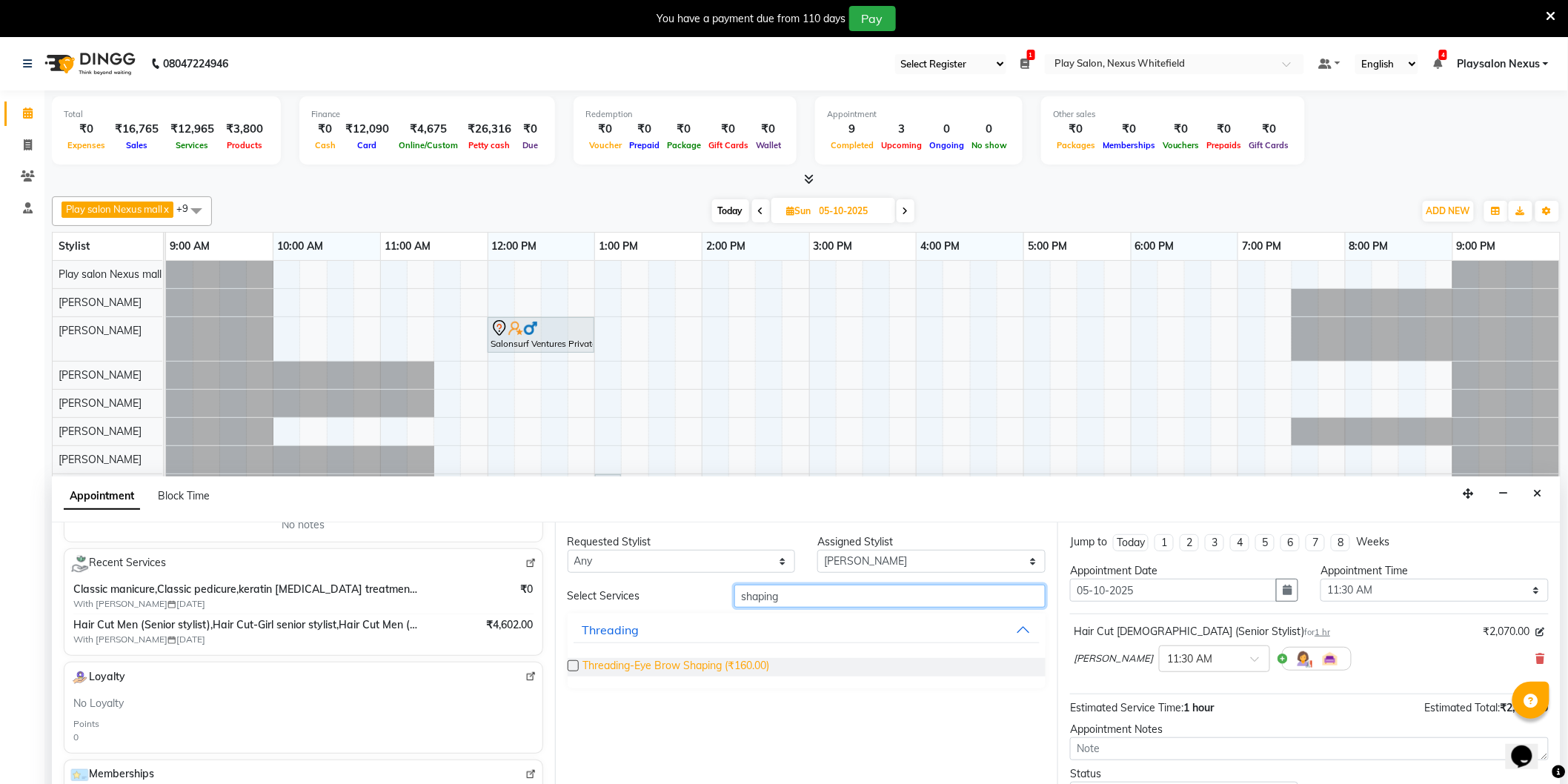
type input "shaping"
click at [662, 663] on span "Threading-Eye Brow Shaping (₹160.00)" at bounding box center [677, 667] width 187 height 19
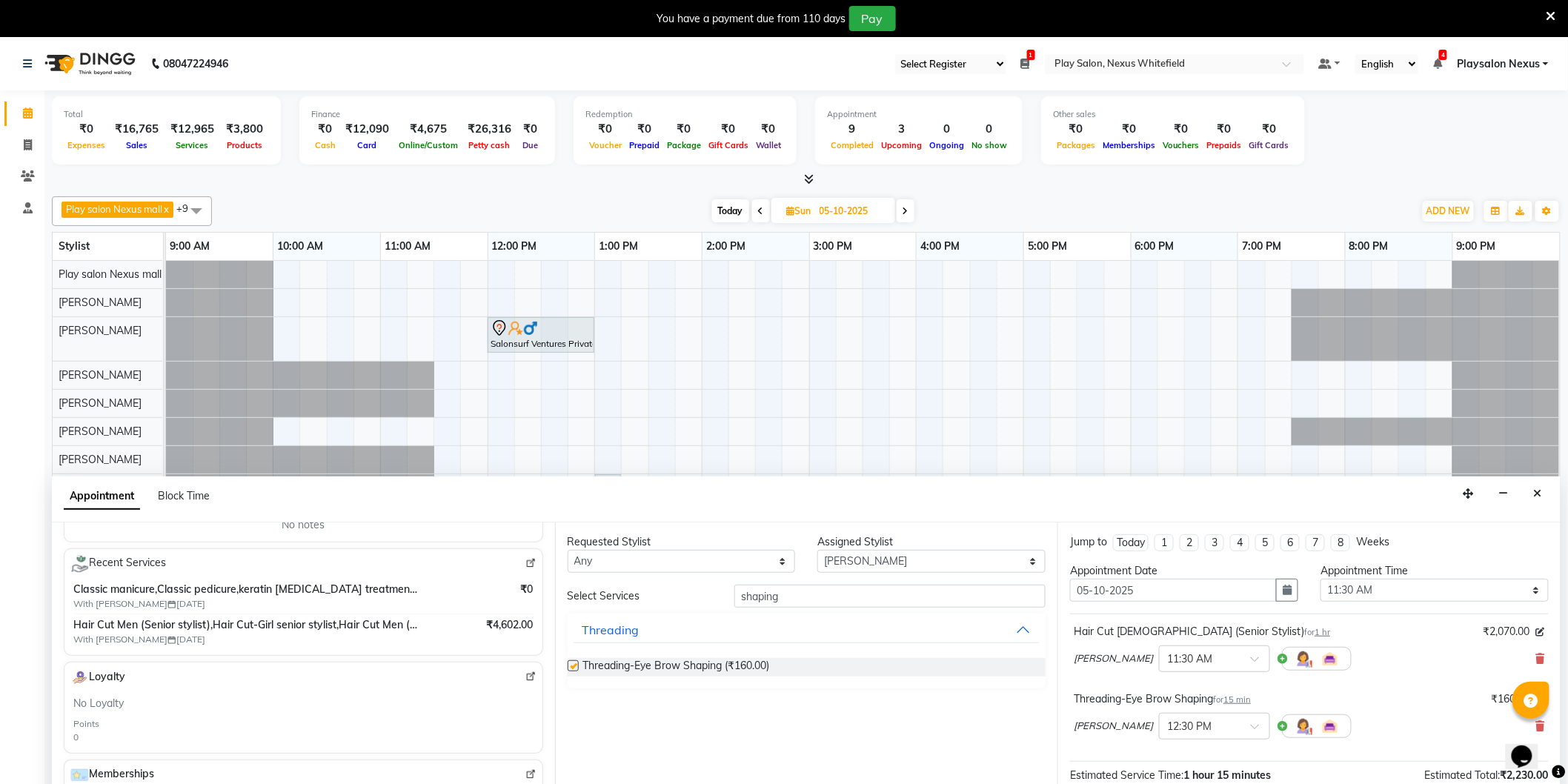
checkbox input "false"
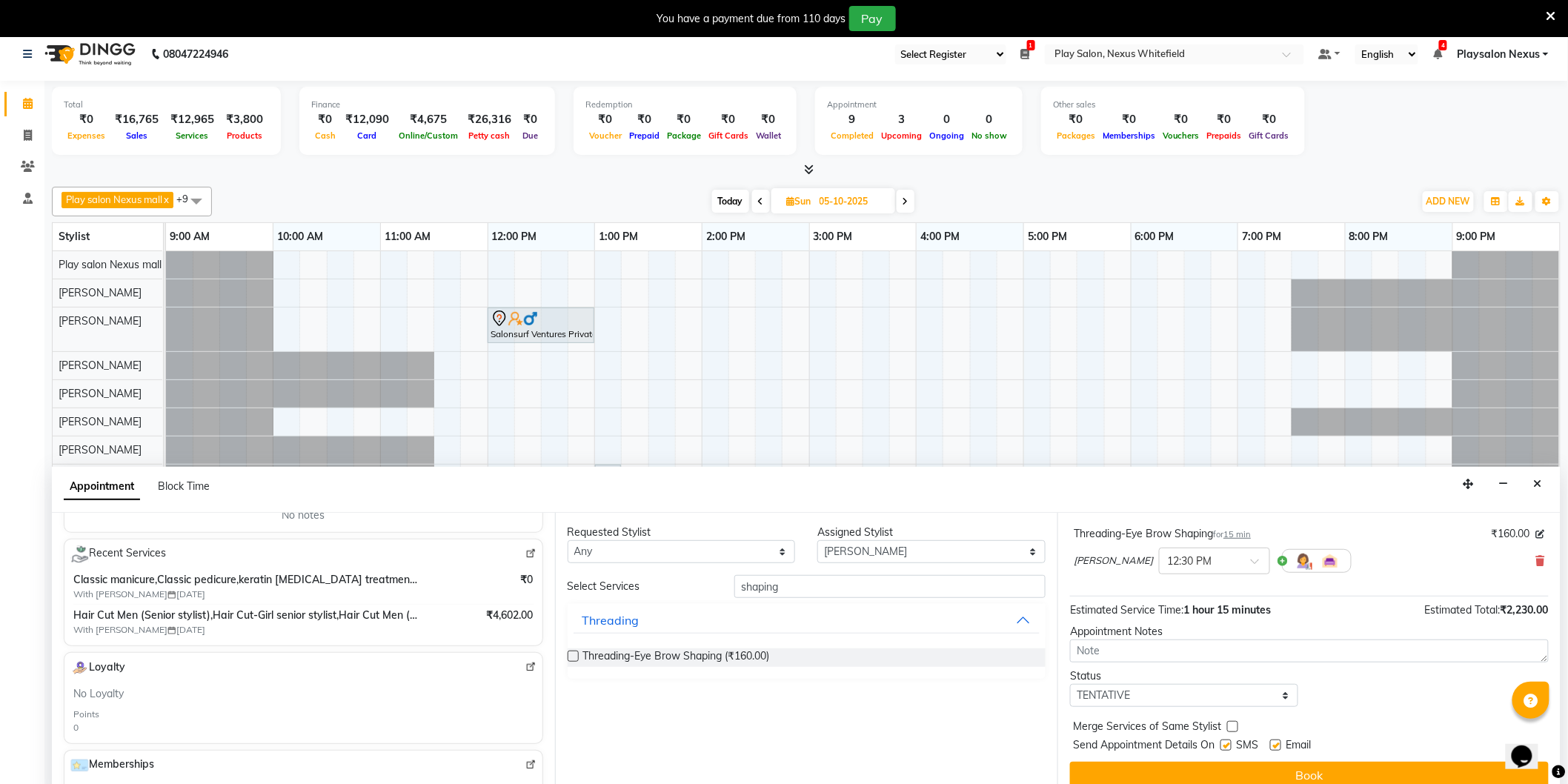
scroll to position [37, 0]
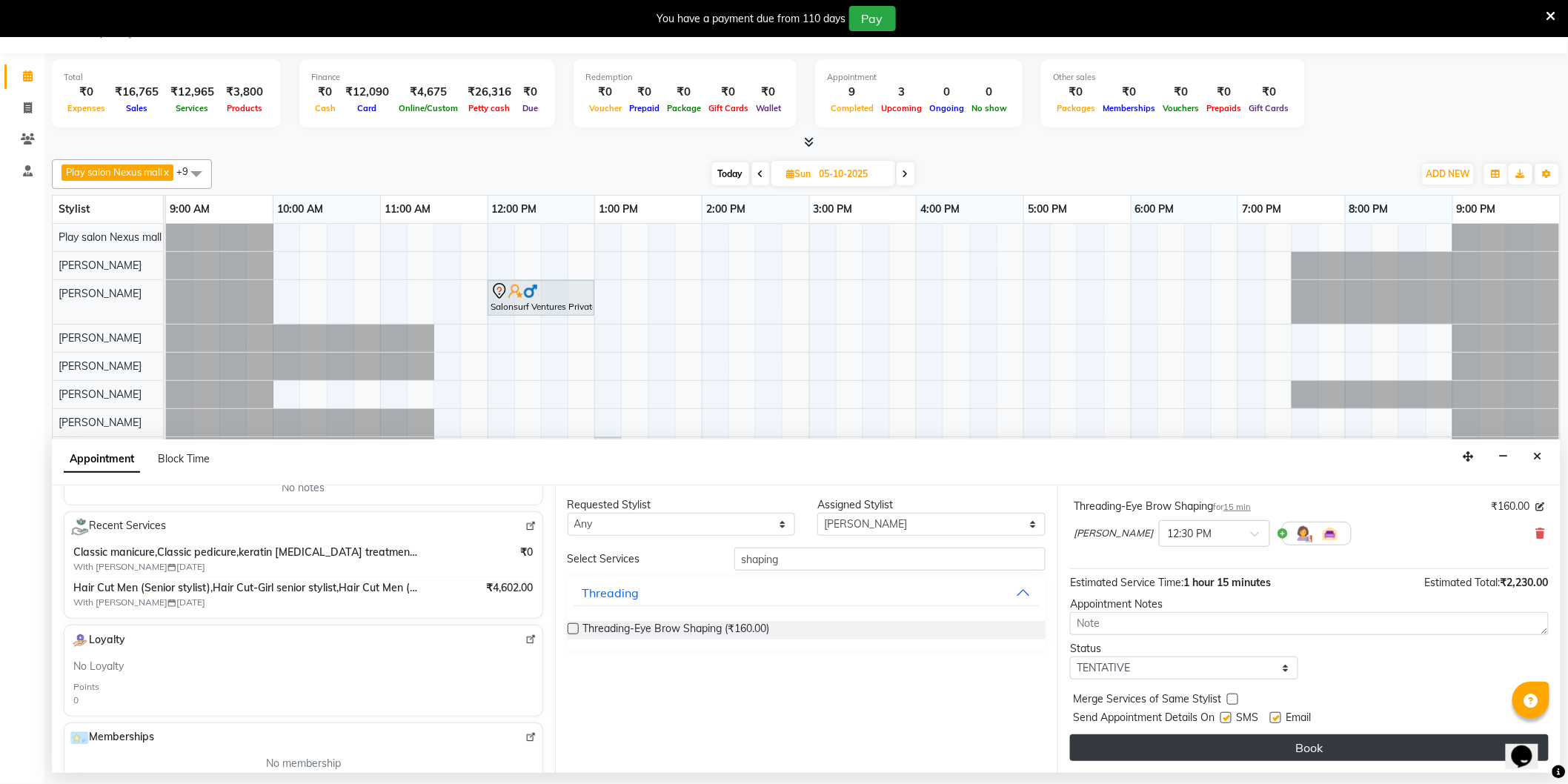
click at [1235, 751] on button "Book" at bounding box center [1310, 747] width 479 height 26
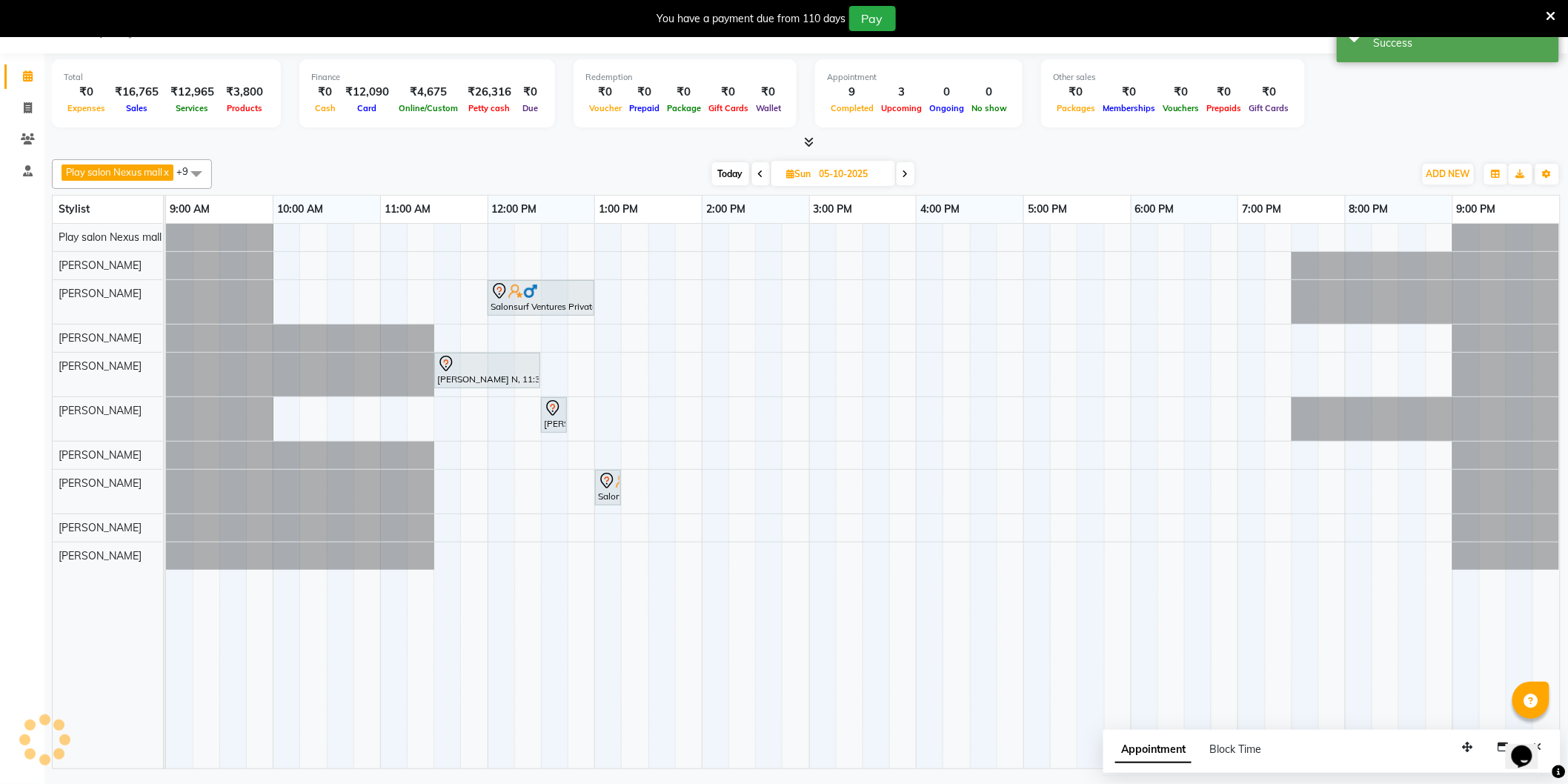
scroll to position [0, 0]
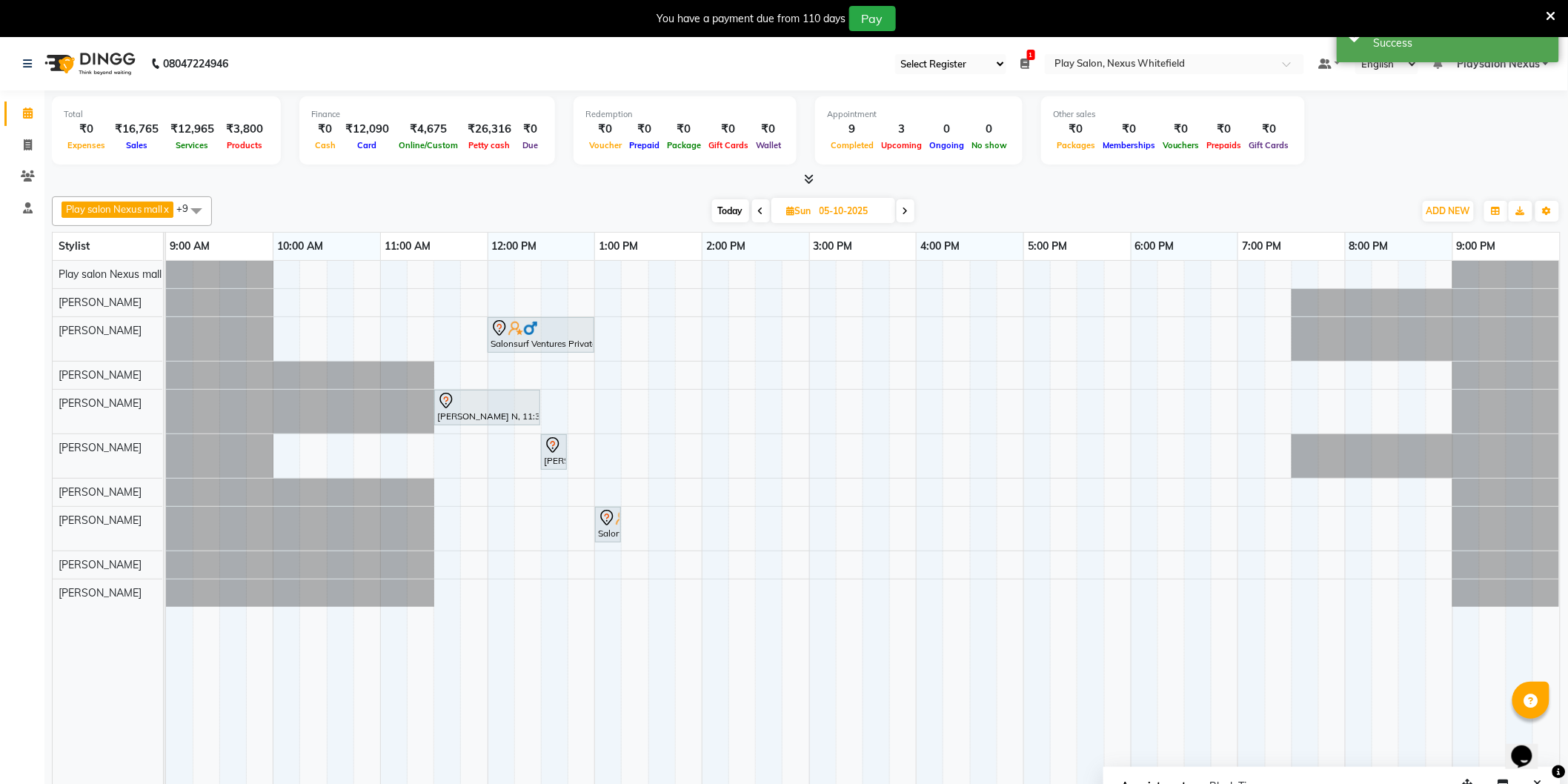
click at [725, 210] on span "Today" at bounding box center [731, 210] width 37 height 23
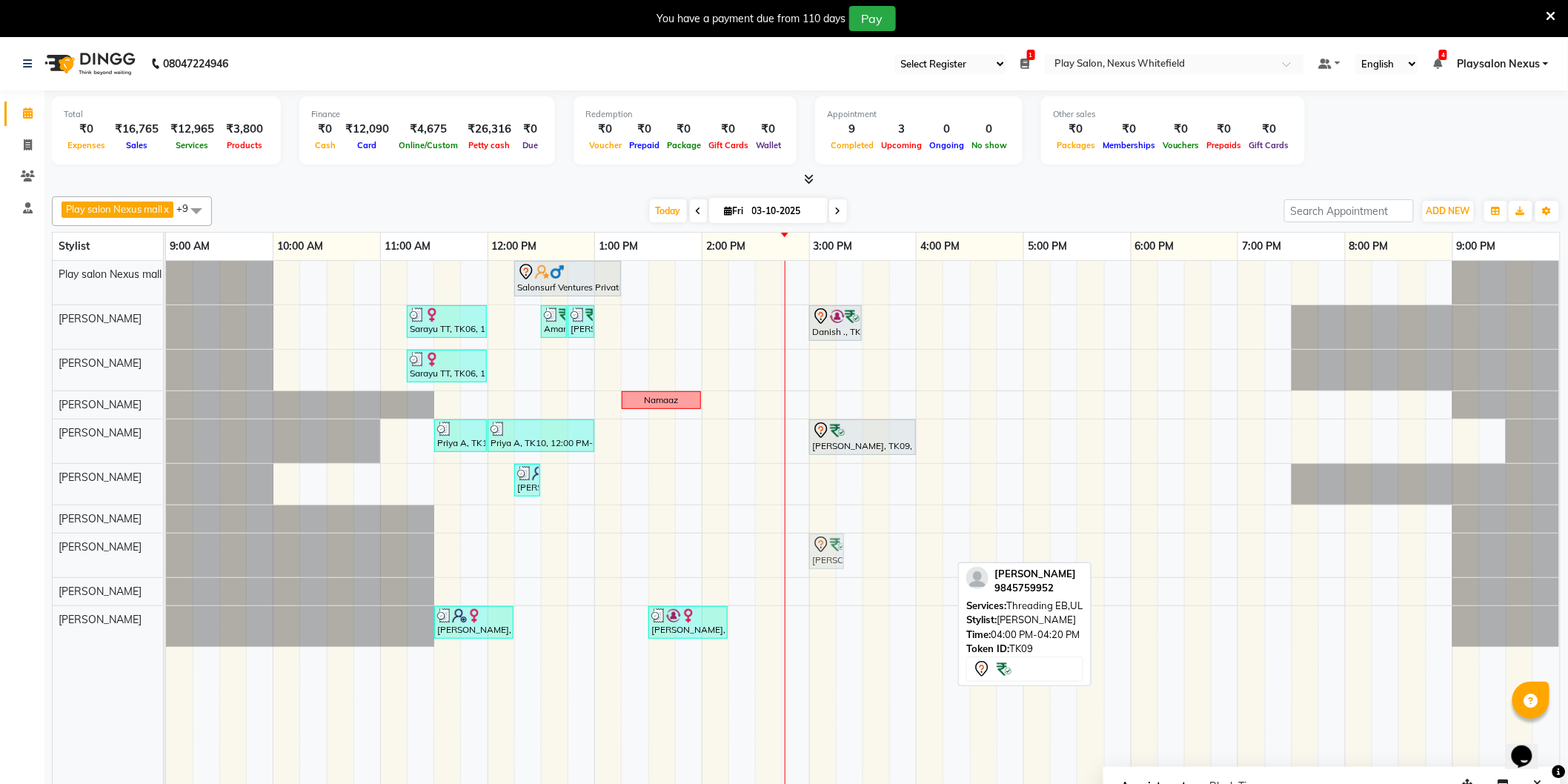
drag, startPoint x: 930, startPoint y: 556, endPoint x: 818, endPoint y: 553, distance: 112.0
click at [166, 553] on div "Sharon Indiculla, TK09, 04:00 PM-04:20 PM, Threading EB,UL Sharon Indiculla, TK…" at bounding box center [166, 556] width 0 height 44
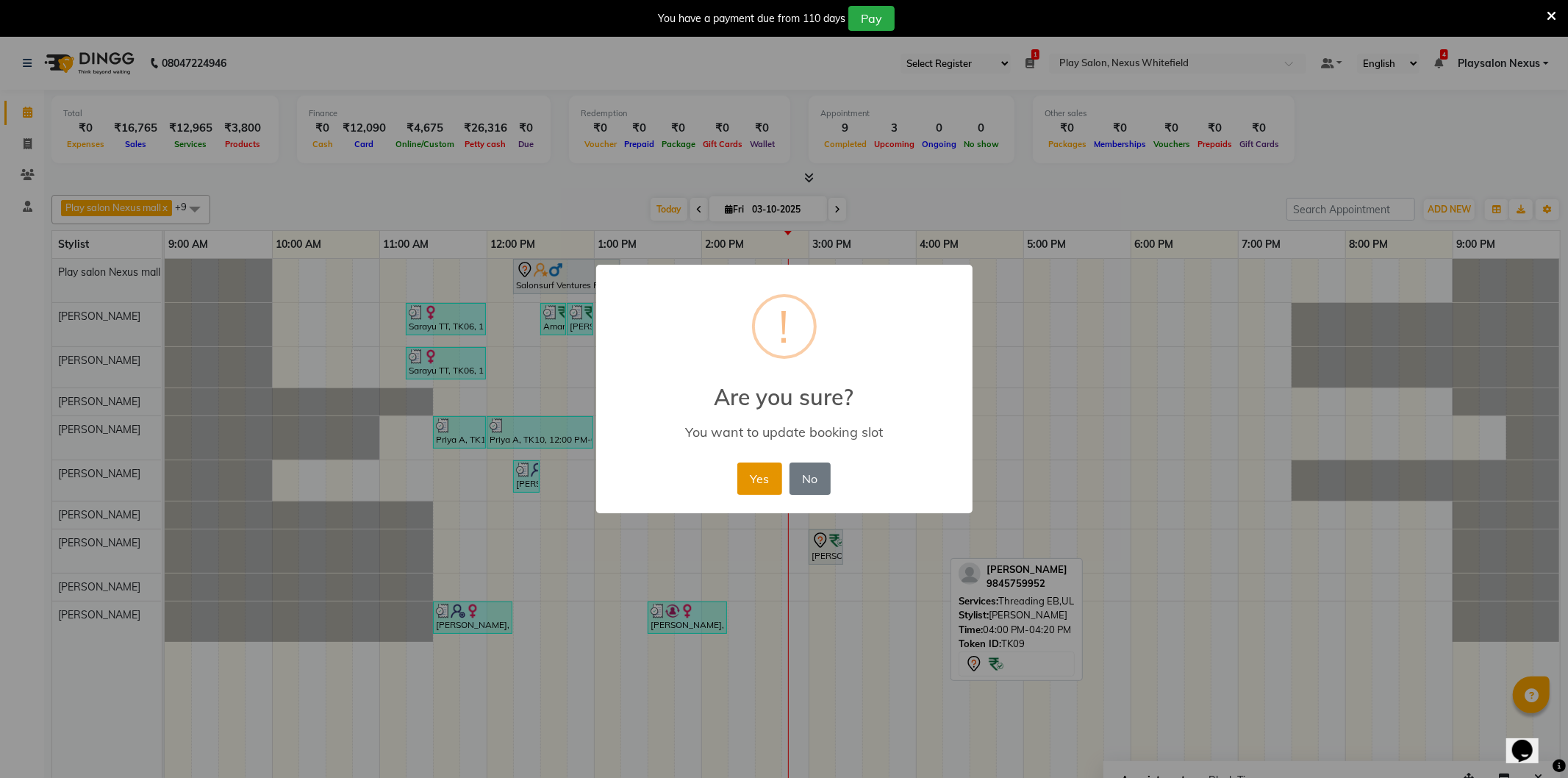
click at [760, 477] on button "Yes" at bounding box center [760, 478] width 45 height 32
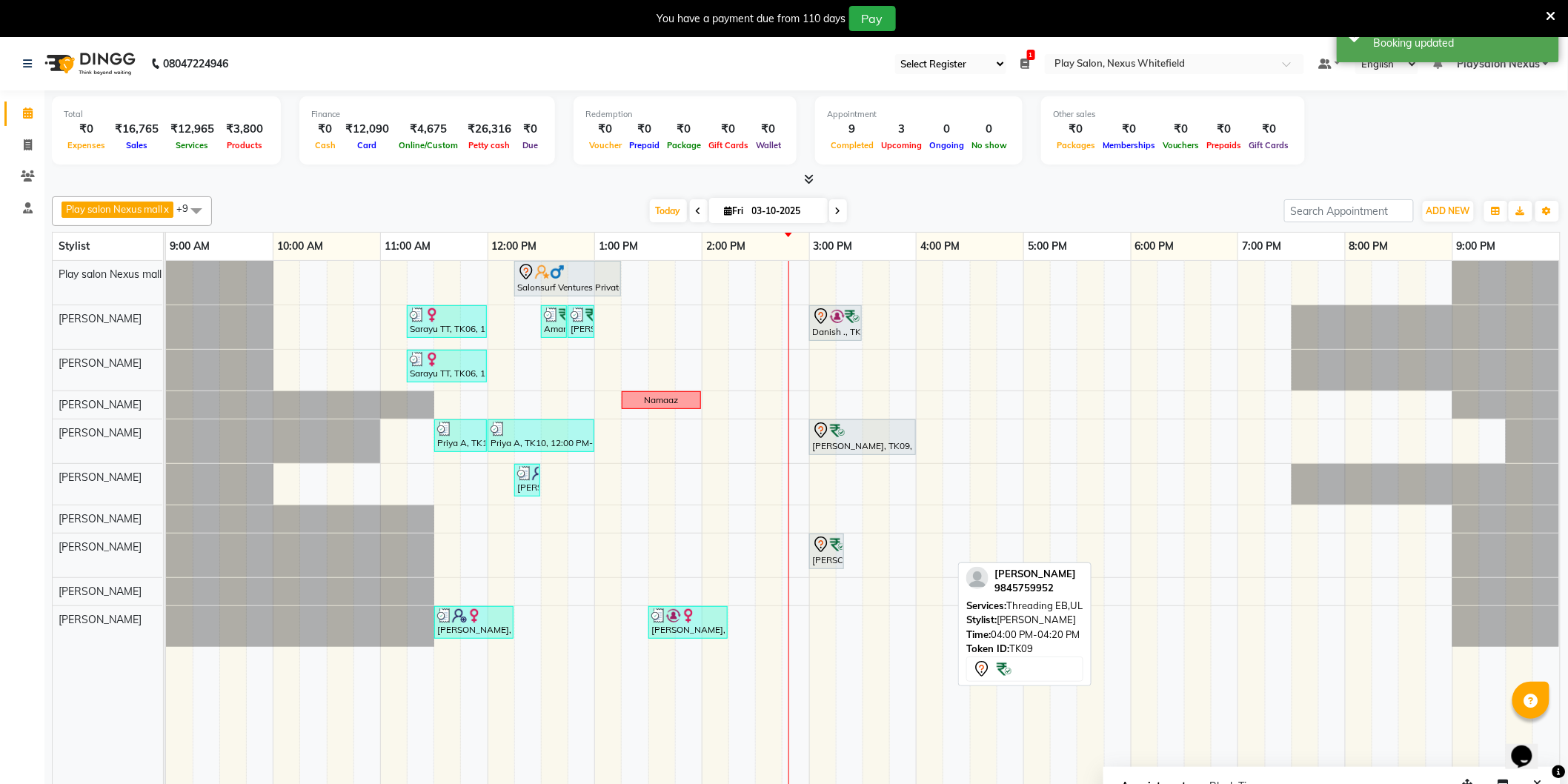
click at [698, 212] on span at bounding box center [699, 210] width 18 height 23
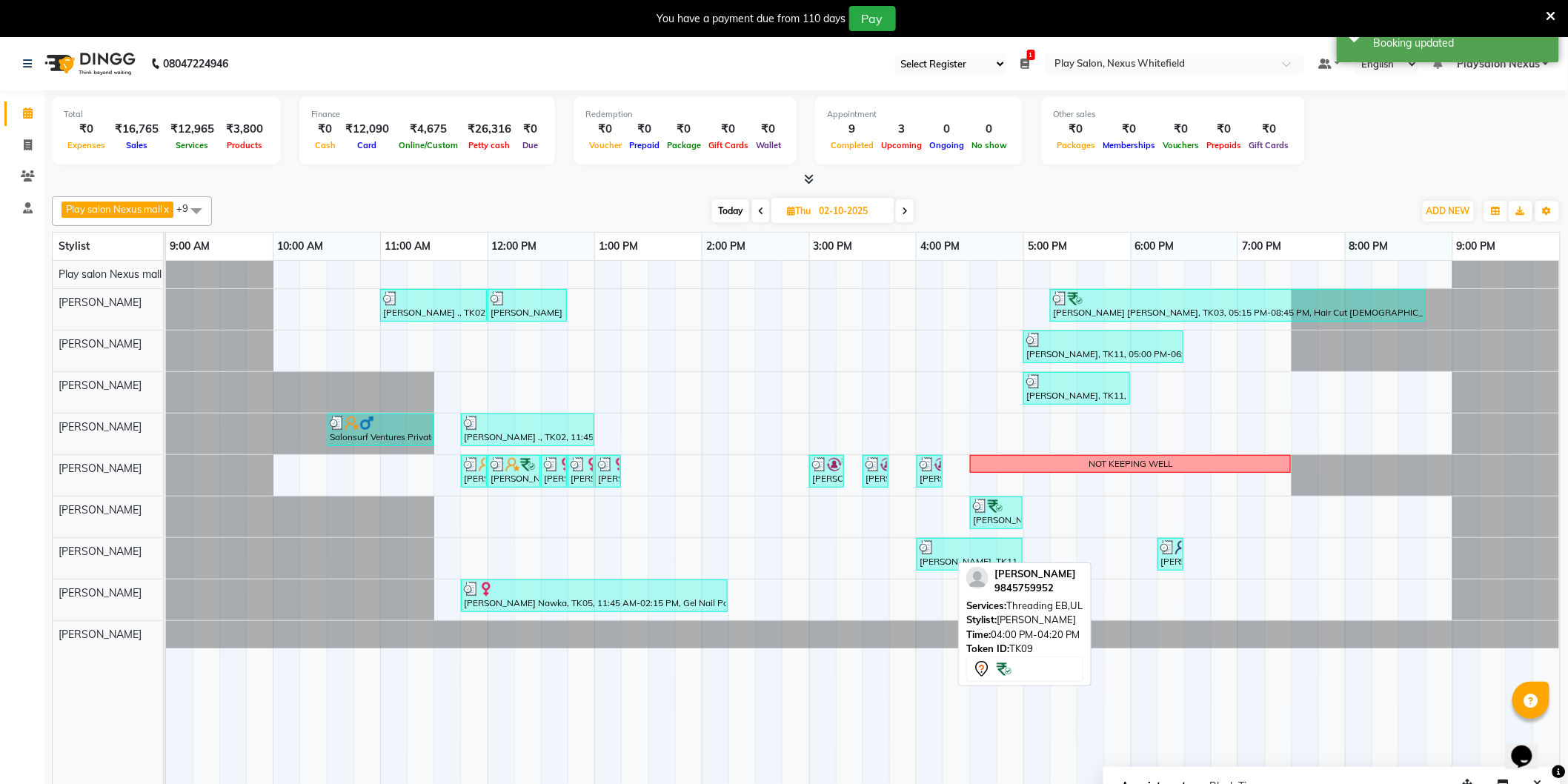
click at [763, 211] on icon at bounding box center [761, 211] width 6 height 8
type input "01-10-2025"
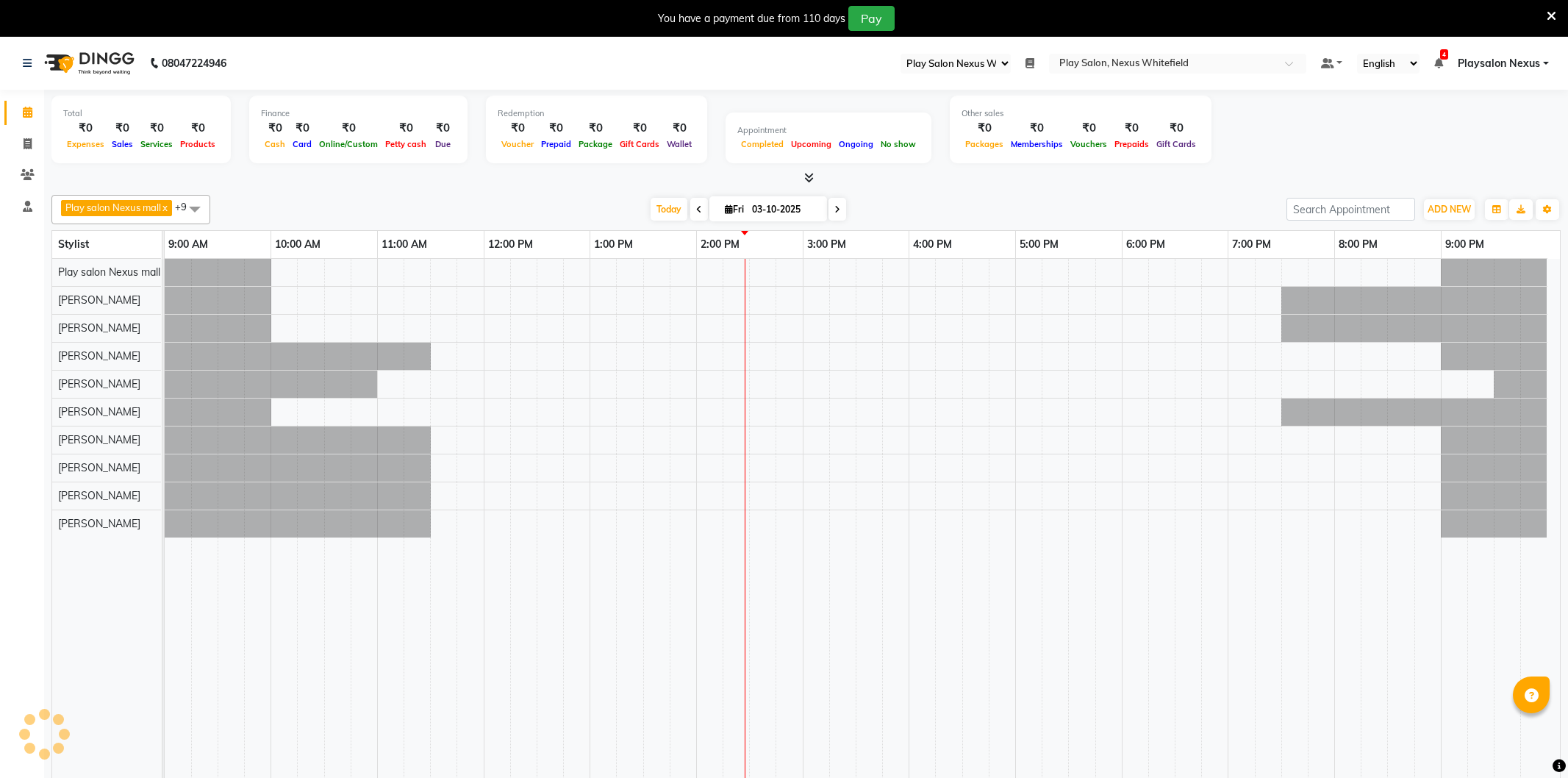
select select "106"
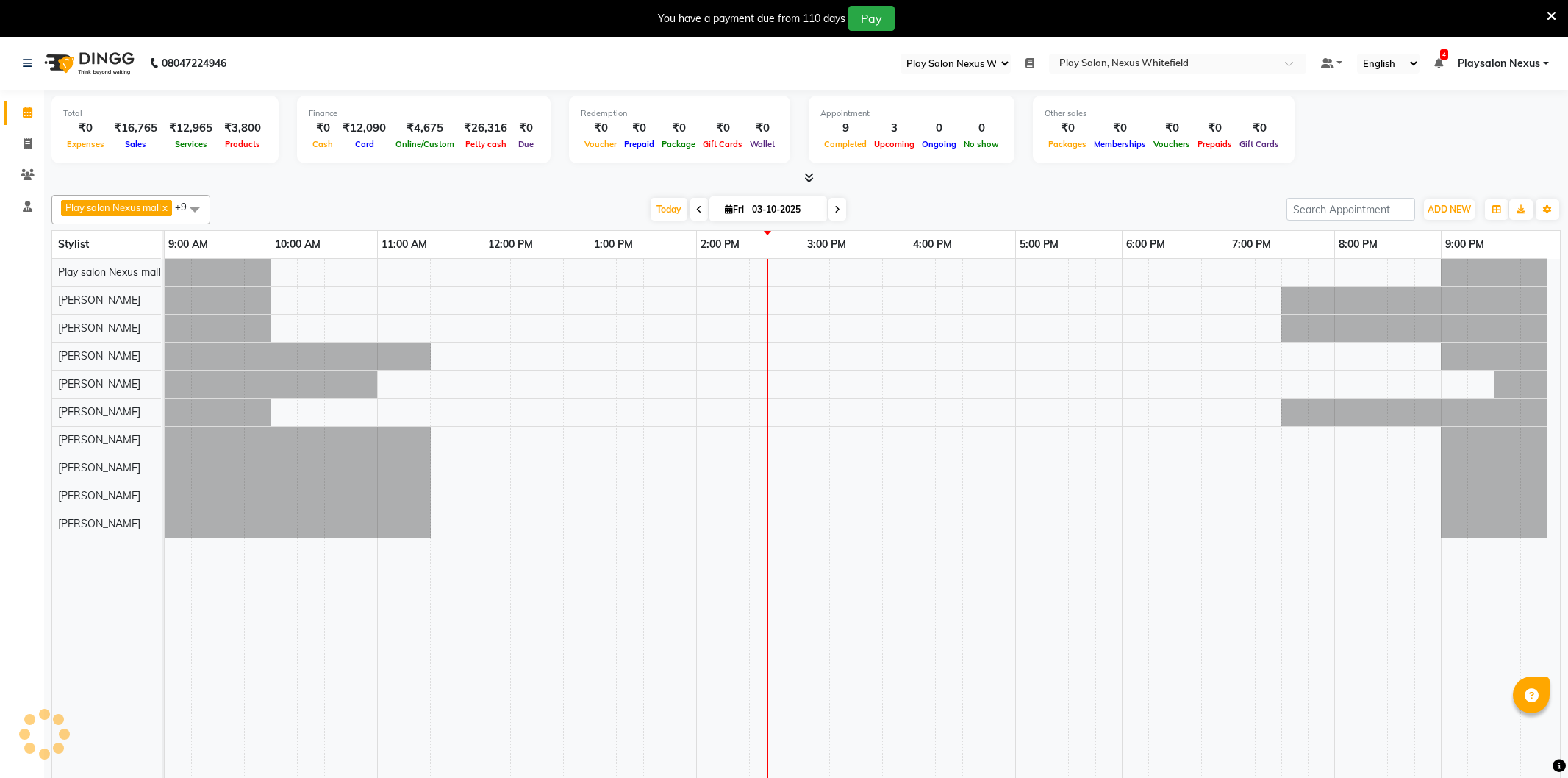
select select "106"
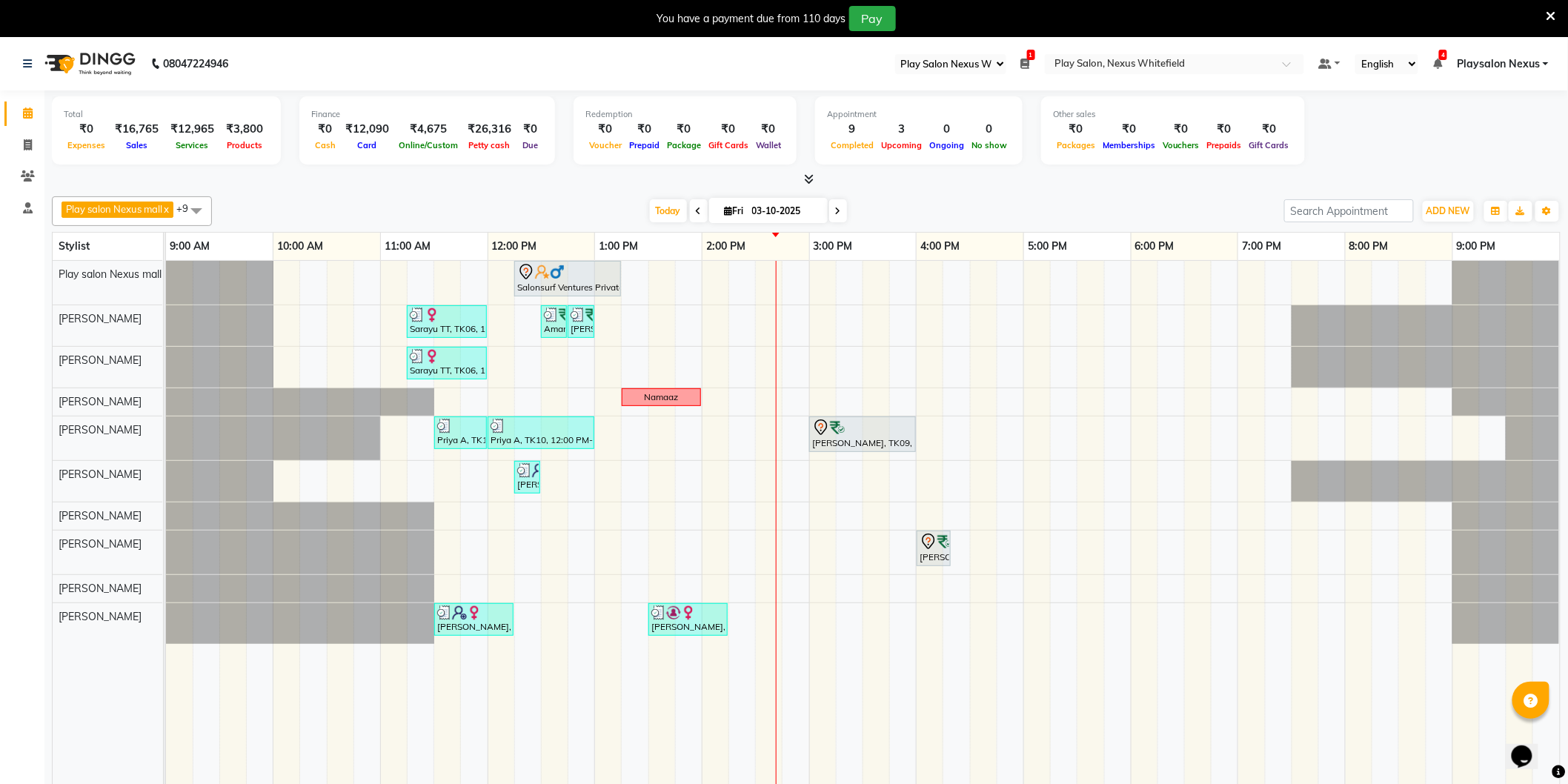
click at [819, 324] on div "Salonsurf Ventures Private Limited, TK05, 12:15 PM-01:15 PM, INOA Root Touch-up…" at bounding box center [863, 533] width 1394 height 545
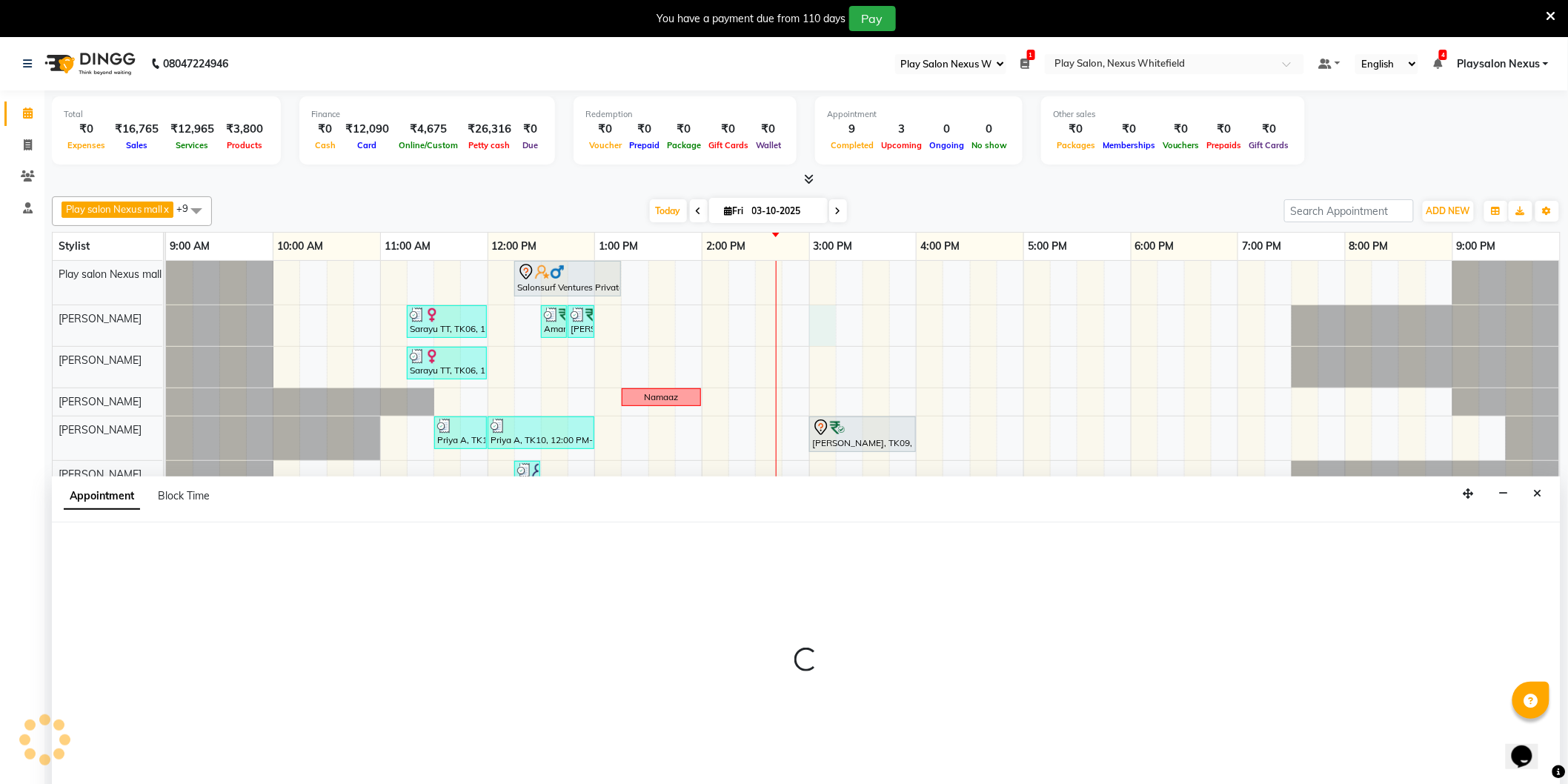
scroll to position [37, 0]
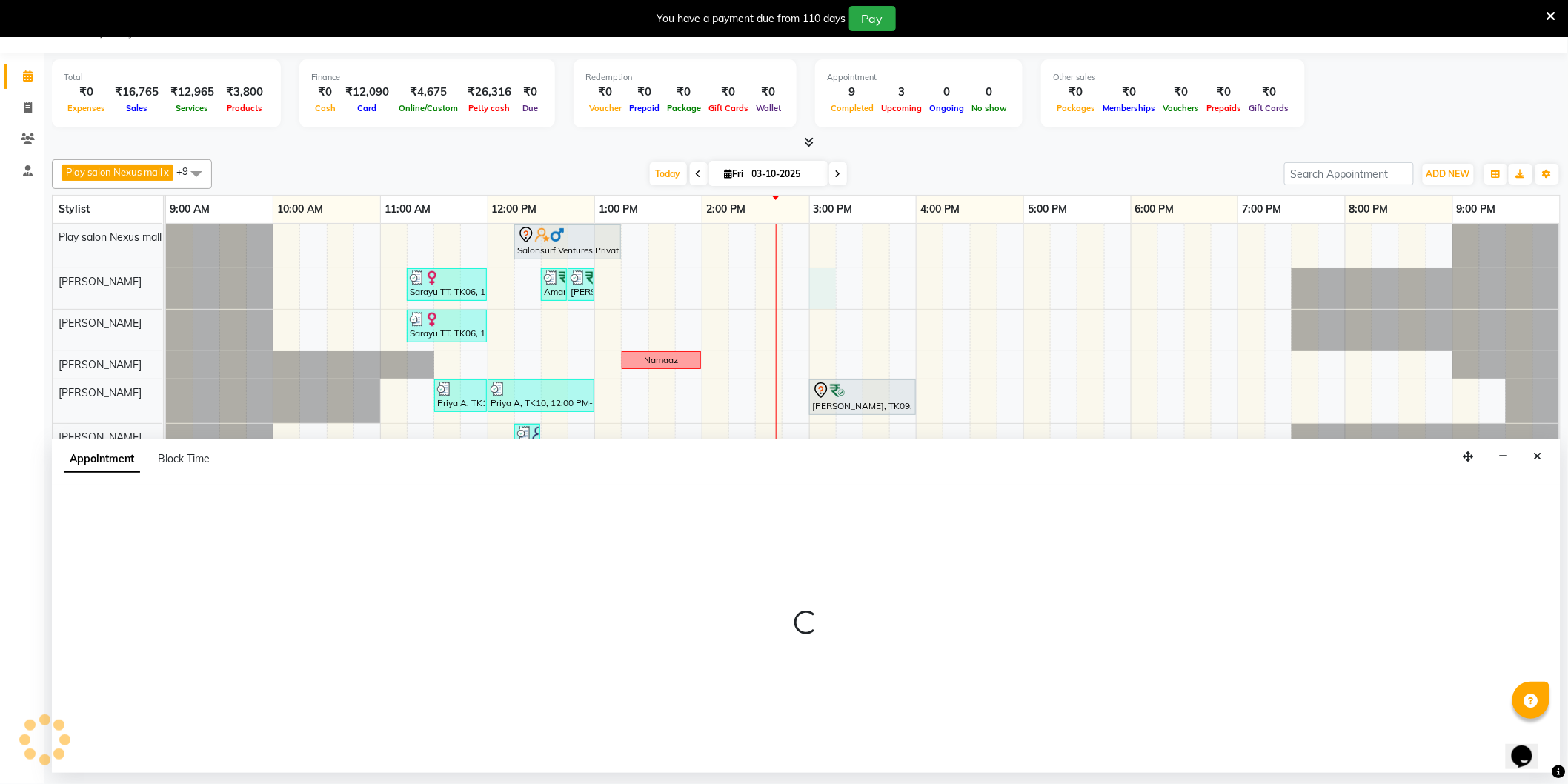
select select "81391"
select select "900"
select select "tentative"
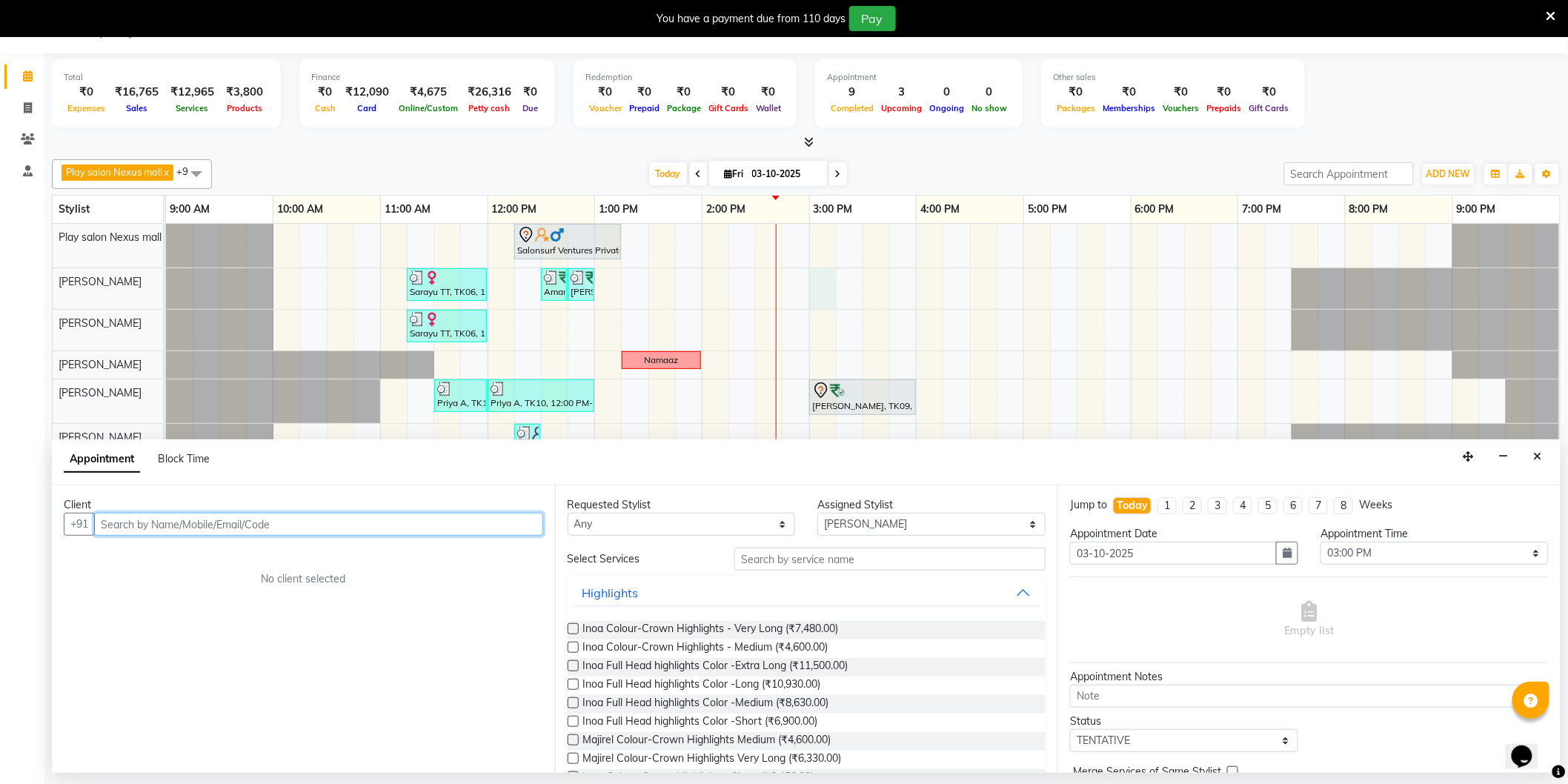
click at [250, 527] on input "text" at bounding box center [318, 524] width 449 height 23
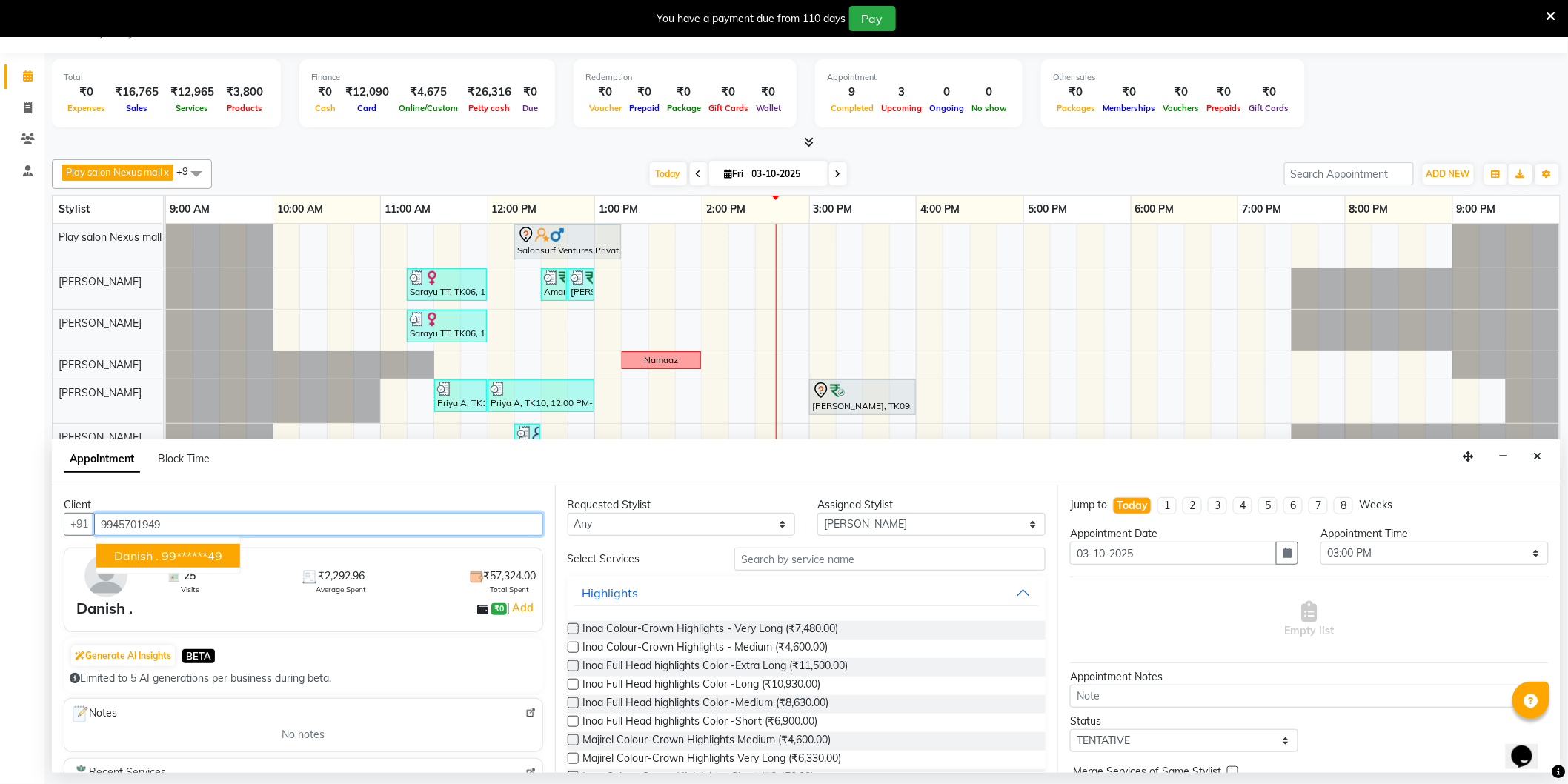
click at [197, 553] on ngb-highlight "99******49" at bounding box center [192, 555] width 61 height 14
type input "99******49"
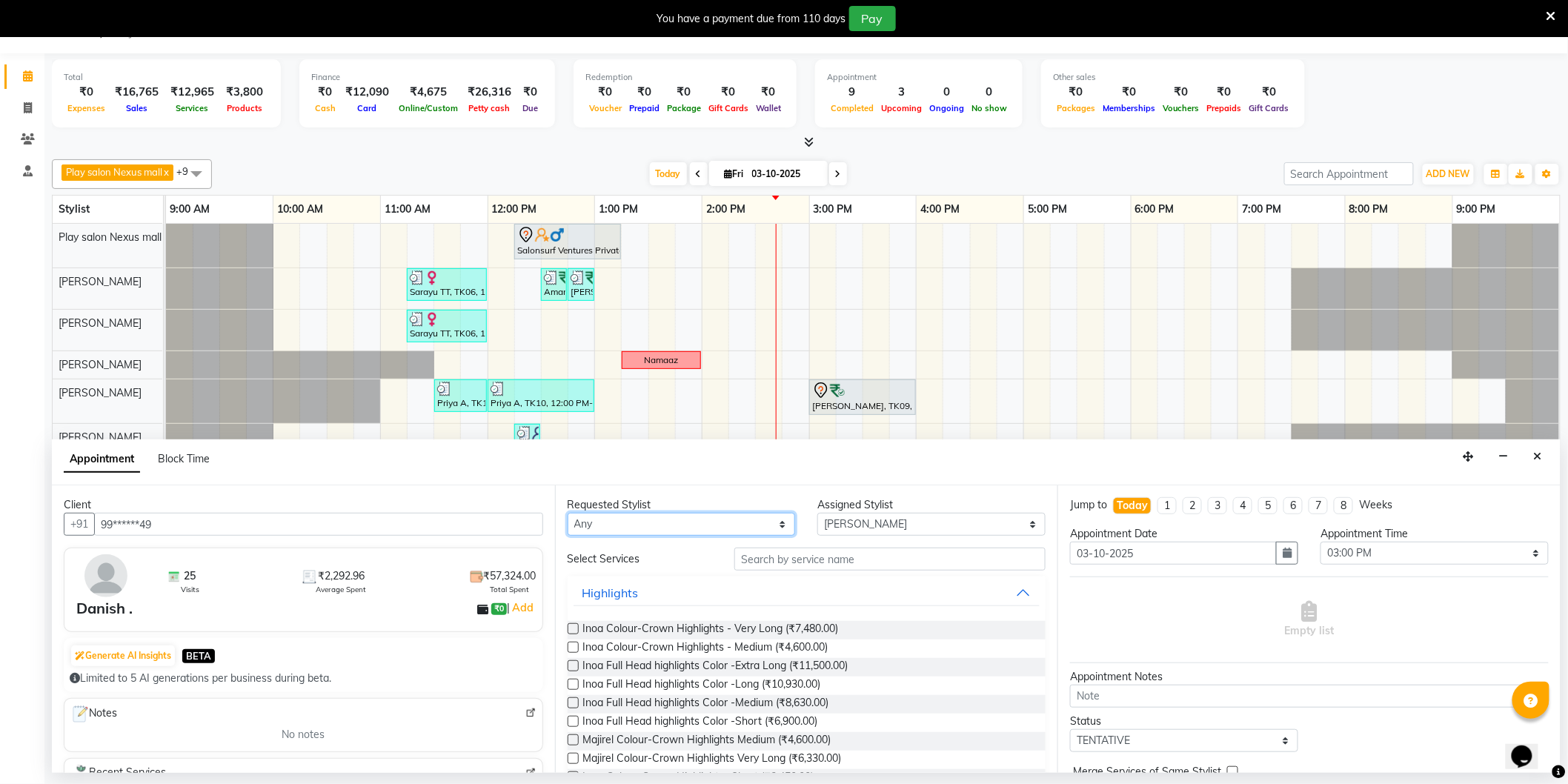
drag, startPoint x: 665, startPoint y: 519, endPoint x: 656, endPoint y: 519, distance: 9.0
click at [665, 519] on select "Any [PERSON_NAME] Md [PERSON_NAME] [PERSON_NAME] [PERSON_NAME] [PERSON_NAME] [P…" at bounding box center [682, 524] width 228 height 23
select select "81391"
click at [568, 512] on select "Any [PERSON_NAME] Md [PERSON_NAME] [PERSON_NAME] [PERSON_NAME] [PERSON_NAME] [P…" at bounding box center [682, 524] width 228 height 23
click at [777, 557] on input "text" at bounding box center [890, 558] width 312 height 23
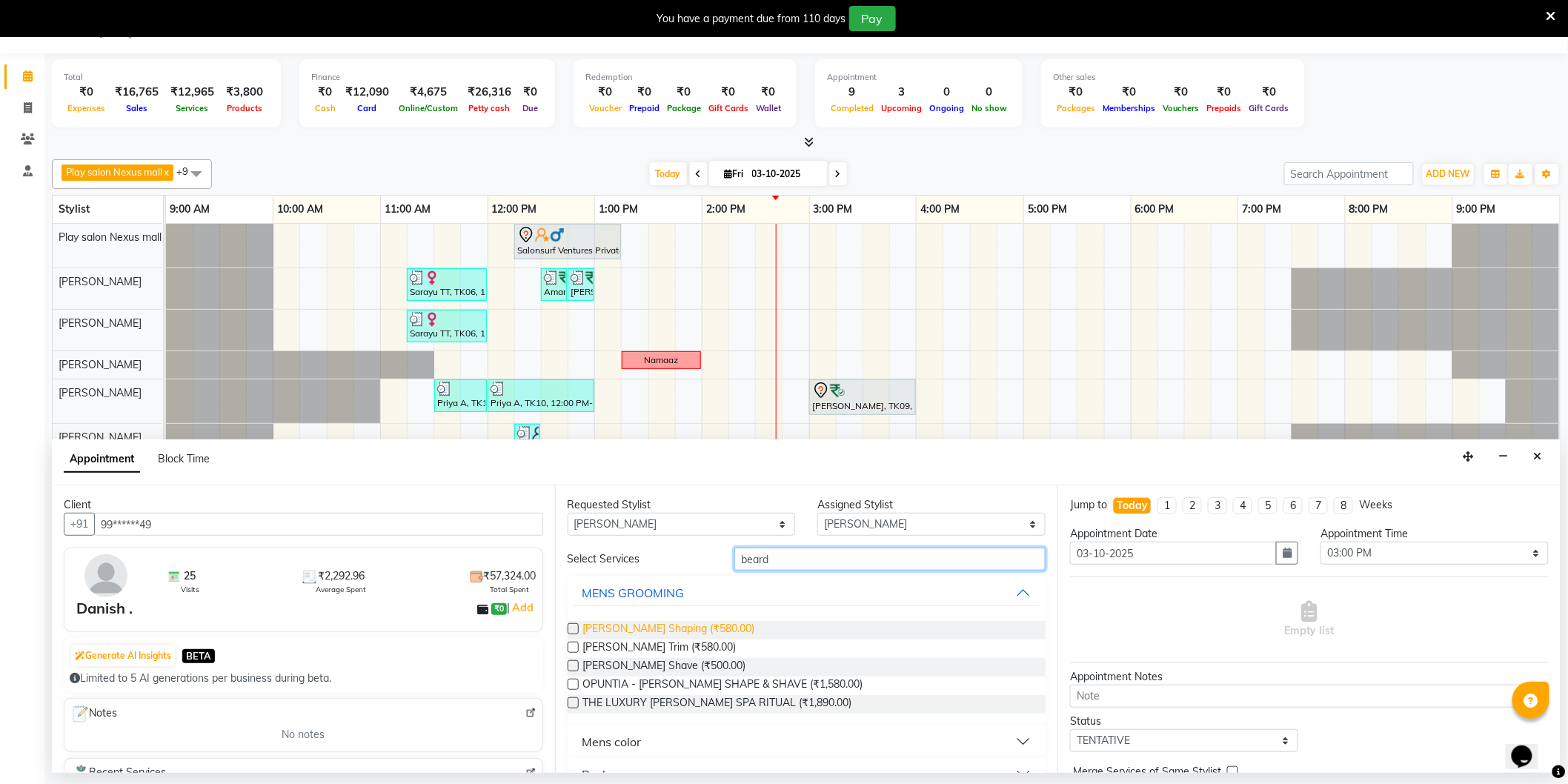
type input "beard"
click at [698, 630] on span "Beard Shaping (₹580.00)" at bounding box center [669, 630] width 172 height 19
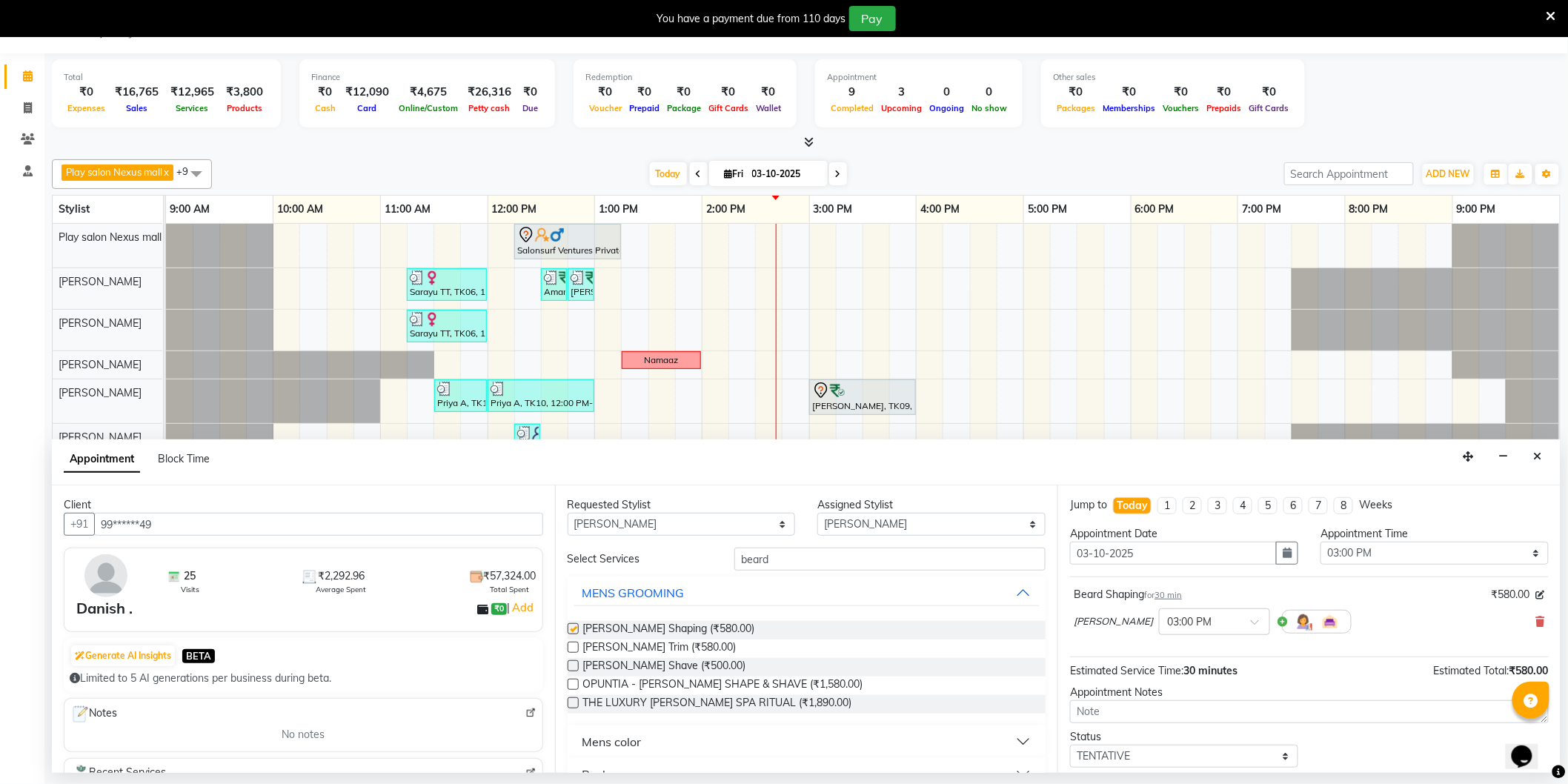
checkbox input "false"
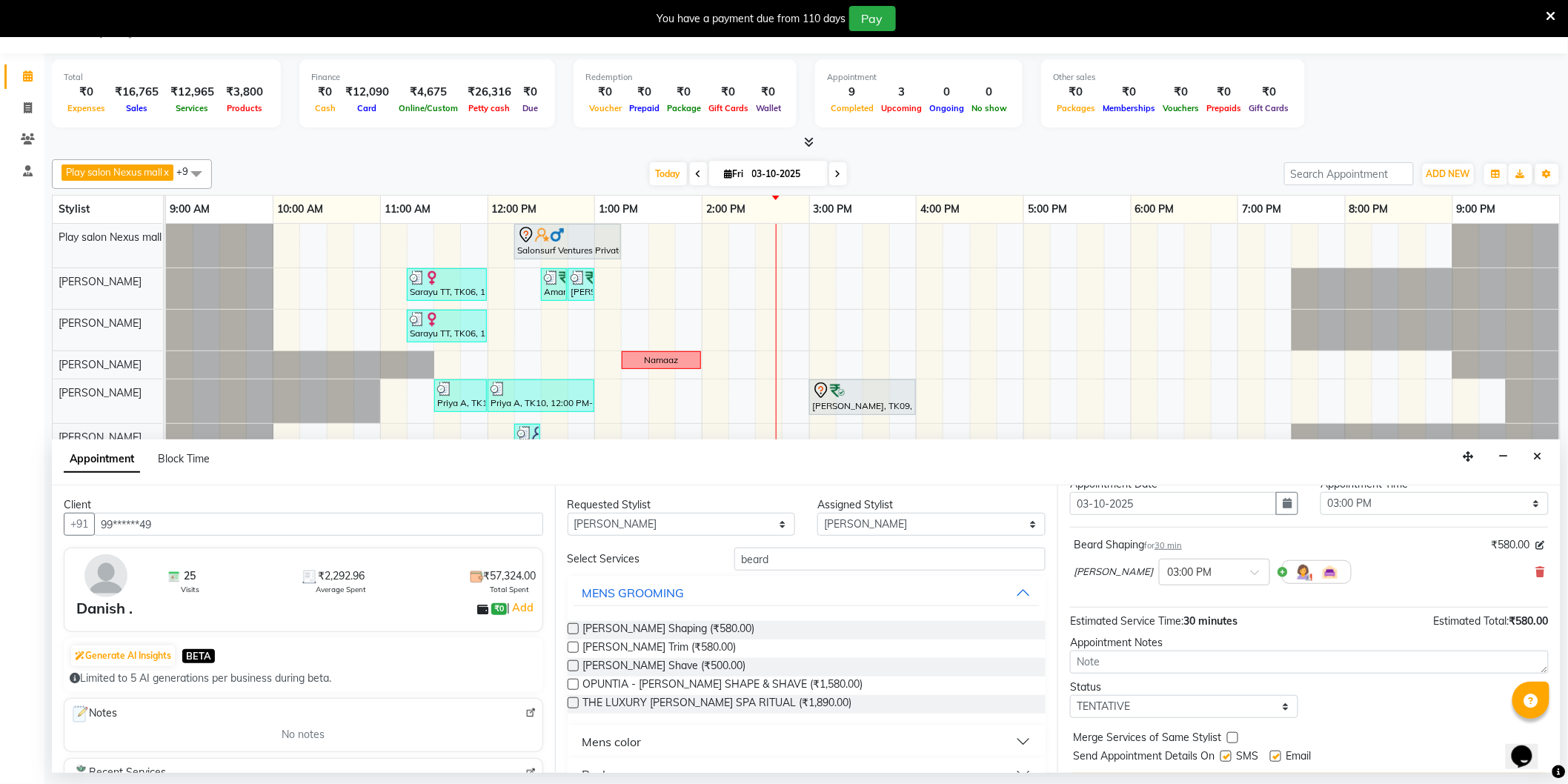
scroll to position [87, 0]
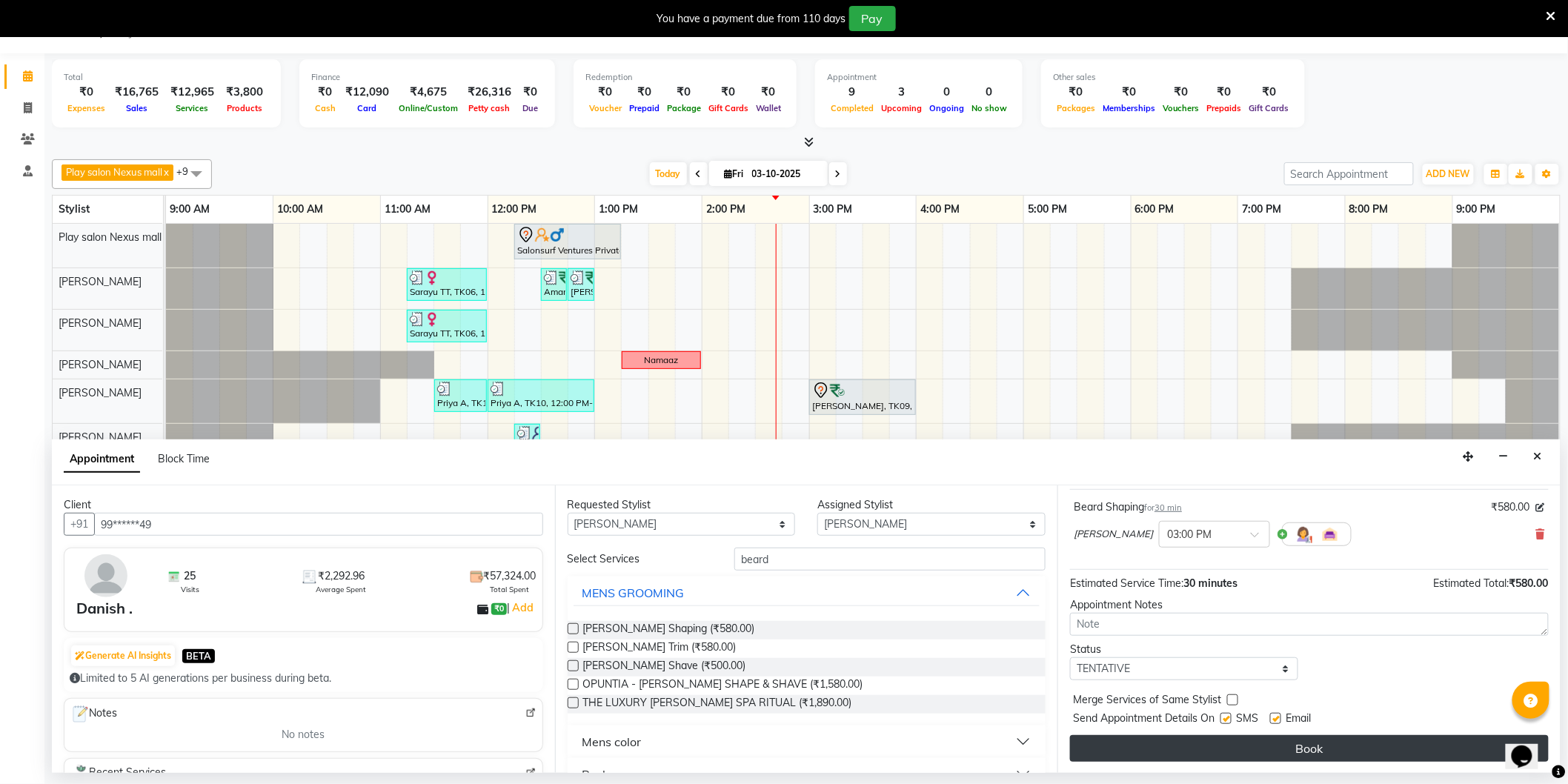
click at [1312, 745] on button "Book" at bounding box center [1310, 748] width 479 height 26
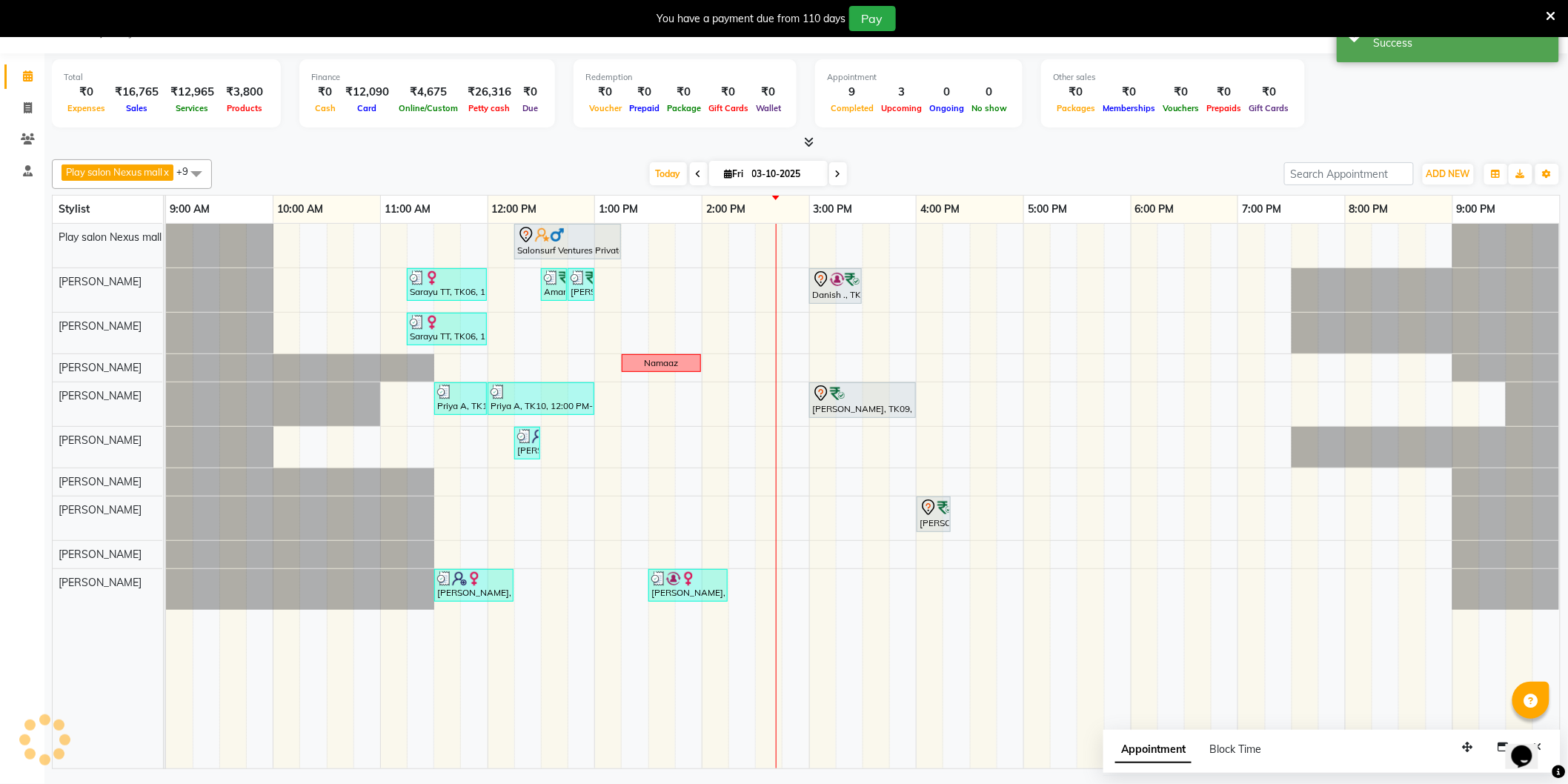
scroll to position [0, 0]
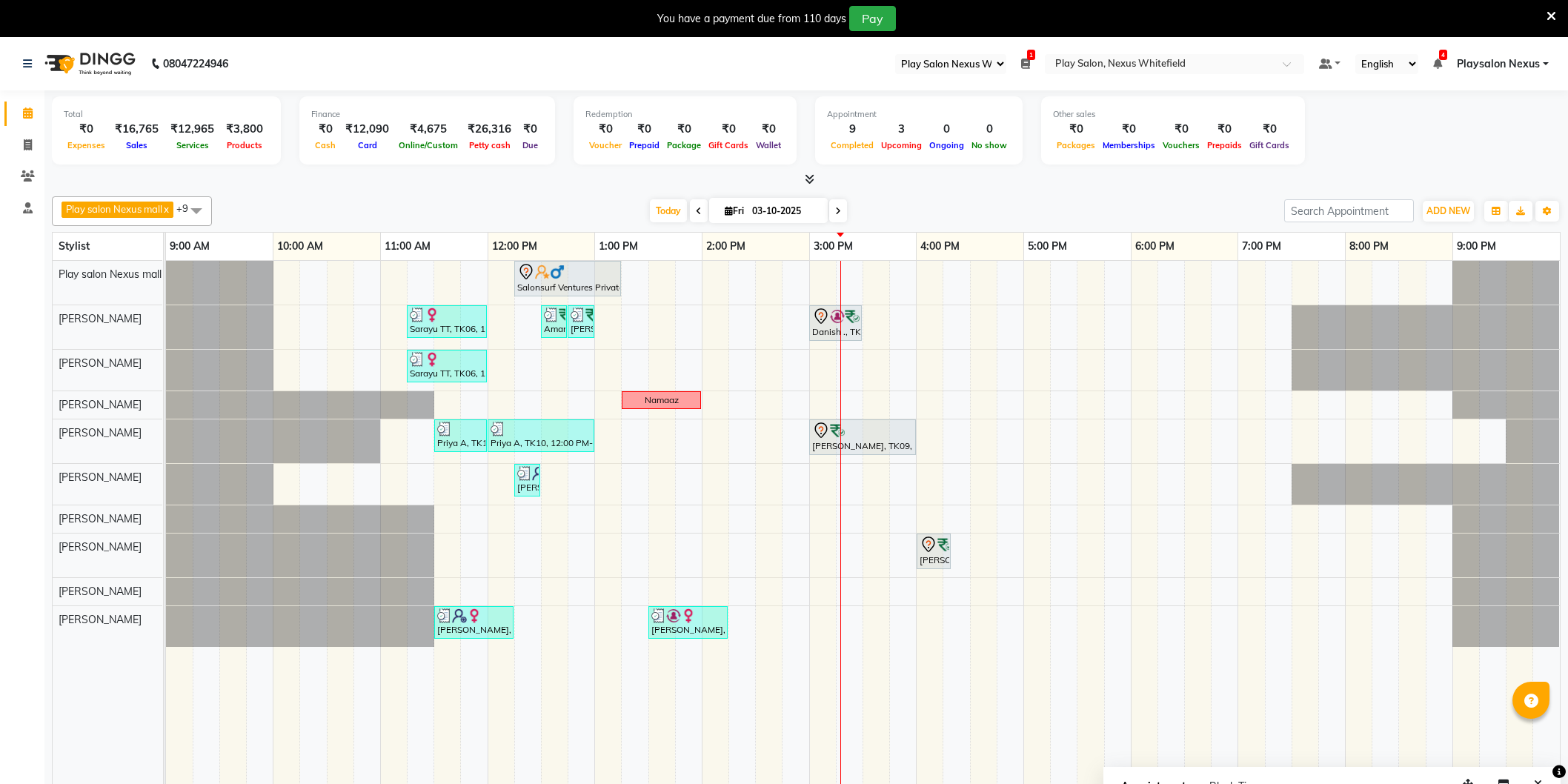
select select "106"
click at [858, 446] on div "[PERSON_NAME], TK09, 03:00 PM-04:00 PM, Blowdry + shampoo + conditioner [KERAST…" at bounding box center [863, 437] width 104 height 31
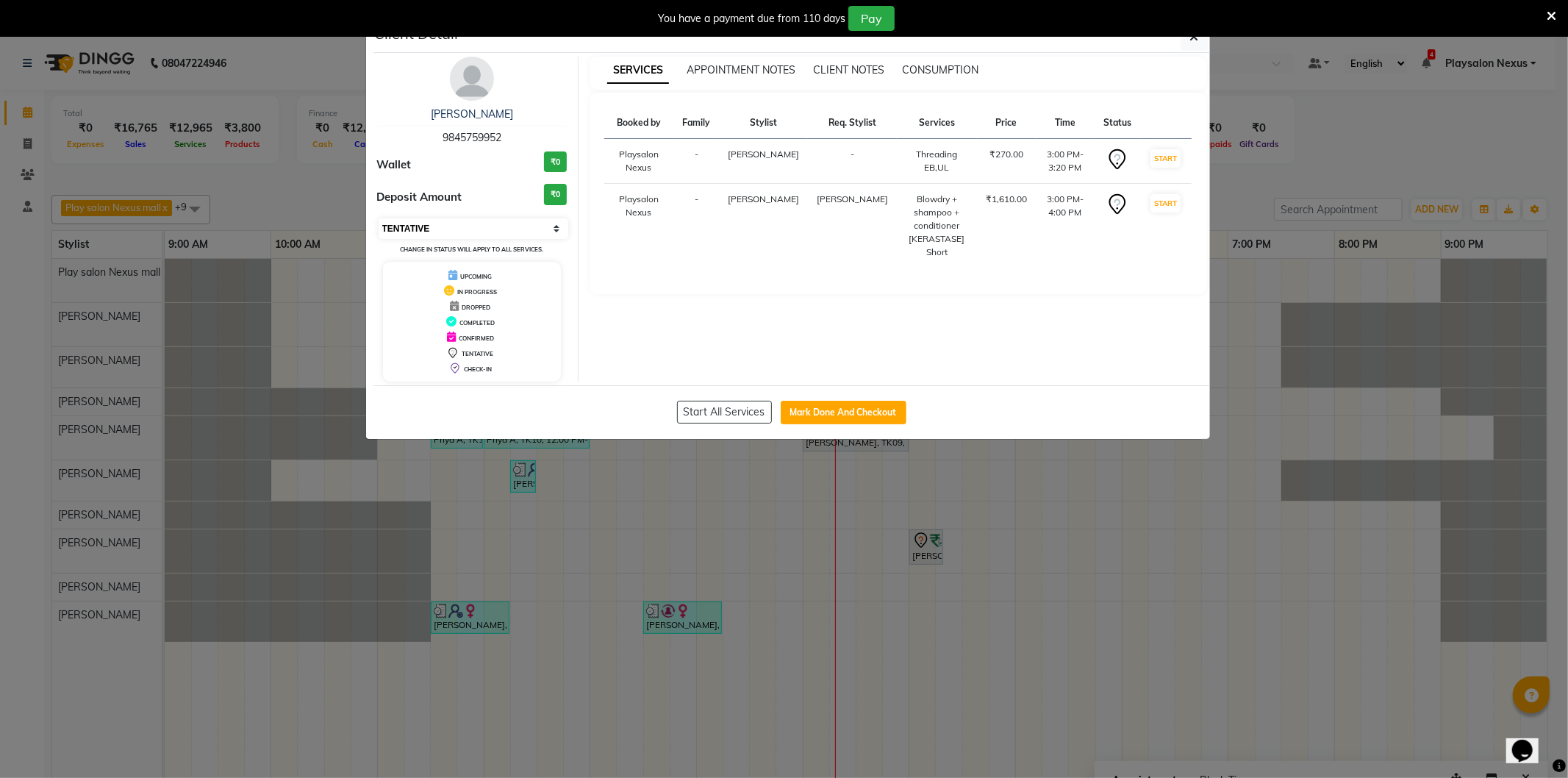
click at [460, 231] on select "Select IN SERVICE CONFIRMED TENTATIVE CHECK IN MARK DONE DROPPED UPCOMING" at bounding box center [474, 228] width 190 height 20
select select "8"
click at [379, 218] on select "Select IN SERVICE CONFIRMED TENTATIVE CHECK IN MARK DONE DROPPED UPCOMING" at bounding box center [474, 228] width 190 height 20
click at [1195, 42] on span "button" at bounding box center [1194, 36] width 8 height 14
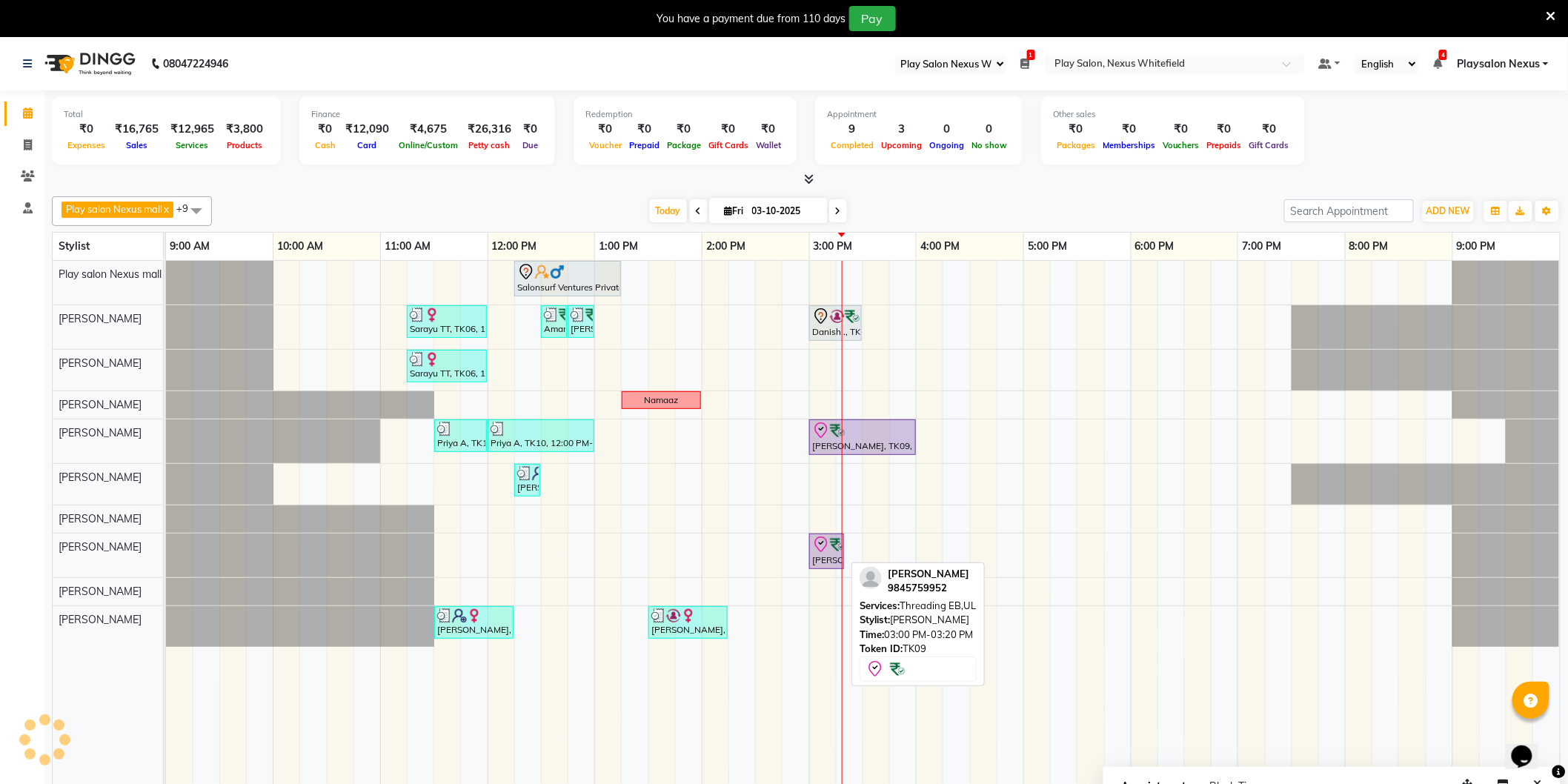
click at [853, 551] on div "Salonsurf Ventures Private Limited, TK05, 12:15 PM-01:15 PM, INOA Root Touch-up…" at bounding box center [863, 533] width 1394 height 545
click at [841, 548] on div at bounding box center [843, 551] width 6 height 34
select select "8"
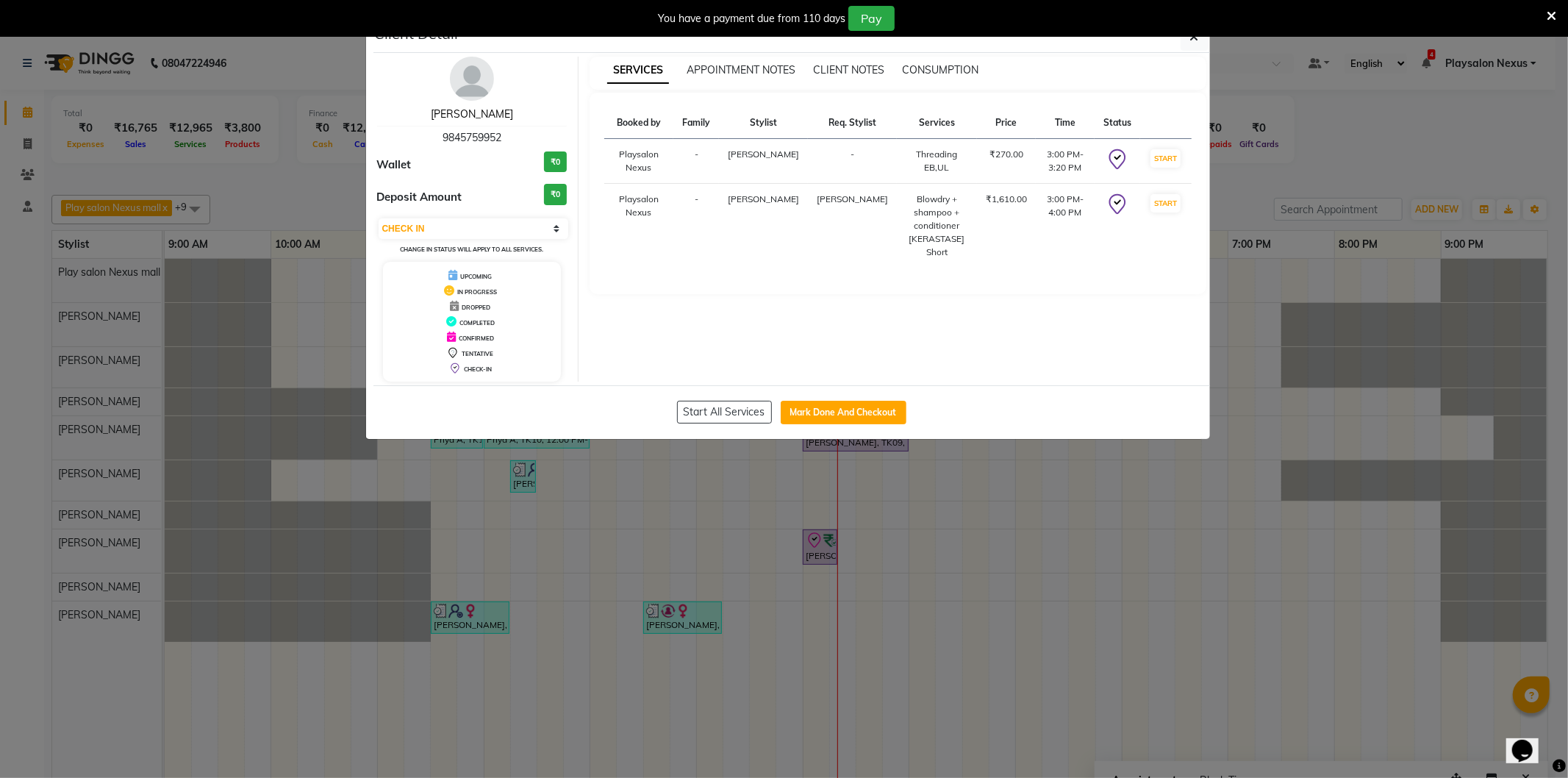
click at [475, 116] on link "Sharon Indiculla" at bounding box center [472, 114] width 83 height 13
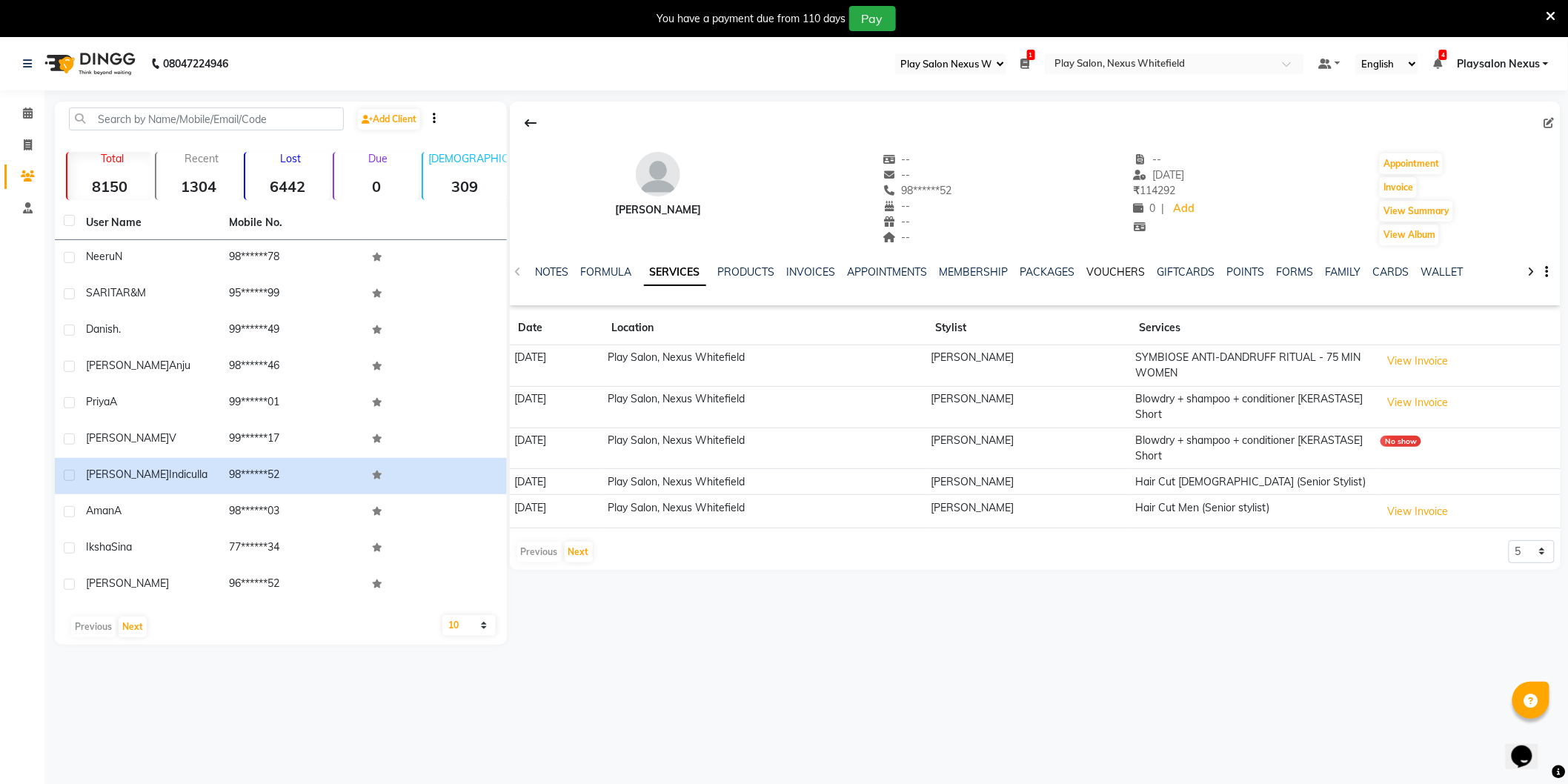
click at [1123, 274] on link "VOUCHERS" at bounding box center [1116, 272] width 59 height 14
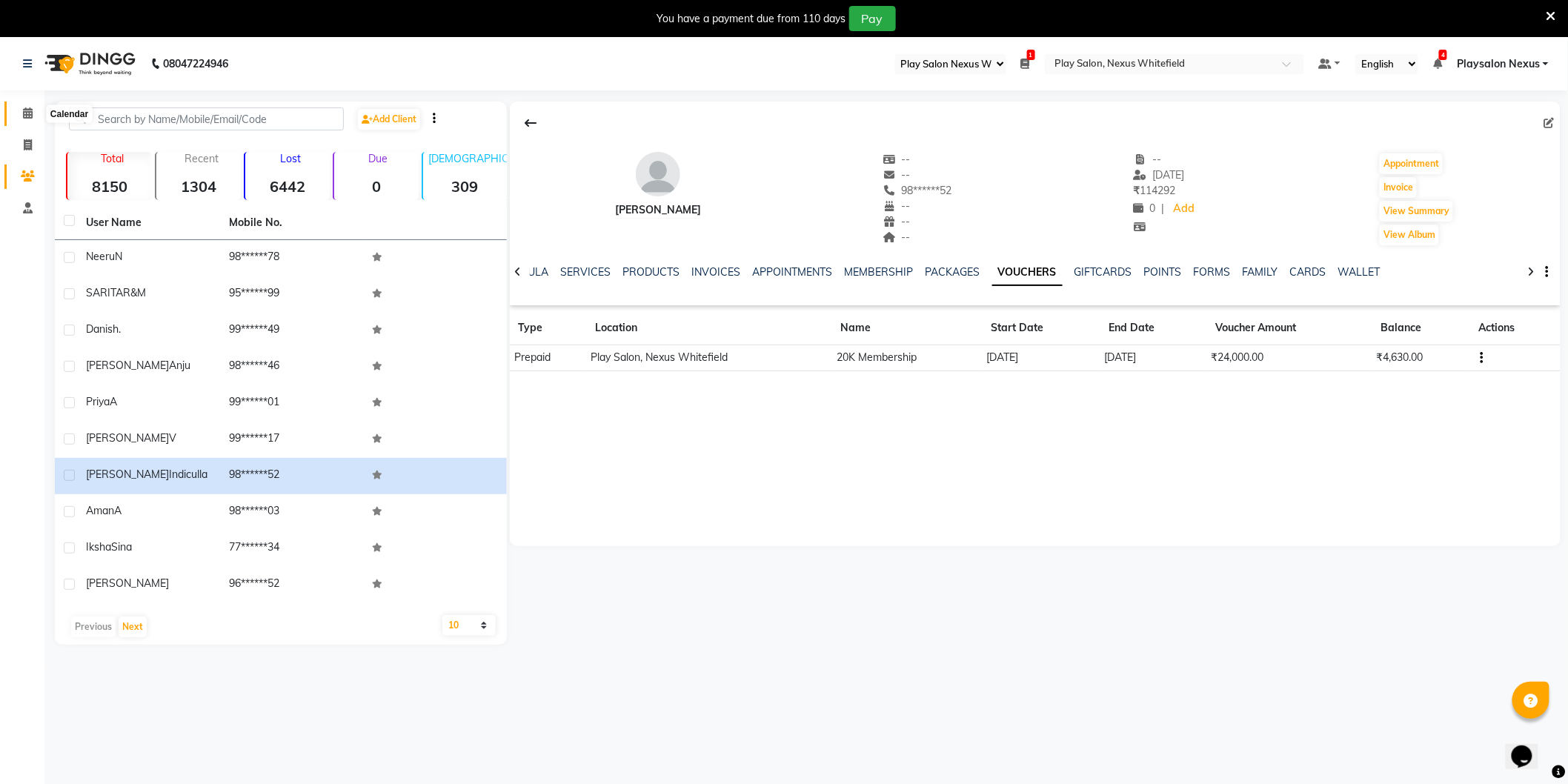
click at [28, 114] on icon at bounding box center [27, 113] width 9 height 11
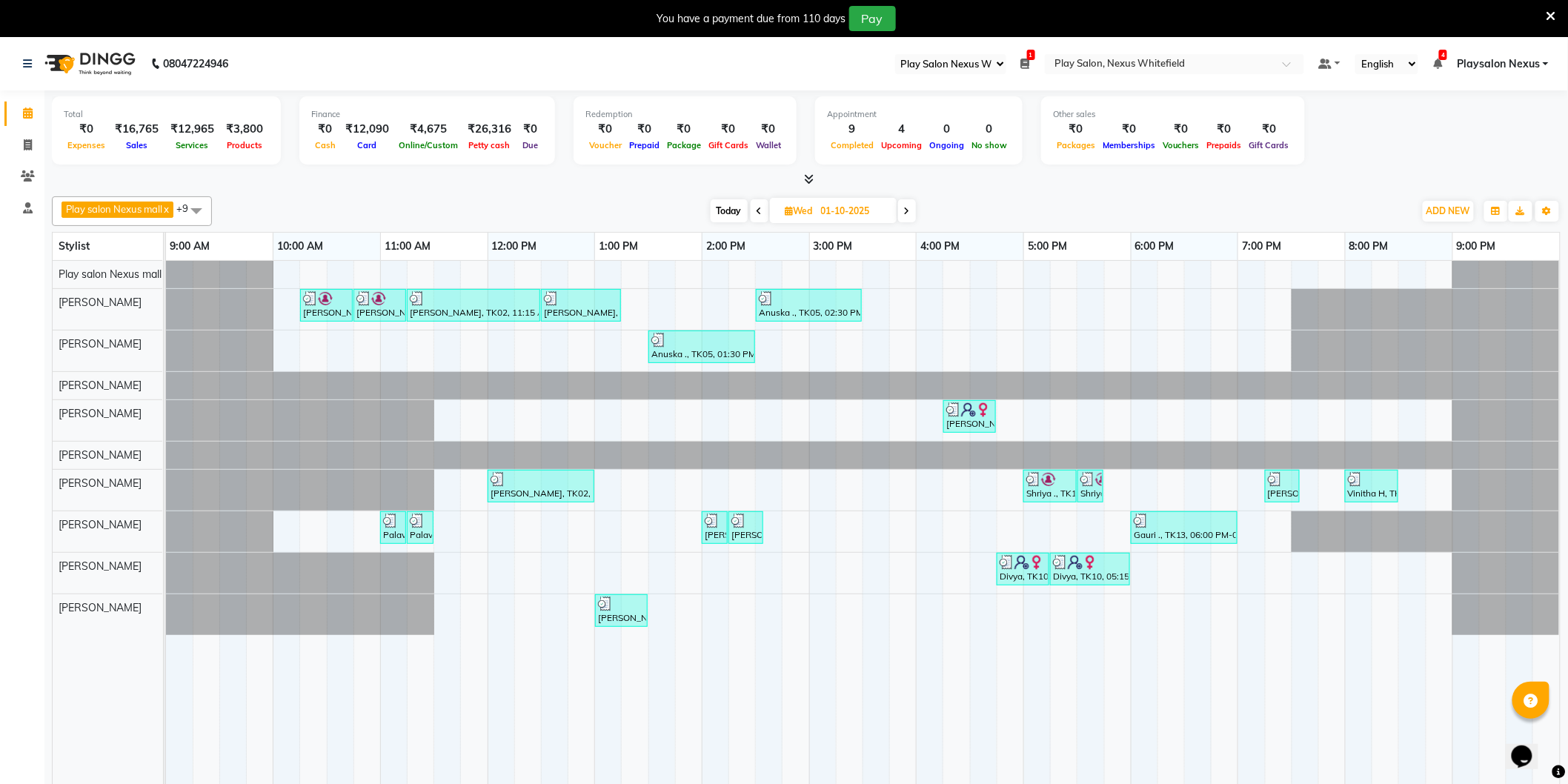
click at [732, 208] on span "Today" at bounding box center [729, 210] width 37 height 23
type input "03-10-2025"
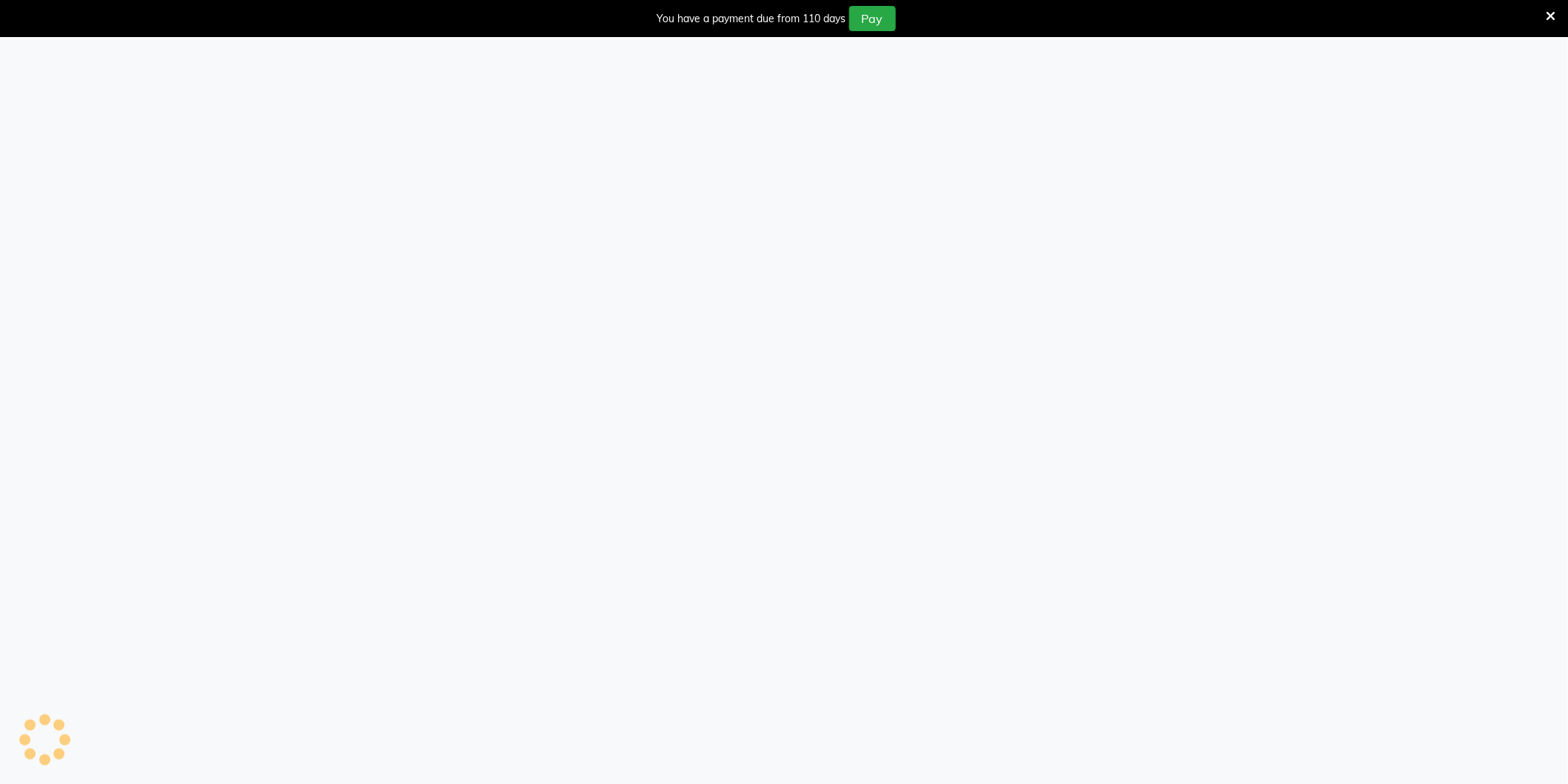
select select "106"
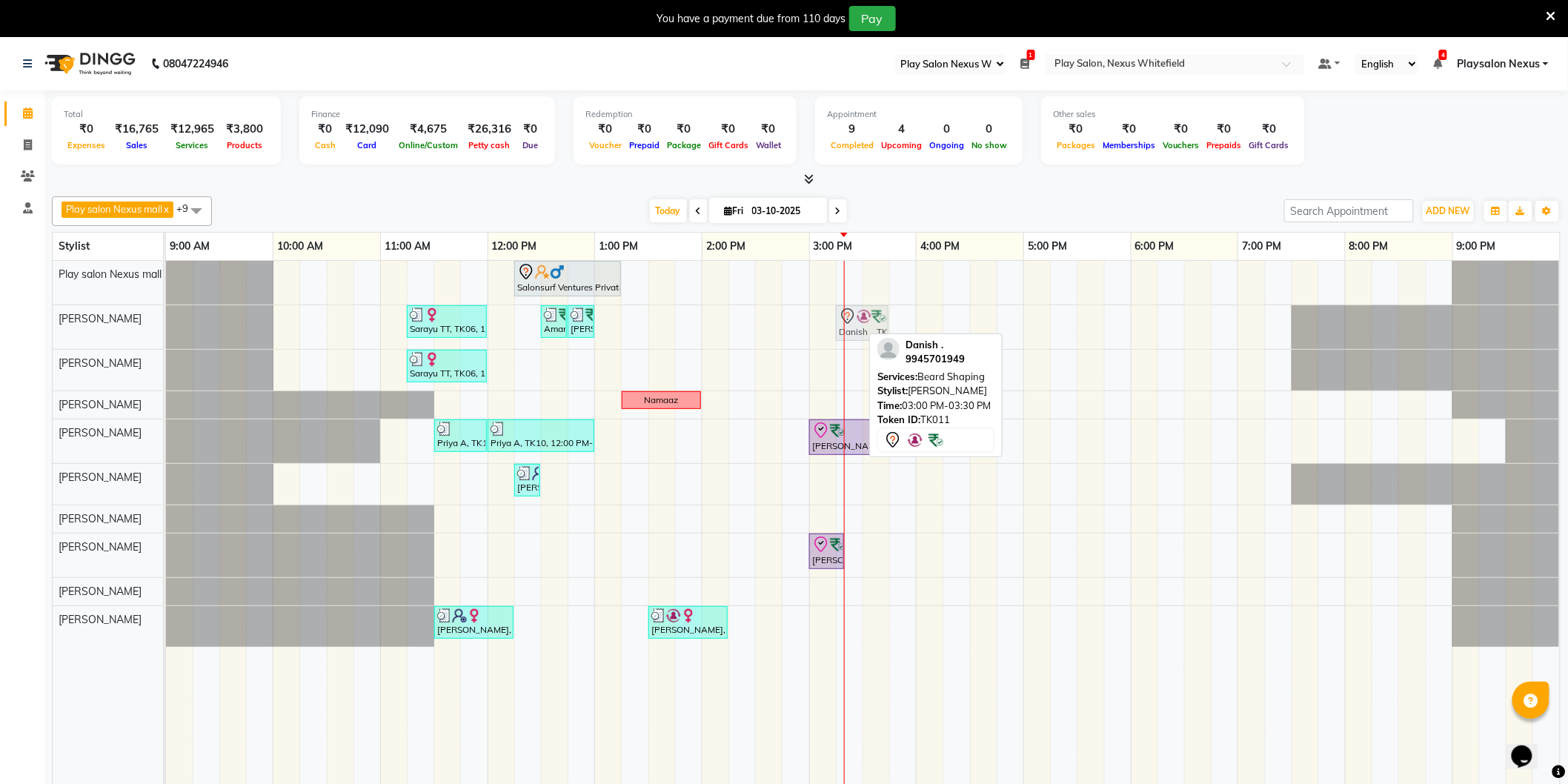
drag, startPoint x: 816, startPoint y: 324, endPoint x: 843, endPoint y: 326, distance: 27.1
click at [166, 326] on div "Sarayu TT, TK06, 11:15 AM-12:00 PM, Hair Cut [DEMOGRAPHIC_DATA] (Senior Stylist…" at bounding box center [166, 328] width 0 height 44
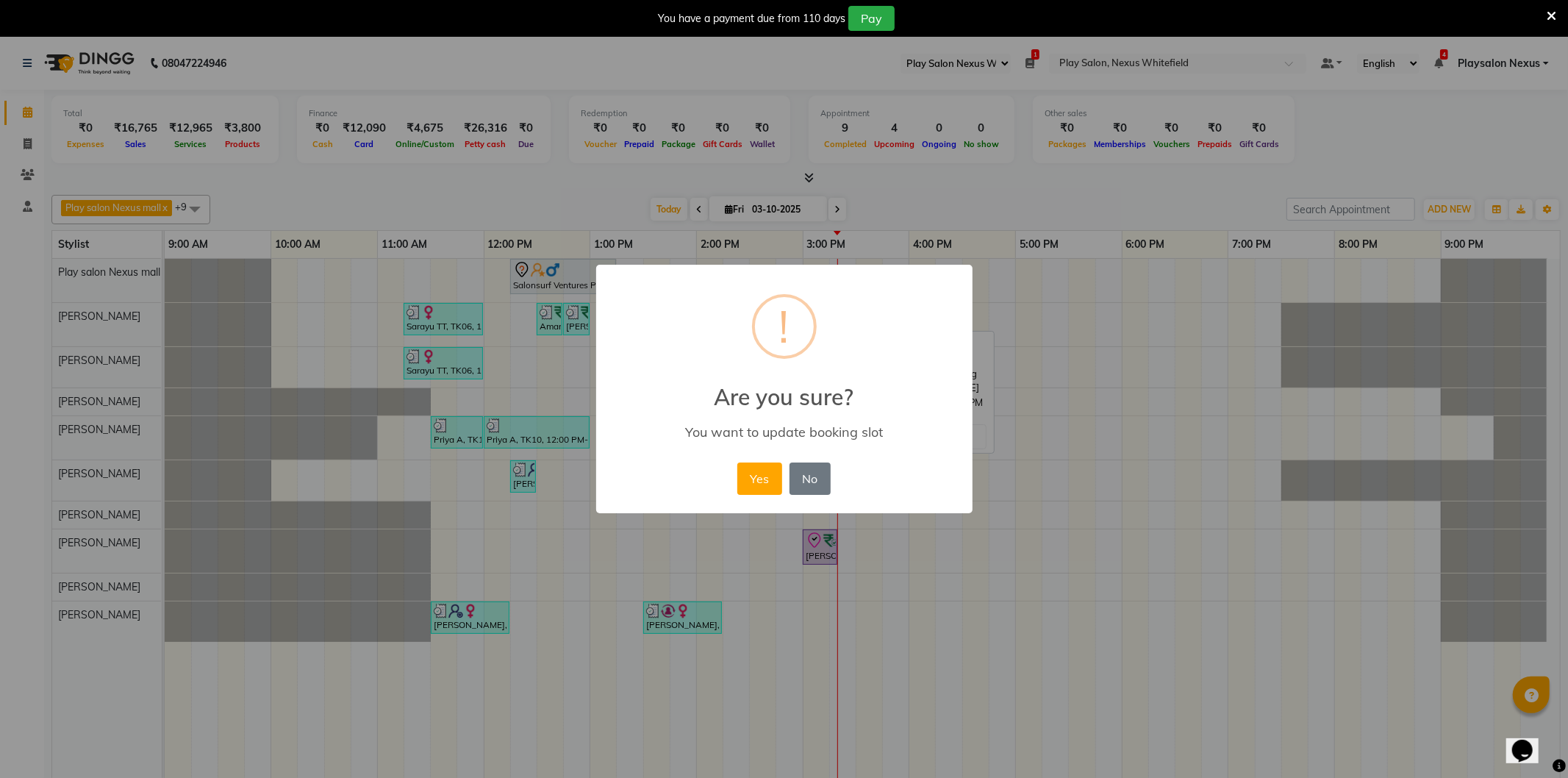
click at [758, 476] on button "Yes" at bounding box center [760, 478] width 45 height 32
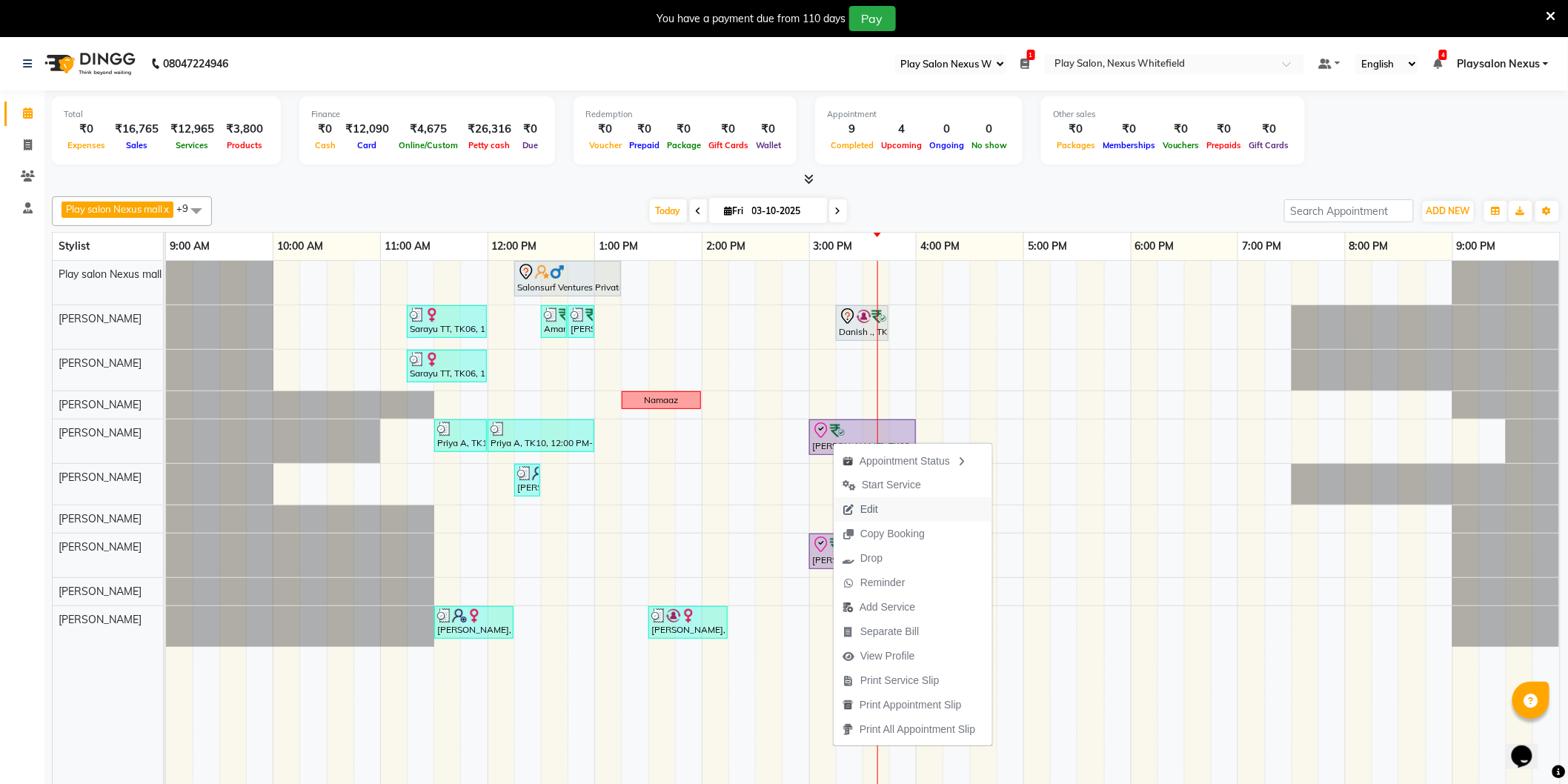
click at [884, 511] on span "Edit" at bounding box center [860, 509] width 53 height 25
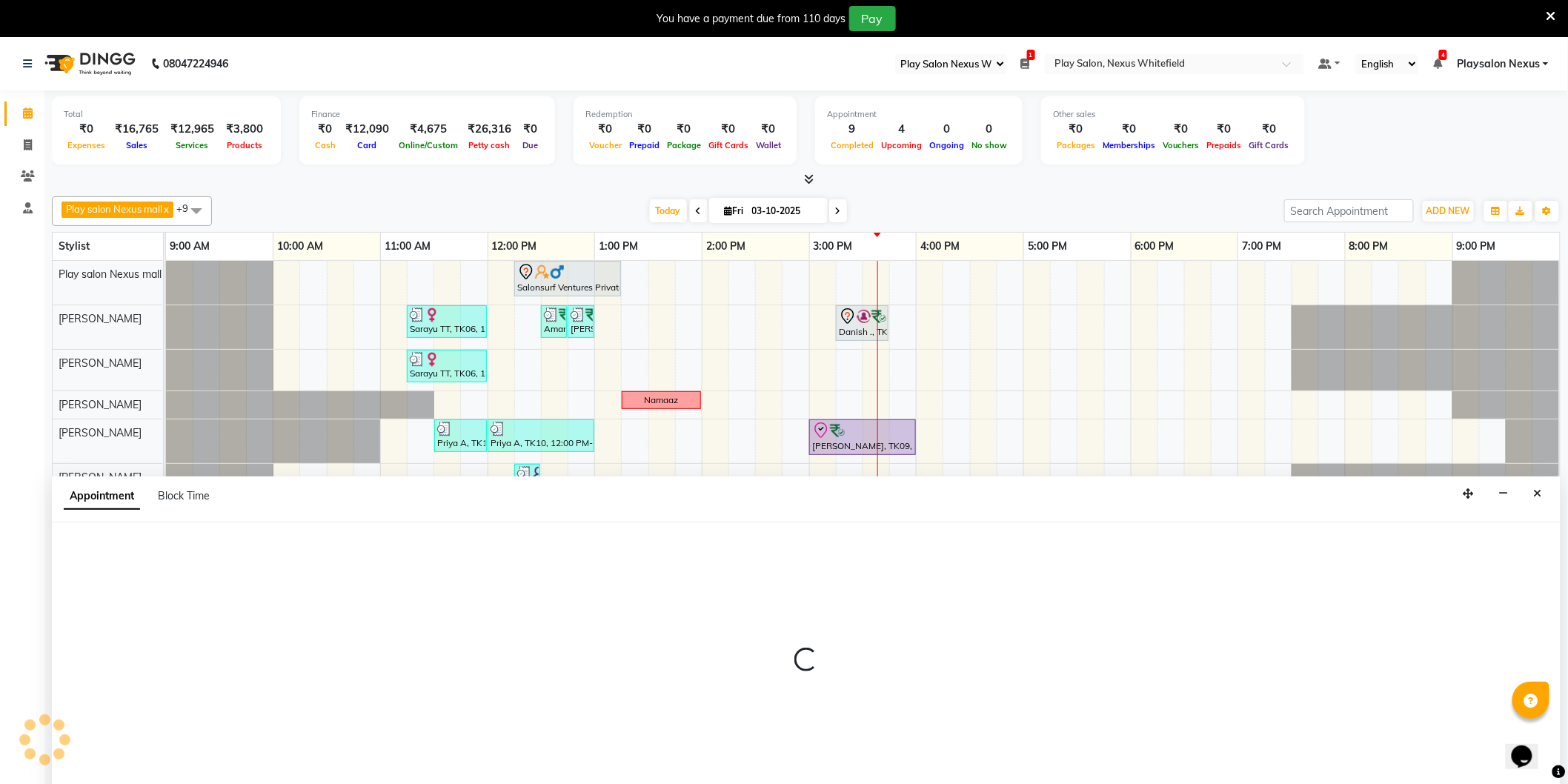
scroll to position [37, 0]
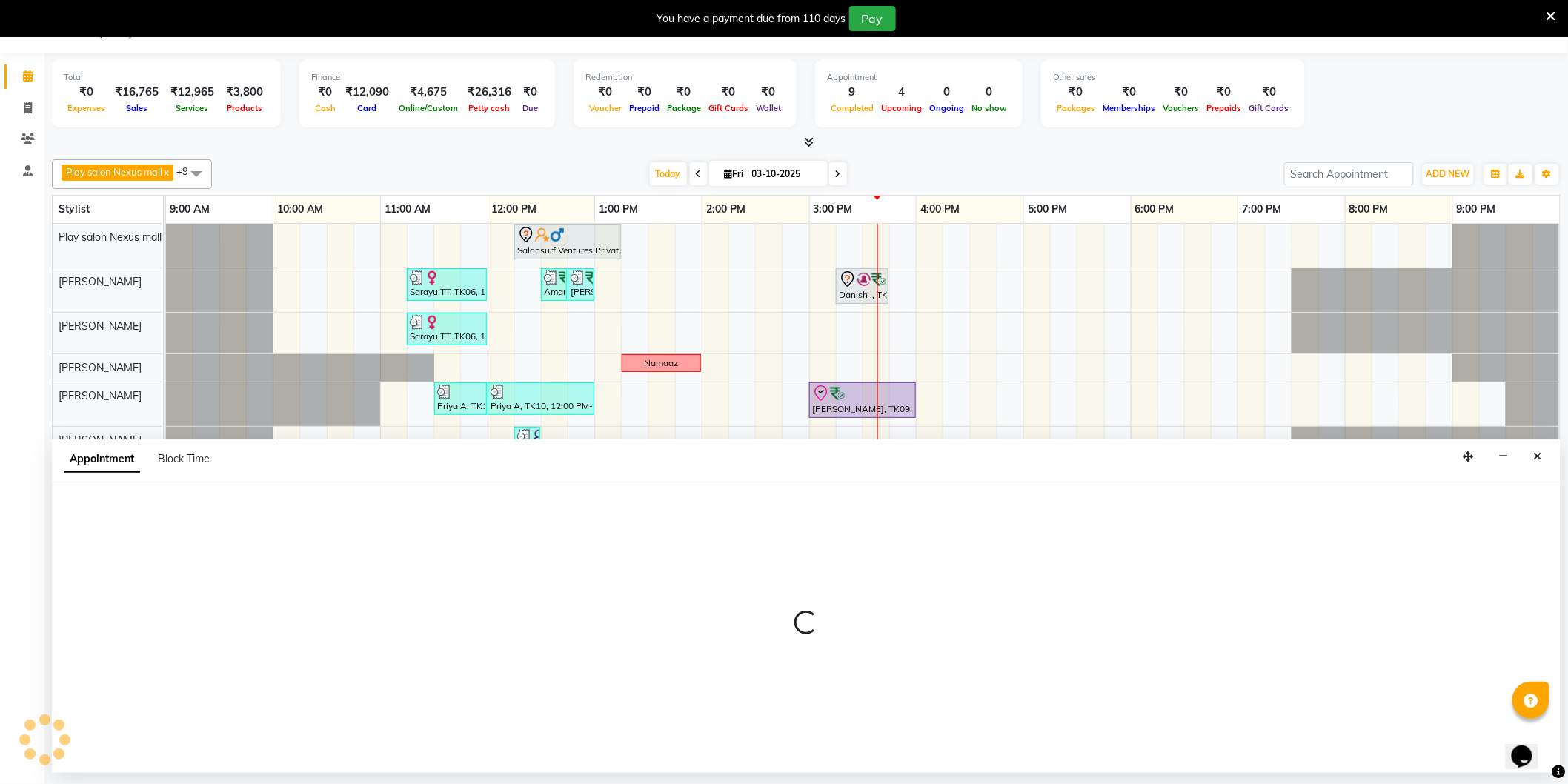
select select "tentative"
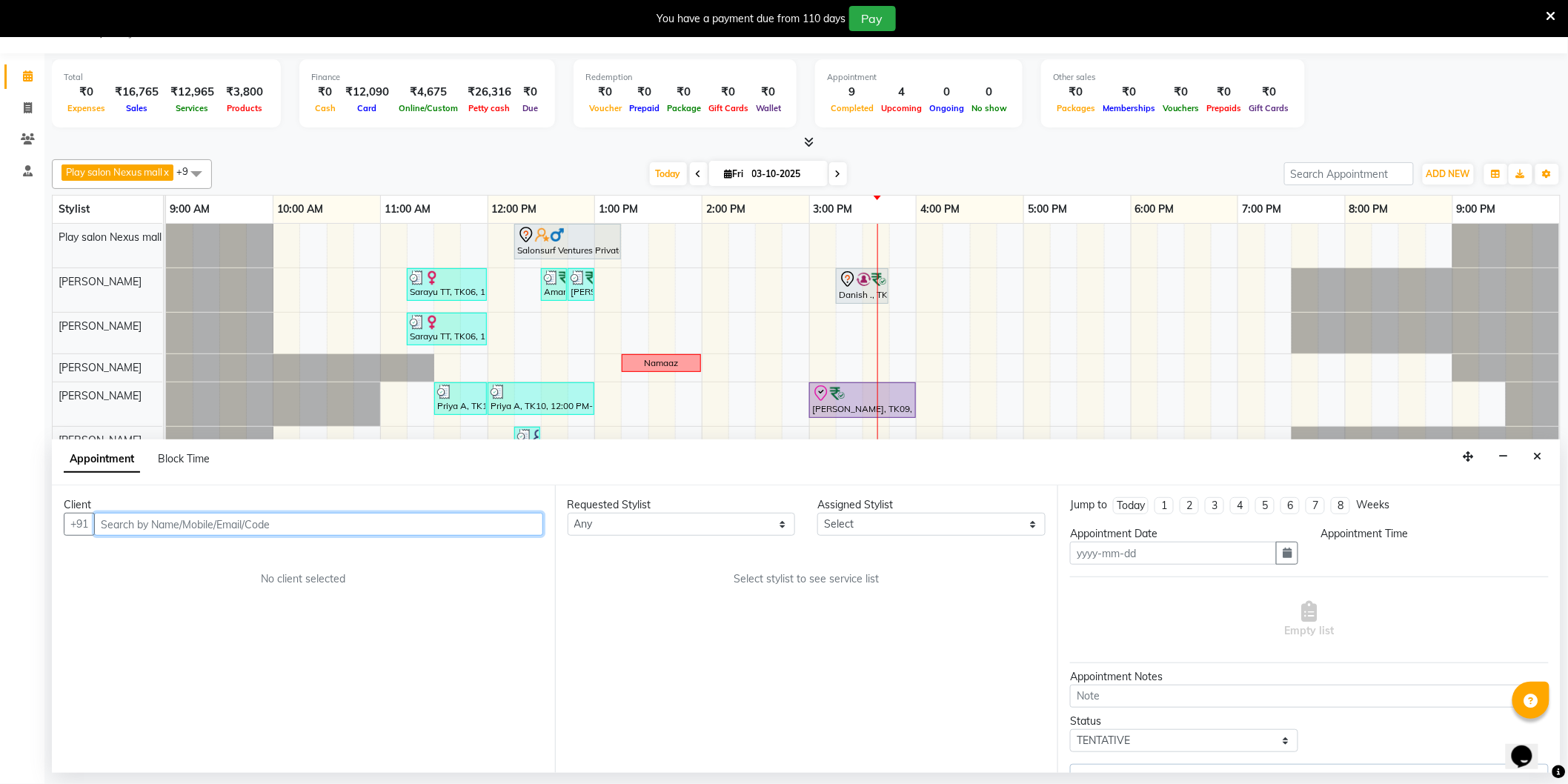
type input "03-10-2025"
select select "check-in"
select select "900"
select select "81398"
select select "4200"
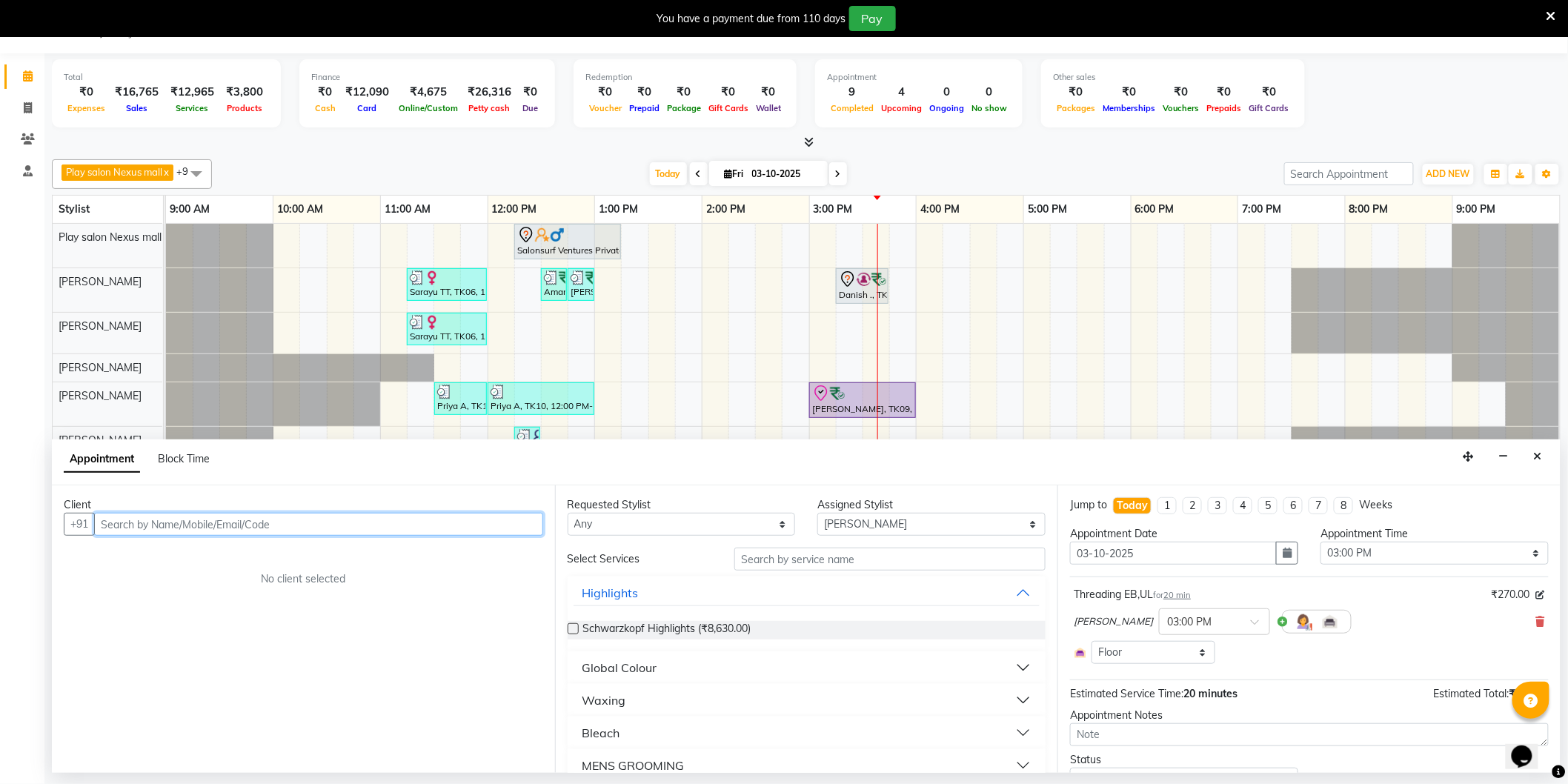
select select "4200"
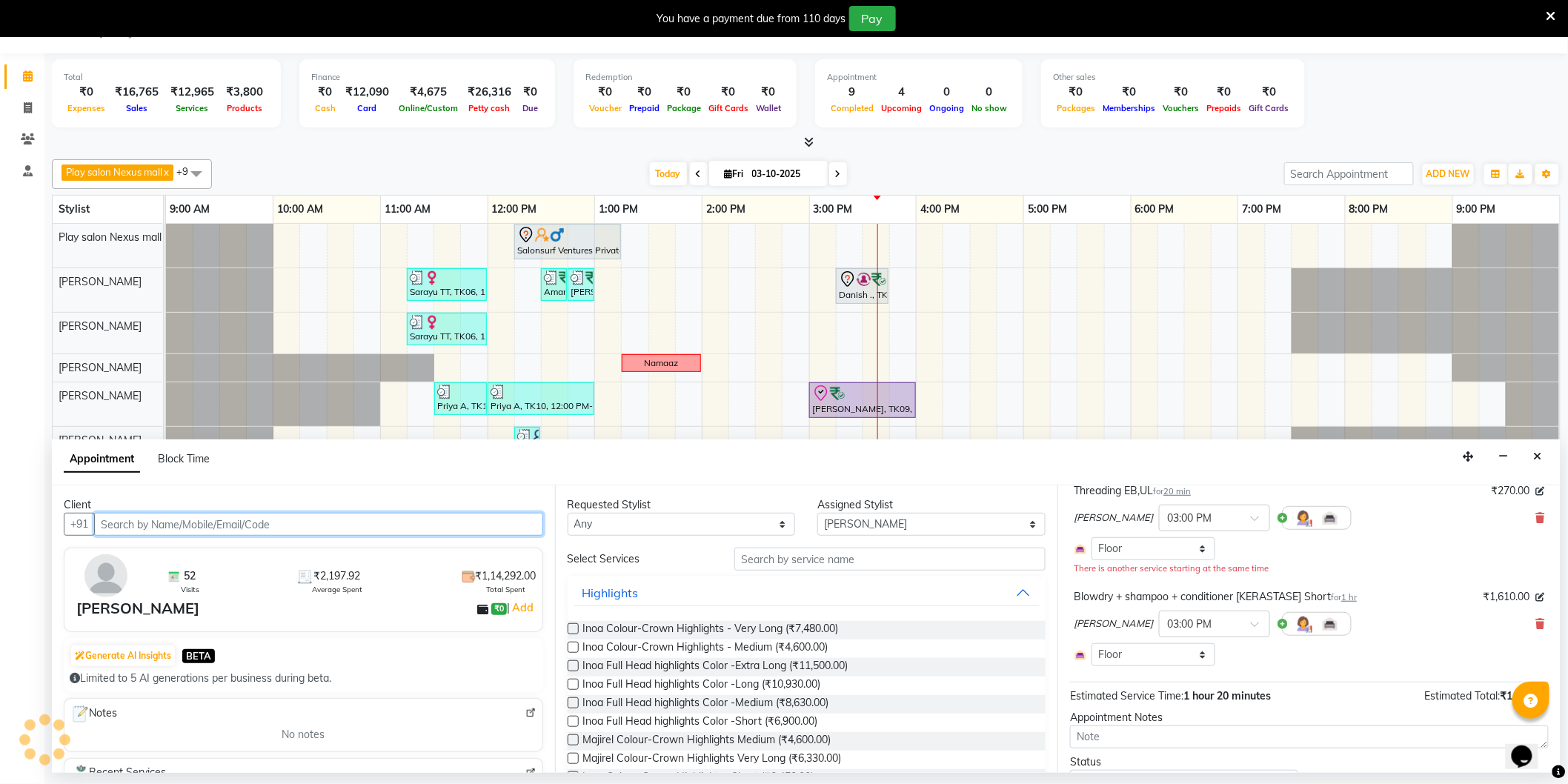
scroll to position [165, 0]
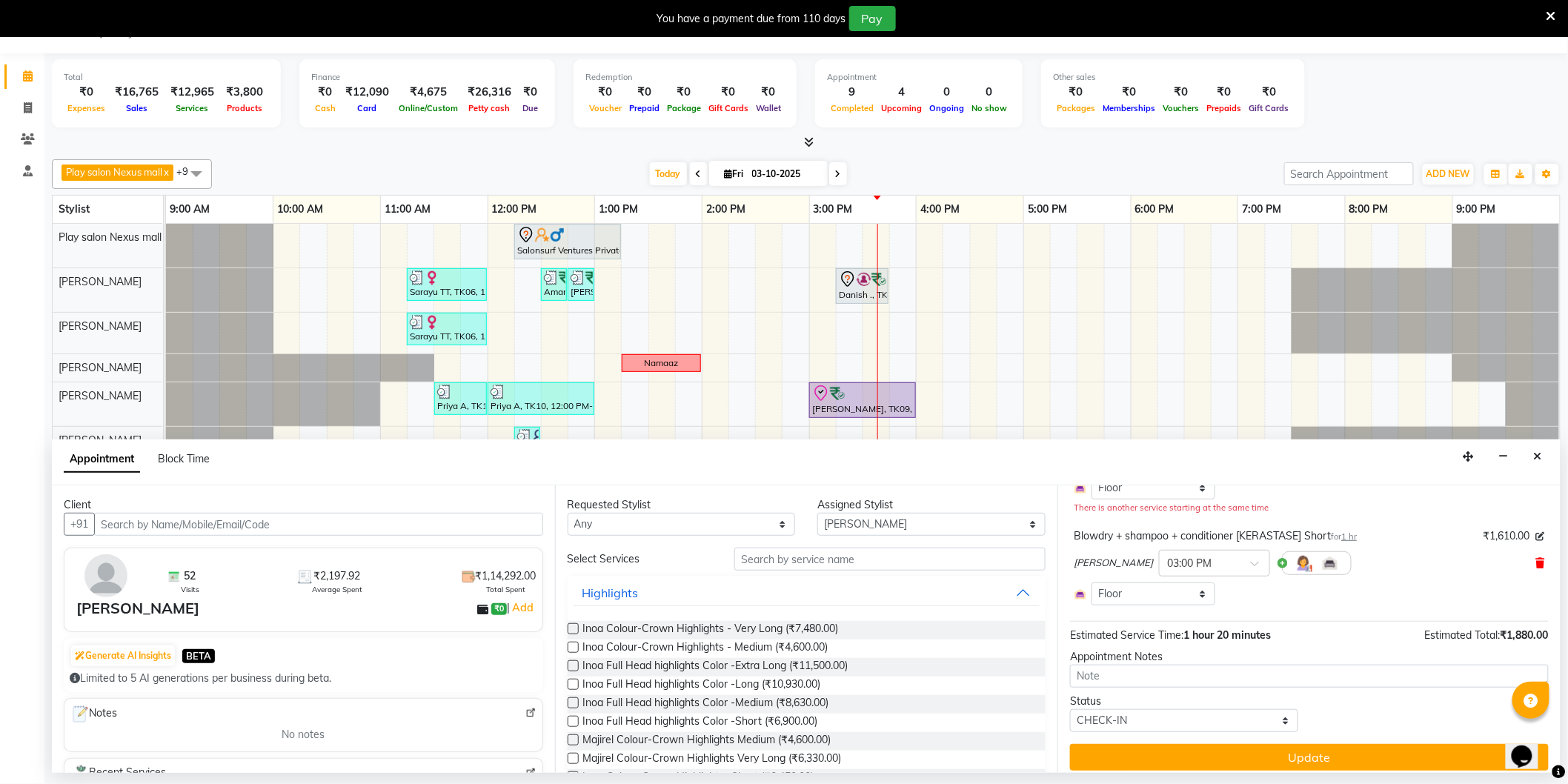
click at [1537, 565] on icon at bounding box center [1541, 563] width 8 height 10
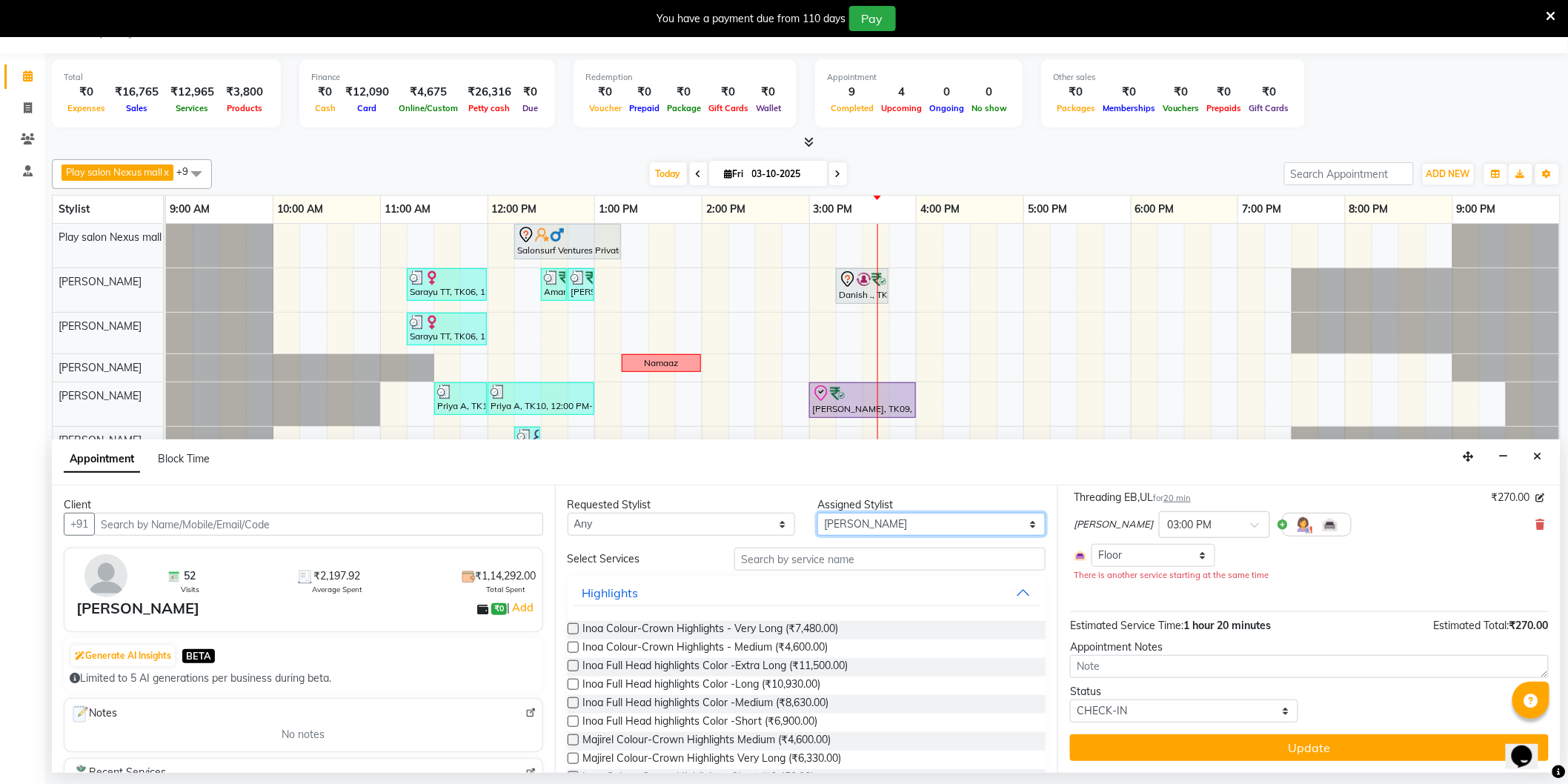
click at [835, 521] on select "Select [PERSON_NAME] Md [PERSON_NAME] [PERSON_NAME] [PERSON_NAME] [PERSON_NAME]…" at bounding box center [931, 524] width 228 height 23
click at [670, 522] on select "Any [PERSON_NAME] Md [PERSON_NAME] [PERSON_NAME] [PERSON_NAME] [PERSON_NAME] [P…" at bounding box center [682, 524] width 228 height 23
select select "81392"
click at [568, 512] on select "Any [PERSON_NAME] Md [PERSON_NAME] [PERSON_NAME] [PERSON_NAME] [PERSON_NAME] [P…" at bounding box center [682, 524] width 228 height 23
select select "81392"
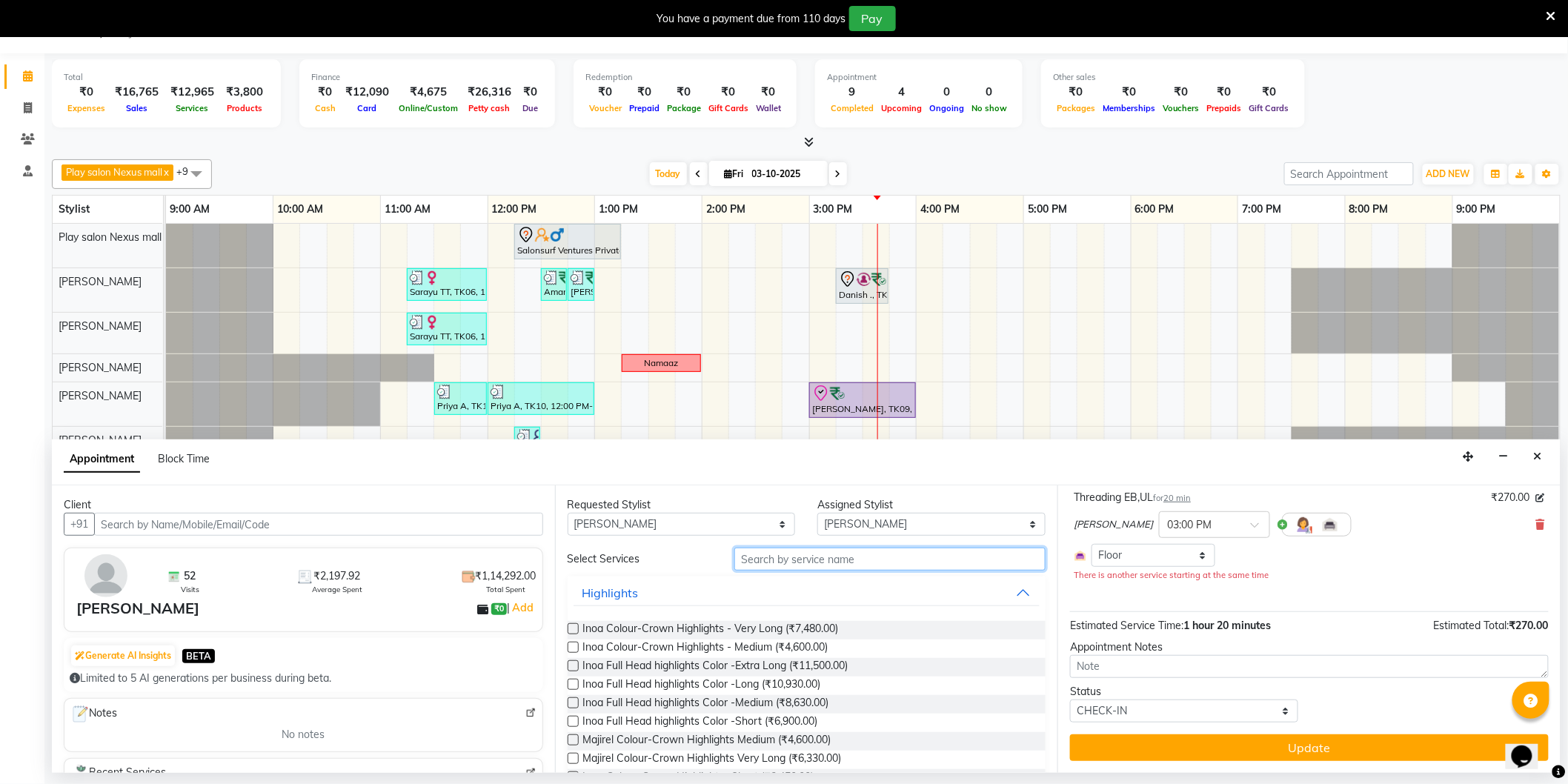
click at [813, 559] on input "text" at bounding box center [890, 558] width 312 height 23
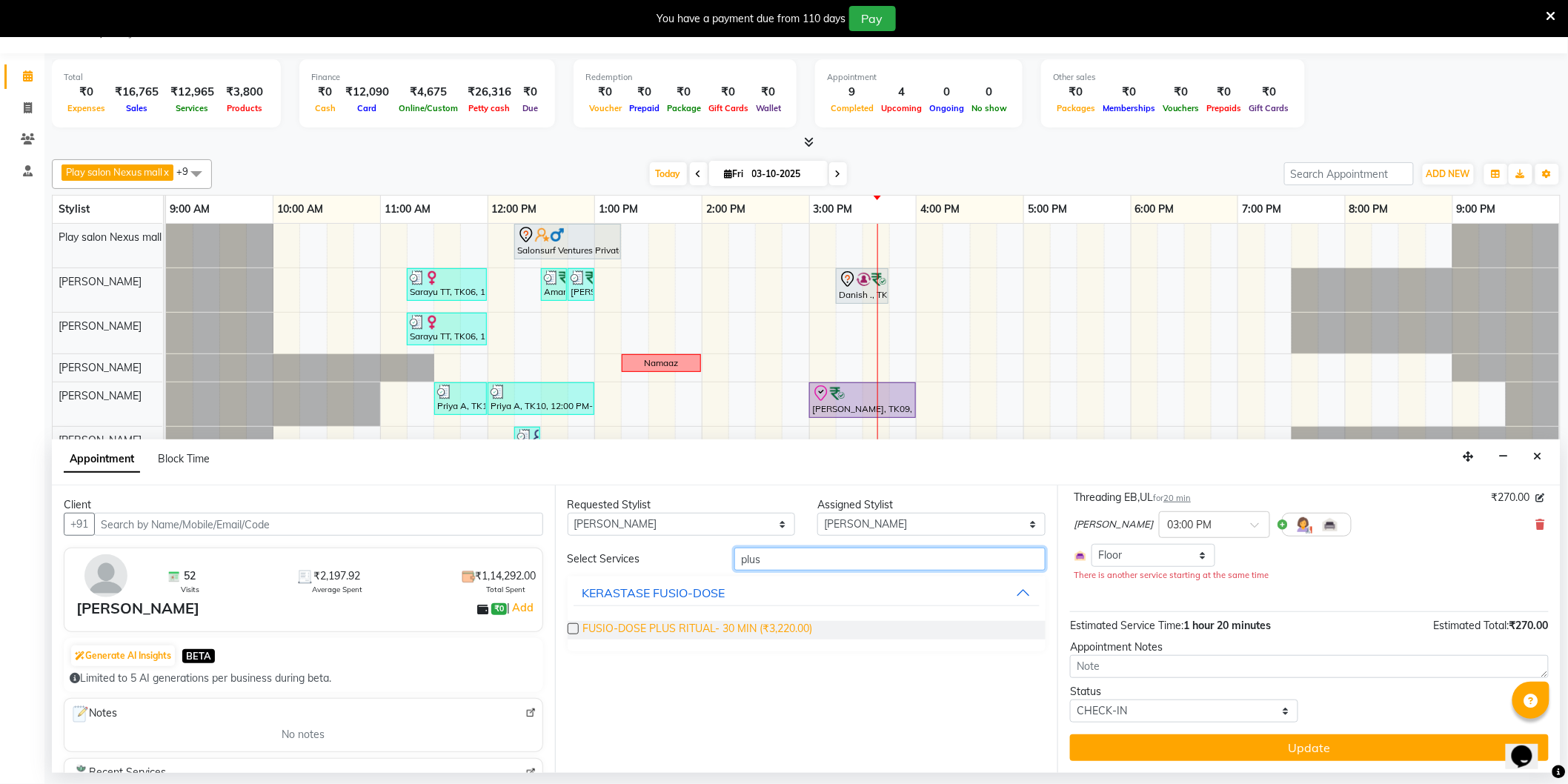
type input "plus"
click at [734, 625] on span "FUSIO-DOSE PLUS RITUAL- 30 MIN (₹3,220.00)" at bounding box center [698, 630] width 230 height 19
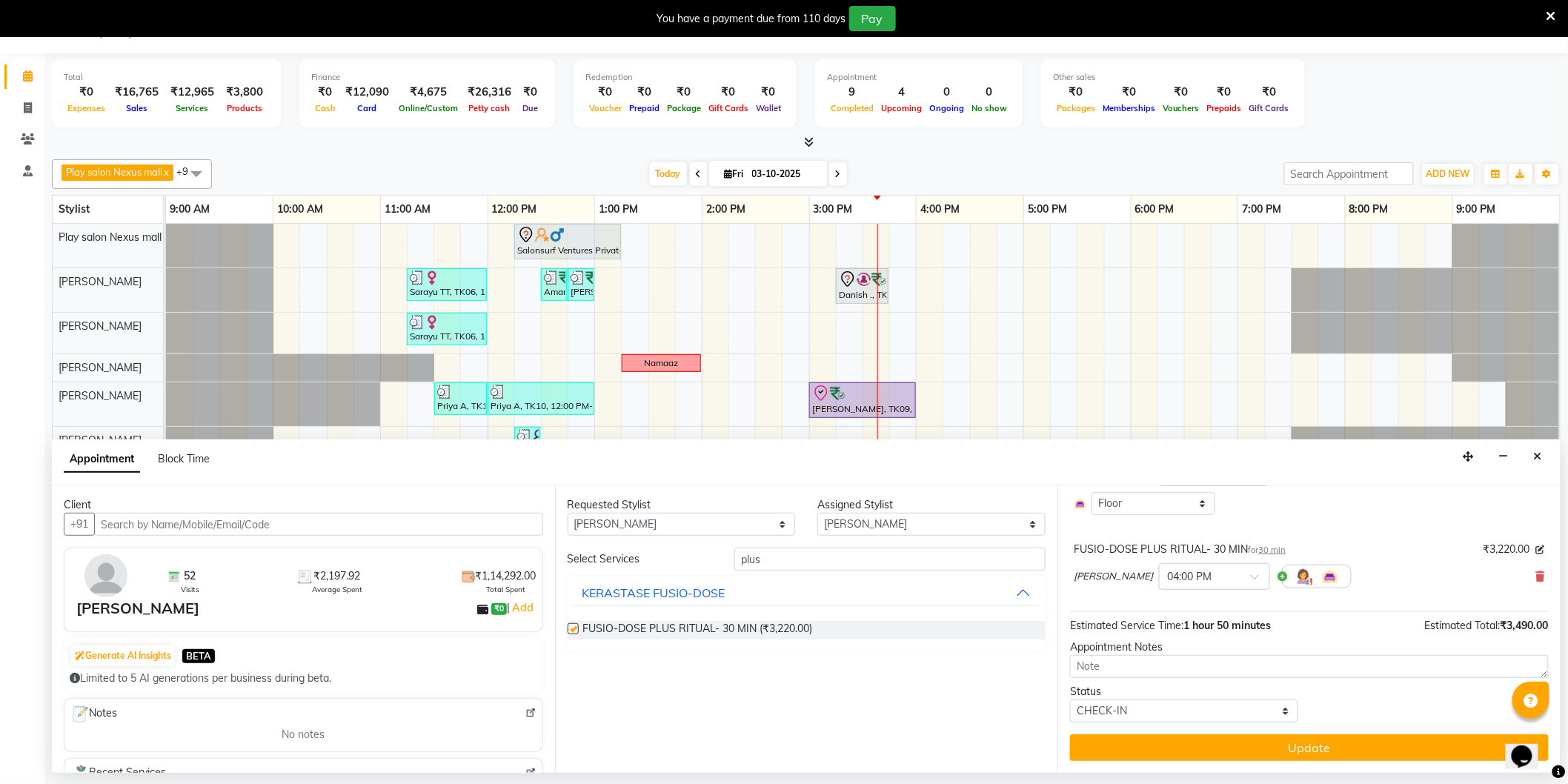
checkbox input "false"
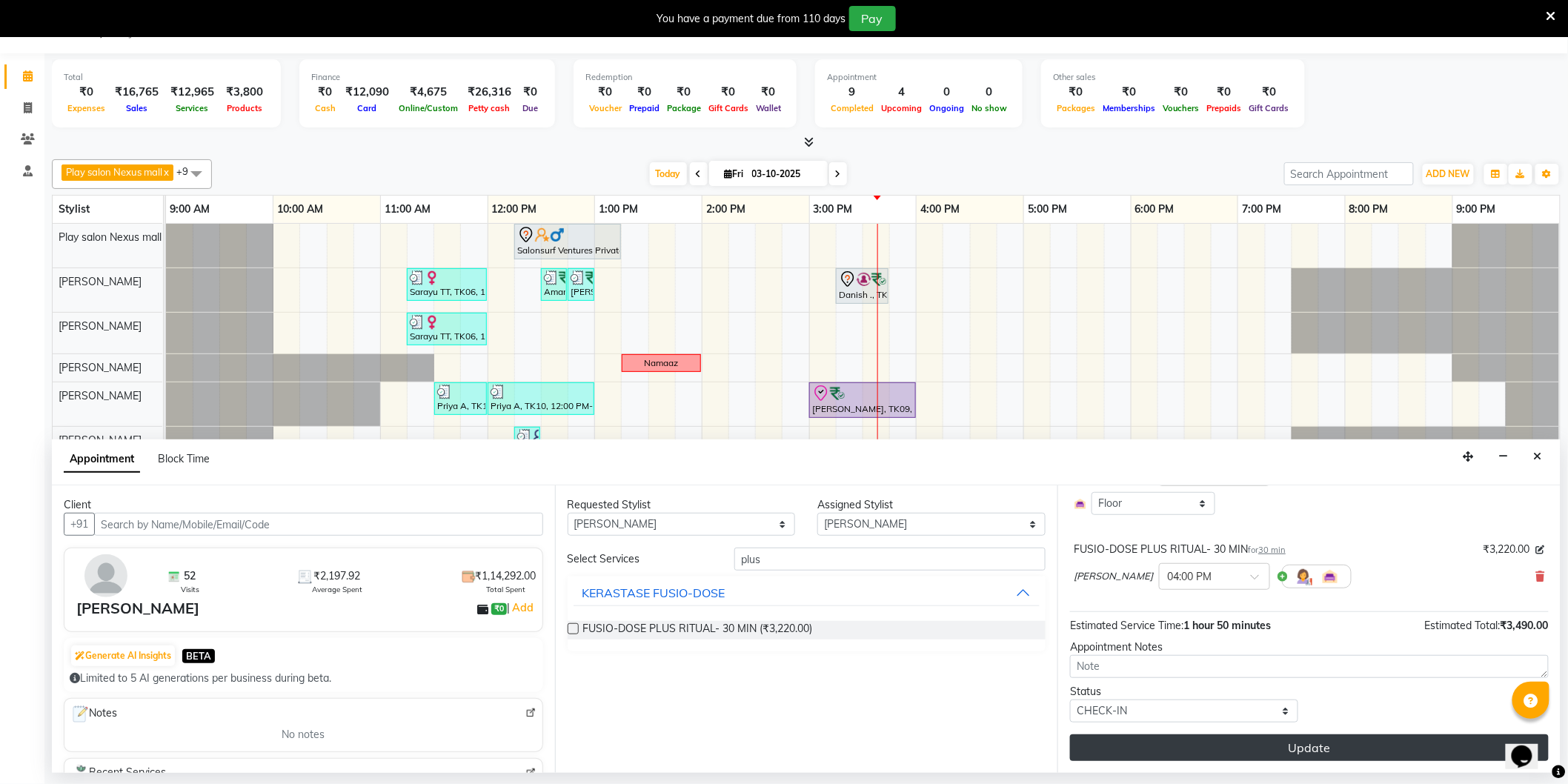
click at [1276, 742] on button "Update" at bounding box center [1310, 747] width 479 height 26
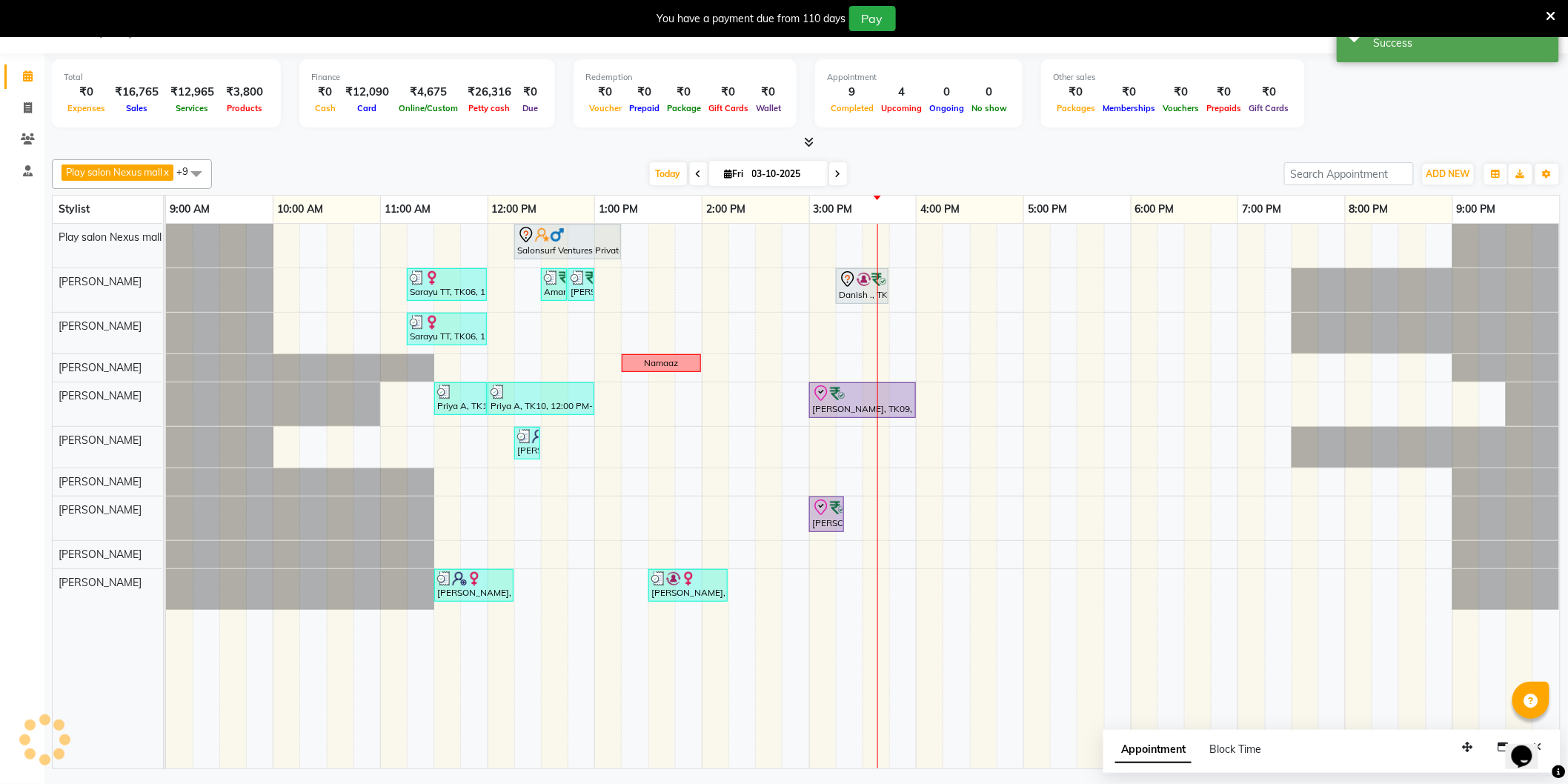
scroll to position [0, 0]
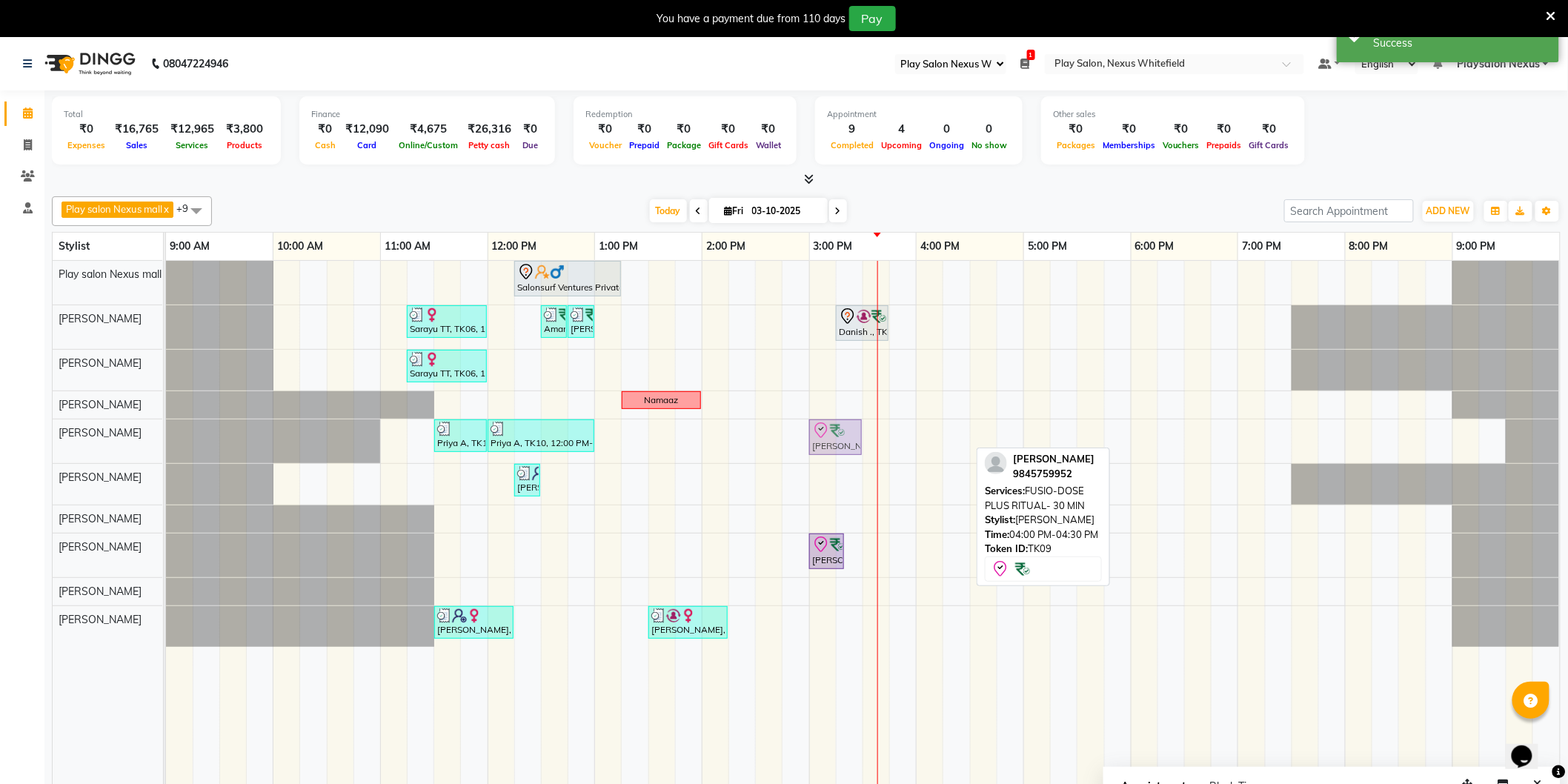
drag, startPoint x: 936, startPoint y: 434, endPoint x: 831, endPoint y: 435, distance: 105.0
click at [166, 435] on div "Priya A, TK10, 11:30 AM-12:00 PM, FUSIO-DOSE PLUS RITUAL- 30 MIN Priya A, TK10,…" at bounding box center [166, 441] width 0 height 44
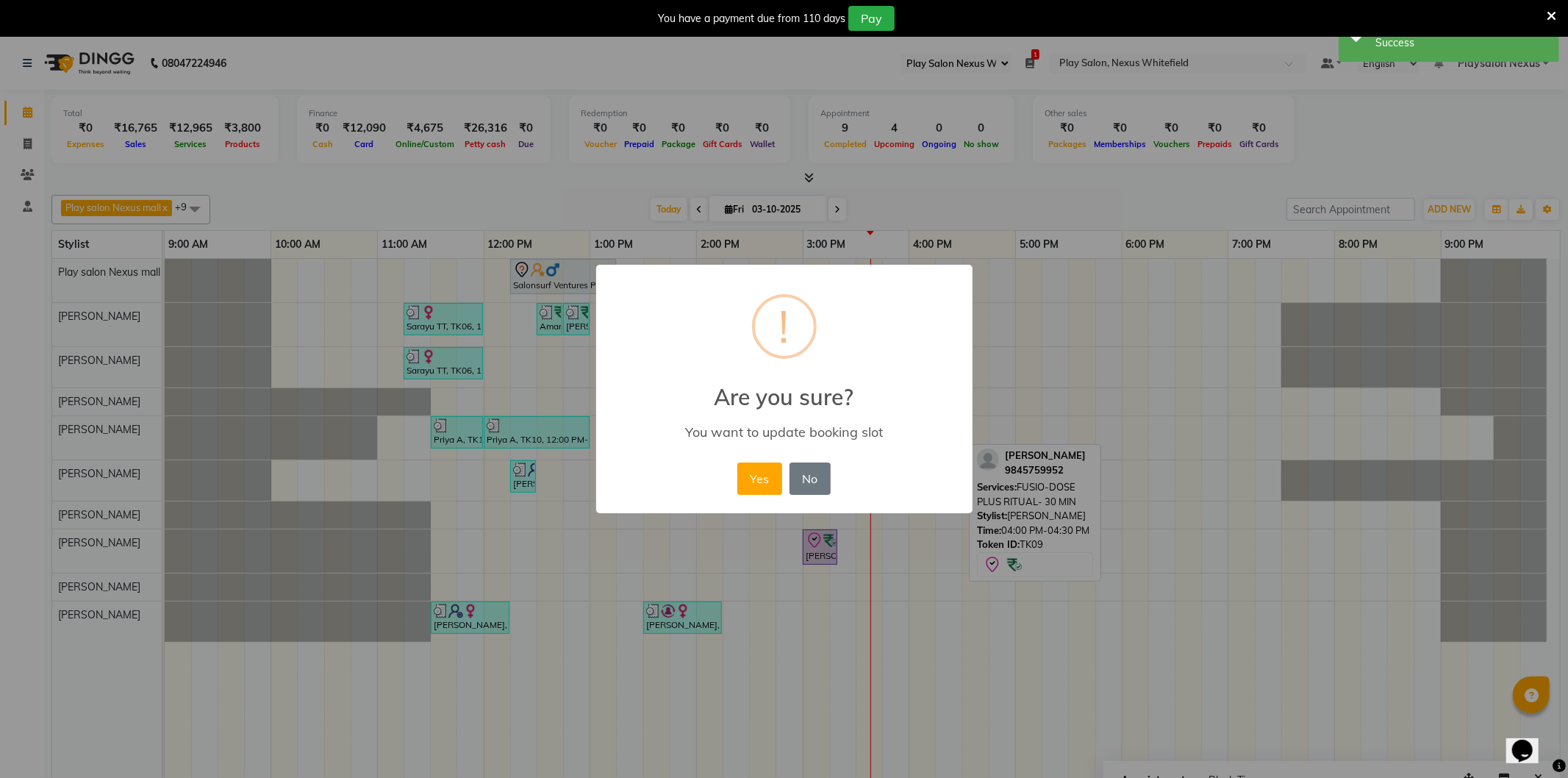
drag, startPoint x: 760, startPoint y: 477, endPoint x: 842, endPoint y: 444, distance: 88.4
click at [761, 476] on button "Yes" at bounding box center [760, 478] width 45 height 32
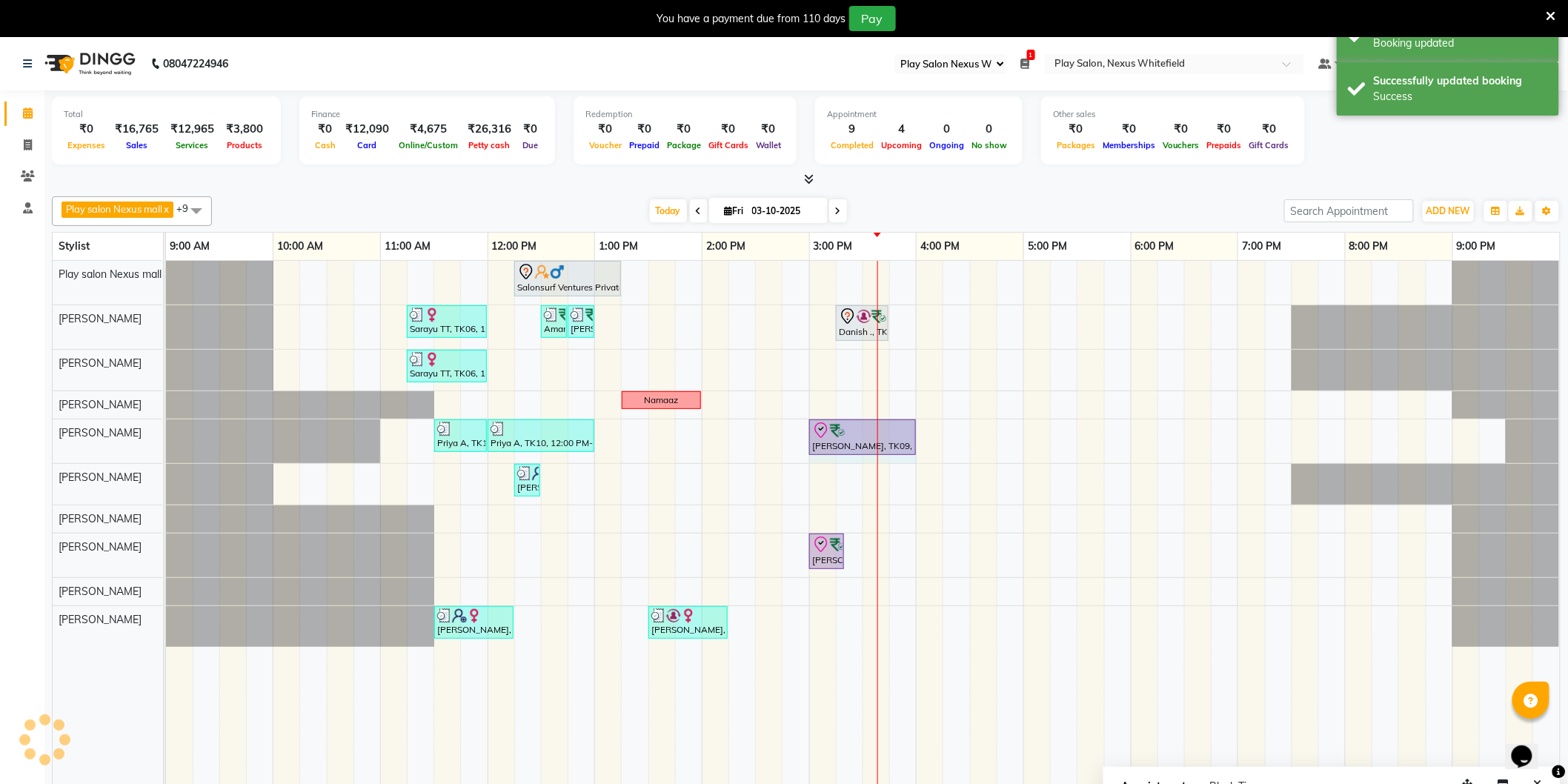
drag, startPoint x: 860, startPoint y: 432, endPoint x: 893, endPoint y: 429, distance: 33.1
click at [166, 429] on div "Priya A, TK10, 11:30 AM-12:00 PM, FUSIO-DOSE PLUS RITUAL- 30 MIN Priya A, TK10,…" at bounding box center [166, 441] width 0 height 44
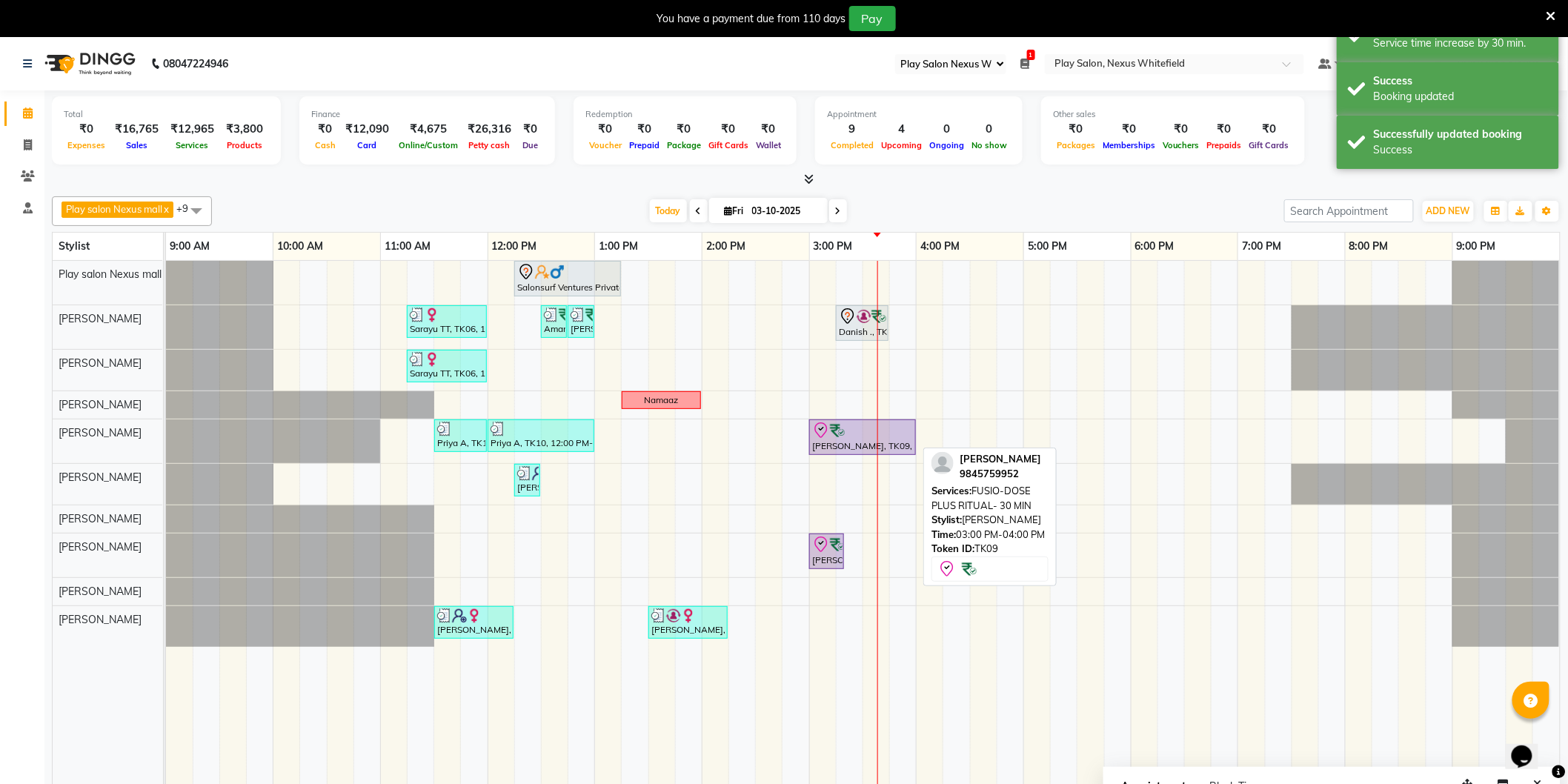
click at [828, 446] on div "[PERSON_NAME], TK09, 03:00 PM-04:00 PM, FUSIO-DOSE PLUS RITUAL- 30 MIN" at bounding box center [863, 437] width 104 height 31
click at [838, 430] on img at bounding box center [837, 429] width 14 height 14
select select "8"
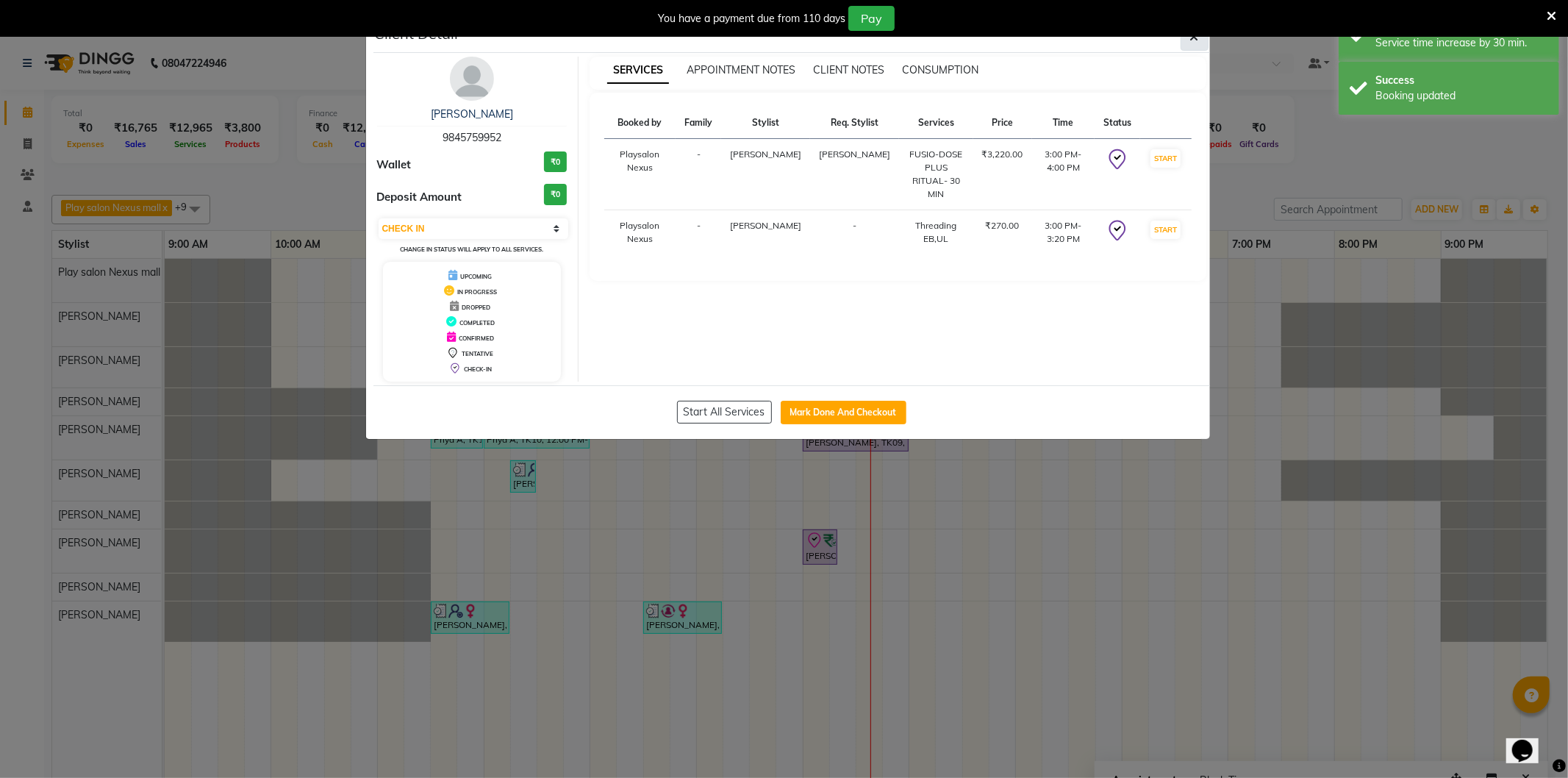
click at [1192, 43] on button "button" at bounding box center [1194, 36] width 28 height 28
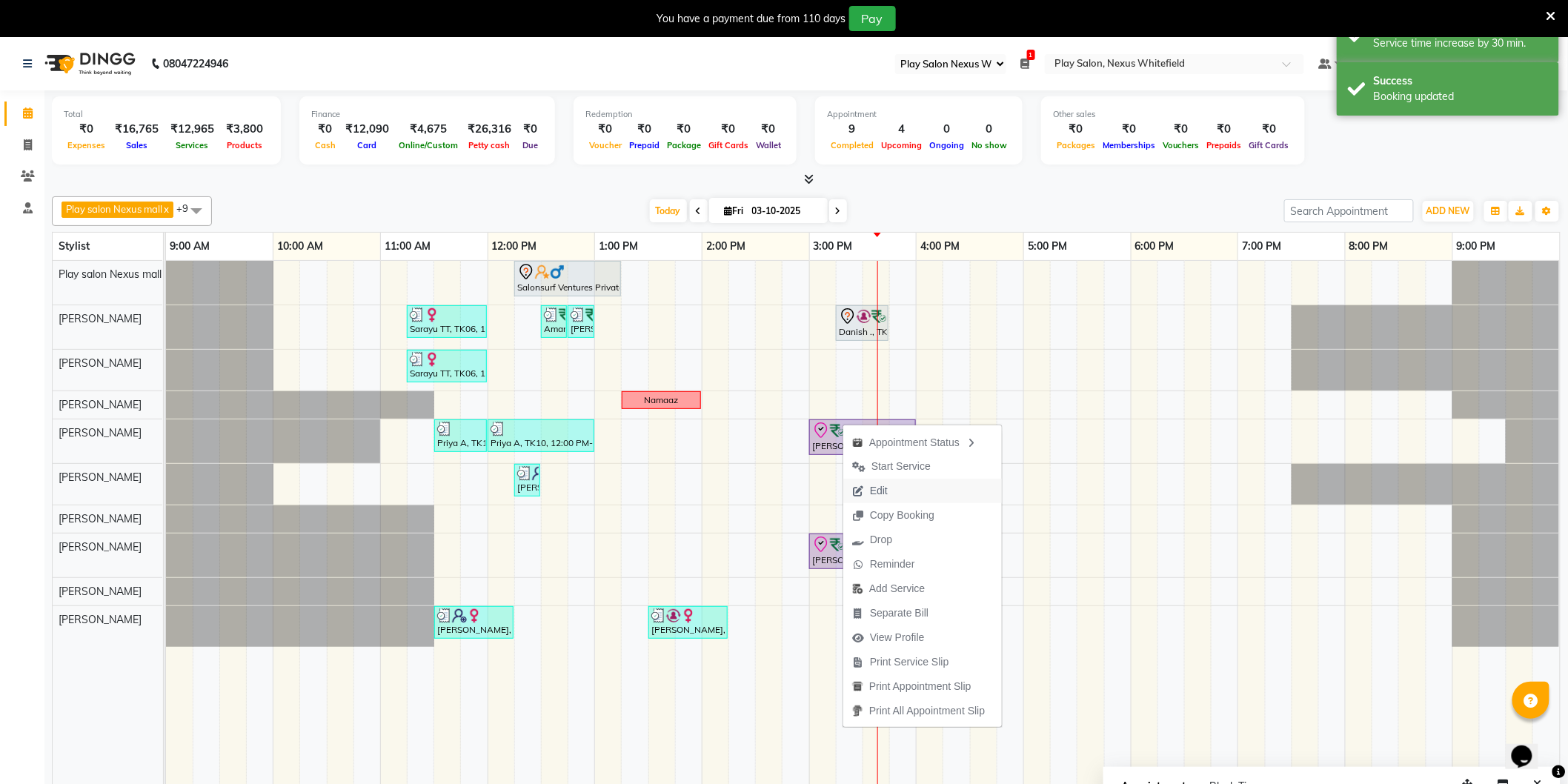
click at [884, 484] on span "Edit" at bounding box center [879, 490] width 18 height 15
select select "check-in"
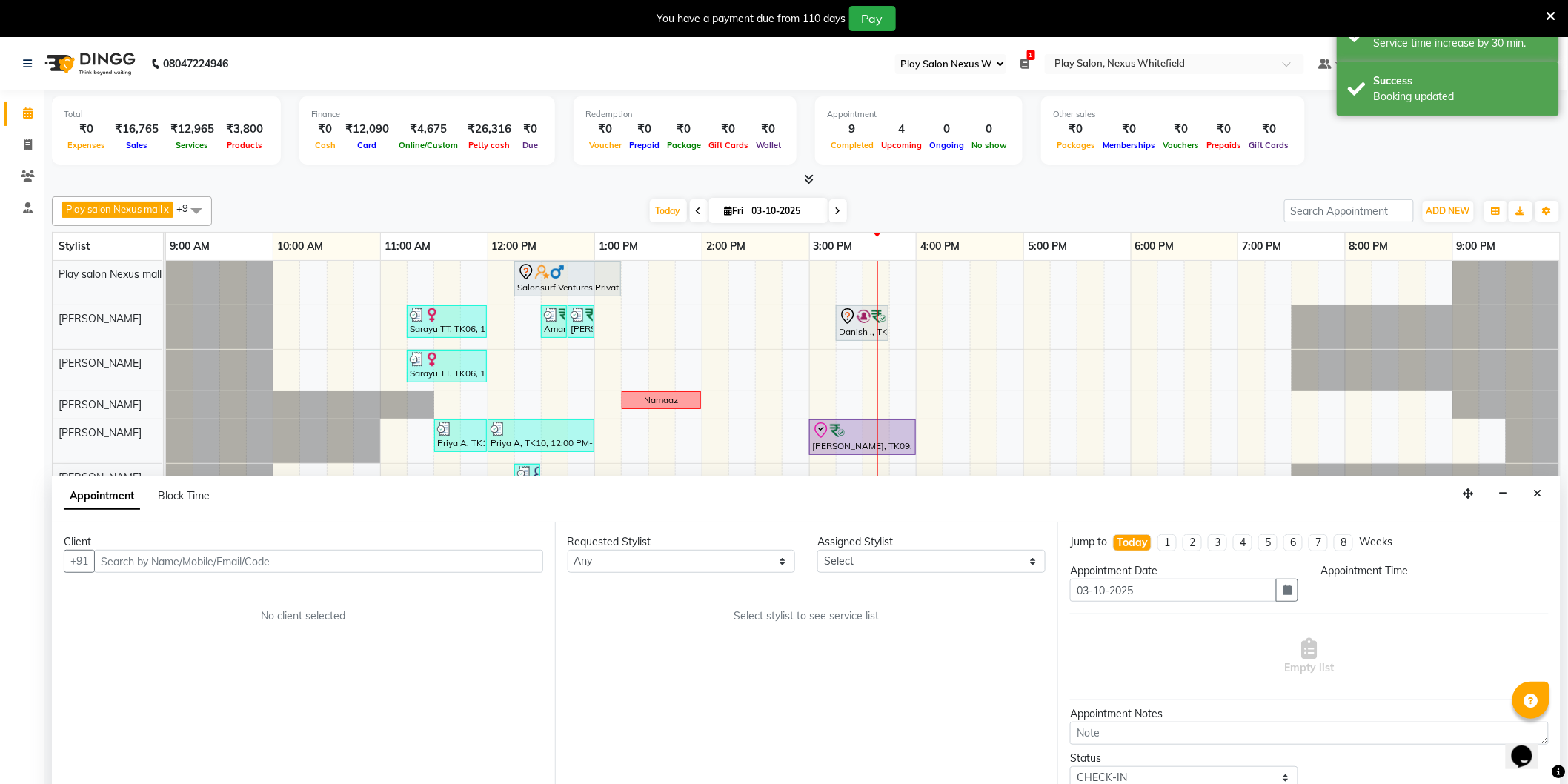
scroll to position [37, 0]
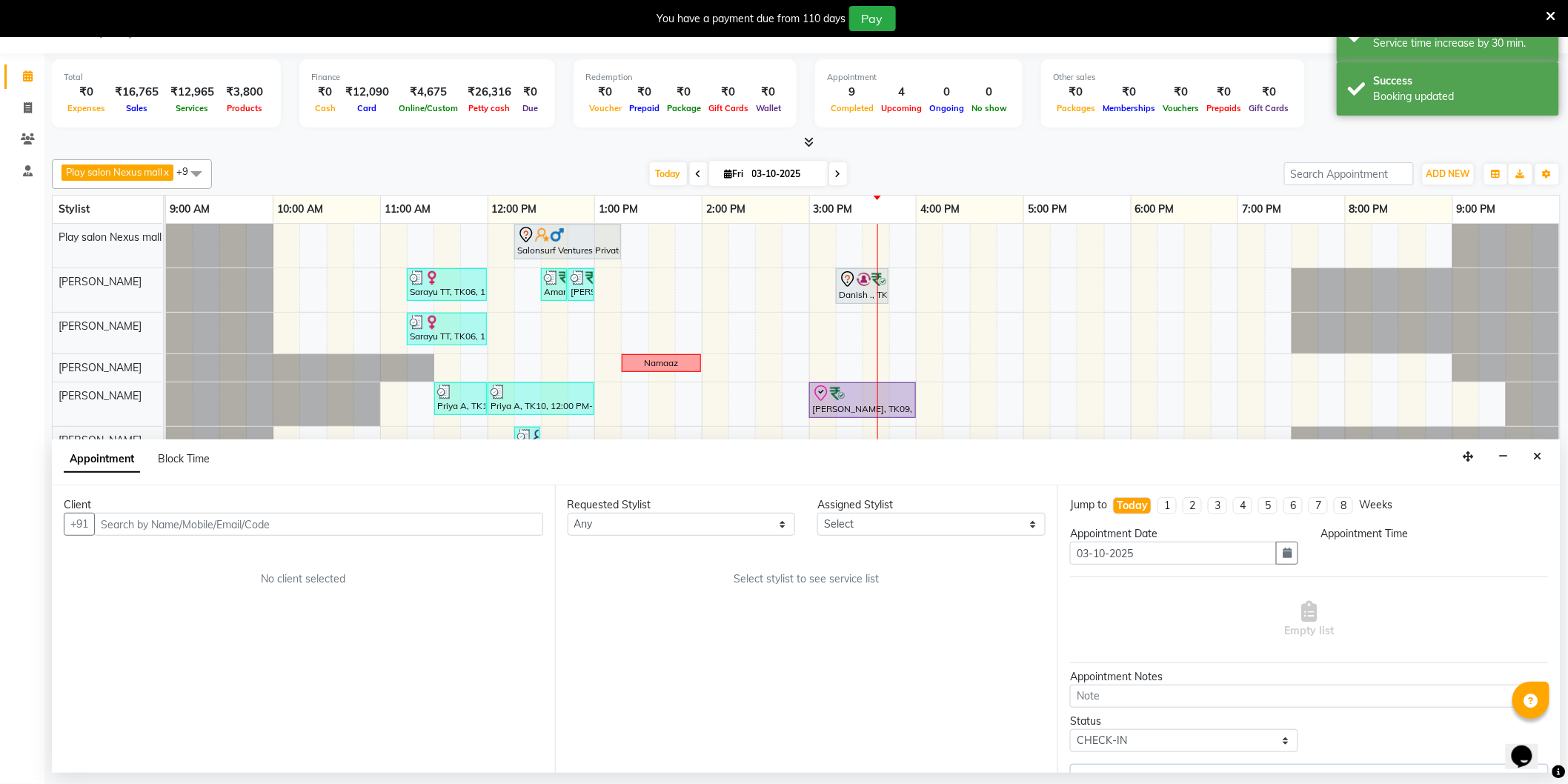
select select "81398"
select select "900"
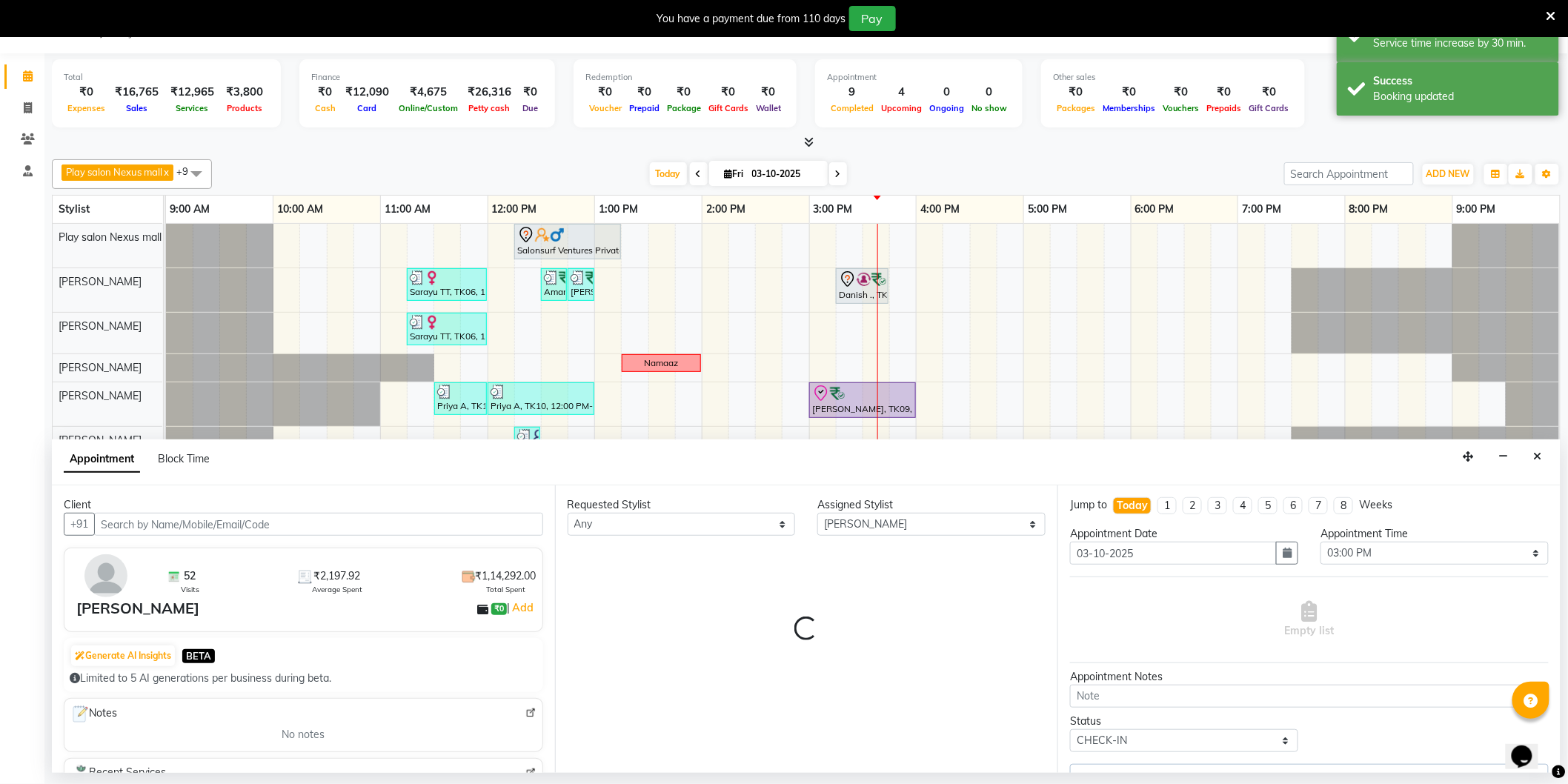
select select "4200"
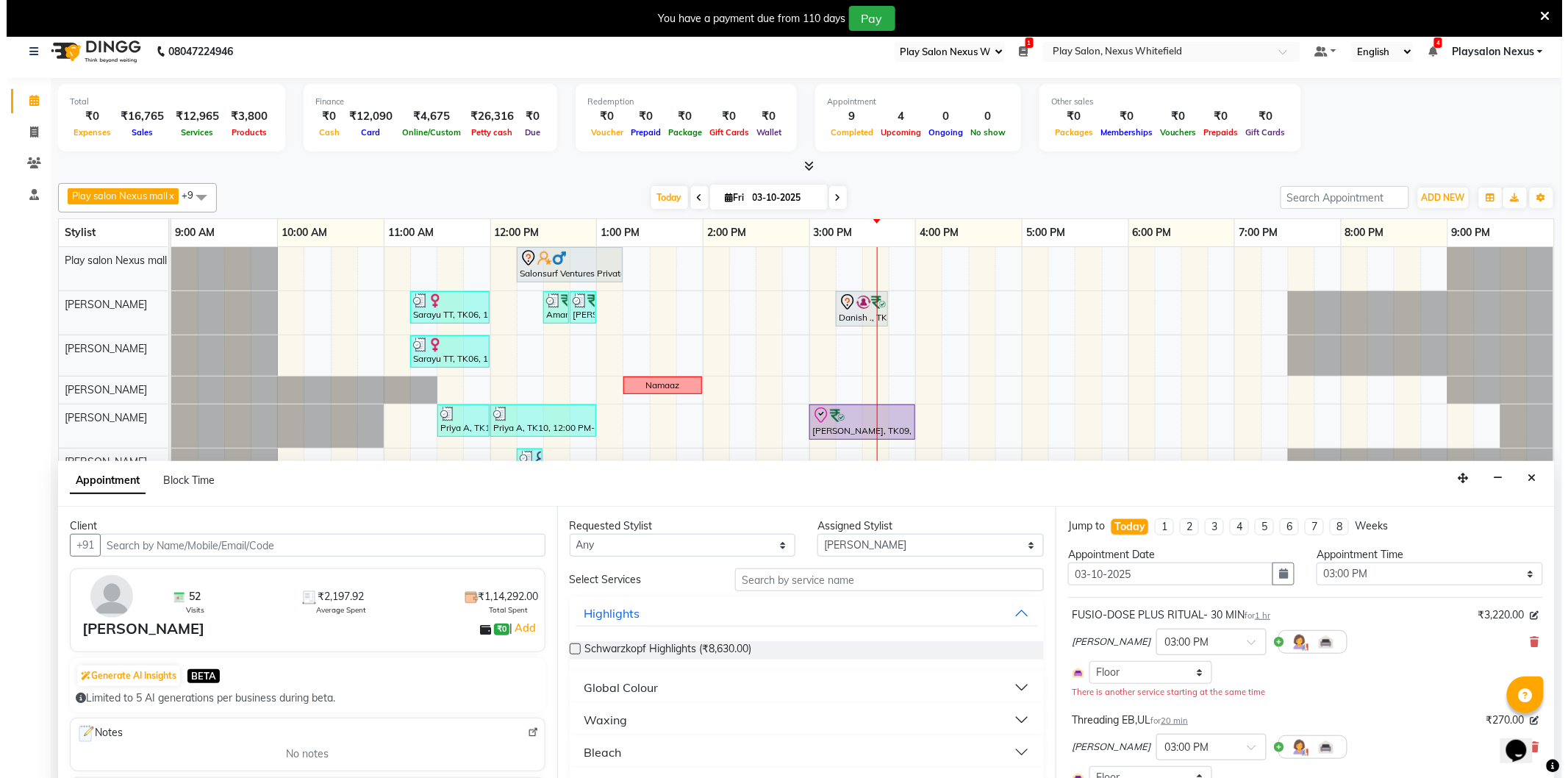
scroll to position [0, 0]
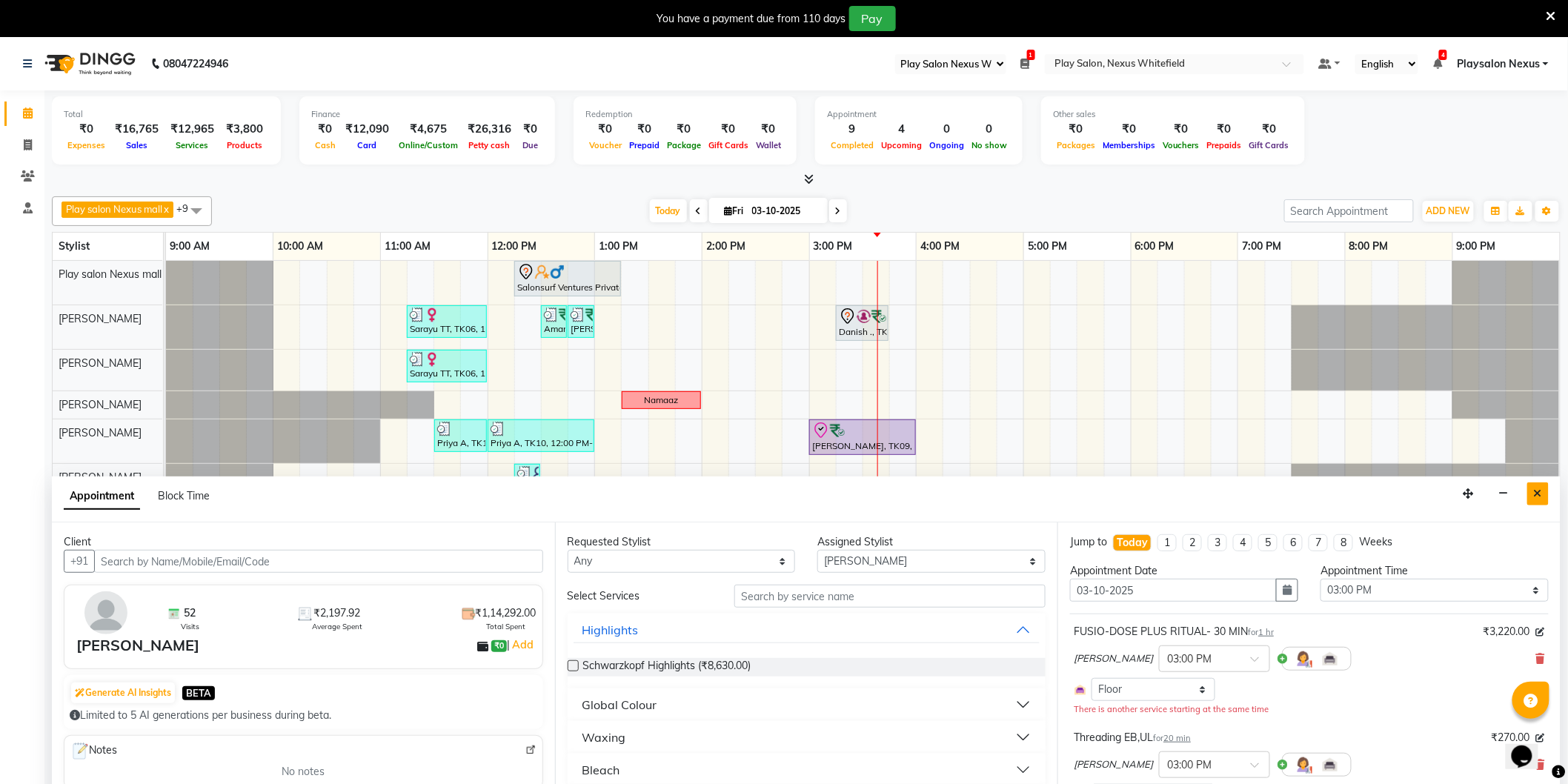
click at [1539, 492] on icon "Close" at bounding box center [1538, 493] width 8 height 10
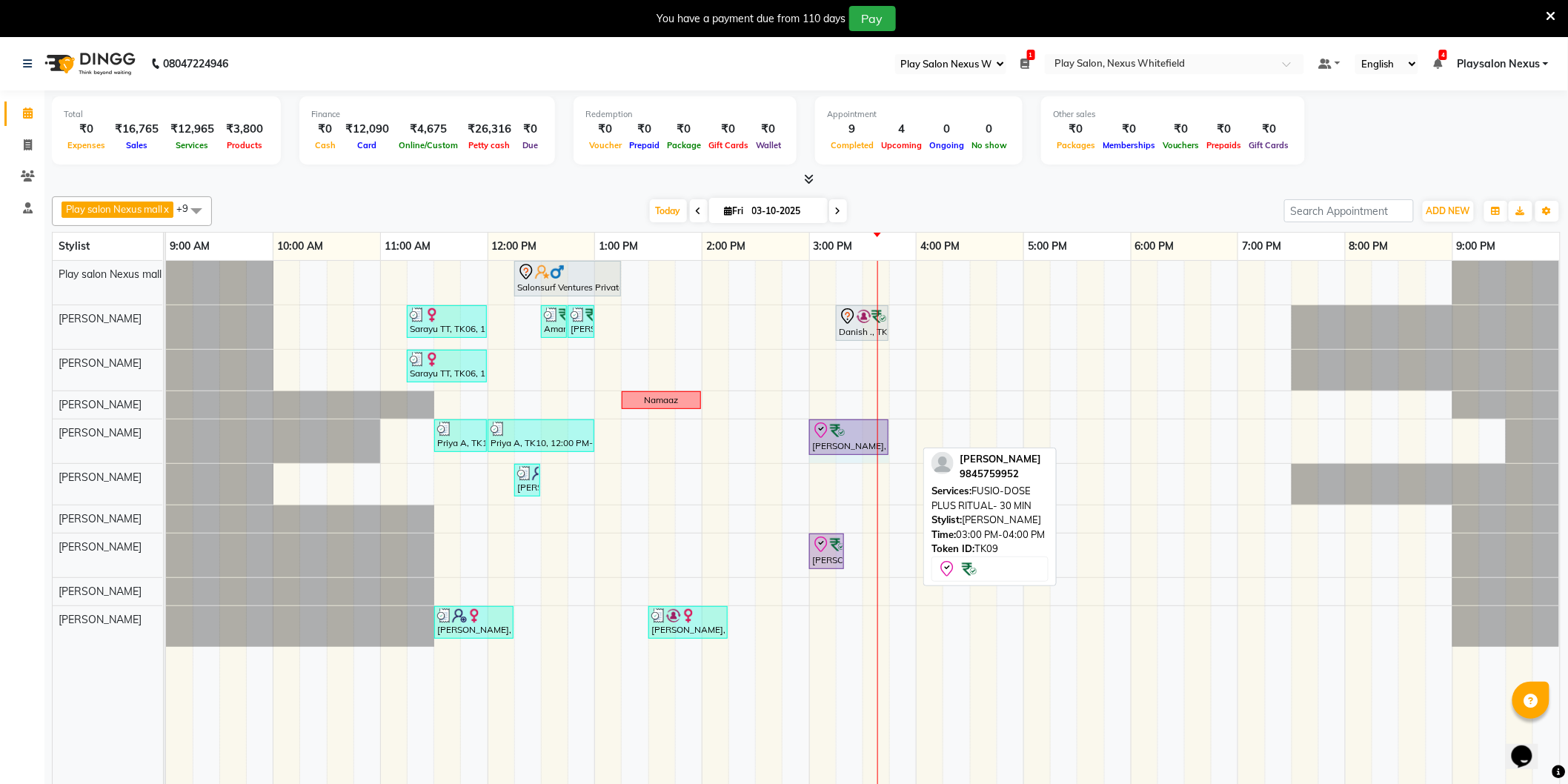
click at [166, 434] on div "Priya A, TK10, 11:30 AM-12:00 PM, FUSIO-DOSE PLUS RITUAL- 30 MIN Priya A, TK10,…" at bounding box center [166, 441] width 0 height 44
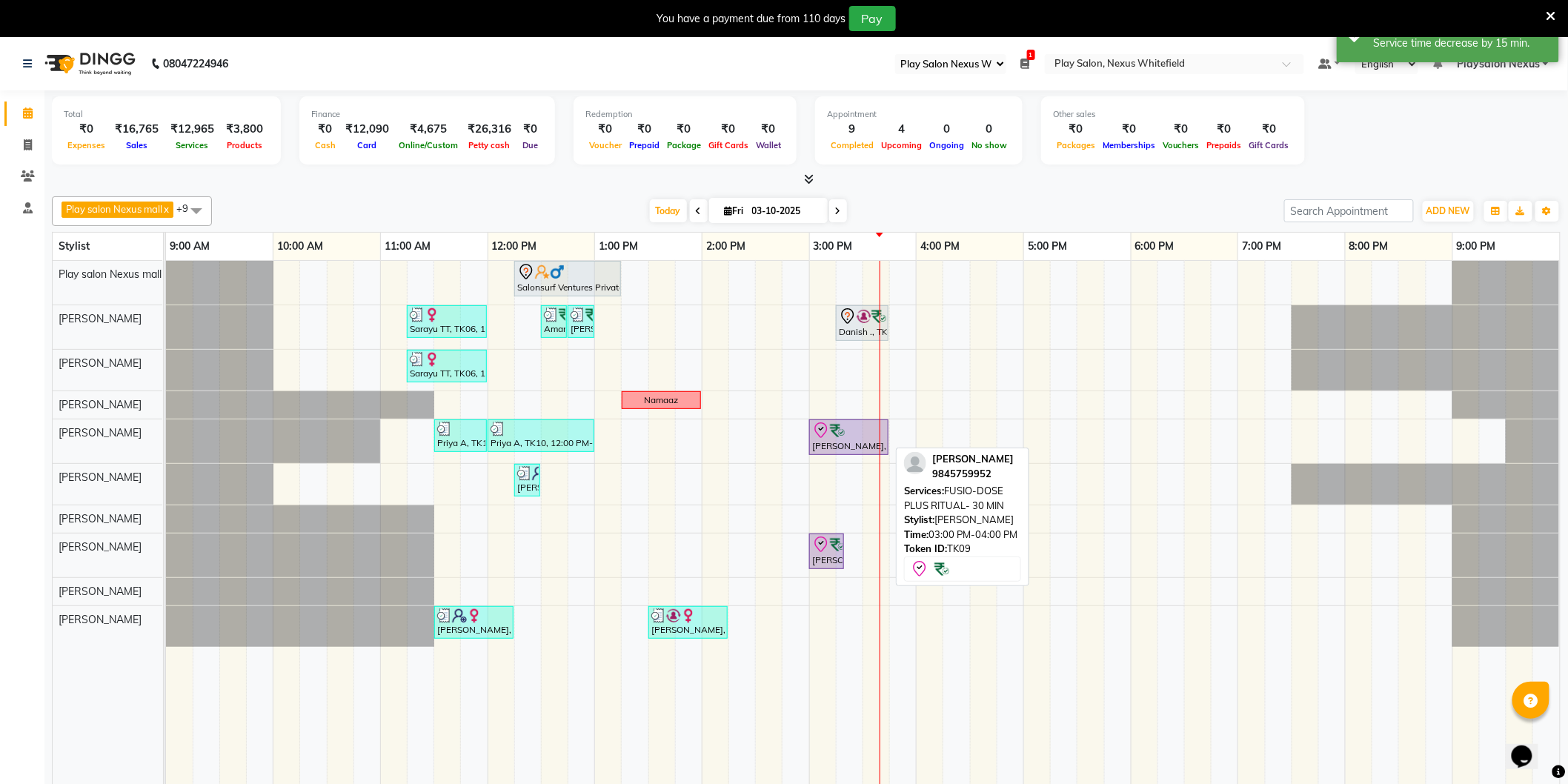
click at [851, 438] on div at bounding box center [849, 430] width 73 height 18
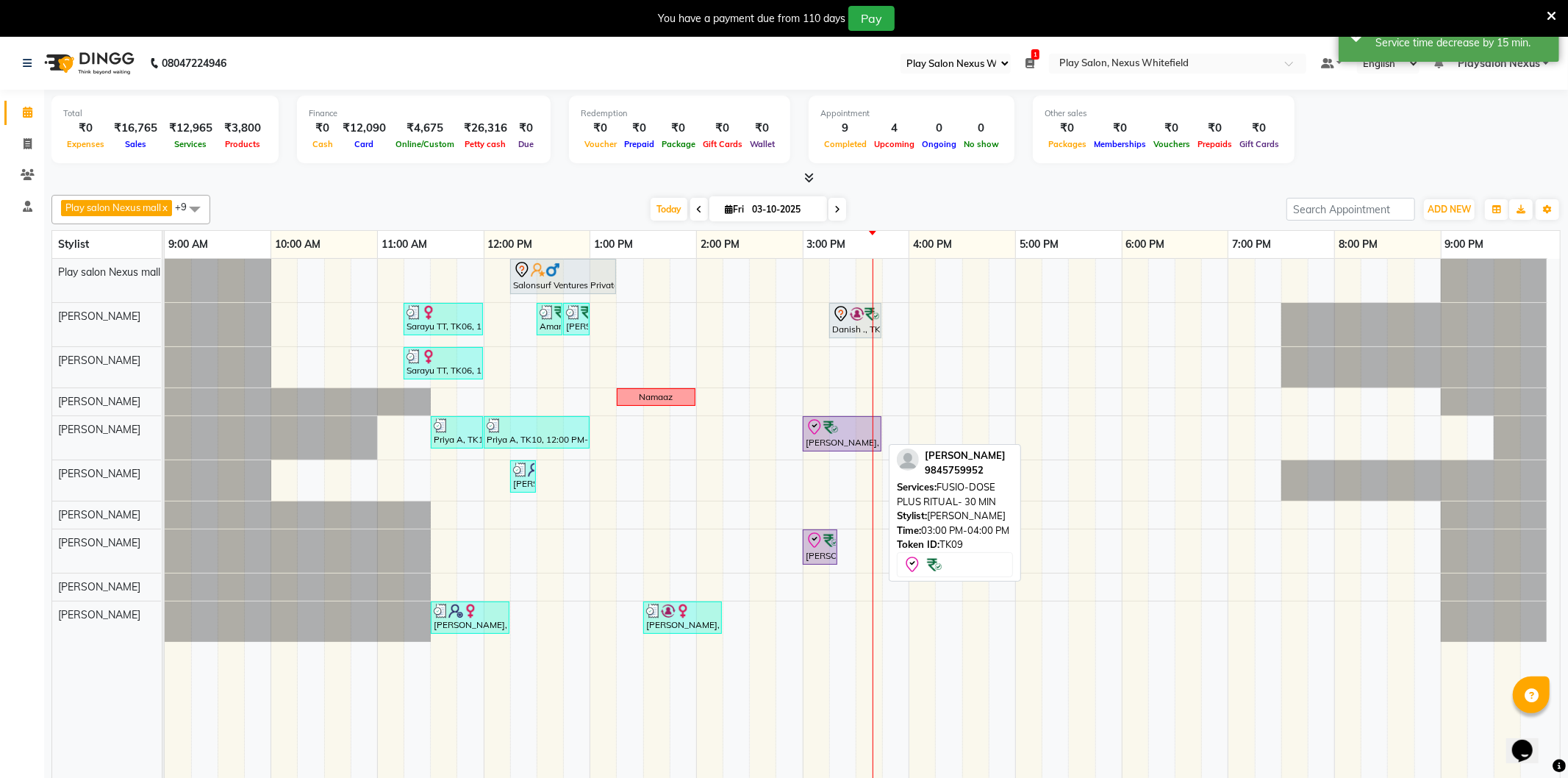
select select "8"
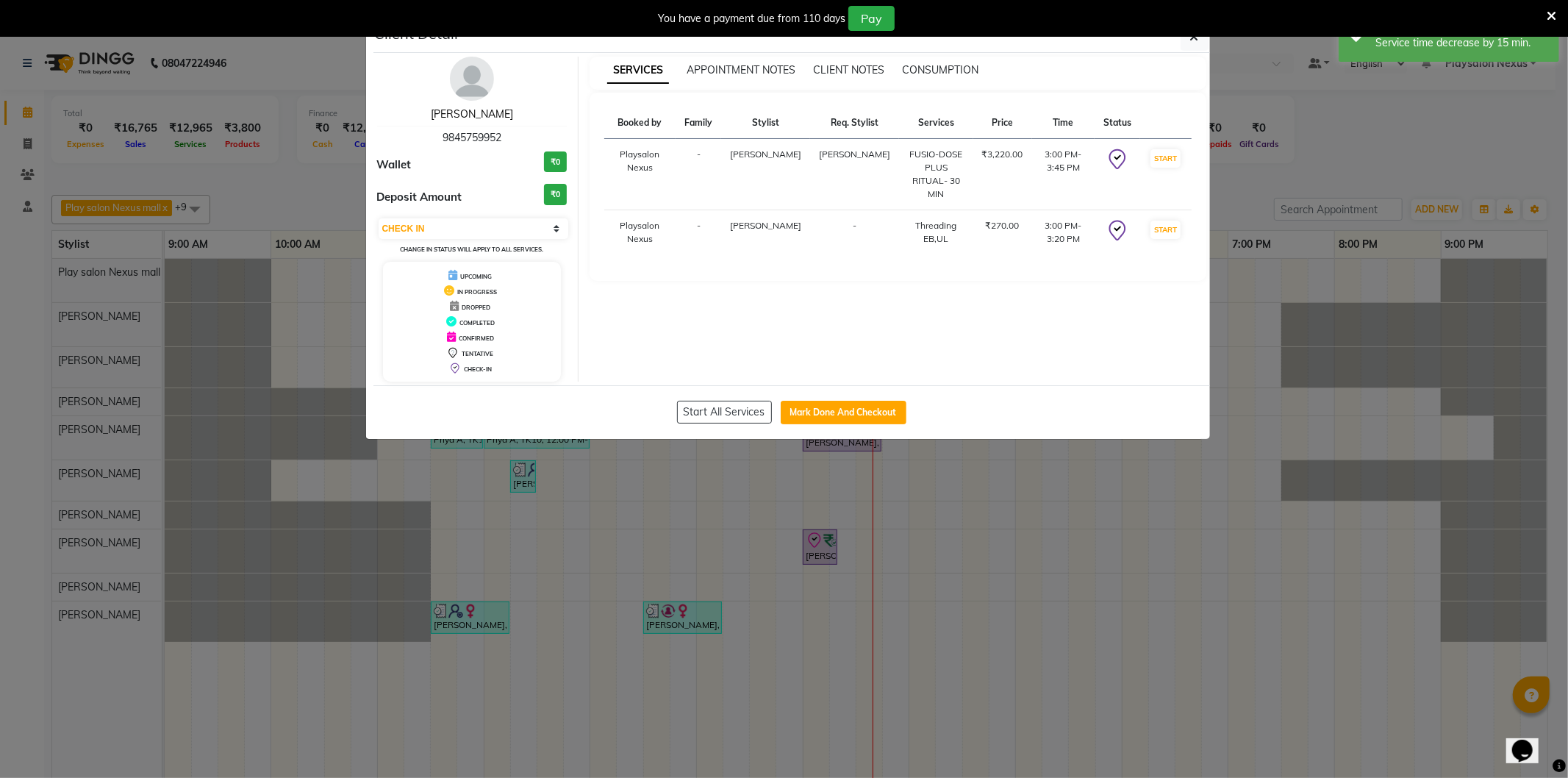
click at [493, 111] on link "[PERSON_NAME]" at bounding box center [472, 114] width 83 height 13
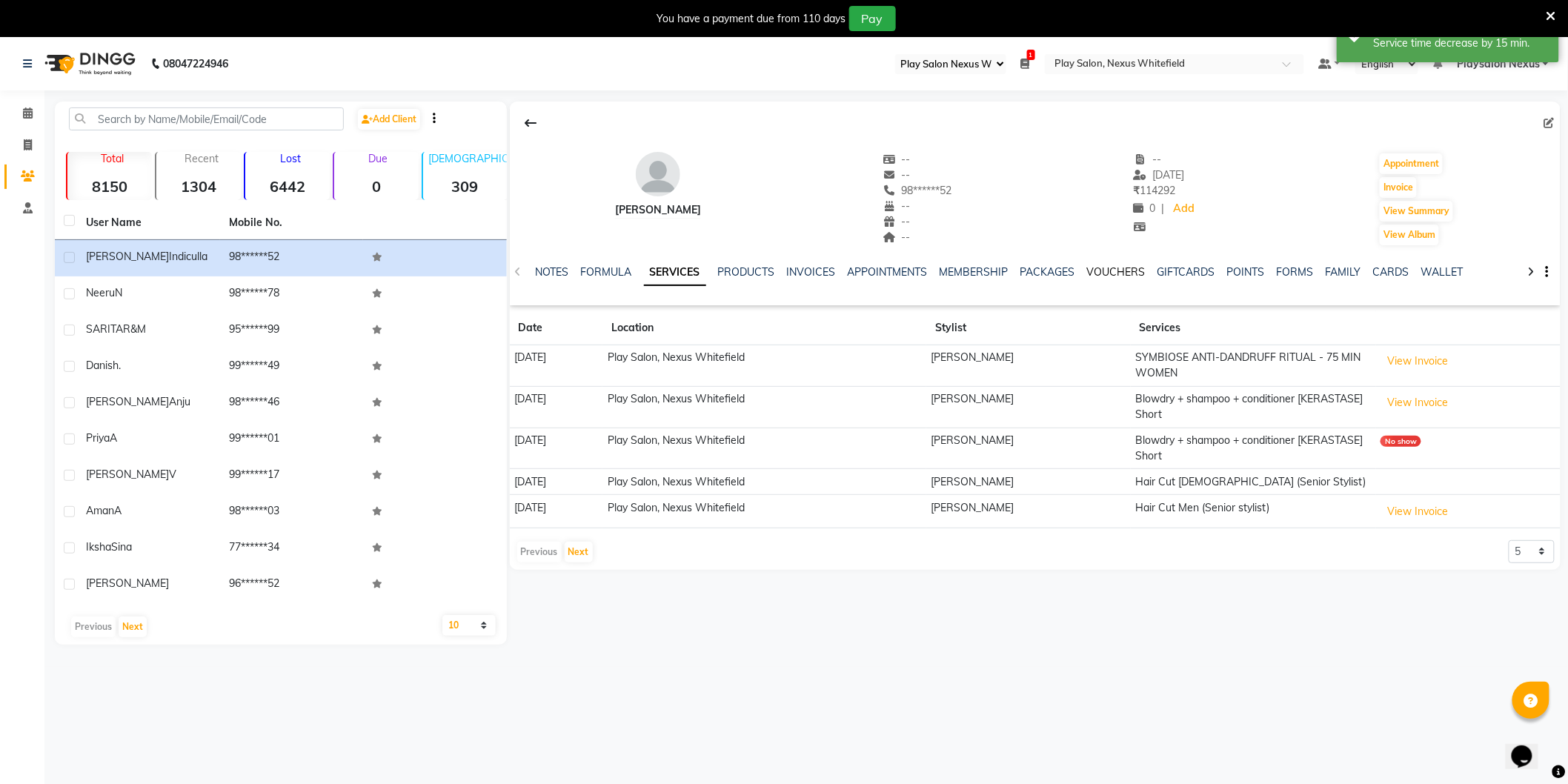
click at [1135, 266] on link "VOUCHERS" at bounding box center [1116, 272] width 59 height 14
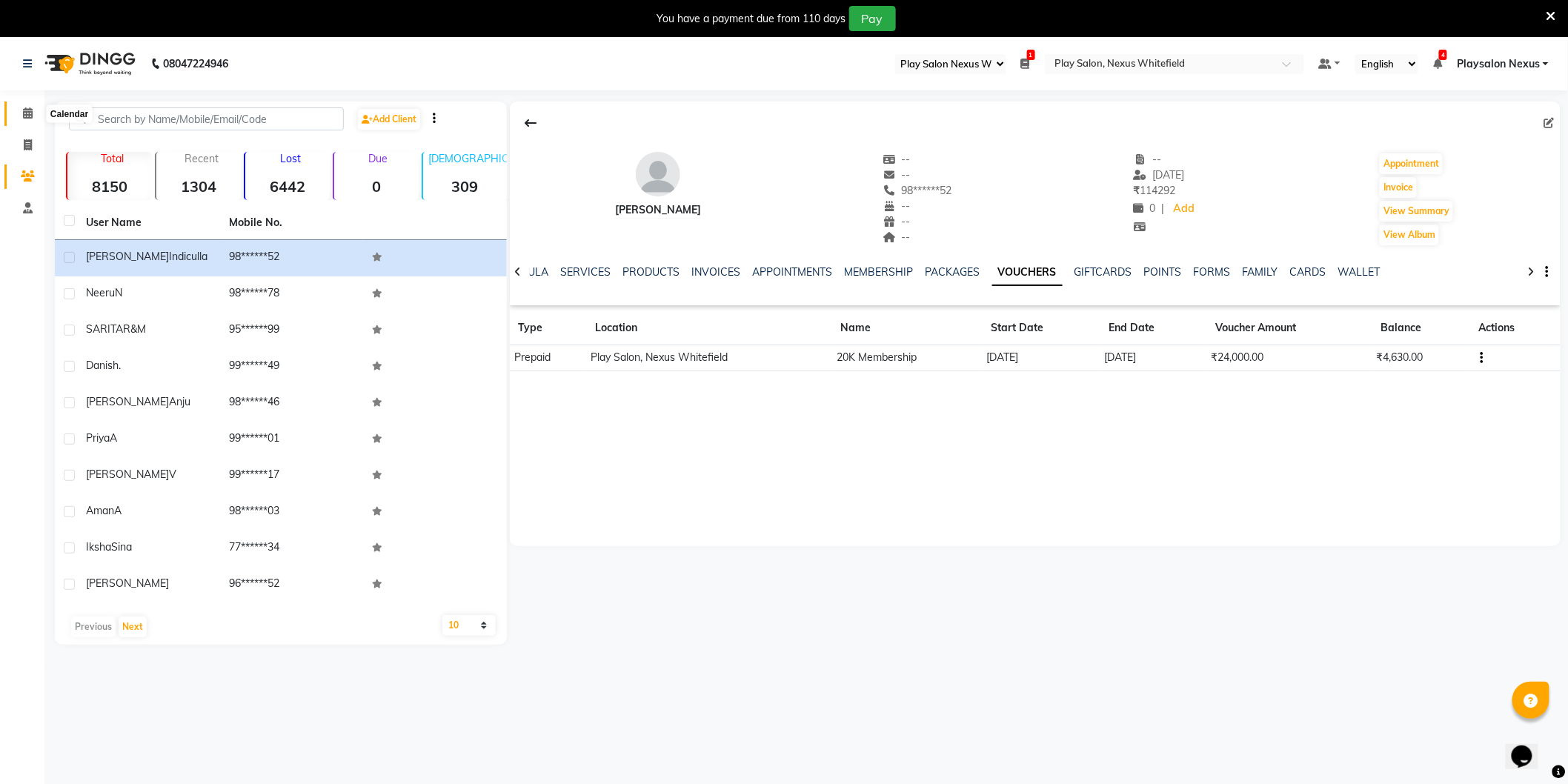
click at [31, 119] on icon at bounding box center [27, 113] width 9 height 11
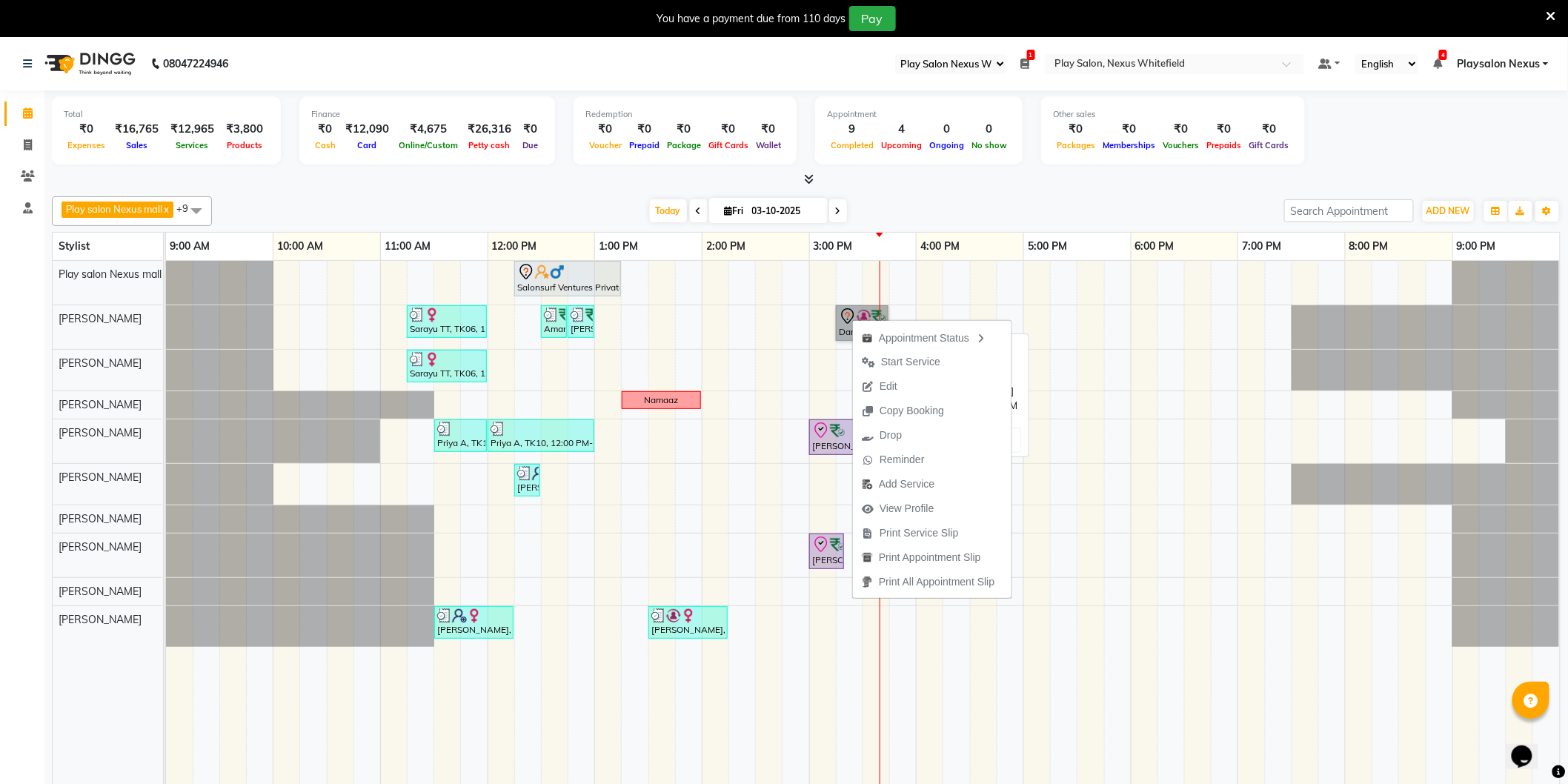
click at [847, 311] on link "Danish ., TK11, 03:15 PM-03:45 PM, [PERSON_NAME] Shaping" at bounding box center [863, 323] width 53 height 36
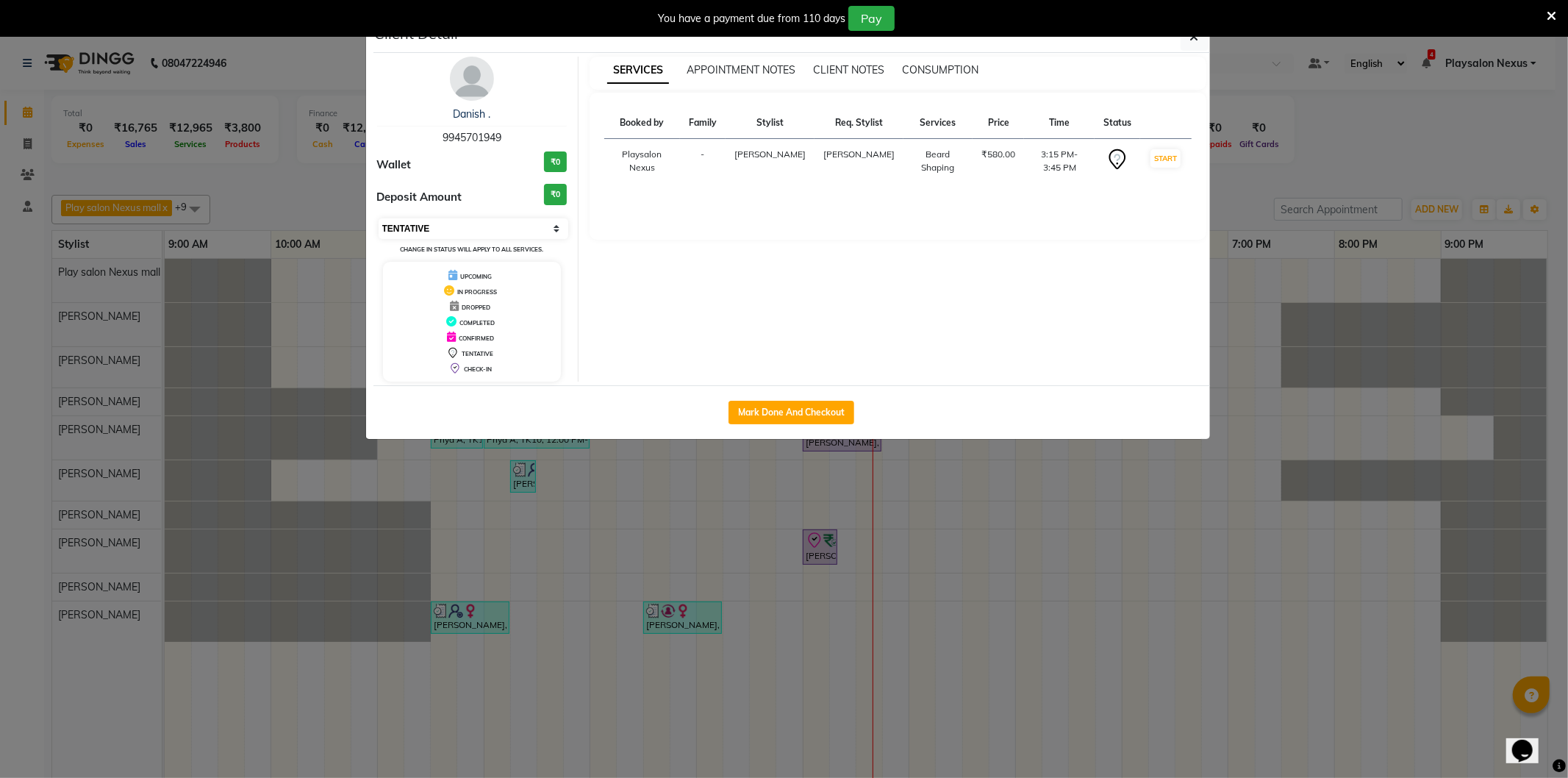
click at [437, 230] on select "Select IN SERVICE CONFIRMED TENTATIVE CHECK IN MARK DONE DROPPED UPCOMING" at bounding box center [474, 228] width 190 height 20
select select "8"
click at [379, 218] on select "Select IN SERVICE CONFIRMED TENTATIVE CHECK IN MARK DONE DROPPED UPCOMING" at bounding box center [474, 228] width 190 height 20
click at [1203, 38] on button "button" at bounding box center [1194, 36] width 28 height 28
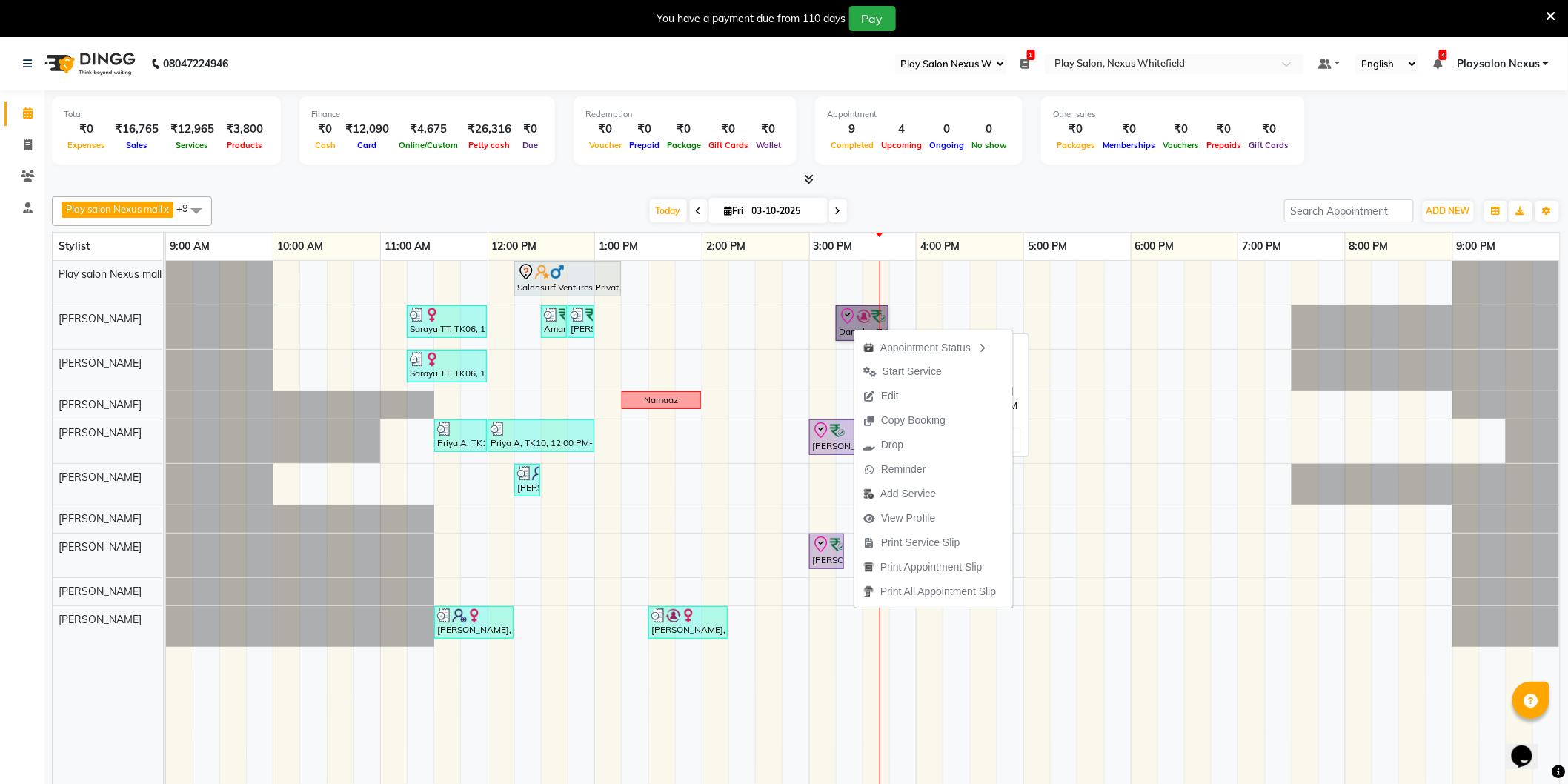
click at [847, 321] on link "Danish ., TK11, 03:15 PM-03:45 PM, [PERSON_NAME] Shaping" at bounding box center [863, 323] width 53 height 36
select select "8"
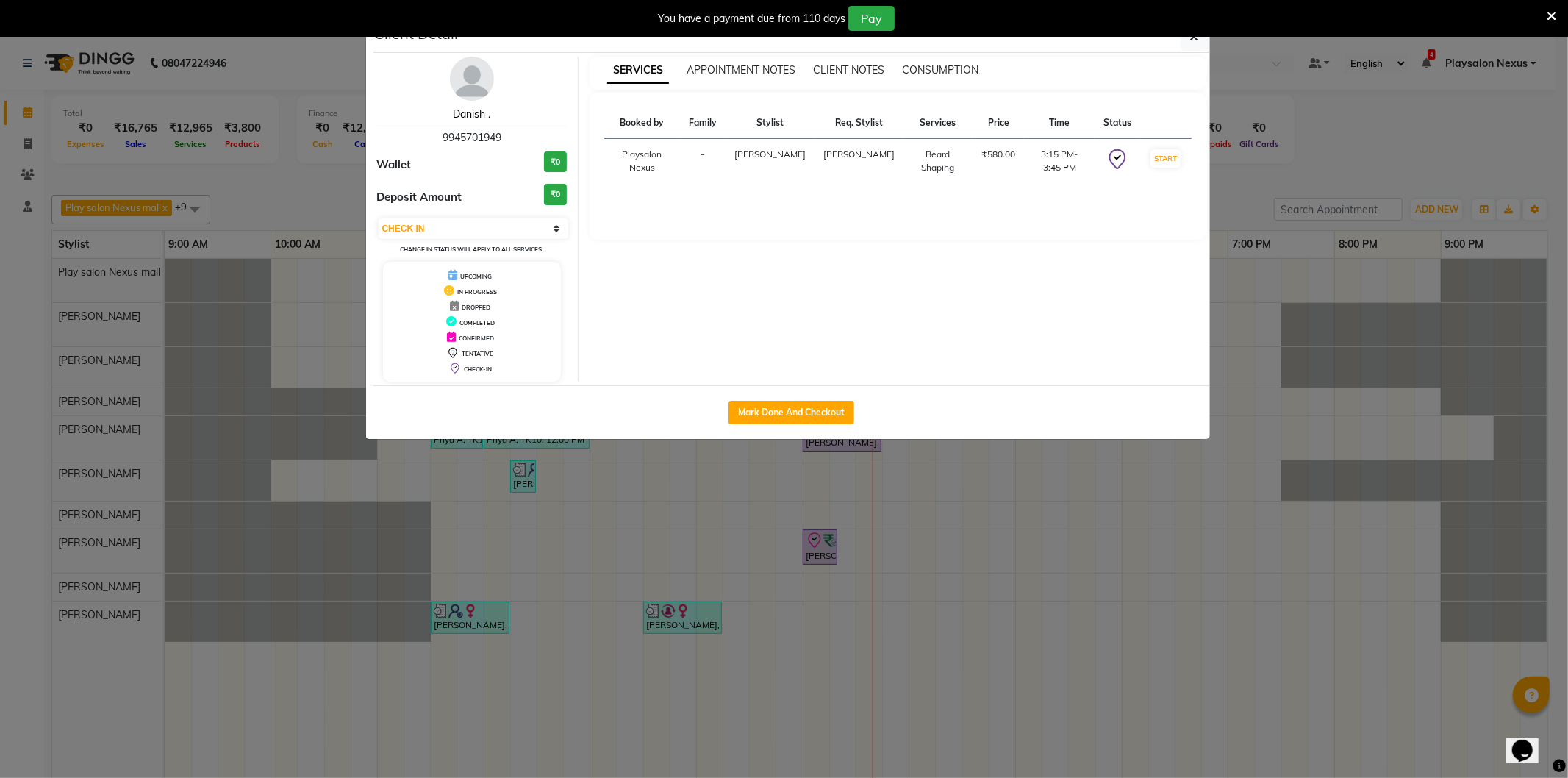
click at [468, 115] on link "Danish ." at bounding box center [472, 114] width 38 height 13
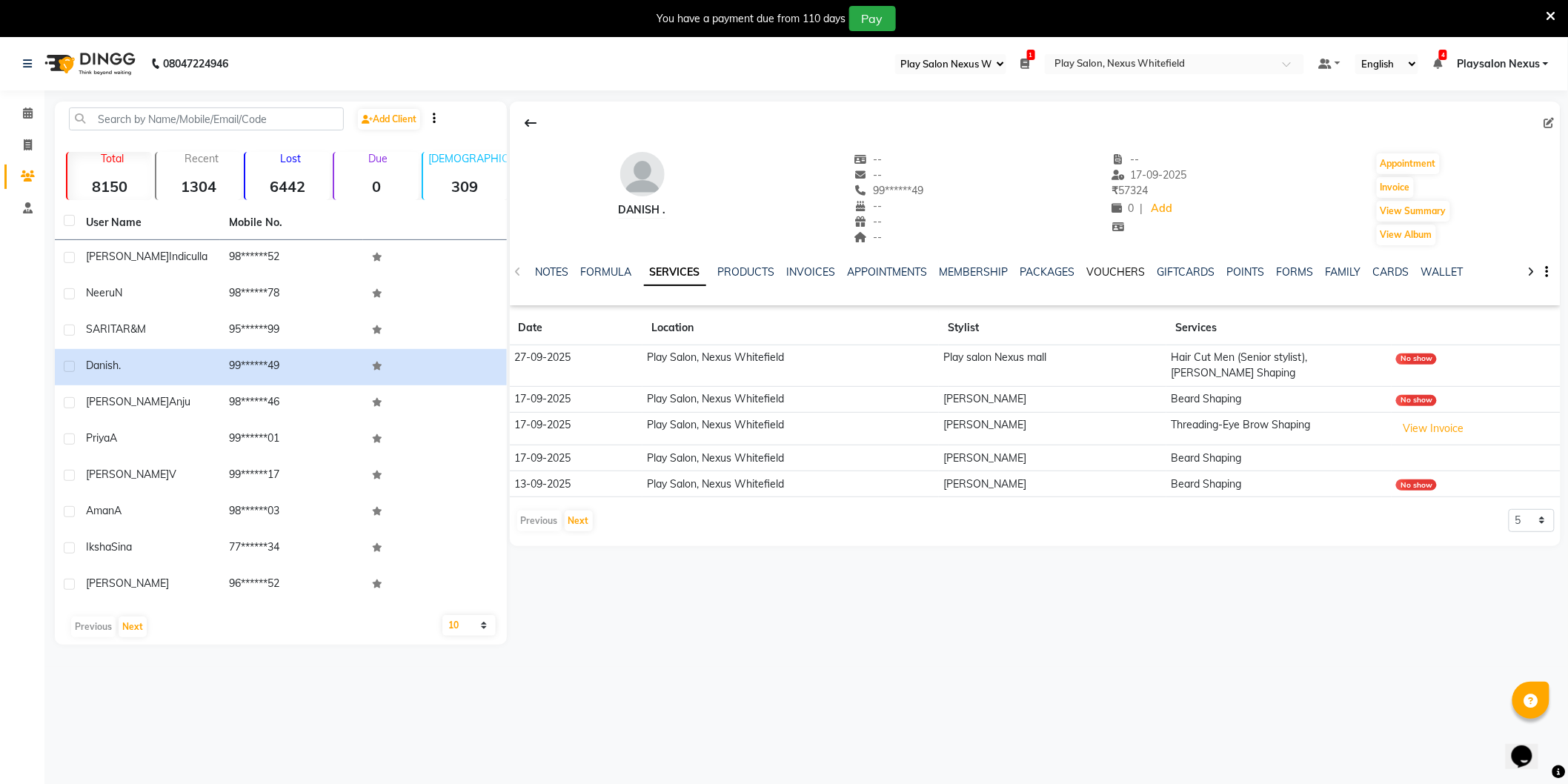
click at [1132, 274] on link "VOUCHERS" at bounding box center [1116, 272] width 59 height 14
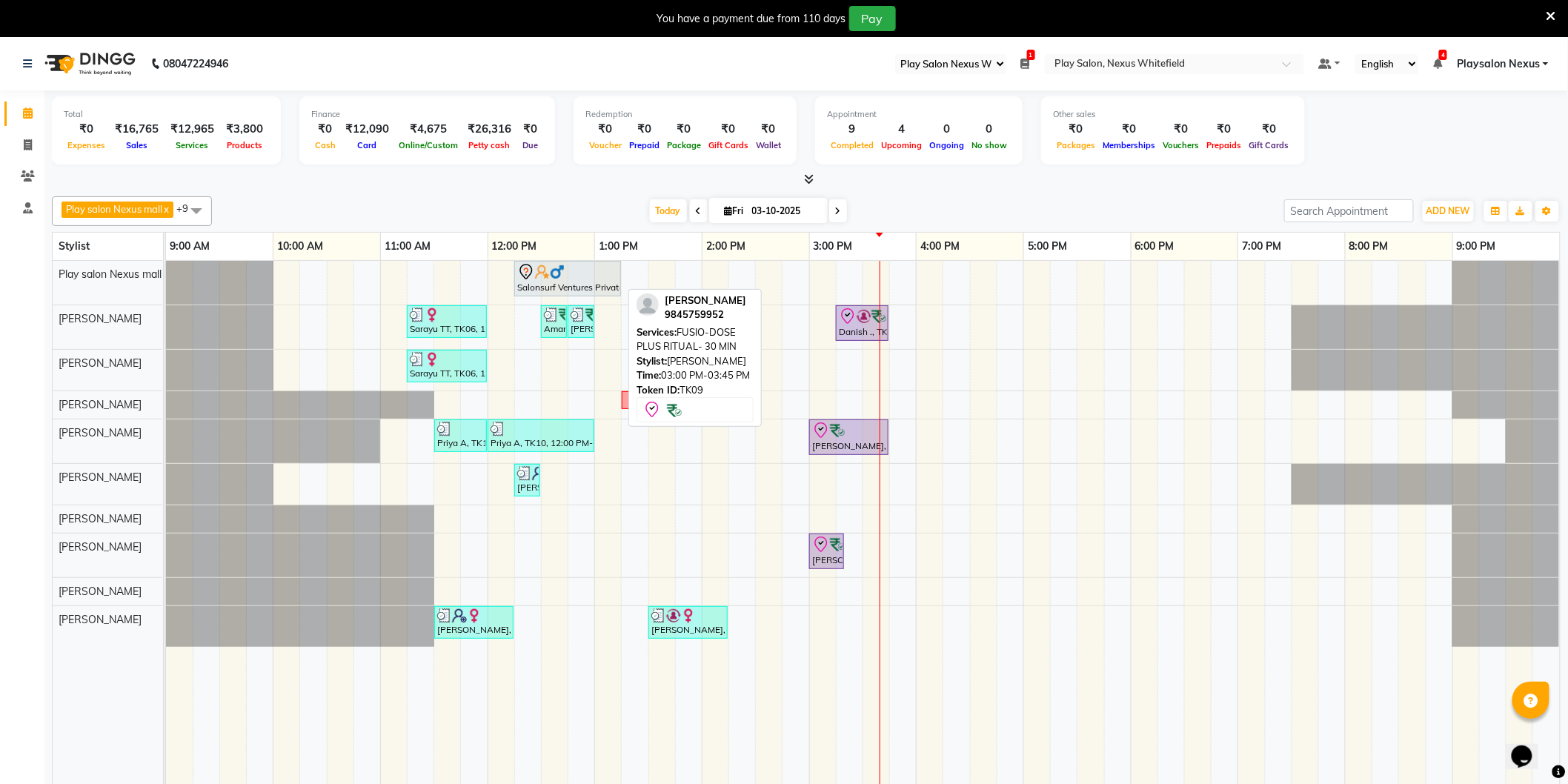
click at [818, 440] on div "[PERSON_NAME], TK09, 03:00 PM-03:45 PM, FUSIO-DOSE PLUS RITUAL- 30 MIN" at bounding box center [849, 437] width 76 height 31
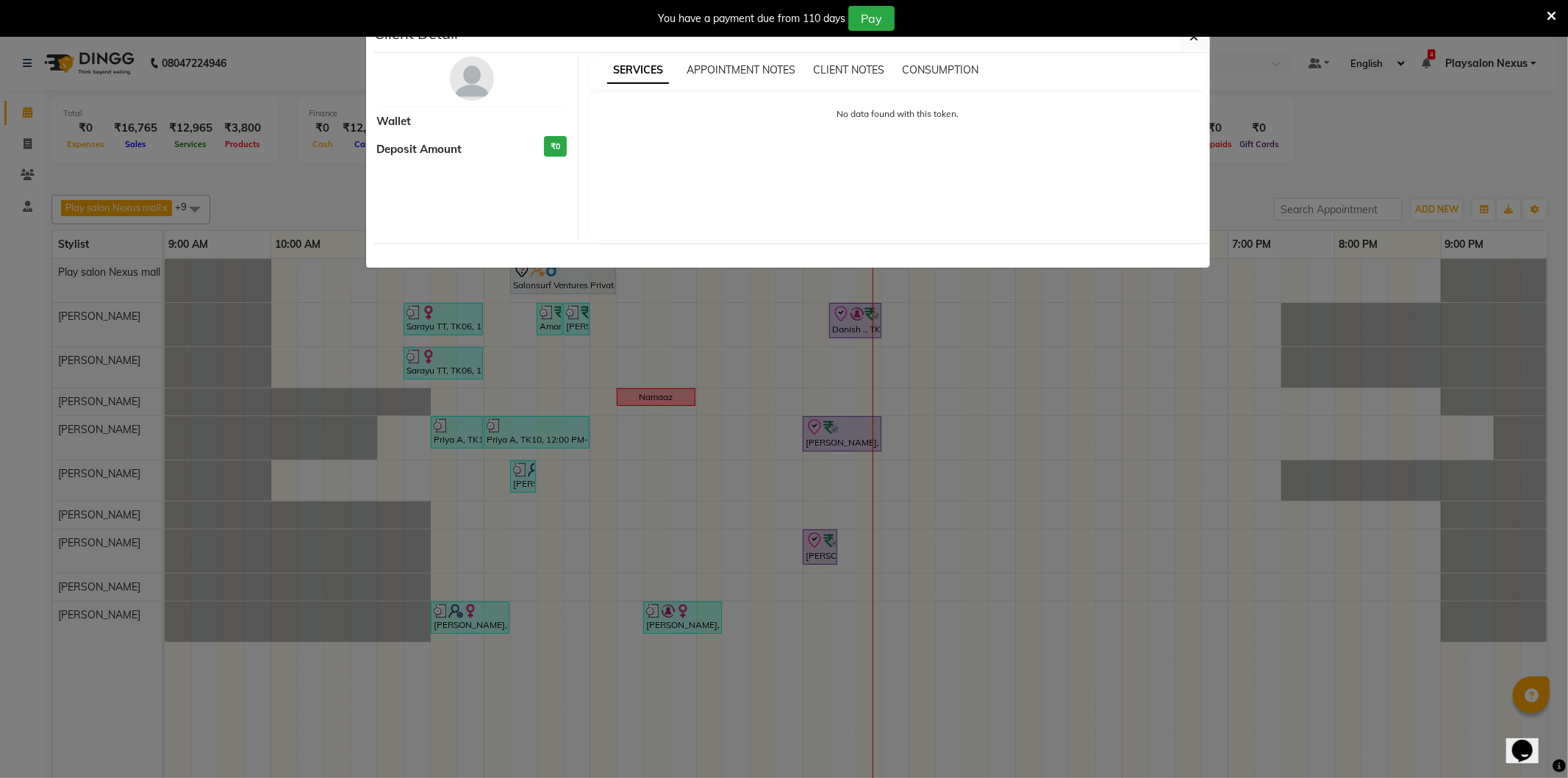
select select "8"
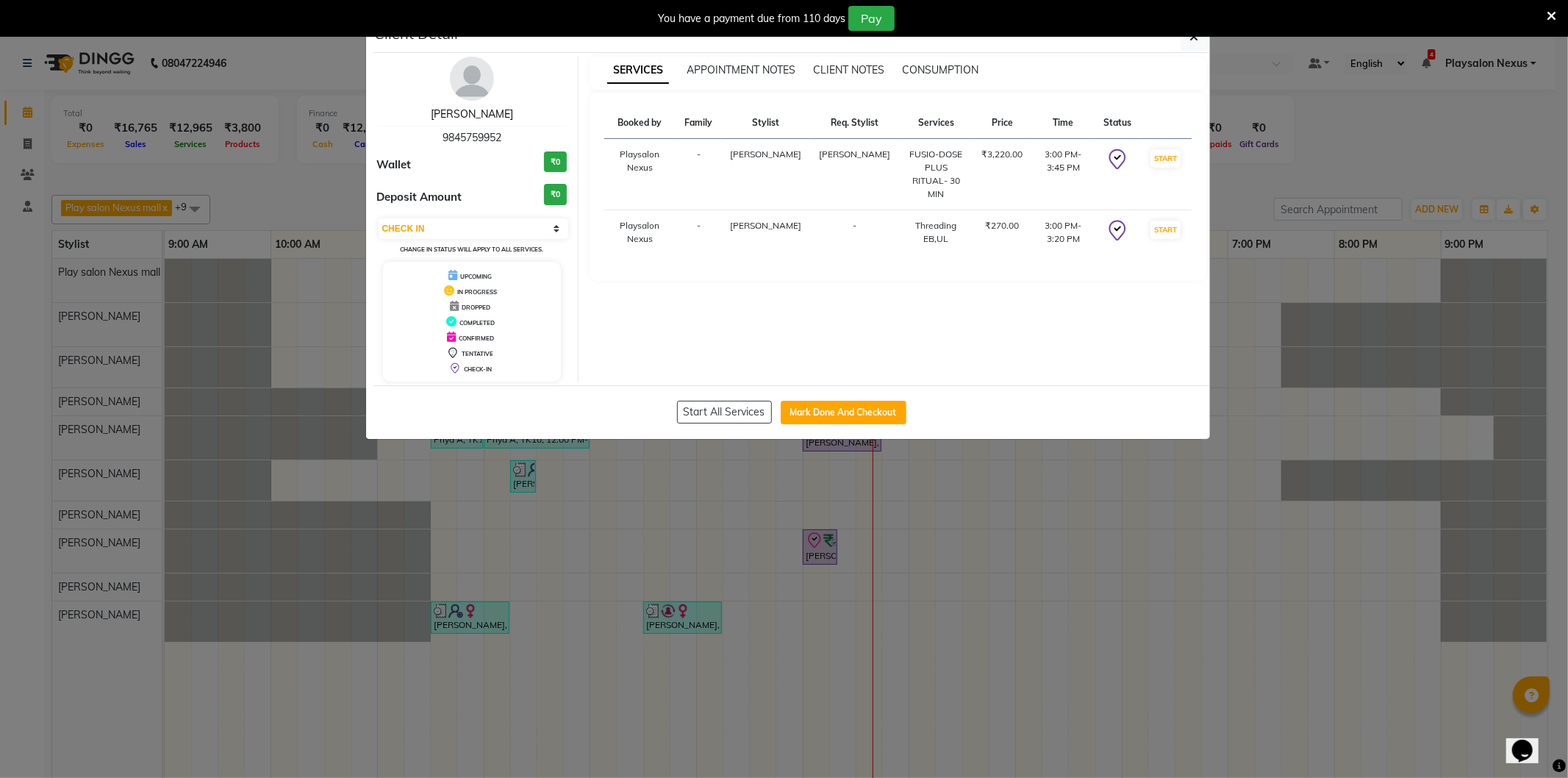
click at [477, 112] on link "[PERSON_NAME]" at bounding box center [472, 114] width 83 height 13
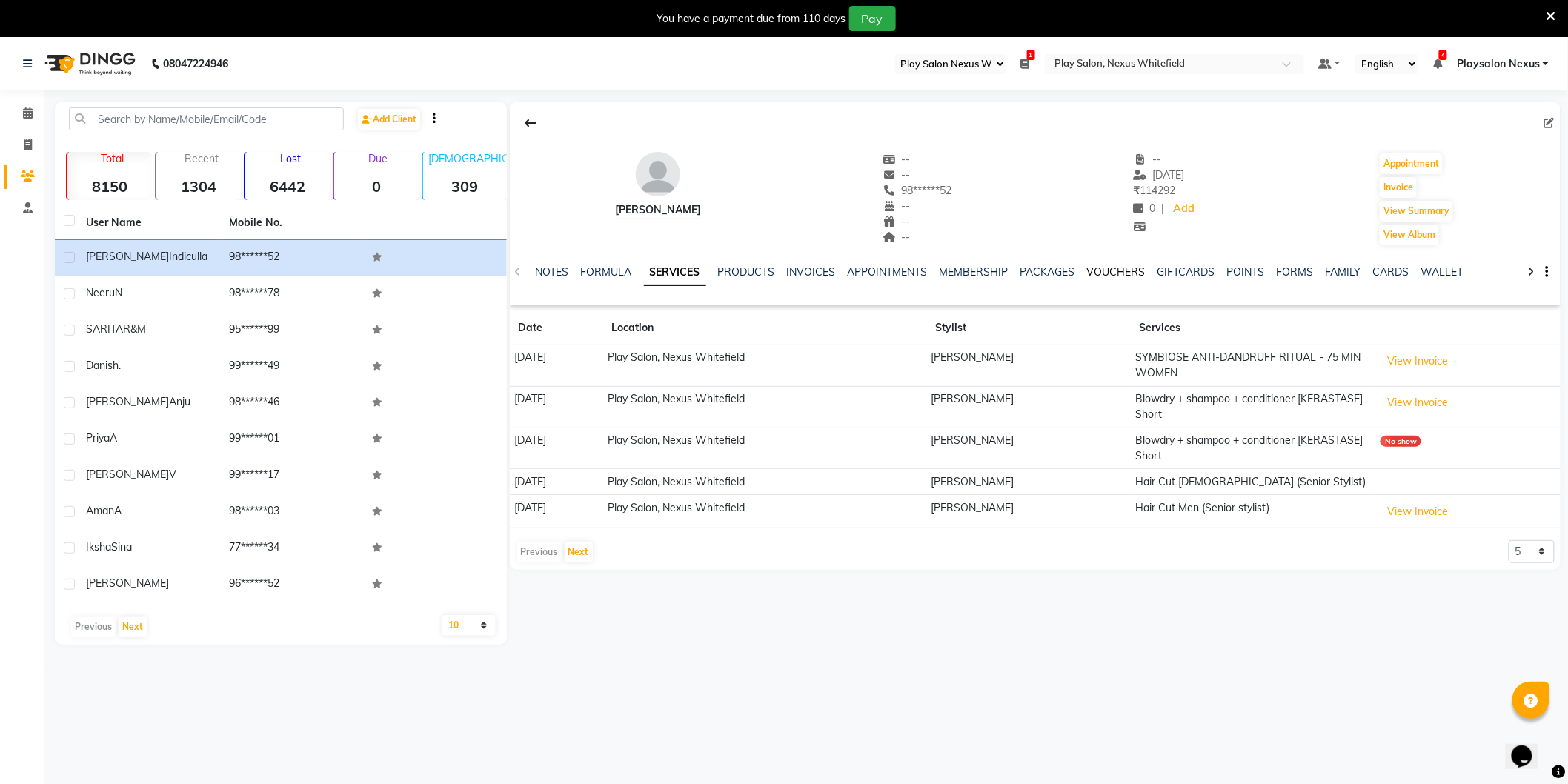
click at [1123, 272] on link "VOUCHERS" at bounding box center [1116, 272] width 59 height 14
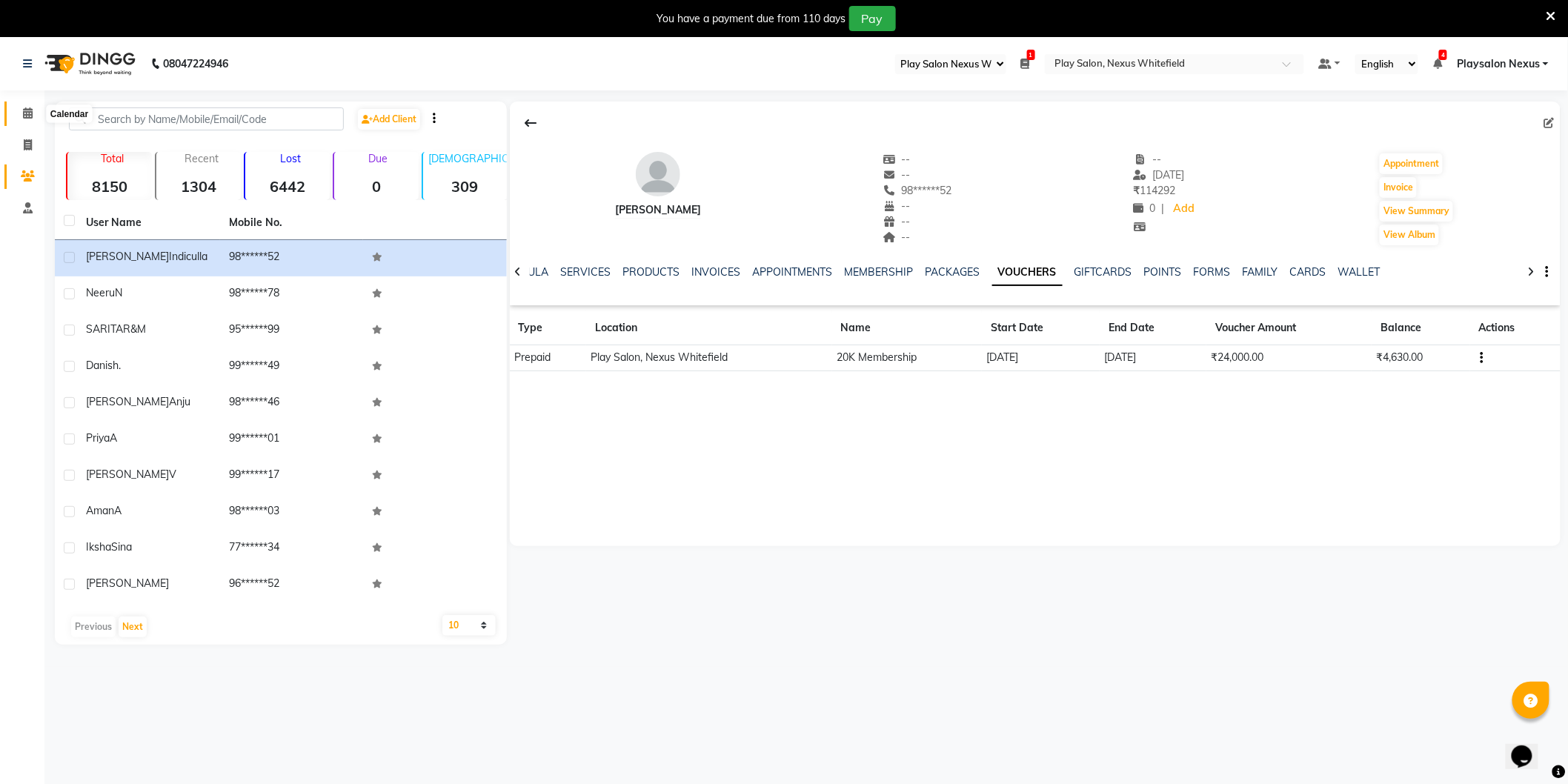
click at [25, 111] on icon at bounding box center [27, 113] width 9 height 11
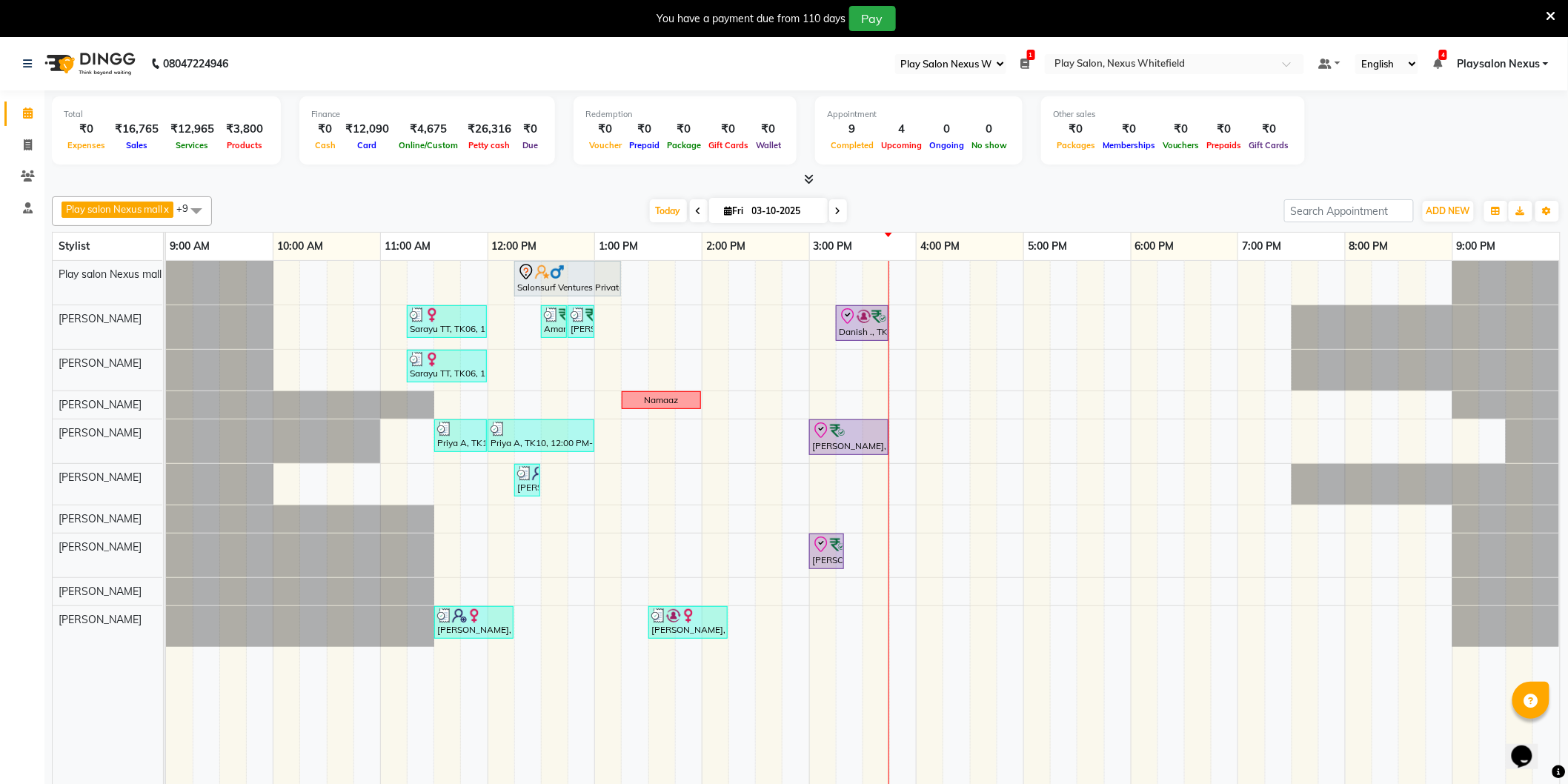
click at [1543, 63] on link "Playsalon Nexus" at bounding box center [1503, 64] width 92 height 15
click at [1480, 139] on link "Sign out" at bounding box center [1473, 138] width 136 height 23
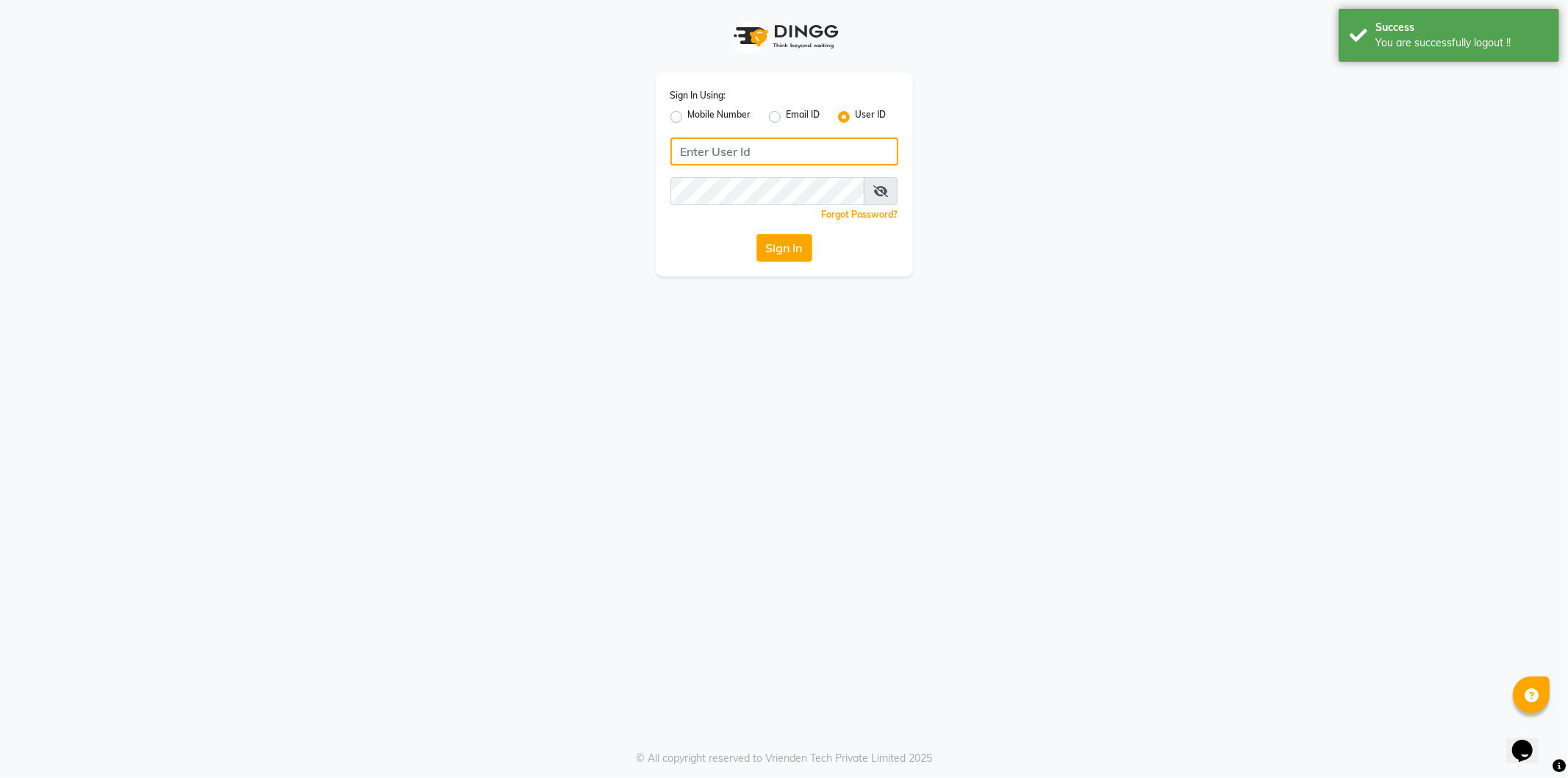
type input "9606078826"
click at [688, 120] on label "Mobile Number" at bounding box center [719, 116] width 63 height 18
click at [688, 118] on input "Mobile Number" at bounding box center [692, 112] width 9 height 9
radio input "true"
radio input "false"
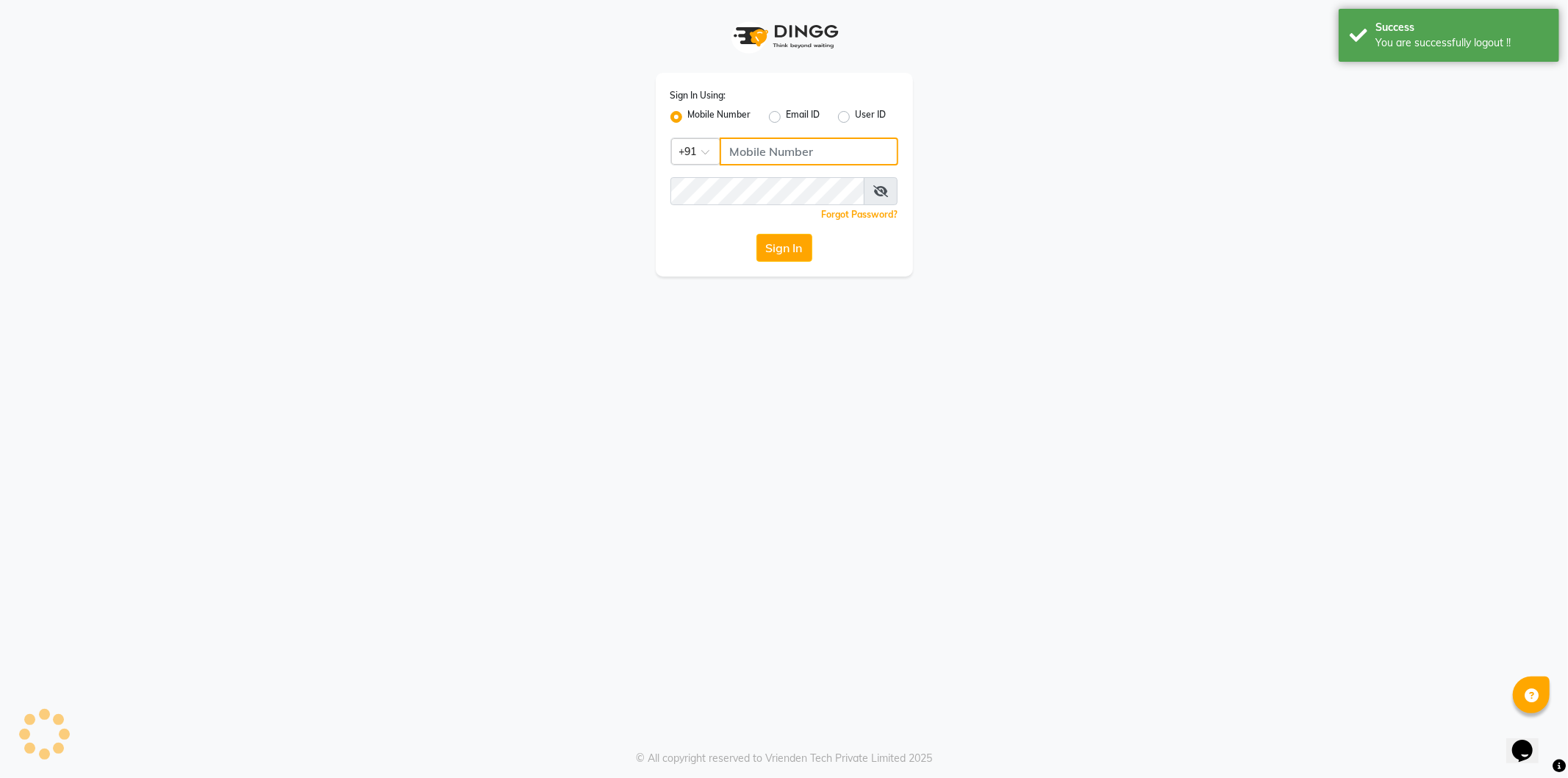
click at [761, 148] on input "Username" at bounding box center [809, 151] width 179 height 28
type input "9035665232"
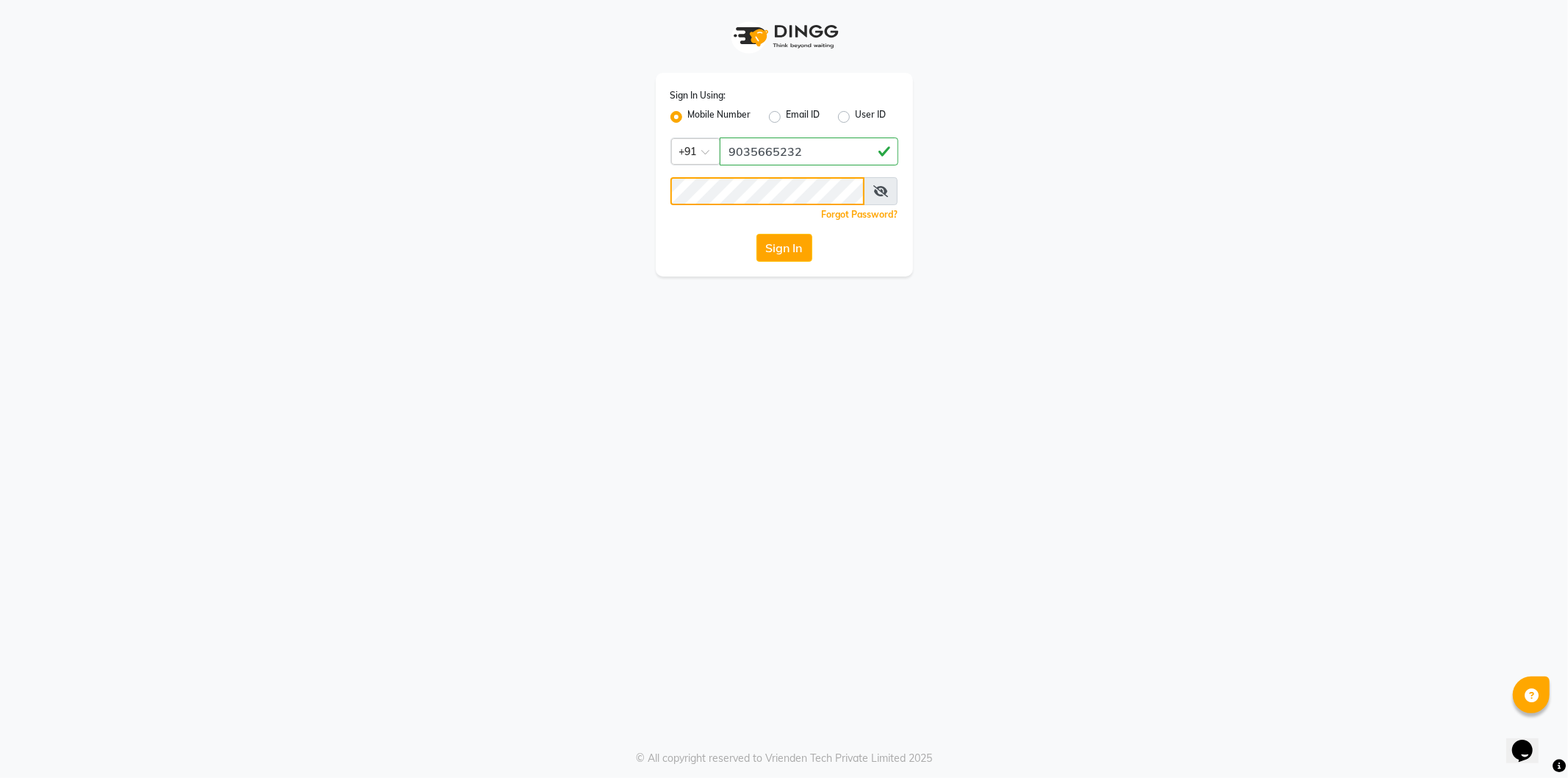
click at [756, 234] on button "Sign In" at bounding box center [784, 248] width 56 height 28
